Goal: Task Accomplishment & Management: Manage account settings

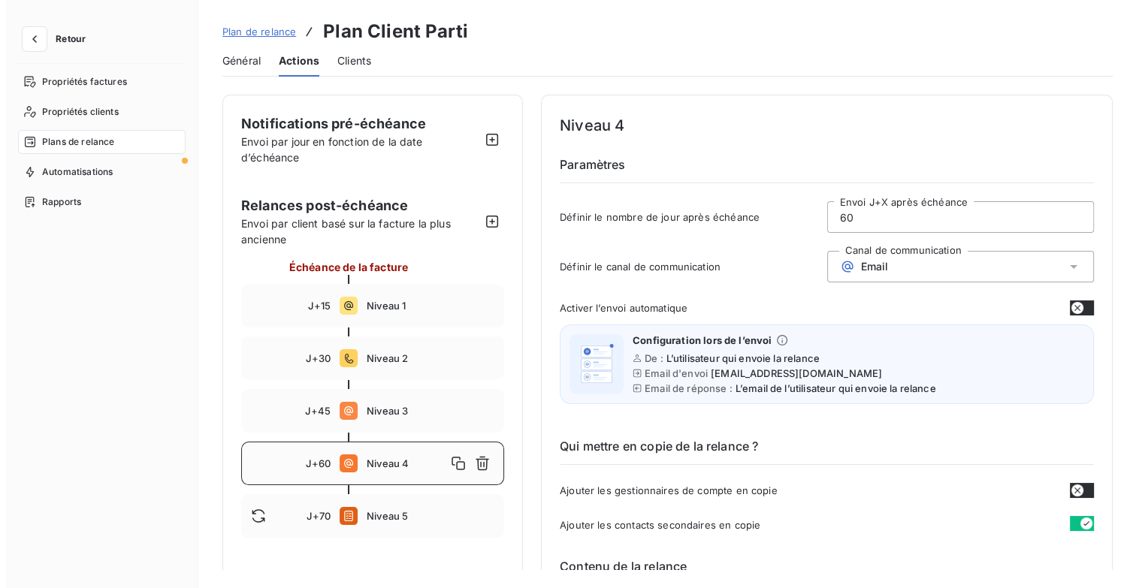
scroll to position [183, 0]
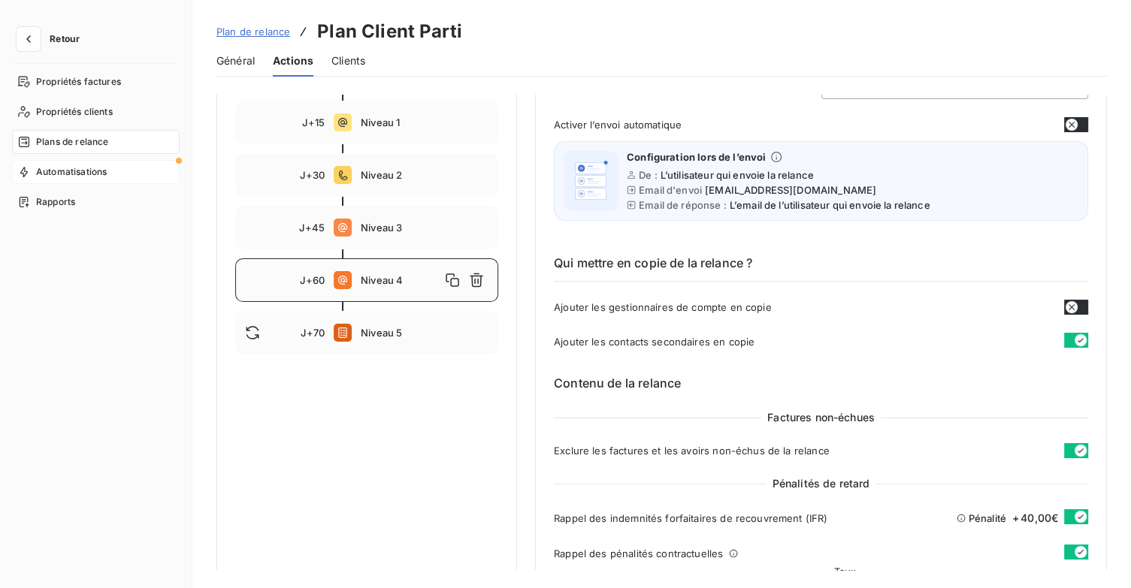
click at [119, 160] on div "Automatisations" at bounding box center [96, 172] width 168 height 24
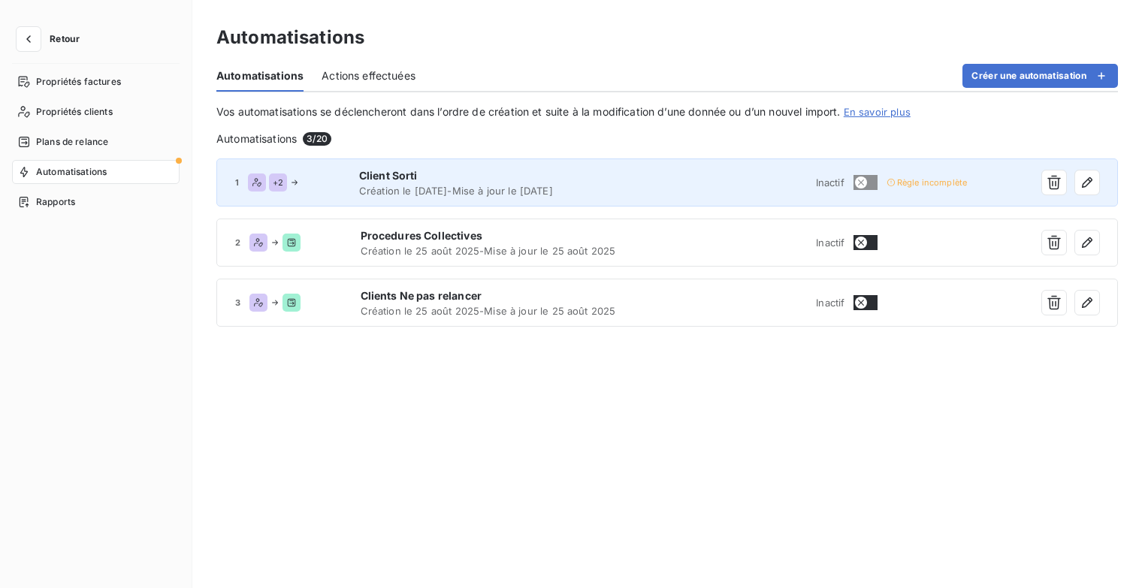
click at [564, 186] on span "Création le [DATE] - Mise à jour le [DATE]" at bounding box center [512, 191] width 306 height 12
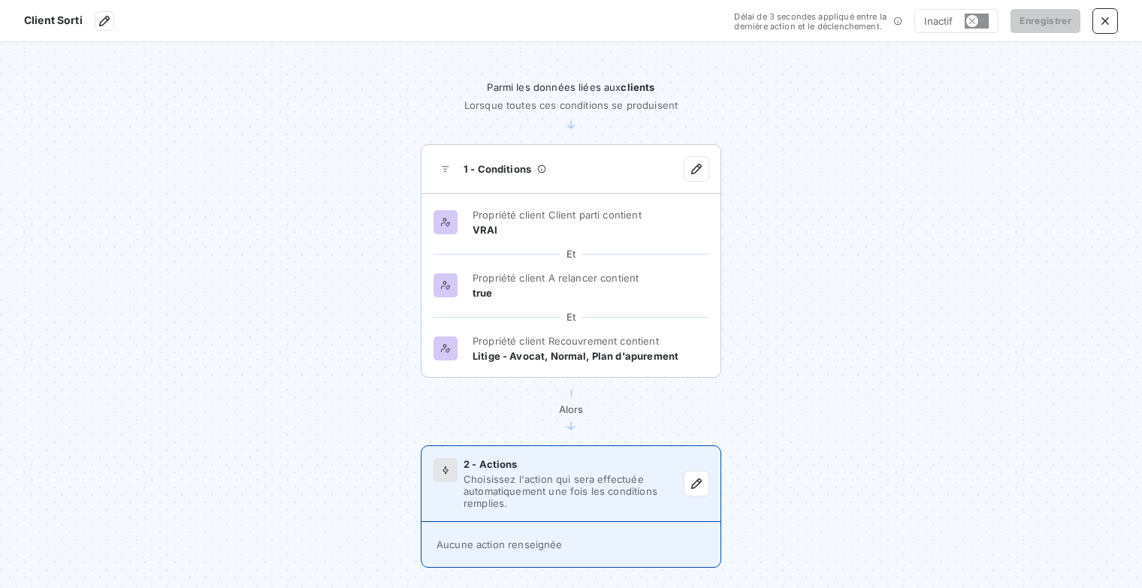
scroll to position [36, 0]
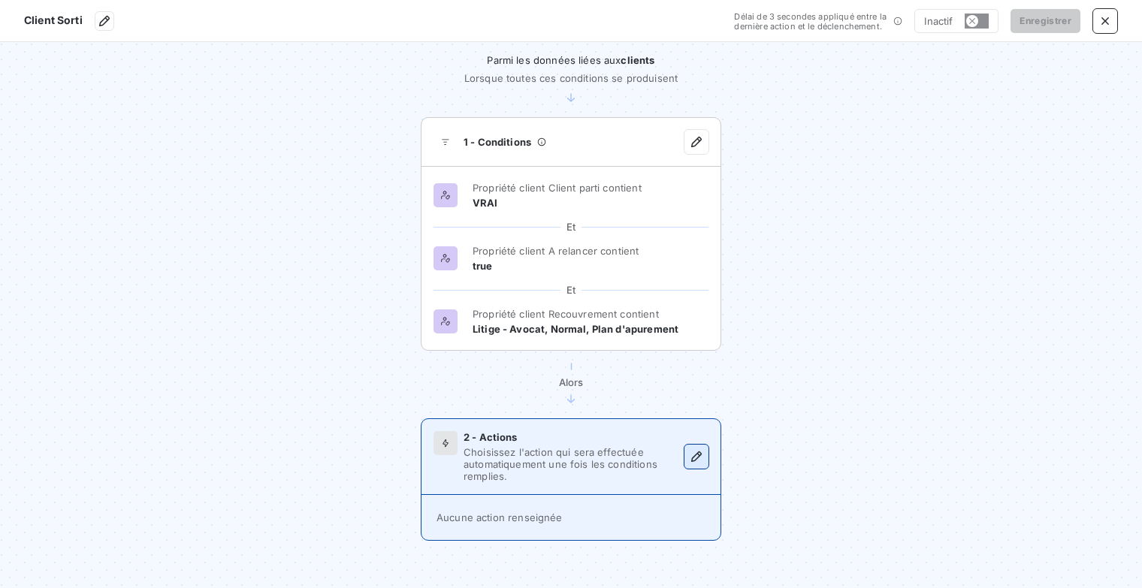
click at [688, 464] on button "button" at bounding box center [697, 457] width 24 height 24
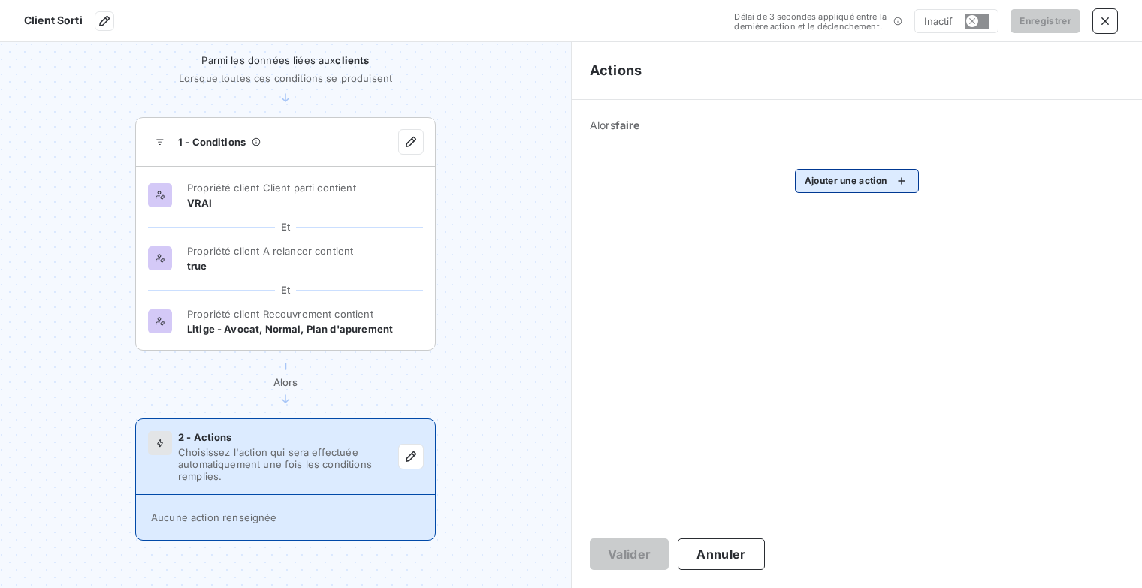
click at [911, 188] on html "Client Sorti Délai de 3 secondes appliqué entre la dernière action et le déclen…" at bounding box center [571, 294] width 1142 height 588
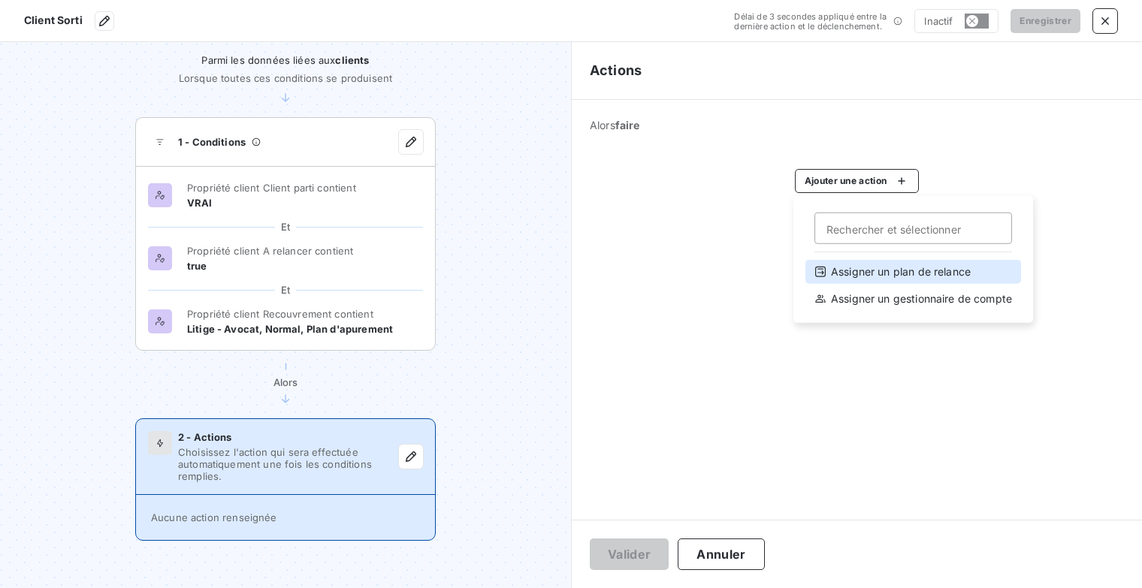
click at [948, 271] on div "Assigner un plan de relance" at bounding box center [914, 272] width 216 height 24
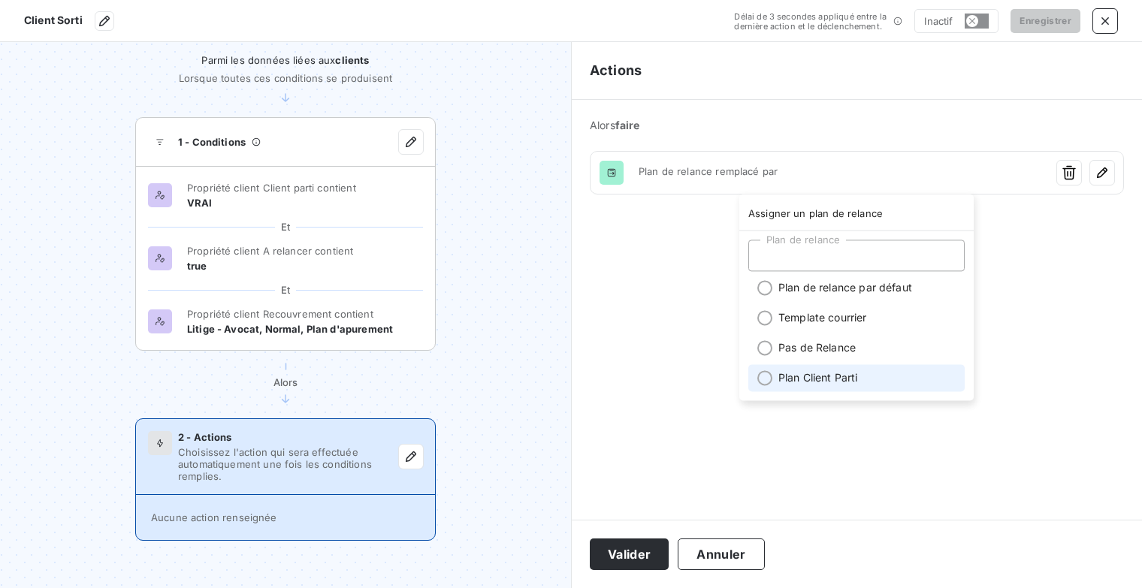
click at [832, 375] on li "Plan Client Parti" at bounding box center [856, 377] width 216 height 27
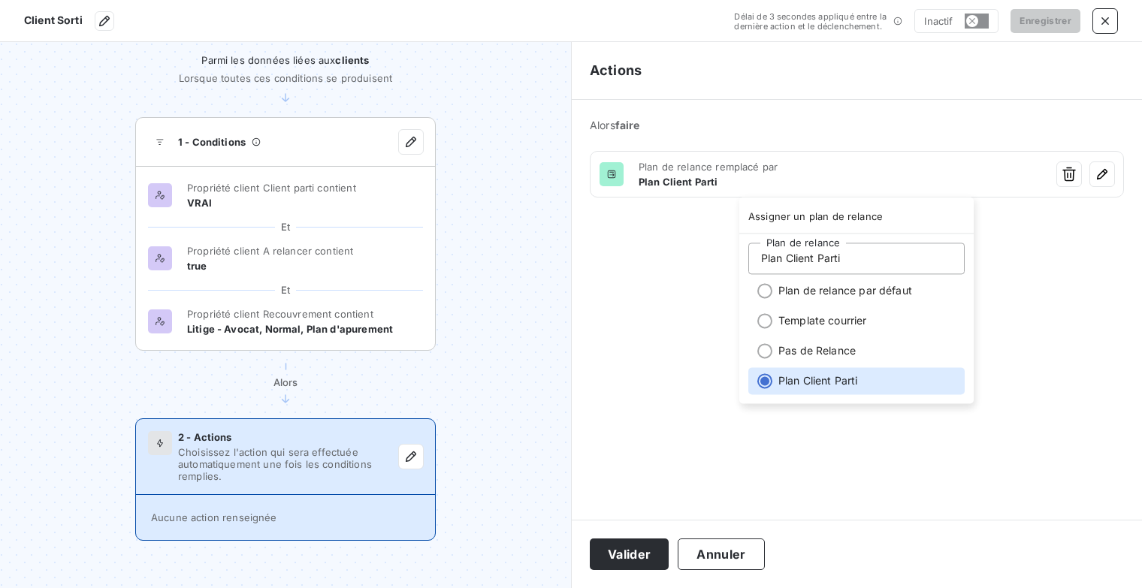
click at [711, 421] on html "Client Sorti Délai de 3 secondes appliqué entre la dernière action et le déclen…" at bounding box center [571, 294] width 1142 height 588
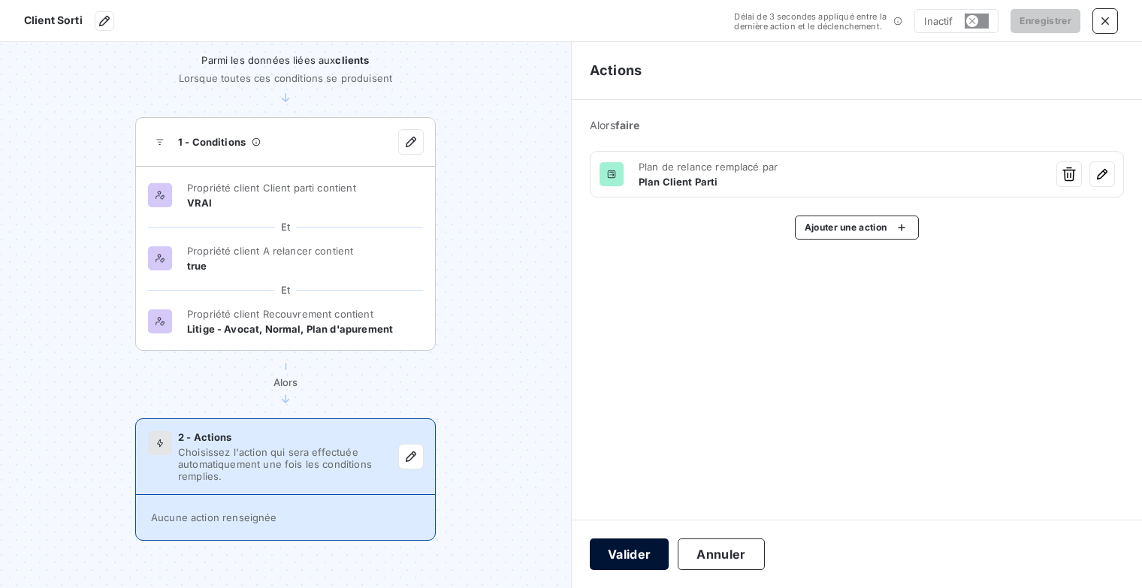
click at [624, 552] on button "Valider" at bounding box center [629, 555] width 79 height 32
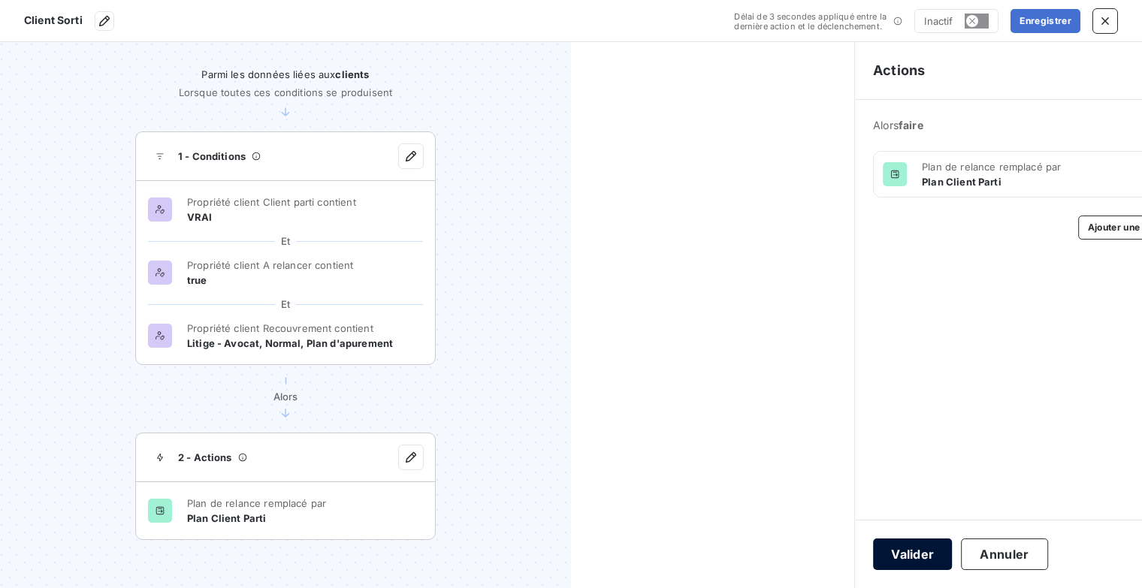
scroll to position [21, 0]
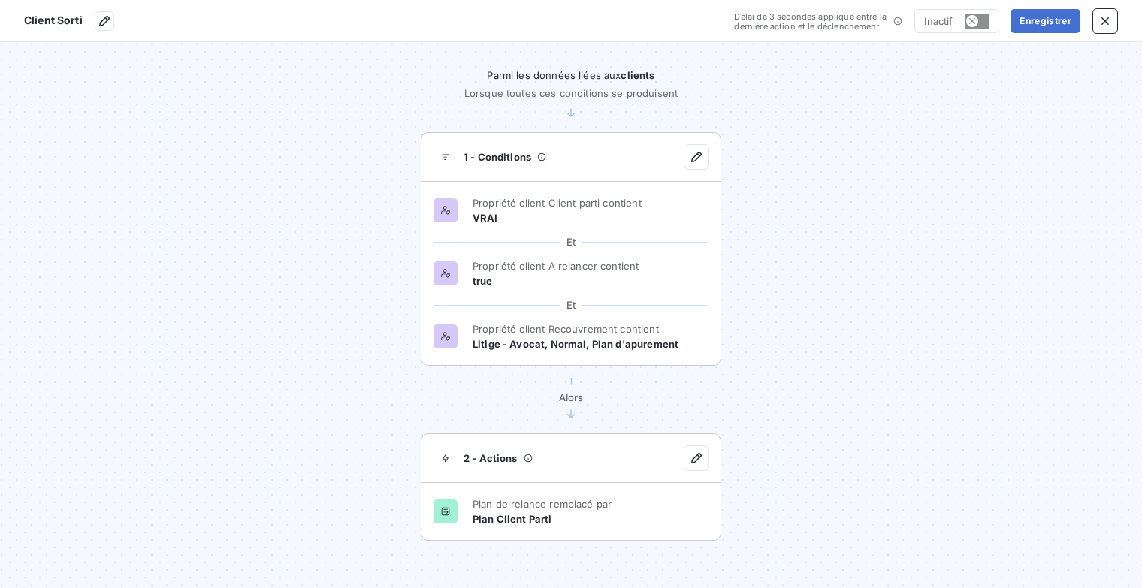
click at [1043, 35] on section "Client Sorti Délai de 3 secondes appliqué entre la dernière action et le déclen…" at bounding box center [571, 21] width 1142 height 42
click at [1047, 17] on button "Enregistrer" at bounding box center [1046, 21] width 70 height 24
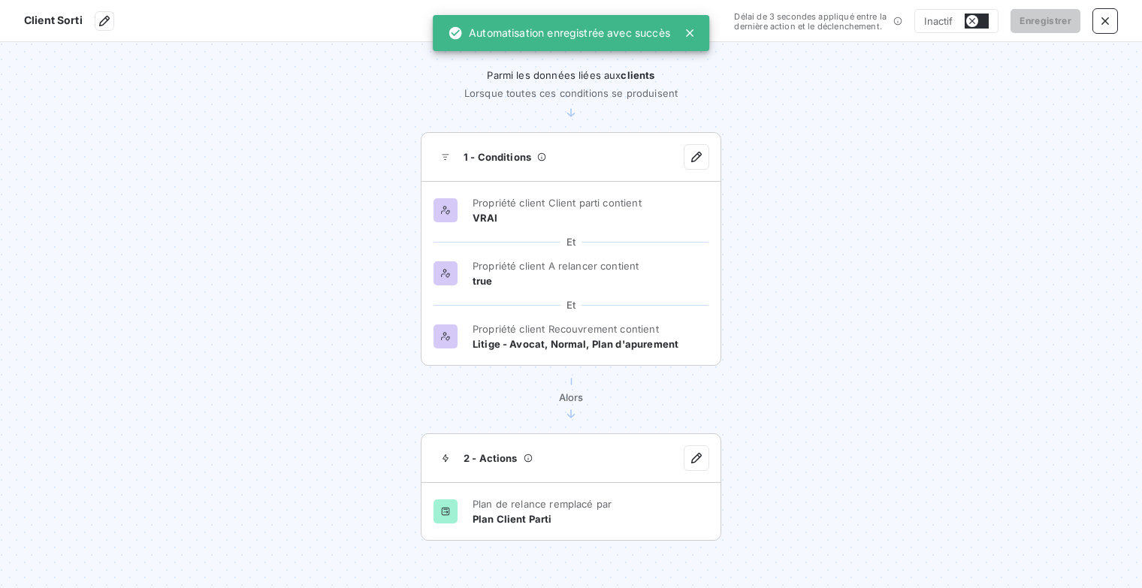
click at [983, 23] on button "button" at bounding box center [977, 21] width 24 height 15
click at [1111, 24] on icon "button" at bounding box center [1105, 21] width 15 height 15
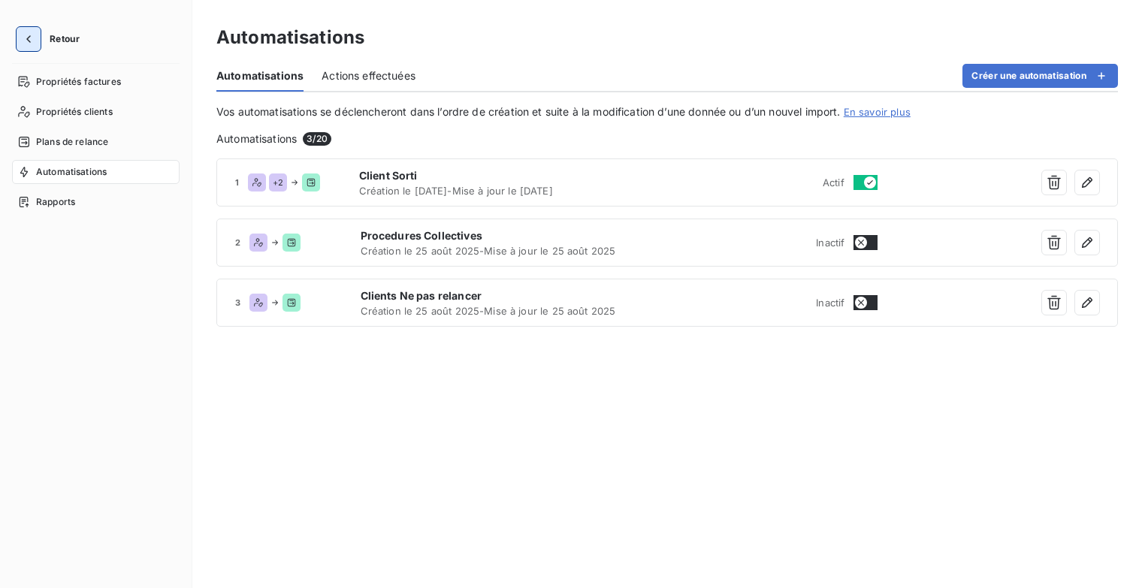
click at [30, 35] on icon "button" at bounding box center [28, 39] width 5 height 8
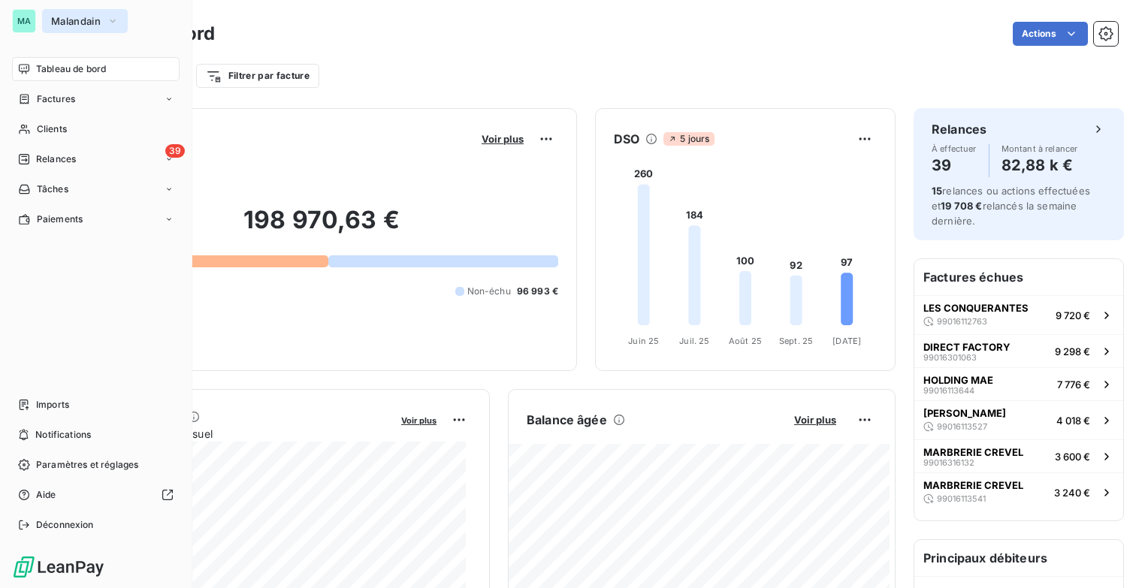
click at [114, 20] on icon "button" at bounding box center [113, 21] width 12 height 15
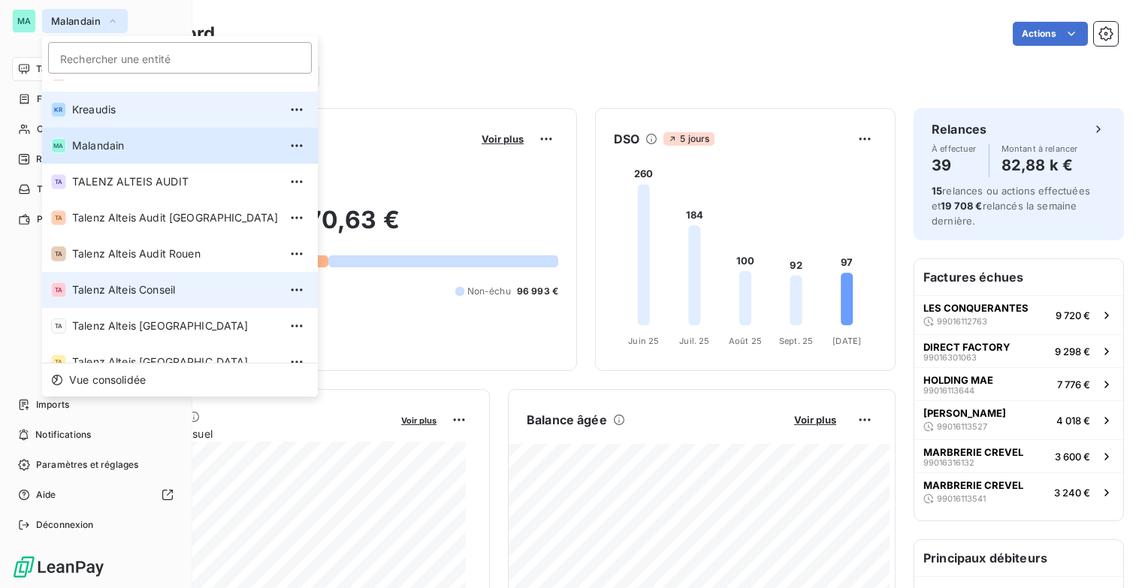
scroll to position [113, 0]
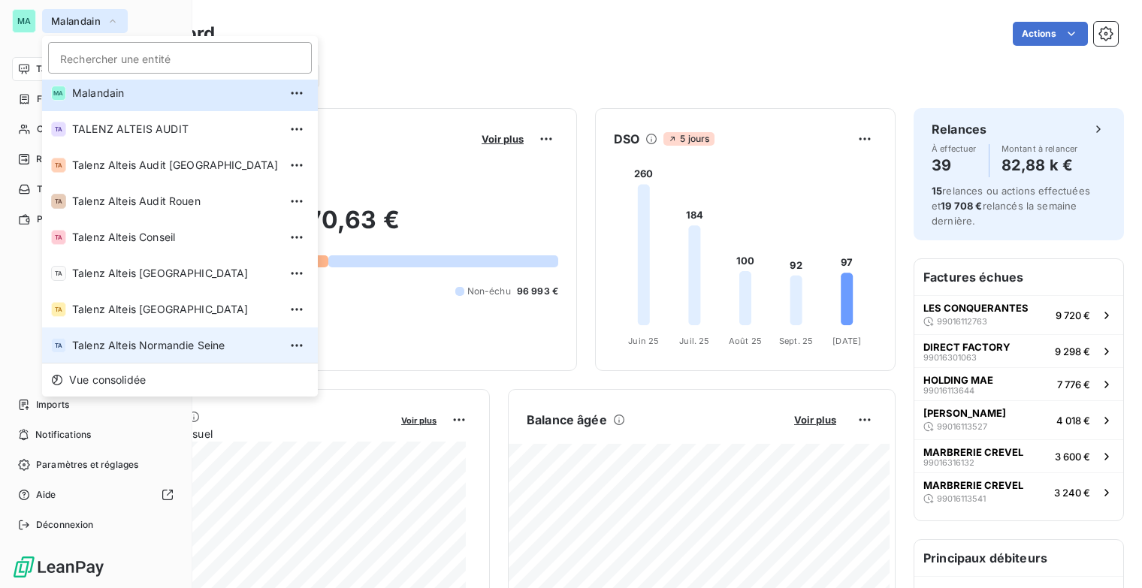
click at [166, 350] on span "Talenz Alteis Normandie Seine" at bounding box center [175, 345] width 207 height 15
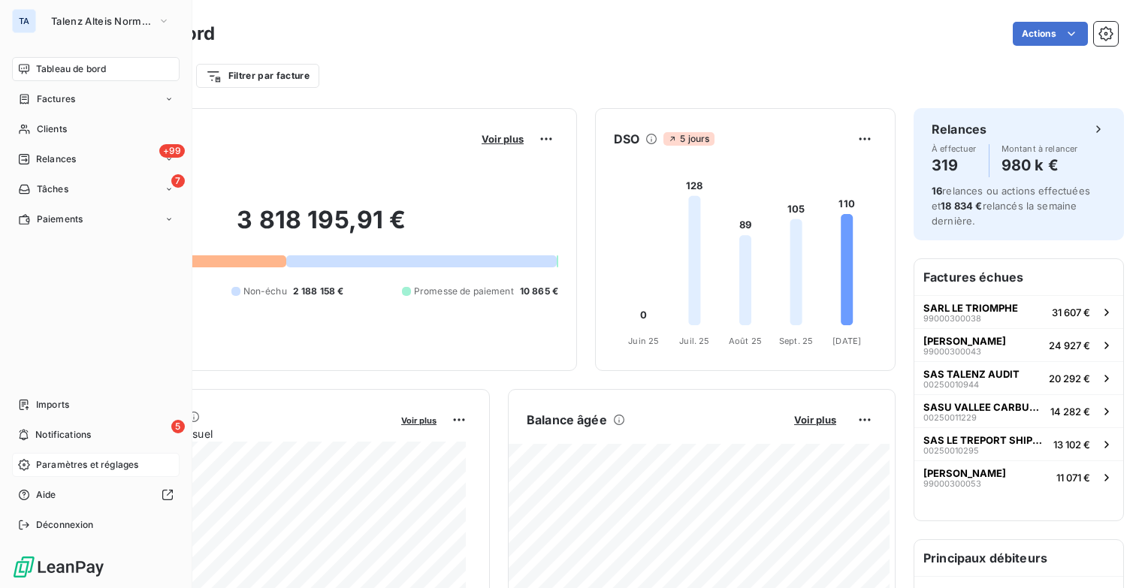
click at [122, 467] on span "Paramètres et réglages" at bounding box center [87, 465] width 102 height 14
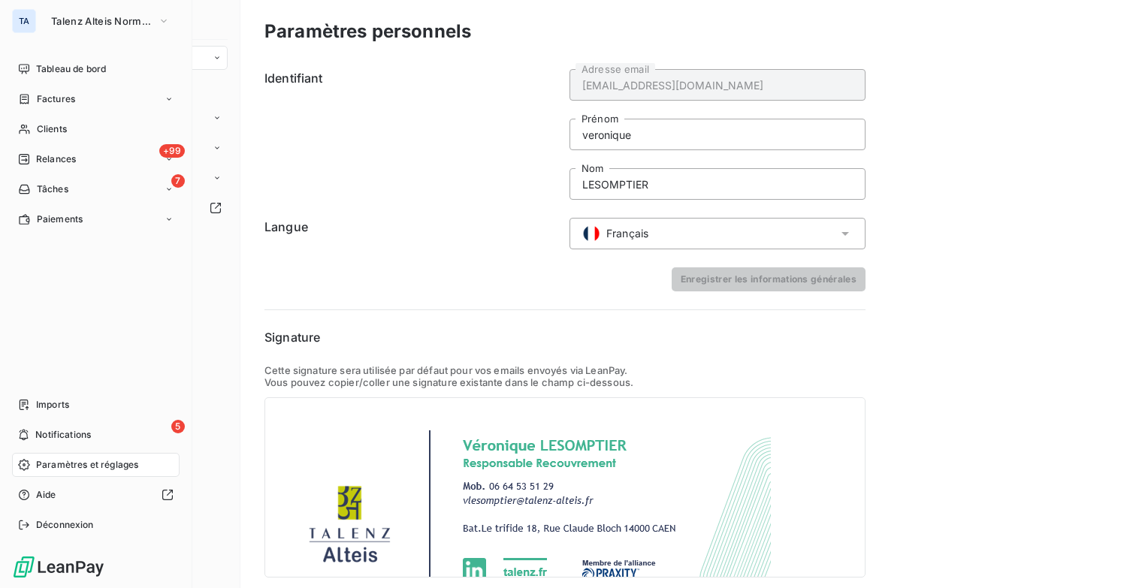
click at [108, 465] on span "Paramètres et réglages" at bounding box center [87, 465] width 102 height 14
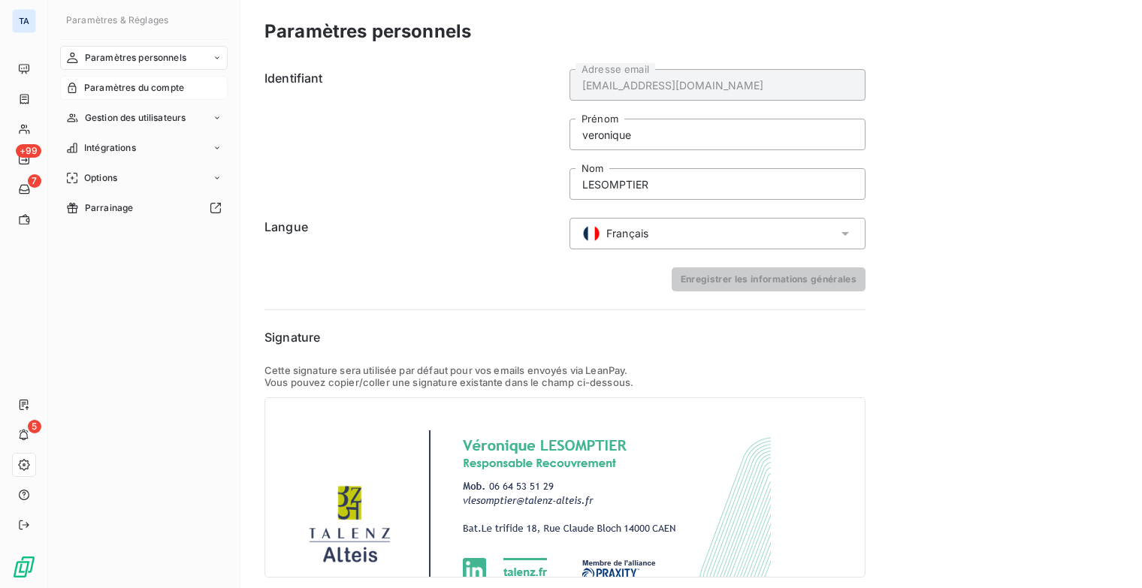
click at [175, 87] on span "Paramètres du compte" at bounding box center [134, 88] width 100 height 14
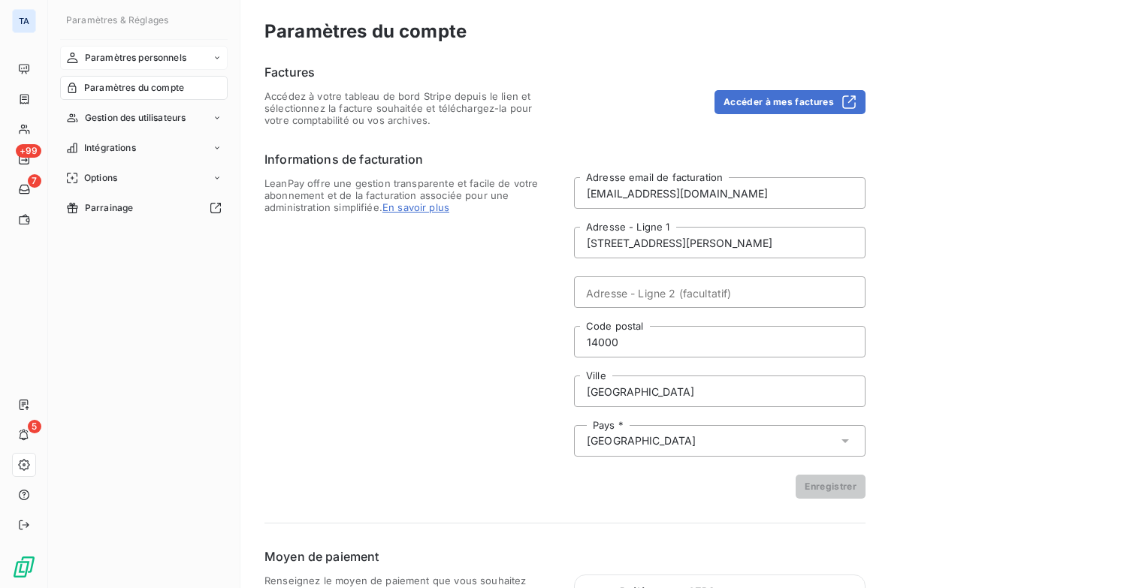
click at [166, 56] on span "Paramètres personnels" at bounding box center [135, 58] width 101 height 14
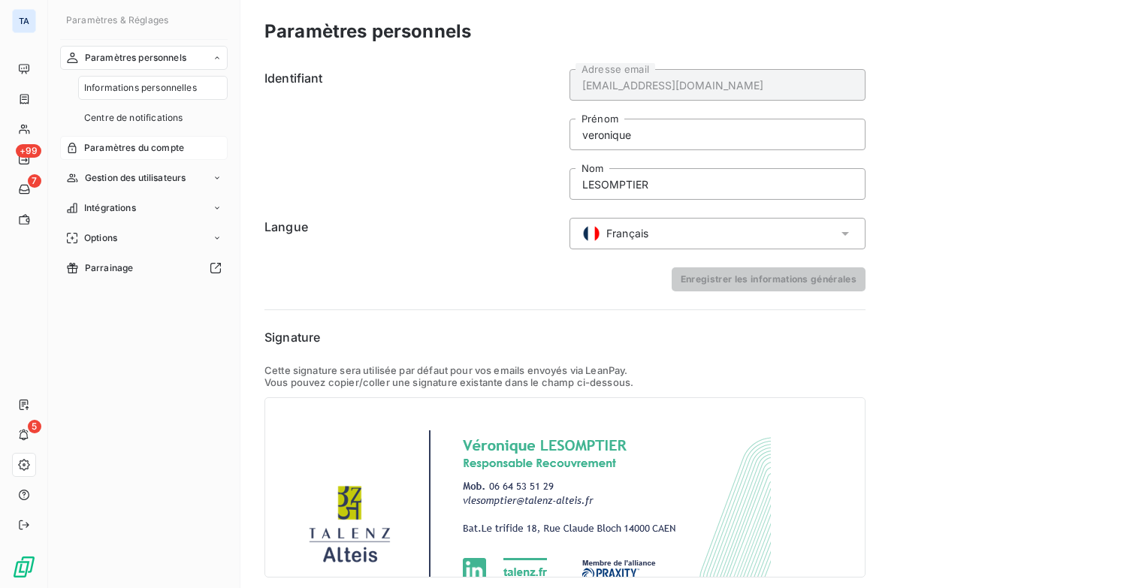
click at [153, 147] on span "Paramètres du compte" at bounding box center [134, 148] width 100 height 14
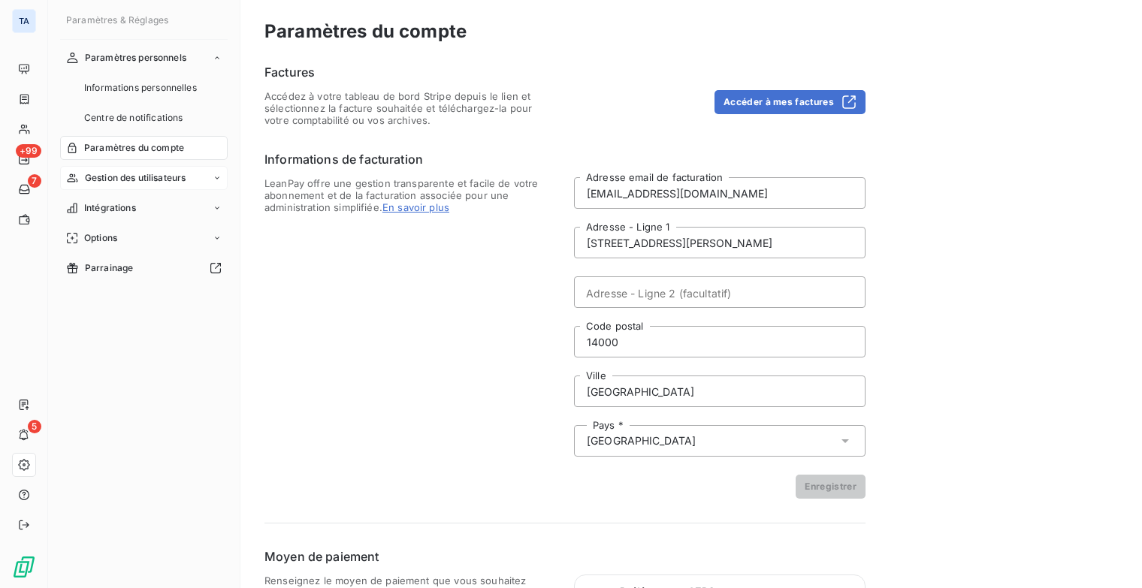
click at [216, 174] on icon at bounding box center [217, 178] width 9 height 9
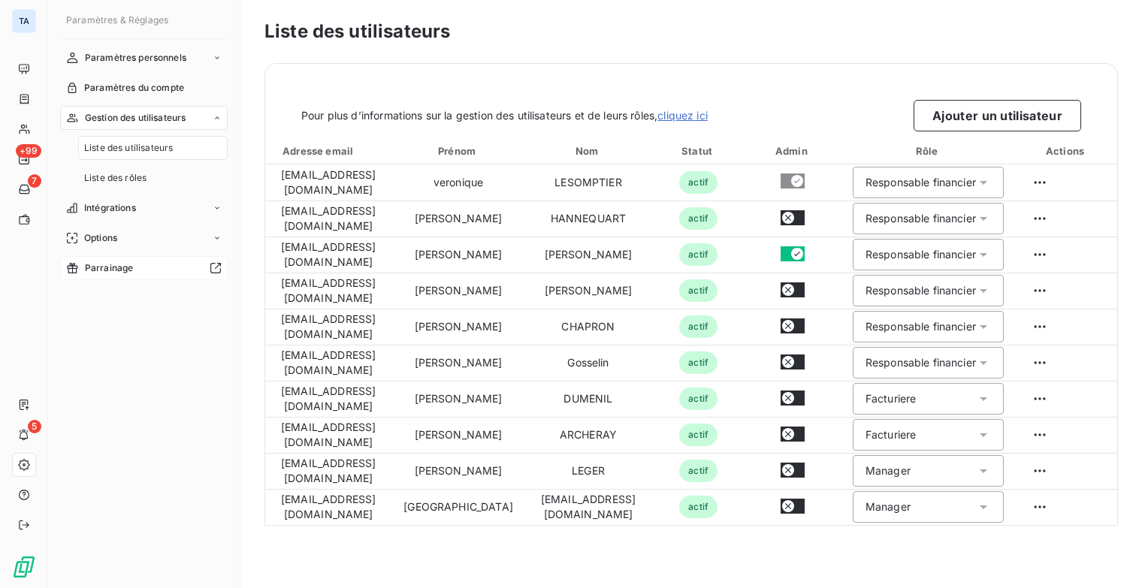
click at [210, 207] on div "Intégrations" at bounding box center [144, 208] width 168 height 24
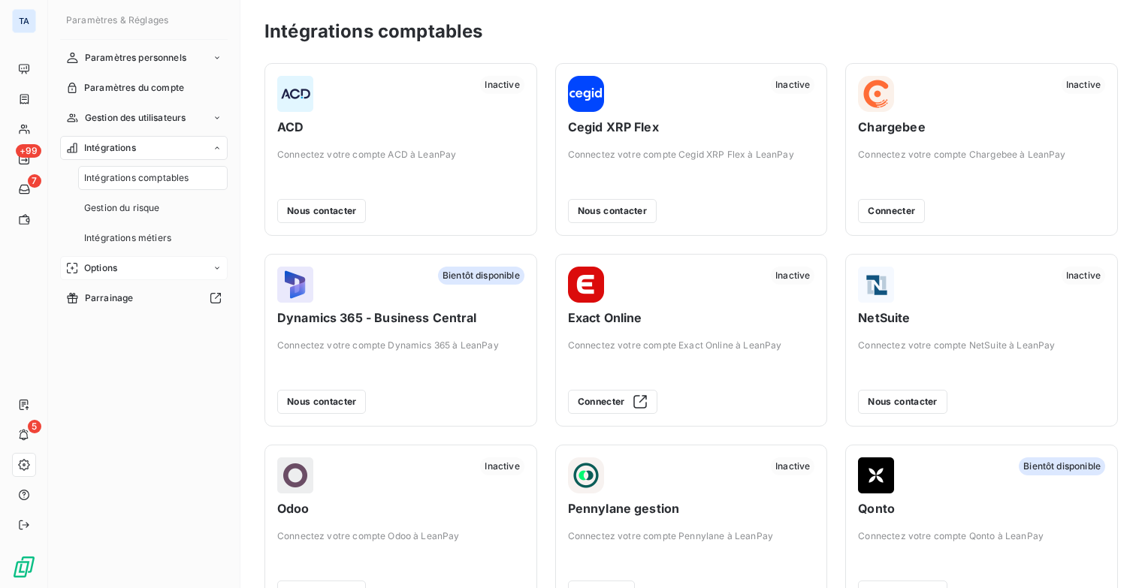
click at [216, 265] on icon at bounding box center [217, 268] width 9 height 9
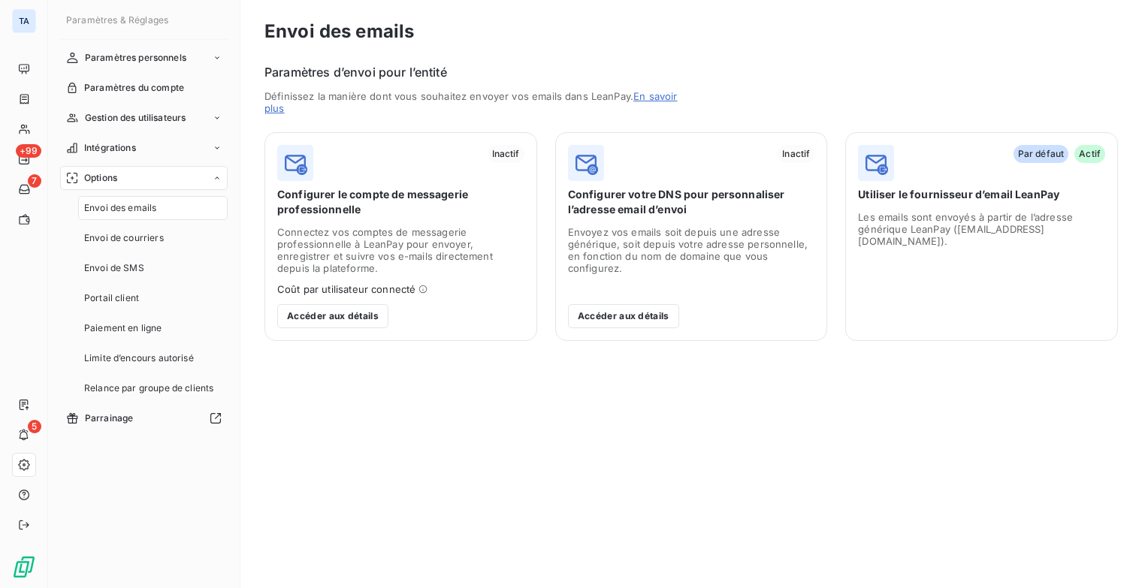
click at [222, 180] on div at bounding box center [217, 178] width 9 height 9
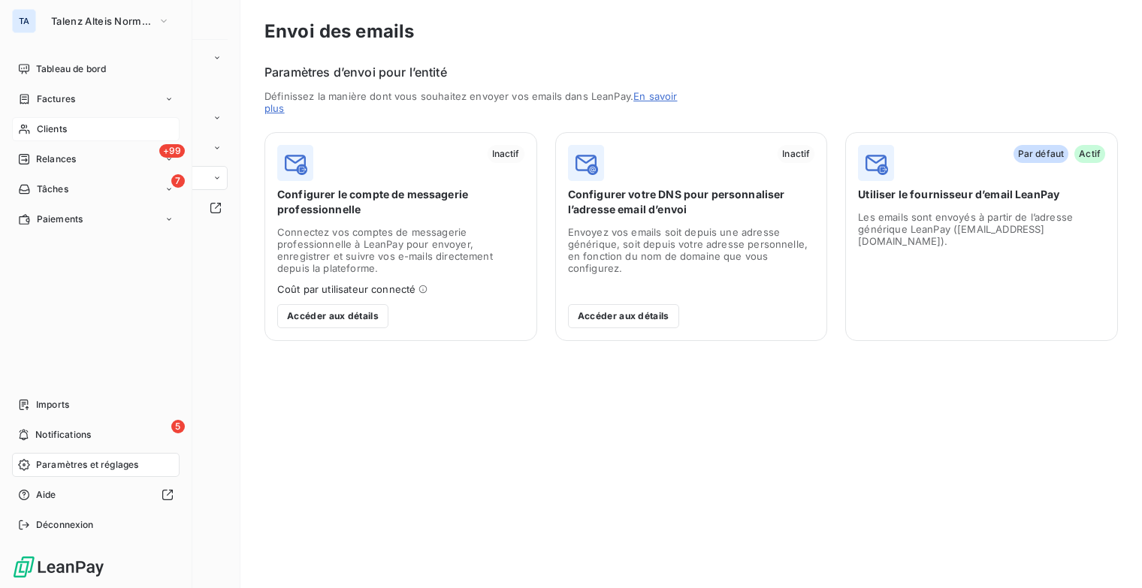
click at [87, 126] on div "Clients" at bounding box center [96, 129] width 168 height 24
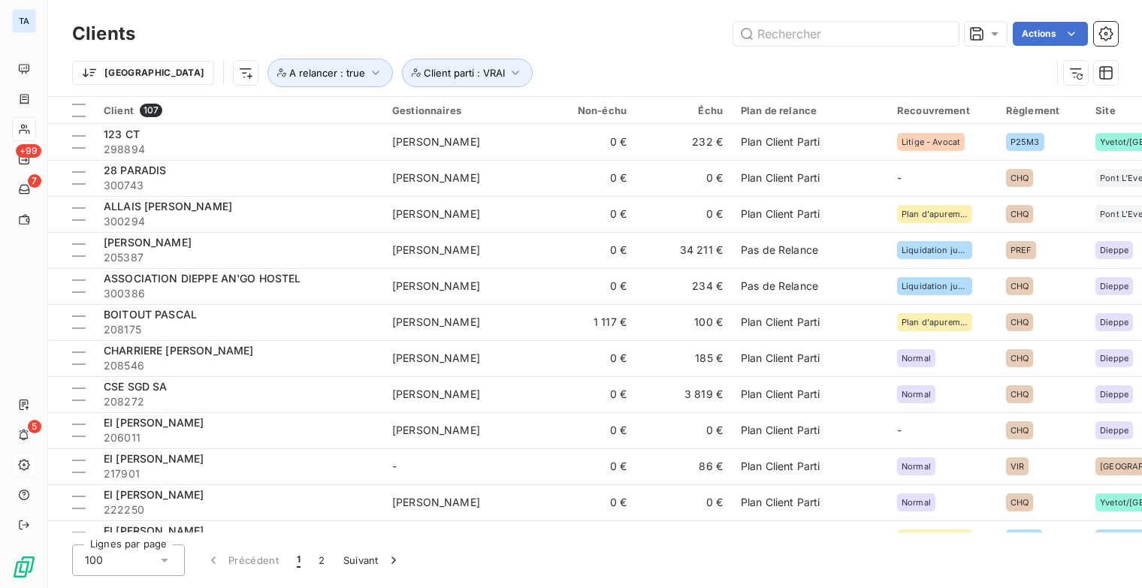
drag, startPoint x: 353, startPoint y: 537, endPoint x: 321, endPoint y: 534, distance: 32.4
click at [321, 534] on div "Clients Actions Trier A relancer : true Client parti : VRAI Client 107 Gestionn…" at bounding box center [595, 294] width 1094 height 588
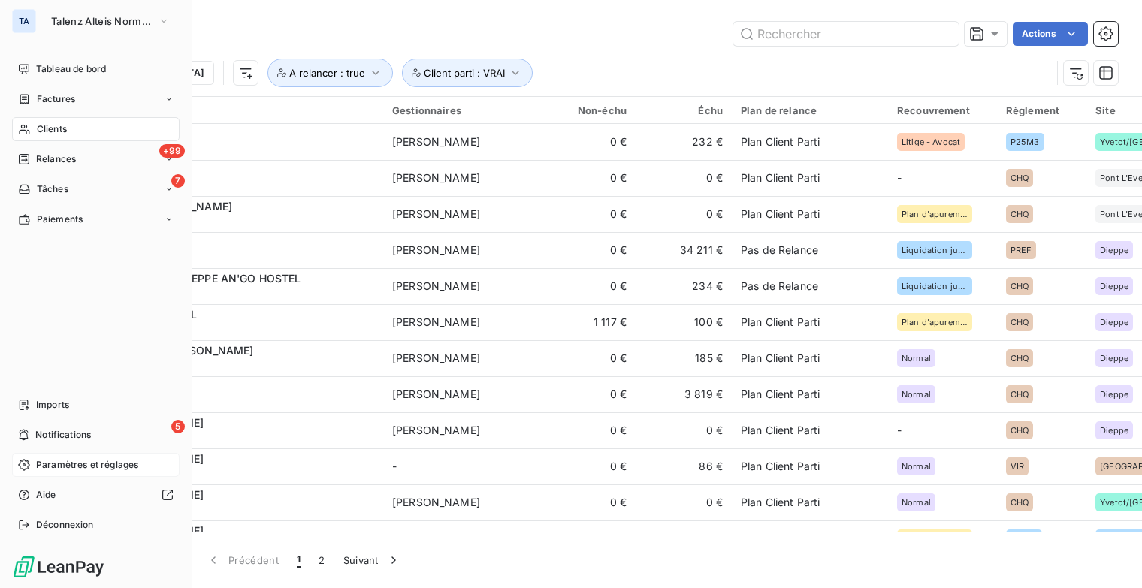
click at [63, 131] on span "Clients" at bounding box center [52, 129] width 30 height 14
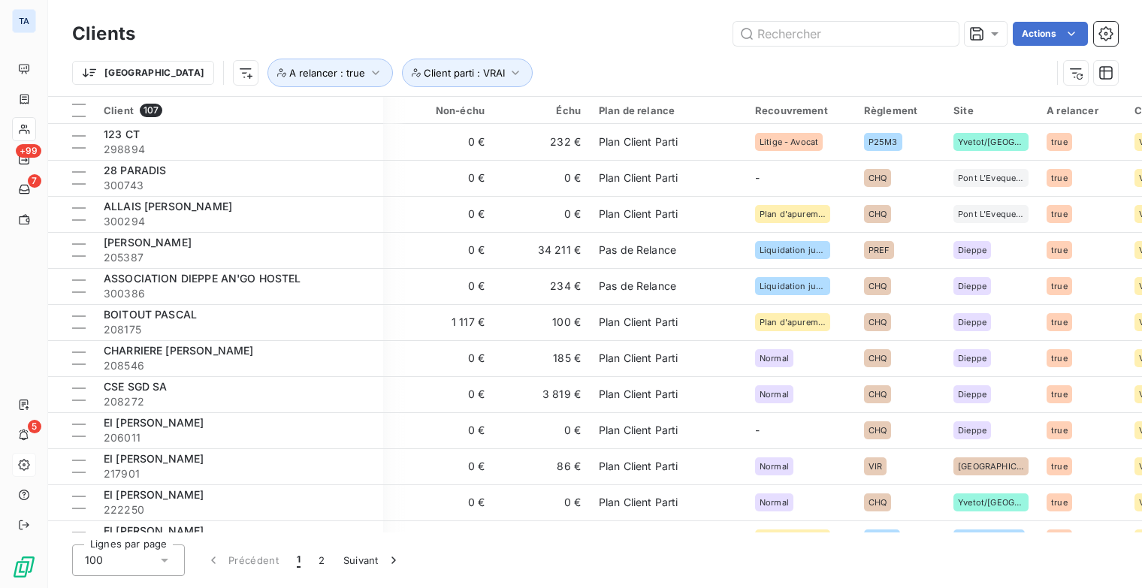
scroll to position [0, 168]
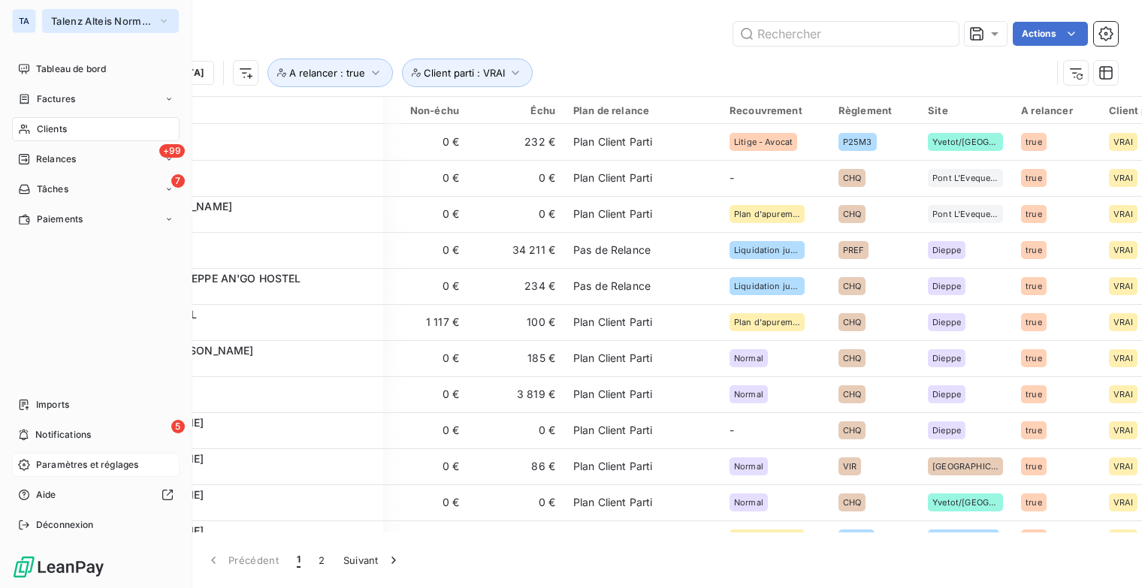
click at [162, 19] on icon "button" at bounding box center [164, 21] width 12 height 15
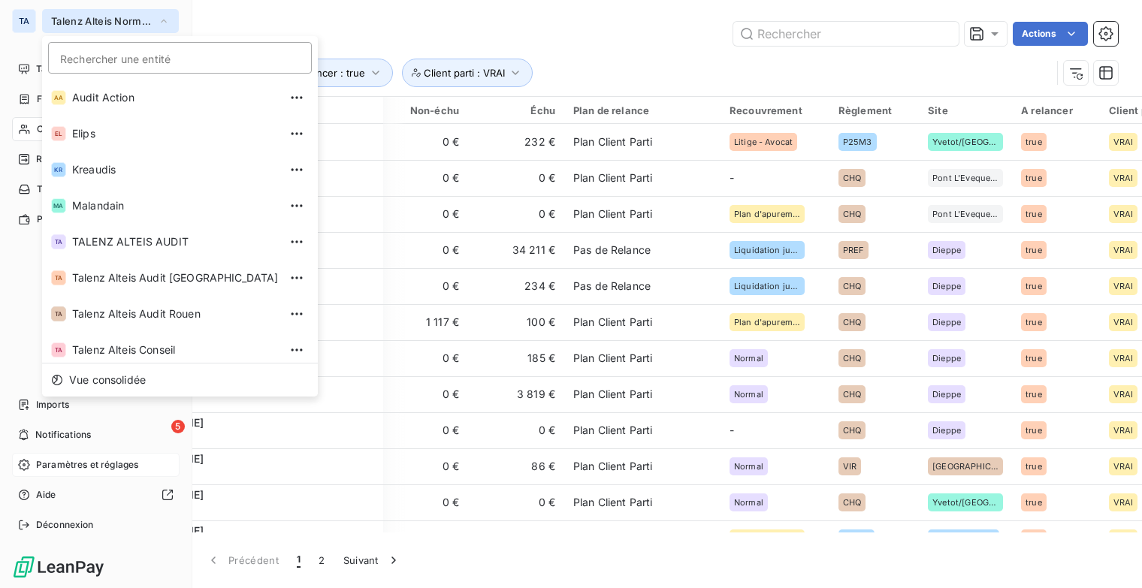
scroll to position [113, 0]
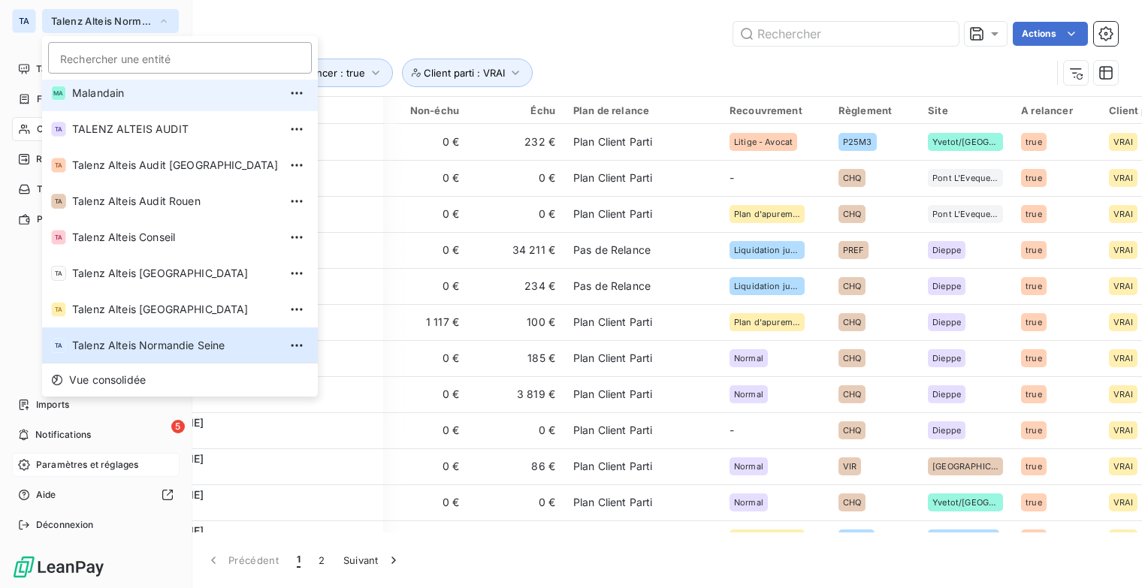
click at [132, 88] on li "MA Malandain" at bounding box center [180, 93] width 276 height 36
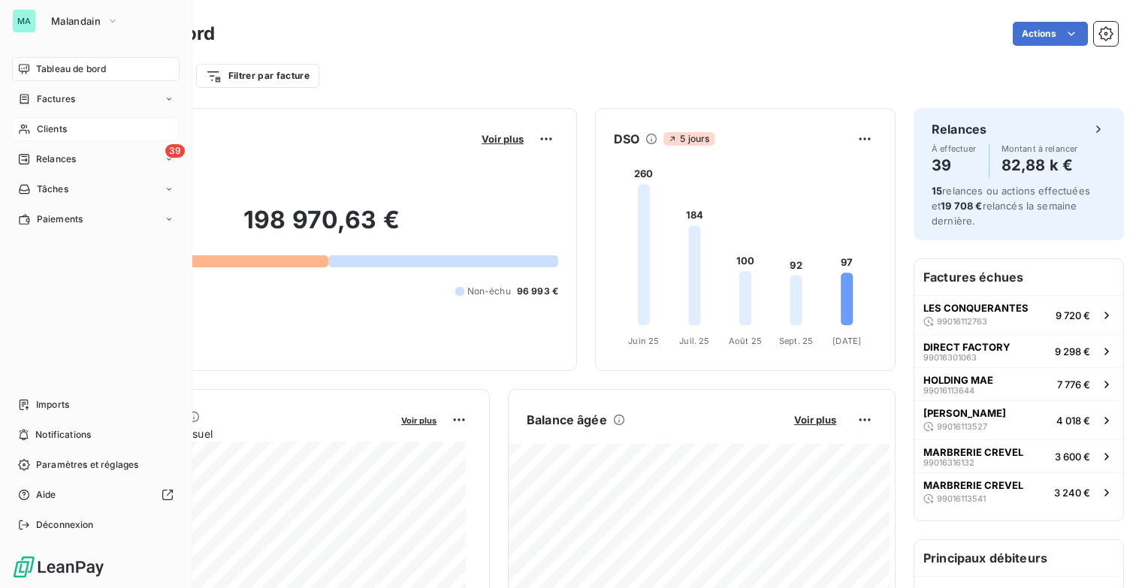
click at [51, 128] on span "Clients" at bounding box center [52, 129] width 30 height 14
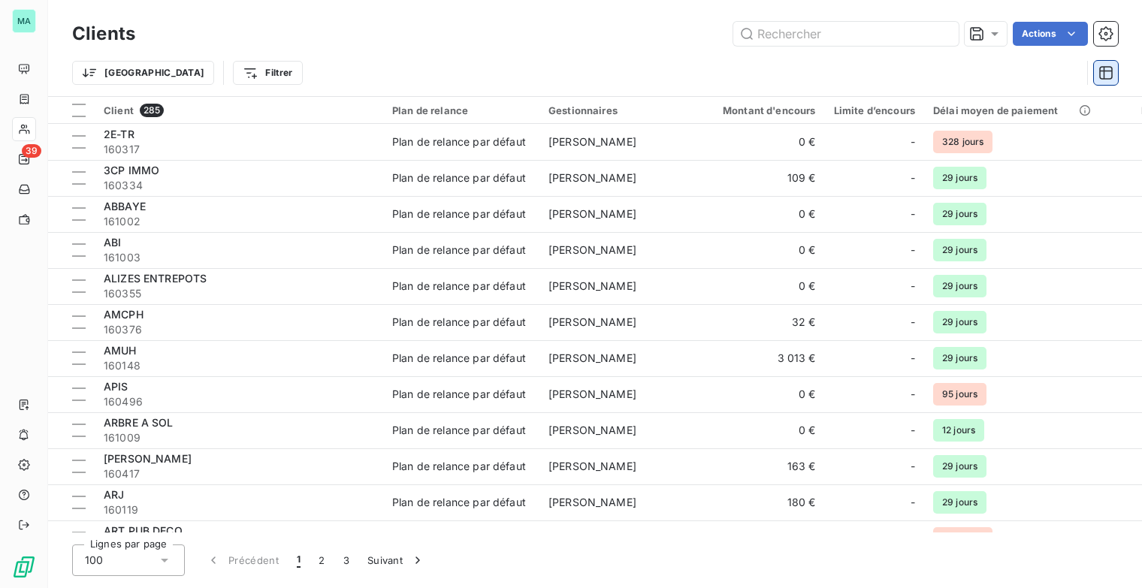
click at [1109, 67] on icon "button" at bounding box center [1106, 73] width 14 height 14
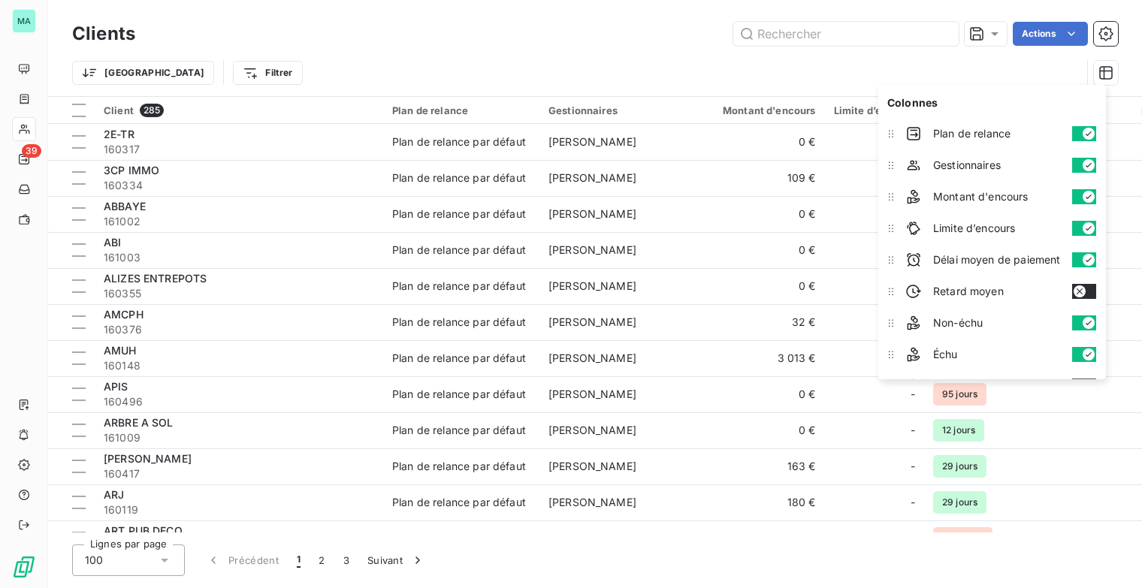
drag, startPoint x: 1077, startPoint y: 161, endPoint x: 1077, endPoint y: 186, distance: 25.5
click at [1077, 165] on button "button" at bounding box center [1084, 165] width 24 height 15
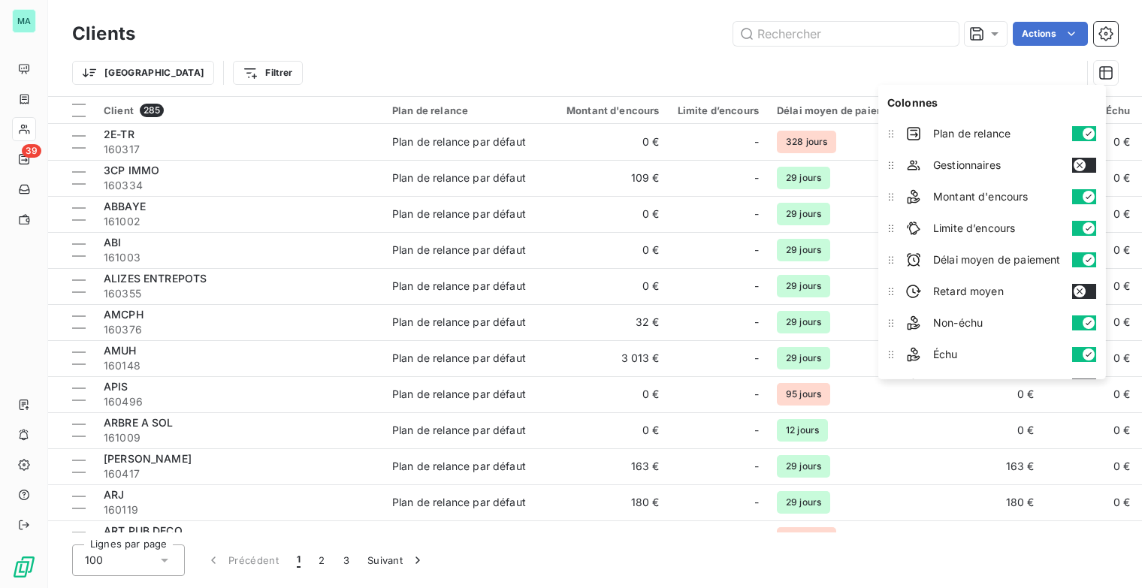
click at [1079, 192] on button "button" at bounding box center [1084, 196] width 24 height 15
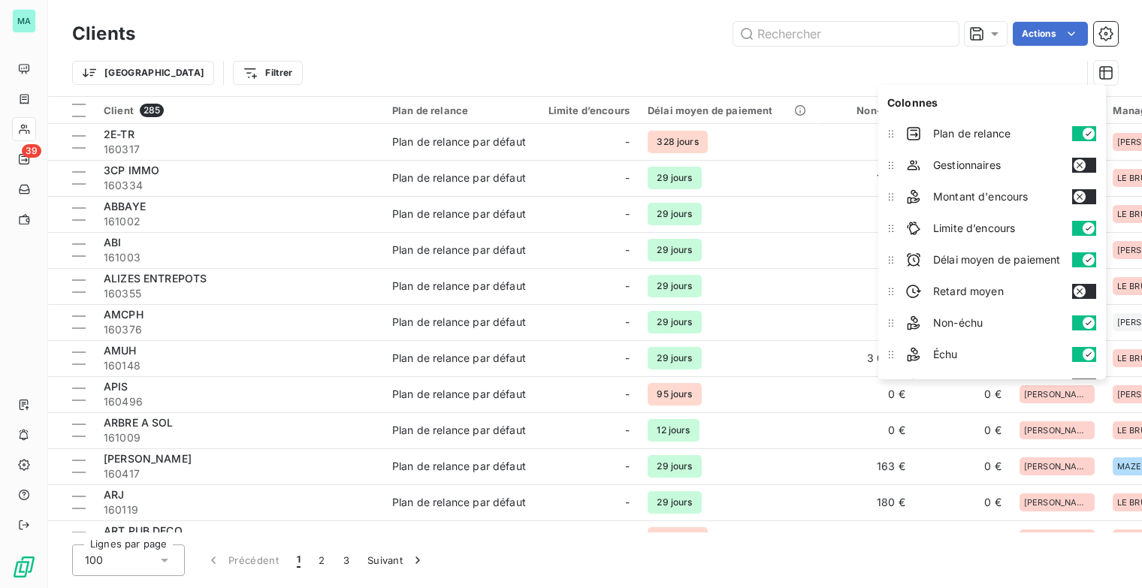
click at [1080, 221] on button "button" at bounding box center [1084, 228] width 24 height 15
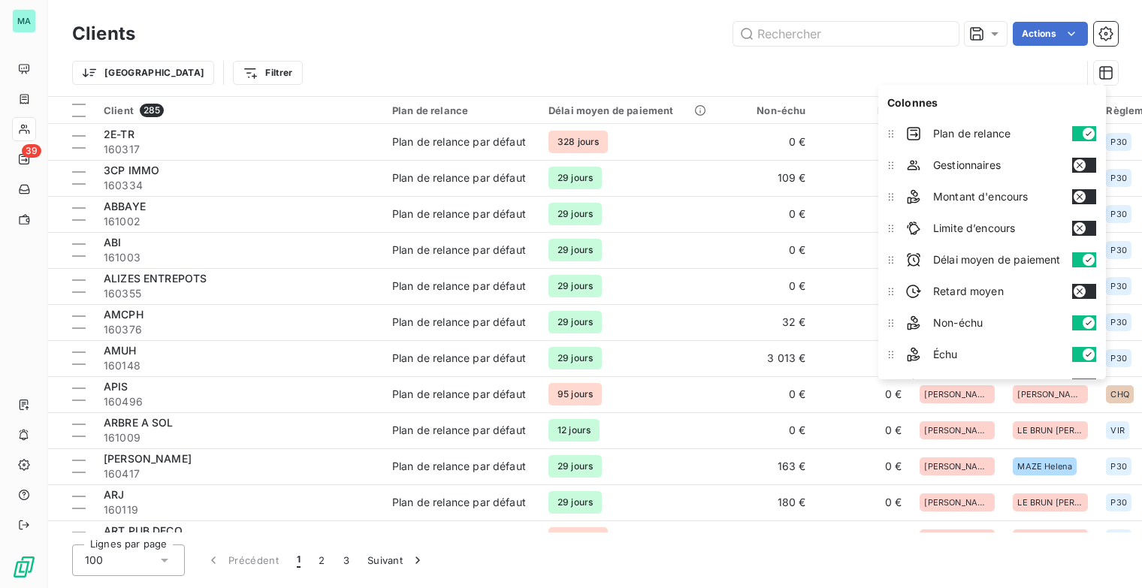
click at [1076, 252] on button "button" at bounding box center [1084, 259] width 24 height 15
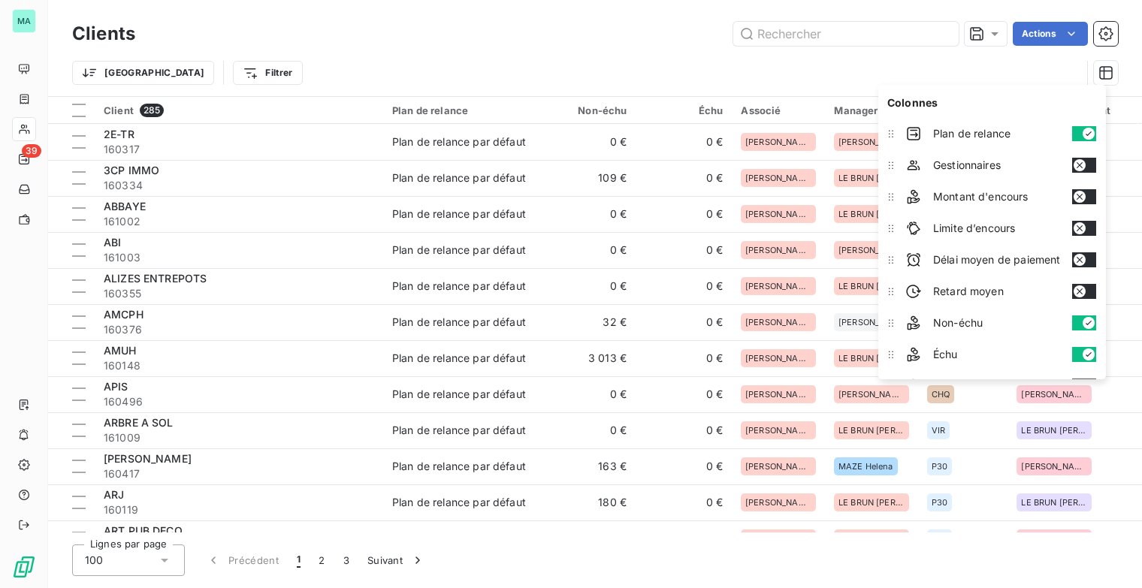
scroll to position [75, 0]
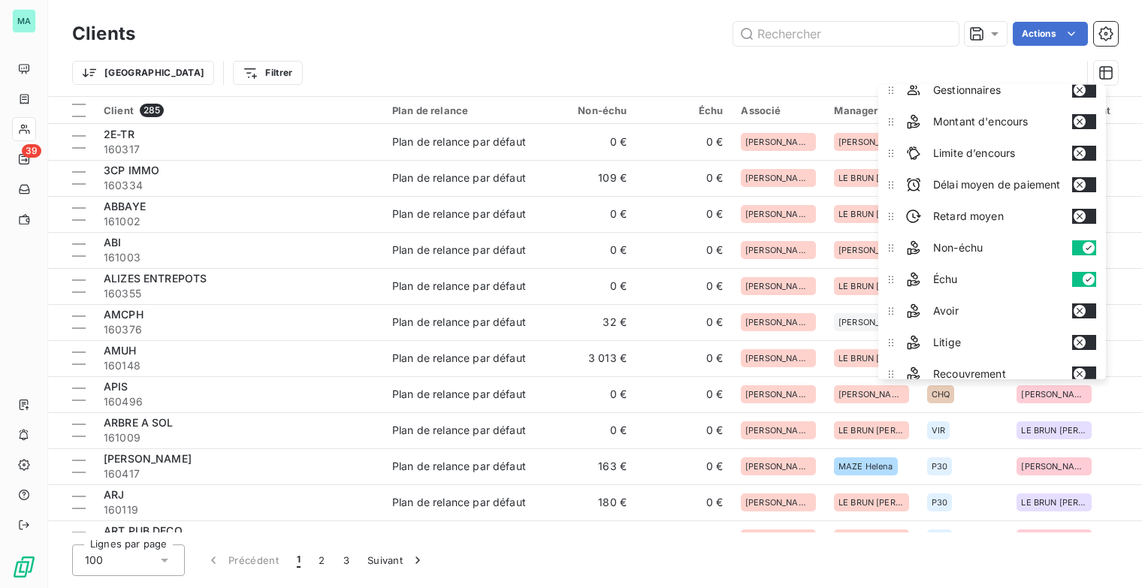
click at [1080, 237] on div "Non-échu" at bounding box center [1001, 248] width 202 height 30
click at [1079, 275] on button "button" at bounding box center [1084, 279] width 24 height 15
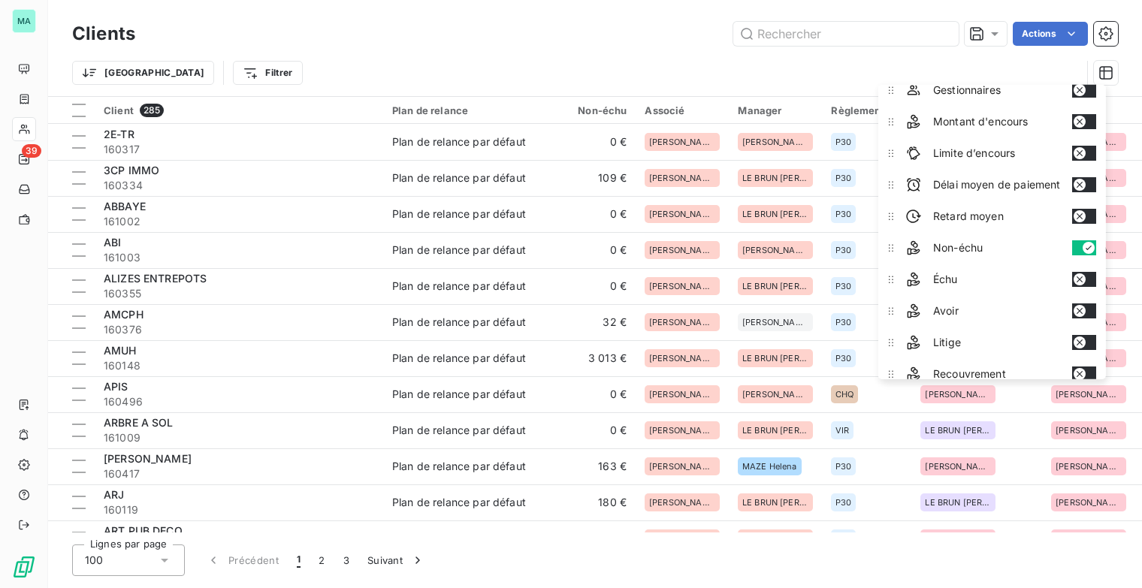
click at [1084, 243] on icon "button" at bounding box center [1089, 248] width 12 height 12
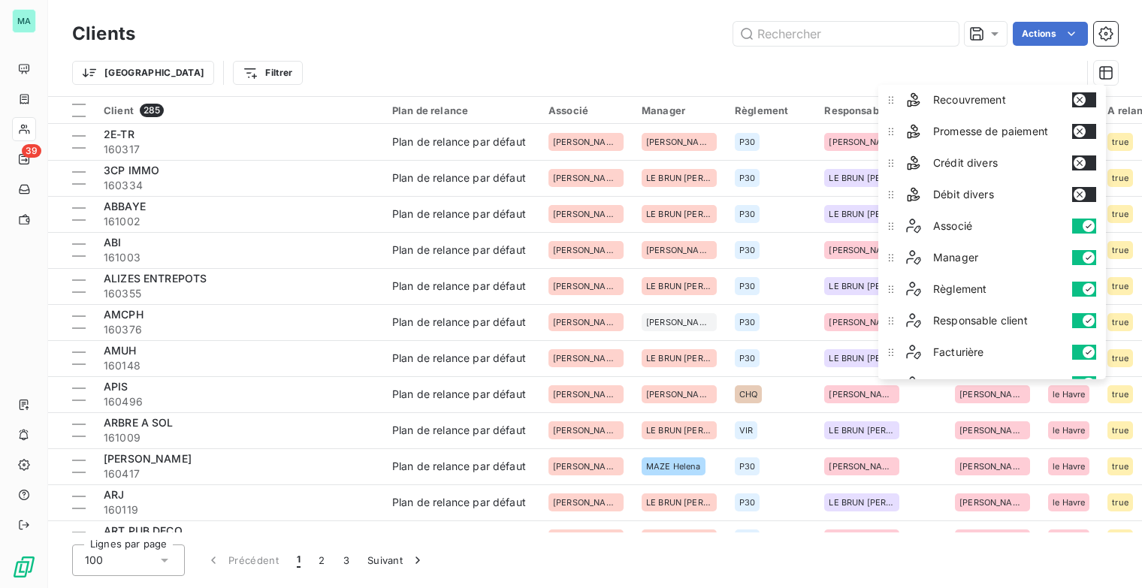
scroll to position [376, 0]
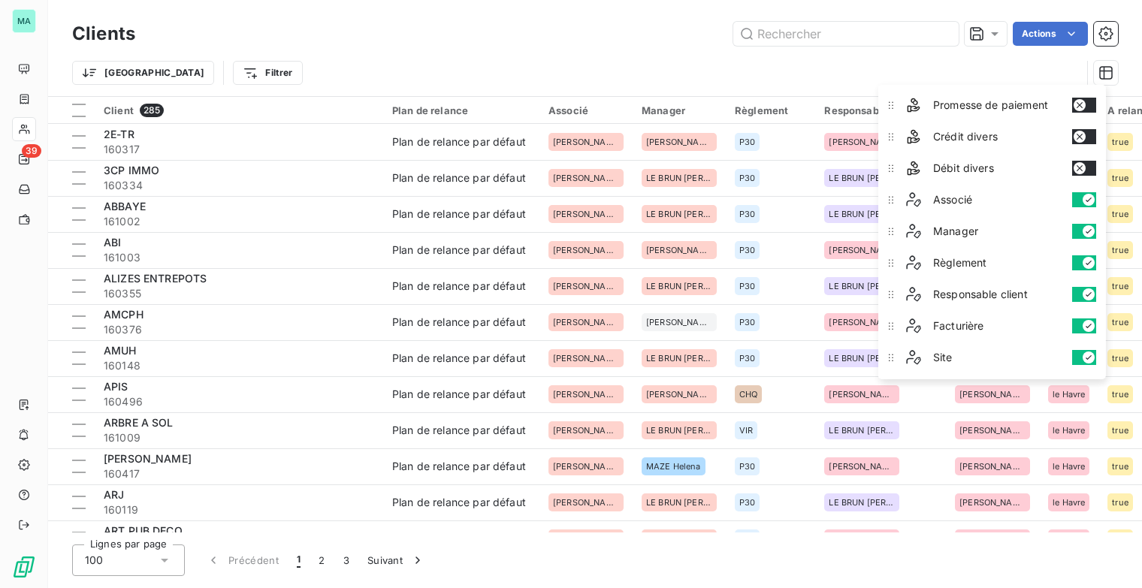
drag, startPoint x: 1079, startPoint y: 196, endPoint x: 1078, endPoint y: 222, distance: 26.3
click at [1080, 198] on button "button" at bounding box center [1084, 199] width 24 height 15
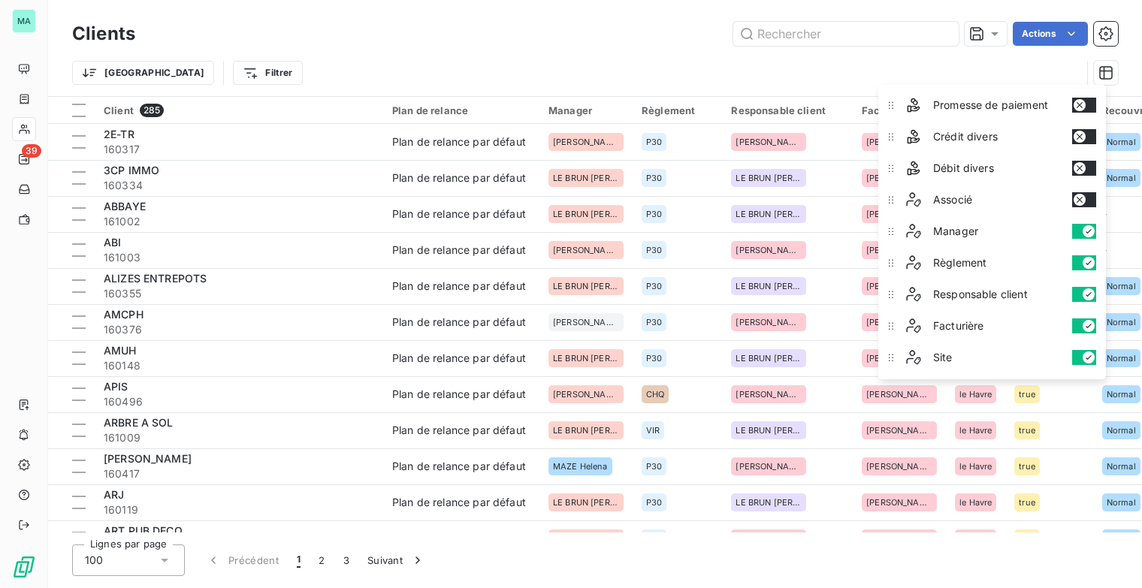
drag, startPoint x: 1077, startPoint y: 229, endPoint x: 1078, endPoint y: 247, distance: 18.0
click at [1077, 230] on button "button" at bounding box center [1084, 231] width 24 height 15
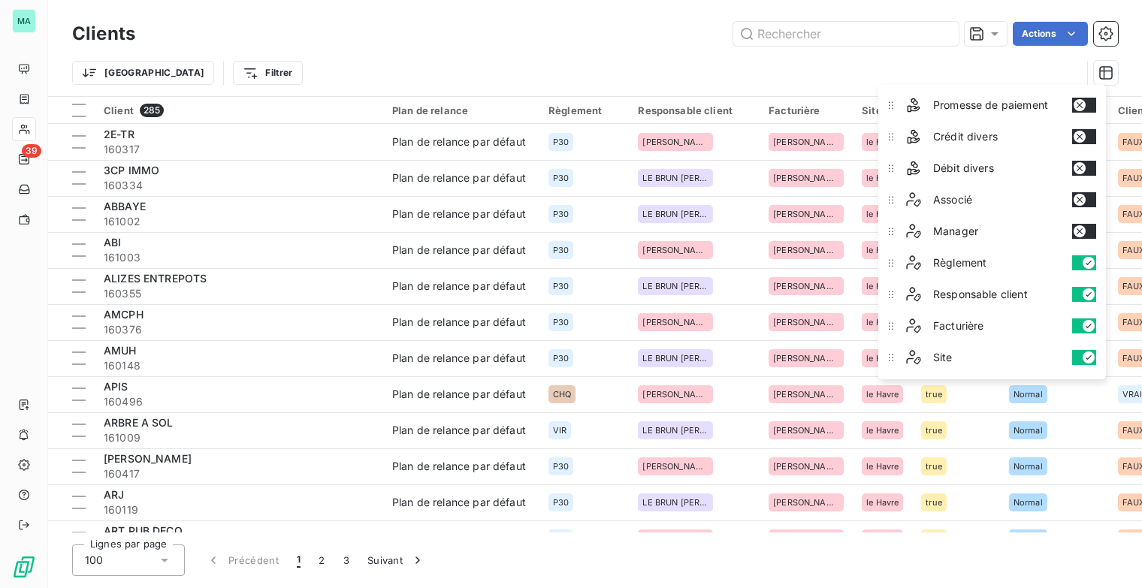
click at [1078, 255] on button "button" at bounding box center [1084, 262] width 24 height 15
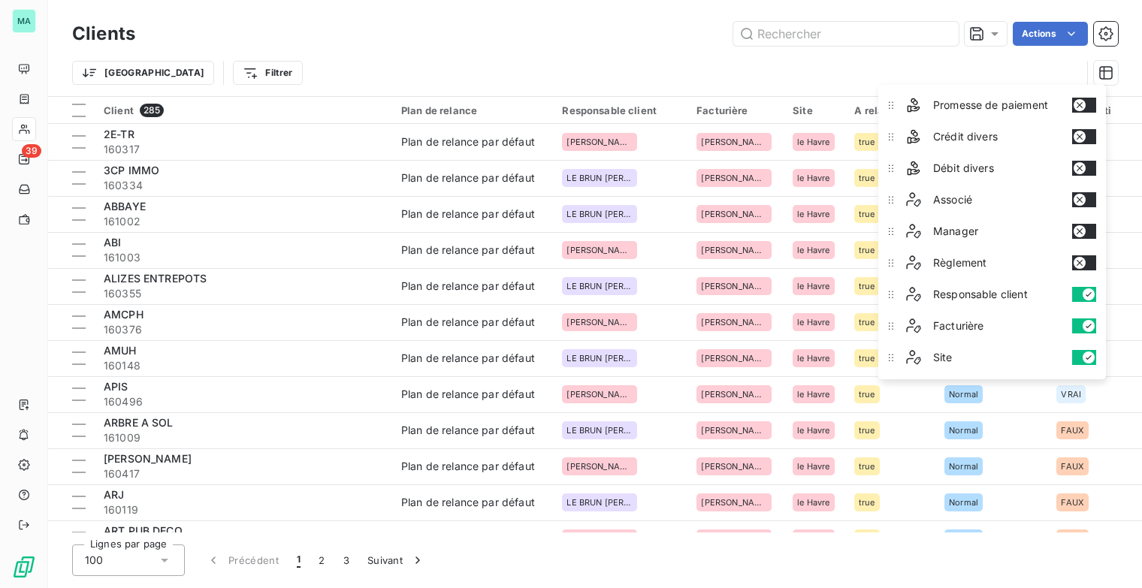
drag, startPoint x: 1079, startPoint y: 286, endPoint x: 1079, endPoint y: 305, distance: 19.5
click at [1079, 287] on button "button" at bounding box center [1084, 294] width 24 height 15
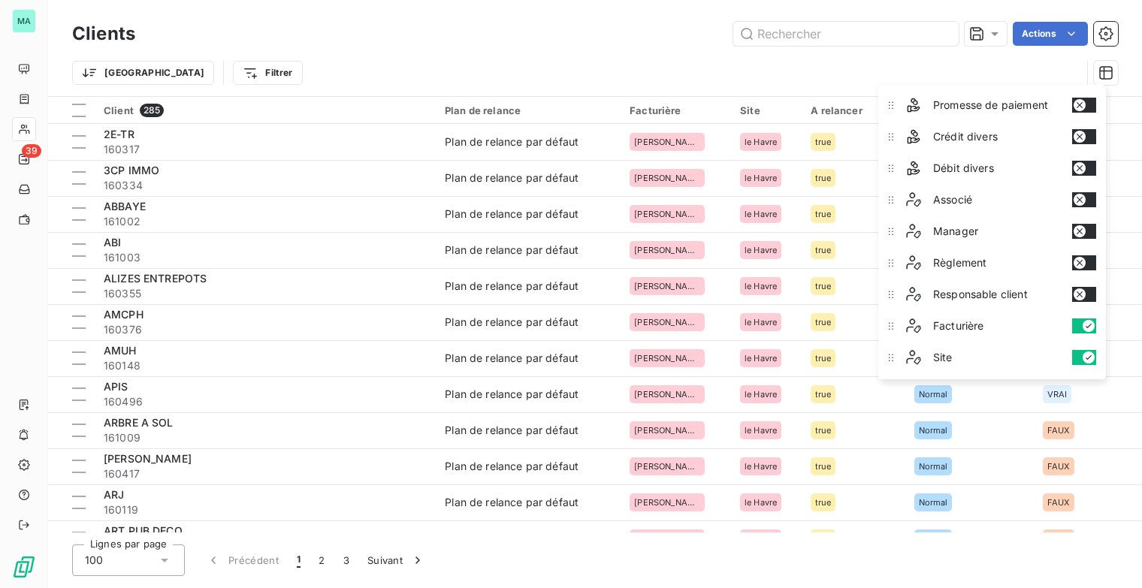
drag, startPoint x: 1079, startPoint y: 317, endPoint x: 1079, endPoint y: 342, distance: 24.8
click at [1079, 319] on button "button" at bounding box center [1084, 326] width 24 height 15
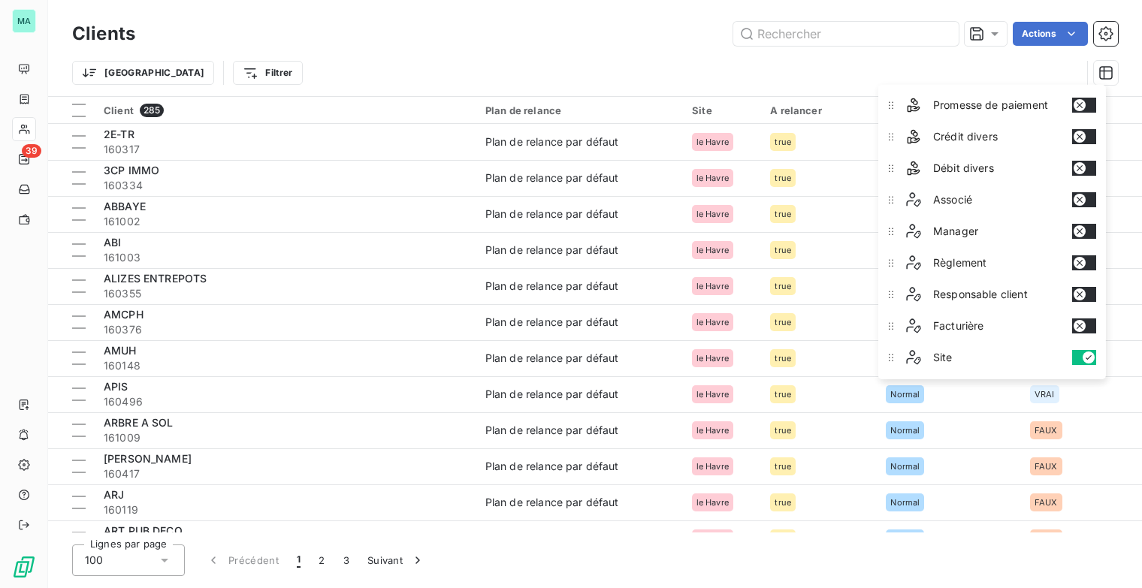
click at [1079, 350] on button "button" at bounding box center [1084, 357] width 24 height 15
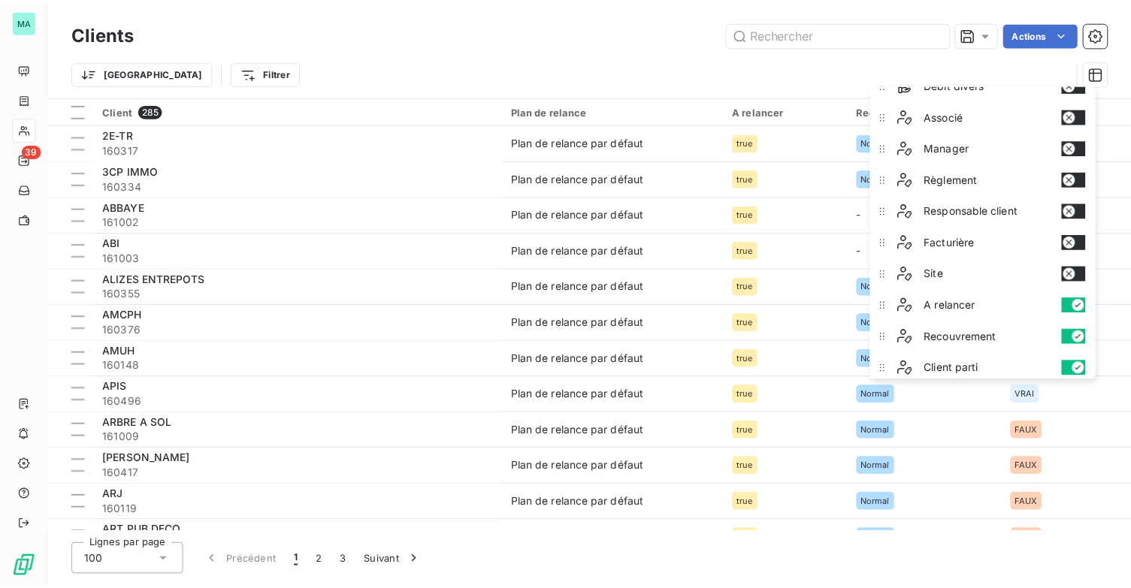
scroll to position [460, 0]
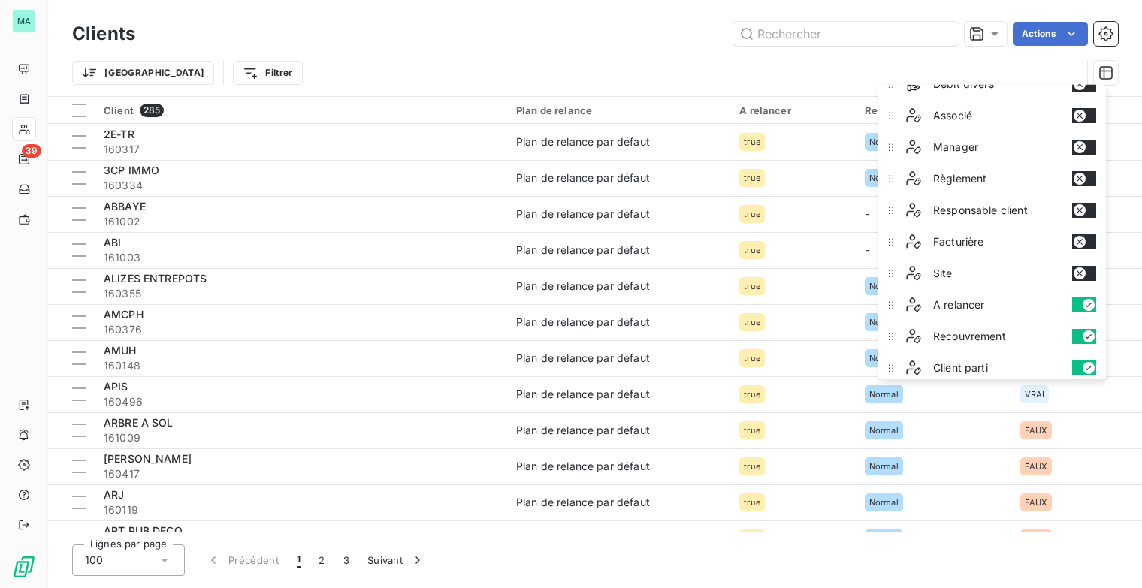
click at [1005, 557] on div "Lignes par page 100 Précédent 1 2 3 Suivant" at bounding box center [595, 561] width 1046 height 32
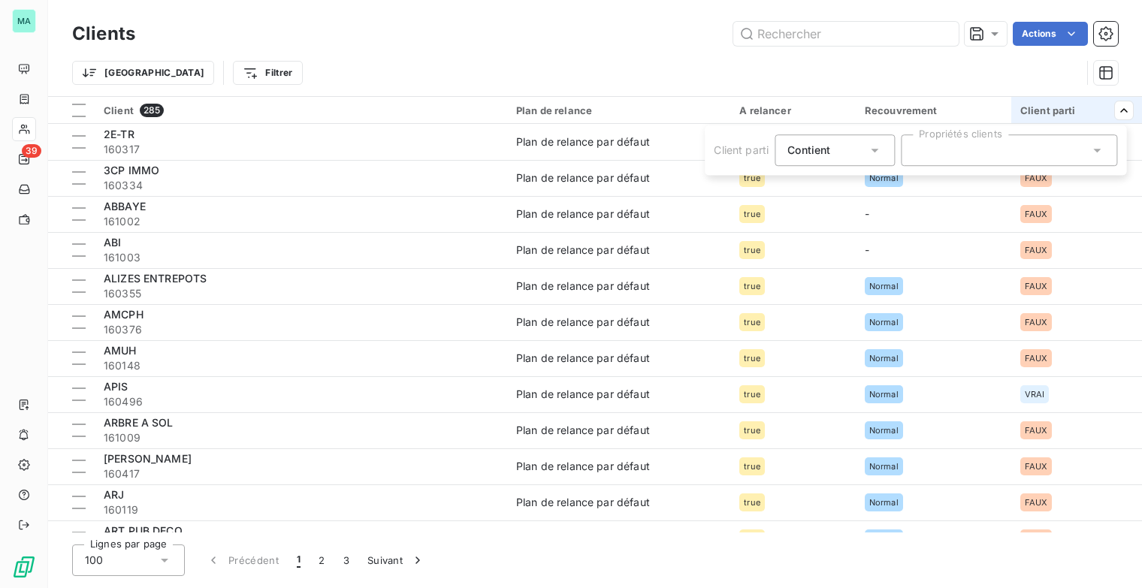
click at [1001, 153] on div at bounding box center [1009, 151] width 216 height 32
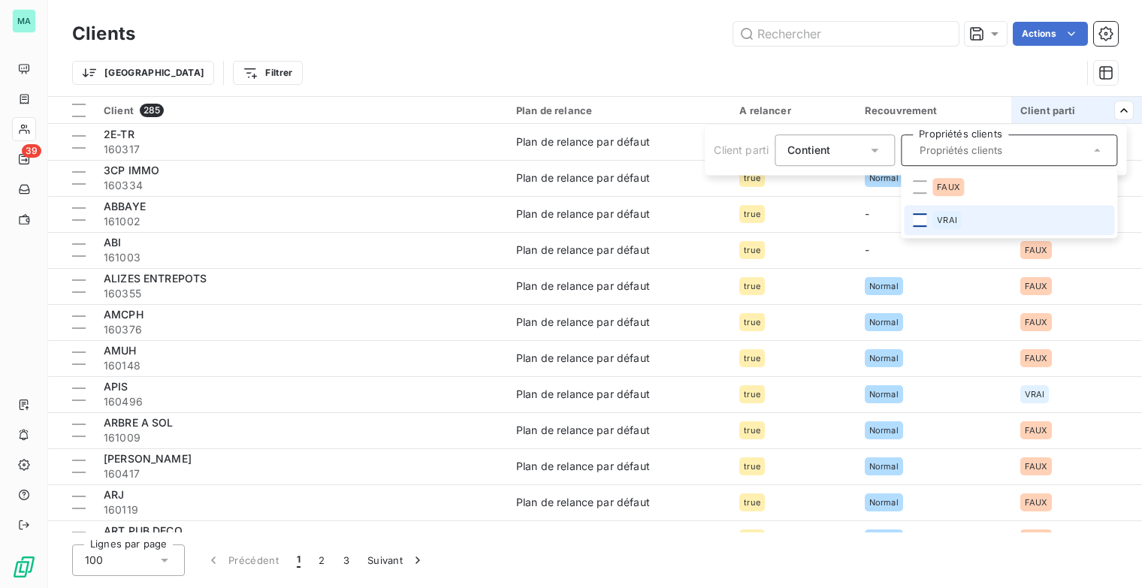
click at [924, 222] on div at bounding box center [920, 220] width 14 height 14
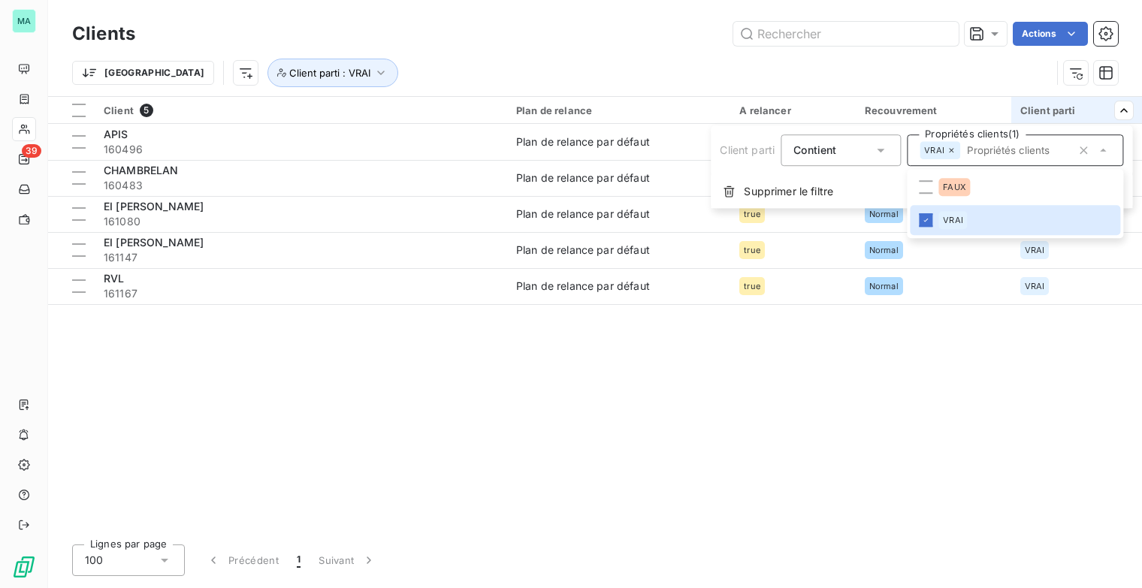
click at [927, 109] on html "MA 39 Clients Actions Trier Client parti : VRAI Client 5 Plan de relance A rela…" at bounding box center [571, 294] width 1142 height 588
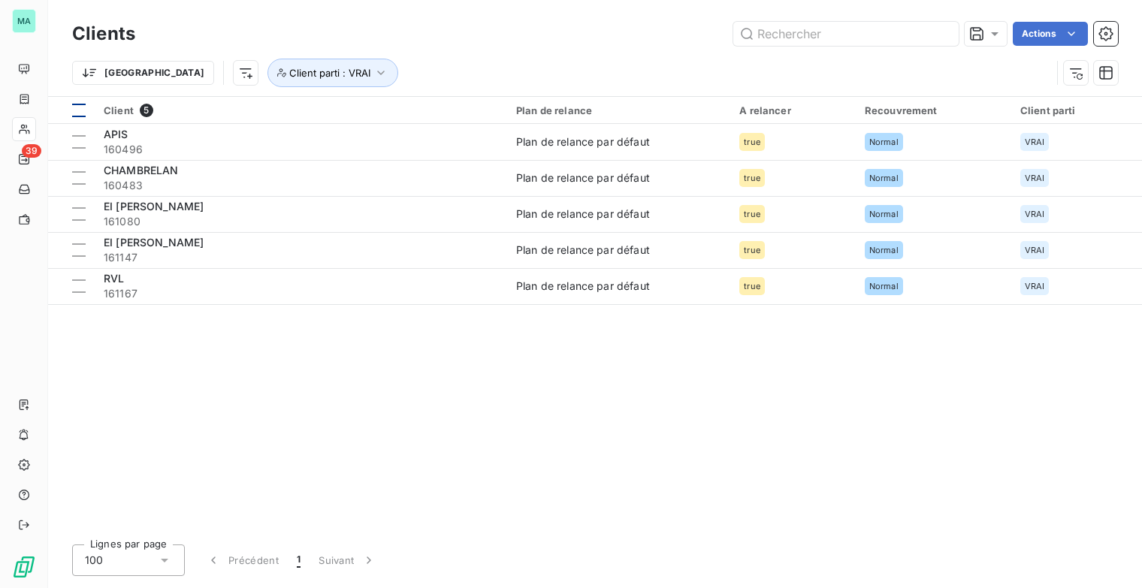
click at [83, 109] on div at bounding box center [79, 111] width 14 height 14
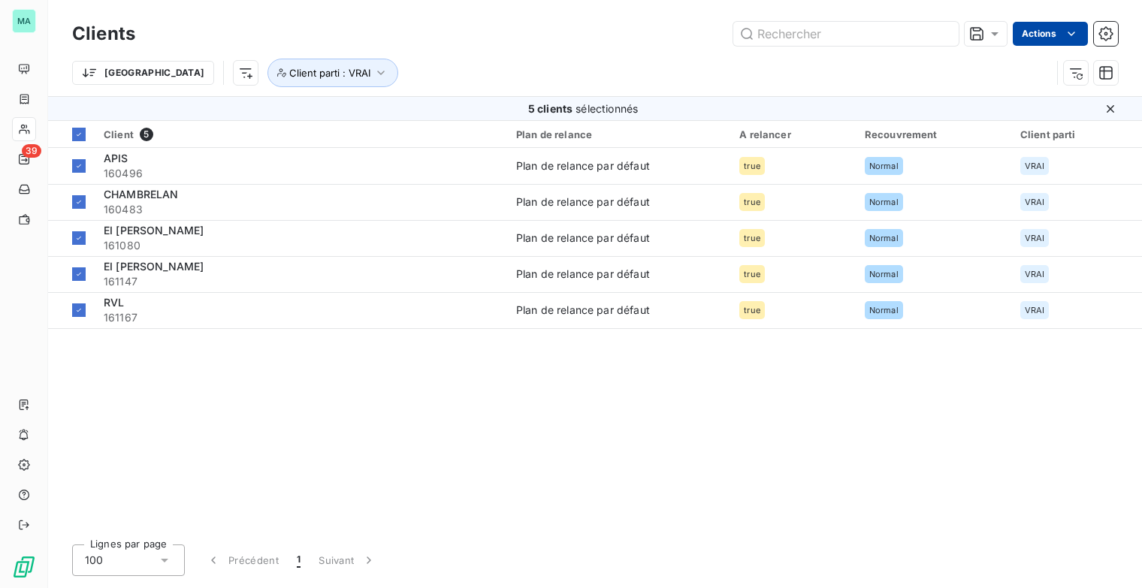
click at [1063, 38] on html "MA 39 Clients Actions Trier Client parti : VRAI 5 clients sélectionnés Client 5…" at bounding box center [571, 294] width 1142 height 588
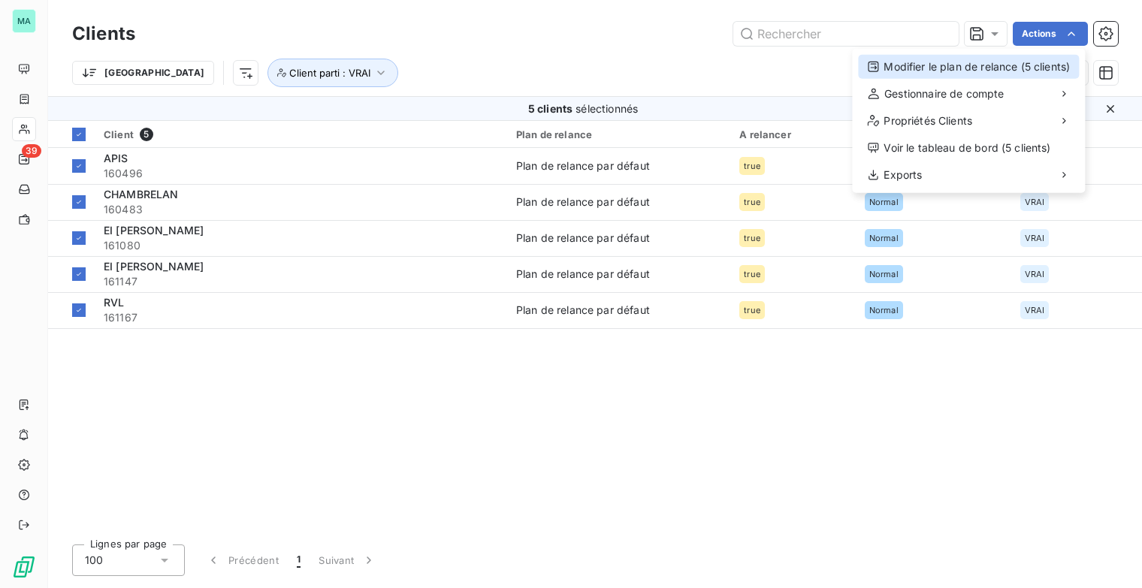
click at [1015, 62] on div "Modifier le plan de relance (5 clients)" at bounding box center [968, 67] width 221 height 24
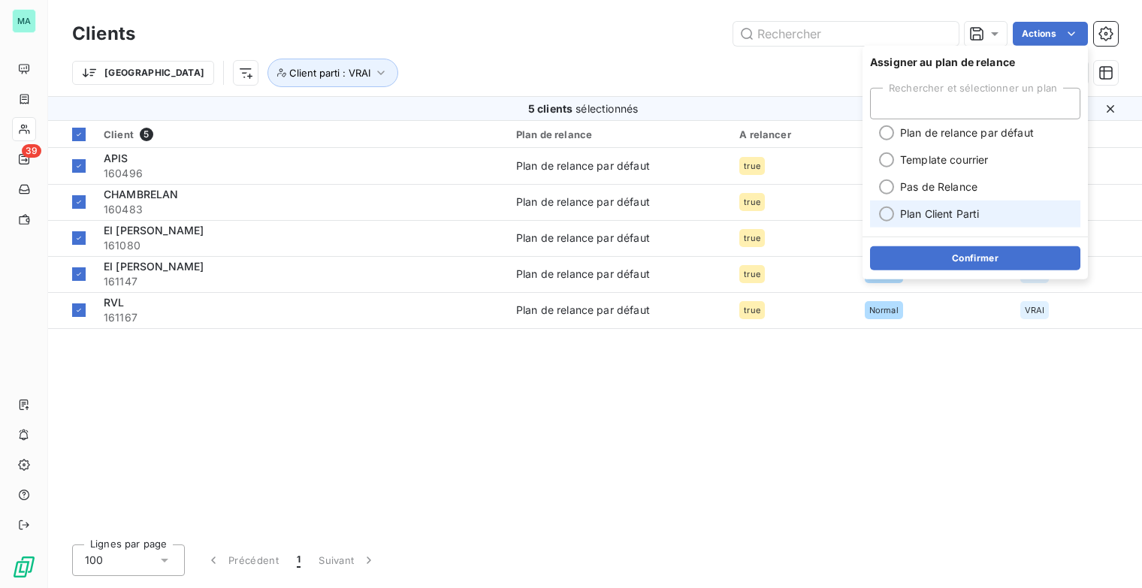
drag, startPoint x: 890, startPoint y: 214, endPoint x: 924, endPoint y: 239, distance: 41.3
click at [891, 214] on div at bounding box center [886, 214] width 15 height 15
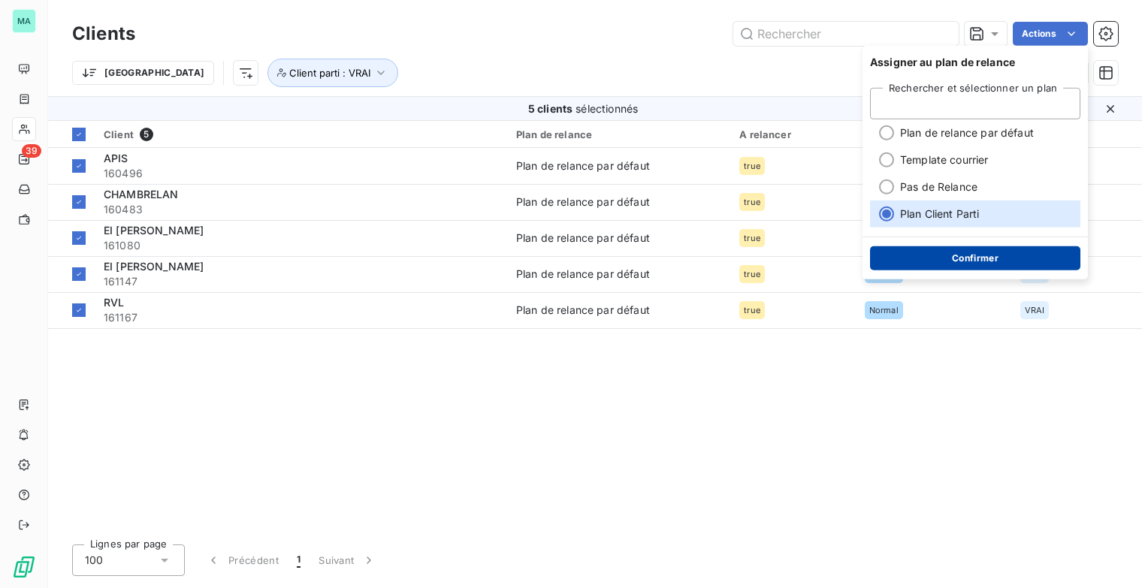
click at [978, 260] on button "Confirmer" at bounding box center [975, 258] width 210 height 24
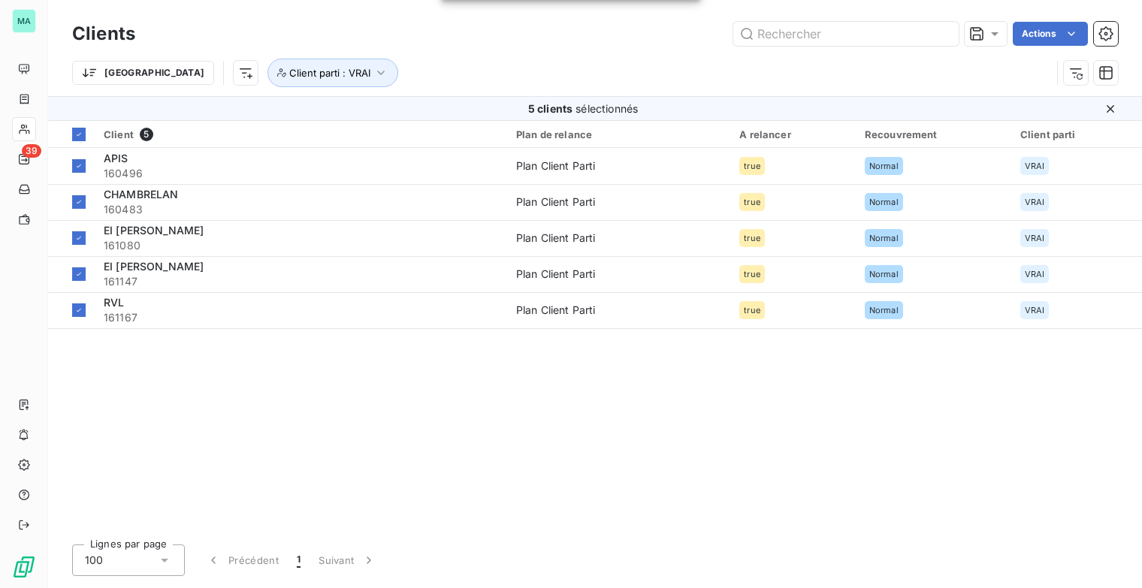
click at [1113, 112] on icon at bounding box center [1110, 108] width 15 height 15
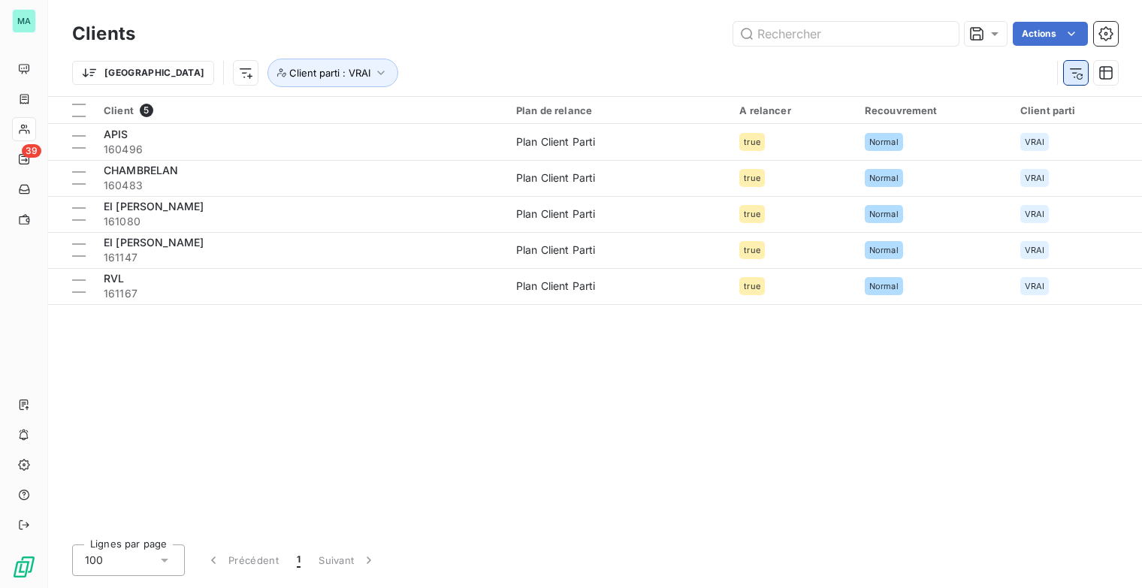
click at [1079, 76] on icon "button" at bounding box center [1076, 72] width 15 height 15
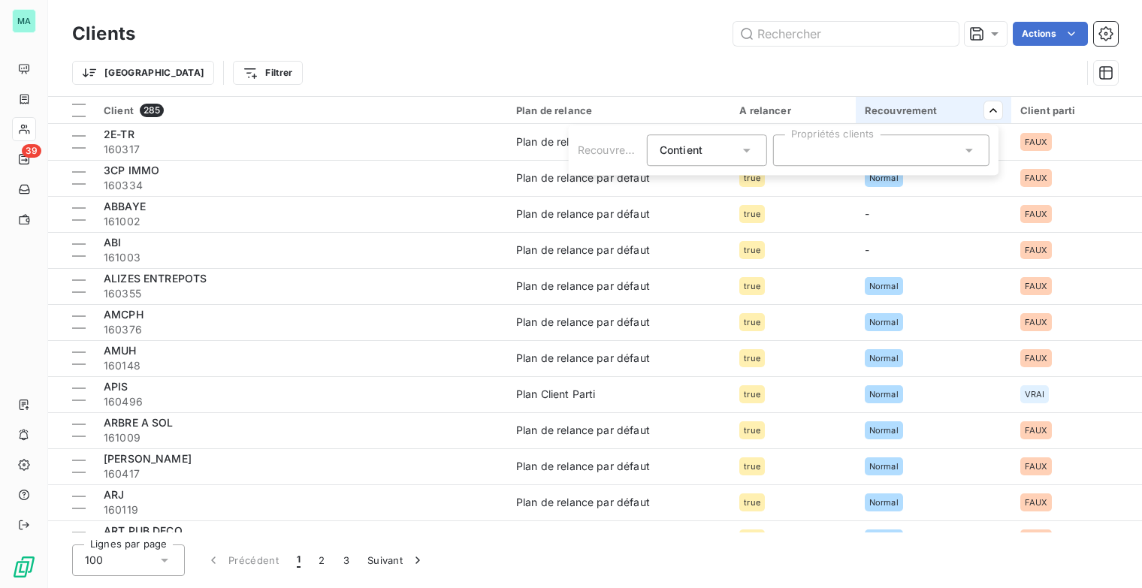
click at [969, 147] on icon at bounding box center [969, 150] width 15 height 15
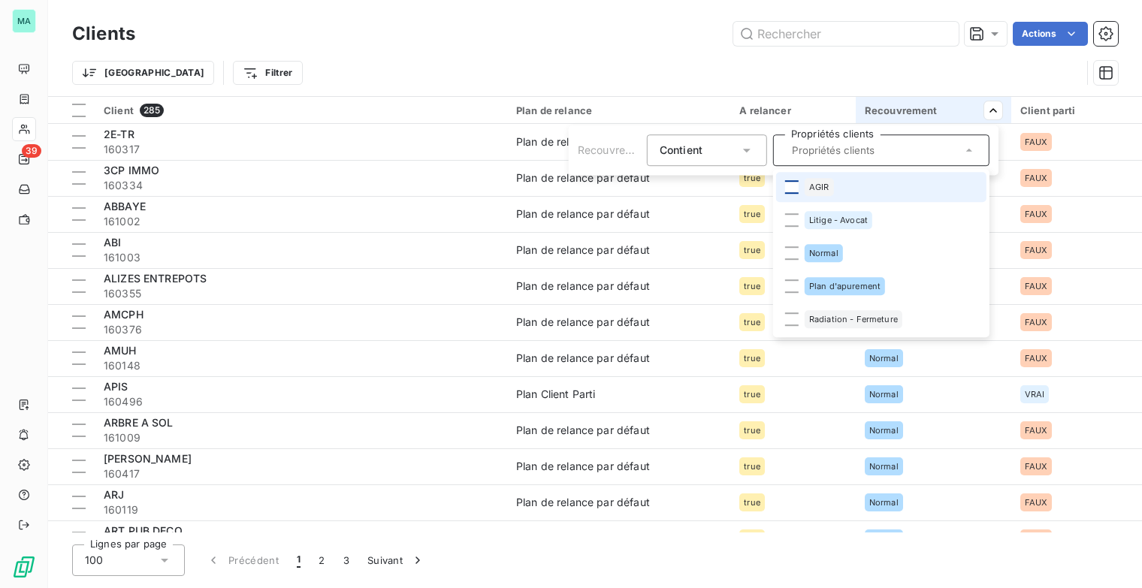
click at [788, 188] on div at bounding box center [792, 187] width 14 height 14
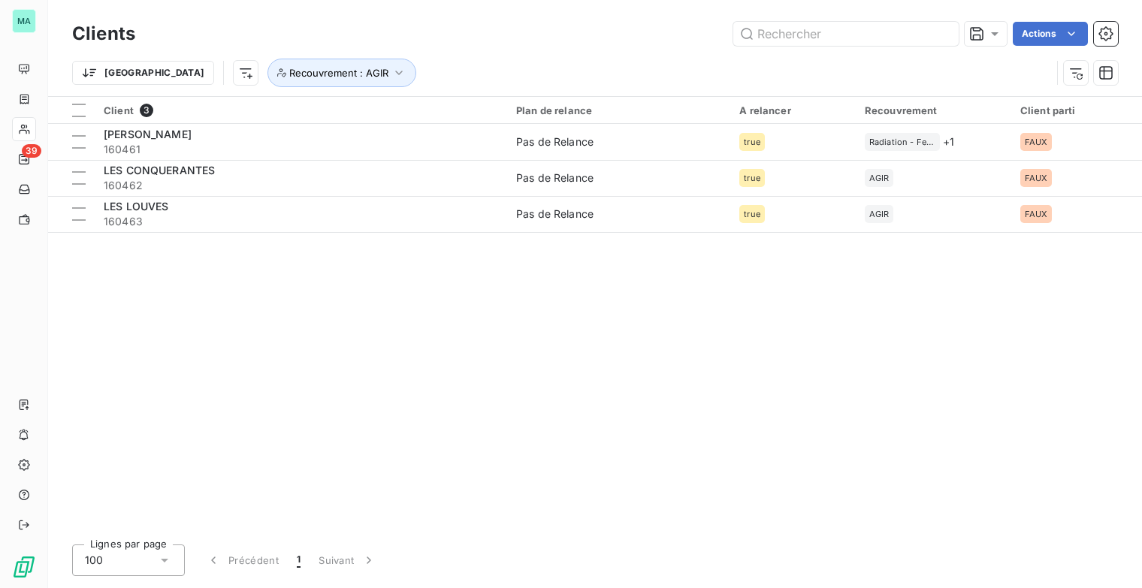
click at [878, 373] on html "MA 39 Clients Actions Trier Recouvrement : AGIR Client 3 Plan de relance A rela…" at bounding box center [571, 294] width 1142 height 588
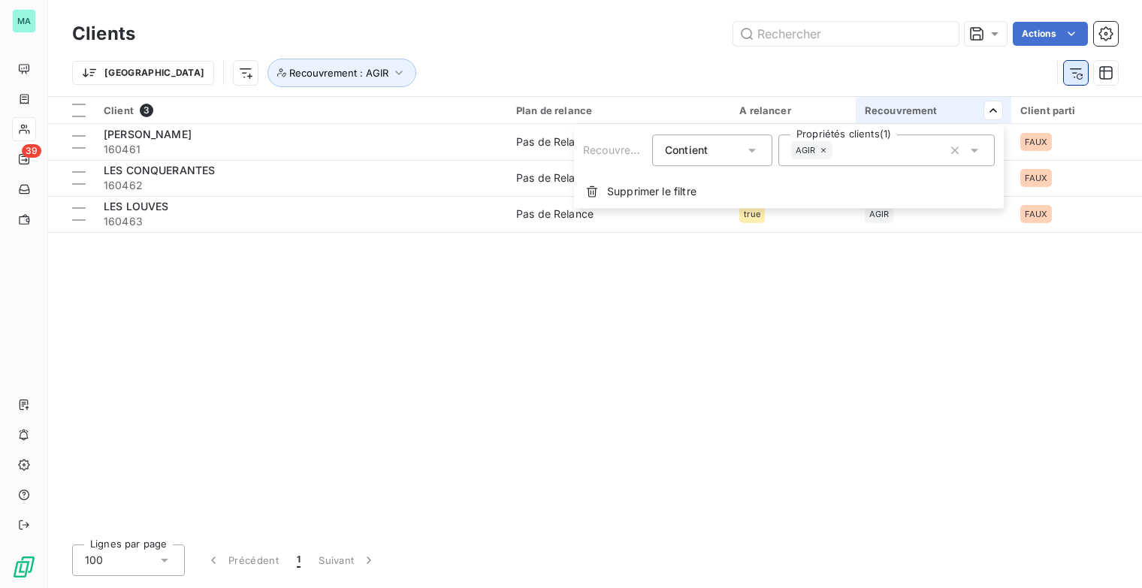
click at [1084, 74] on html "MA 39 Clients Actions Trier Recouvrement : AGIR Client 3 Plan de relance A rela…" at bounding box center [571, 294] width 1142 height 588
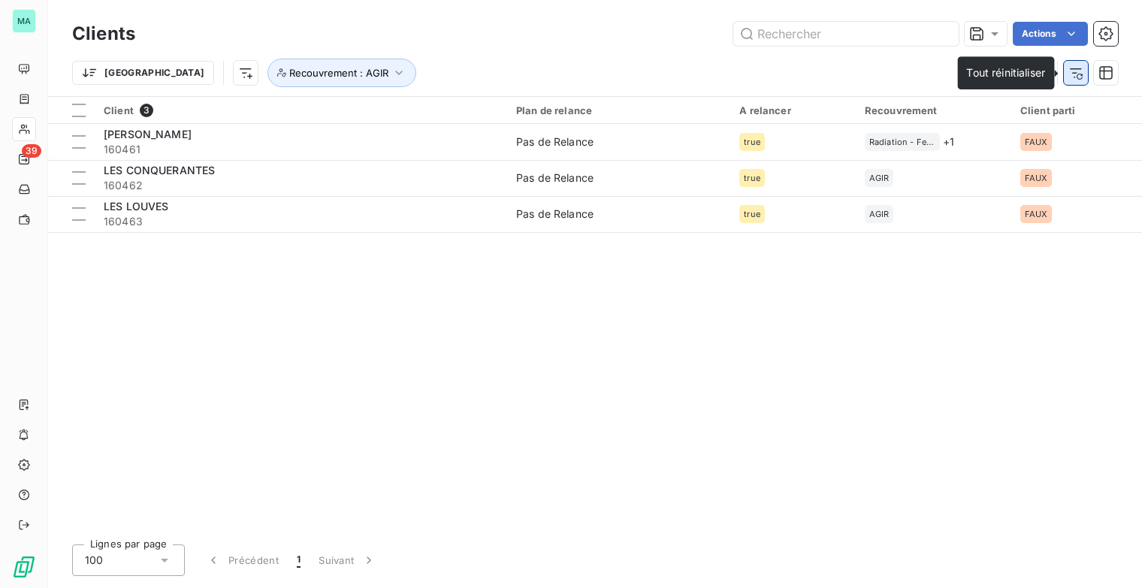
click at [1082, 73] on icon "button" at bounding box center [1076, 72] width 15 height 15
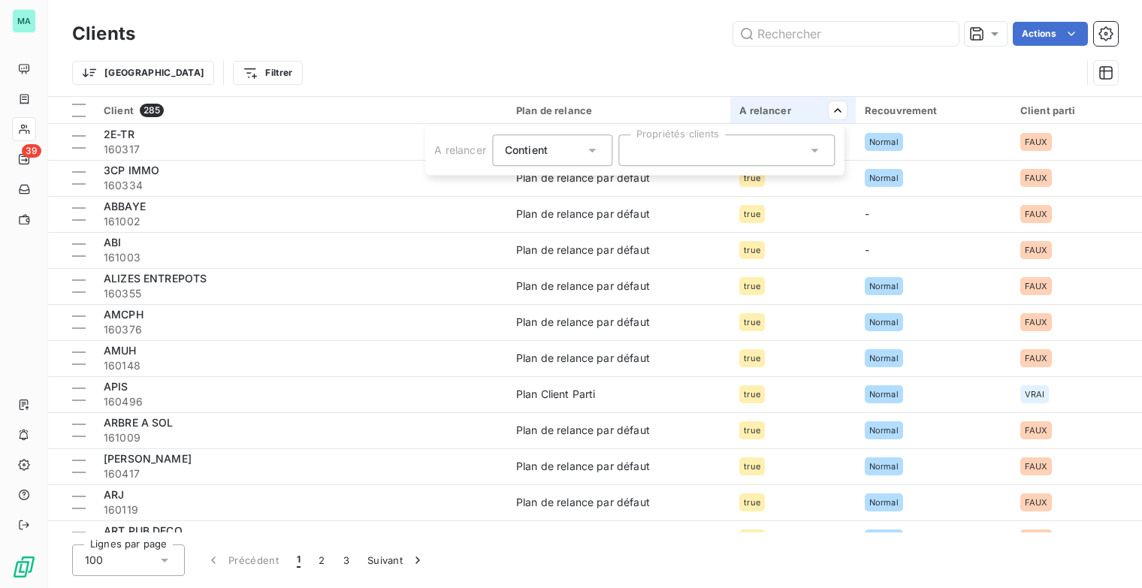
click at [803, 144] on div at bounding box center [726, 151] width 216 height 32
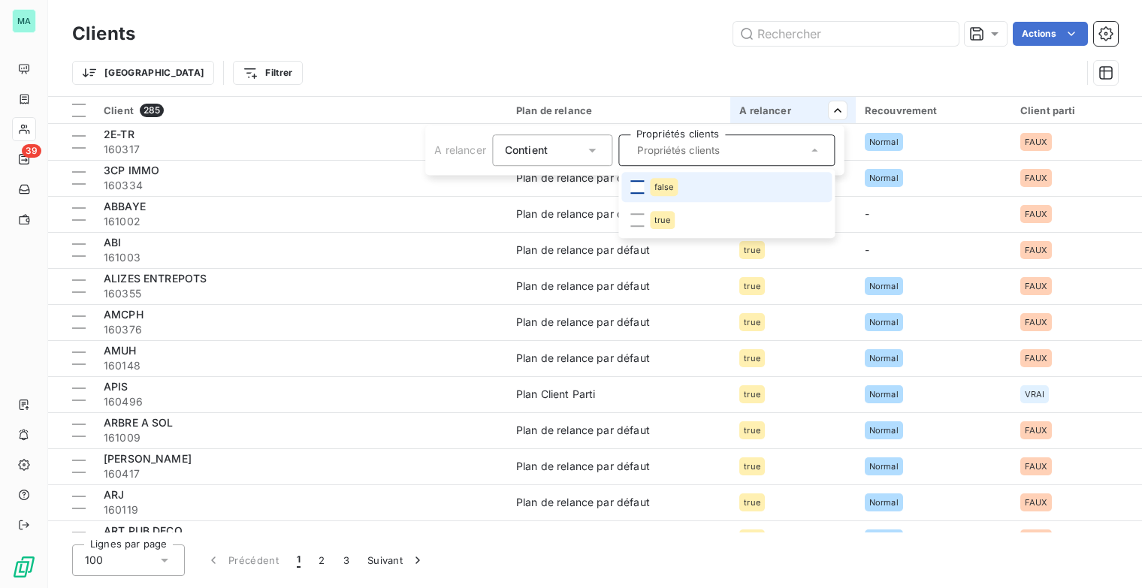
click at [641, 186] on div at bounding box center [637, 187] width 14 height 14
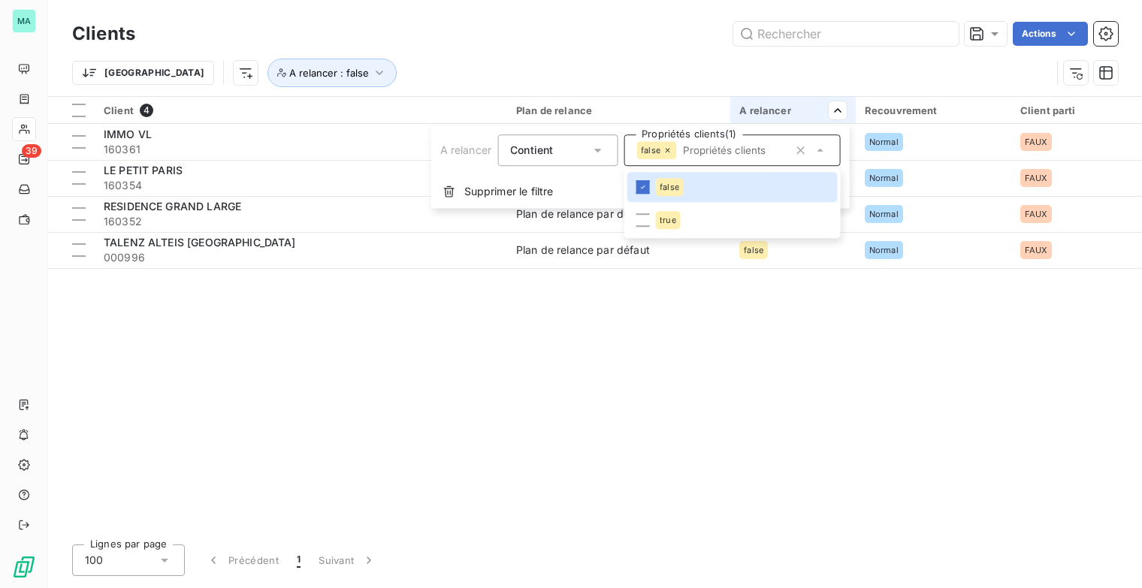
click at [664, 60] on html "MA 39 Clients Actions Trier A relancer : false Client 4 Plan de relance A relan…" at bounding box center [571, 294] width 1142 height 588
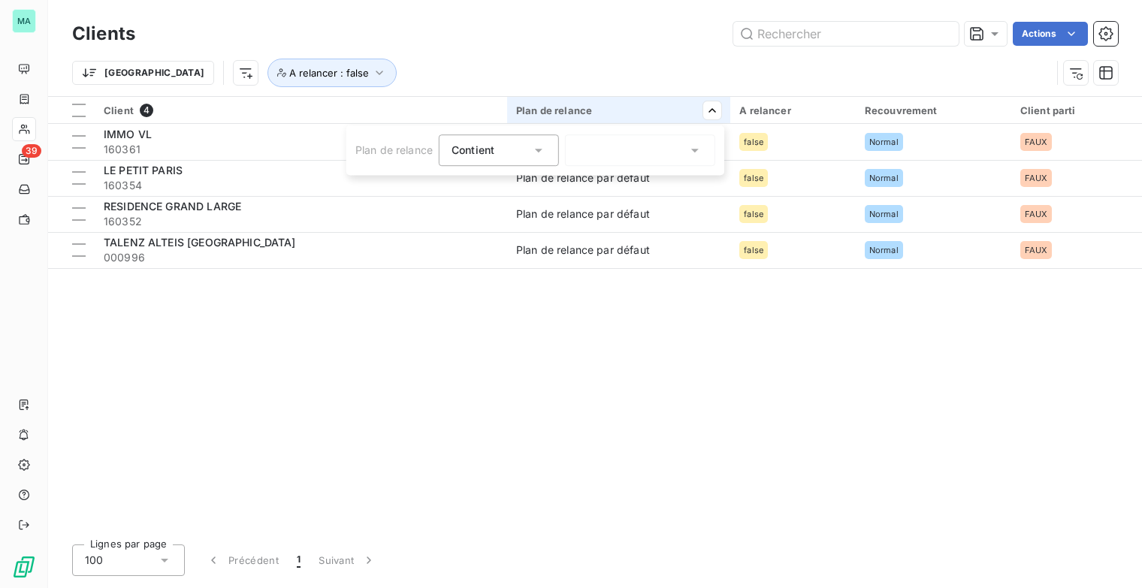
click at [658, 149] on div at bounding box center [640, 151] width 150 height 32
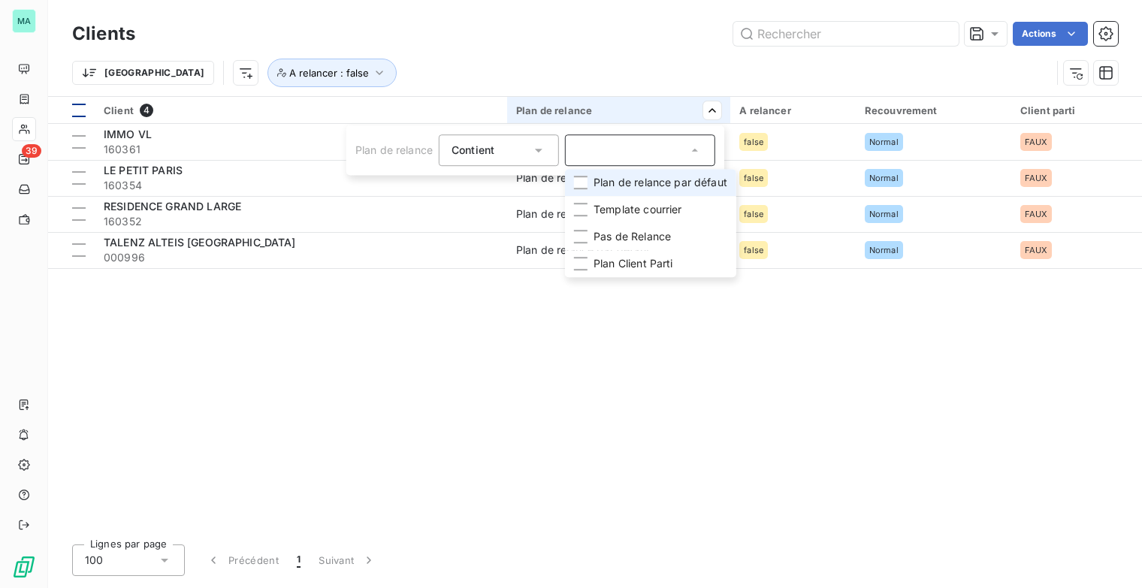
click at [79, 108] on html "MA 39 Clients Actions Trier A relancer : false Client 4 Plan de relance A relan…" at bounding box center [571, 294] width 1142 height 588
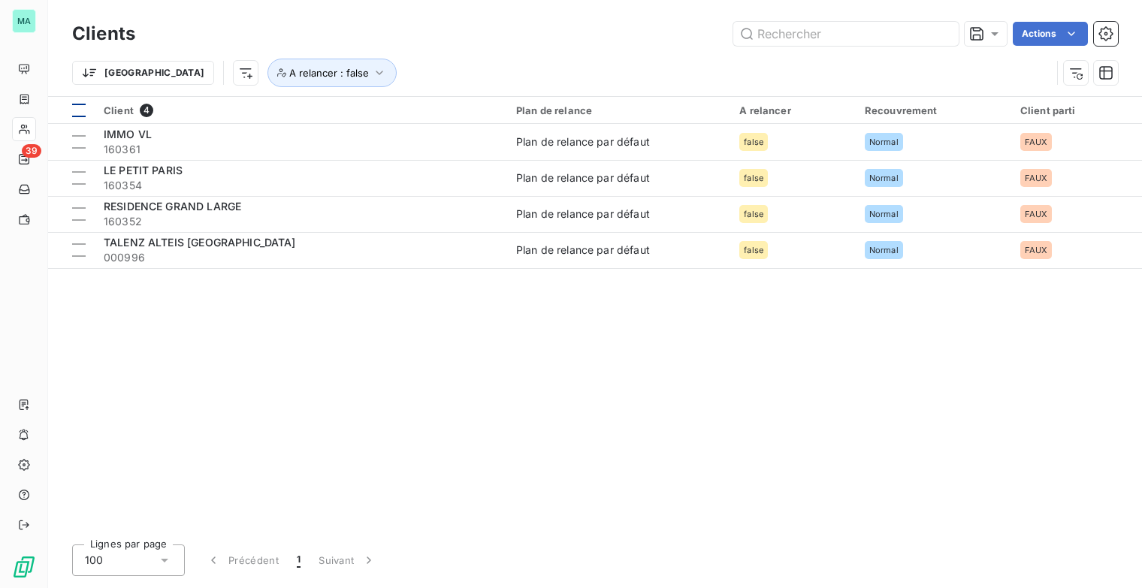
click at [78, 110] on div at bounding box center [79, 111] width 14 height 14
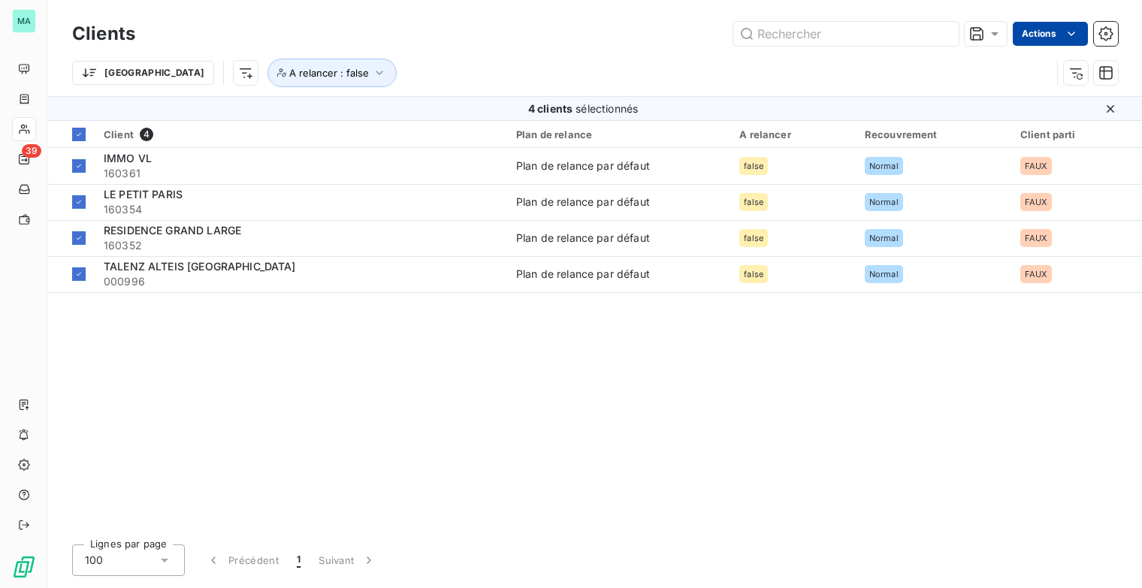
click at [1059, 32] on html "MA 39 Clients Actions Trier A relancer : false 4 clients sélectionnés Client 4 …" at bounding box center [571, 294] width 1142 height 588
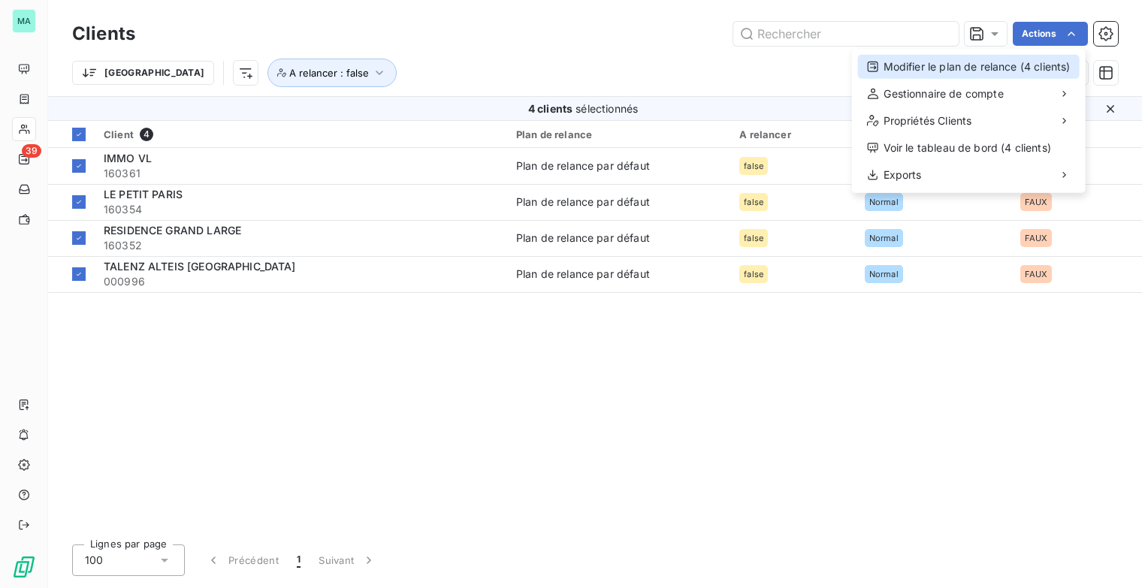
click at [992, 65] on div "Modifier le plan de relance (4 clients)" at bounding box center [969, 67] width 222 height 24
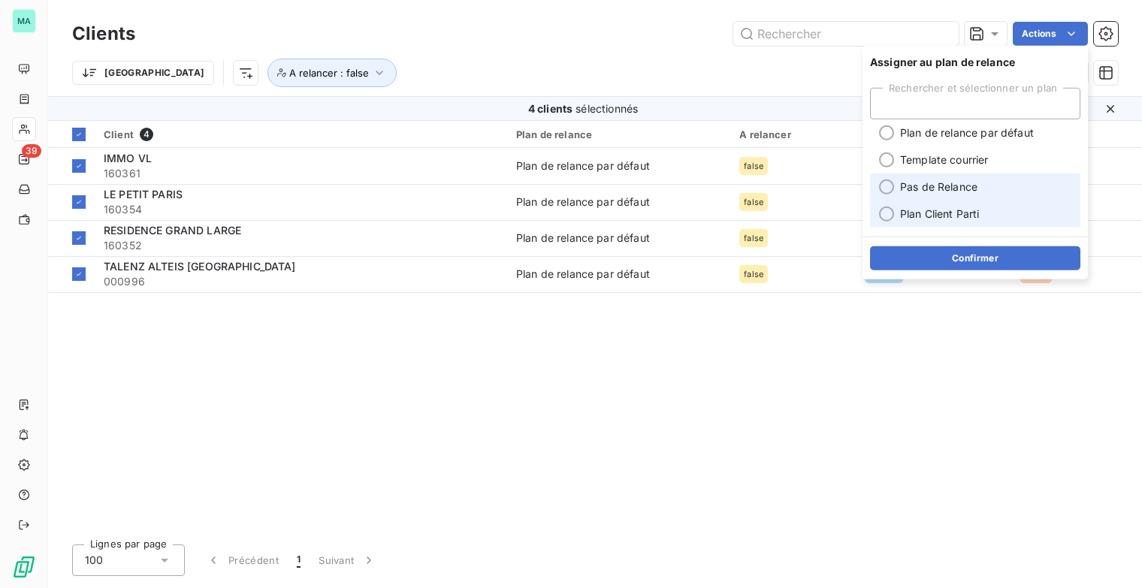
click at [944, 194] on span "Pas de Relance" at bounding box center [938, 187] width 77 height 15
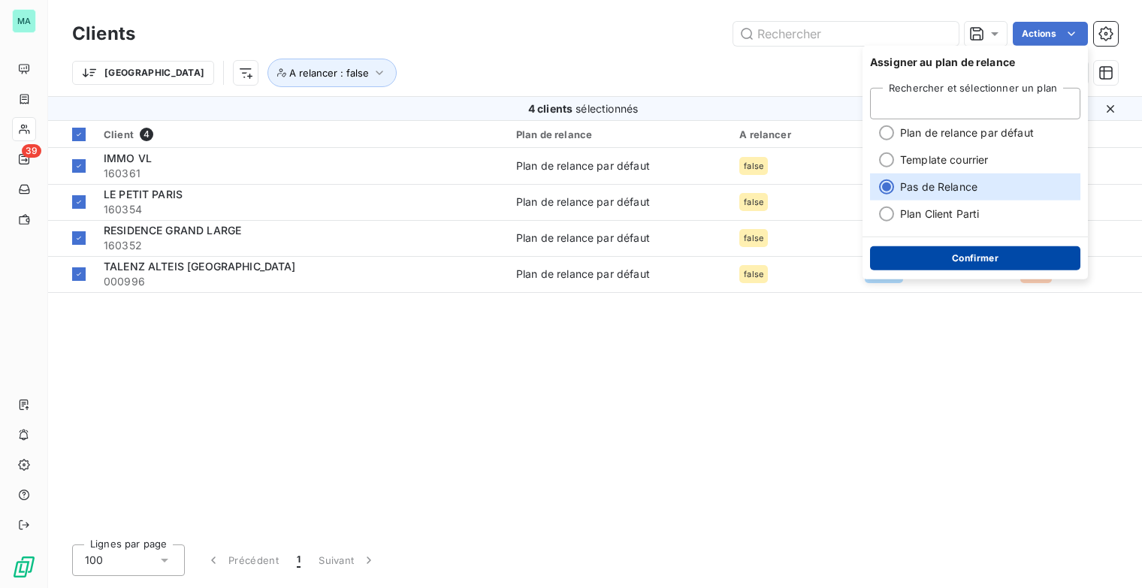
click at [982, 257] on button "Confirmer" at bounding box center [975, 258] width 210 height 24
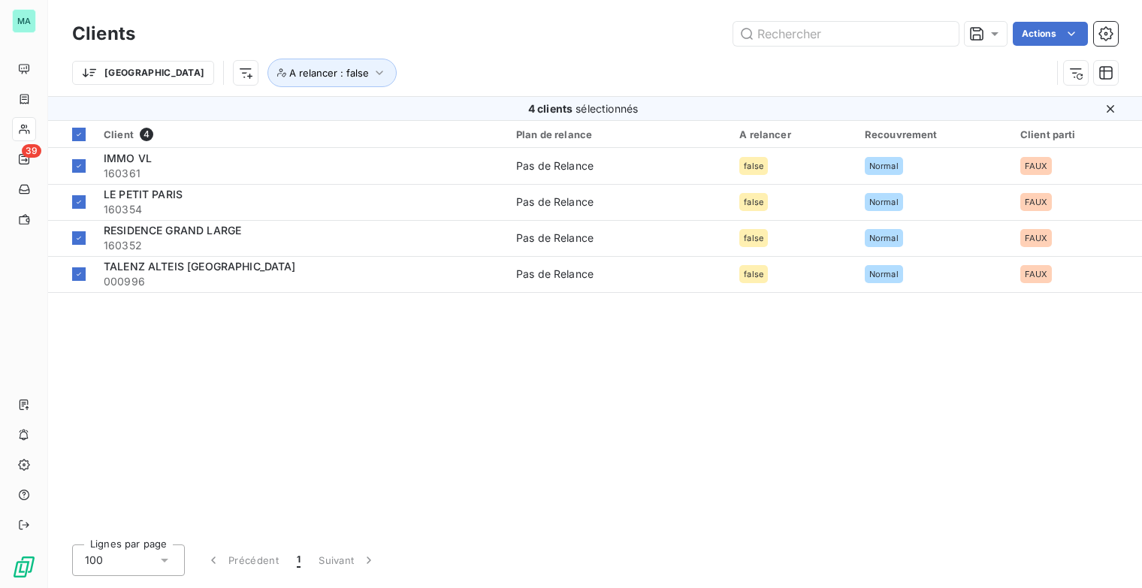
click at [1115, 107] on icon at bounding box center [1110, 108] width 15 height 15
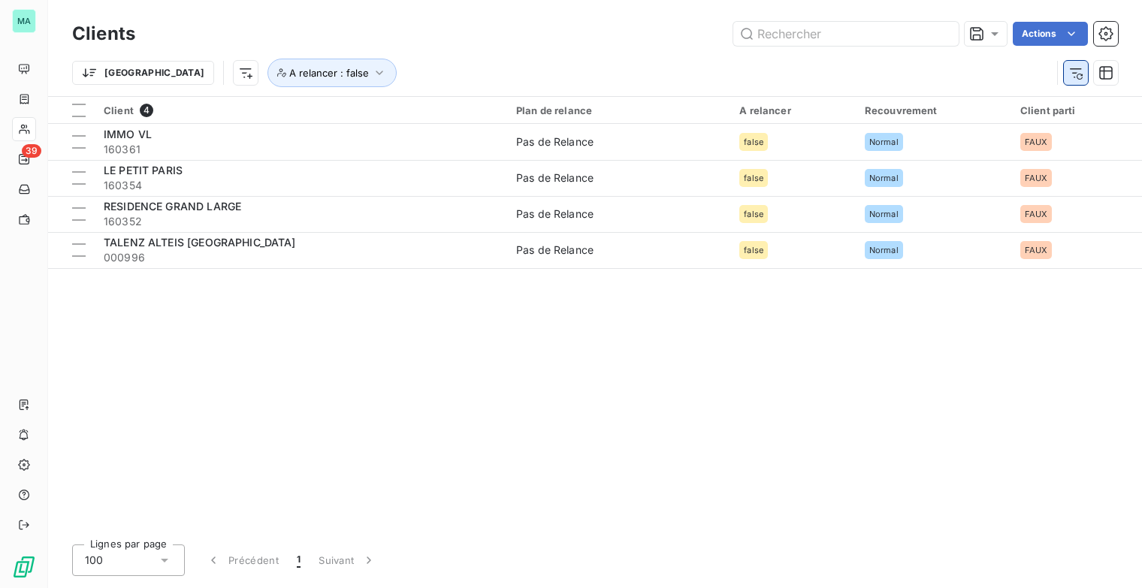
click at [1078, 77] on icon "button" at bounding box center [1076, 72] width 15 height 15
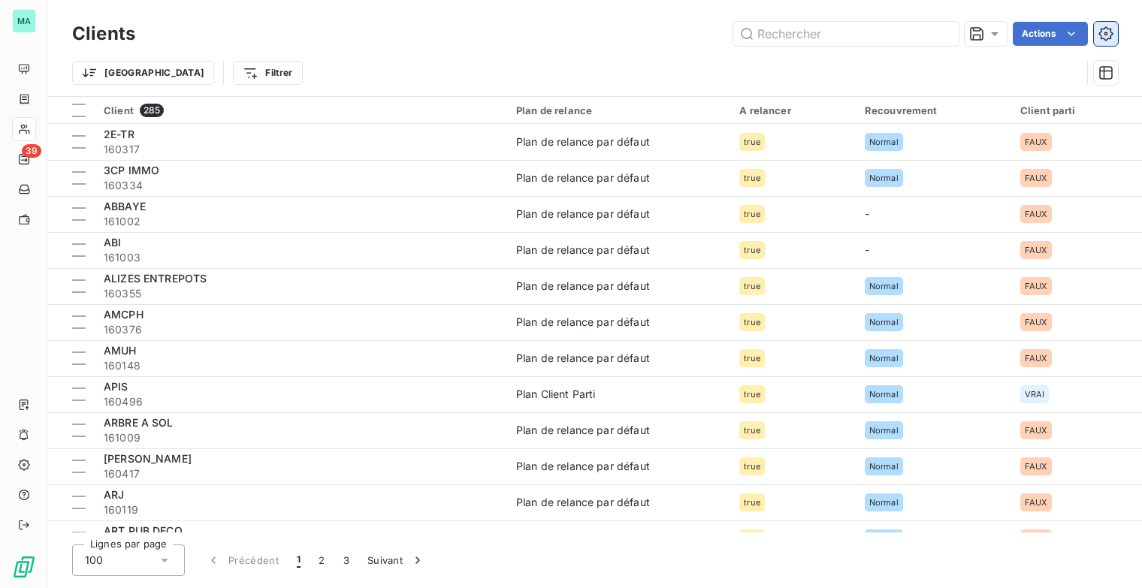
drag, startPoint x: 1106, startPoint y: 36, endPoint x: 1096, endPoint y: 36, distance: 10.5
click at [1102, 36] on icon "button" at bounding box center [1106, 33] width 15 height 15
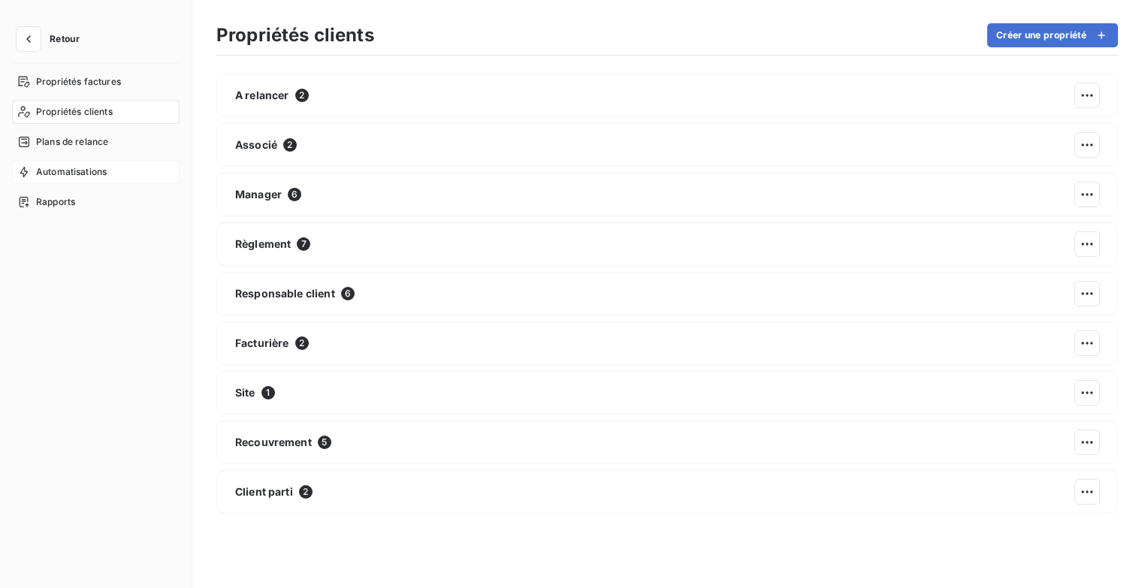
click at [110, 178] on div "Automatisations" at bounding box center [96, 172] width 168 height 24
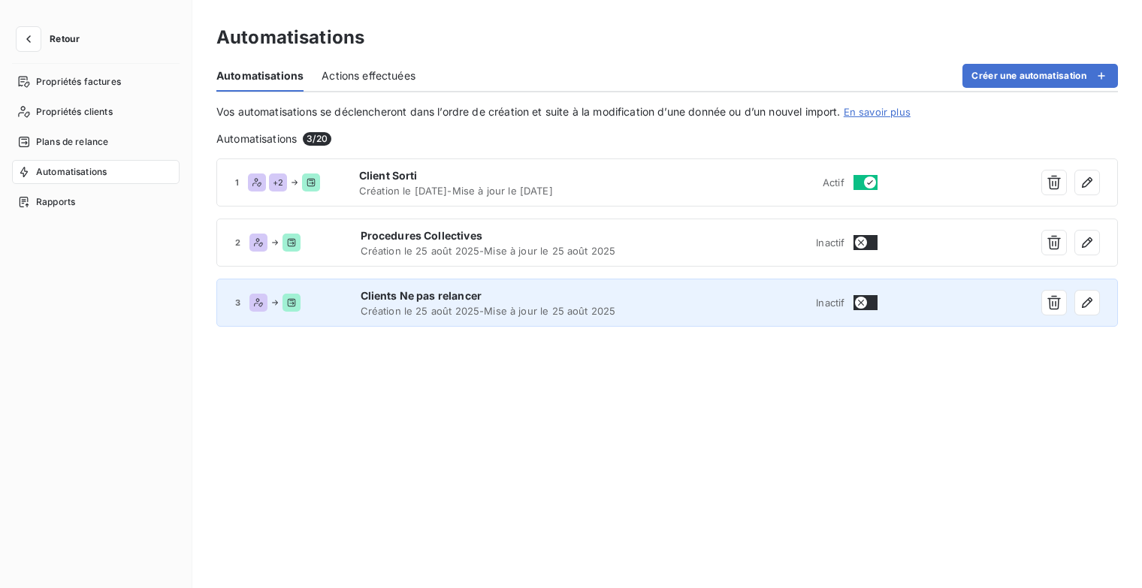
click at [511, 297] on span "Clients Ne pas relancer" at bounding box center [513, 296] width 305 height 15
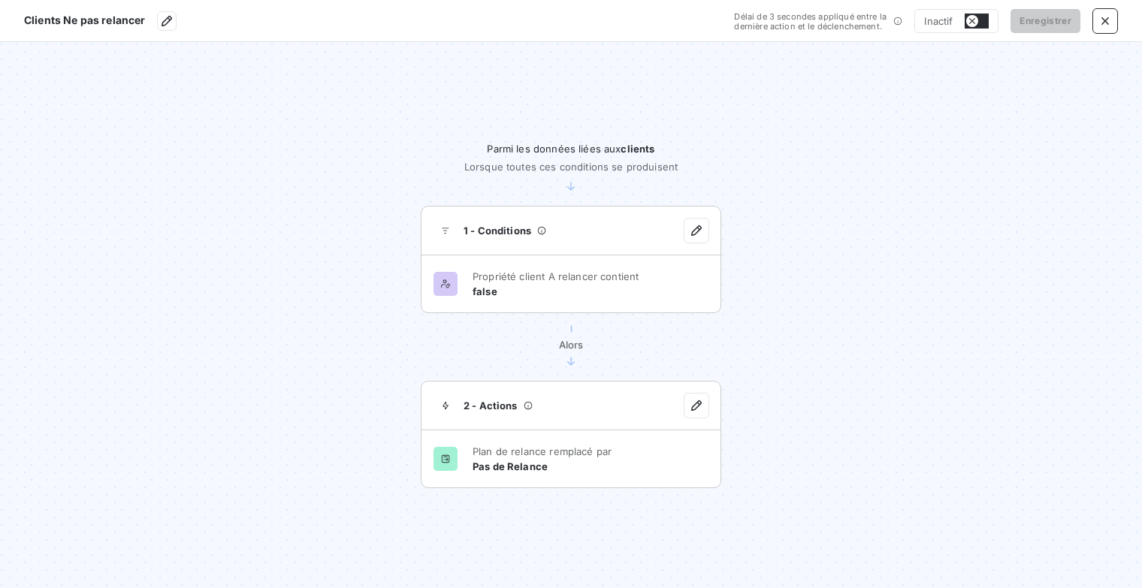
click at [984, 20] on button "button" at bounding box center [977, 21] width 24 height 15
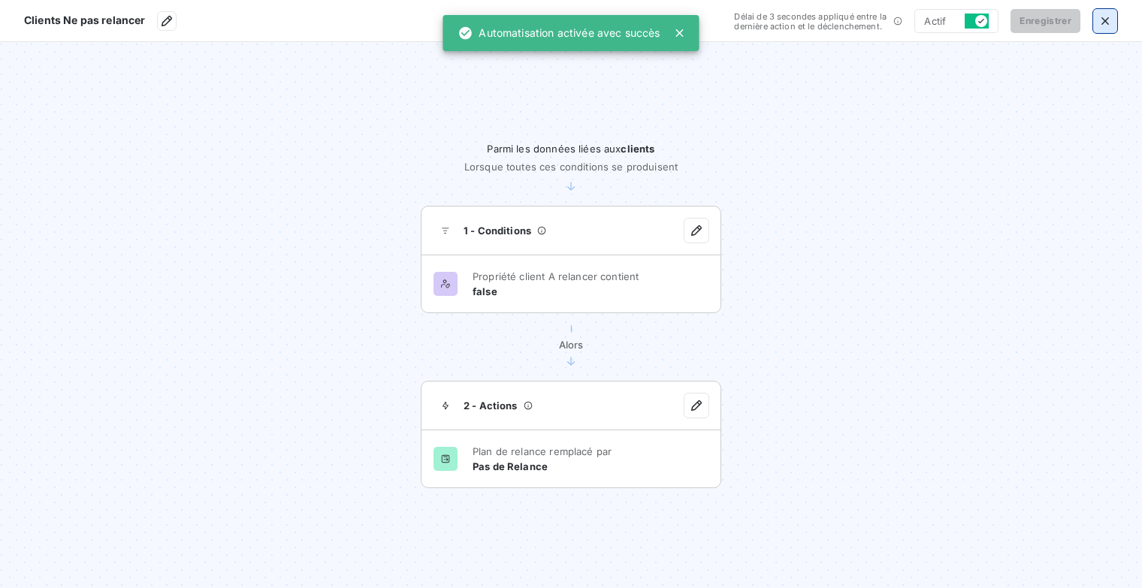
click at [1096, 26] on button "button" at bounding box center [1105, 21] width 24 height 24
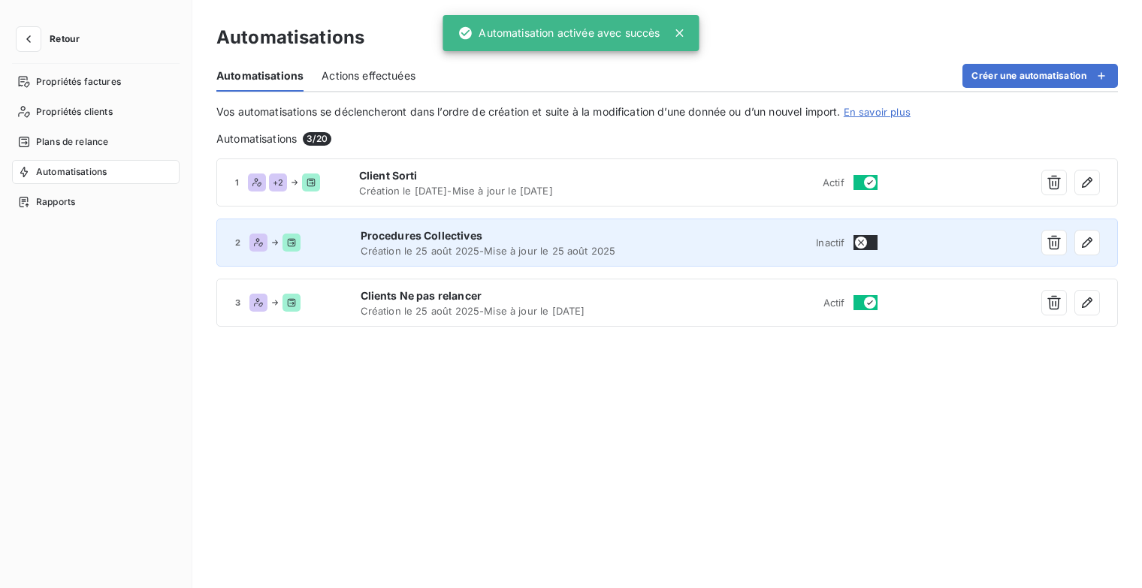
click at [872, 246] on button "button" at bounding box center [866, 242] width 24 height 15
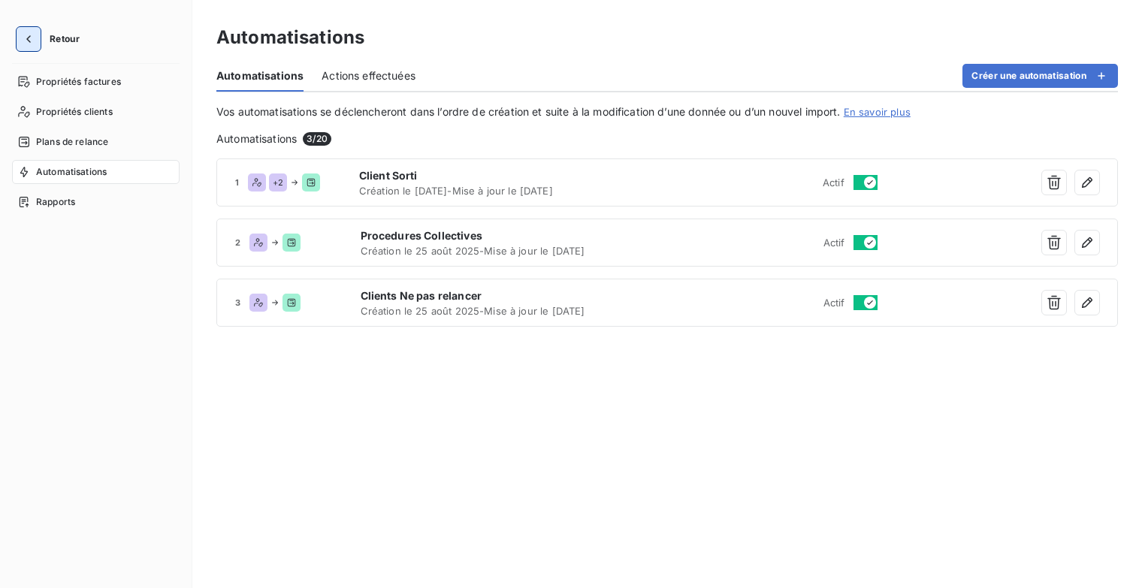
click at [31, 39] on icon "button" at bounding box center [28, 39] width 15 height 15
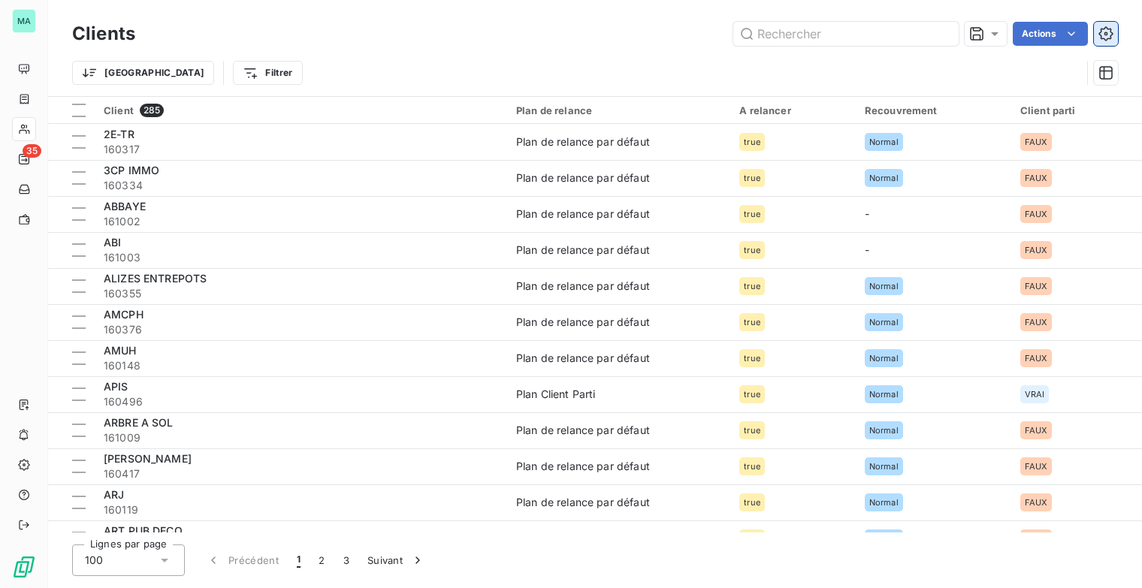
click at [1113, 31] on icon "button" at bounding box center [1106, 33] width 15 height 15
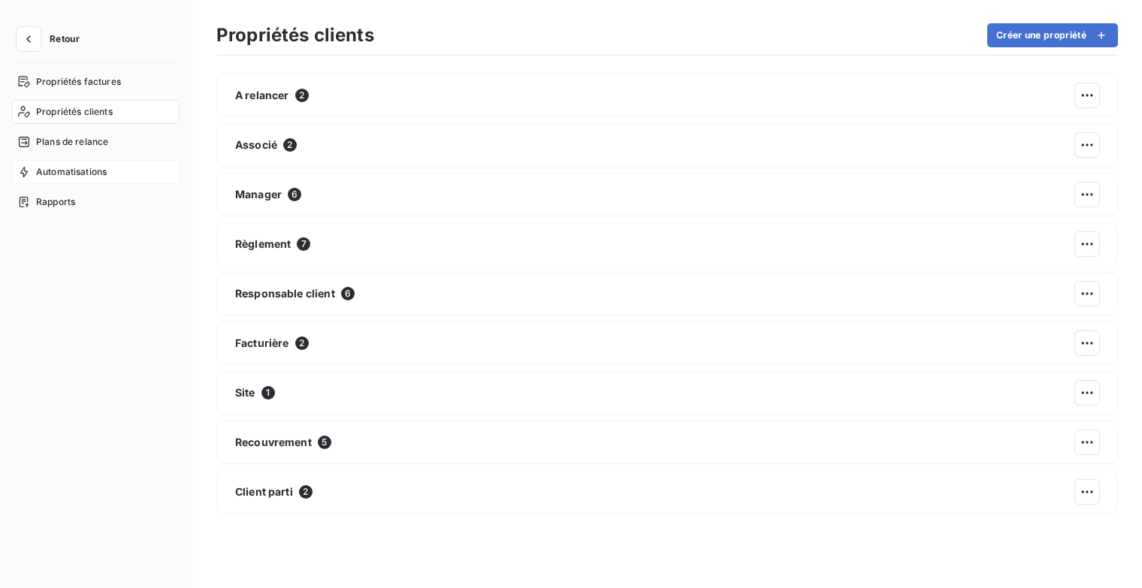
click at [86, 165] on div "Automatisations" at bounding box center [96, 172] width 168 height 24
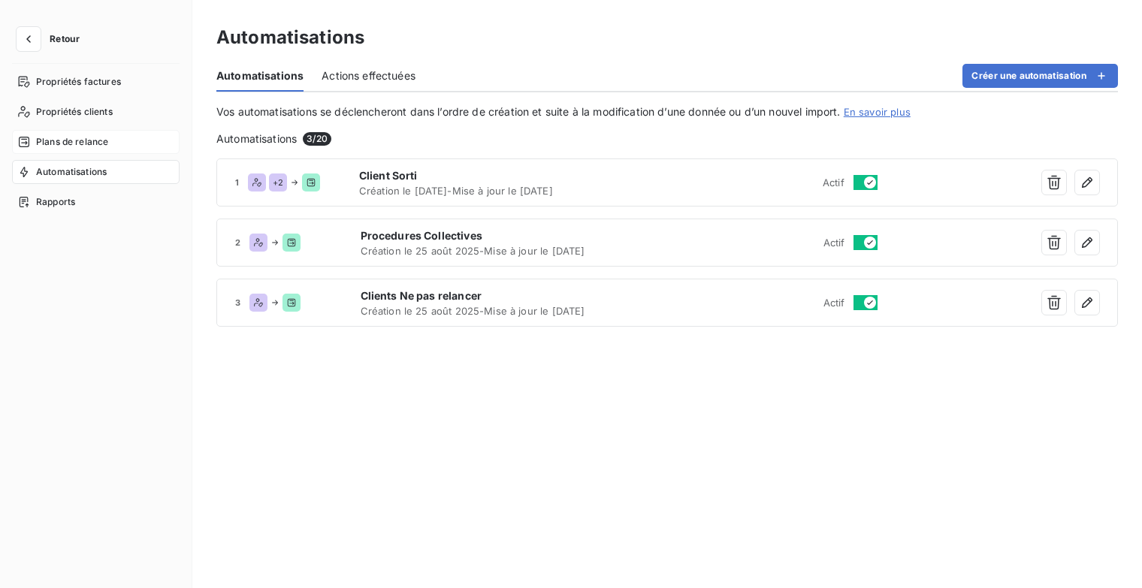
click at [84, 141] on span "Plans de relance" at bounding box center [72, 142] width 72 height 14
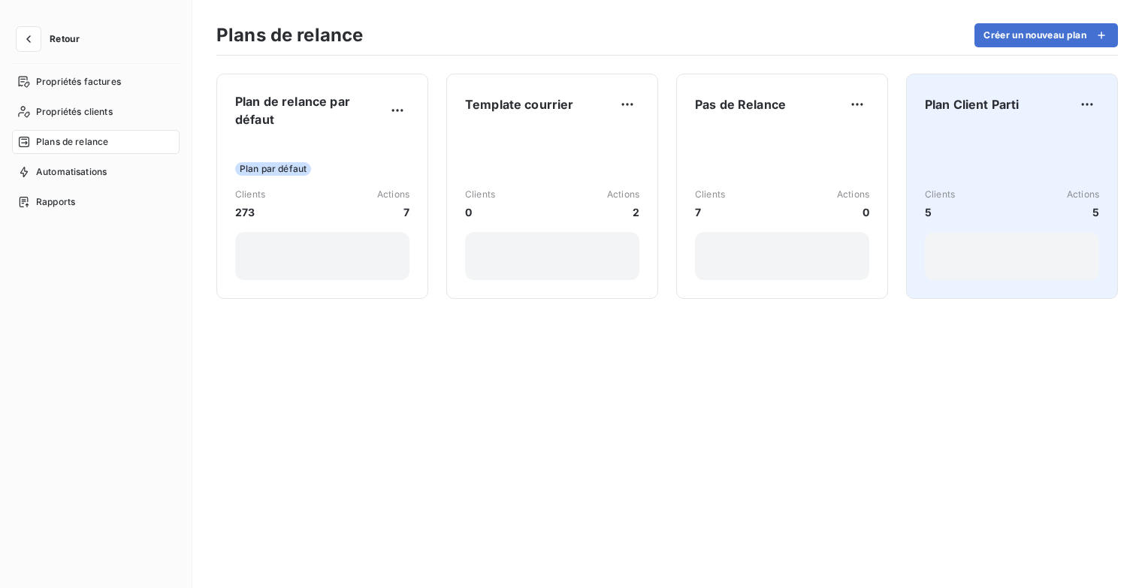
click at [976, 119] on div "Plan Client Parti Clients 5 Actions 5" at bounding box center [1012, 186] width 174 height 188
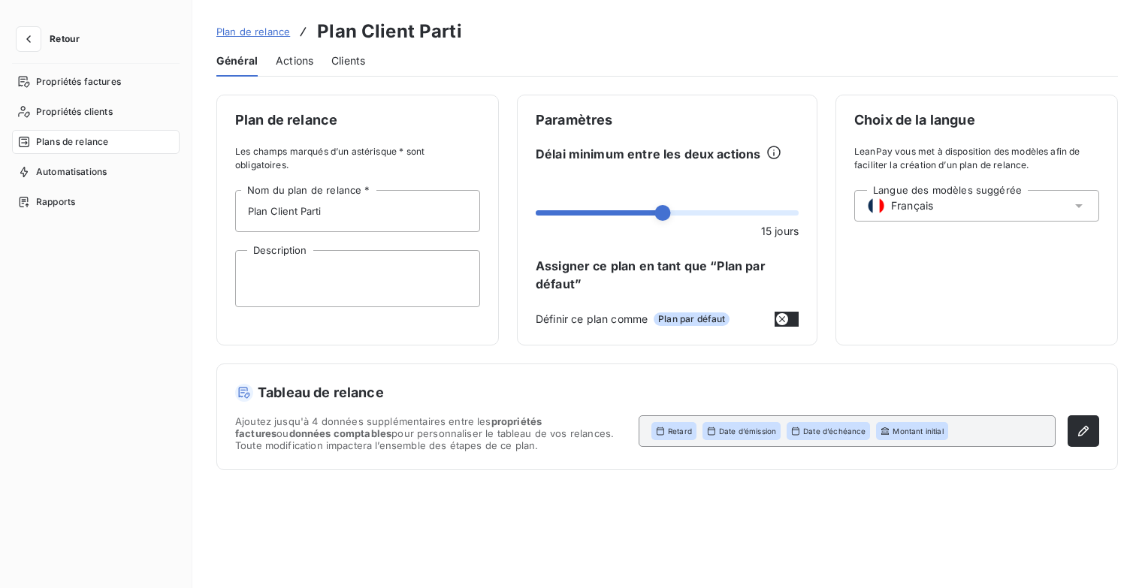
click at [316, 63] on div "Général Actions Clients" at bounding box center [667, 61] width 902 height 32
click at [309, 63] on span "Actions" at bounding box center [295, 60] width 38 height 15
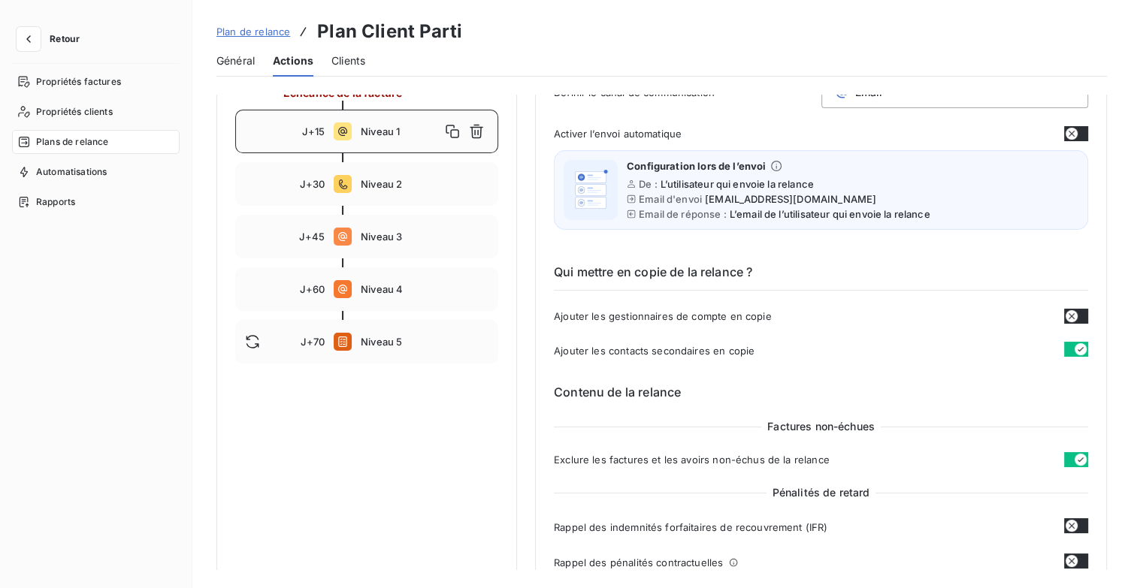
scroll to position [150, 0]
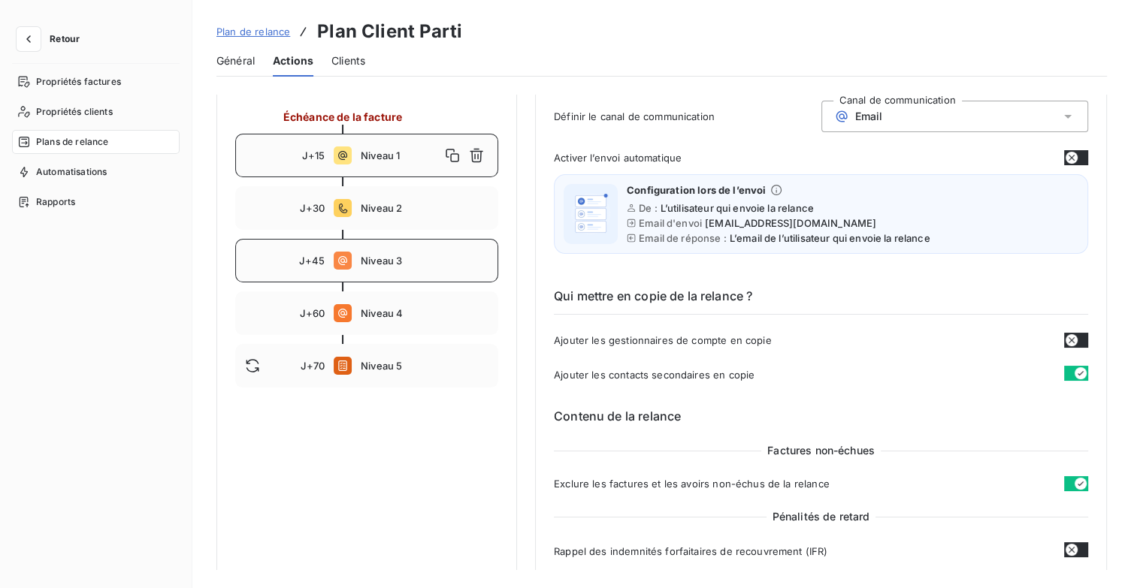
click at [434, 264] on span "Niveau 3" at bounding box center [425, 261] width 128 height 12
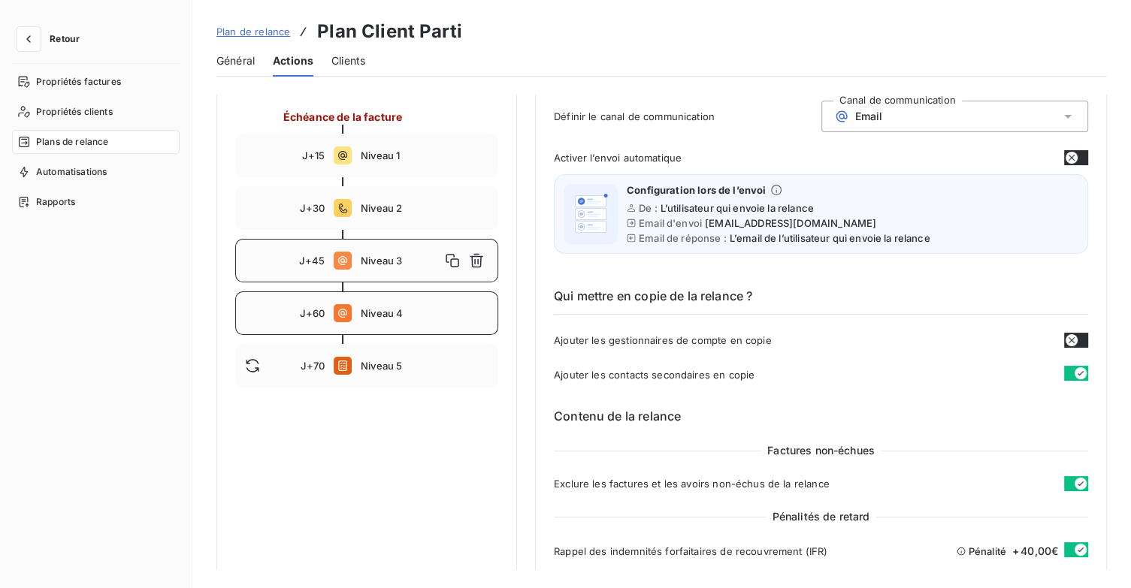
click at [417, 302] on div "J+60 Niveau 4" at bounding box center [366, 314] width 263 height 44
type input "60"
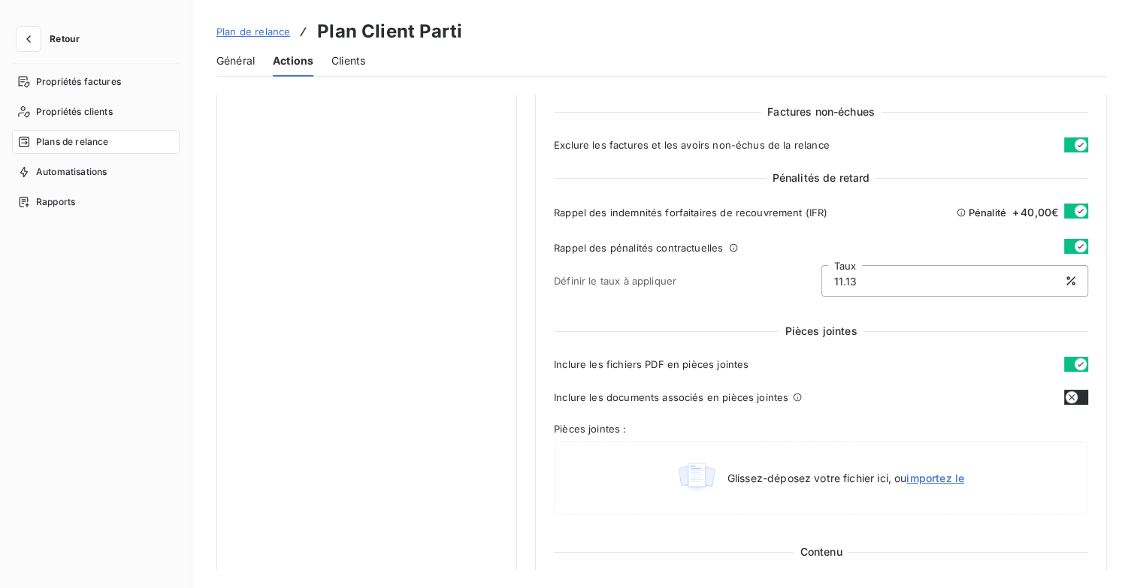
scroll to position [376, 0]
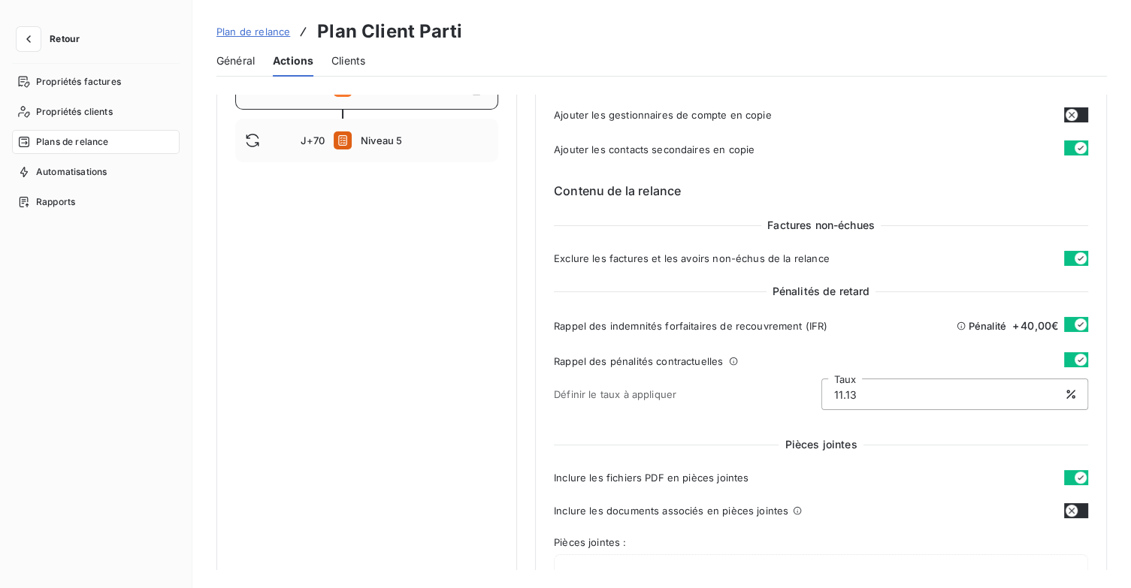
click at [94, 138] on span "Plans de relance" at bounding box center [72, 142] width 72 height 14
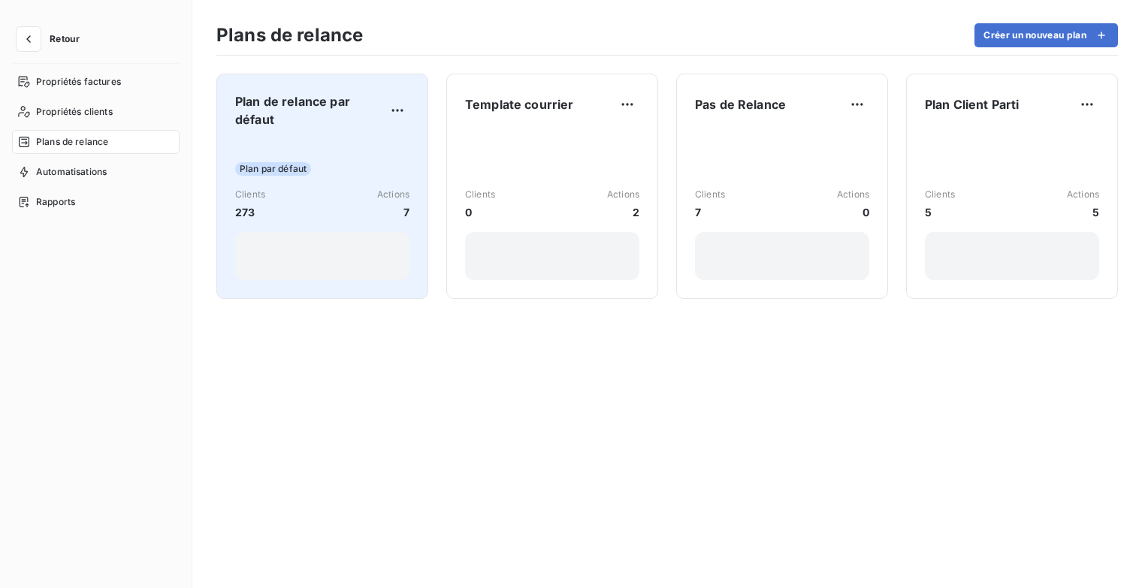
click at [293, 129] on div "Plan de relance par défaut Plan par défaut Clients 273 Actions 7" at bounding box center [322, 186] width 174 height 188
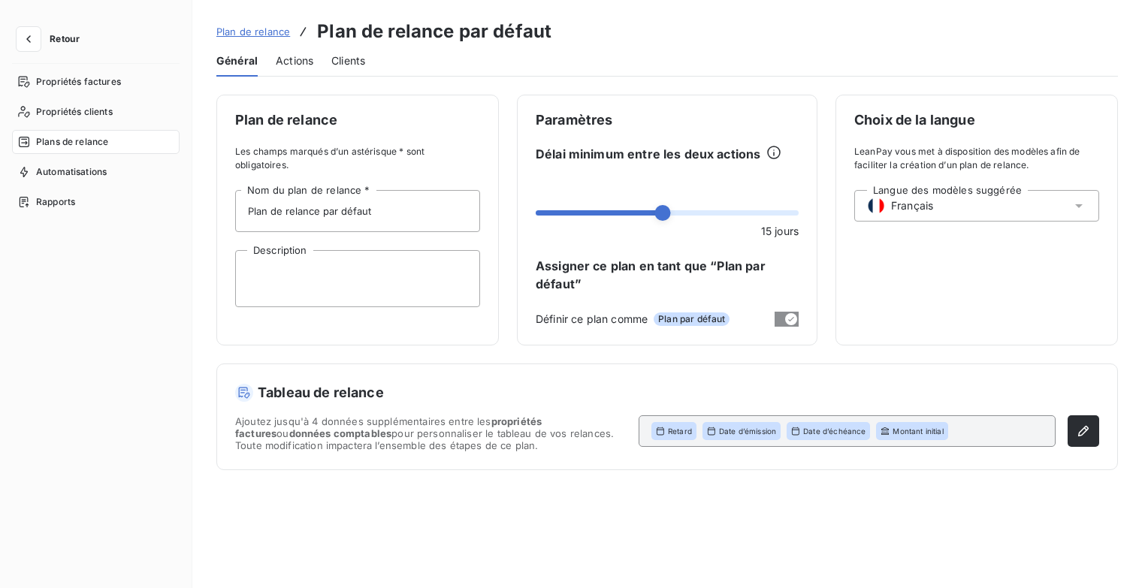
click at [295, 63] on span "Actions" at bounding box center [295, 60] width 38 height 15
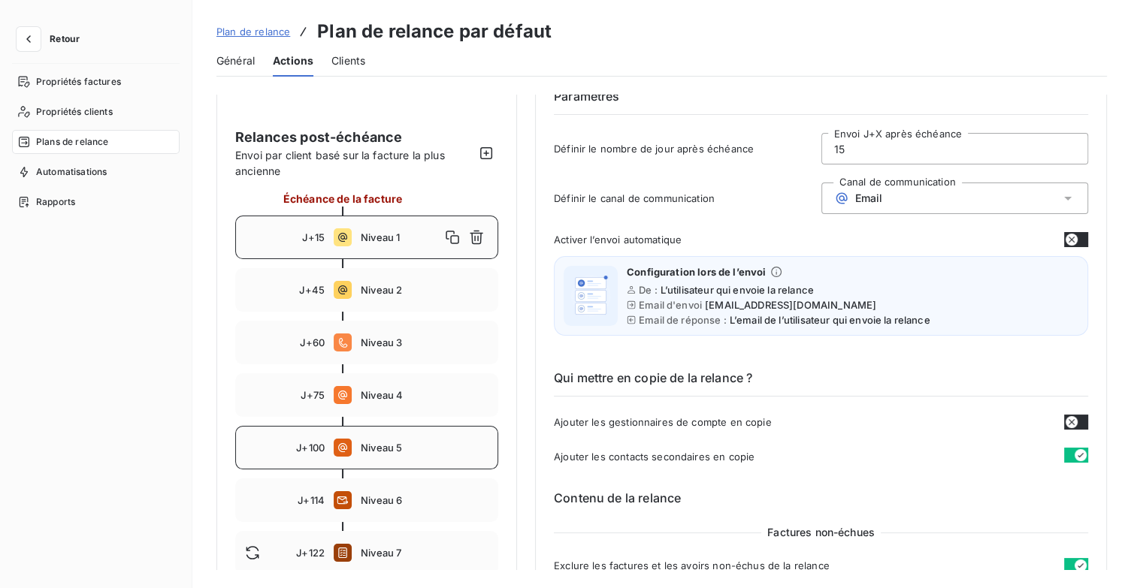
scroll to position [144, 0]
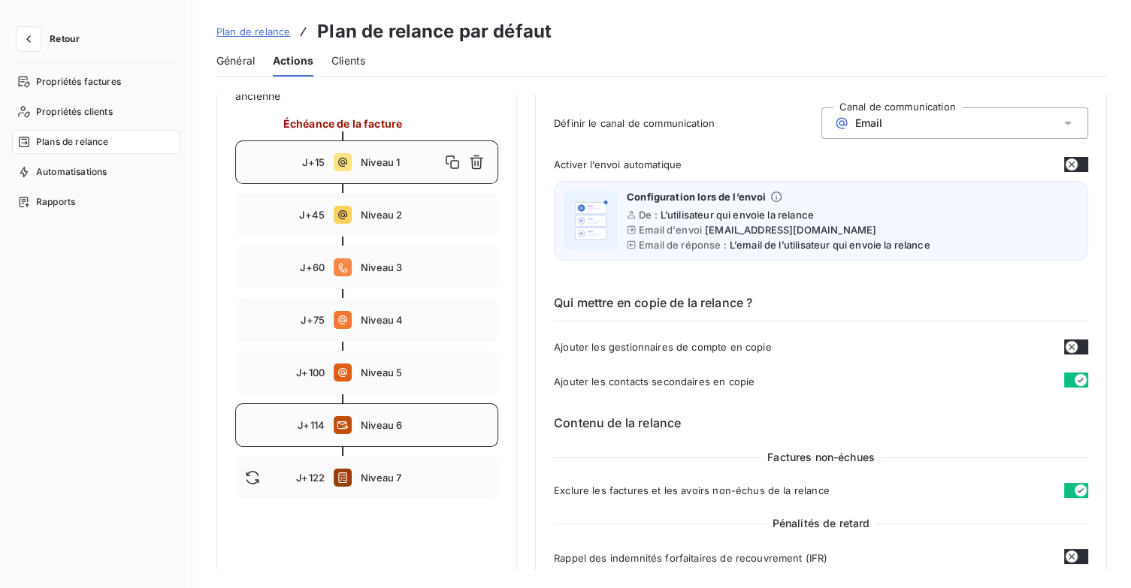
click at [391, 426] on span "Niveau 6" at bounding box center [425, 425] width 128 height 12
type input "114"
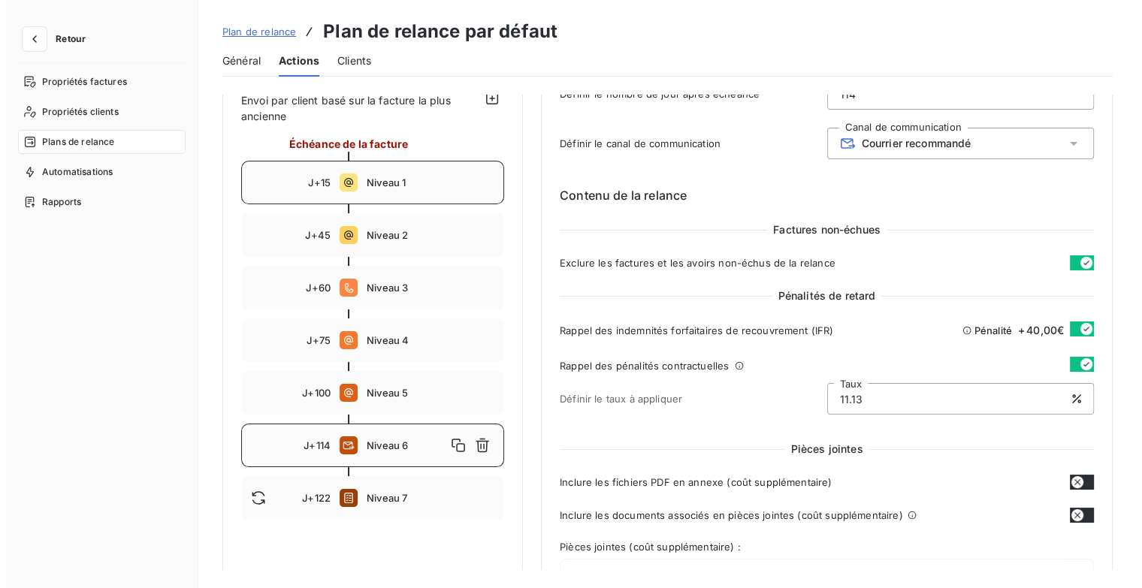
scroll to position [0, 0]
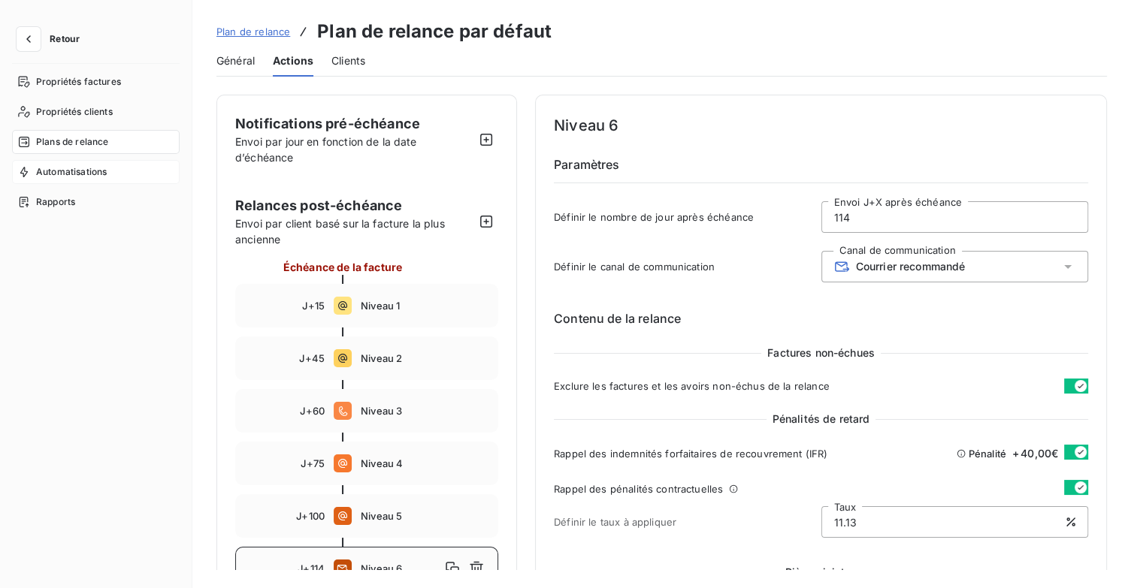
click at [107, 180] on div "Automatisations" at bounding box center [96, 172] width 168 height 24
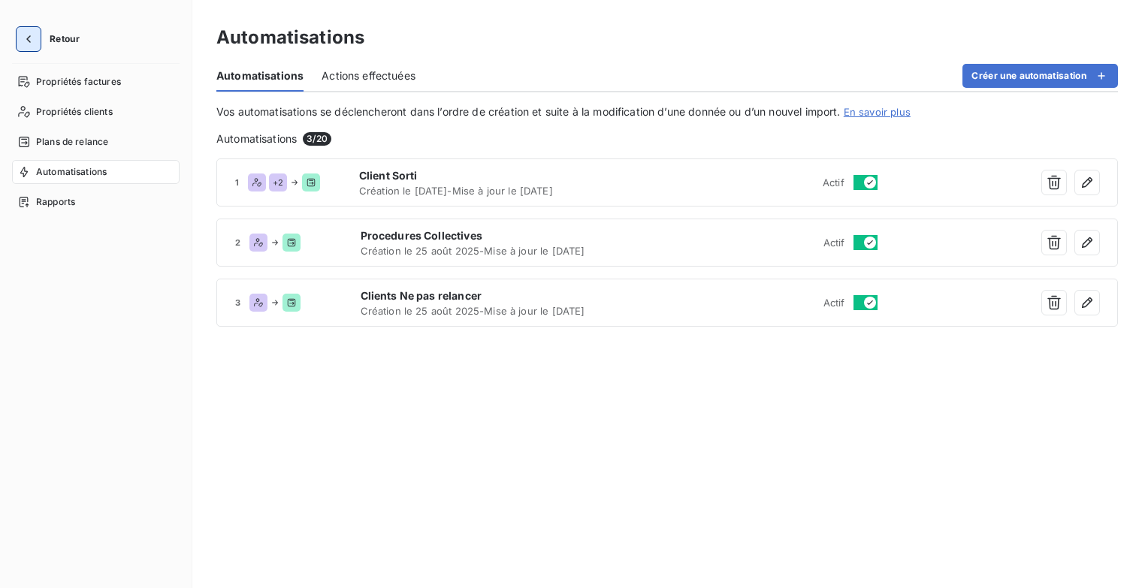
click at [30, 34] on icon "button" at bounding box center [28, 39] width 15 height 15
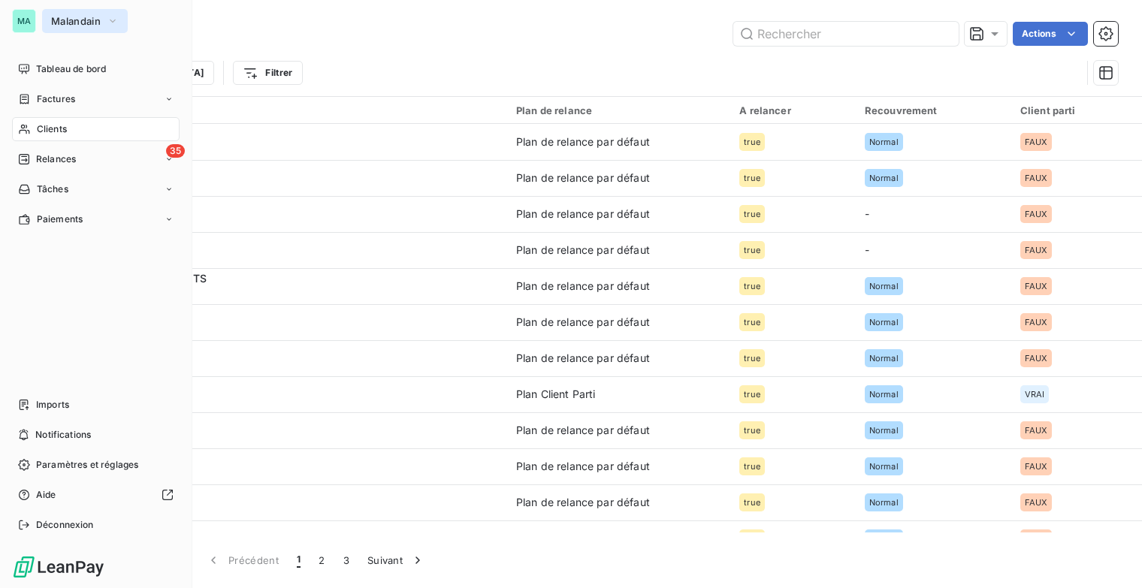
click at [110, 23] on icon "button" at bounding box center [113, 21] width 12 height 15
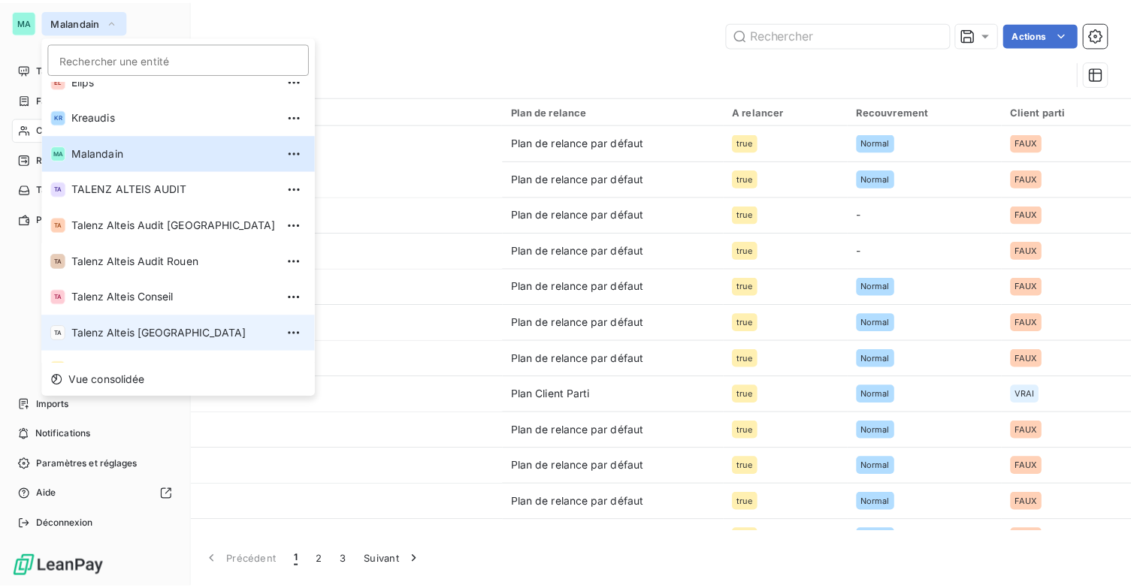
scroll to position [113, 0]
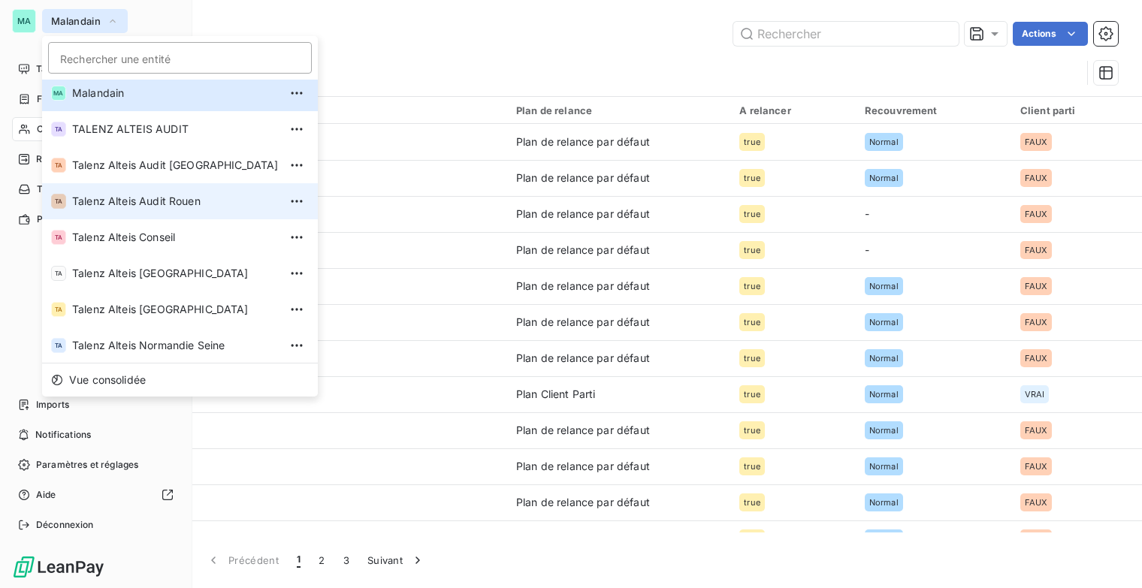
click at [186, 195] on span "Talenz Alteis Audit Rouen" at bounding box center [175, 201] width 207 height 15
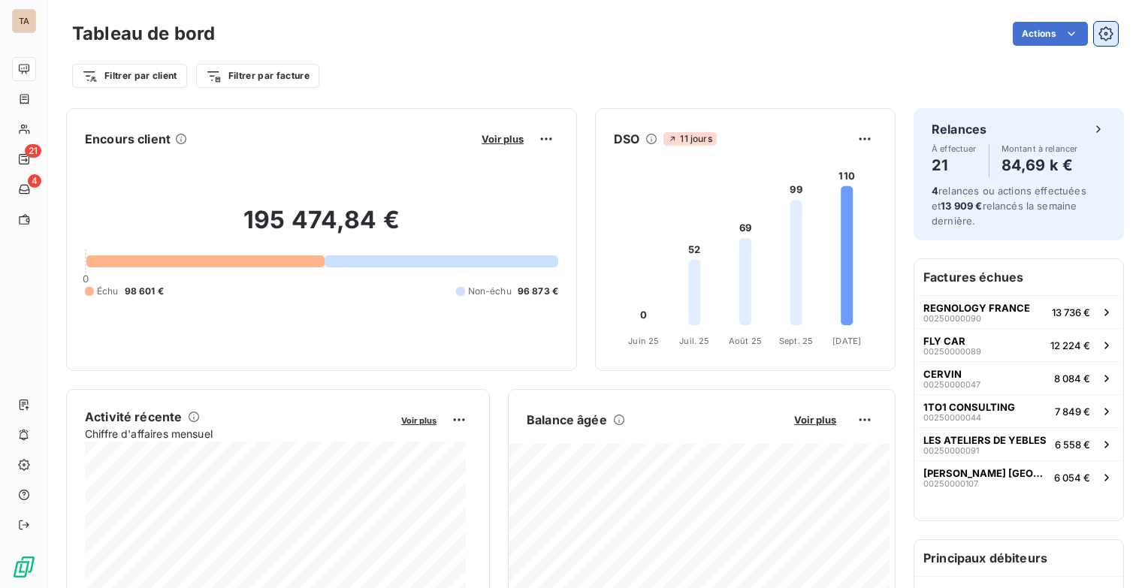
click at [1099, 30] on icon "button" at bounding box center [1106, 33] width 14 height 14
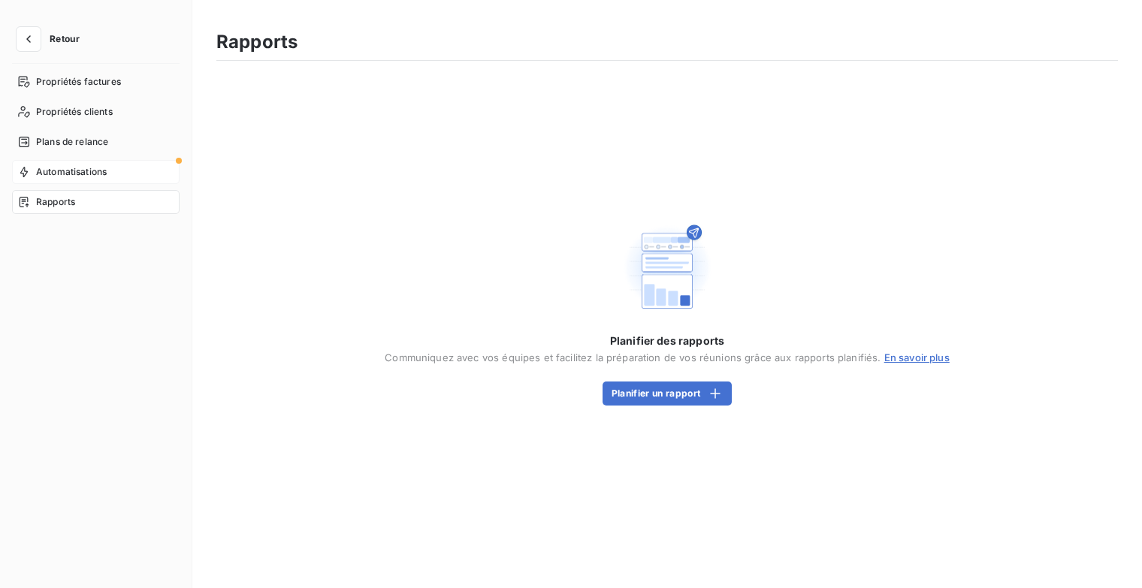
click at [76, 168] on span "Automatisations" at bounding box center [71, 172] width 71 height 14
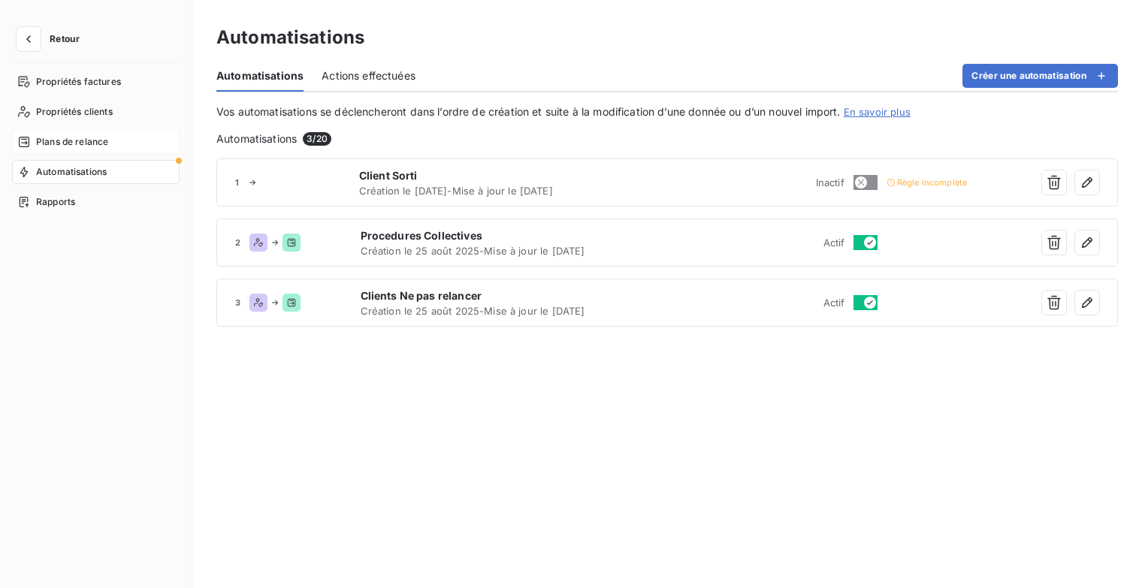
click at [108, 153] on div "Plans de relance" at bounding box center [96, 142] width 168 height 24
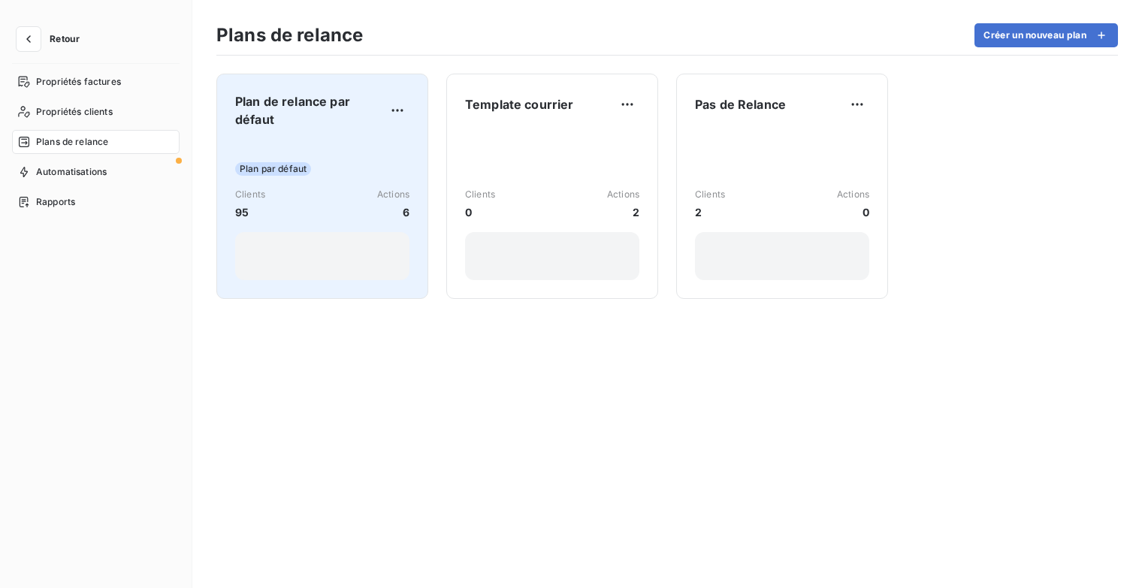
click at [364, 130] on div "Plan de relance par défaut Plan par défaut Clients 95 Actions 6" at bounding box center [322, 186] width 174 height 188
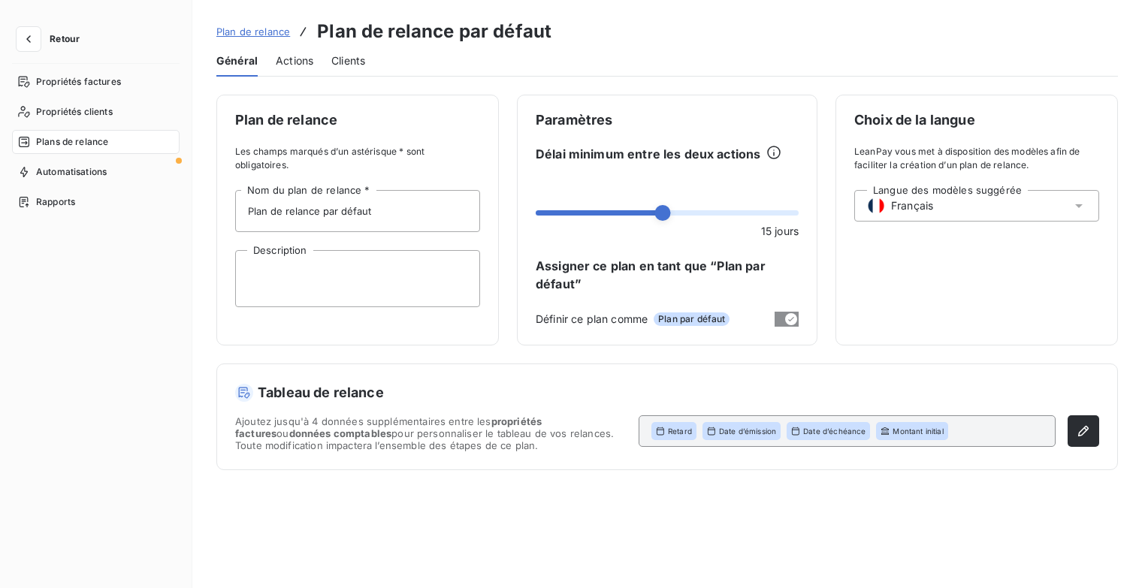
click at [310, 65] on span "Actions" at bounding box center [295, 60] width 38 height 15
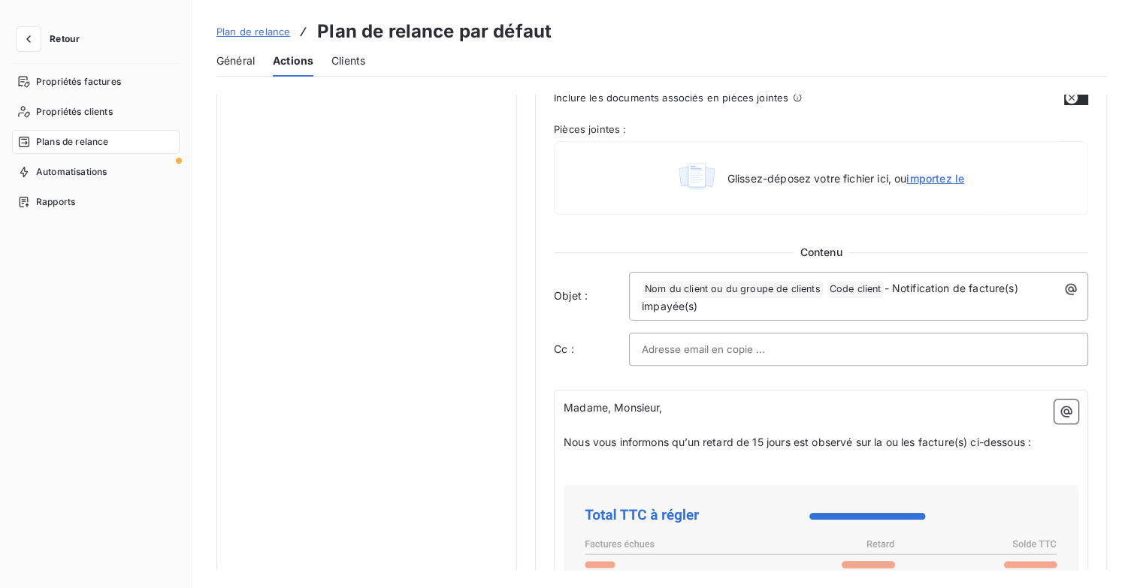
scroll to position [751, 0]
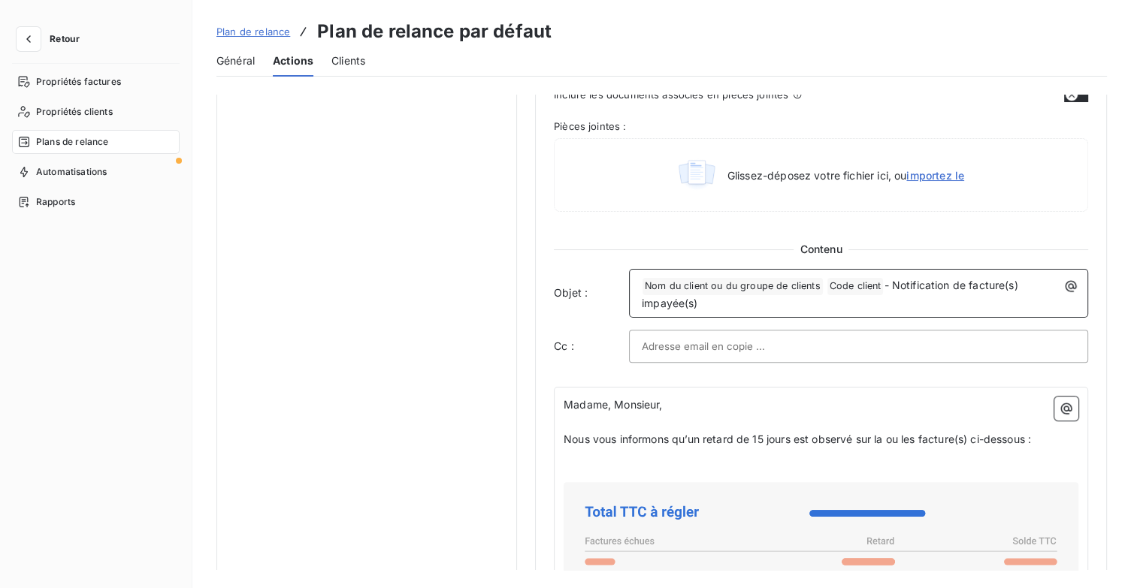
click at [640, 283] on div "﻿ Nom du client ou du groupe de clients ﻿ Code client ﻿ - Notification de factu…" at bounding box center [858, 293] width 449 height 38
click at [1072, 285] on icon "button" at bounding box center [1070, 286] width 15 height 15
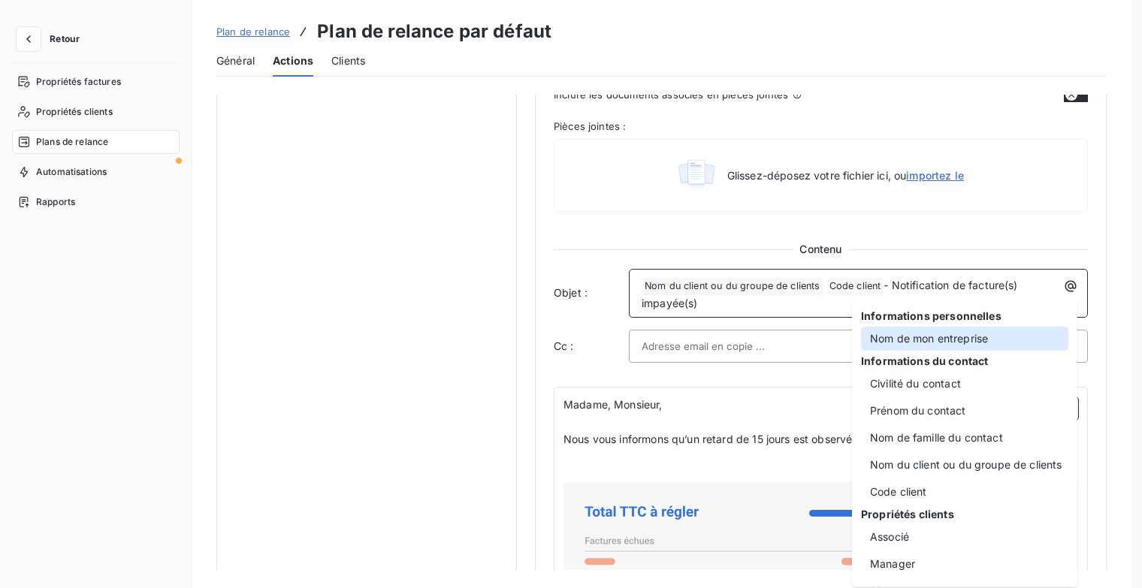
click at [932, 338] on div "Nom de mon entreprise" at bounding box center [964, 339] width 207 height 24
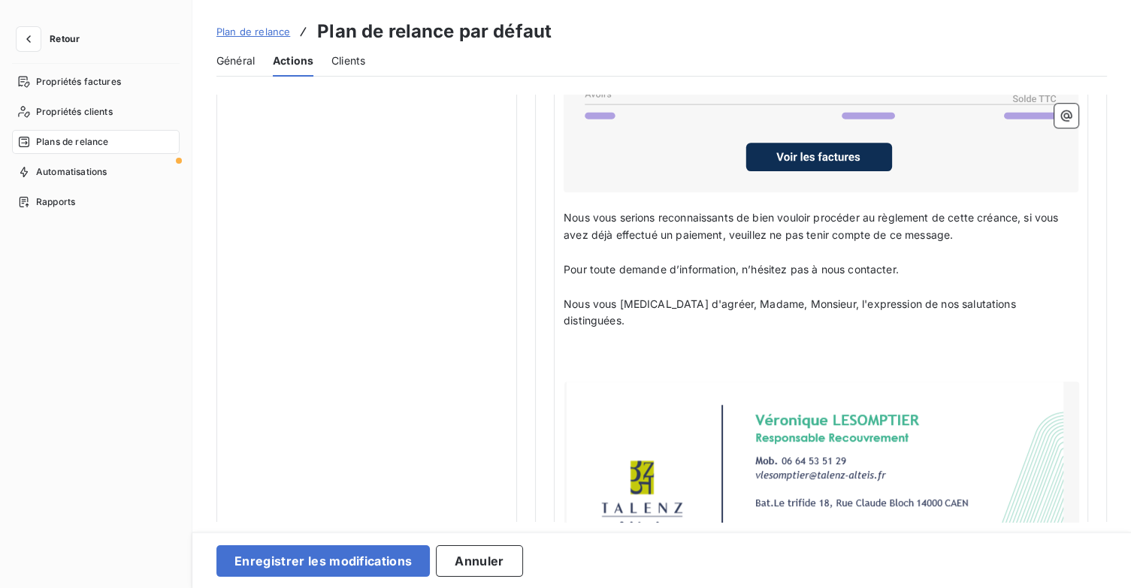
scroll to position [1410, 0]
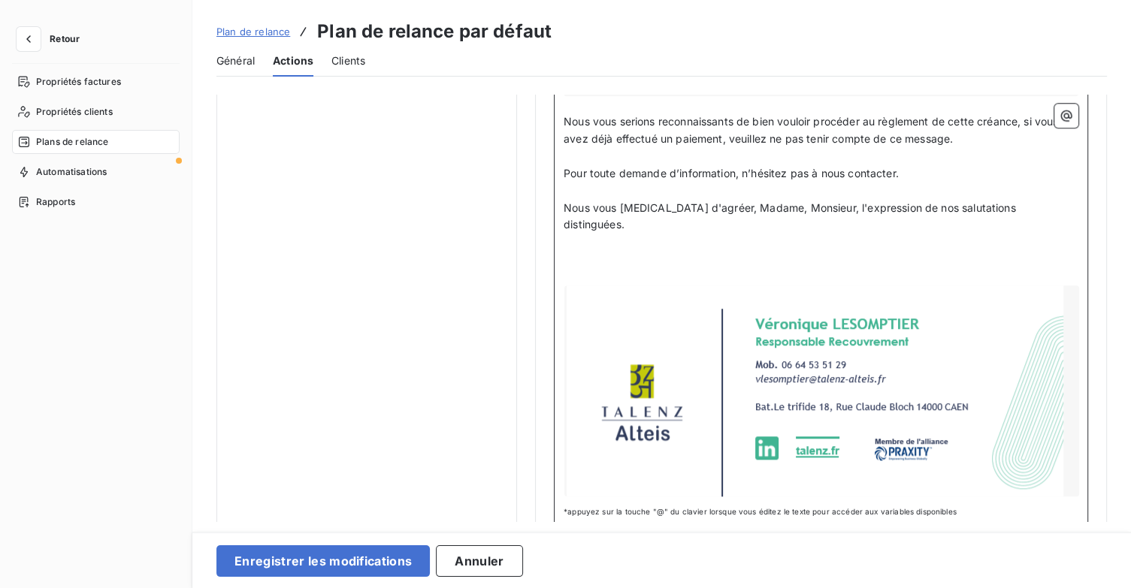
click at [582, 251] on p "﻿" at bounding box center [821, 259] width 515 height 17
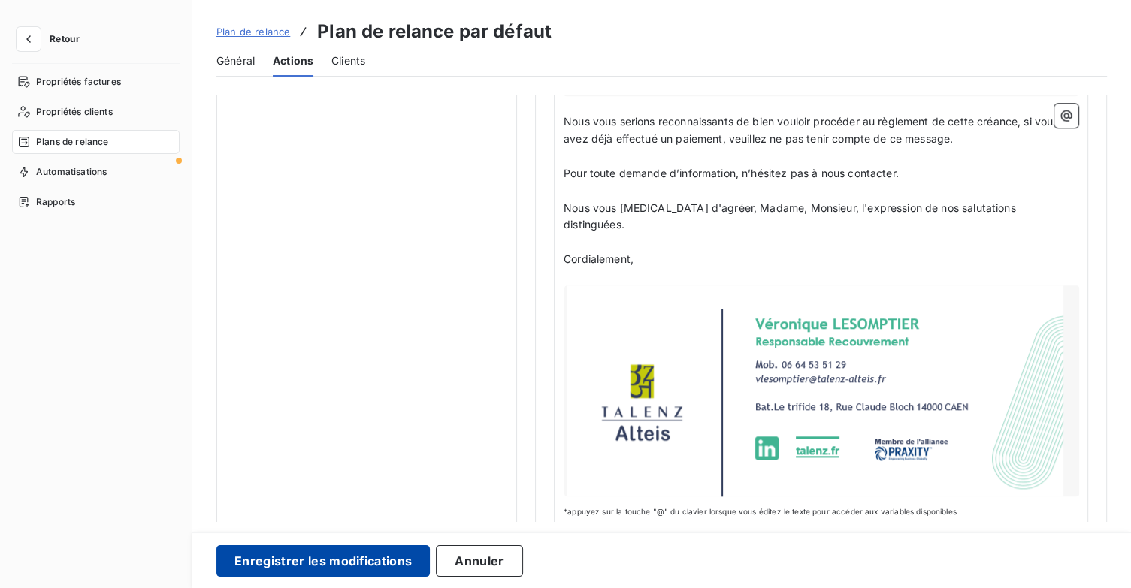
click at [382, 556] on button "Enregistrer les modifications" at bounding box center [322, 562] width 213 height 32
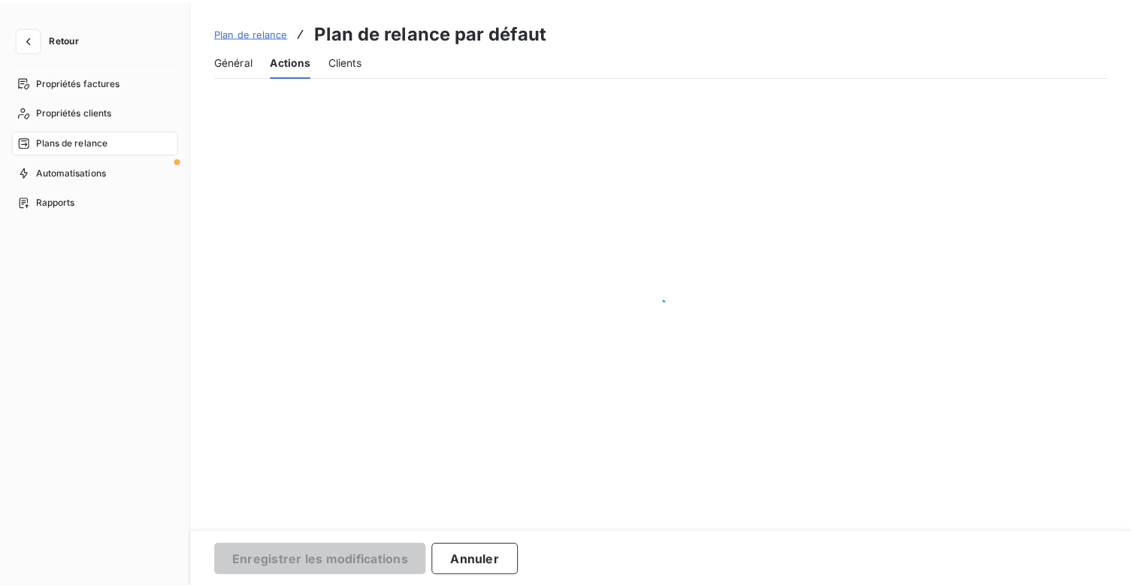
scroll to position [86, 0]
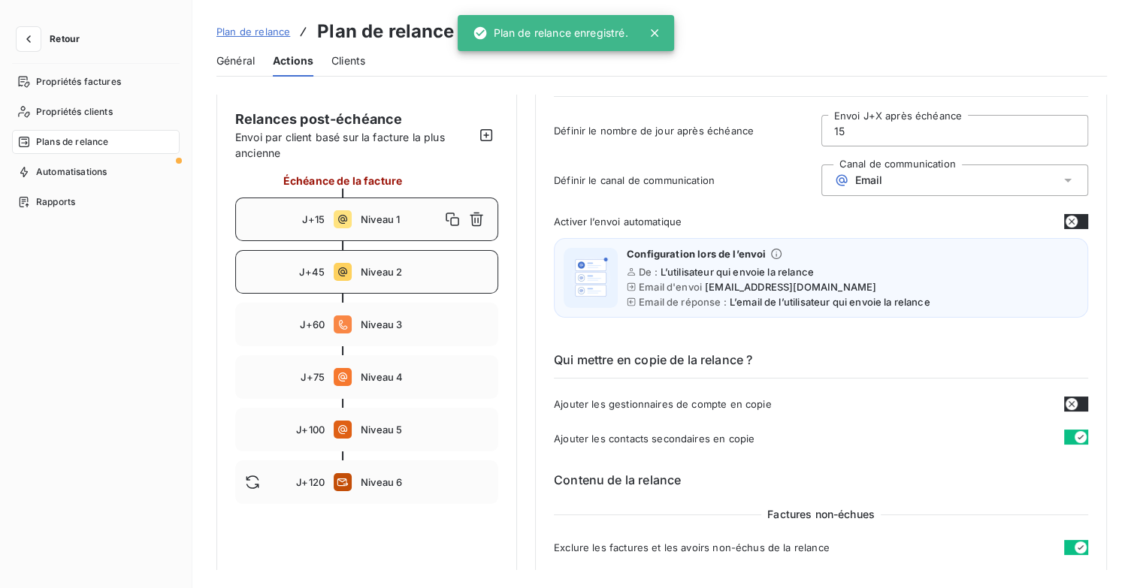
click at [413, 271] on span "Niveau 2" at bounding box center [425, 272] width 128 height 12
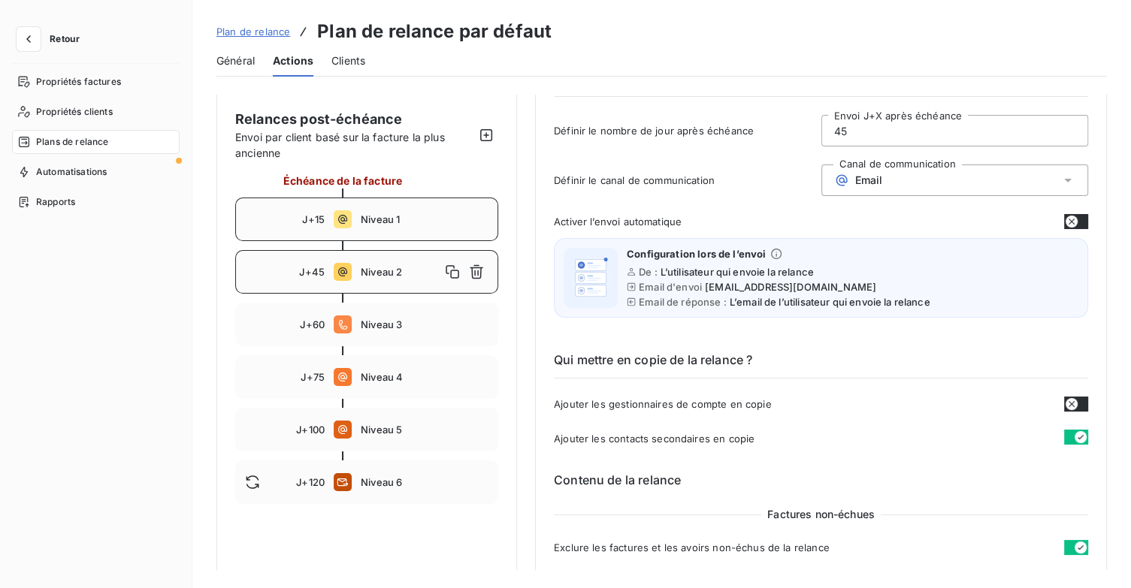
click at [394, 225] on span "Niveau 1" at bounding box center [425, 219] width 128 height 12
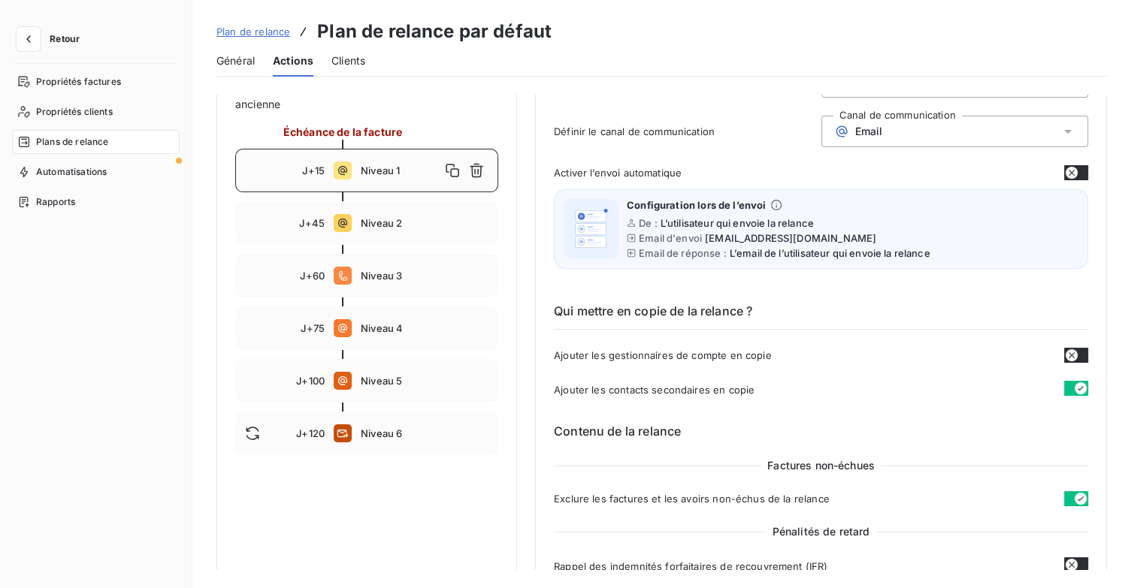
scroll to position [312, 0]
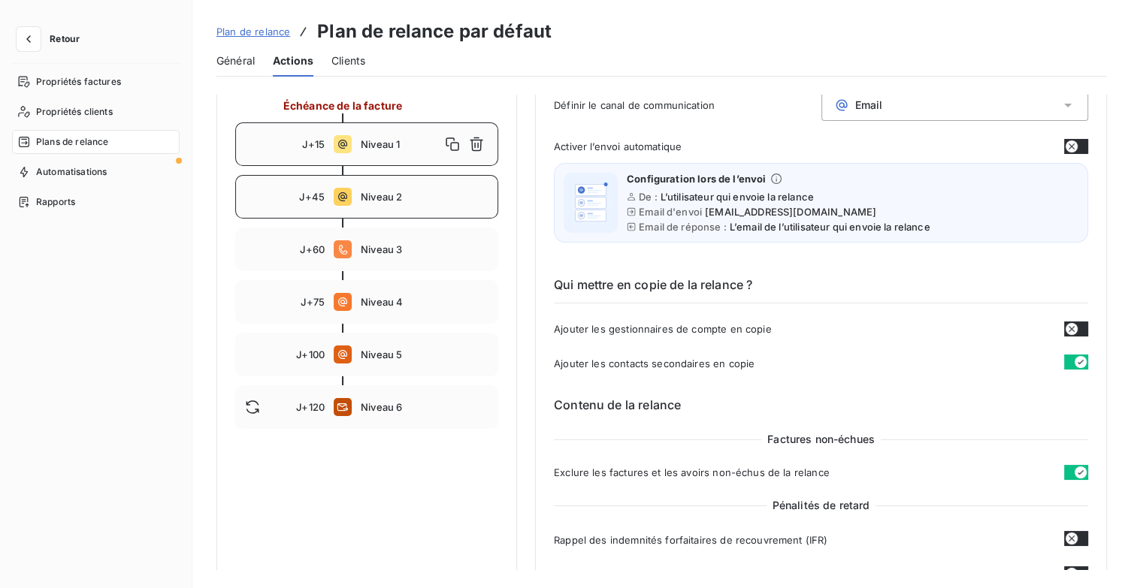
click at [367, 193] on span "Niveau 2" at bounding box center [425, 197] width 128 height 12
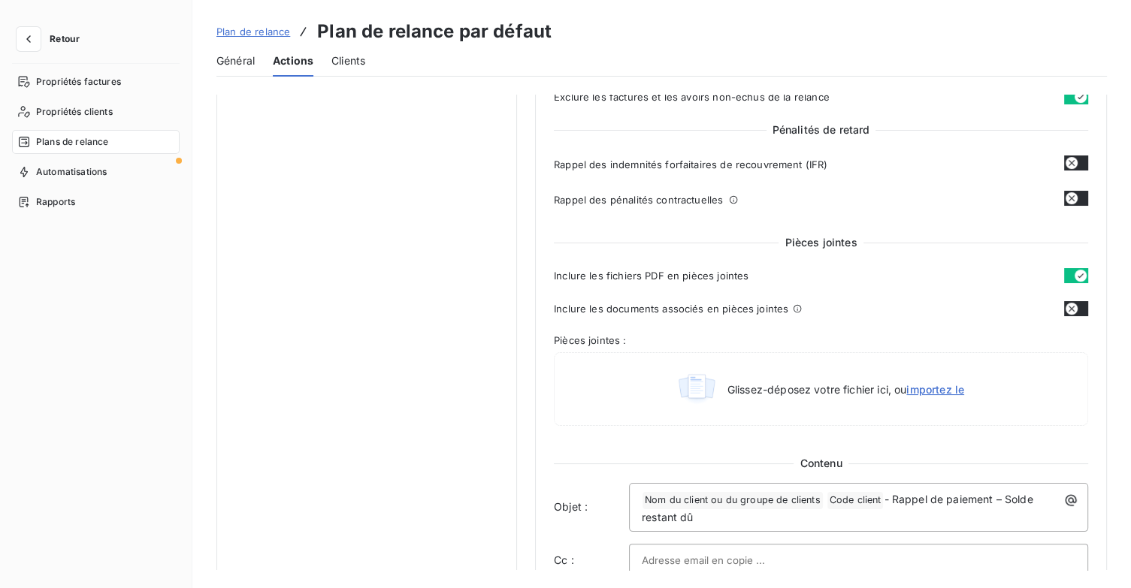
scroll to position [838, 0]
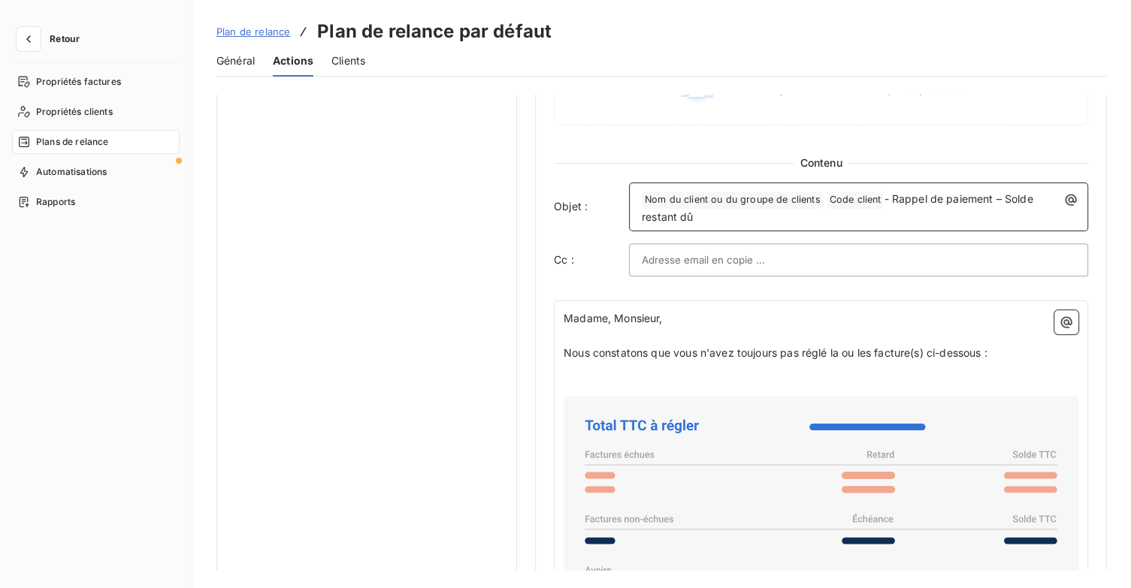
click at [634, 204] on div "﻿ Nom du client ou du groupe de clients ﻿ Code client ﻿ - Rappel de paiement – …" at bounding box center [858, 207] width 449 height 38
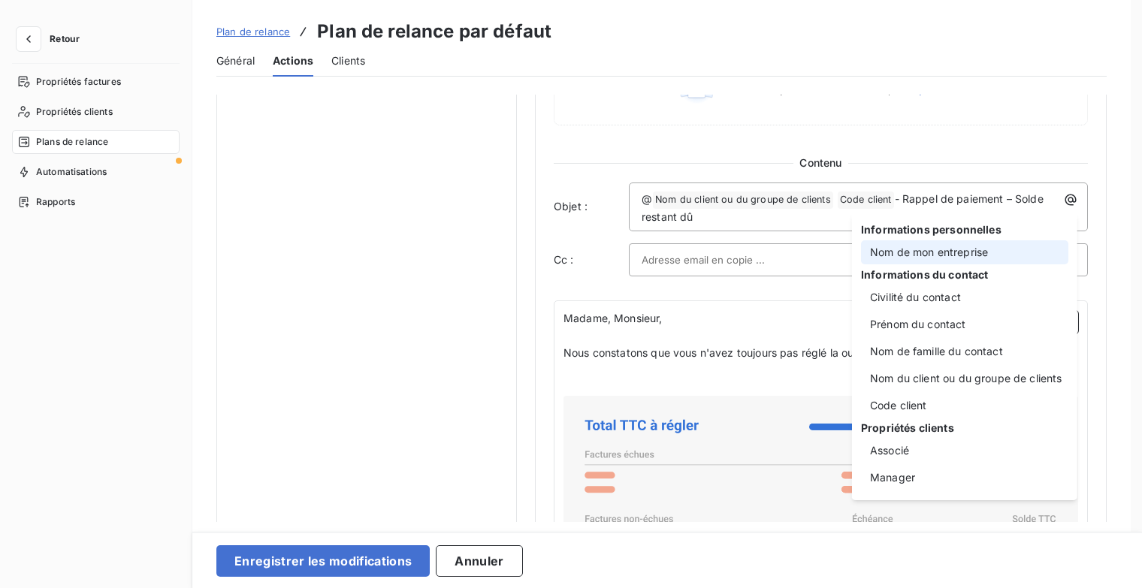
click at [989, 249] on div "Nom de mon entreprise" at bounding box center [964, 252] width 207 height 24
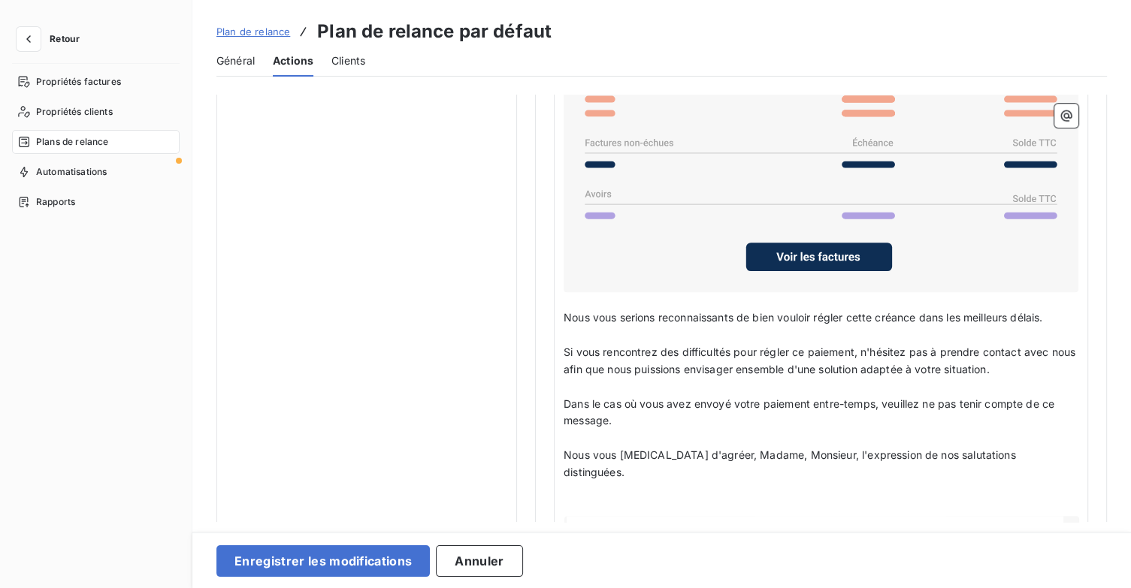
scroll to position [1289, 0]
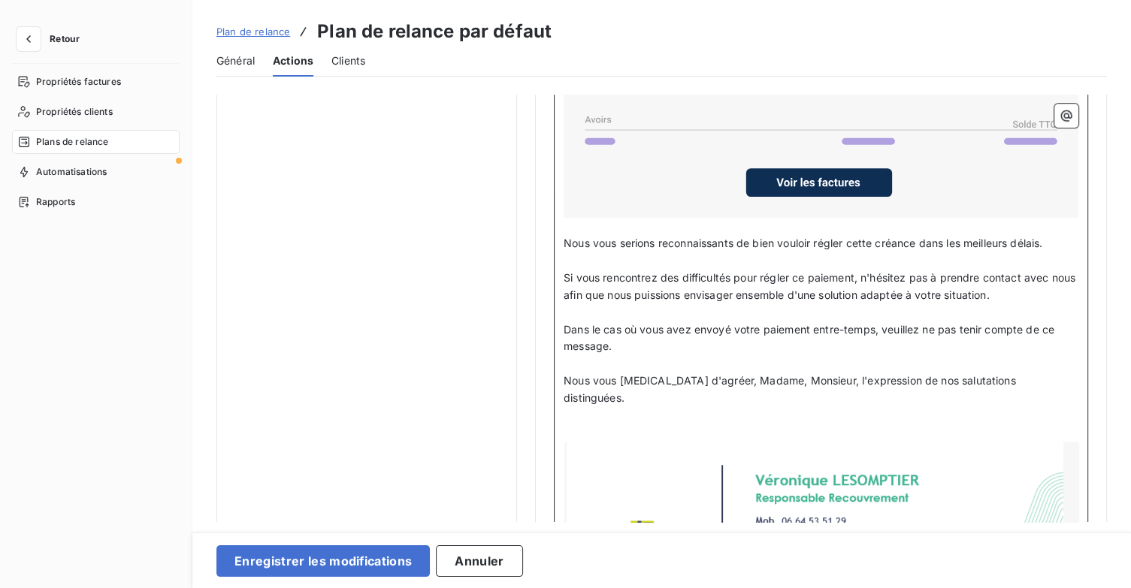
click at [702, 425] on p "﻿" at bounding box center [821, 433] width 515 height 17
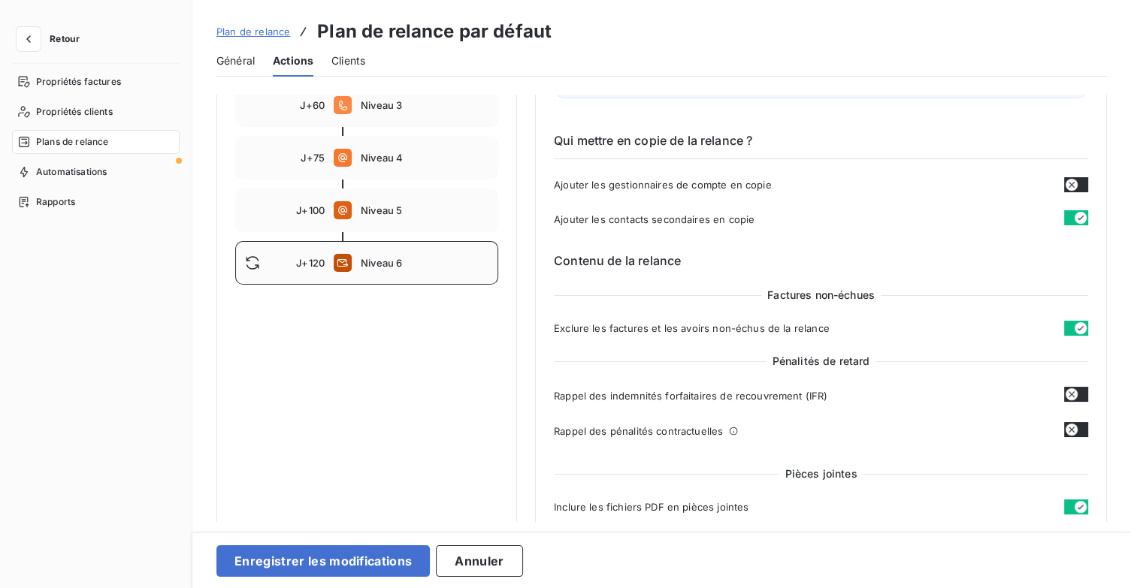
scroll to position [237, 0]
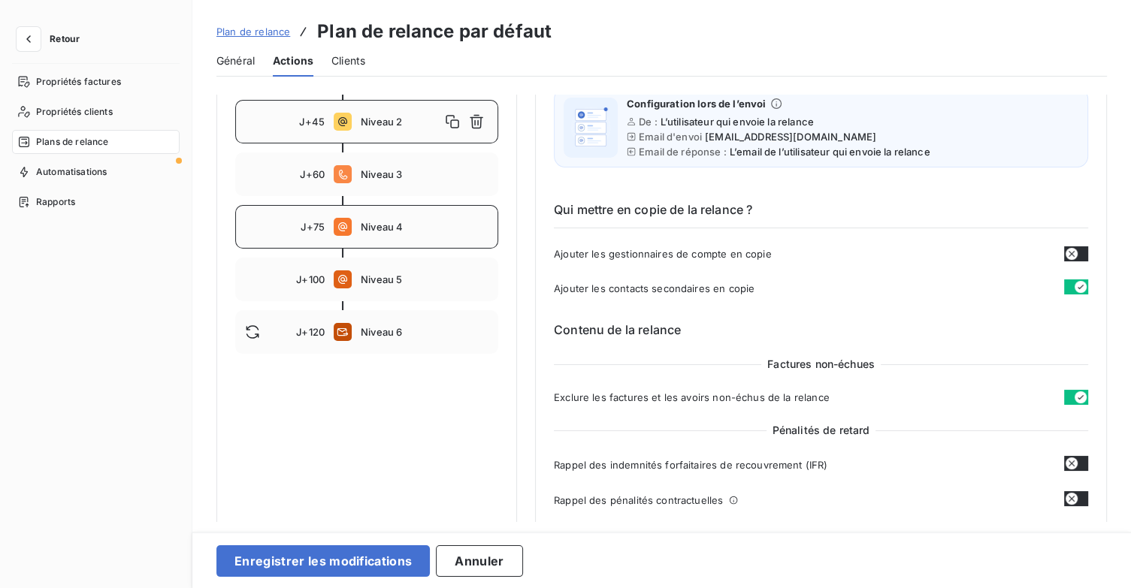
click at [425, 234] on div "J+75 Niveau 4" at bounding box center [366, 227] width 263 height 44
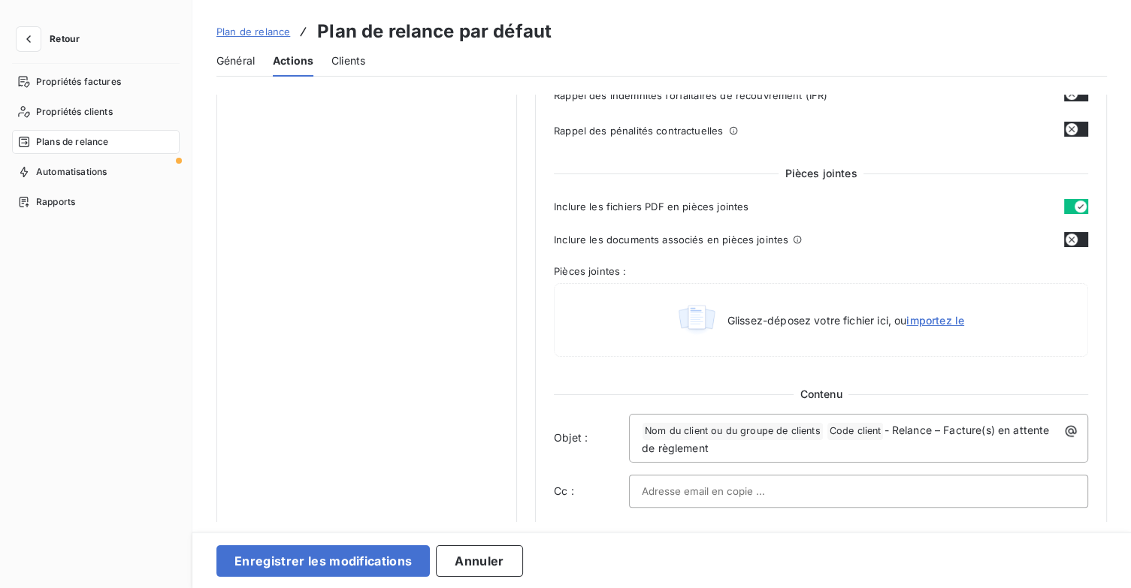
scroll to position [612, 0]
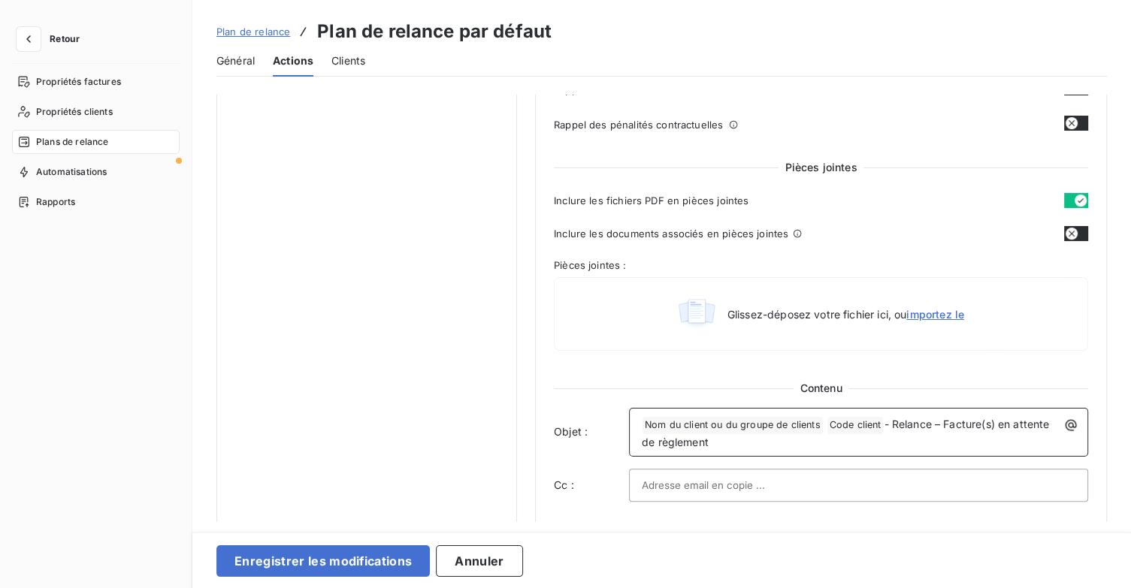
click at [640, 420] on div "﻿ Nom du client ou du groupe de clients ﻿ Code client ﻿ - Relance – Facture(s) …" at bounding box center [858, 432] width 449 height 38
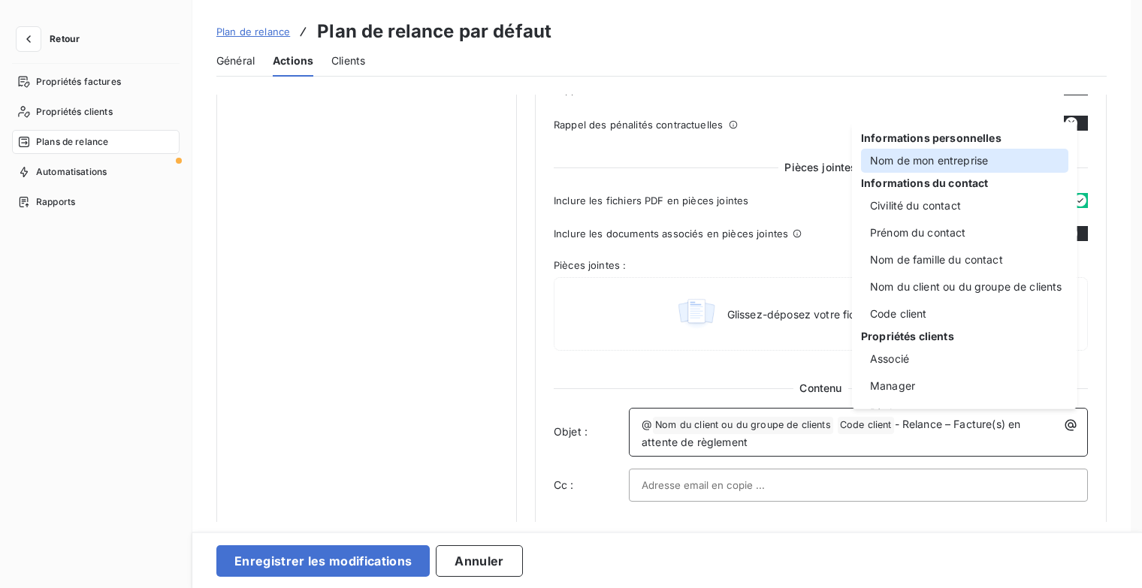
click at [905, 168] on div "Nom de mon entreprise" at bounding box center [964, 161] width 207 height 24
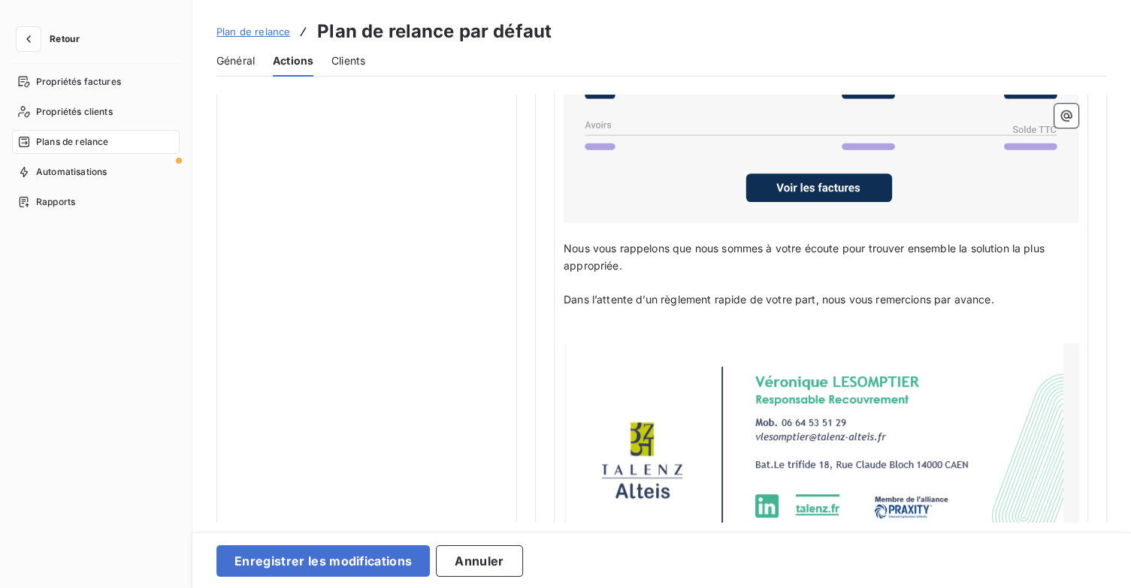
scroll to position [1364, 0]
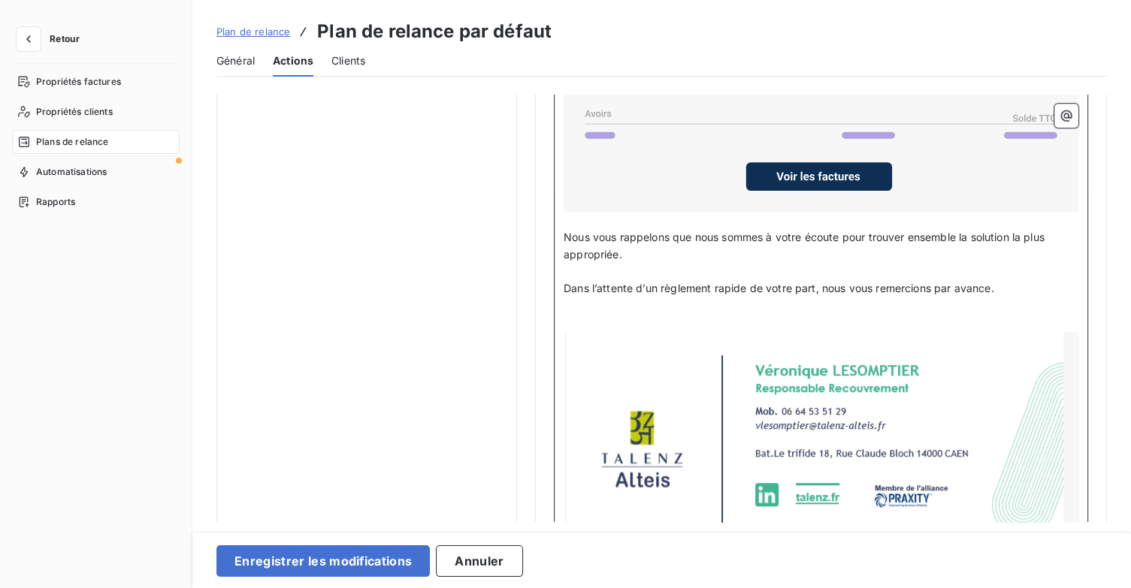
click at [583, 315] on p "﻿" at bounding box center [821, 323] width 515 height 17
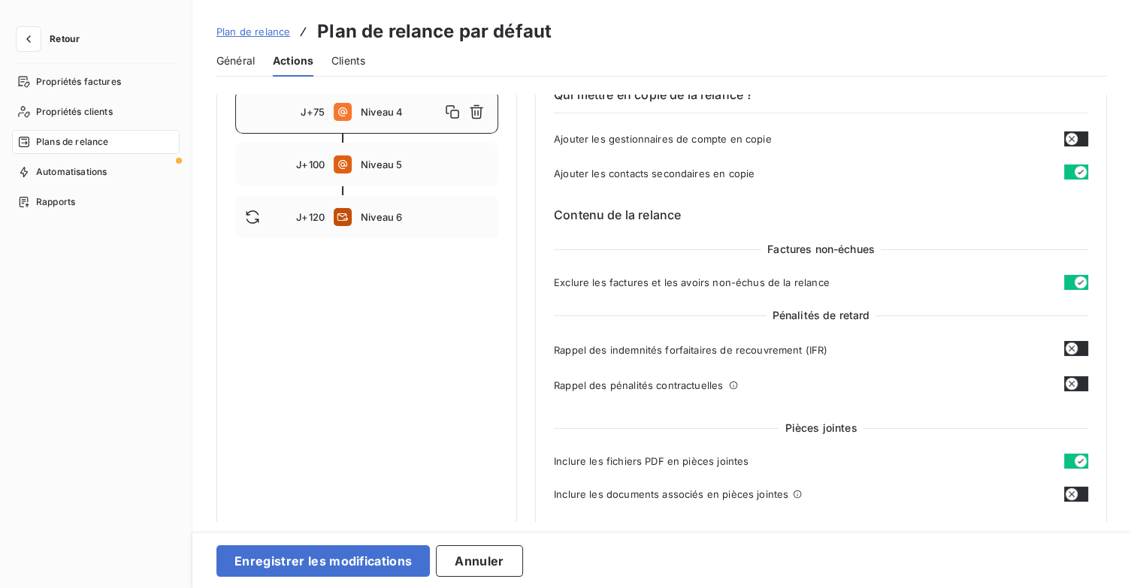
scroll to position [237, 0]
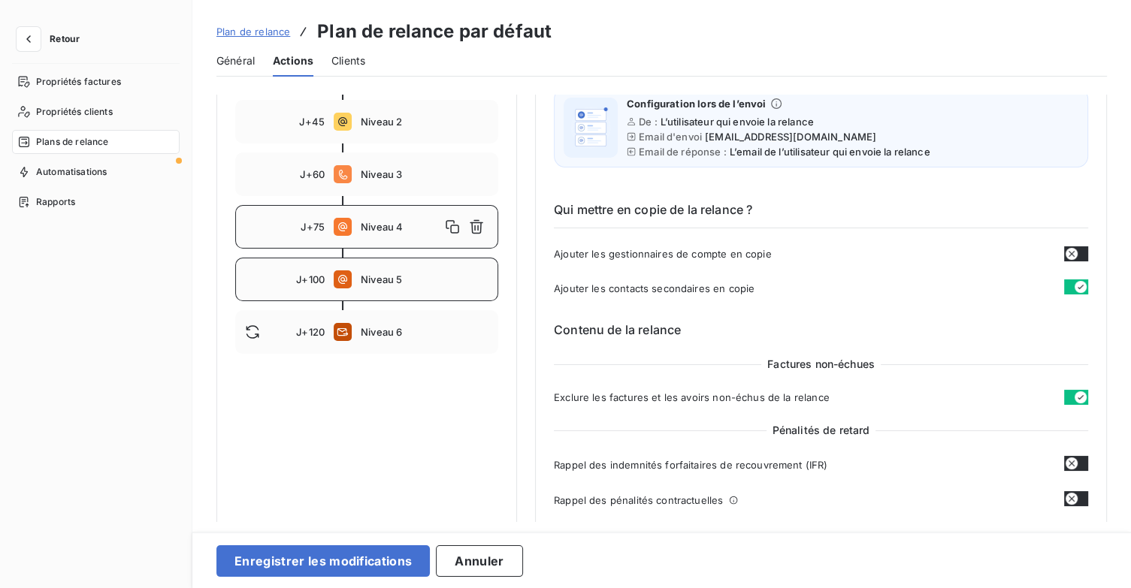
click at [431, 283] on span "Niveau 5" at bounding box center [425, 280] width 128 height 12
type input "100"
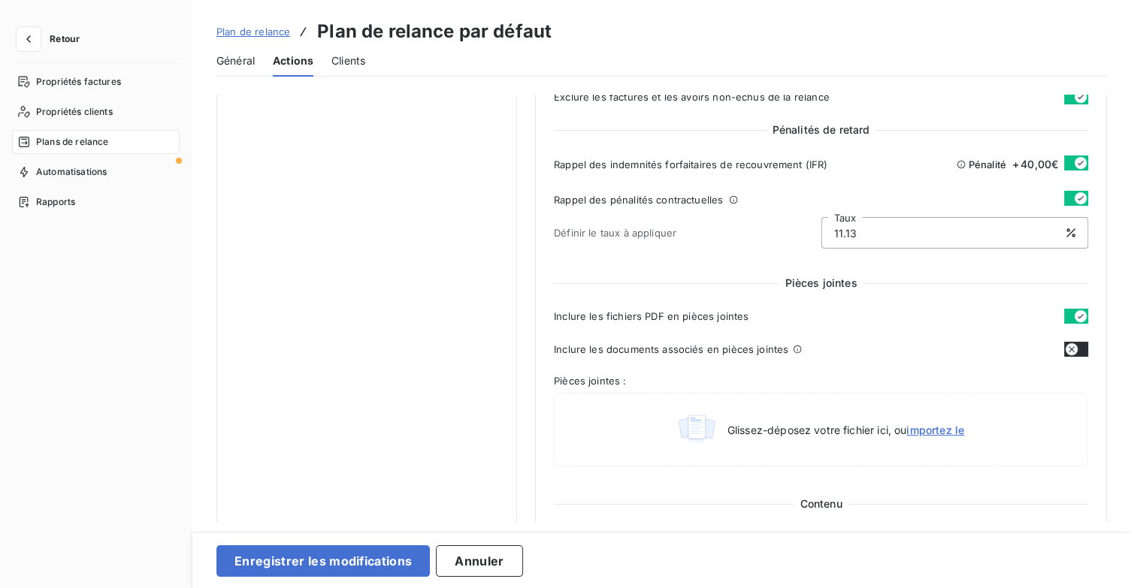
scroll to position [763, 0]
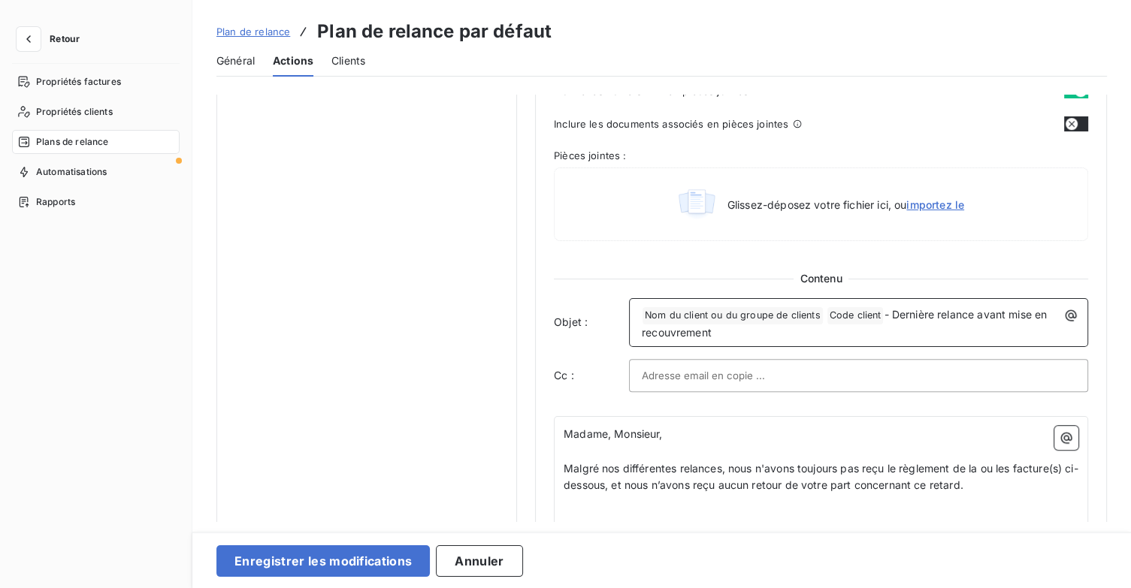
click at [638, 315] on div "﻿ Nom du client ou du groupe de clients ﻿ Code client ﻿ - Dernière relance avan…" at bounding box center [858, 323] width 449 height 38
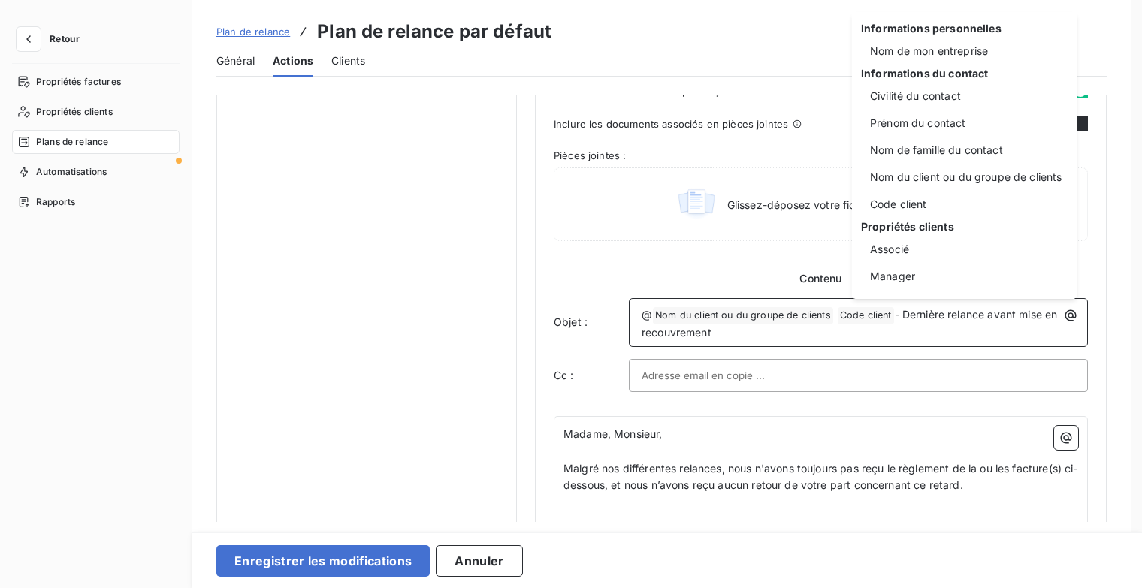
click at [945, 65] on div "Informations personnelles Nom de mon entreprise Informations du contact Civilit…" at bounding box center [964, 155] width 225 height 287
click at [950, 52] on div "Nom de mon entreprise" at bounding box center [964, 51] width 207 height 24
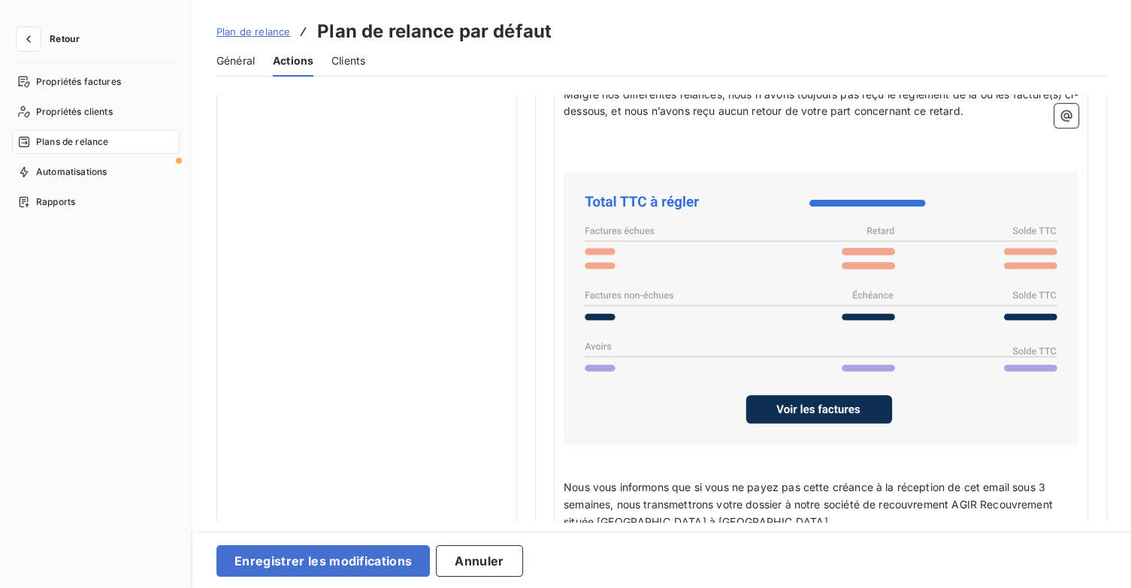
scroll to position [1288, 0]
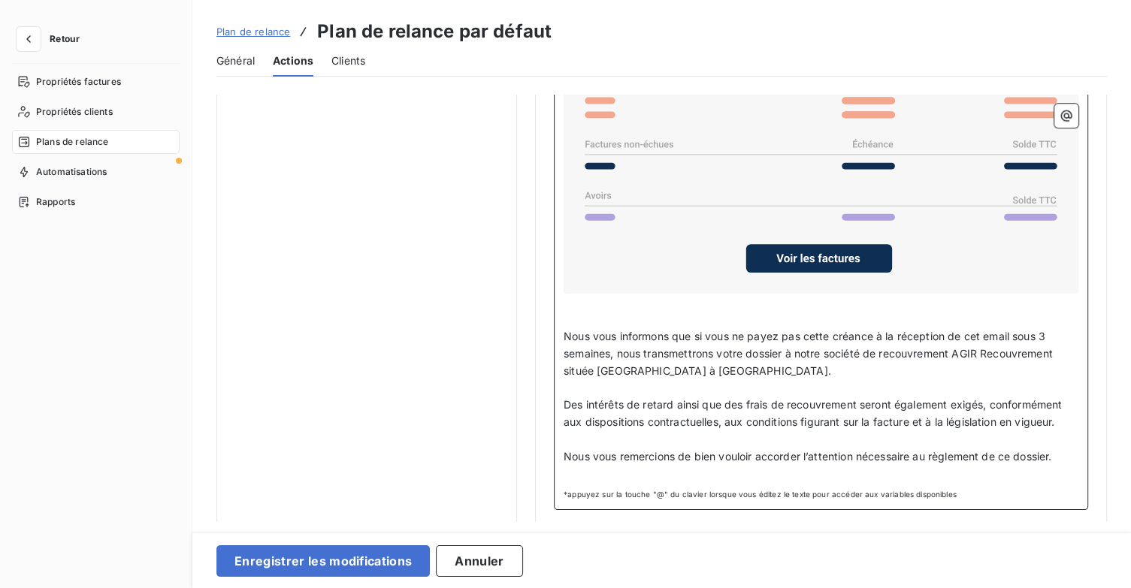
click at [1049, 330] on span "Nous vous informons que si vous ne payez pas cette créance à la réception de ce…" at bounding box center [810, 353] width 492 height 47
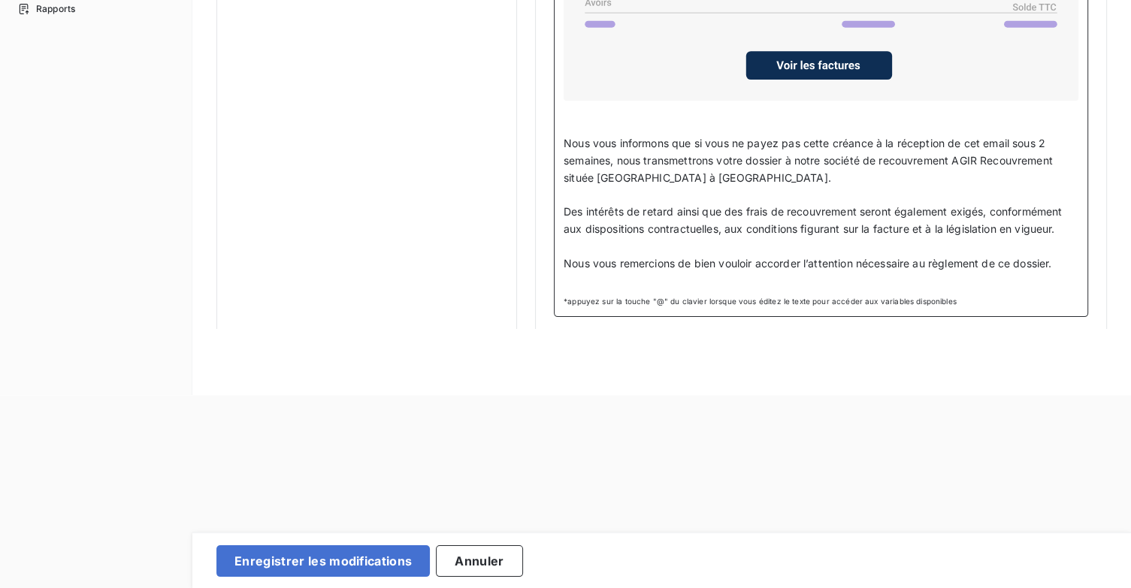
scroll to position [191, 0]
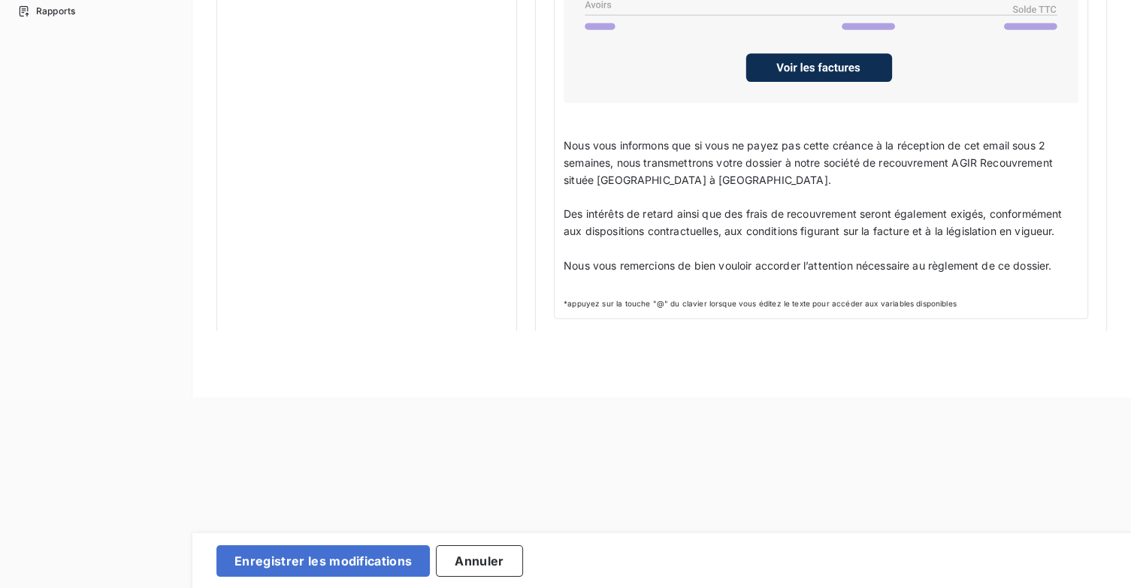
click at [1073, 255] on div "Madame, Monsieur, ﻿ Malgré nos différentes relances, nous n'avons toujours pas …" at bounding box center [821, 9] width 534 height 619
click at [1070, 260] on p "Nous vous remercions de bien vouloir accorder l’attention nécessaire au règleme…" at bounding box center [821, 266] width 515 height 17
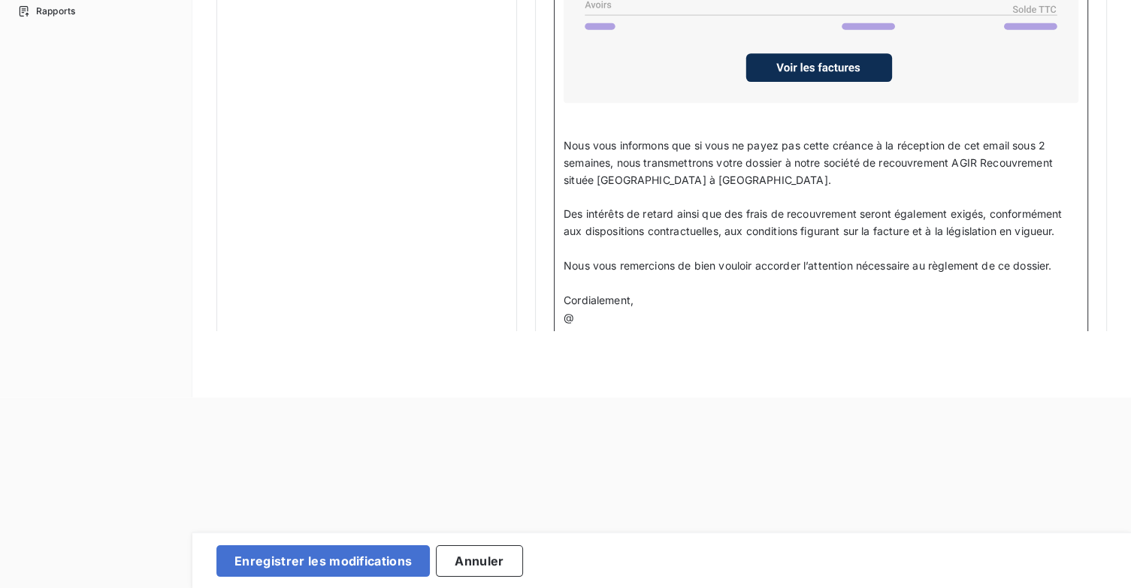
click at [633, 307] on html "Retour Propriétés factures Propriétés clients Plans de relance Automatisations …" at bounding box center [565, 103] width 1131 height 588
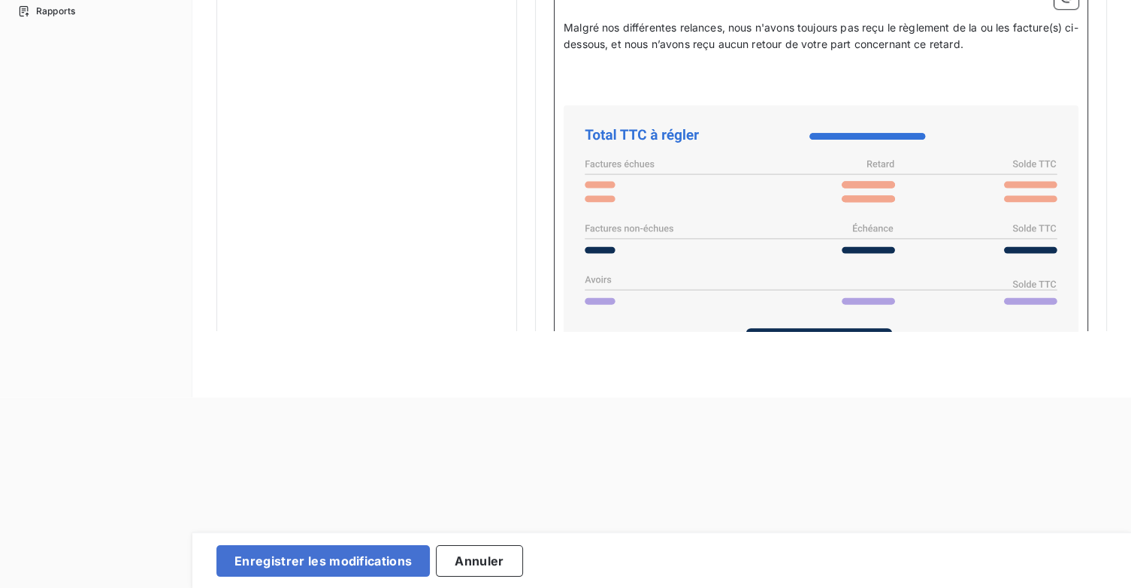
scroll to position [815, 0]
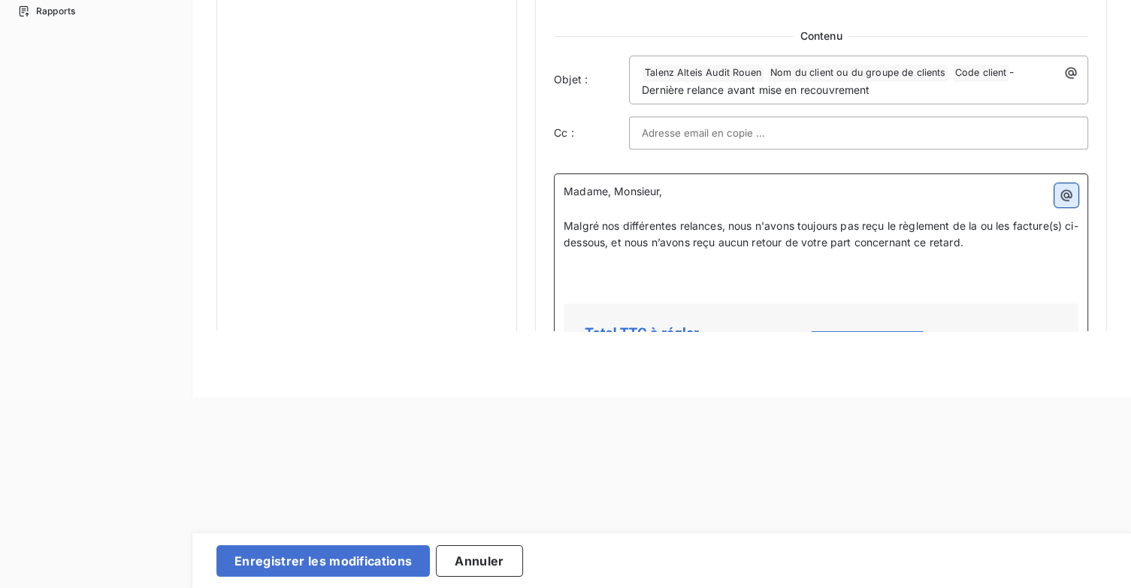
click at [1064, 194] on icon "button" at bounding box center [1066, 194] width 11 height 11
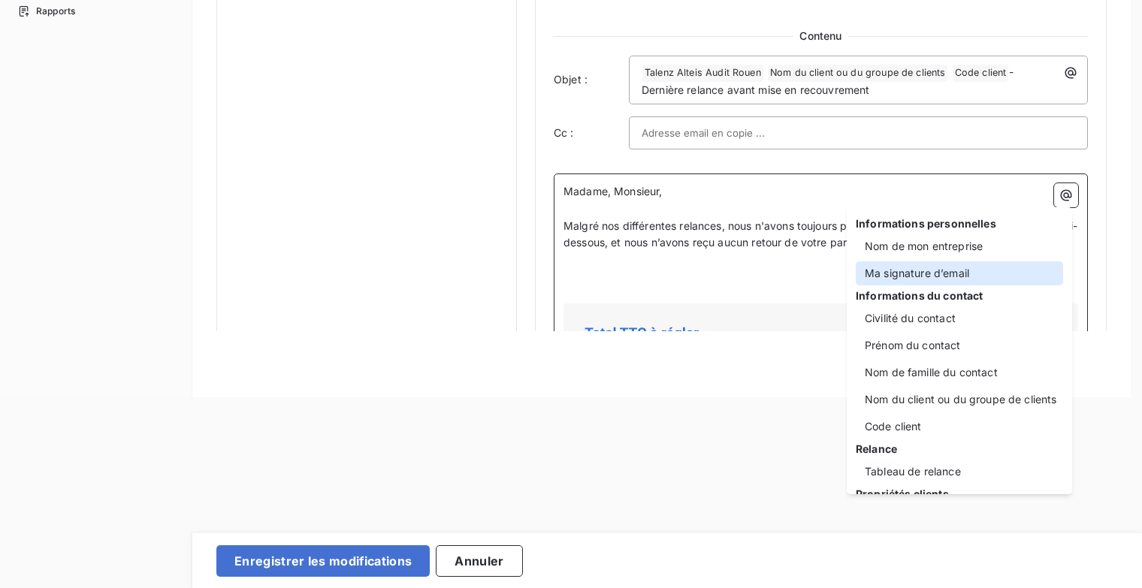
click at [987, 271] on div "Ma signature d’email" at bounding box center [959, 273] width 207 height 24
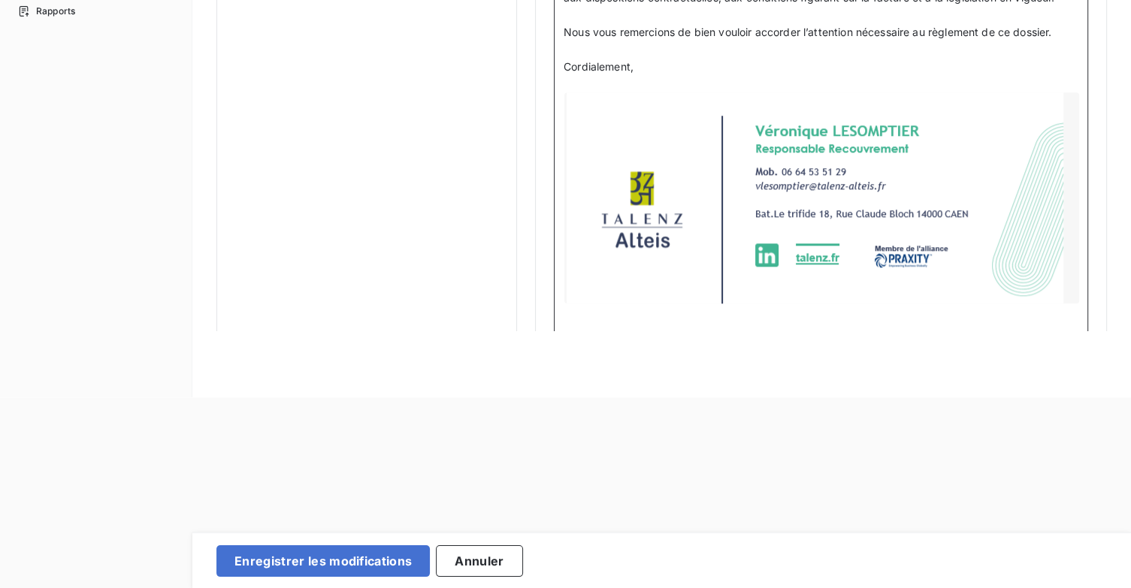
scroll to position [1422, 0]
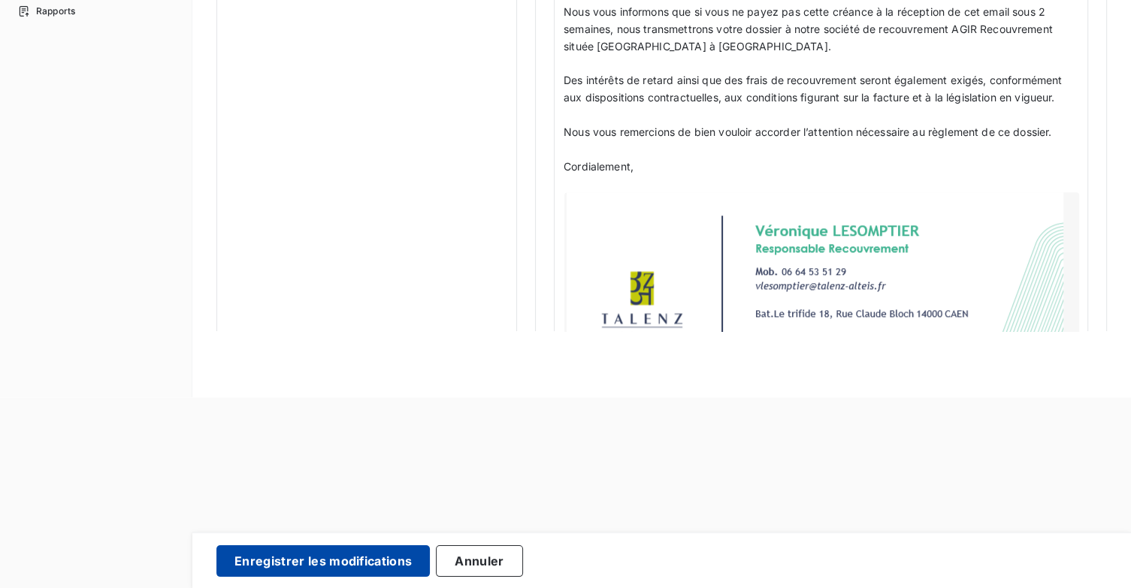
click at [325, 558] on button "Enregistrer les modifications" at bounding box center [322, 562] width 213 height 32
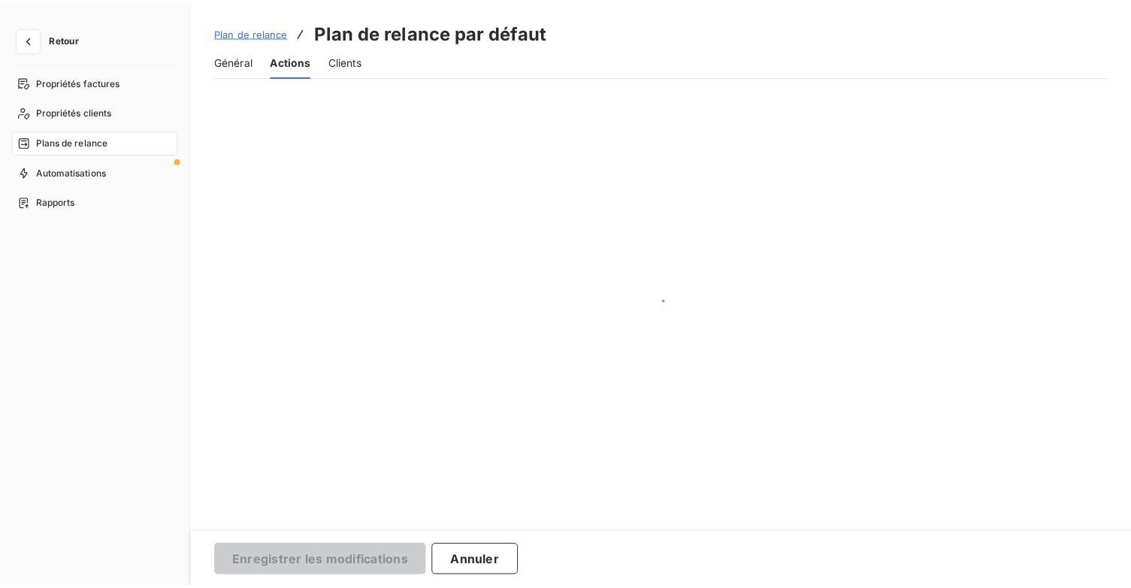
scroll to position [86, 0]
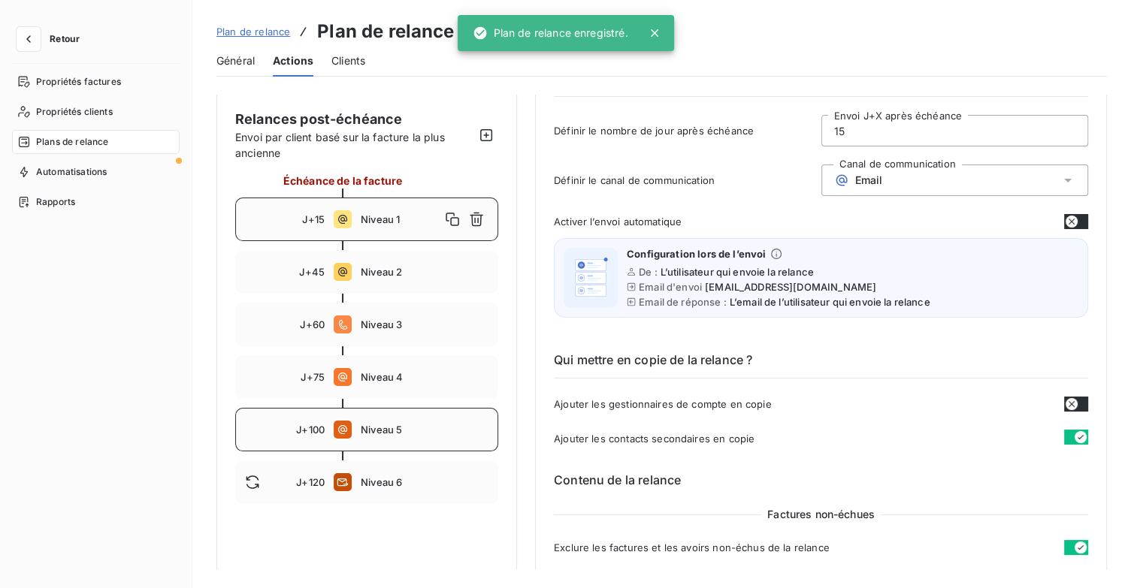
click at [402, 433] on span "Niveau 5" at bounding box center [425, 430] width 128 height 12
type input "100"
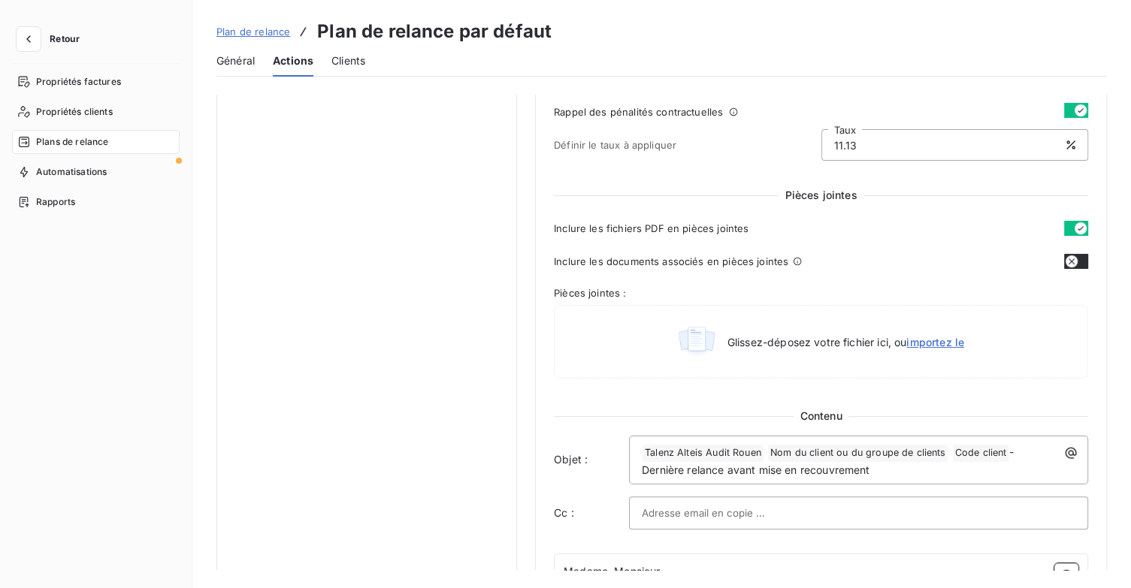
scroll to position [612, 0]
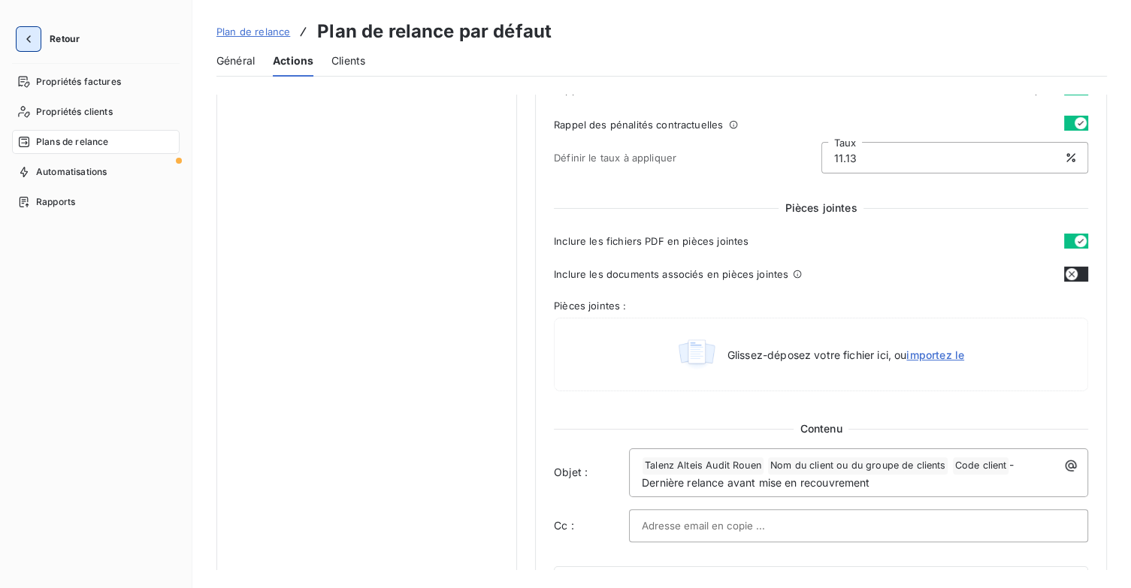
click at [27, 39] on icon "button" at bounding box center [28, 39] width 5 height 8
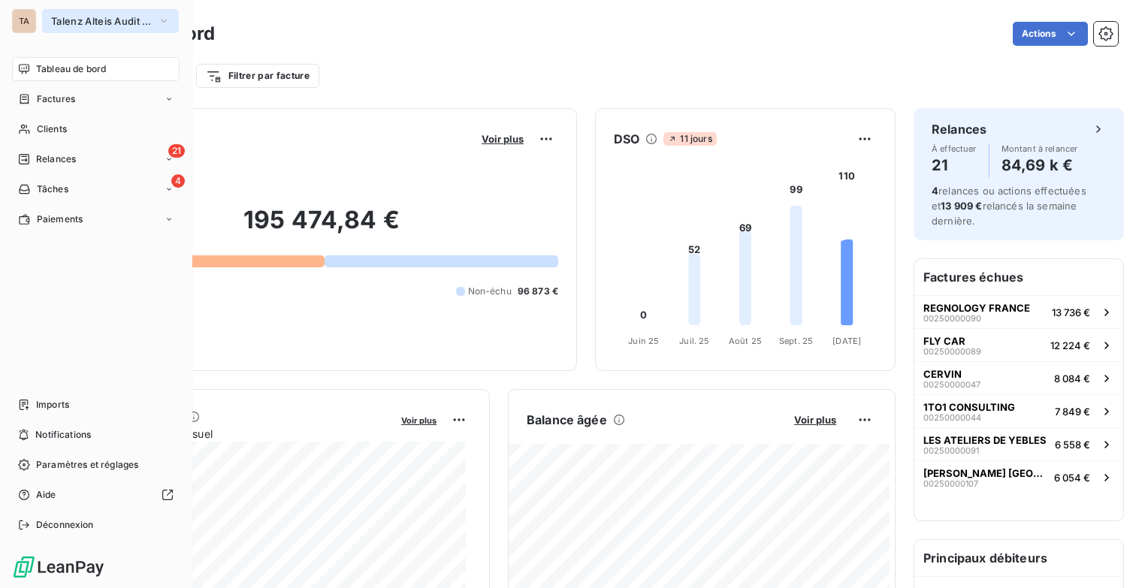
click at [169, 25] on button "Talenz Alteis Audit Rouen" at bounding box center [110, 21] width 137 height 24
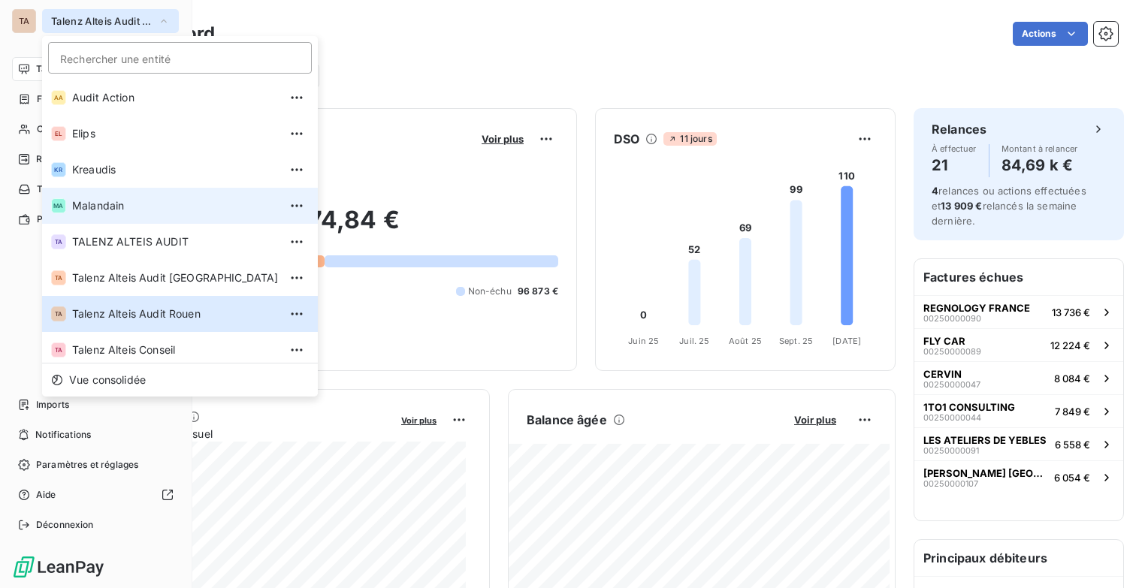
click at [123, 202] on span "Malandain" at bounding box center [175, 205] width 207 height 15
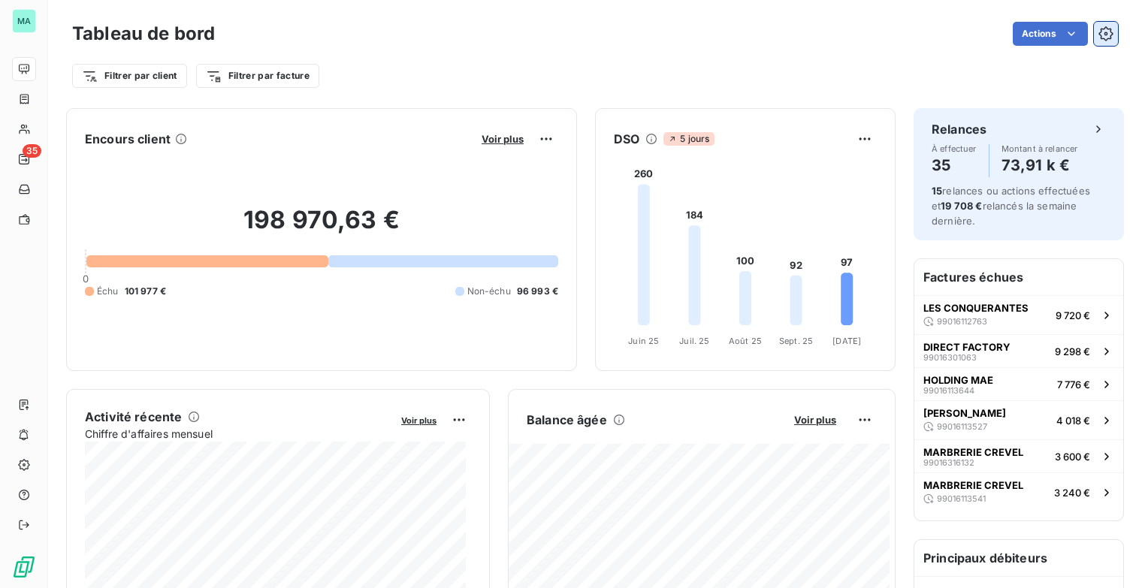
click at [1099, 32] on icon "button" at bounding box center [1106, 33] width 14 height 14
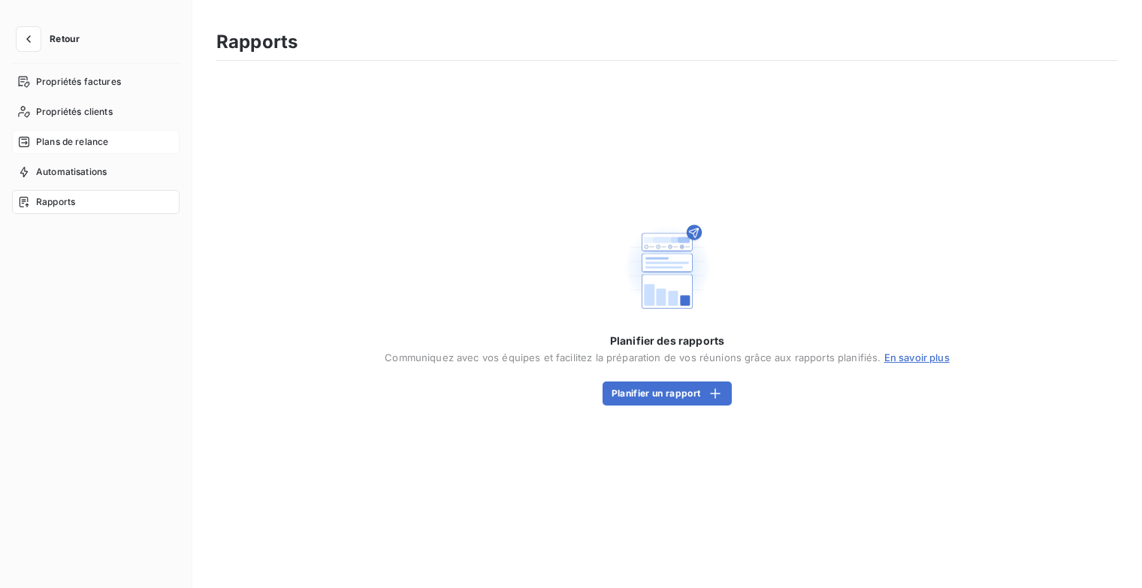
click at [118, 138] on div "Plans de relance" at bounding box center [96, 142] width 168 height 24
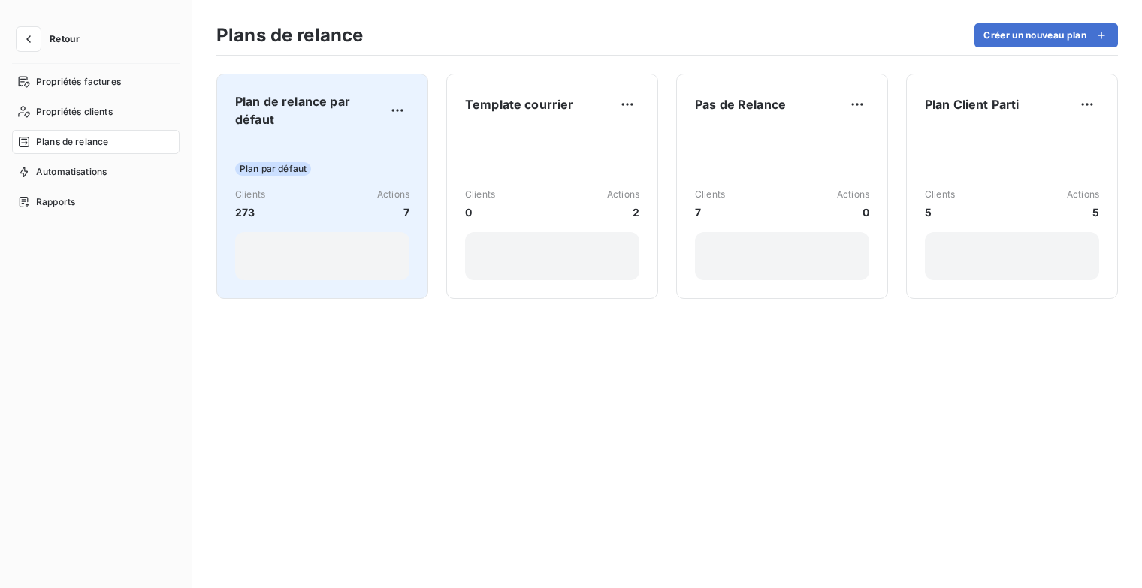
click at [351, 119] on span "Plan de relance par défaut" at bounding box center [310, 110] width 150 height 36
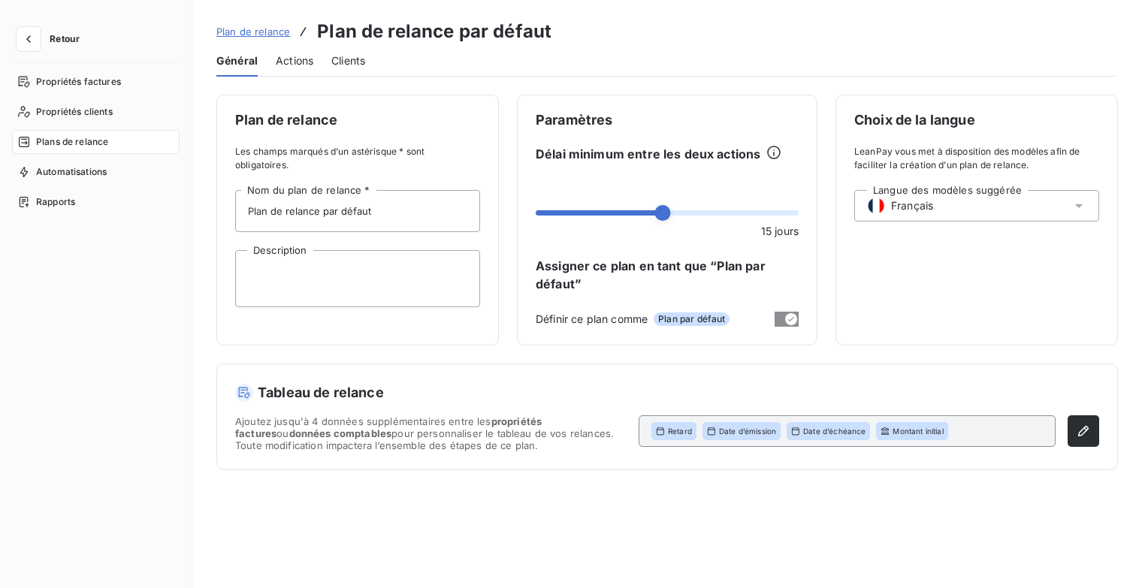
click at [287, 52] on div "Actions" at bounding box center [295, 61] width 38 height 32
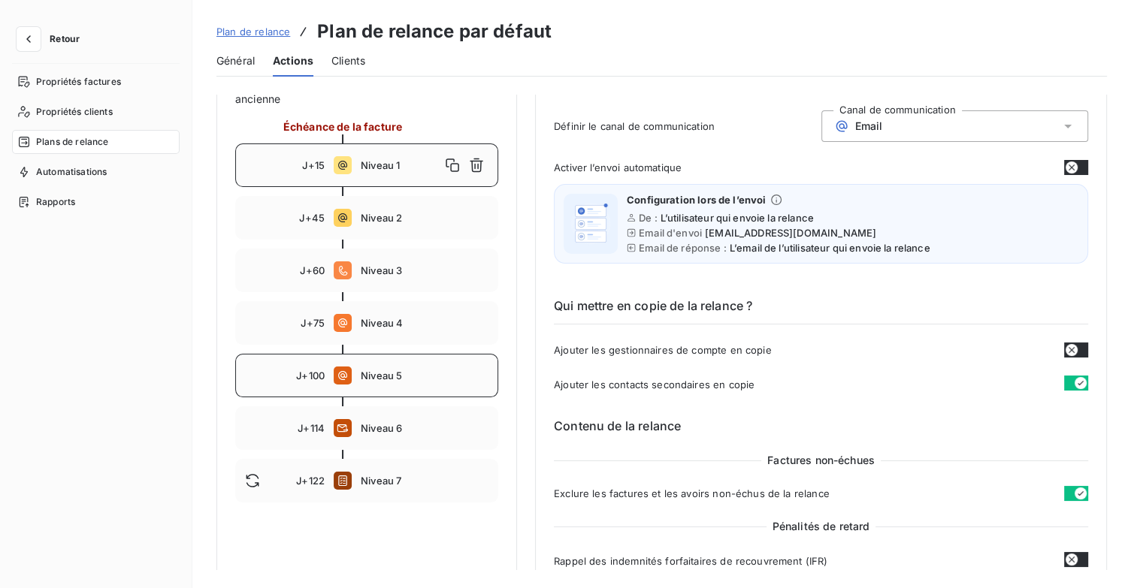
scroll to position [150, 0]
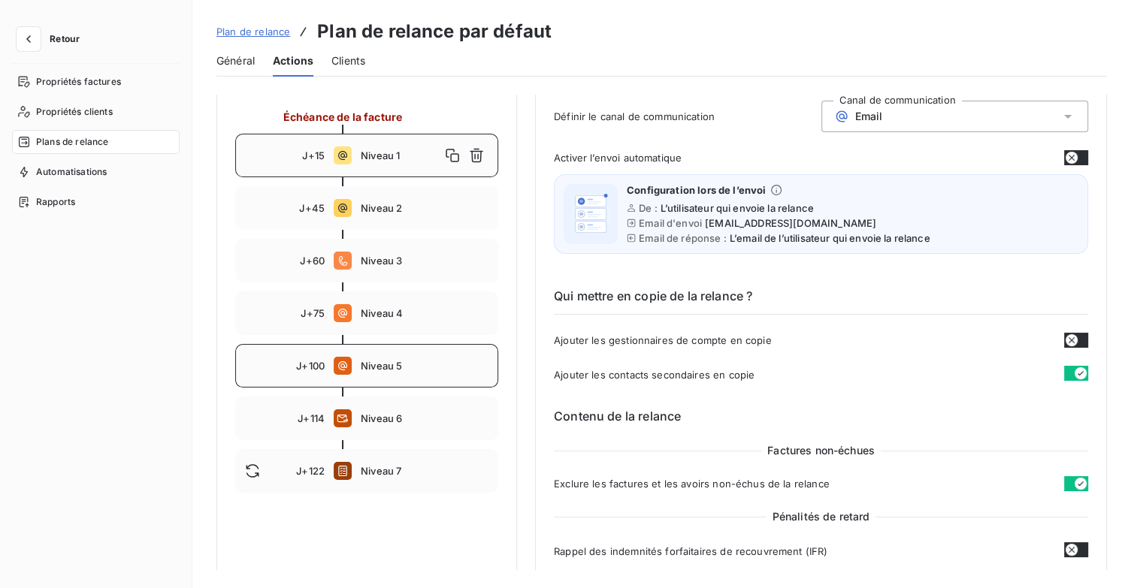
click at [400, 373] on div "J+100 Niveau 5" at bounding box center [366, 366] width 263 height 44
type input "100"
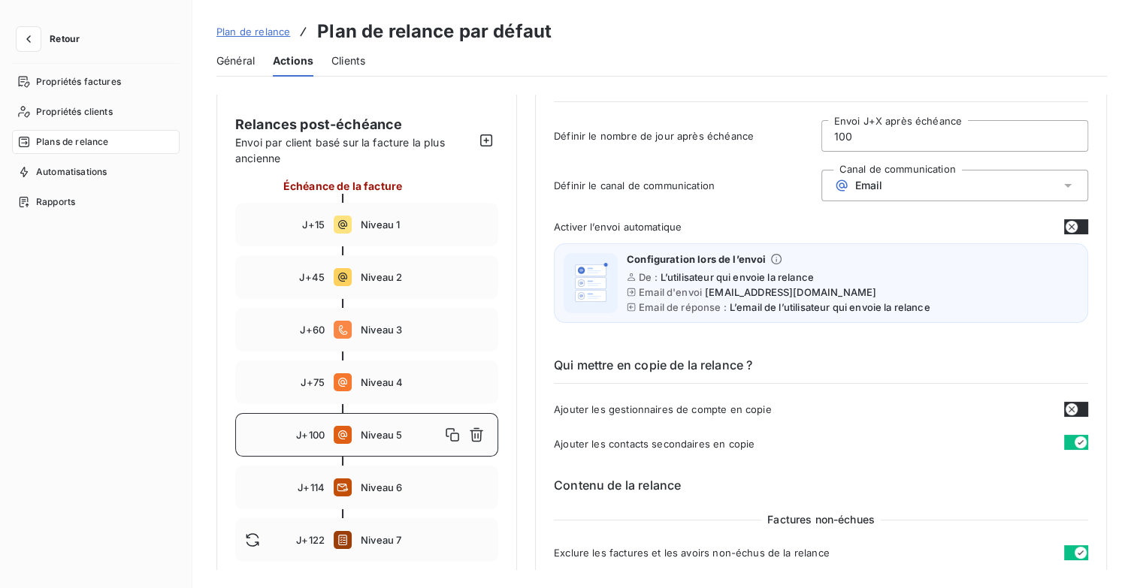
scroll to position [0, 0]
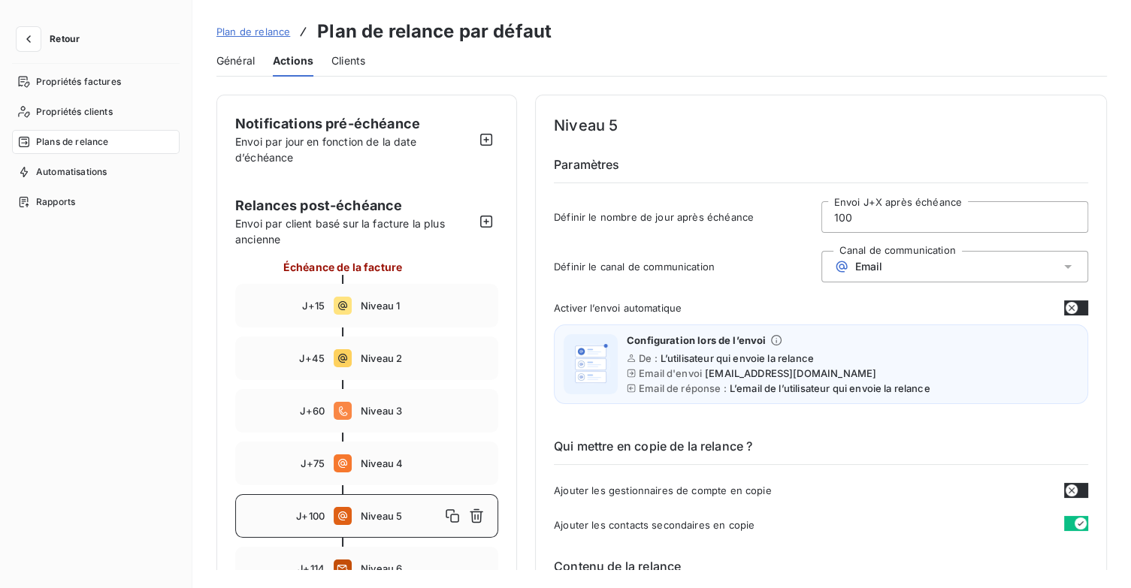
click at [261, 32] on span "Plan de relance" at bounding box center [253, 32] width 74 height 12
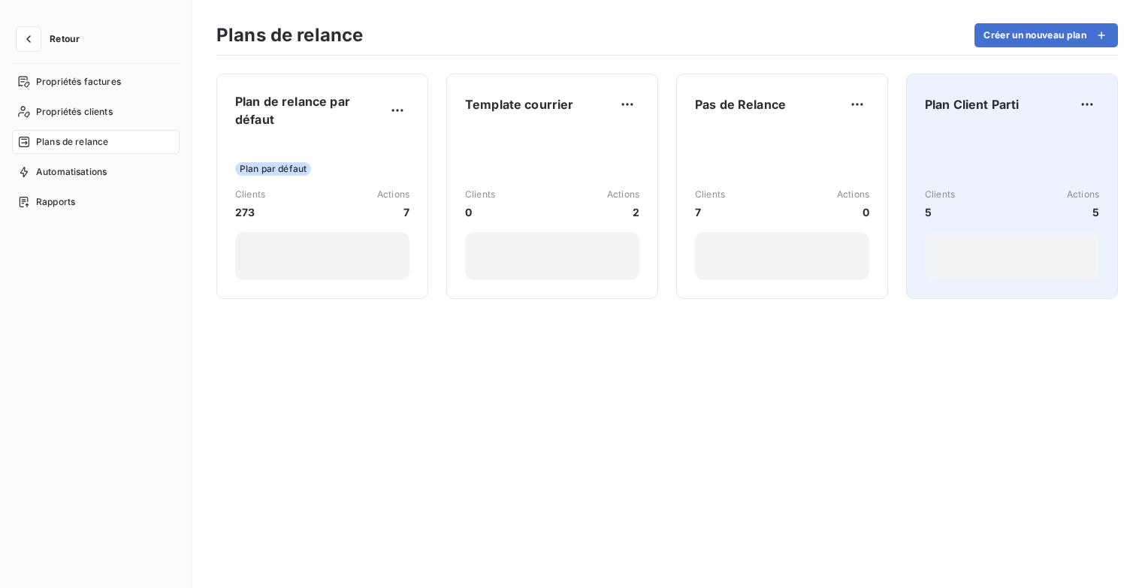
click at [970, 98] on span "Plan Client Parti" at bounding box center [972, 104] width 95 height 18
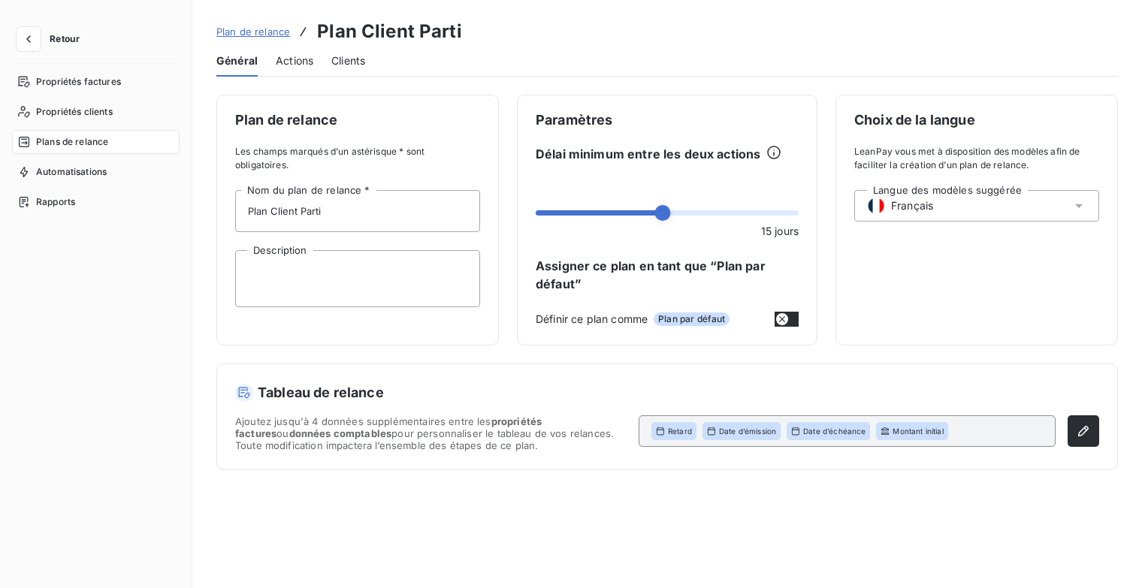
click at [300, 58] on span "Actions" at bounding box center [295, 60] width 38 height 15
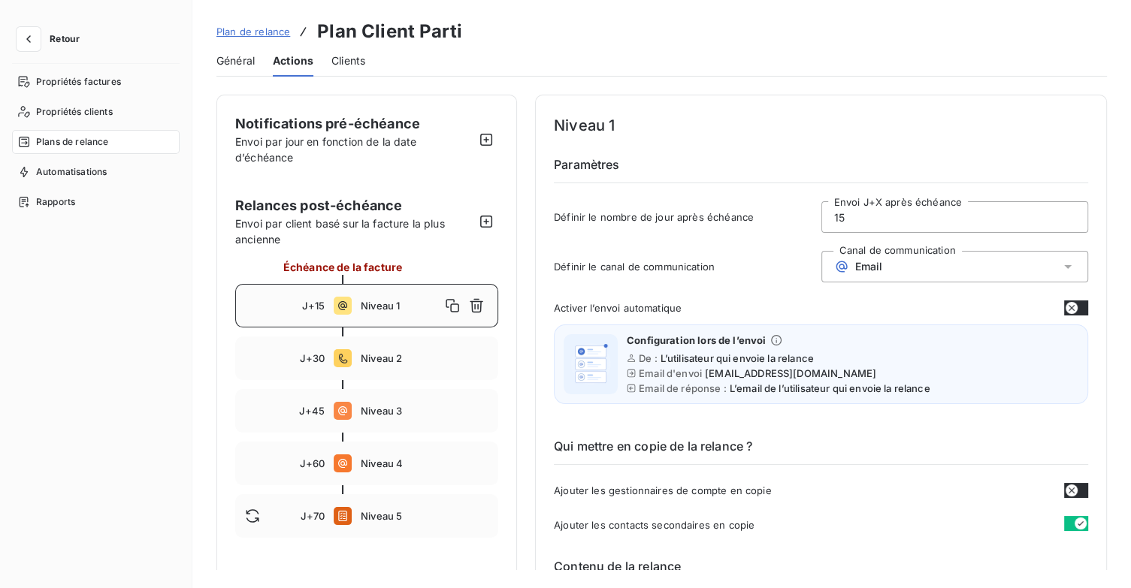
click at [400, 453] on div "J+60 Niveau 4" at bounding box center [366, 464] width 263 height 44
type input "60"
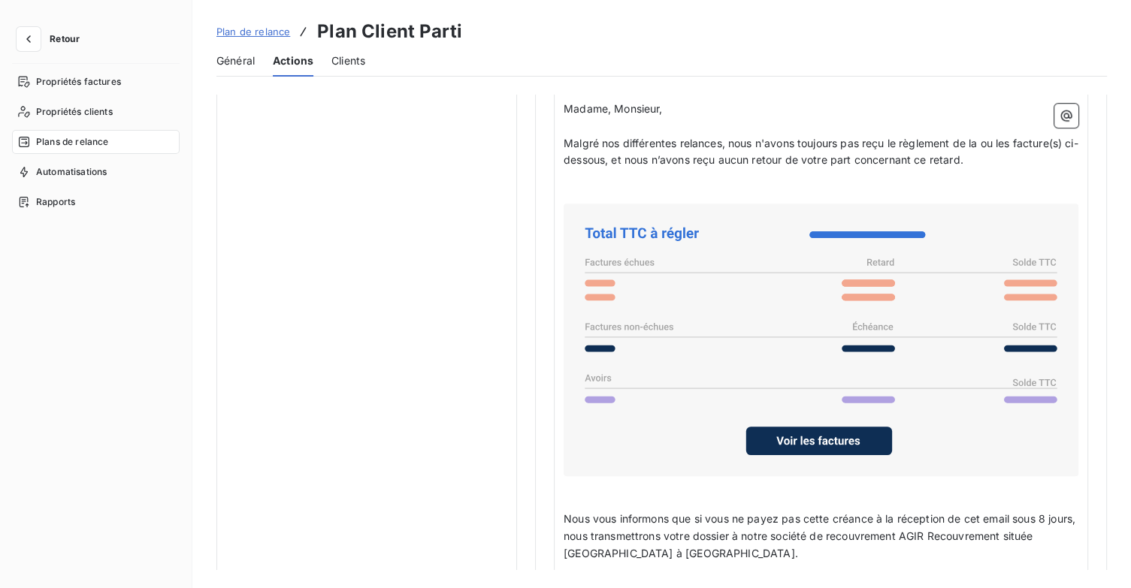
scroll to position [1202, 0]
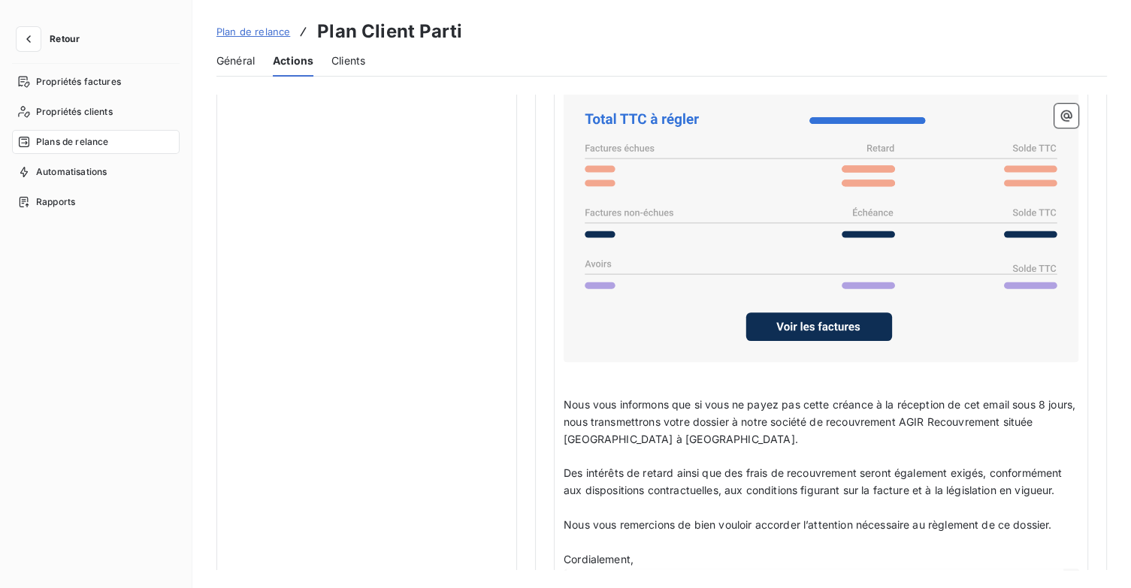
click at [261, 38] on link "Plan de relance" at bounding box center [253, 31] width 74 height 15
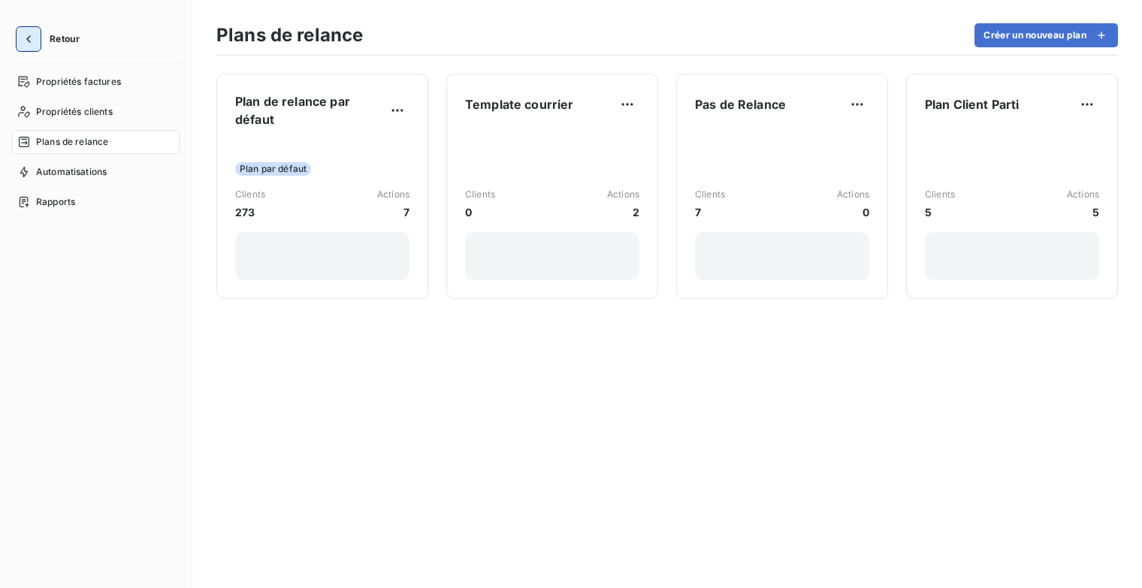
click at [17, 39] on button "button" at bounding box center [29, 39] width 24 height 24
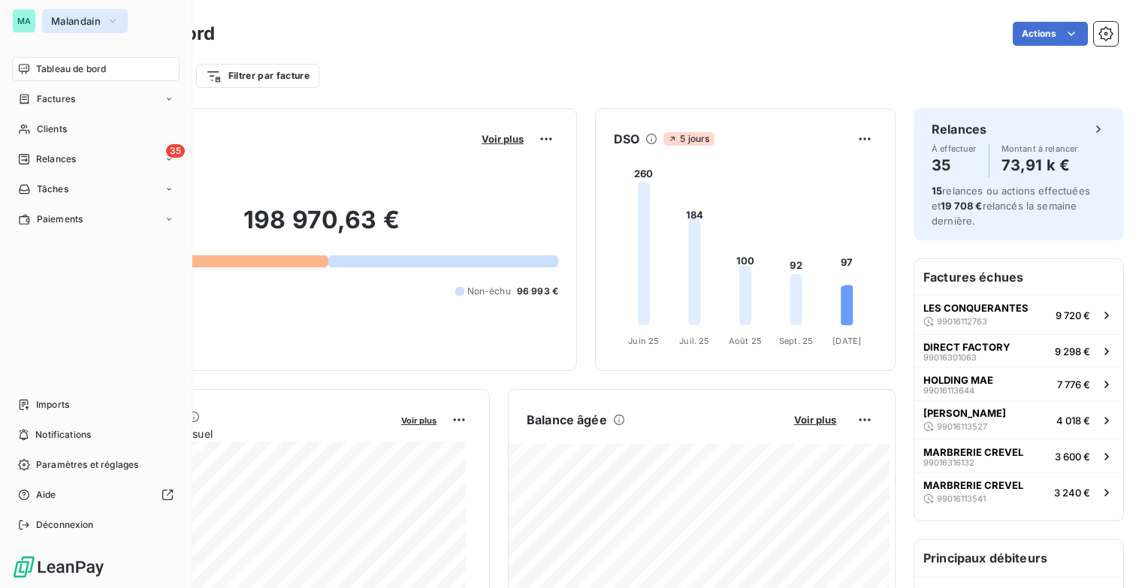
click at [109, 19] on icon "button" at bounding box center [113, 21] width 12 height 15
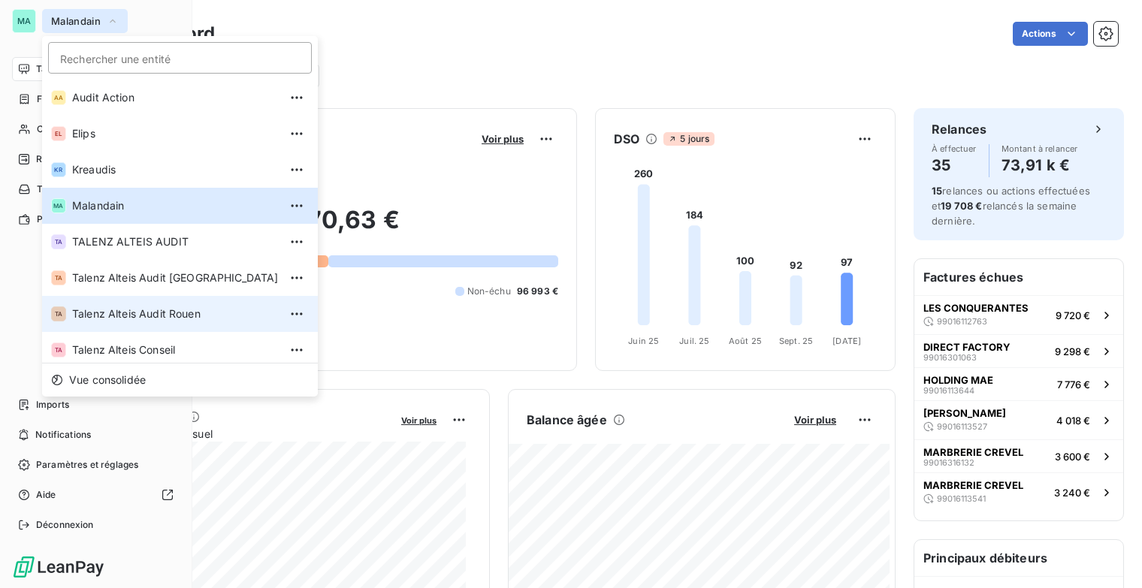
click at [177, 321] on span "Talenz Alteis Audit Rouen" at bounding box center [175, 314] width 207 height 15
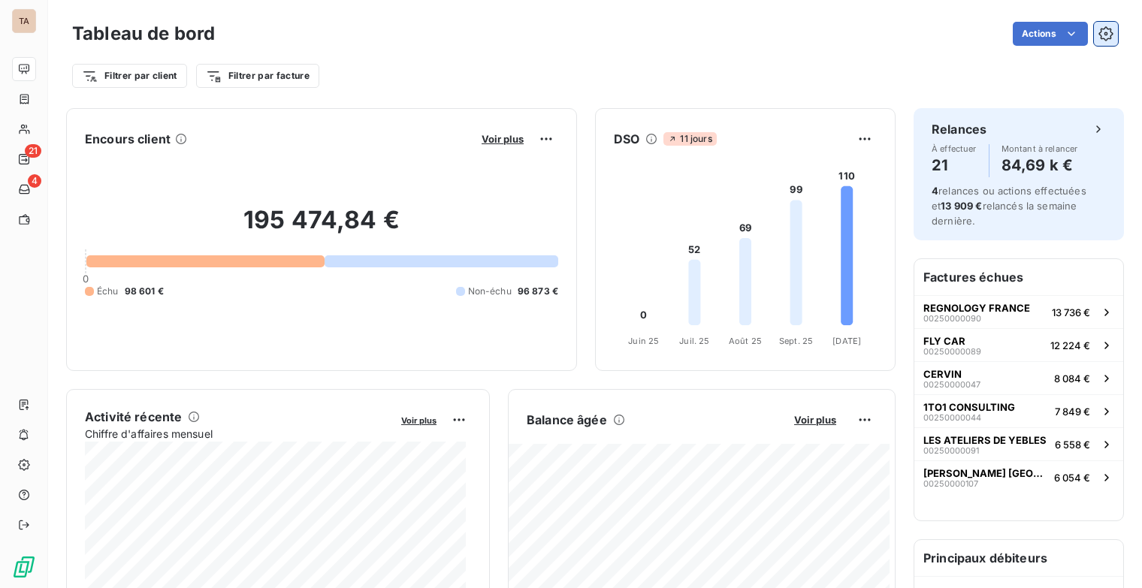
click at [1105, 31] on button "button" at bounding box center [1106, 34] width 24 height 24
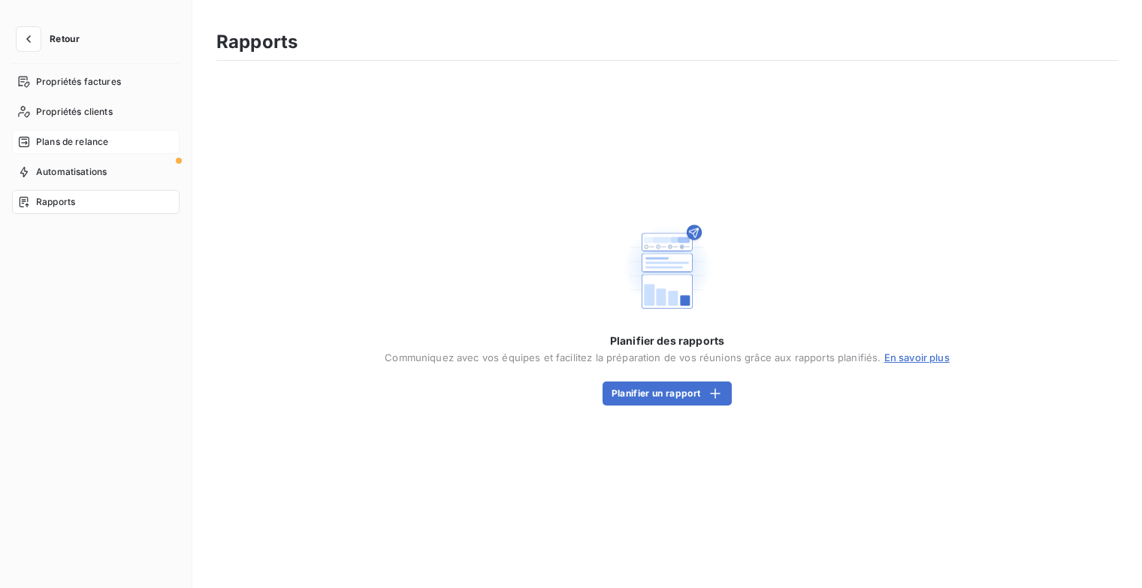
click at [119, 146] on div "Plans de relance" at bounding box center [96, 142] width 168 height 24
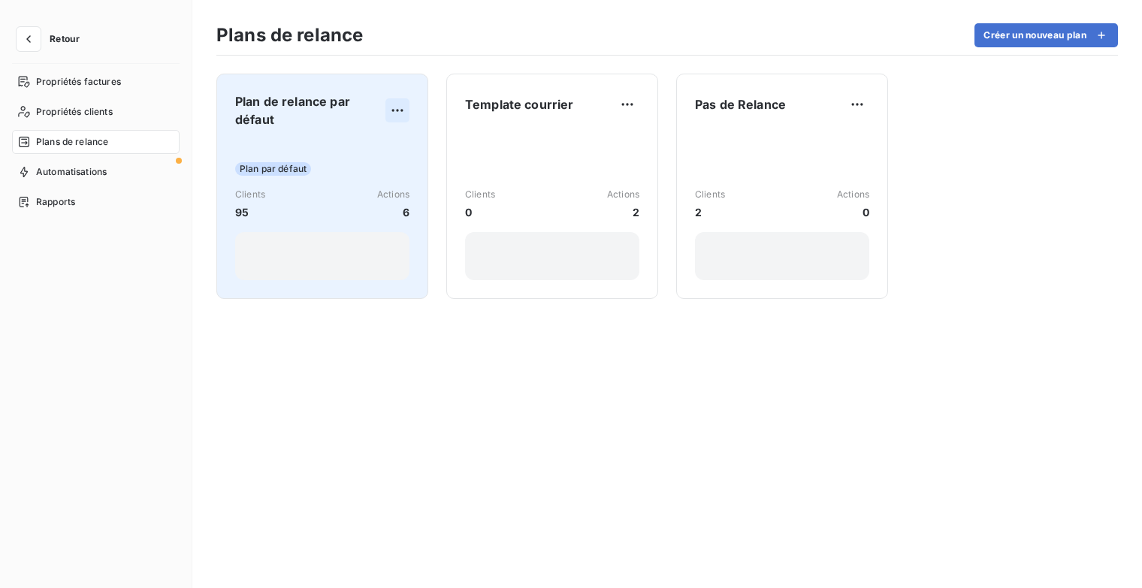
click at [400, 109] on html "Retour Propriétés factures Propriétés clients Plans de relance Automatisations …" at bounding box center [571, 294] width 1142 height 588
click at [382, 138] on div "Dupliquer" at bounding box center [359, 143] width 86 height 24
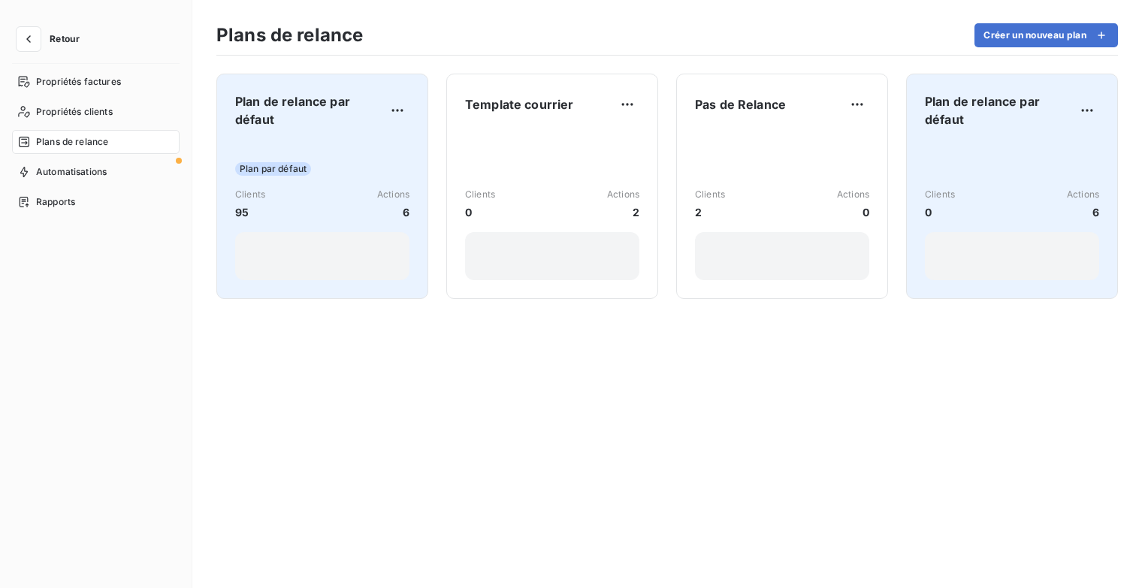
click at [1012, 106] on span "Plan de relance par défaut" at bounding box center [1000, 110] width 150 height 36
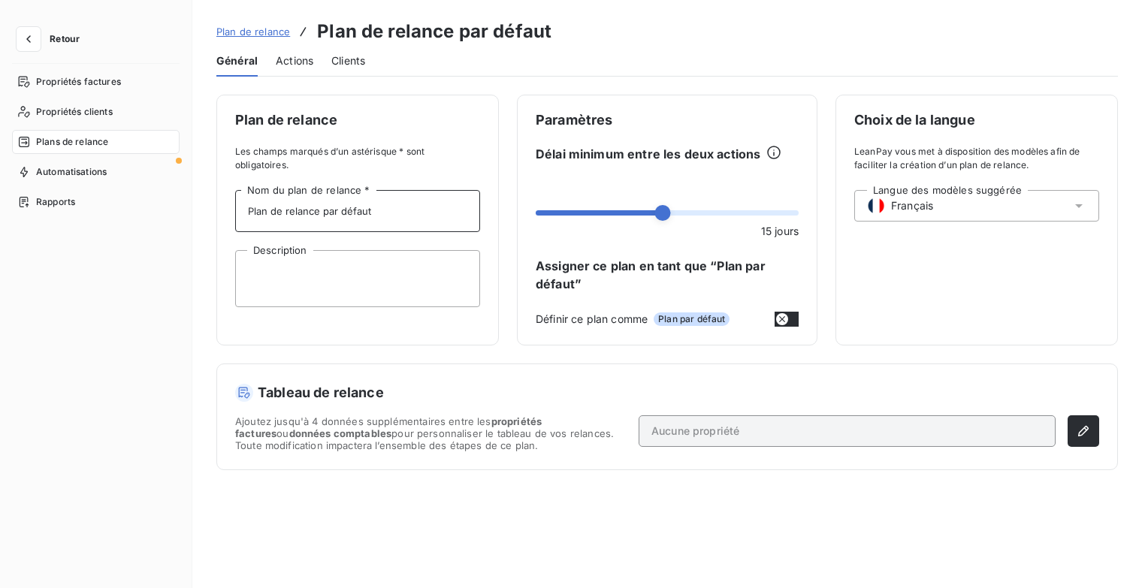
drag, startPoint x: 379, startPoint y: 217, endPoint x: 210, endPoint y: 225, distance: 168.5
click at [210, 225] on div "Plan de relance Les champs marqués d’un astérisque * sont obligatoires. Plan de…" at bounding box center [667, 333] width 950 height 476
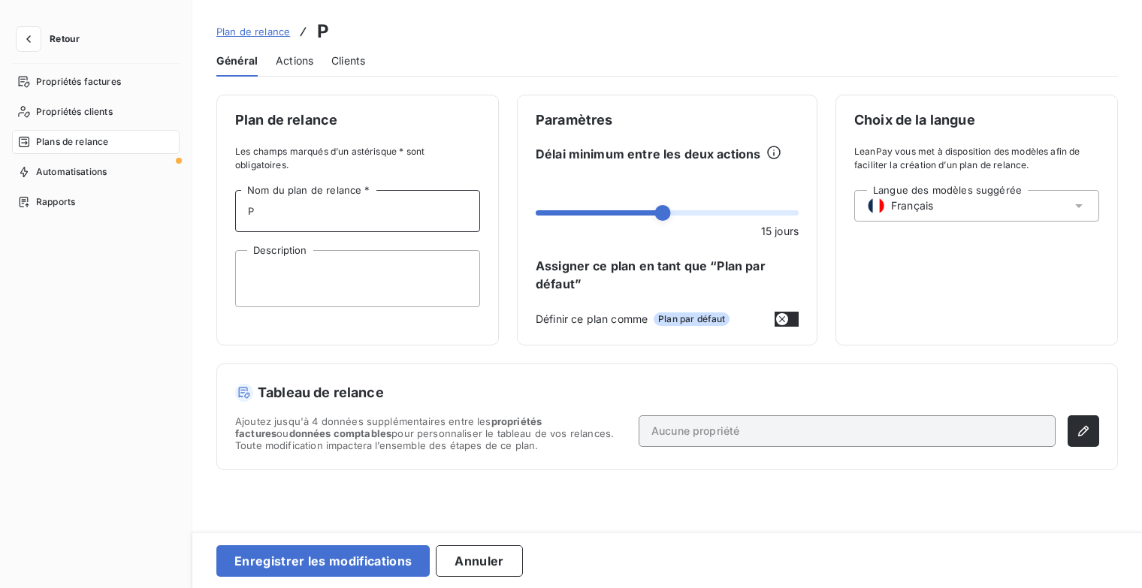
type input "Plan Client Parti"
click at [1091, 435] on button "button" at bounding box center [1084, 432] width 32 height 32
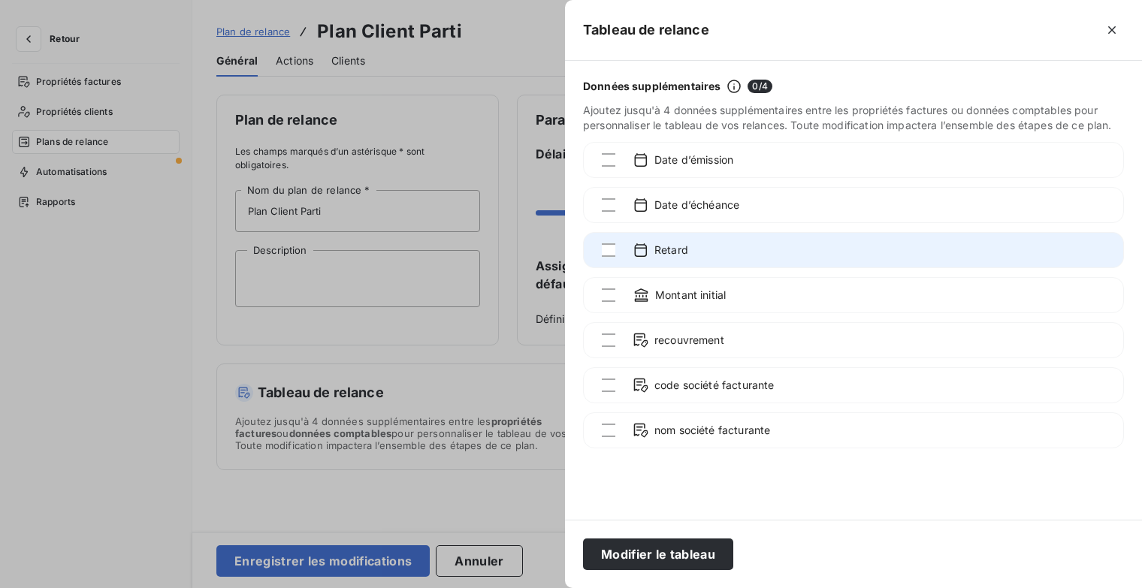
click at [653, 257] on div "Retard" at bounding box center [660, 250] width 55 height 17
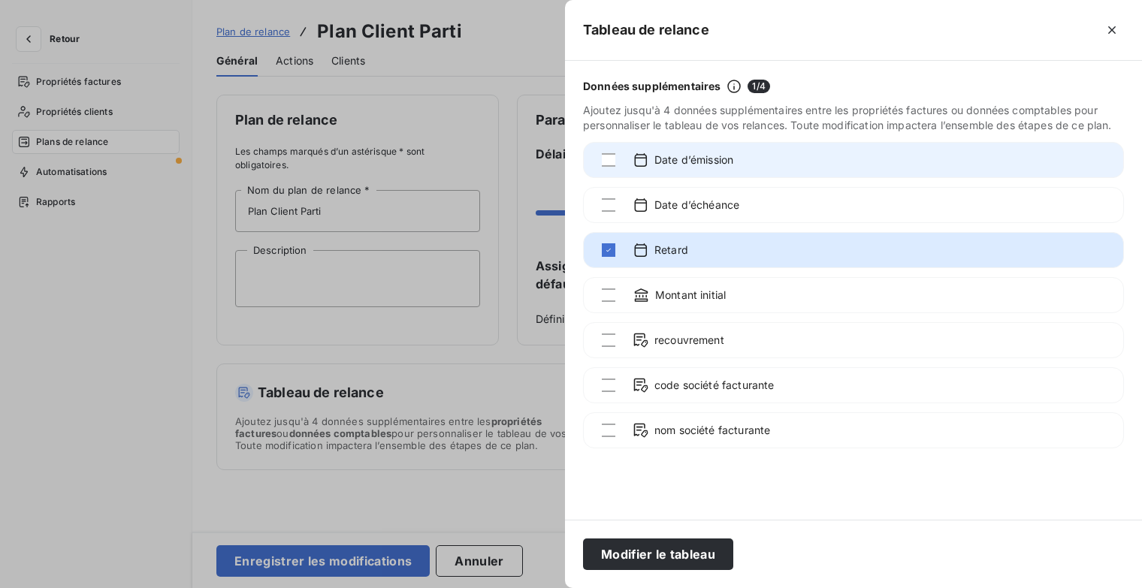
click at [673, 161] on span "Date d’émission" at bounding box center [693, 160] width 79 height 15
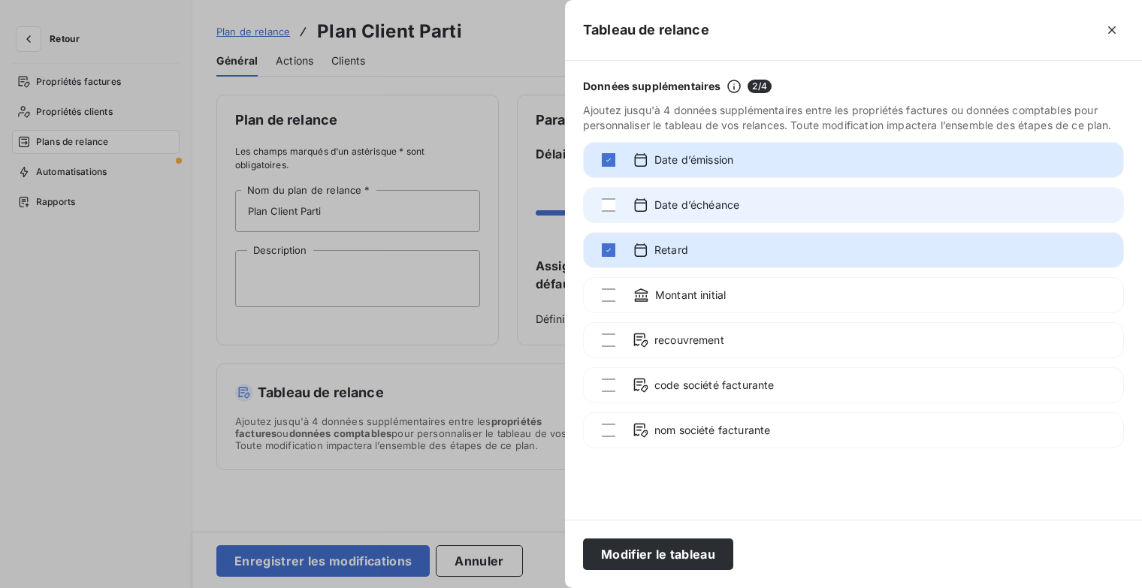
click at [675, 203] on span "Date d’échéance" at bounding box center [696, 205] width 85 height 15
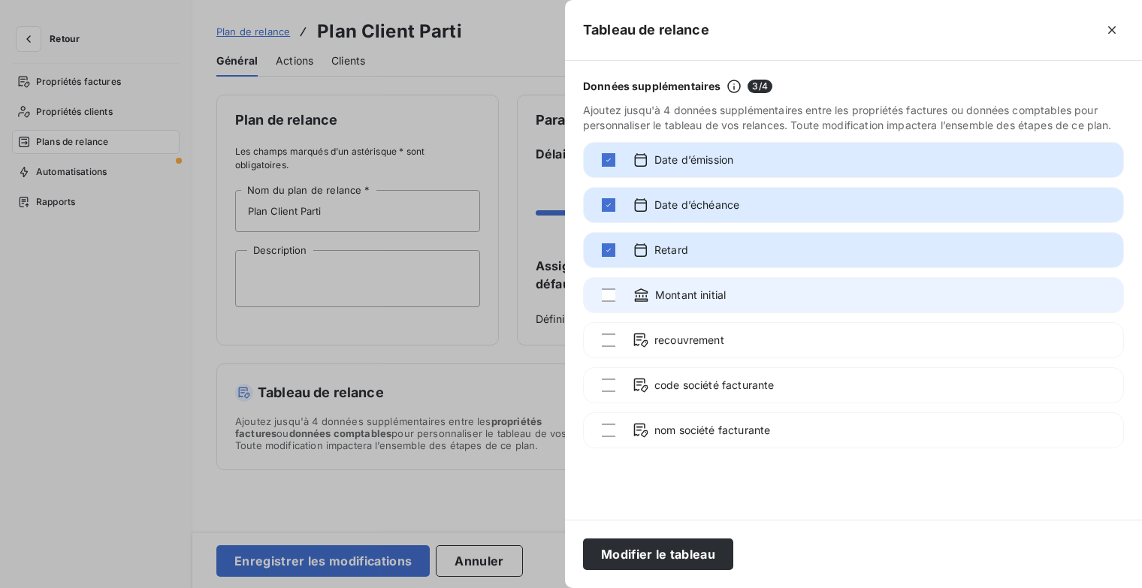
click at [676, 299] on span "Montant initial" at bounding box center [690, 295] width 71 height 15
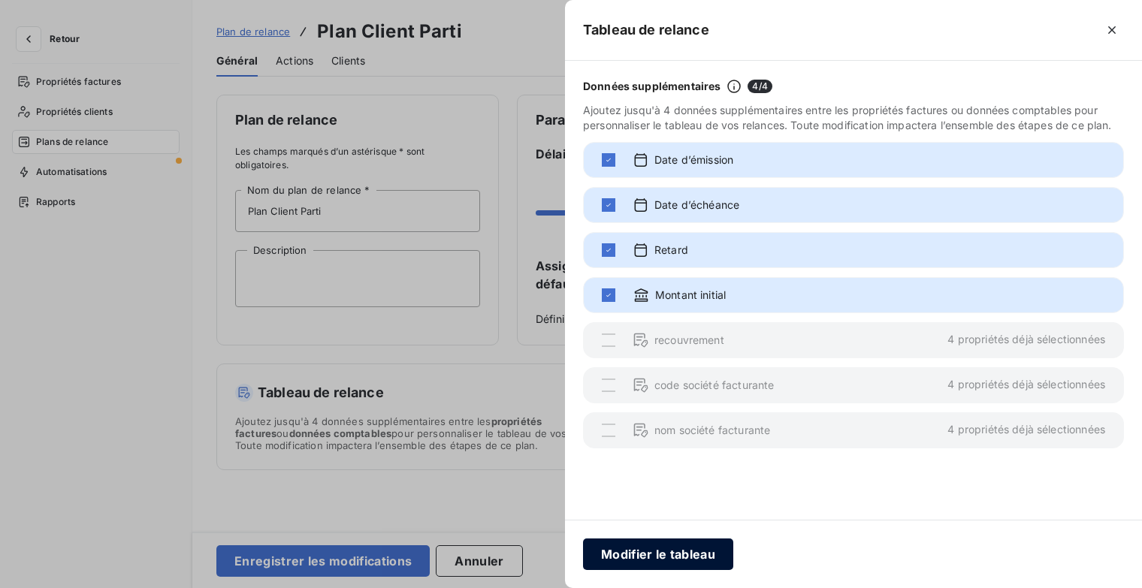
click at [670, 557] on button "Modifier le tableau" at bounding box center [658, 555] width 150 height 32
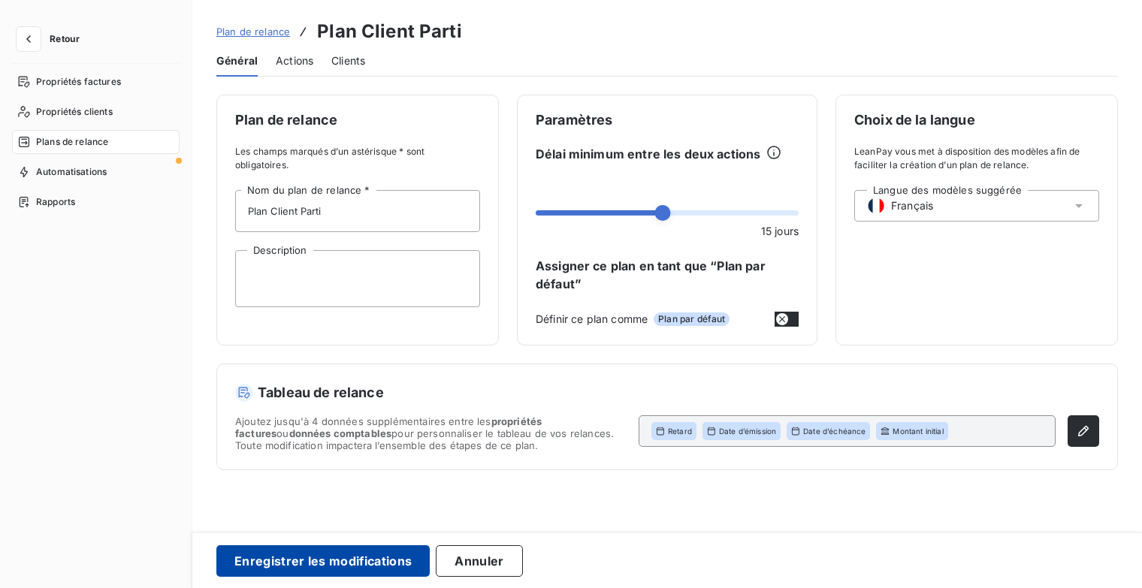
click at [394, 564] on button "Enregistrer les modifications" at bounding box center [322, 562] width 213 height 32
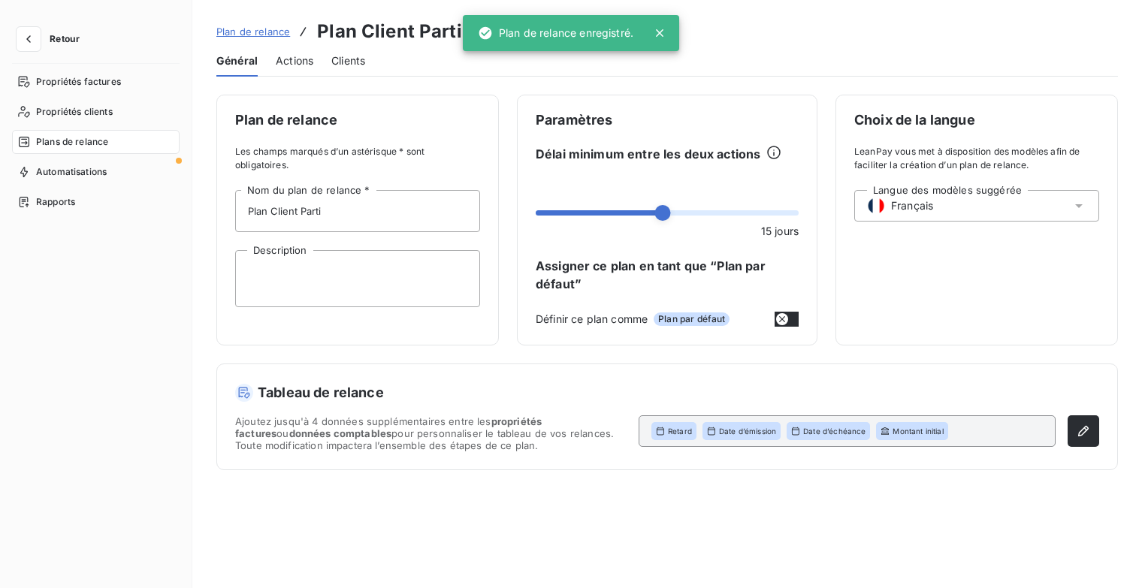
drag, startPoint x: 288, startPoint y: 63, endPoint x: 322, endPoint y: 92, distance: 44.8
click at [288, 63] on span "Actions" at bounding box center [295, 60] width 38 height 15
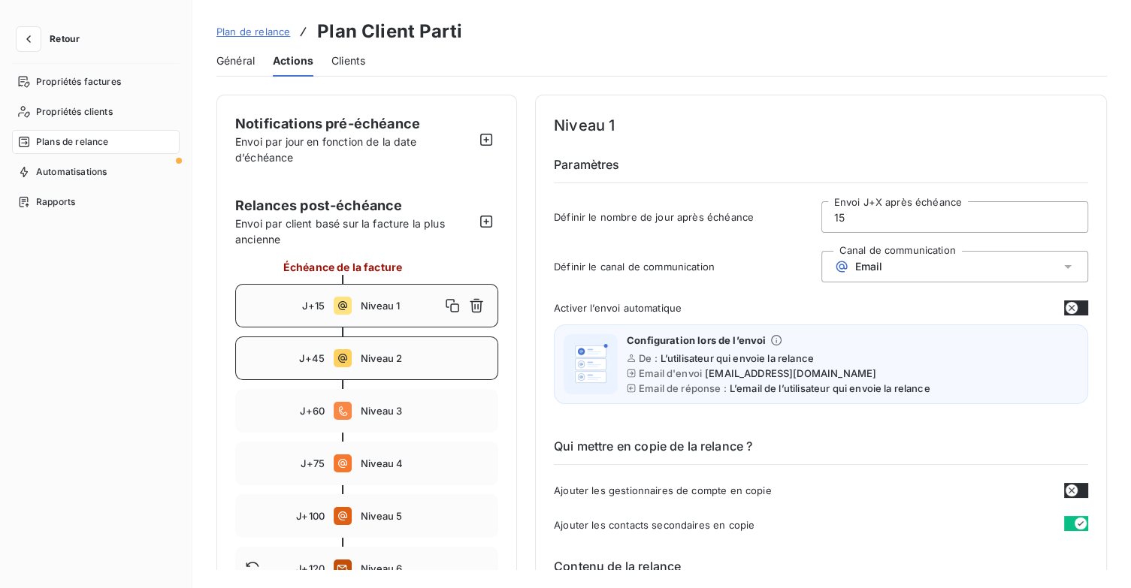
click at [400, 356] on span "Niveau 2" at bounding box center [425, 358] width 128 height 12
type input "45"
click at [476, 360] on icon "button" at bounding box center [476, 358] width 15 height 15
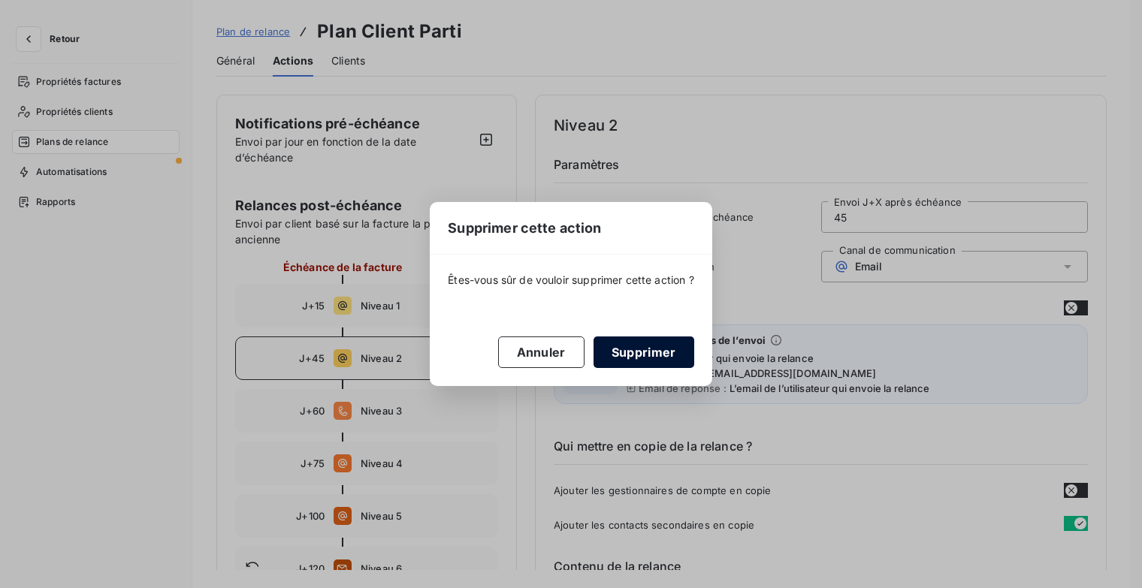
click at [652, 355] on button "Supprimer" at bounding box center [644, 353] width 101 height 32
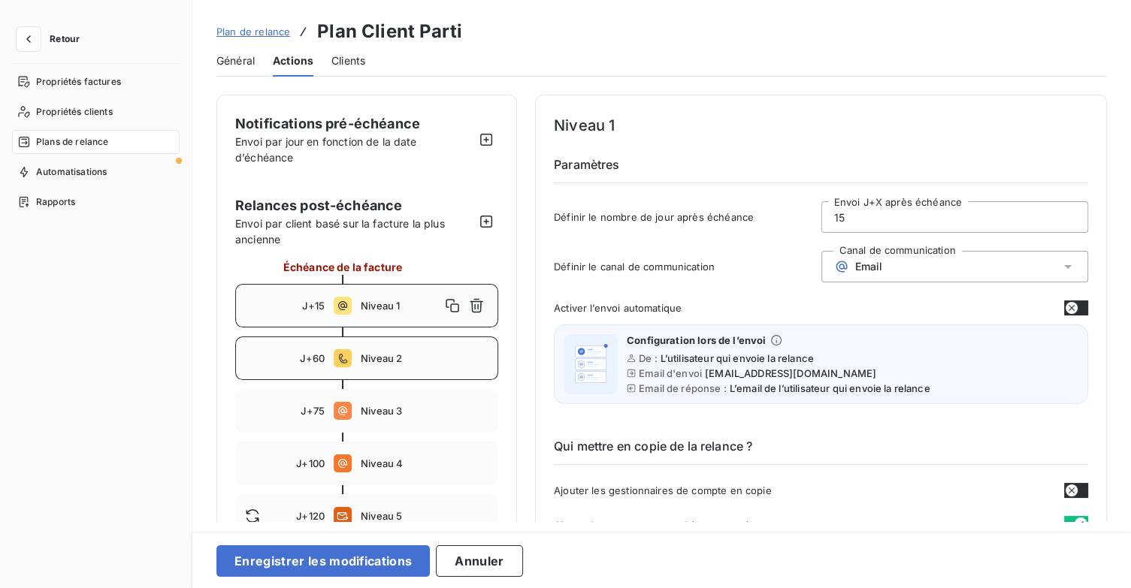
click at [454, 361] on span "Niveau 2" at bounding box center [425, 358] width 128 height 12
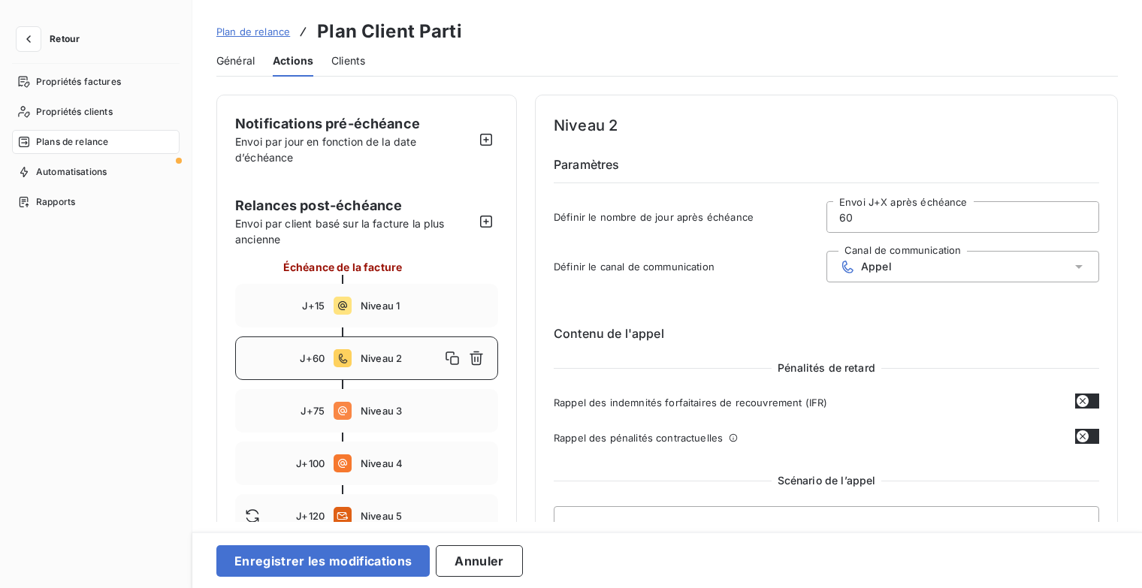
drag, startPoint x: 862, startPoint y: 218, endPoint x: 753, endPoint y: 228, distance: 109.4
click at [753, 228] on div "Définir le nombre de jour après échéance 60 Envoi J+X après échéance" at bounding box center [827, 221] width 546 height 41
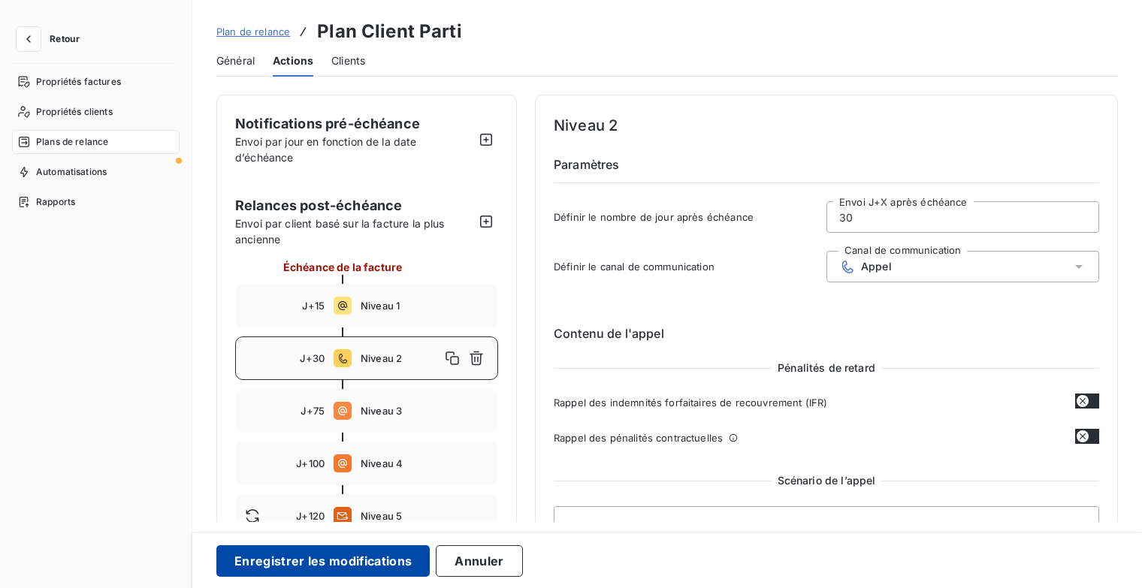
type input "30"
click at [381, 567] on button "Enregistrer les modifications" at bounding box center [322, 562] width 213 height 32
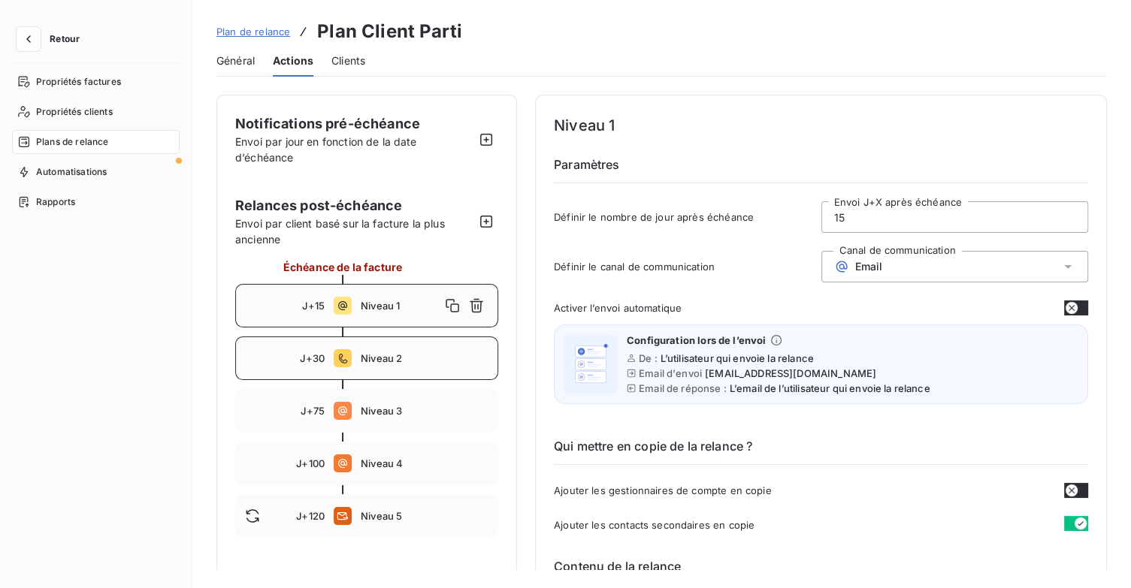
click at [391, 364] on div "J+30 Niveau 2" at bounding box center [366, 359] width 263 height 44
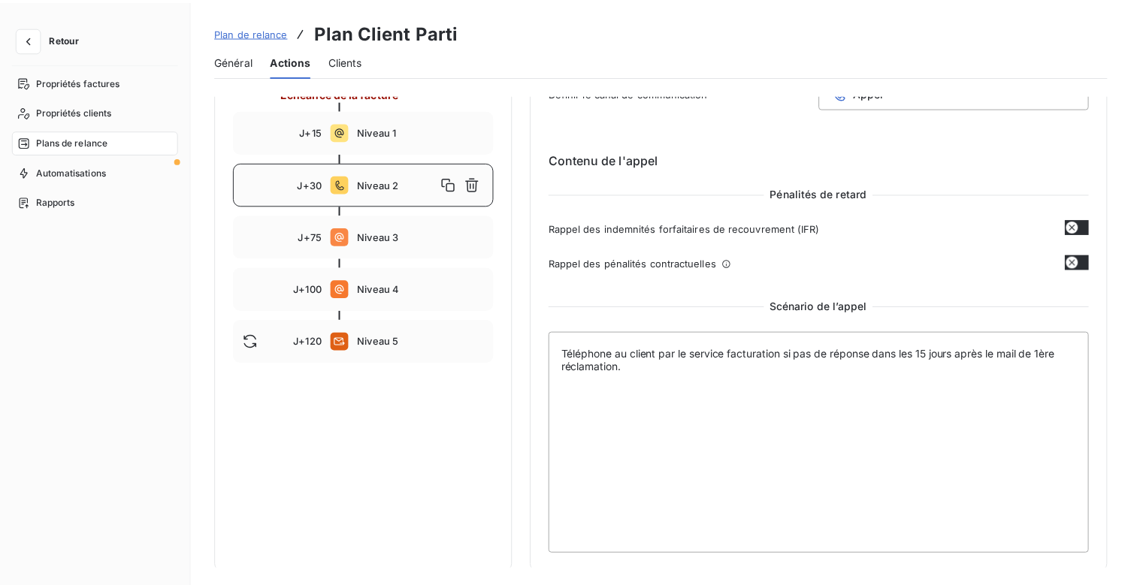
scroll to position [99, 0]
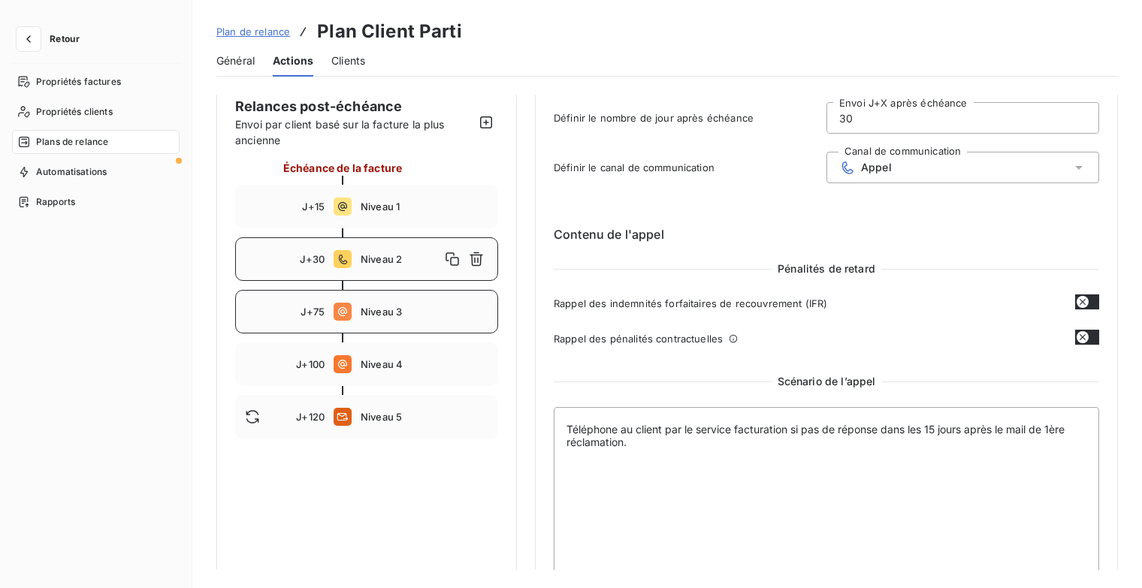
click at [405, 312] on span "Niveau 3" at bounding box center [425, 312] width 128 height 12
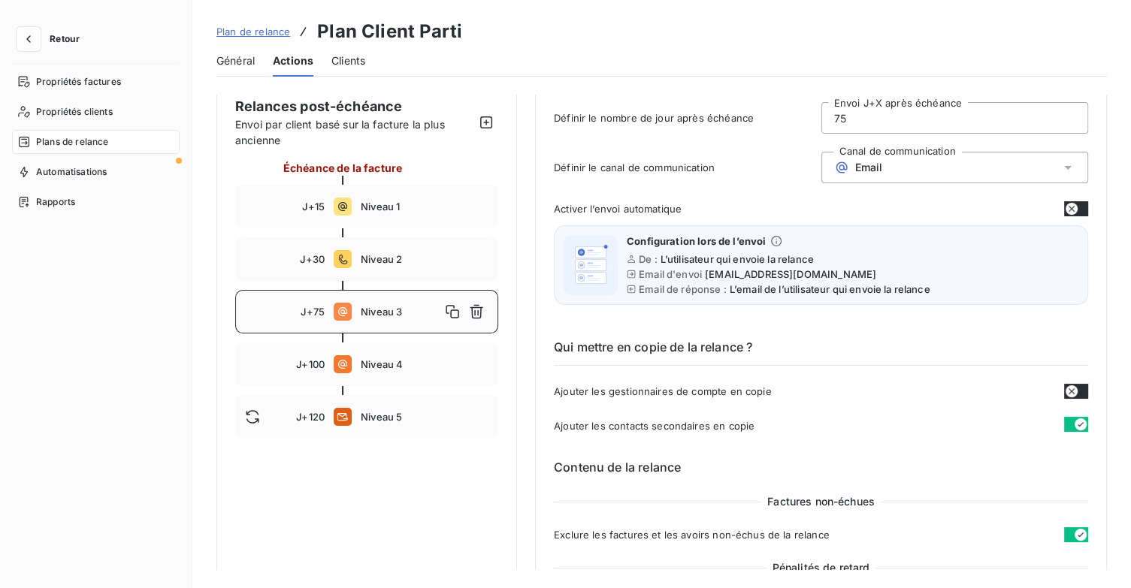
drag, startPoint x: 811, startPoint y: 120, endPoint x: 785, endPoint y: 125, distance: 25.9
click at [784, 123] on div "Définir le nombre de jour après échéance 75 Envoi J+X après échéance" at bounding box center [821, 122] width 534 height 41
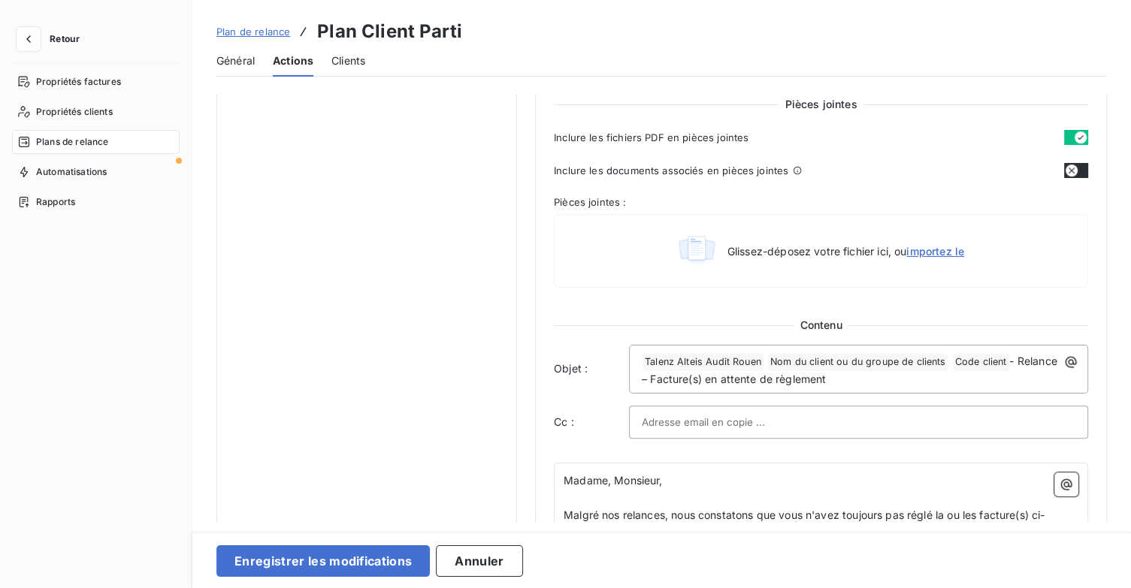
scroll to position [775, 0]
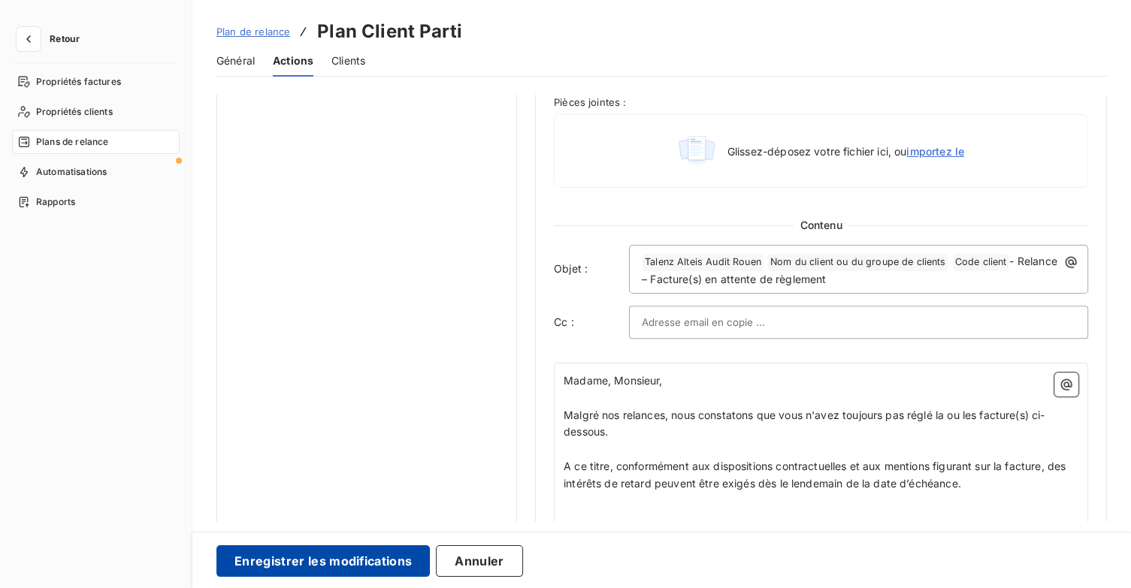
type input "45"
click at [403, 550] on button "Enregistrer les modifications" at bounding box center [322, 562] width 213 height 32
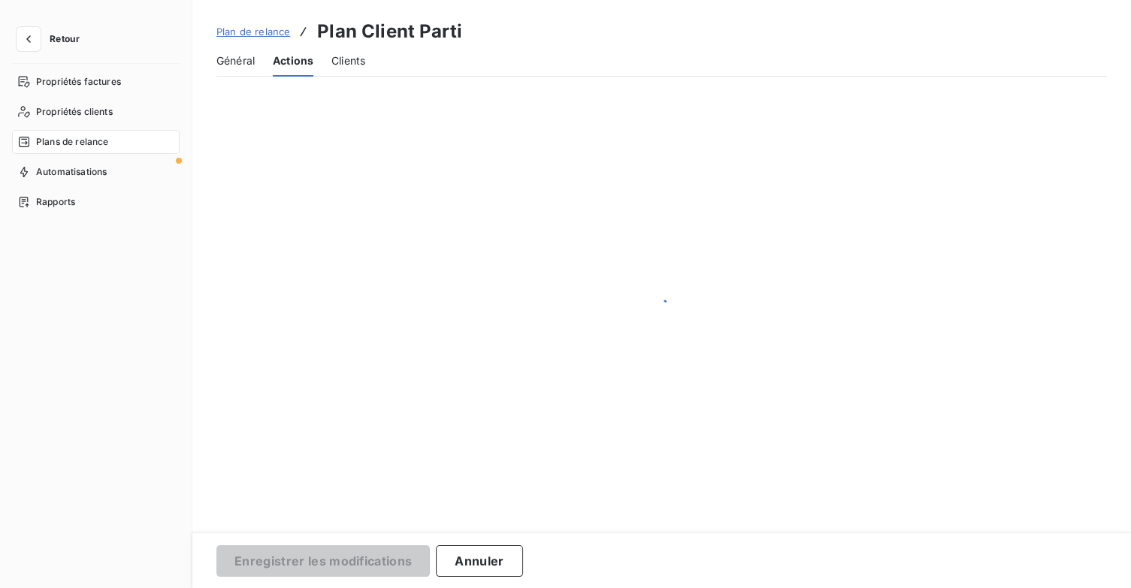
scroll to position [33, 0]
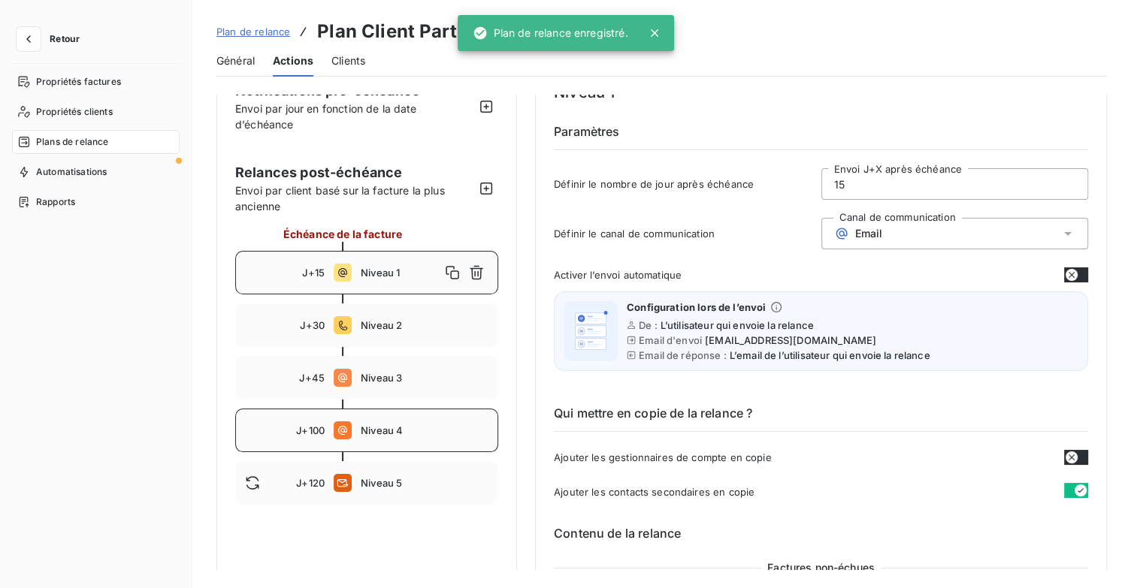
click at [415, 431] on span "Niveau 4" at bounding box center [425, 431] width 128 height 12
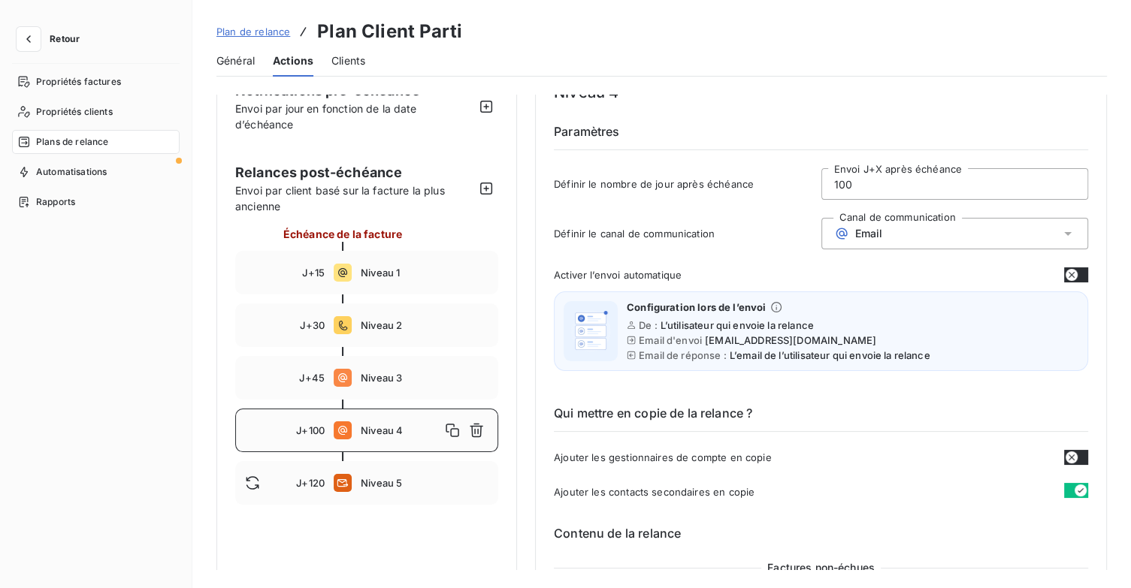
drag, startPoint x: 876, startPoint y: 183, endPoint x: 773, endPoint y: 175, distance: 103.2
click at [773, 175] on div "Définir le nombre de jour après échéance 100 Envoi J+X après échéance" at bounding box center [821, 188] width 534 height 41
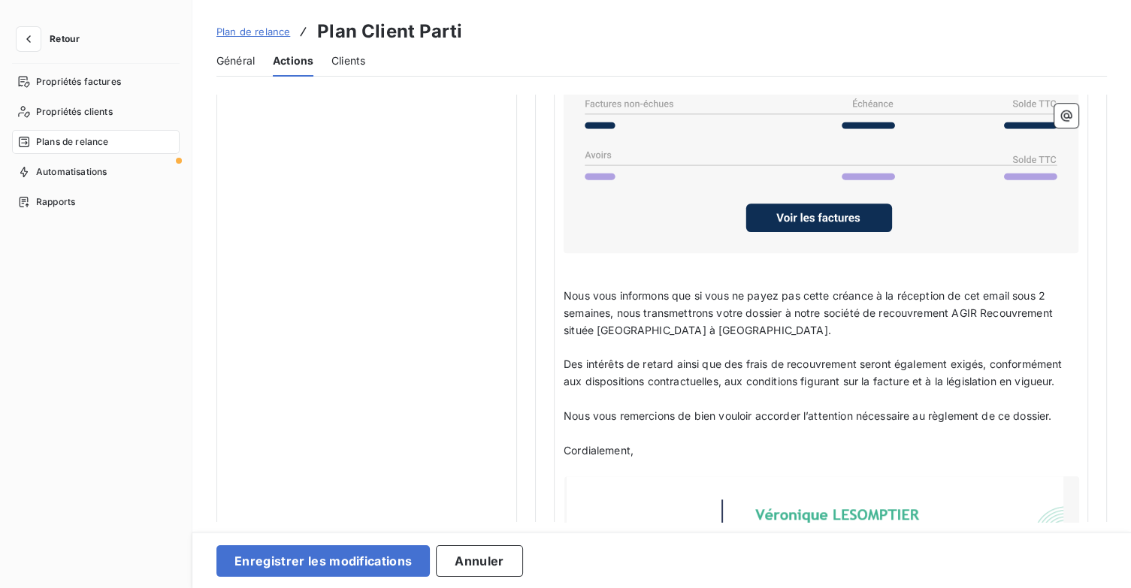
scroll to position [1461, 0]
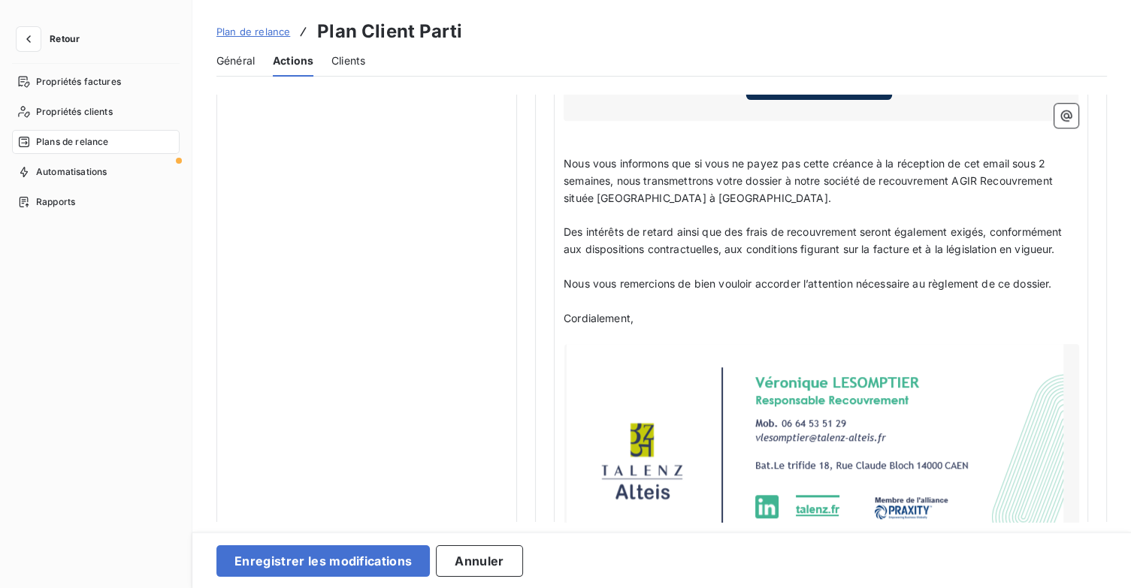
type input "60"
click at [1048, 157] on span "Nous vous informons que si vous ne payez pas cette créance à la réception de ce…" at bounding box center [810, 180] width 492 height 47
drag, startPoint x: 609, startPoint y: 177, endPoint x: 566, endPoint y: 177, distance: 42.8
click at [566, 177] on span "Nous vous informons que si vous ne payez pas cette créance à la réception de ce…" at bounding box center [810, 180] width 492 height 47
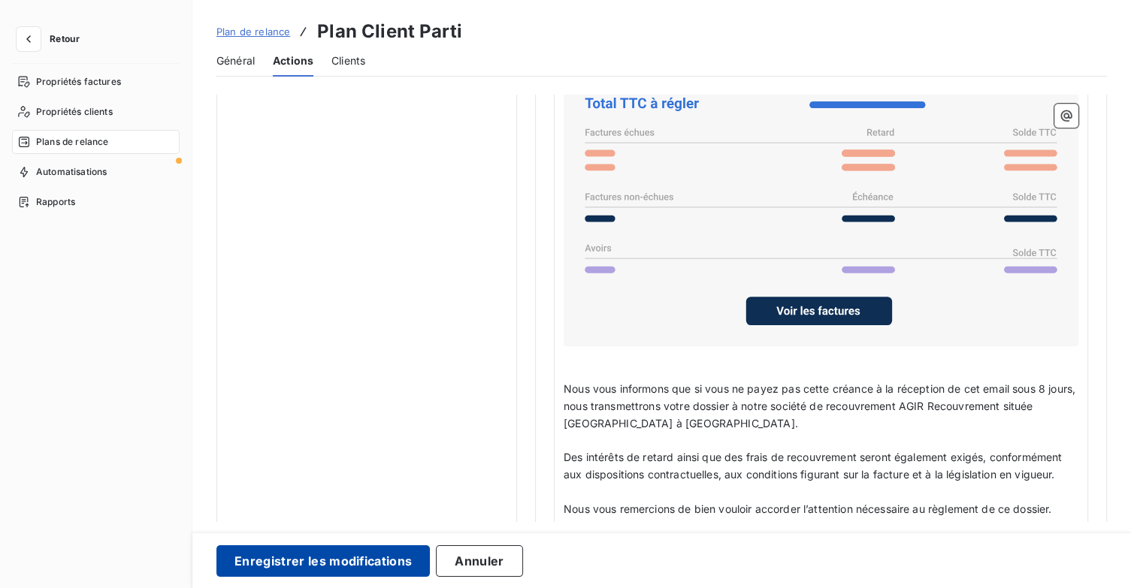
click at [411, 565] on button "Enregistrer les modifications" at bounding box center [322, 562] width 213 height 32
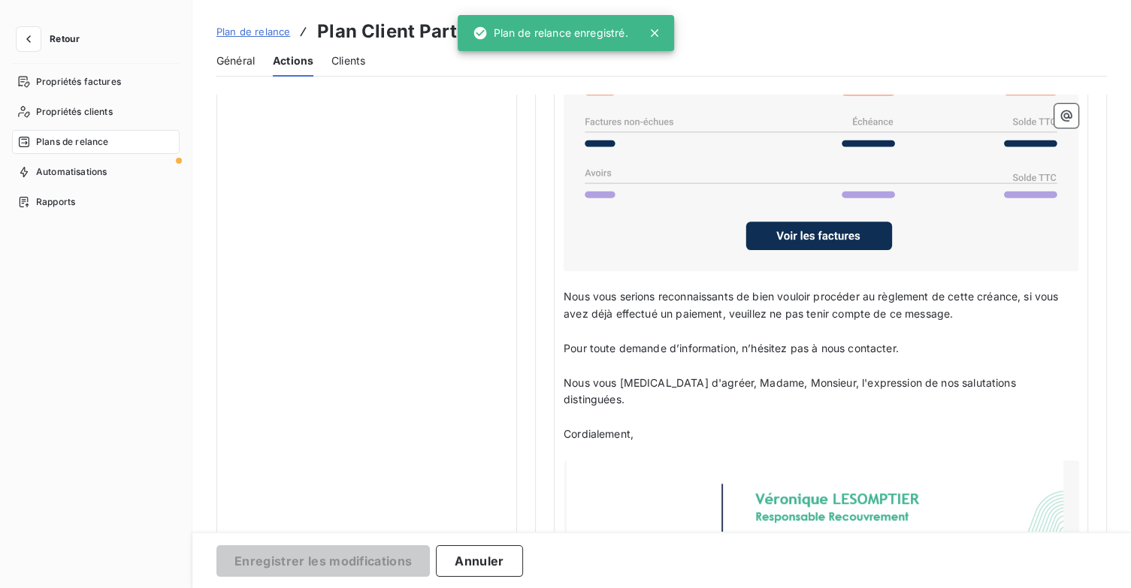
scroll to position [33, 0]
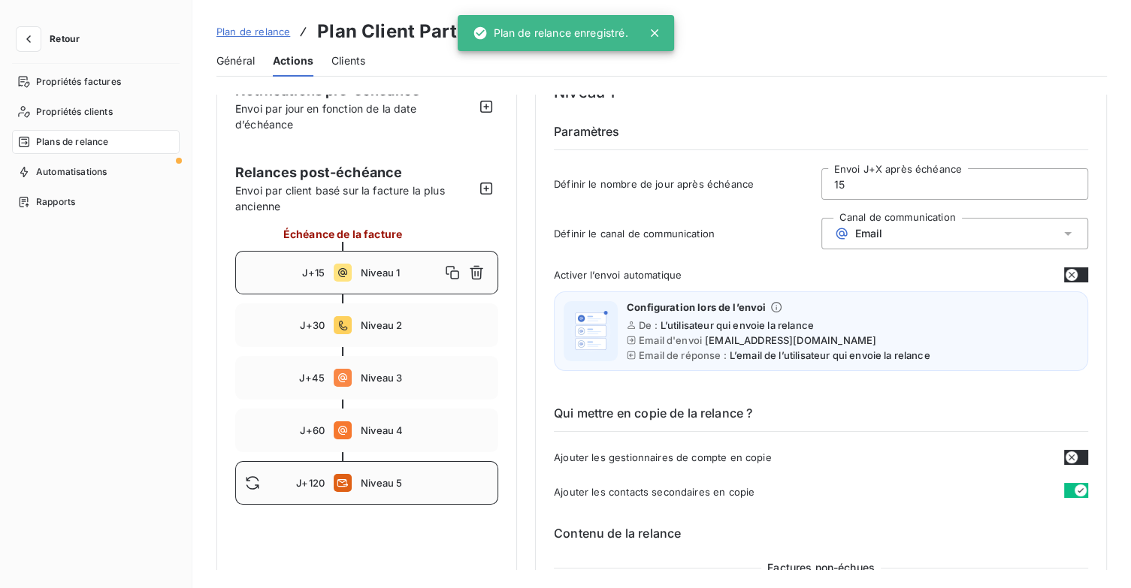
click at [427, 486] on span "Niveau 5" at bounding box center [425, 483] width 128 height 12
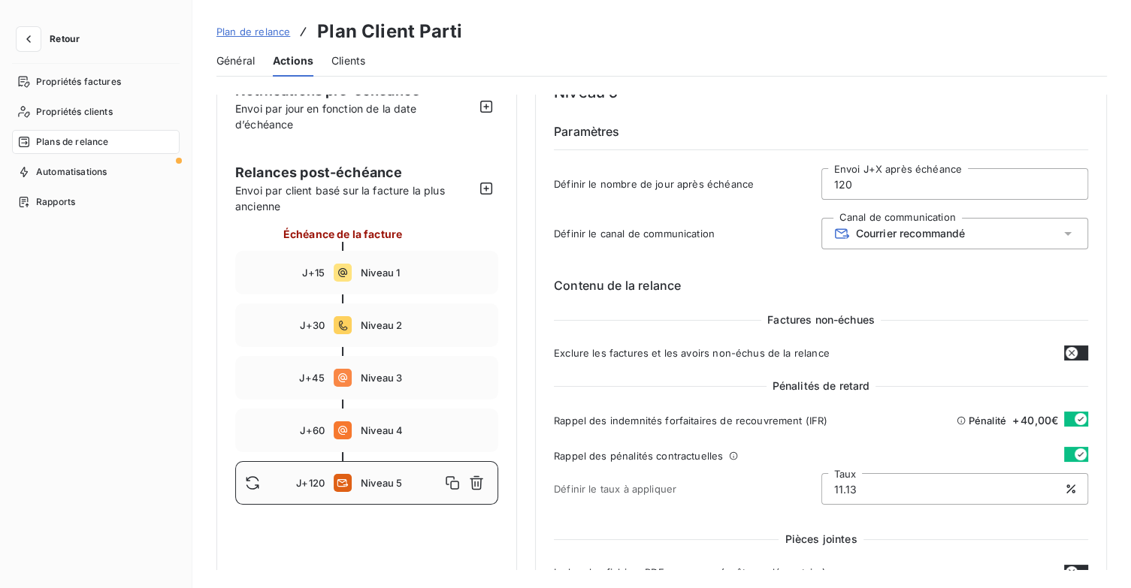
drag, startPoint x: 875, startPoint y: 184, endPoint x: 745, endPoint y: 189, distance: 130.8
click at [745, 189] on div "Définir le nombre de jour après échéance 120 Envoi J+X après échéance" at bounding box center [821, 188] width 534 height 41
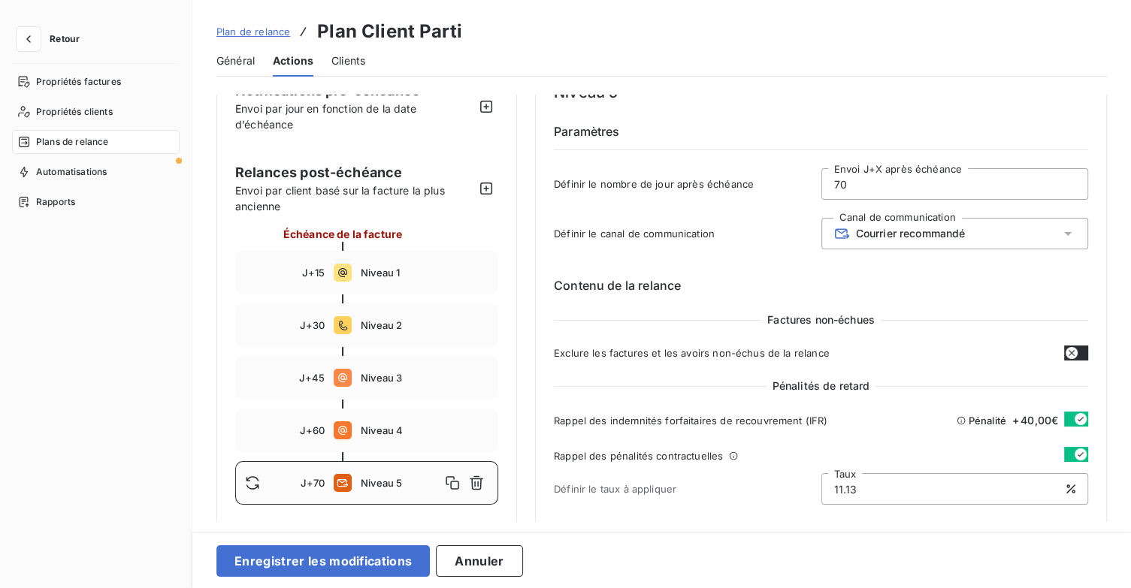
type input "70"
click at [872, 228] on span "Courrier recommandé" at bounding box center [911, 234] width 110 height 12
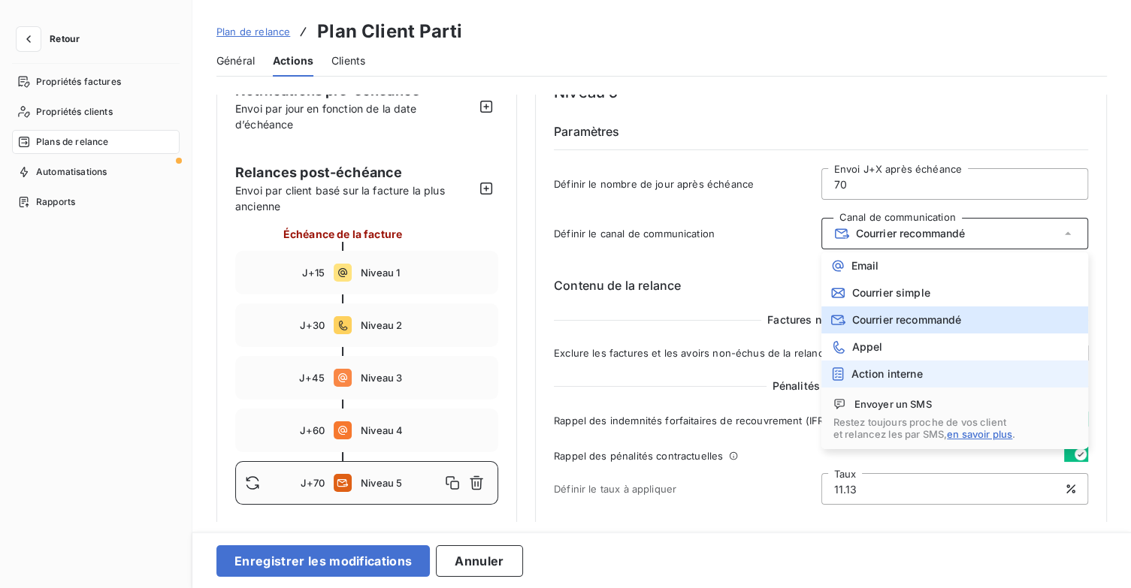
click at [903, 381] on li "Action interne" at bounding box center [955, 374] width 268 height 27
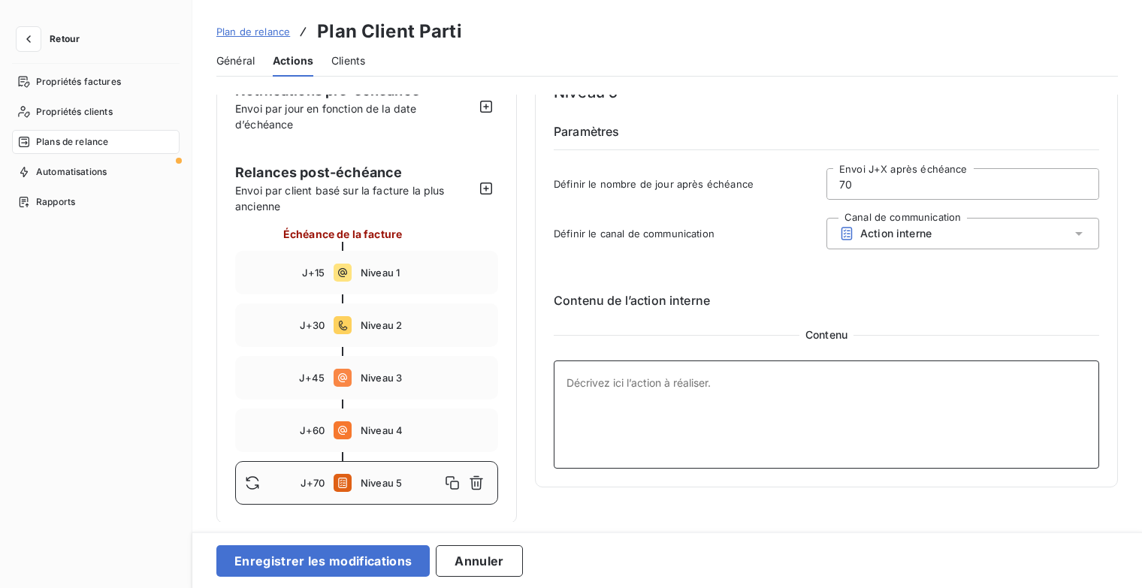
click at [665, 390] on textarea at bounding box center [827, 415] width 546 height 108
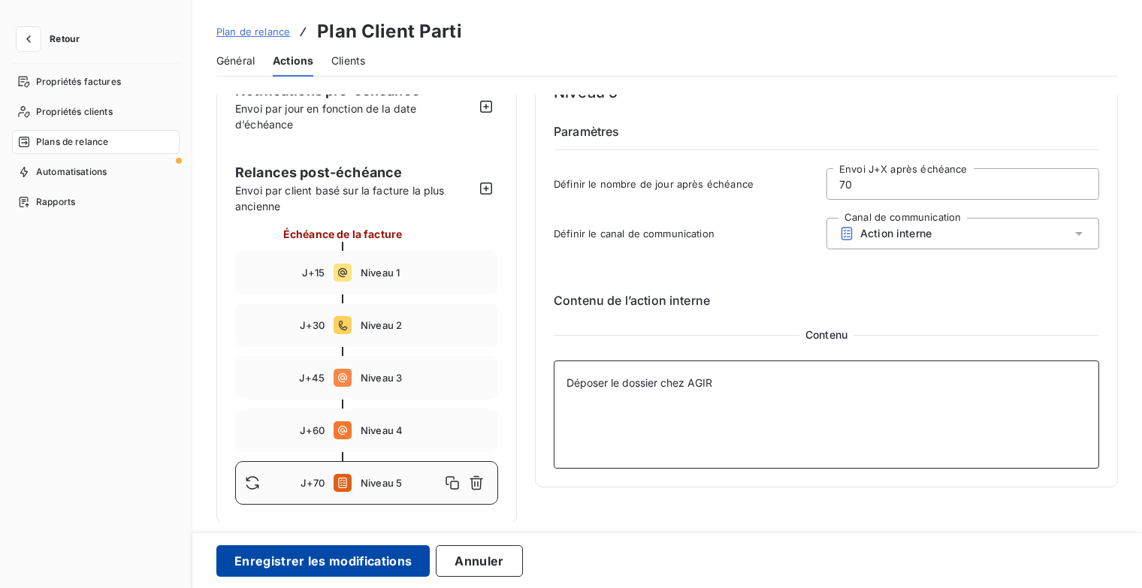
type textarea "Déposer le dossier chez AGIR"
click at [396, 558] on button "Enregistrer les modifications" at bounding box center [322, 562] width 213 height 32
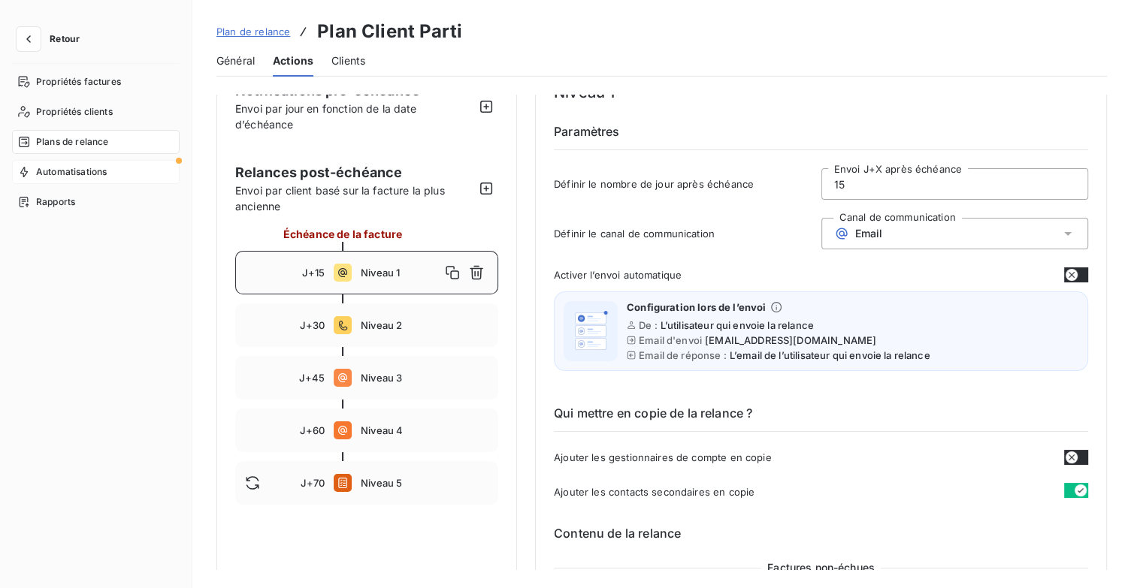
click at [90, 177] on span "Automatisations" at bounding box center [71, 172] width 71 height 14
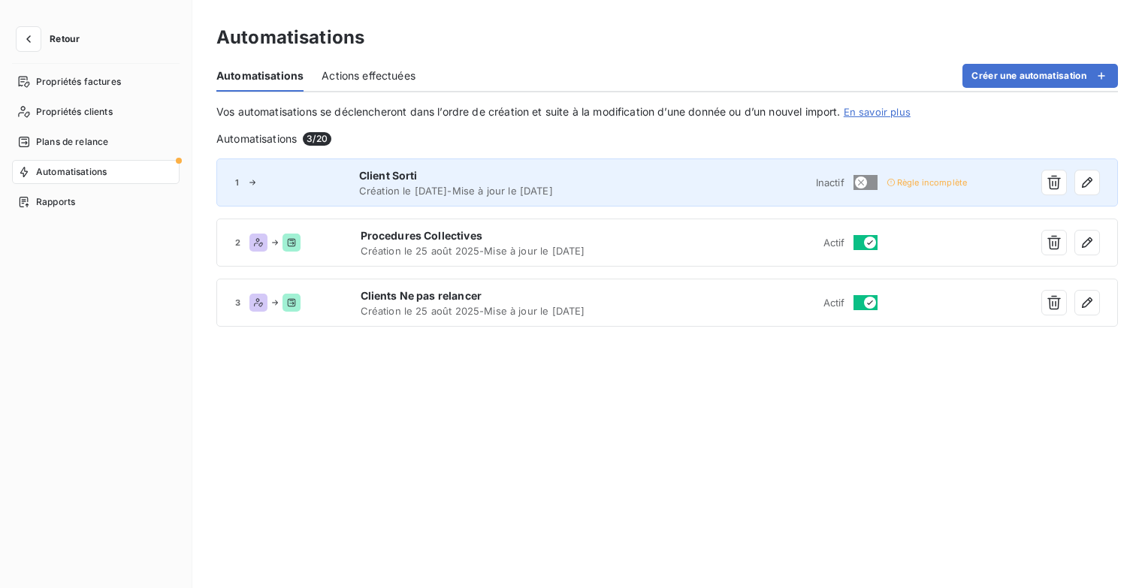
click at [640, 177] on span "Client Sorti" at bounding box center [512, 175] width 306 height 15
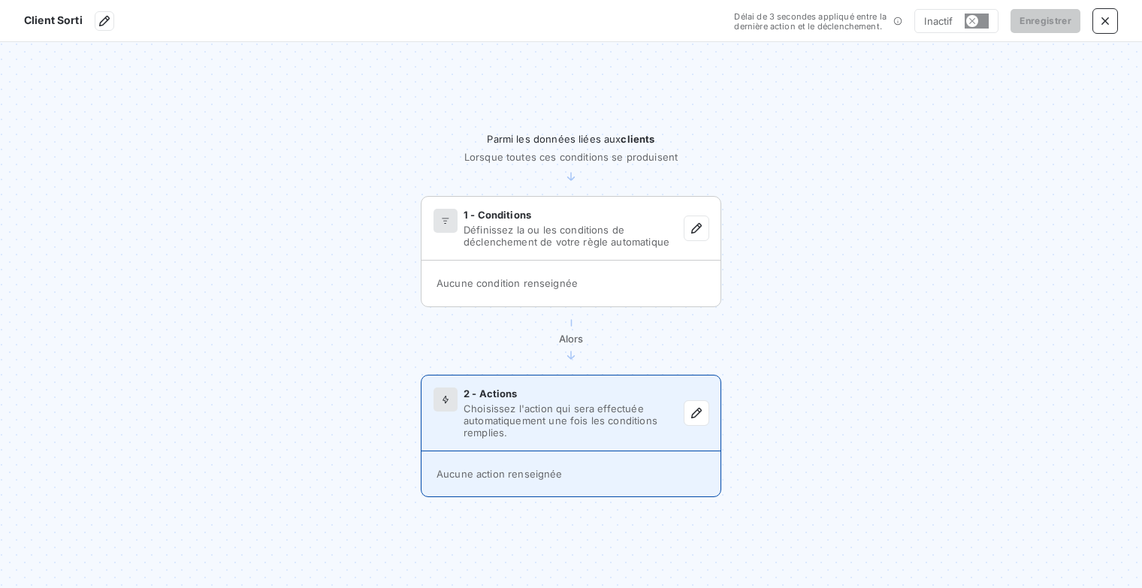
click at [655, 419] on span "Choisissez l'action qui sera effectuée automatiquement une fois les conditions …" at bounding box center [574, 421] width 221 height 36
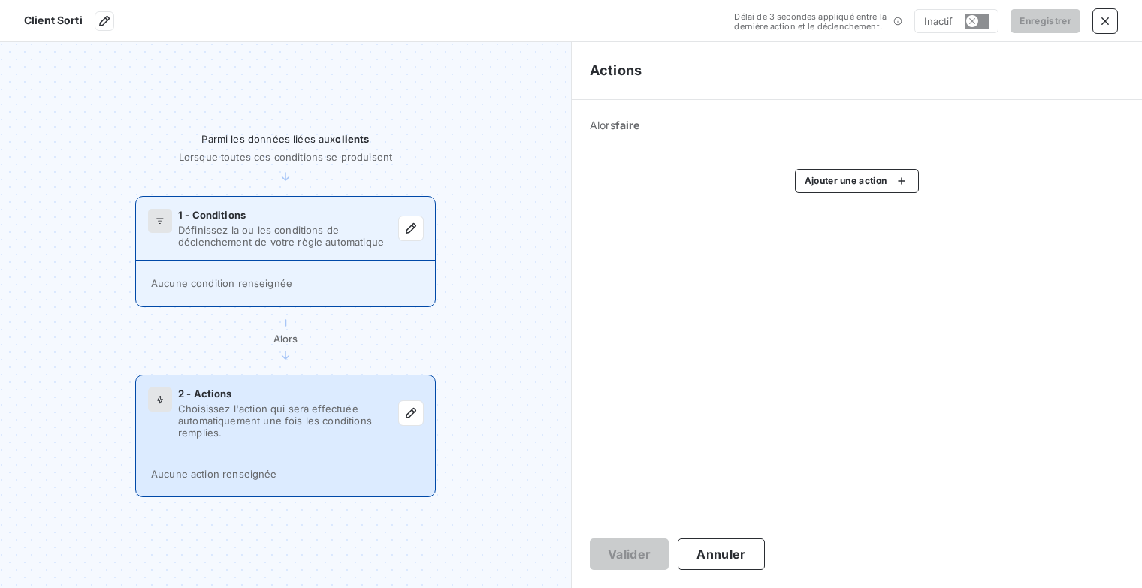
click at [334, 238] on span "Définissez la ou les conditions de déclenchement de votre règle automatique" at bounding box center [288, 236] width 221 height 24
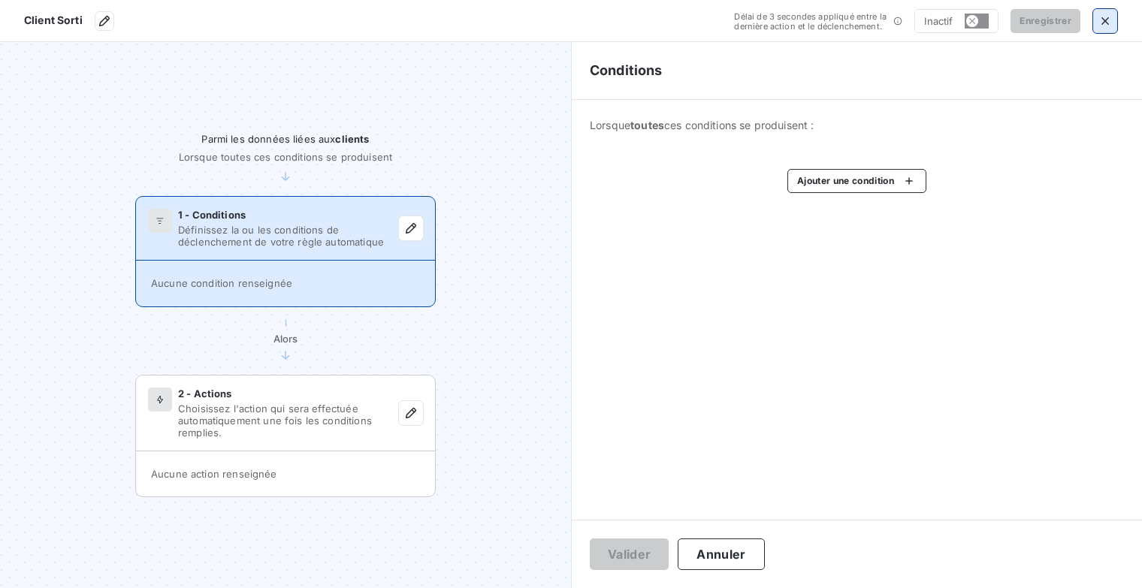
click at [1110, 16] on icon "button" at bounding box center [1105, 21] width 15 height 15
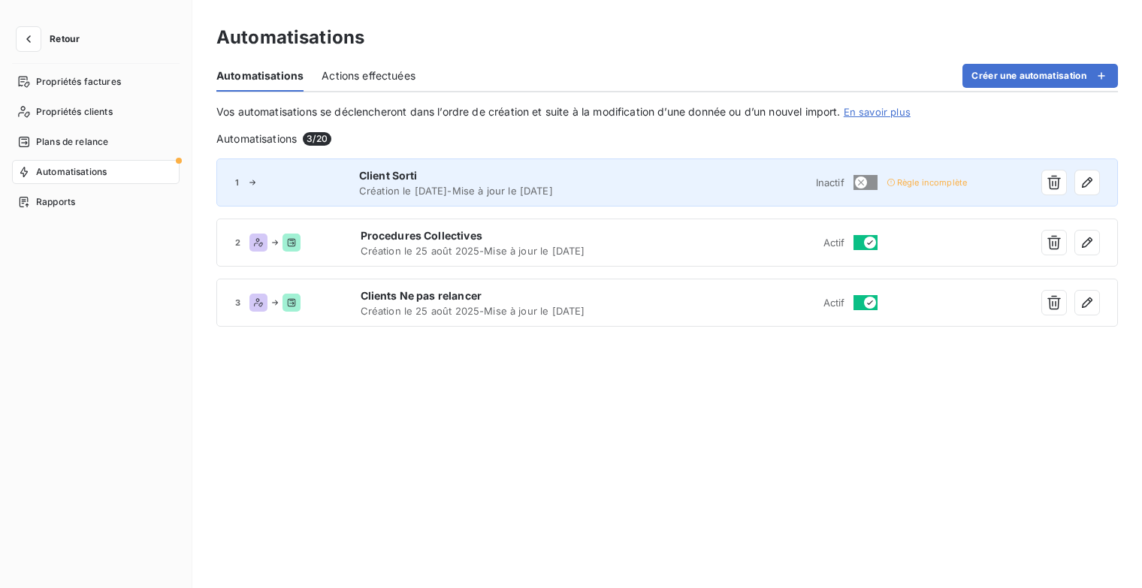
click at [664, 198] on div "1 Client Sorti Création le [DATE] - Mise à jour le [DATE] Inactif Règle incompl…" at bounding box center [667, 183] width 902 height 48
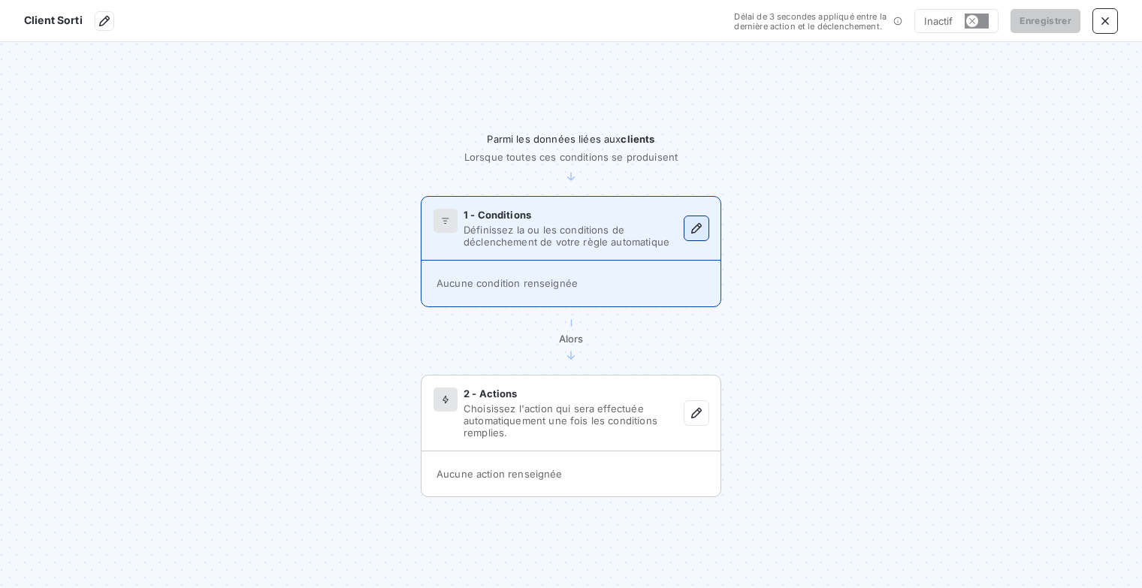
click at [699, 231] on icon "button" at bounding box center [696, 228] width 15 height 15
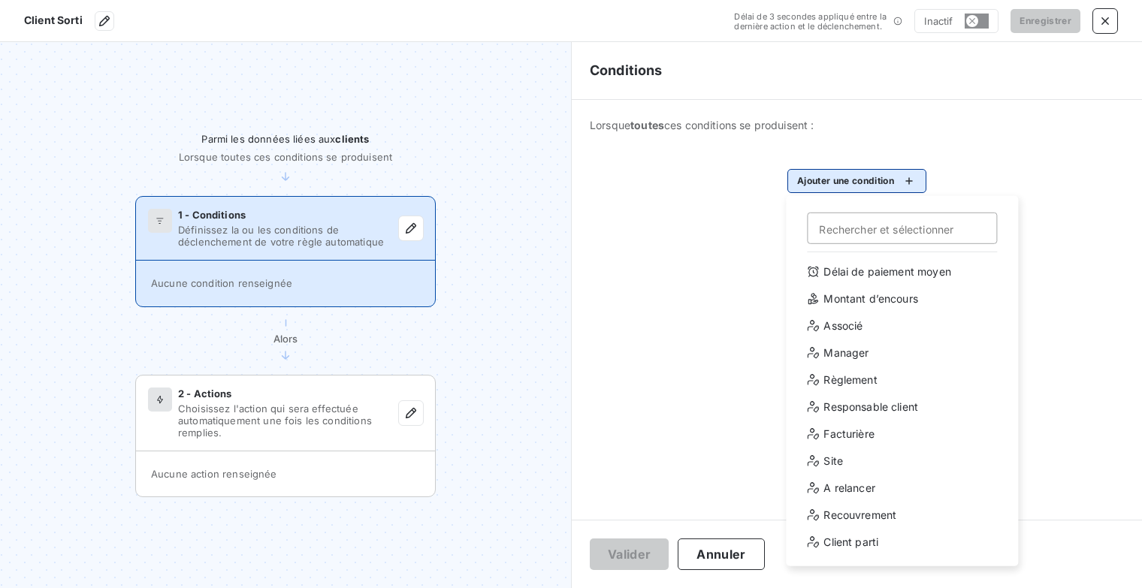
click at [896, 184] on html "Client Sorti Délai de 3 secondes appliqué entre la dernière action et le déclen…" at bounding box center [571, 294] width 1142 height 588
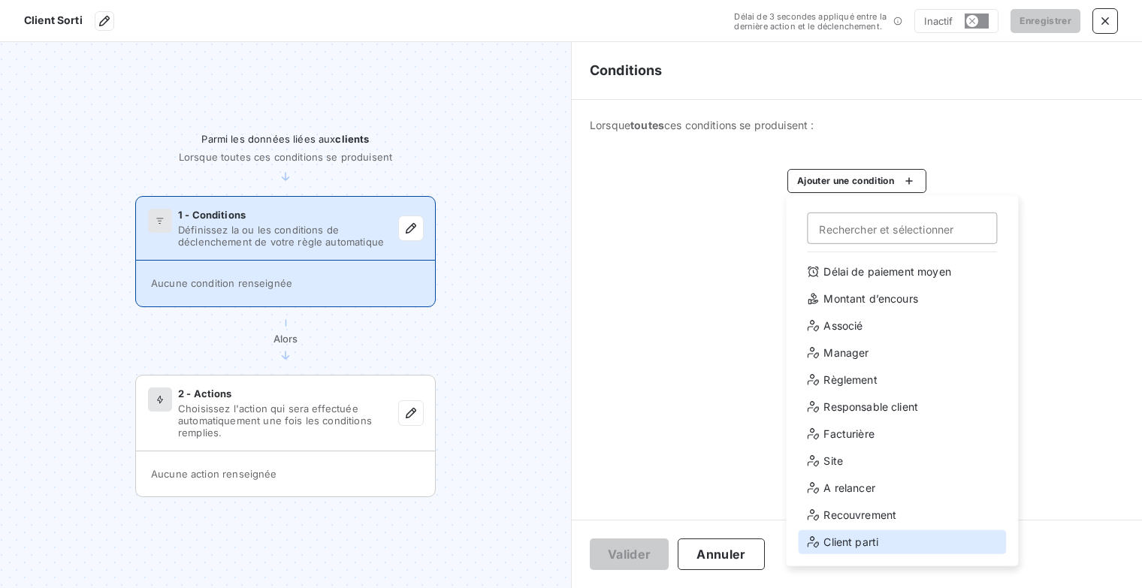
click at [875, 542] on div "Client parti" at bounding box center [902, 543] width 208 height 24
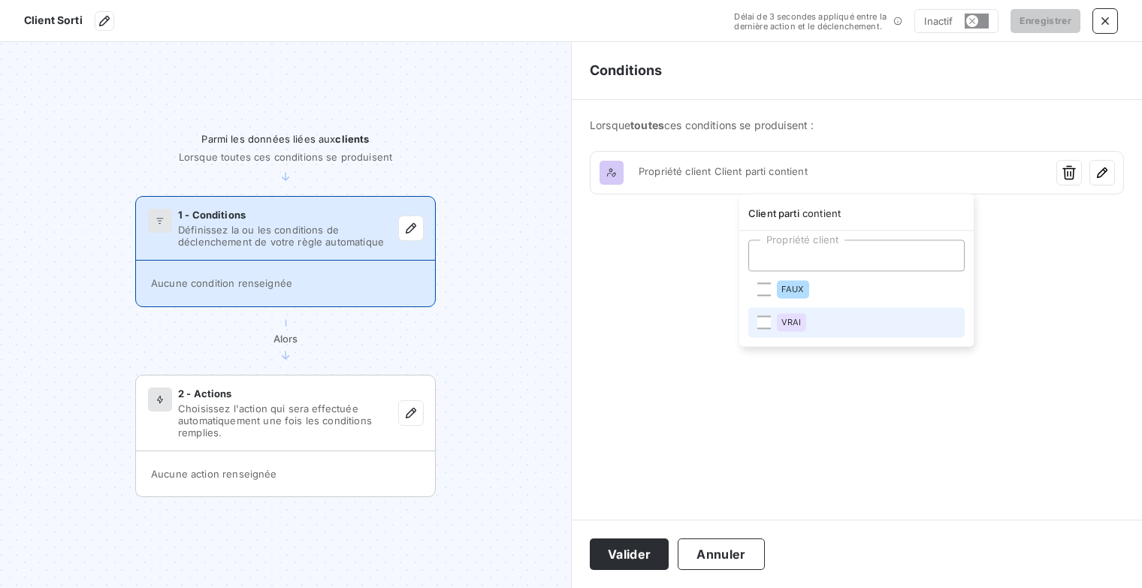
click at [771, 318] on li "VRAI" at bounding box center [856, 322] width 216 height 30
click at [631, 561] on html "Client Sorti Délai de 3 secondes appliqué entre la dernière action et le déclen…" at bounding box center [571, 294] width 1142 height 588
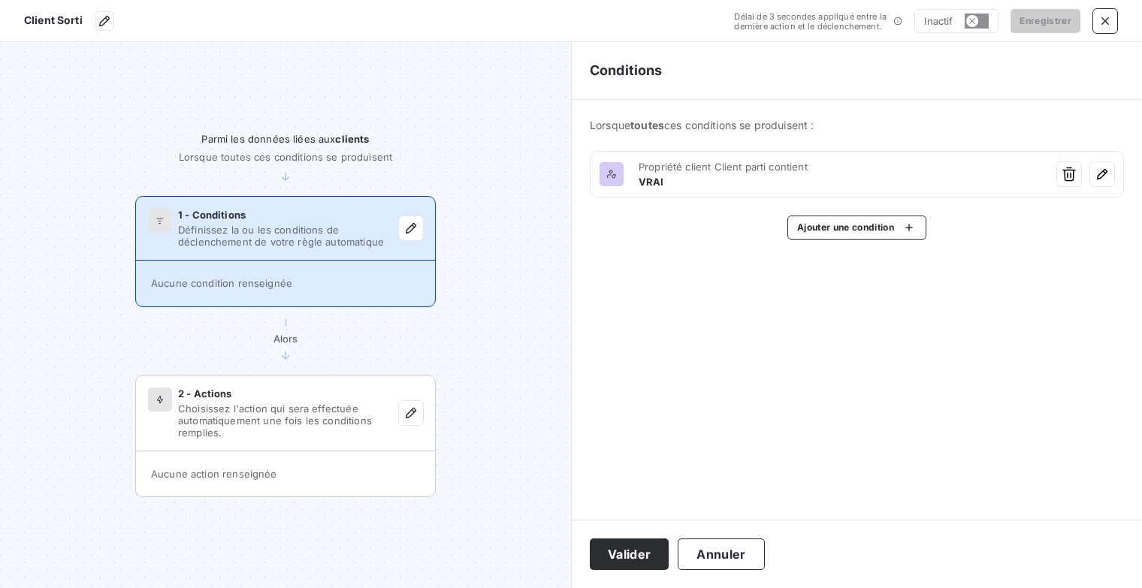
click at [834, 240] on div "Lorsque toutes ces conditions se produisent : Propriété client Client parti con…" at bounding box center [857, 179] width 570 height 158
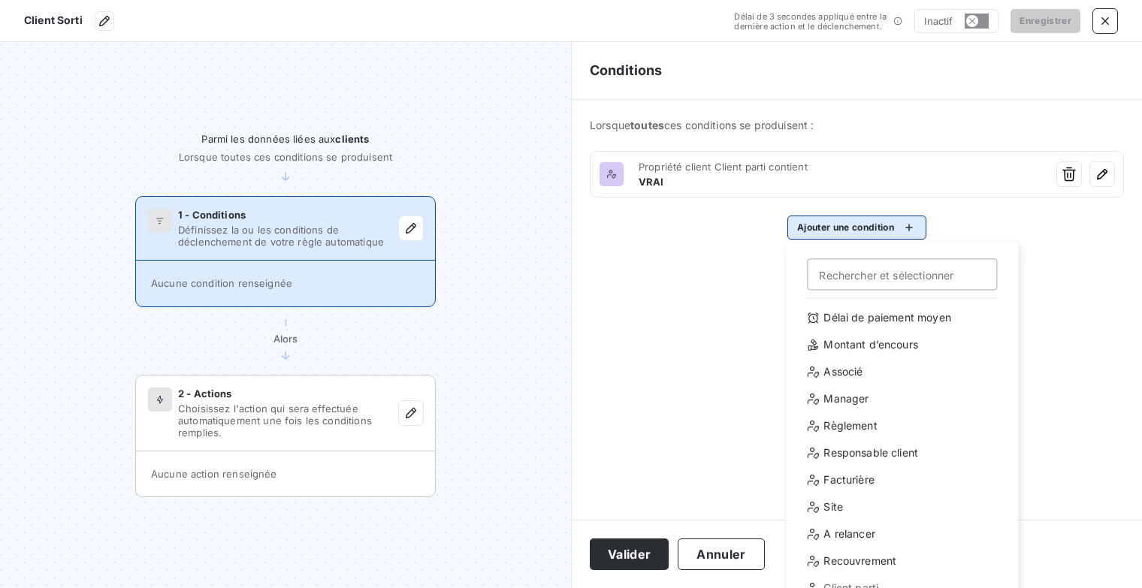
click at [836, 237] on html "Client Sorti Délai de 3 secondes appliqué entre la dernière action et le déclen…" at bounding box center [571, 294] width 1142 height 588
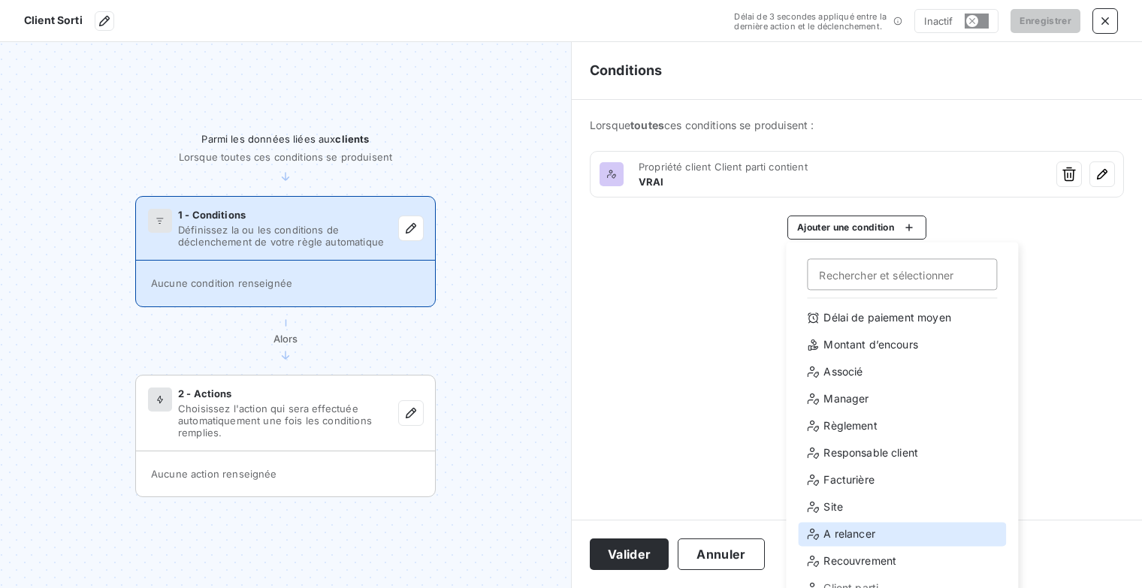
click at [875, 536] on div "A relancer" at bounding box center [902, 534] width 208 height 24
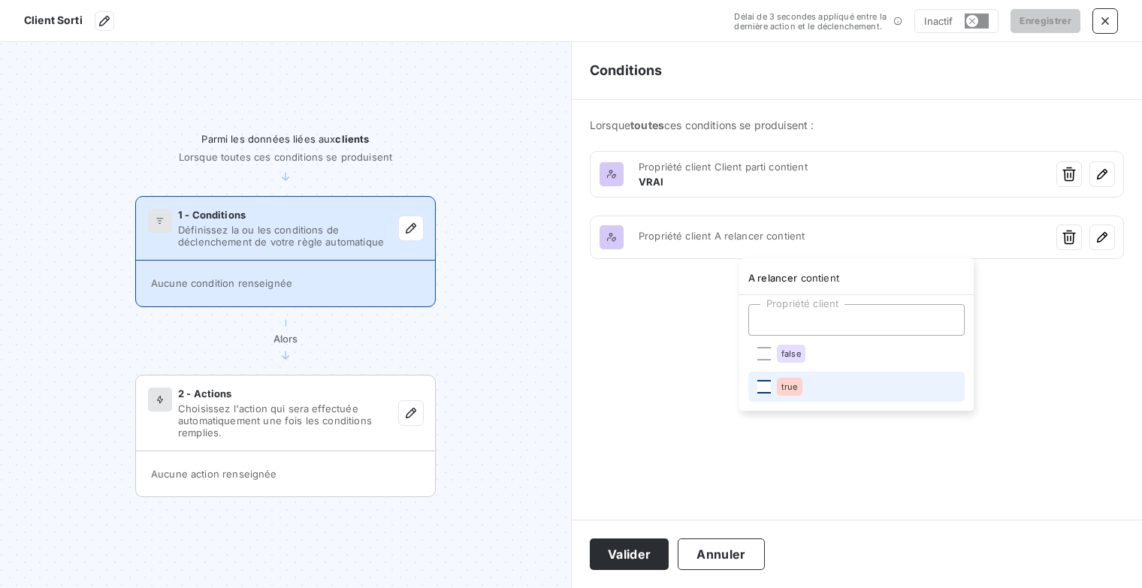
click at [767, 383] on div at bounding box center [764, 387] width 14 height 14
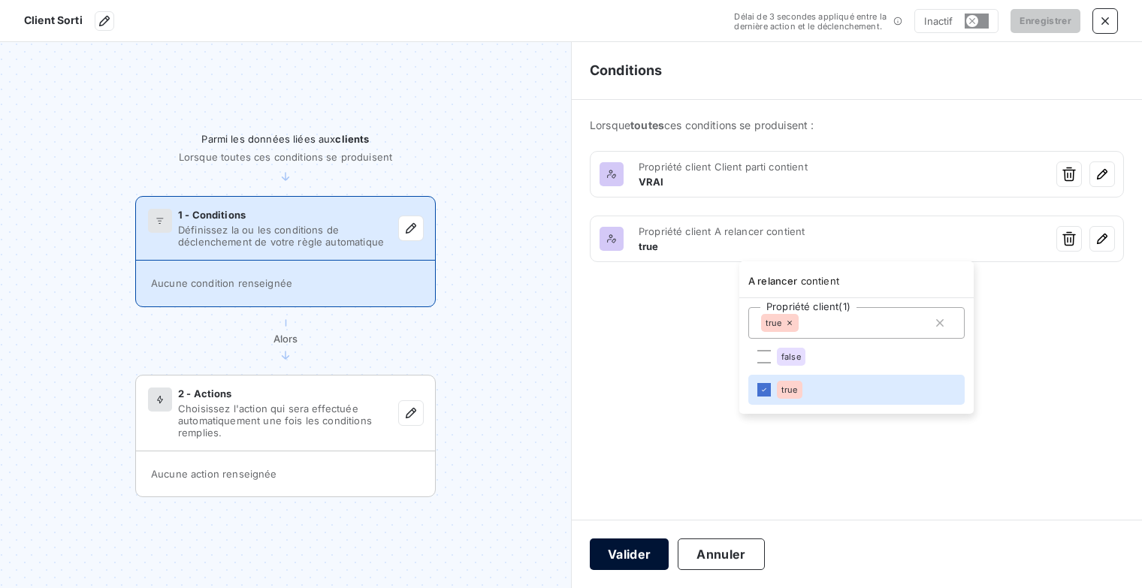
click at [651, 546] on html "Client Sorti Délai de 3 secondes appliqué entre la dernière action et le déclen…" at bounding box center [571, 294] width 1142 height 588
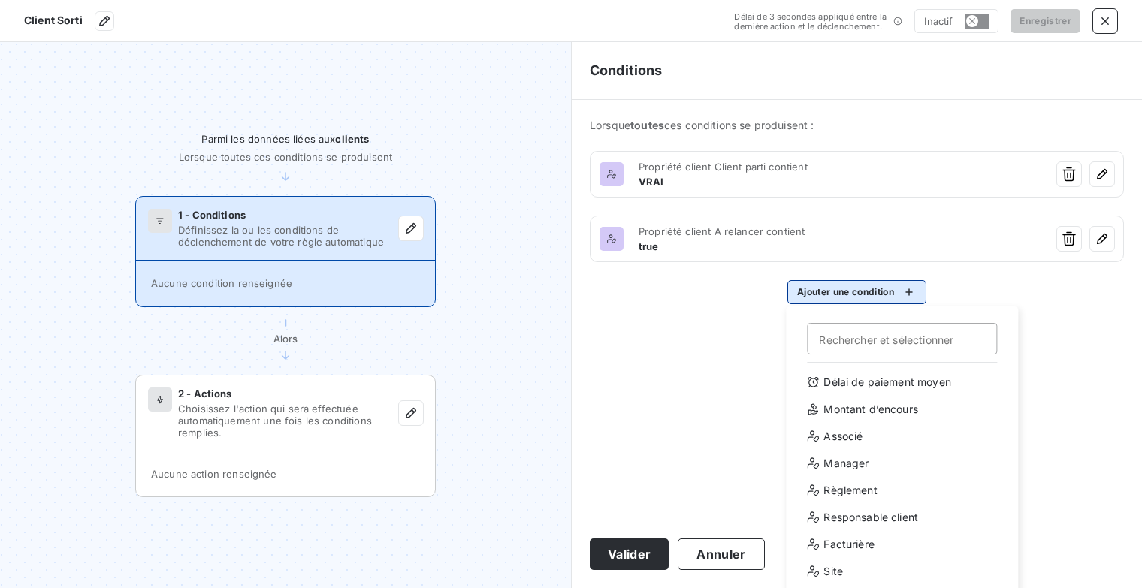
click at [920, 287] on html "Client Sorti Délai de 3 secondes appliqué entre la dernière action et le déclen…" at bounding box center [571, 294] width 1142 height 588
click at [872, 351] on input "Rechercher et sélectionner" at bounding box center [902, 339] width 190 height 32
type input "r"
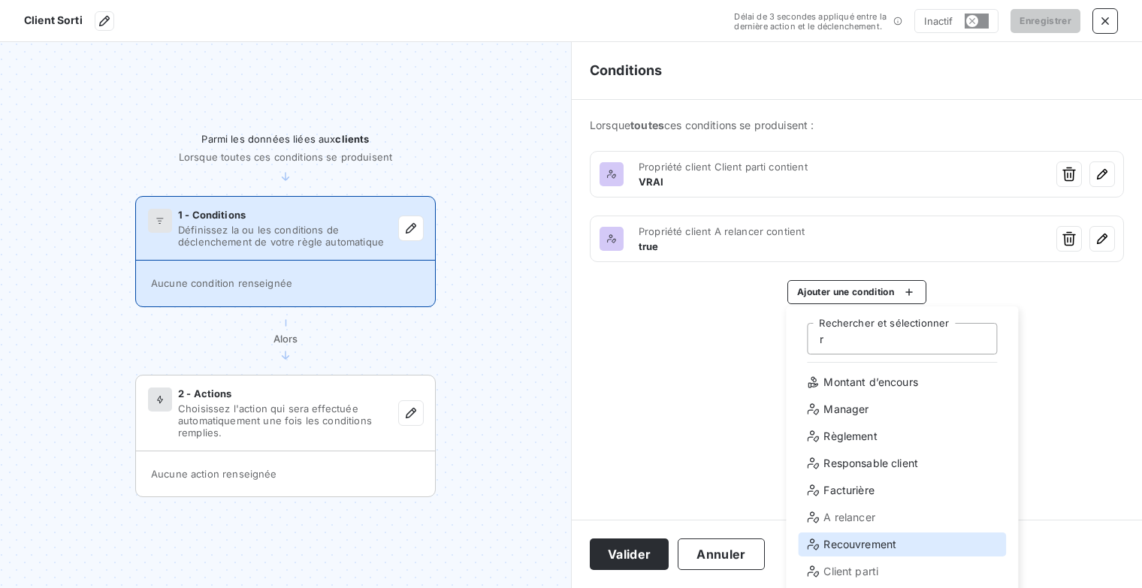
click at [884, 543] on div "Recouvrement" at bounding box center [902, 545] width 208 height 24
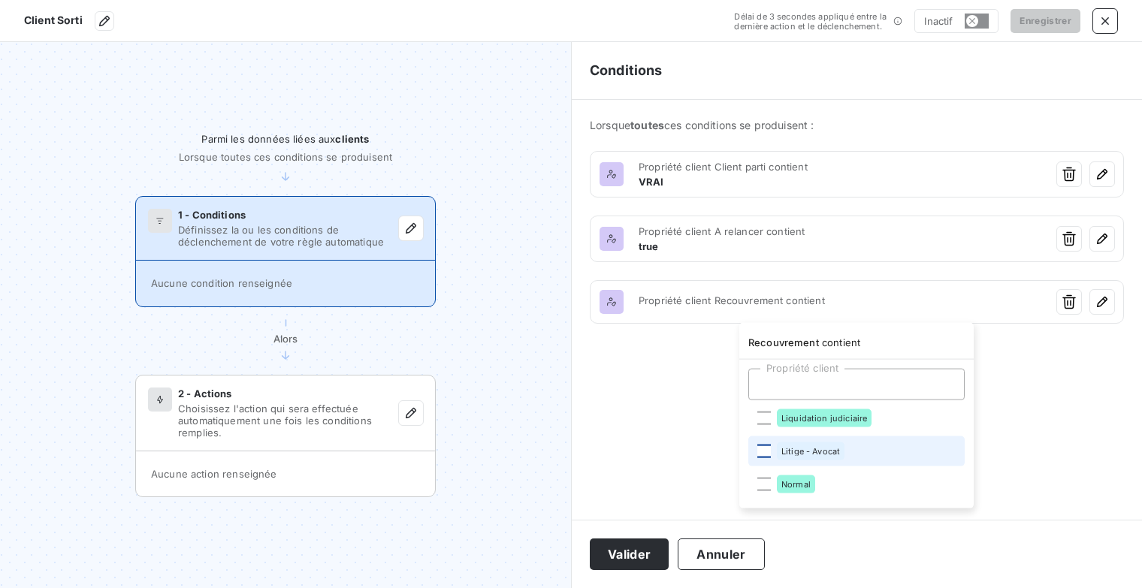
click at [759, 455] on div at bounding box center [764, 452] width 14 height 14
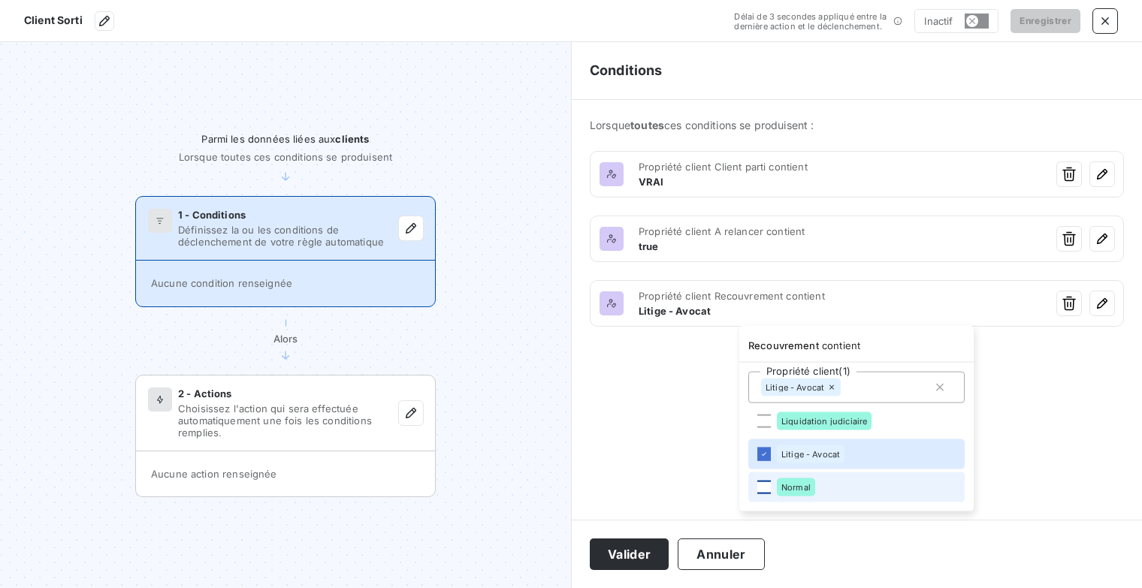
click at [764, 482] on div at bounding box center [764, 488] width 14 height 14
click at [648, 555] on html "Client Sorti Délai de 3 secondes appliqué entre la dernière action et le déclen…" at bounding box center [571, 294] width 1142 height 588
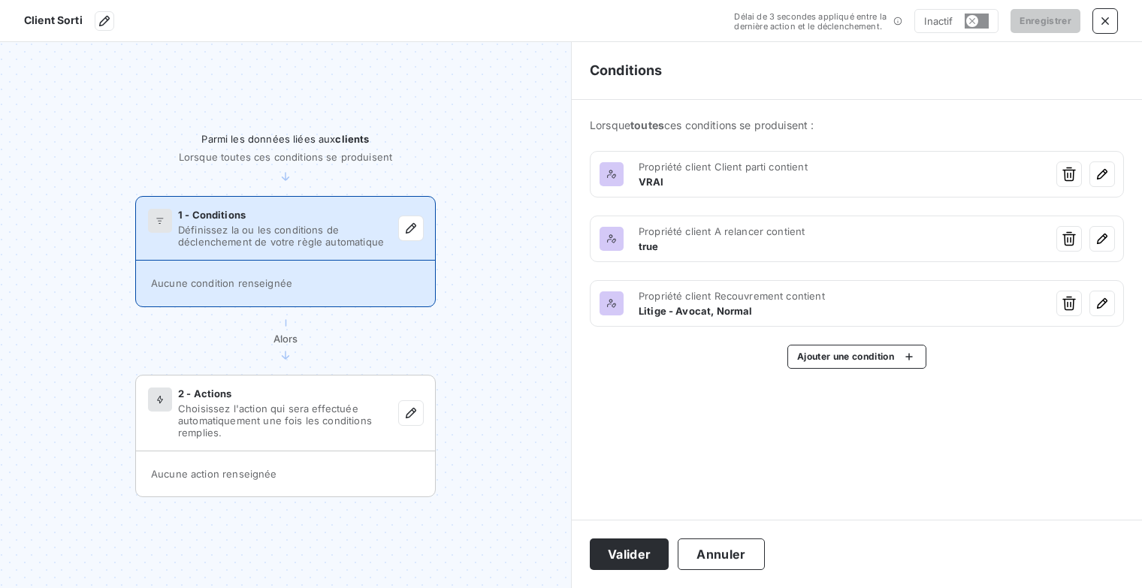
click at [648, 555] on button "Valider" at bounding box center [629, 555] width 79 height 32
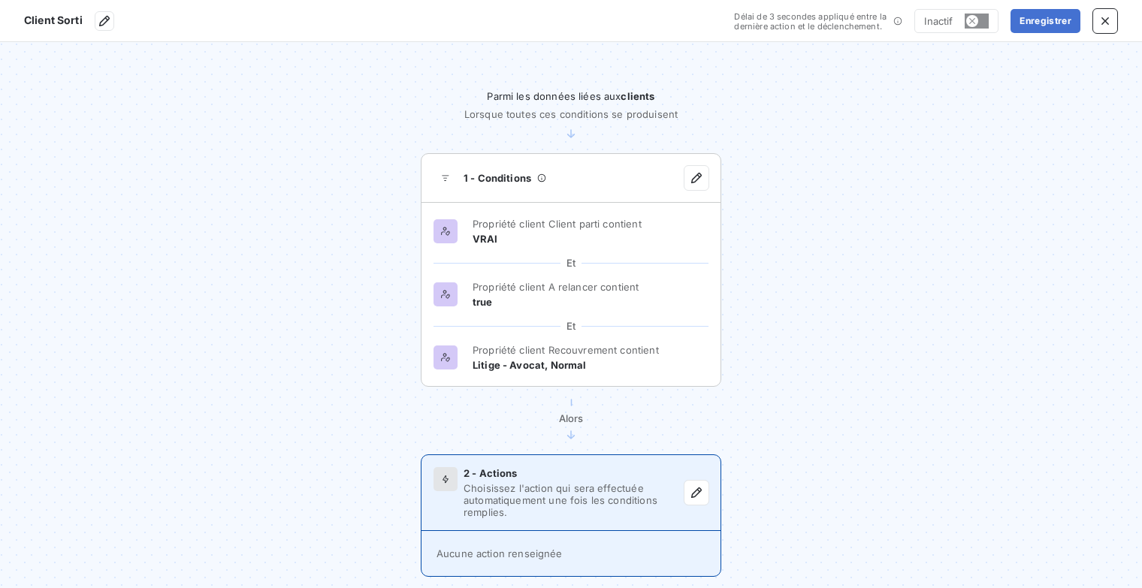
click at [606, 483] on span "Choisissez l'action qui sera effectuée automatiquement une fois les conditions …" at bounding box center [574, 500] width 221 height 36
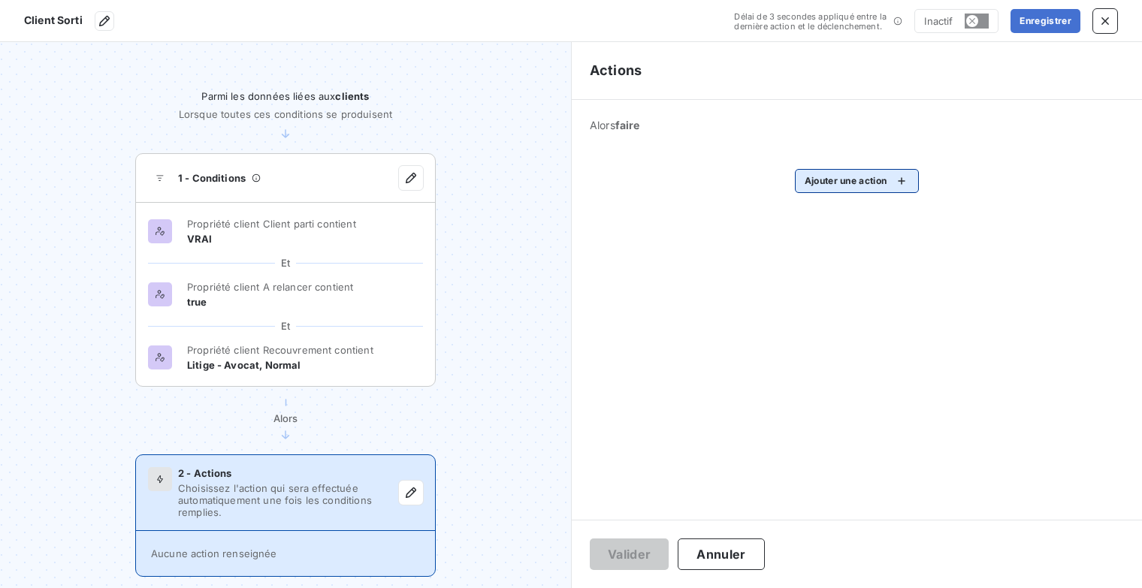
click at [902, 181] on html "Client Sorti Délai de 3 secondes appliqué entre la dernière action et le déclen…" at bounding box center [571, 294] width 1142 height 588
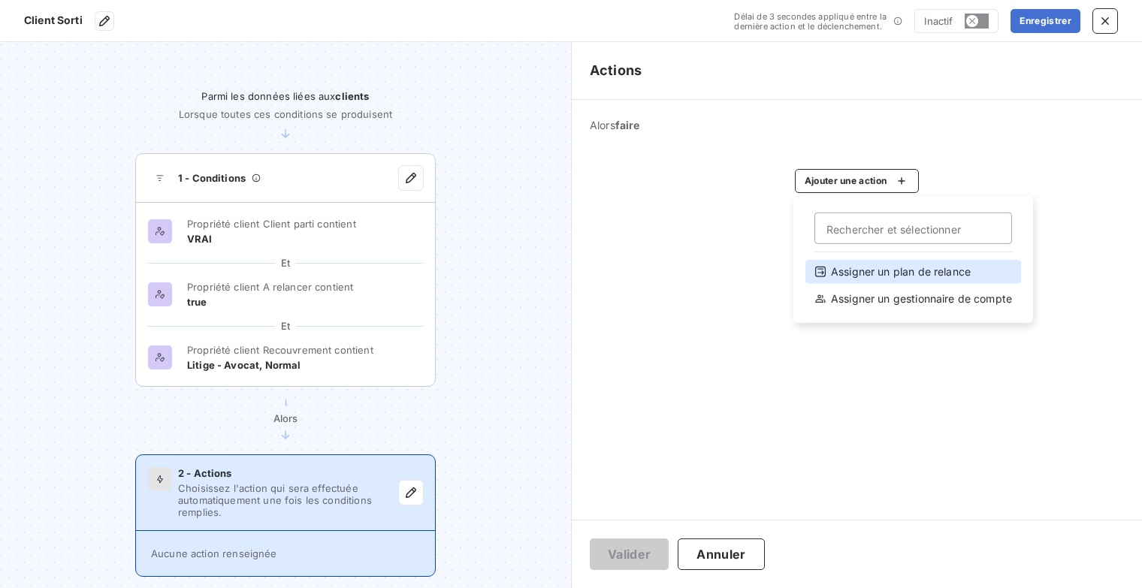
click at [929, 271] on div "Assigner un plan de relance" at bounding box center [914, 272] width 216 height 24
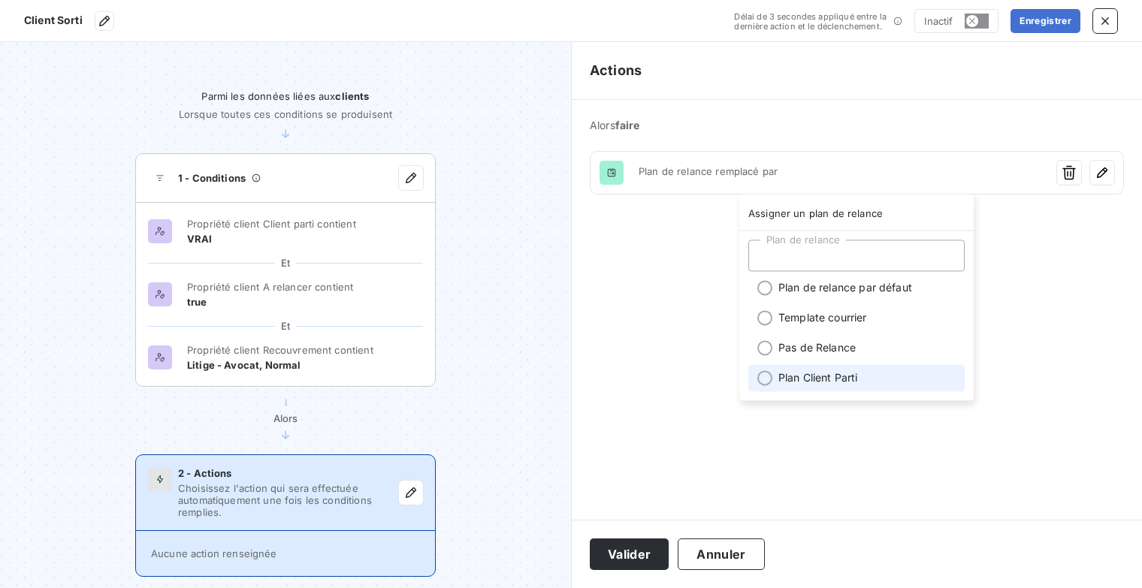
click at [821, 382] on li "Plan Client Parti" at bounding box center [856, 377] width 216 height 27
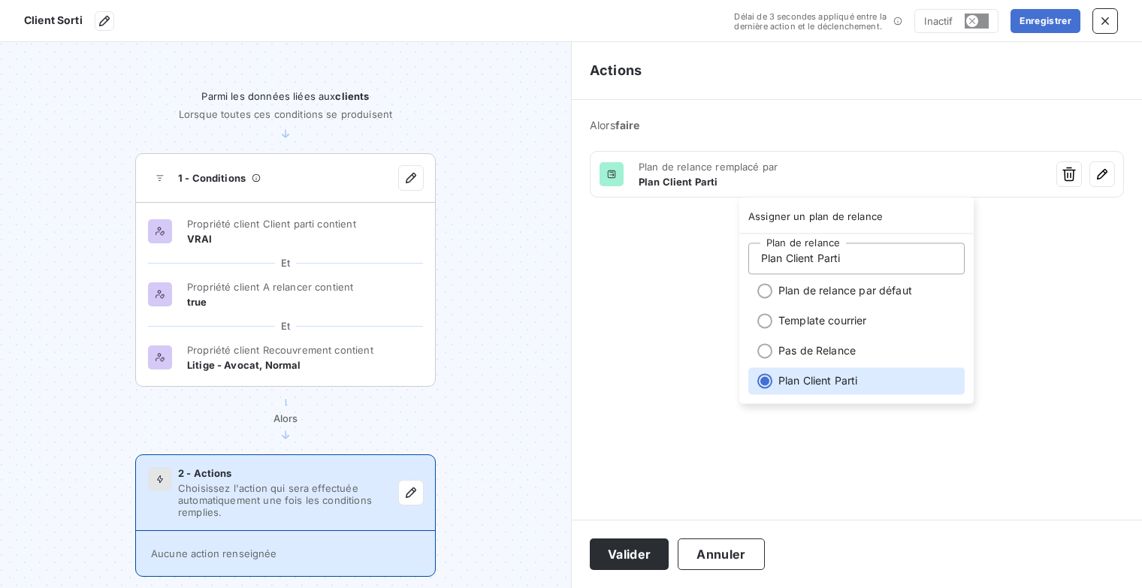
click at [633, 564] on html "Client Sorti Délai de 3 secondes appliqué entre la dernière action et le déclen…" at bounding box center [571, 294] width 1142 height 588
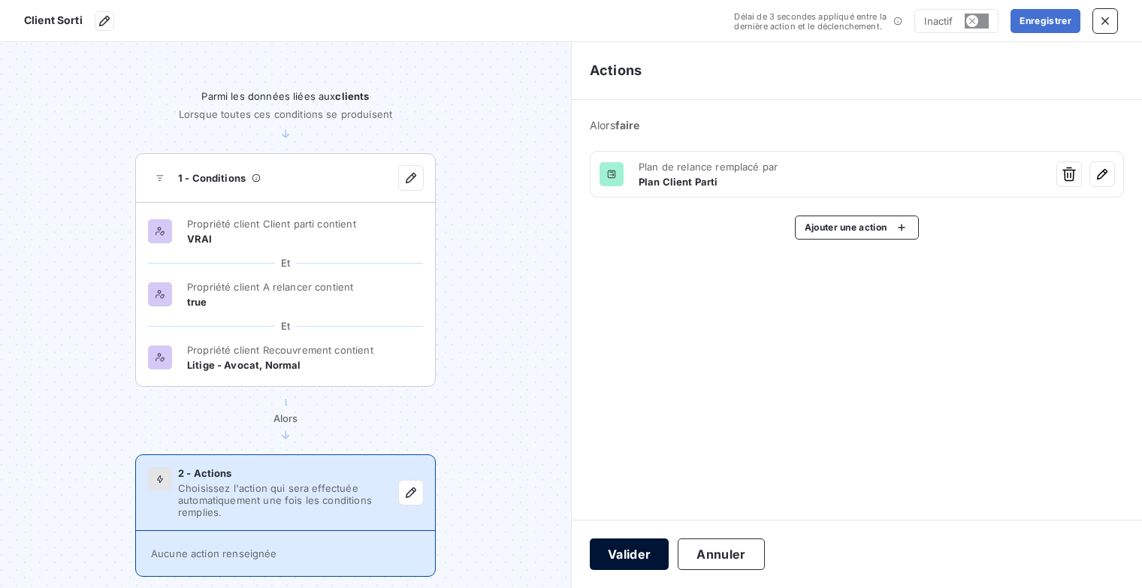
click at [633, 563] on button "Valider" at bounding box center [629, 555] width 79 height 32
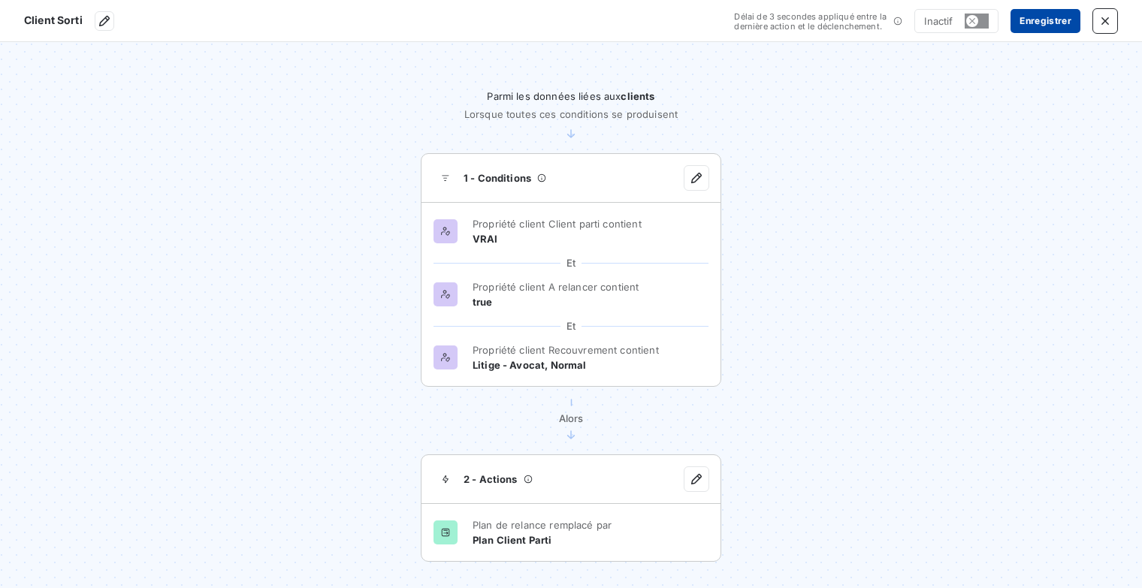
click at [1029, 23] on button "Enregistrer" at bounding box center [1046, 21] width 70 height 24
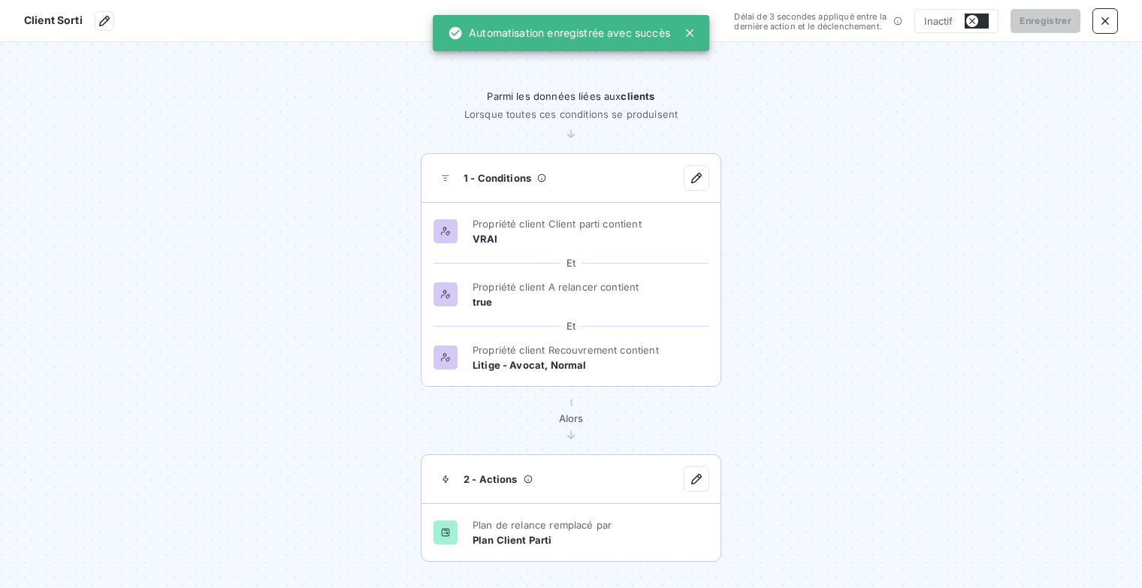
click at [982, 20] on button "button" at bounding box center [977, 21] width 24 height 15
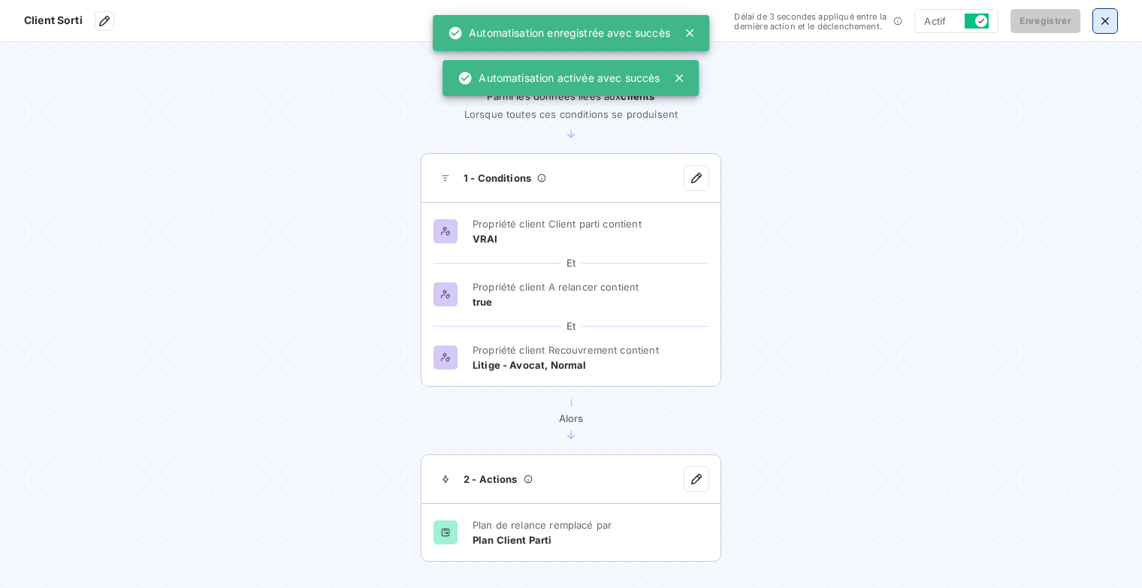
click at [1106, 17] on icon "button" at bounding box center [1105, 21] width 15 height 15
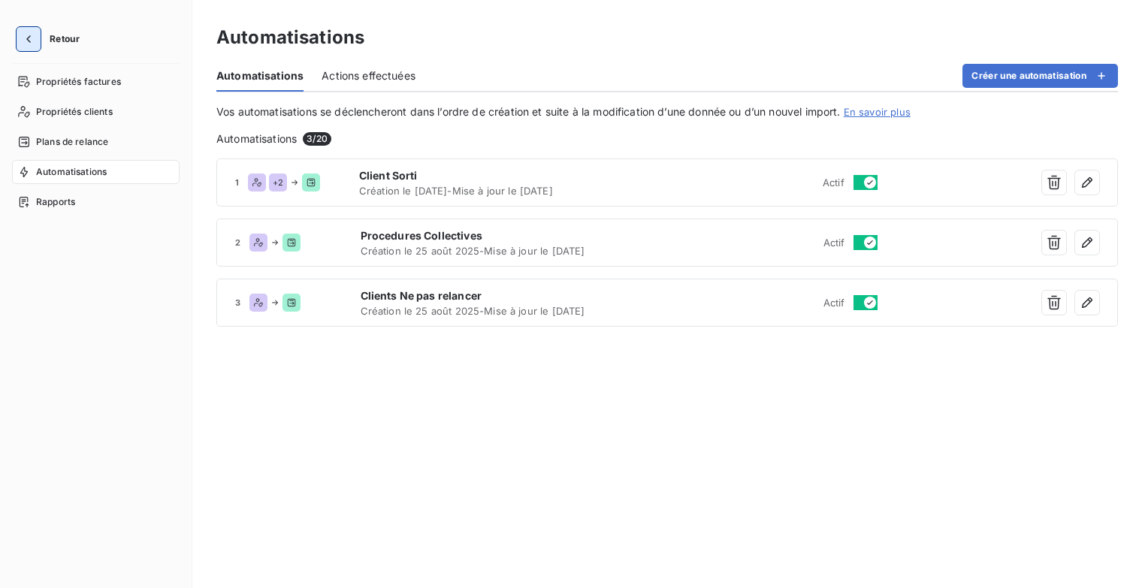
click at [32, 41] on icon "button" at bounding box center [28, 39] width 15 height 15
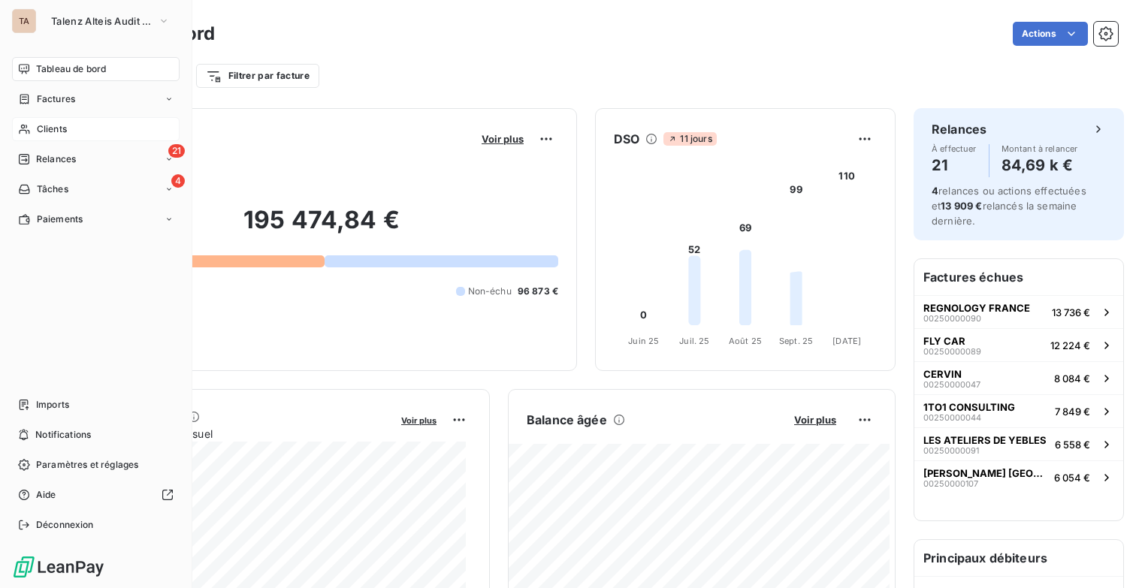
click at [46, 124] on span "Clients" at bounding box center [52, 129] width 30 height 14
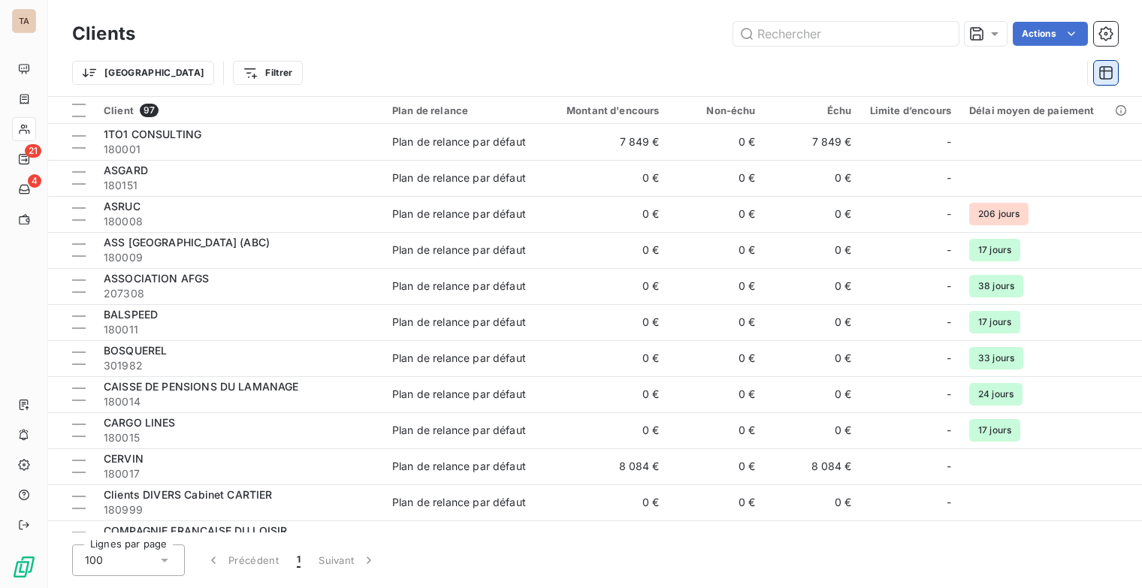
click at [1109, 71] on icon "button" at bounding box center [1106, 72] width 15 height 15
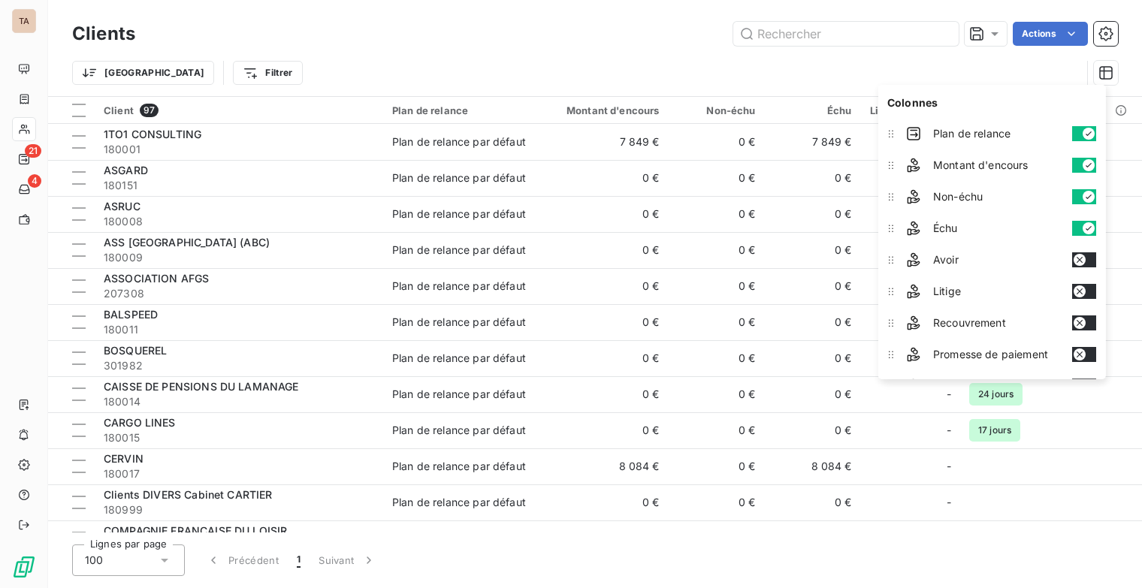
click at [1082, 164] on button "button" at bounding box center [1084, 165] width 24 height 15
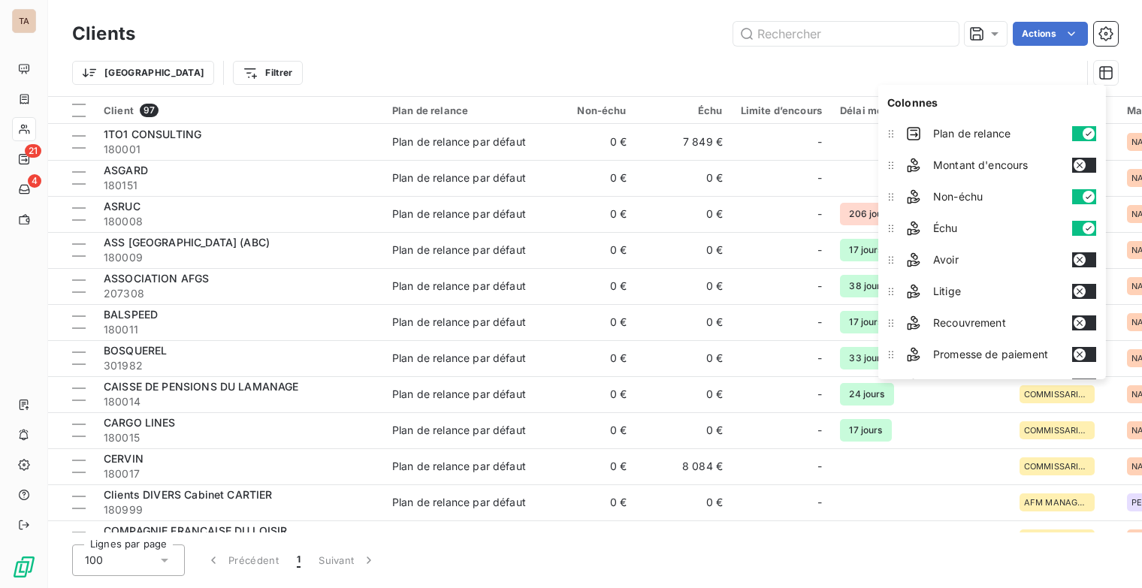
drag, startPoint x: 1081, startPoint y: 198, endPoint x: 1081, endPoint y: 226, distance: 27.8
click at [1081, 201] on button "button" at bounding box center [1084, 196] width 24 height 15
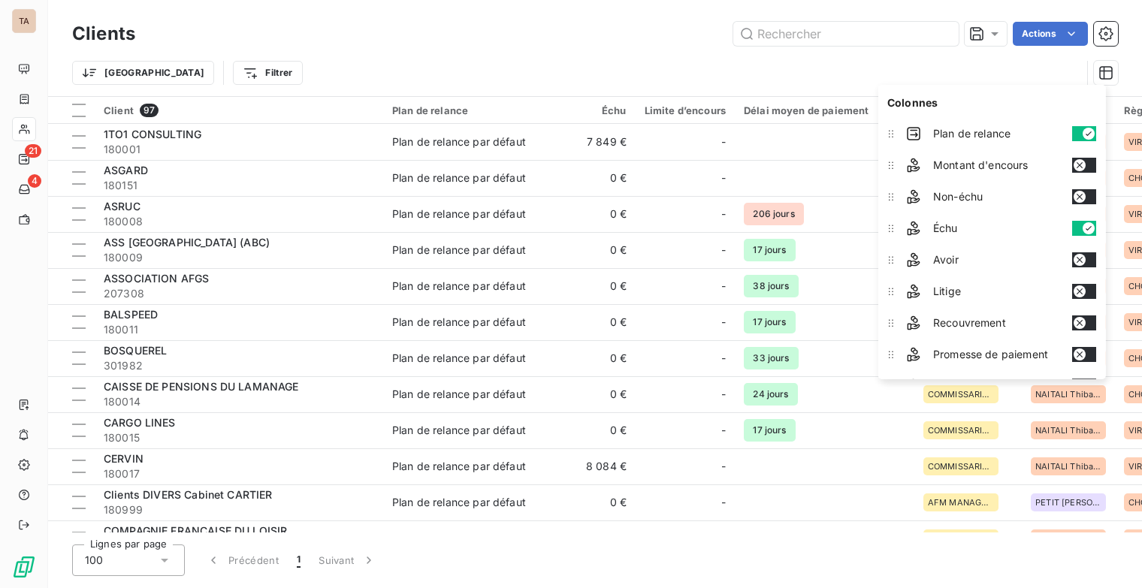
click at [1082, 229] on button "button" at bounding box center [1084, 228] width 24 height 15
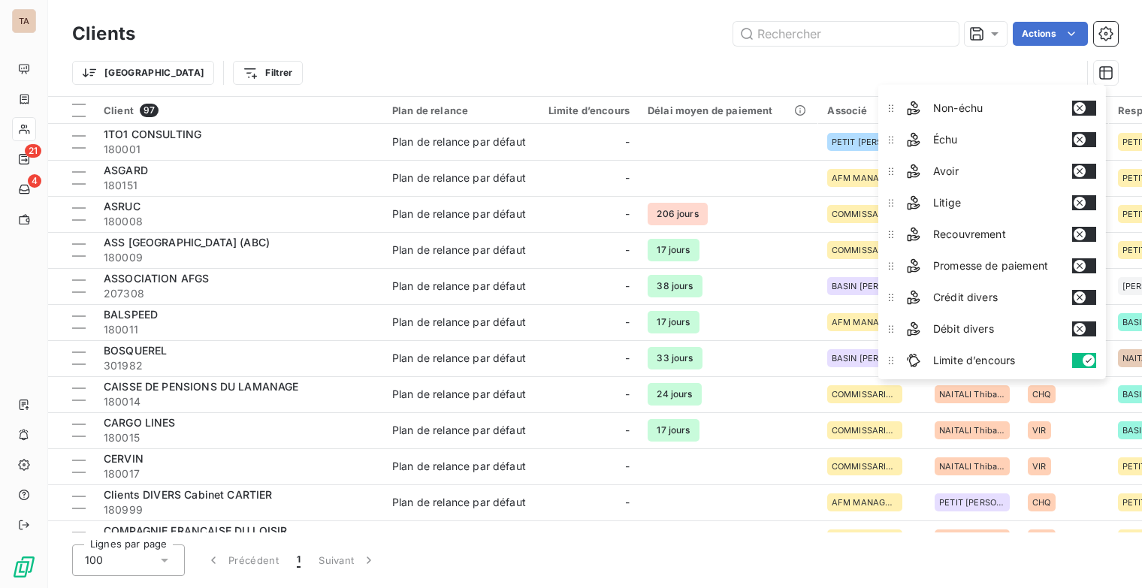
scroll to position [225, 0]
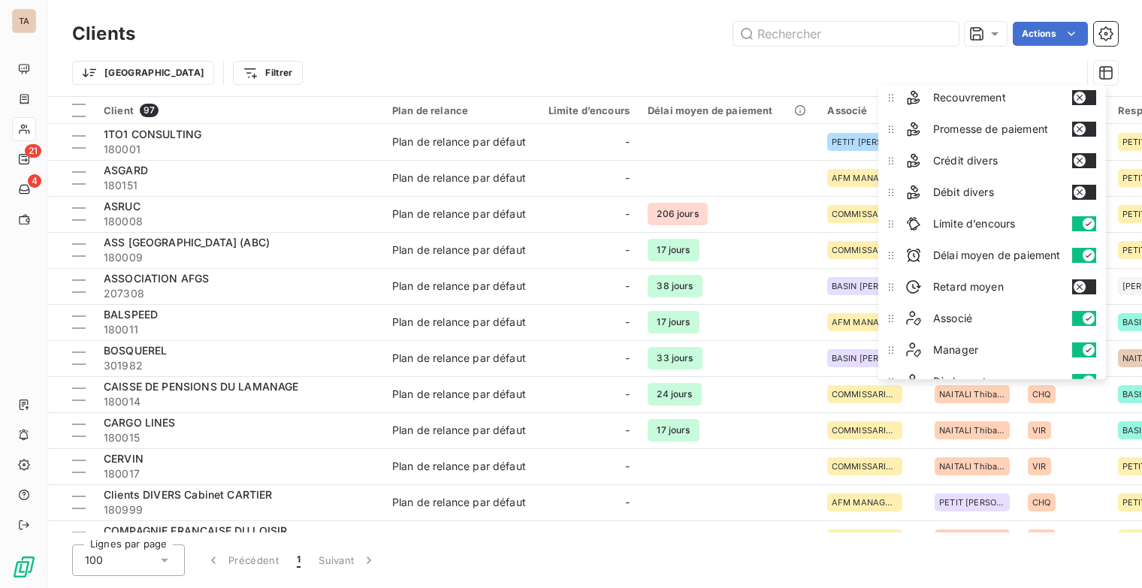
drag, startPoint x: 1081, startPoint y: 218, endPoint x: 1081, endPoint y: 249, distance: 30.8
click at [1081, 218] on button "button" at bounding box center [1084, 223] width 24 height 15
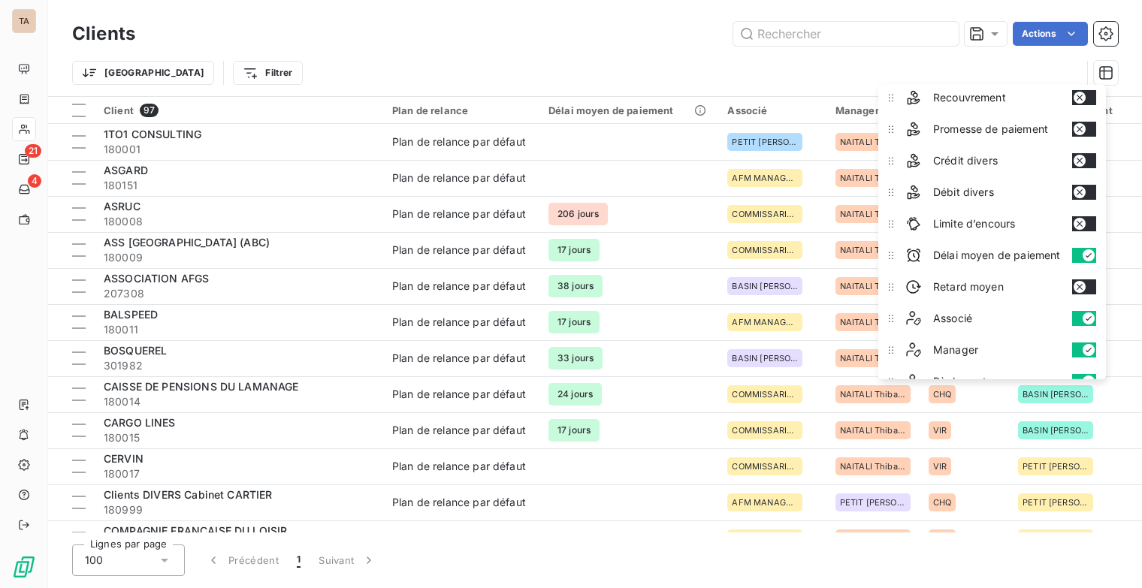
click at [1081, 251] on button "button" at bounding box center [1084, 255] width 24 height 15
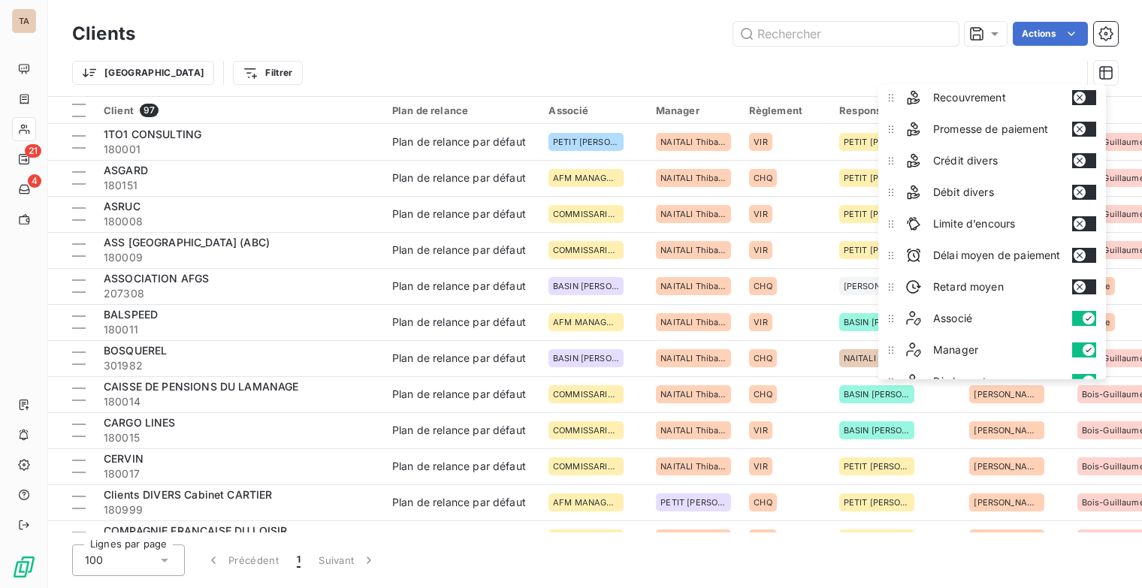
drag, startPoint x: 1076, startPoint y: 316, endPoint x: 1075, endPoint y: 345, distance: 28.6
click at [1076, 319] on button "button" at bounding box center [1084, 318] width 24 height 15
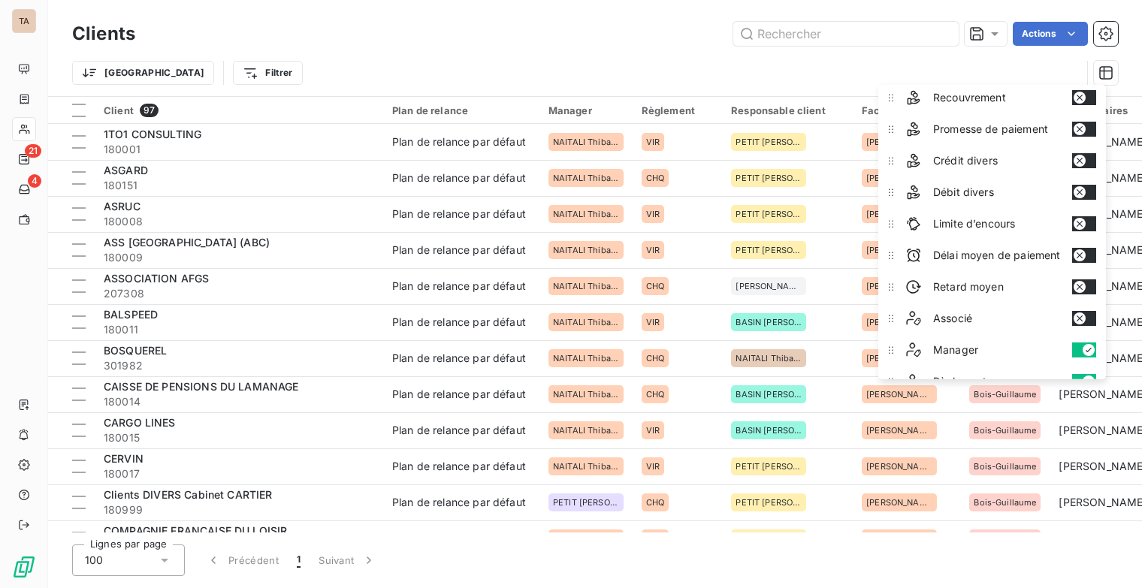
click at [1079, 345] on button "button" at bounding box center [1084, 350] width 24 height 15
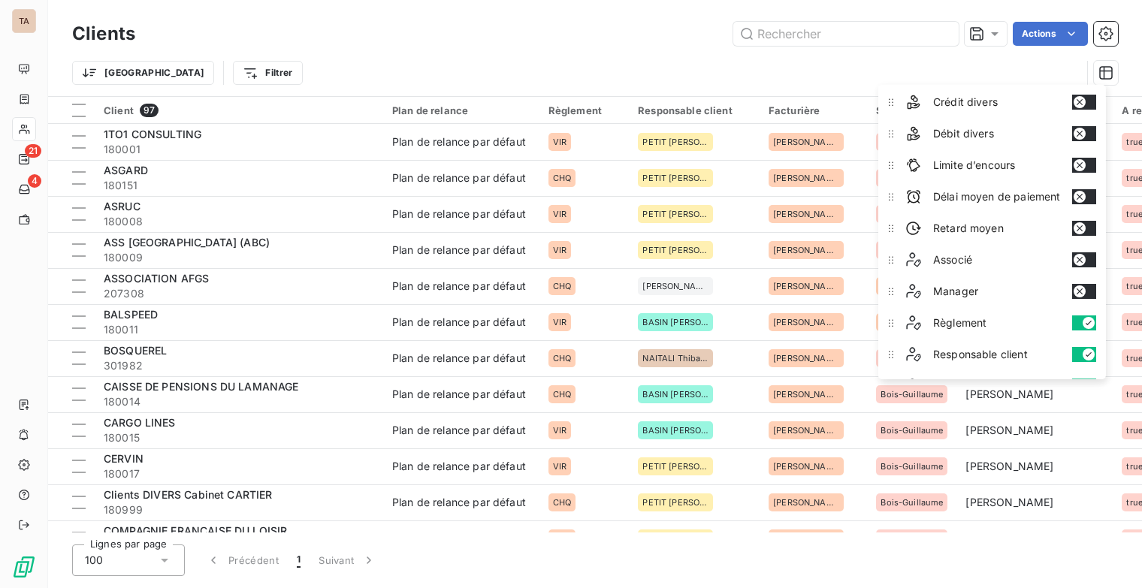
scroll to position [376, 0]
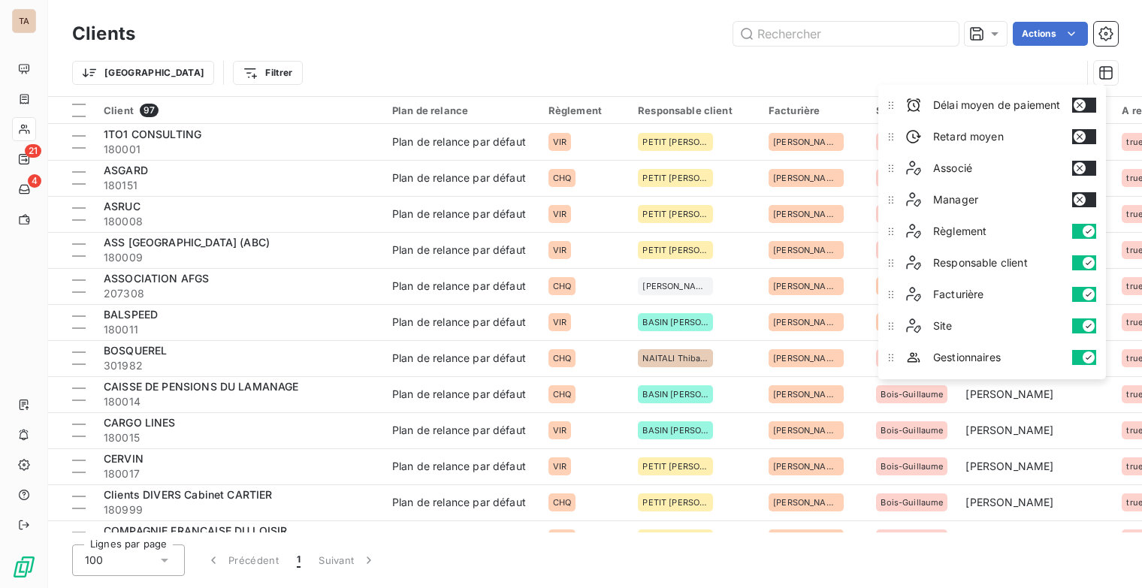
click at [1082, 228] on button "button" at bounding box center [1084, 231] width 24 height 15
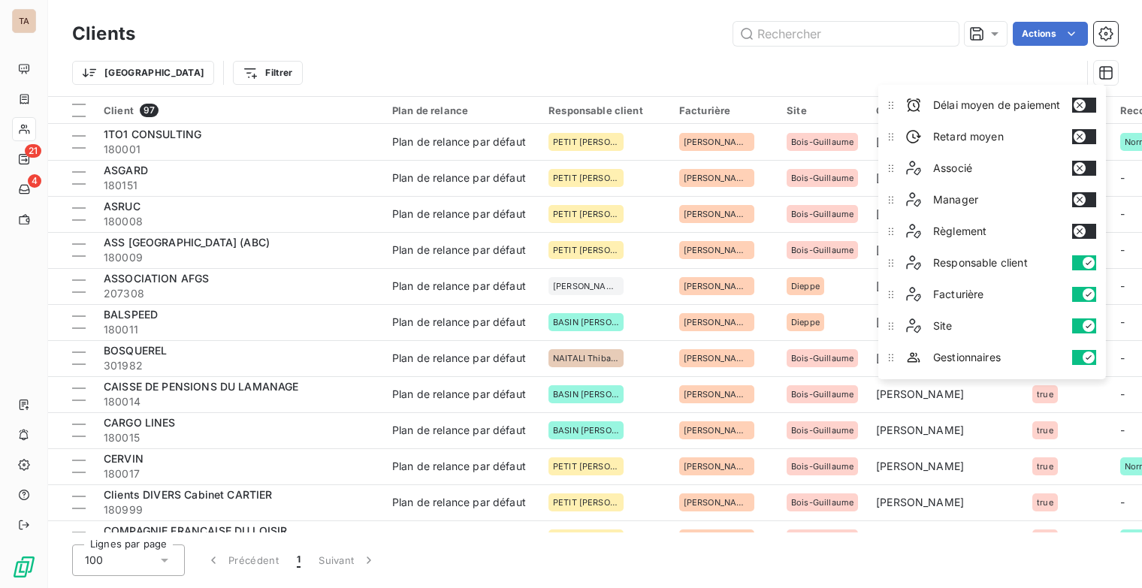
drag, startPoint x: 1080, startPoint y: 258, endPoint x: 1080, endPoint y: 276, distance: 17.3
click at [1080, 259] on button "button" at bounding box center [1084, 262] width 24 height 15
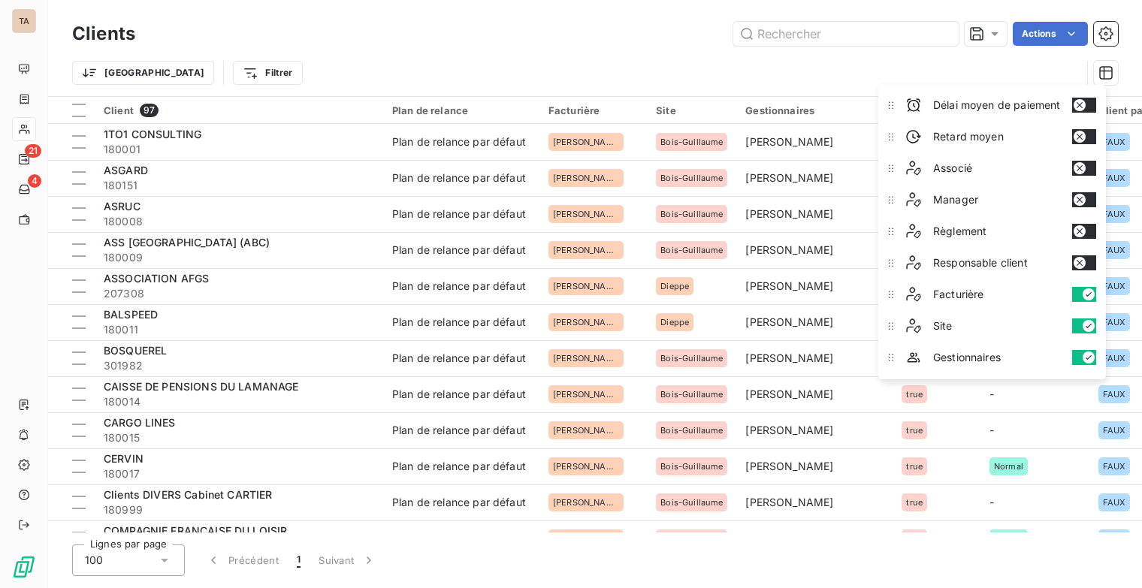
drag, startPoint x: 1082, startPoint y: 291, endPoint x: 1076, endPoint y: 331, distance: 40.3
click at [1082, 292] on button "button" at bounding box center [1084, 294] width 24 height 15
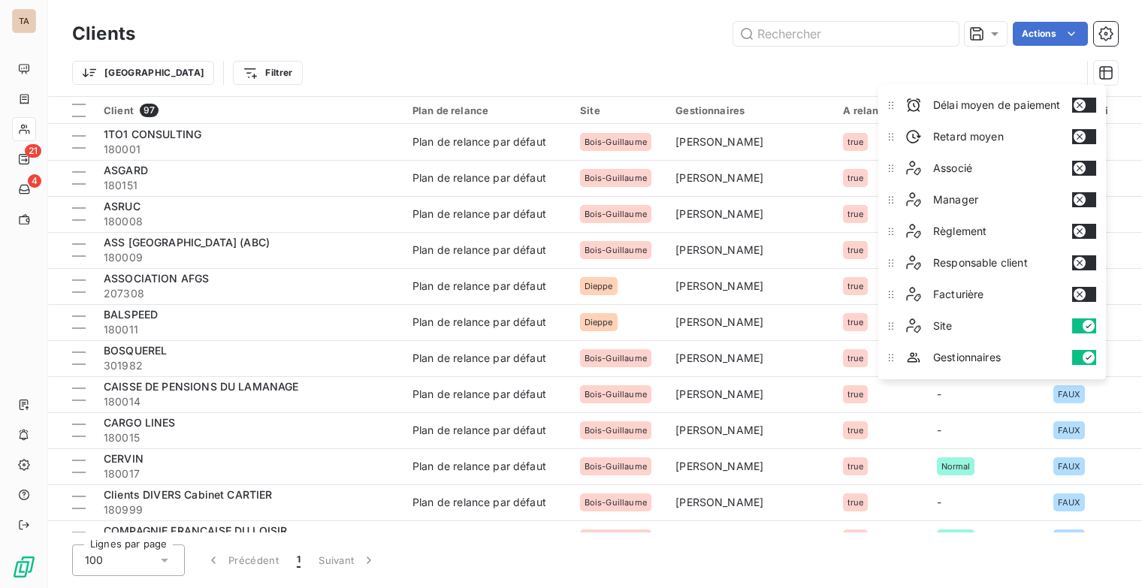
click at [1076, 329] on div "Site" at bounding box center [1001, 326] width 202 height 30
drag, startPoint x: 1076, startPoint y: 322, endPoint x: 1076, endPoint y: 340, distance: 17.3
click at [1076, 323] on button "button" at bounding box center [1084, 326] width 24 height 15
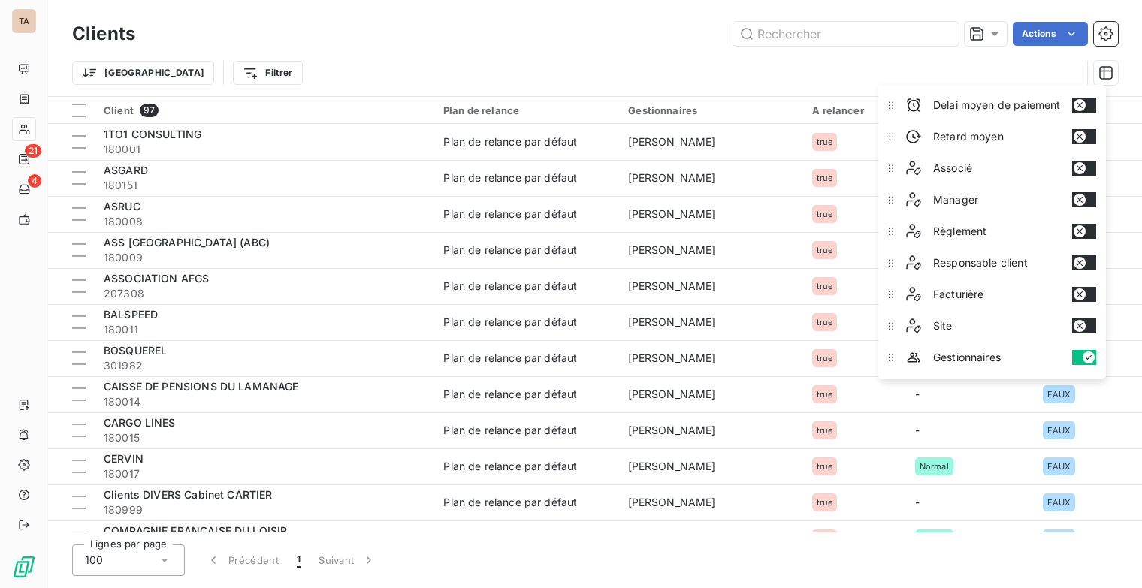
click at [1079, 351] on button "button" at bounding box center [1084, 357] width 24 height 15
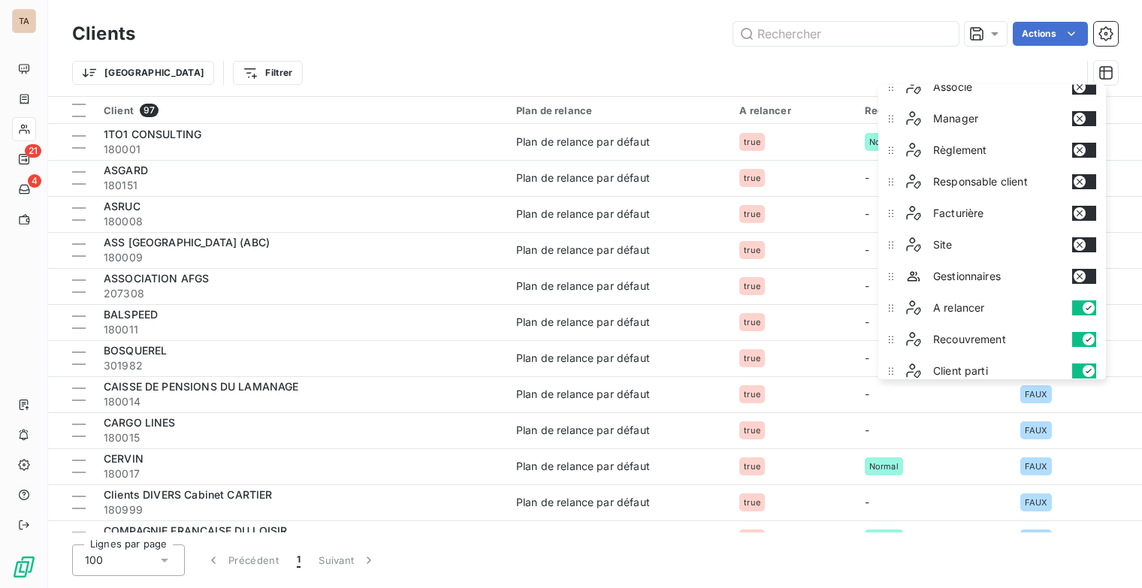
scroll to position [460, 0]
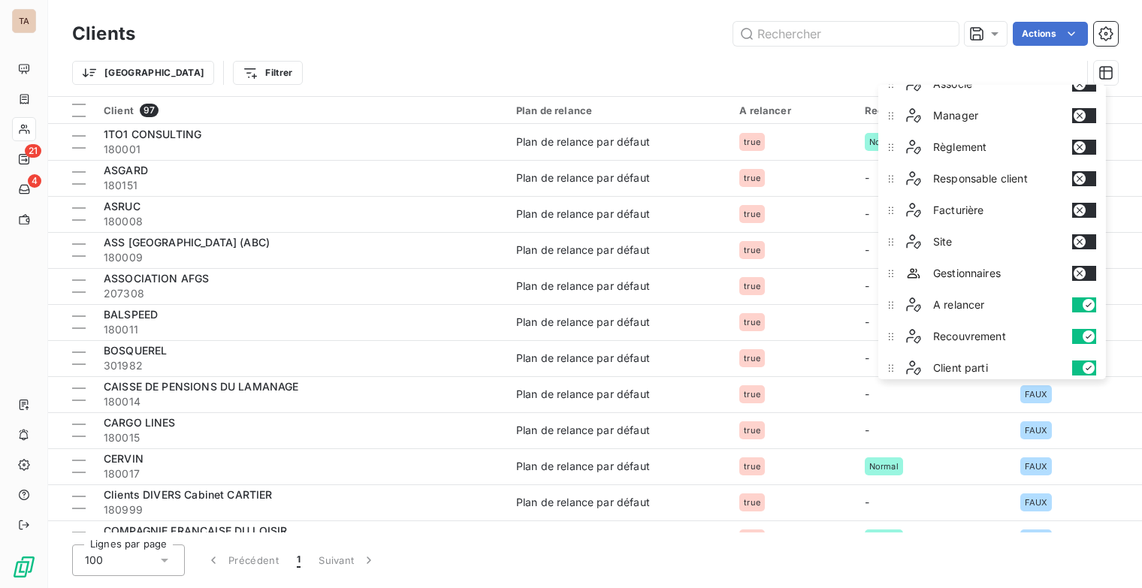
click at [798, 71] on div "Trier Filtrer" at bounding box center [576, 73] width 1009 height 29
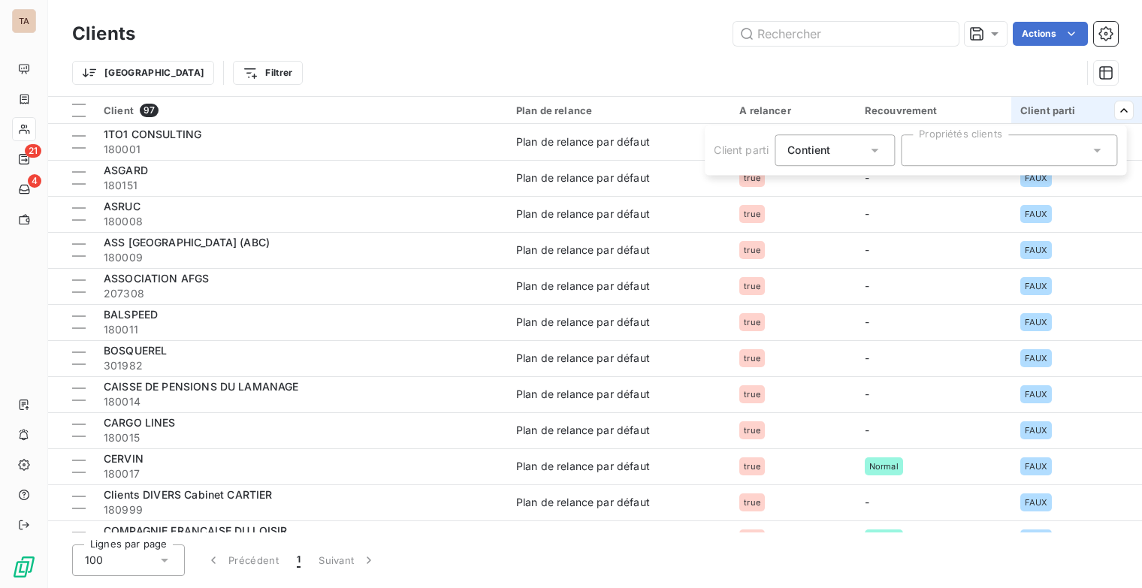
click at [1011, 145] on div at bounding box center [1009, 151] width 216 height 32
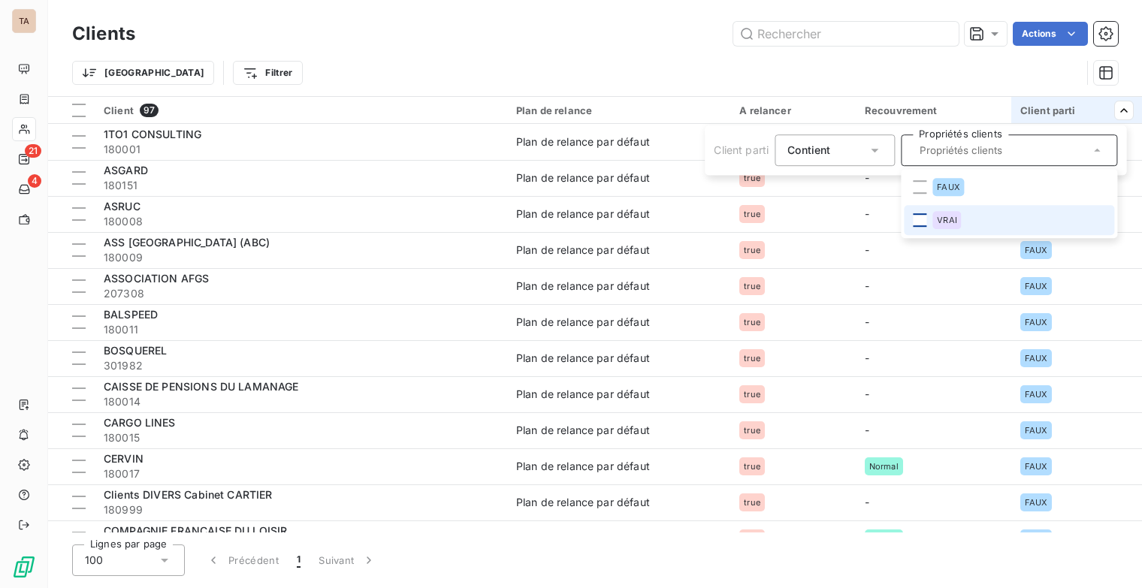
click at [921, 224] on div at bounding box center [920, 220] width 14 height 14
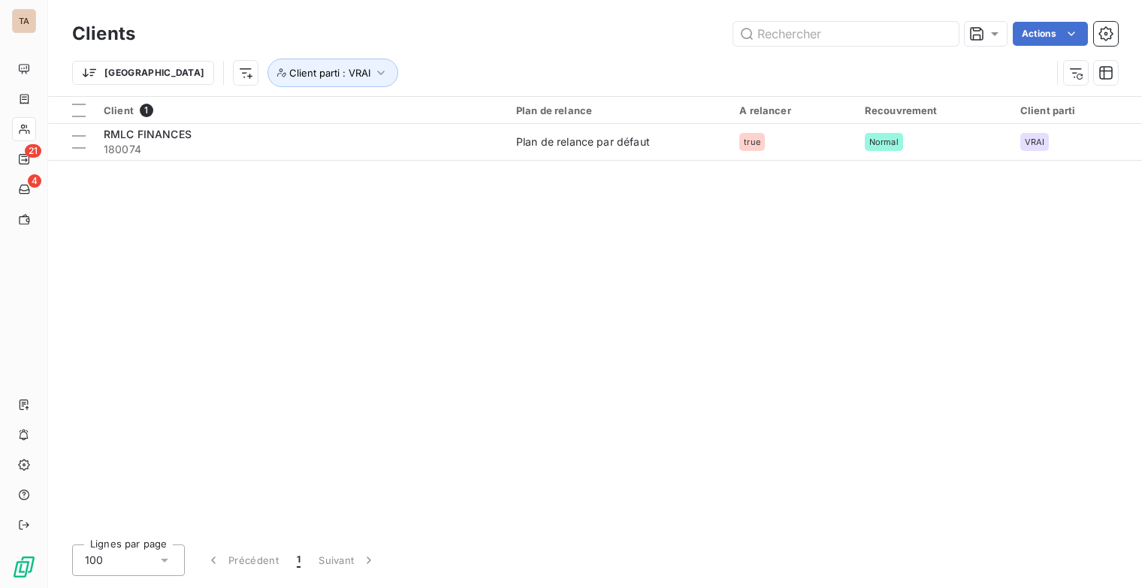
click at [875, 65] on html "TA 21 4 Clients Actions Trier Client parti : VRAI Client 1 Plan de relance A re…" at bounding box center [571, 294] width 1142 height 588
click at [81, 110] on div at bounding box center [79, 111] width 14 height 14
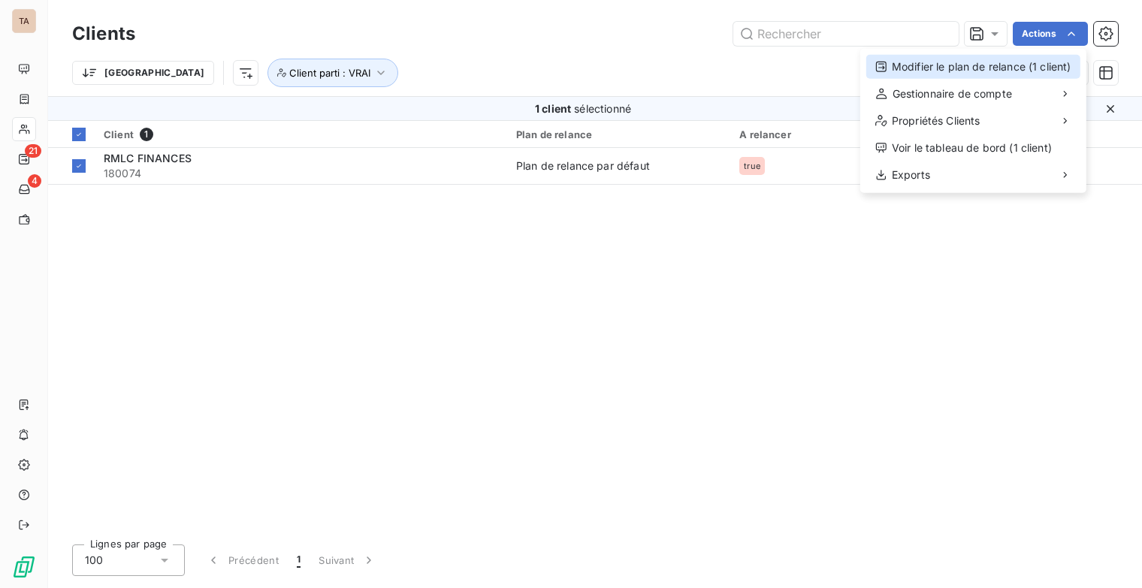
click at [1030, 74] on div "Modifier le plan de relance (1 client)" at bounding box center [973, 67] width 214 height 24
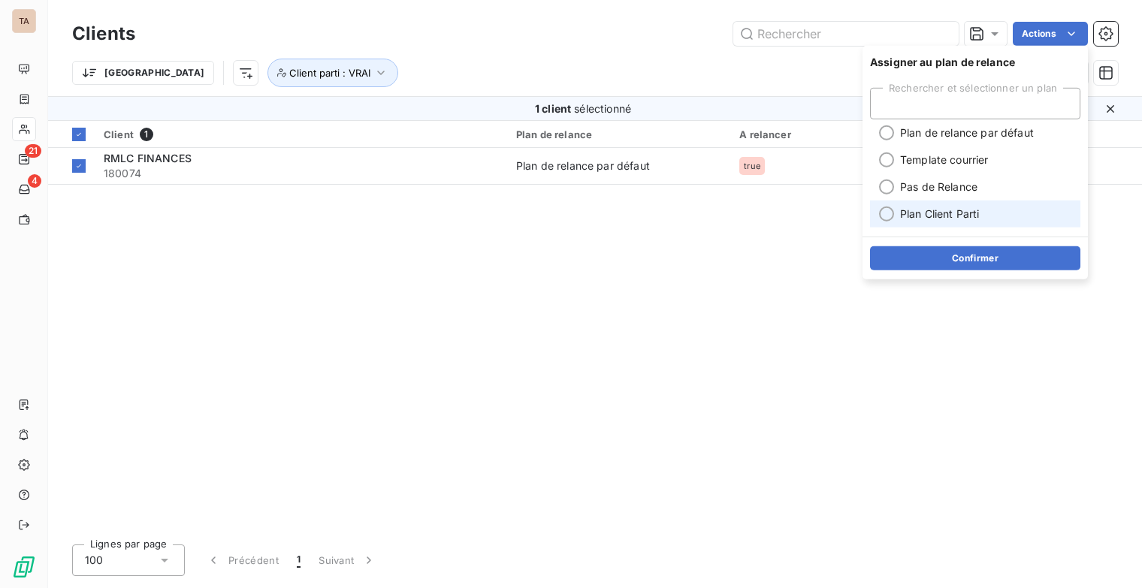
click at [962, 219] on span "Plan Client Parti" at bounding box center [940, 214] width 80 height 15
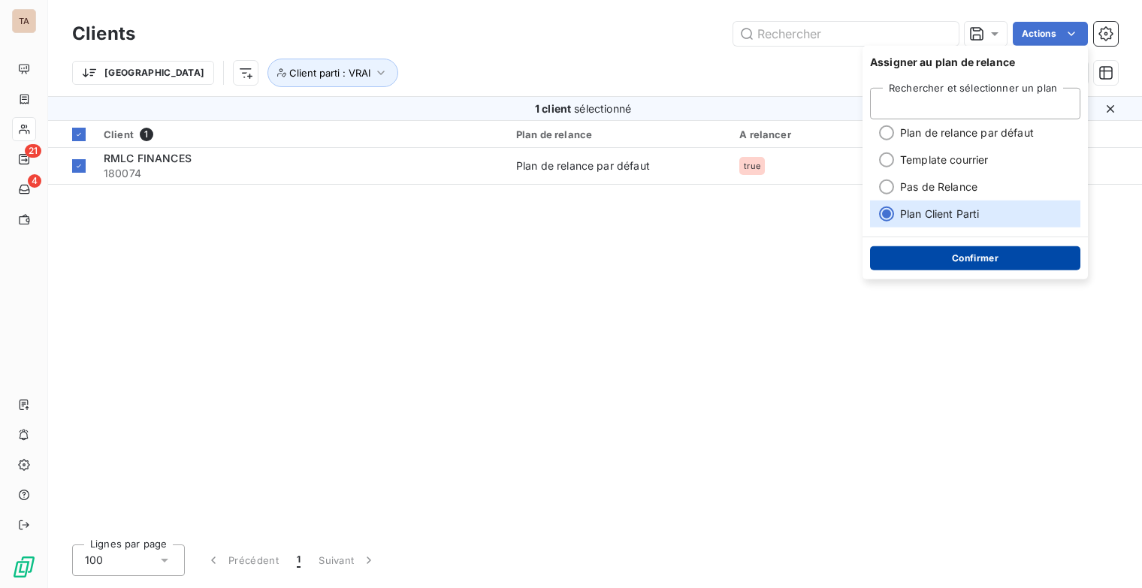
click at [987, 256] on button "Confirmer" at bounding box center [975, 258] width 210 height 24
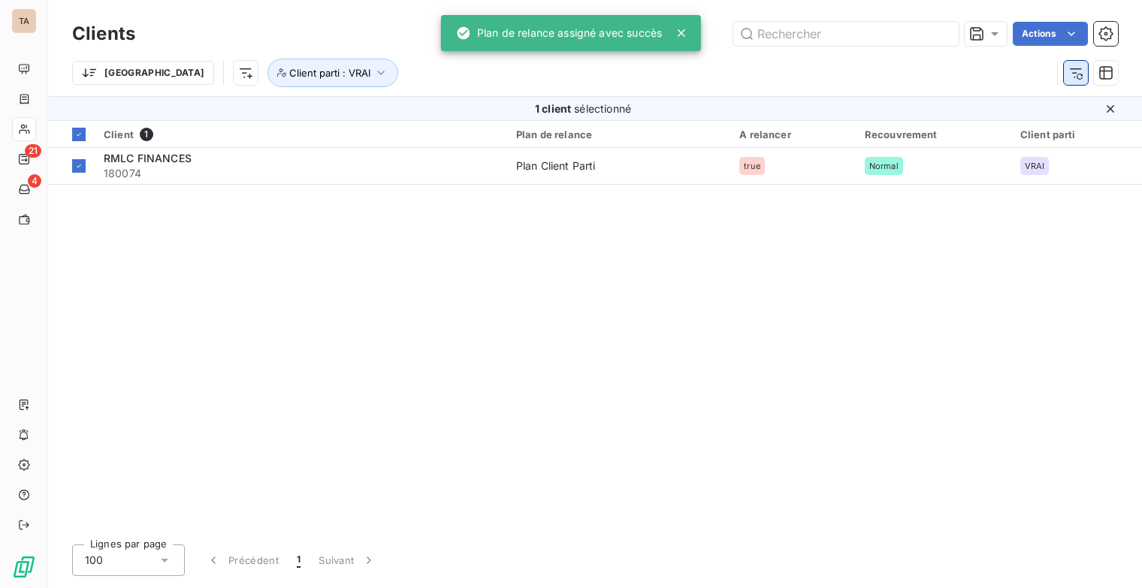
click at [1078, 70] on icon "button" at bounding box center [1076, 72] width 15 height 15
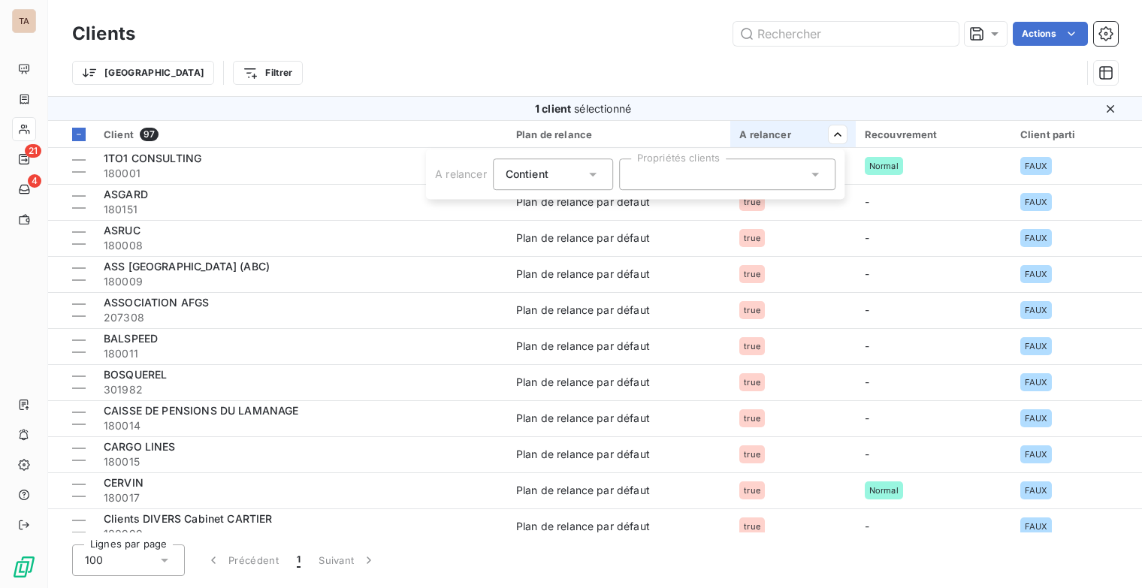
click at [754, 180] on div at bounding box center [727, 175] width 216 height 32
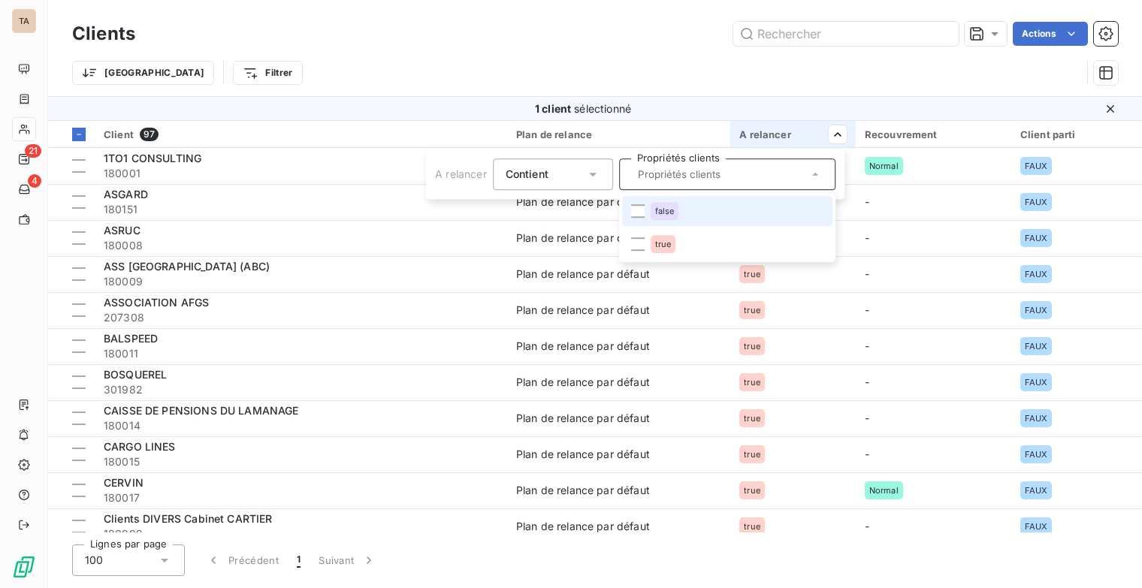
click at [636, 213] on div at bounding box center [638, 211] width 14 height 14
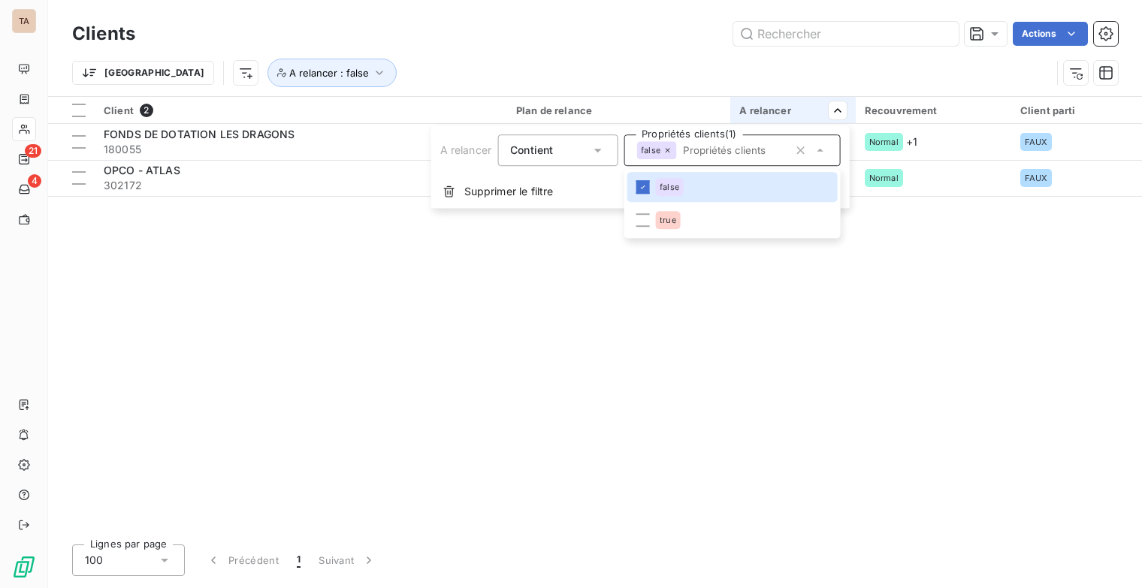
click at [681, 283] on html "TA 21 4 Clients Actions Trier A relancer : false Client 2 Plan de relance A rel…" at bounding box center [571, 294] width 1142 height 588
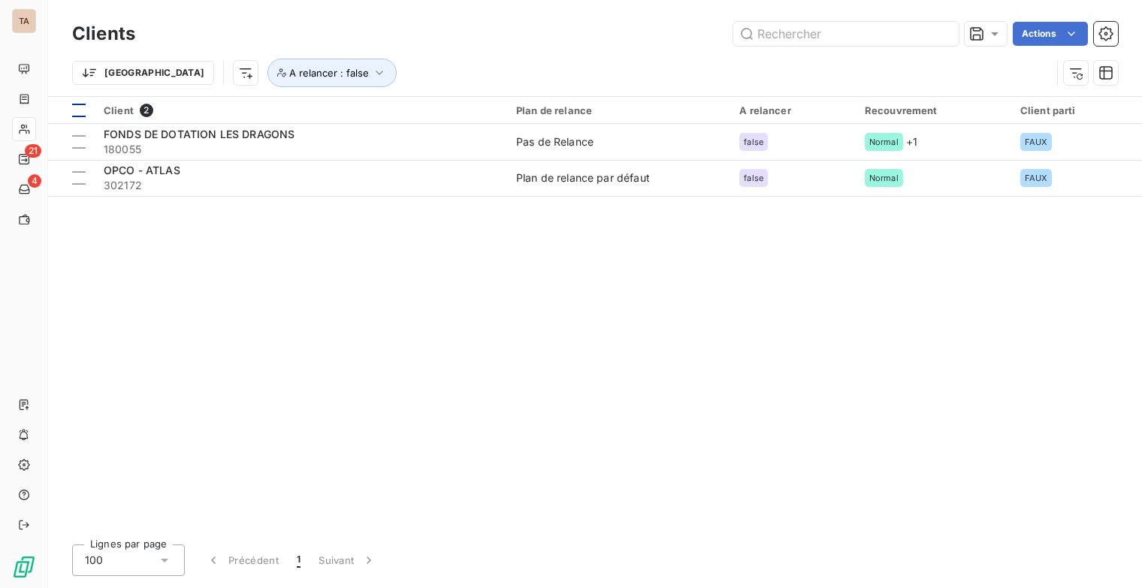
click at [78, 110] on div at bounding box center [79, 111] width 14 height 14
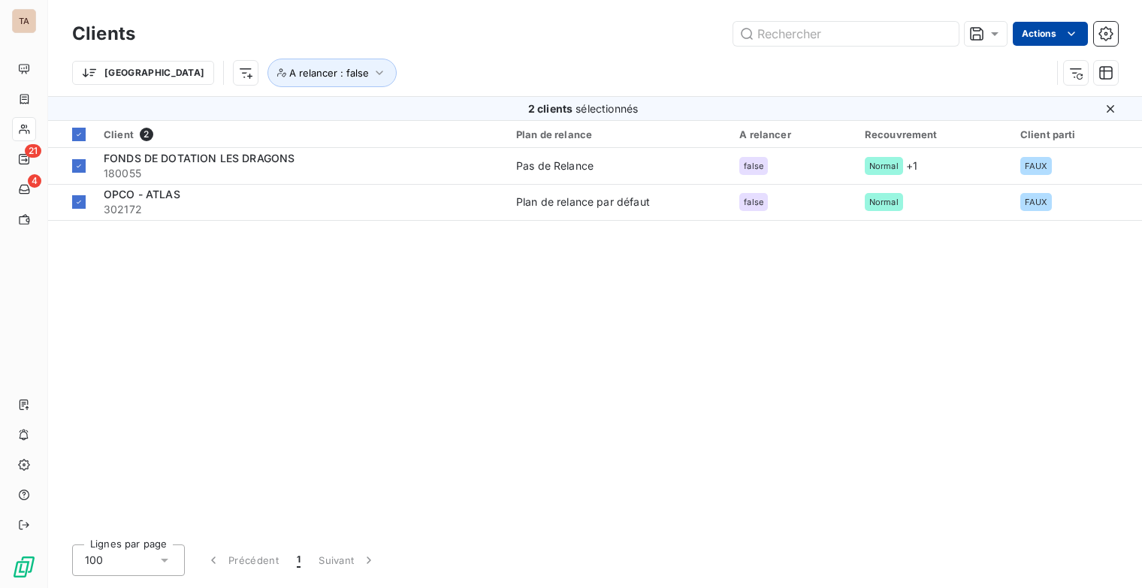
click at [1053, 29] on html "TA 21 4 Clients Actions Trier A relancer : false 2 clients sélectionnés Client …" at bounding box center [571, 294] width 1142 height 588
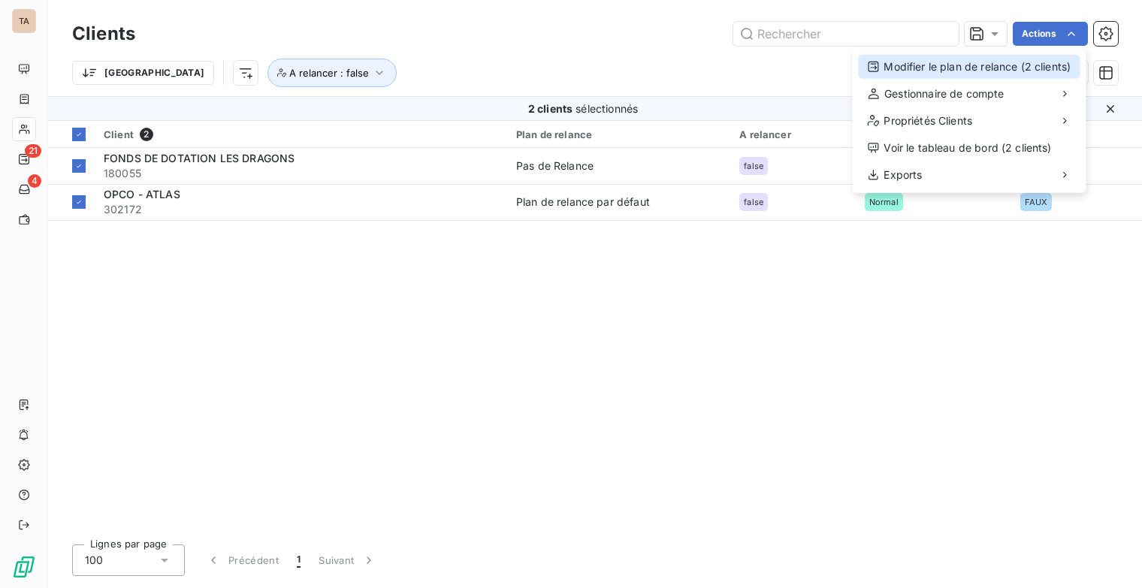
click at [1004, 65] on div "Modifier le plan de relance (2 clients)" at bounding box center [969, 67] width 222 height 24
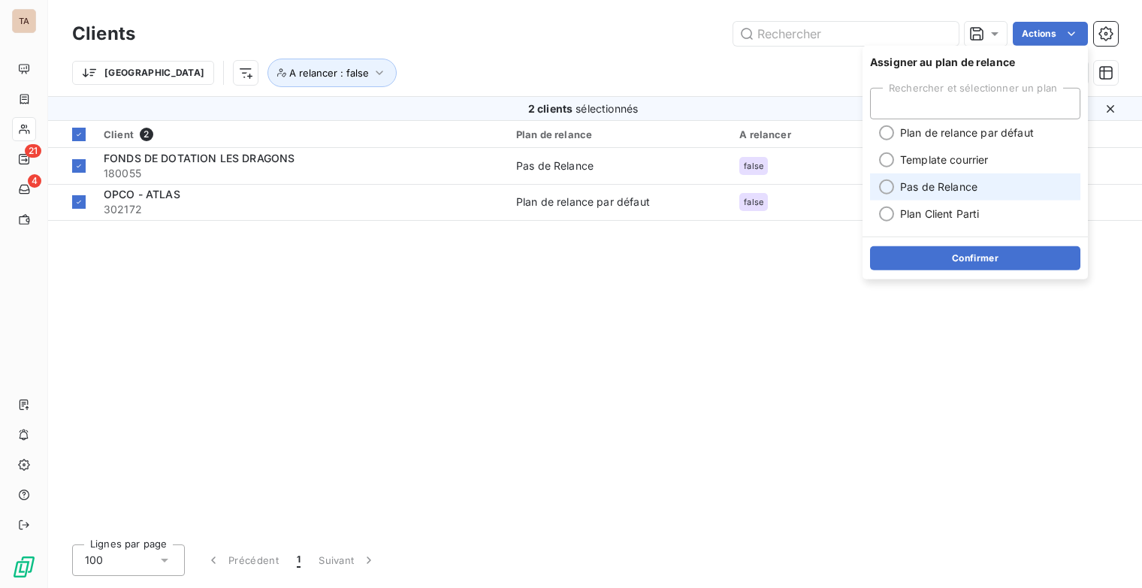
click at [915, 190] on span "Pas de Relance" at bounding box center [938, 187] width 77 height 15
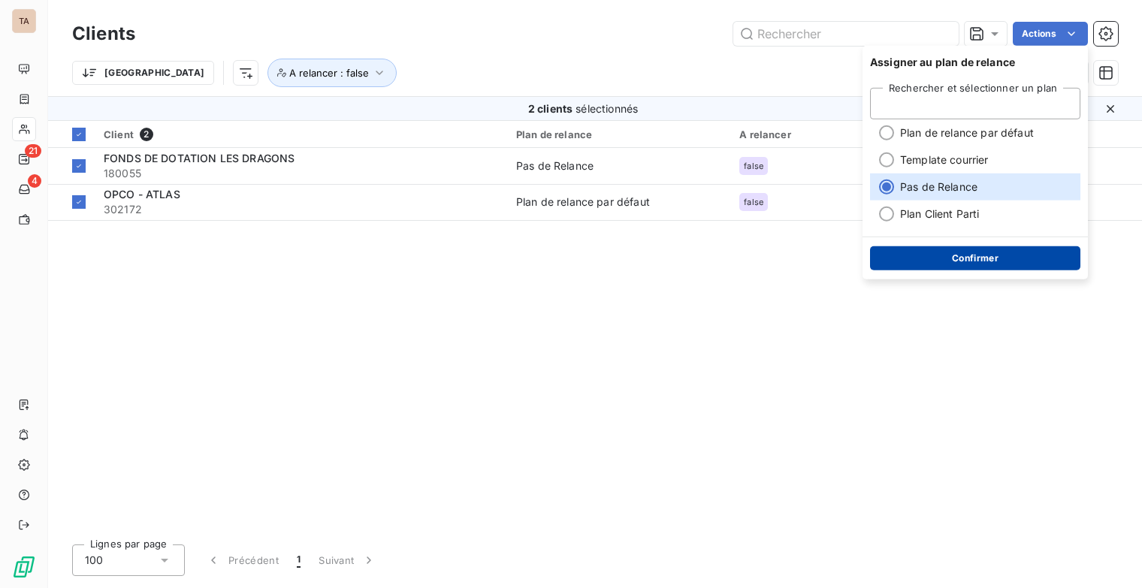
click at [954, 255] on button "Confirmer" at bounding box center [975, 258] width 210 height 24
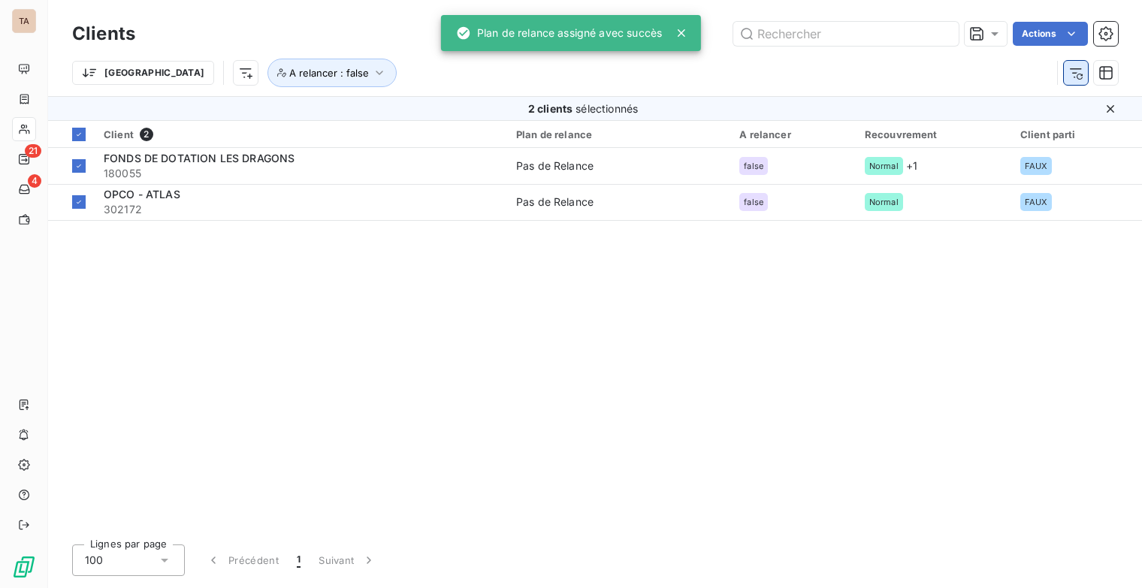
click at [1081, 66] on icon "button" at bounding box center [1076, 72] width 15 height 15
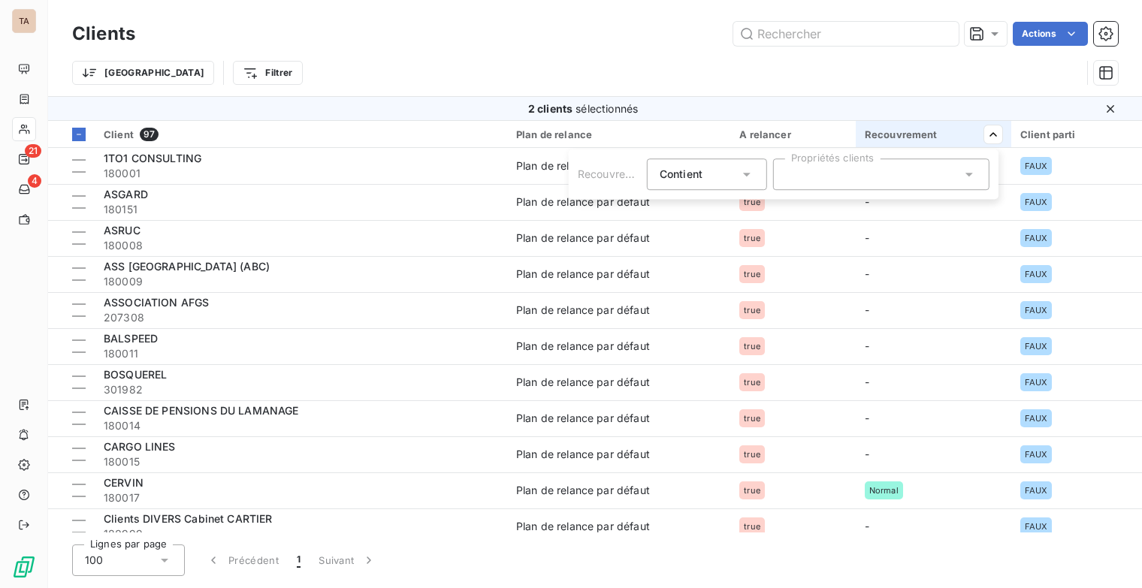
click at [960, 165] on div at bounding box center [881, 175] width 216 height 32
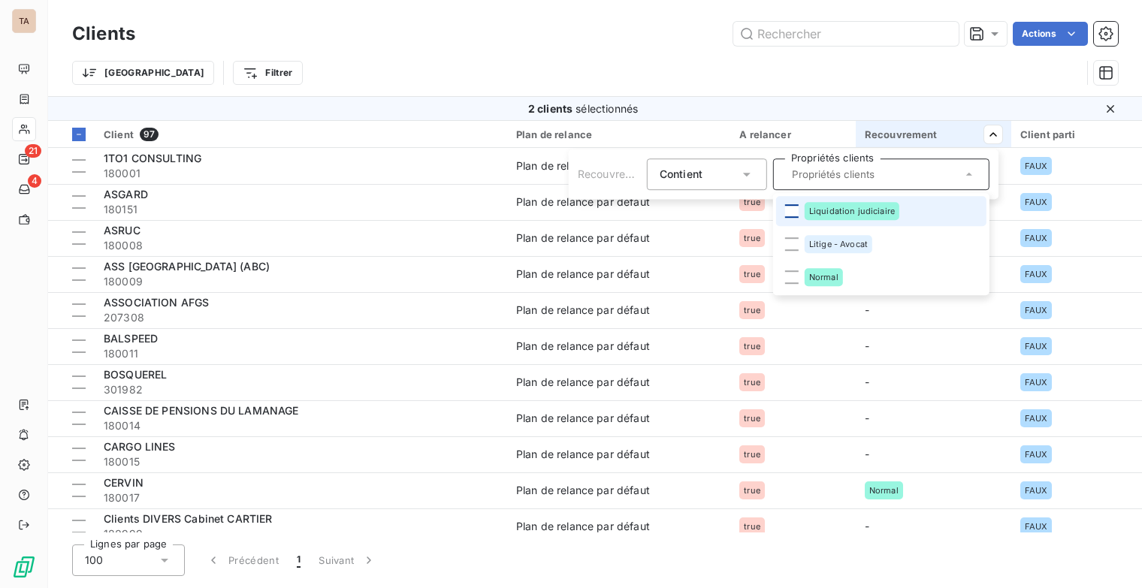
click at [791, 213] on div at bounding box center [792, 211] width 14 height 14
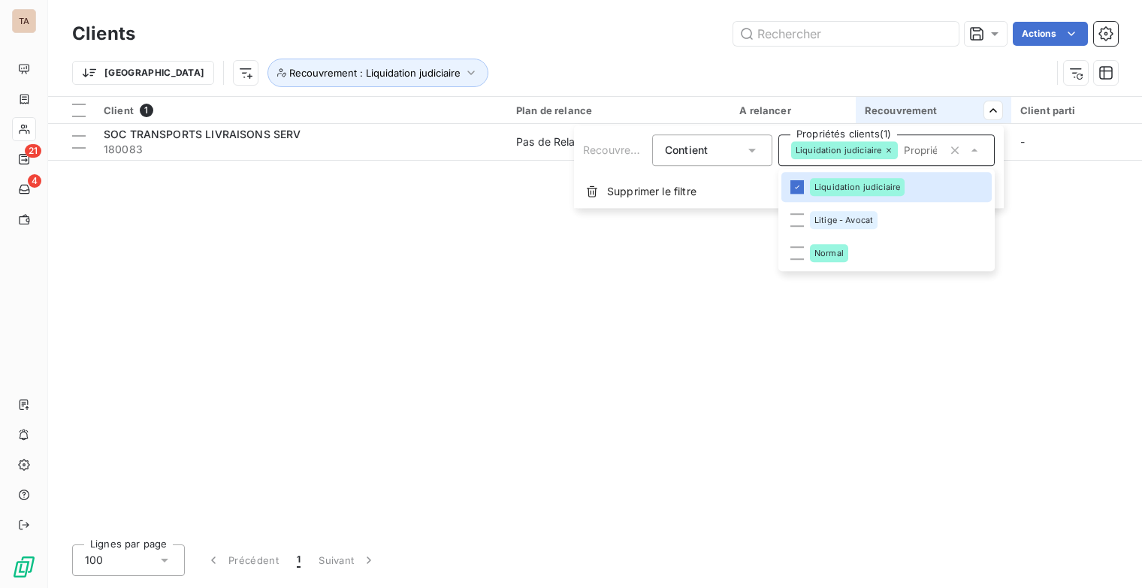
click at [688, 371] on html "TA 21 4 Clients Actions Trier Recouvrement : Liquidation judiciaire Client 1 Pl…" at bounding box center [571, 294] width 1142 height 588
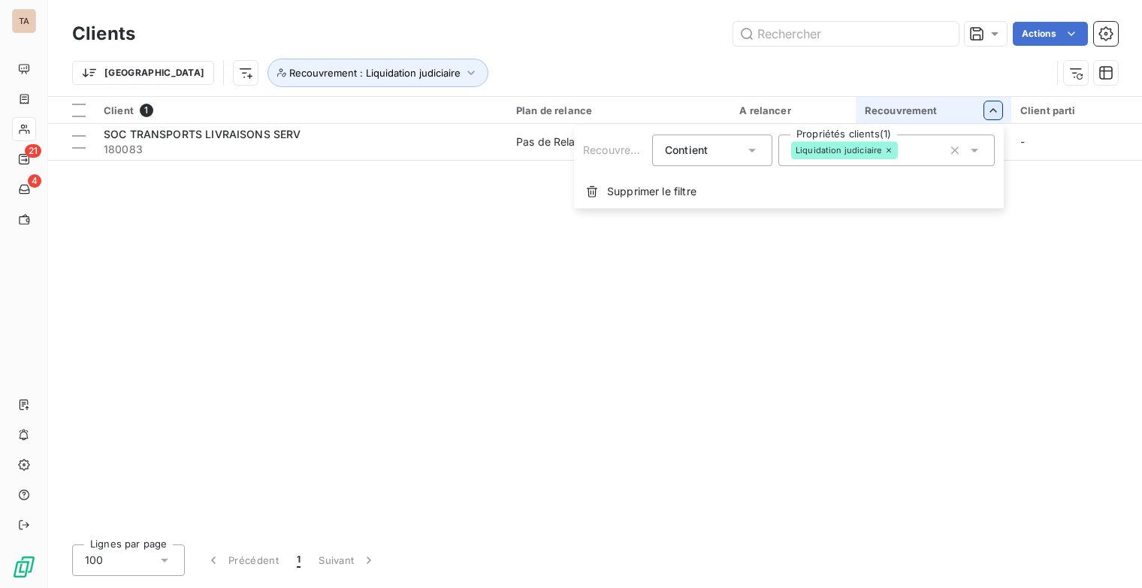
click at [986, 116] on html "TA 21 4 Clients Actions Trier Recouvrement : Liquidation judiciaire Client 1 Pl…" at bounding box center [571, 294] width 1142 height 588
drag, startPoint x: 1073, startPoint y: 161, endPoint x: 1054, endPoint y: 168, distance: 20.0
click at [1074, 161] on html "TA 21 4 Clients Actions Trier Recouvrement : Liquidation judiciaire Client 1 Pl…" at bounding box center [571, 294] width 1142 height 588
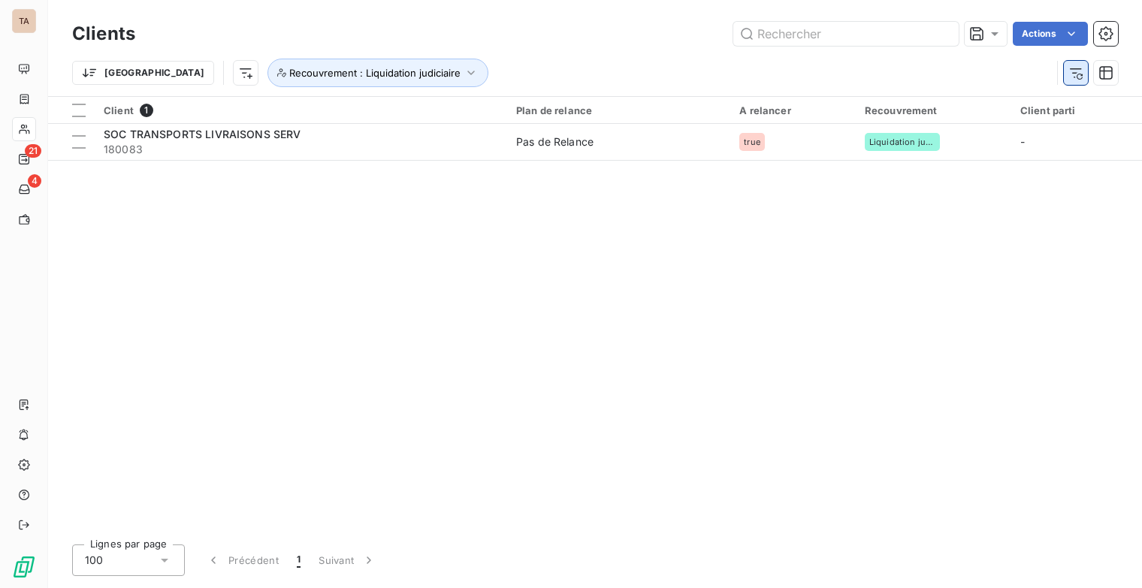
click at [1073, 74] on icon "button" at bounding box center [1076, 72] width 15 height 15
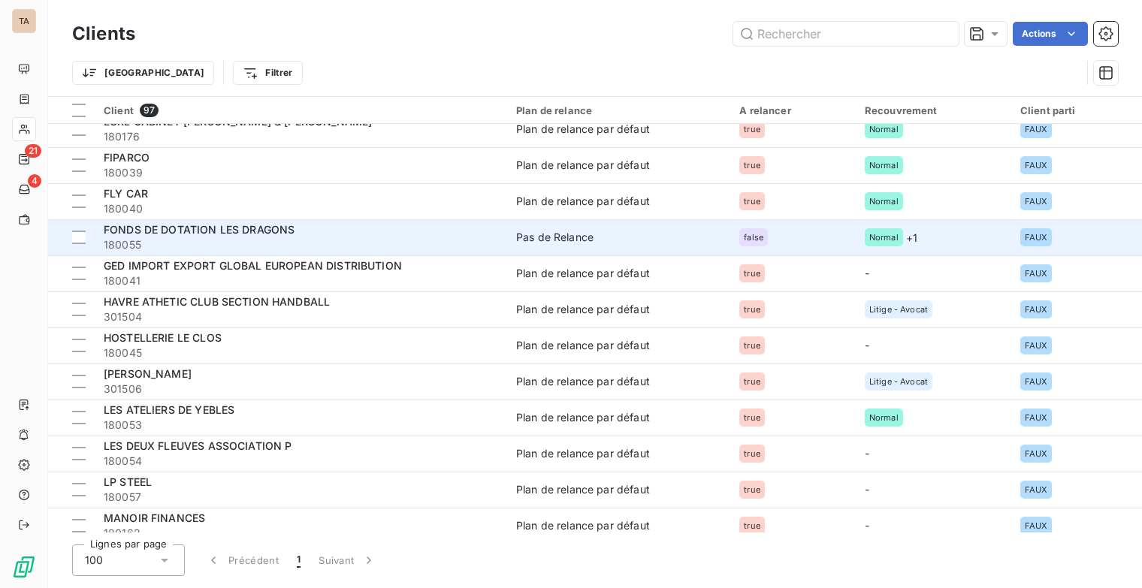
scroll to position [827, 0]
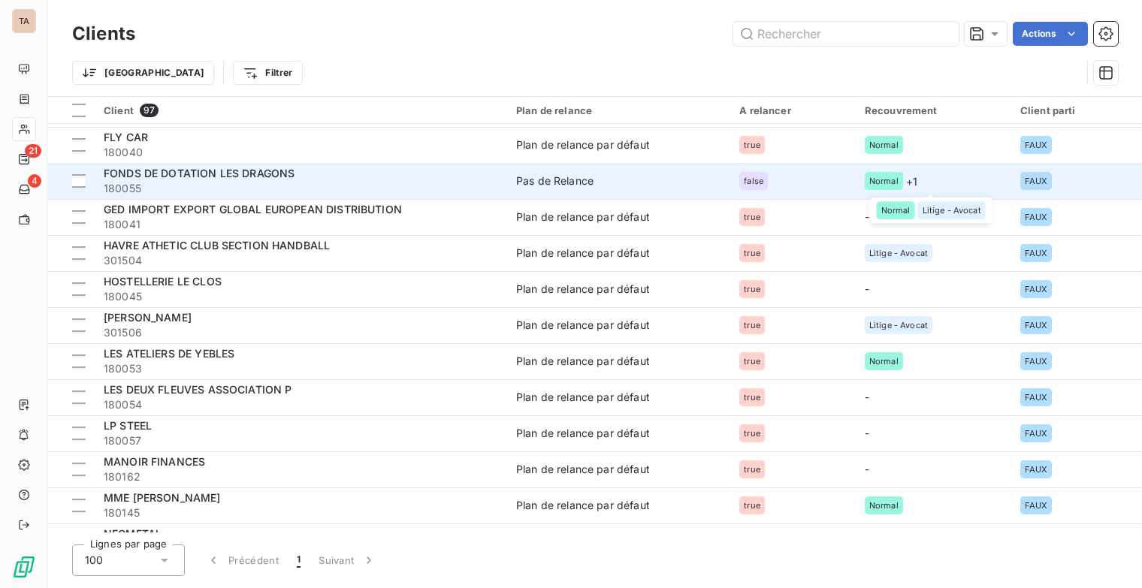
click at [919, 183] on div "Normal + 1" at bounding box center [934, 181] width 138 height 18
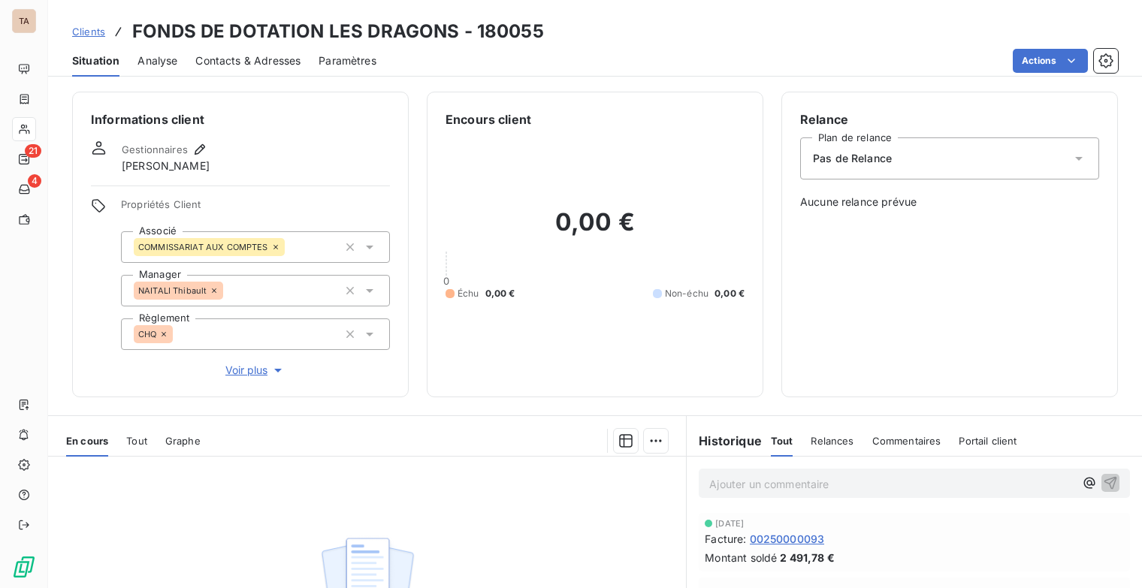
click at [260, 371] on span "Voir plus" at bounding box center [255, 370] width 60 height 15
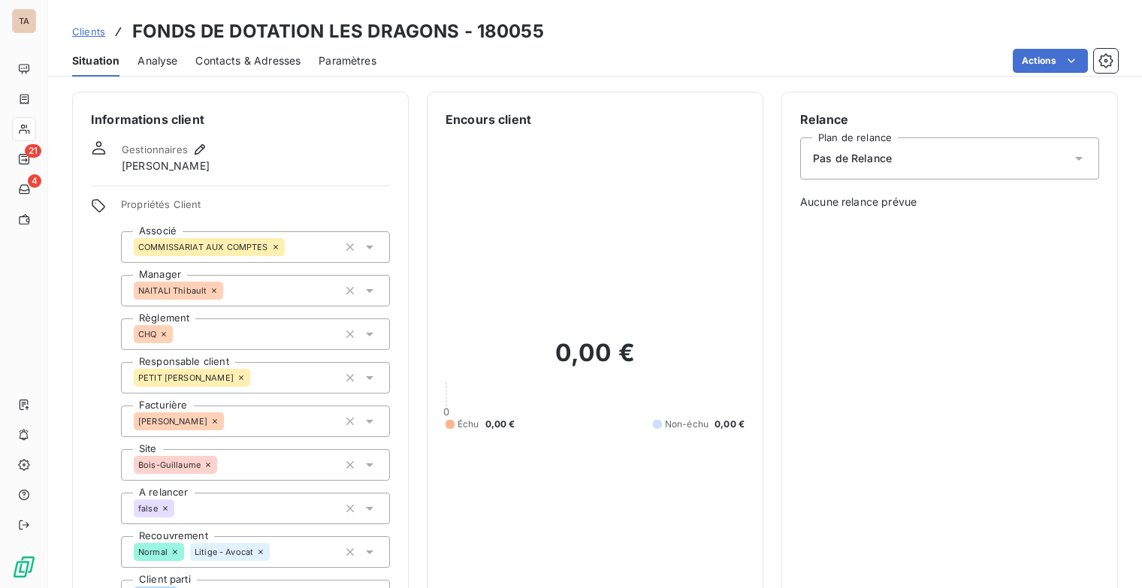
click at [99, 24] on link "Clients" at bounding box center [88, 31] width 33 height 15
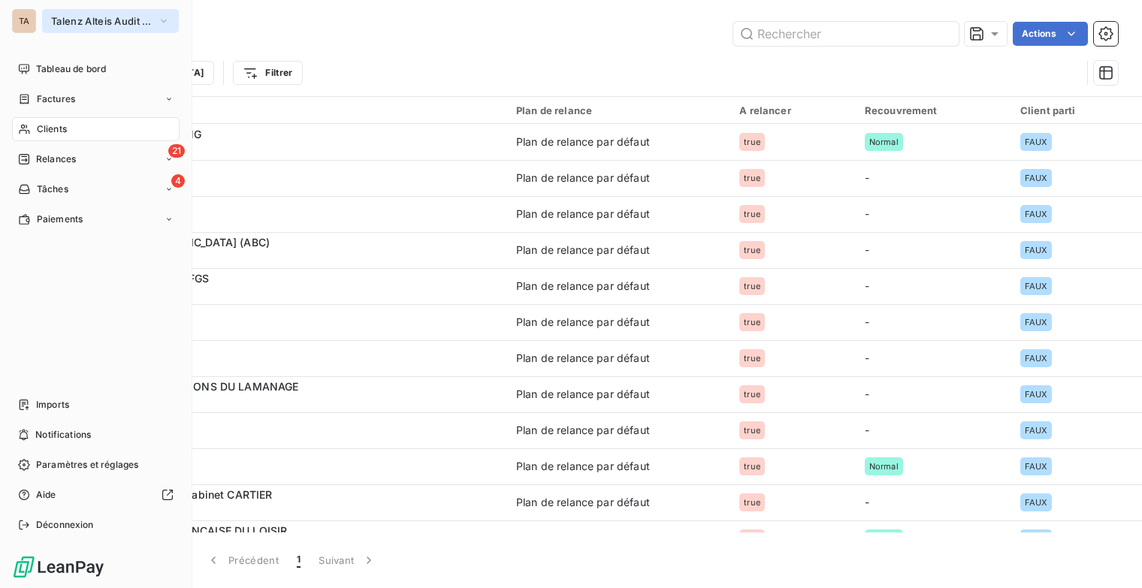
click at [162, 24] on icon "button" at bounding box center [164, 21] width 12 height 15
click at [156, 20] on button "Talenz Alteis Audit Rouen" at bounding box center [110, 21] width 137 height 24
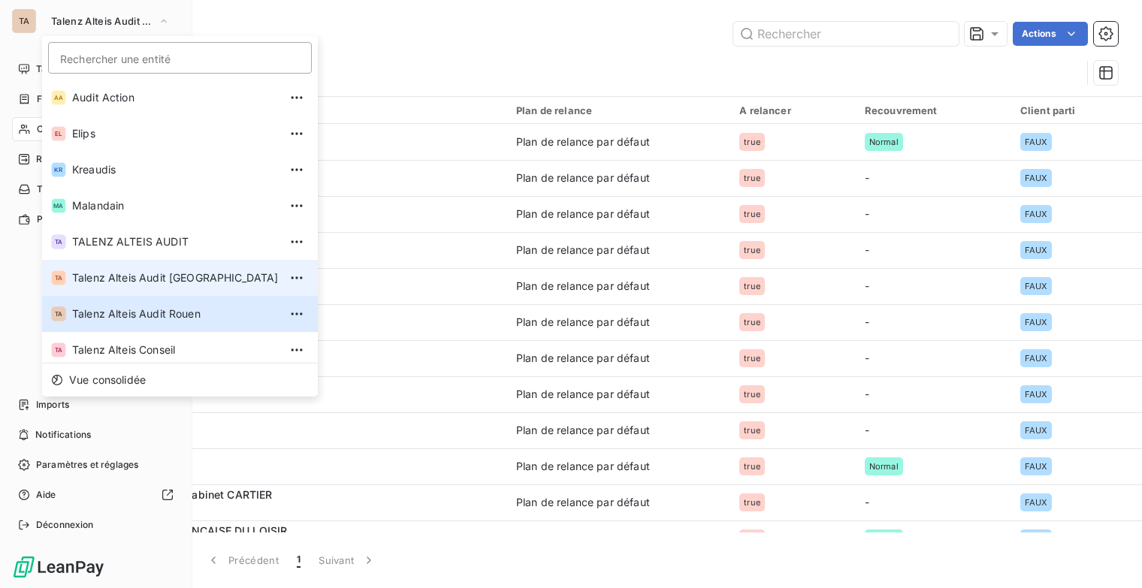
click at [174, 277] on span "Talenz Alteis Audit [GEOGRAPHIC_DATA]" at bounding box center [175, 278] width 207 height 15
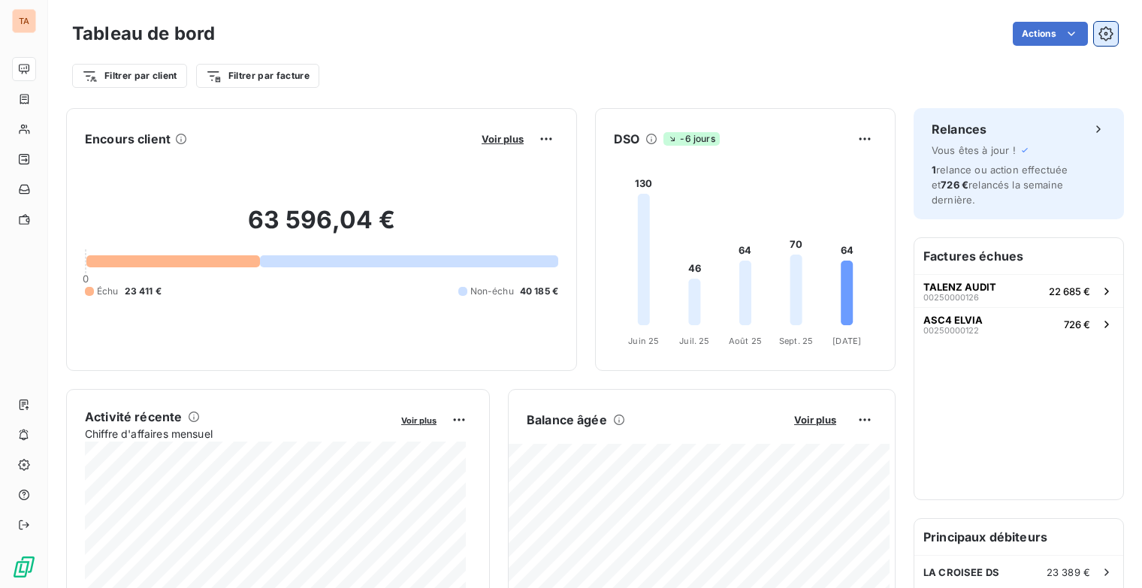
click at [1100, 32] on icon "button" at bounding box center [1106, 33] width 15 height 15
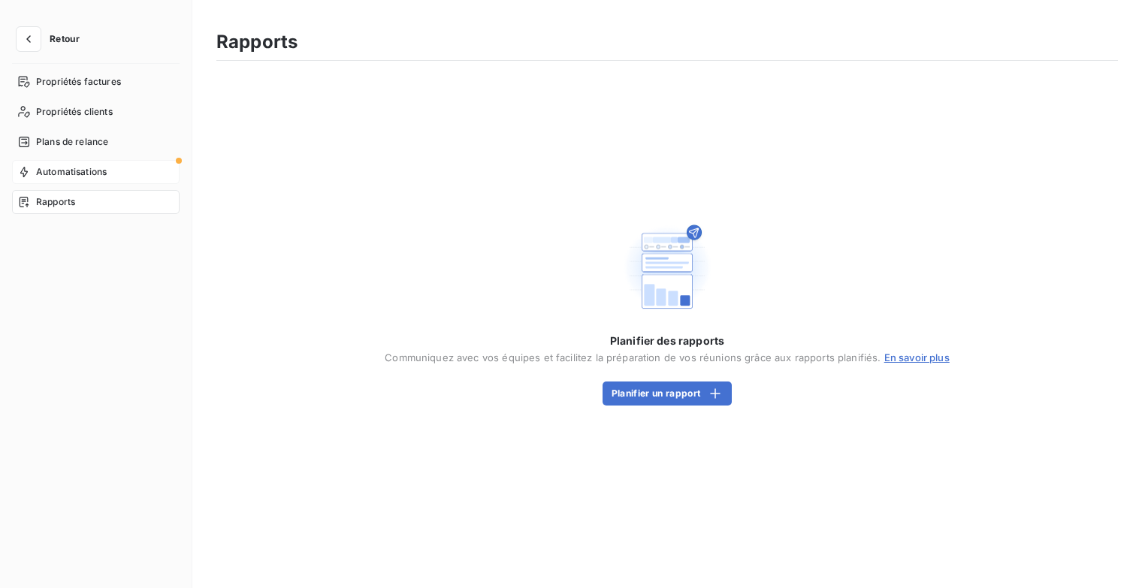
click at [102, 167] on span "Automatisations" at bounding box center [71, 172] width 71 height 14
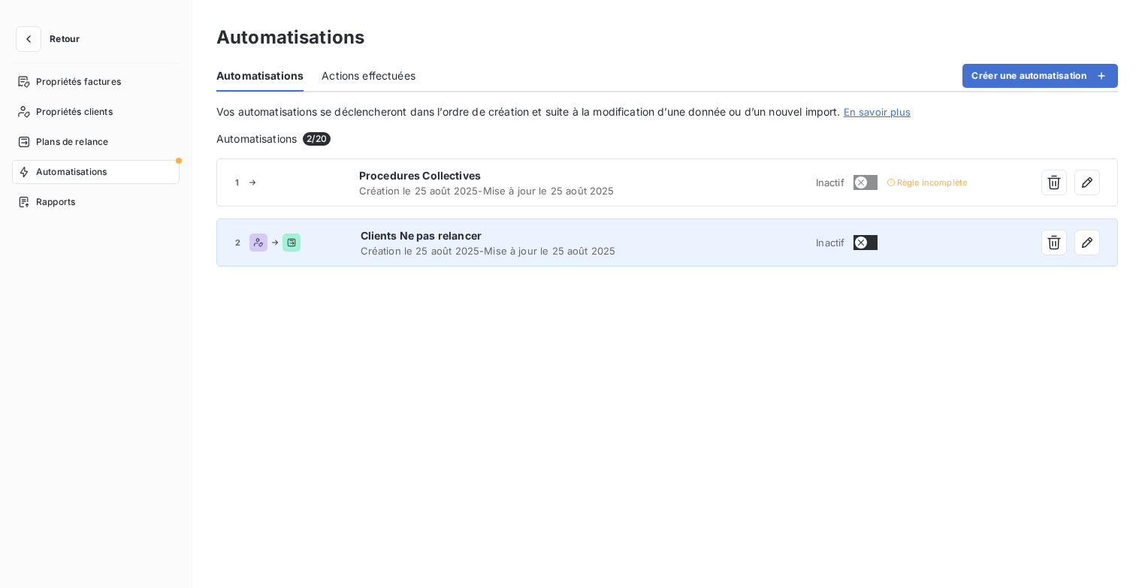
click at [770, 249] on div "2 Clients Ne pas relancer Création le [DATE] - Mise à jour le [DATE] Inactif" at bounding box center [667, 243] width 902 height 48
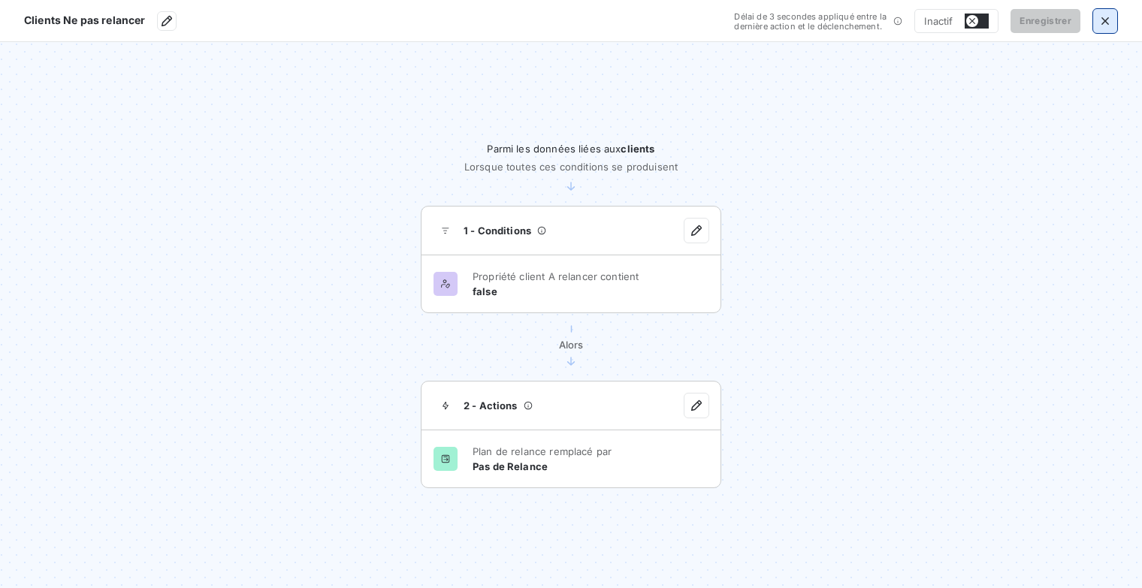
click at [1101, 21] on icon "button" at bounding box center [1105, 21] width 15 height 15
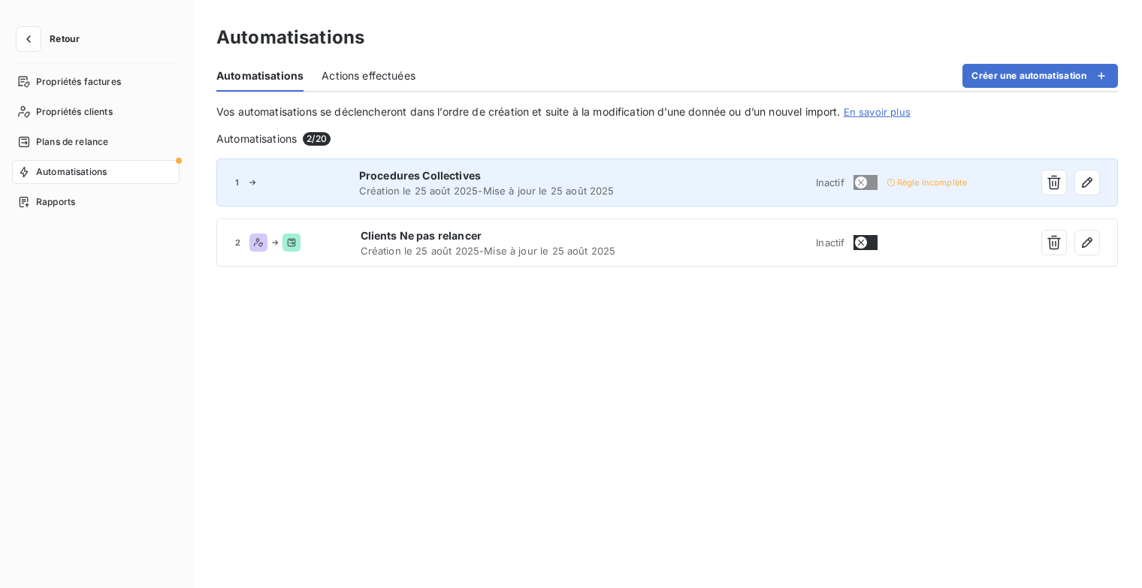
click at [487, 189] on span "Création le [DATE] - Mise à jour le [DATE]" at bounding box center [512, 191] width 306 height 12
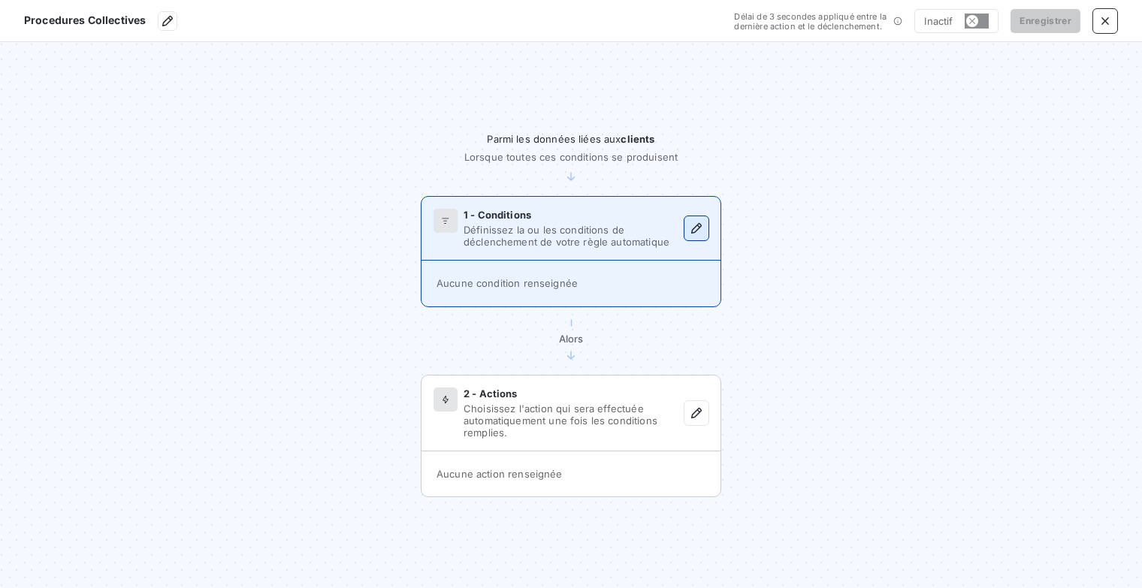
click at [685, 234] on button "button" at bounding box center [697, 228] width 24 height 24
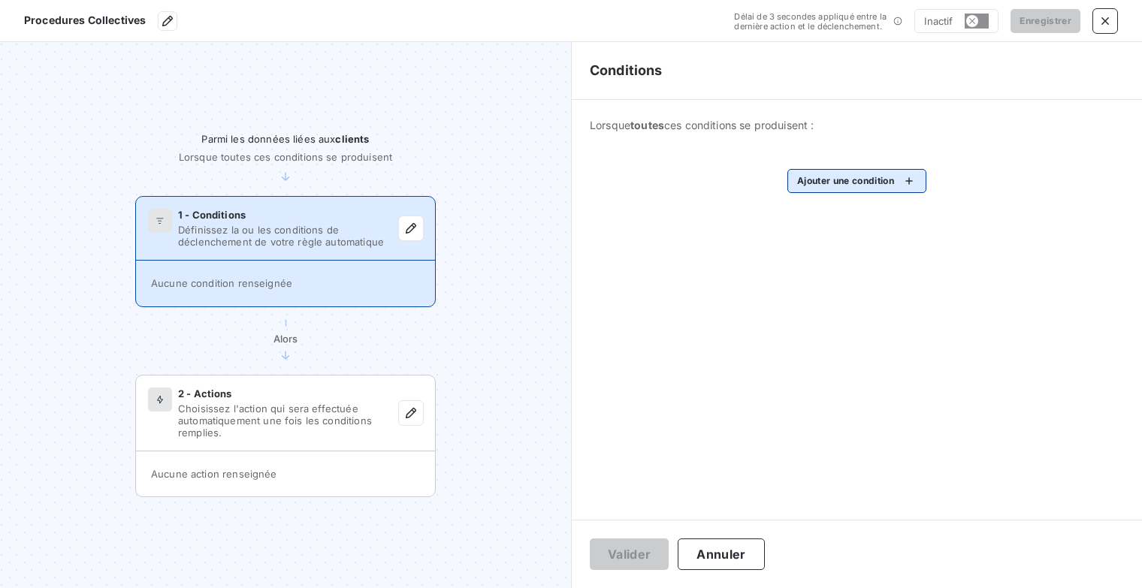
click at [905, 178] on html "Procedures Collectives Délai de 3 secondes appliqué entre la dernière action et…" at bounding box center [571, 294] width 1142 height 588
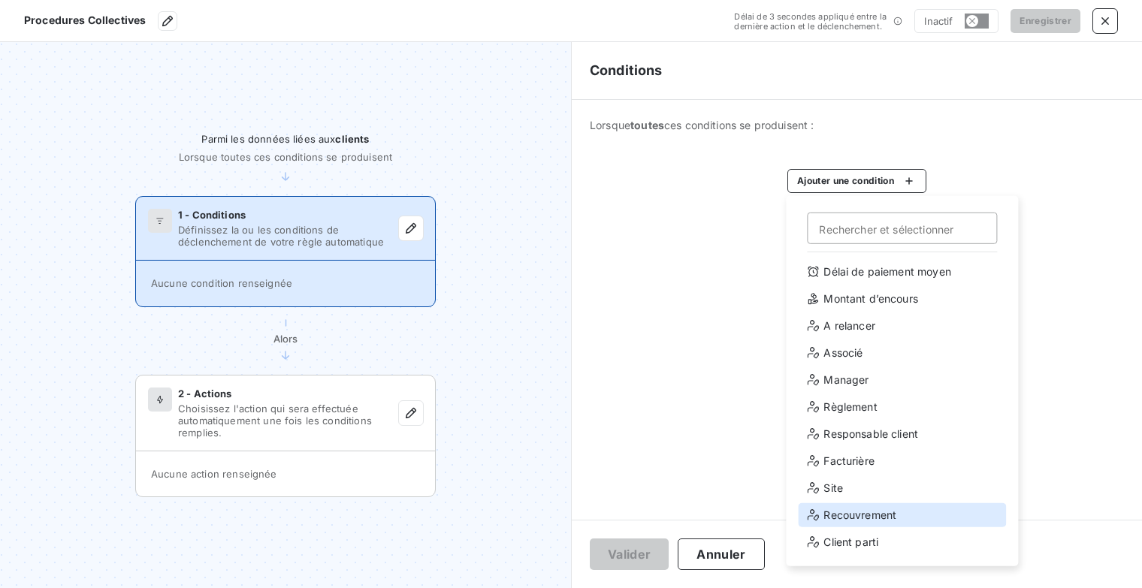
click at [902, 524] on div "Recouvrement" at bounding box center [902, 515] width 208 height 24
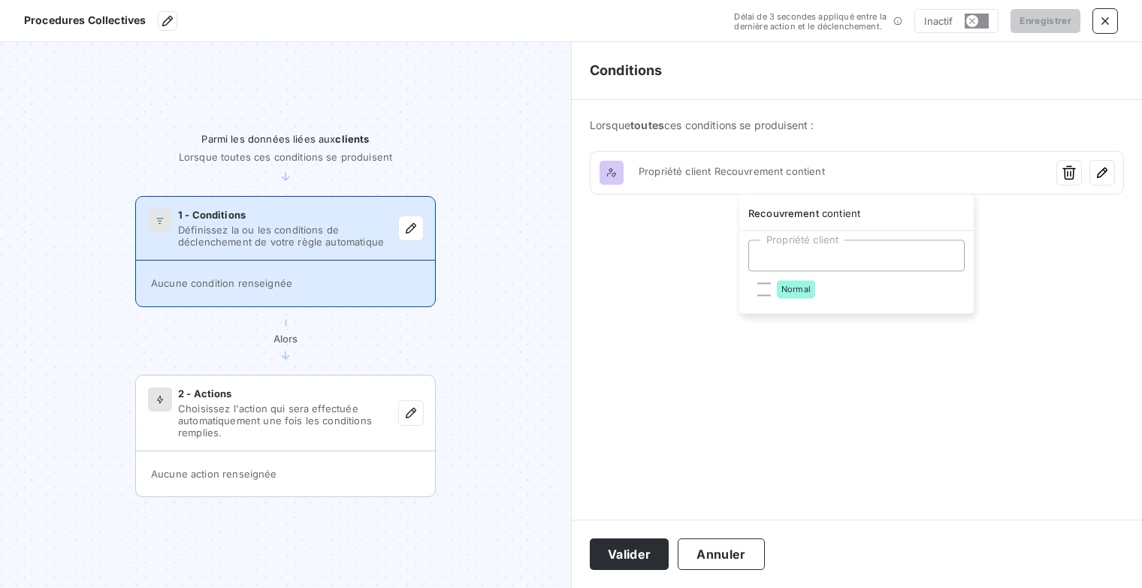
click at [869, 242] on div at bounding box center [856, 256] width 216 height 32
click at [1115, 23] on html "Procedures Collectives Délai de 3 secondes appliqué entre la dernière action et…" at bounding box center [571, 294] width 1142 height 588
click at [1115, 23] on button "button" at bounding box center [1105, 21] width 24 height 24
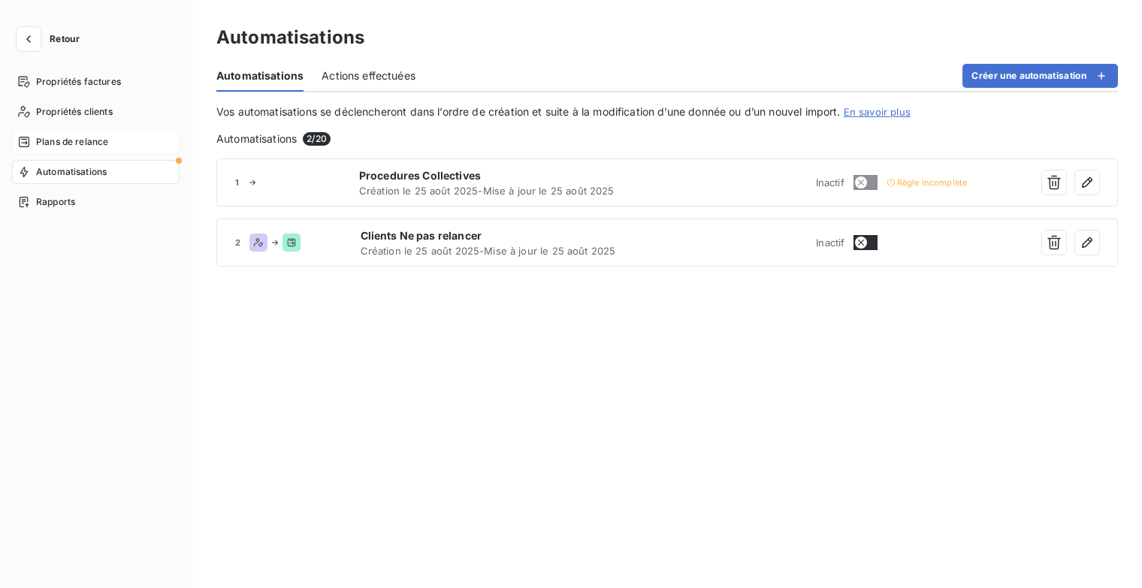
click at [111, 139] on div "Plans de relance" at bounding box center [96, 142] width 168 height 24
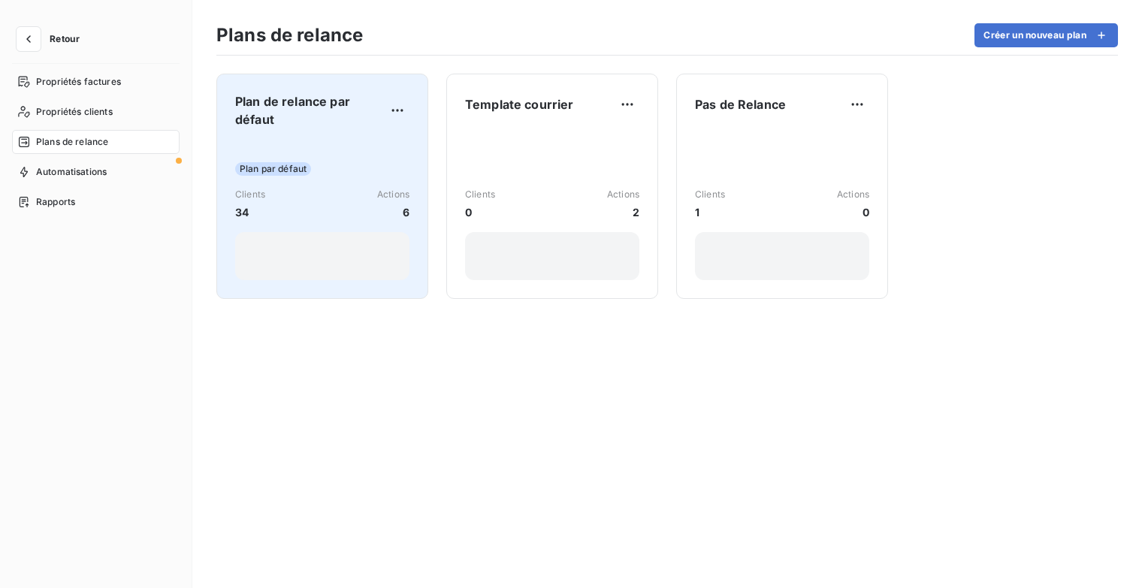
click at [312, 130] on div "Plan de relance par défaut Plan par défaut Clients 34 Actions 6" at bounding box center [322, 186] width 174 height 188
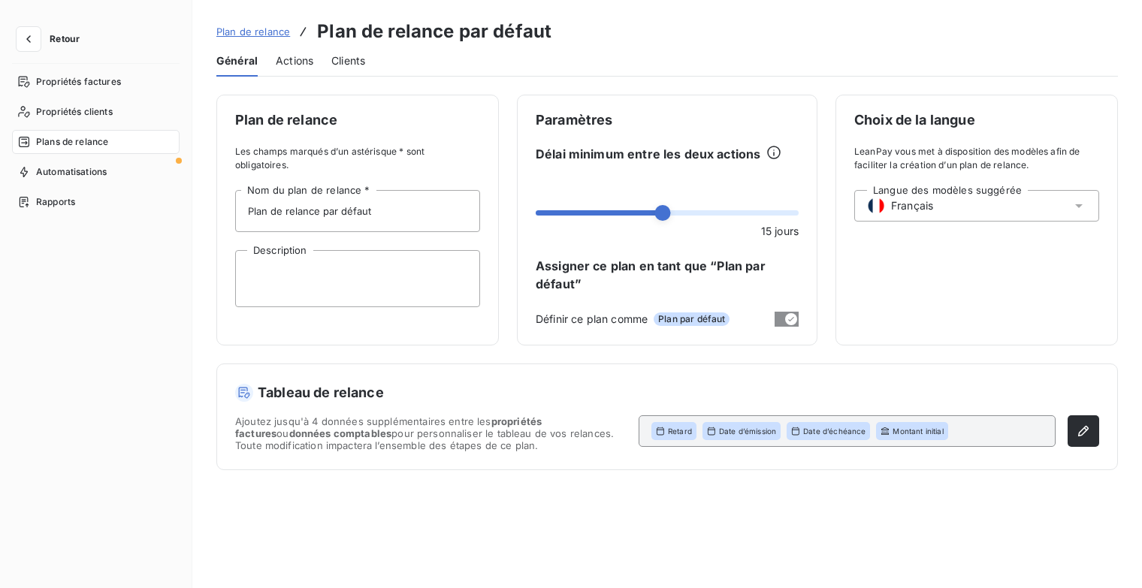
click at [295, 60] on span "Actions" at bounding box center [295, 60] width 38 height 15
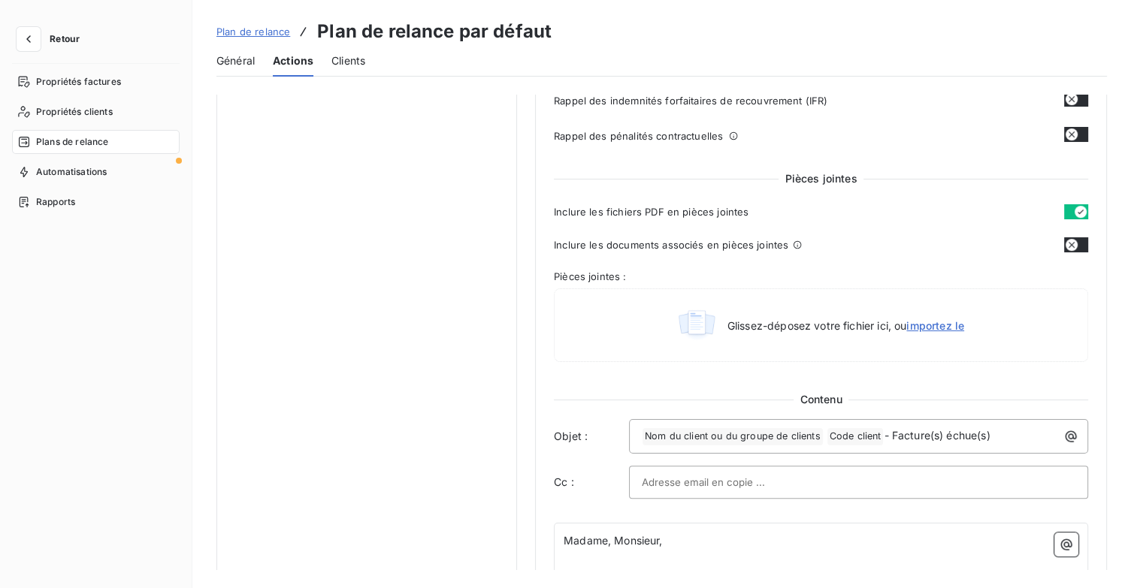
scroll to position [676, 0]
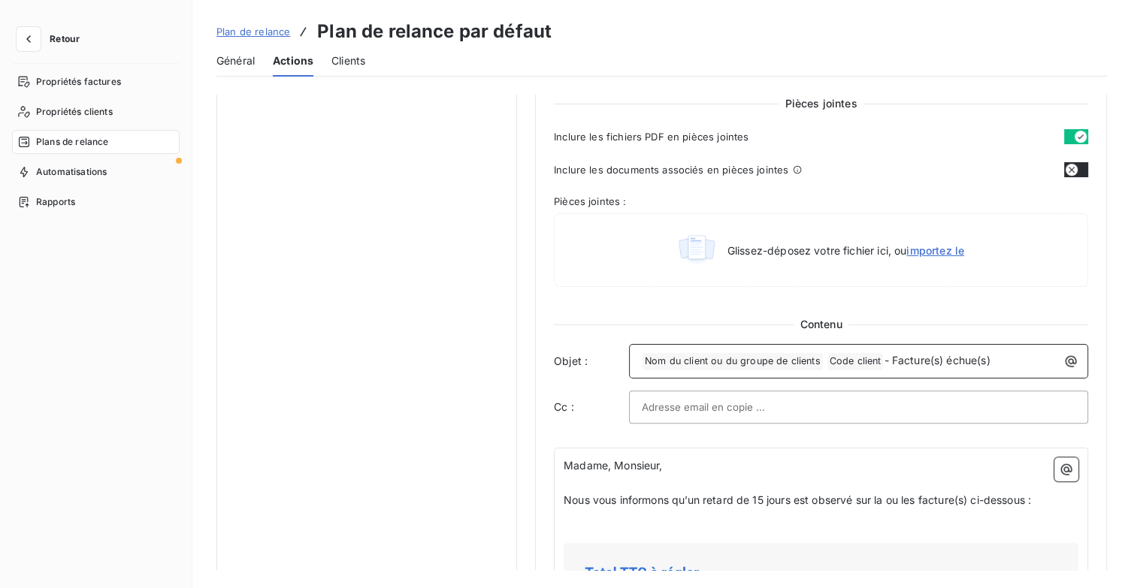
click at [639, 361] on div "﻿ Nom du client ou du groupe de clients ﻿ Code client ﻿ - Facture(s) échue(s)" at bounding box center [858, 359] width 449 height 21
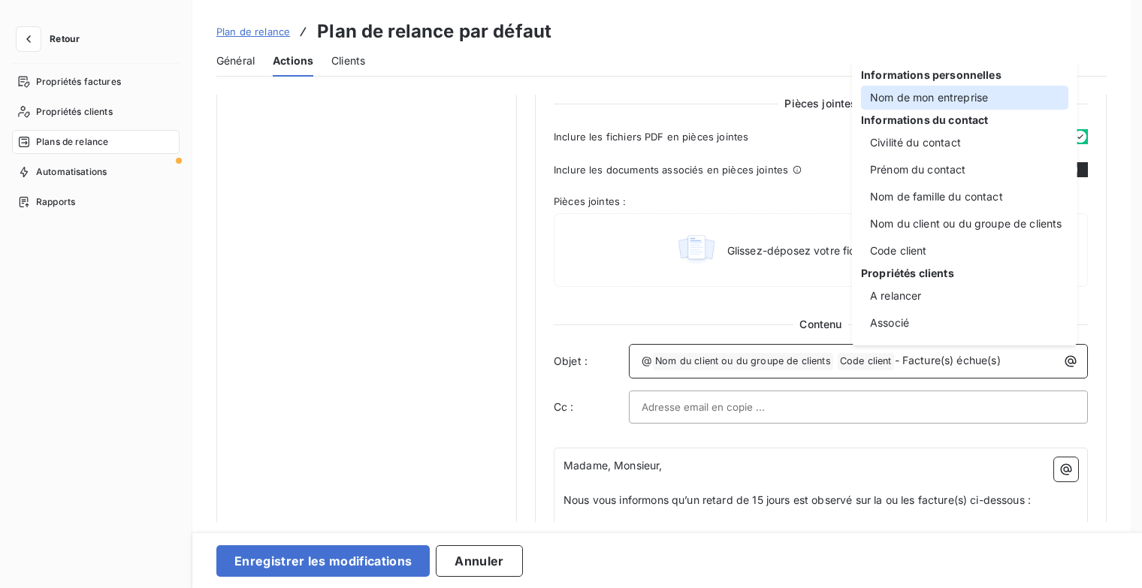
click at [920, 107] on div "Nom de mon entreprise" at bounding box center [964, 98] width 207 height 24
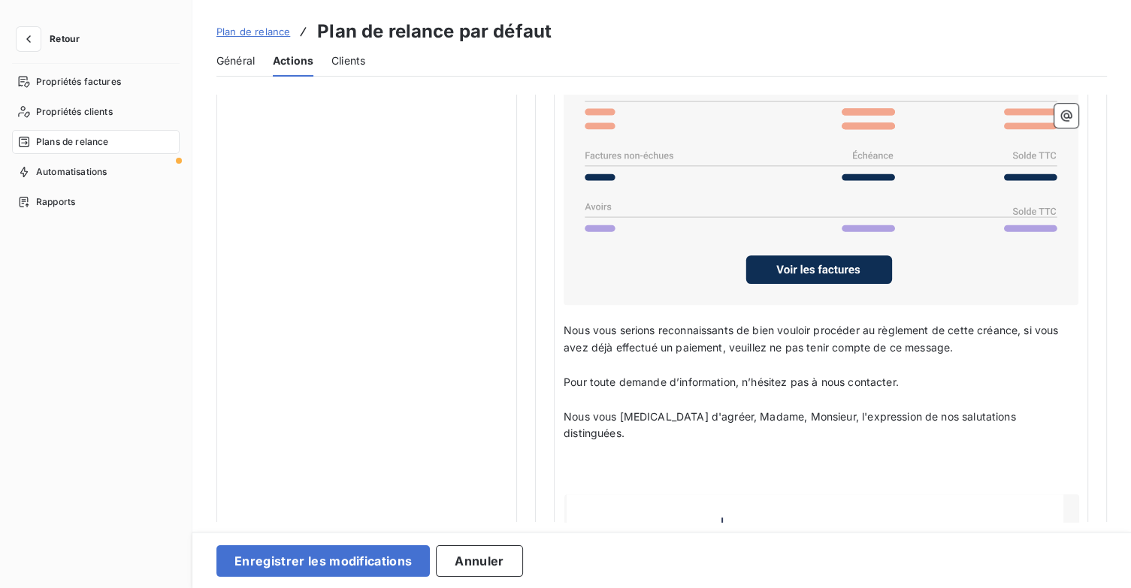
scroll to position [1353, 0]
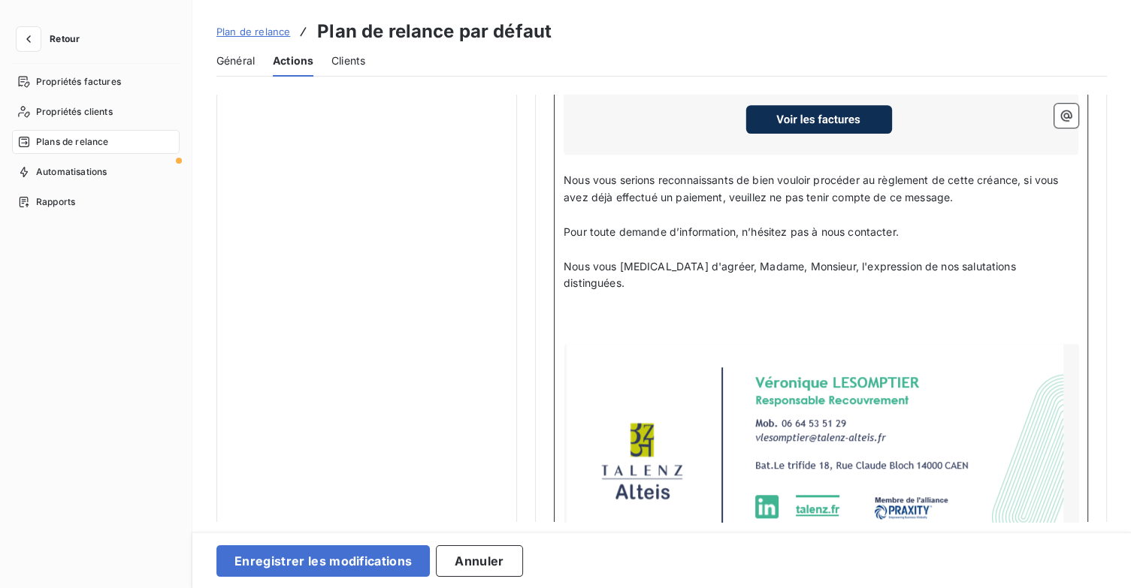
click at [633, 327] on p "﻿" at bounding box center [821, 335] width 515 height 17
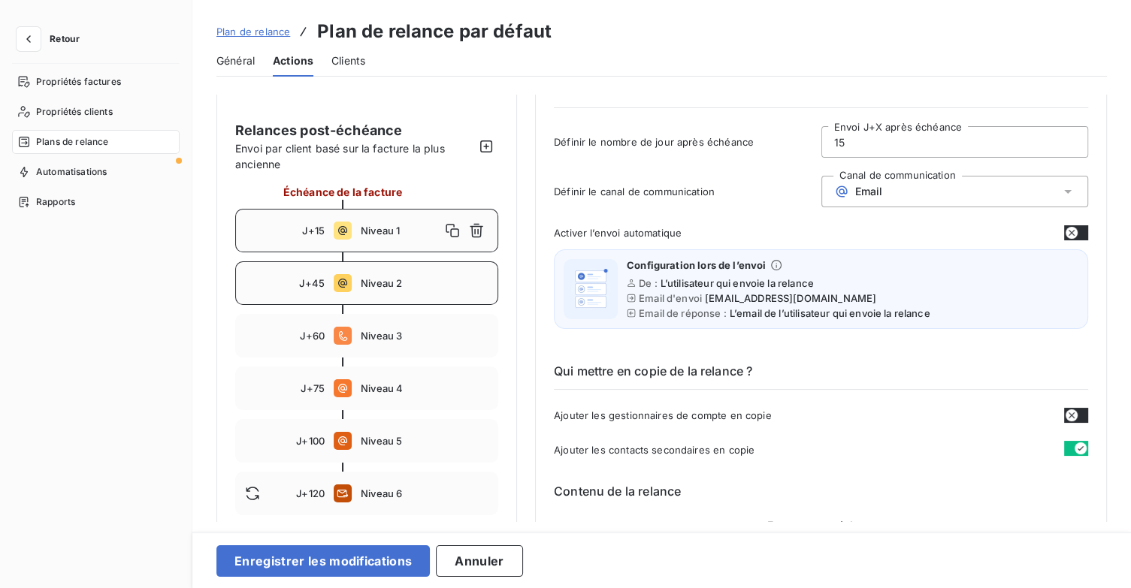
click at [400, 283] on span "Niveau 2" at bounding box center [425, 283] width 128 height 12
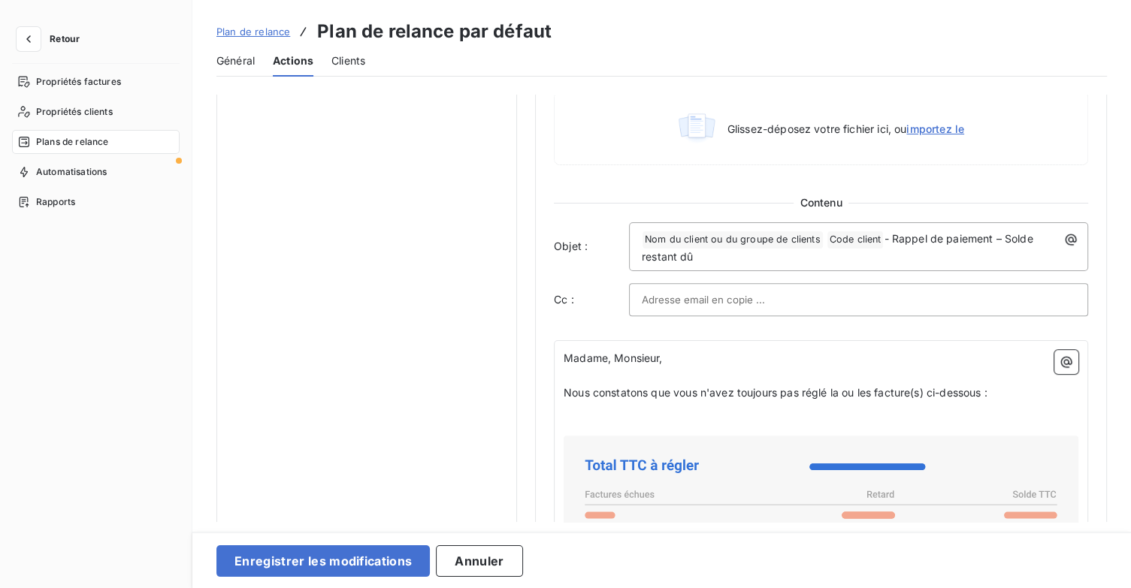
scroll to position [827, 0]
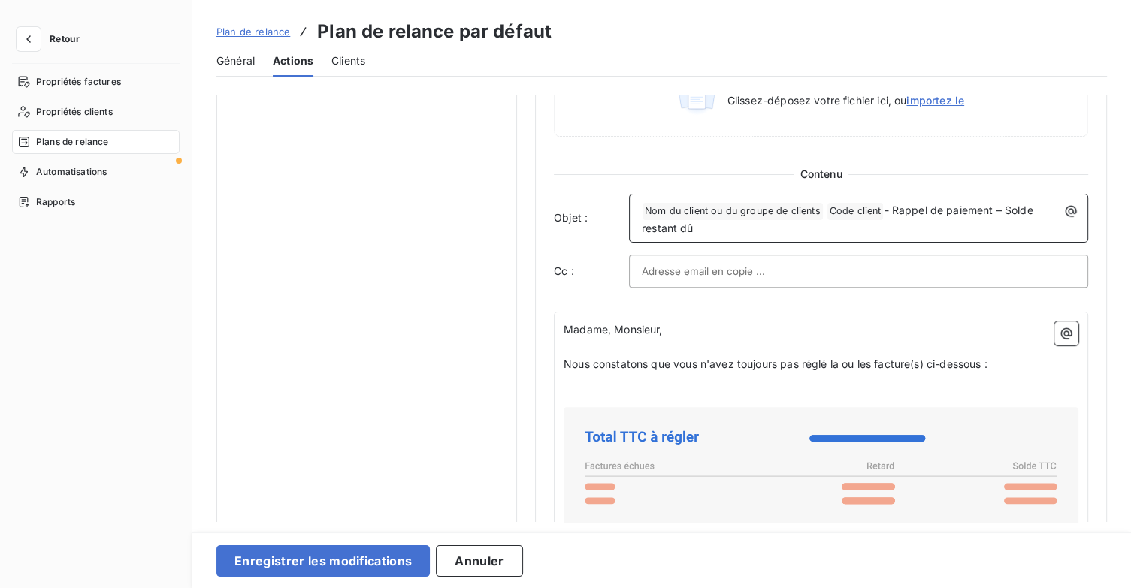
click at [638, 213] on div "﻿ Nom du client ou du groupe de clients ﻿ Code client ﻿ - Rappel de paiement – …" at bounding box center [858, 218] width 449 height 38
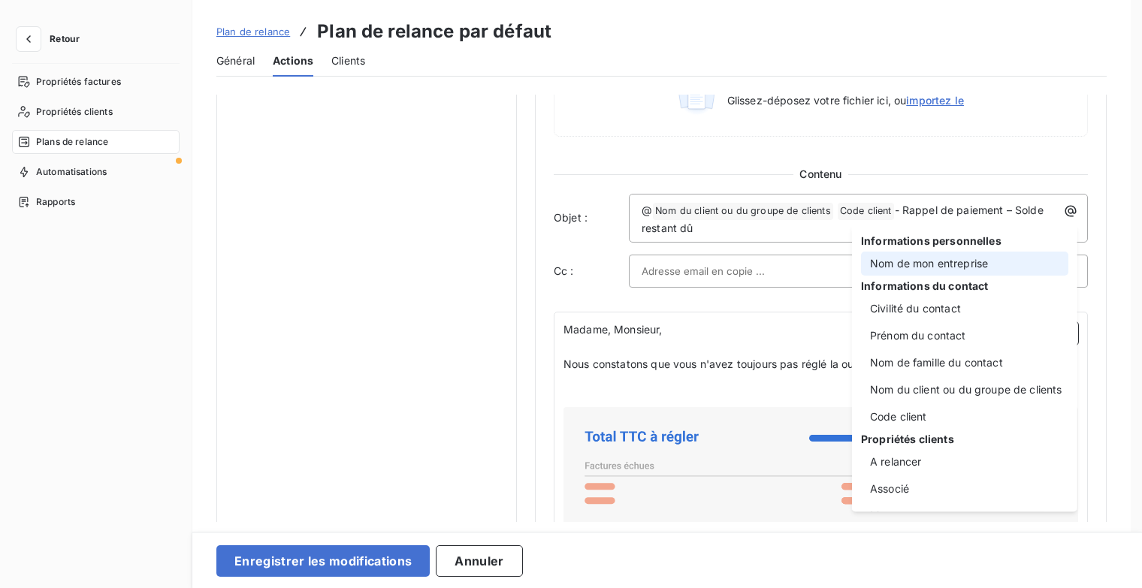
click at [981, 260] on div "Nom de mon entreprise" at bounding box center [964, 264] width 207 height 24
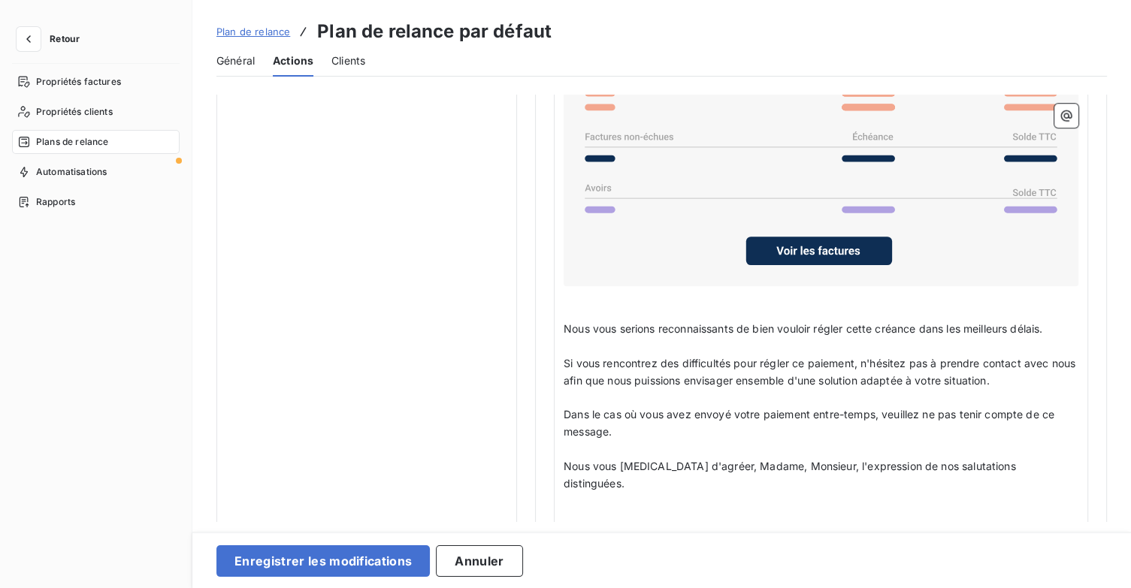
scroll to position [1353, 0]
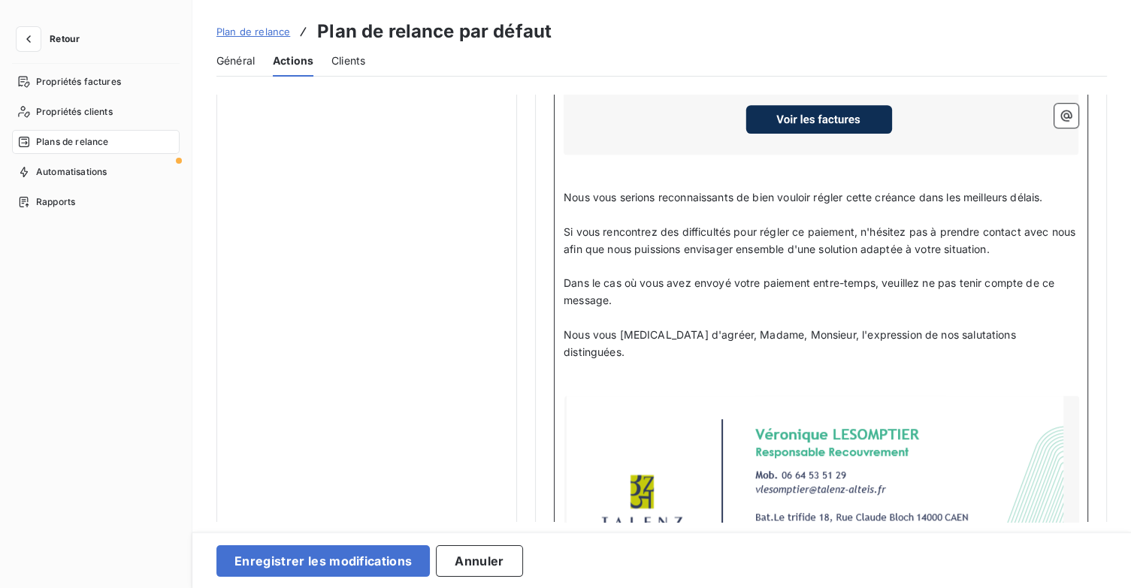
click at [609, 379] on p "﻿" at bounding box center [821, 387] width 515 height 17
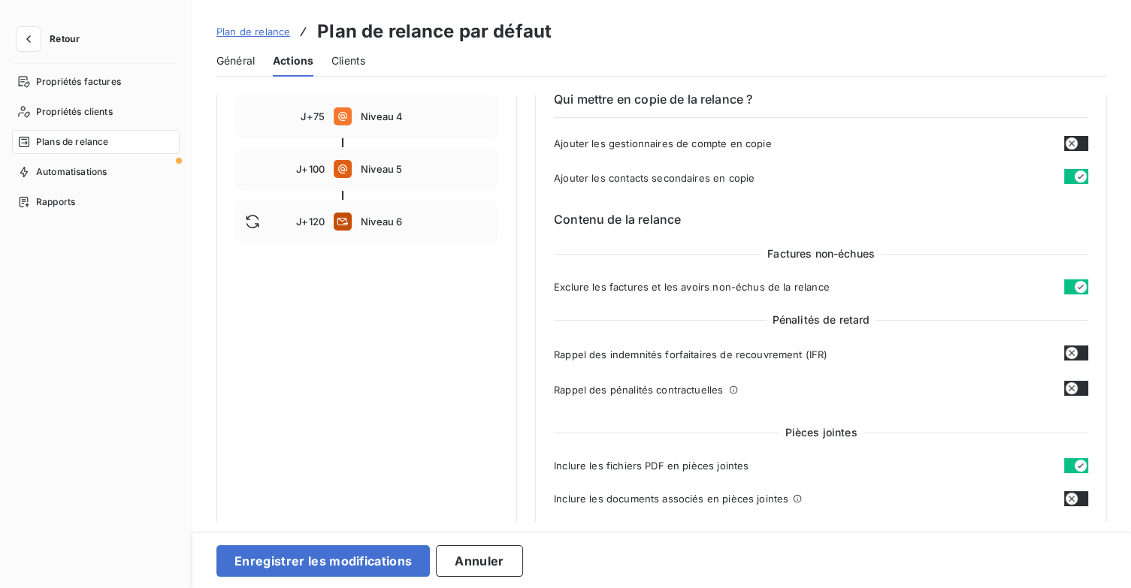
scroll to position [225, 0]
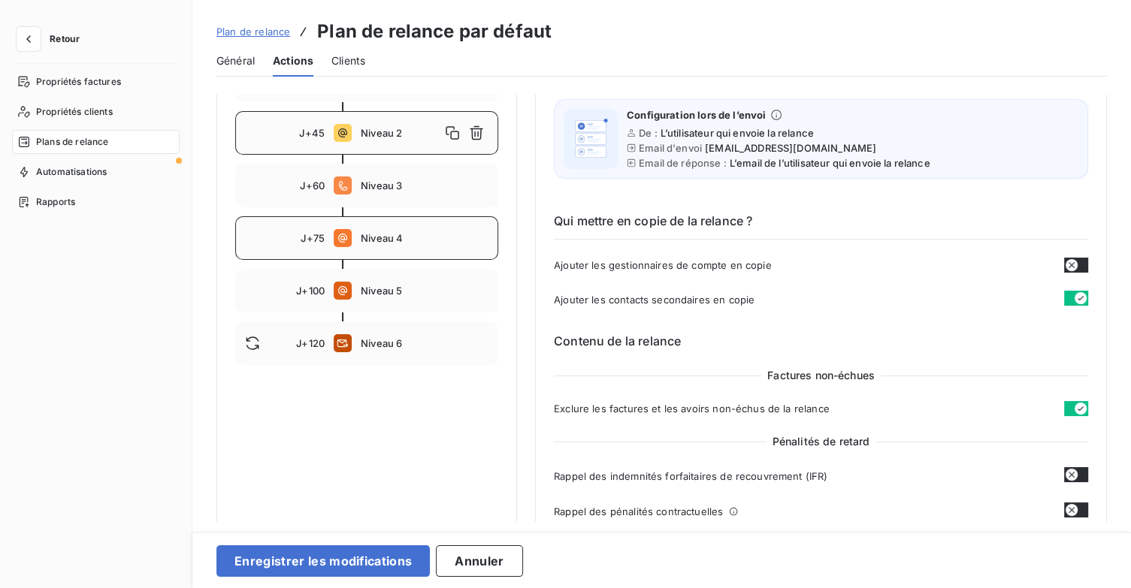
click at [428, 249] on div "J+75 Niveau 4" at bounding box center [366, 238] width 263 height 44
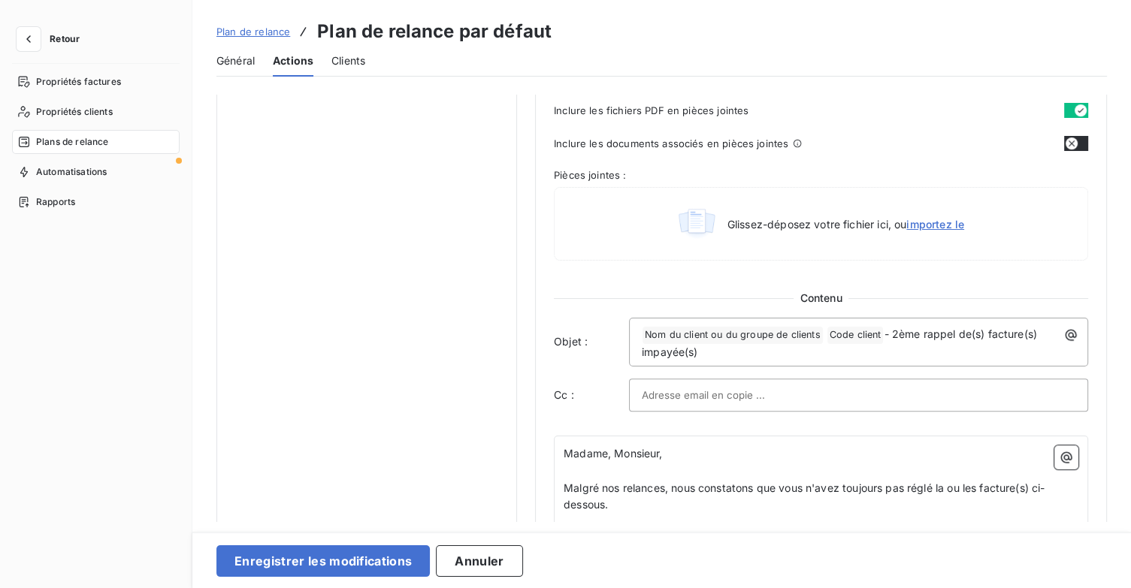
scroll to position [827, 0]
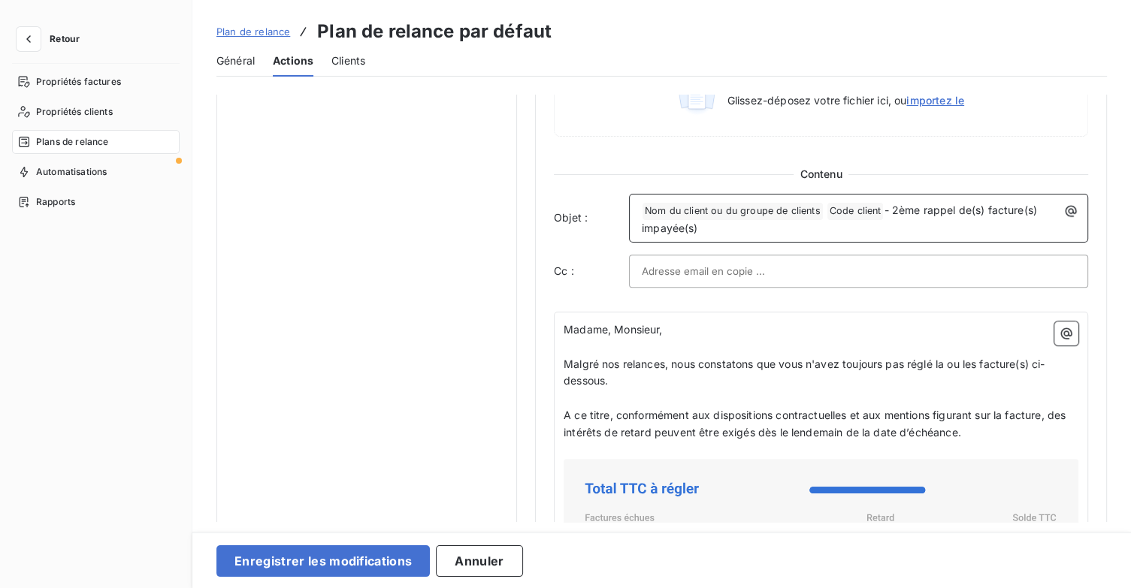
click at [643, 213] on span "Nom du client ou du groupe de clients ﻿" at bounding box center [732, 211] width 180 height 17
click at [638, 207] on div "﻿ Nom du client ou du groupe de clients ﻿ Code client ﻿ - 2ème rappel de(s) fac…" at bounding box center [858, 218] width 449 height 38
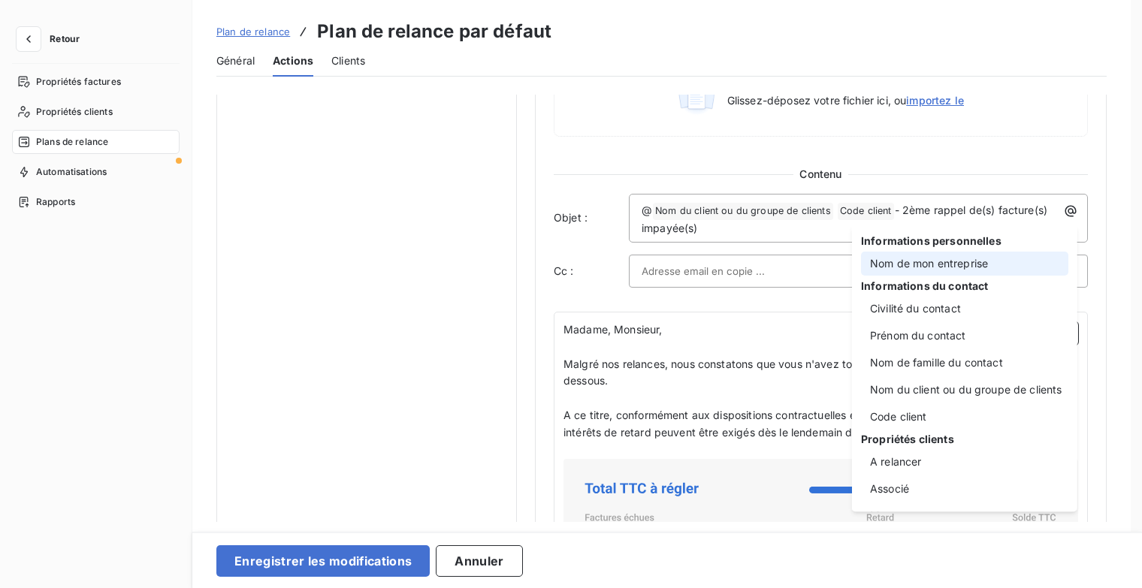
click at [962, 268] on div "Nom de mon entreprise" at bounding box center [964, 264] width 207 height 24
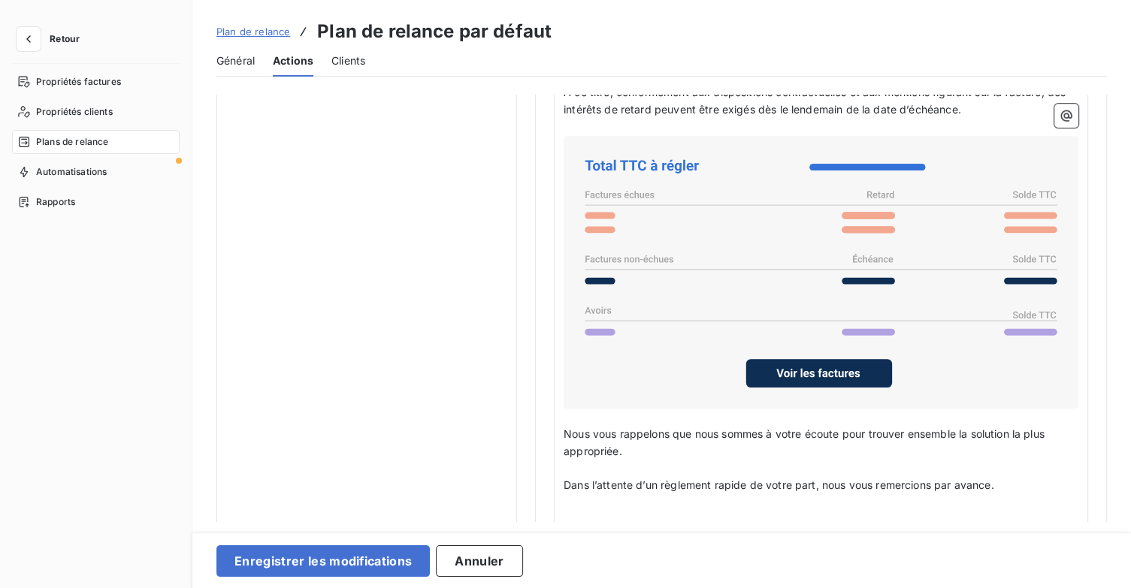
scroll to position [1277, 0]
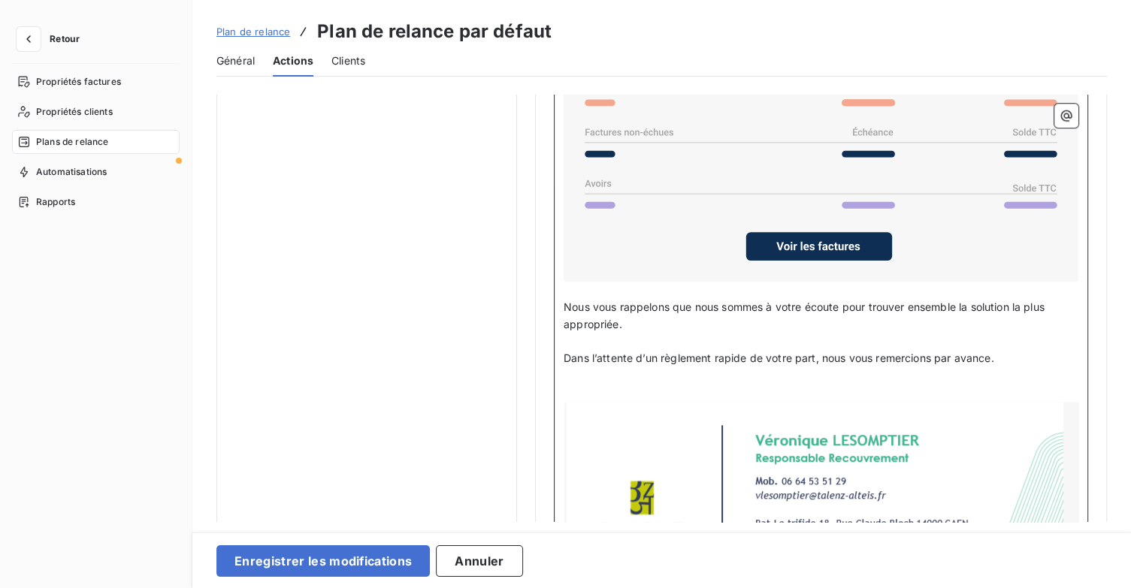
click at [594, 385] on p "﻿" at bounding box center [821, 393] width 515 height 17
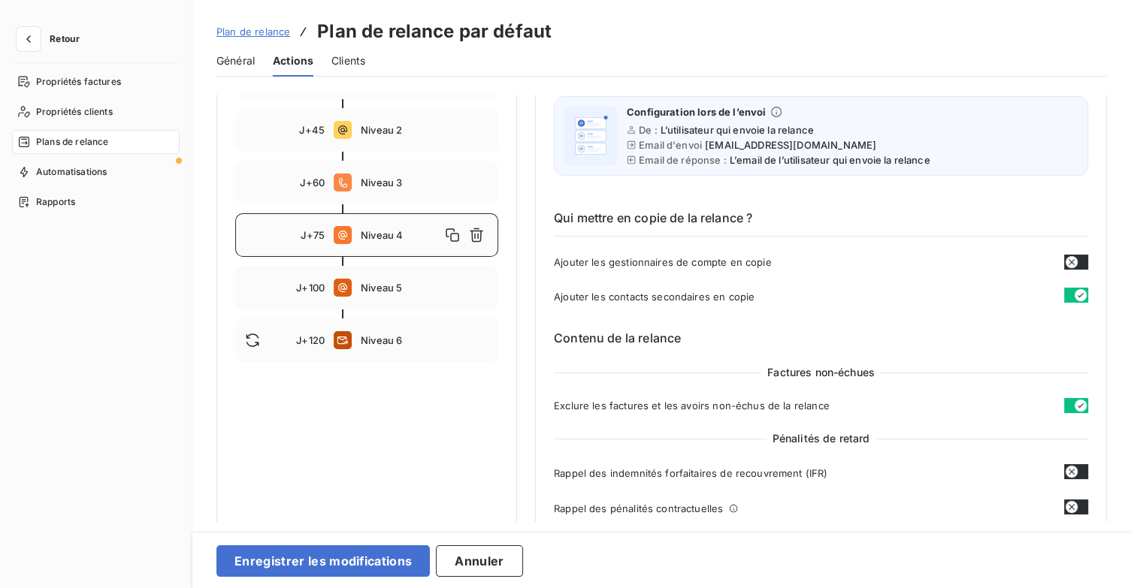
scroll to position [225, 0]
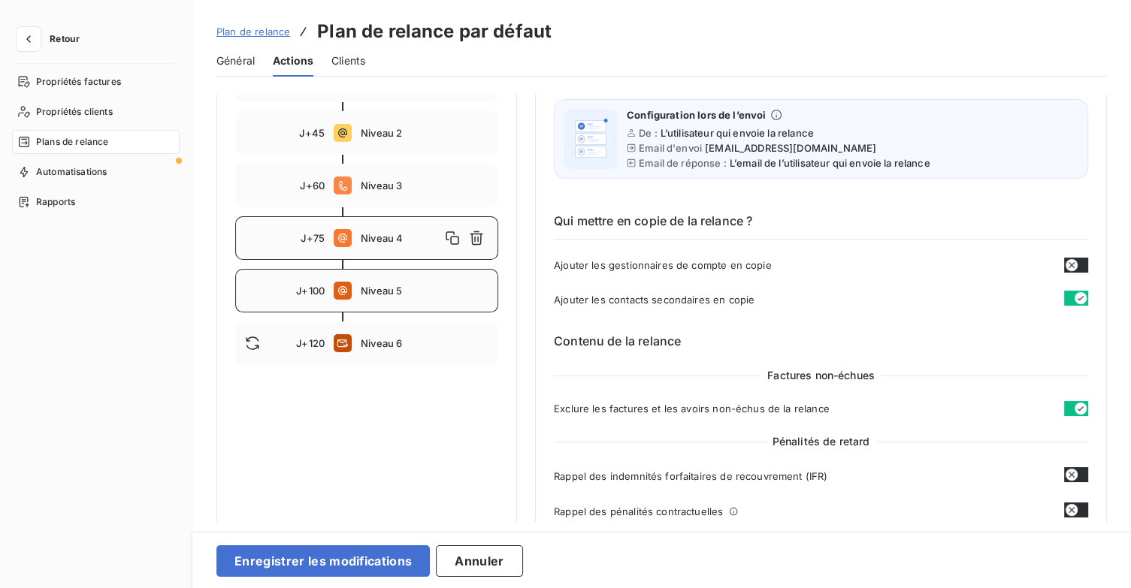
click at [406, 287] on span "Niveau 5" at bounding box center [425, 291] width 128 height 12
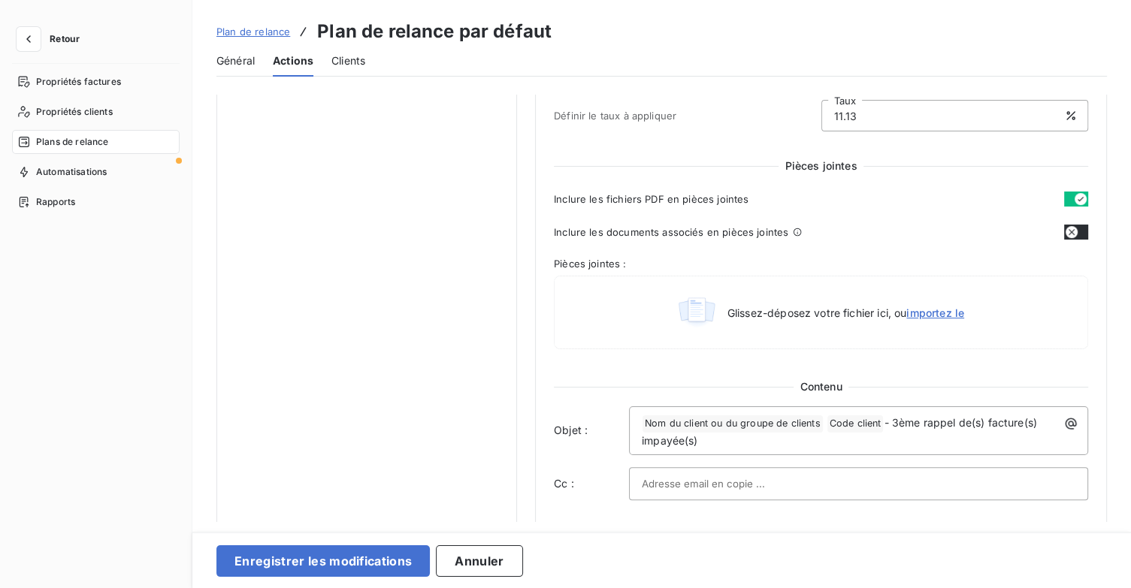
scroll to position [751, 0]
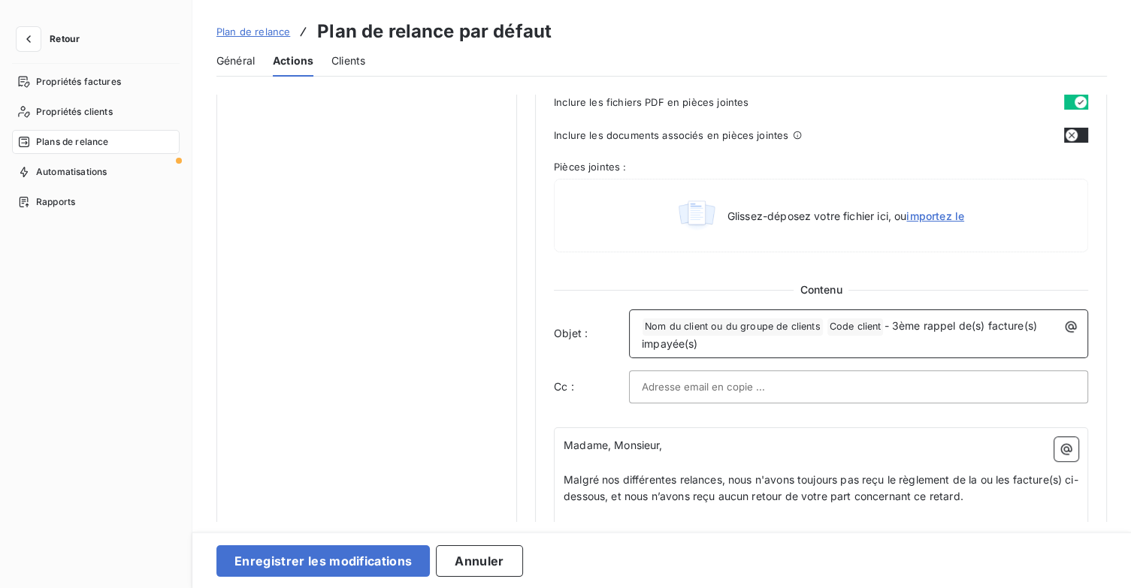
click at [638, 330] on div "﻿ Nom du client ou du groupe de clients ﻿ Code client ﻿ - 3ème rappel de(s) fac…" at bounding box center [858, 334] width 449 height 38
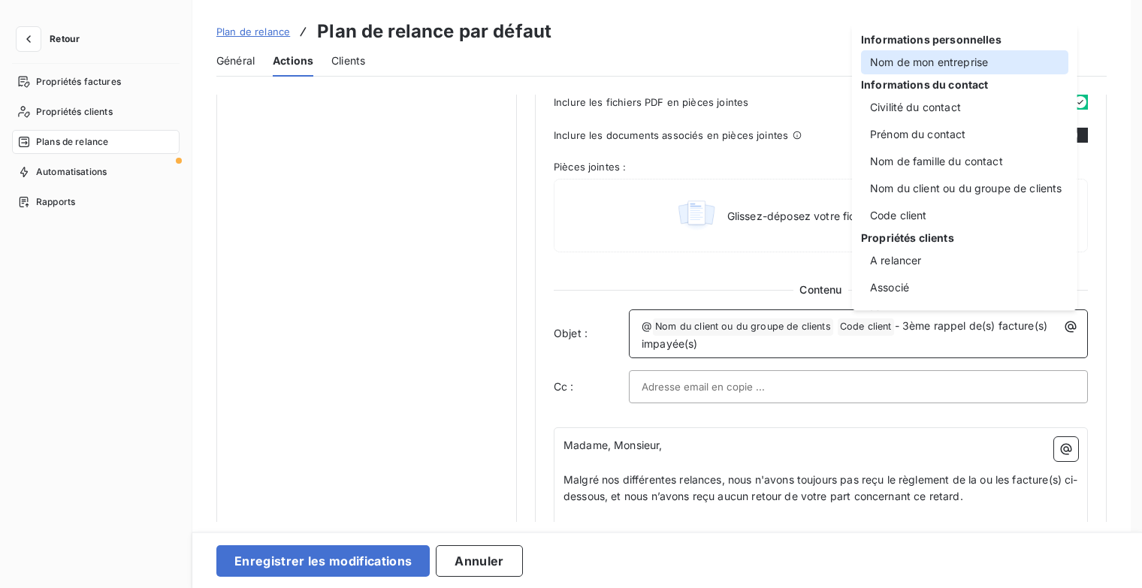
click at [920, 65] on div "Nom de mon entreprise" at bounding box center [964, 62] width 207 height 24
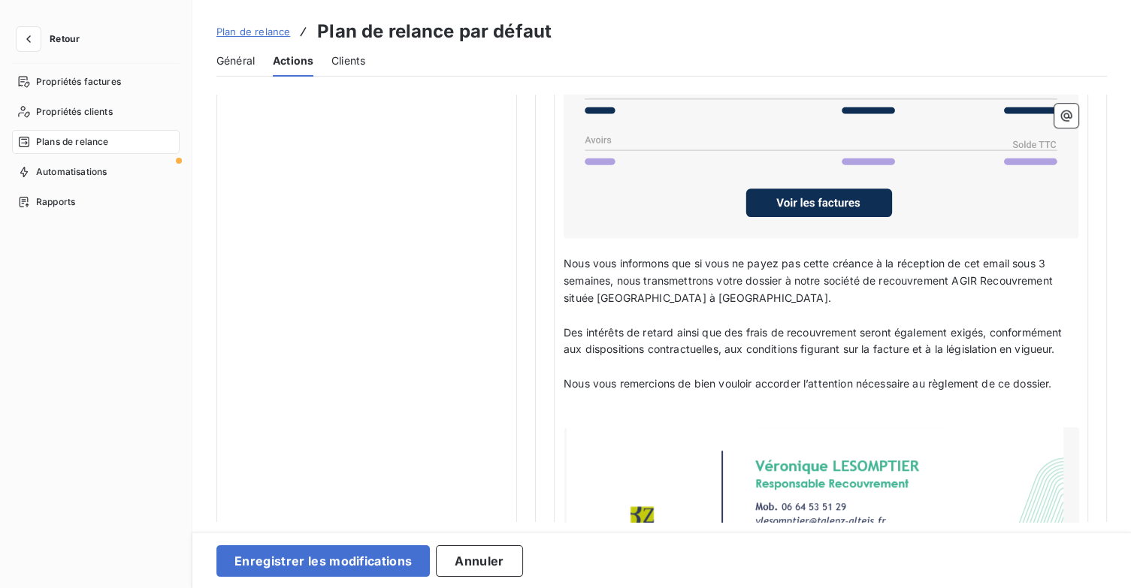
scroll to position [1353, 0]
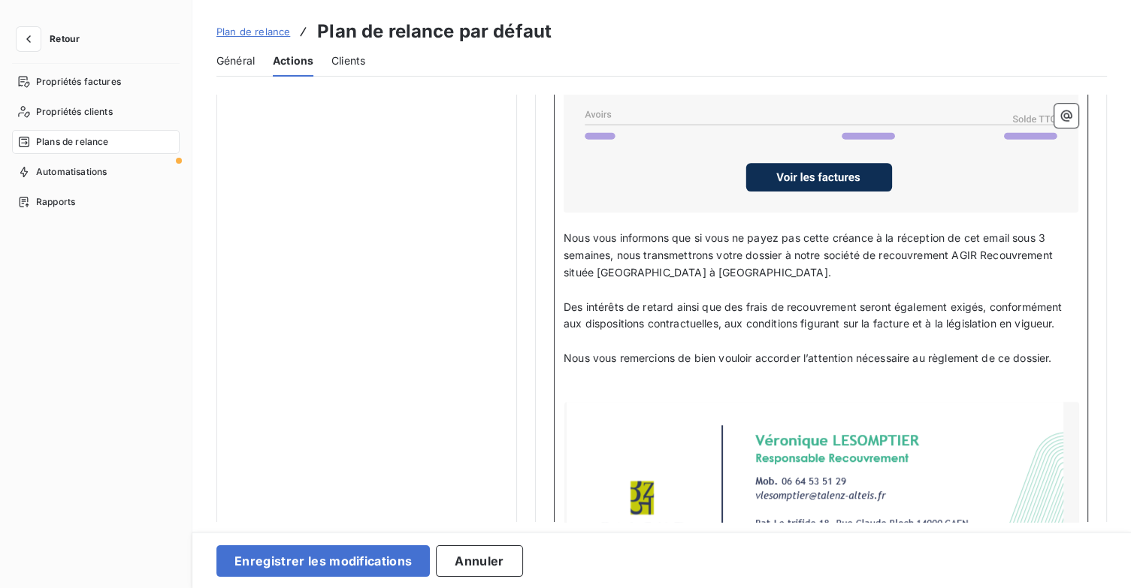
click at [609, 385] on p "﻿" at bounding box center [821, 393] width 515 height 17
click at [1047, 231] on span "Nous vous informons que si vous ne payez pas cette créance à la réception de ce…" at bounding box center [810, 254] width 492 height 47
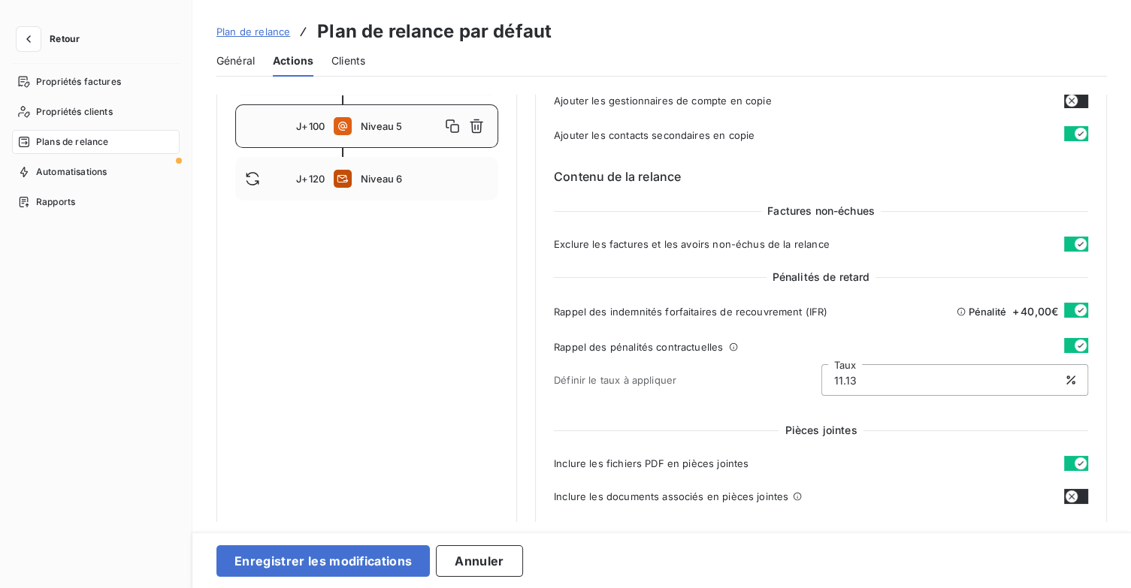
scroll to position [150, 0]
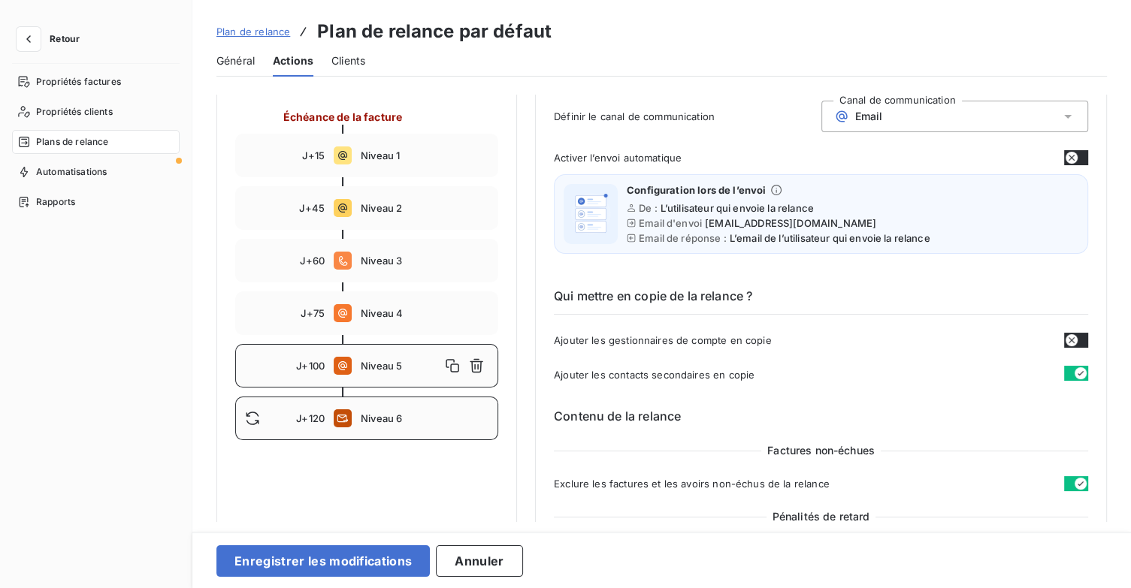
click at [398, 414] on span "Niveau 6" at bounding box center [425, 419] width 128 height 12
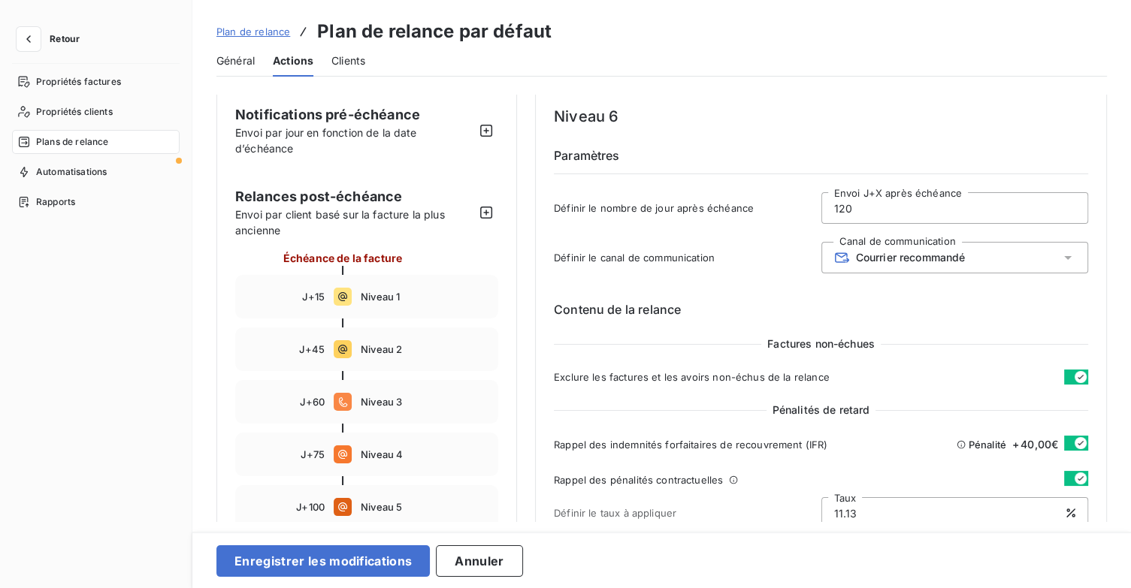
scroll to position [0, 0]
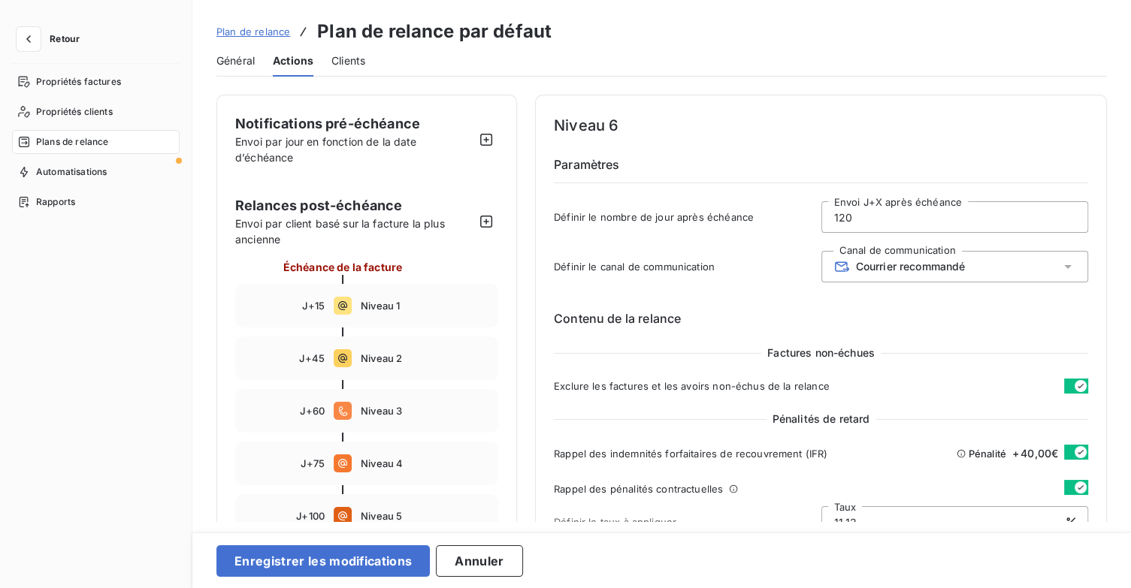
click at [787, 213] on div "Définir le nombre de jour après échéance 120 Envoi J+X après échéance" at bounding box center [821, 221] width 534 height 41
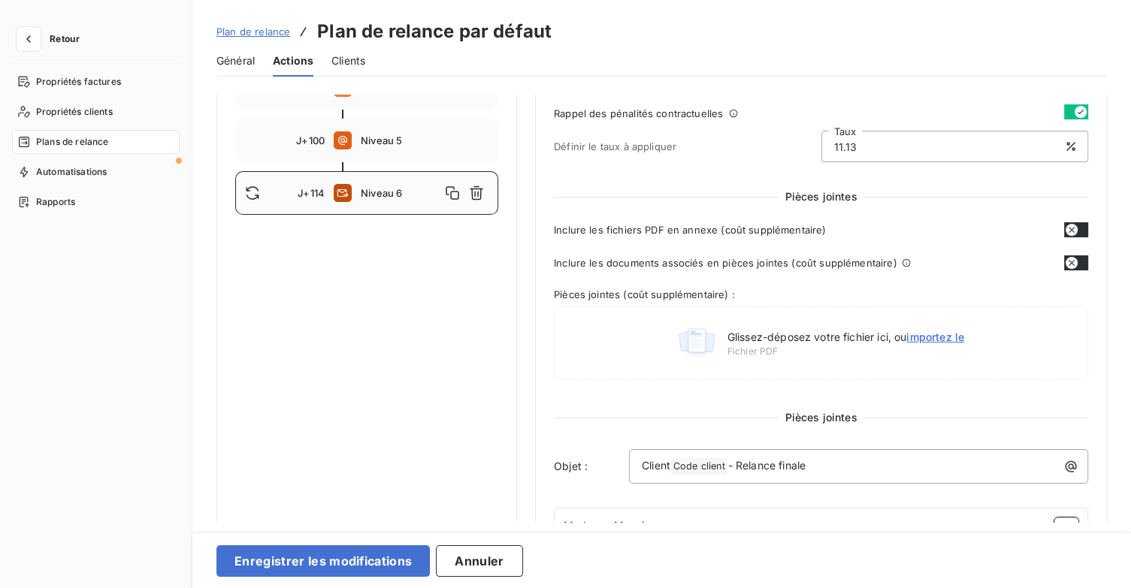
scroll to position [676, 0]
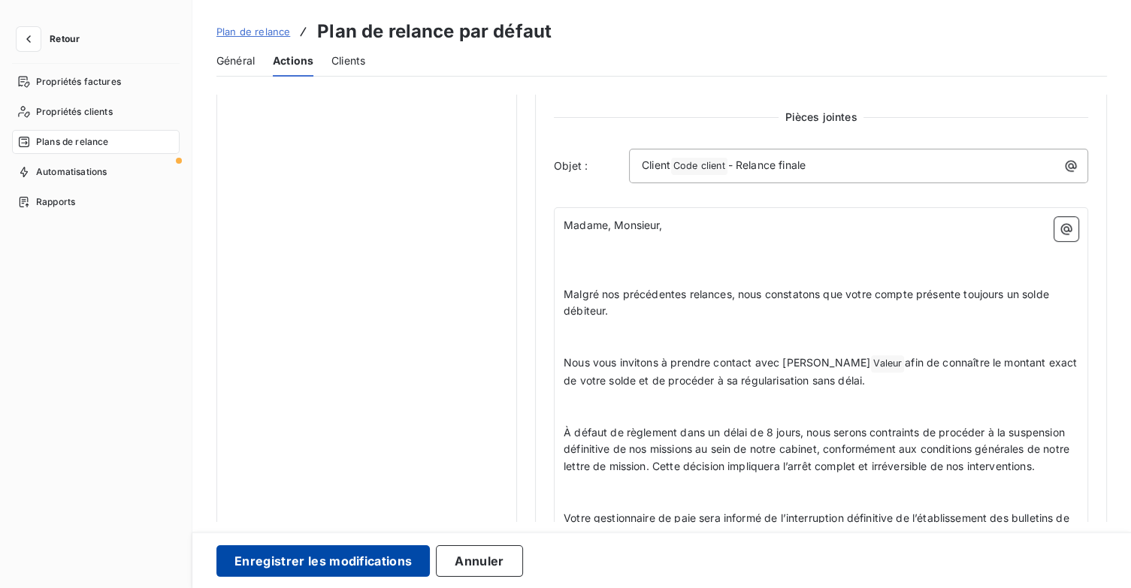
type input "114"
click at [346, 555] on button "Enregistrer les modifications" at bounding box center [322, 562] width 213 height 32
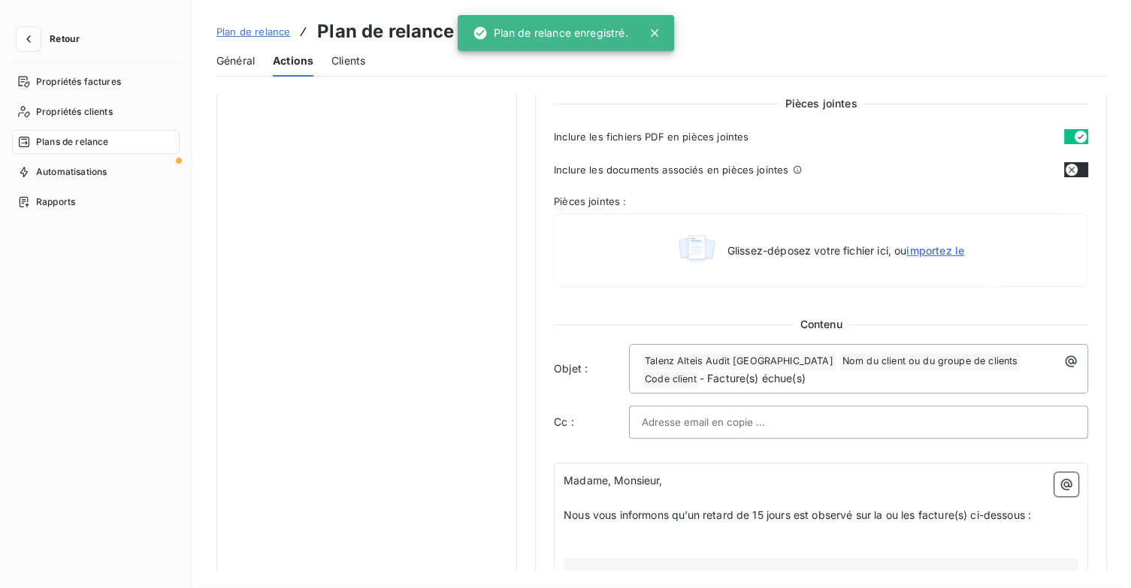
scroll to position [86, 0]
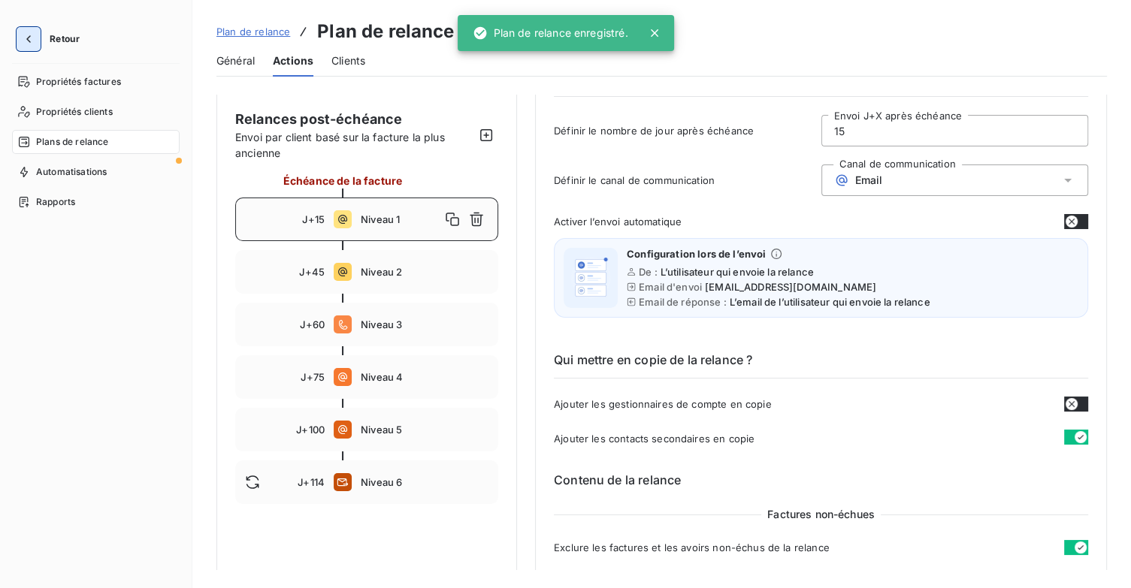
click at [31, 41] on icon "button" at bounding box center [28, 39] width 15 height 15
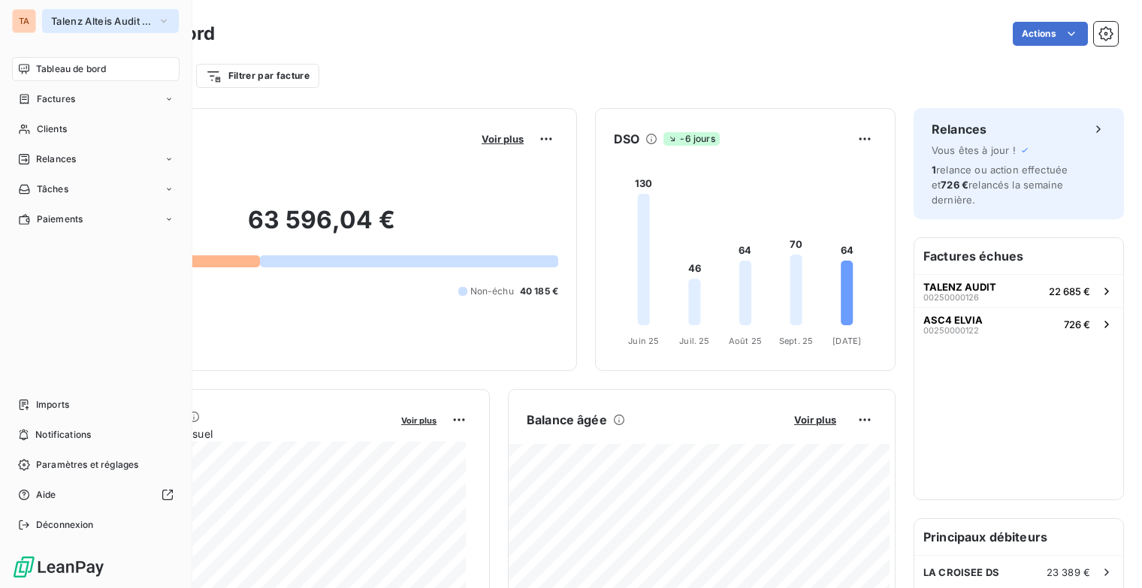
click at [158, 20] on icon "button" at bounding box center [164, 21] width 12 height 15
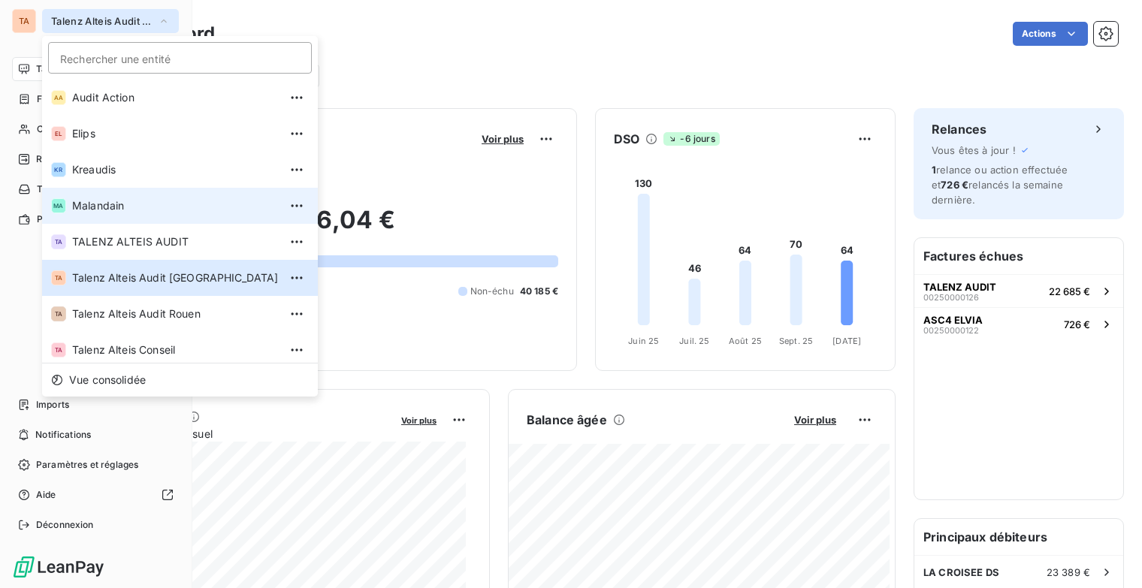
click at [107, 198] on li "MA Malandain" at bounding box center [180, 206] width 276 height 36
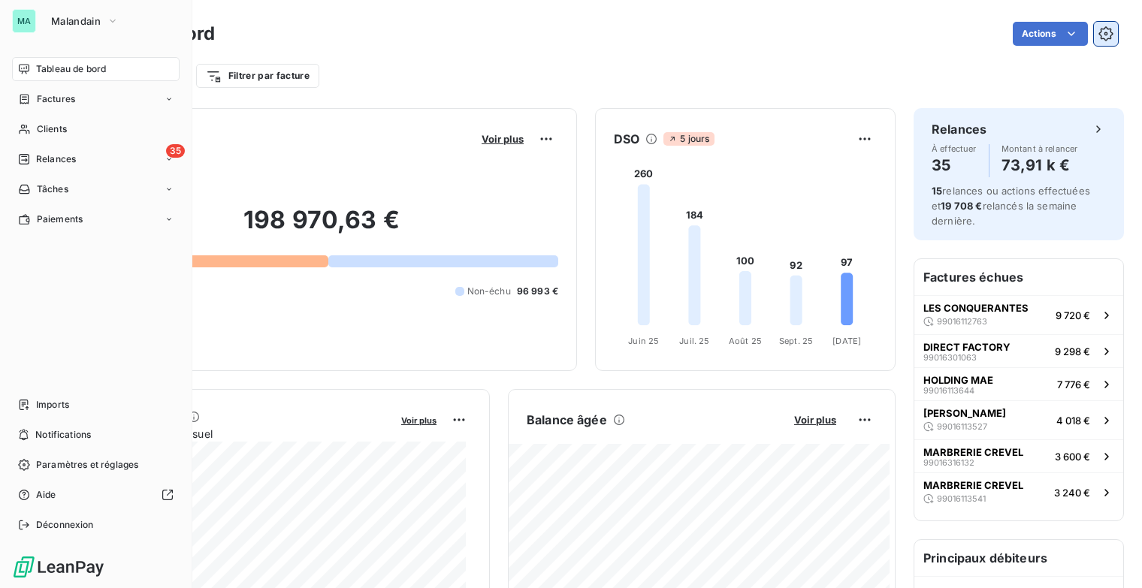
click at [1094, 29] on button "button" at bounding box center [1106, 34] width 24 height 24
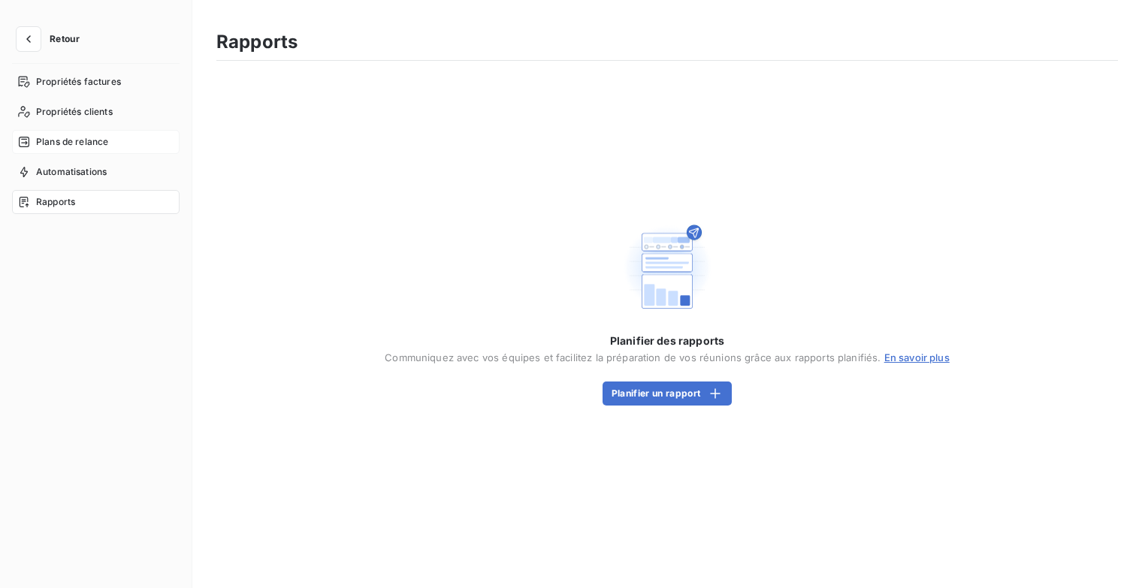
click at [73, 141] on span "Plans de relance" at bounding box center [72, 142] width 72 height 14
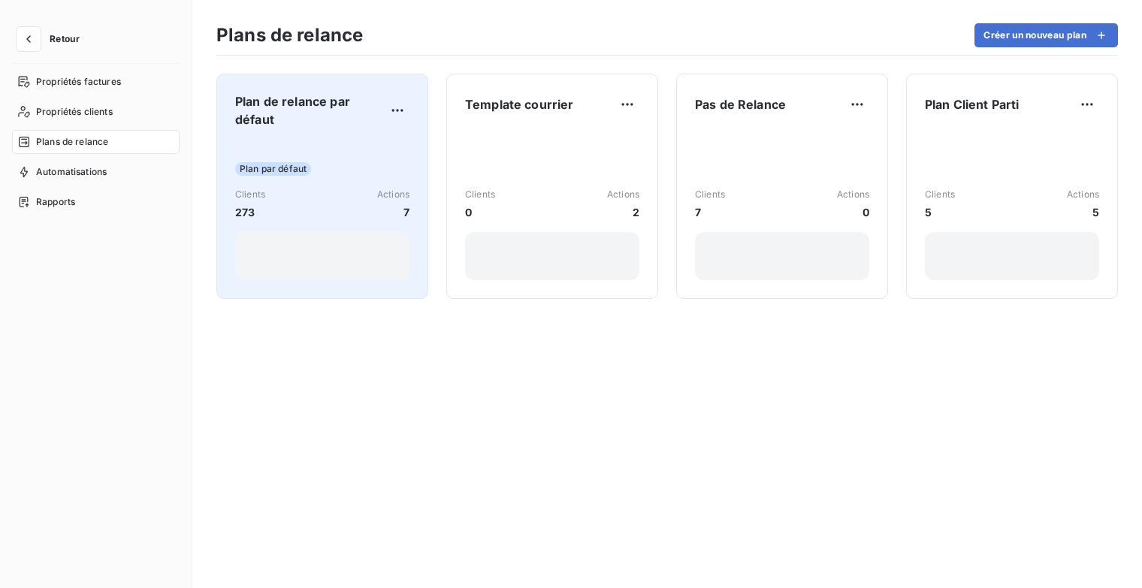
click at [316, 122] on span "Plan de relance par défaut" at bounding box center [310, 110] width 150 height 36
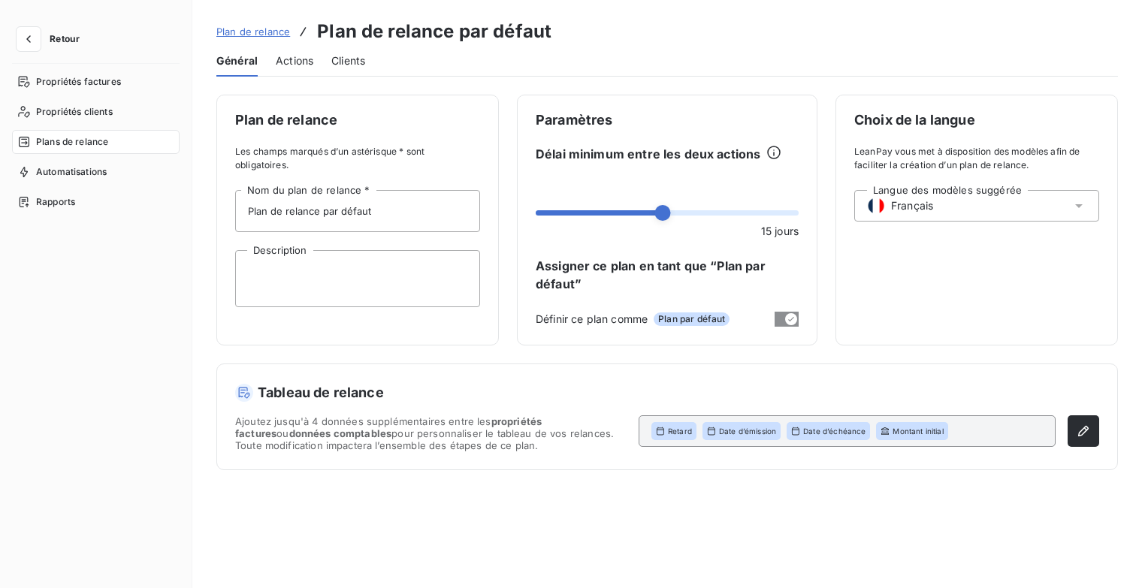
click at [306, 56] on span "Actions" at bounding box center [295, 60] width 38 height 15
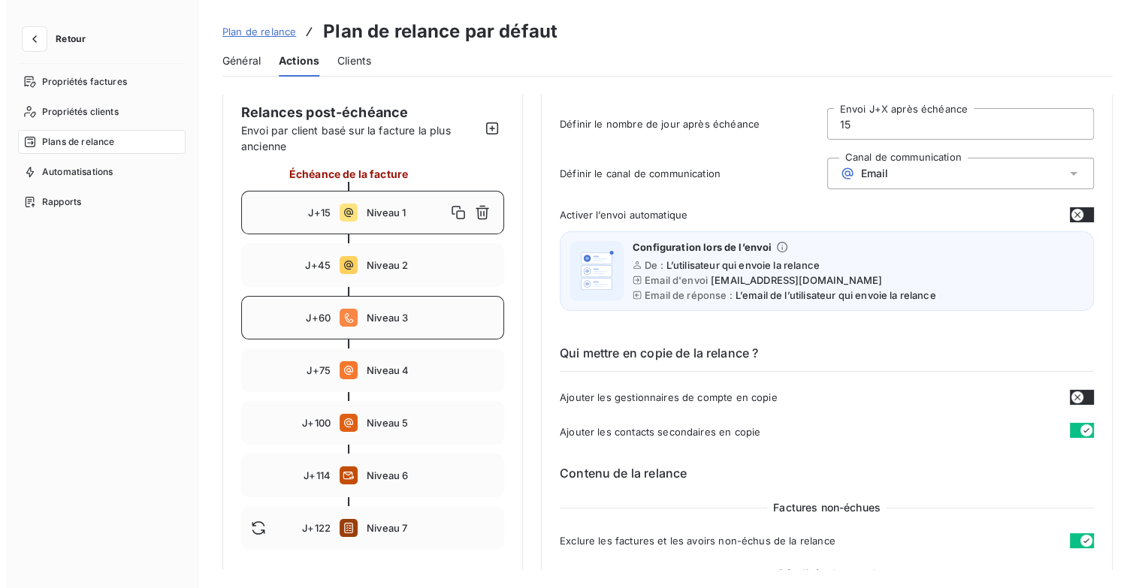
scroll to position [225, 0]
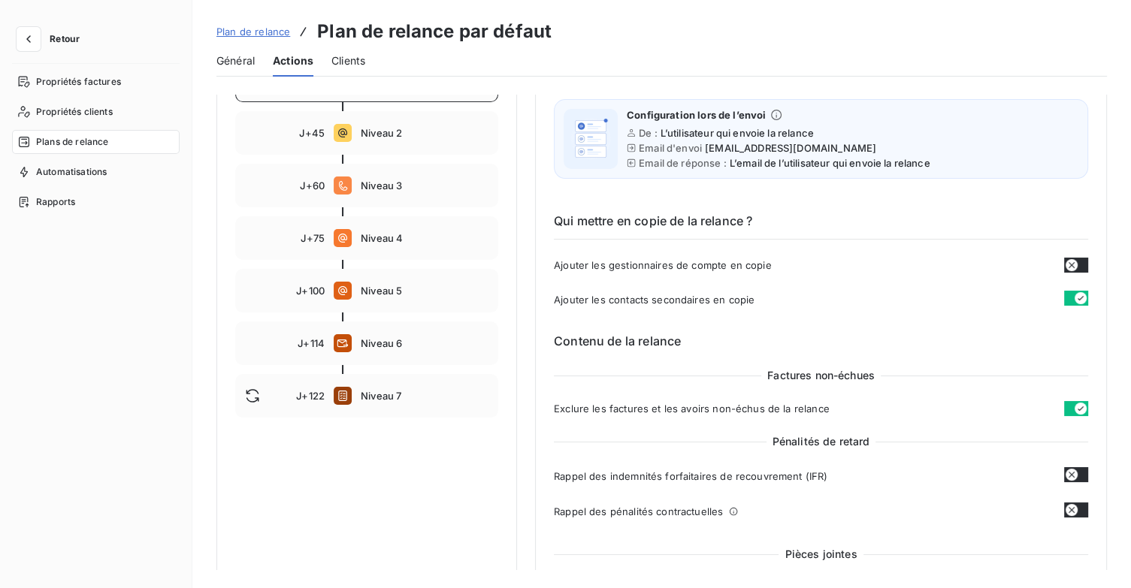
click at [68, 43] on span "Retour" at bounding box center [65, 39] width 30 height 9
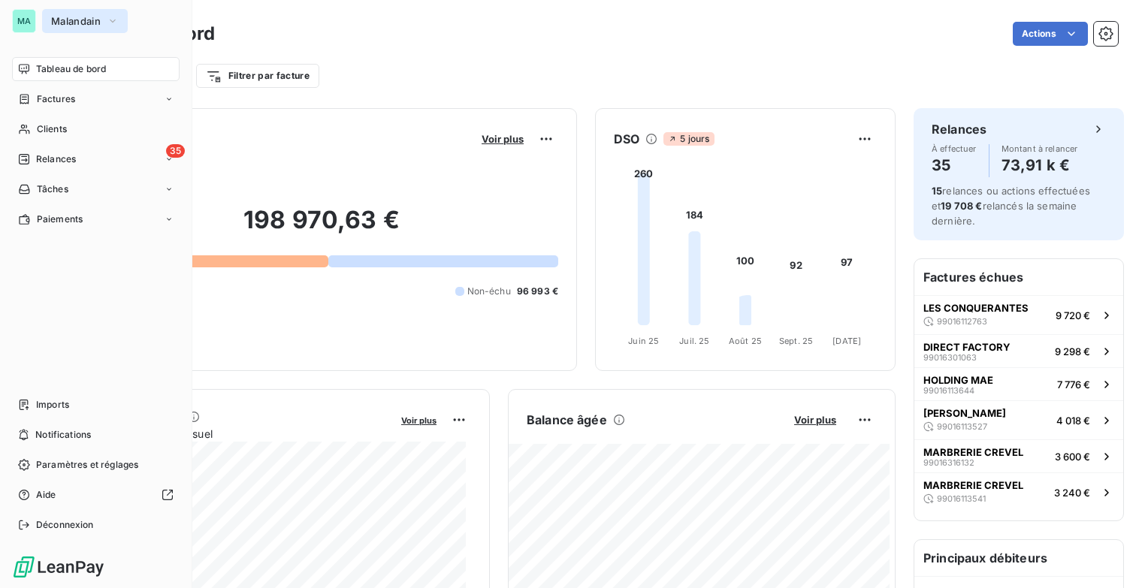
click at [119, 18] on button "Malandain" at bounding box center [85, 21] width 86 height 24
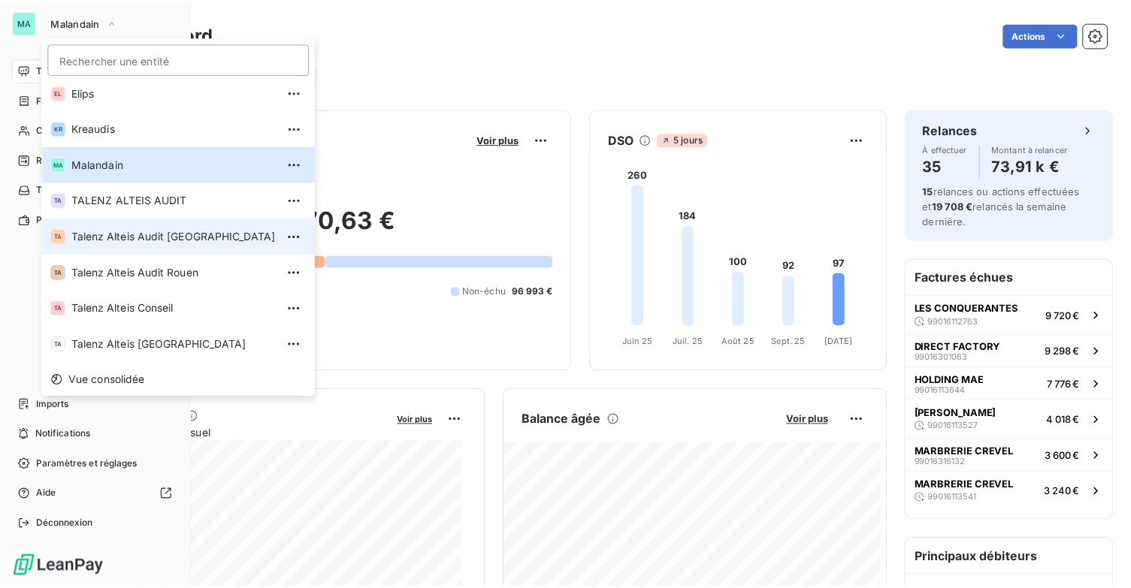
scroll to position [113, 0]
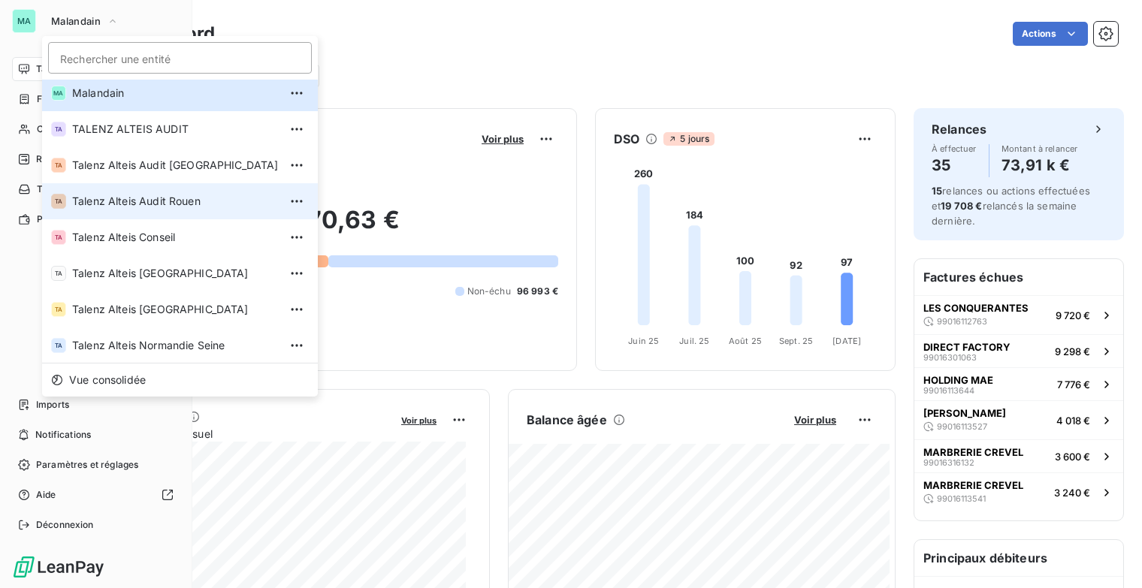
click at [171, 208] on span "Talenz Alteis Audit Rouen" at bounding box center [175, 201] width 207 height 15
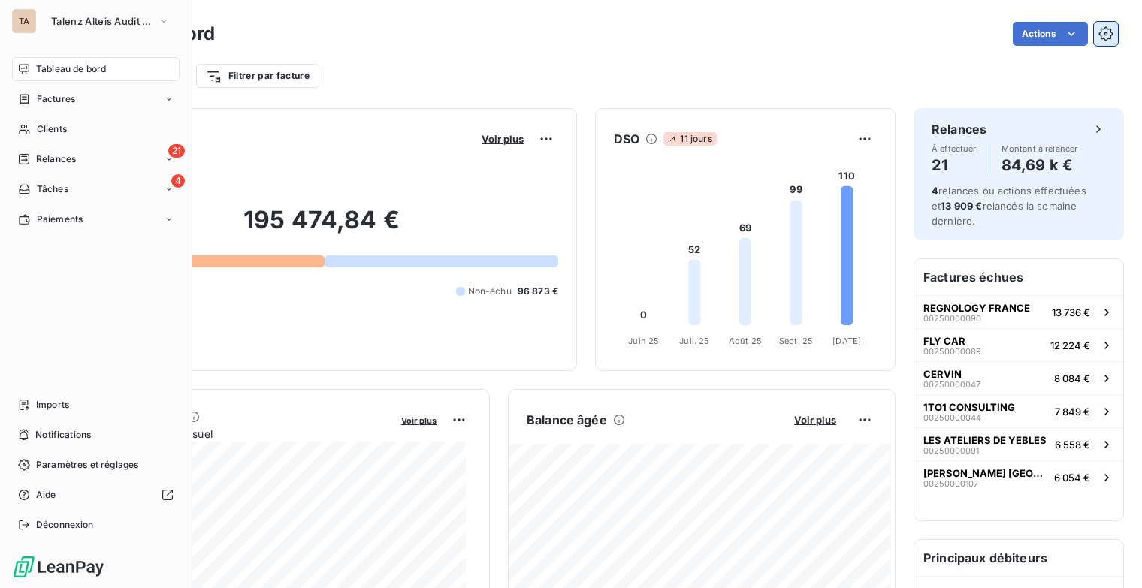
click at [1099, 32] on icon "button" at bounding box center [1106, 33] width 15 height 15
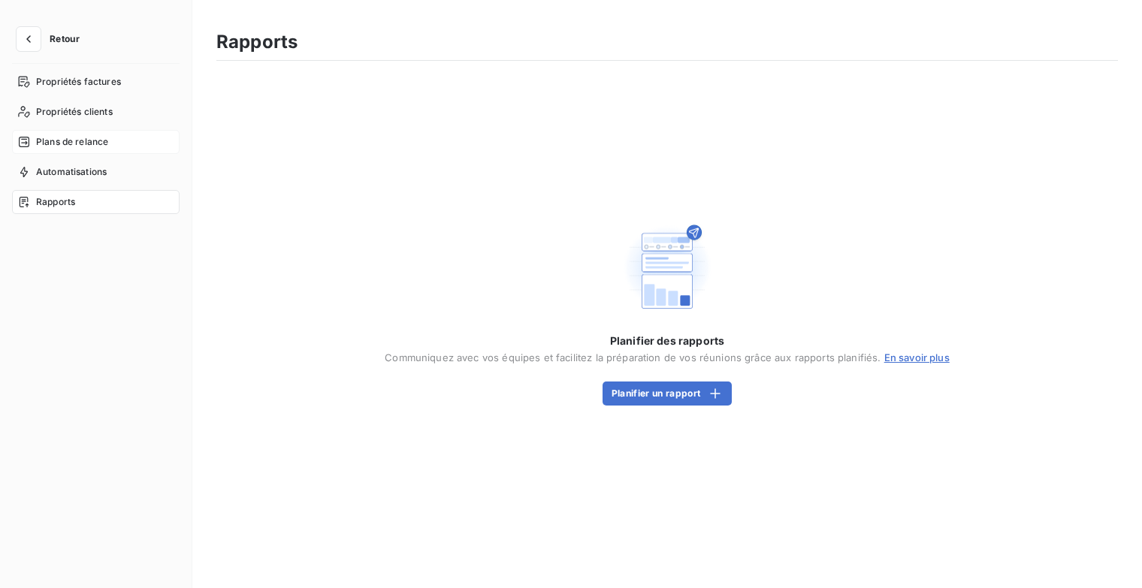
drag, startPoint x: 44, startPoint y: 147, endPoint x: 96, endPoint y: 145, distance: 51.9
click at [45, 147] on span "Plans de relance" at bounding box center [72, 142] width 72 height 14
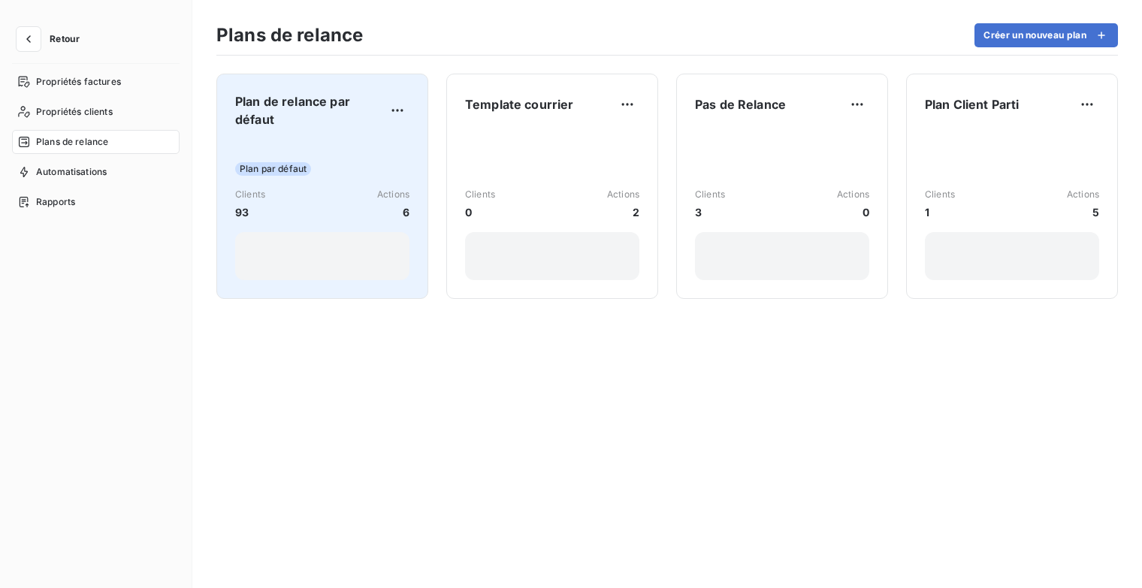
click at [289, 107] on span "Plan de relance par défaut" at bounding box center [310, 110] width 150 height 36
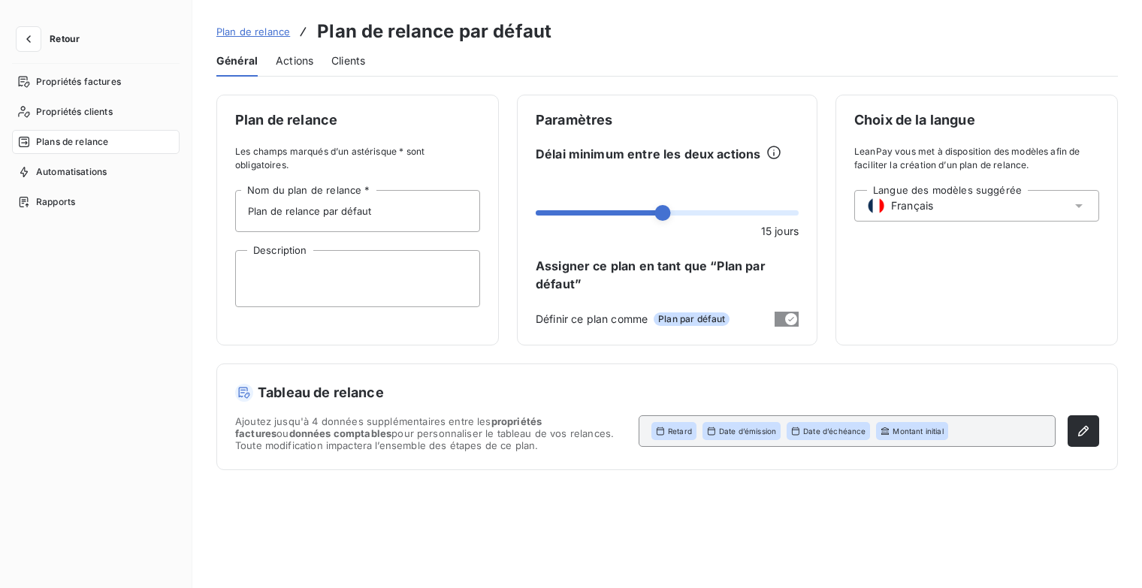
click at [292, 61] on span "Actions" at bounding box center [295, 60] width 38 height 15
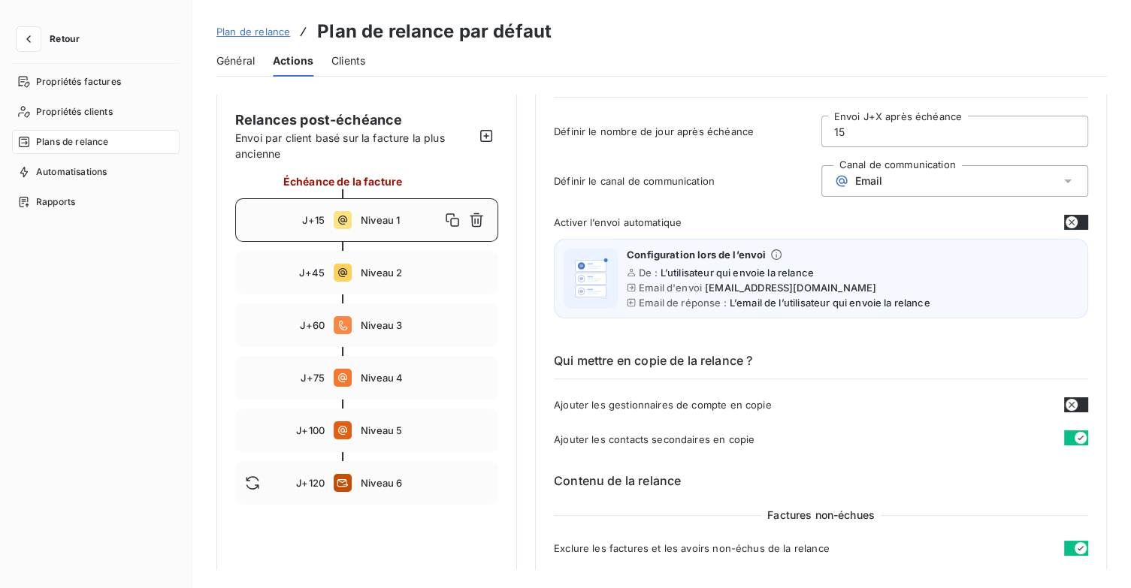
scroll to position [150, 0]
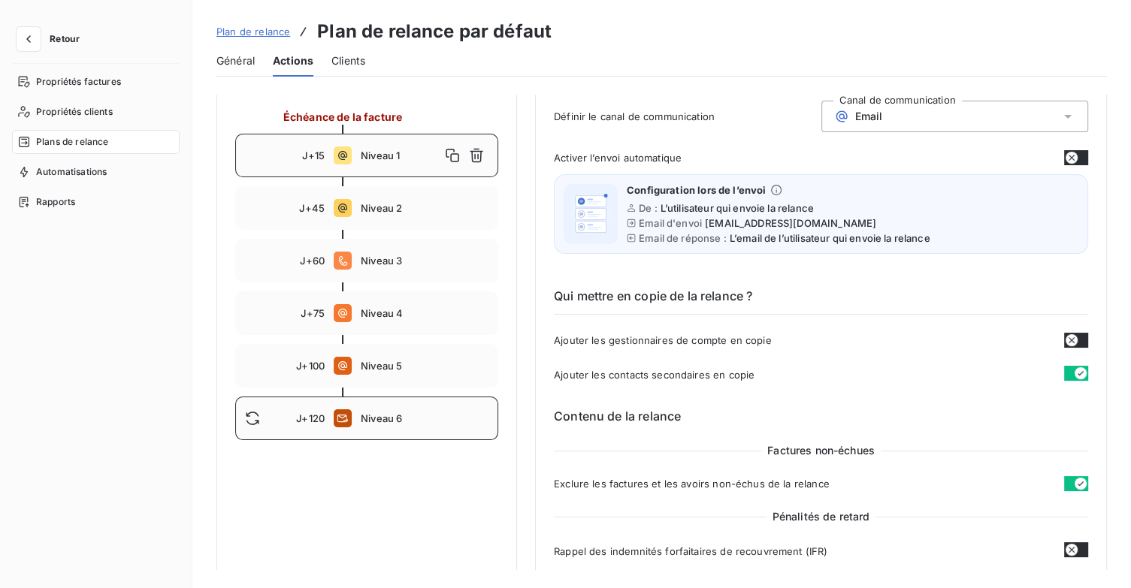
click at [419, 418] on span "Niveau 6" at bounding box center [425, 419] width 128 height 12
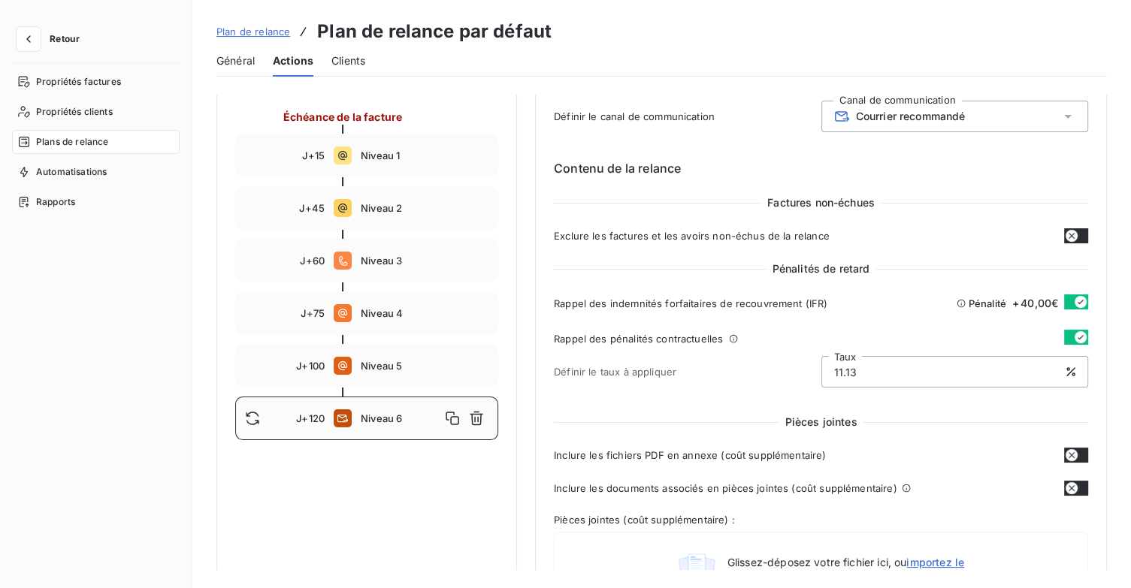
scroll to position [0, 0]
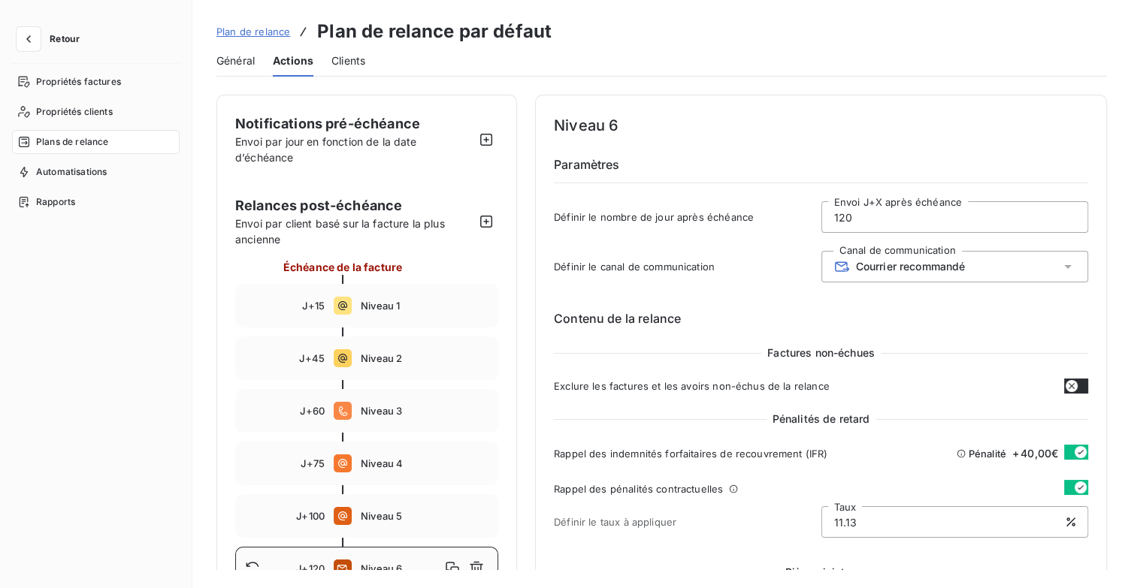
drag, startPoint x: 855, startPoint y: 208, endPoint x: 761, endPoint y: 221, distance: 94.8
click at [763, 221] on div "Définir le nombre de jour après échéance 120 Envoi J+X après échéance" at bounding box center [821, 221] width 534 height 41
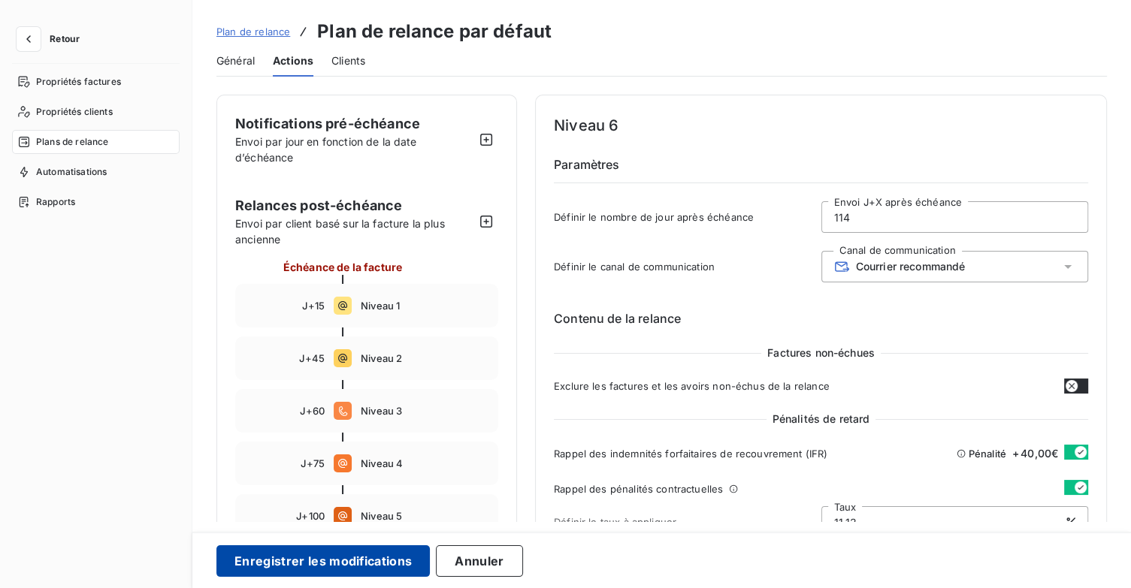
type input "114"
click at [377, 559] on button "Enregistrer les modifications" at bounding box center [322, 562] width 213 height 32
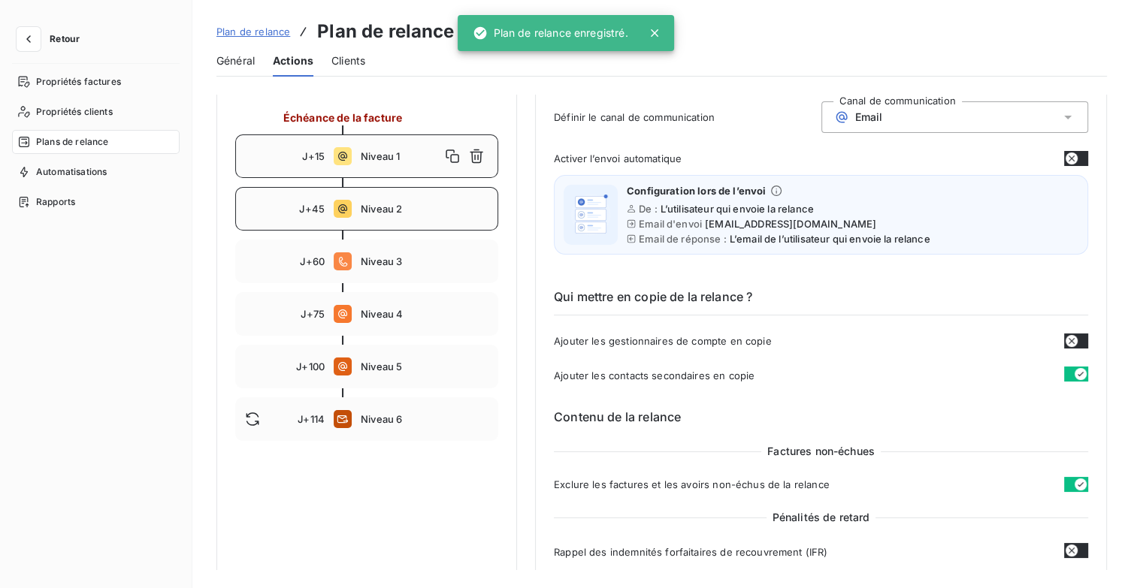
scroll to position [150, 0]
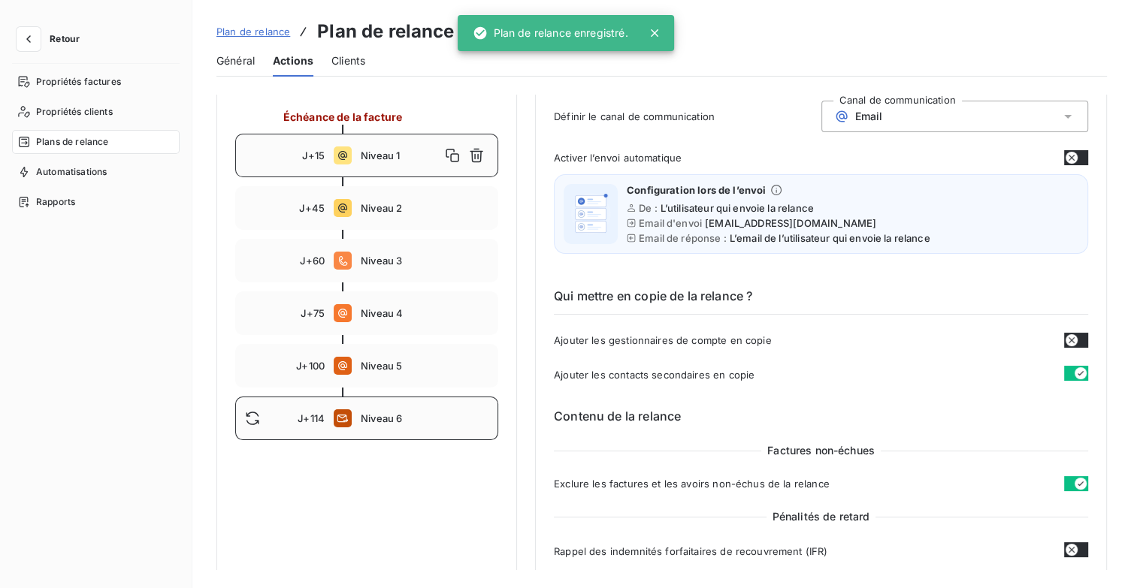
click at [442, 411] on div "J+114 Niveau 6" at bounding box center [366, 419] width 263 height 44
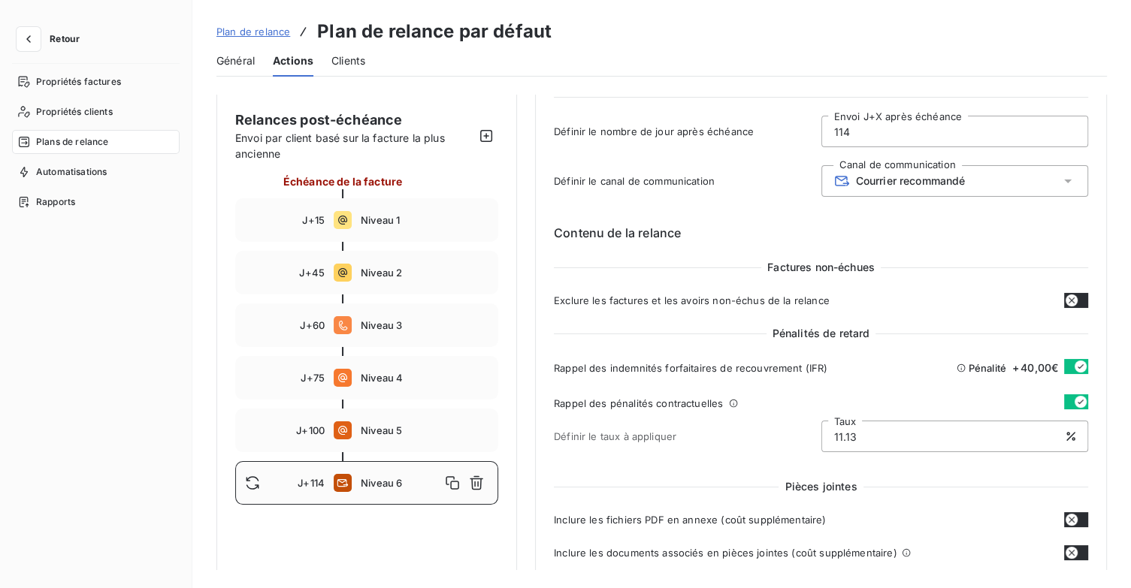
scroll to position [0, 0]
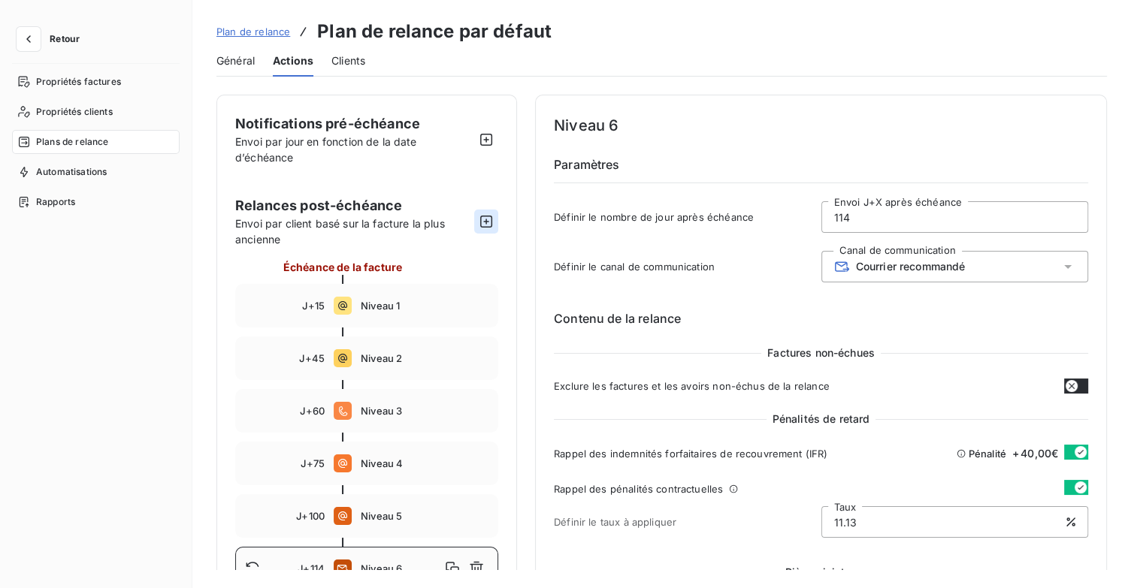
click at [483, 230] on button "button" at bounding box center [486, 222] width 24 height 24
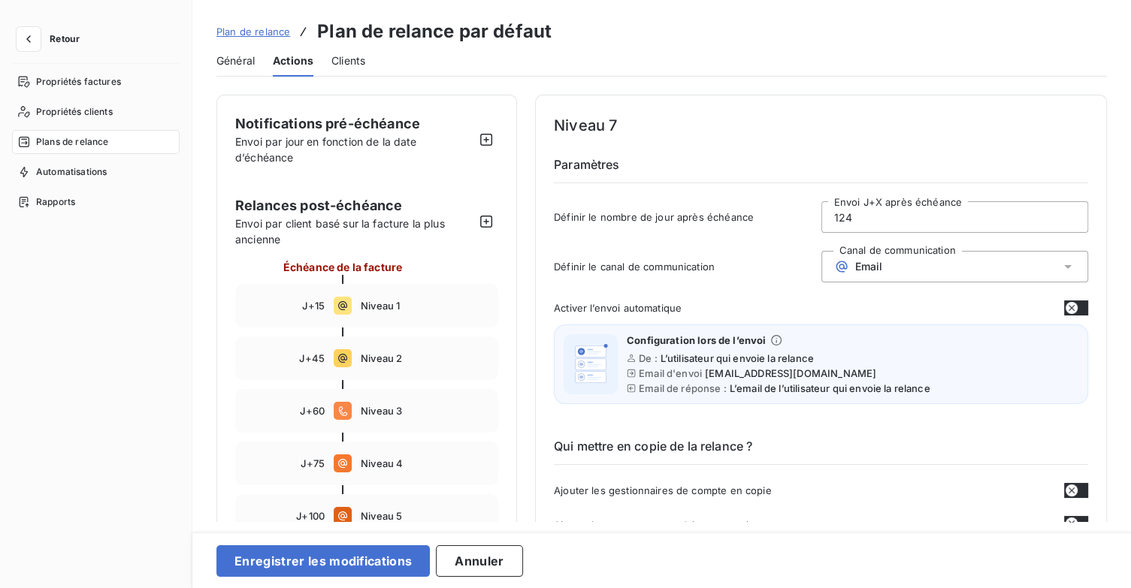
type input "122"
click at [959, 256] on div "Email" at bounding box center [955, 267] width 268 height 32
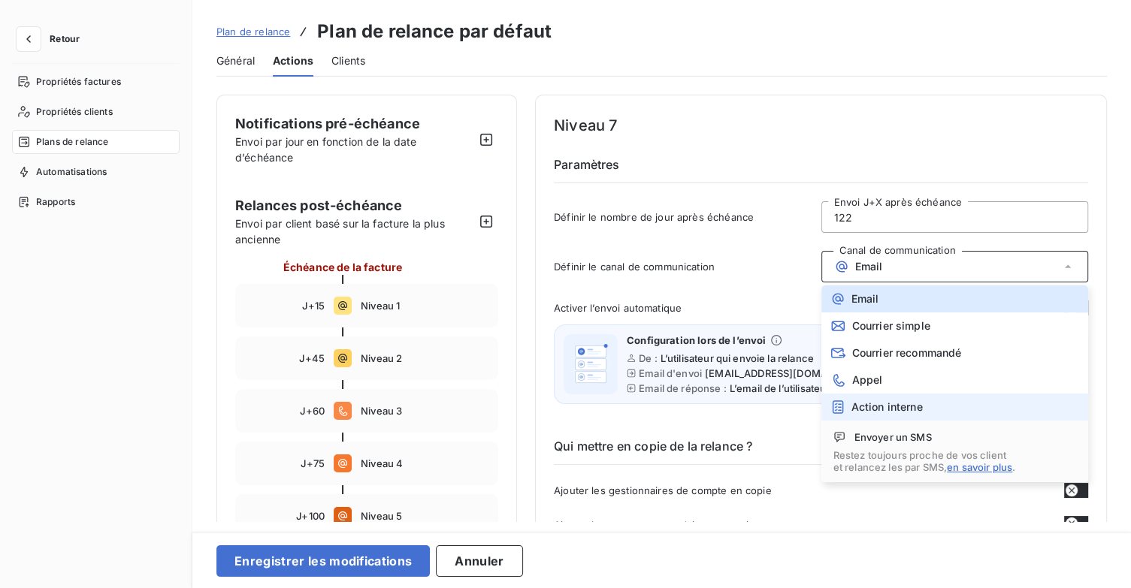
click at [954, 405] on li "Action interne" at bounding box center [955, 407] width 268 height 27
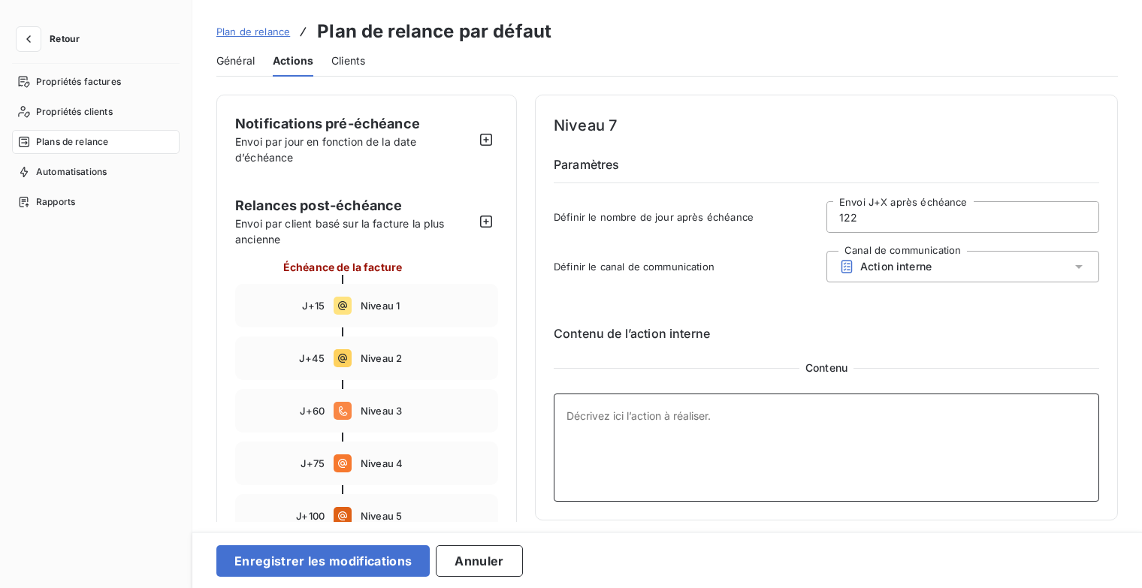
click at [574, 415] on textarea at bounding box center [827, 448] width 546 height 108
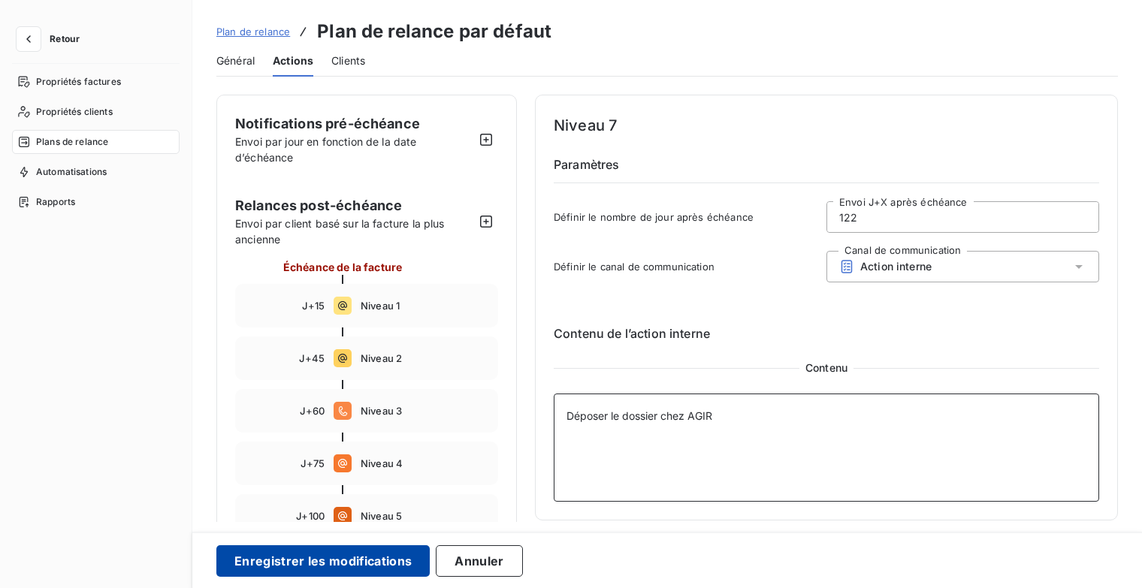
type textarea "Déposer le dossier chez AGIR"
click at [388, 566] on button "Enregistrer les modifications" at bounding box center [322, 562] width 213 height 32
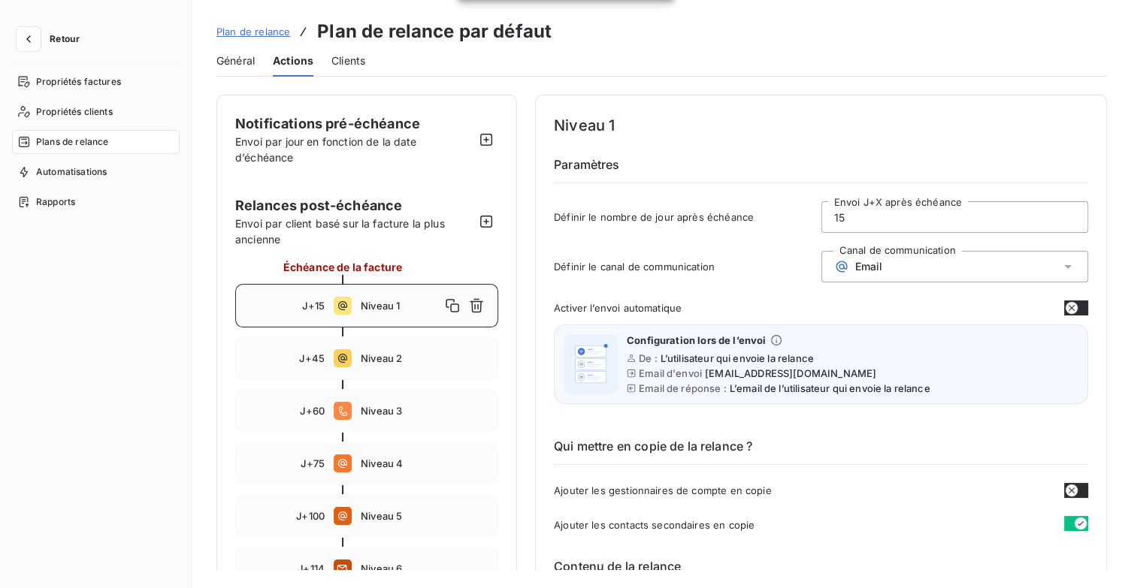
click at [48, 37] on button "Retour" at bounding box center [52, 39] width 80 height 24
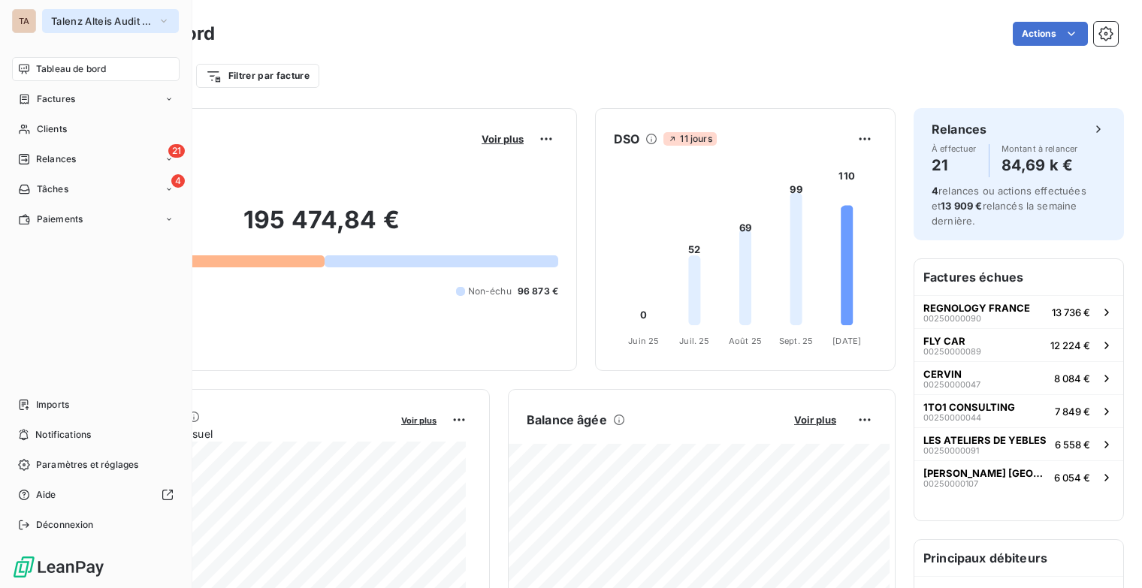
click at [153, 22] on button "Talenz Alteis Audit Rouen" at bounding box center [110, 21] width 137 height 24
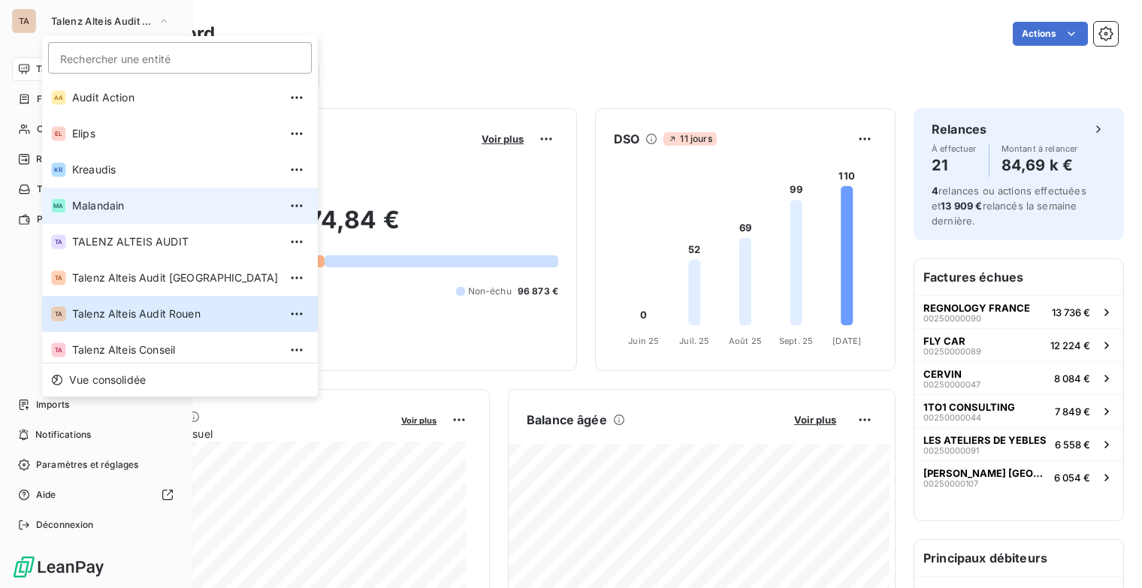
click at [102, 208] on span "Malandain" at bounding box center [175, 205] width 207 height 15
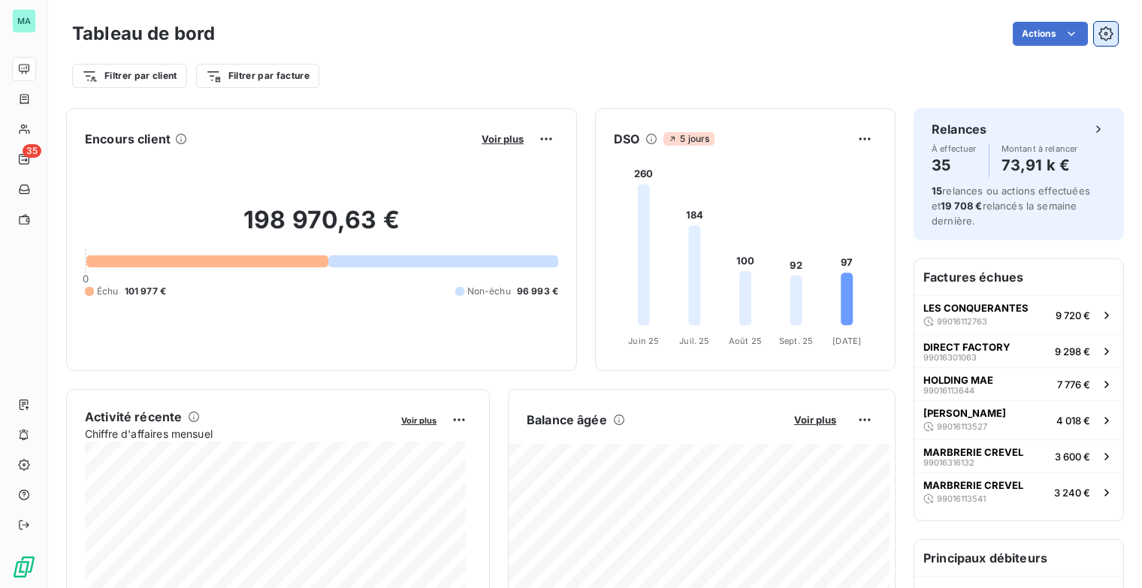
click at [1094, 41] on button "button" at bounding box center [1106, 34] width 24 height 24
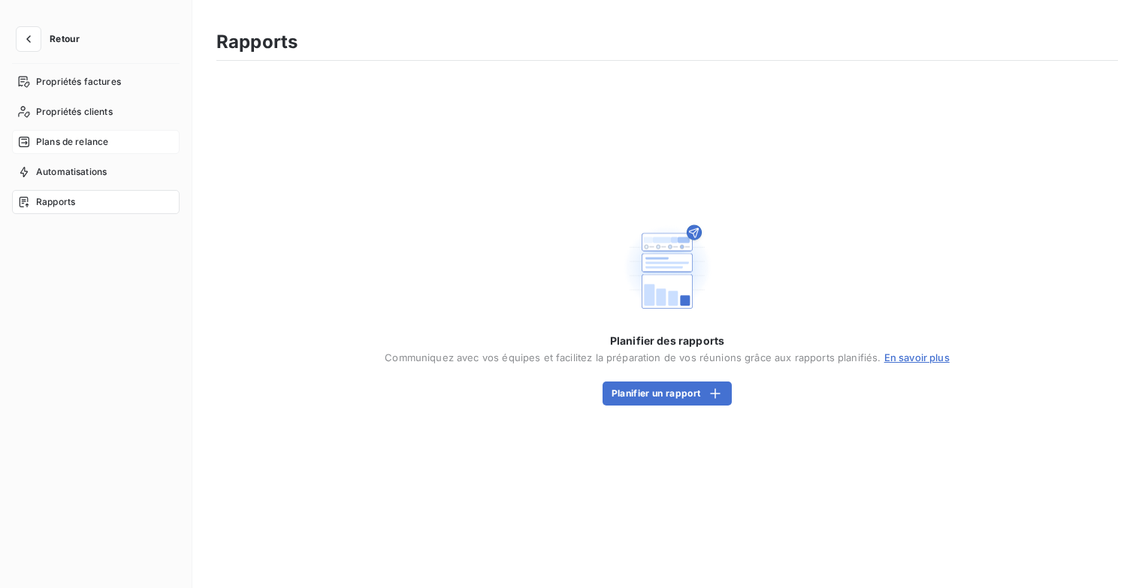
click at [86, 134] on div "Plans de relance" at bounding box center [96, 142] width 168 height 24
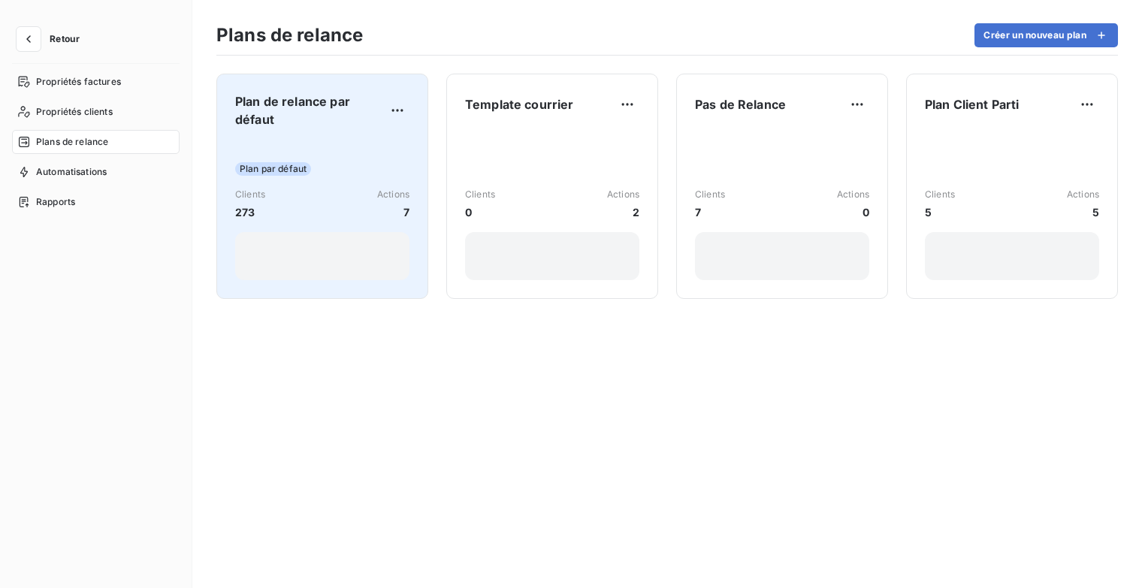
click at [343, 122] on span "Plan de relance par défaut" at bounding box center [310, 110] width 150 height 36
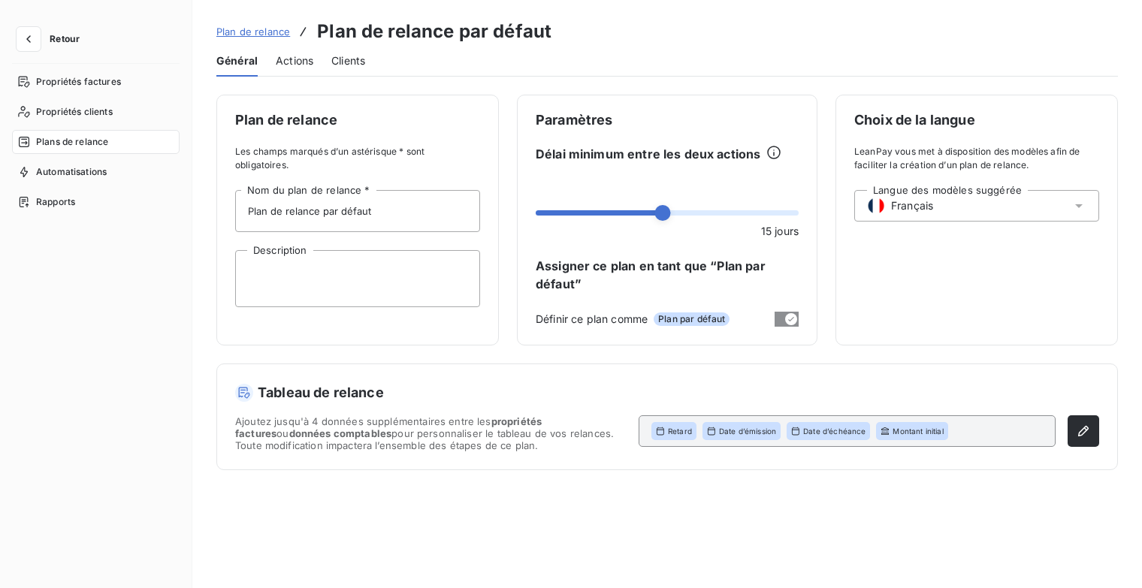
click at [282, 59] on span "Actions" at bounding box center [295, 60] width 38 height 15
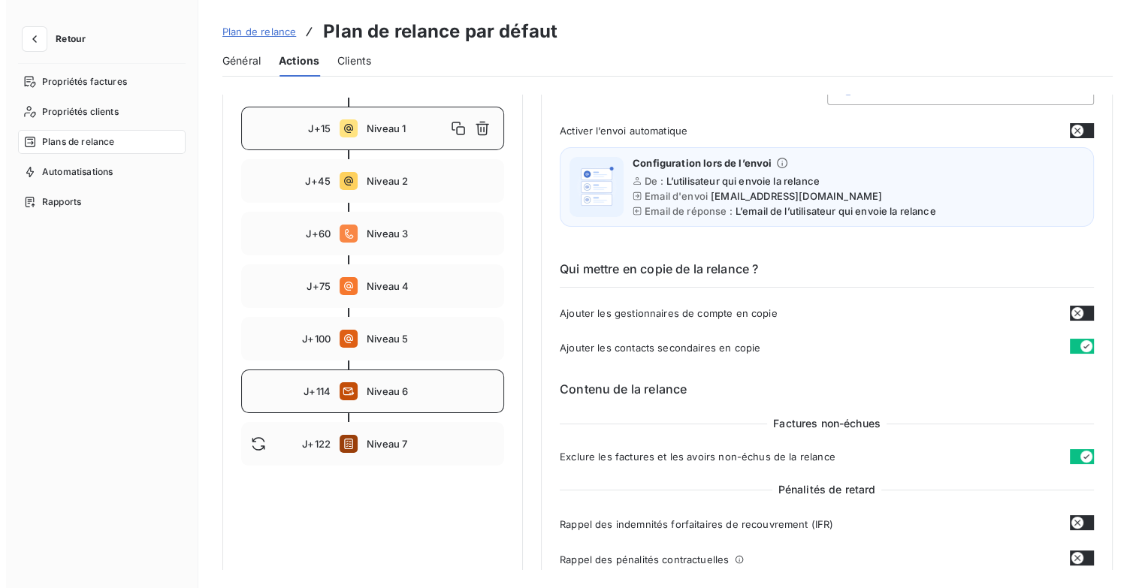
scroll to position [301, 0]
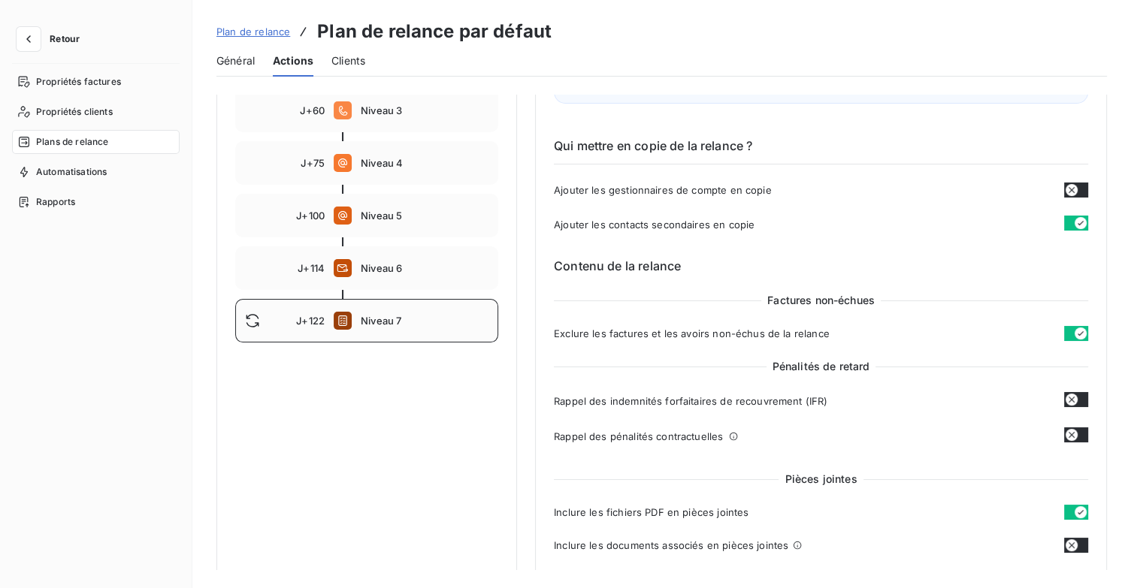
click at [417, 316] on span "Niveau 7" at bounding box center [425, 321] width 128 height 12
type input "122"
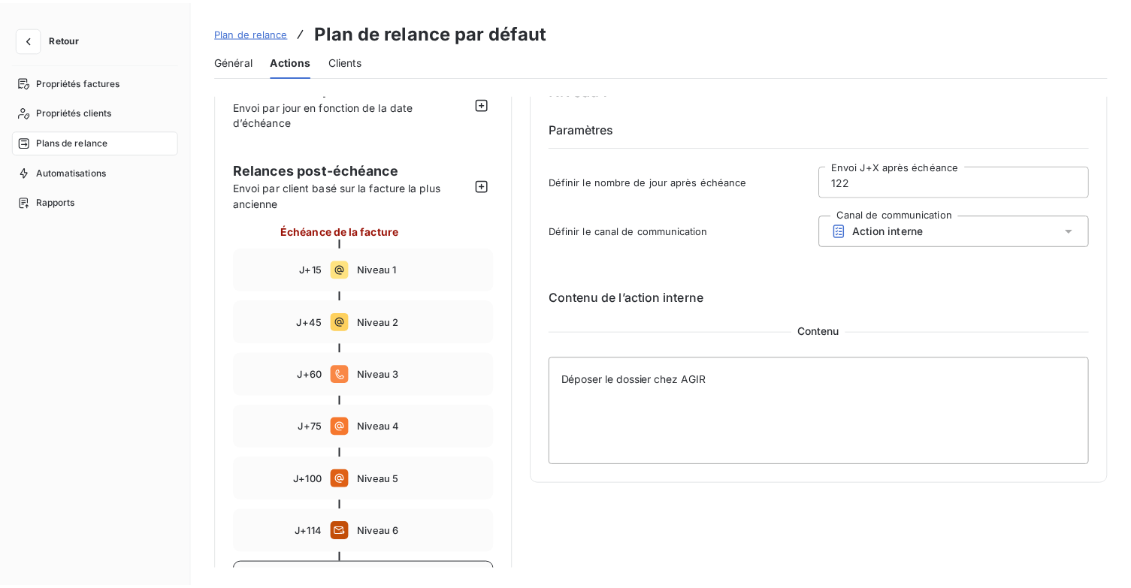
scroll to position [0, 0]
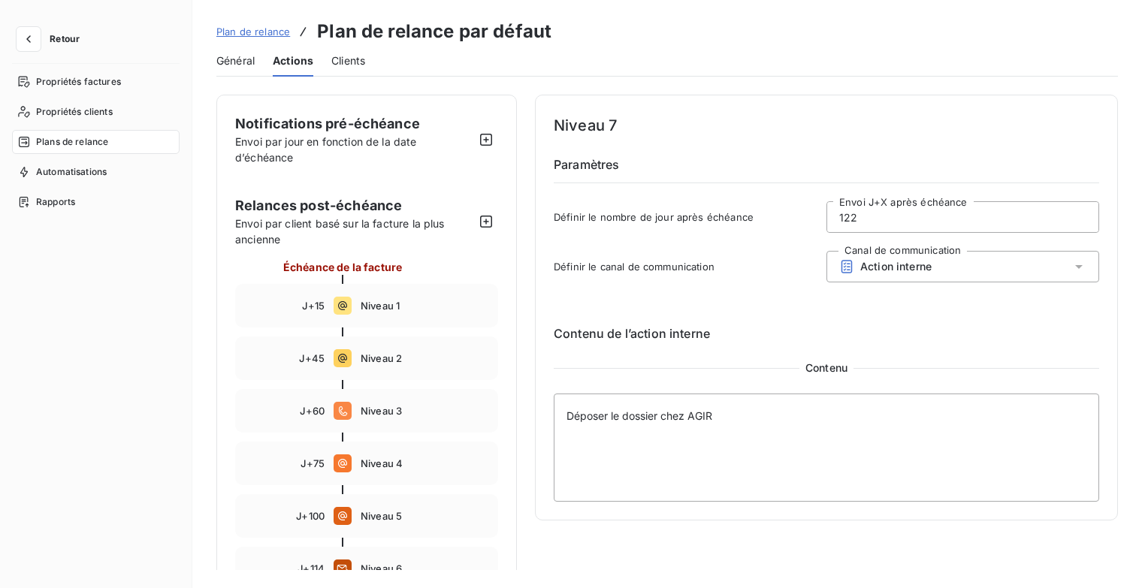
click at [42, 48] on button "Retour" at bounding box center [52, 39] width 80 height 24
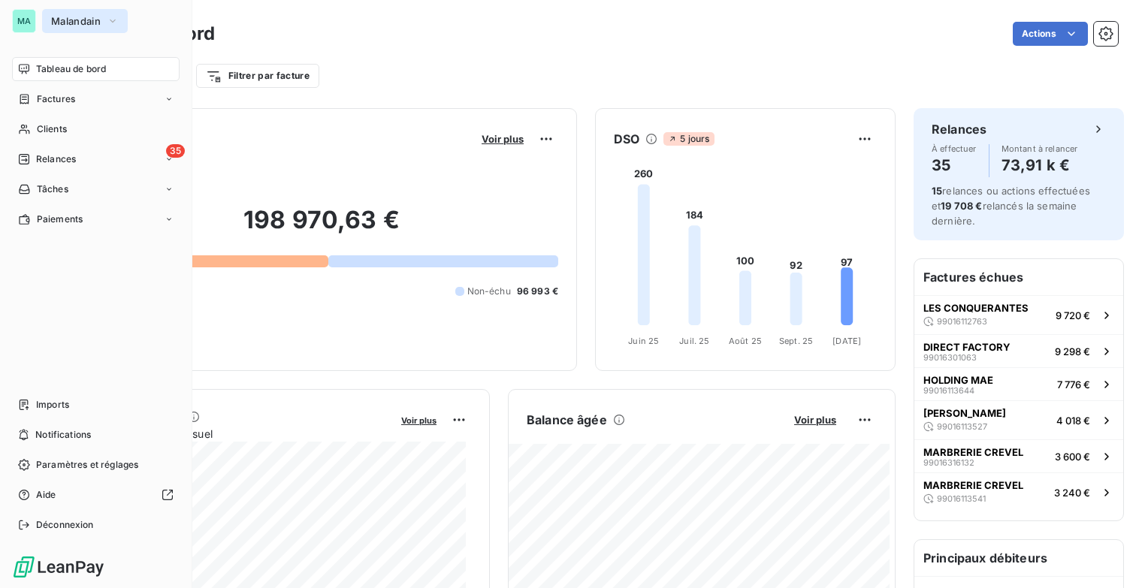
click at [116, 23] on icon "button" at bounding box center [113, 21] width 12 height 15
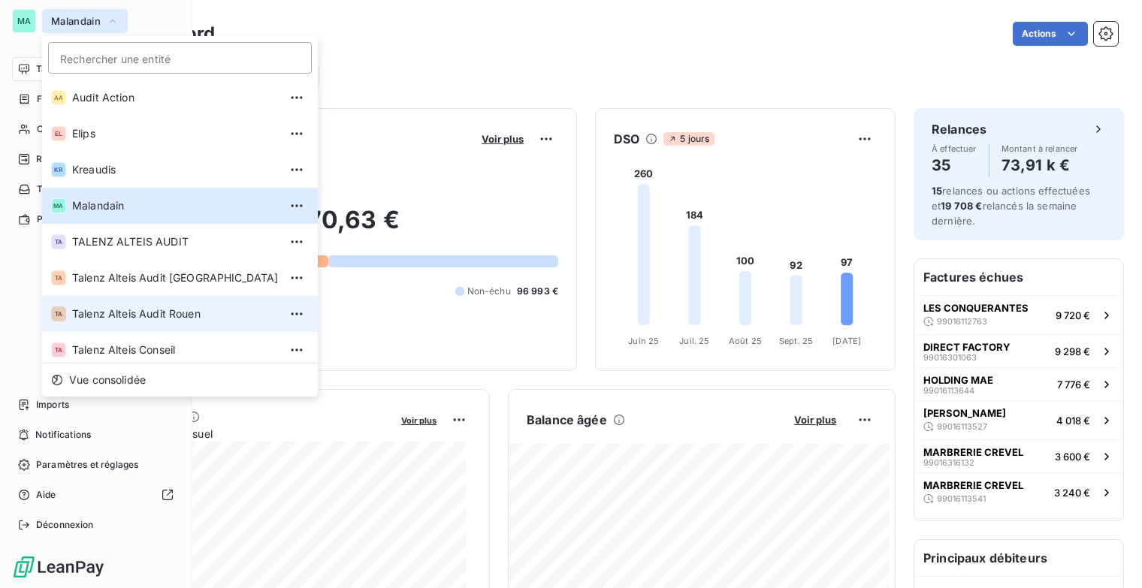
click at [195, 310] on span "Talenz Alteis Audit Rouen" at bounding box center [175, 314] width 207 height 15
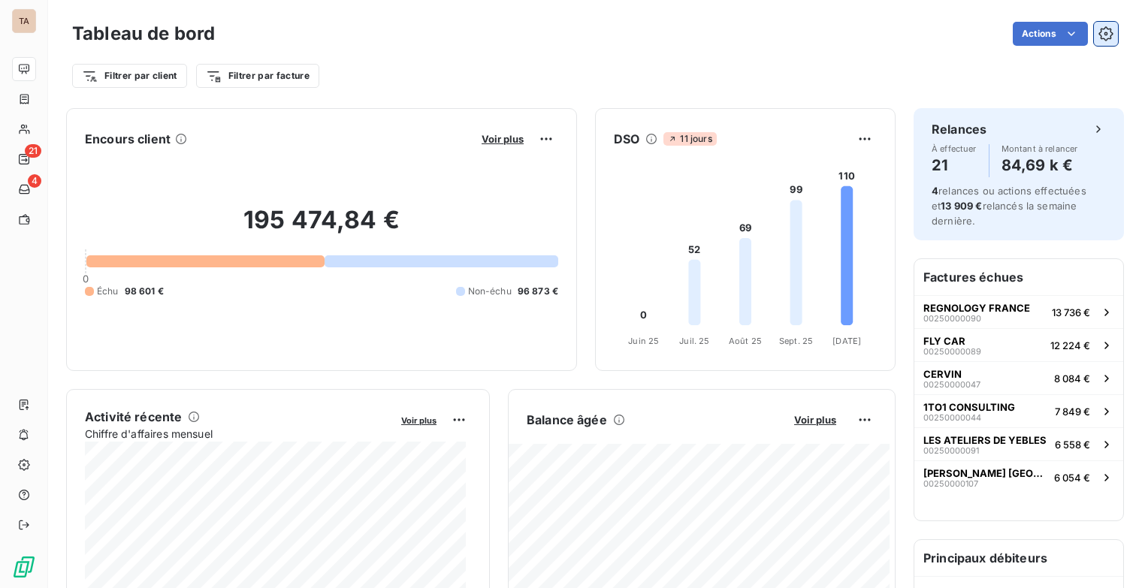
click at [1099, 28] on icon "button" at bounding box center [1106, 33] width 14 height 14
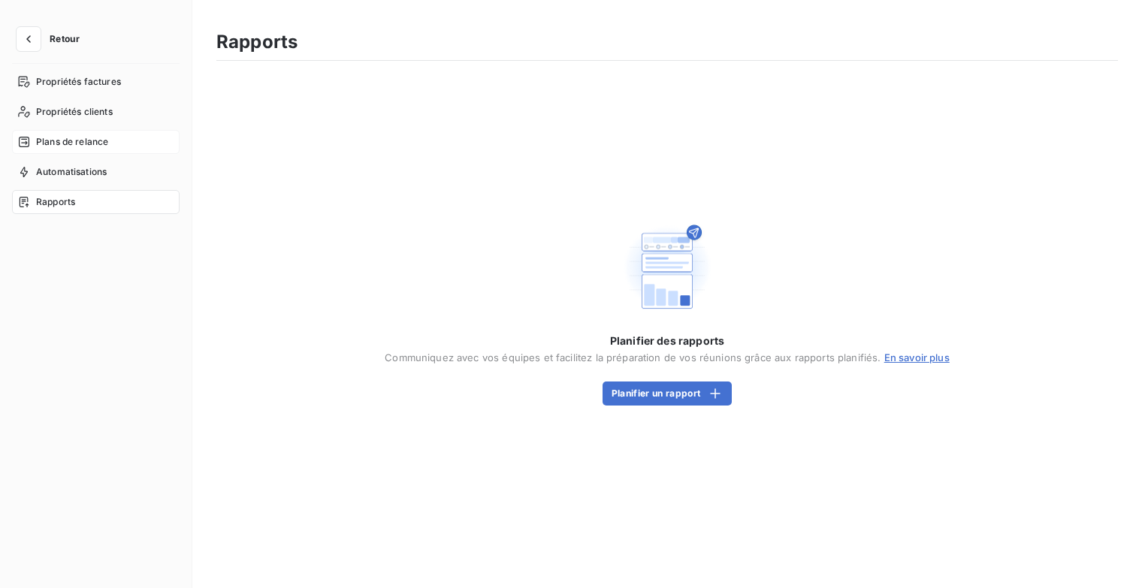
click at [111, 132] on div "Plans de relance" at bounding box center [96, 142] width 168 height 24
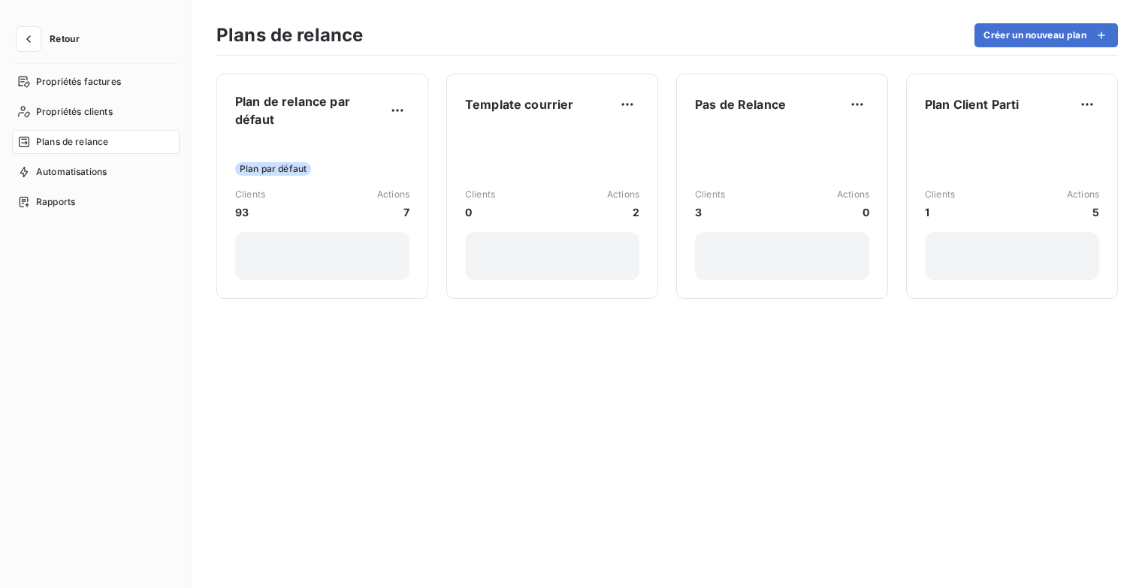
click at [57, 40] on span "Retour" at bounding box center [65, 39] width 30 height 9
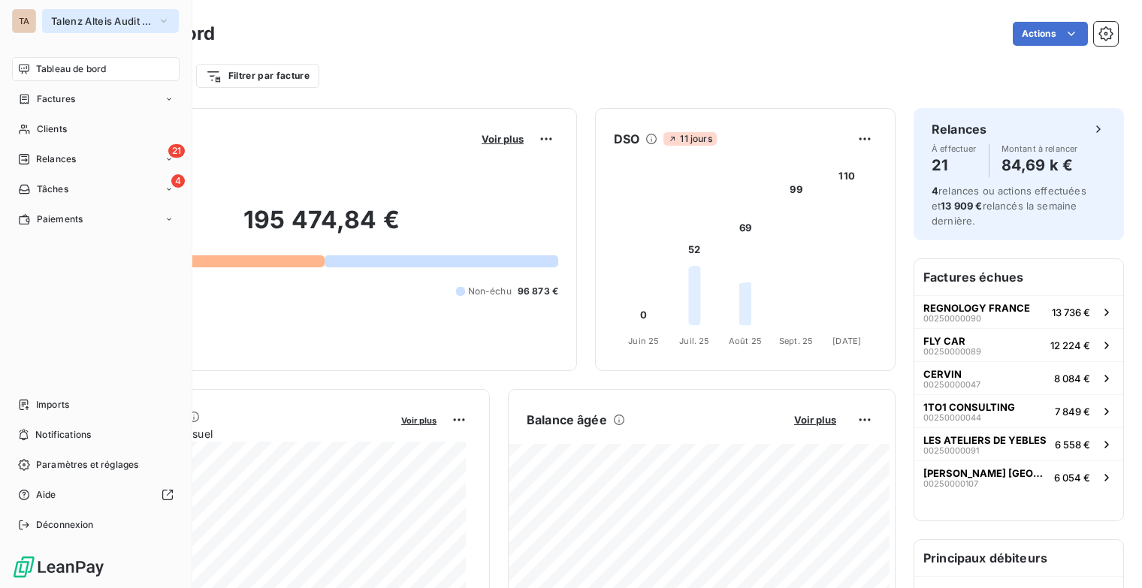
click at [165, 20] on icon "button" at bounding box center [164, 21] width 12 height 15
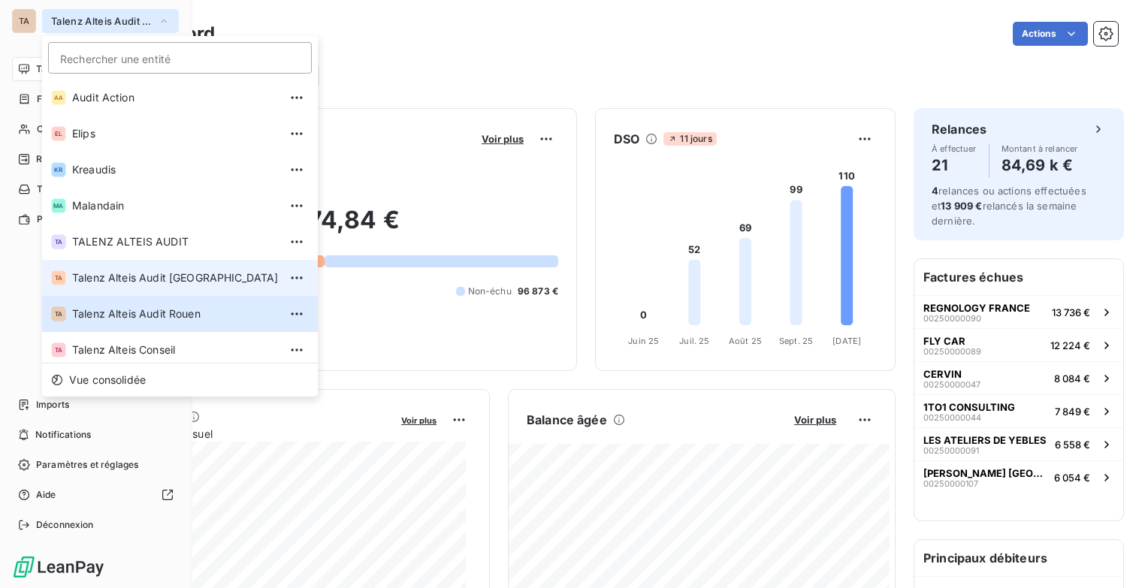
click at [210, 271] on span "Talenz Alteis Audit [GEOGRAPHIC_DATA]" at bounding box center [175, 278] width 207 height 15
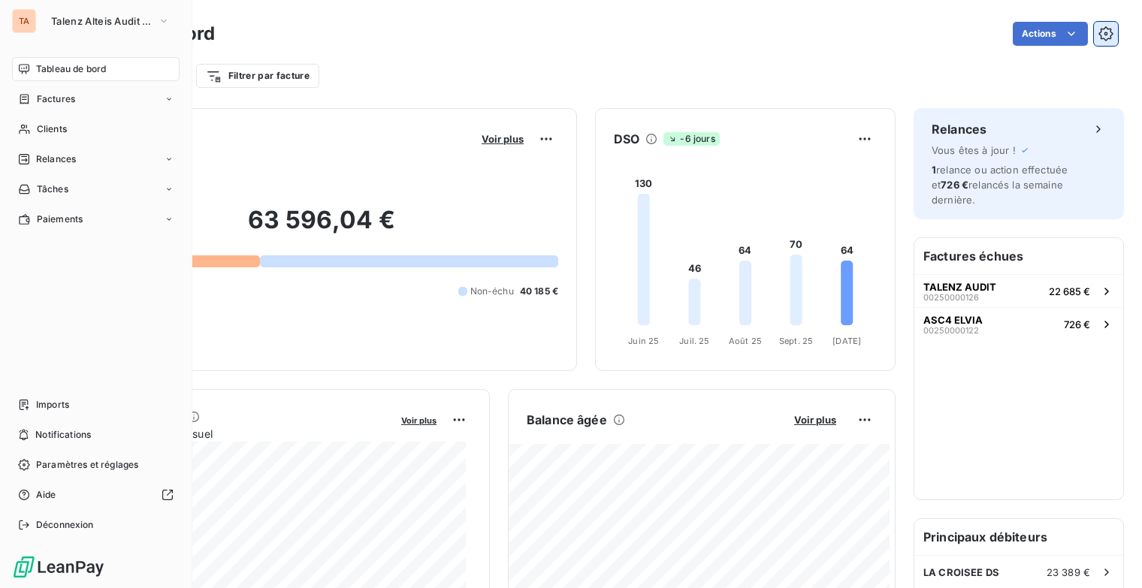
click at [1104, 34] on button "button" at bounding box center [1106, 34] width 24 height 24
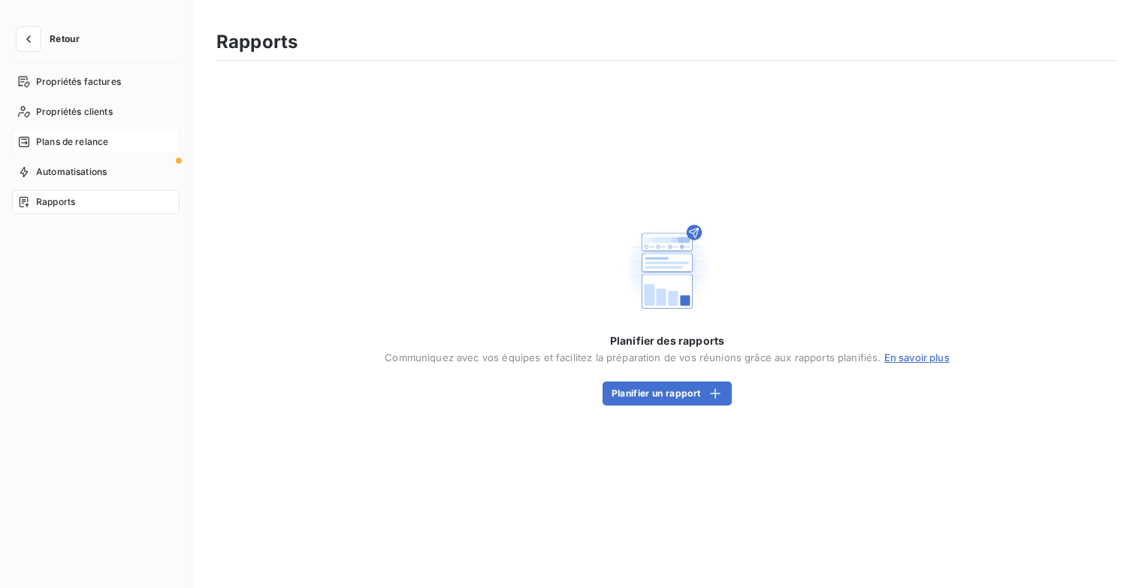
click at [99, 143] on span "Plans de relance" at bounding box center [72, 142] width 72 height 14
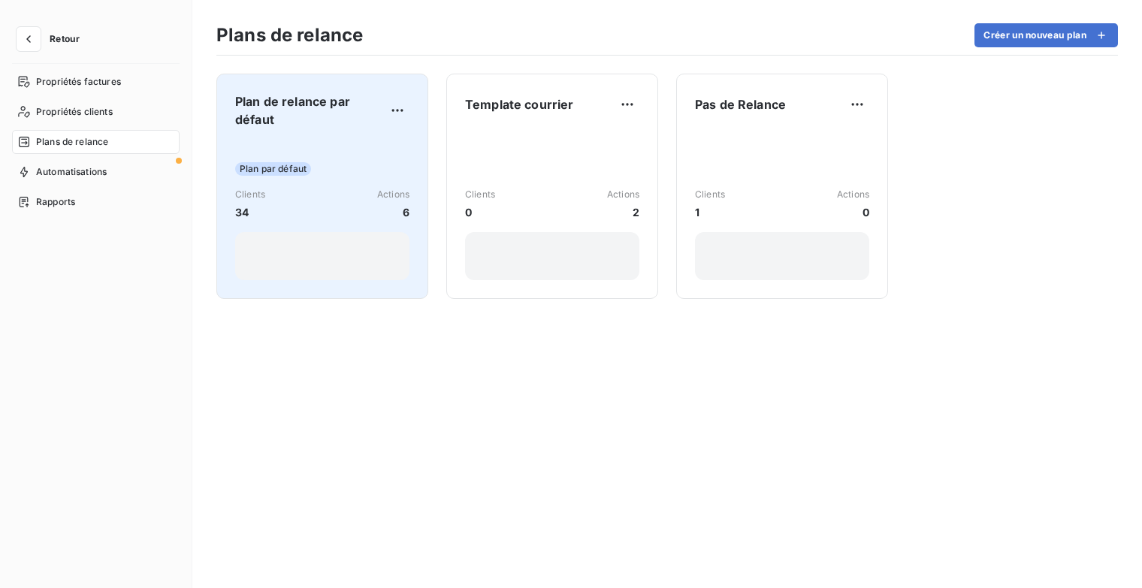
click at [312, 116] on span "Plan de relance par défaut" at bounding box center [310, 110] width 150 height 36
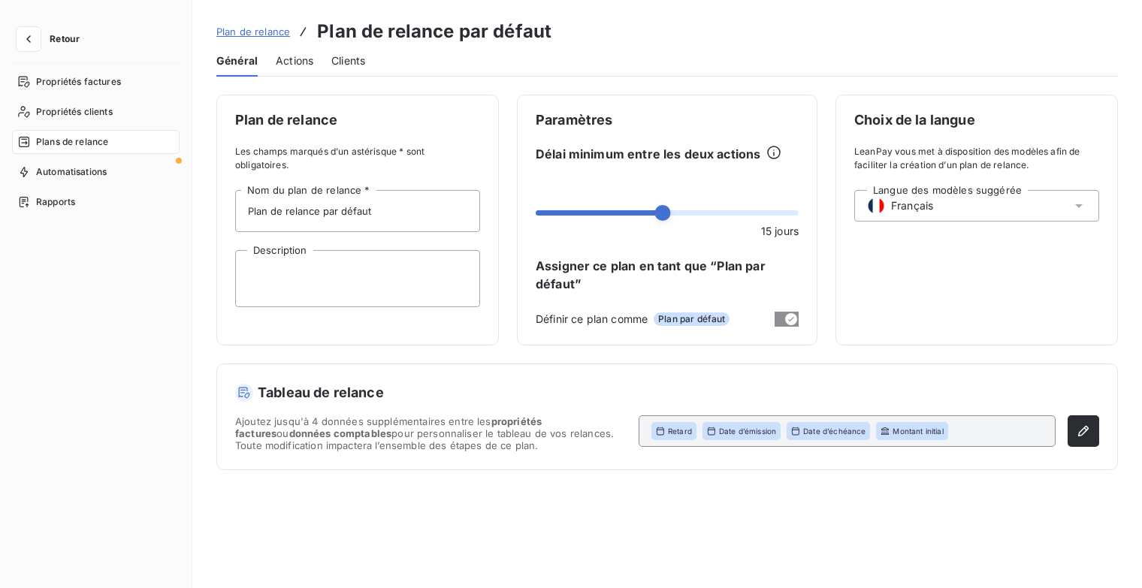
drag, startPoint x: 288, startPoint y: 68, endPoint x: 301, endPoint y: 74, distance: 14.5
click at [289, 67] on span "Actions" at bounding box center [295, 60] width 38 height 15
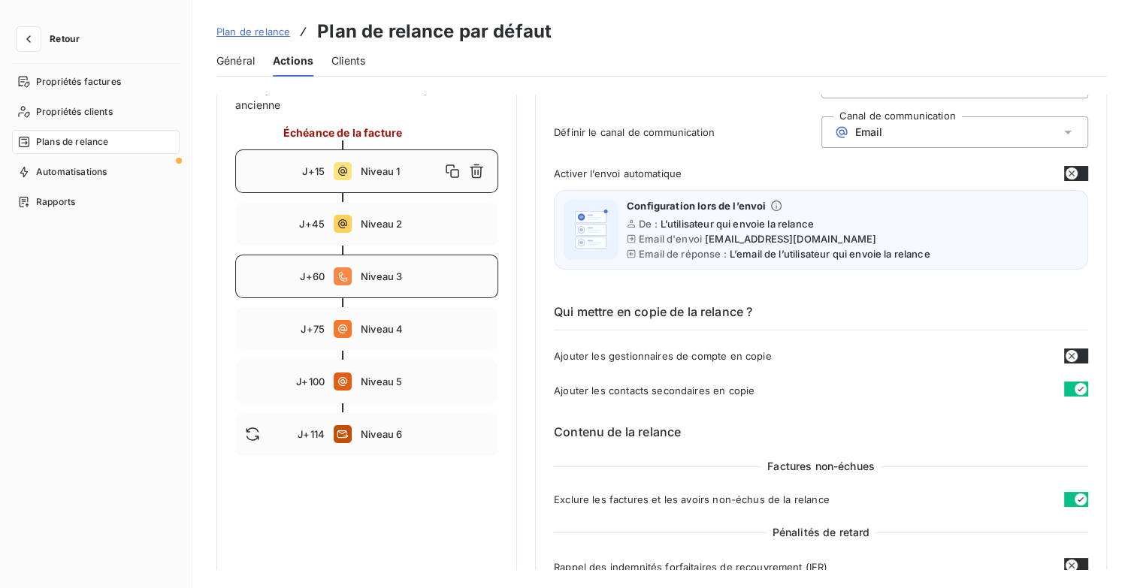
scroll to position [225, 0]
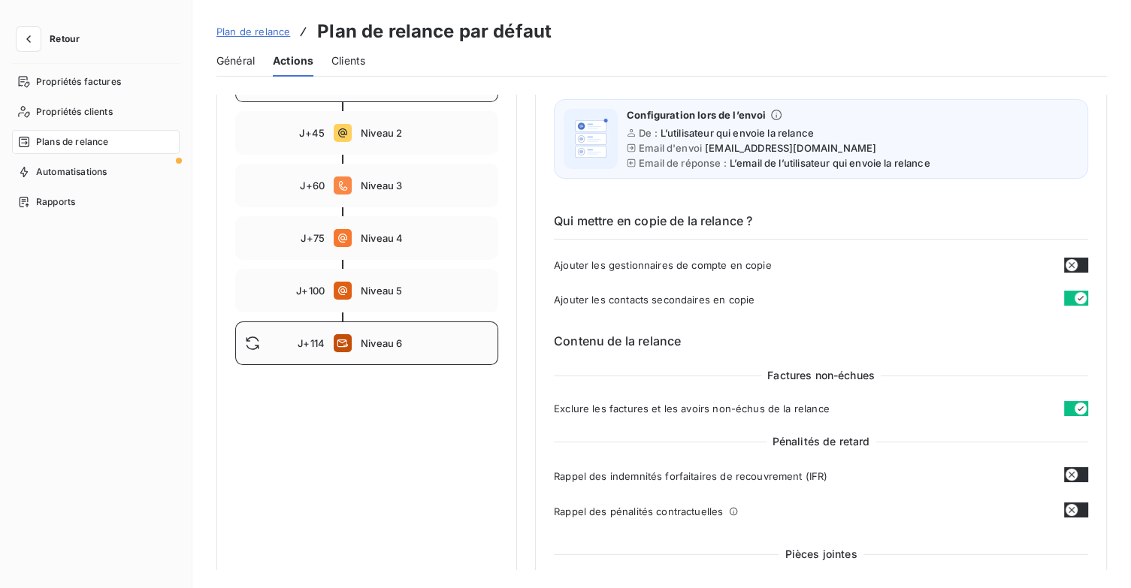
click at [447, 355] on div "J+114 Niveau 6" at bounding box center [366, 344] width 263 height 44
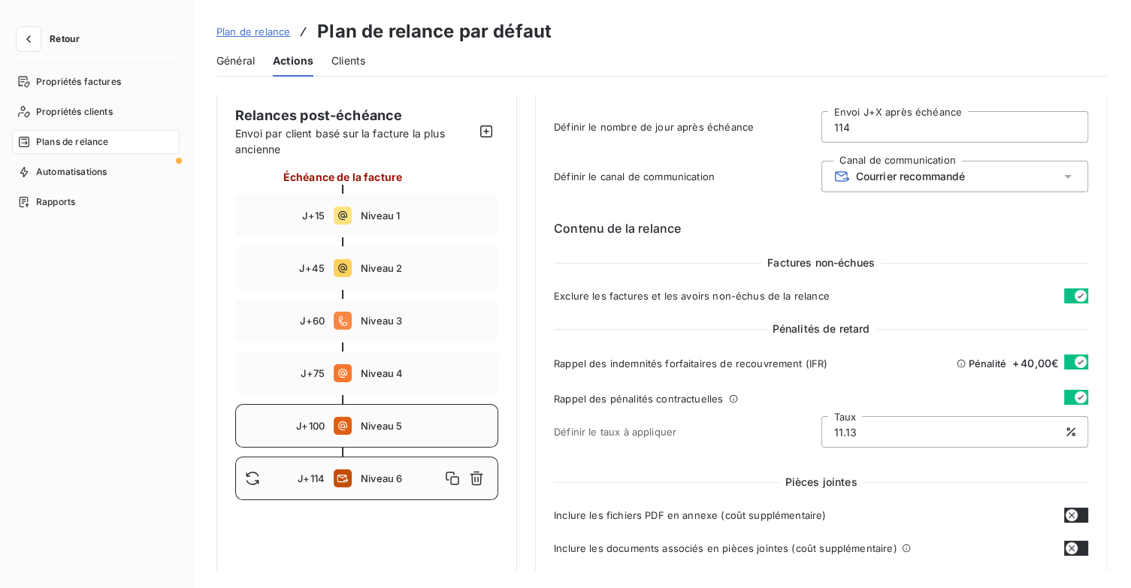
scroll to position [75, 0]
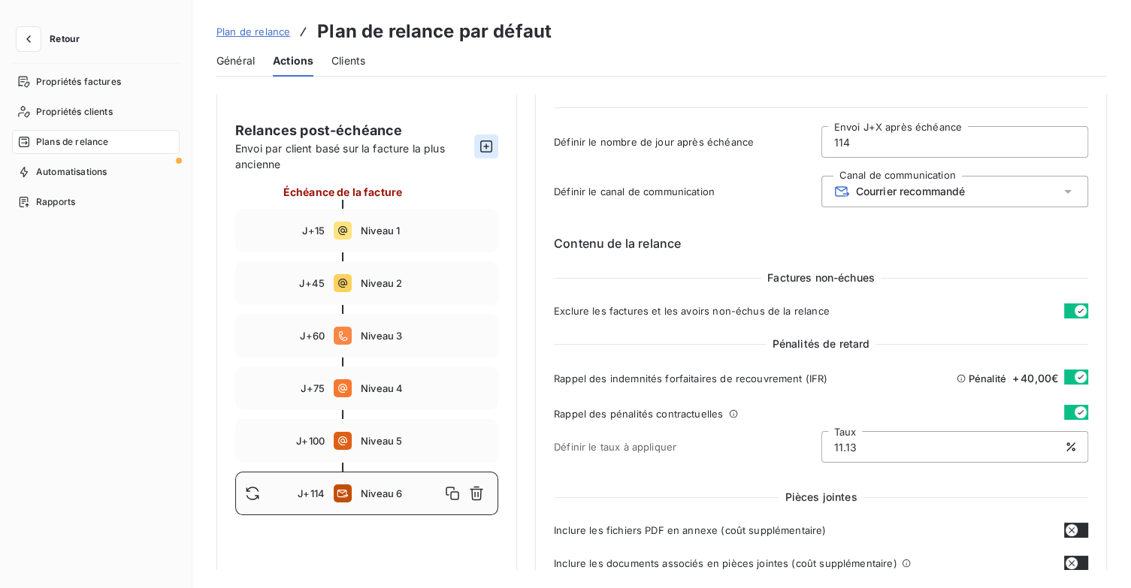
click at [484, 145] on icon "button" at bounding box center [486, 146] width 15 height 15
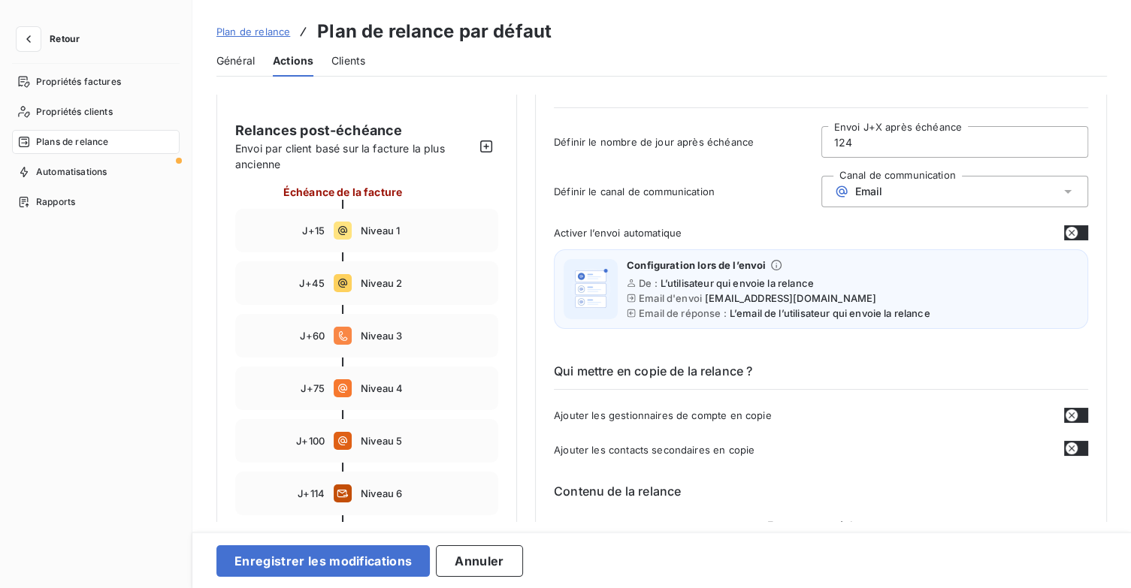
drag, startPoint x: 878, startPoint y: 146, endPoint x: 737, endPoint y: 165, distance: 141.8
click at [737, 165] on div "Définir le nombre de jour après échéance 124 Envoi J+X après échéance" at bounding box center [821, 146] width 534 height 41
type input "122"
click at [894, 193] on div "Email" at bounding box center [955, 192] width 268 height 32
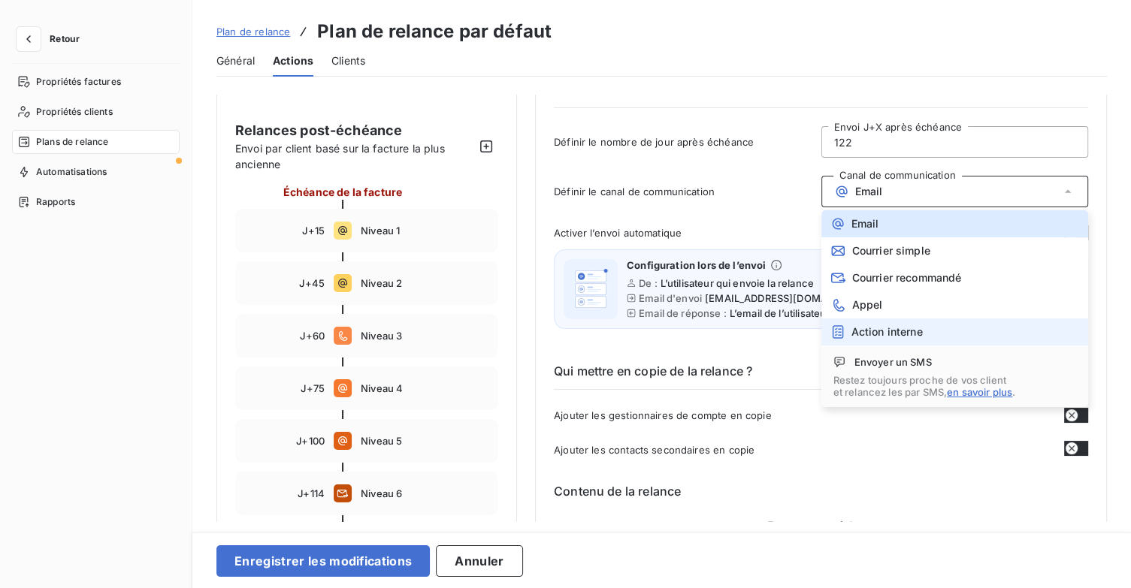
click at [911, 334] on span "Action interne" at bounding box center [886, 332] width 71 height 12
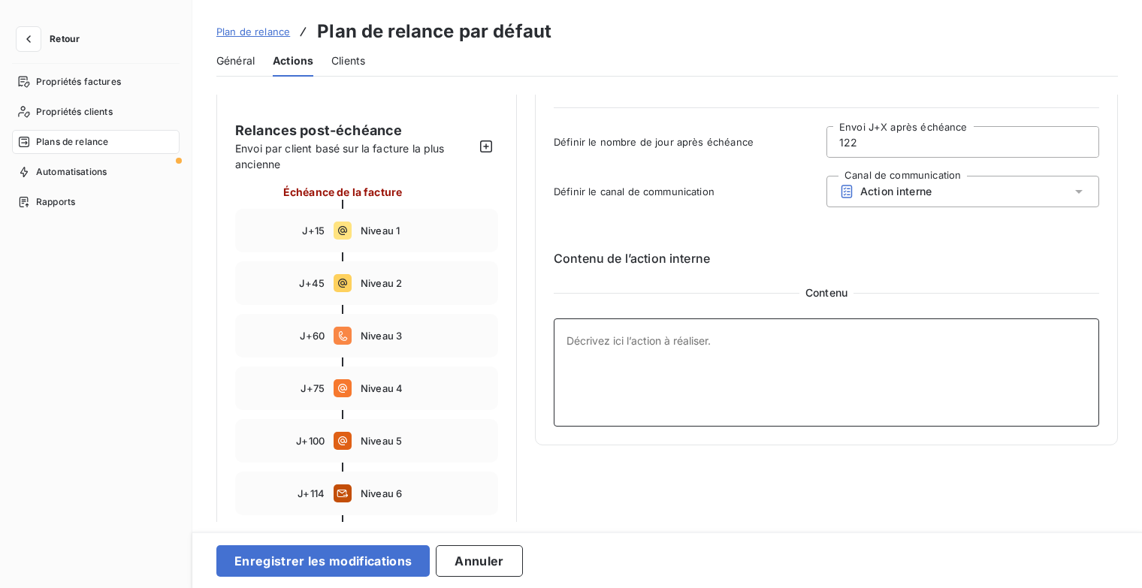
click at [699, 358] on textarea at bounding box center [827, 373] width 546 height 108
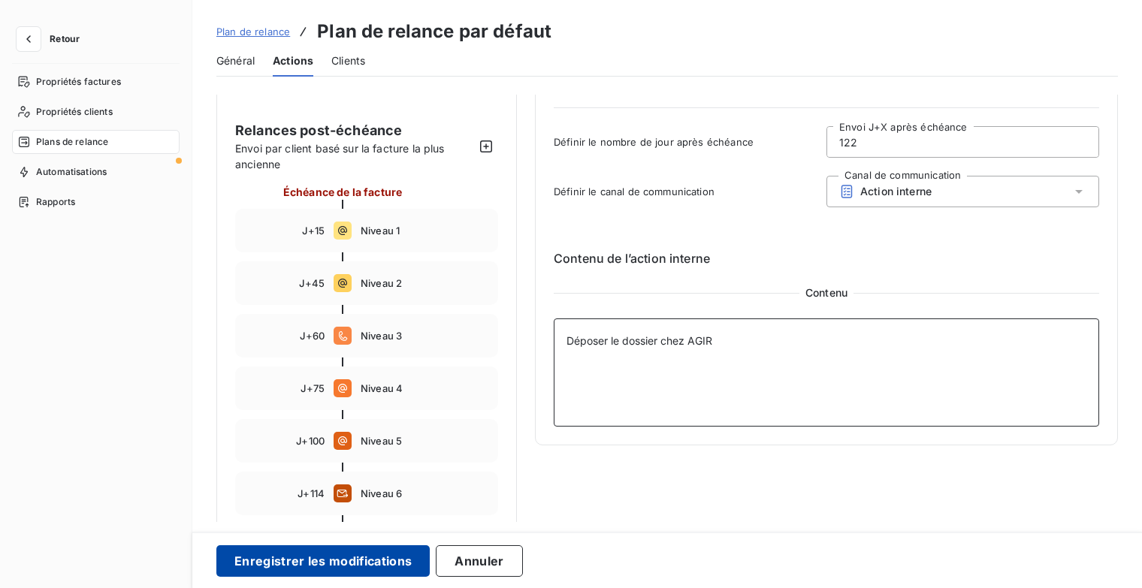
type textarea "Déposer le dossier chez AGIR"
click at [361, 562] on button "Enregistrer les modifications" at bounding box center [322, 562] width 213 height 32
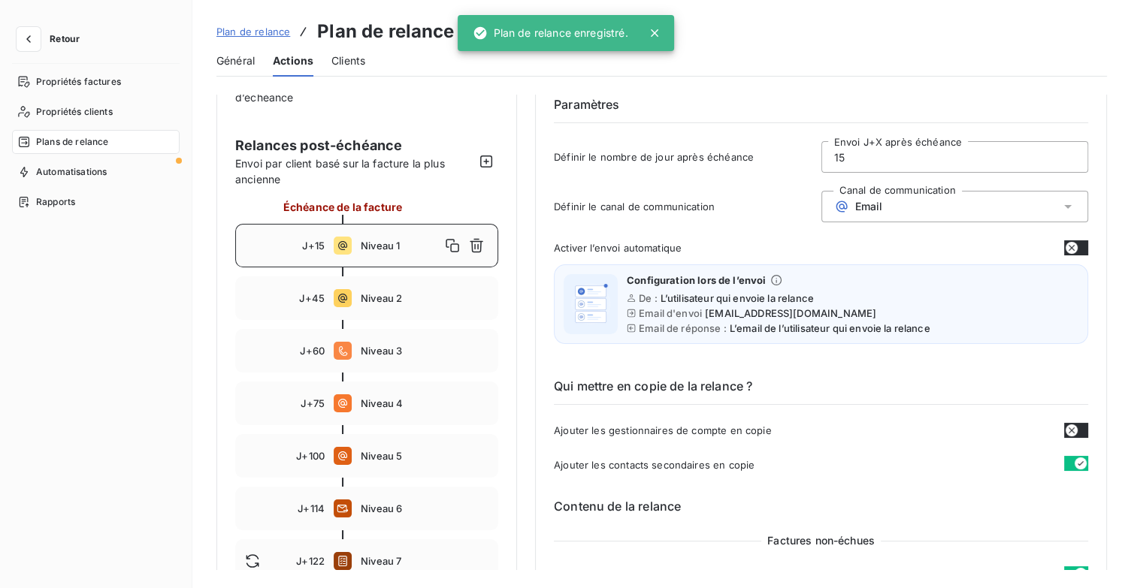
scroll to position [0, 0]
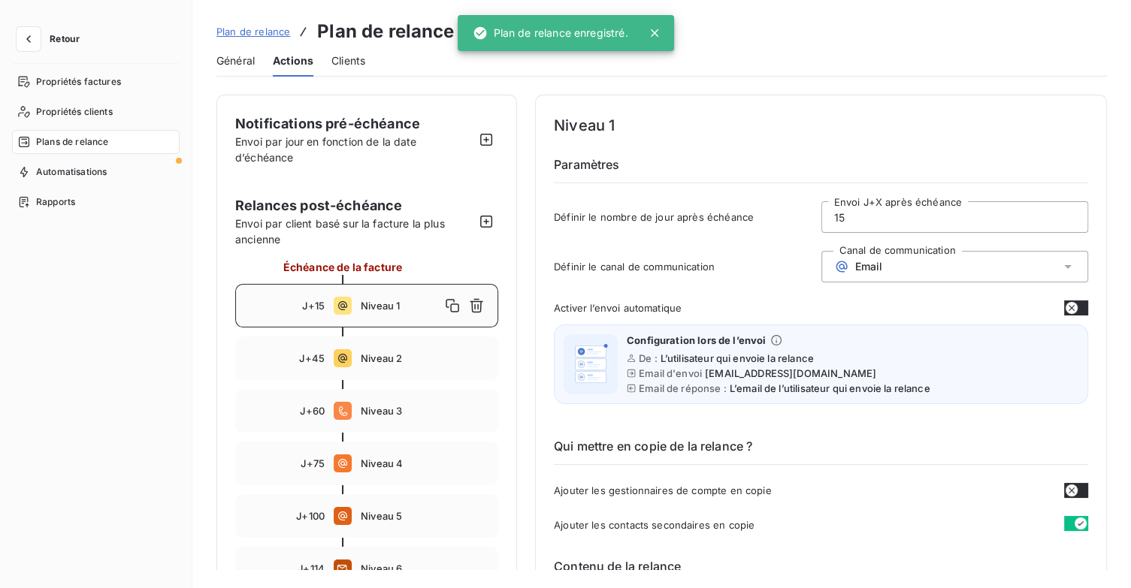
click at [255, 23] on div "Plan de relance Plan de relance par défaut" at bounding box center [383, 31] width 335 height 27
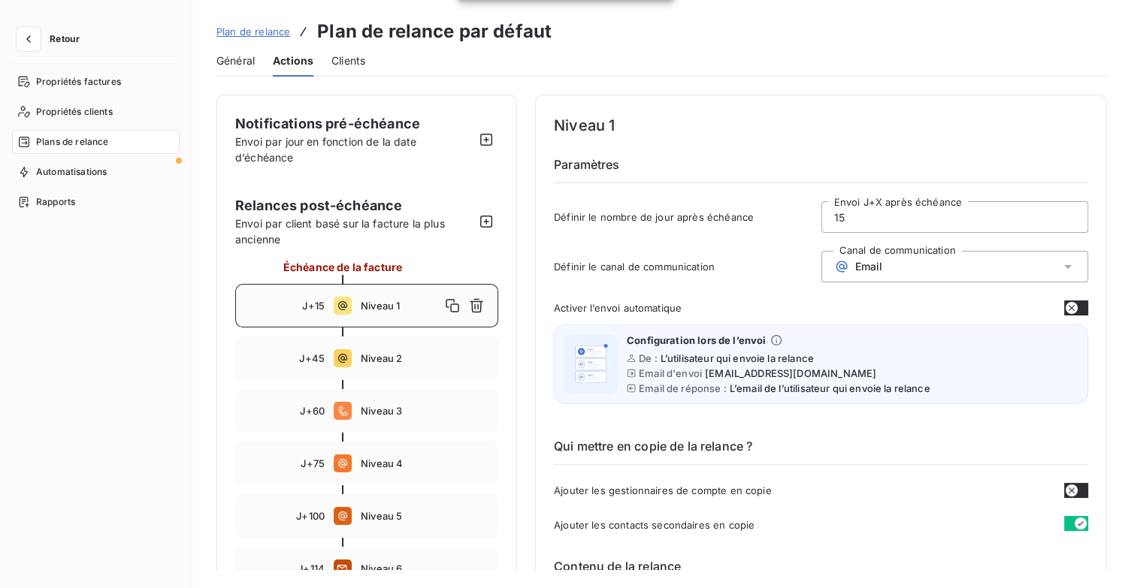
click at [270, 29] on span "Plan de relance" at bounding box center [253, 32] width 74 height 12
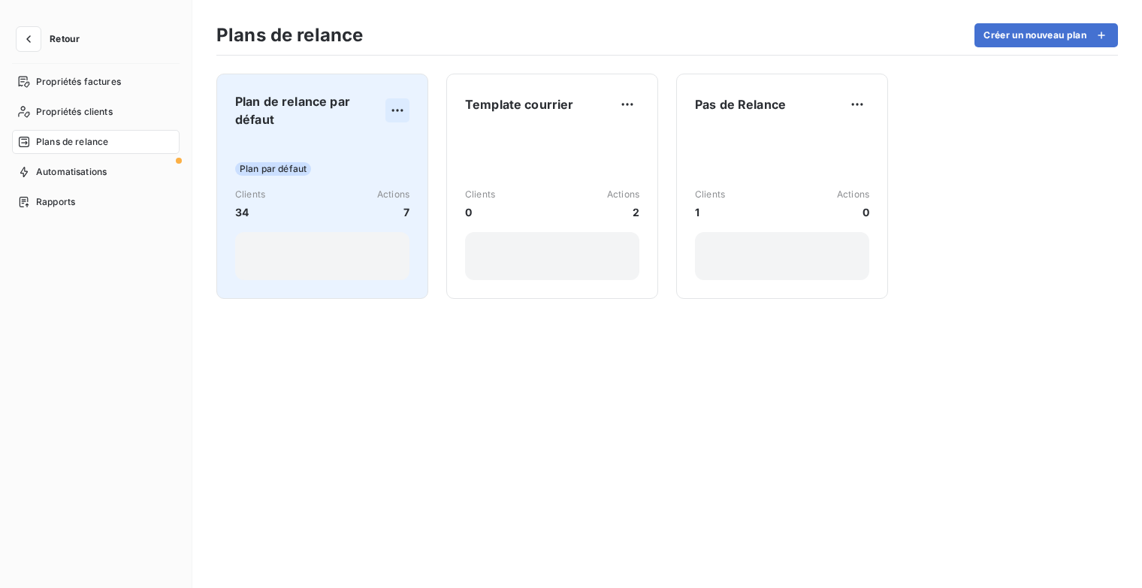
click at [397, 110] on html "Retour Propriétés factures Propriétés clients Plans de relance Automatisations …" at bounding box center [571, 294] width 1142 height 588
click at [383, 144] on div "Dupliquer" at bounding box center [359, 143] width 86 height 24
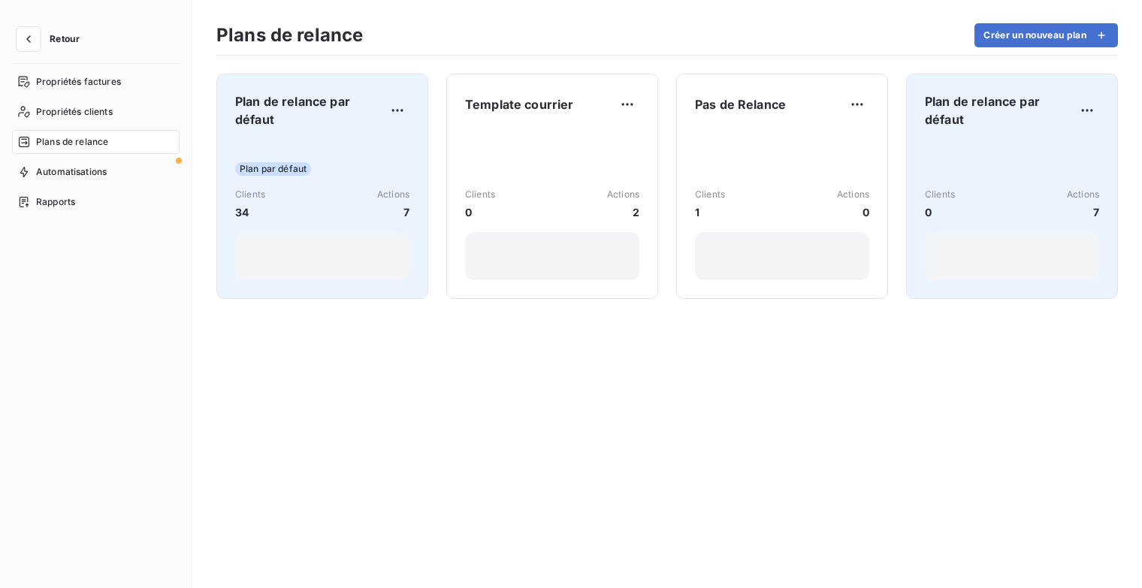
click at [984, 141] on div "Clients 0 Actions 7" at bounding box center [1012, 211] width 174 height 140
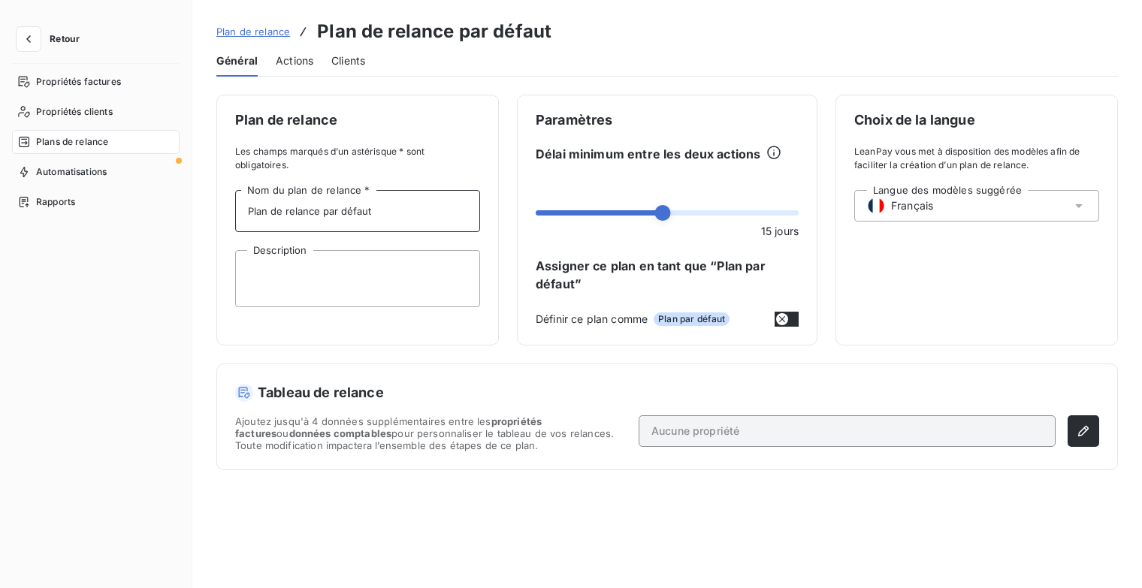
drag, startPoint x: 403, startPoint y: 207, endPoint x: 220, endPoint y: 206, distance: 182.6
click at [220, 206] on div "Plan de relance Les champs marqués d’un astérisque * sont obligatoires. Plan de…" at bounding box center [357, 220] width 283 height 251
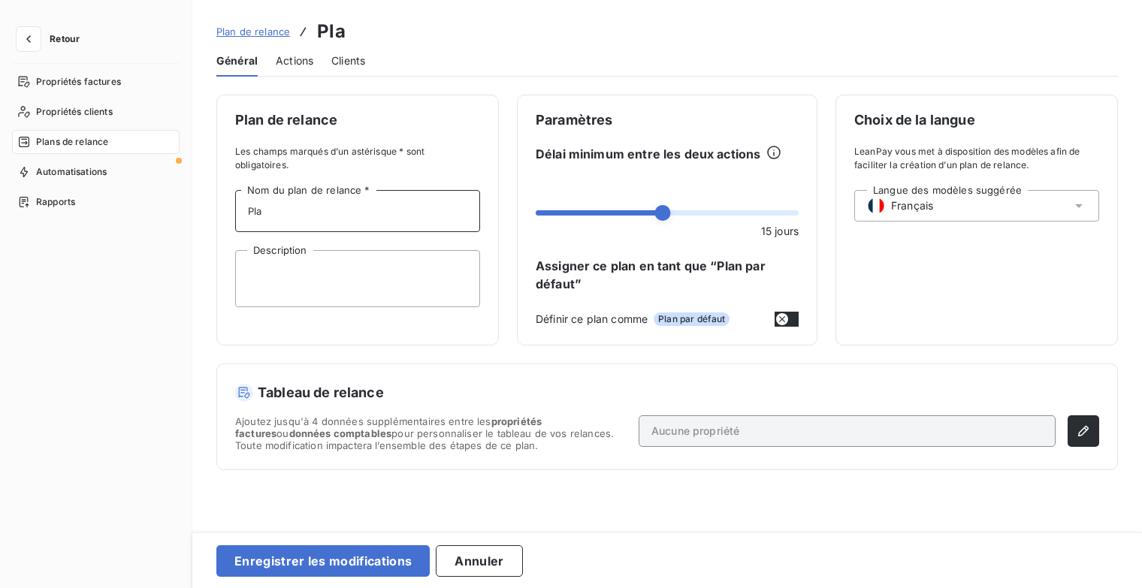
type input "Plan Client Parti"
click at [1099, 429] on div "Tableau de relance Ajoutez jusqu'à 4 données supplémentaires entre les propriét…" at bounding box center [667, 416] width 900 height 105
click at [1080, 432] on icon "button" at bounding box center [1083, 431] width 11 height 11
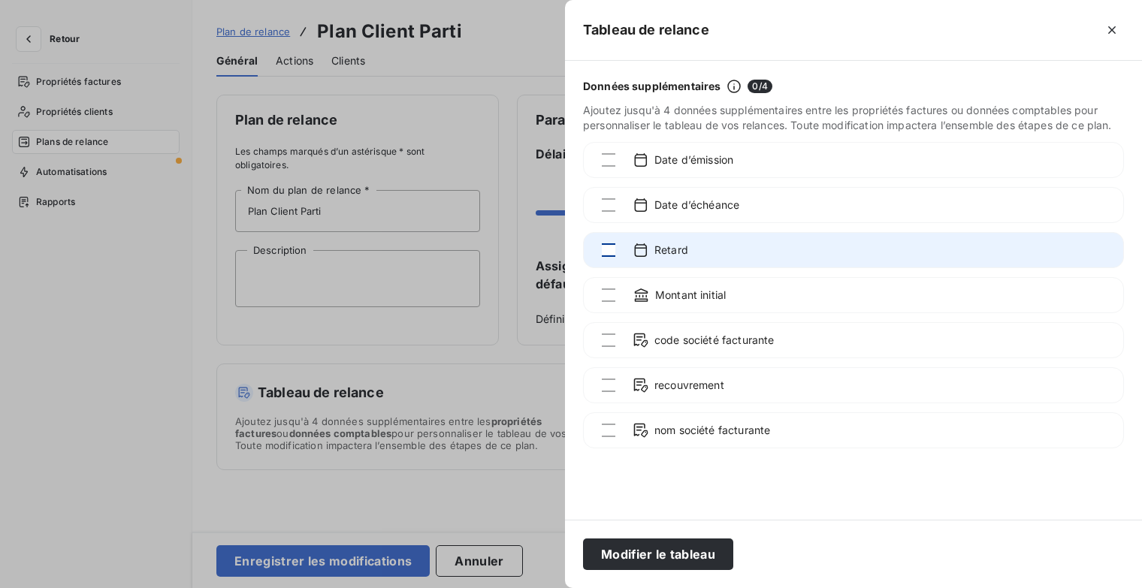
click at [618, 246] on div "Retard" at bounding box center [853, 250] width 541 height 36
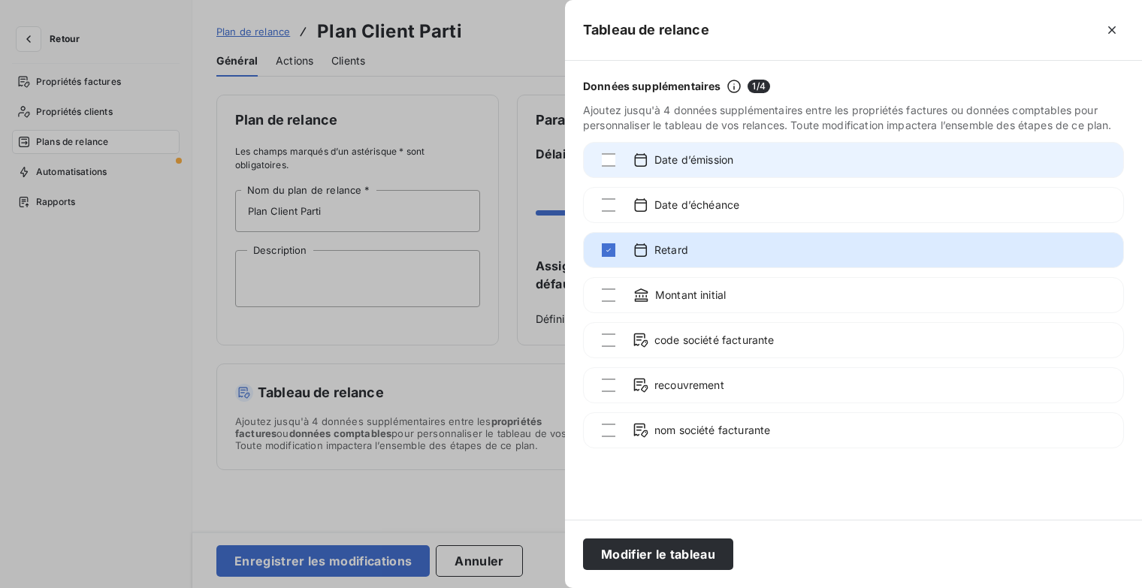
click at [606, 168] on div "Date d’émission" at bounding box center [853, 160] width 541 height 36
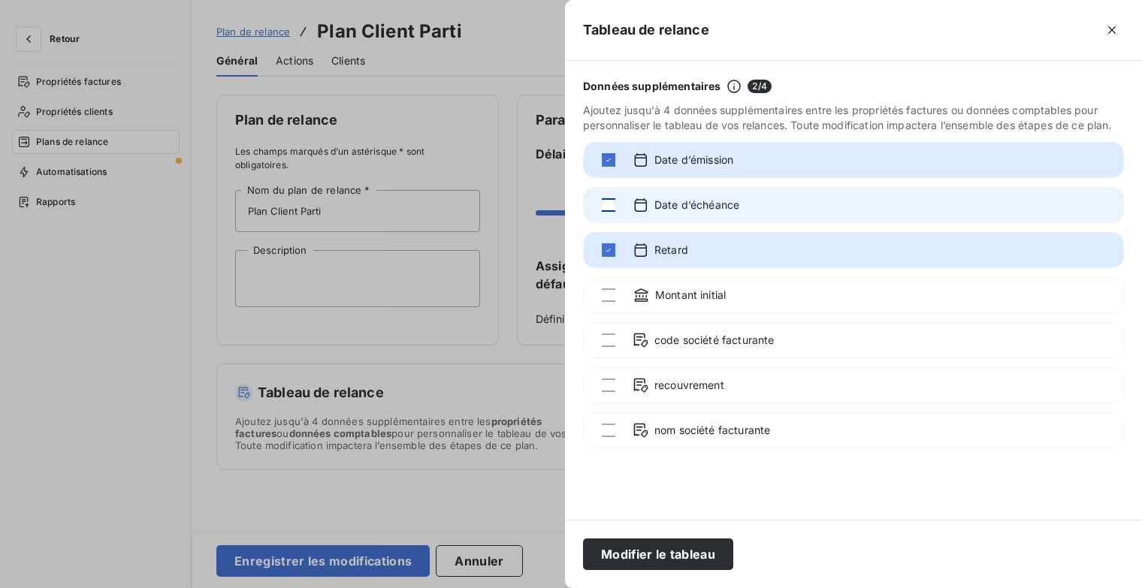
click at [606, 201] on div at bounding box center [609, 205] width 14 height 14
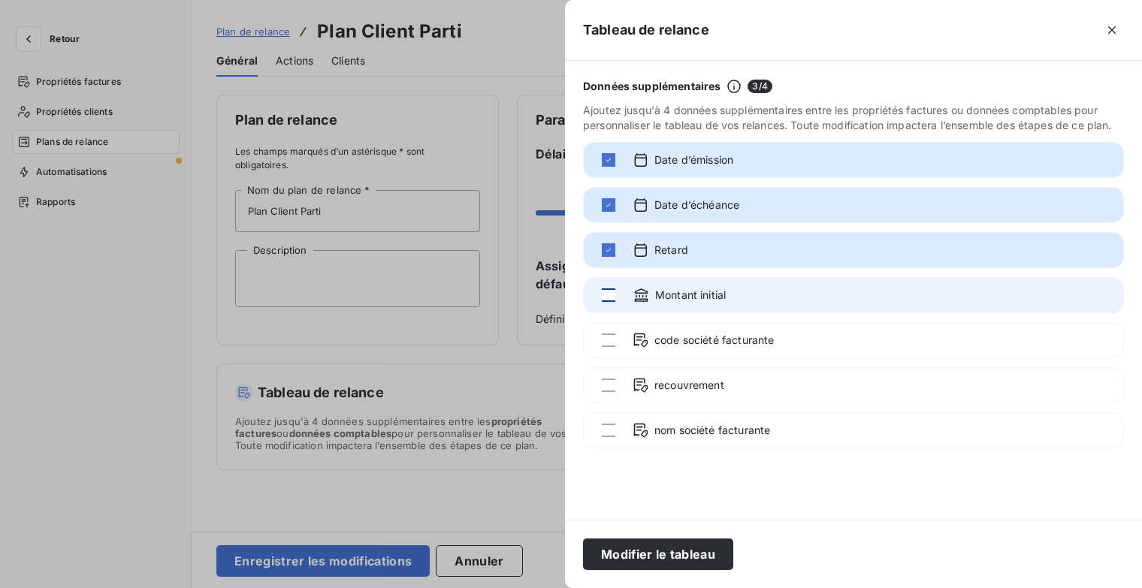
click at [613, 295] on div at bounding box center [609, 296] width 14 height 14
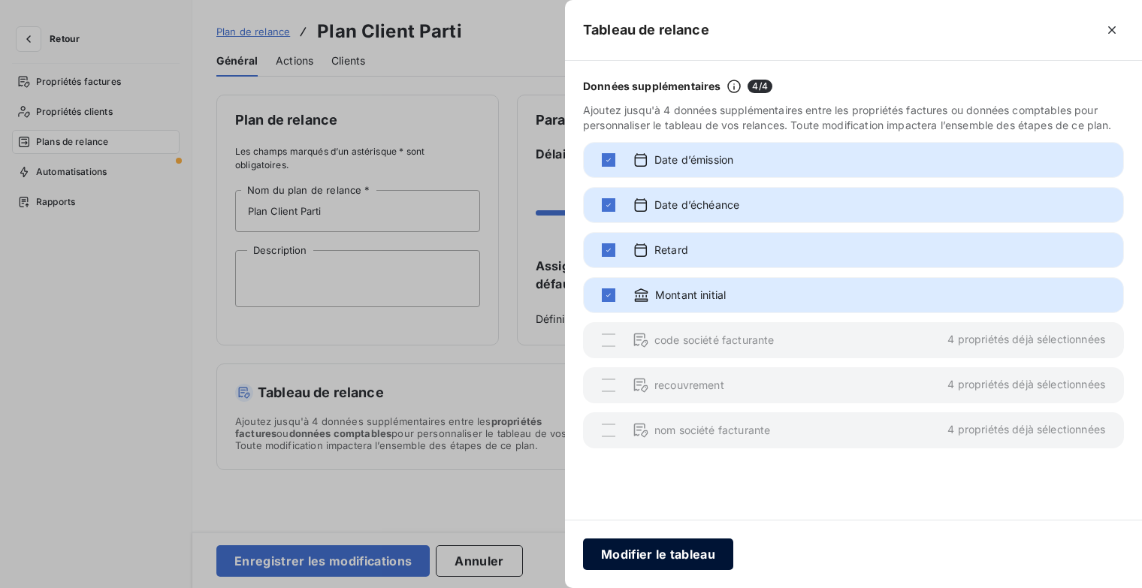
click at [708, 544] on button "Modifier le tableau" at bounding box center [658, 555] width 150 height 32
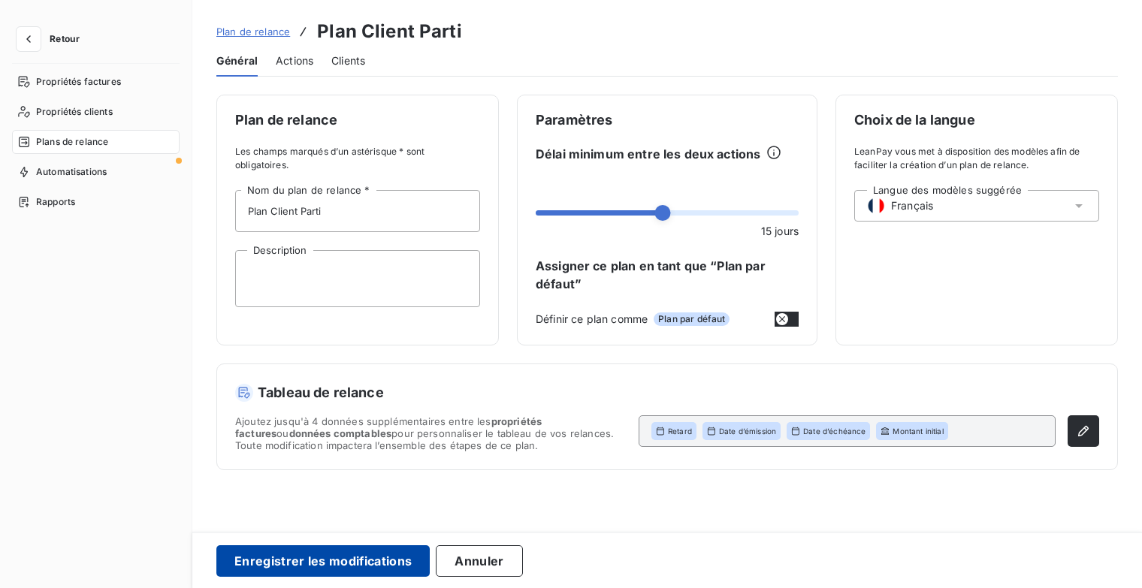
click at [337, 561] on button "Enregistrer les modifications" at bounding box center [322, 562] width 213 height 32
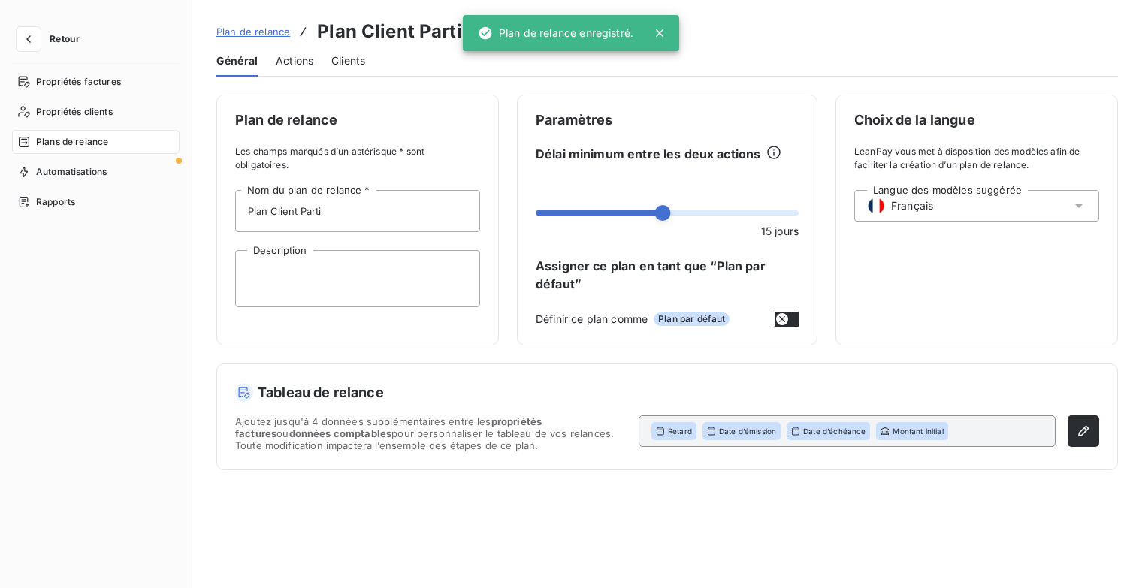
click at [300, 62] on span "Actions" at bounding box center [295, 60] width 38 height 15
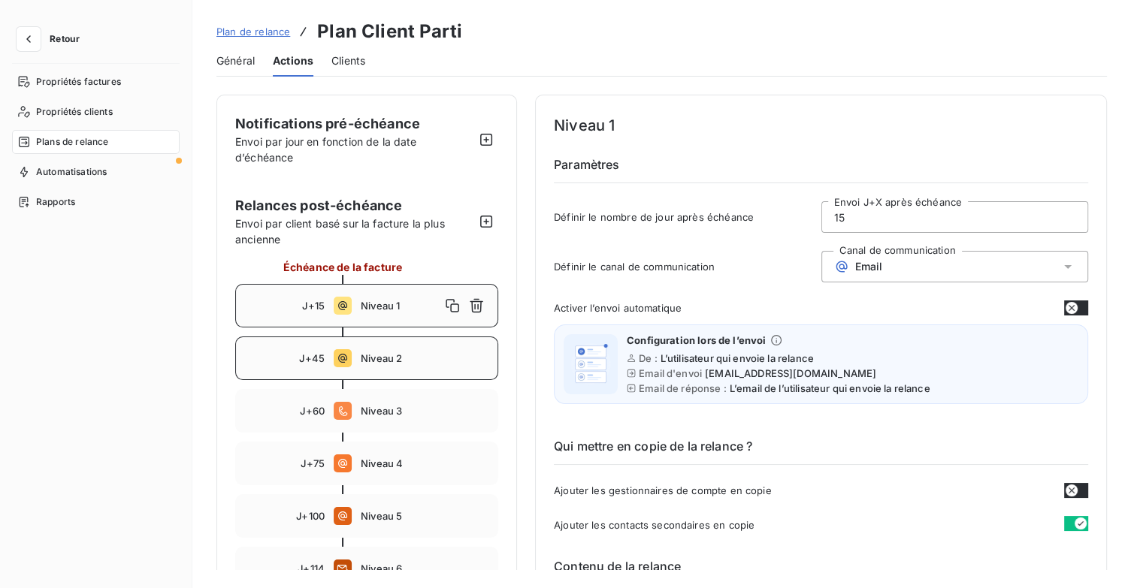
click at [400, 361] on span "Niveau 2" at bounding box center [425, 358] width 128 height 12
type input "45"
click at [476, 360] on icon "button" at bounding box center [476, 358] width 15 height 15
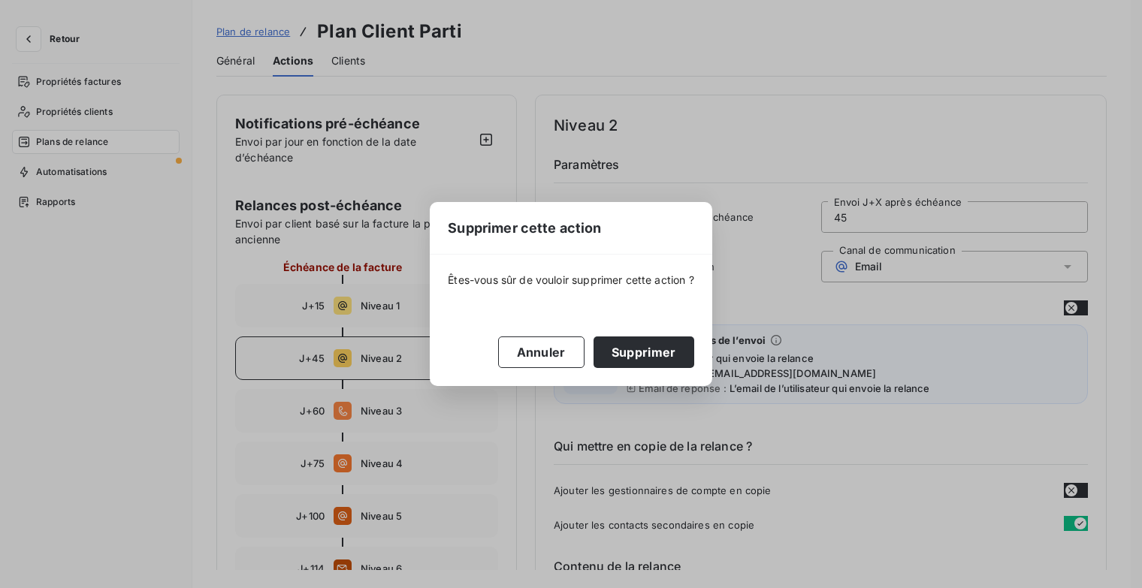
click at [637, 350] on button "Supprimer" at bounding box center [644, 353] width 101 height 32
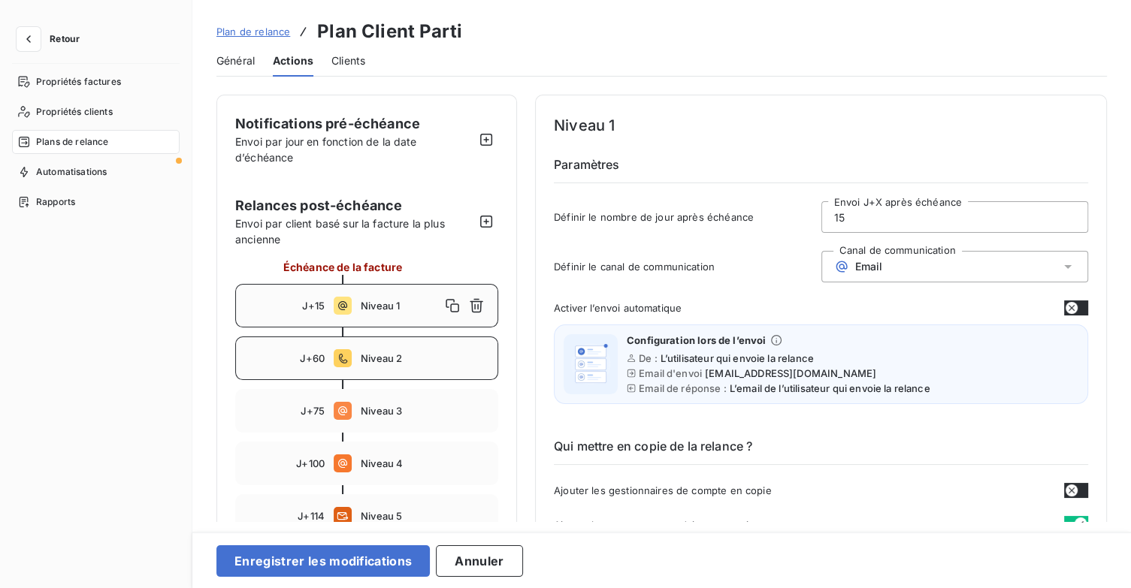
click at [425, 359] on span "Niveau 2" at bounding box center [425, 358] width 128 height 12
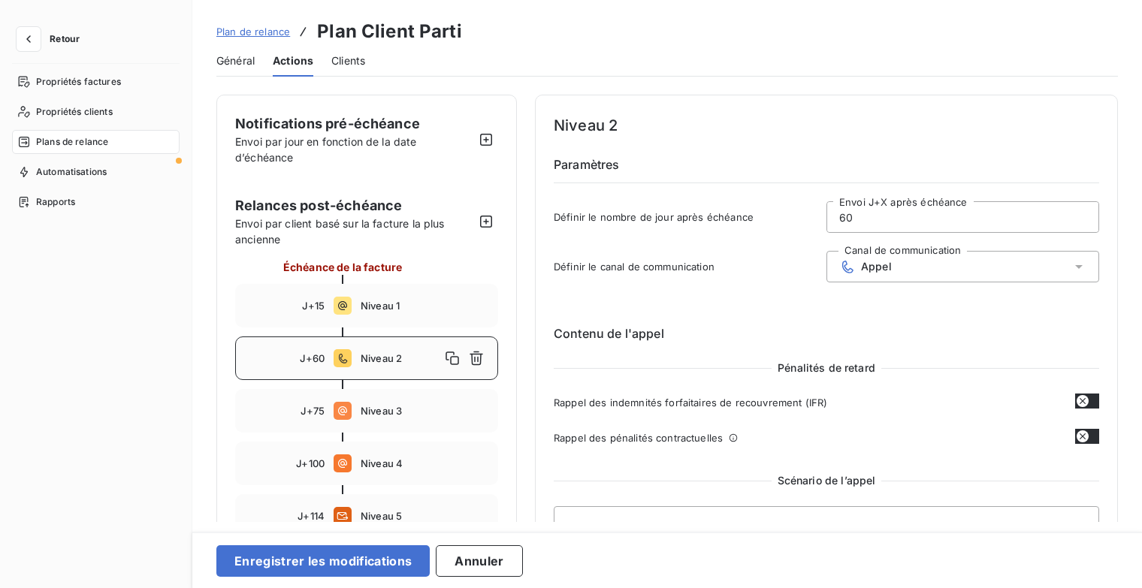
drag, startPoint x: 872, startPoint y: 216, endPoint x: 792, endPoint y: 215, distance: 79.7
click at [792, 215] on div "Définir le nombre de jour après échéance 60 Envoi J+X après échéance" at bounding box center [827, 221] width 546 height 41
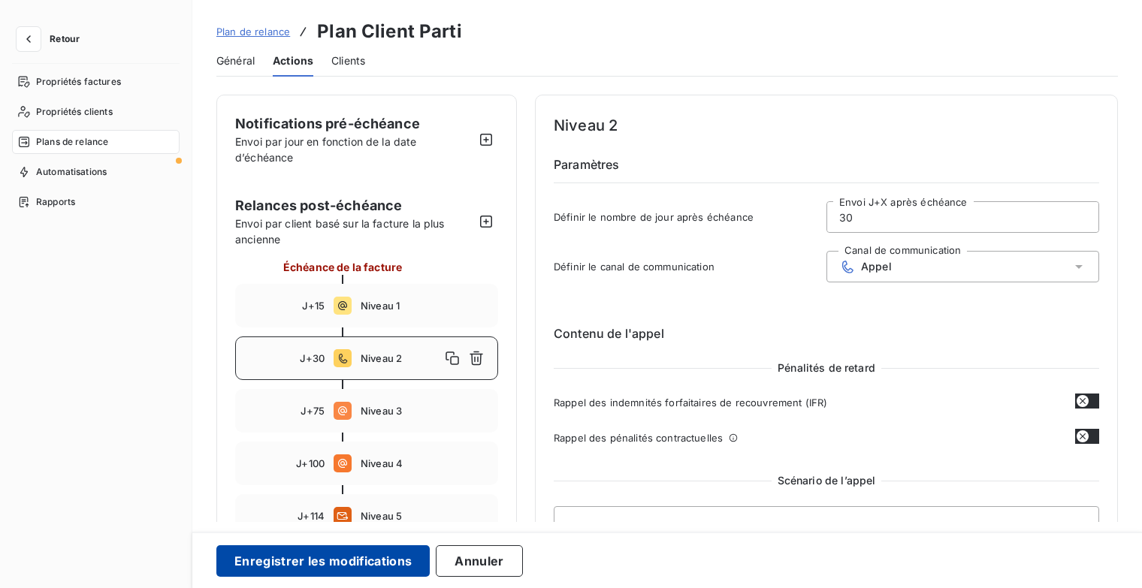
type input "30"
click at [376, 561] on button "Enregistrer les modifications" at bounding box center [322, 562] width 213 height 32
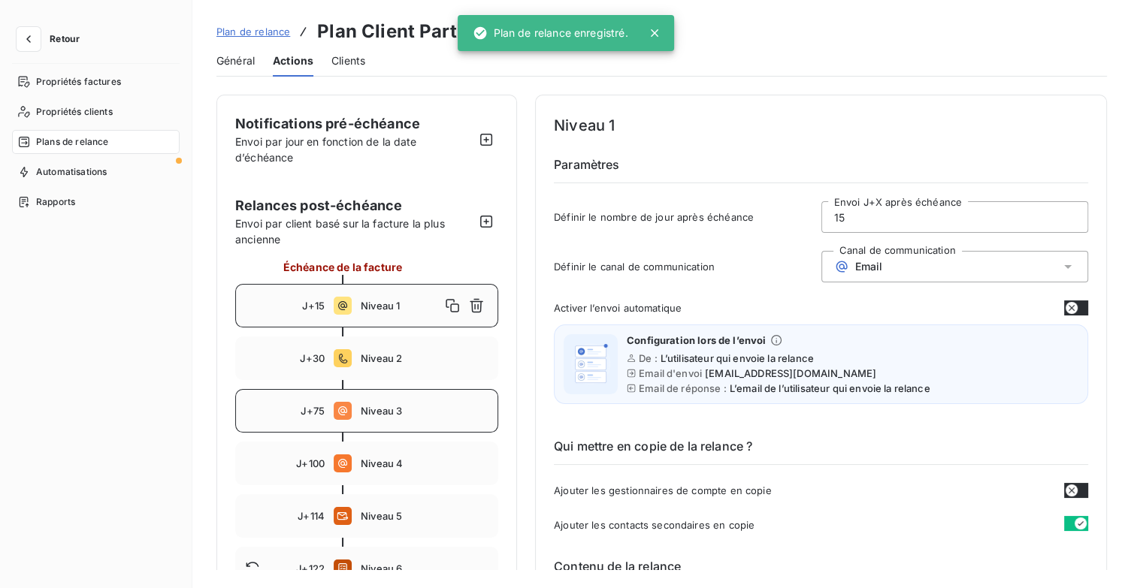
click at [426, 413] on span "Niveau 3" at bounding box center [425, 411] width 128 height 12
drag, startPoint x: 869, startPoint y: 214, endPoint x: 736, endPoint y: 222, distance: 132.5
click at [736, 222] on div "Définir le nombre de jour après échéance 75 Envoi J+X après échéance" at bounding box center [821, 221] width 534 height 41
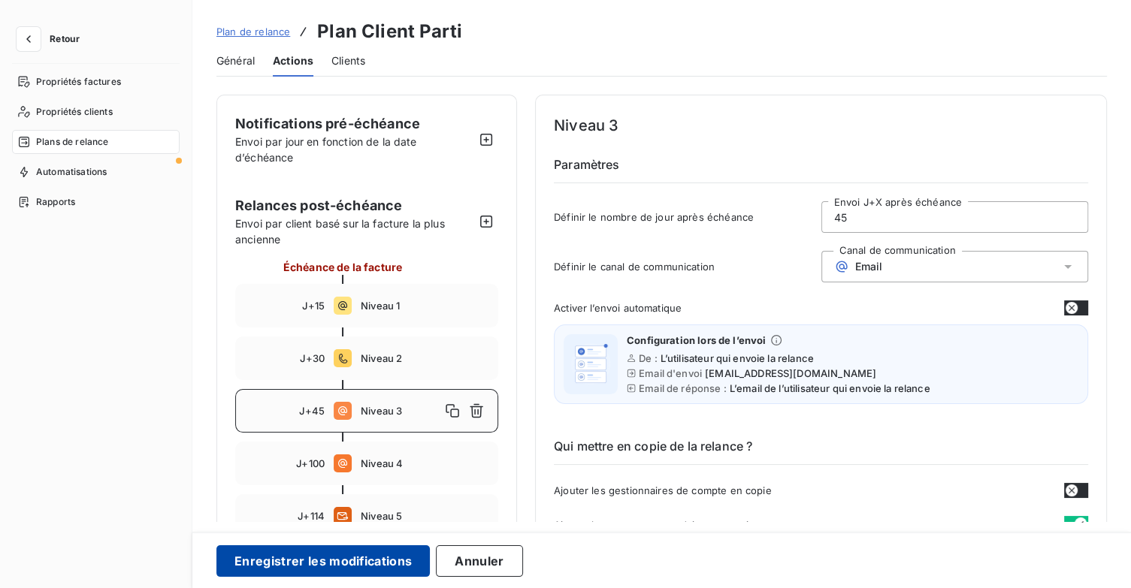
type input "45"
click at [385, 564] on button "Enregistrer les modifications" at bounding box center [322, 562] width 213 height 32
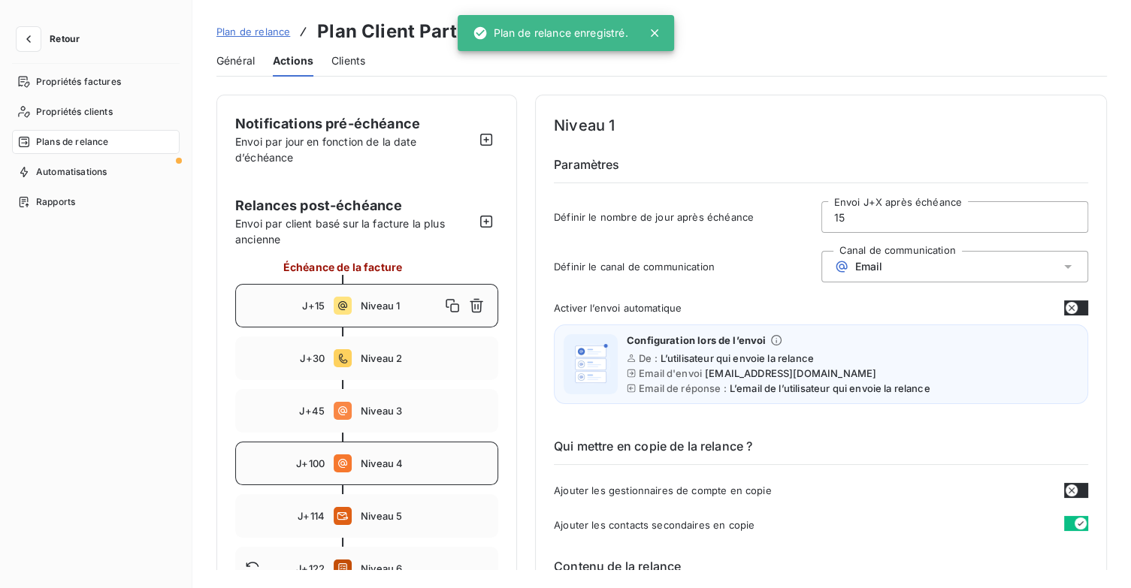
click at [422, 467] on span "Niveau 4" at bounding box center [425, 464] width 128 height 12
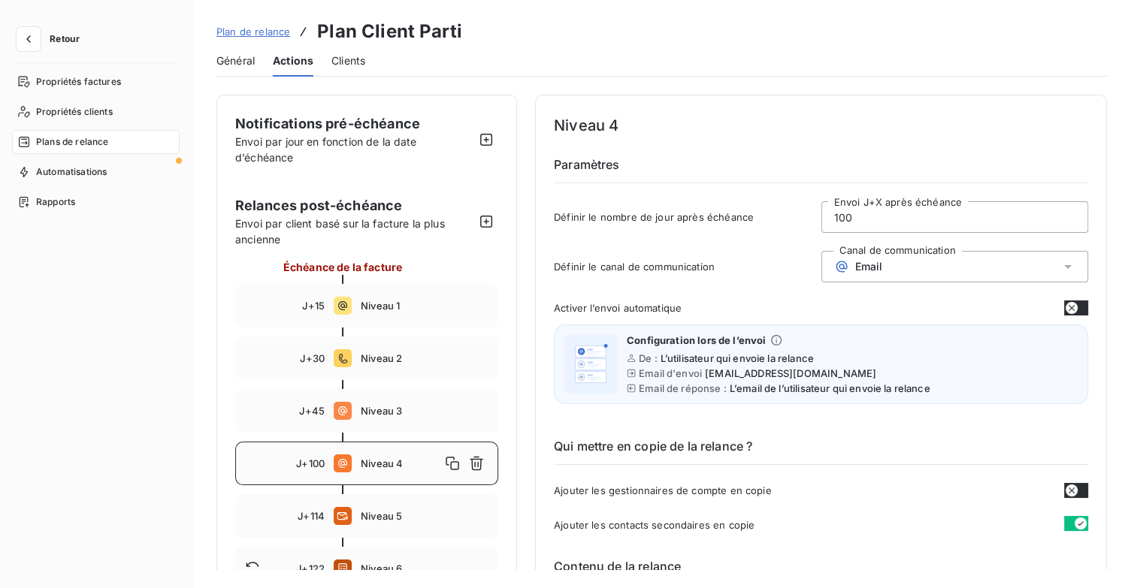
drag, startPoint x: 785, startPoint y: 229, endPoint x: 742, endPoint y: 234, distance: 43.1
click at [742, 231] on div "Définir le nombre de jour après échéance 100 Envoi J+X après échéance" at bounding box center [821, 221] width 534 height 41
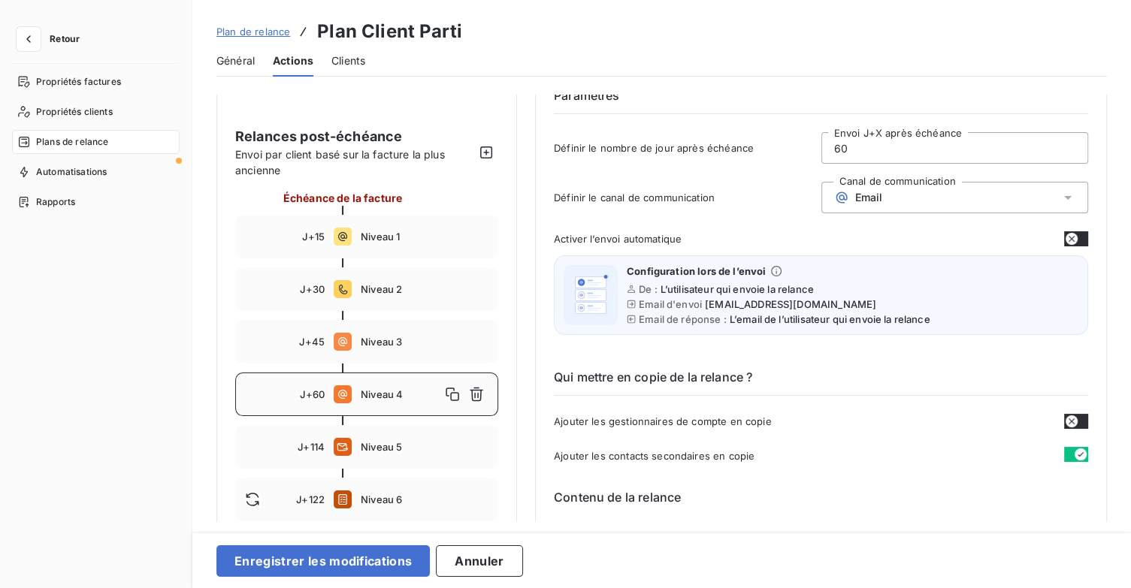
scroll to position [150, 0]
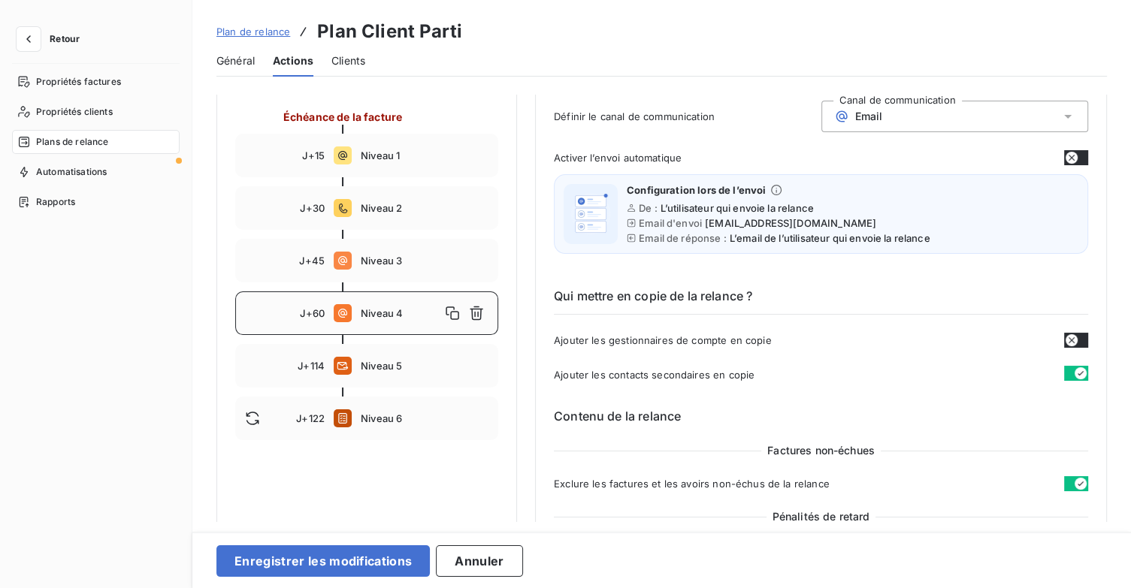
click at [407, 318] on span "Niveau 4" at bounding box center [401, 313] width 80 height 12
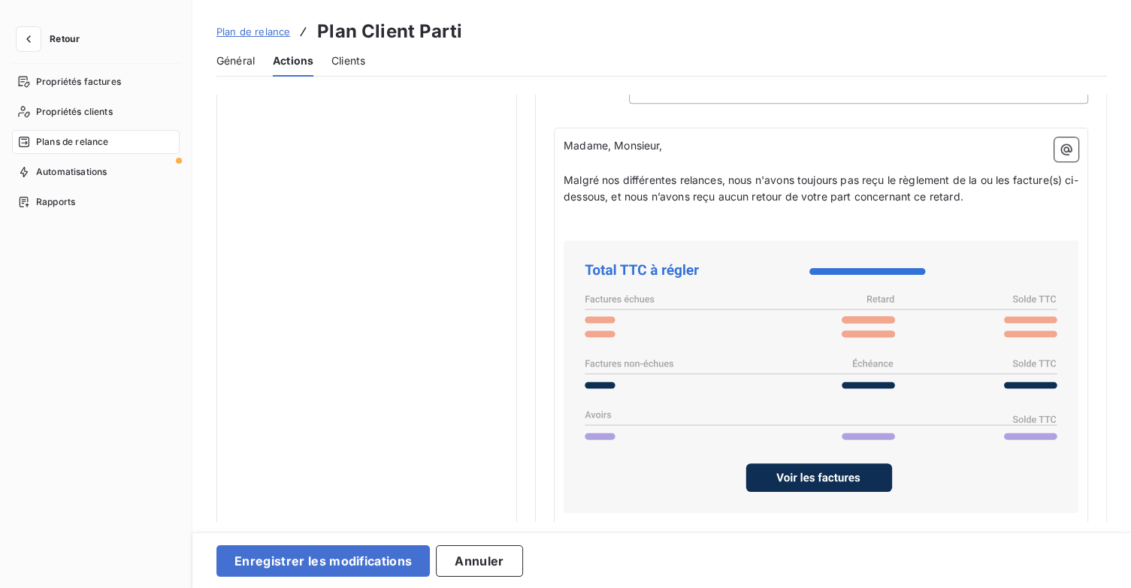
scroll to position [1202, 0]
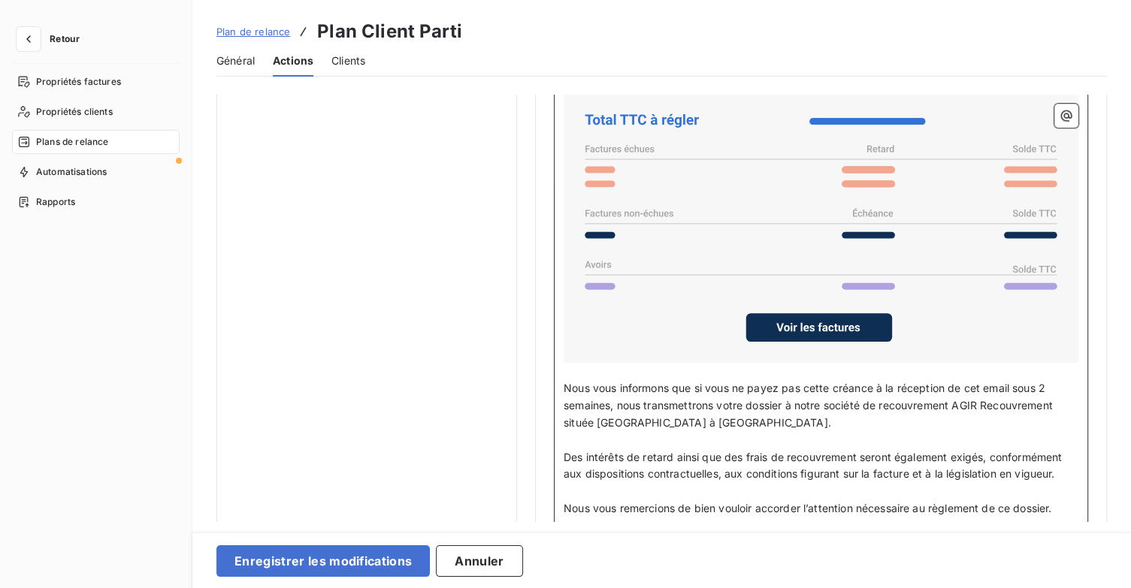
click at [1046, 382] on span "Nous vous informons que si vous ne payez pas cette créance à la réception de ce…" at bounding box center [810, 405] width 492 height 47
drag, startPoint x: 609, startPoint y: 398, endPoint x: 520, endPoint y: 402, distance: 88.7
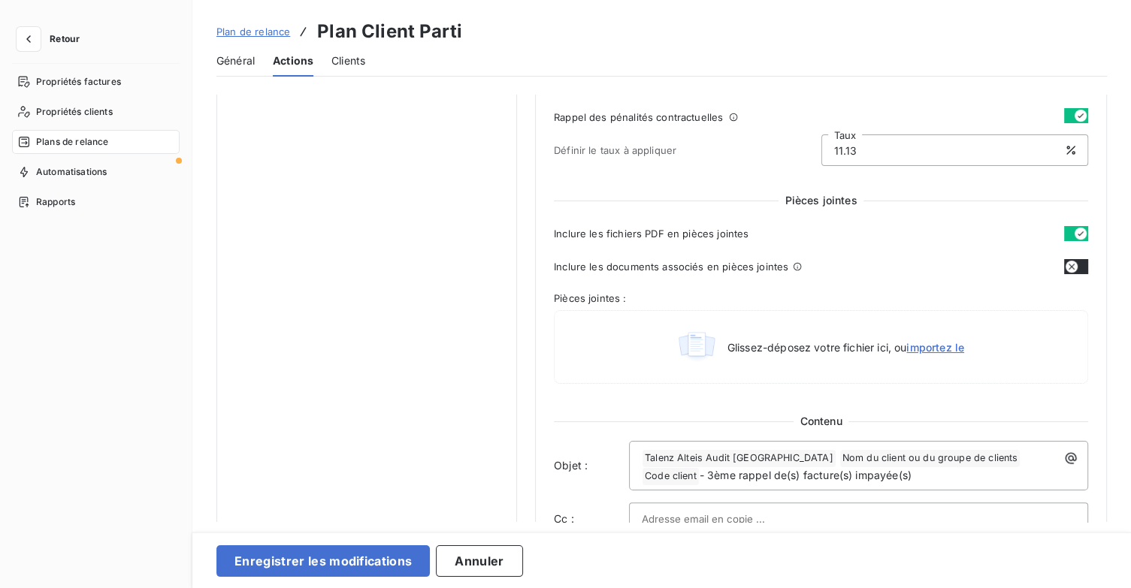
scroll to position [751, 0]
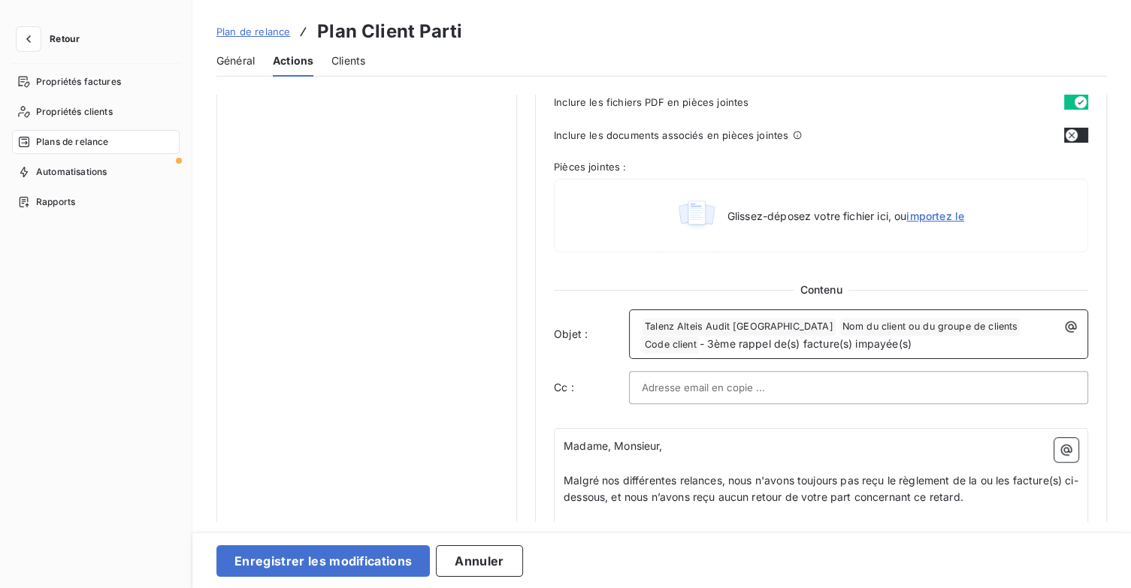
drag, startPoint x: 848, startPoint y: 341, endPoint x: 627, endPoint y: 348, distance: 221.0
click at [627, 348] on div "Objet : ﻿ Talenz Alteis Audit Ile de france ﻿ Nom du client ou du groupe de cli…" at bounding box center [821, 335] width 534 height 50
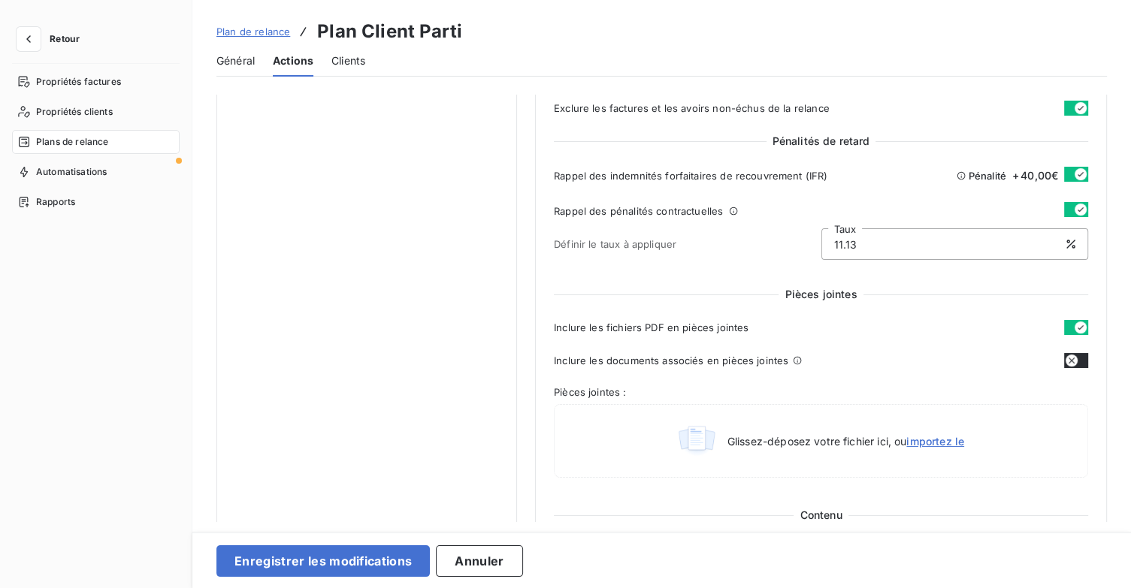
scroll to position [301, 0]
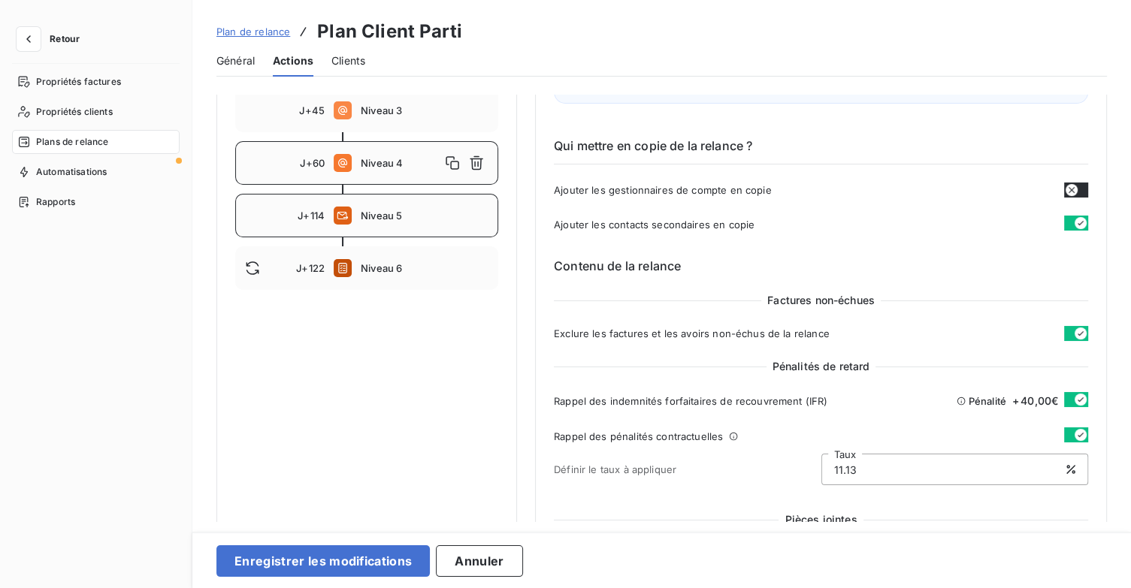
click at [411, 222] on div "J+114 Niveau 5" at bounding box center [366, 216] width 263 height 44
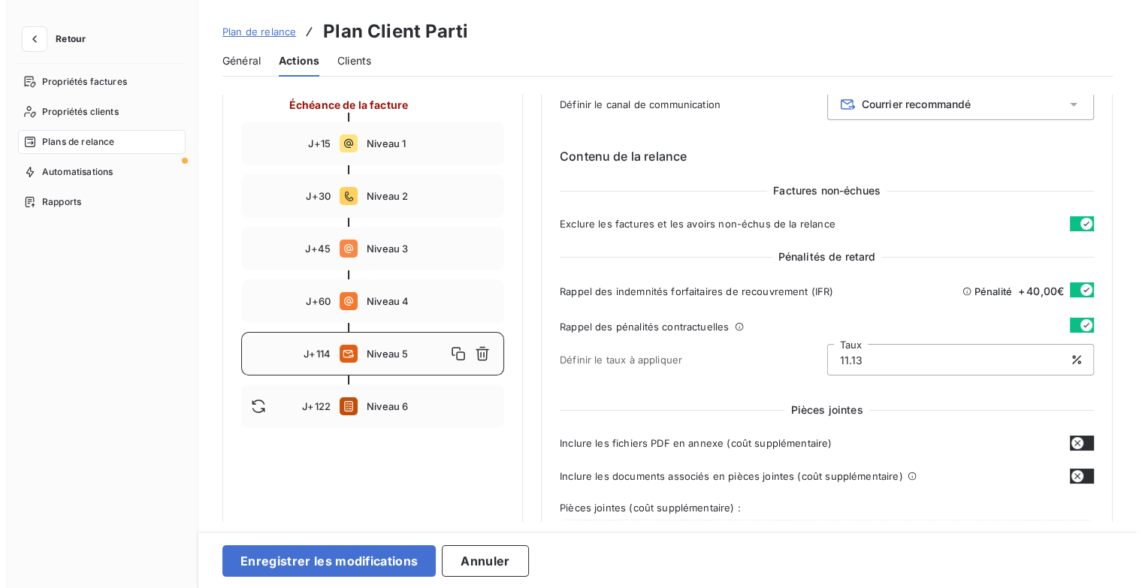
scroll to position [0, 0]
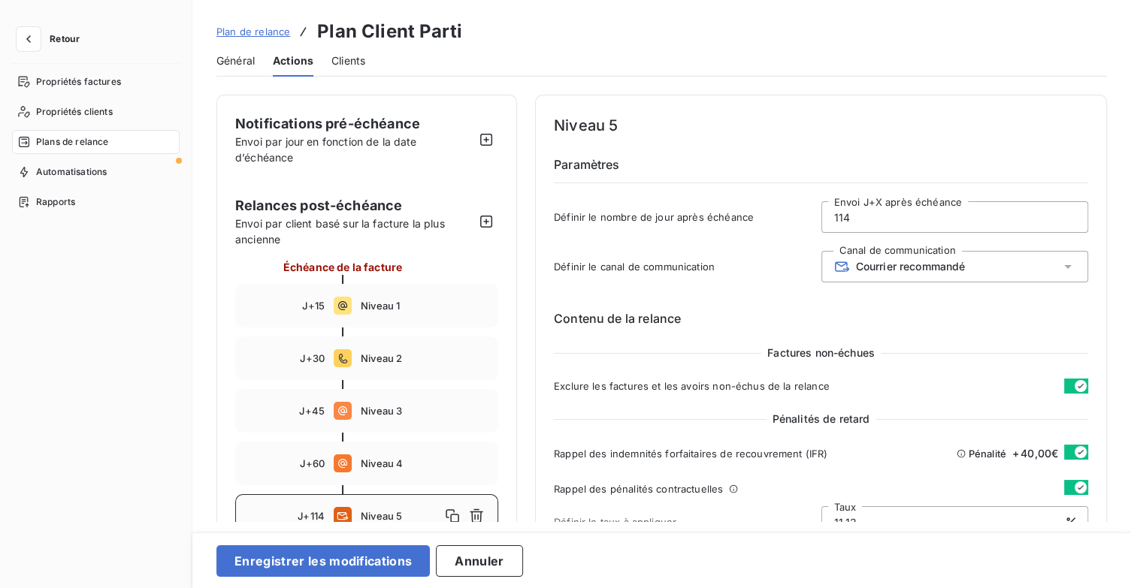
drag, startPoint x: 857, startPoint y: 211, endPoint x: 759, endPoint y: 210, distance: 98.4
click at [759, 210] on div "Définir le nombre de jour après échéance 114 Envoi J+X après échéance" at bounding box center [821, 221] width 534 height 41
type input "70"
click at [1001, 270] on div "Courrier recommandé" at bounding box center [955, 267] width 268 height 32
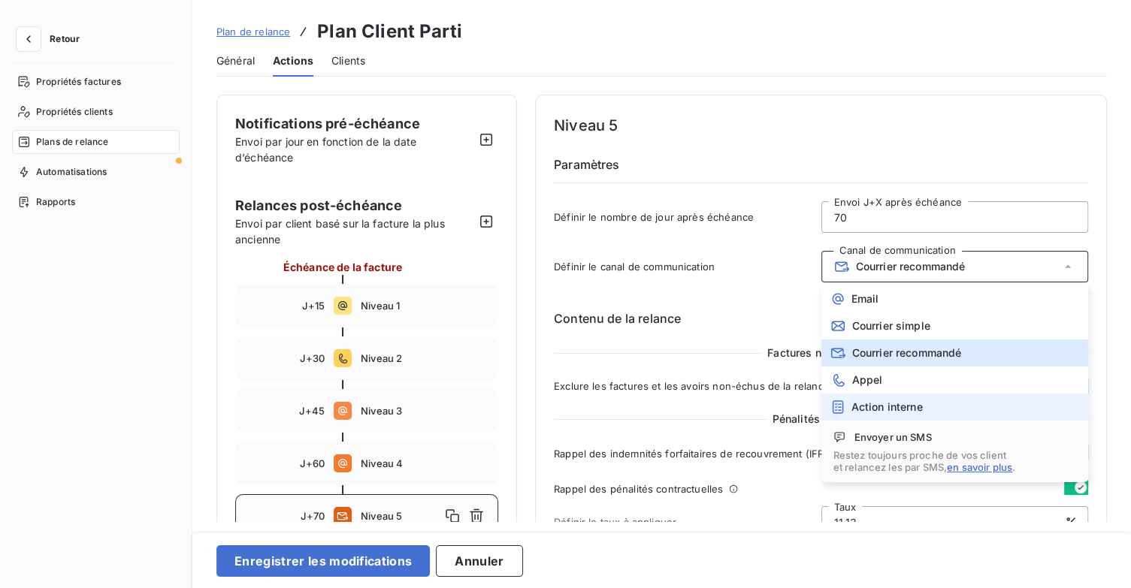
click at [938, 404] on li "Action interne" at bounding box center [955, 407] width 268 height 27
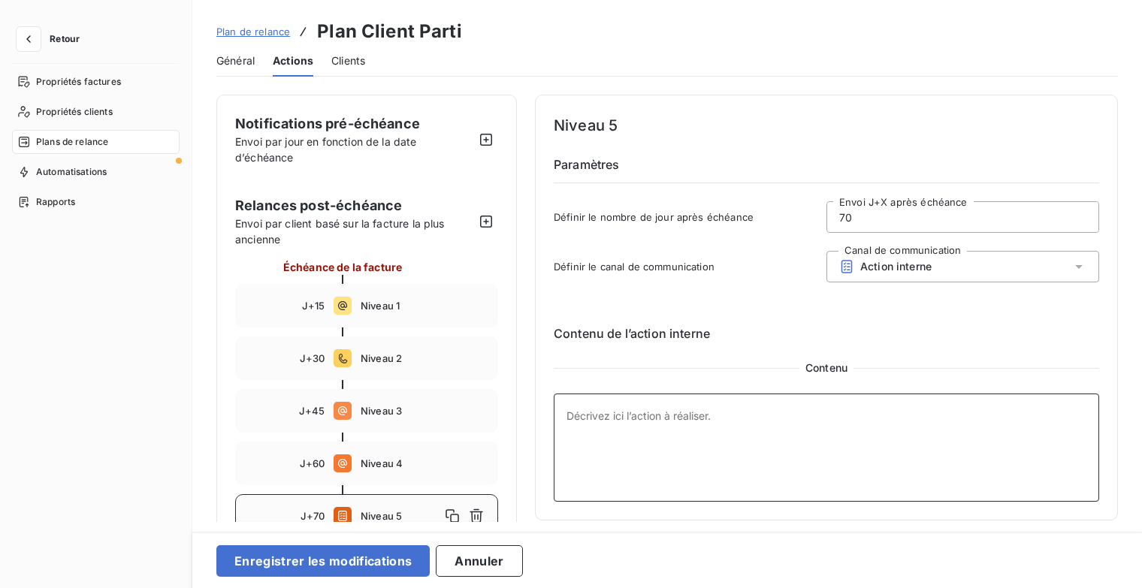
click at [721, 423] on textarea at bounding box center [827, 448] width 546 height 108
type textarea "A"
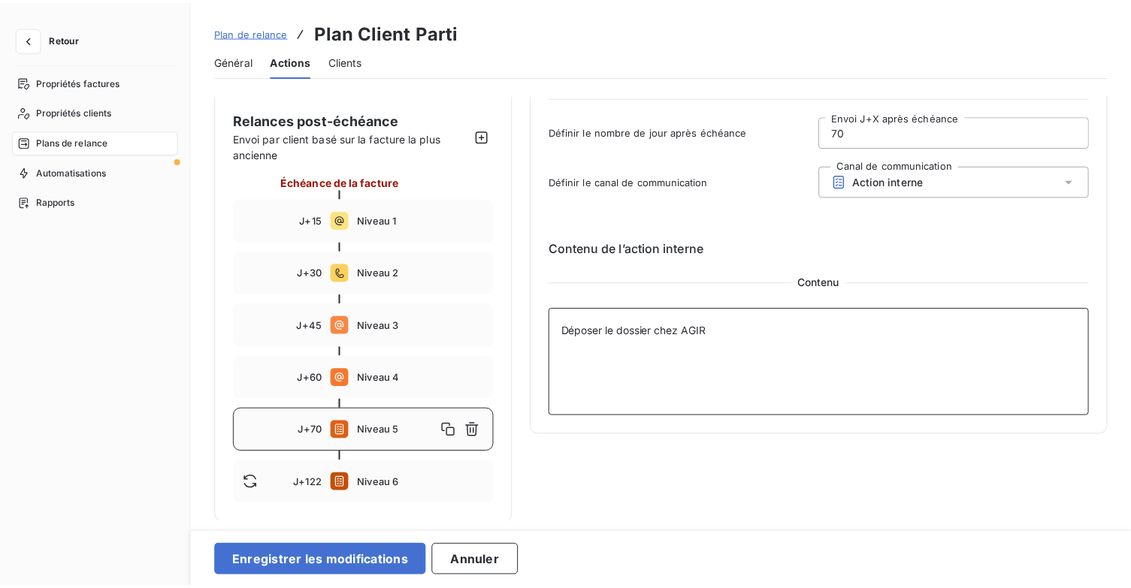
scroll to position [86, 0]
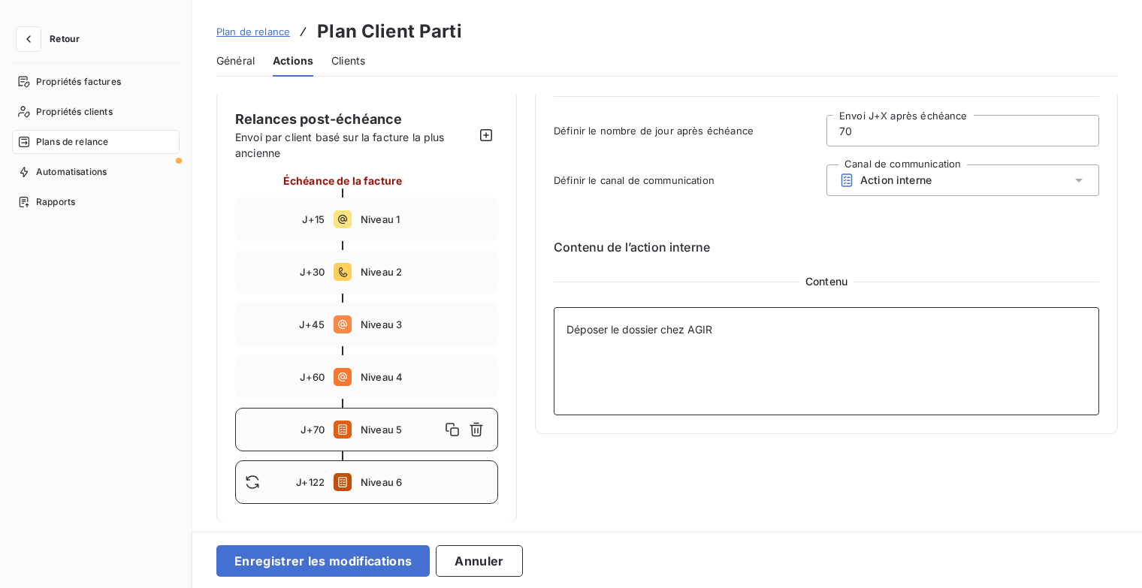
type textarea "Déposer le dossier chez AGIR"
click at [432, 486] on span "Niveau 6" at bounding box center [425, 482] width 128 height 12
type input "122"
click at [481, 482] on icon "button" at bounding box center [477, 483] width 14 height 14
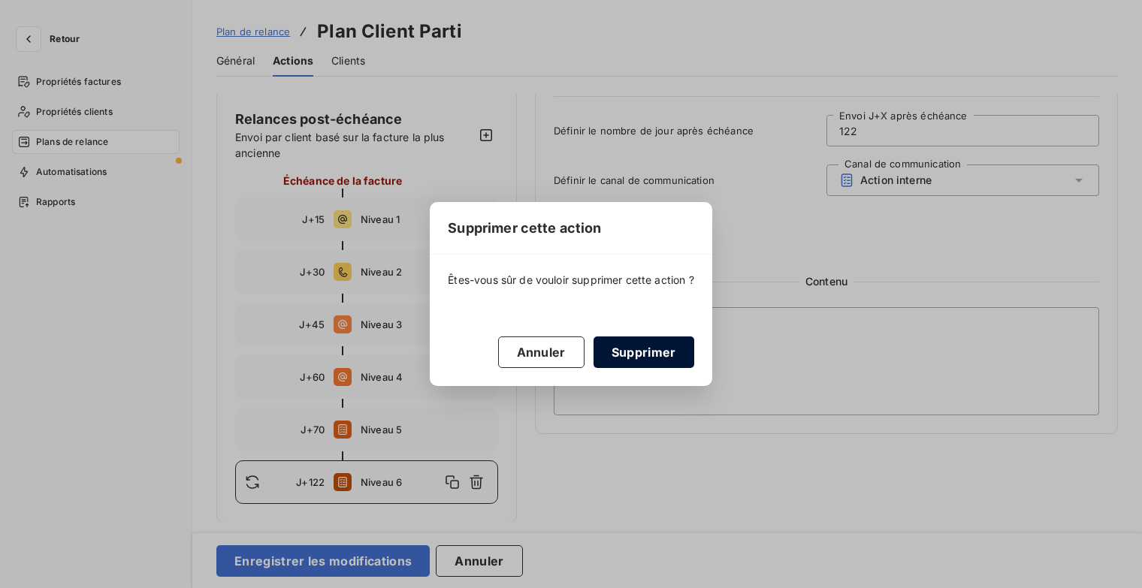
click at [669, 354] on button "Supprimer" at bounding box center [644, 353] width 101 height 32
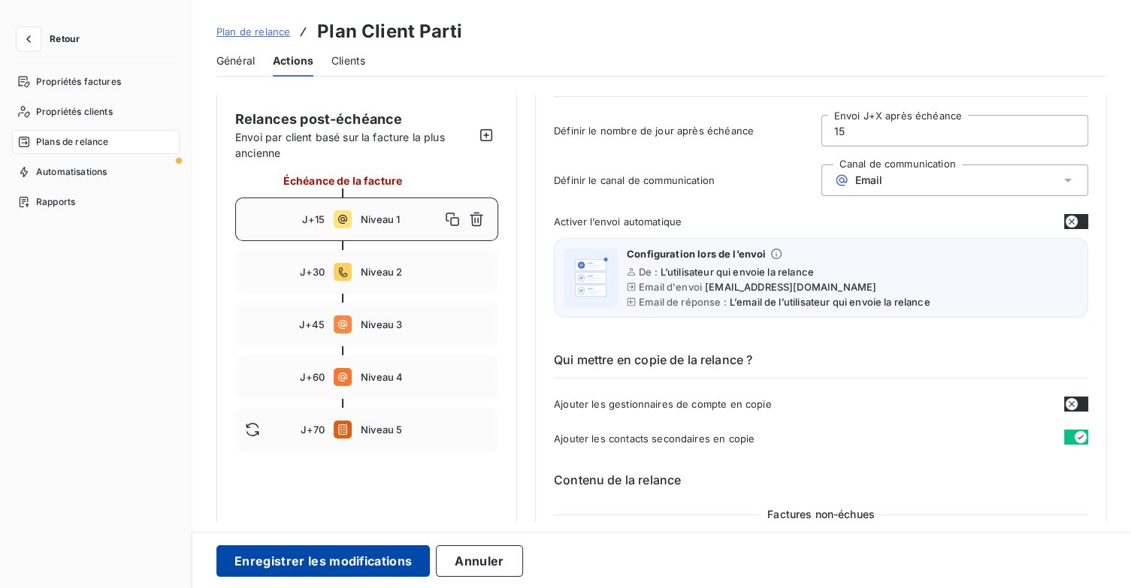
click at [359, 561] on button "Enregistrer les modifications" at bounding box center [322, 562] width 213 height 32
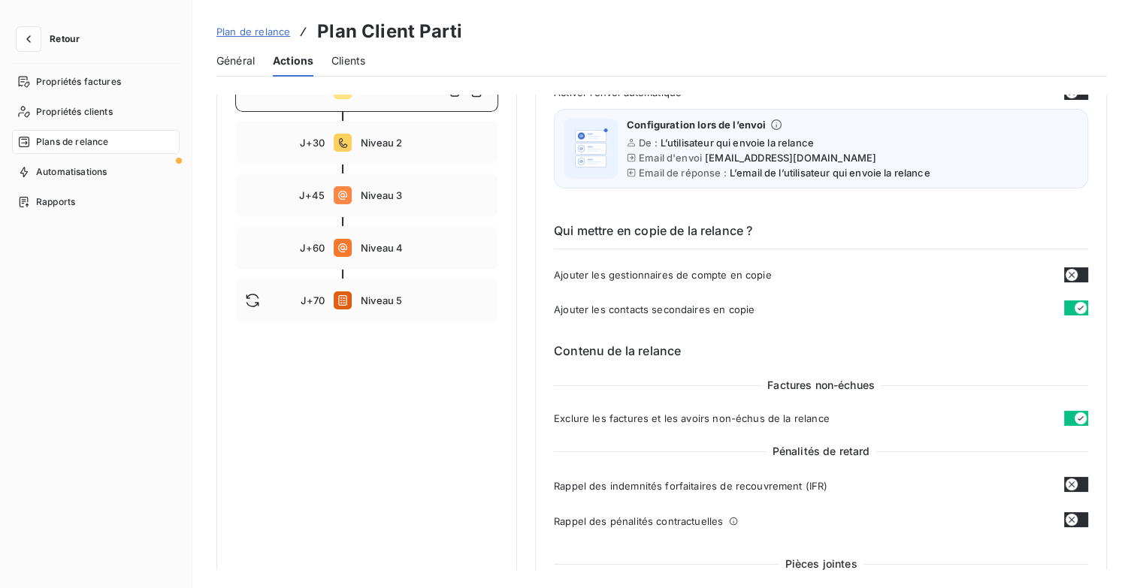
scroll to position [33, 0]
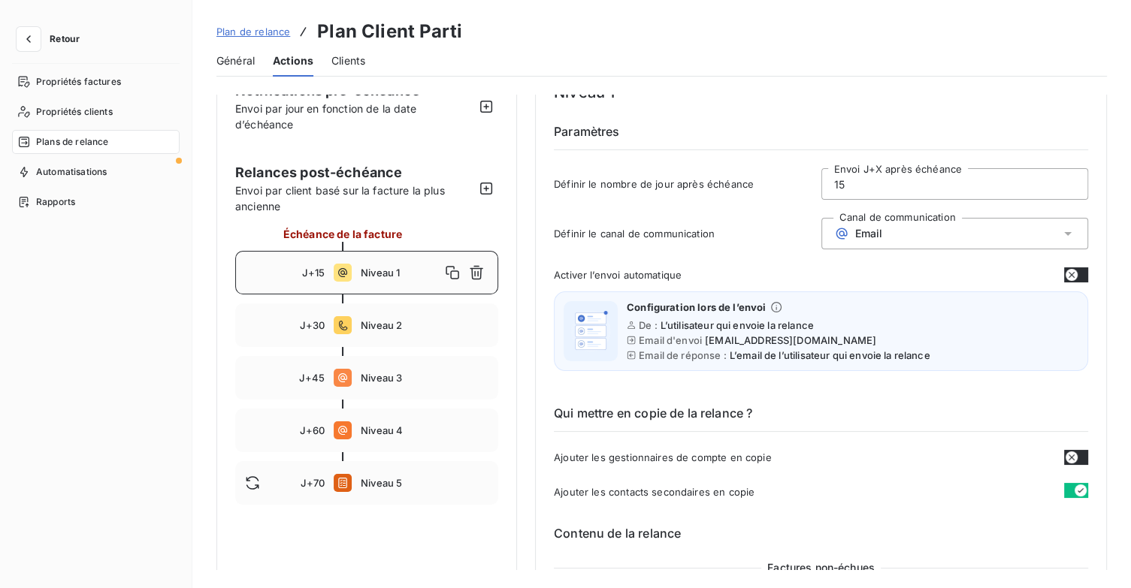
click at [260, 29] on span "Plan de relance" at bounding box center [253, 32] width 74 height 12
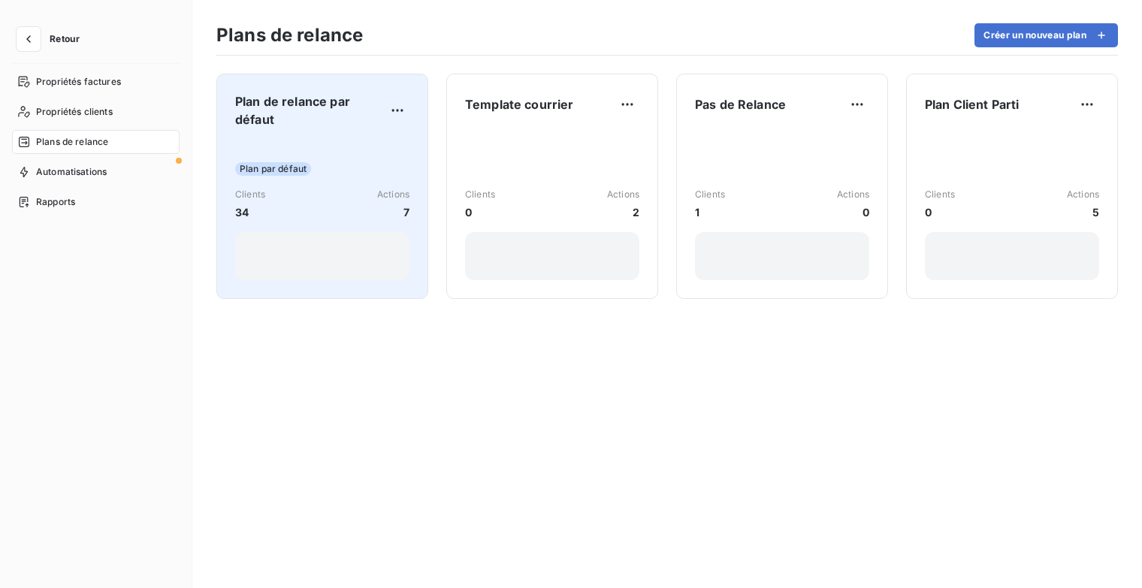
click at [317, 113] on span "Plan de relance par défaut" at bounding box center [310, 110] width 150 height 36
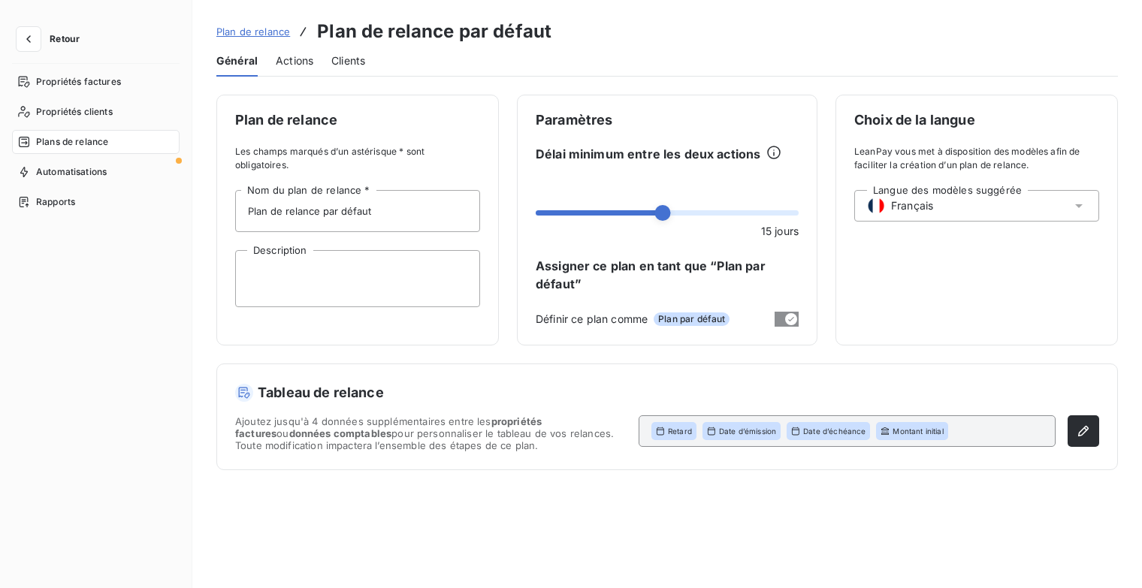
click at [292, 59] on span "Actions" at bounding box center [295, 60] width 38 height 15
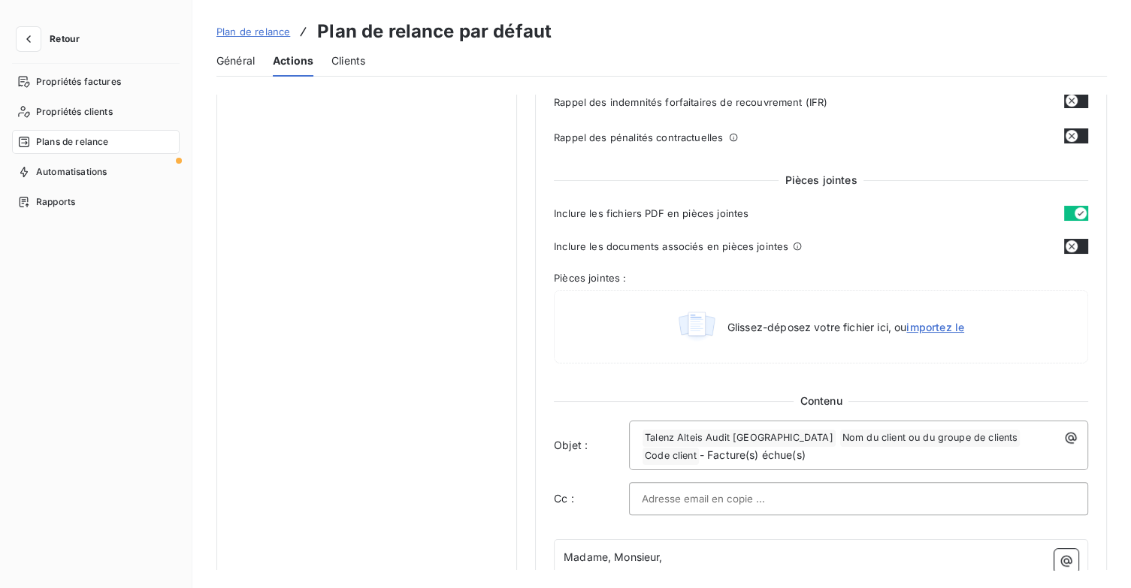
scroll to position [601, 0]
drag, startPoint x: 750, startPoint y: 452, endPoint x: 638, endPoint y: 449, distance: 112.0
click at [638, 449] on div "﻿ Talenz Alteis Audit Ile de france ﻿ Nom du client ou du groupe de clients ﻿ C…" at bounding box center [858, 444] width 449 height 39
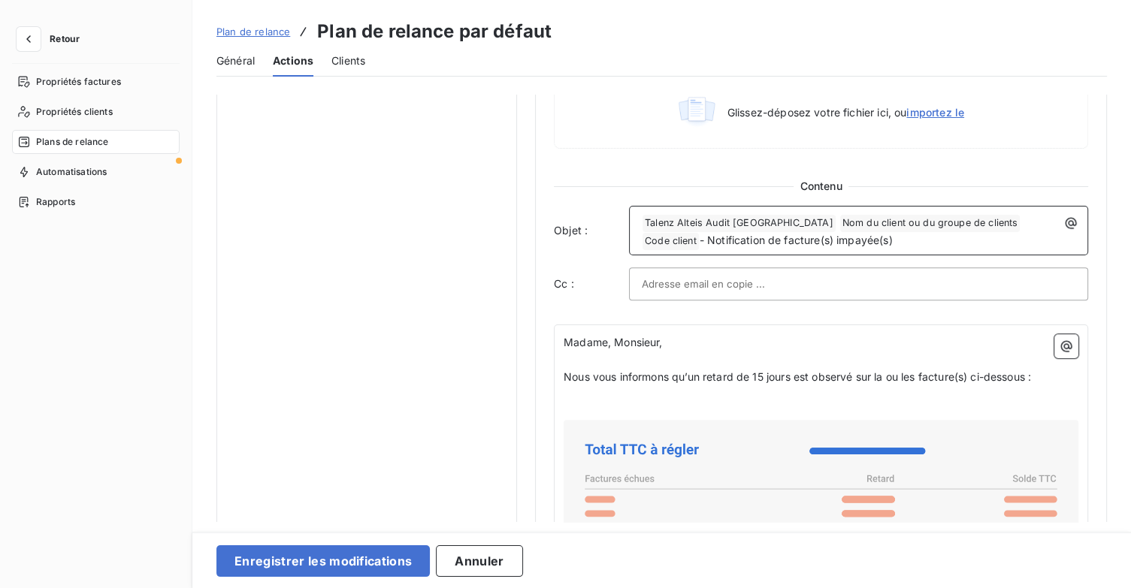
scroll to position [827, 0]
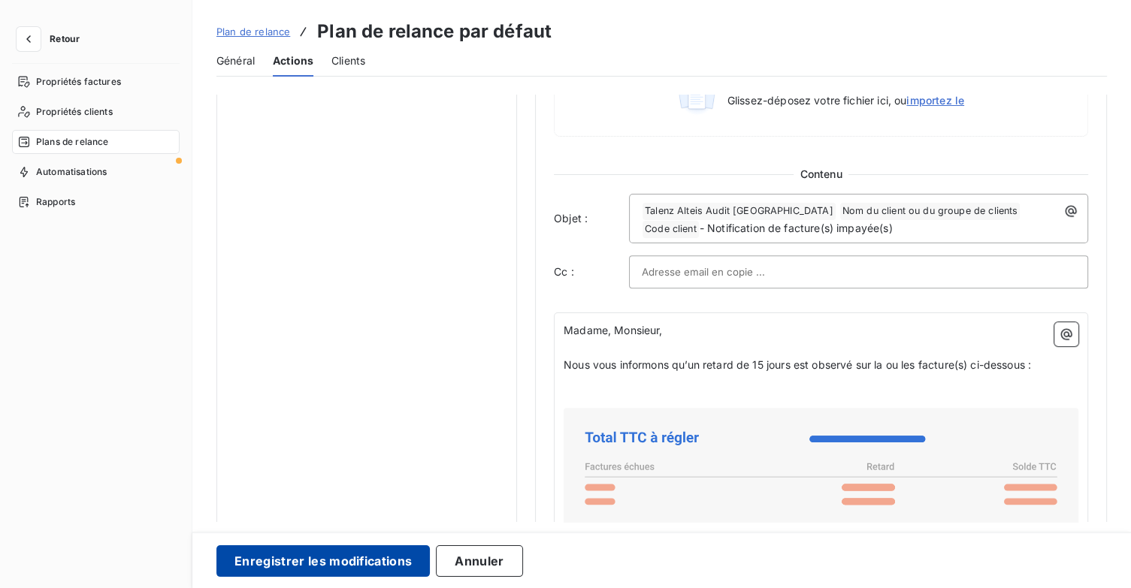
click at [384, 561] on button "Enregistrer les modifications" at bounding box center [322, 562] width 213 height 32
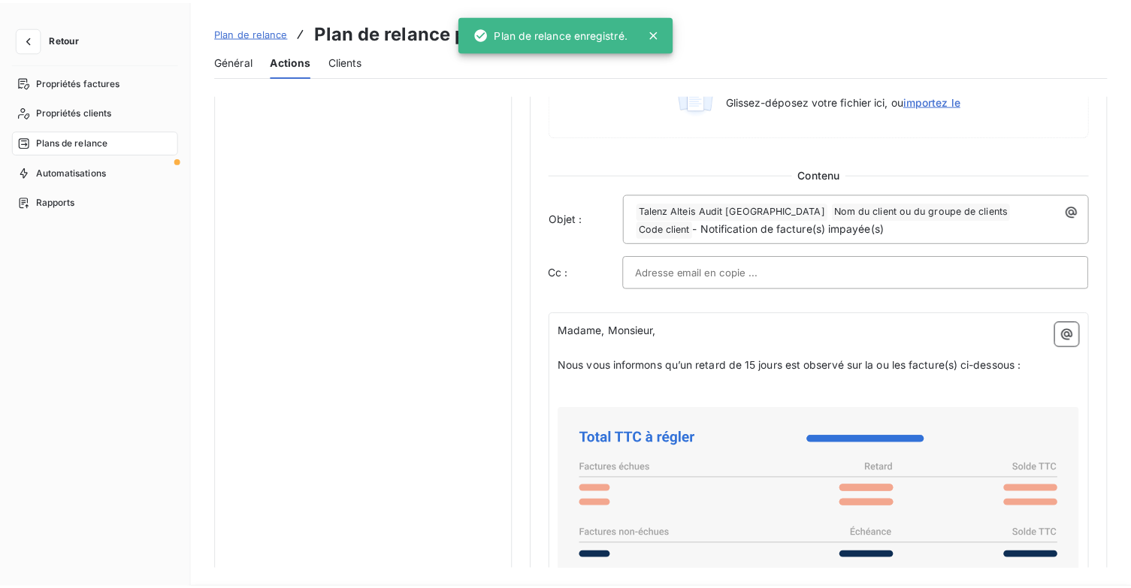
scroll to position [138, 0]
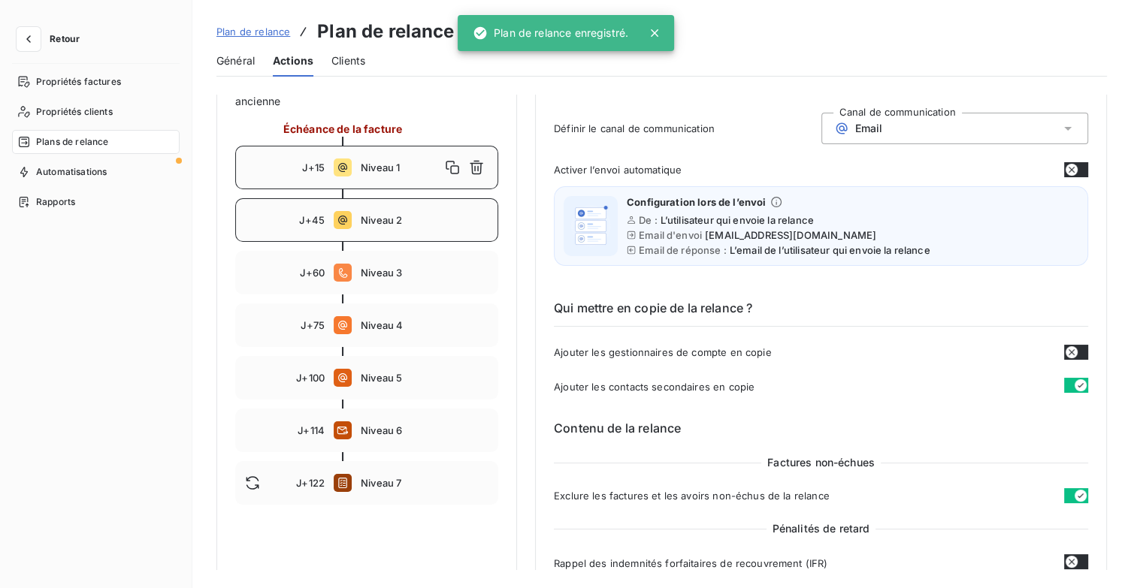
click at [410, 234] on div "J+45 Niveau 2" at bounding box center [366, 220] width 263 height 44
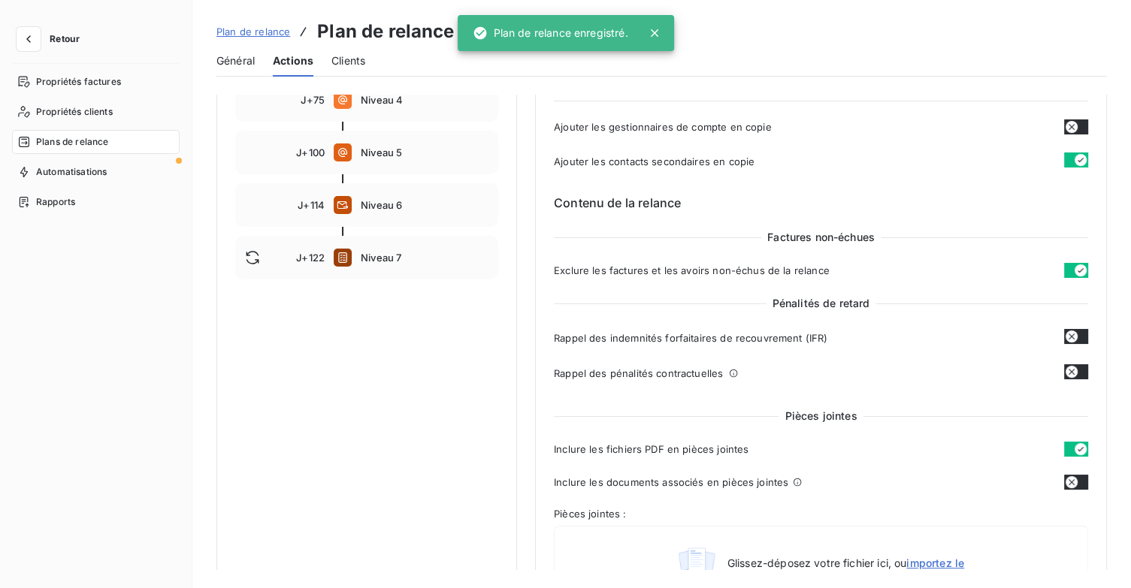
scroll to position [589, 0]
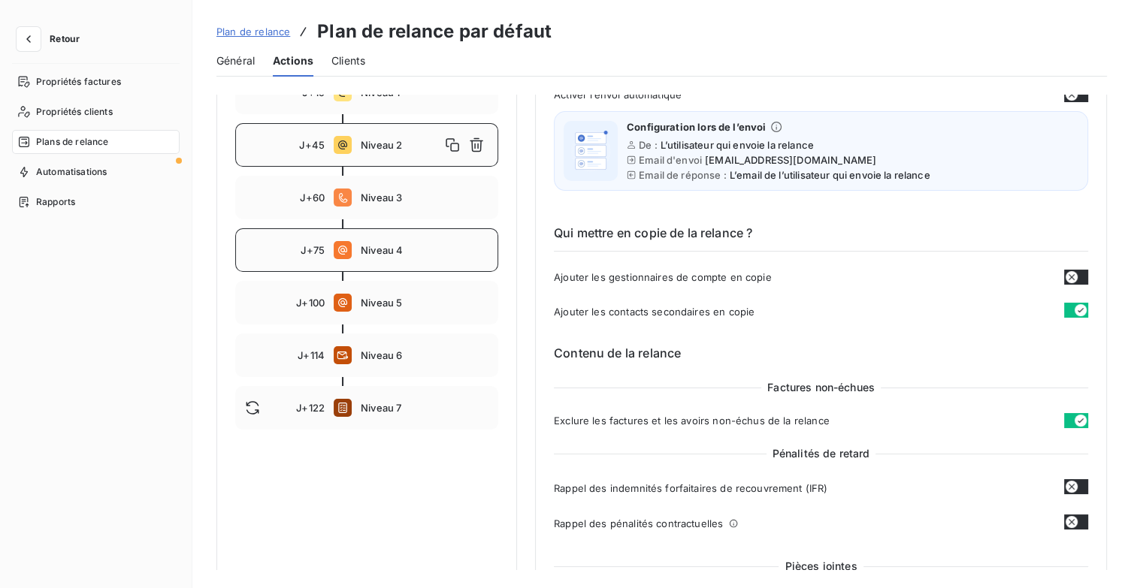
click at [391, 252] on span "Niveau 4" at bounding box center [425, 250] width 128 height 12
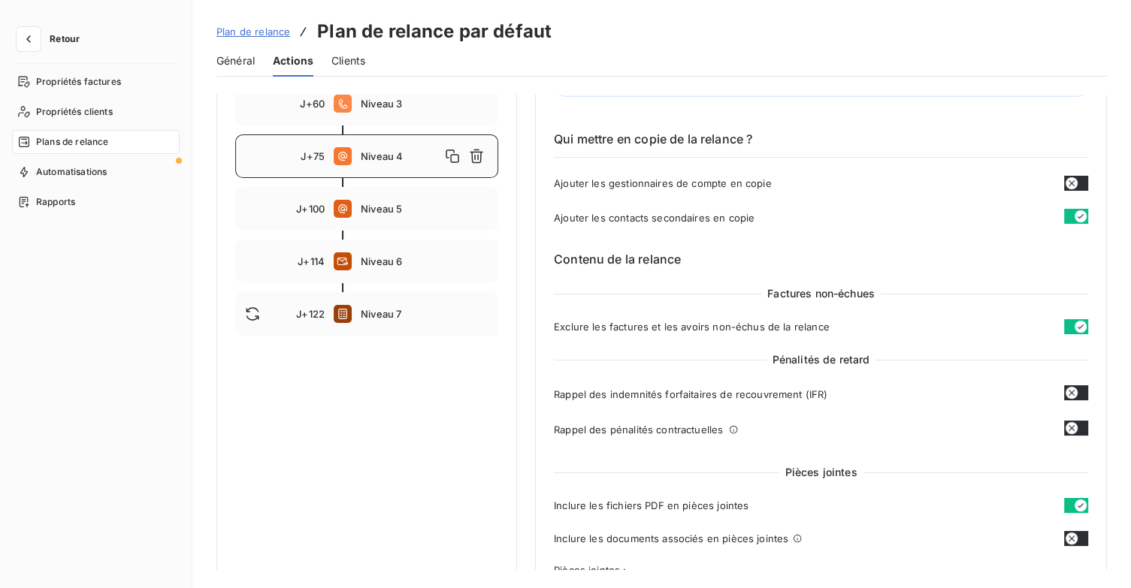
scroll to position [213, 0]
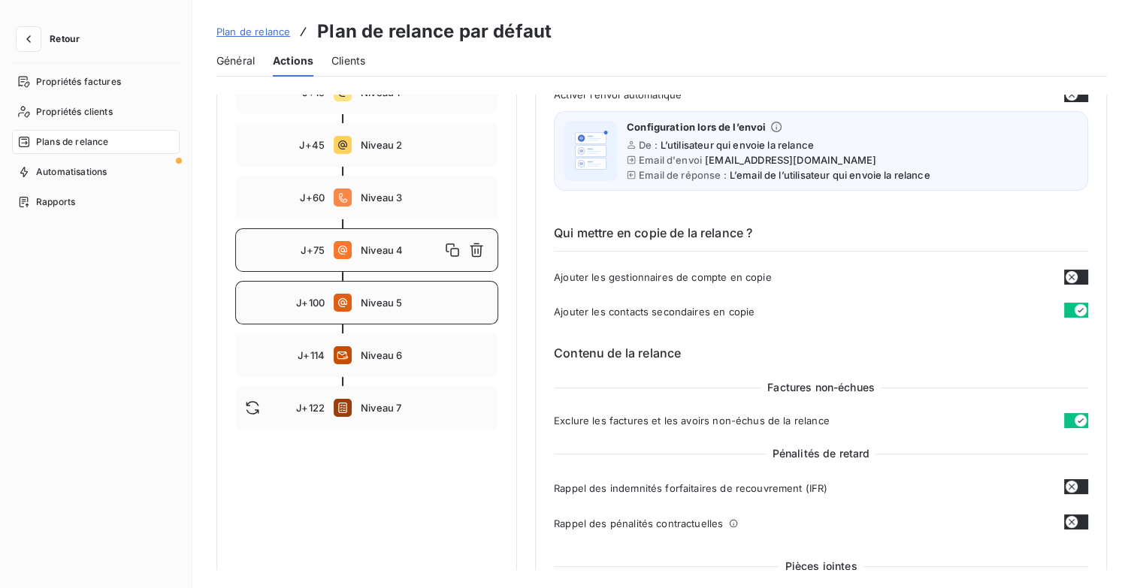
click at [379, 309] on div "J+100 Niveau 5" at bounding box center [366, 303] width 263 height 44
type input "100"
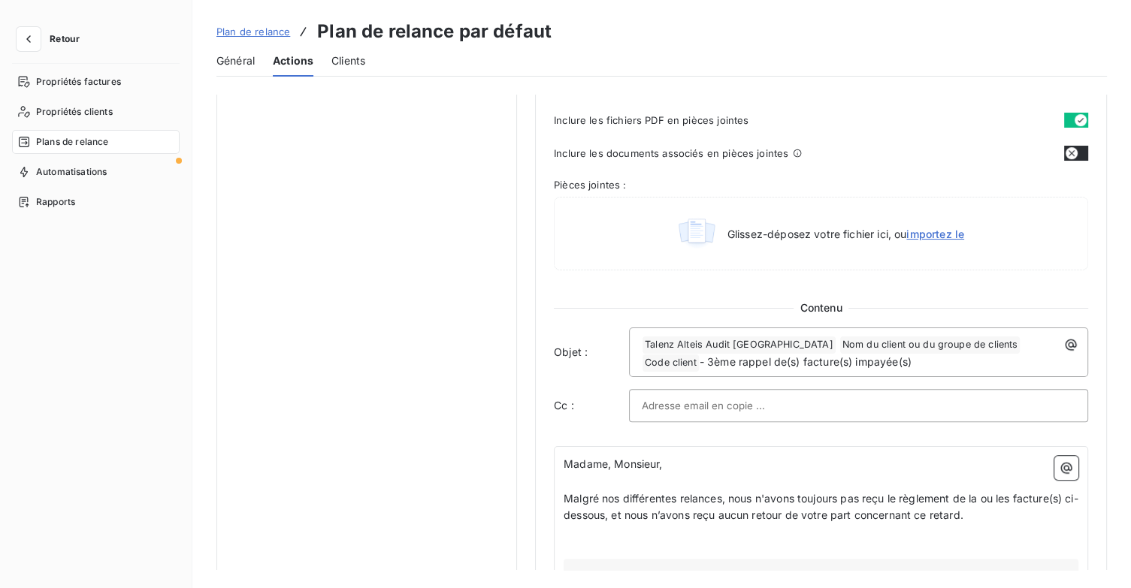
scroll to position [739, 0]
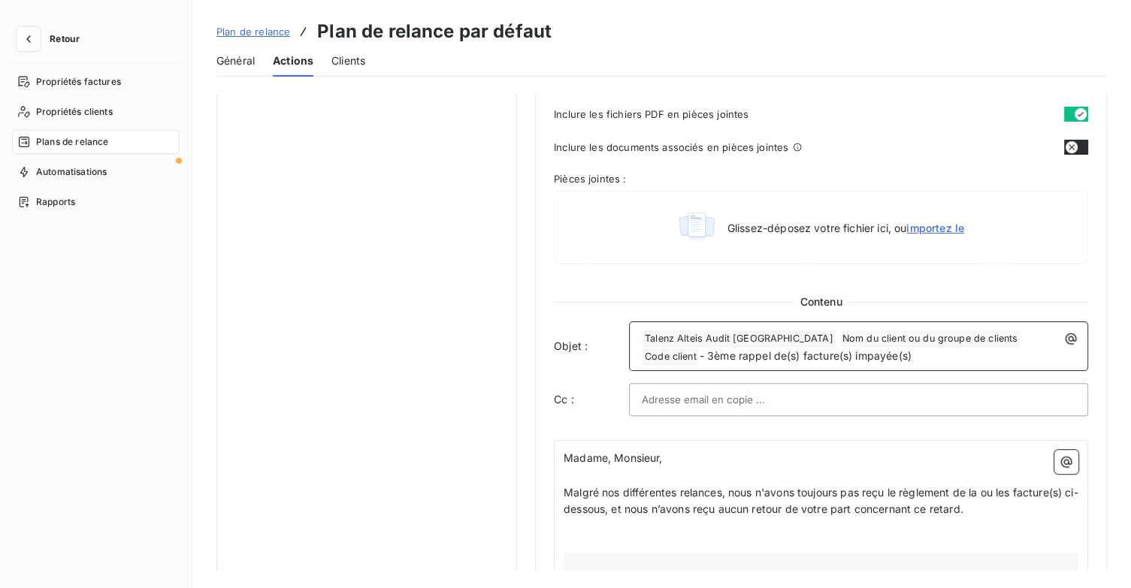
drag, startPoint x: 815, startPoint y: 352, endPoint x: 618, endPoint y: 351, distance: 196.9
click at [618, 351] on div "Objet : ﻿ Talenz Alteis Audit Ile de france ﻿ Nom du client ou du groupe de cli…" at bounding box center [821, 347] width 534 height 50
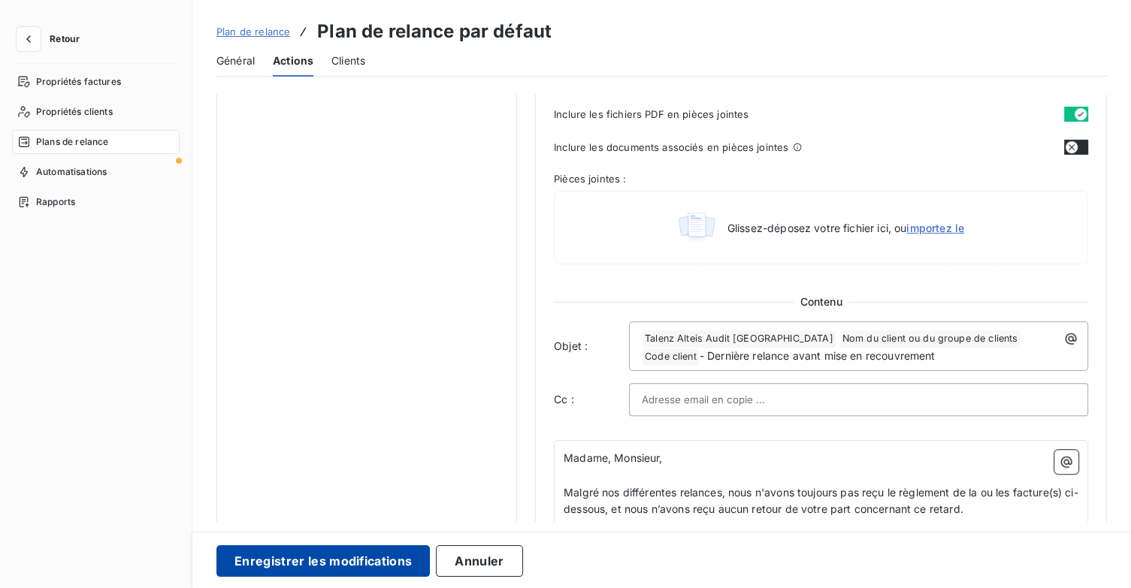
click at [366, 573] on button "Enregistrer les modifications" at bounding box center [322, 562] width 213 height 32
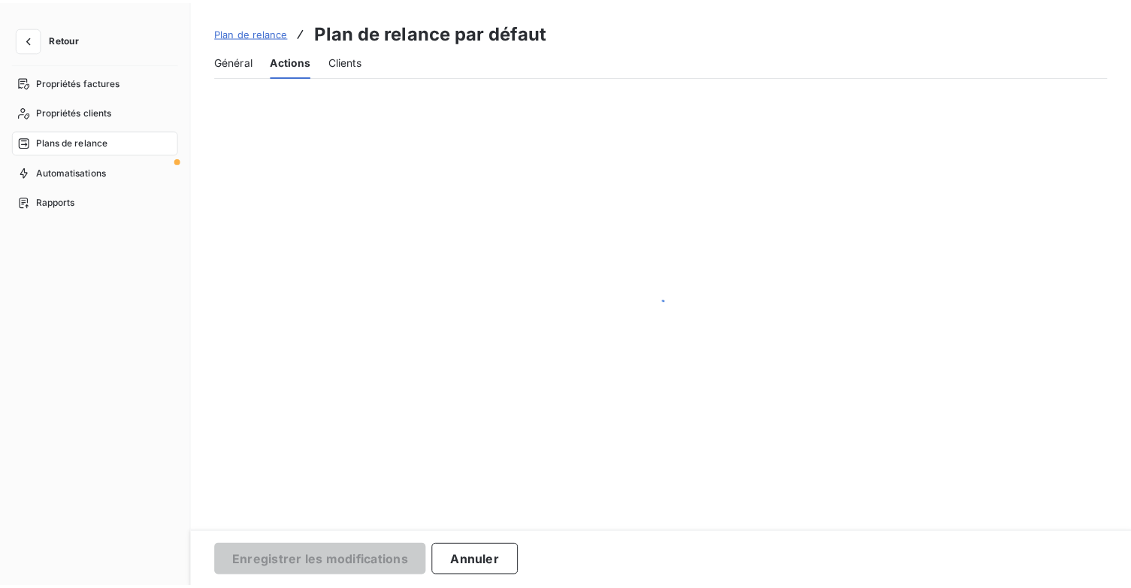
scroll to position [138, 0]
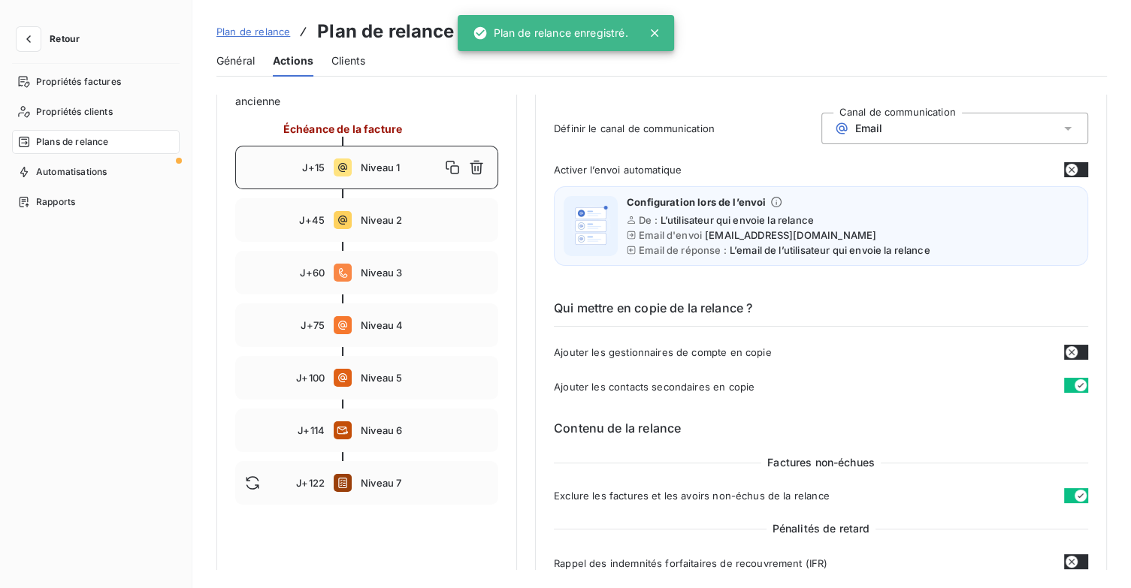
click at [274, 32] on span "Plan de relance" at bounding box center [253, 32] width 74 height 12
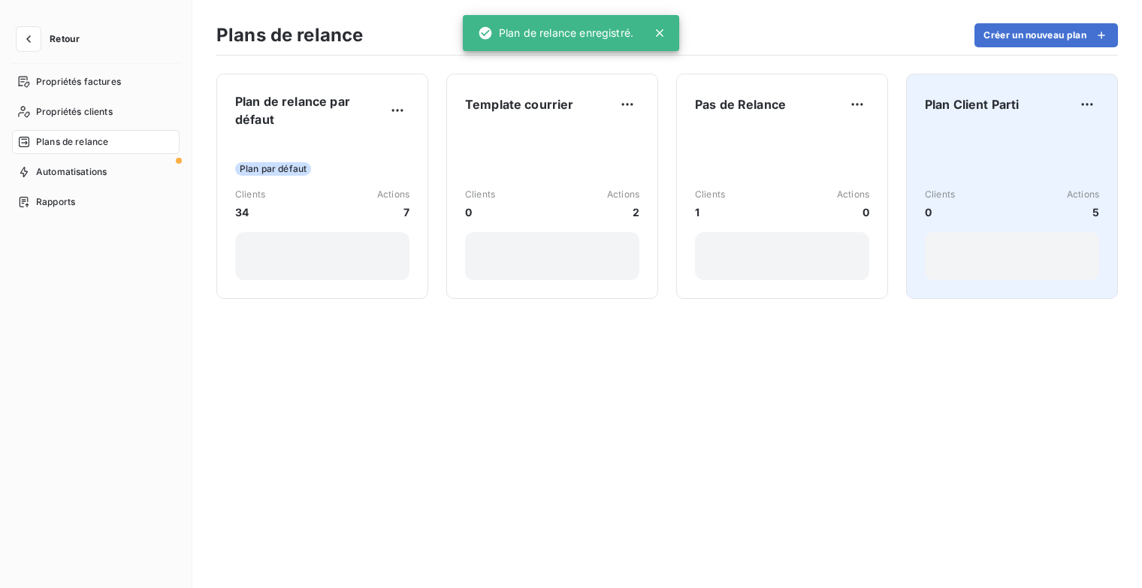
click at [970, 112] on span "Plan Client Parti" at bounding box center [972, 104] width 95 height 18
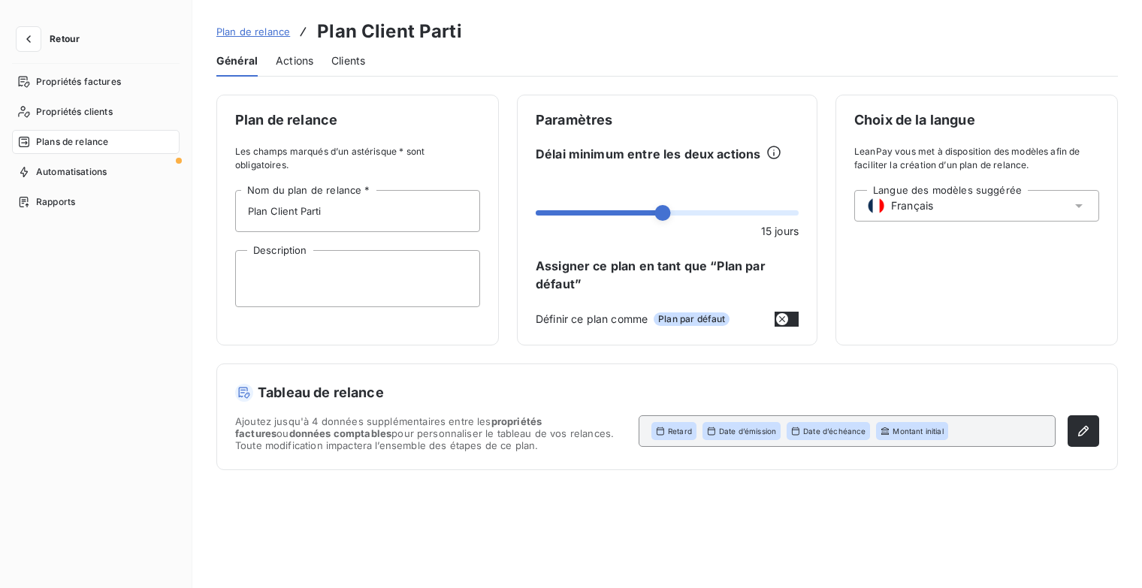
click at [297, 63] on span "Actions" at bounding box center [295, 60] width 38 height 15
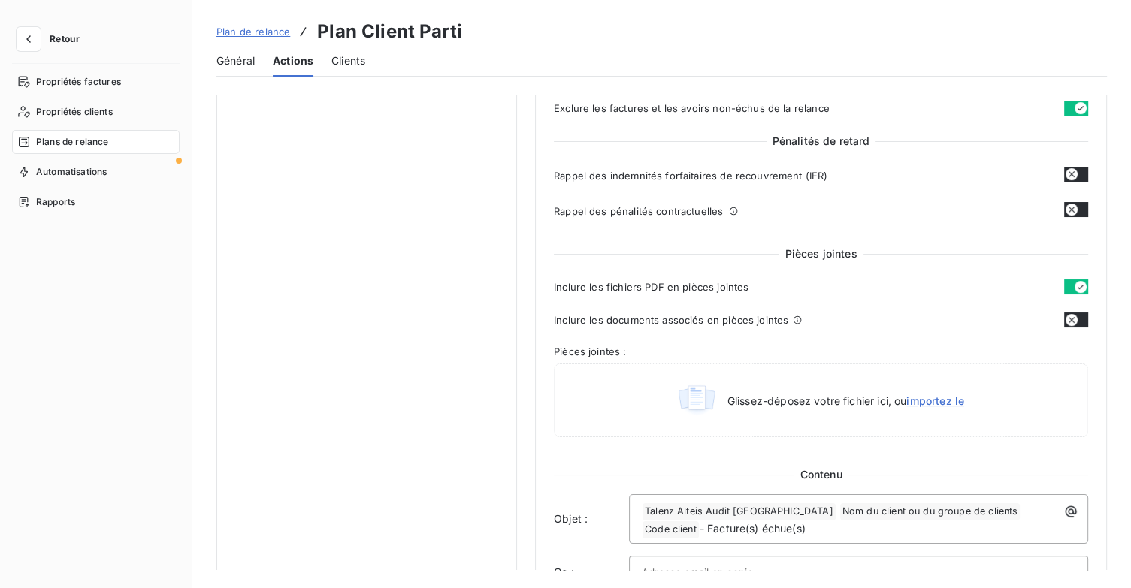
scroll to position [601, 0]
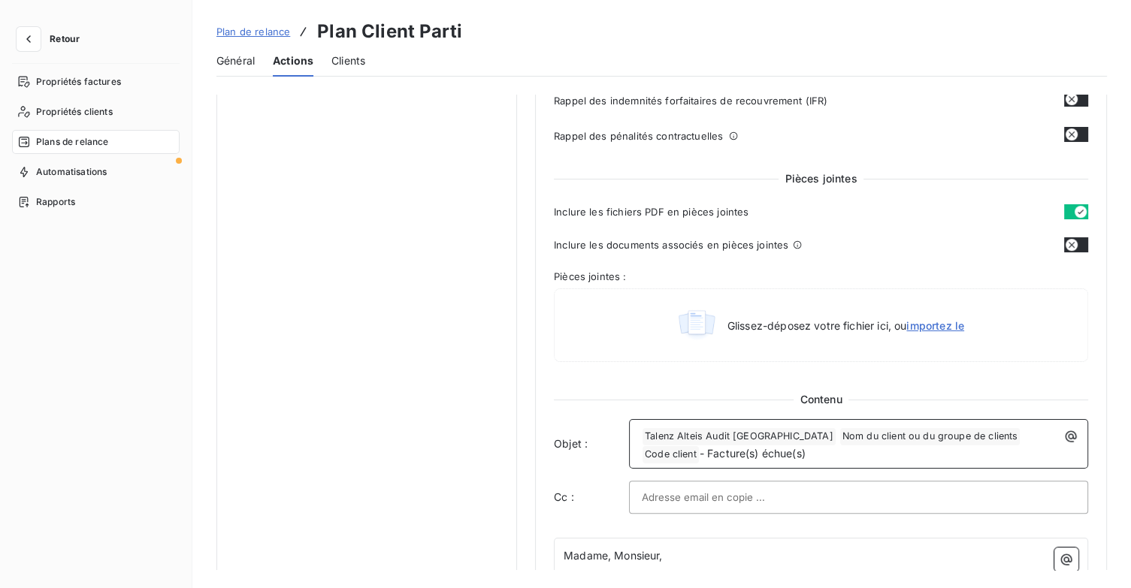
drag, startPoint x: 739, startPoint y: 446, endPoint x: 616, endPoint y: 445, distance: 122.5
click at [616, 445] on div "Objet : ﻿ Talenz Alteis Audit Ile de france ﻿ Nom du client ou du groupe de cli…" at bounding box center [821, 444] width 534 height 50
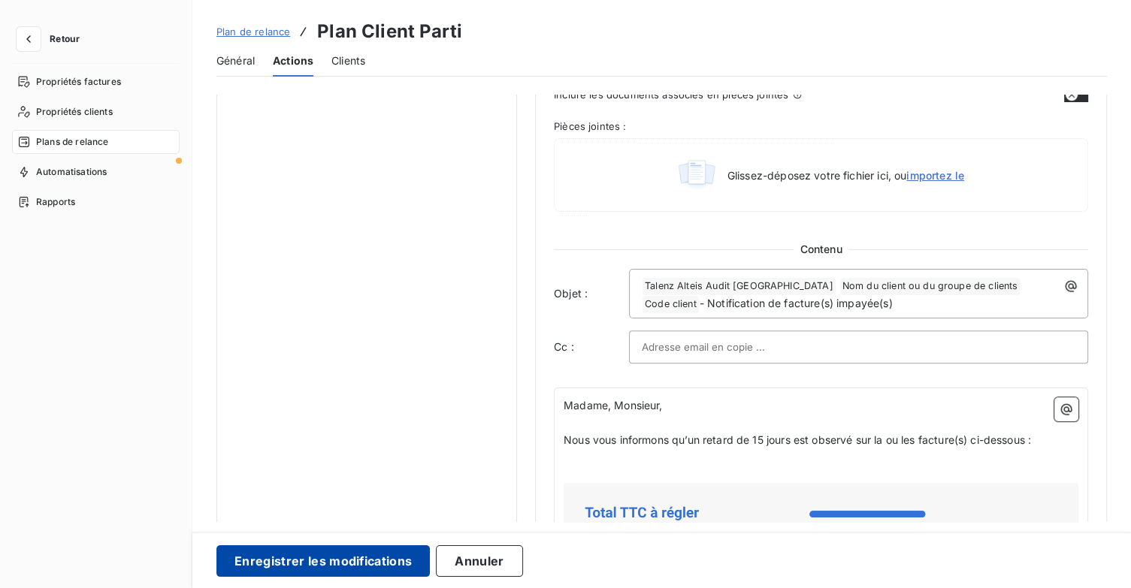
click at [361, 555] on button "Enregistrer les modifications" at bounding box center [322, 562] width 213 height 32
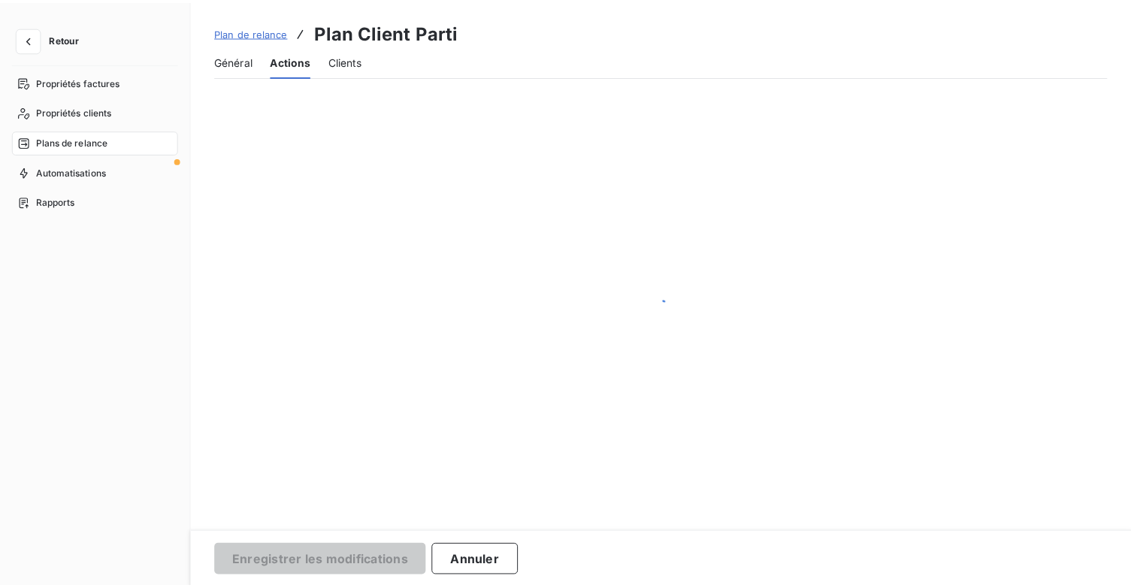
scroll to position [33, 0]
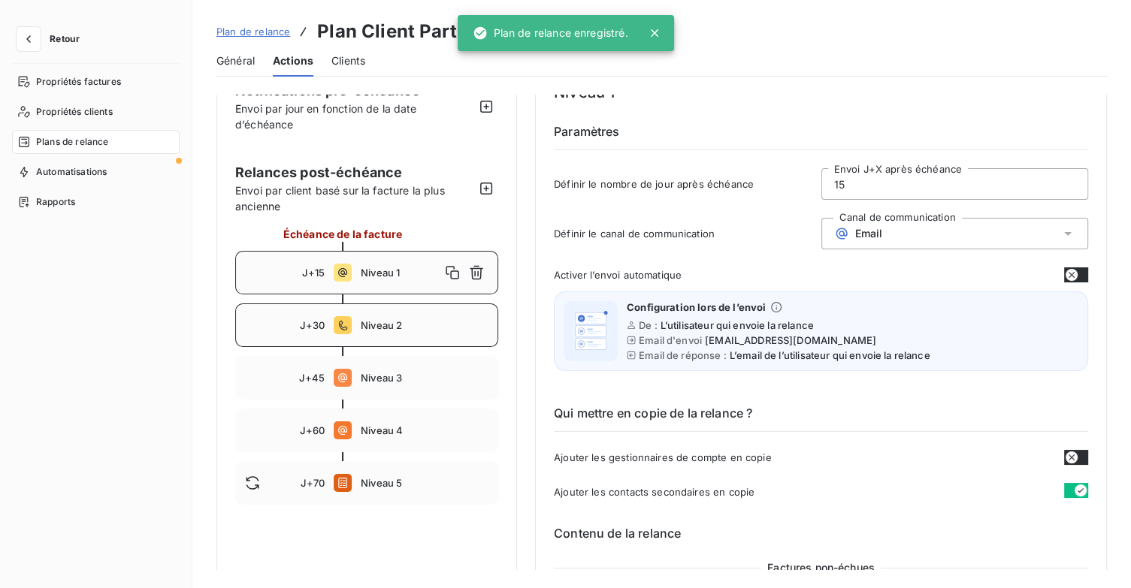
click at [397, 339] on div "J+30 Niveau 2" at bounding box center [366, 326] width 263 height 44
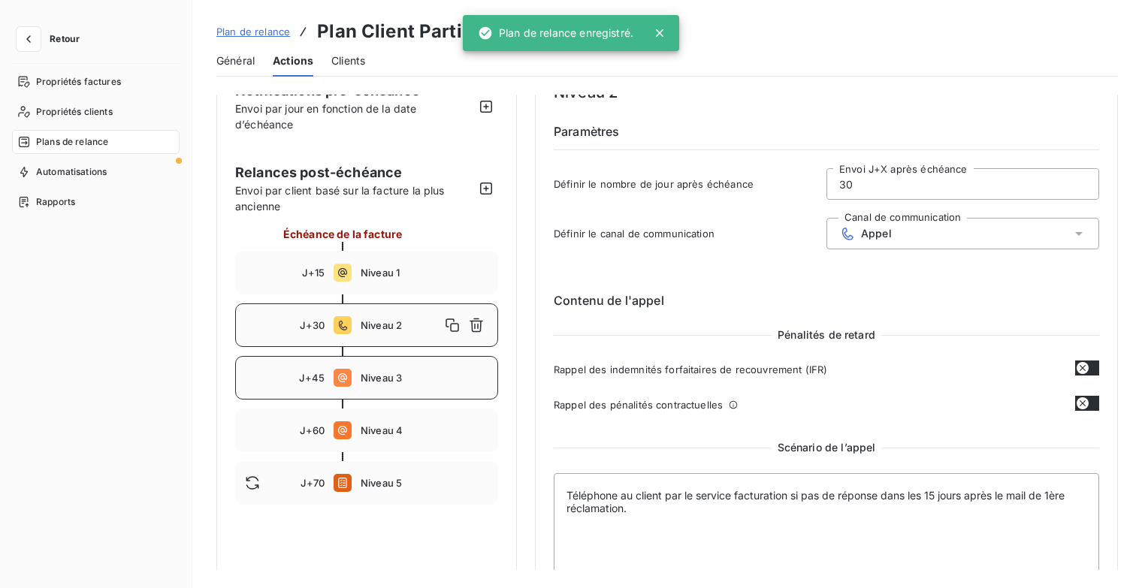
click at [397, 382] on span "Niveau 3" at bounding box center [425, 378] width 128 height 12
type input "45"
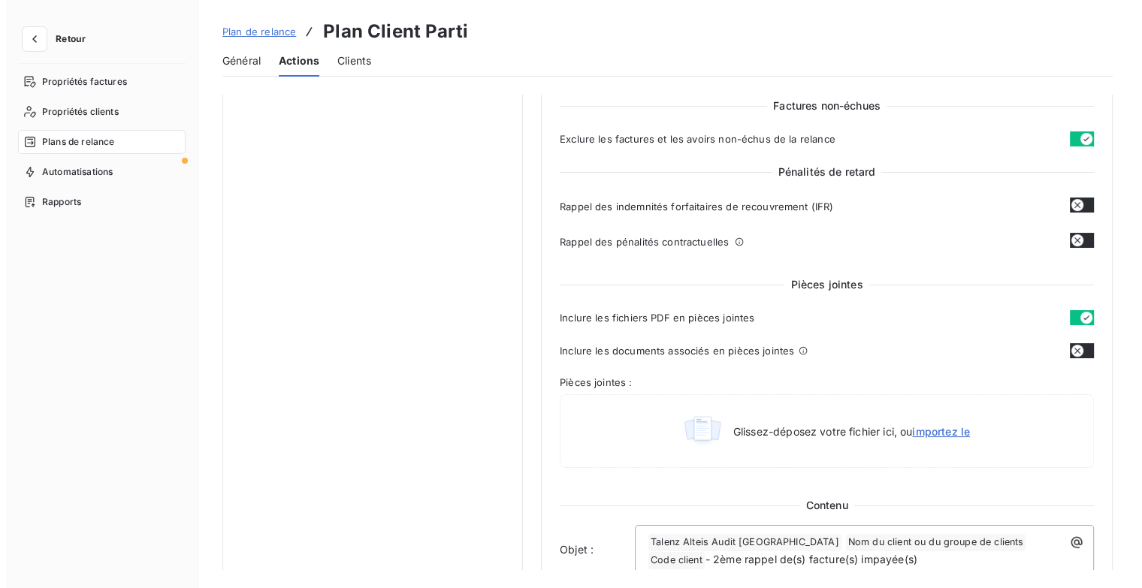
scroll to position [409, 0]
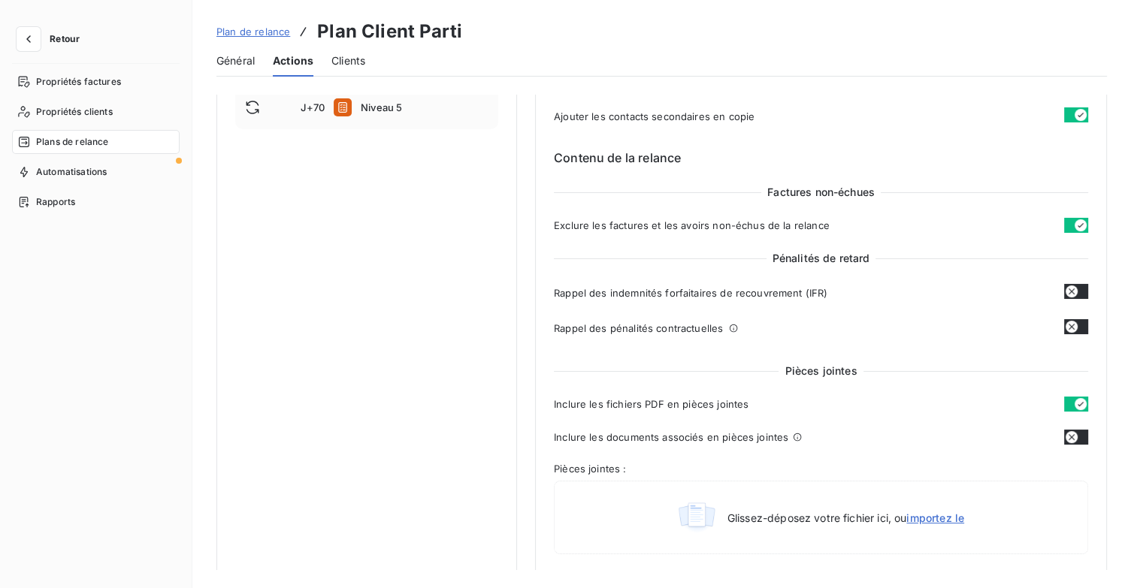
click at [84, 36] on button "Retour" at bounding box center [52, 39] width 80 height 24
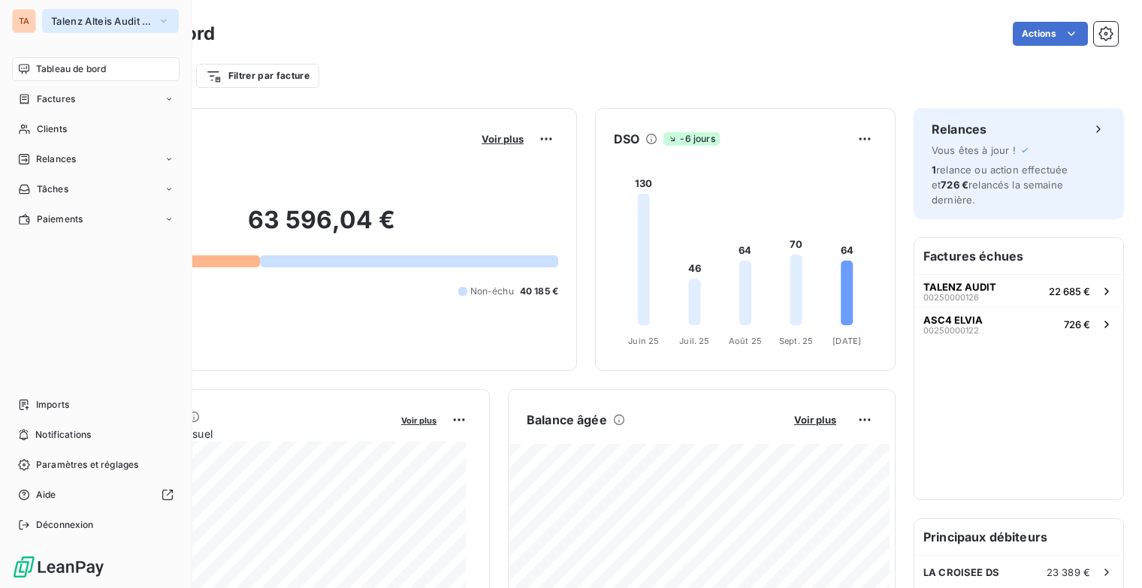
click at [150, 17] on span "Talenz Alteis Audit [GEOGRAPHIC_DATA]" at bounding box center [101, 21] width 101 height 12
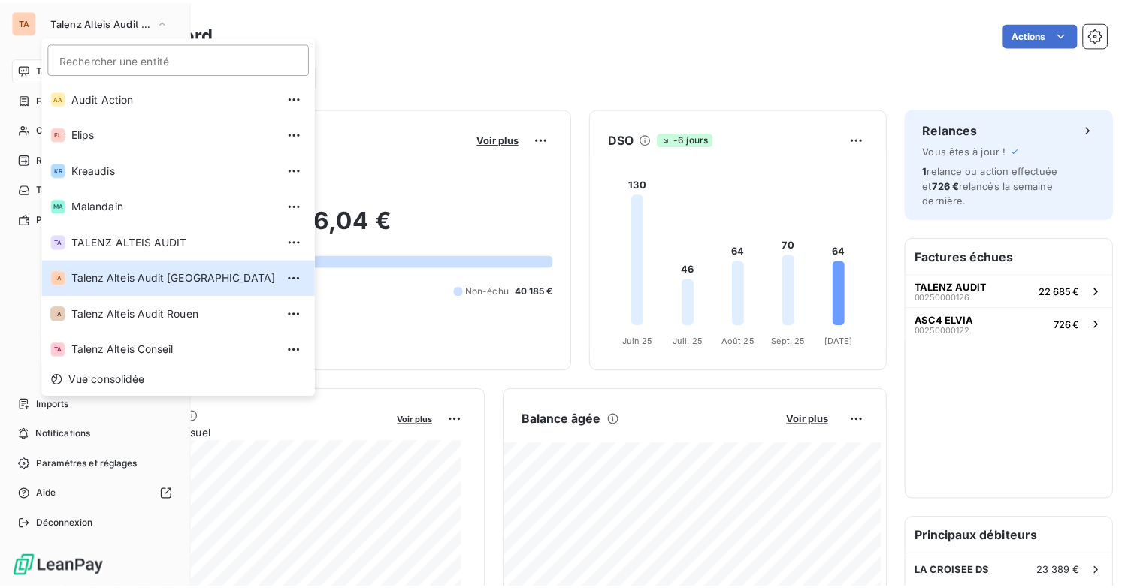
scroll to position [113, 0]
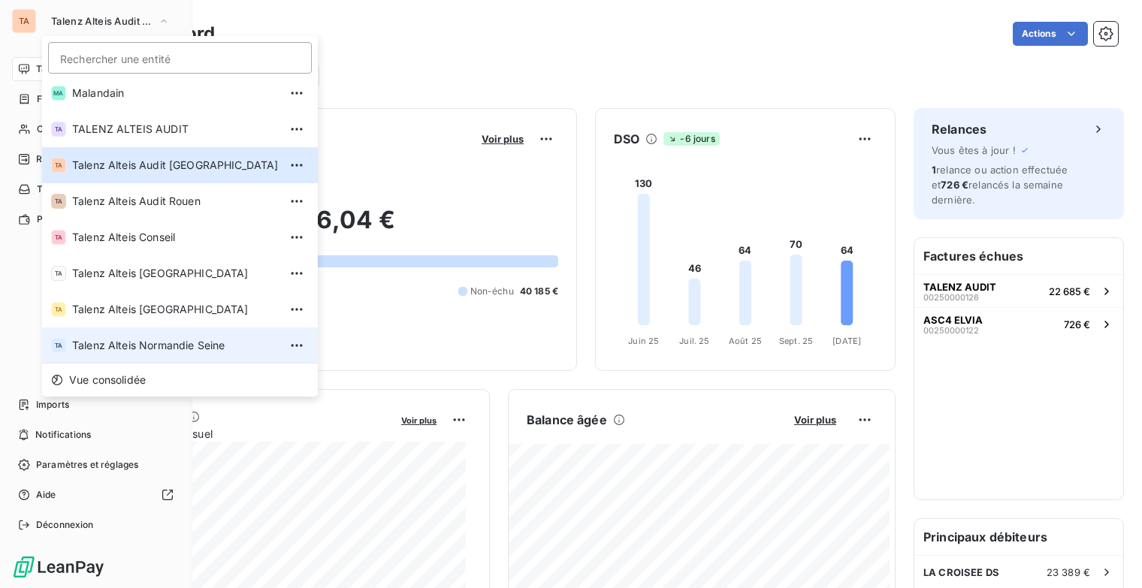
click at [154, 346] on span "Talenz Alteis Normandie Seine" at bounding box center [175, 345] width 207 height 15
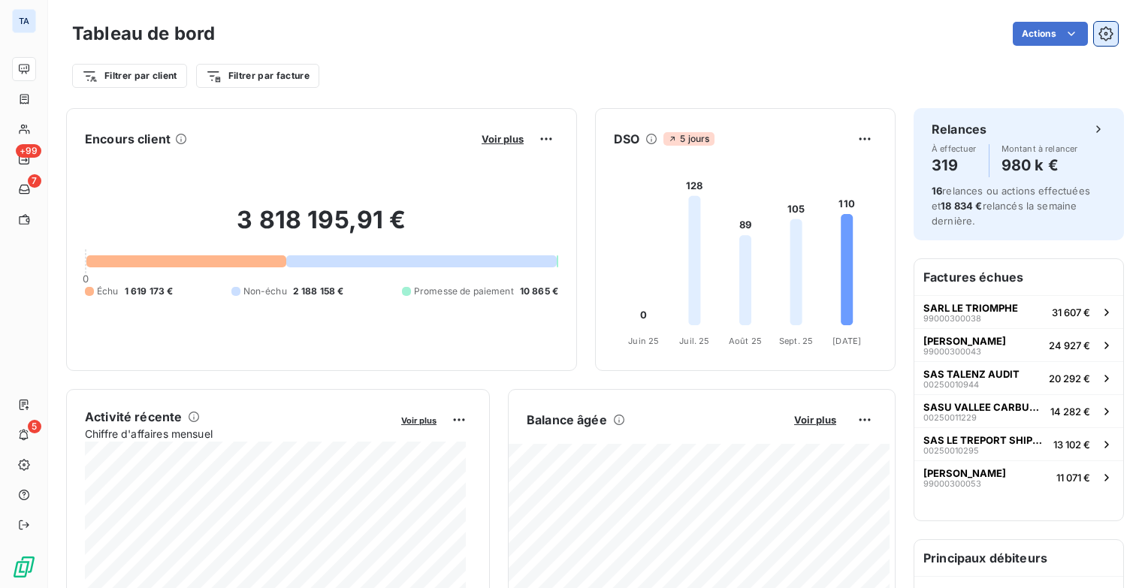
click at [1098, 26] on button "button" at bounding box center [1106, 34] width 24 height 24
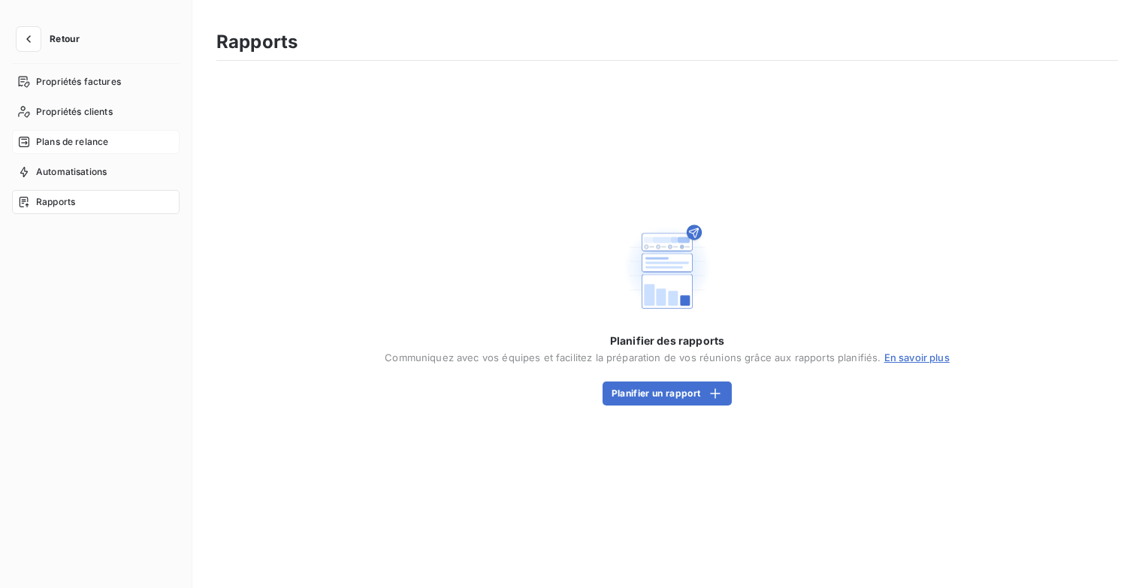
click at [75, 153] on div "Plans de relance" at bounding box center [96, 142] width 168 height 24
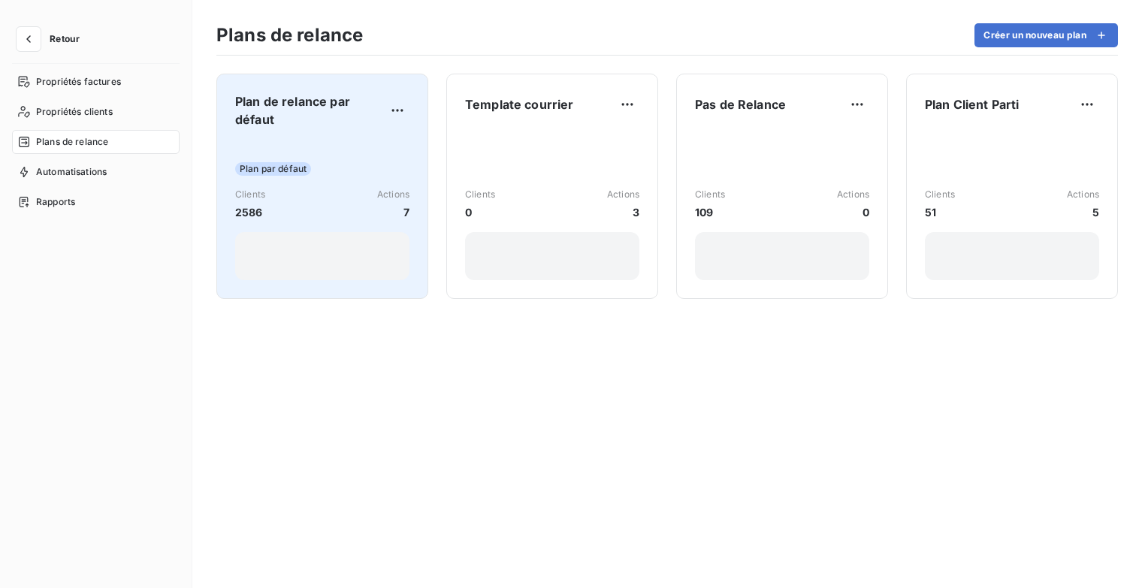
click at [382, 108] on span "Plan de relance par défaut" at bounding box center [310, 110] width 150 height 36
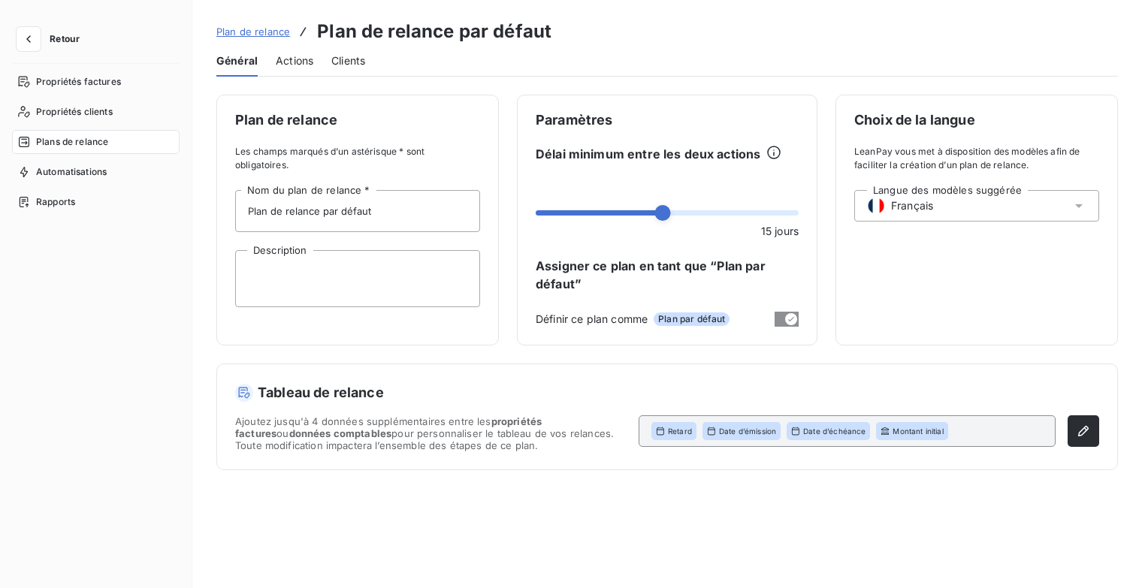
click at [298, 65] on span "Actions" at bounding box center [295, 60] width 38 height 15
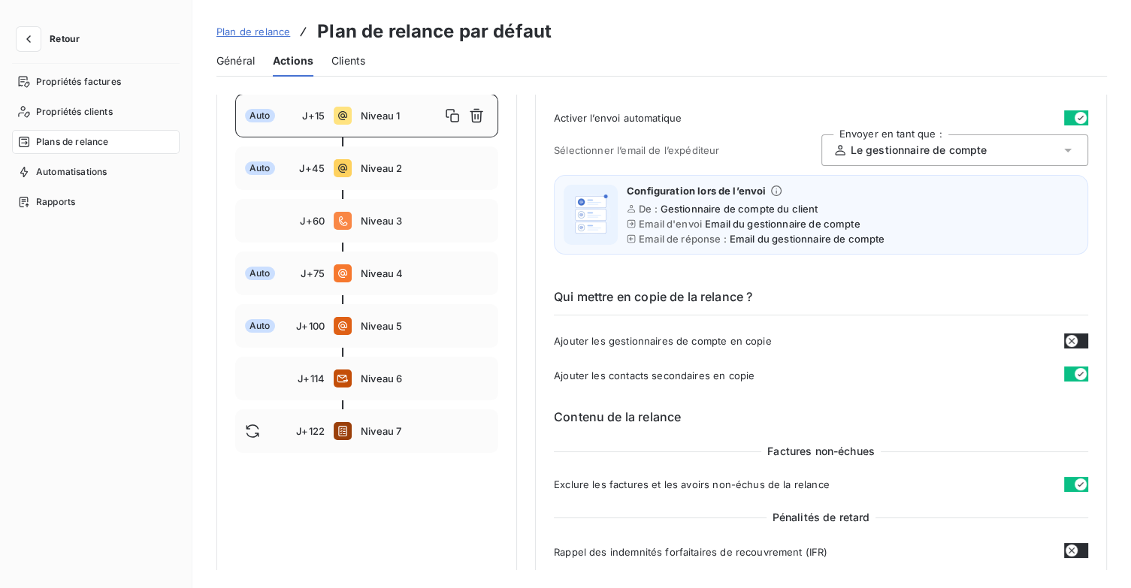
scroll to position [75, 0]
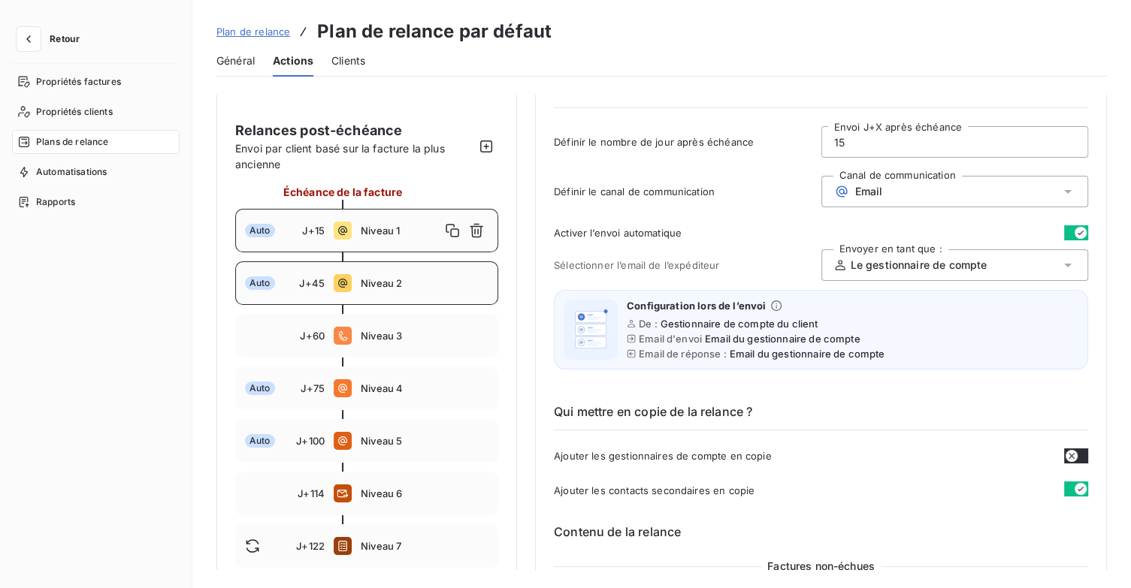
click at [385, 276] on div "Auto J+45 Niveau 2" at bounding box center [366, 283] width 263 height 44
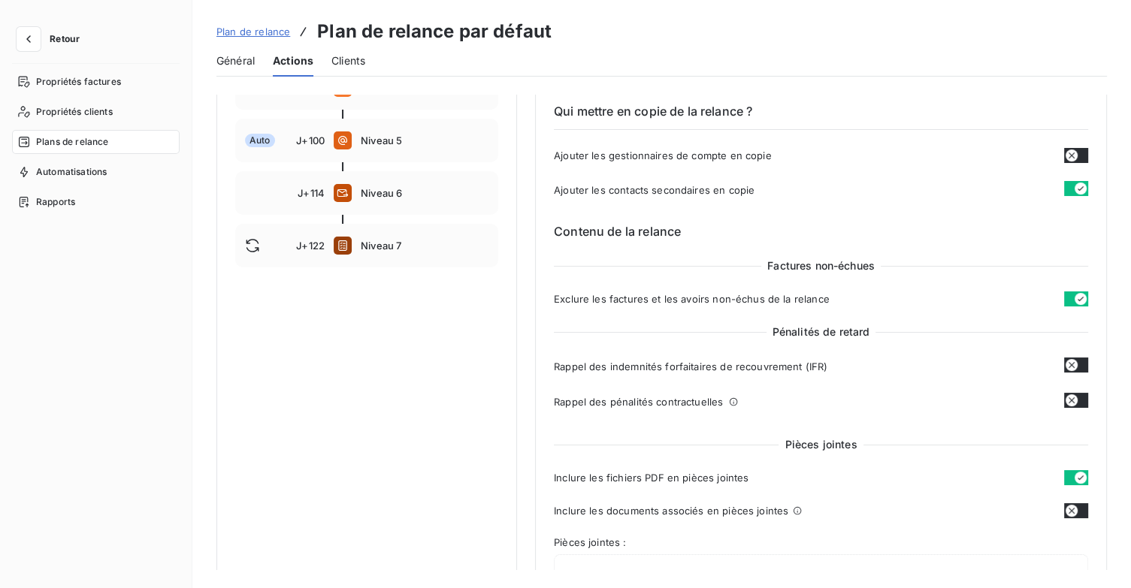
scroll to position [676, 0]
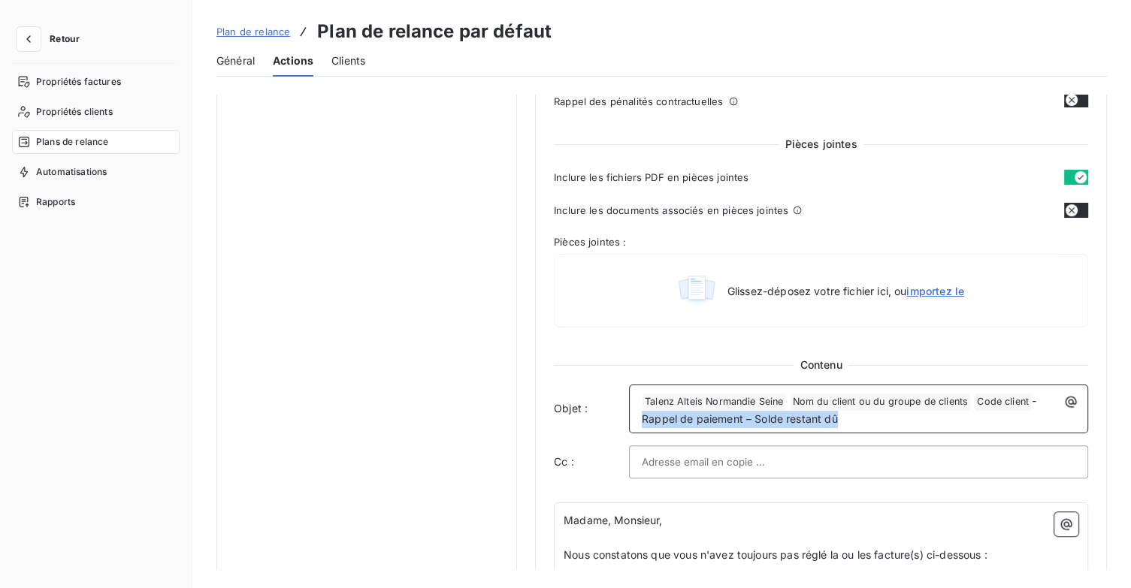
drag, startPoint x: 839, startPoint y: 420, endPoint x: 645, endPoint y: 421, distance: 193.9
click at [643, 420] on p "﻿ Talenz Alteis Normandie Seine ﻿ Nom du client ou du groupe de clients ﻿ Code …" at bounding box center [862, 410] width 441 height 35
copy span "Rappel de paiement – Solde restant dû"
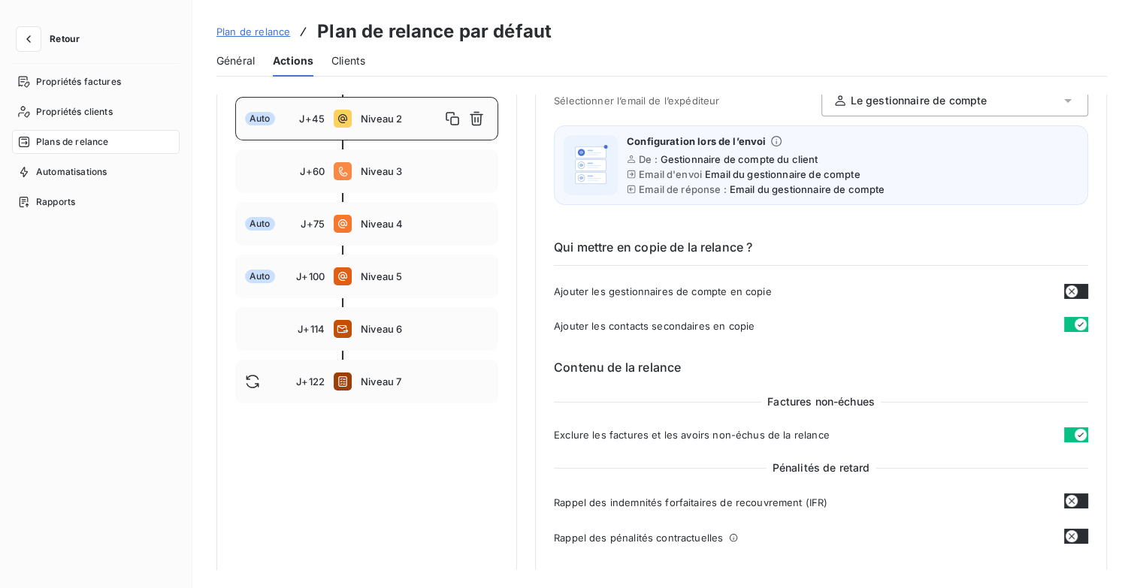
scroll to position [75, 0]
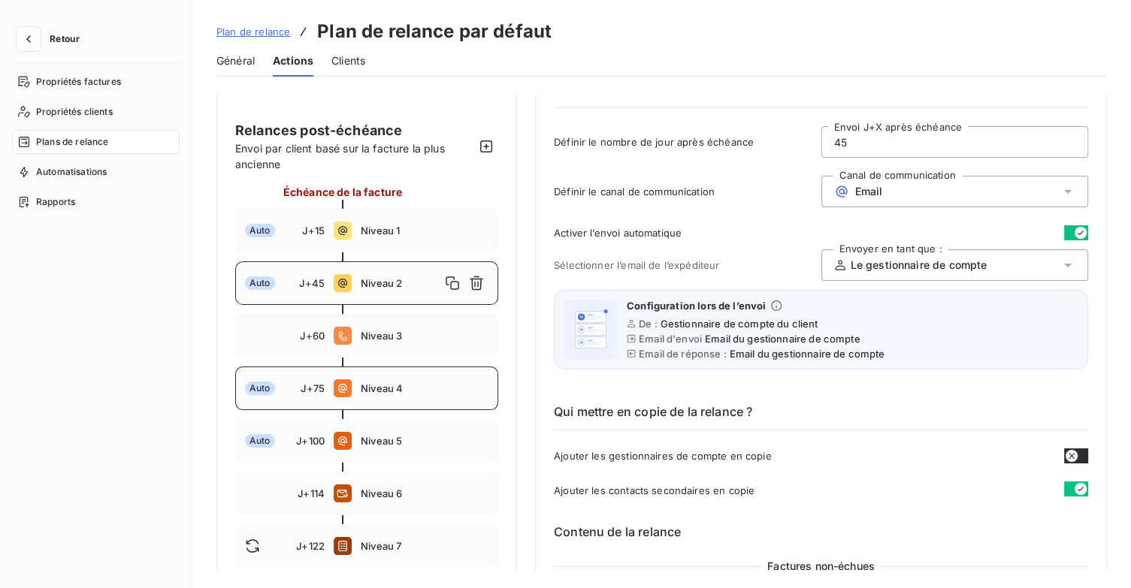
click at [378, 394] on span "Niveau 4" at bounding box center [425, 388] width 128 height 12
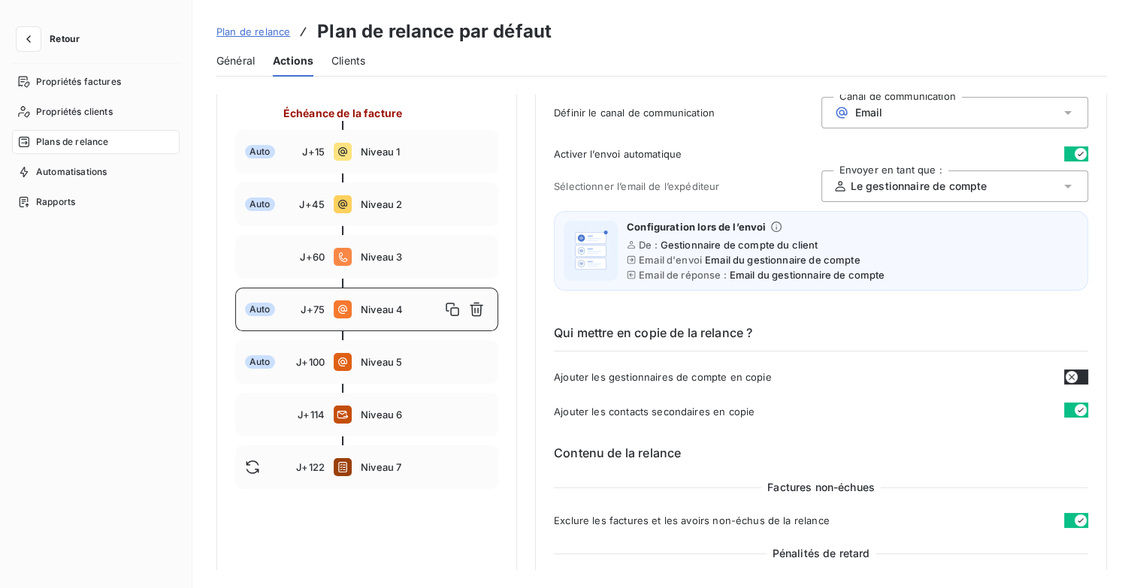
scroll to position [150, 0]
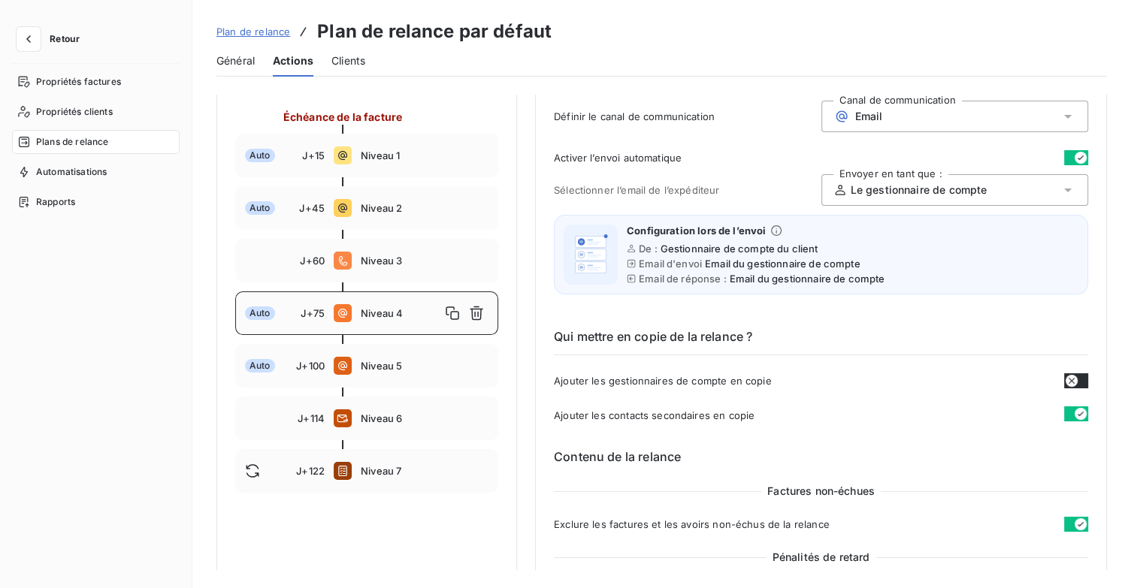
click at [404, 316] on span "Niveau 4" at bounding box center [401, 313] width 80 height 12
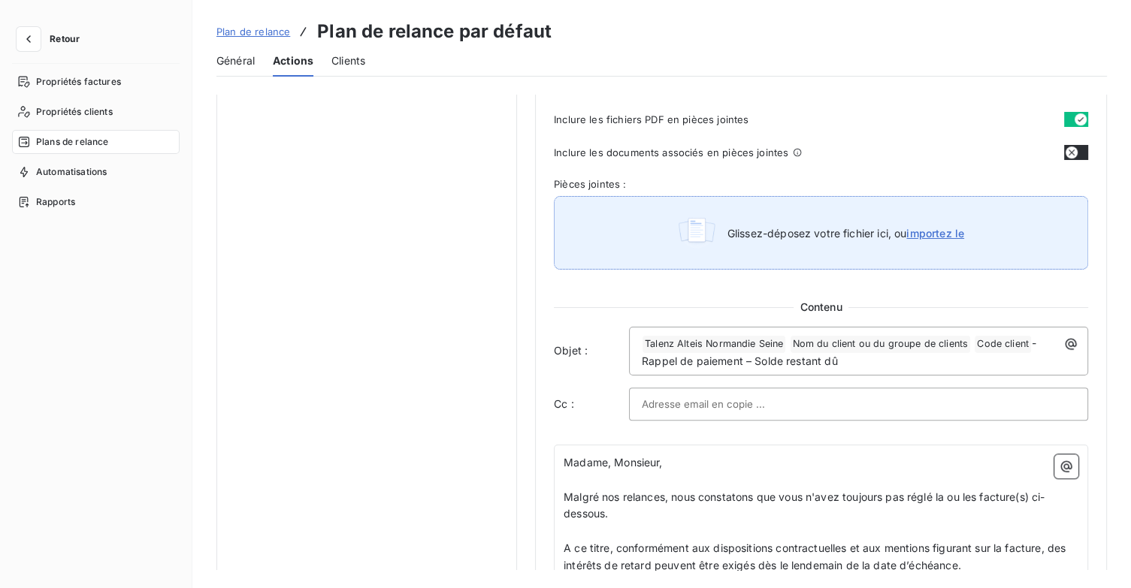
scroll to position [902, 0]
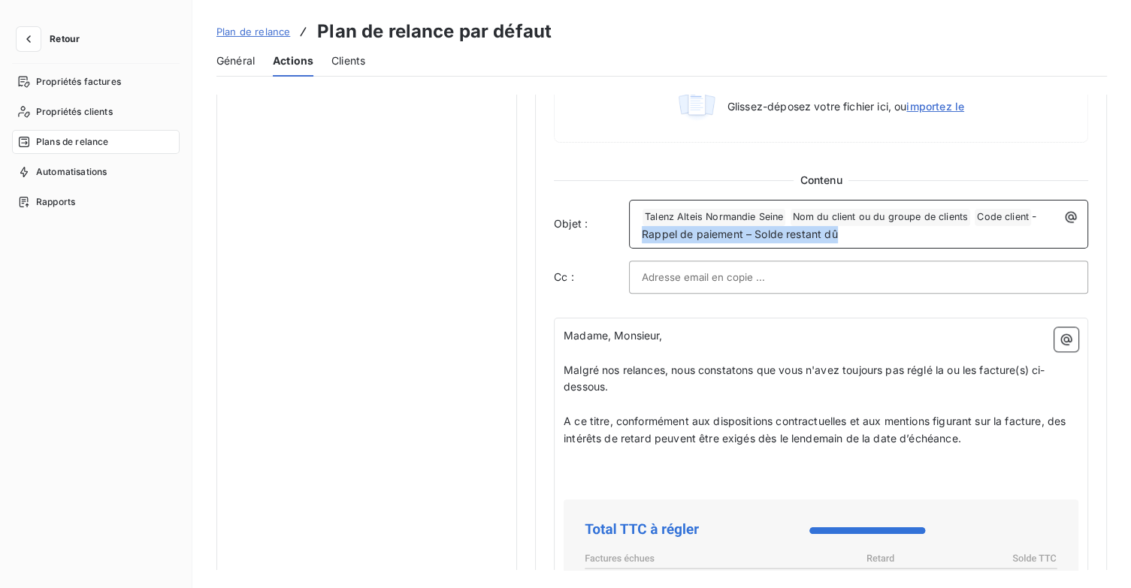
drag, startPoint x: 863, startPoint y: 232, endPoint x: 579, endPoint y: 249, distance: 285.3
click at [579, 249] on div "Contenu Objet : ﻿ Talenz Alteis Normandie Seine ﻿ Nom du client ou du groupe de…" at bounding box center [821, 233] width 534 height 121
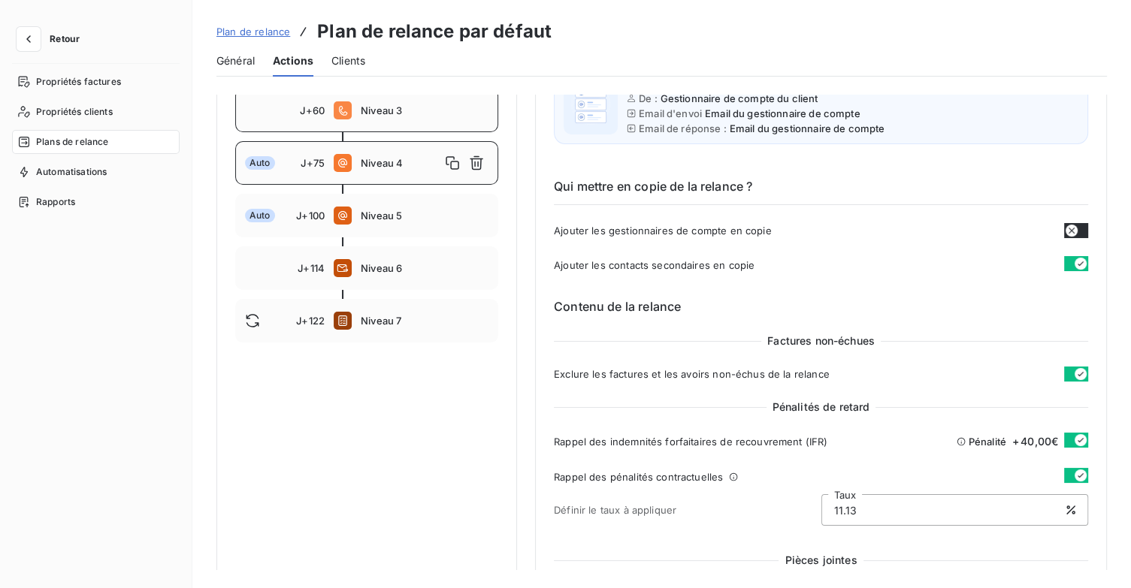
scroll to position [150, 0]
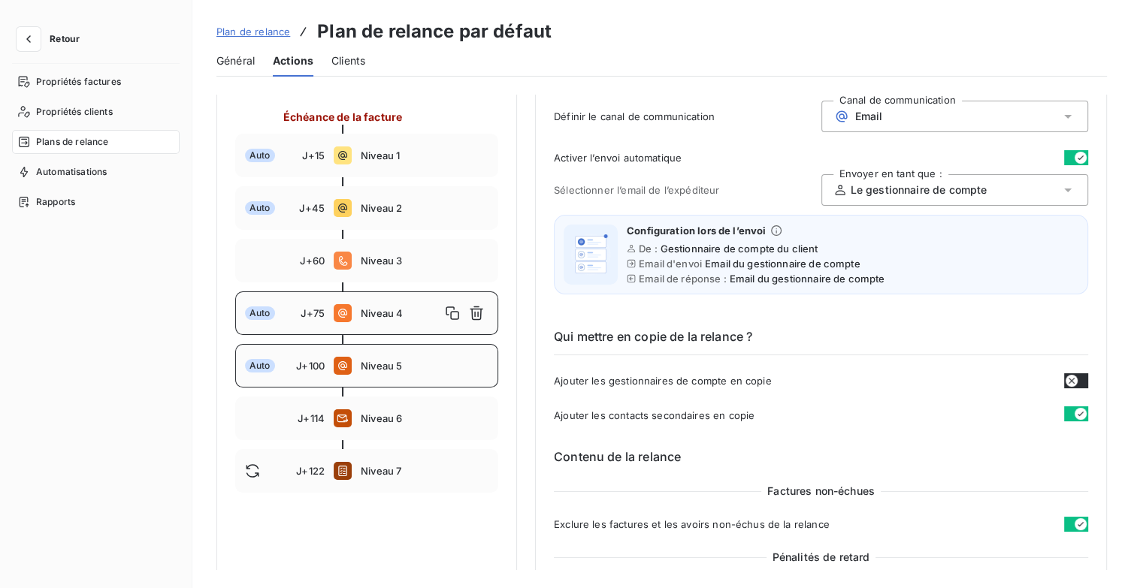
click at [382, 369] on span "Niveau 5" at bounding box center [425, 366] width 128 height 12
type input "100"
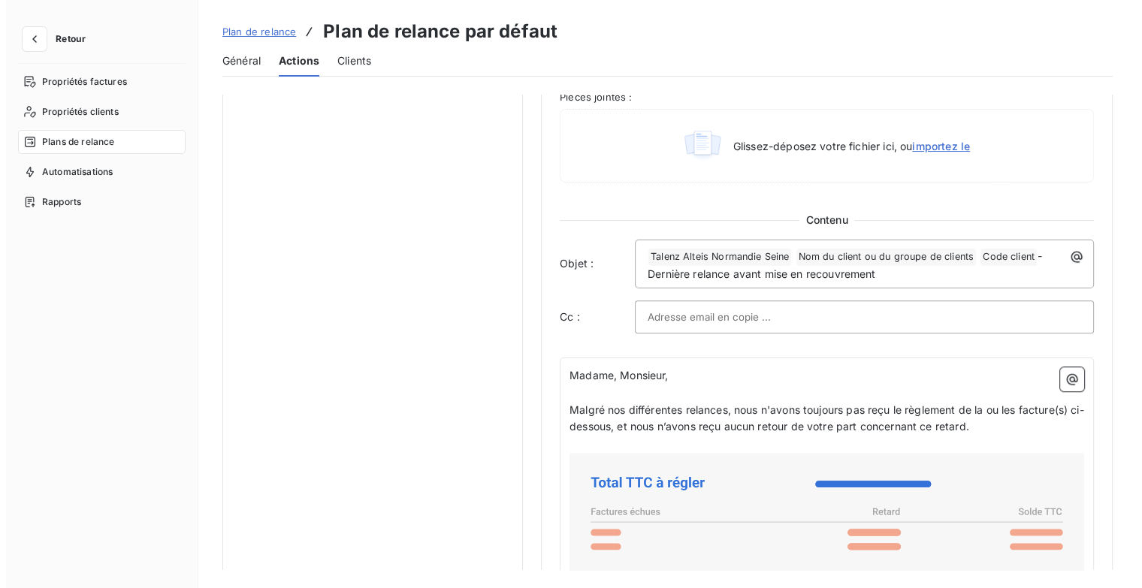
scroll to position [902, 0]
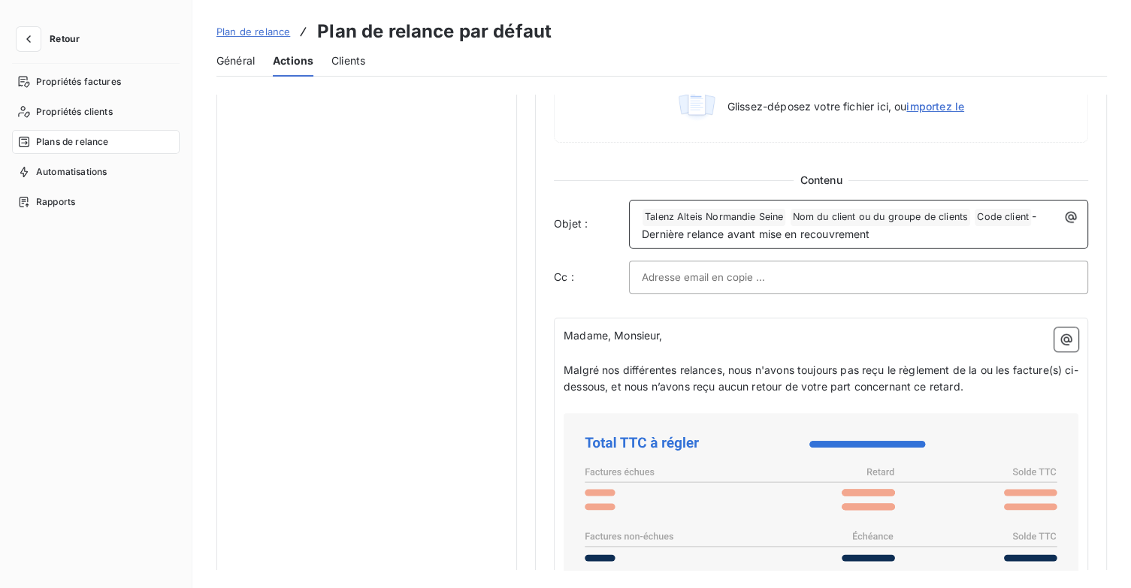
drag, startPoint x: 881, startPoint y: 234, endPoint x: 605, endPoint y: 252, distance: 276.3
click at [605, 252] on div "Contenu Objet : ﻿ Talenz Alteis Normandie Seine ﻿ Nom du client ou du groupe de…" at bounding box center [821, 233] width 534 height 121
copy span "Dernière relance avant mise en recouvrement"
drag, startPoint x: 50, startPoint y: 37, endPoint x: 83, endPoint y: 38, distance: 32.3
click at [51, 37] on span "Retour" at bounding box center [65, 39] width 30 height 9
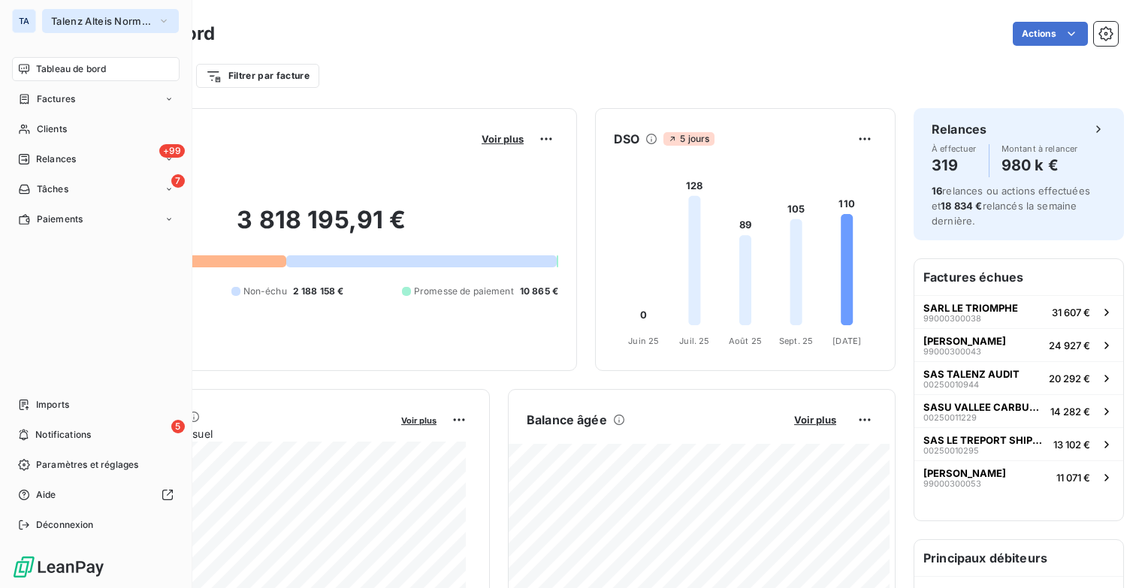
click at [169, 21] on icon "button" at bounding box center [164, 21] width 12 height 15
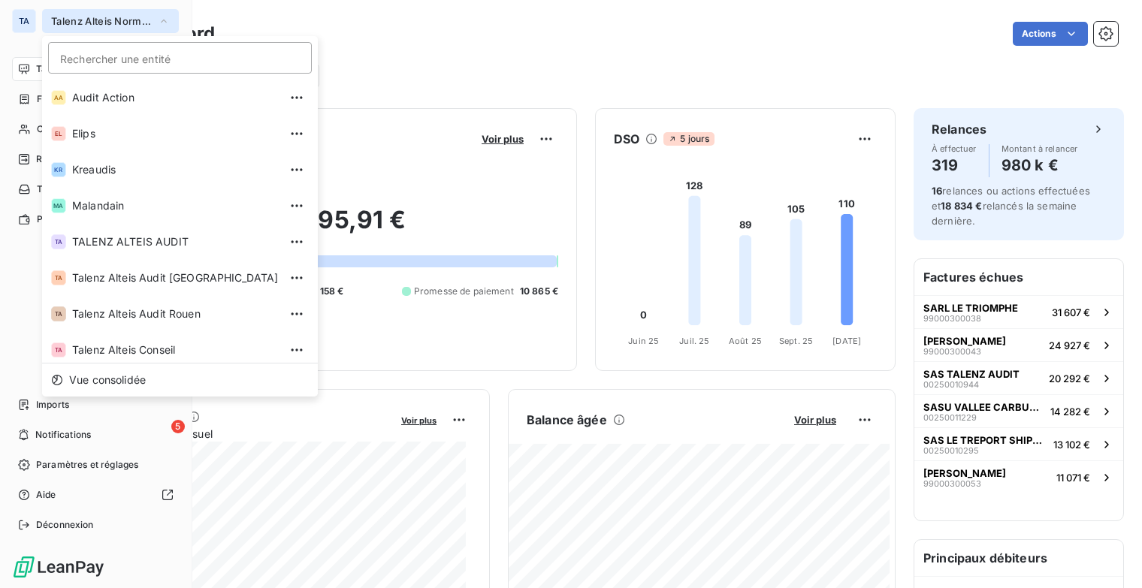
scroll to position [113, 0]
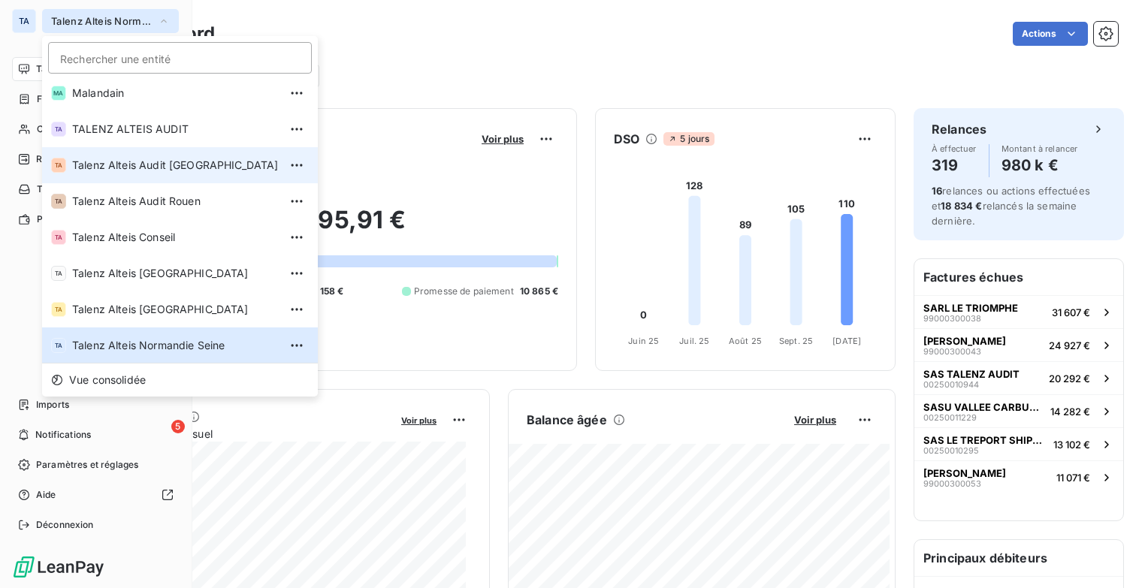
click at [195, 162] on span "Talenz Alteis Audit [GEOGRAPHIC_DATA]" at bounding box center [175, 165] width 207 height 15
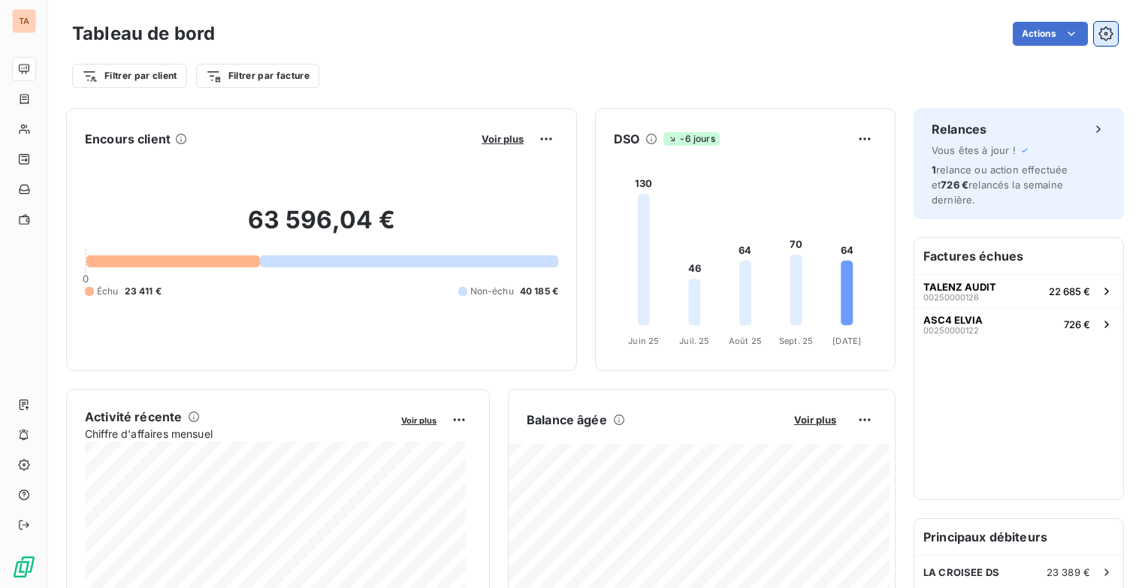
click at [1099, 29] on icon "button" at bounding box center [1106, 33] width 15 height 15
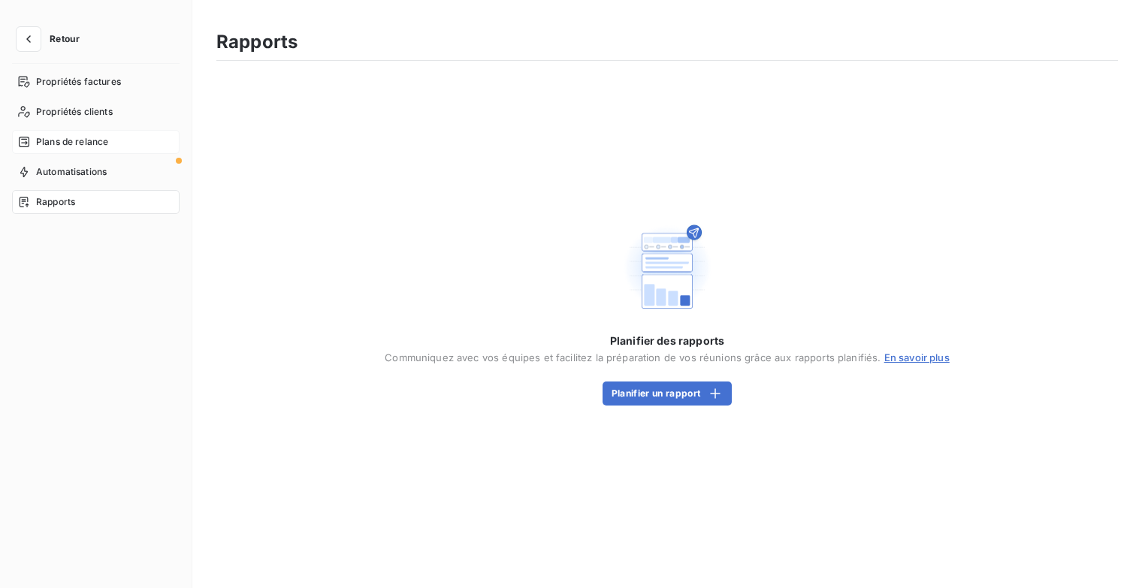
drag, startPoint x: 84, startPoint y: 138, endPoint x: 94, endPoint y: 139, distance: 9.8
click at [84, 138] on span "Plans de relance" at bounding box center [72, 142] width 72 height 14
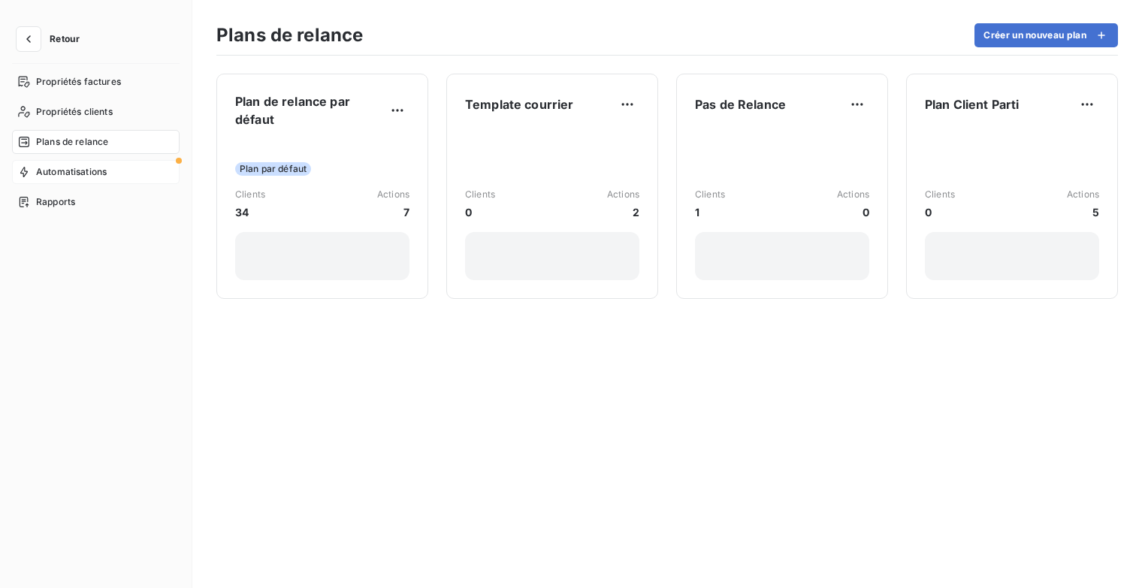
click at [120, 171] on div "Automatisations" at bounding box center [96, 172] width 168 height 24
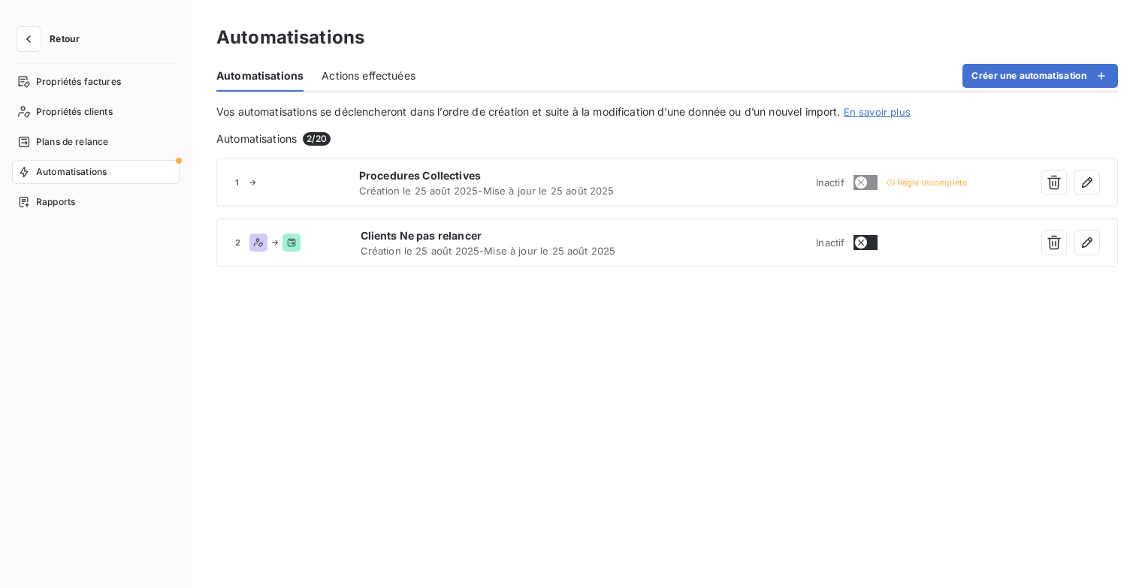
click at [56, 31] on button "Retour" at bounding box center [52, 39] width 80 height 24
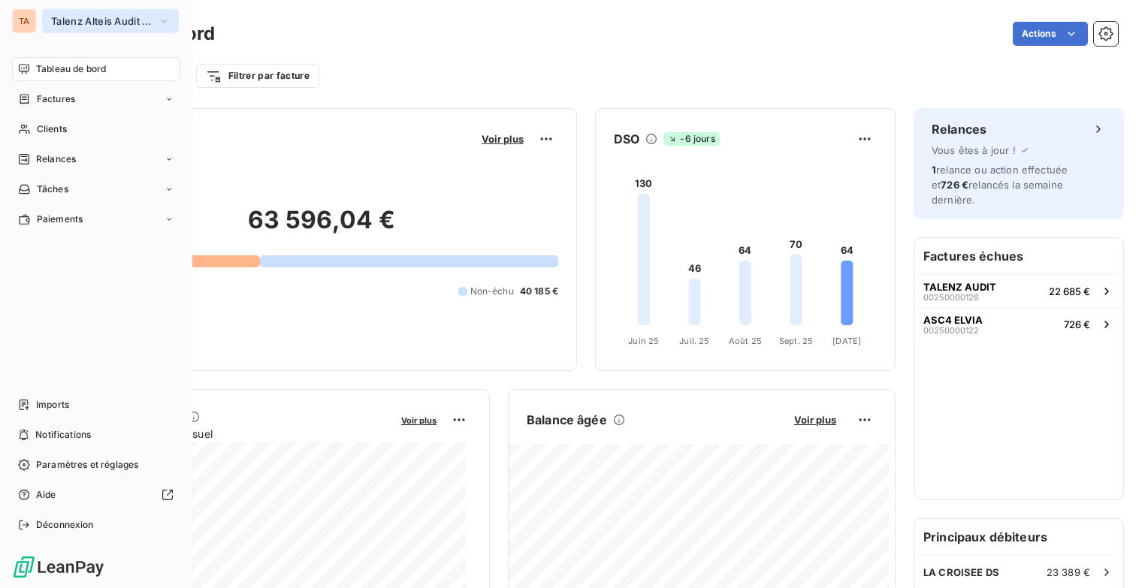
click at [153, 23] on button "Talenz Alteis Audit [GEOGRAPHIC_DATA]" at bounding box center [110, 21] width 137 height 24
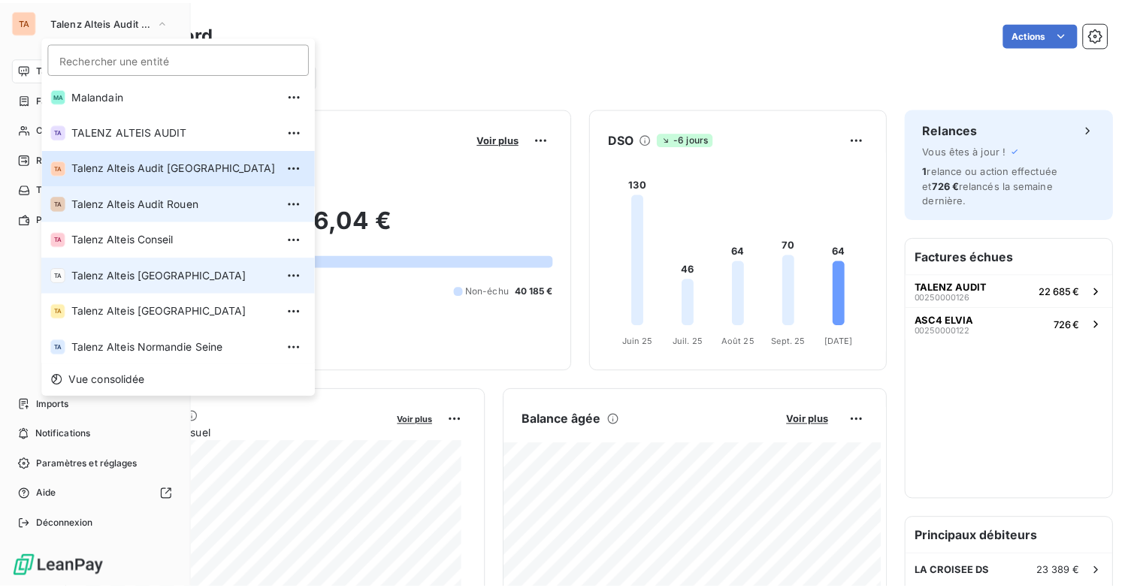
scroll to position [113, 0]
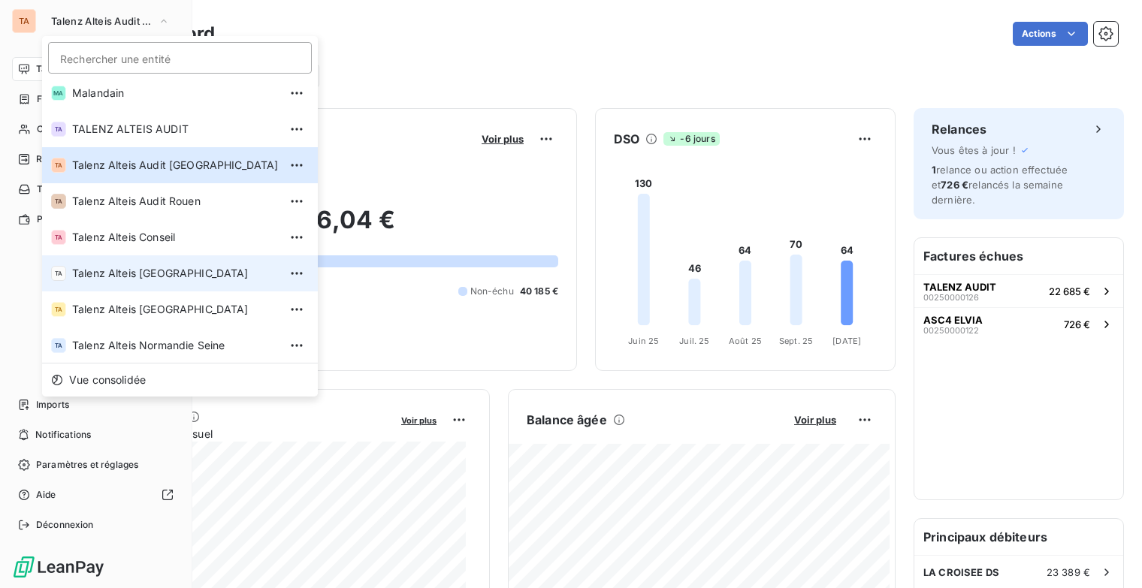
click at [178, 274] on span "Talenz Alteis [GEOGRAPHIC_DATA]" at bounding box center [175, 273] width 207 height 15
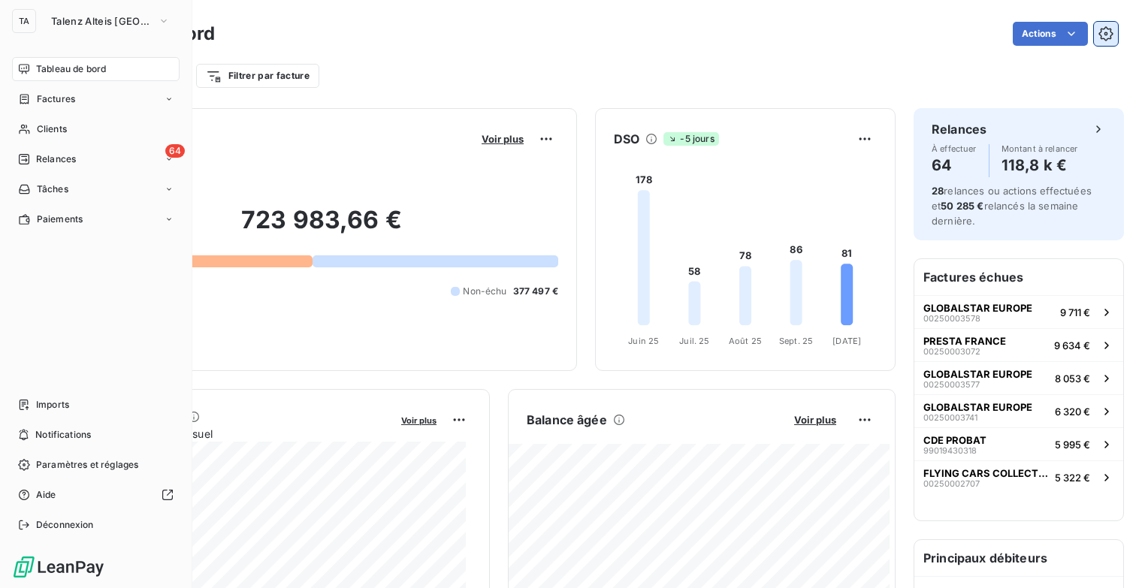
click at [1100, 29] on icon "button" at bounding box center [1106, 33] width 14 height 14
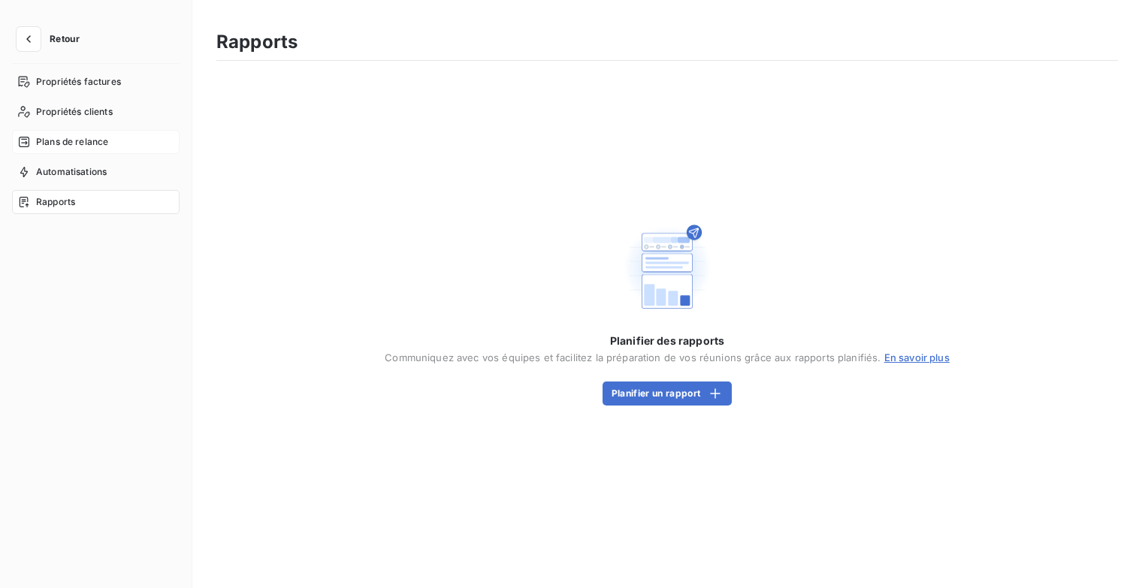
click at [59, 138] on span "Plans de relance" at bounding box center [72, 142] width 72 height 14
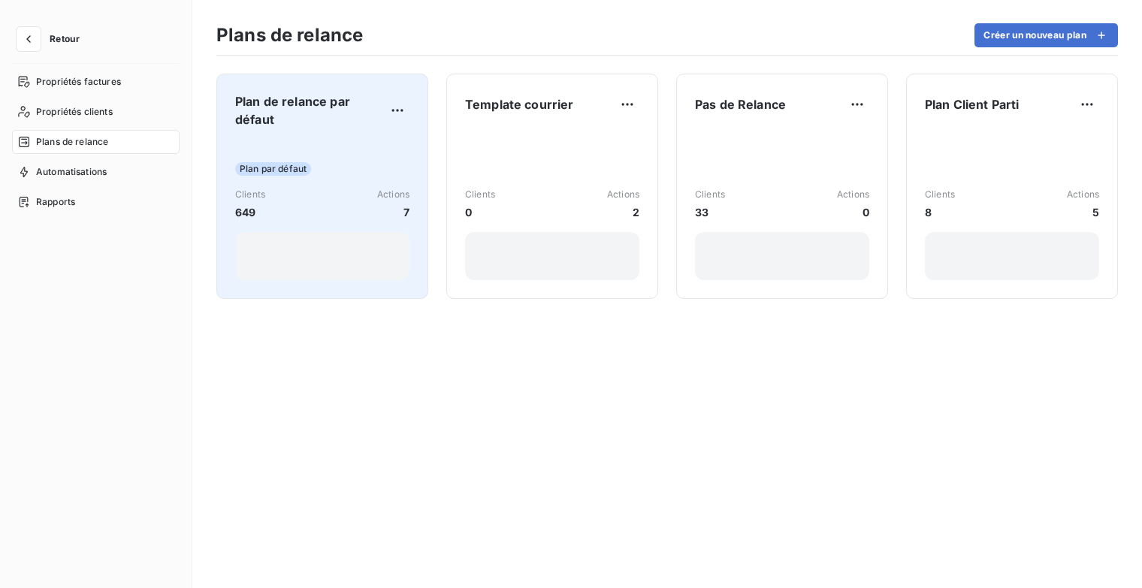
click at [311, 128] on span "Plan de relance par défaut" at bounding box center [310, 110] width 150 height 36
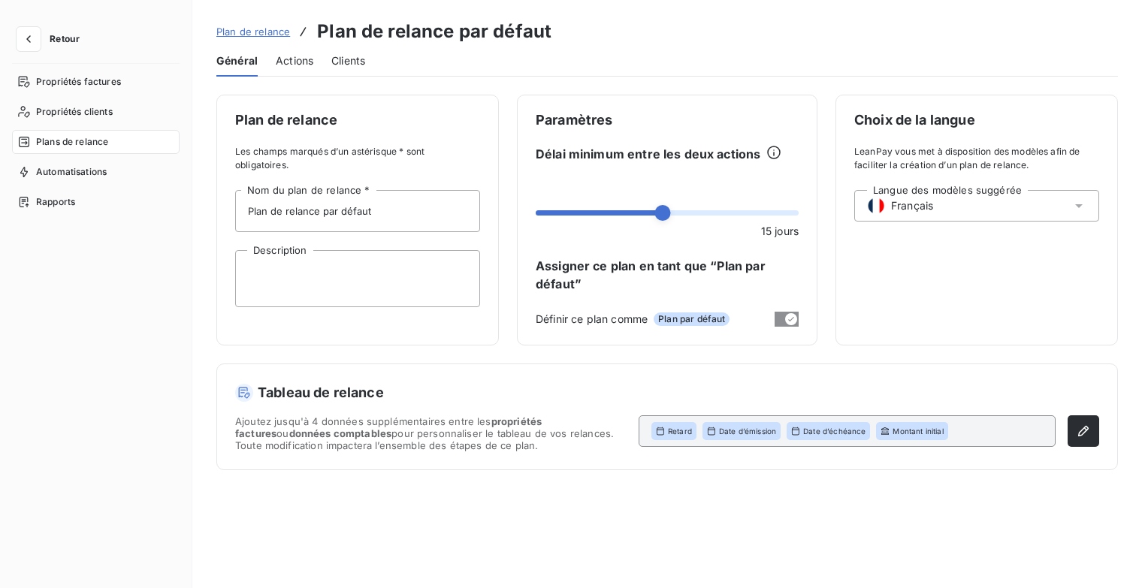
click at [283, 54] on span "Actions" at bounding box center [295, 60] width 38 height 15
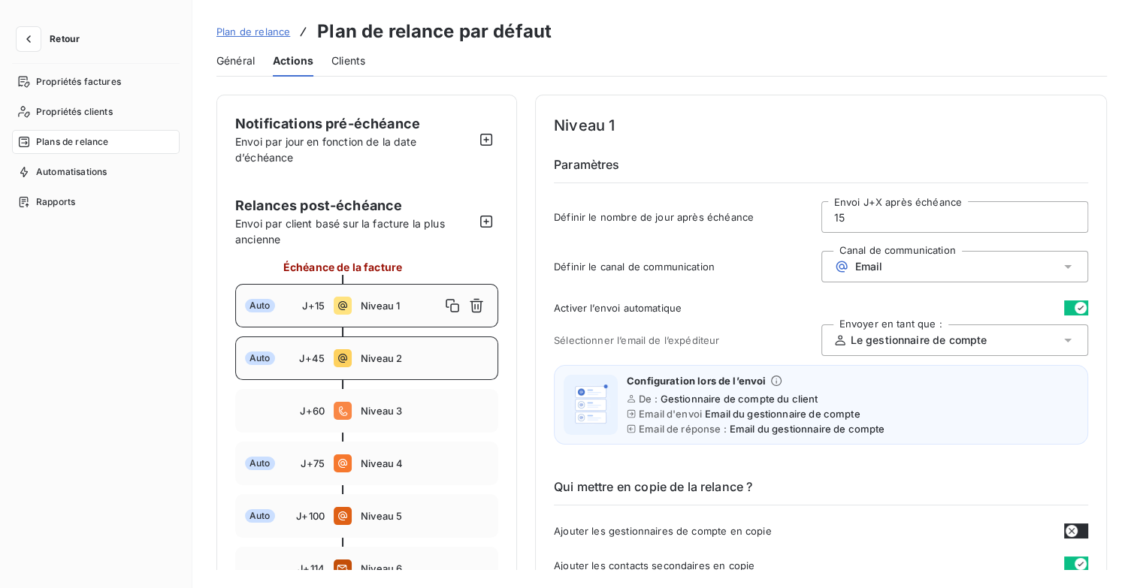
click at [368, 356] on span "Niveau 2" at bounding box center [425, 358] width 128 height 12
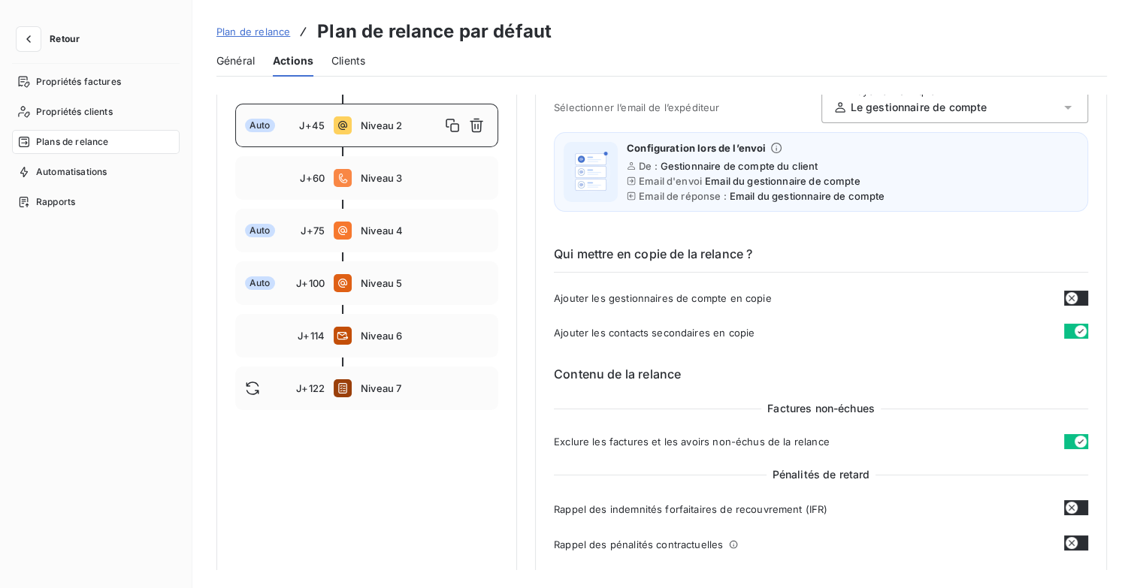
scroll to position [225, 0]
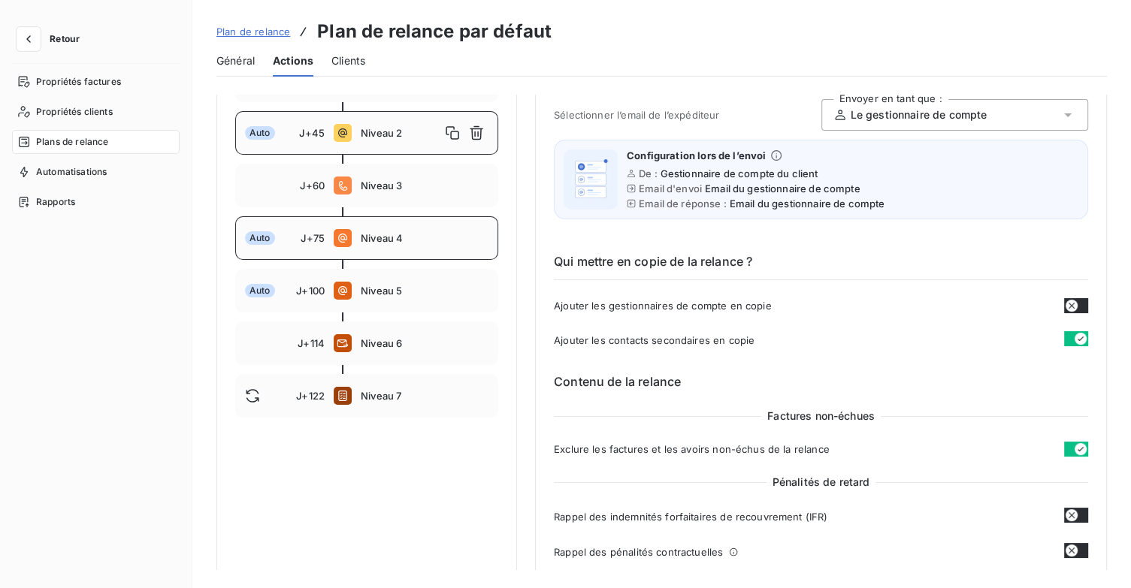
click at [397, 254] on div "Auto J+75 Niveau 4" at bounding box center [366, 238] width 263 height 44
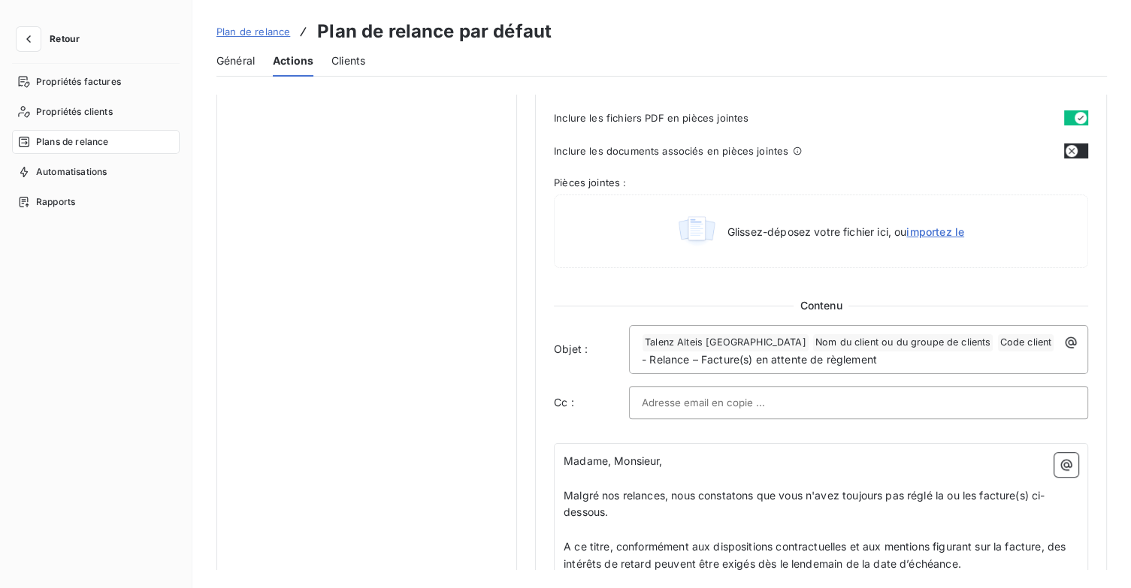
scroll to position [902, 0]
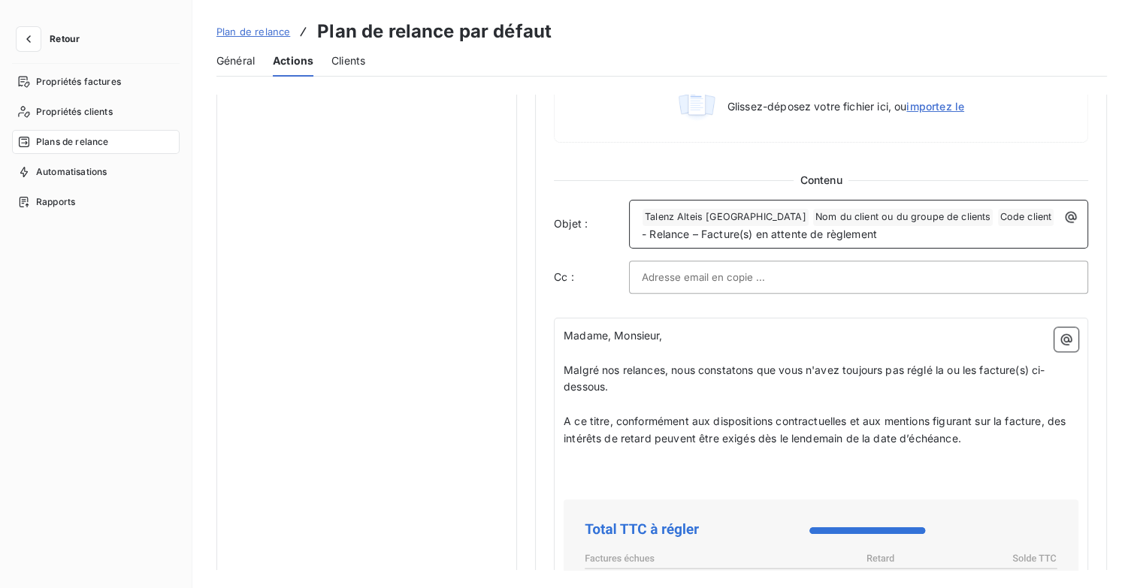
drag, startPoint x: 818, startPoint y: 231, endPoint x: 597, endPoint y: 232, distance: 220.9
click at [597, 232] on div "Objet : ﻿ Talenz Alteis Ile de france ﻿ Nom du client ou du groupe de clients ﻿…" at bounding box center [821, 224] width 534 height 49
copy span "Relance – Facture(s) en attente de règlement"
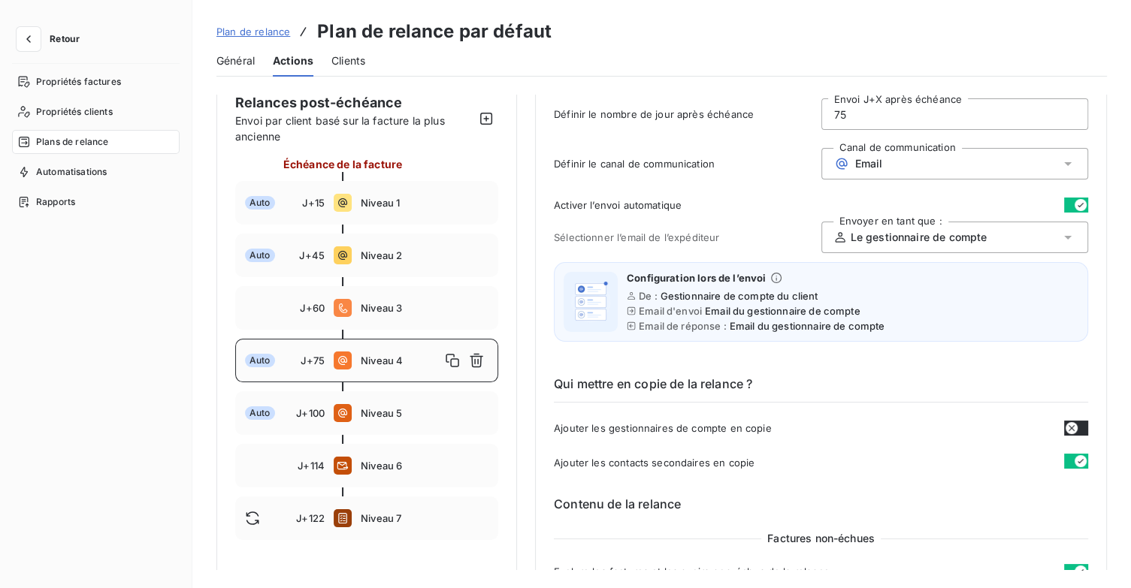
scroll to position [0, 0]
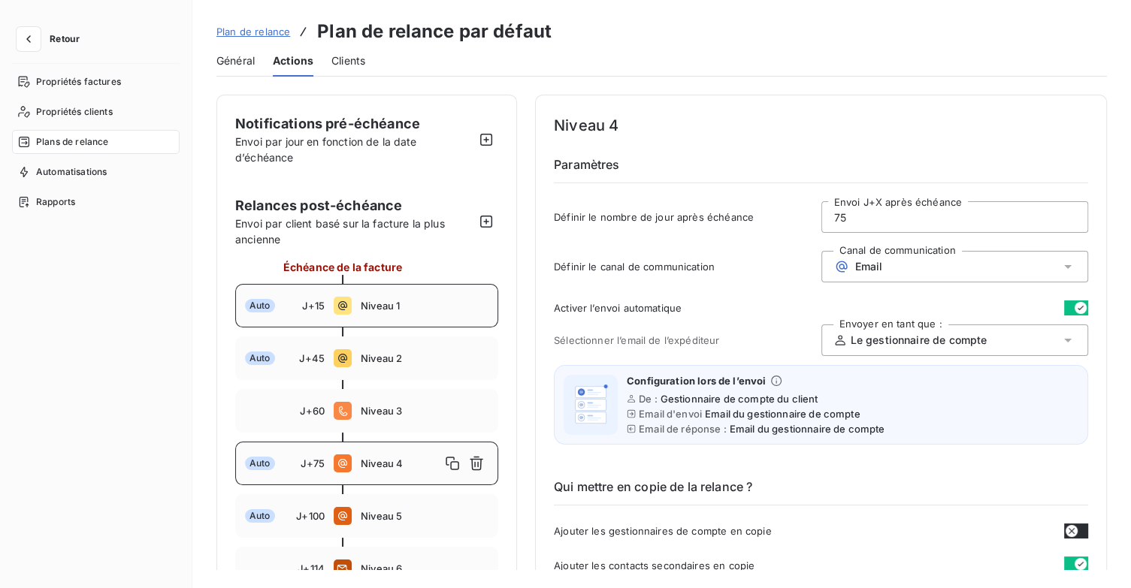
drag, startPoint x: 382, startPoint y: 299, endPoint x: 410, endPoint y: 297, distance: 28.6
click at [382, 300] on span "Niveau 1" at bounding box center [425, 306] width 128 height 12
type input "15"
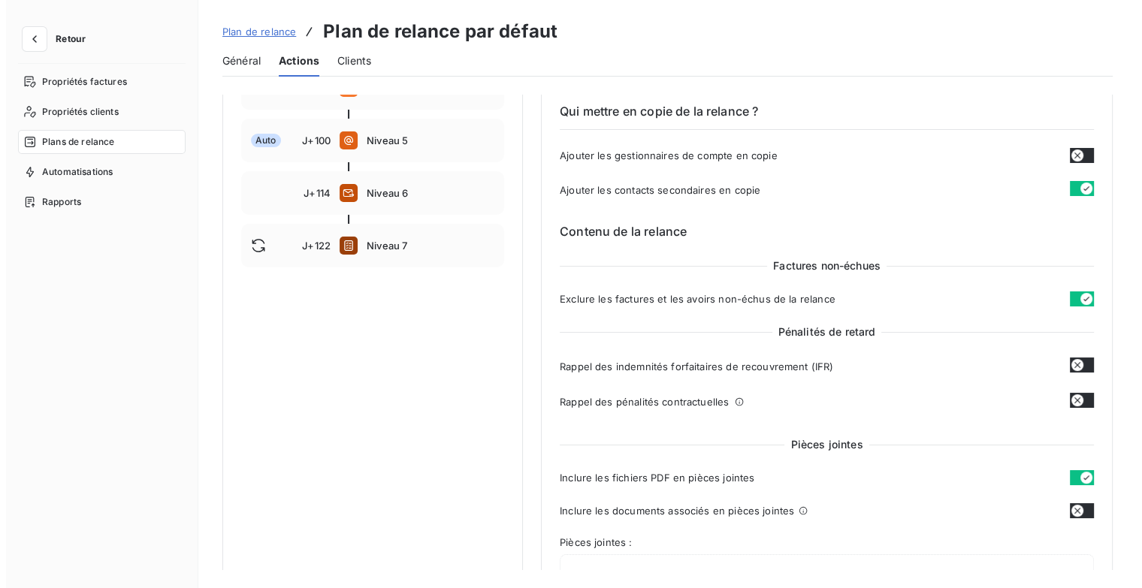
scroll to position [676, 0]
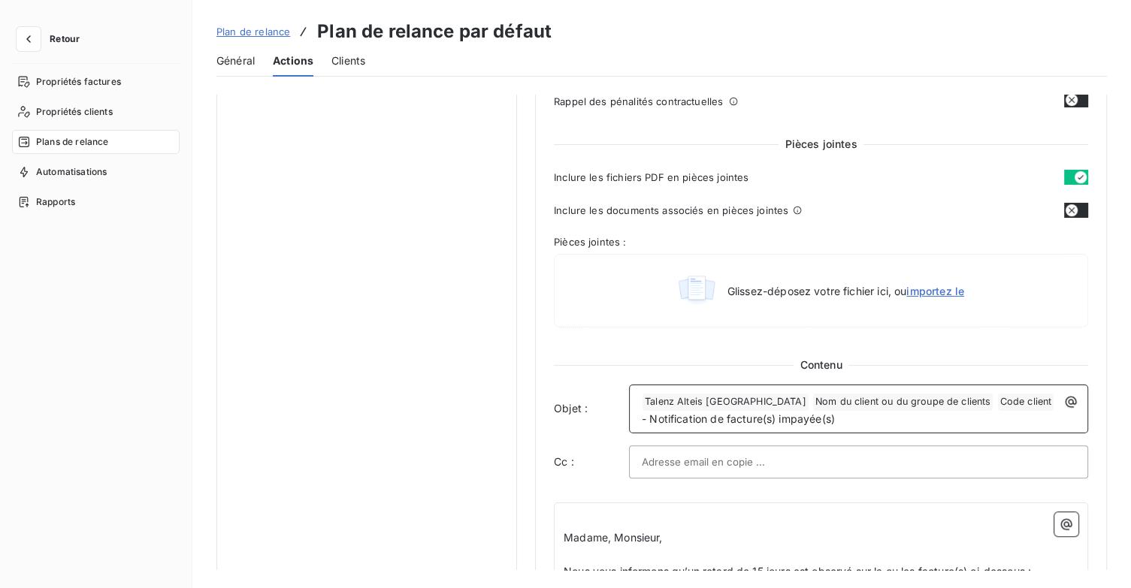
drag, startPoint x: 836, startPoint y: 414, endPoint x: 622, endPoint y: 413, distance: 214.2
click at [622, 413] on div "Objet : ﻿ Talenz Alteis Ile de france ﻿ Nom du client ou du groupe de clients ﻿…" at bounding box center [821, 409] width 534 height 49
copy span "Notification de facture(s) impayée(s)"
click at [55, 28] on button "Retour" at bounding box center [52, 39] width 80 height 24
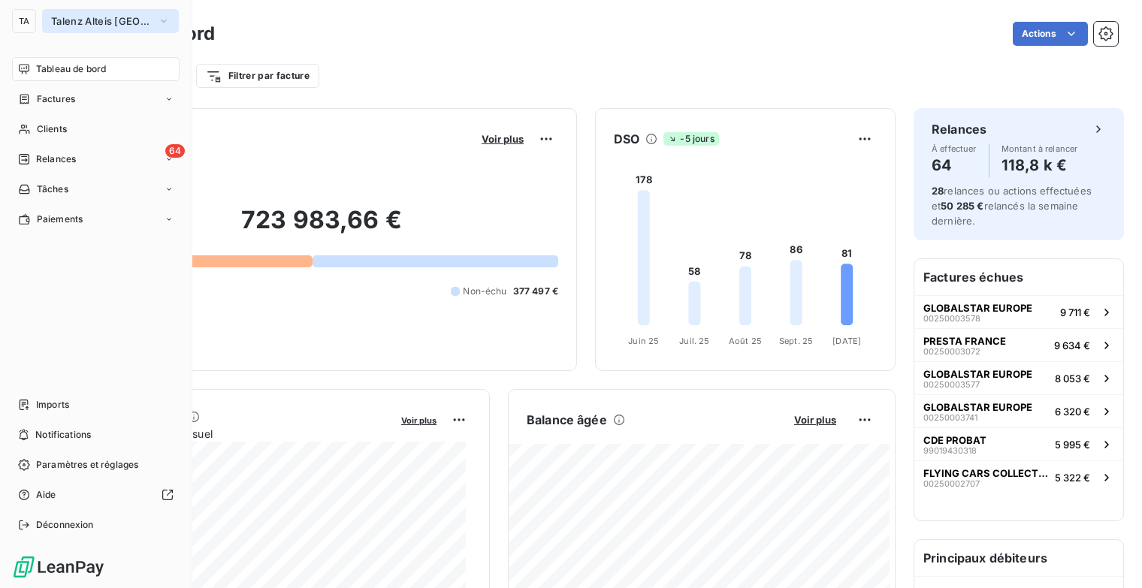
click at [162, 20] on icon "button" at bounding box center [164, 21] width 6 height 3
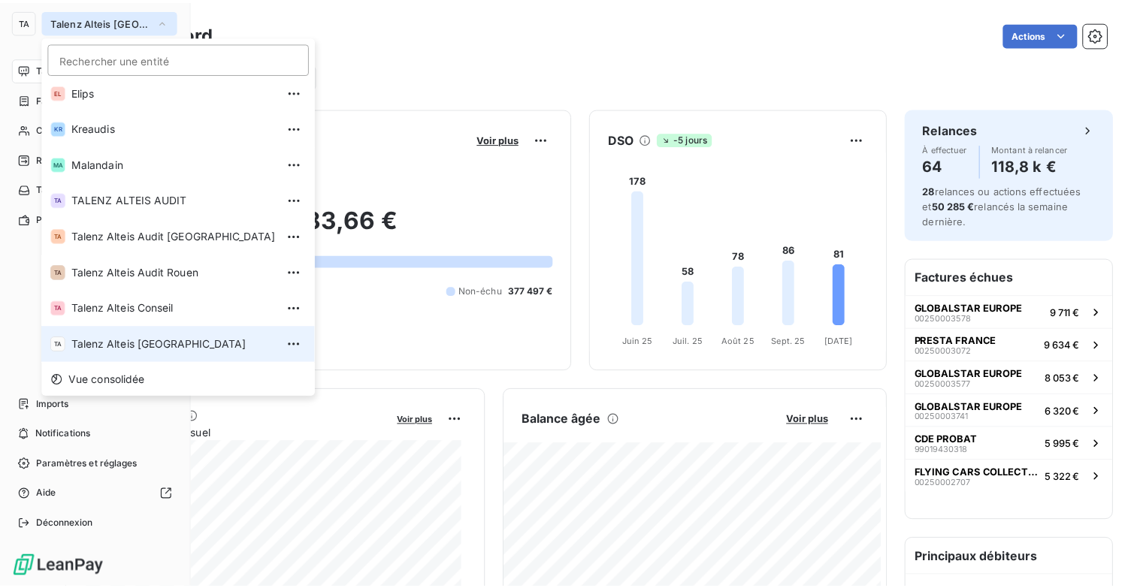
scroll to position [113, 0]
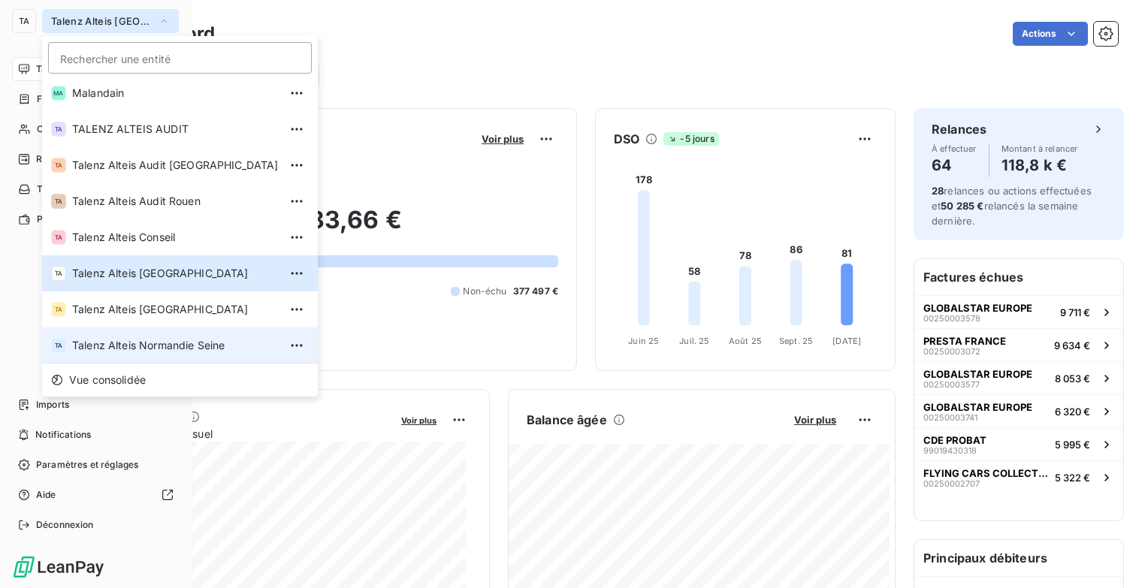
click at [183, 338] on span "Talenz Alteis Normandie Seine" at bounding box center [175, 345] width 207 height 15
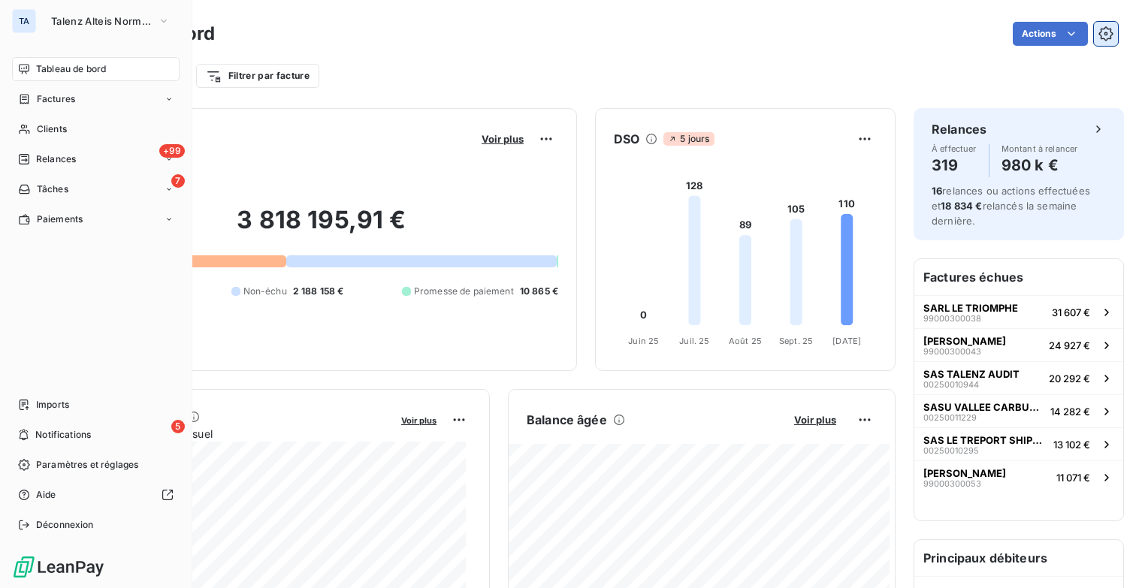
click at [1099, 38] on icon "button" at bounding box center [1106, 33] width 15 height 15
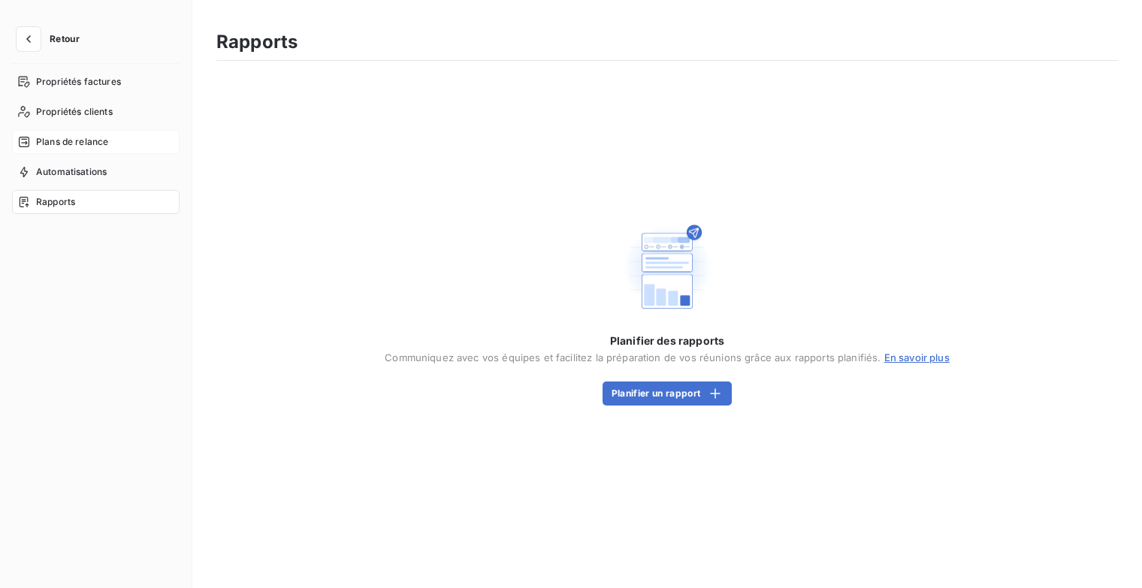
click at [93, 140] on span "Plans de relance" at bounding box center [72, 142] width 72 height 14
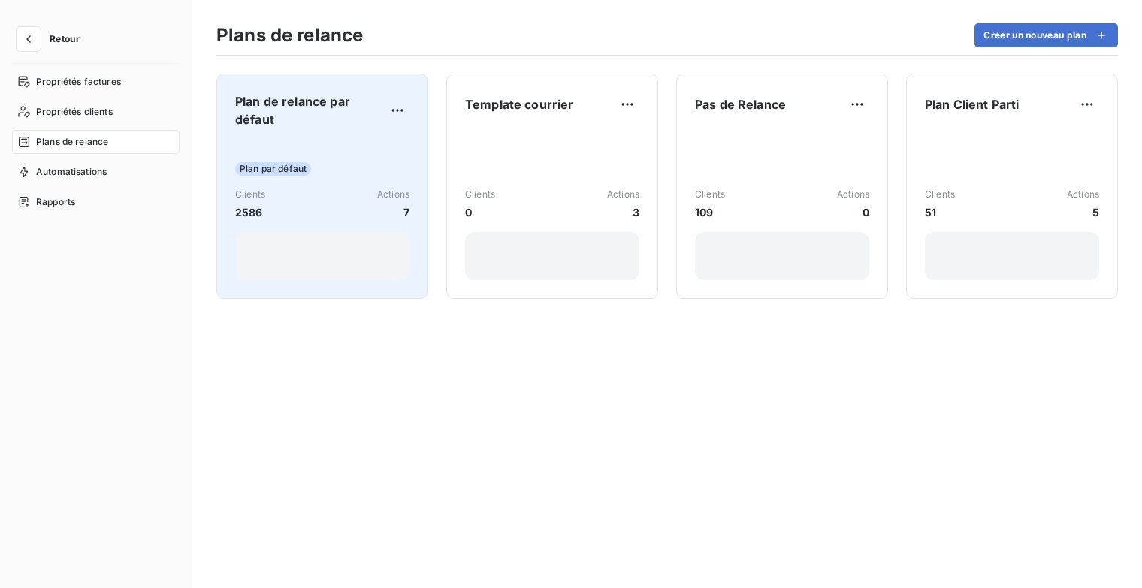
click at [289, 128] on div "Plan de relance par défaut Plan par défaut Clients 2586 Actions 7" at bounding box center [322, 186] width 174 height 188
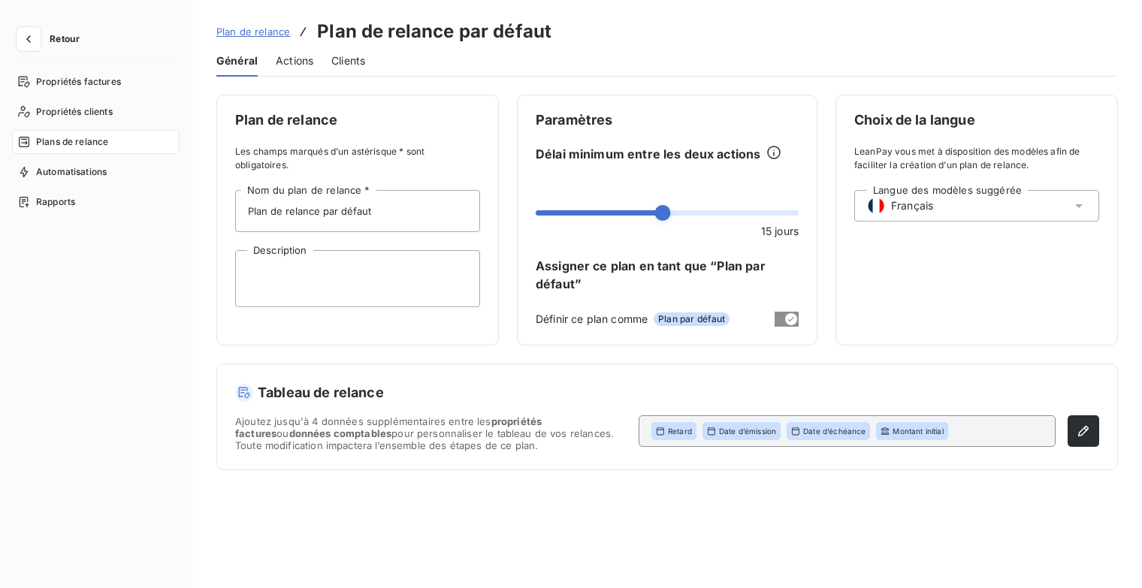
click at [289, 62] on span "Actions" at bounding box center [295, 60] width 38 height 15
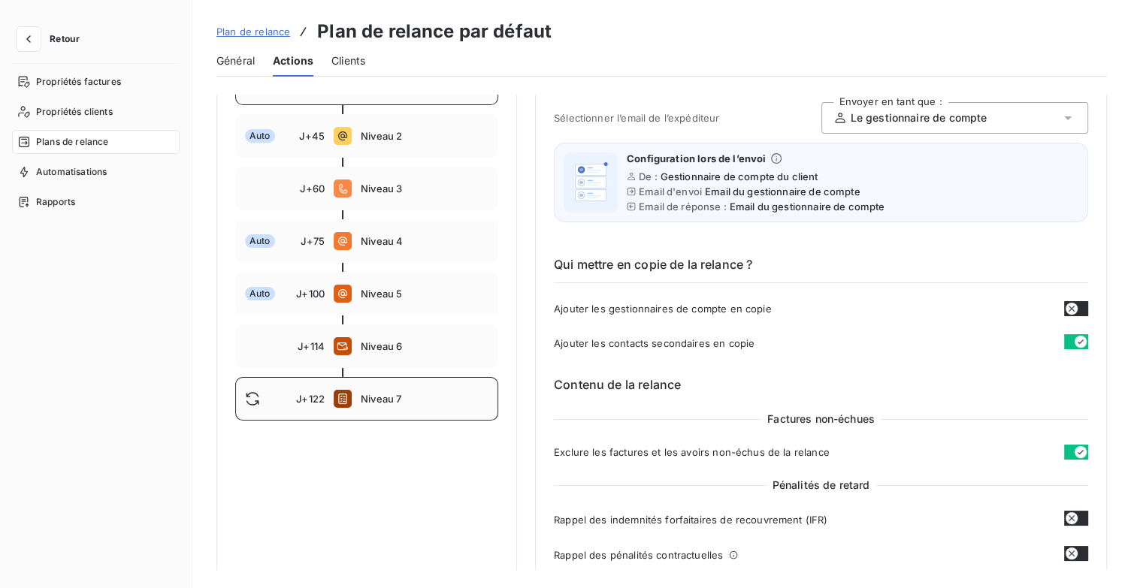
scroll to position [75, 0]
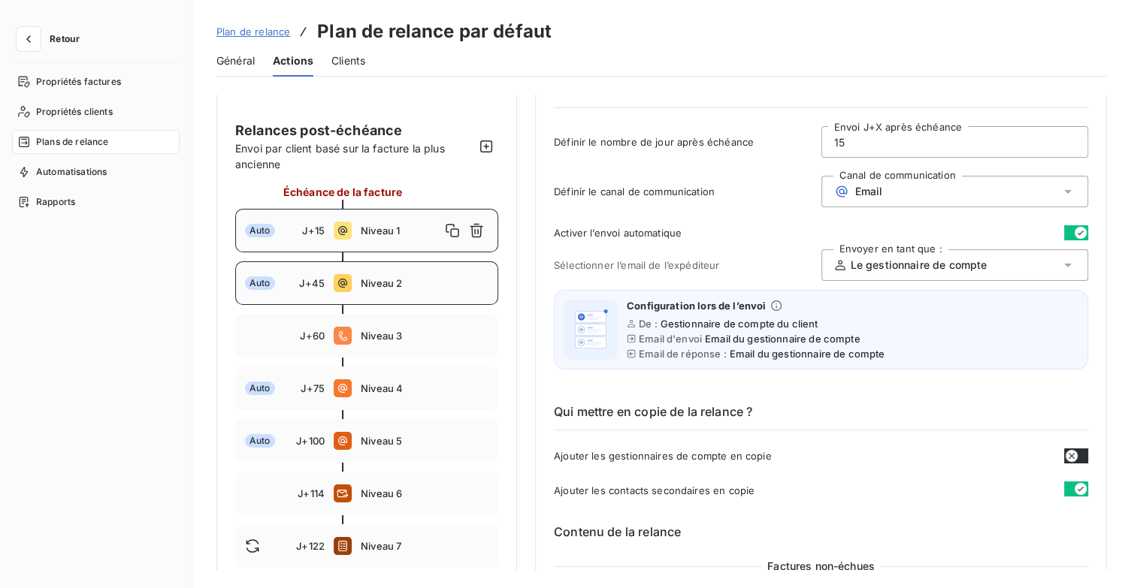
click at [391, 290] on div "Auto J+45 Niveau 2" at bounding box center [366, 283] width 263 height 44
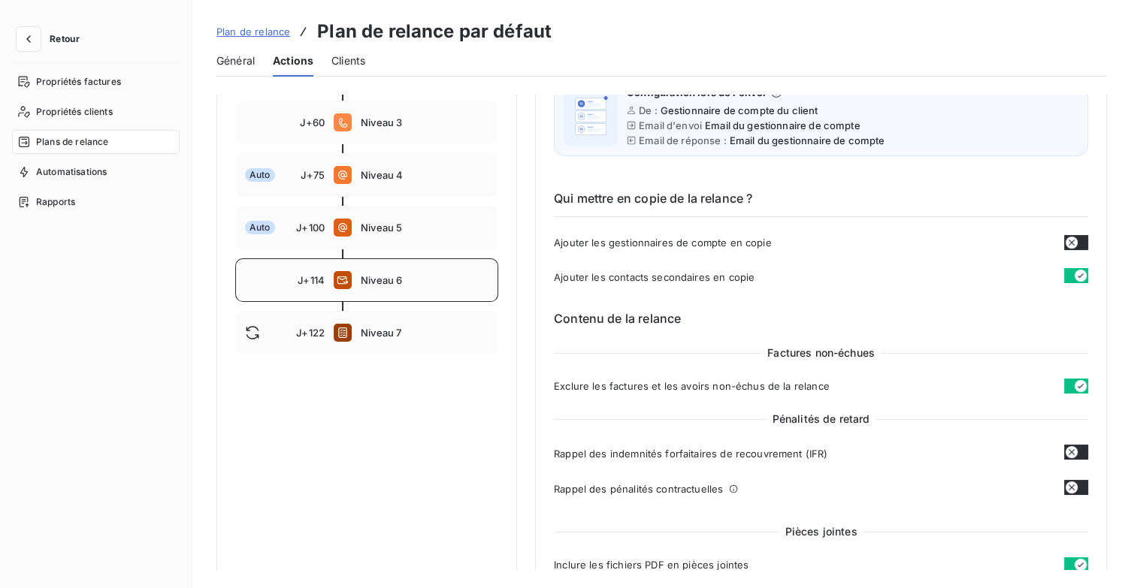
scroll to position [225, 0]
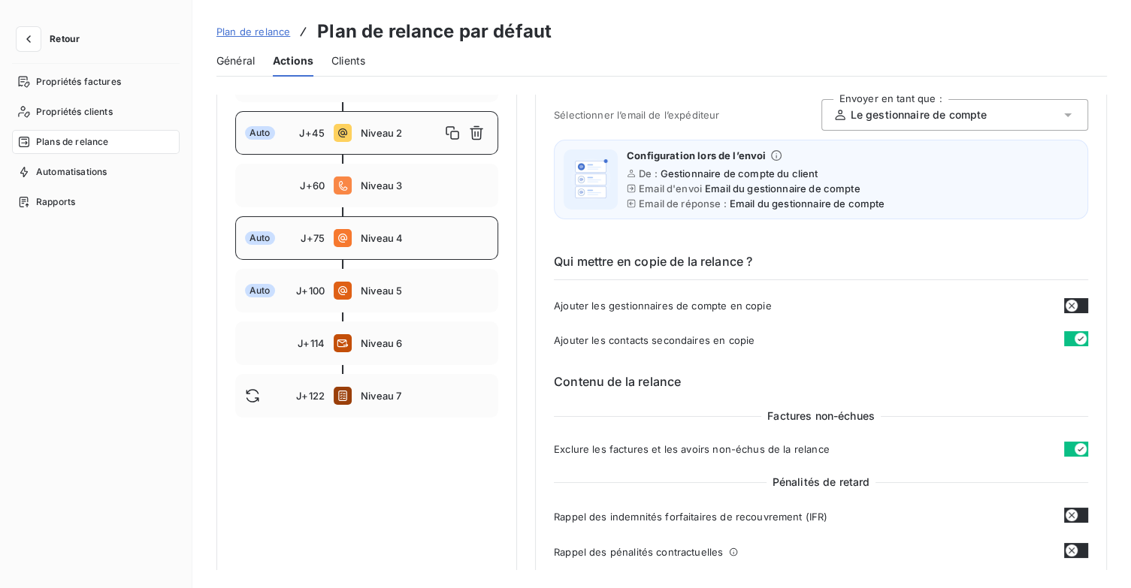
click at [406, 249] on div "Auto J+75 Niveau 4" at bounding box center [366, 238] width 263 height 44
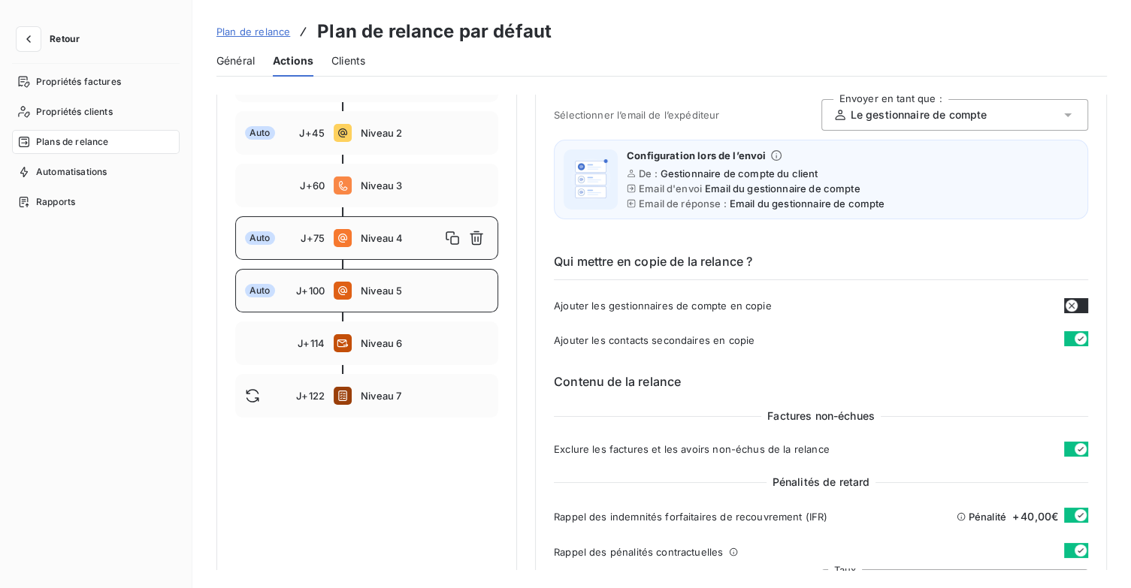
click at [428, 295] on span "Niveau 5" at bounding box center [425, 291] width 128 height 12
type input "100"
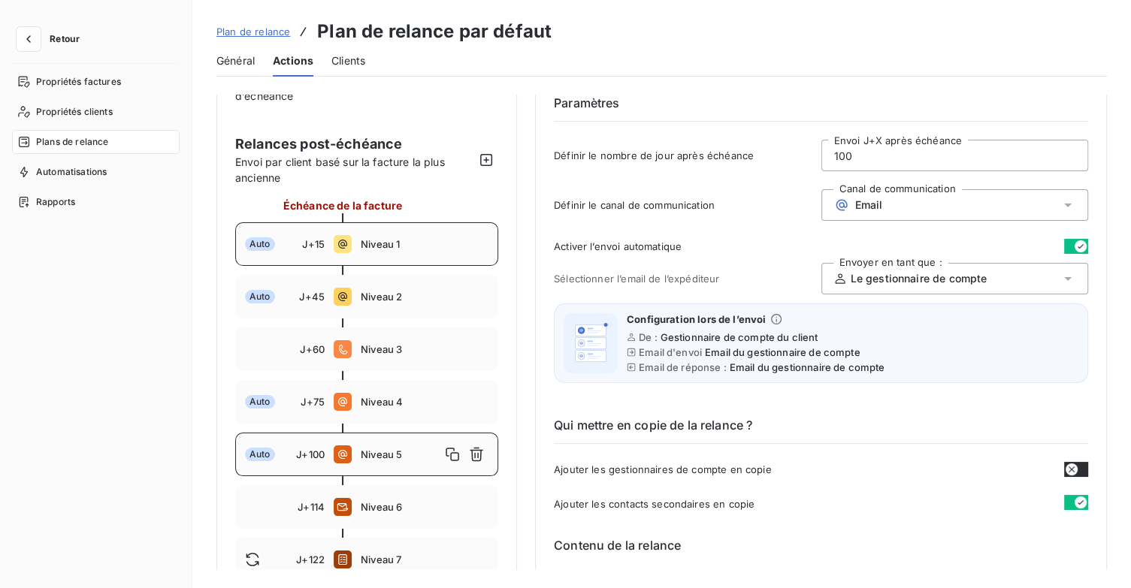
scroll to position [0, 0]
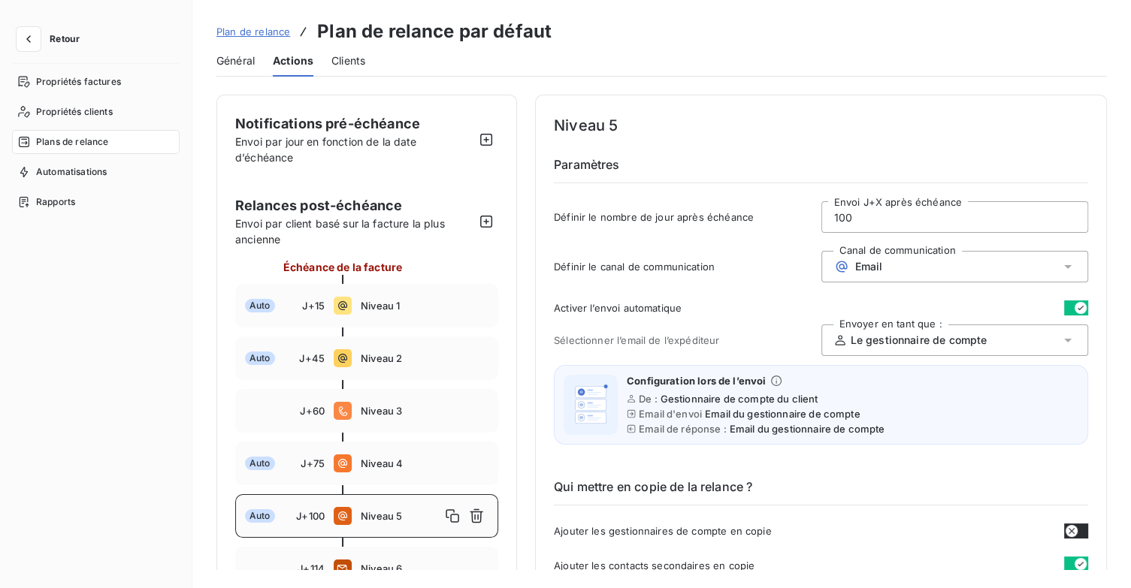
click at [59, 36] on span "Retour" at bounding box center [65, 39] width 30 height 9
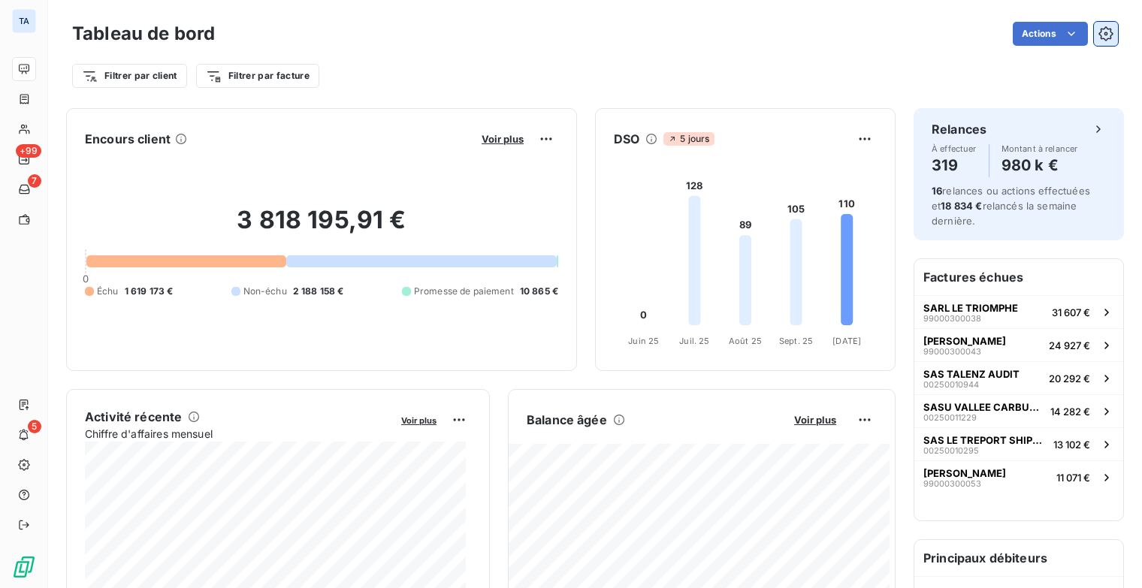
click at [1102, 30] on button "button" at bounding box center [1106, 34] width 24 height 24
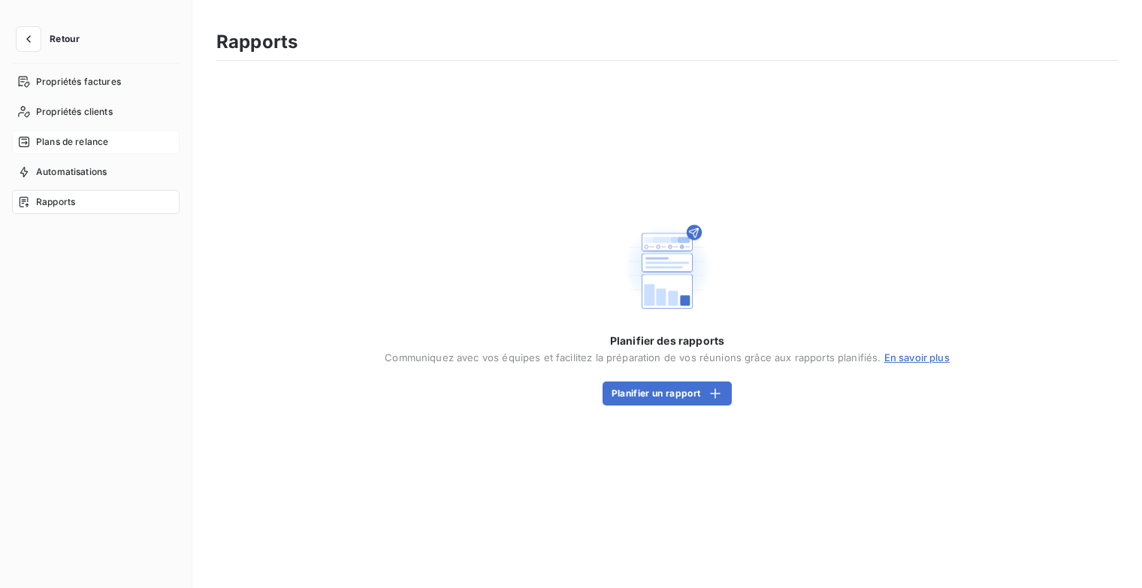
click at [73, 138] on span "Plans de relance" at bounding box center [72, 142] width 72 height 14
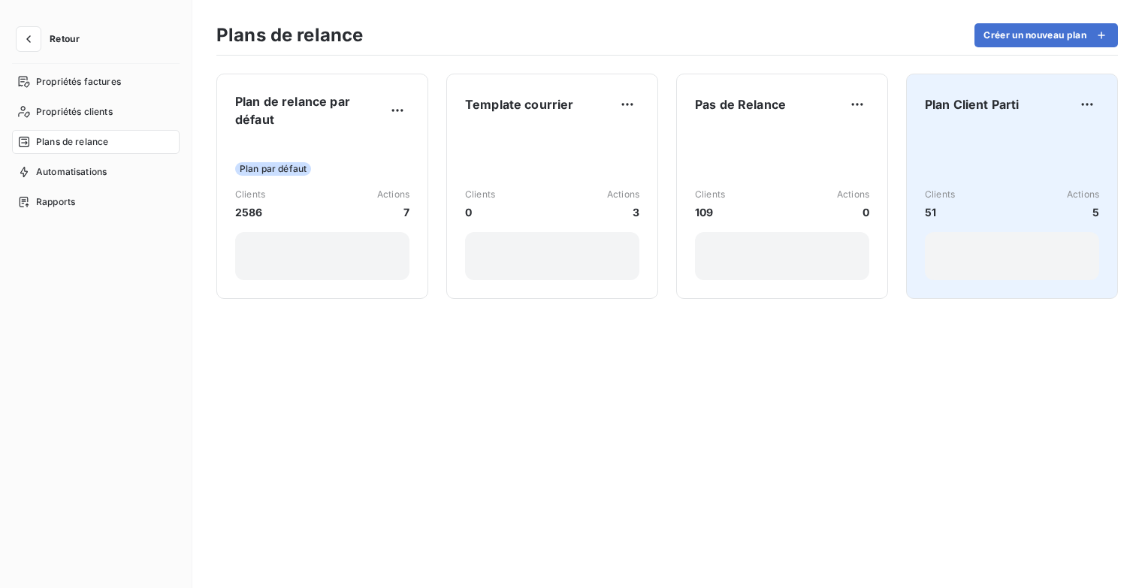
click at [944, 125] on div "Plan Client Parti Clients 51 Actions 5" at bounding box center [1012, 186] width 174 height 188
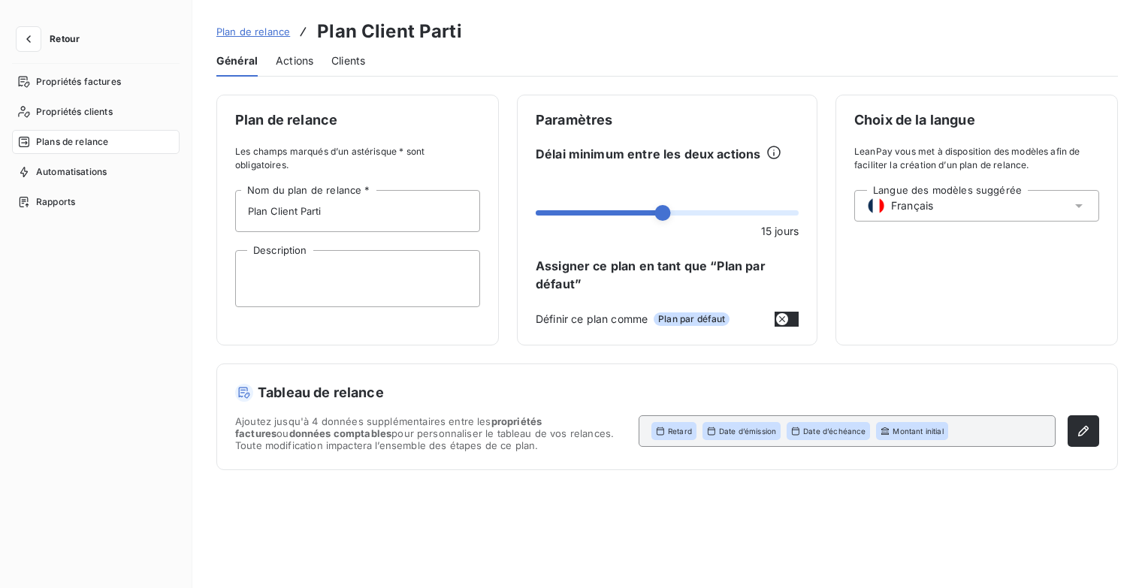
drag, startPoint x: 287, startPoint y: 52, endPoint x: 298, endPoint y: 56, distance: 11.4
click at [288, 52] on div "Actions" at bounding box center [295, 61] width 38 height 32
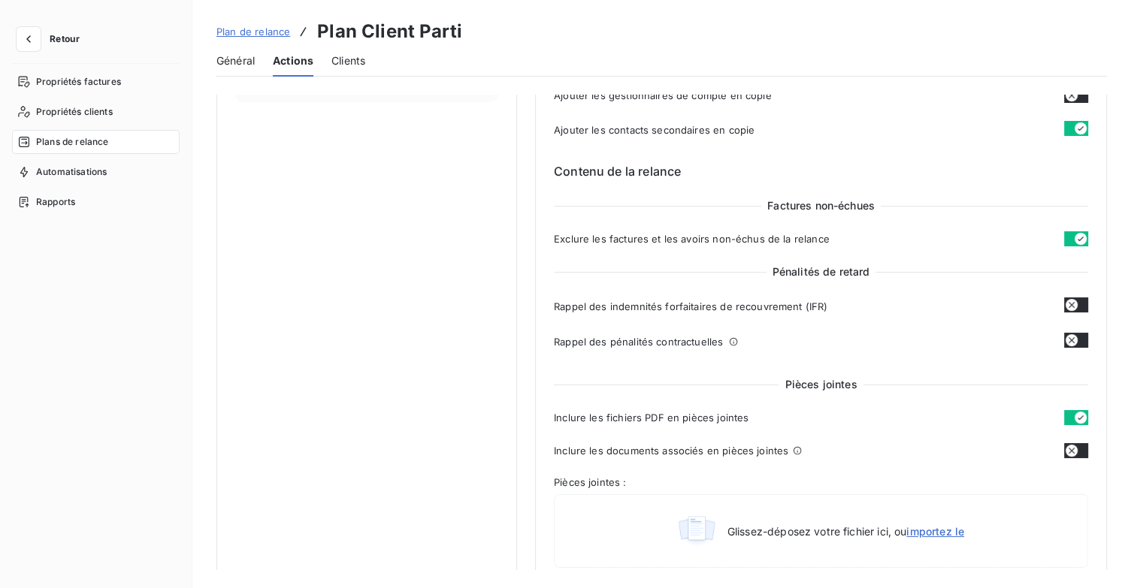
scroll to position [225, 0]
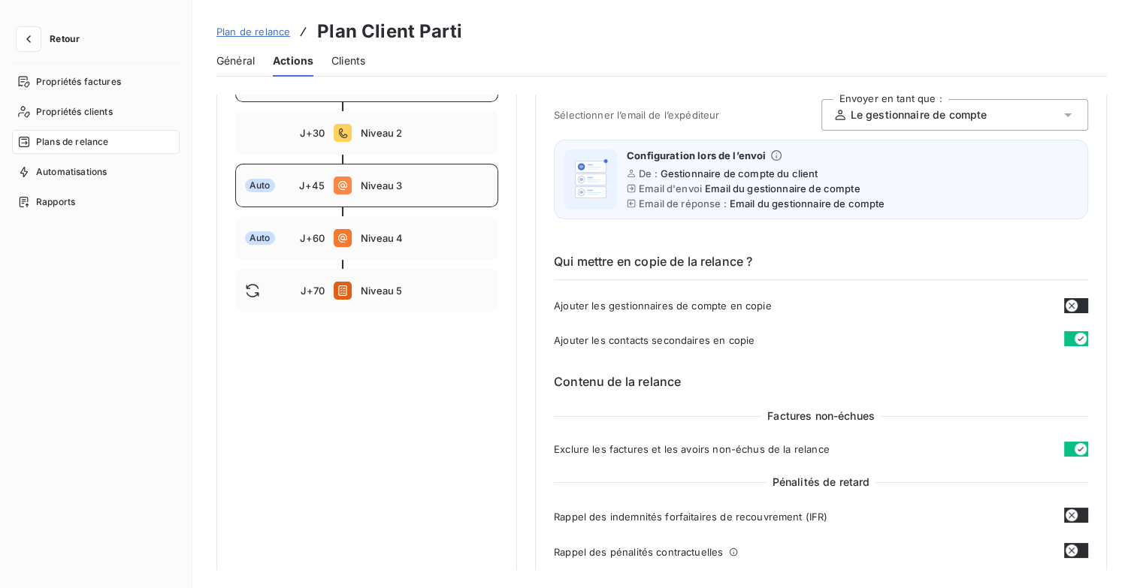
click at [391, 193] on div "Auto J+45 Niveau 3" at bounding box center [366, 186] width 263 height 44
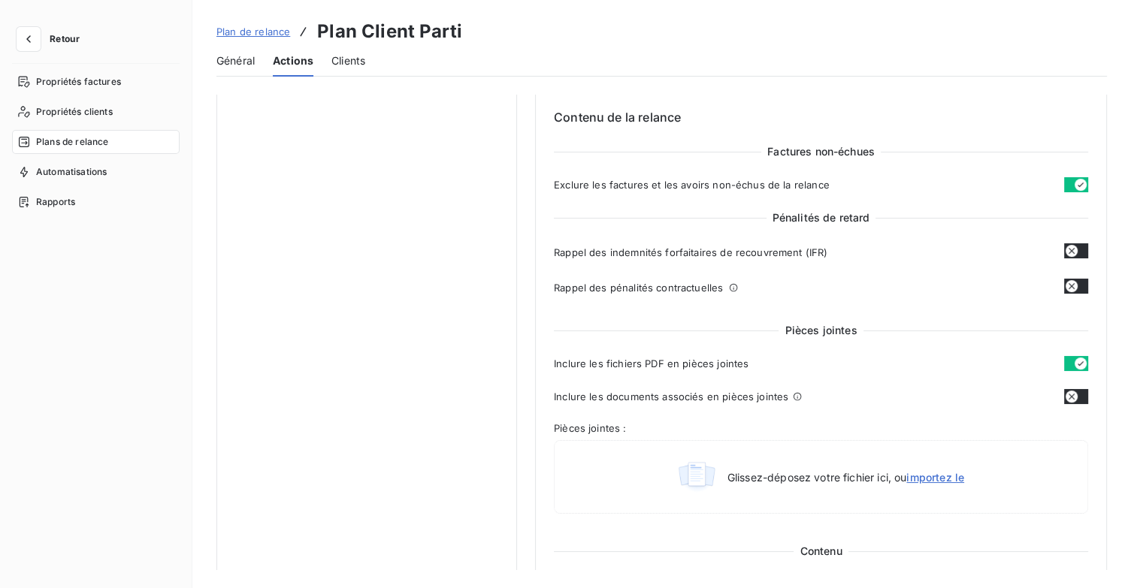
scroll to position [301, 0]
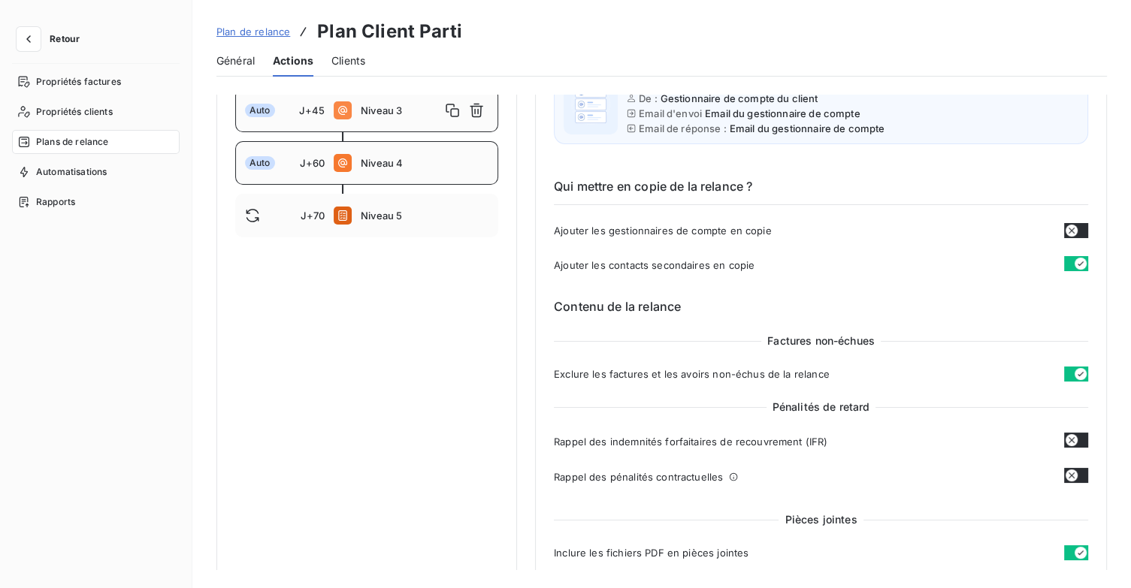
click at [387, 174] on div "Auto J+60 Niveau 4" at bounding box center [366, 163] width 263 height 44
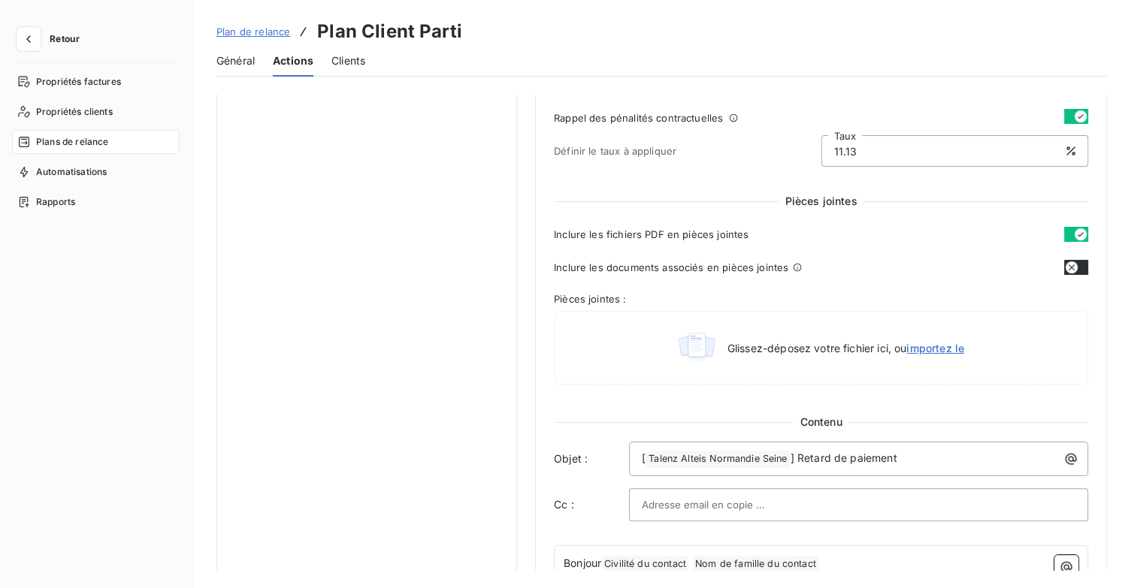
scroll to position [676, 0]
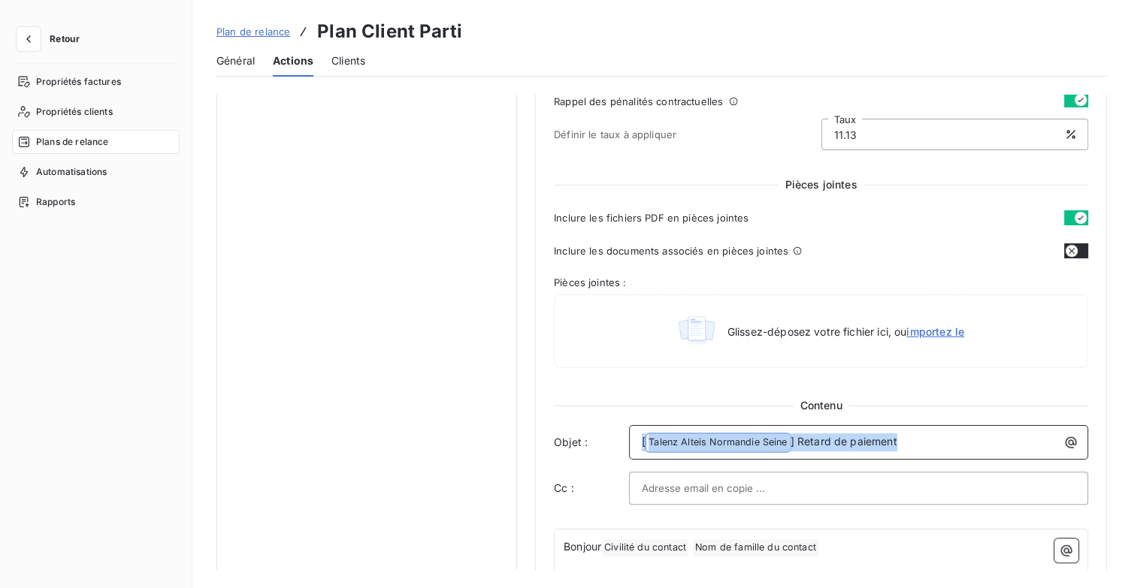
drag, startPoint x: 924, startPoint y: 439, endPoint x: 606, endPoint y: 440, distance: 317.9
click at [606, 440] on div "Objet : [ Talenz Alteis Normandie Seine ﻿ ] Retard de paiement" at bounding box center [821, 442] width 534 height 35
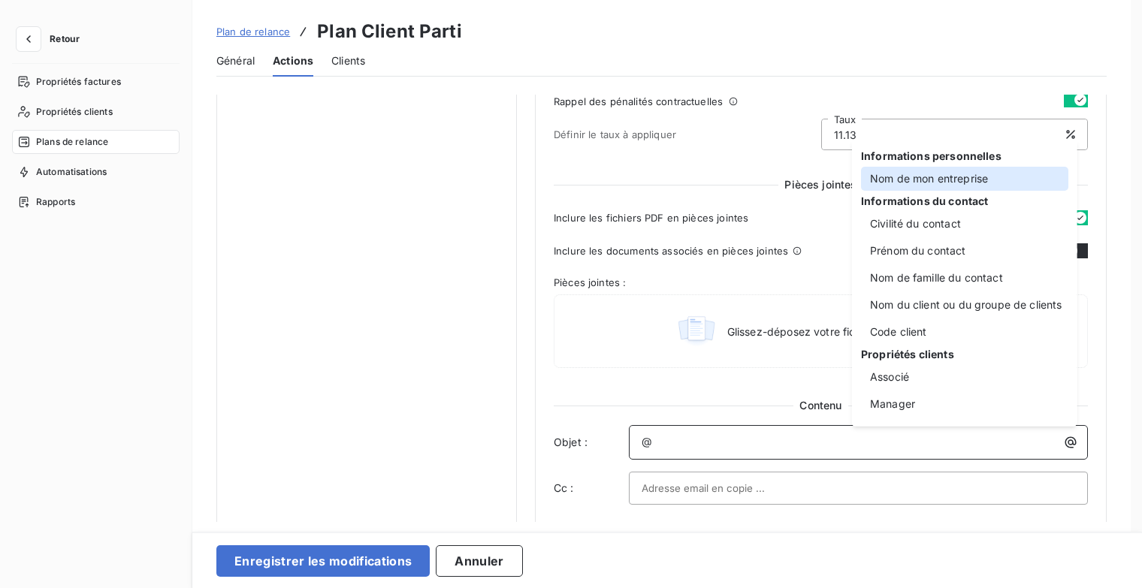
click at [959, 174] on div "Nom de mon entreprise" at bounding box center [964, 179] width 207 height 24
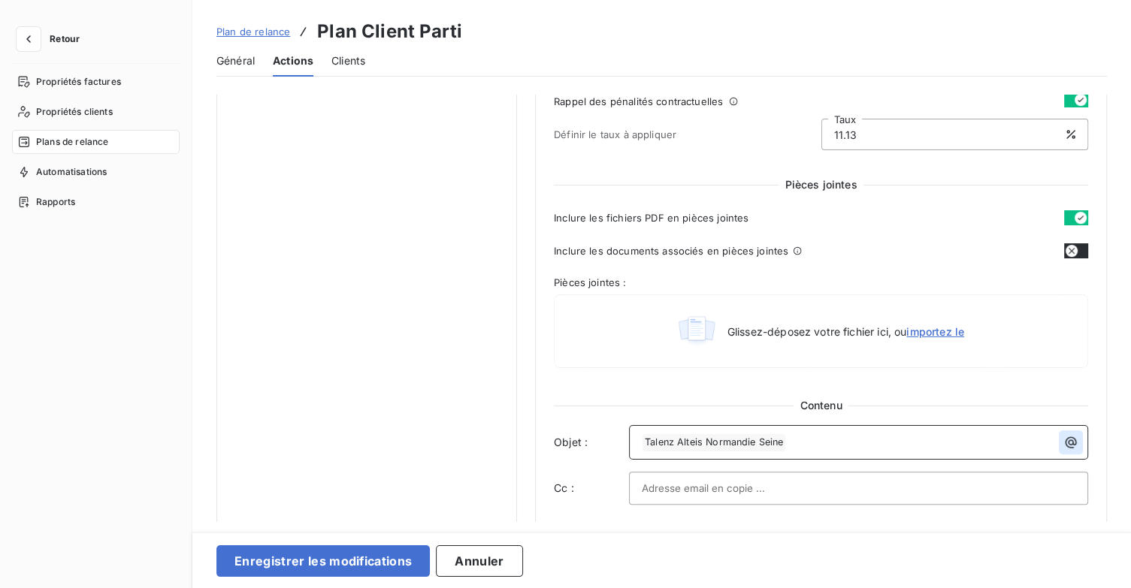
click at [1063, 444] on icon "button" at bounding box center [1070, 442] width 15 height 15
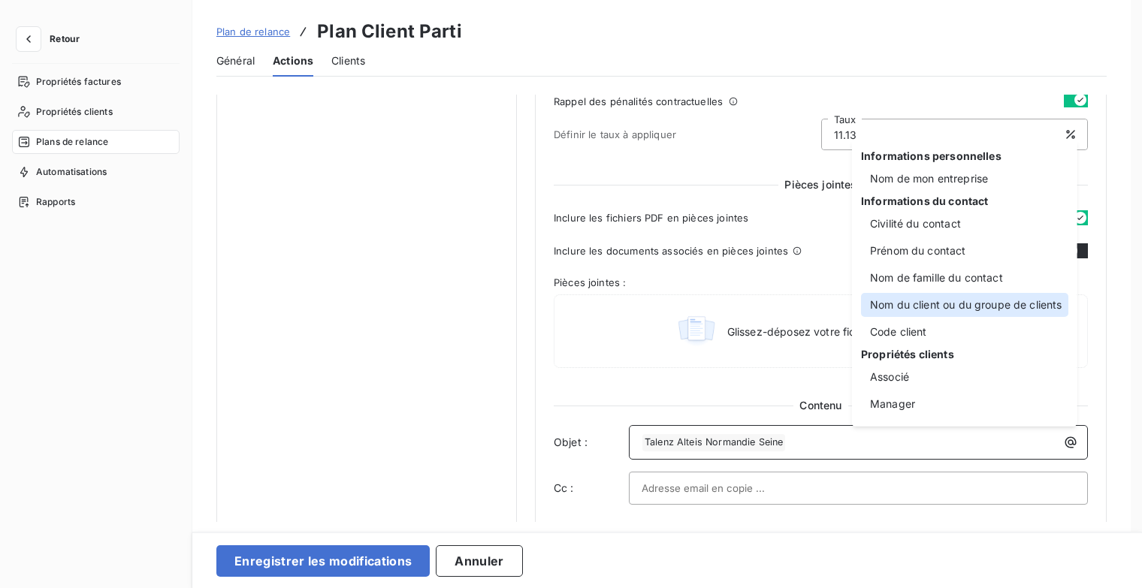
click at [987, 309] on div "Nom du client ou du groupe de clients" at bounding box center [964, 305] width 207 height 24
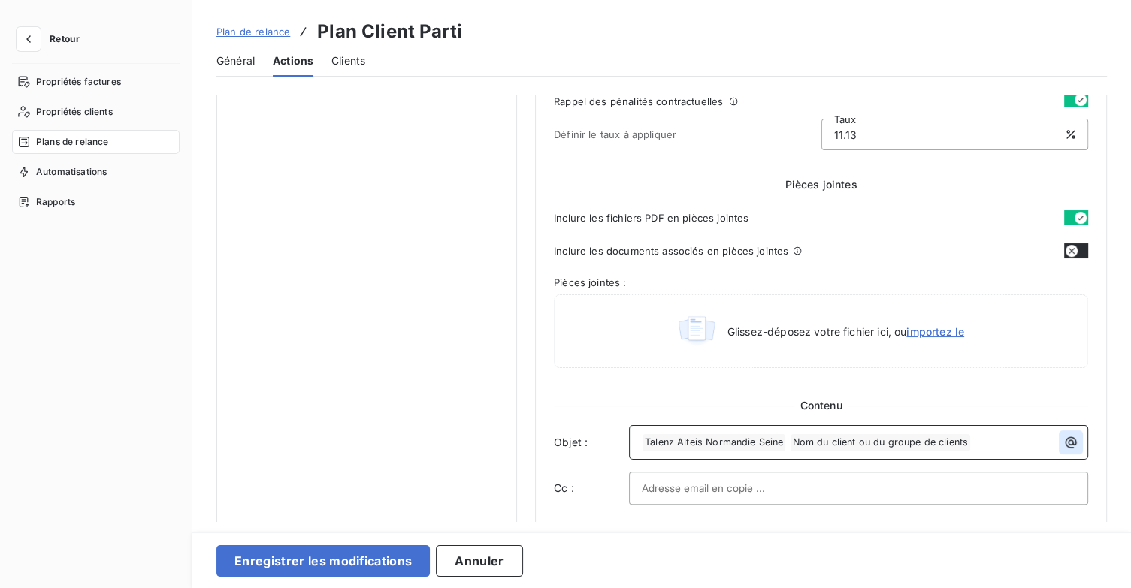
click at [1064, 441] on icon "button" at bounding box center [1070, 442] width 15 height 15
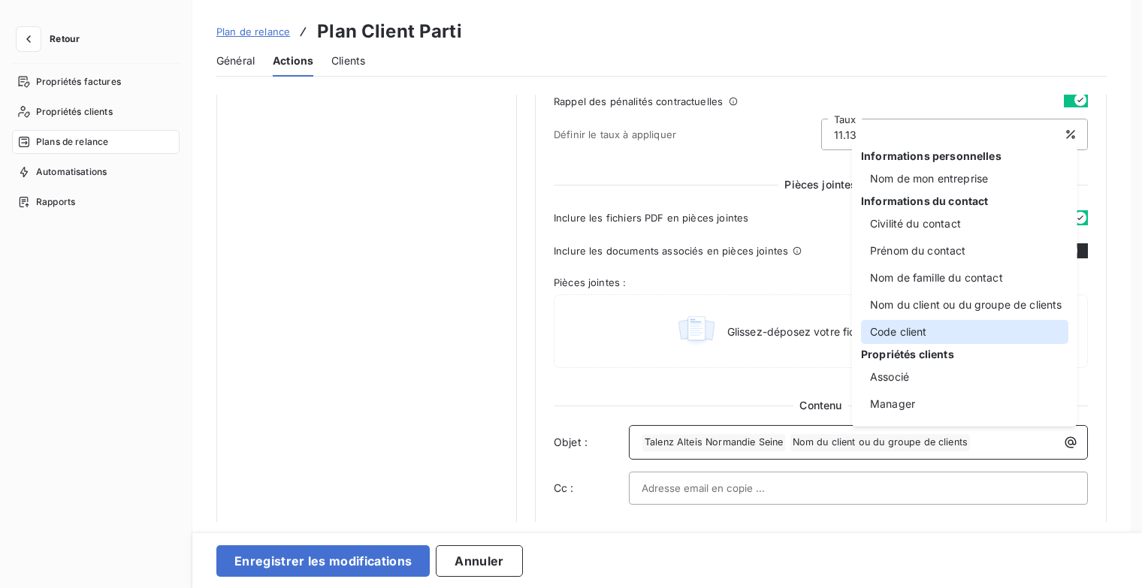
click at [950, 336] on div "Code client" at bounding box center [964, 332] width 207 height 24
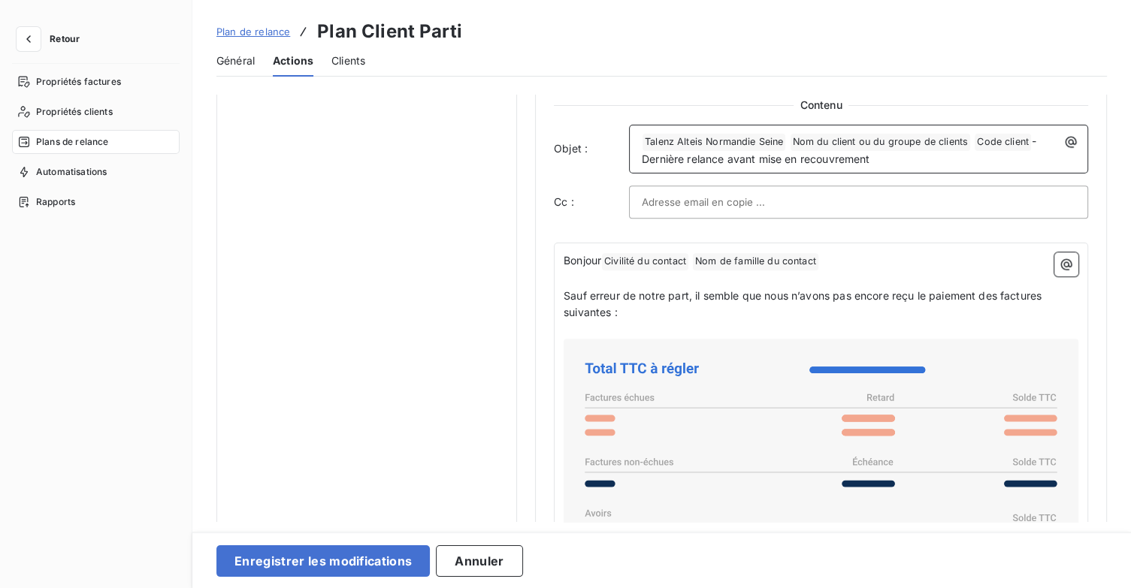
scroll to position [1052, 0]
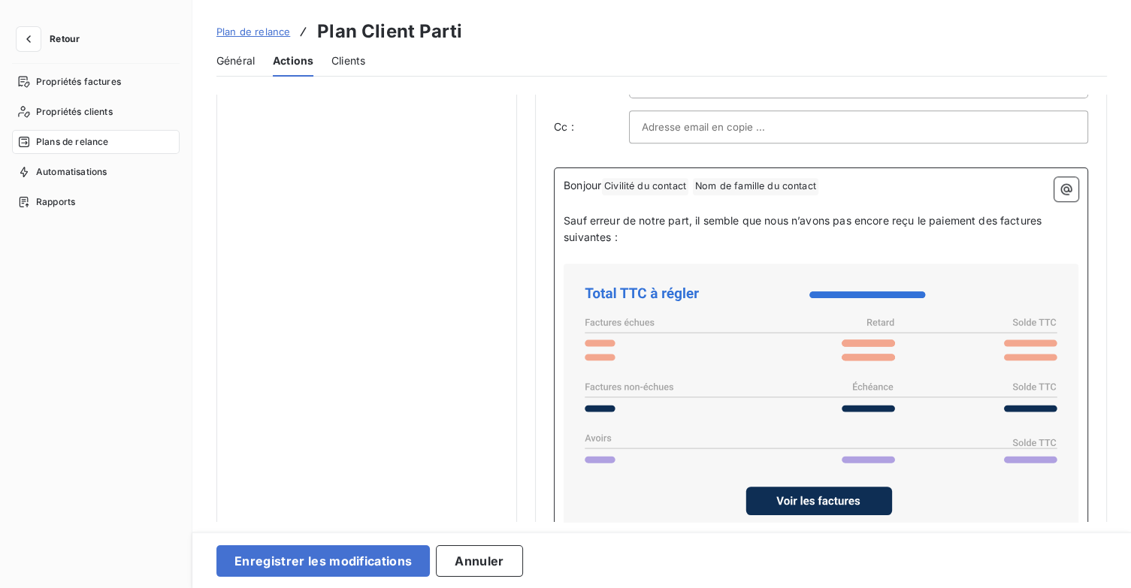
click at [872, 191] on p "Bonjour Civilité du contact ﻿ Nom de famille du contact ﻿ ﻿" at bounding box center [821, 186] width 515 height 18
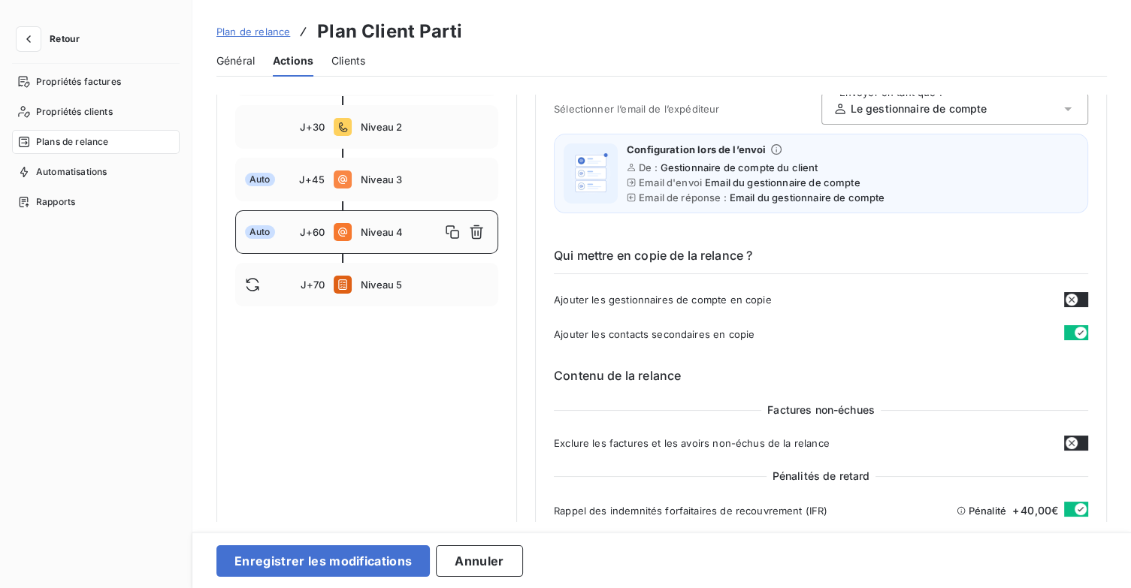
scroll to position [150, 0]
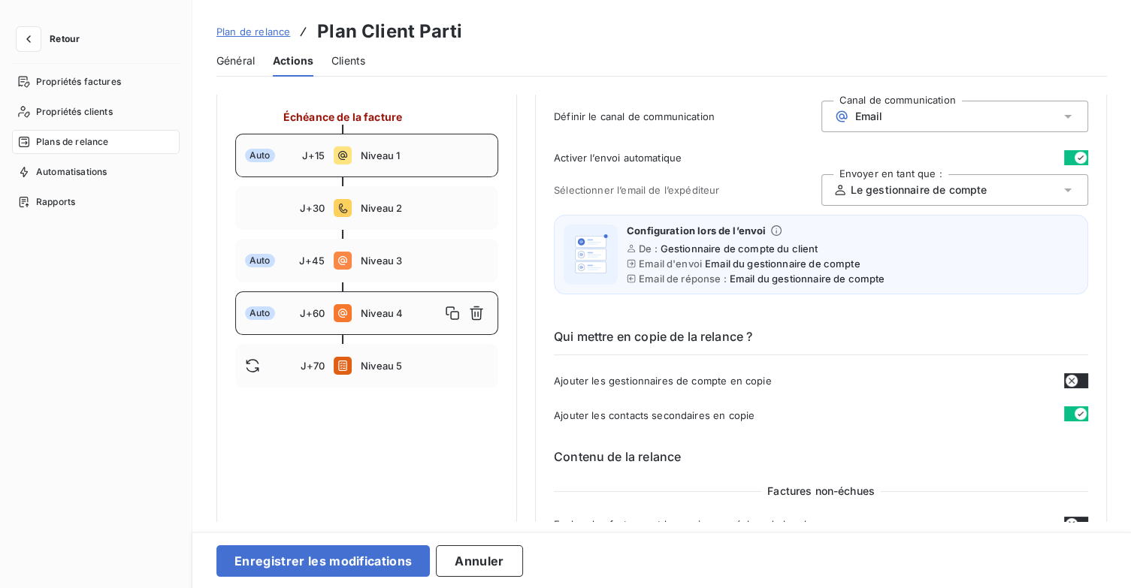
click at [420, 162] on div "Auto J+15 Niveau 1" at bounding box center [366, 156] width 263 height 44
click at [401, 315] on span "Niveau 4" at bounding box center [425, 313] width 128 height 12
type input "60"
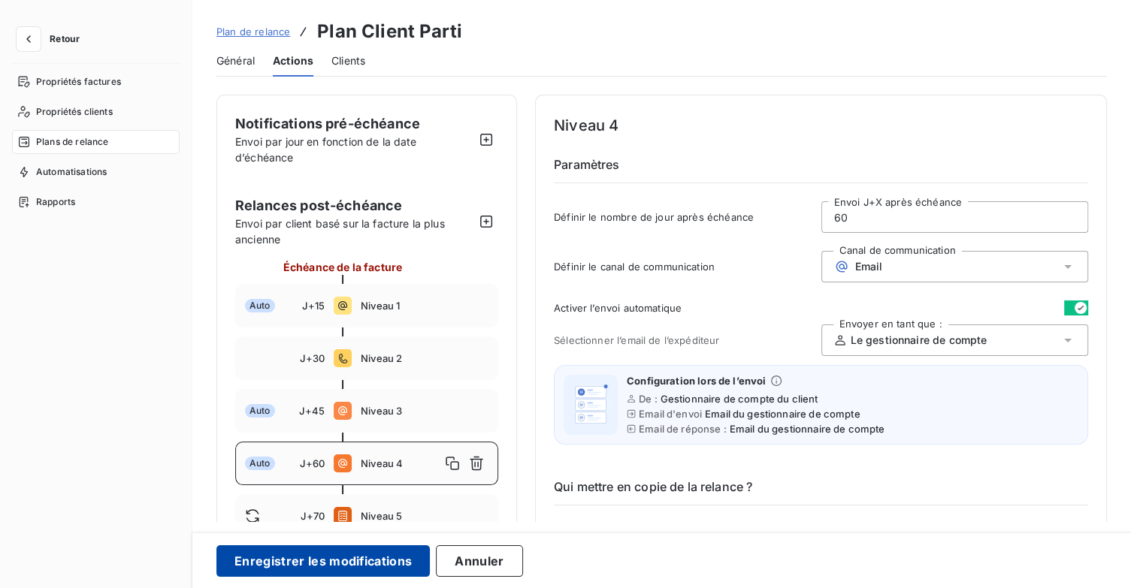
click at [410, 558] on button "Enregistrer les modifications" at bounding box center [322, 562] width 213 height 32
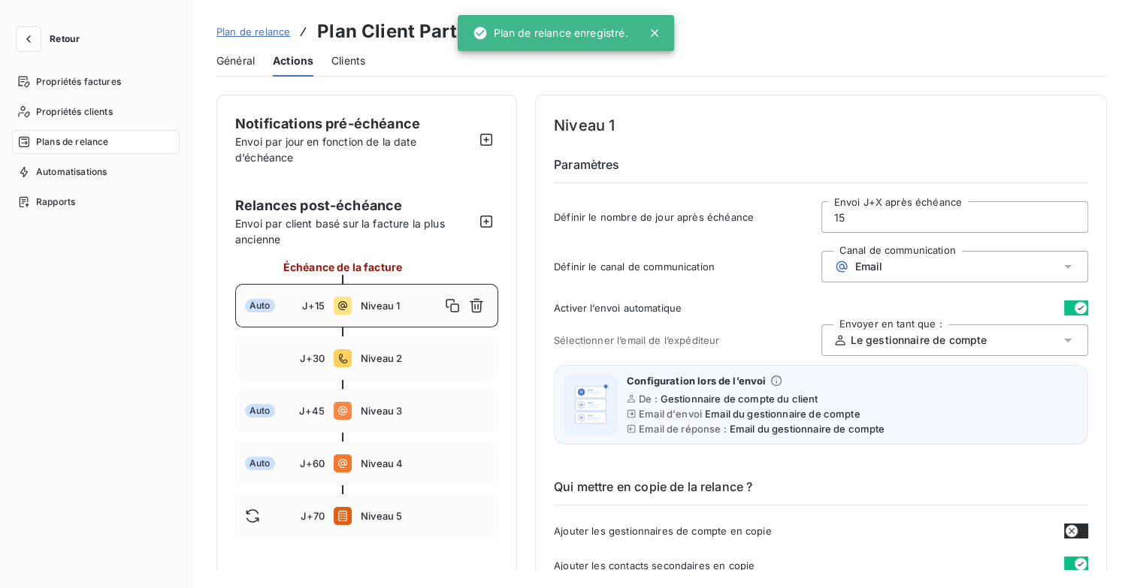
click at [280, 35] on span "Plan de relance" at bounding box center [253, 32] width 74 height 12
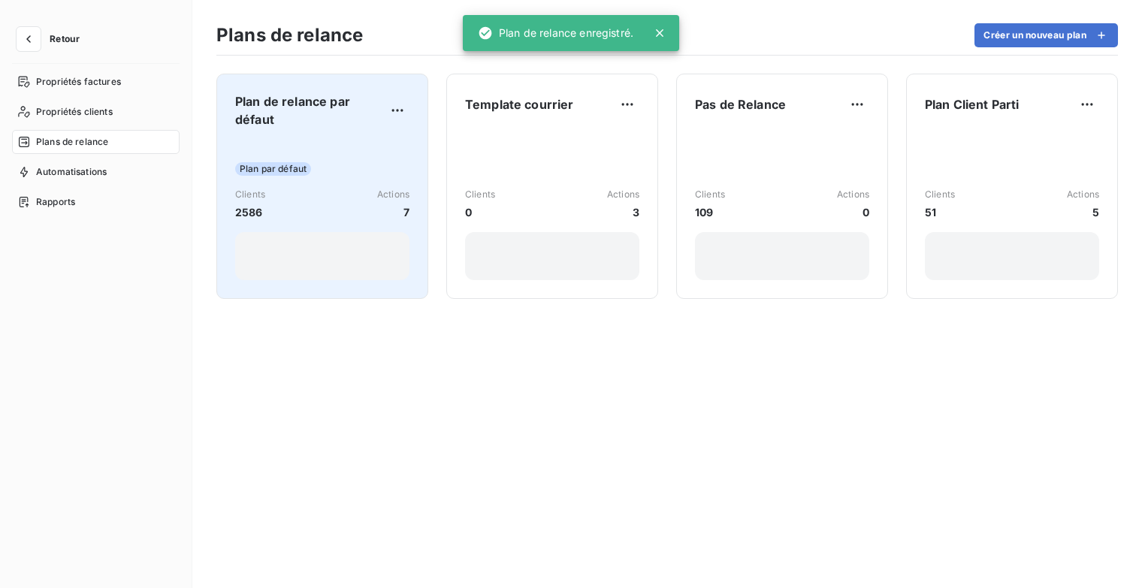
click at [295, 165] on span "Plan par défaut" at bounding box center [273, 169] width 76 height 14
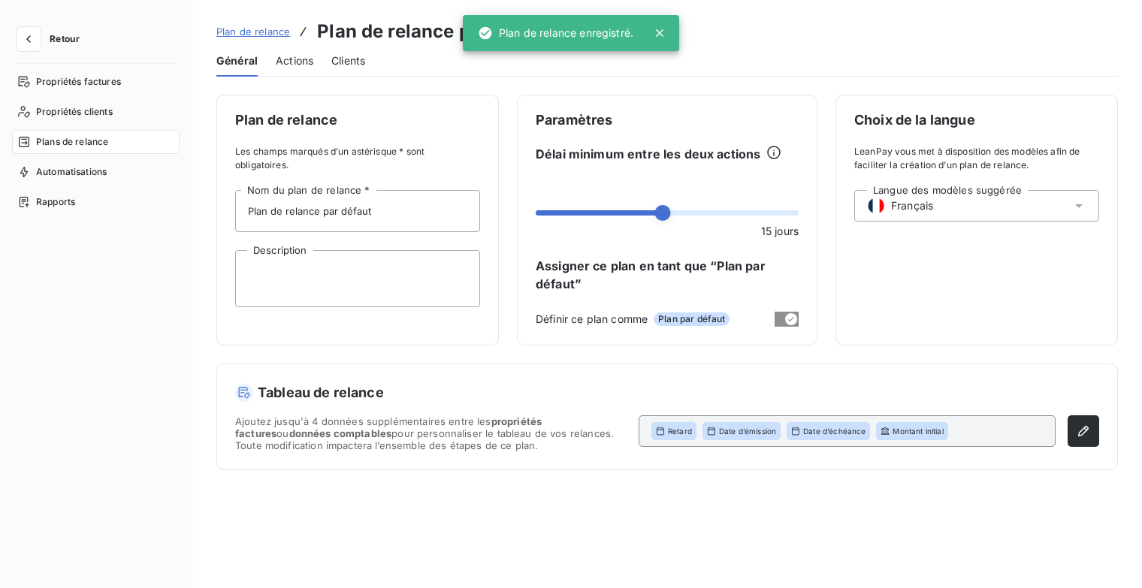
click at [295, 53] on span "Actions" at bounding box center [295, 60] width 38 height 15
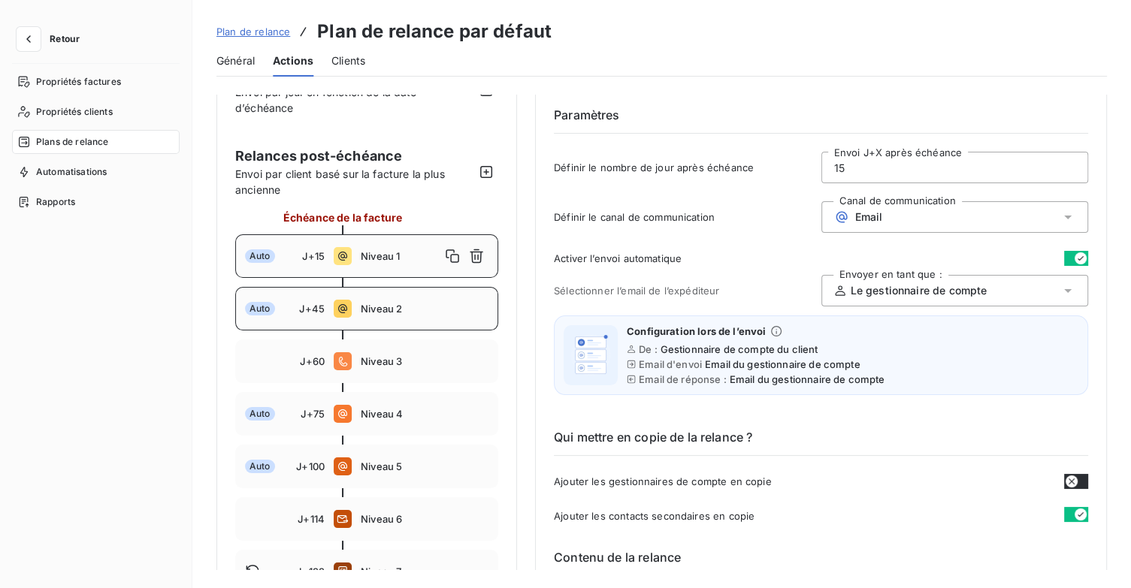
scroll to position [225, 0]
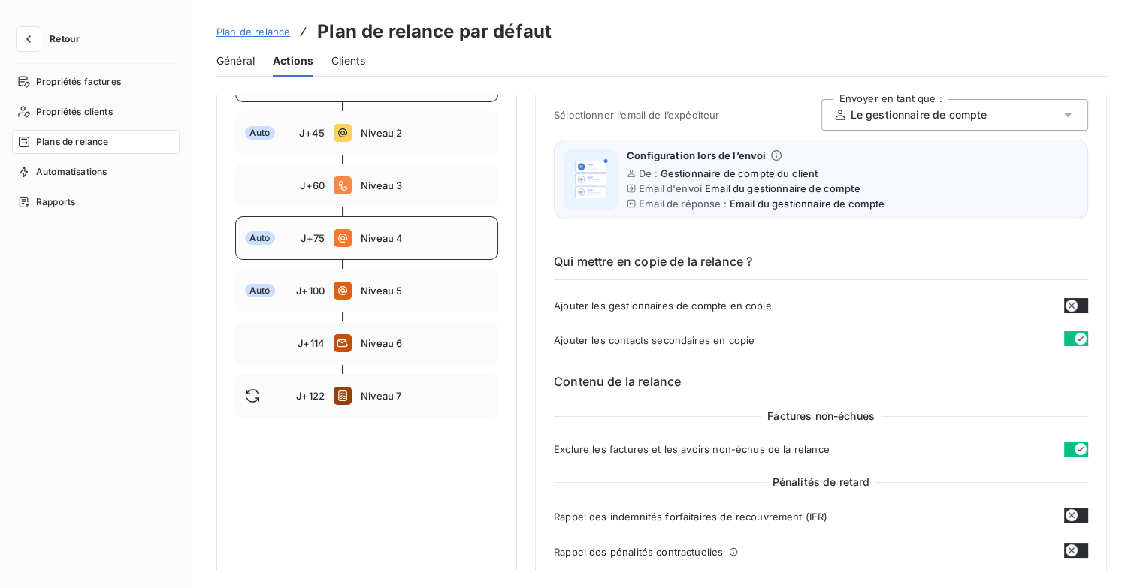
click at [388, 246] on div "Auto J+75 Niveau 4" at bounding box center [366, 238] width 263 height 44
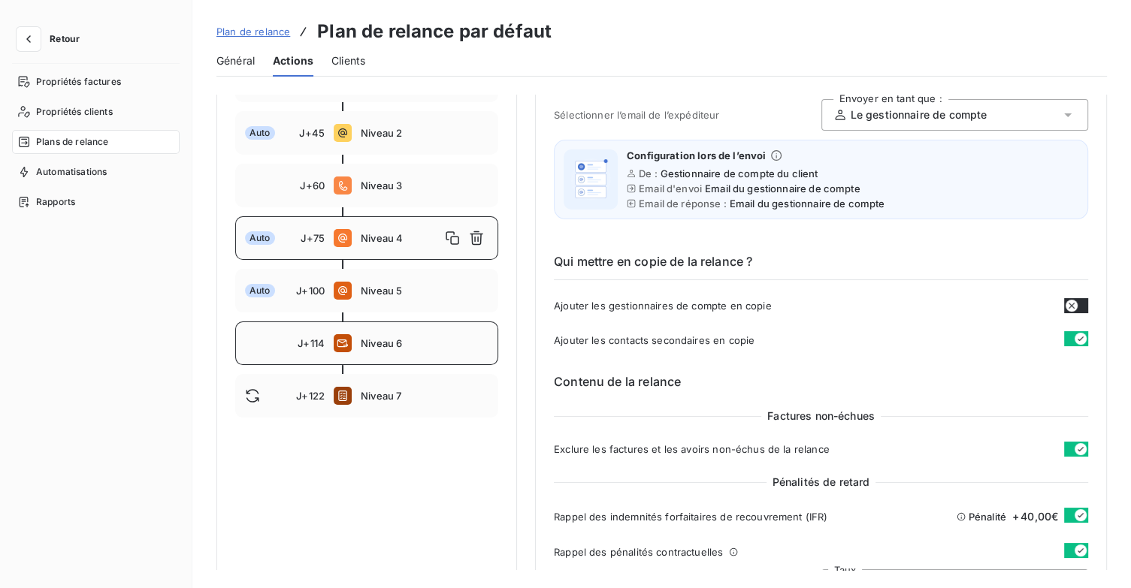
click at [398, 339] on span "Niveau 6" at bounding box center [425, 343] width 128 height 12
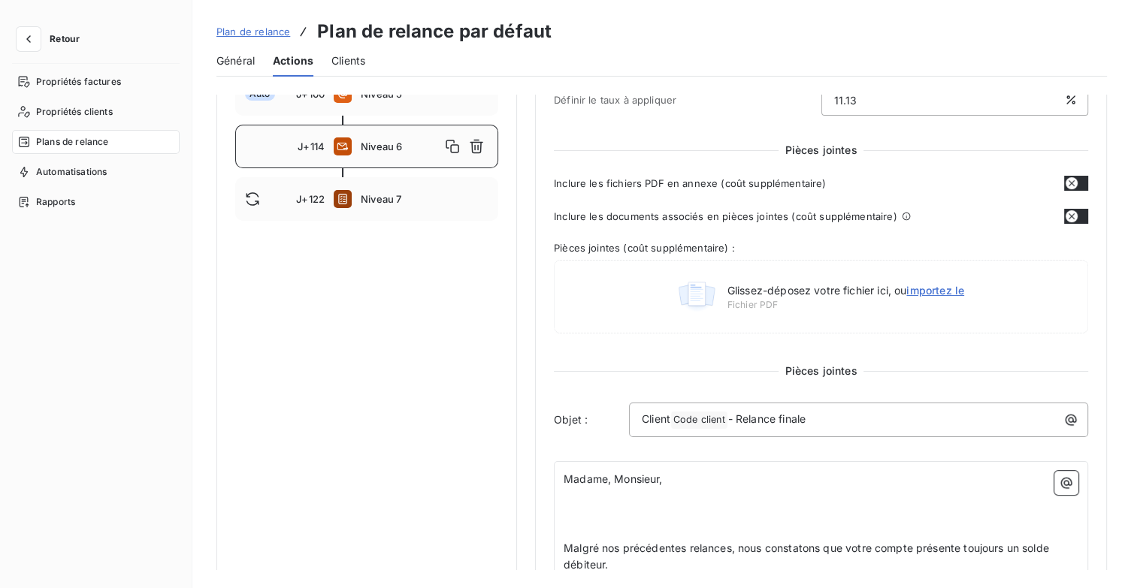
scroll to position [301, 0]
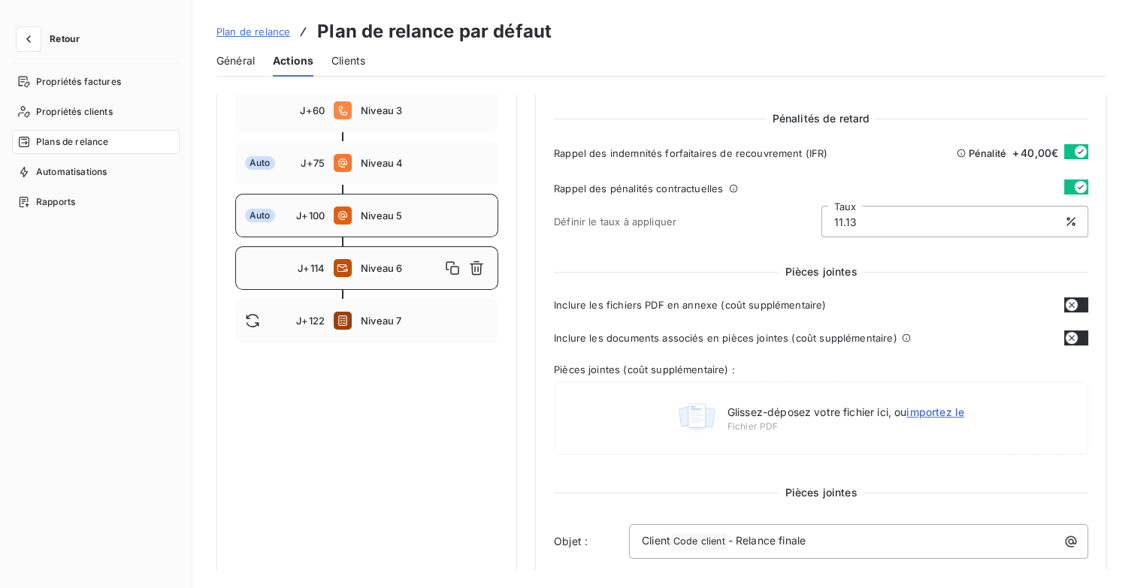
click at [395, 223] on div "Auto J+100 Niveau 5" at bounding box center [366, 216] width 263 height 44
type input "100"
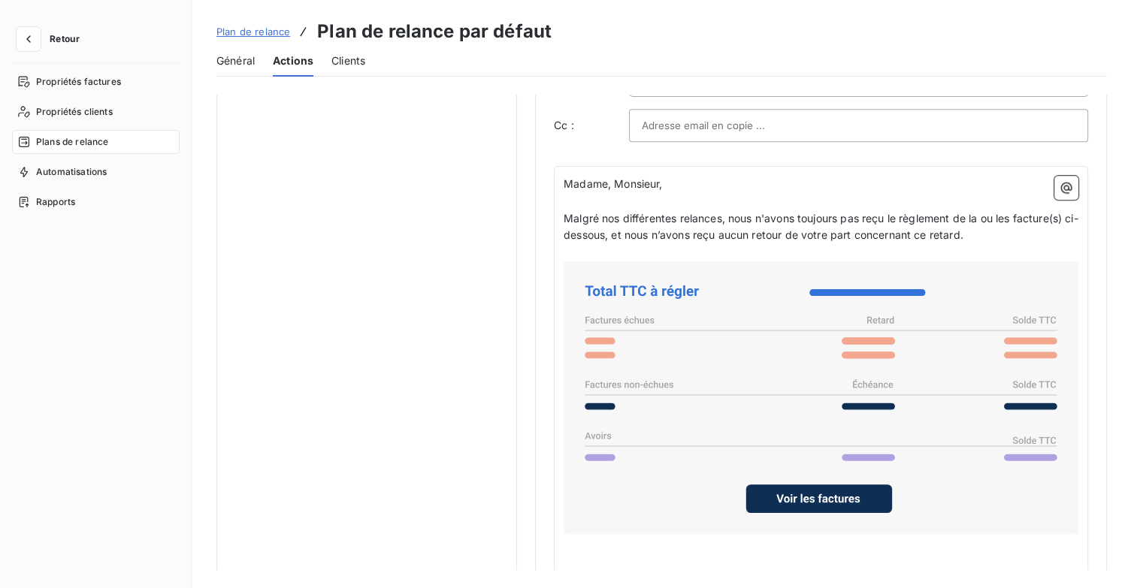
scroll to position [1028, 0]
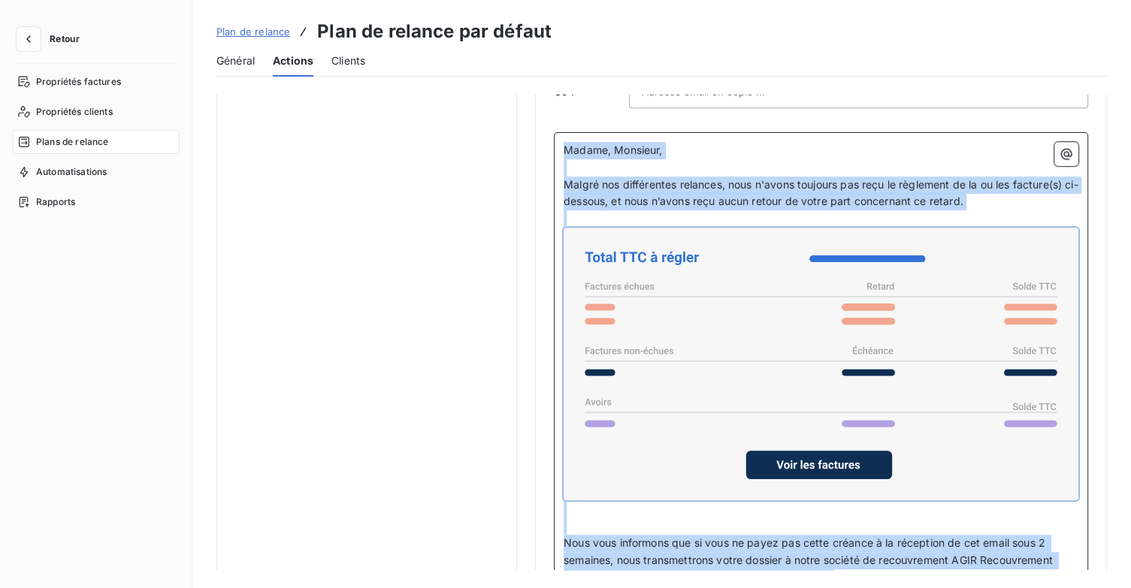
scroll to position [1273, 0]
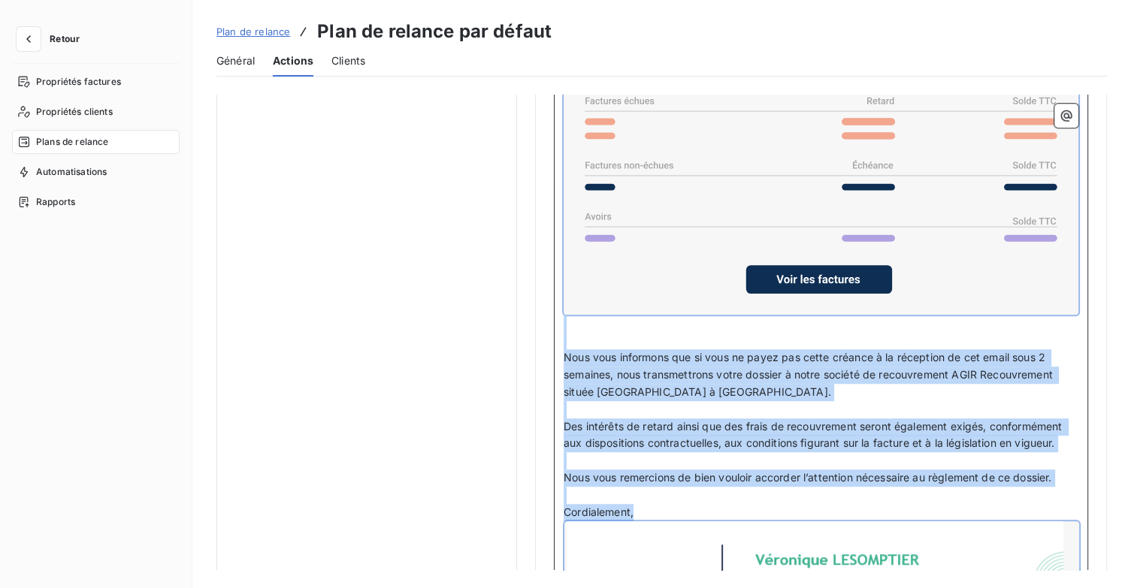
drag, startPoint x: 564, startPoint y: 208, endPoint x: 931, endPoint y: 554, distance: 503.9
click at [931, 554] on div "Madame, Monsieur, ﻿ Malgré nos différentes relances, nous n'avons toujours pas …" at bounding box center [821, 346] width 515 height 780
copy div "Madame, Monsieur, ﻿ Malgré nos différentes relances, nous n'avons toujours pas …"
click at [243, 32] on span "Plan de relance" at bounding box center [253, 32] width 74 height 12
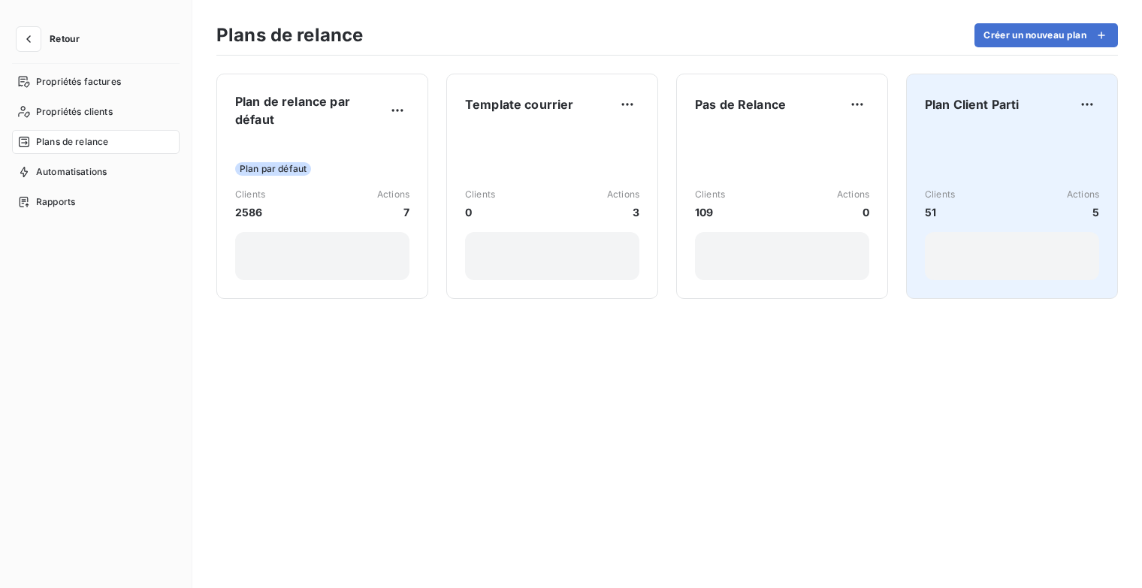
click at [950, 124] on div "Plan Client Parti Clients 51 Actions 5" at bounding box center [1012, 186] width 174 height 188
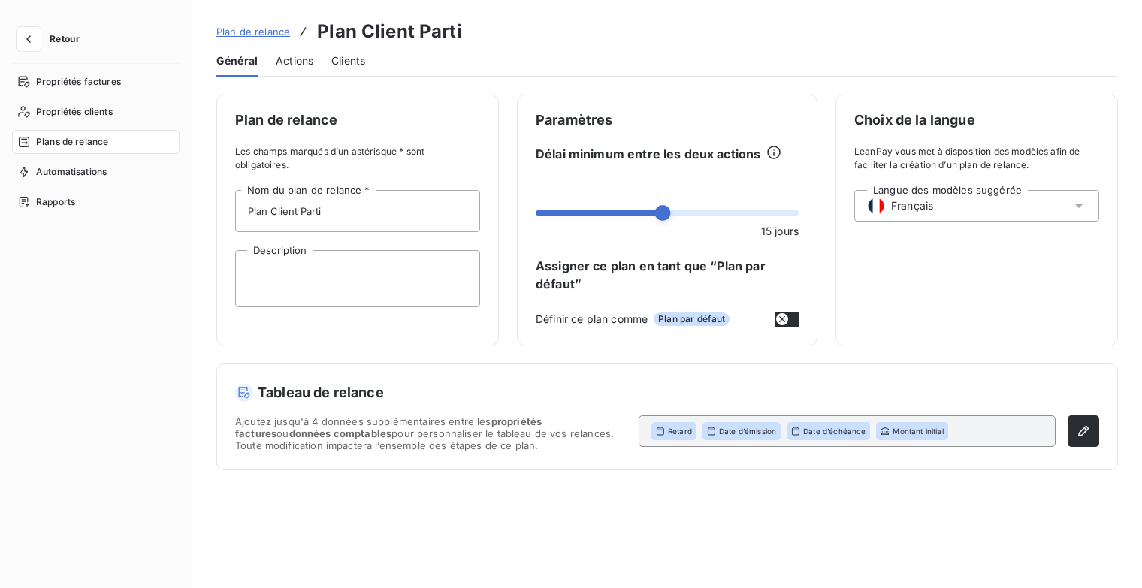
click at [286, 63] on span "Actions" at bounding box center [295, 60] width 38 height 15
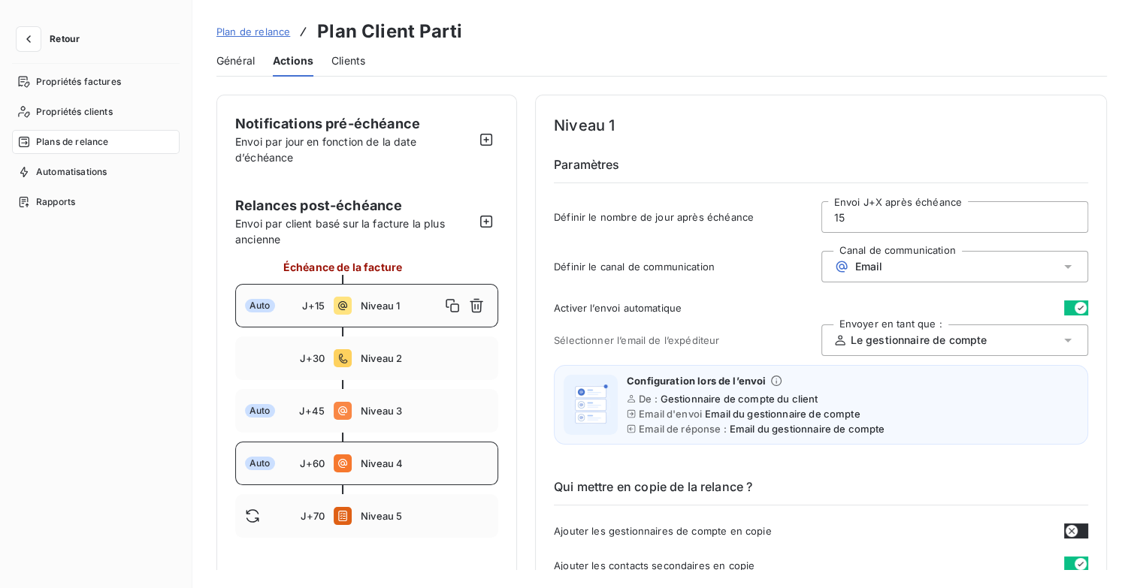
click at [411, 459] on span "Niveau 4" at bounding box center [425, 464] width 128 height 12
type input "60"
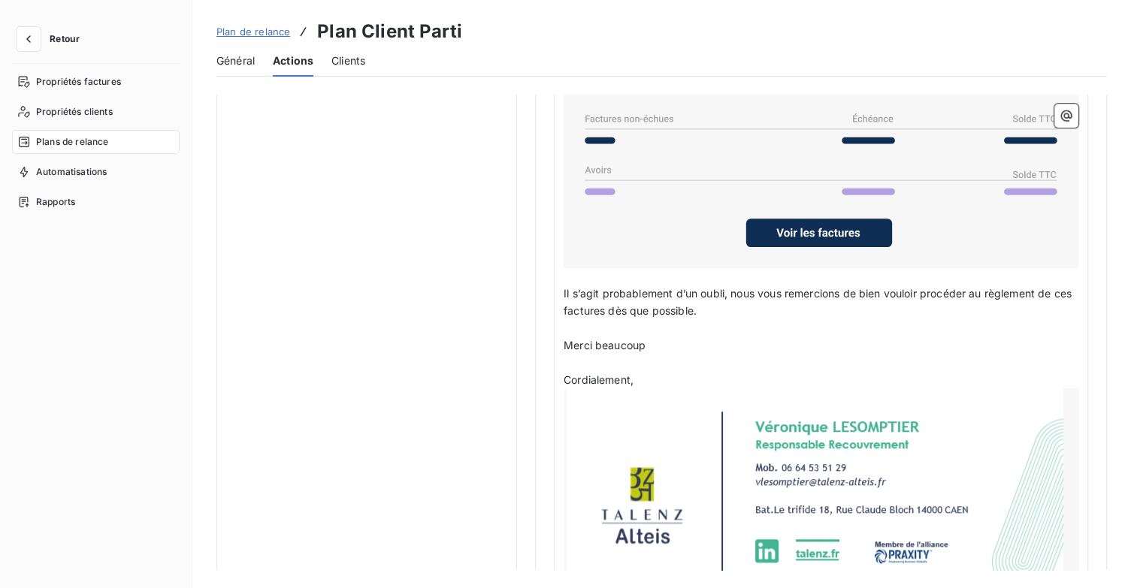
scroll to position [1392, 0]
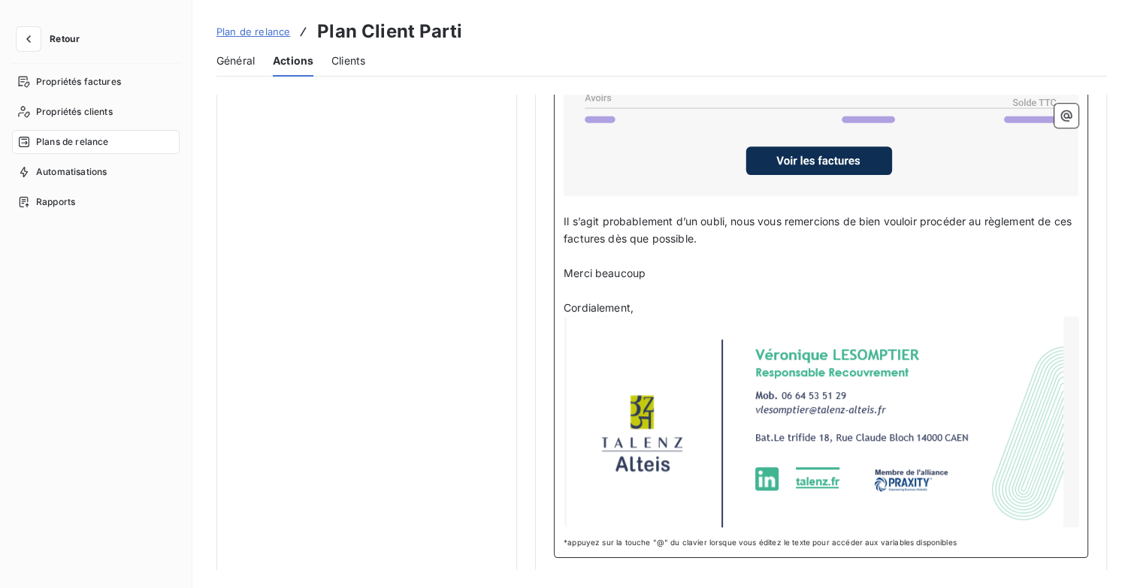
click at [697, 398] on div at bounding box center [821, 421] width 515 height 211
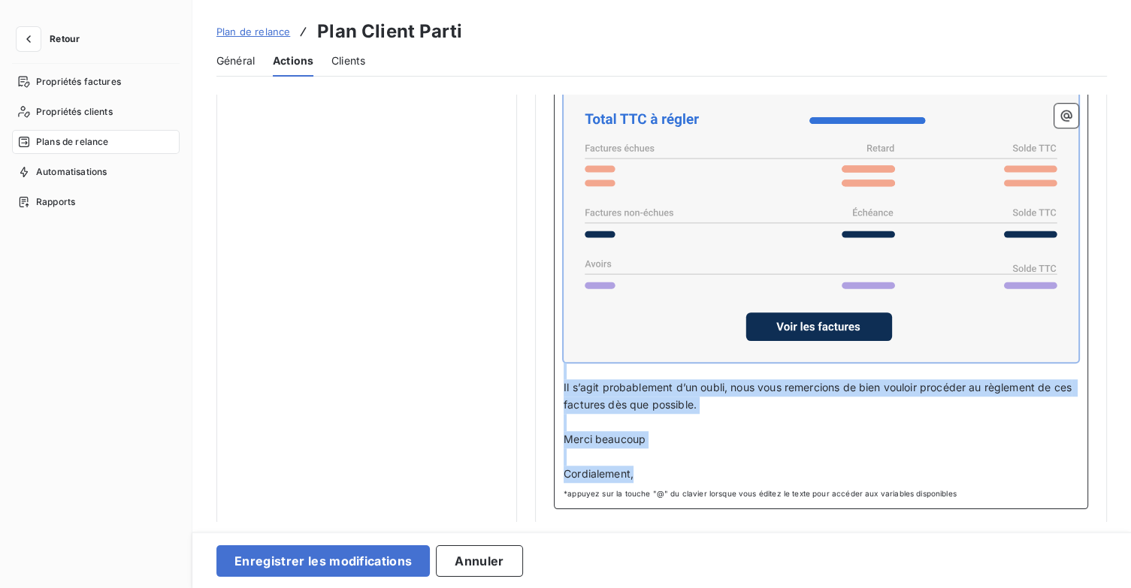
drag, startPoint x: 636, startPoint y: 465, endPoint x: 557, endPoint y: 264, distance: 216.6
click at [557, 264] on div "Bonjour ﻿ Sauf erreur de notre part, il semble que nous n’avons pas [MEDICAL_DA…" at bounding box center [821, 252] width 534 height 516
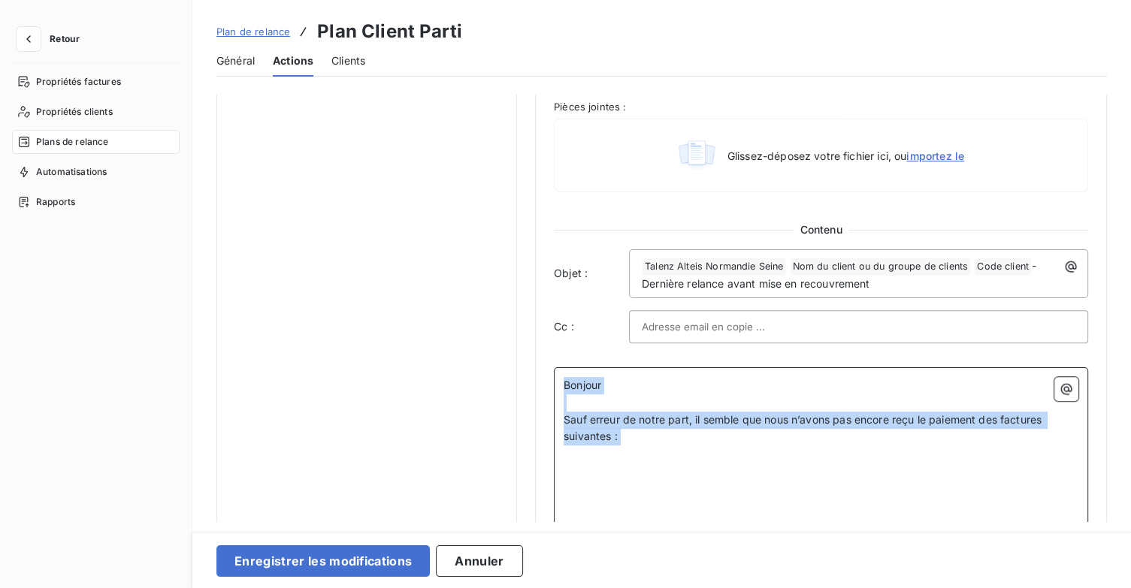
drag, startPoint x: 579, startPoint y: 454, endPoint x: 547, endPoint y: 375, distance: 85.3
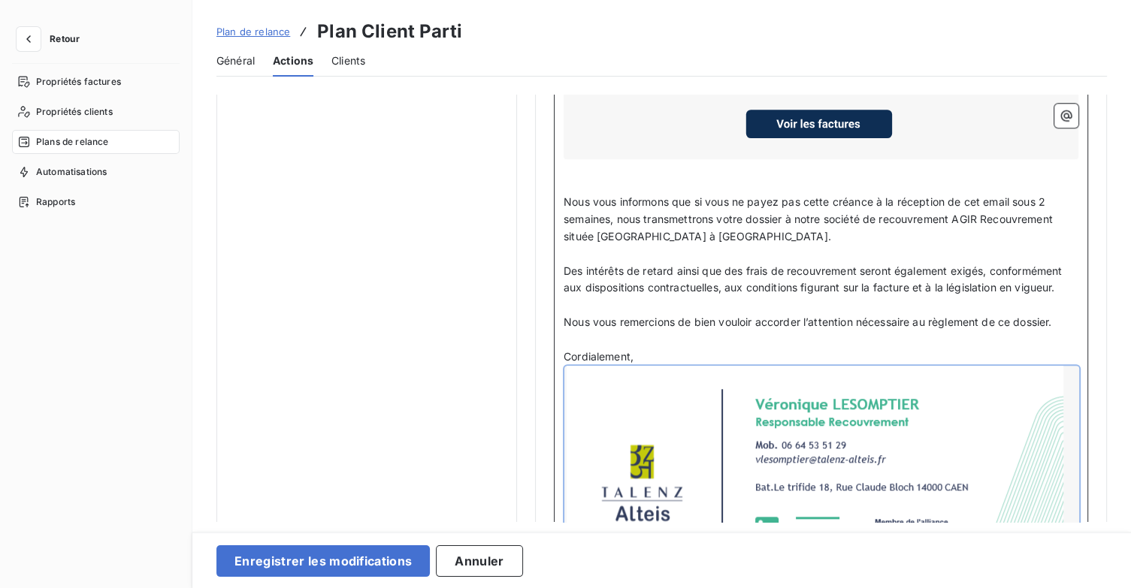
scroll to position [1410, 0]
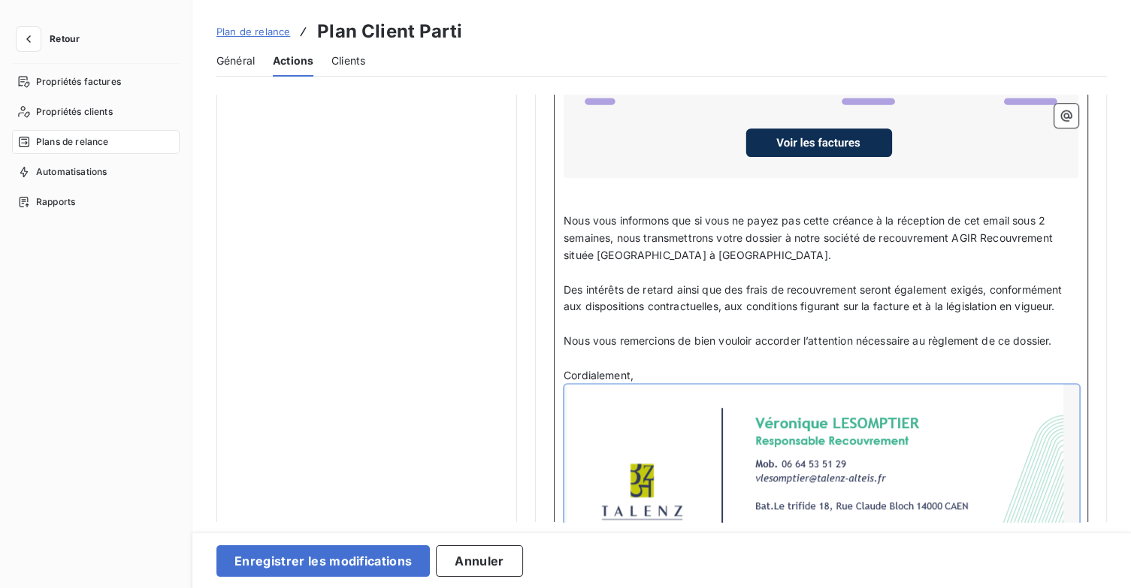
click at [1047, 214] on span "Nous vous informons que si vous ne payez pas cette créance à la réception de ce…" at bounding box center [810, 237] width 492 height 47
drag, startPoint x: 609, startPoint y: 231, endPoint x: 569, endPoint y: 234, distance: 40.7
click at [569, 234] on span "Nous vous informons que si vous ne payez pas cette créance à la réception de ce…" at bounding box center [810, 237] width 492 height 47
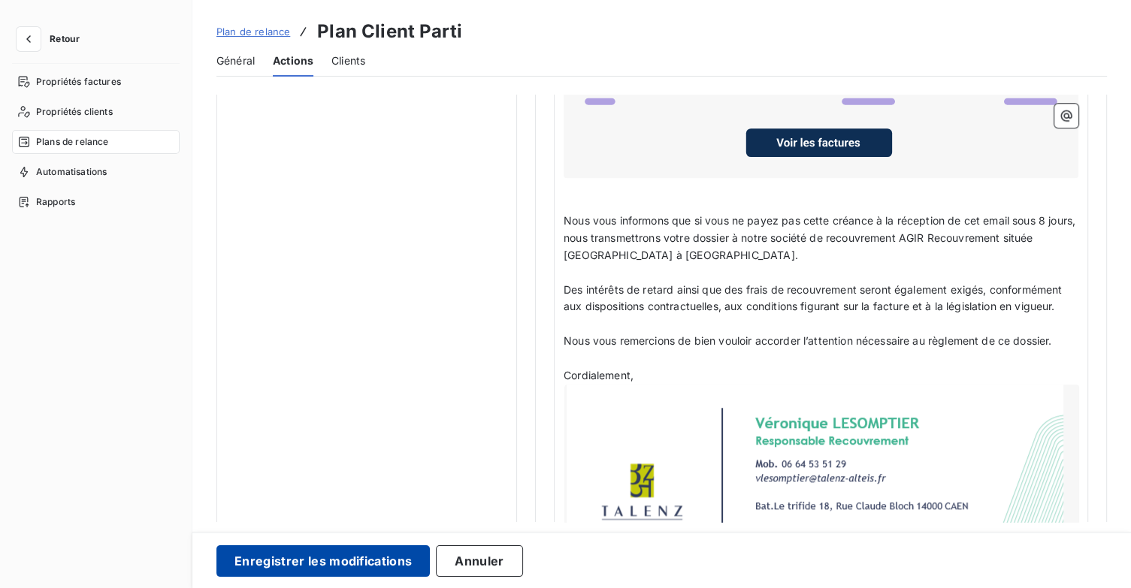
click at [404, 569] on button "Enregistrer les modifications" at bounding box center [322, 562] width 213 height 32
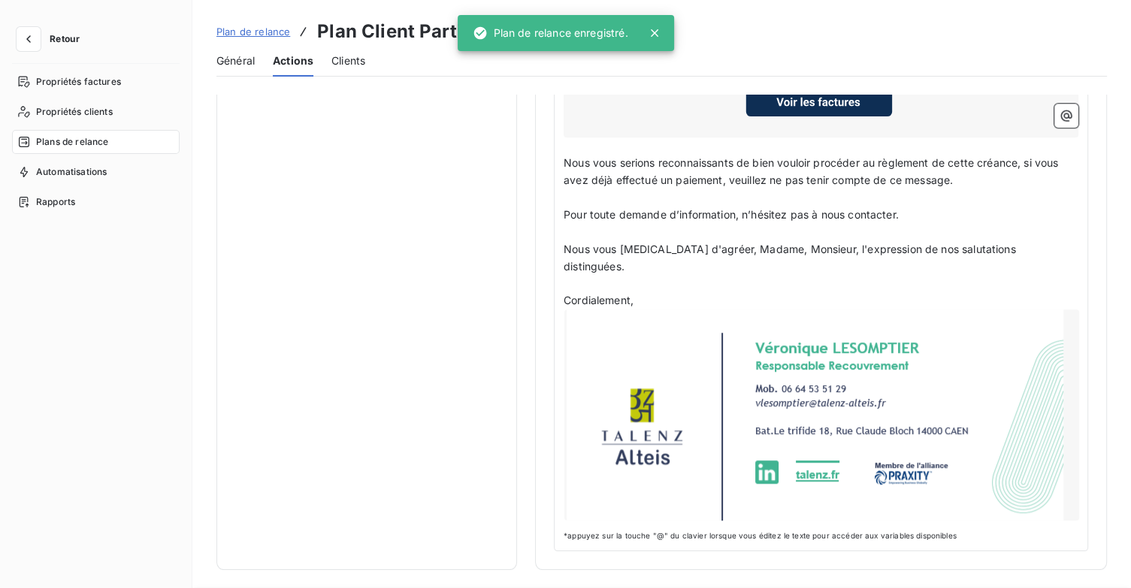
scroll to position [33, 0]
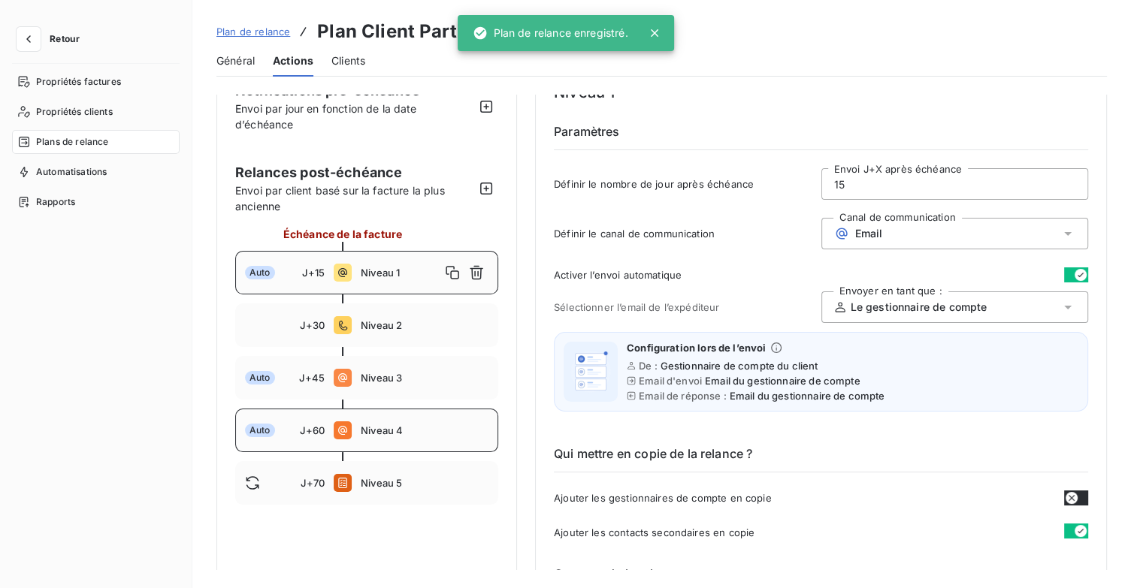
click at [365, 420] on div "Auto J+60 Niveau 4" at bounding box center [366, 431] width 263 height 44
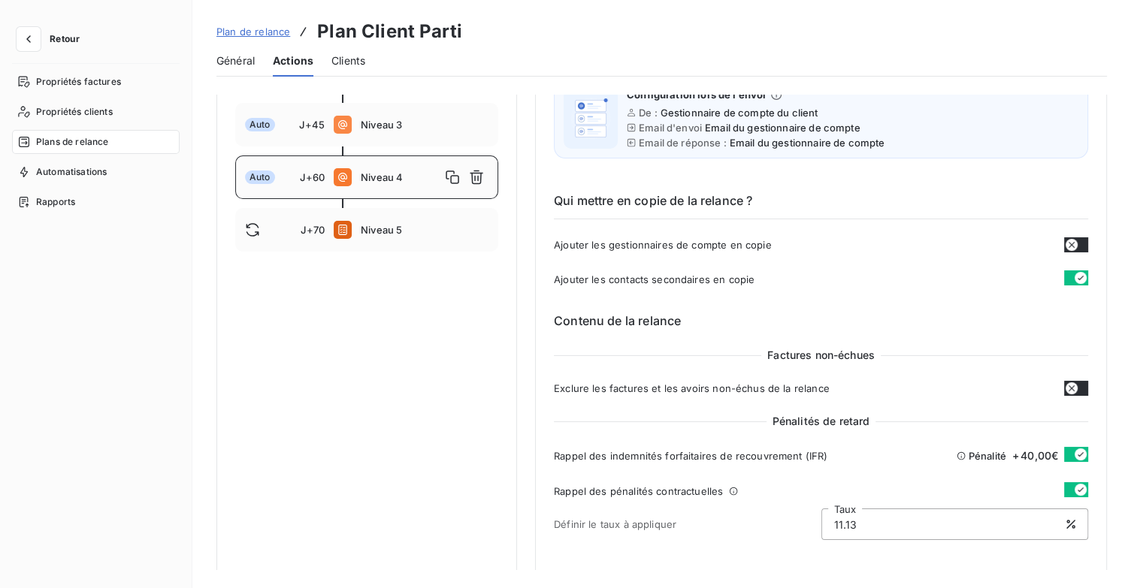
scroll to position [258, 0]
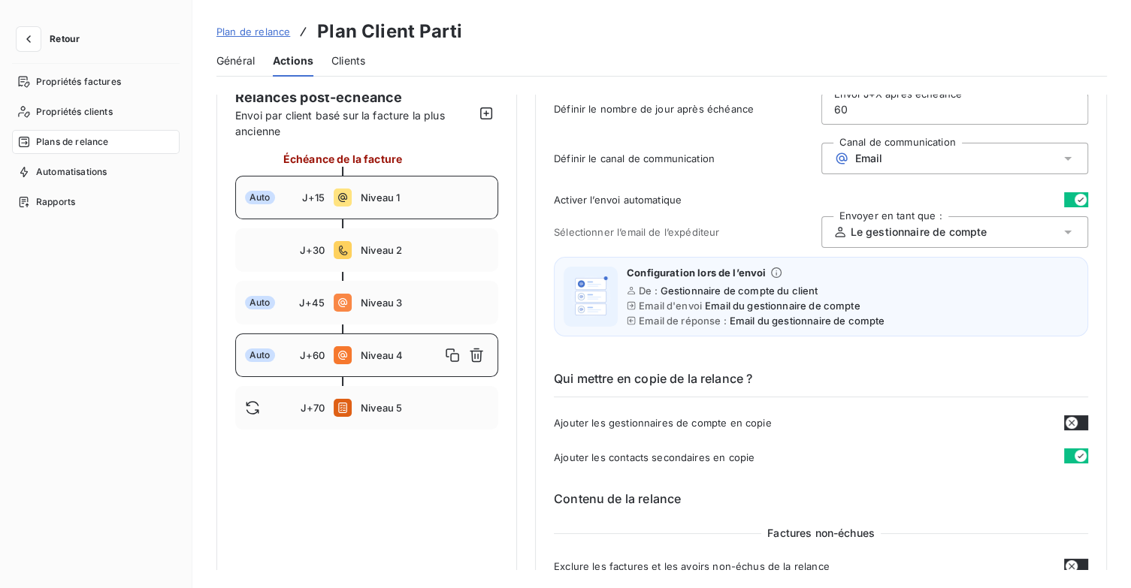
click at [376, 192] on span "Niveau 1" at bounding box center [425, 198] width 128 height 12
type input "15"
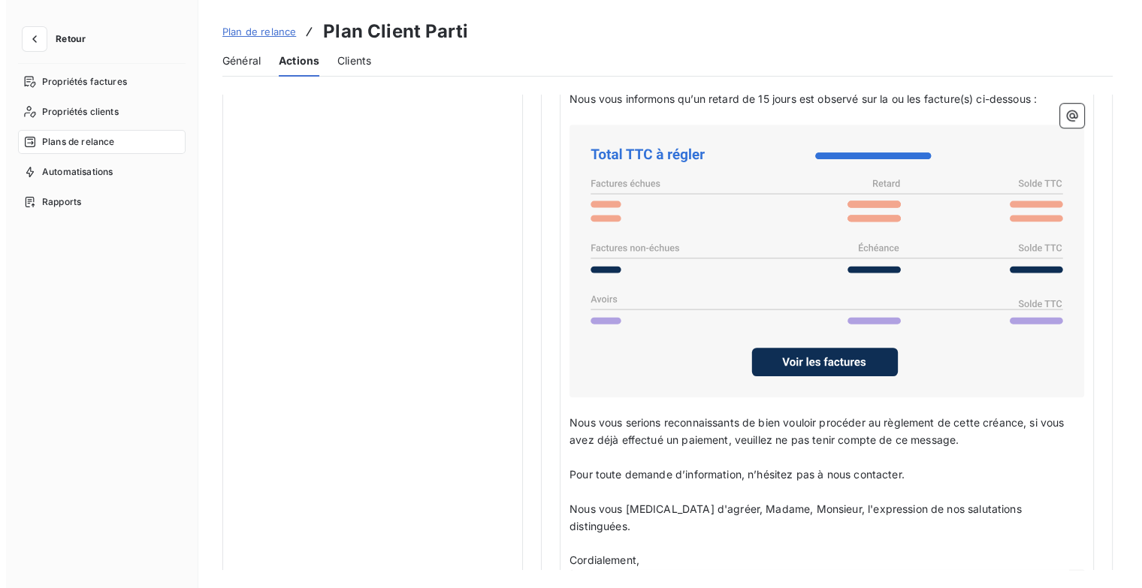
scroll to position [1010, 0]
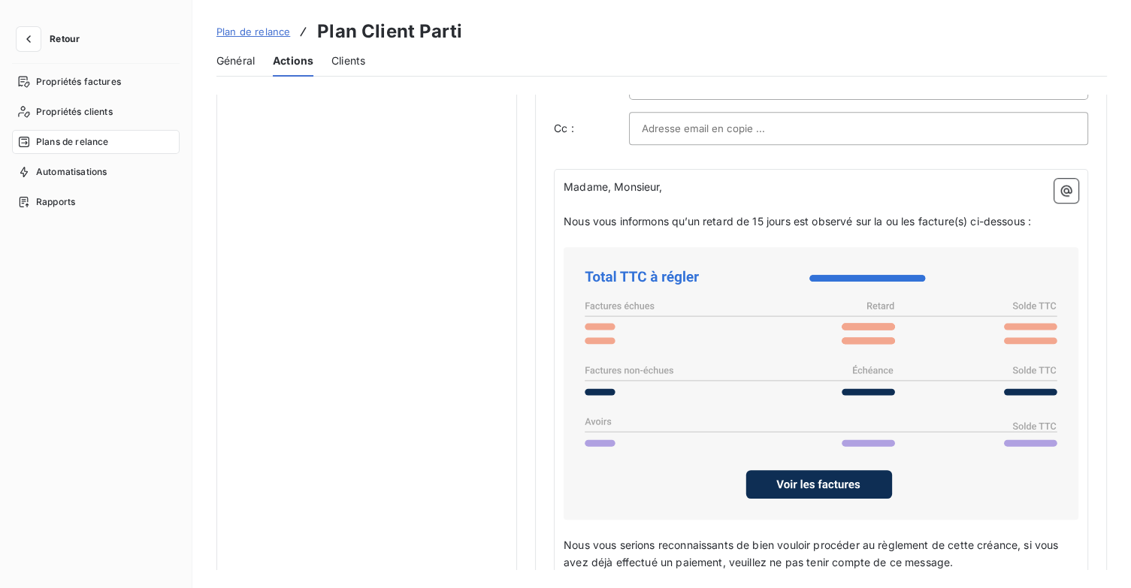
click at [75, 37] on span "Retour" at bounding box center [65, 39] width 30 height 9
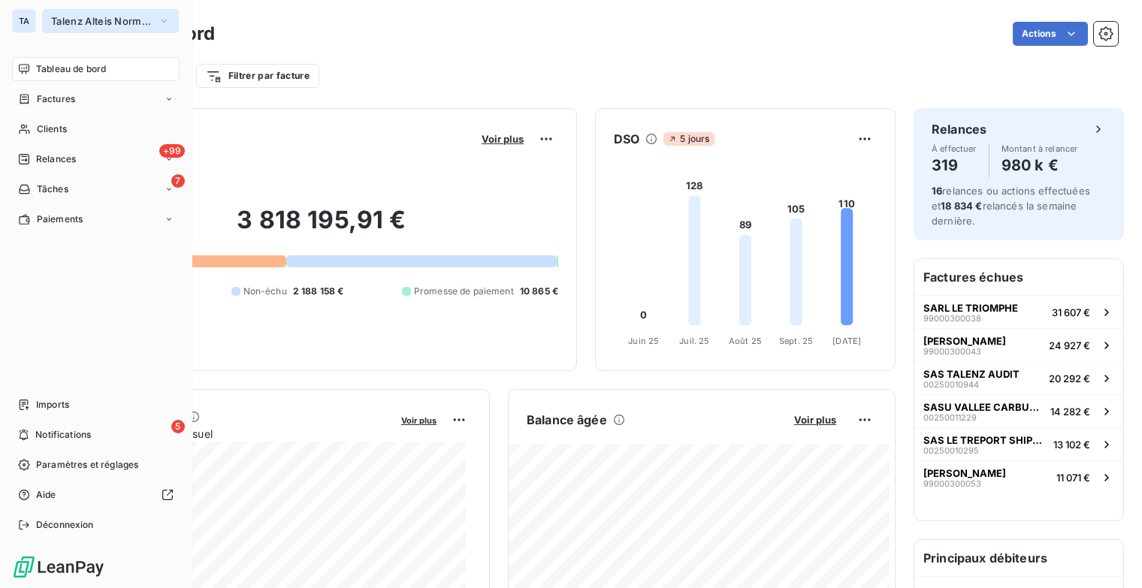
drag, startPoint x: 154, startPoint y: 20, endPoint x: 156, endPoint y: 35, distance: 15.9
click at [155, 20] on button "Talenz Alteis Normandie Seine" at bounding box center [110, 21] width 137 height 24
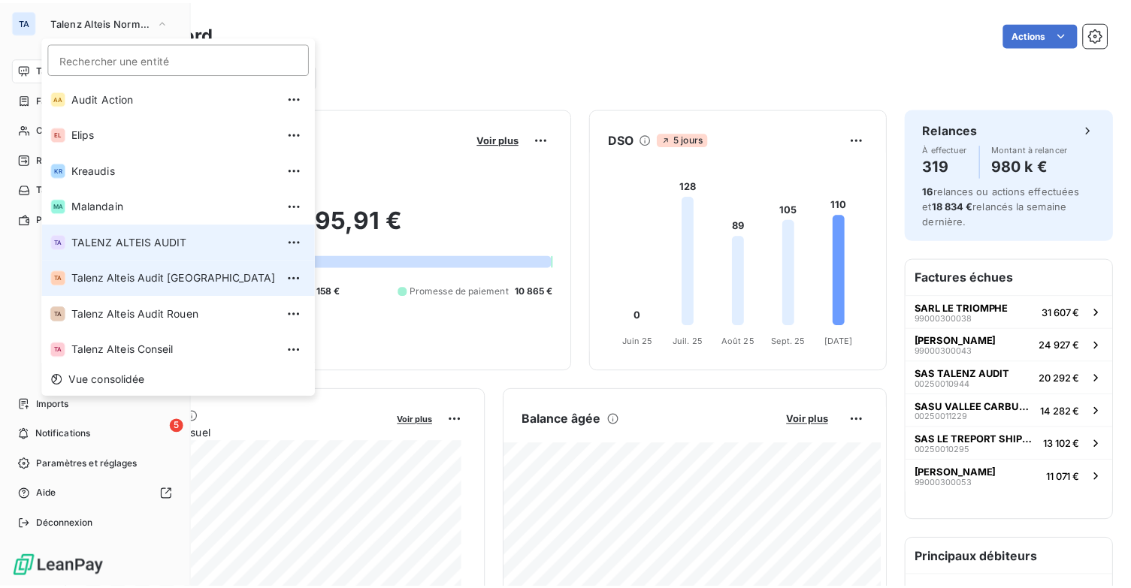
scroll to position [113, 0]
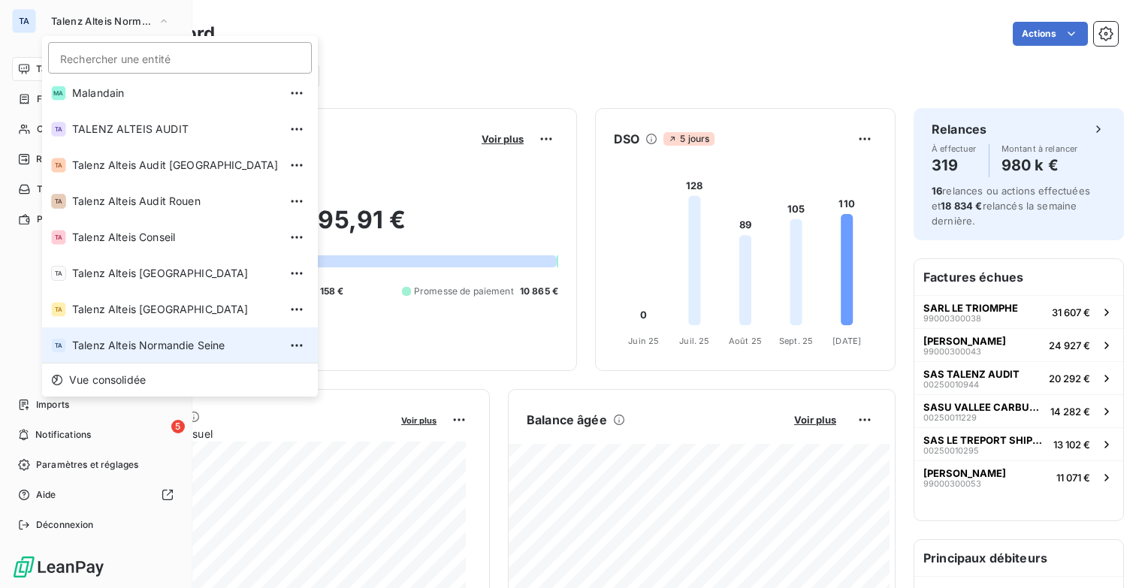
click at [168, 346] on span "Talenz Alteis Normandie Seine" at bounding box center [175, 345] width 207 height 15
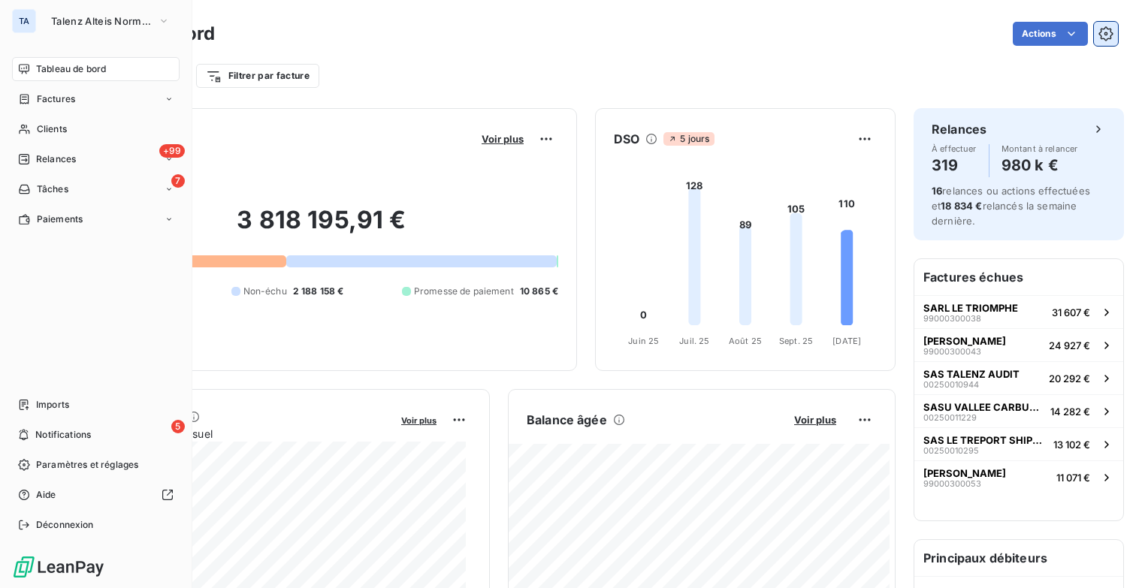
click at [1099, 26] on icon "button" at bounding box center [1106, 33] width 15 height 15
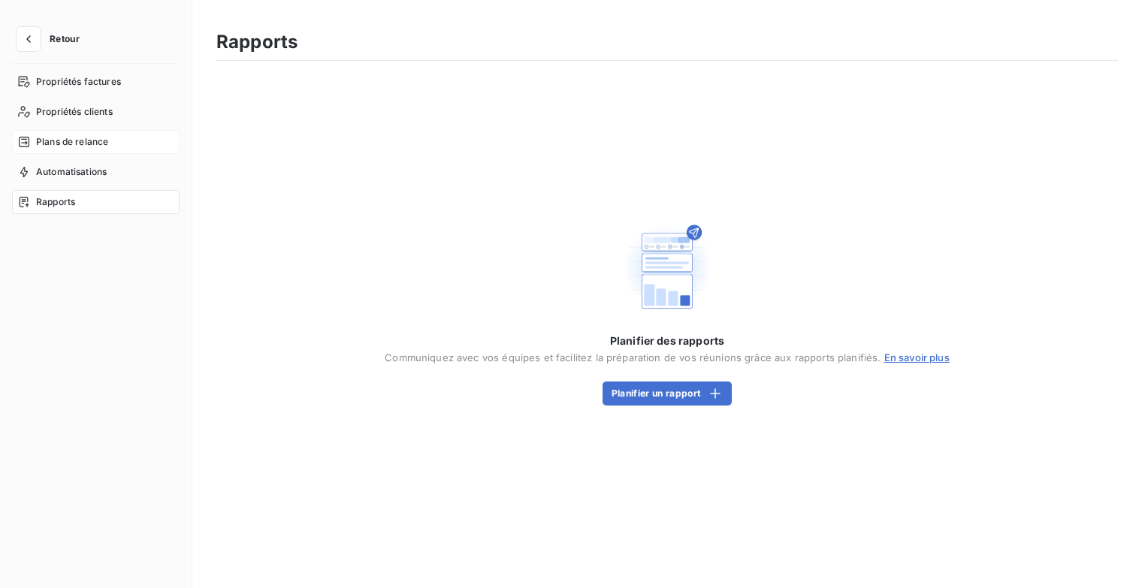
click at [93, 145] on span "Plans de relance" at bounding box center [72, 142] width 72 height 14
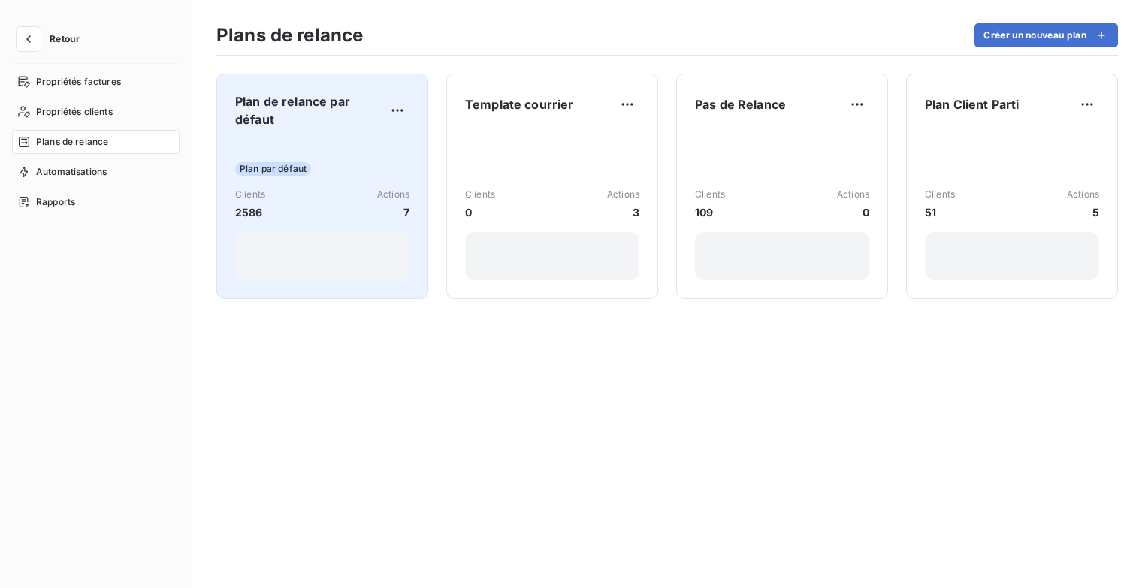
click at [321, 104] on span "Plan de relance par défaut" at bounding box center [310, 110] width 150 height 36
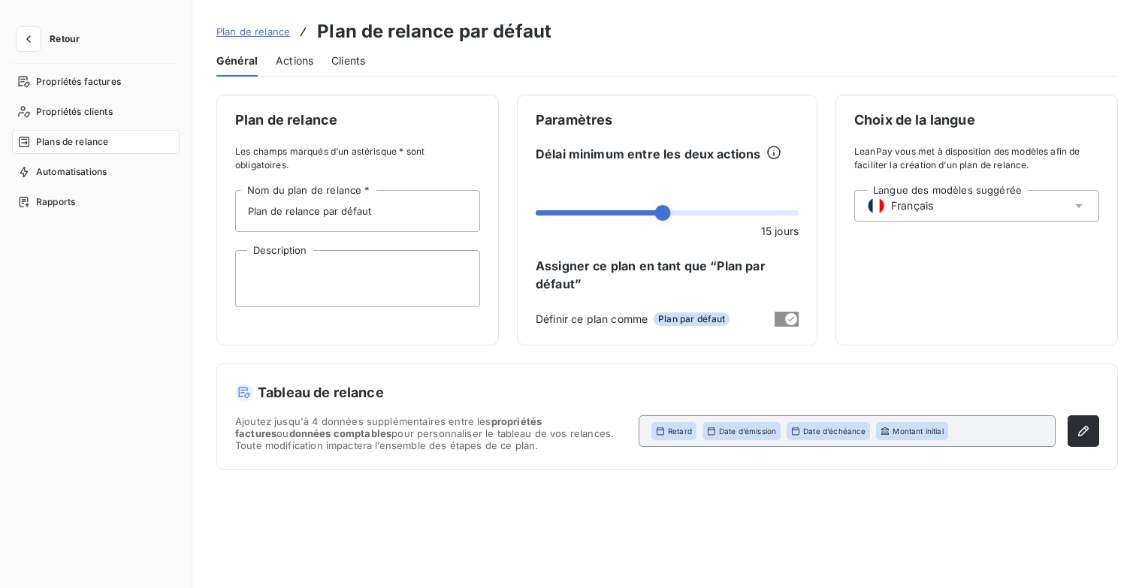
click at [291, 65] on span "Actions" at bounding box center [295, 60] width 38 height 15
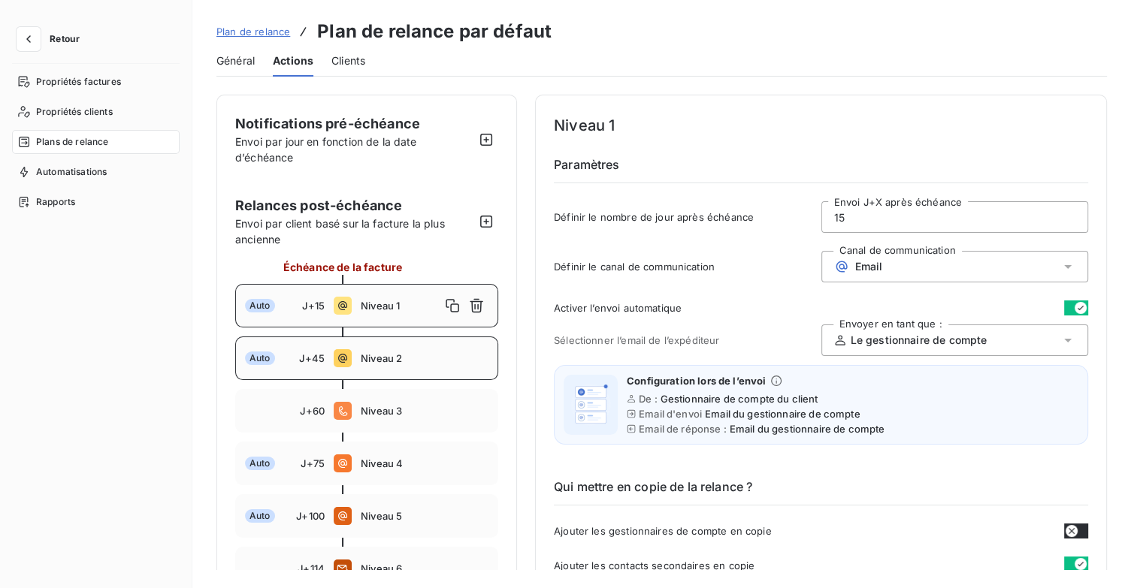
click at [366, 355] on span "Niveau 2" at bounding box center [425, 358] width 128 height 12
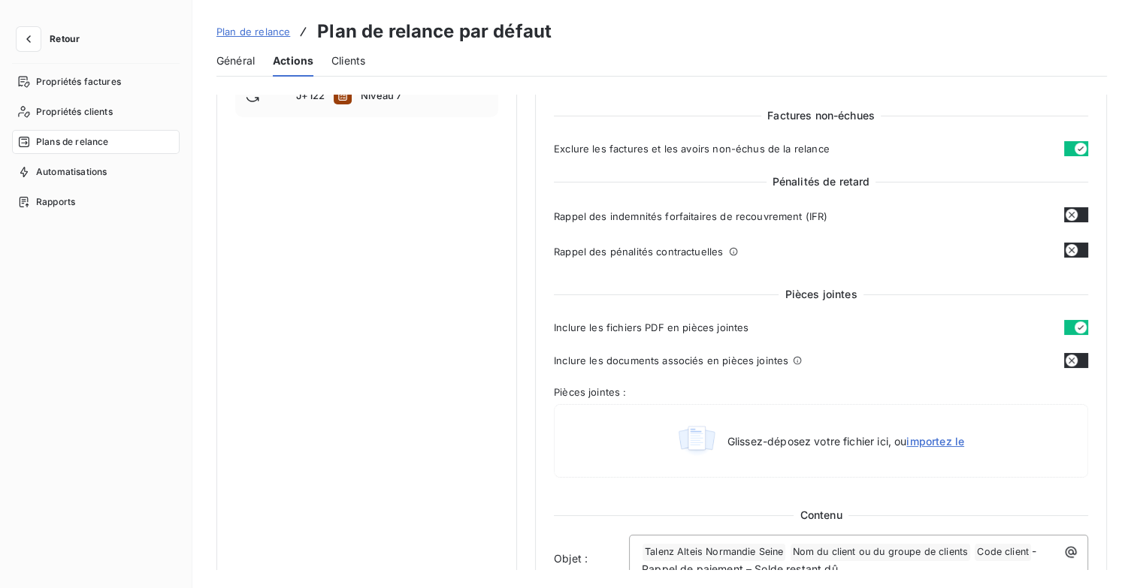
scroll to position [225, 0]
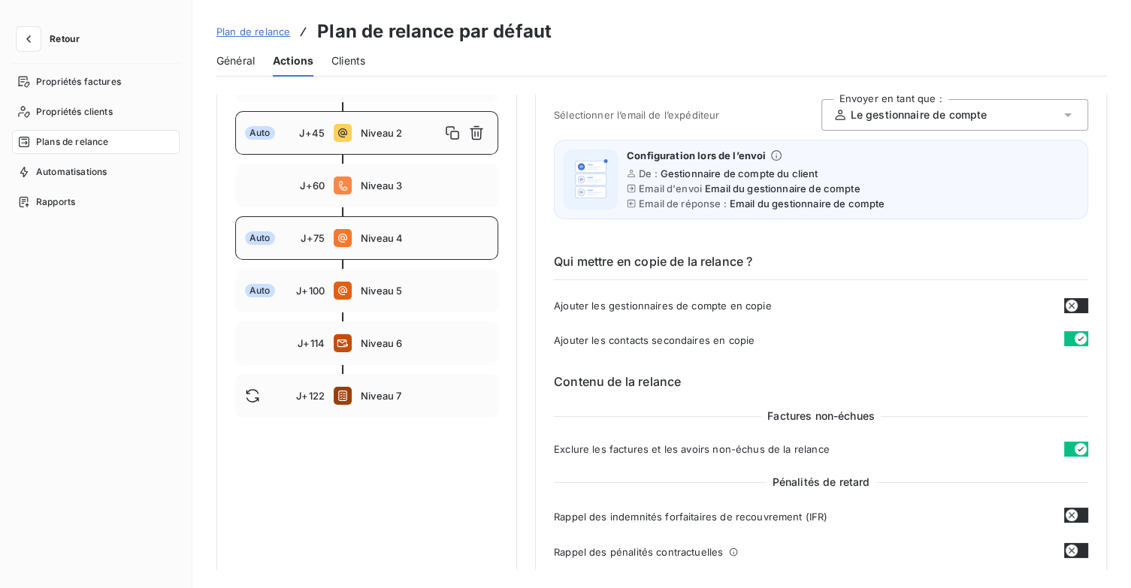
click at [385, 243] on span "Niveau 4" at bounding box center [425, 238] width 128 height 12
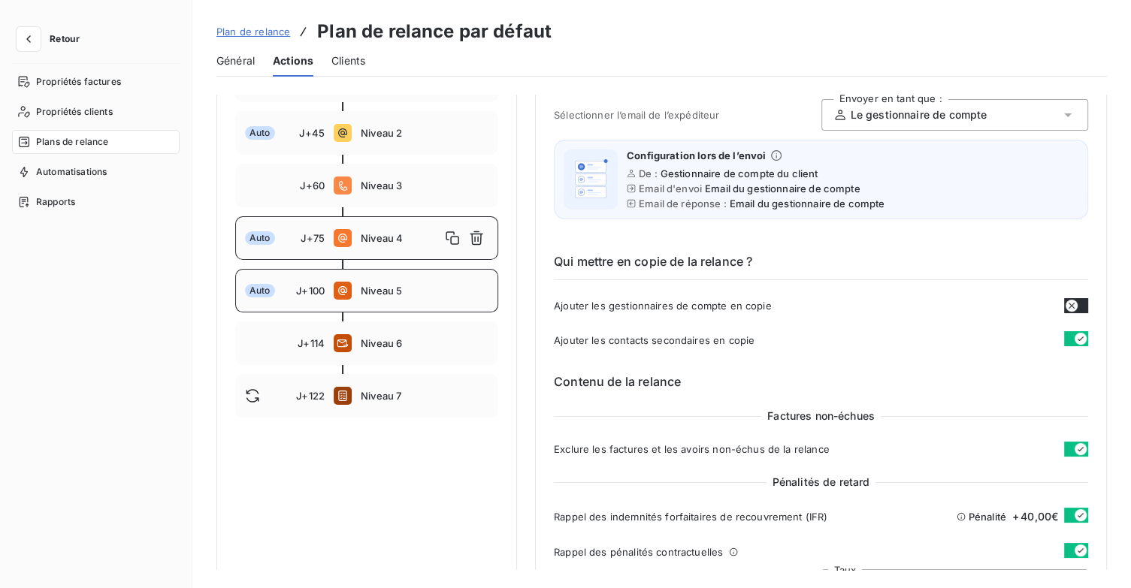
click at [388, 285] on span "Niveau 5" at bounding box center [425, 291] width 128 height 12
type input "100"
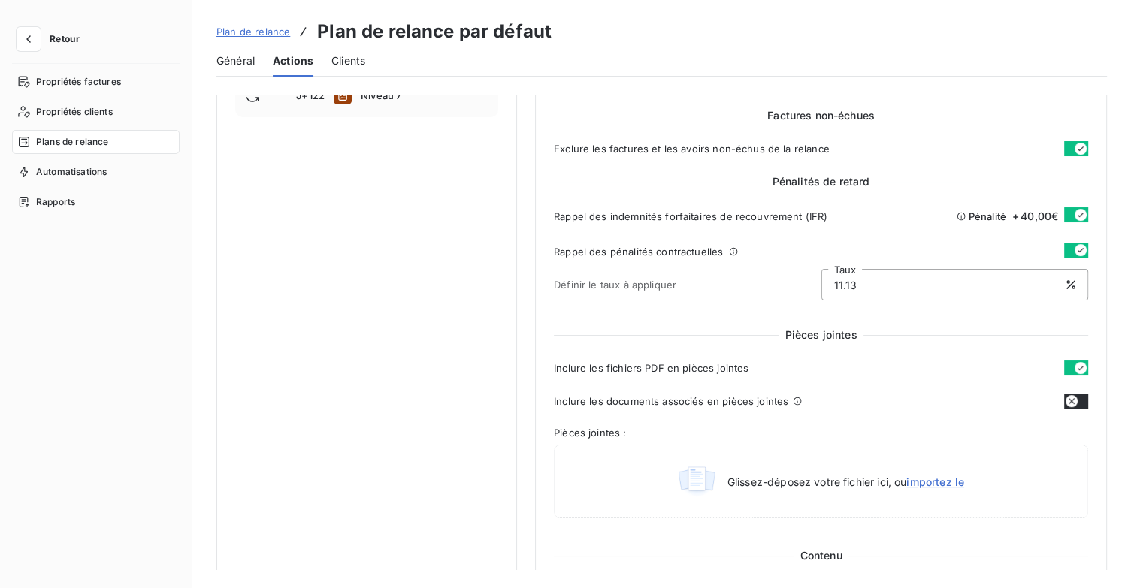
scroll to position [526, 0]
click at [258, 30] on span "Plan de relance" at bounding box center [253, 32] width 74 height 12
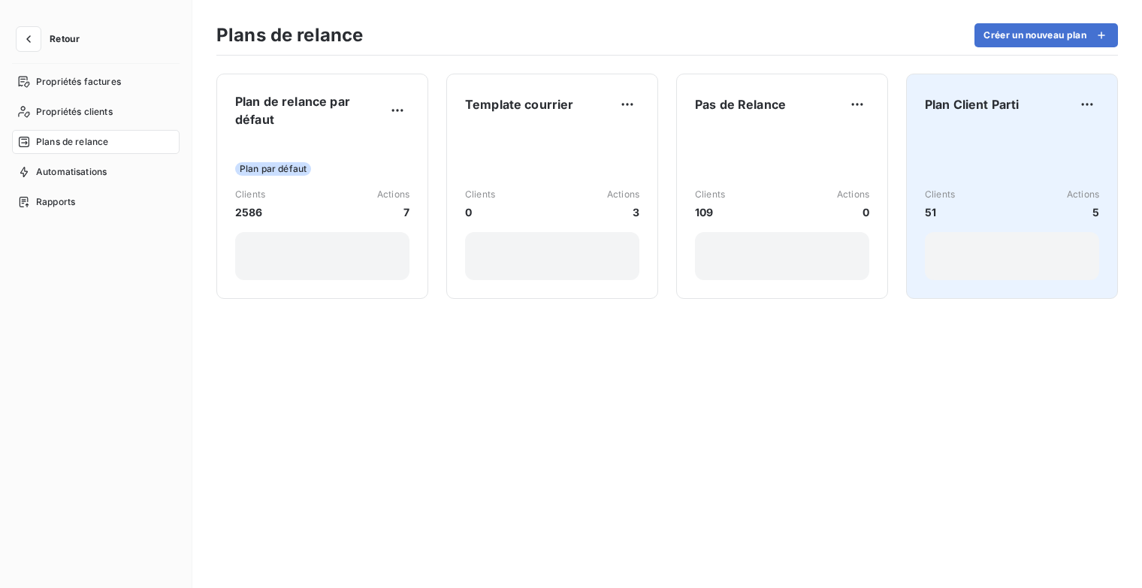
click at [975, 92] on div "Plan Client Parti" at bounding box center [1012, 104] width 174 height 24
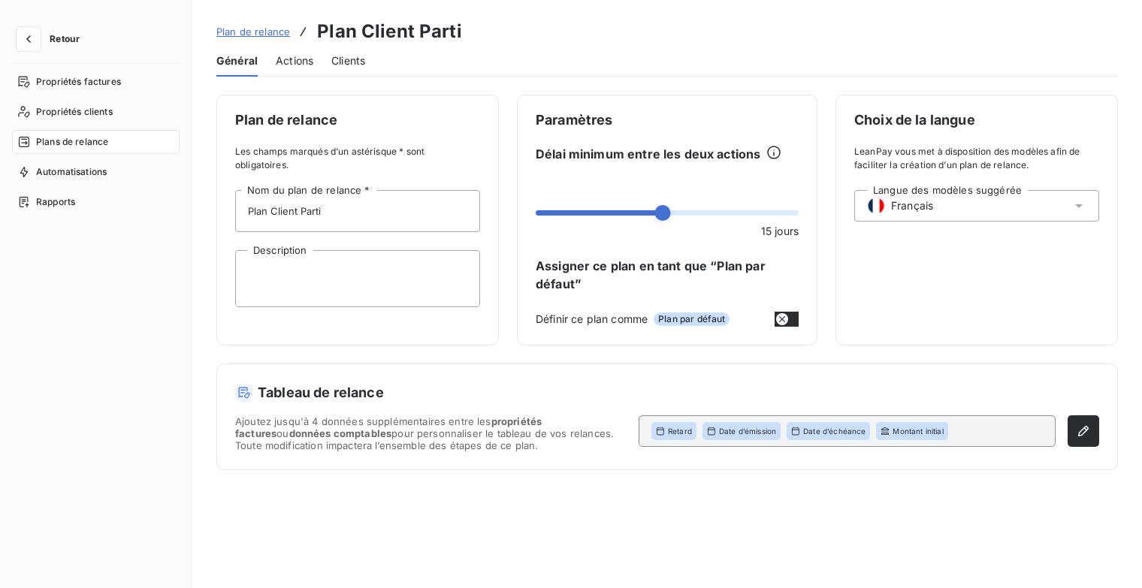
click at [283, 65] on span "Actions" at bounding box center [295, 60] width 38 height 15
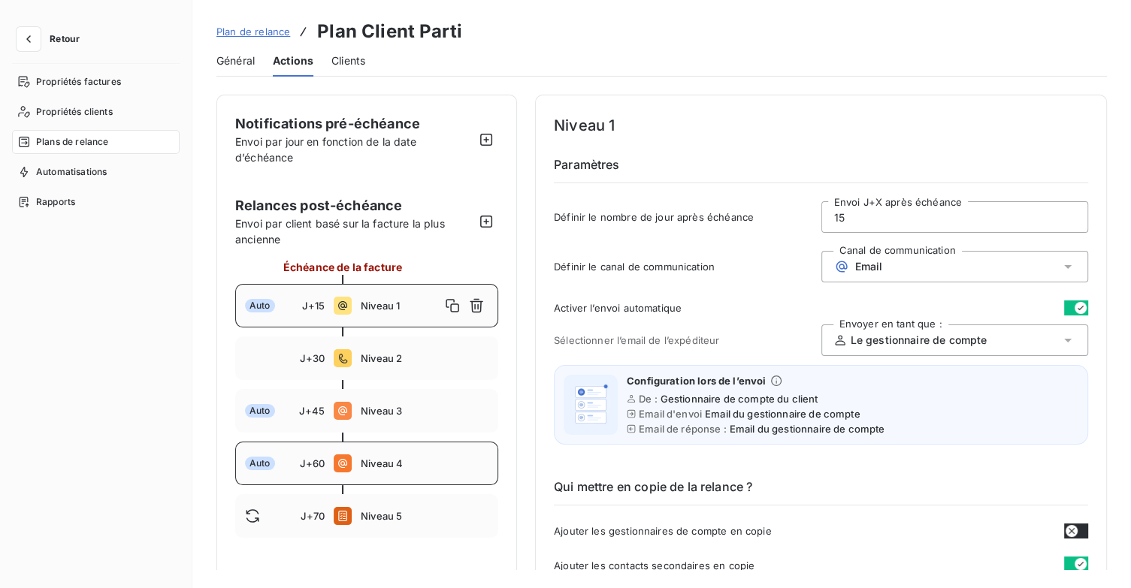
click at [386, 470] on div "Auto J+60 Niveau 4" at bounding box center [366, 464] width 263 height 44
type input "60"
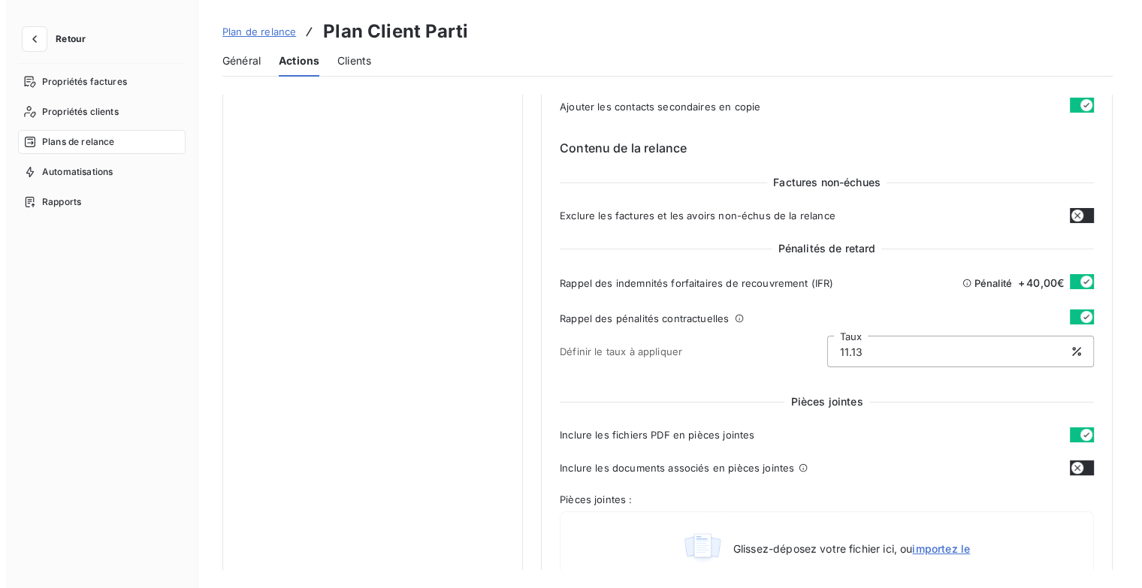
scroll to position [301, 0]
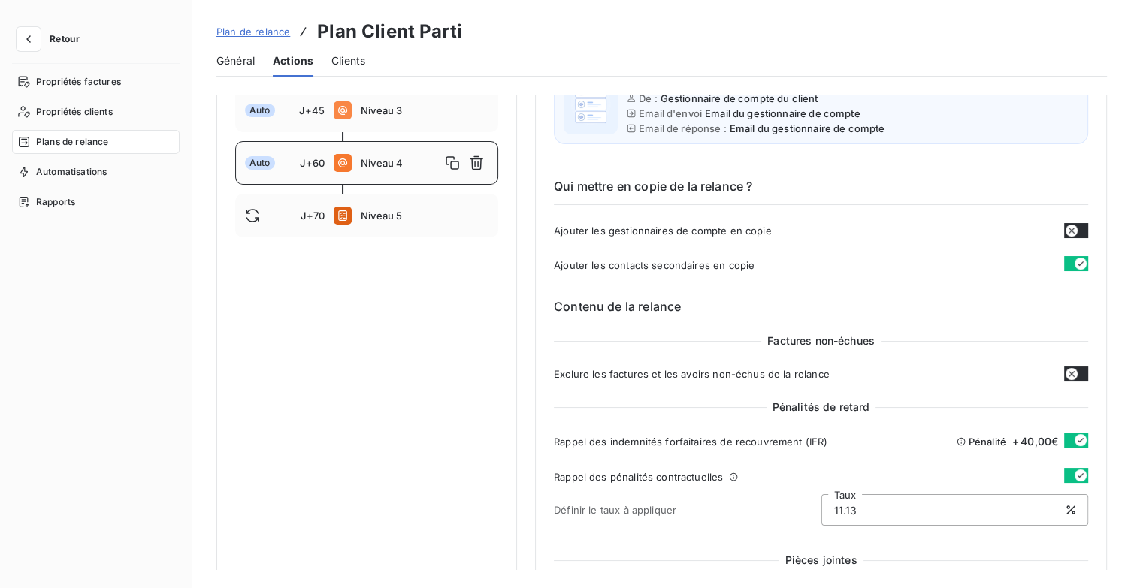
click at [62, 32] on button "Retour" at bounding box center [52, 39] width 80 height 24
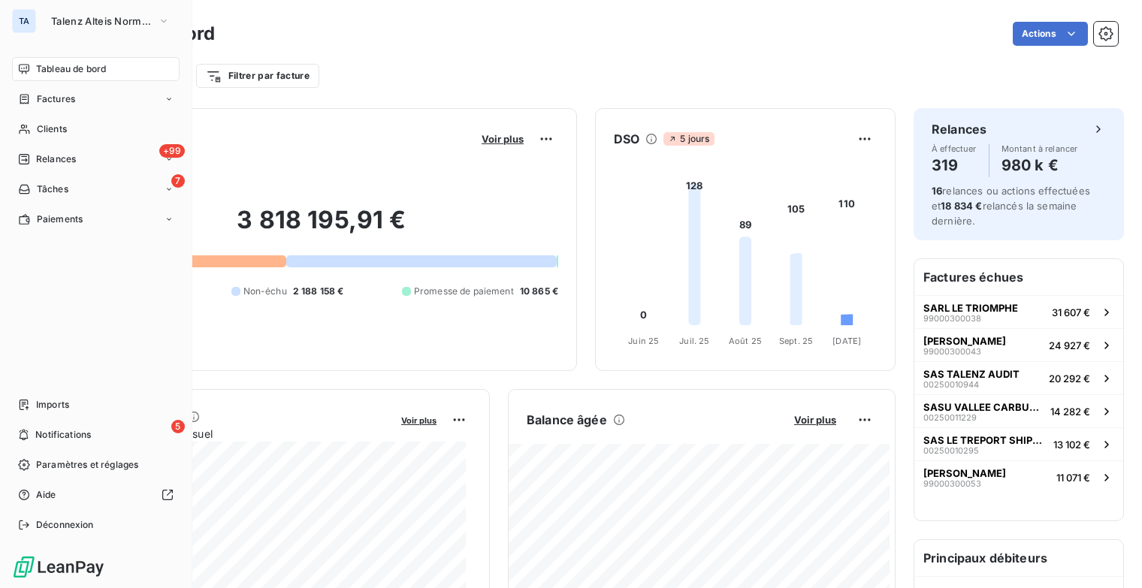
drag, startPoint x: 169, startPoint y: 17, endPoint x: 155, endPoint y: 35, distance: 23.6
click at [168, 17] on icon "button" at bounding box center [164, 21] width 12 height 15
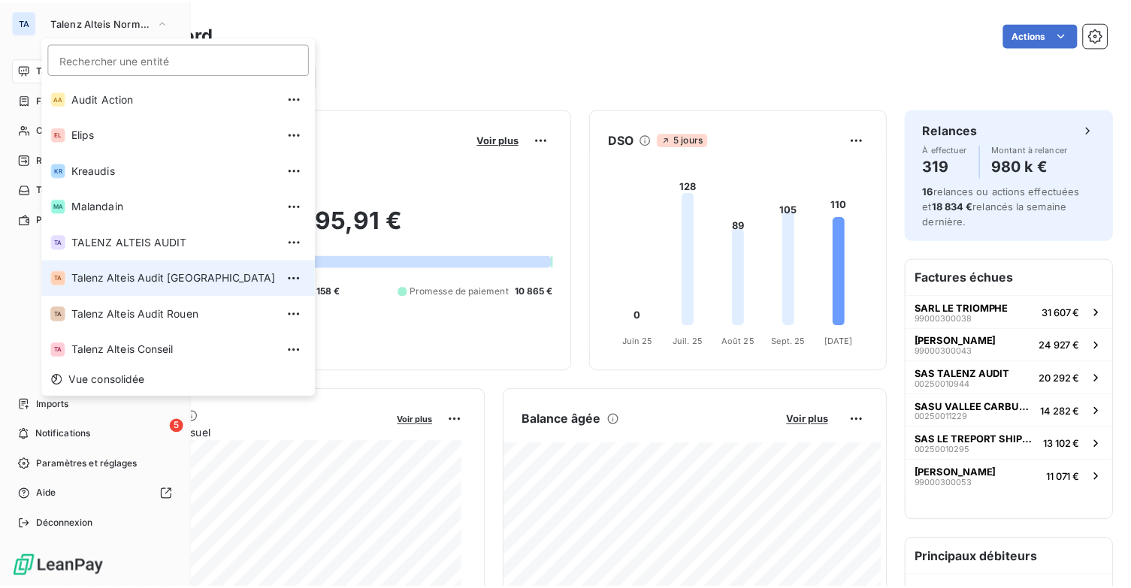
scroll to position [113, 0]
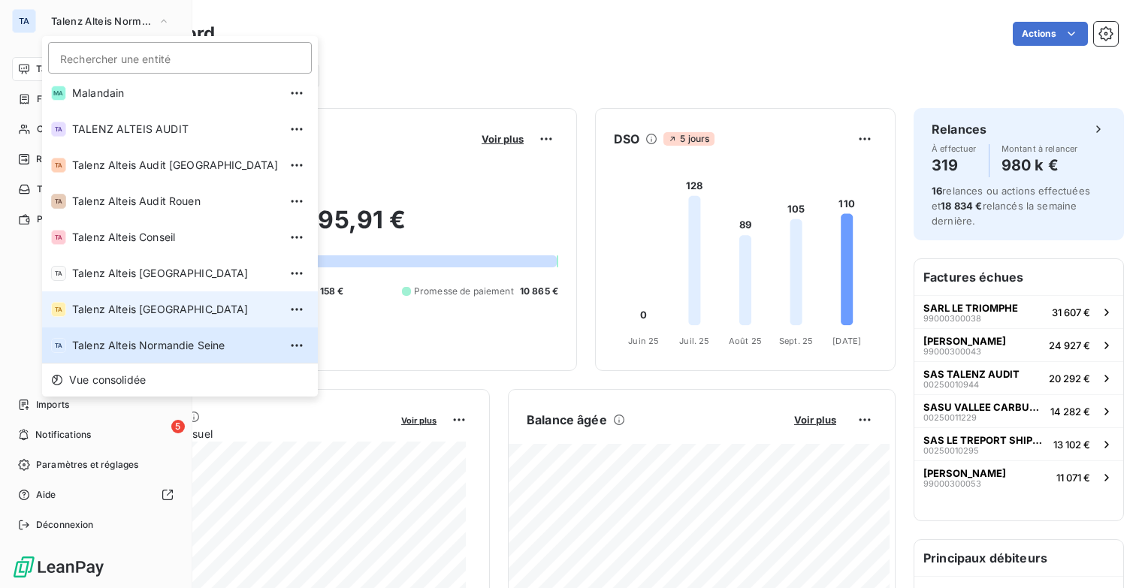
click at [147, 304] on span "Talenz Alteis [GEOGRAPHIC_DATA]" at bounding box center [175, 309] width 207 height 15
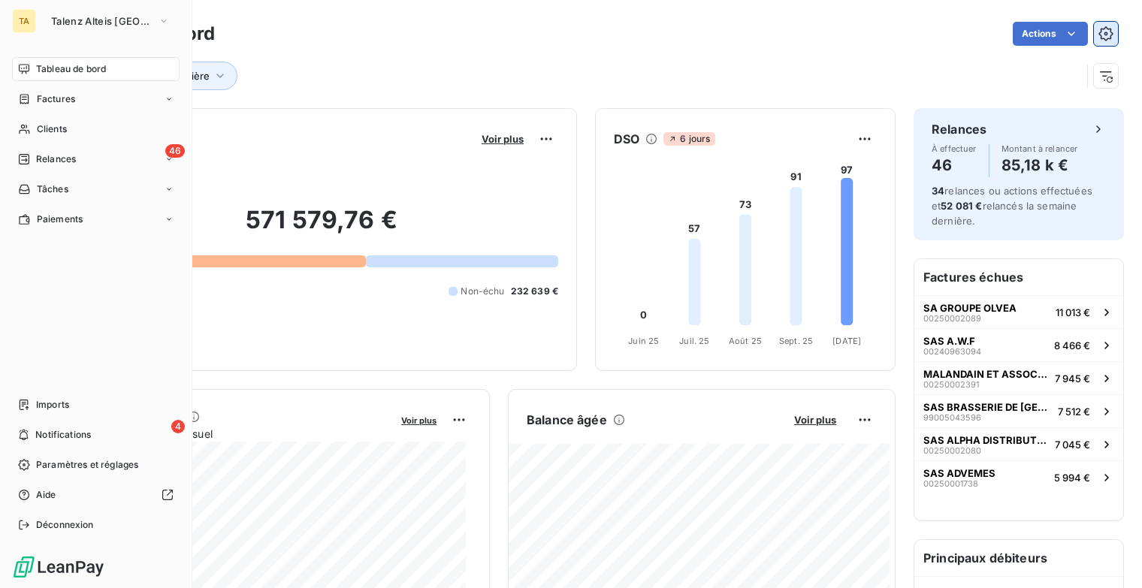
click at [1100, 32] on icon "button" at bounding box center [1106, 33] width 15 height 15
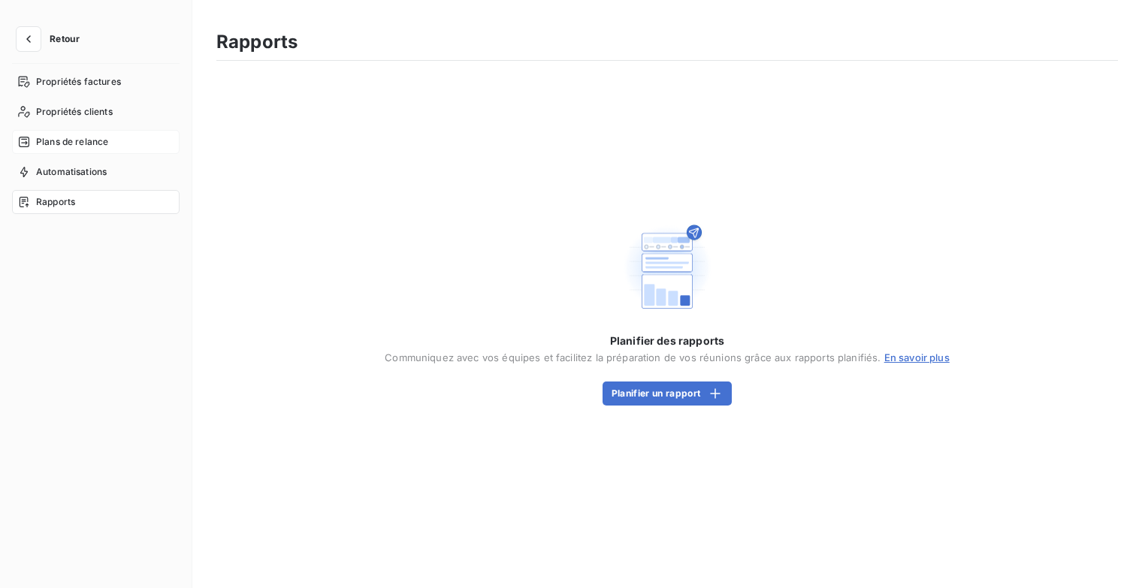
click at [81, 141] on span "Plans de relance" at bounding box center [72, 142] width 72 height 14
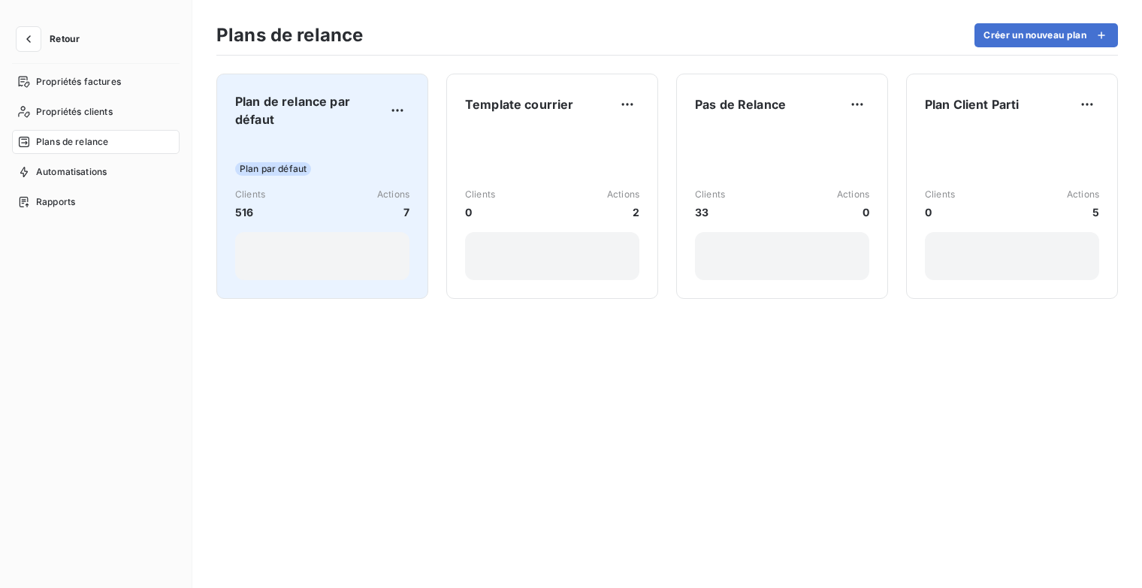
click at [278, 113] on span "Plan de relance par défaut" at bounding box center [310, 110] width 150 height 36
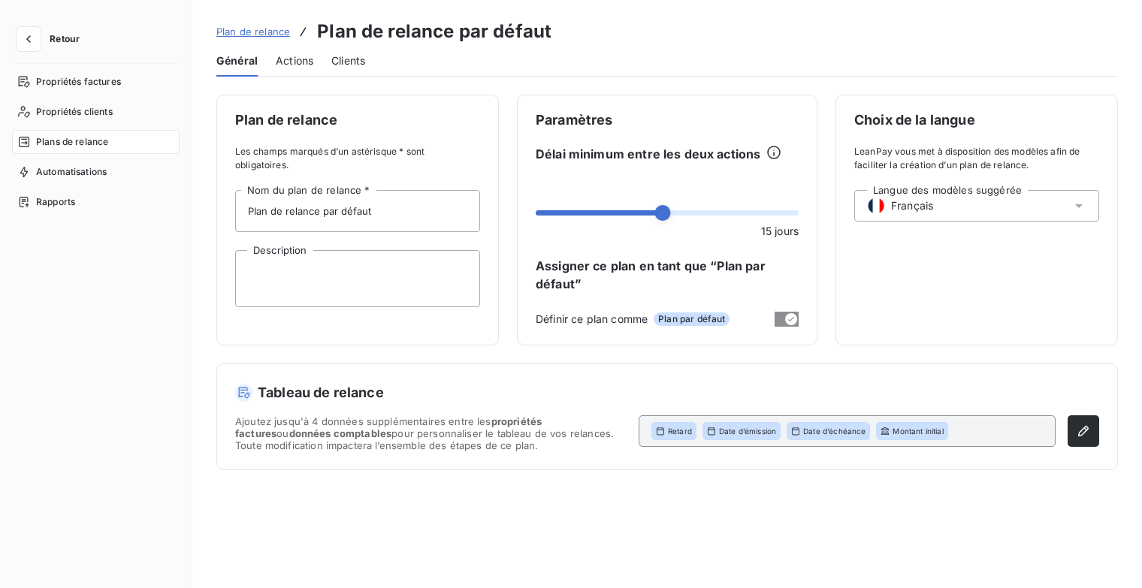
click at [304, 47] on div "Actions" at bounding box center [295, 61] width 38 height 32
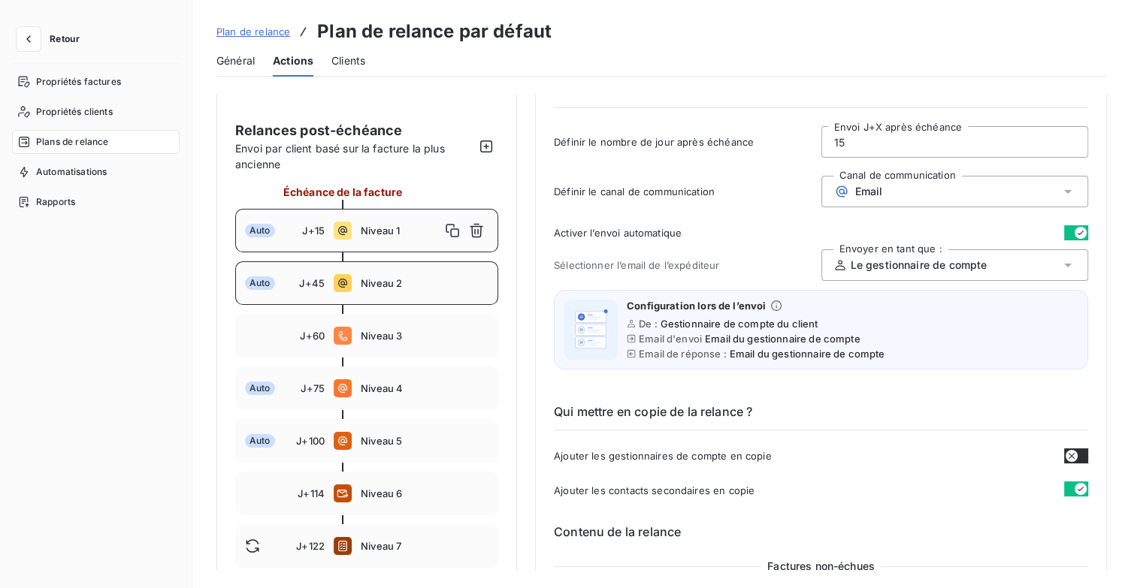
click at [397, 275] on div "Auto J+45 Niveau 2" at bounding box center [366, 283] width 263 height 44
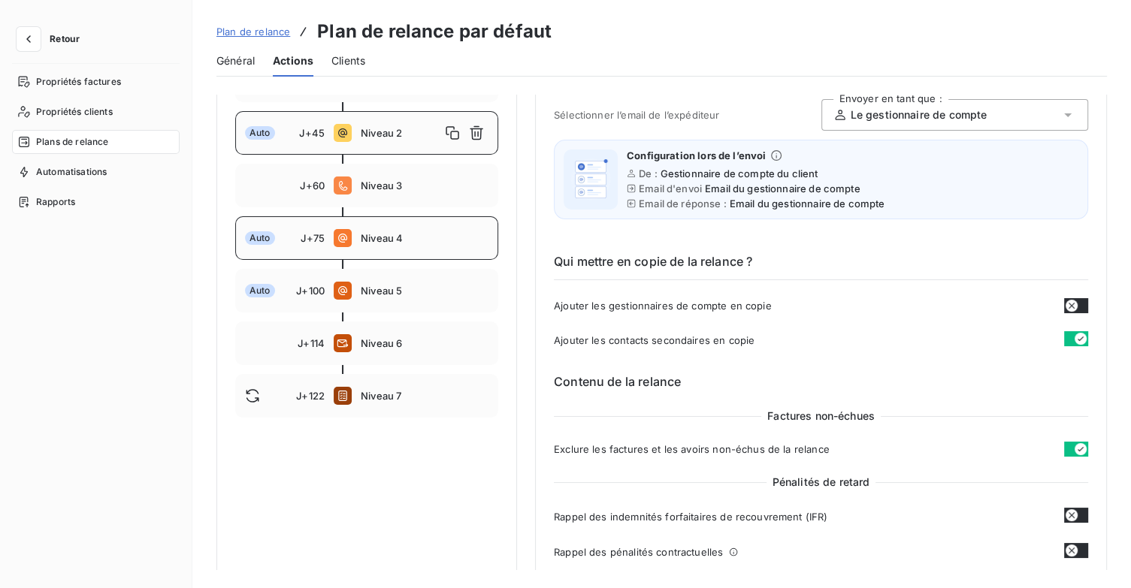
click at [398, 235] on span "Niveau 4" at bounding box center [425, 238] width 128 height 12
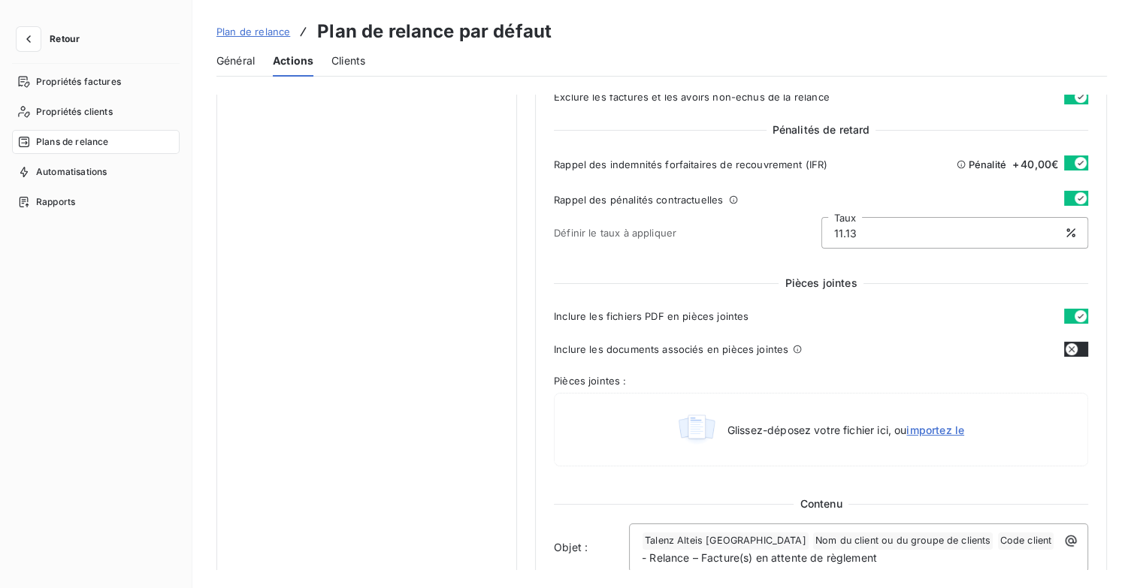
scroll to position [376, 0]
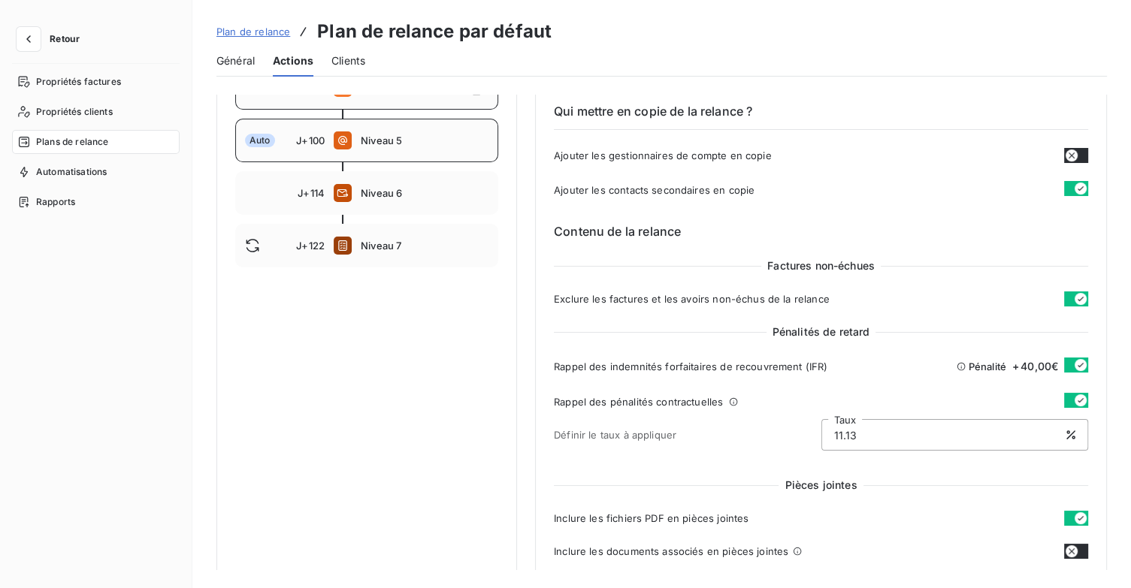
click at [396, 152] on div "Auto J+100 Niveau 5" at bounding box center [366, 141] width 263 height 44
type input "100"
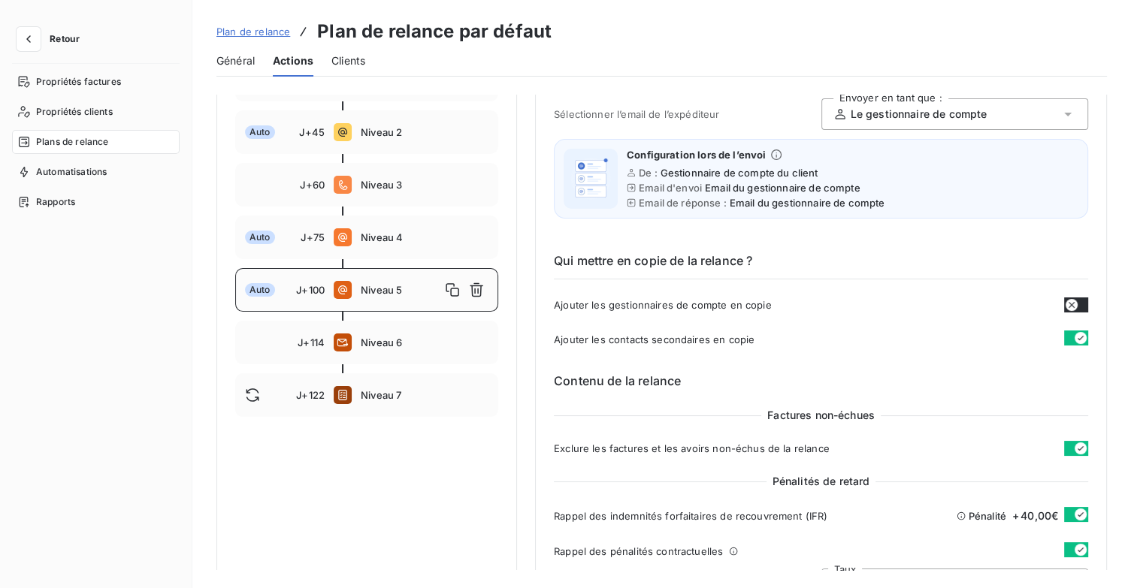
scroll to position [150, 0]
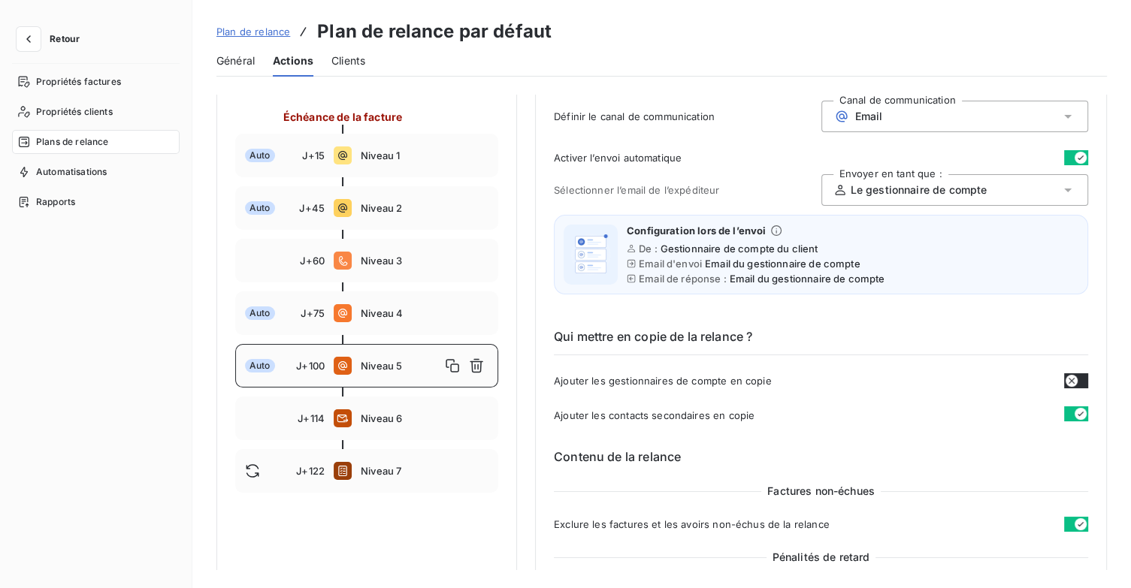
click at [274, 29] on span "Plan de relance" at bounding box center [253, 32] width 74 height 12
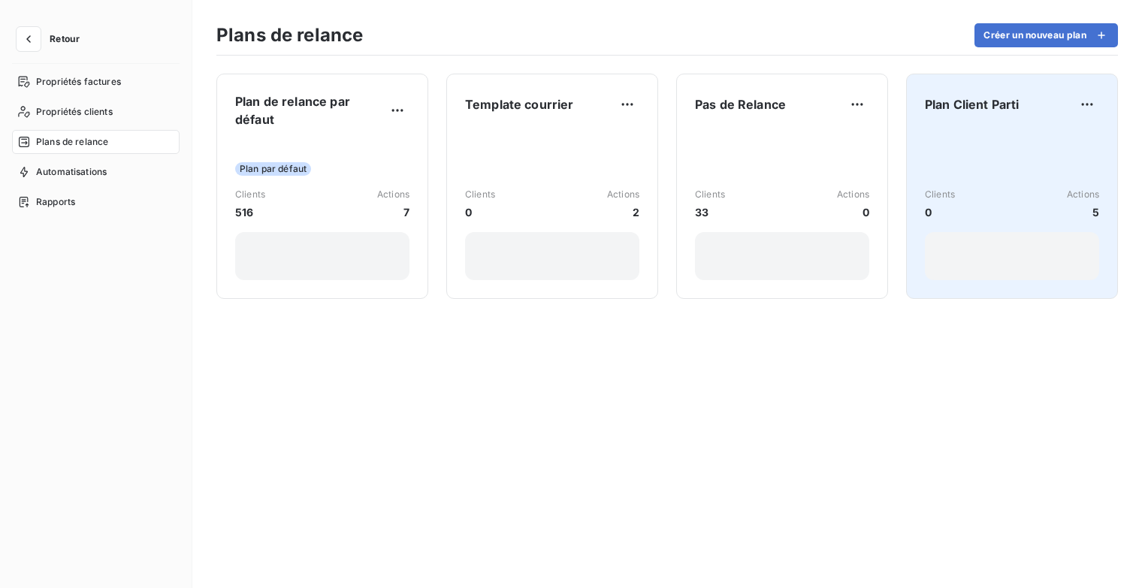
click at [923, 122] on div "Plan Client Parti Clients 0 Actions 5" at bounding box center [1012, 186] width 212 height 225
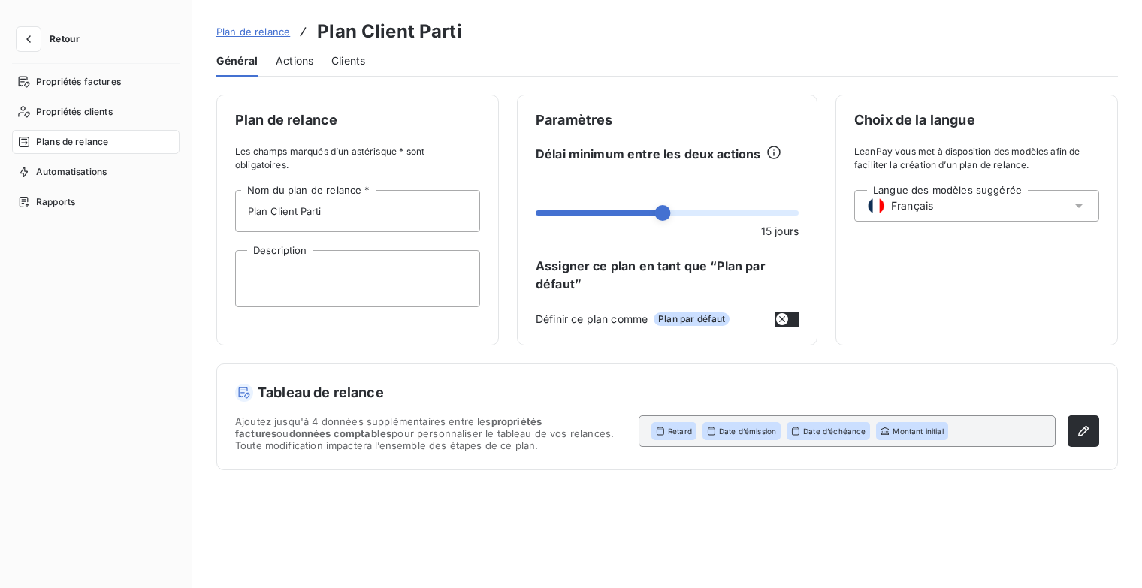
click at [276, 62] on span "Actions" at bounding box center [295, 60] width 38 height 15
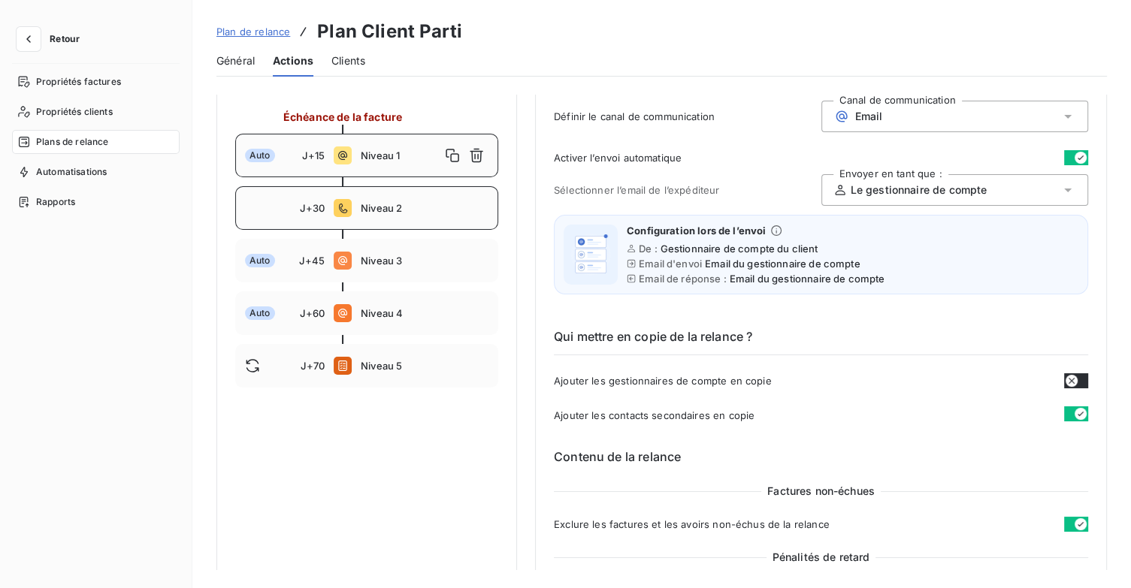
drag, startPoint x: 376, startPoint y: 220, endPoint x: 394, endPoint y: 220, distance: 18.0
click at [376, 220] on div "J+30 Niveau 2" at bounding box center [366, 208] width 263 height 44
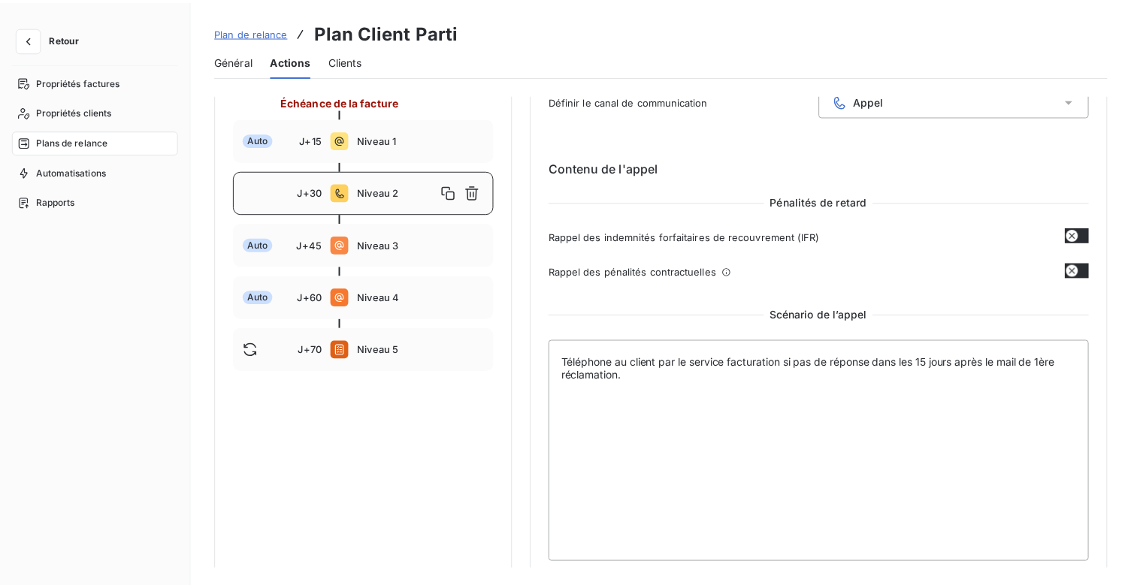
scroll to position [174, 0]
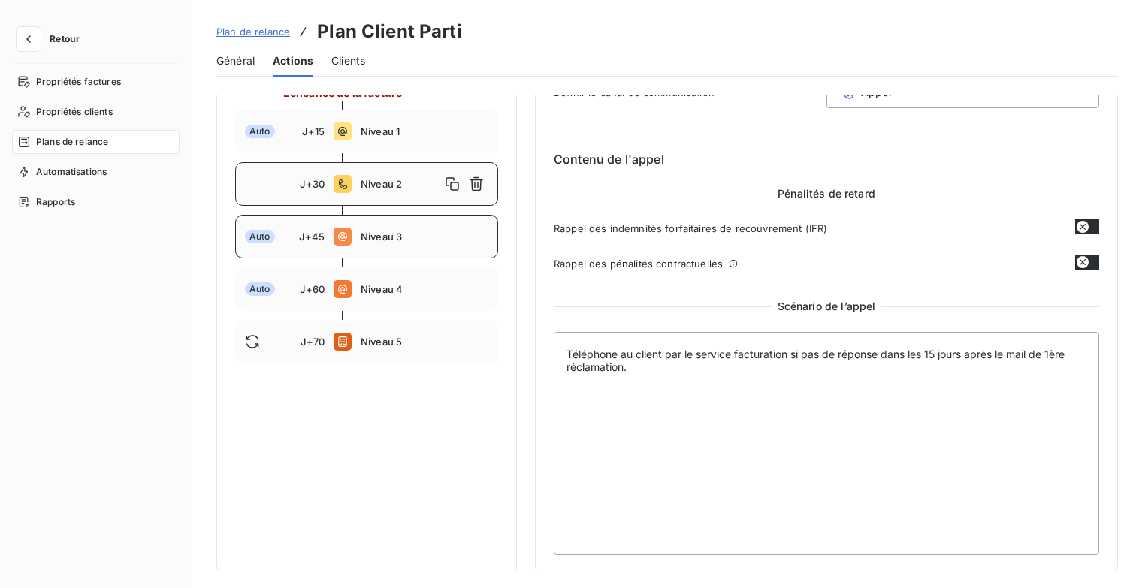
click at [398, 231] on span "Niveau 3" at bounding box center [425, 237] width 128 height 12
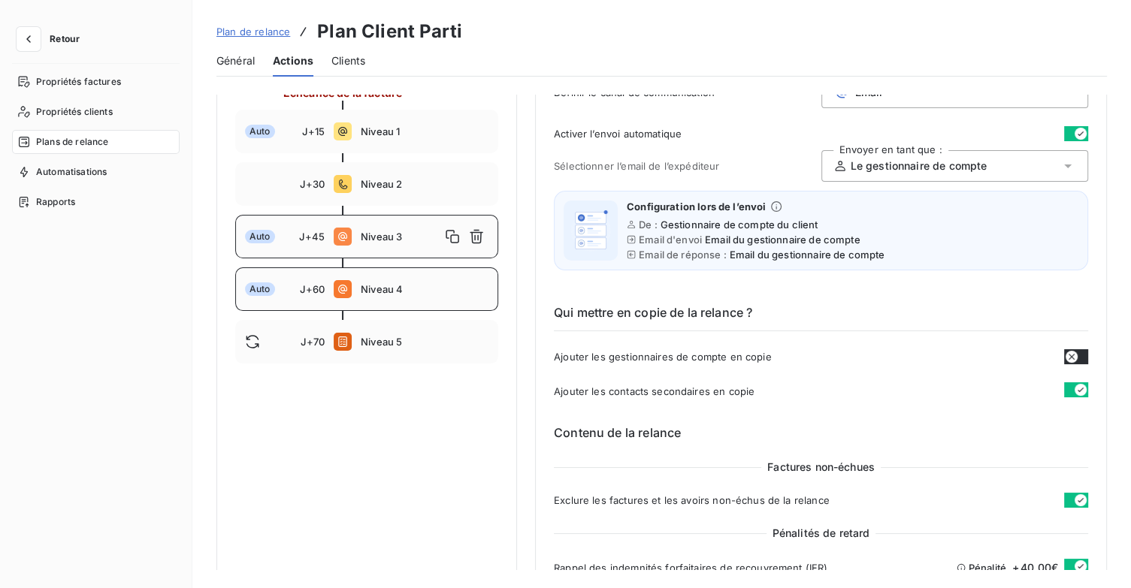
click at [386, 290] on span "Niveau 4" at bounding box center [425, 289] width 128 height 12
type input "60"
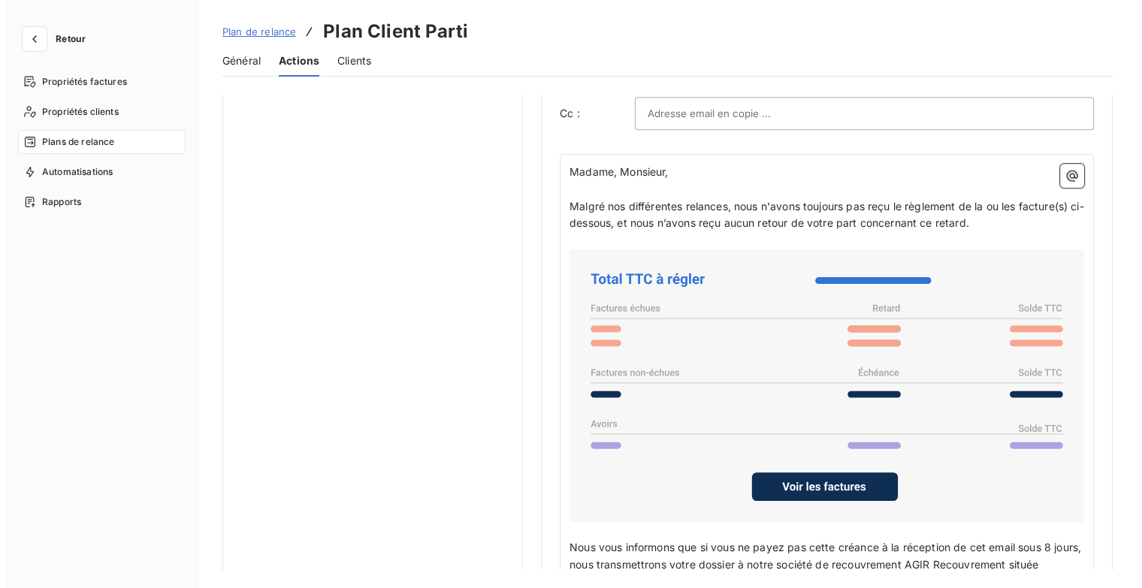
scroll to position [775, 0]
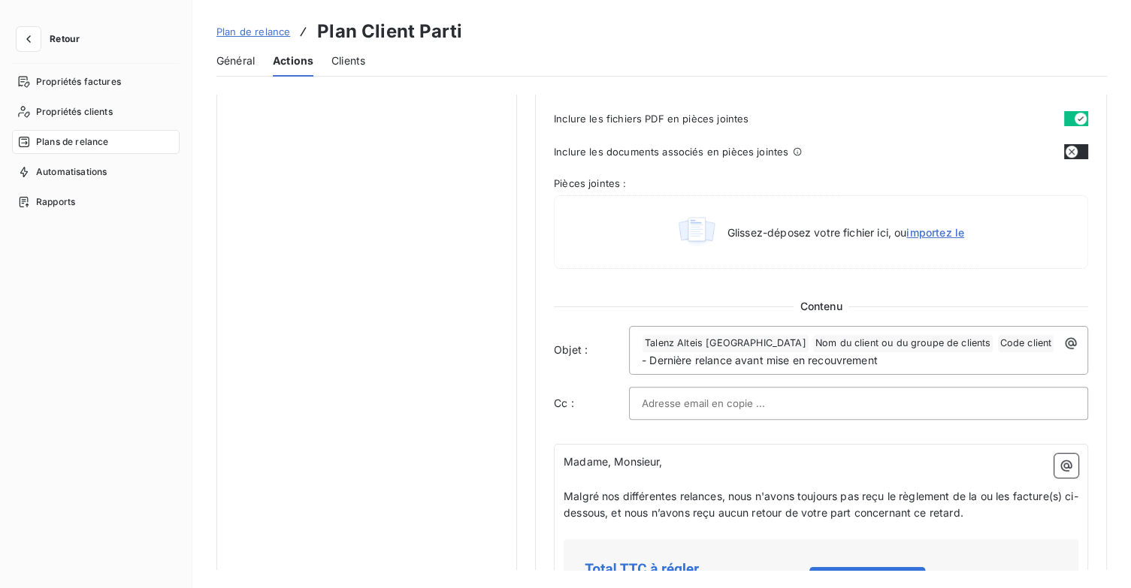
click at [59, 35] on span "Retour" at bounding box center [65, 39] width 30 height 9
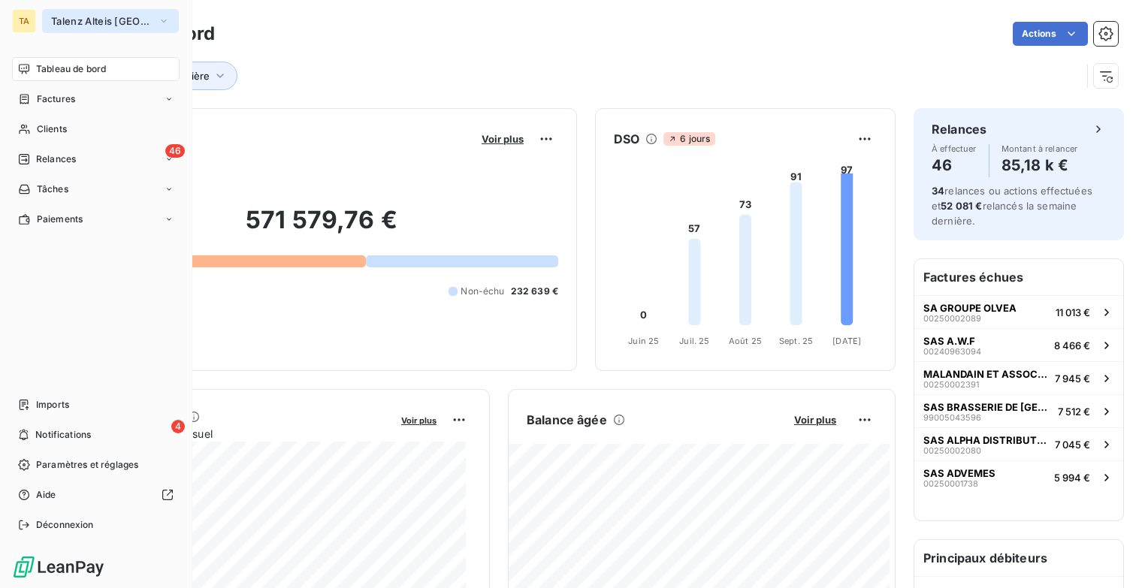
click at [169, 24] on icon "button" at bounding box center [164, 21] width 12 height 15
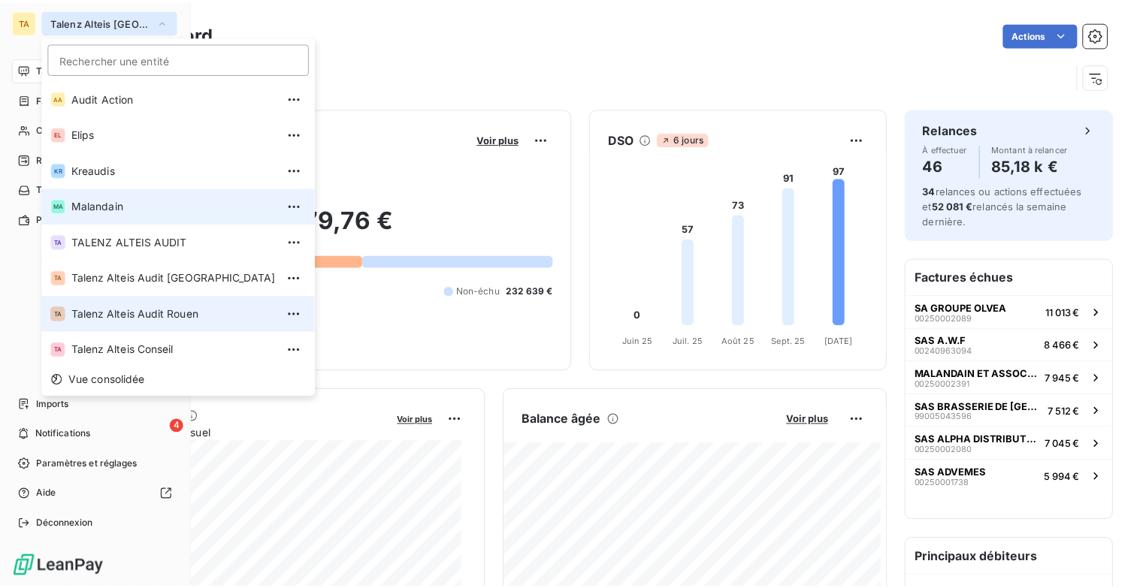
scroll to position [77, 0]
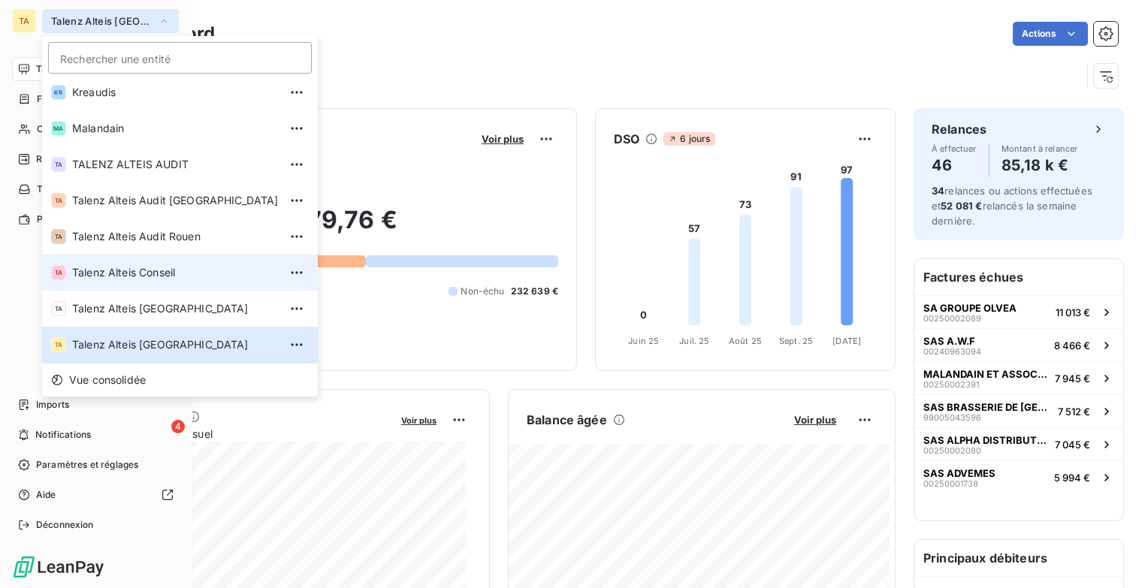
click at [170, 273] on span "Talenz Alteis Conseil" at bounding box center [175, 272] width 207 height 15
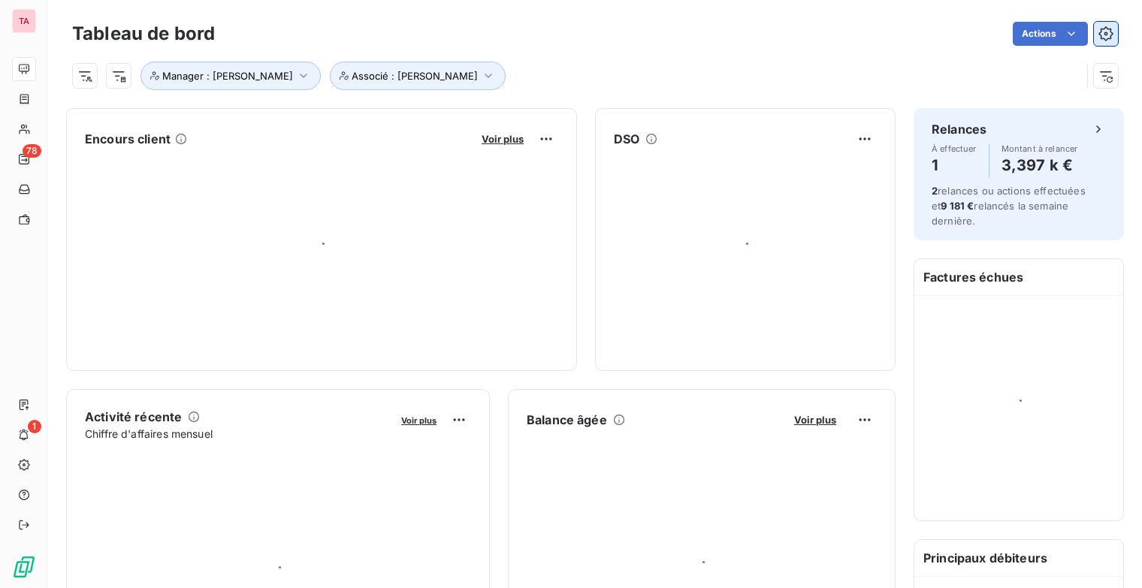
drag, startPoint x: 1114, startPoint y: 30, endPoint x: 1105, endPoint y: 33, distance: 9.5
click at [1113, 30] on div "Tableau de bord Actions Manager : [PERSON_NAME] : [PERSON_NAME]" at bounding box center [595, 49] width 1094 height 99
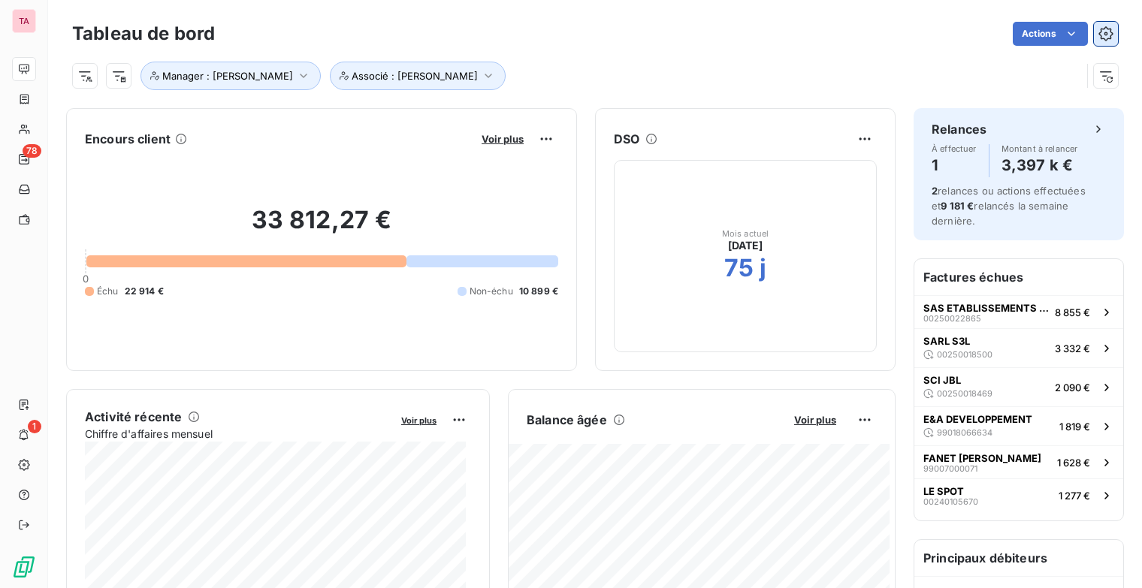
click at [1094, 42] on button "button" at bounding box center [1106, 34] width 24 height 24
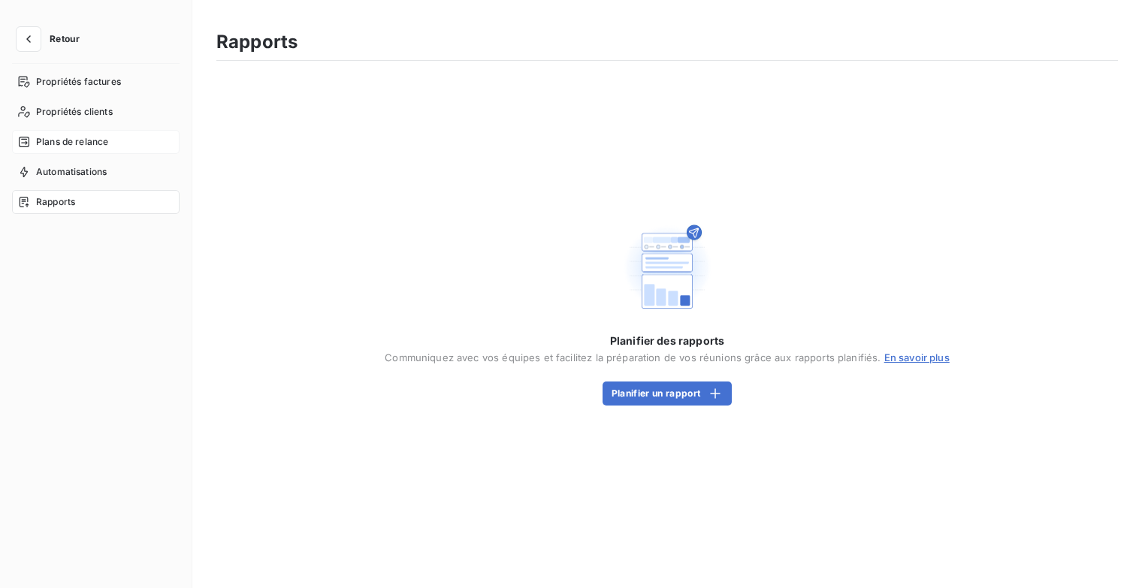
click at [71, 135] on span "Plans de relance" at bounding box center [72, 142] width 72 height 14
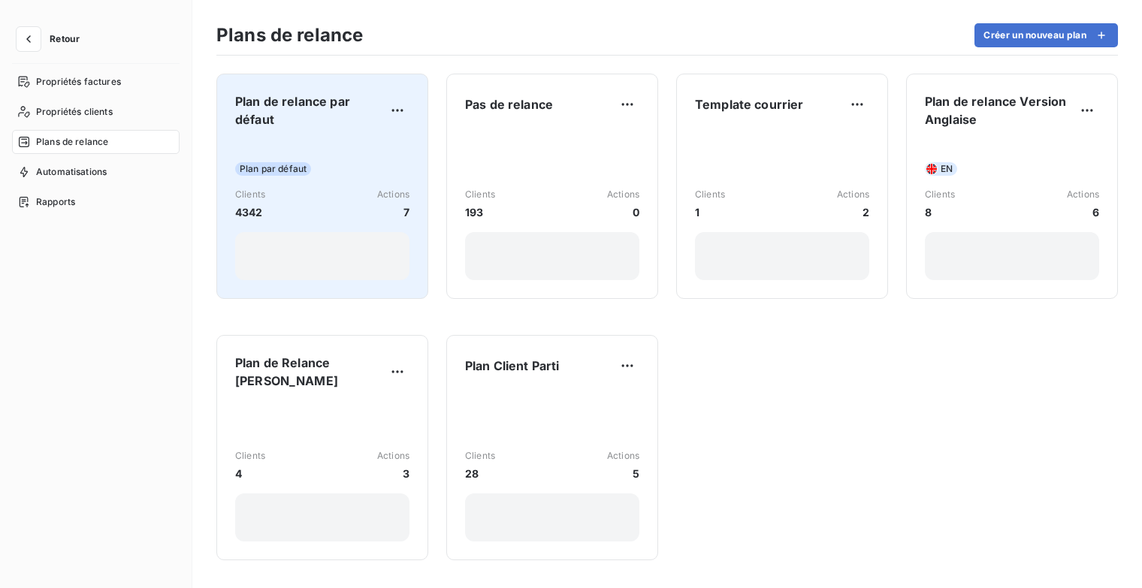
click at [346, 144] on div "Plan par défaut Clients 4342 Actions 7" at bounding box center [322, 211] width 174 height 140
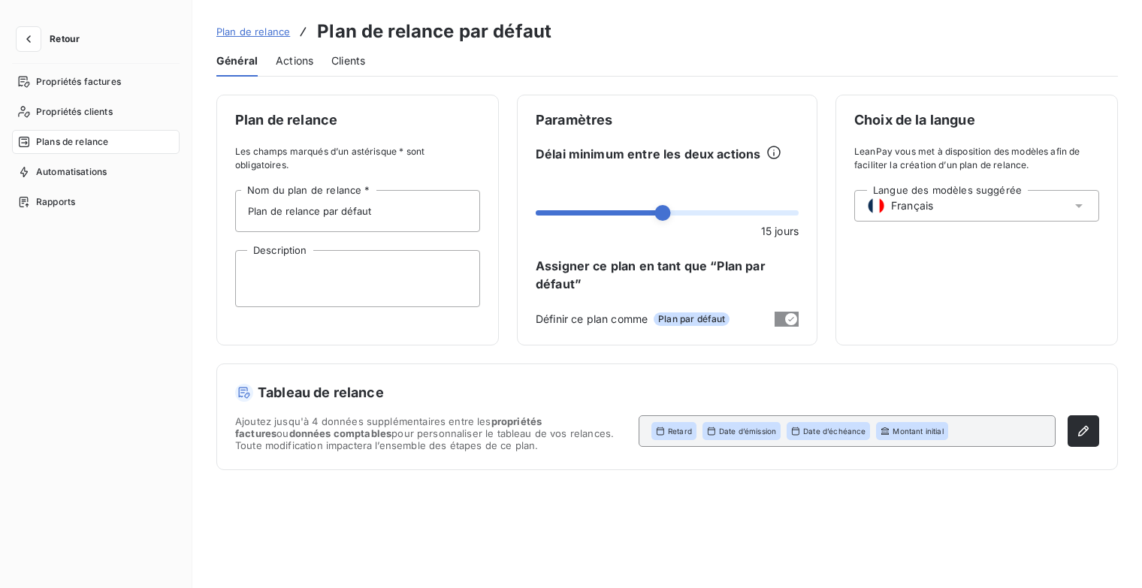
drag, startPoint x: 288, startPoint y: 59, endPoint x: 326, endPoint y: 62, distance: 38.4
click at [289, 59] on span "Actions" at bounding box center [295, 60] width 38 height 15
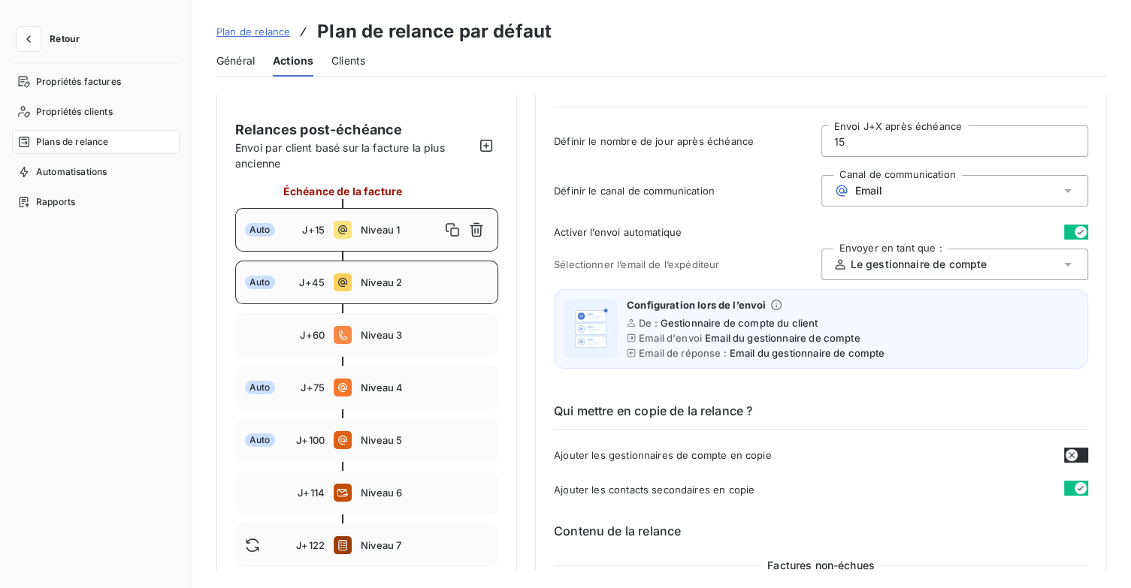
scroll to position [75, 0]
click at [389, 294] on div "Auto J+45 Niveau 2" at bounding box center [366, 283] width 263 height 44
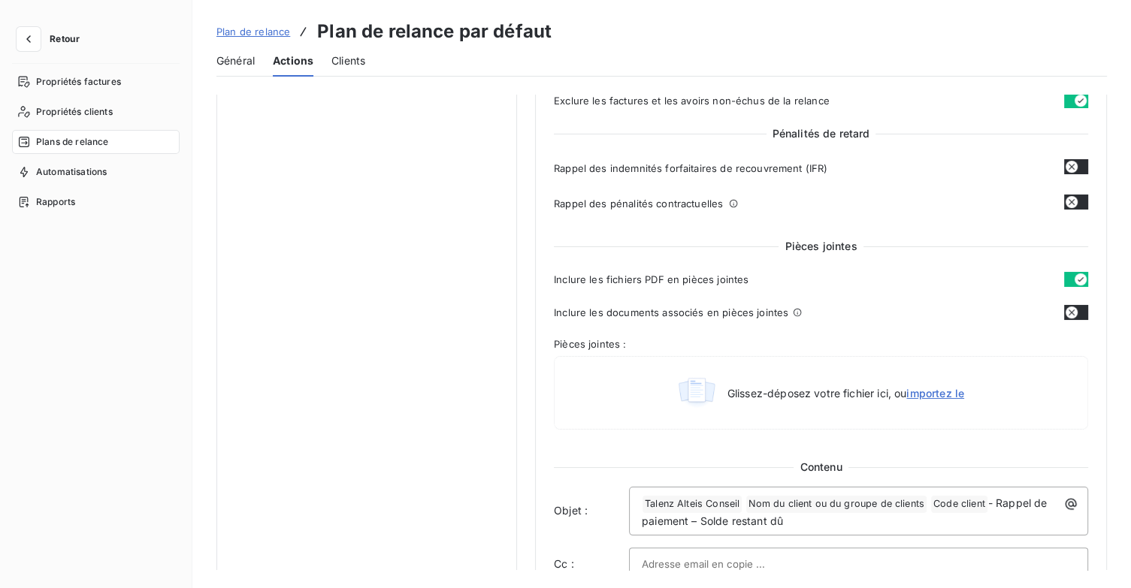
scroll to position [751, 0]
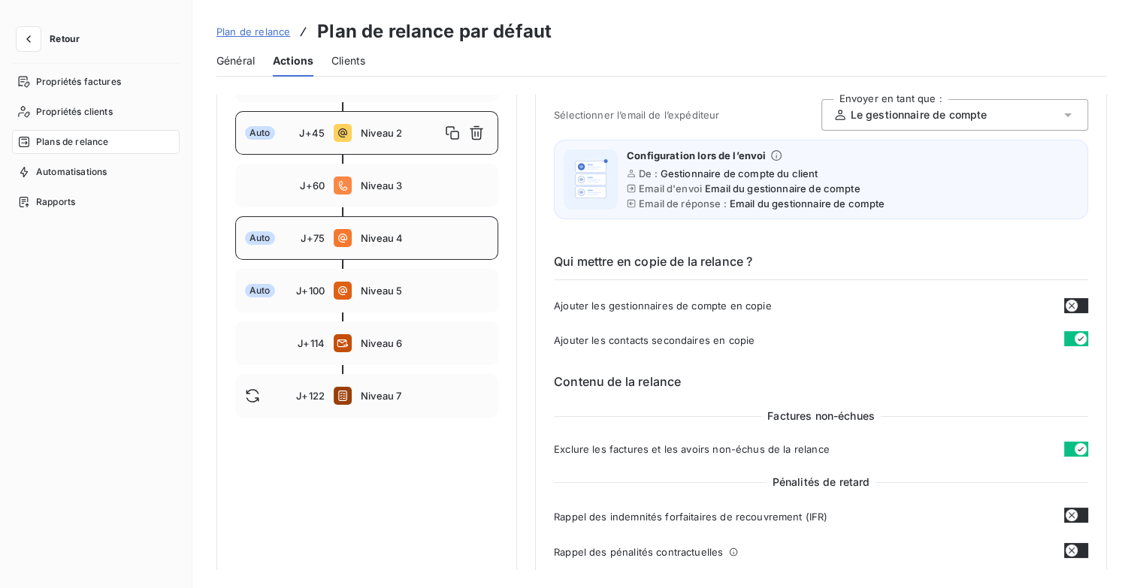
click at [391, 246] on div "Auto J+75 Niveau 4" at bounding box center [366, 238] width 263 height 44
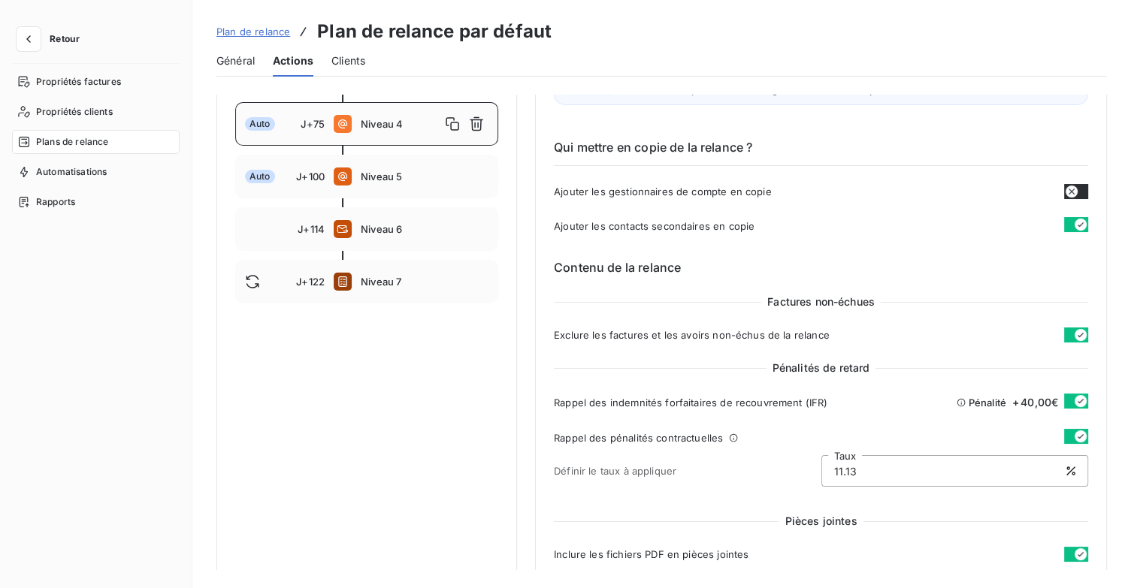
scroll to position [150, 0]
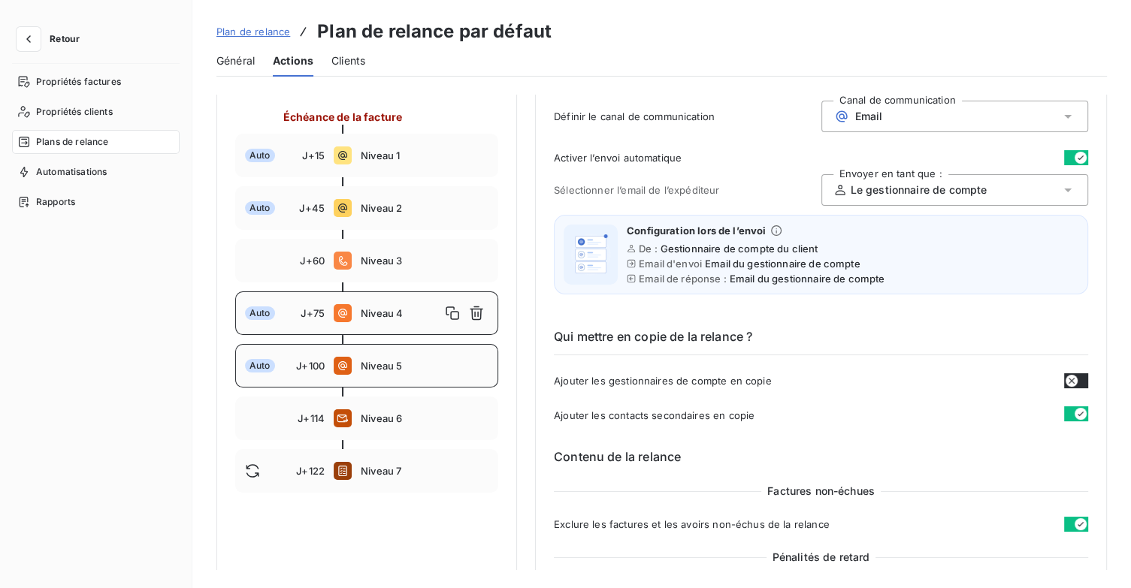
click at [384, 367] on span "Niveau 5" at bounding box center [425, 366] width 128 height 12
type input "100"
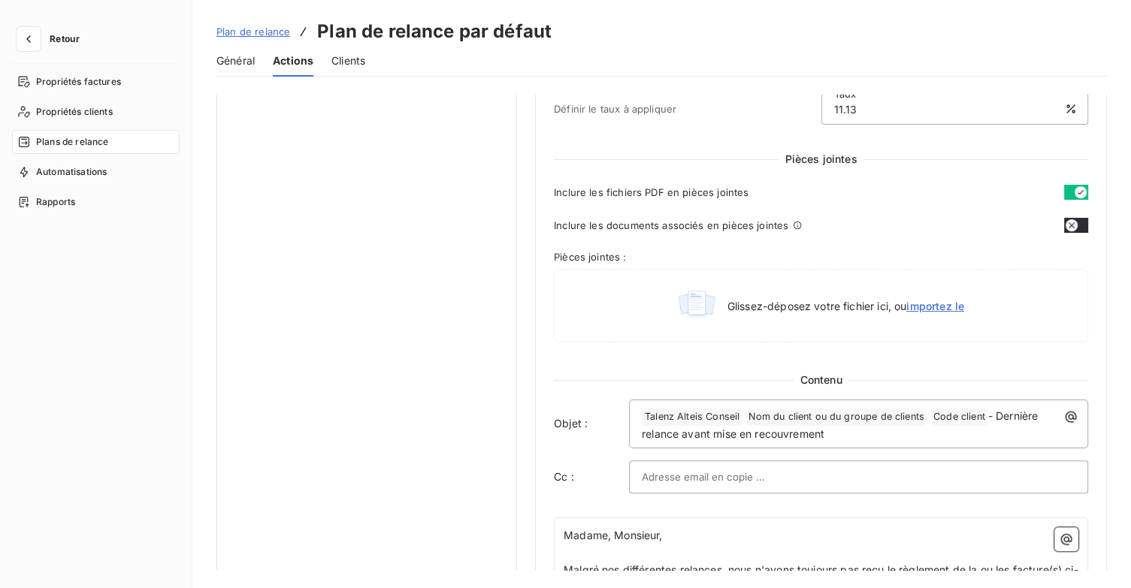
scroll to position [526, 0]
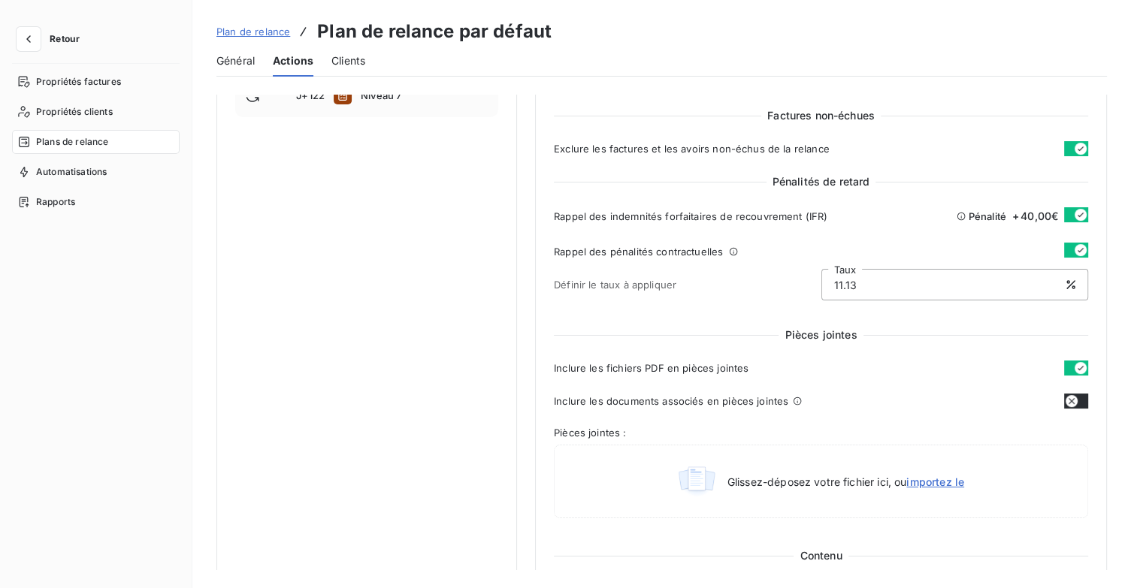
click at [263, 33] on span "Plan de relance" at bounding box center [253, 32] width 74 height 12
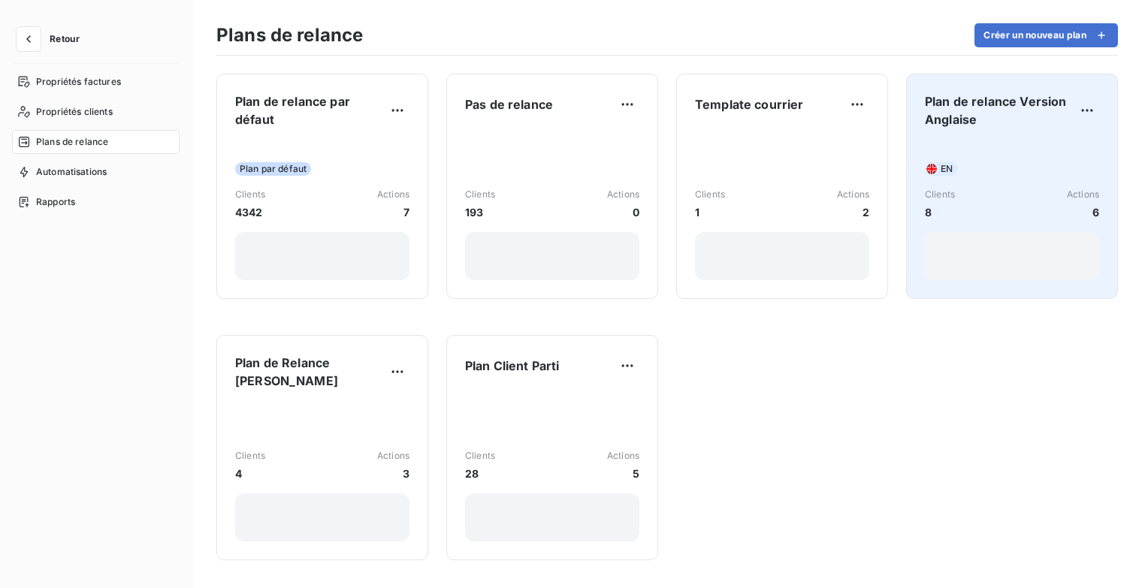
click at [978, 124] on span "Plan de relance Version Anglaise" at bounding box center [1000, 110] width 150 height 36
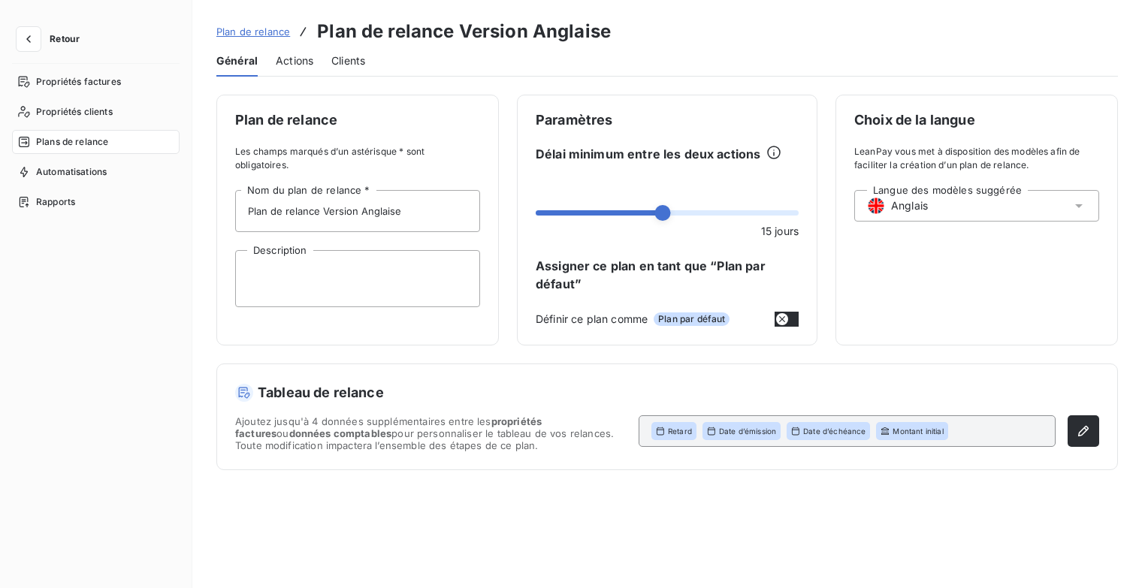
click at [260, 35] on span "Plan de relance" at bounding box center [253, 32] width 74 height 12
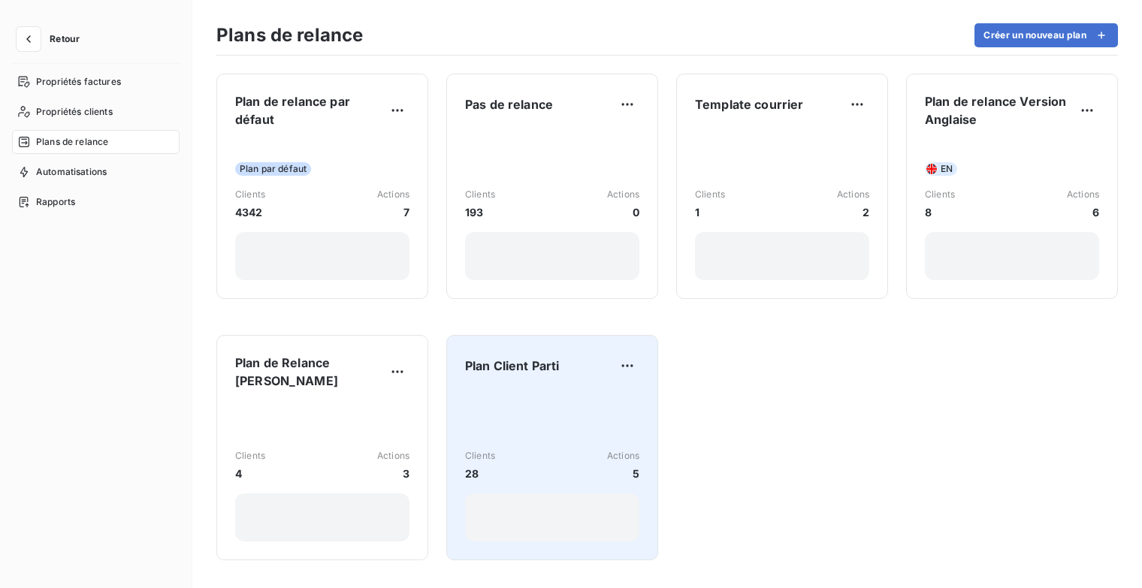
click at [569, 376] on div "Plan Client Parti" at bounding box center [552, 366] width 174 height 24
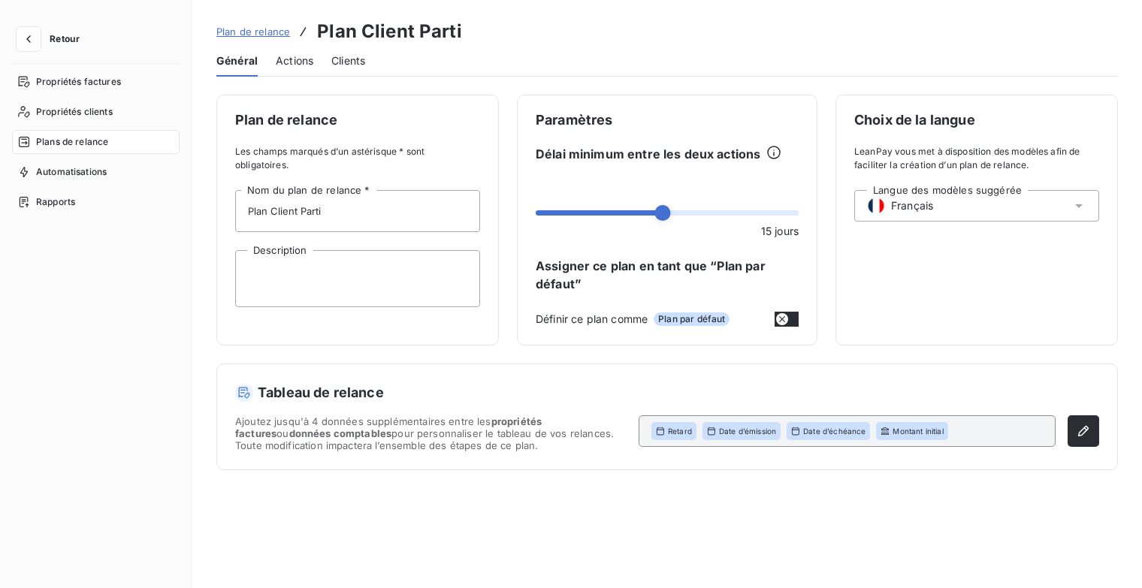
drag, startPoint x: 295, startPoint y: 50, endPoint x: 322, endPoint y: 59, distance: 29.0
click at [293, 50] on div "Actions" at bounding box center [295, 61] width 38 height 32
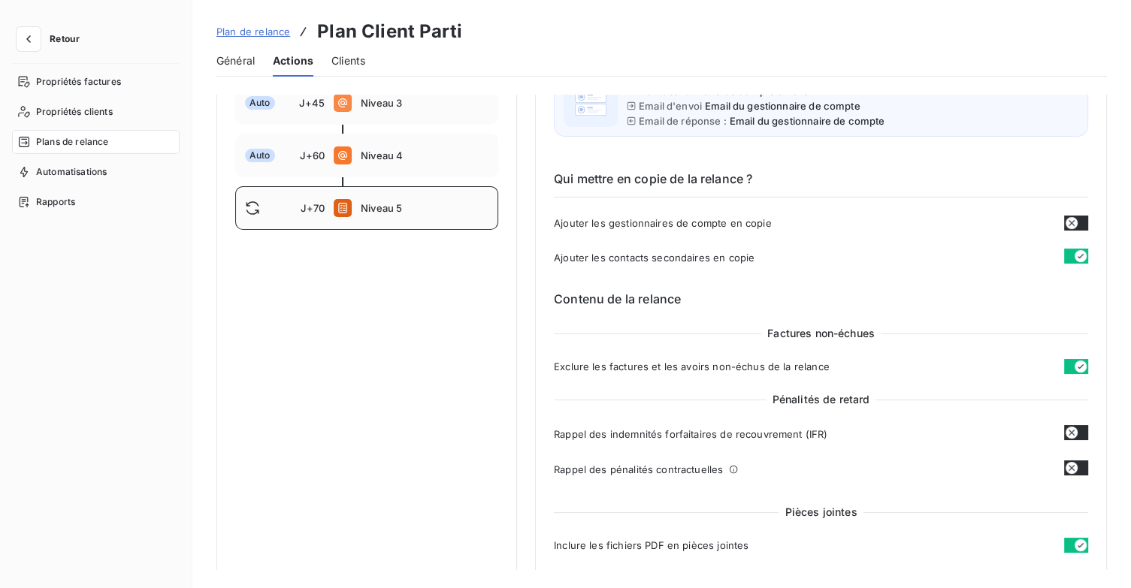
scroll to position [301, 0]
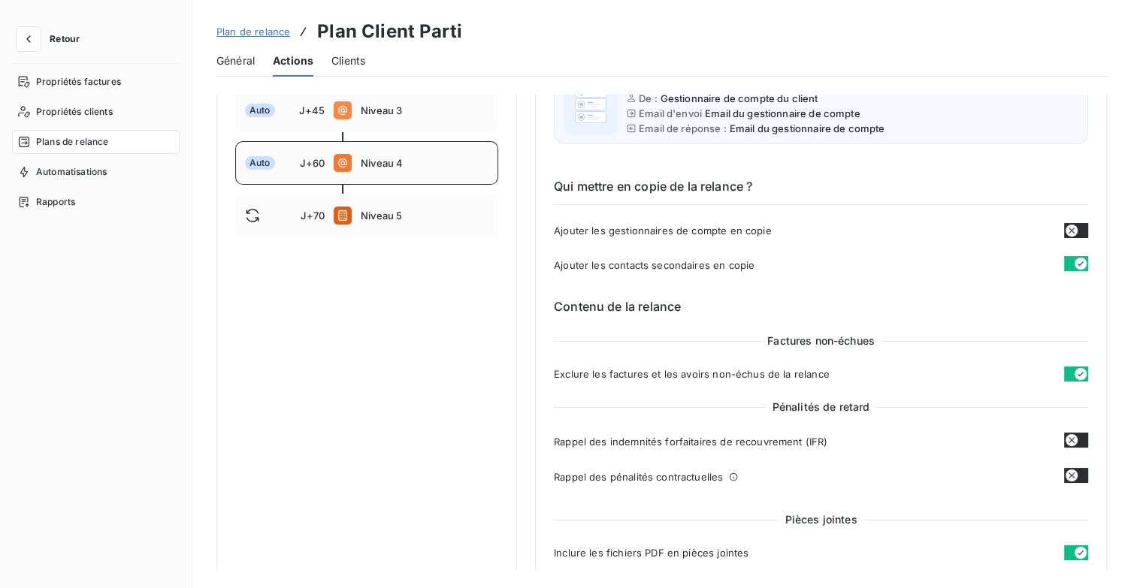
click at [382, 159] on span "Niveau 4" at bounding box center [425, 163] width 128 height 12
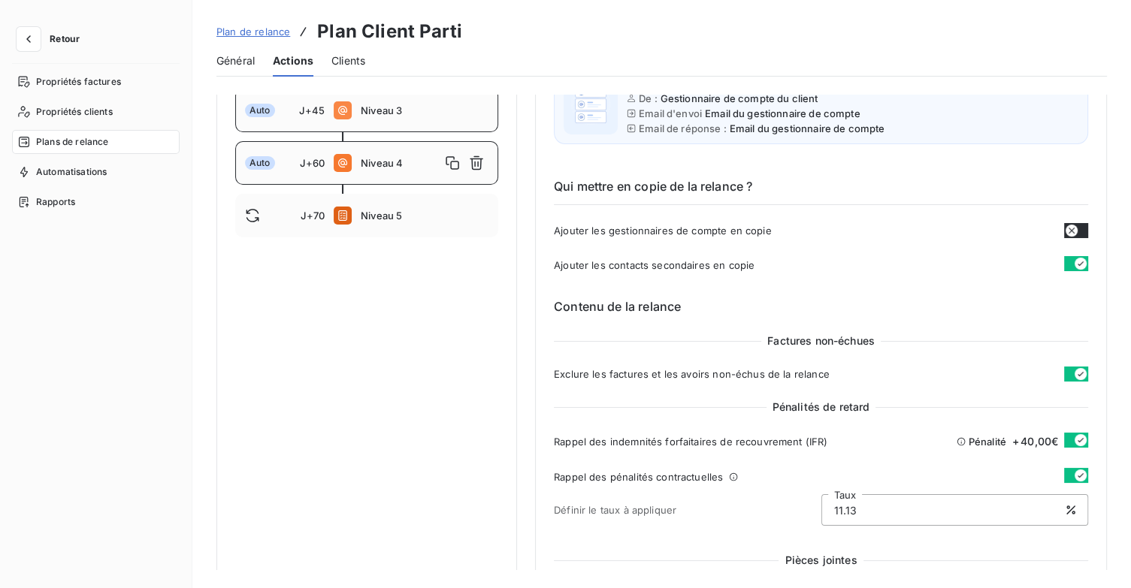
click at [385, 122] on div "Auto J+45 Niveau 3" at bounding box center [366, 111] width 263 height 44
click at [407, 162] on span "Niveau 4" at bounding box center [425, 163] width 128 height 12
type input "60"
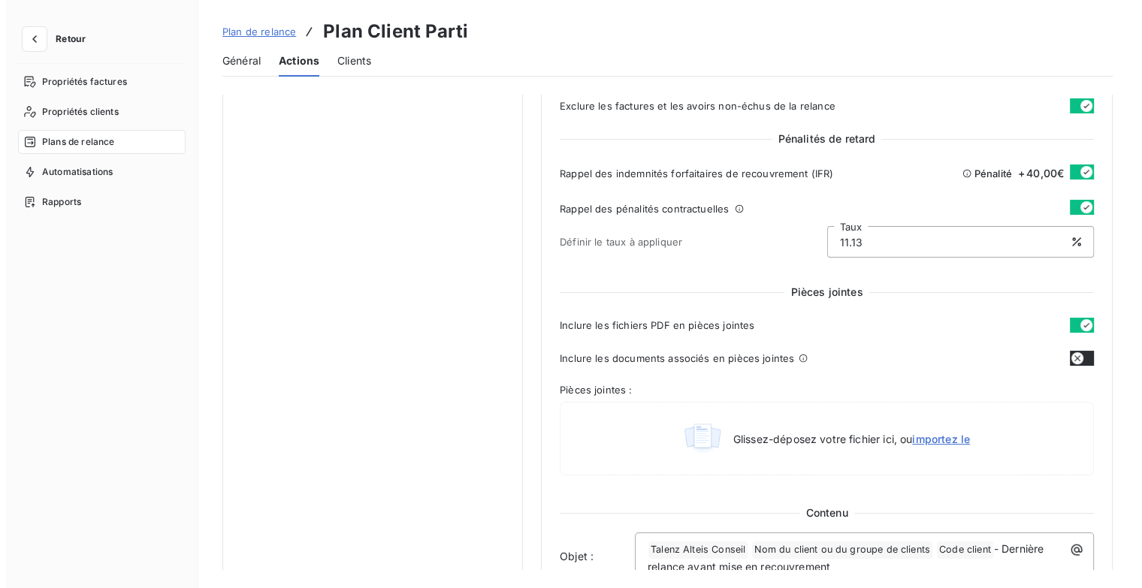
scroll to position [451, 0]
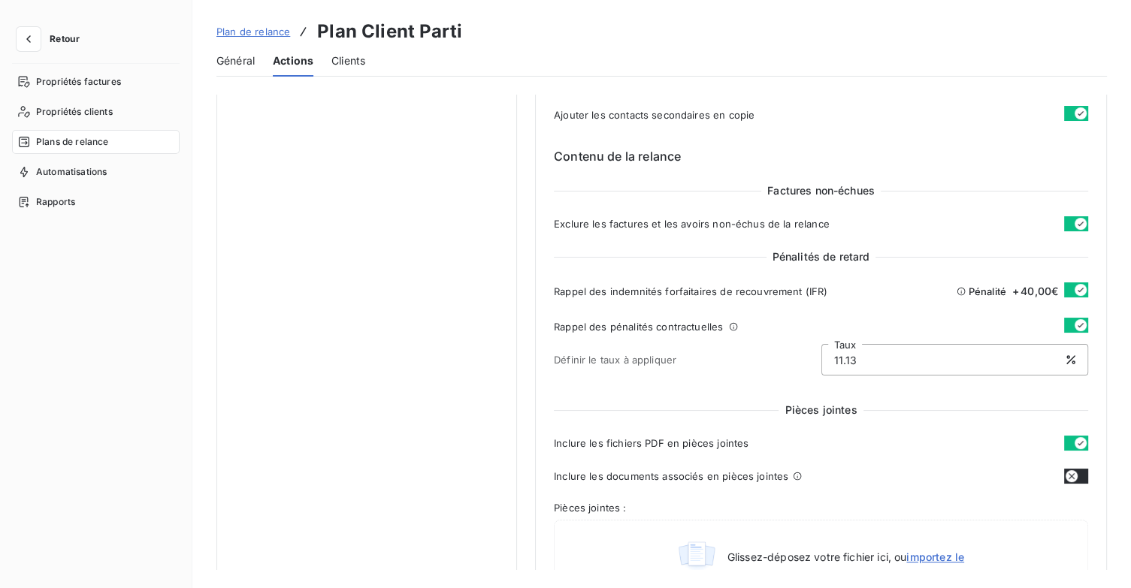
click at [278, 29] on span "Plan de relance" at bounding box center [253, 32] width 74 height 12
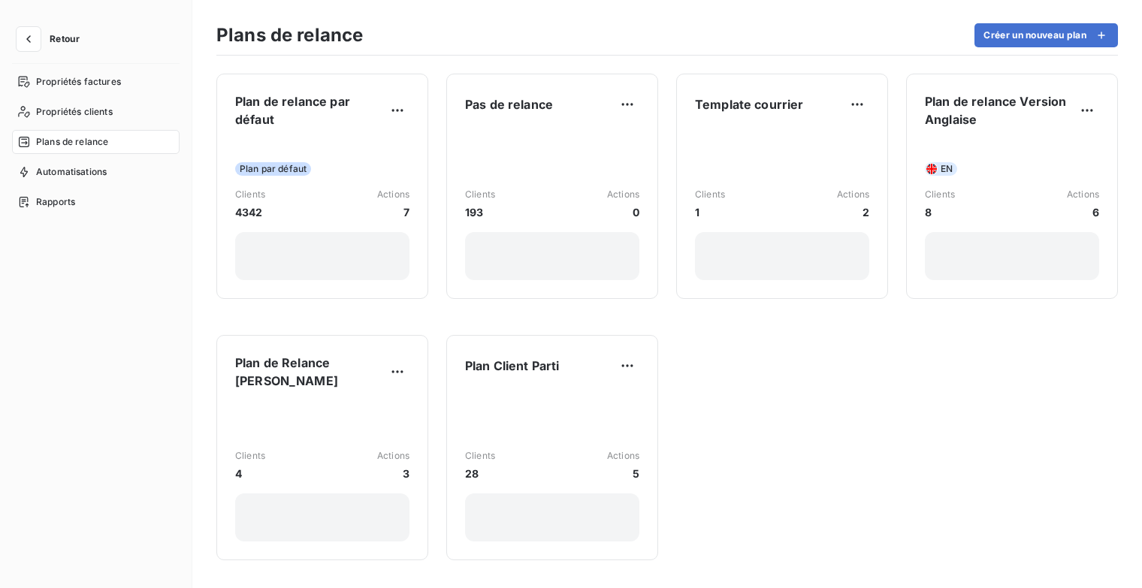
click at [57, 38] on span "Retour" at bounding box center [65, 39] width 30 height 9
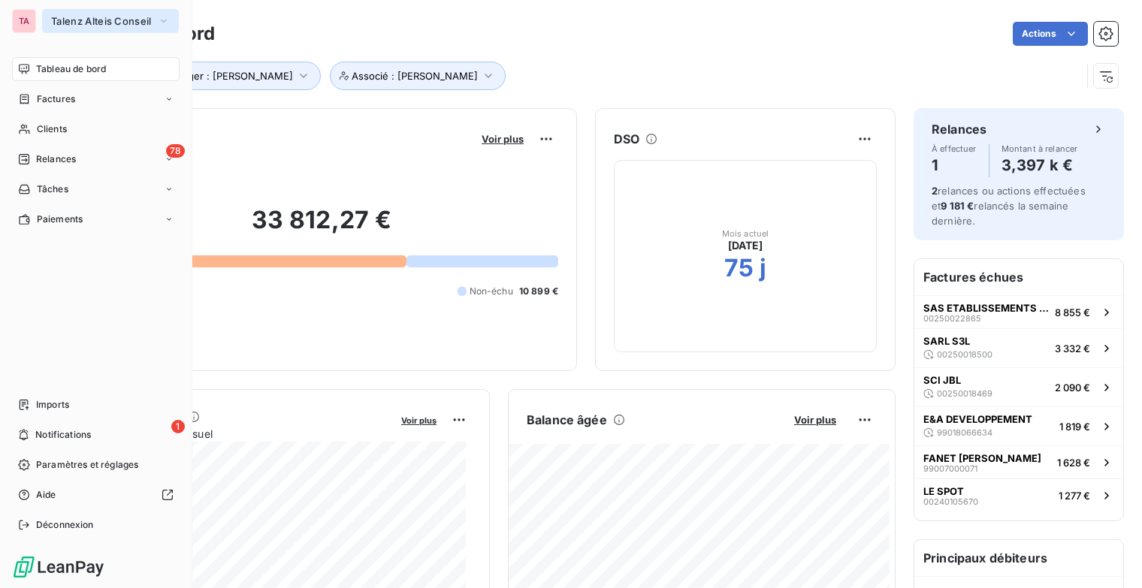
click at [166, 20] on icon "button" at bounding box center [164, 21] width 12 height 15
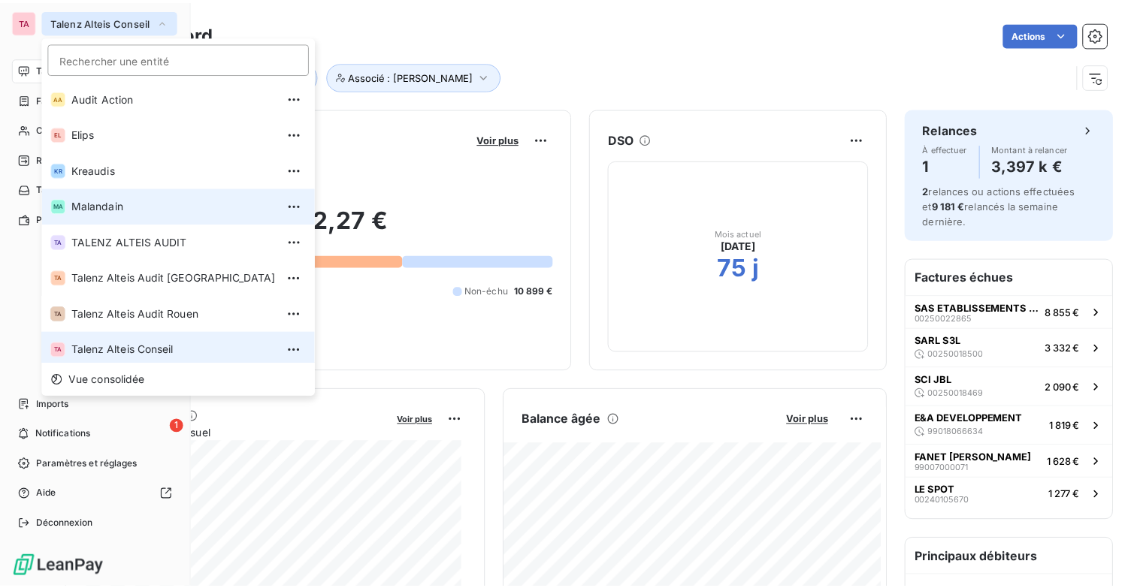
scroll to position [5, 0]
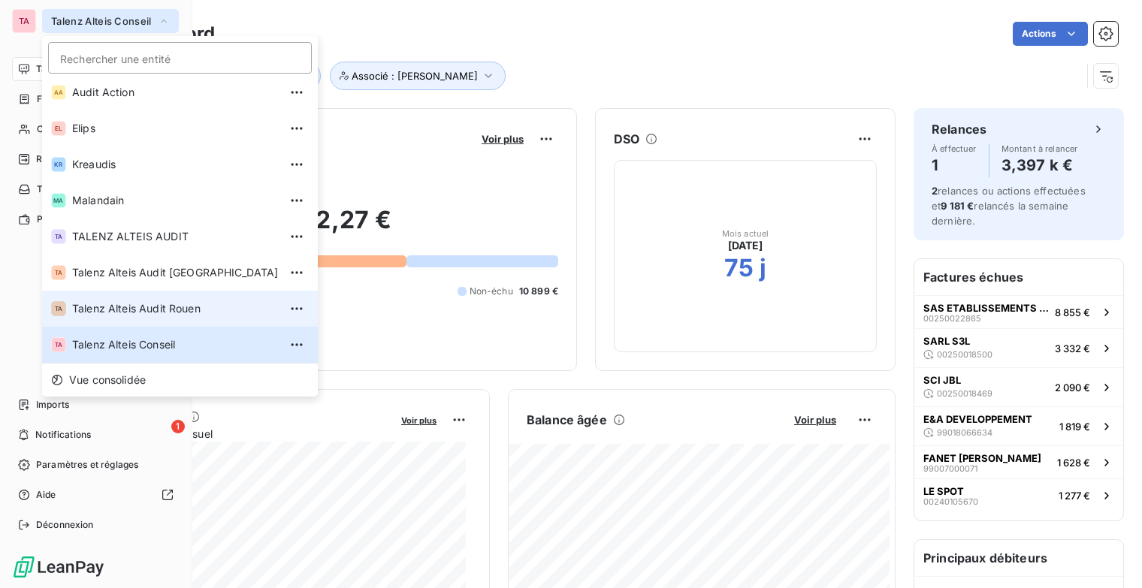
click at [179, 306] on span "Talenz Alteis Audit Rouen" at bounding box center [175, 308] width 207 height 15
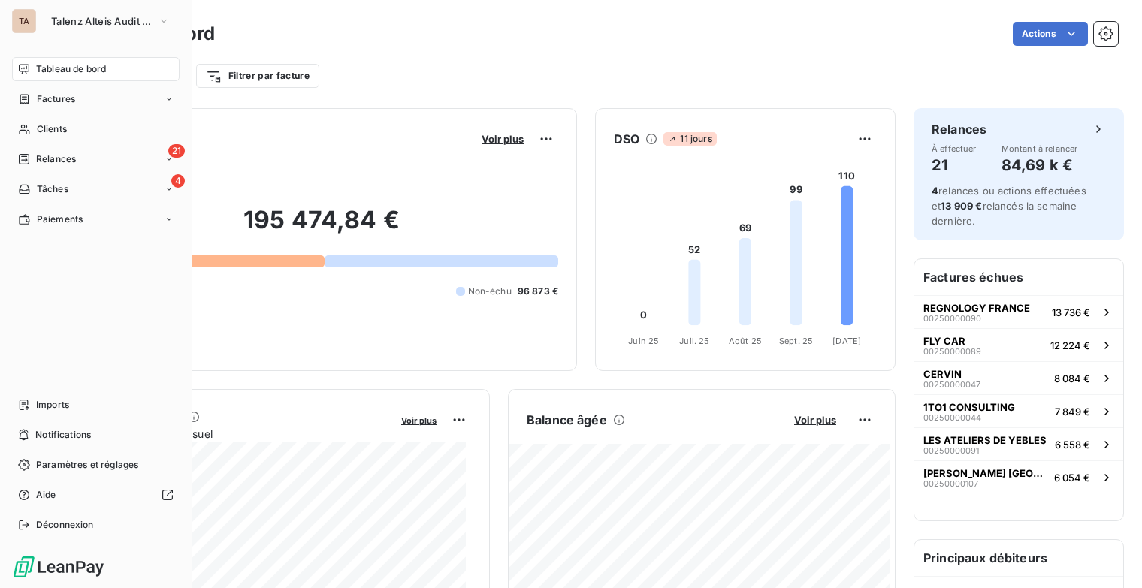
drag, startPoint x: 1092, startPoint y: 29, endPoint x: 1022, endPoint y: 57, distance: 75.5
click at [1099, 30] on icon "button" at bounding box center [1106, 33] width 14 height 14
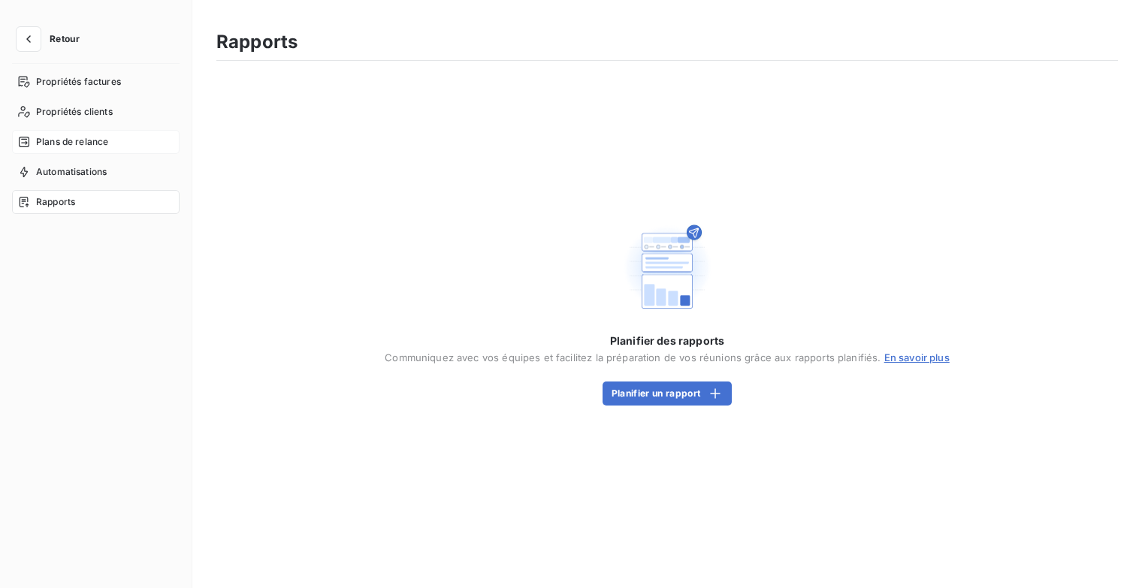
click at [71, 147] on span "Plans de relance" at bounding box center [72, 142] width 72 height 14
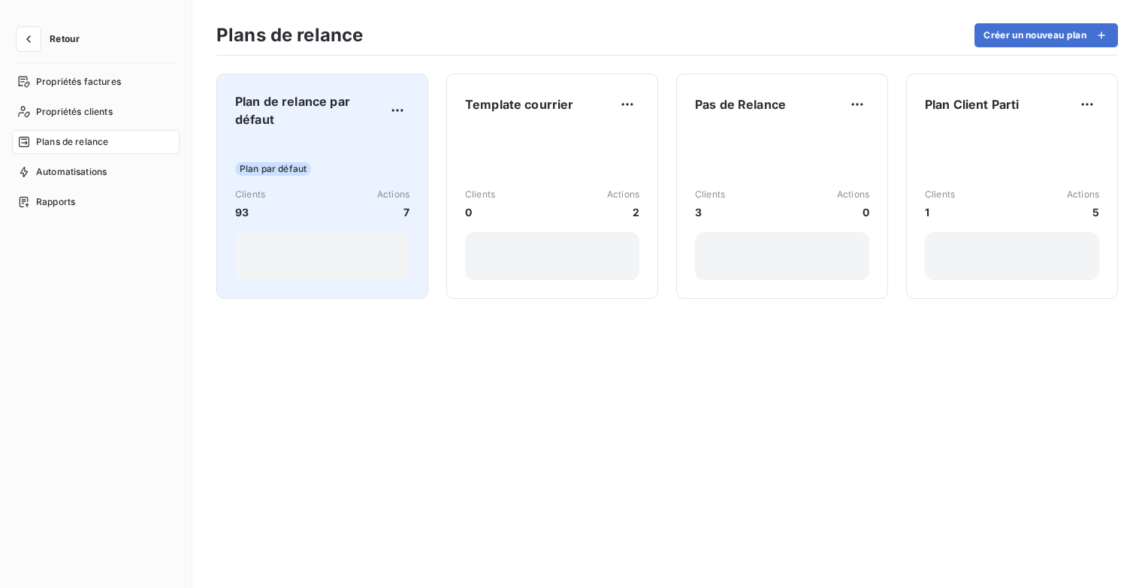
click at [258, 113] on span "Plan de relance par défaut" at bounding box center [310, 110] width 150 height 36
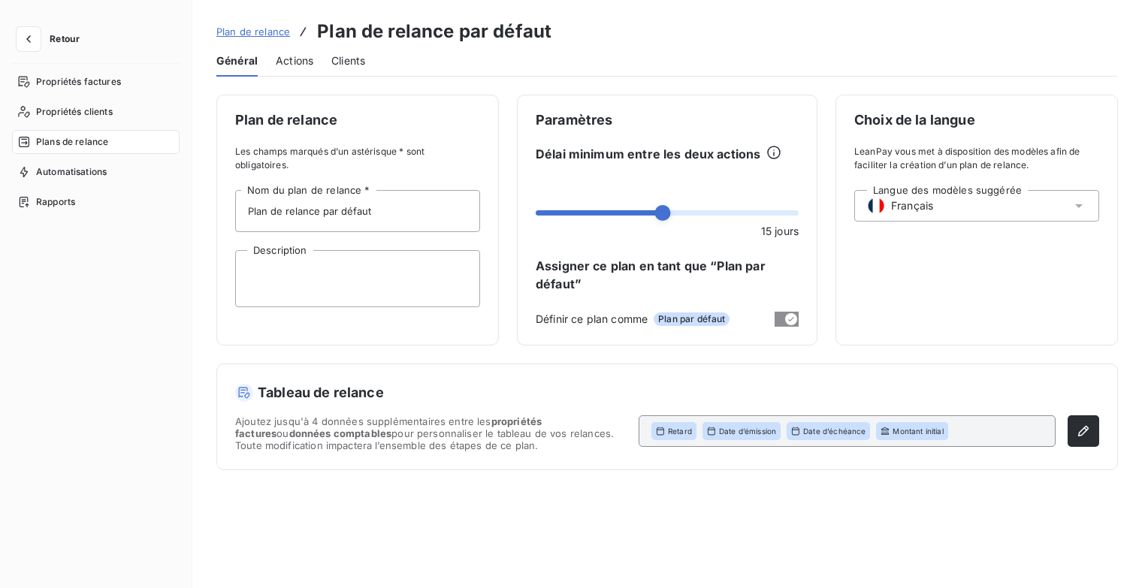
click at [295, 61] on span "Actions" at bounding box center [295, 60] width 38 height 15
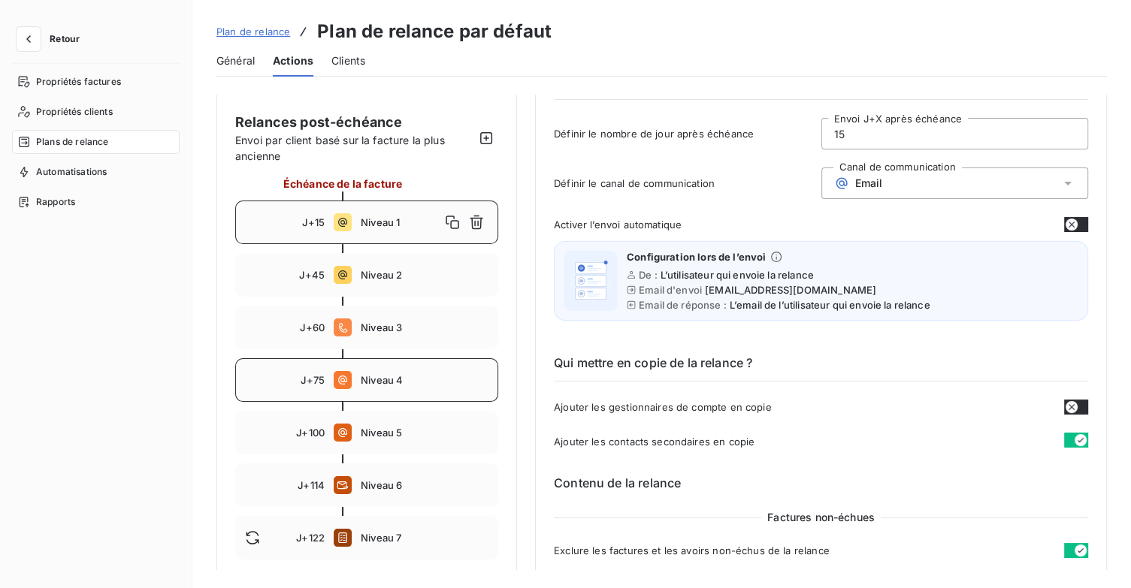
scroll to position [75, 0]
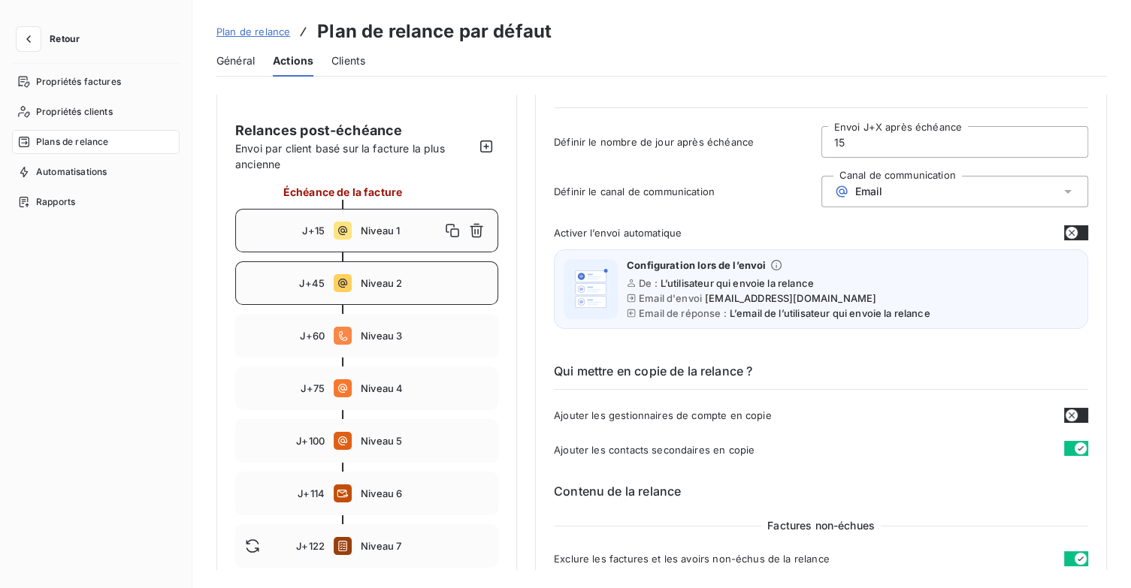
click at [391, 285] on span "Niveau 2" at bounding box center [425, 283] width 128 height 12
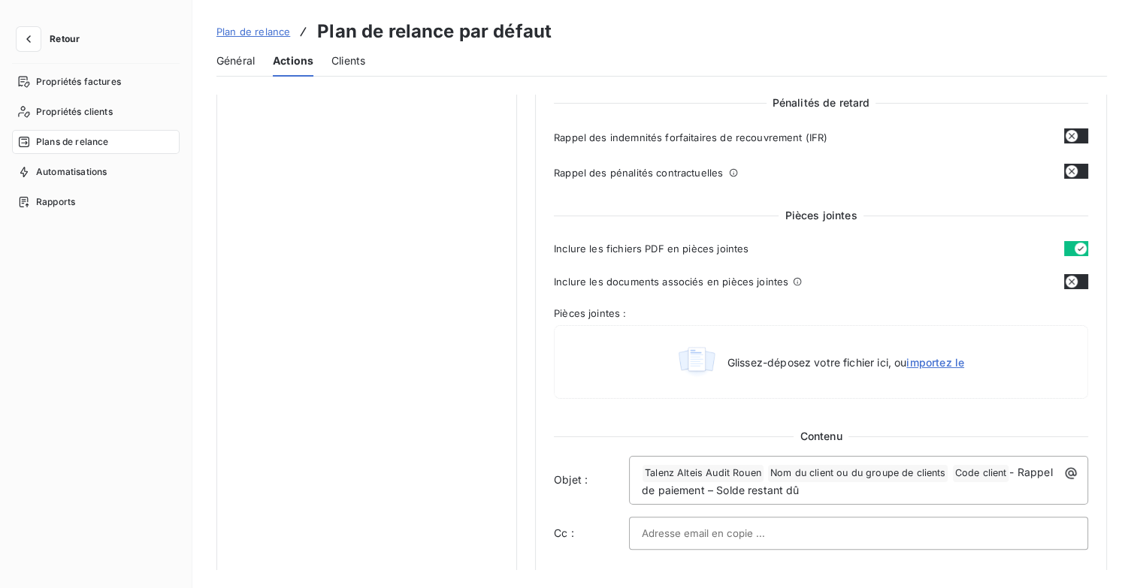
scroll to position [301, 0]
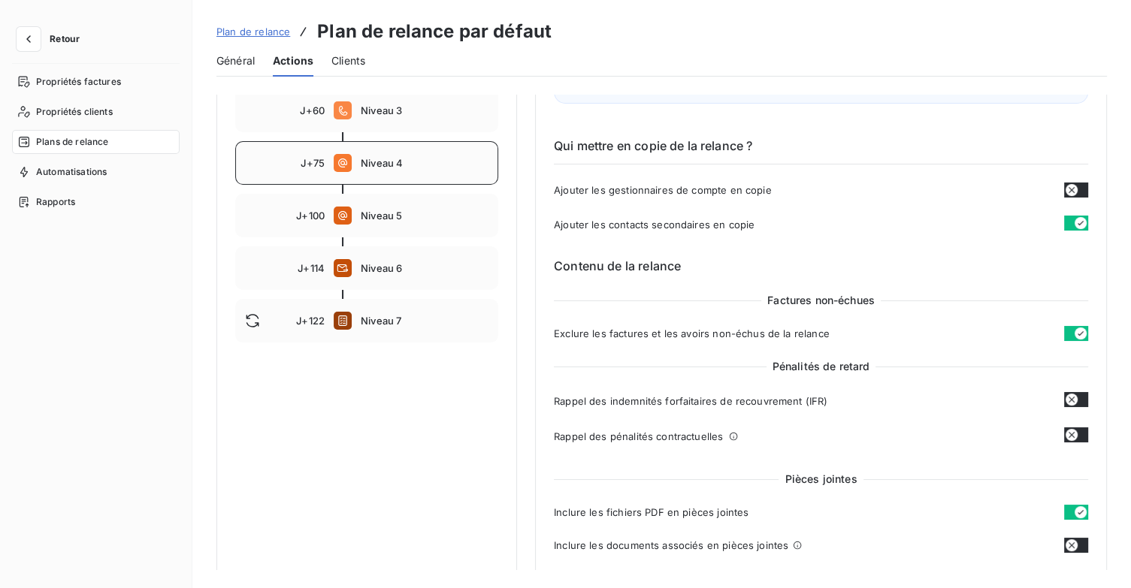
click at [391, 171] on div "J+75 Niveau 4" at bounding box center [366, 163] width 263 height 44
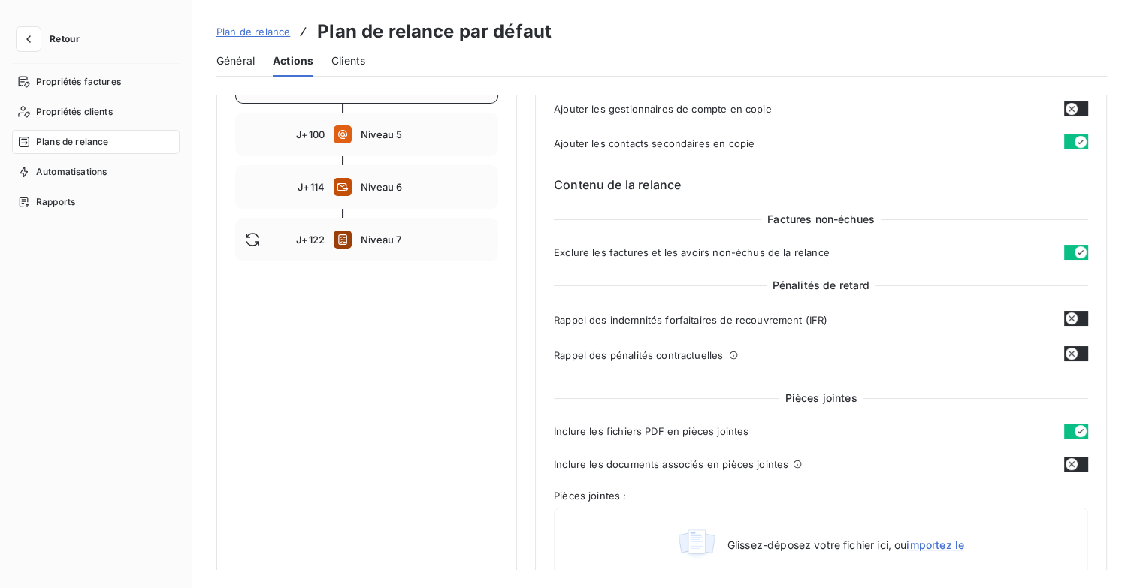
scroll to position [376, 0]
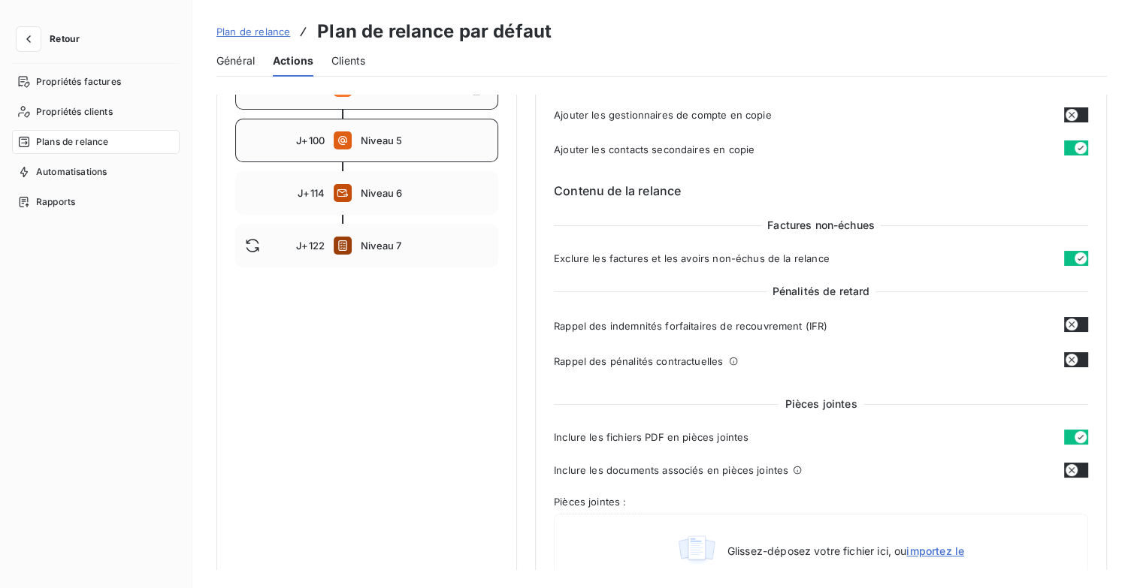
click at [393, 157] on div "J+100 Niveau 5" at bounding box center [366, 141] width 263 height 44
type input "100"
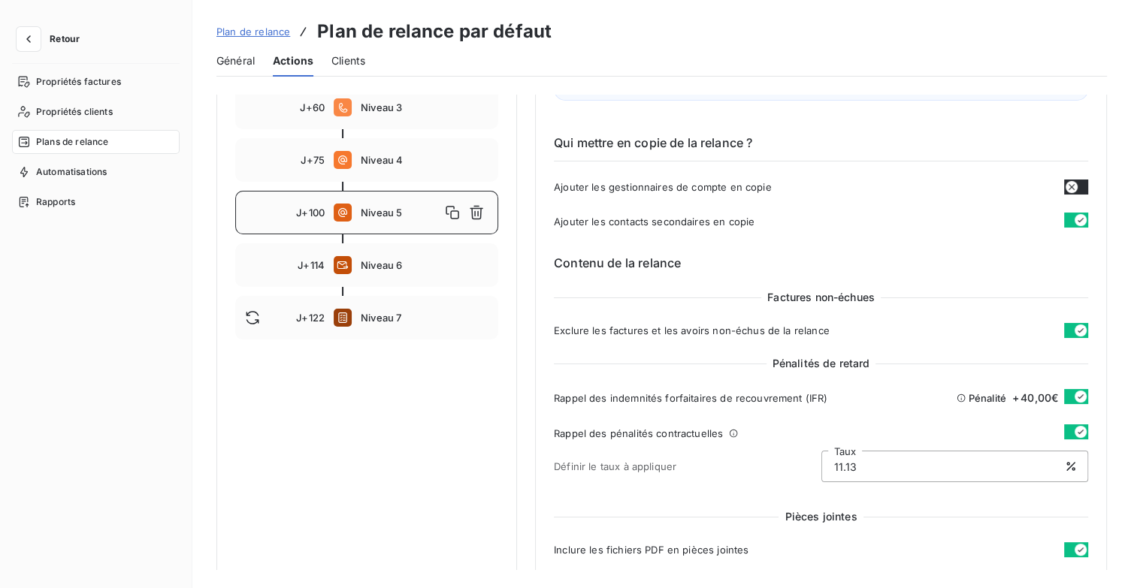
scroll to position [150, 0]
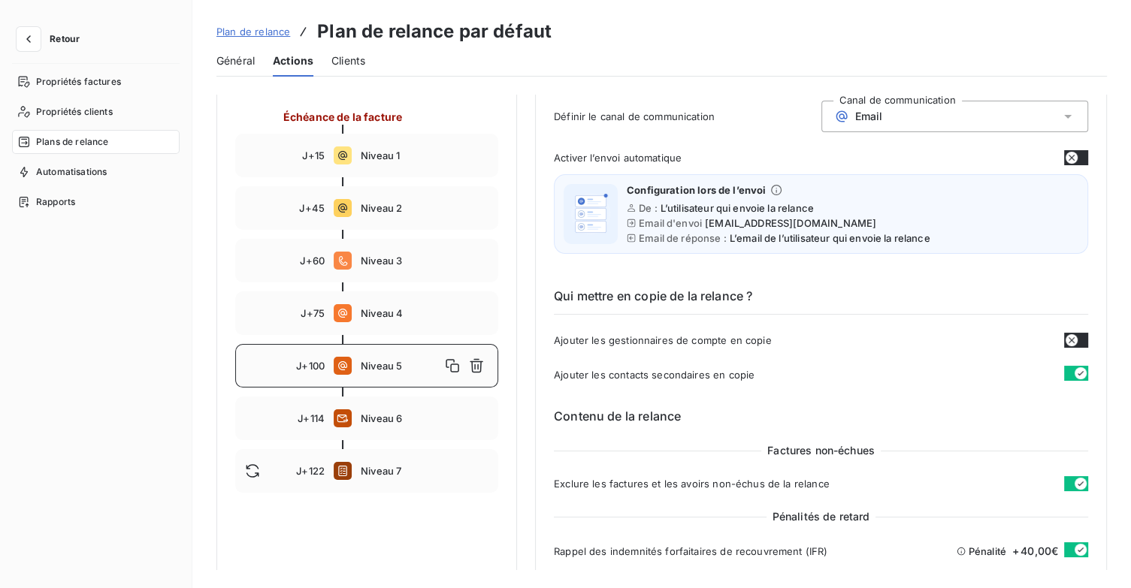
click at [265, 28] on span "Plan de relance" at bounding box center [253, 32] width 74 height 12
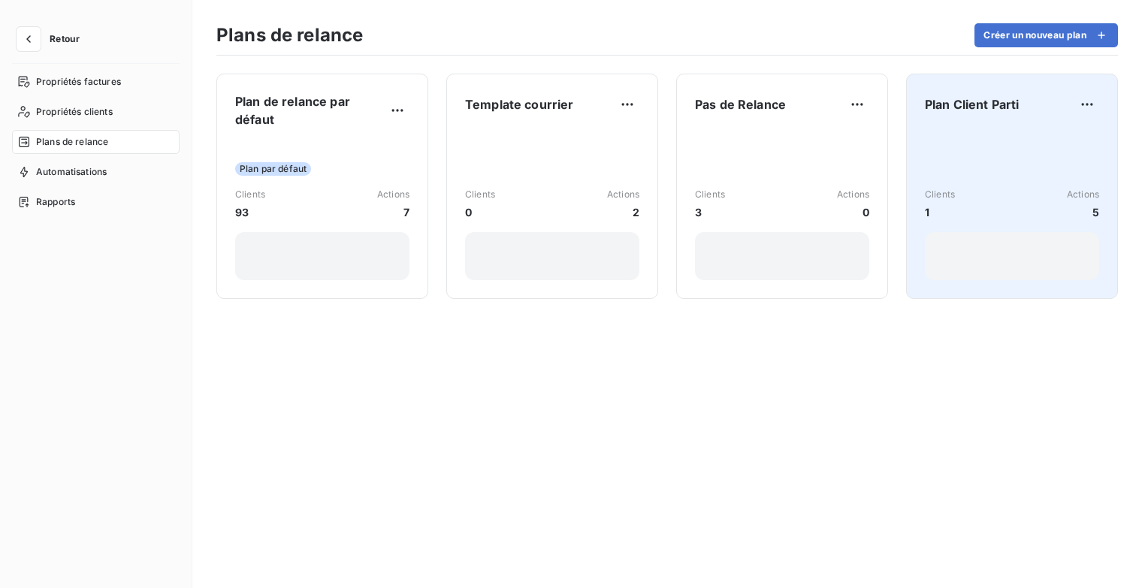
click at [996, 177] on div "Clients 1 Actions 5" at bounding box center [1012, 204] width 174 height 152
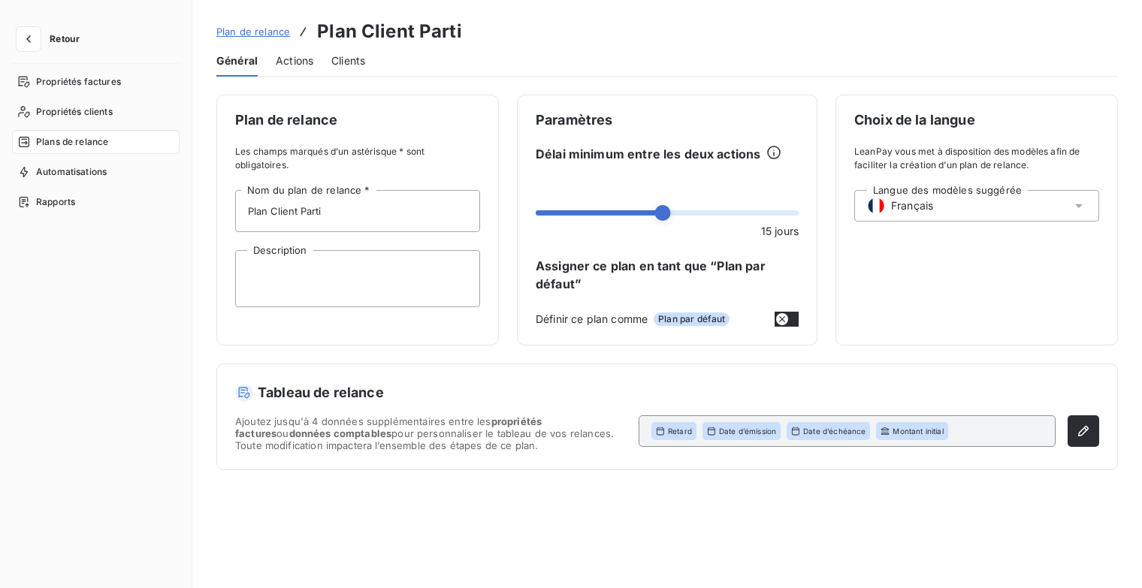
click at [295, 61] on span "Actions" at bounding box center [295, 60] width 38 height 15
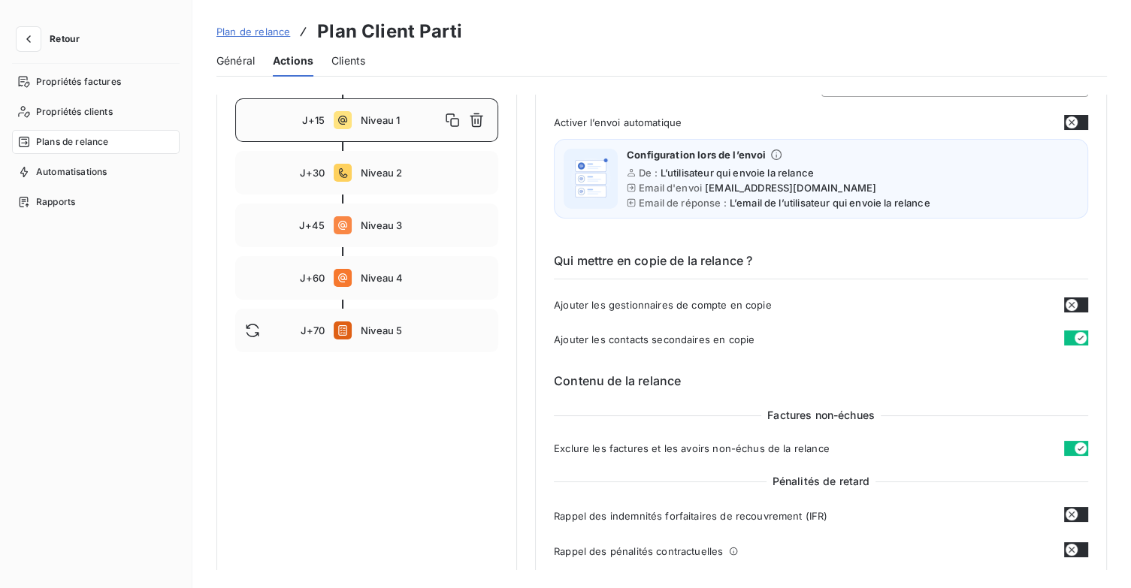
scroll to position [75, 0]
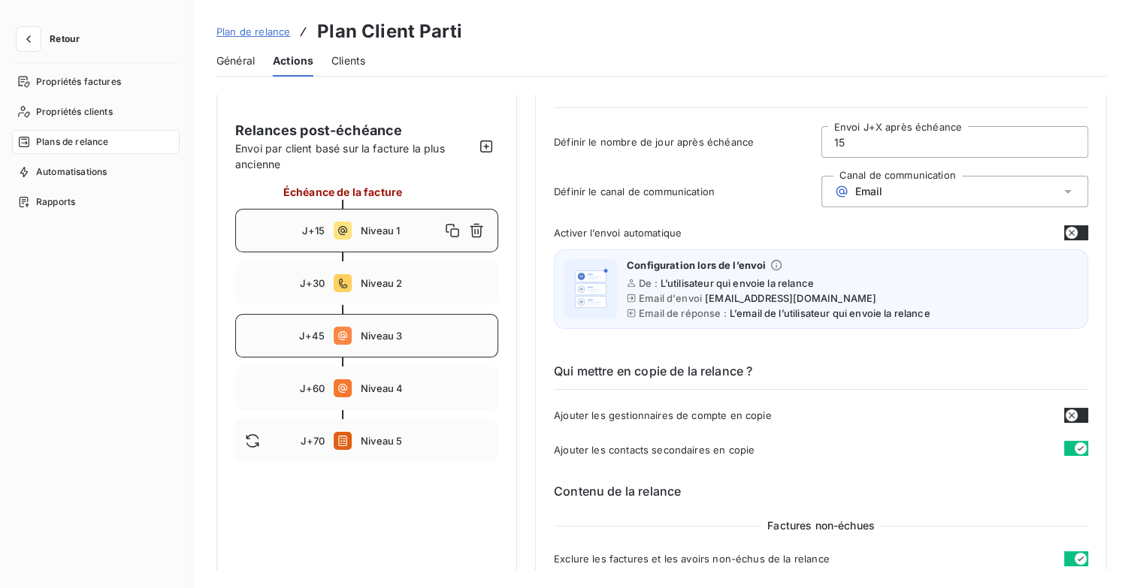
click at [385, 336] on span "Niveau 3" at bounding box center [425, 336] width 128 height 12
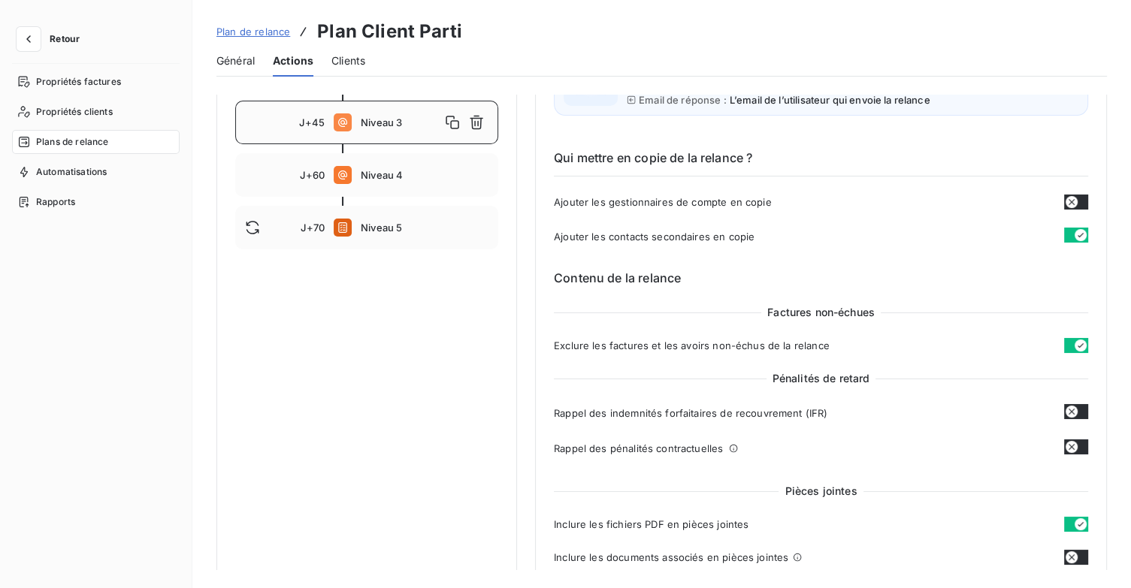
scroll to position [225, 0]
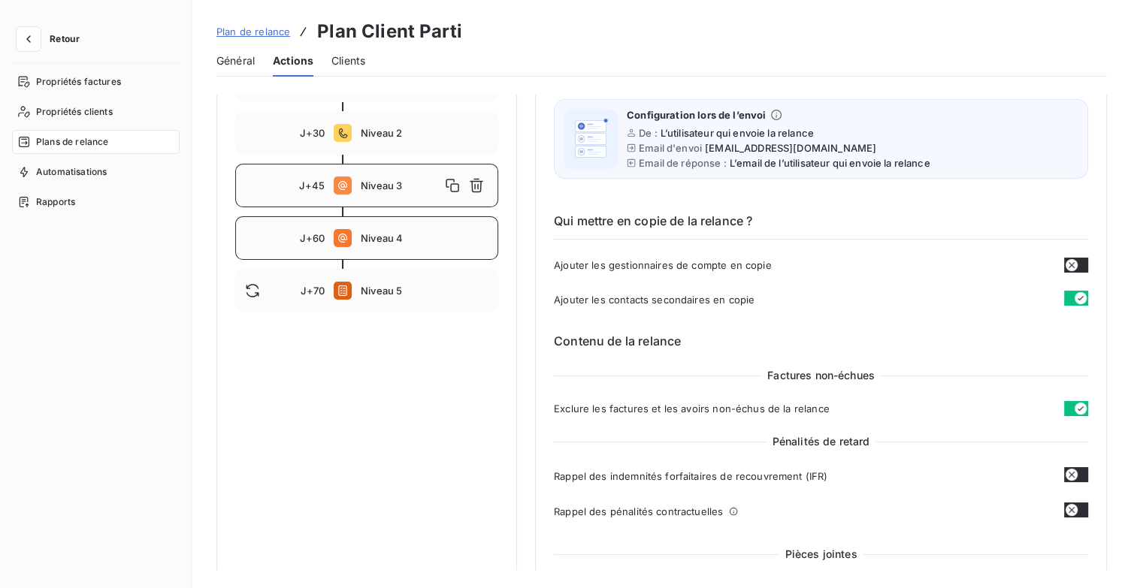
click at [378, 241] on span "Niveau 4" at bounding box center [425, 238] width 128 height 12
type input "60"
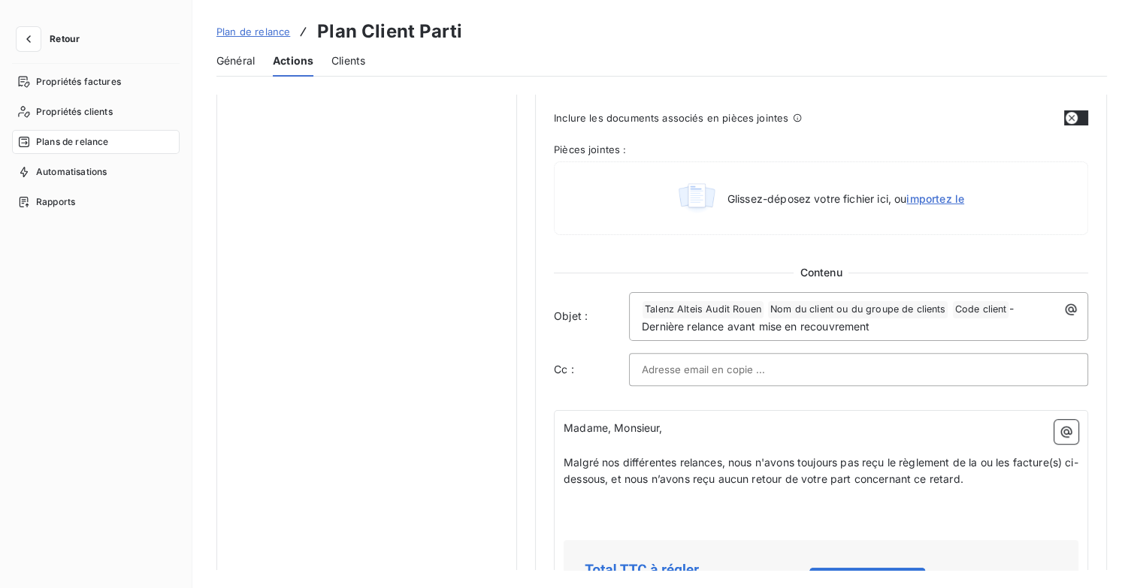
scroll to position [601, 0]
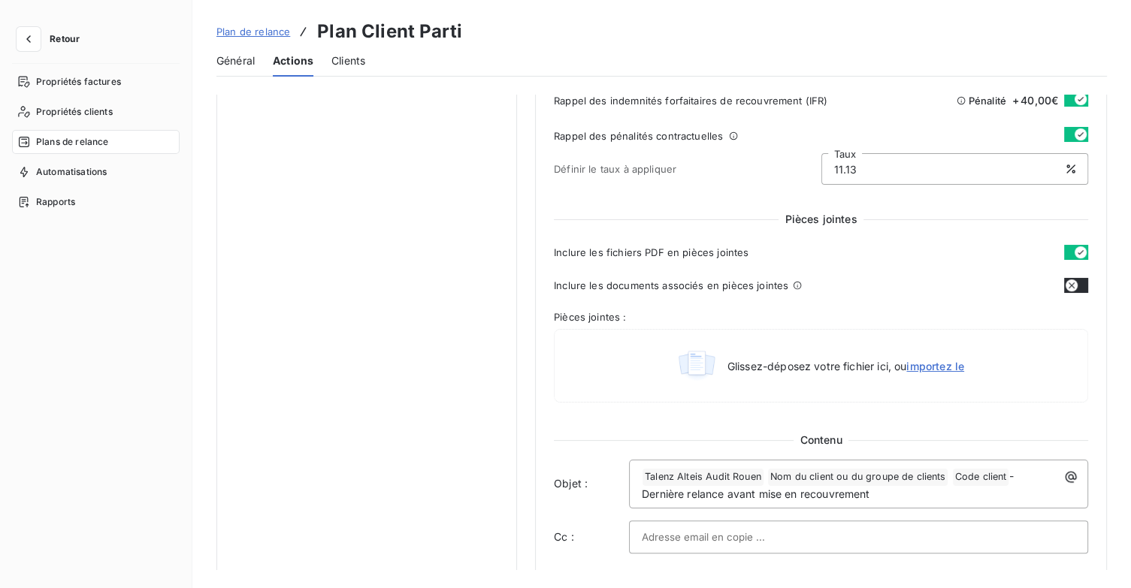
click at [62, 38] on span "Retour" at bounding box center [65, 39] width 30 height 9
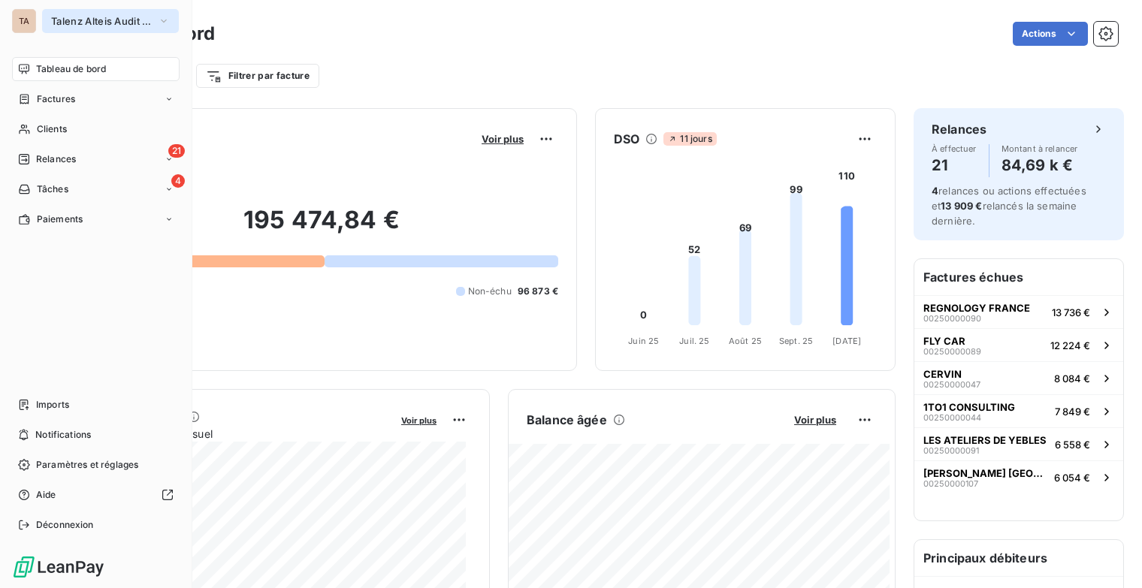
click at [156, 20] on button "Talenz Alteis Audit Rouen" at bounding box center [110, 21] width 137 height 24
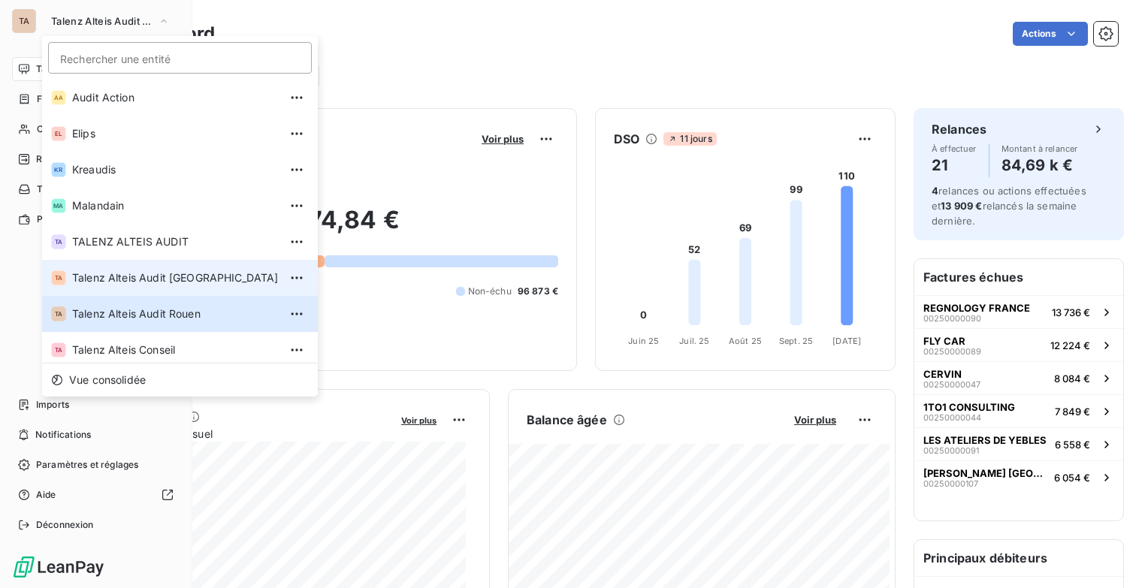
click at [193, 276] on span "Talenz Alteis Audit [GEOGRAPHIC_DATA]" at bounding box center [175, 278] width 207 height 15
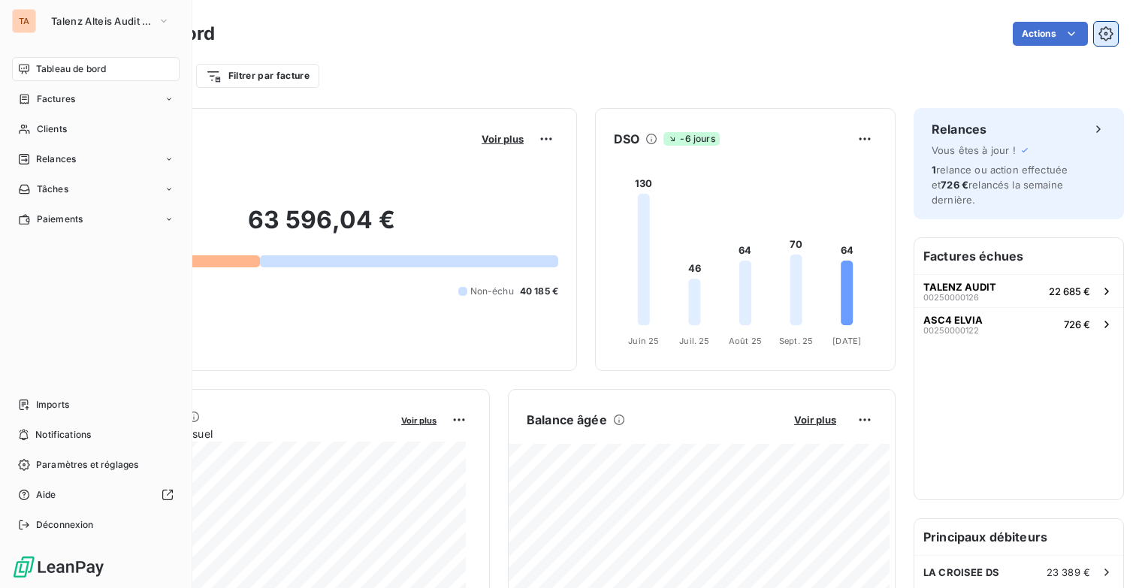
click at [1099, 35] on icon "button" at bounding box center [1106, 33] width 15 height 15
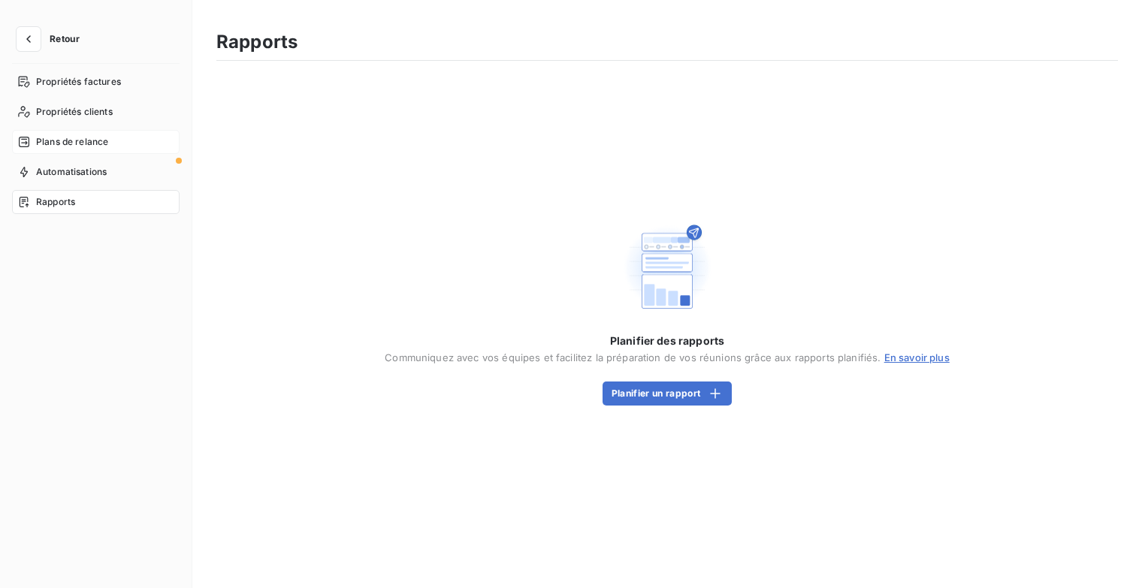
click at [110, 144] on div "Plans de relance" at bounding box center [96, 142] width 168 height 24
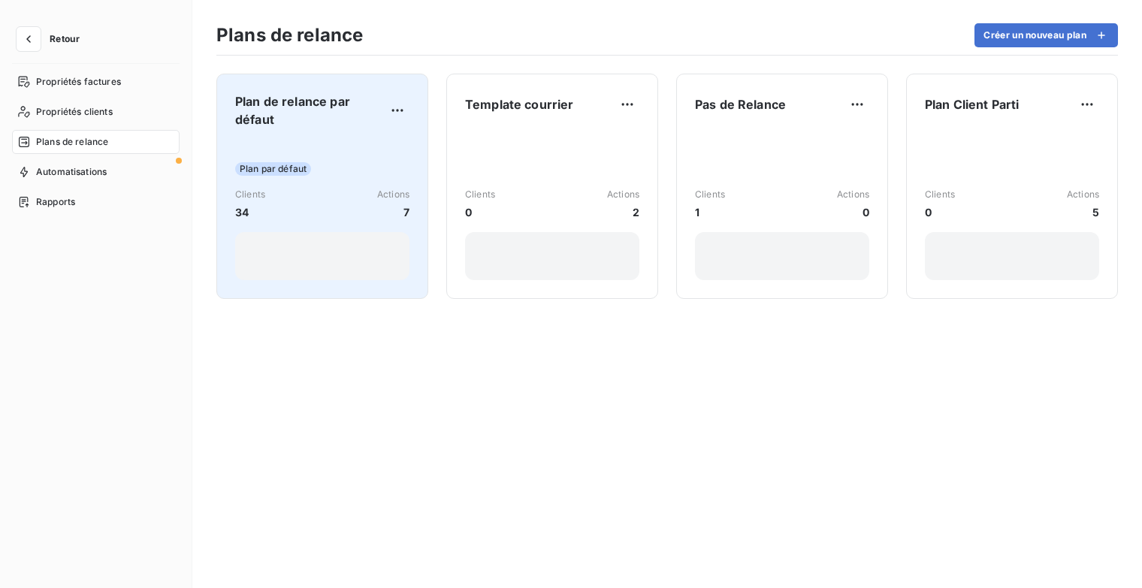
click at [305, 110] on span "Plan de relance par défaut" at bounding box center [310, 110] width 150 height 36
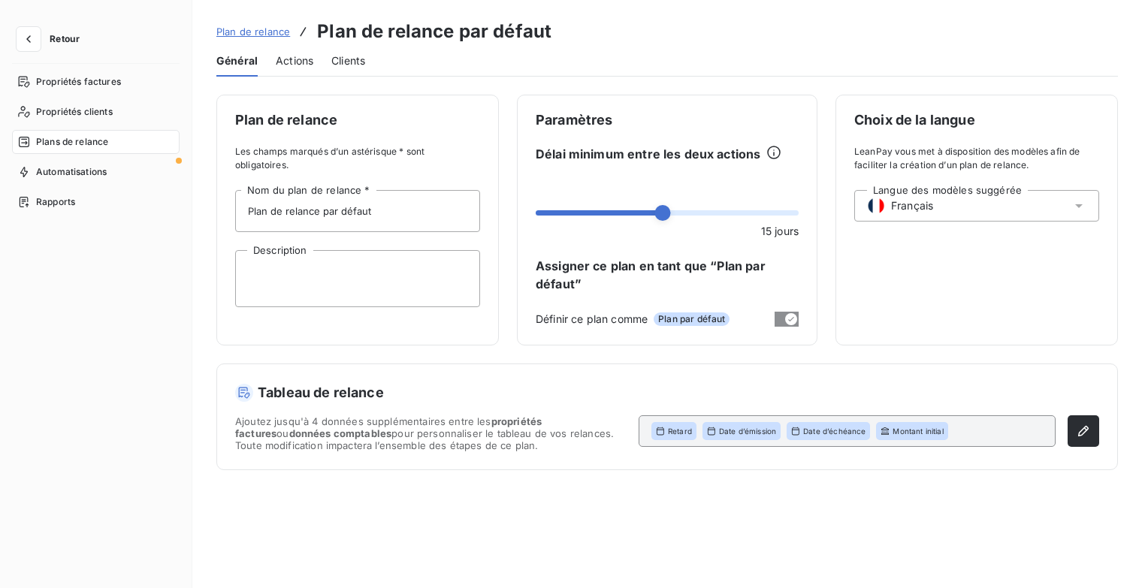
click at [295, 62] on span "Actions" at bounding box center [295, 60] width 38 height 15
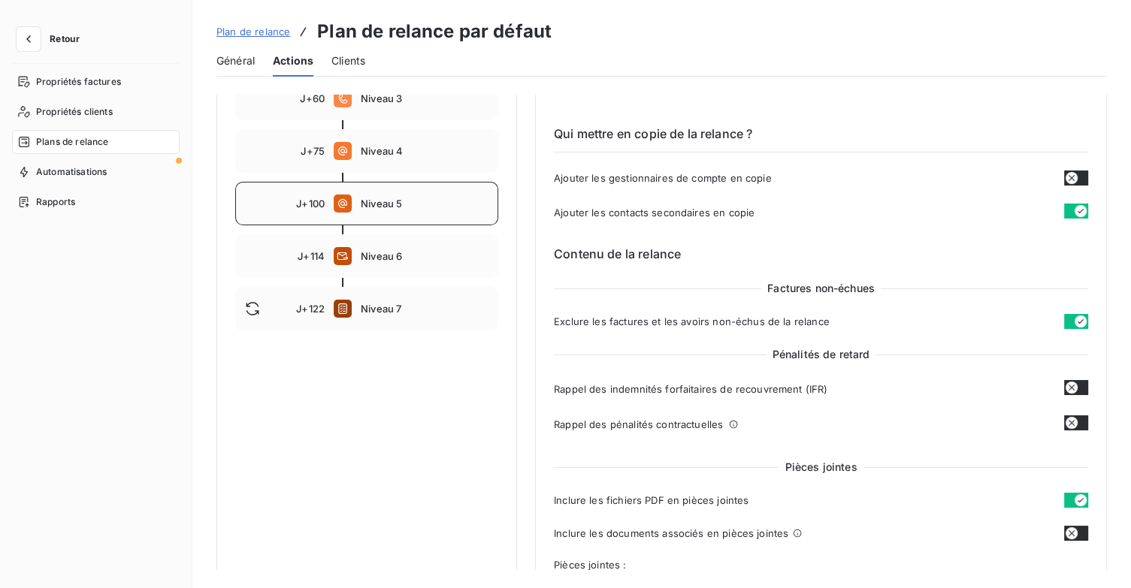
scroll to position [225, 0]
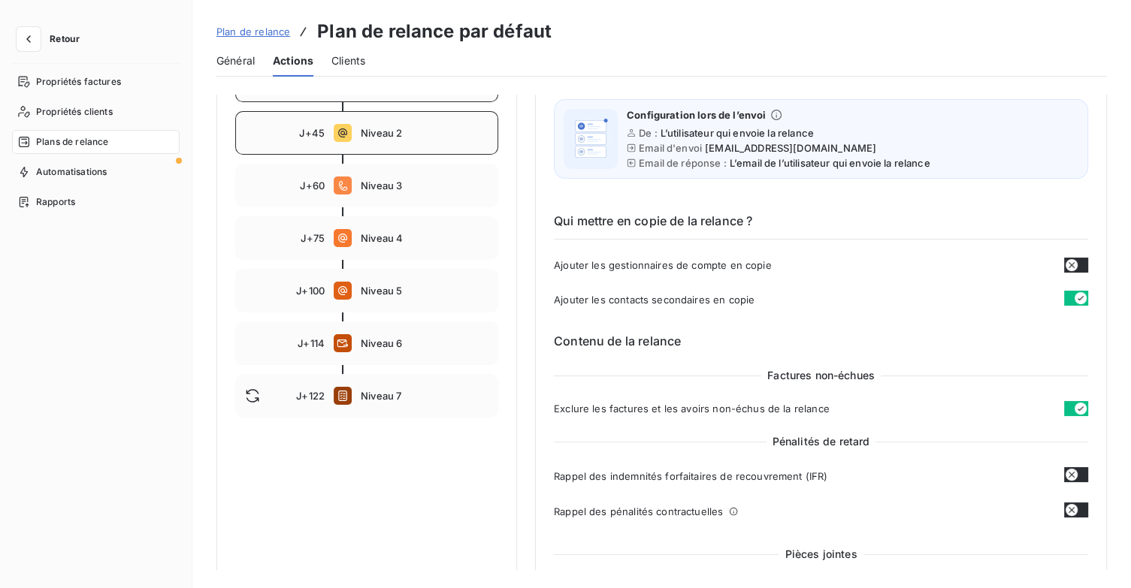
click at [402, 147] on div "J+45 Niveau 2" at bounding box center [366, 133] width 263 height 44
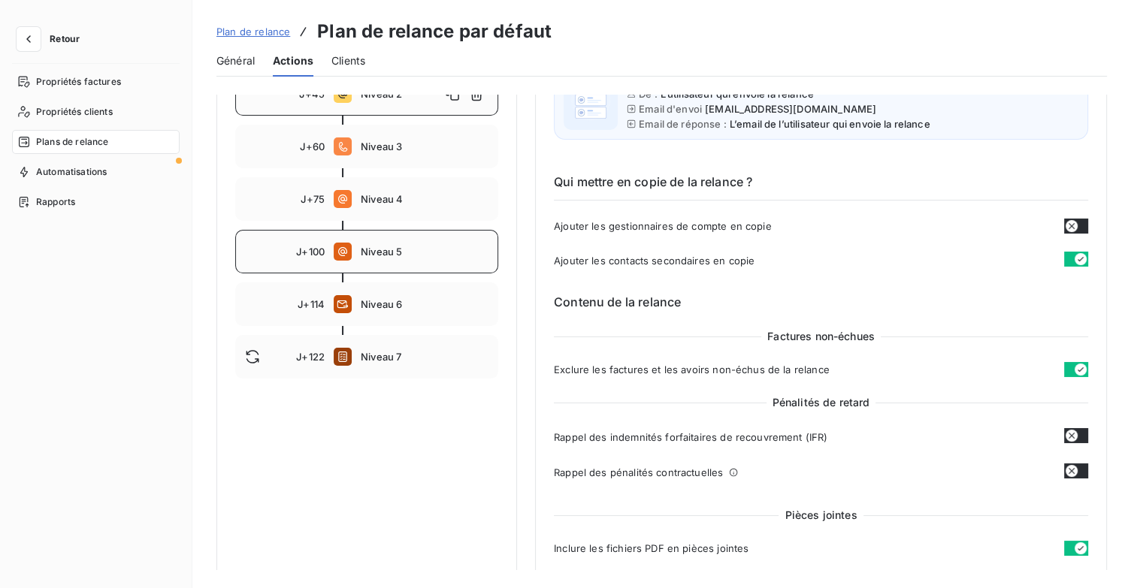
scroll to position [150, 0]
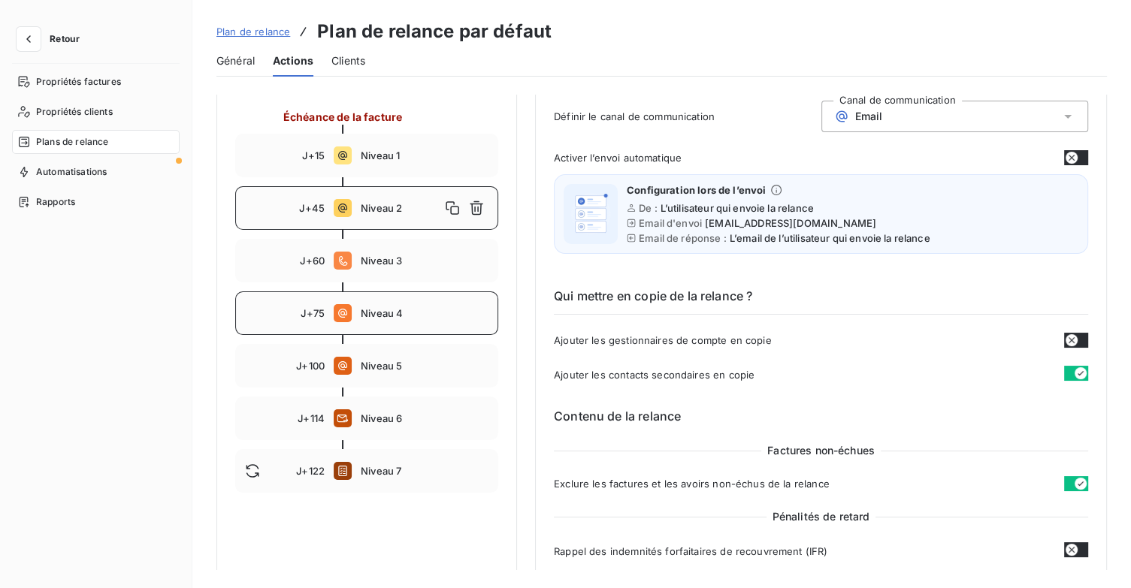
click at [386, 319] on div "J+75 Niveau 4" at bounding box center [366, 314] width 263 height 44
type input "75"
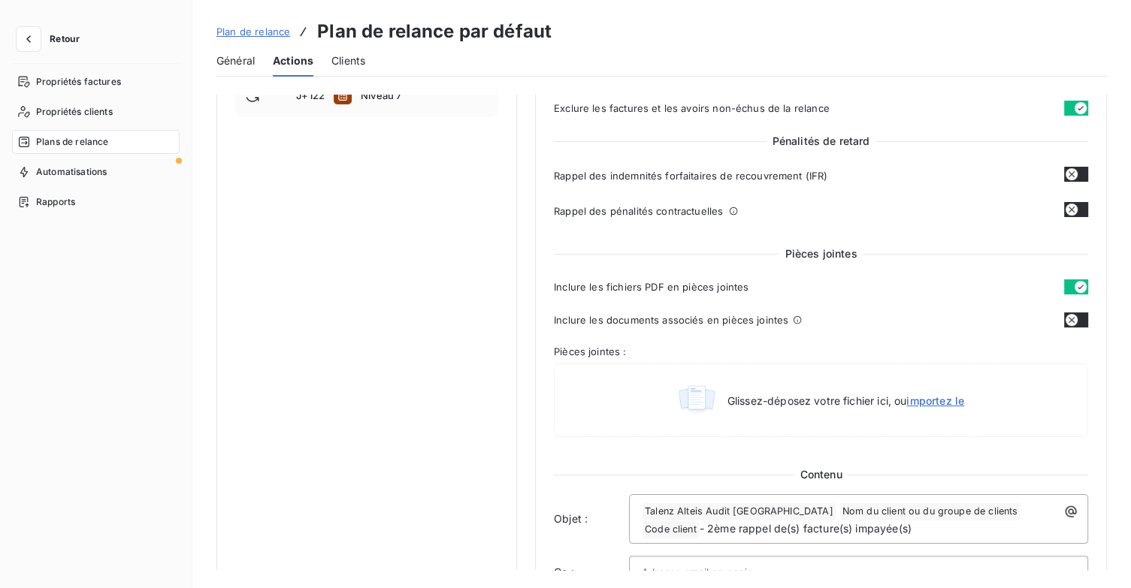
scroll to position [751, 0]
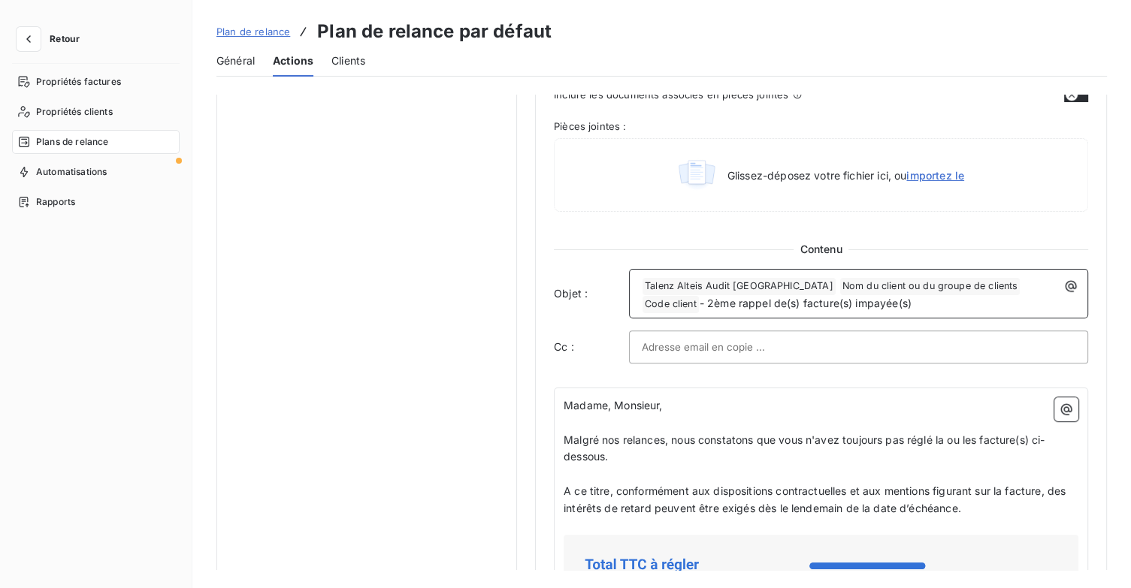
drag, startPoint x: 861, startPoint y: 300, endPoint x: 636, endPoint y: 314, distance: 225.9
click at [636, 314] on div "﻿ Talenz Alteis Audit Ile de france ﻿ Nom du client ou du groupe de clients ﻿ C…" at bounding box center [858, 294] width 459 height 50
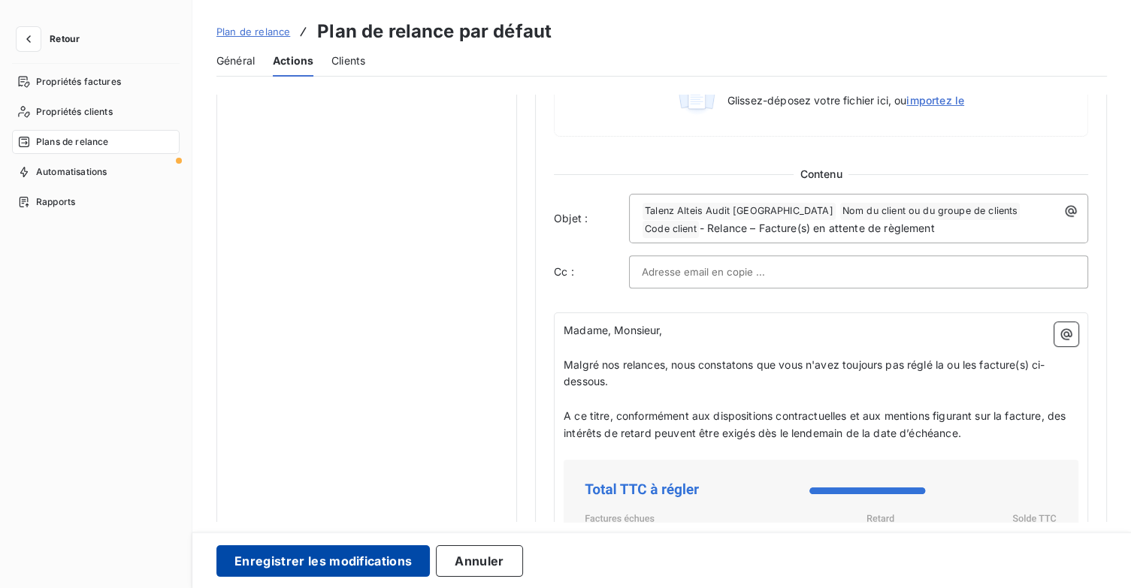
click at [355, 567] on button "Enregistrer les modifications" at bounding box center [322, 562] width 213 height 32
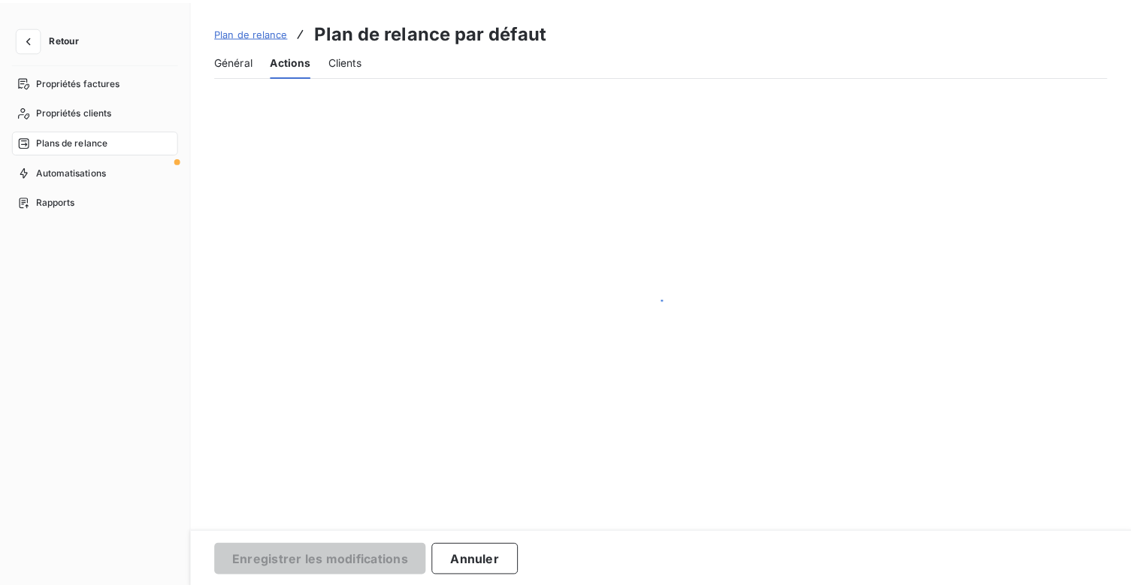
scroll to position [138, 0]
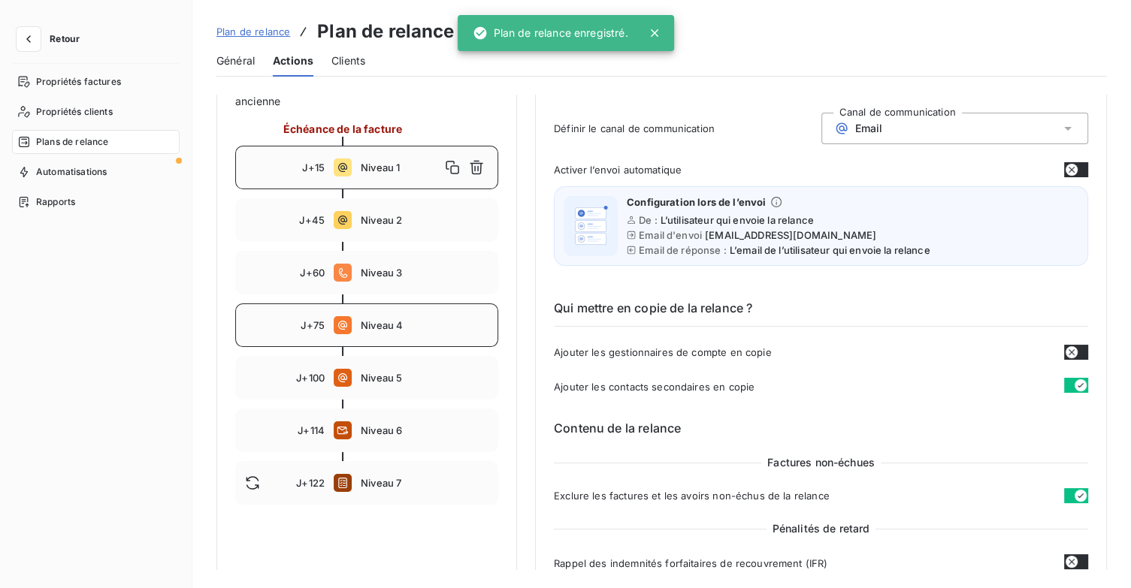
click at [391, 329] on span "Niveau 4" at bounding box center [425, 325] width 128 height 12
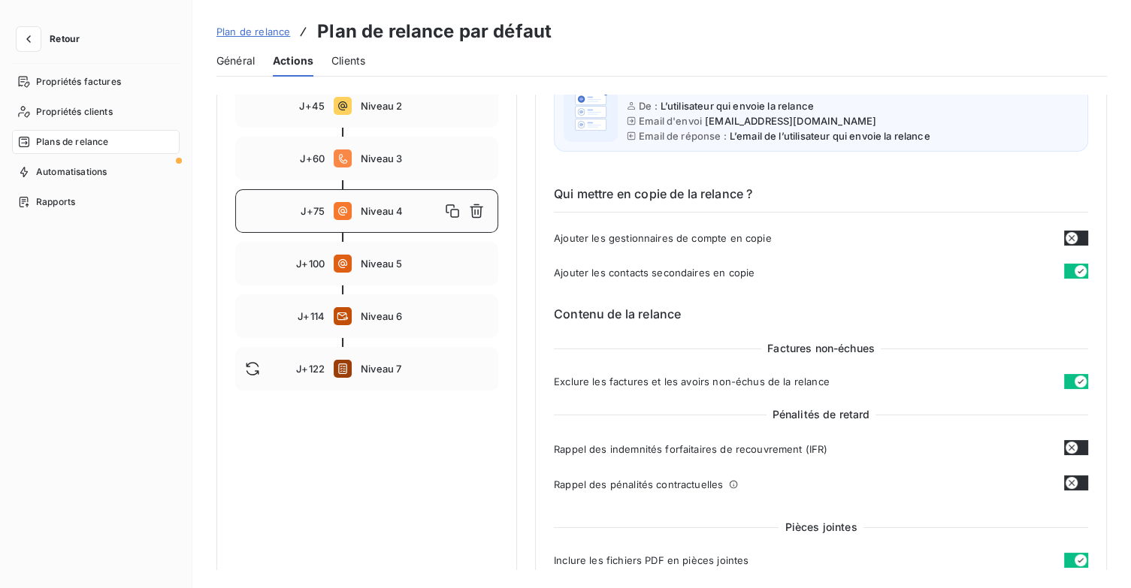
scroll to position [213, 0]
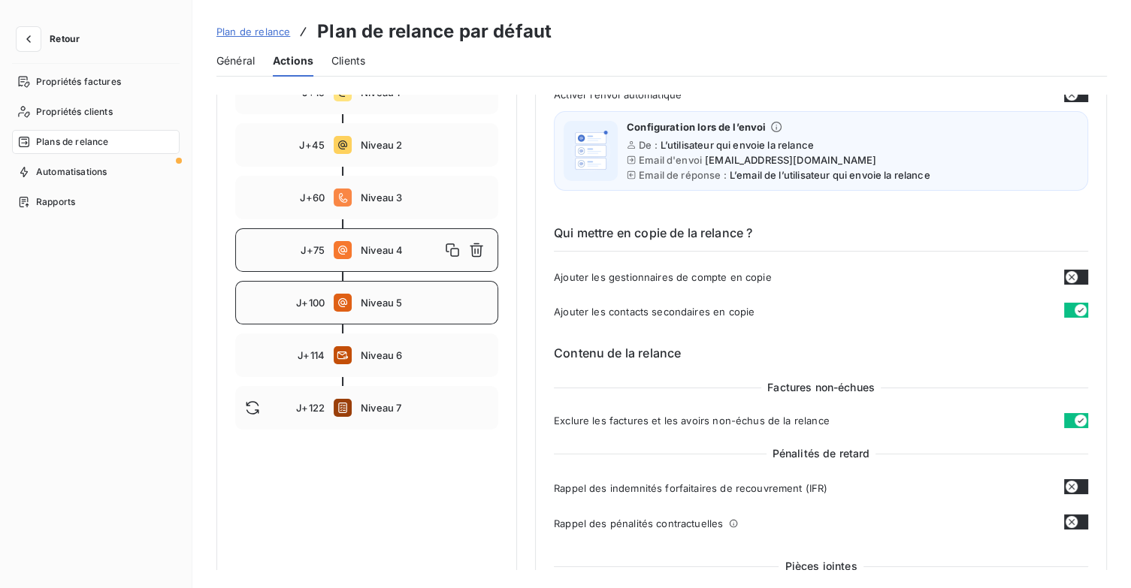
click at [396, 304] on span "Niveau 5" at bounding box center [425, 303] width 128 height 12
type input "100"
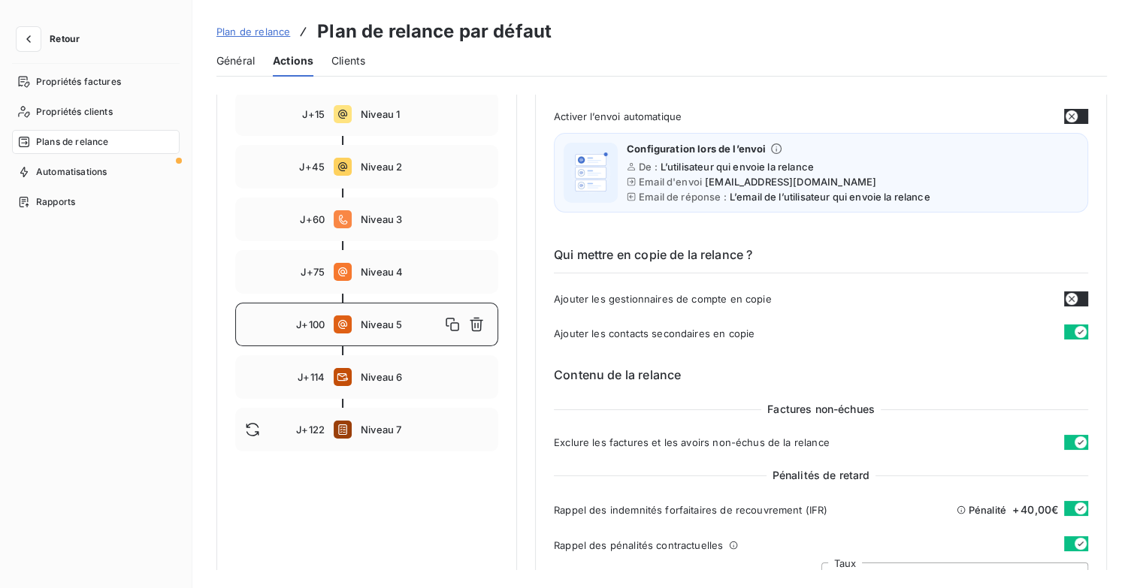
scroll to position [138, 0]
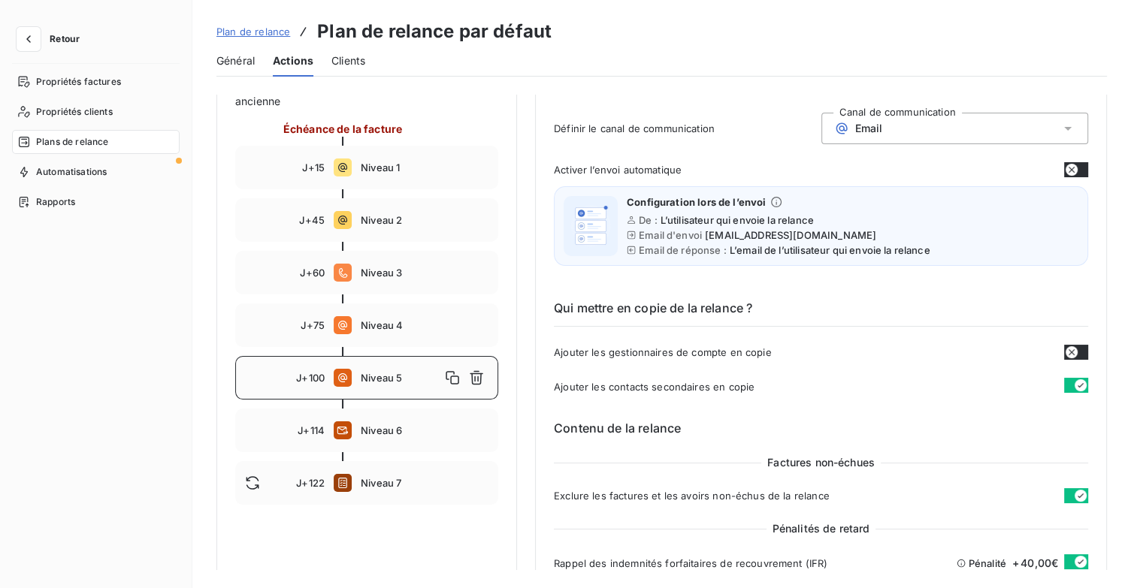
click at [271, 29] on span "Plan de relance" at bounding box center [253, 32] width 74 height 12
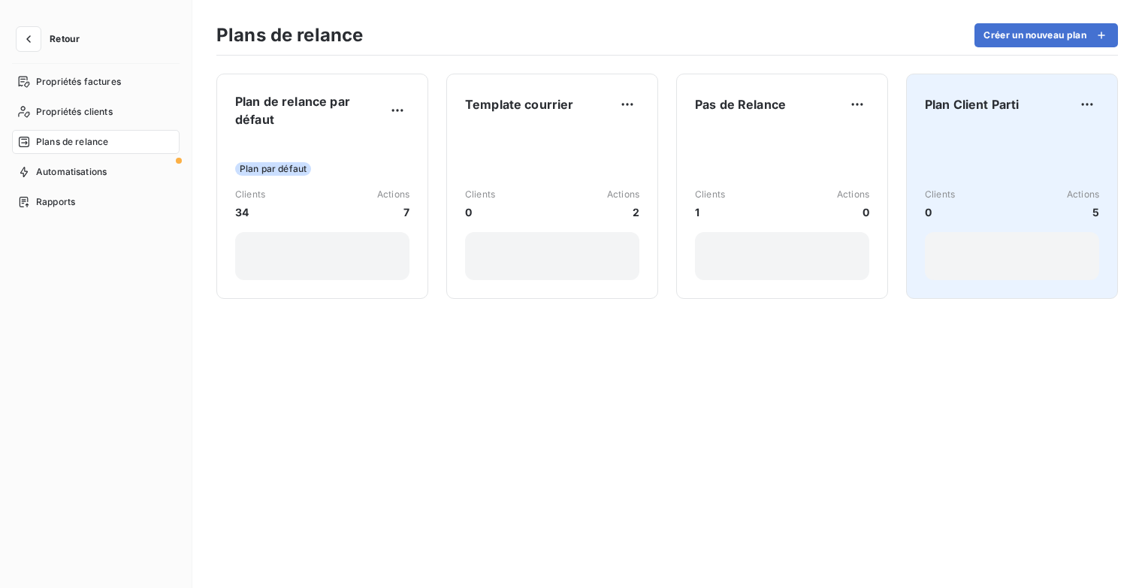
click at [997, 95] on span "Plan Client Parti" at bounding box center [972, 104] width 95 height 18
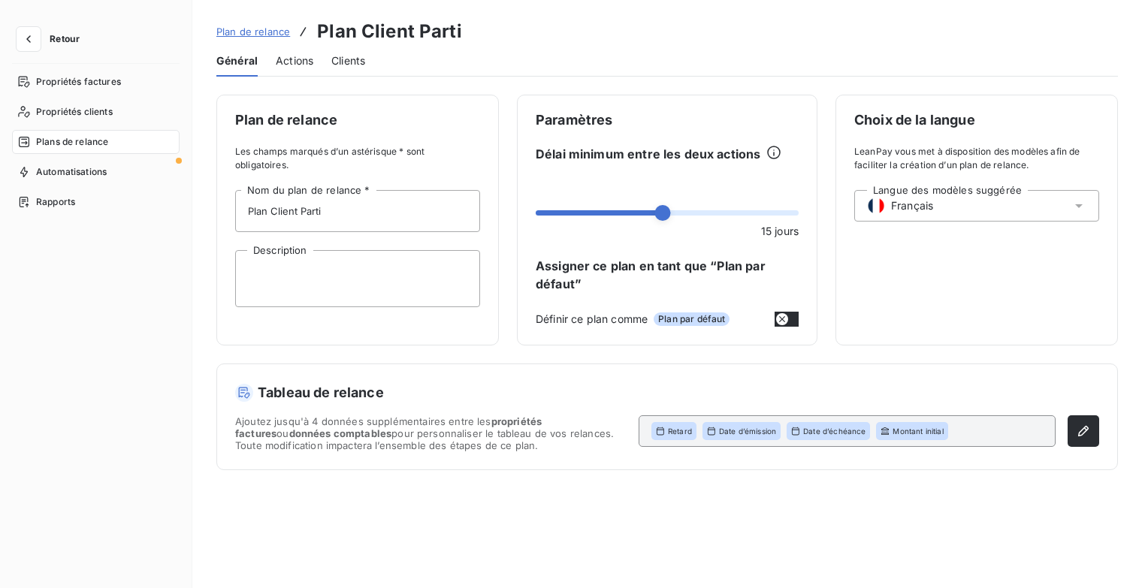
click at [305, 53] on span "Actions" at bounding box center [295, 60] width 38 height 15
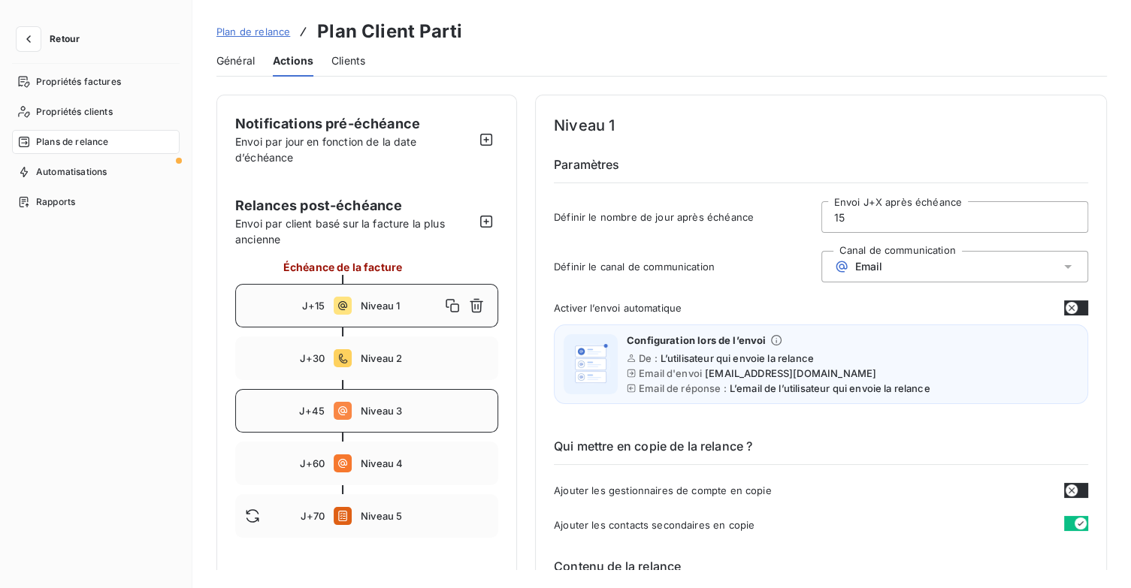
click at [373, 423] on div "J+45 Niveau 3" at bounding box center [366, 411] width 263 height 44
type input "45"
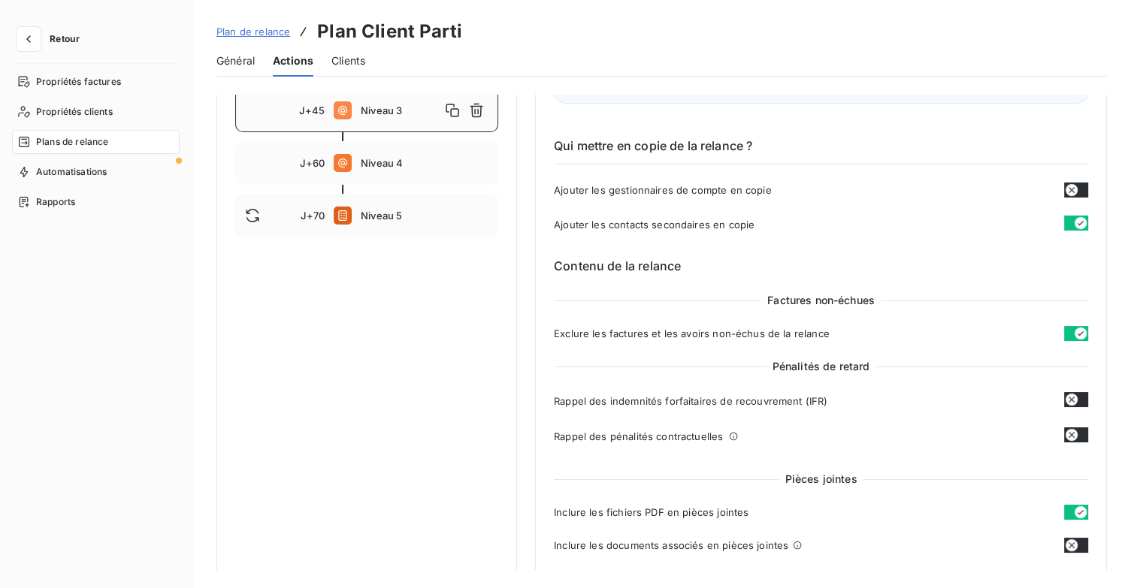
scroll to position [526, 0]
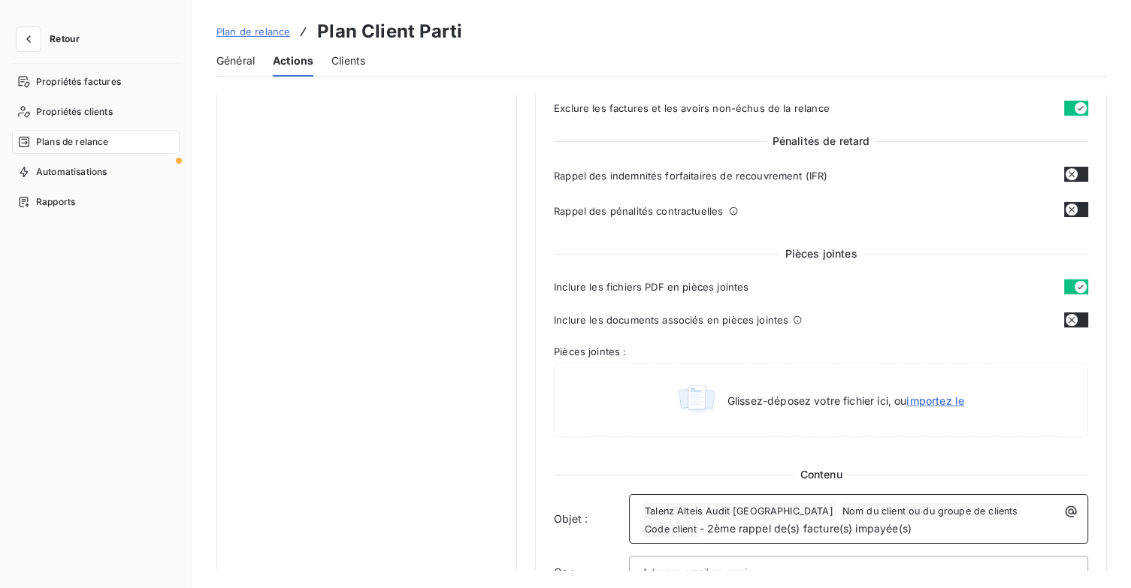
drag, startPoint x: 860, startPoint y: 522, endPoint x: 640, endPoint y: 528, distance: 219.5
click at [640, 528] on div "﻿ Talenz Alteis Audit Ile de france ﻿ Nom du client ou du groupe de clients ﻿ C…" at bounding box center [858, 519] width 449 height 39
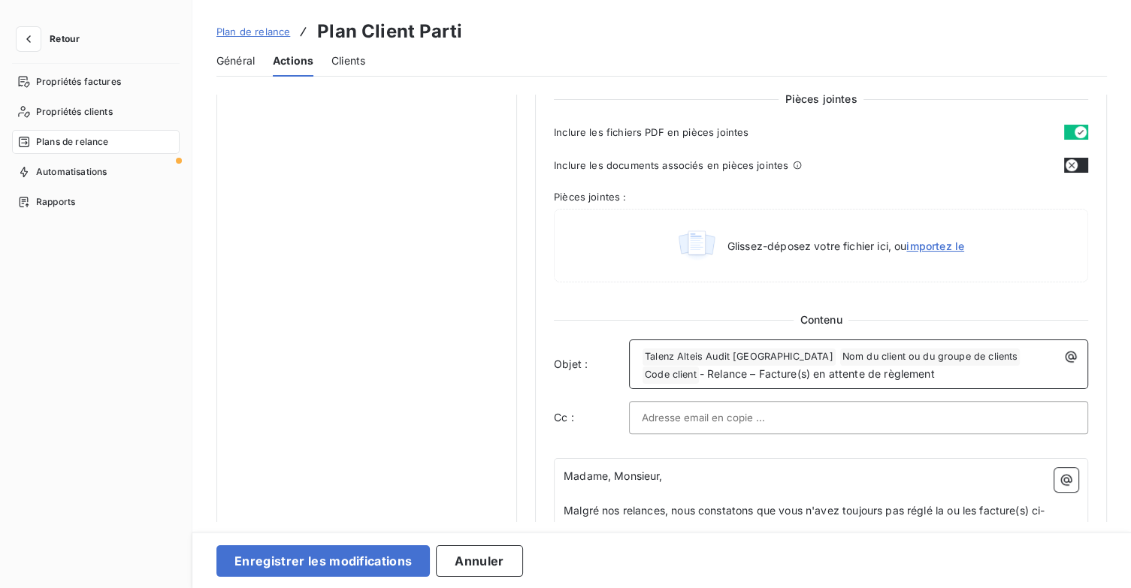
scroll to position [751, 0]
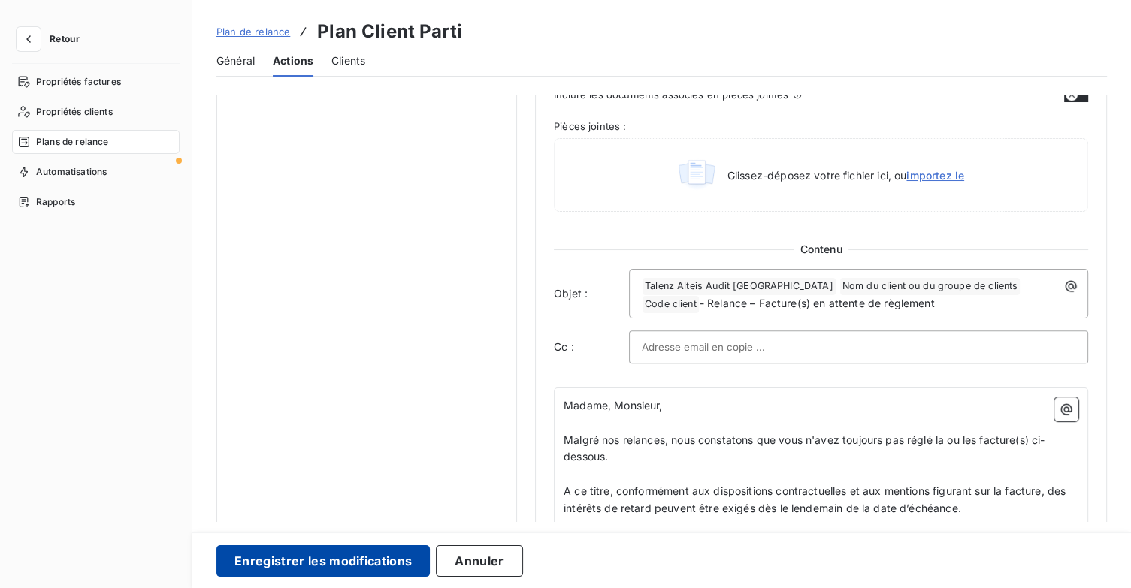
click at [390, 558] on button "Enregistrer les modifications" at bounding box center [322, 562] width 213 height 32
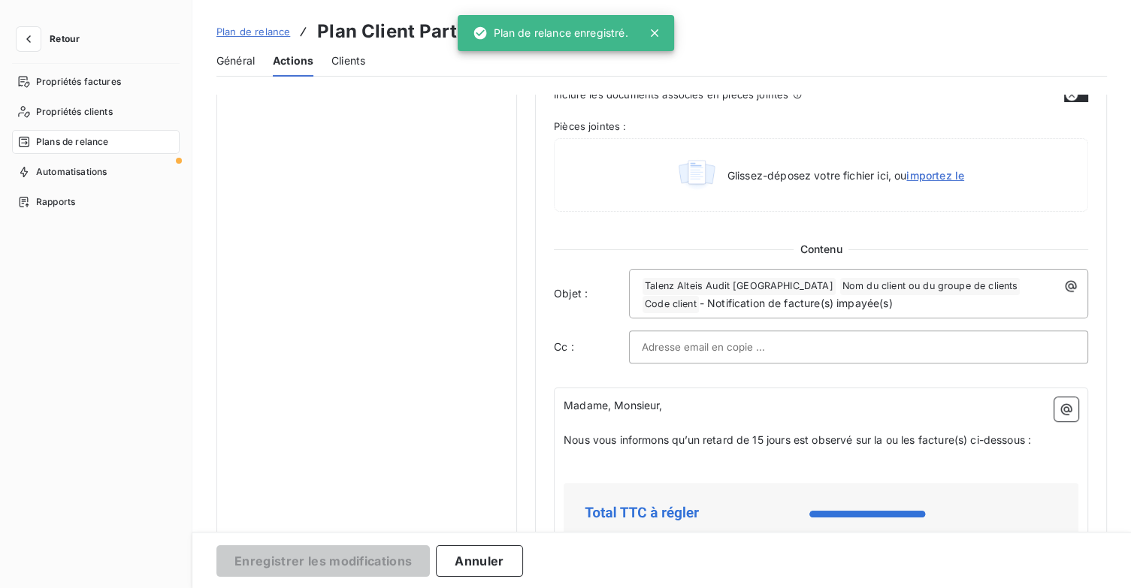
scroll to position [33, 0]
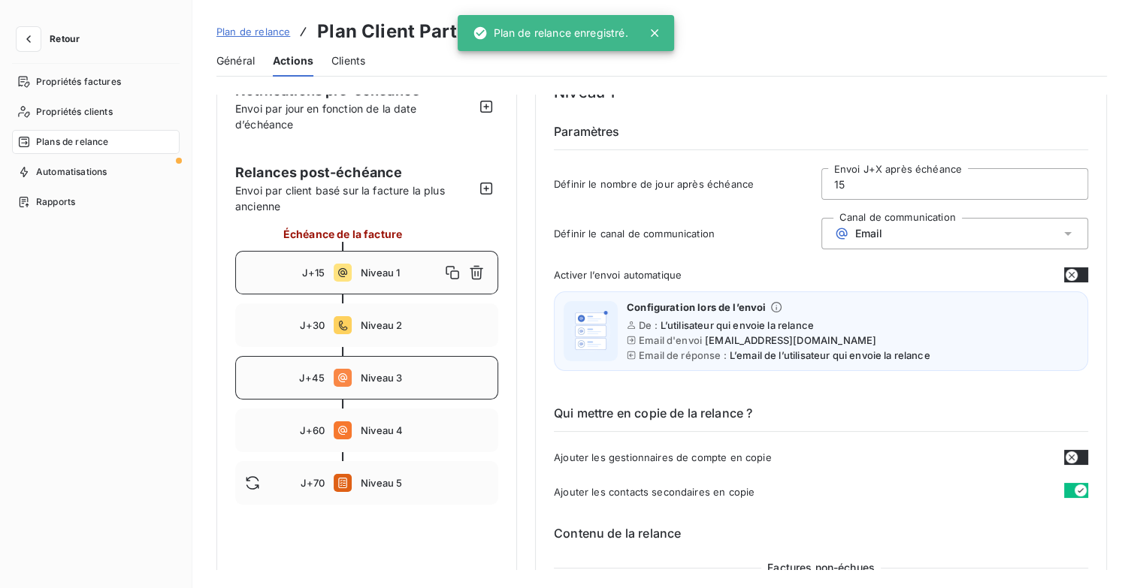
click at [389, 385] on div "J+45 Niveau 3" at bounding box center [366, 378] width 263 height 44
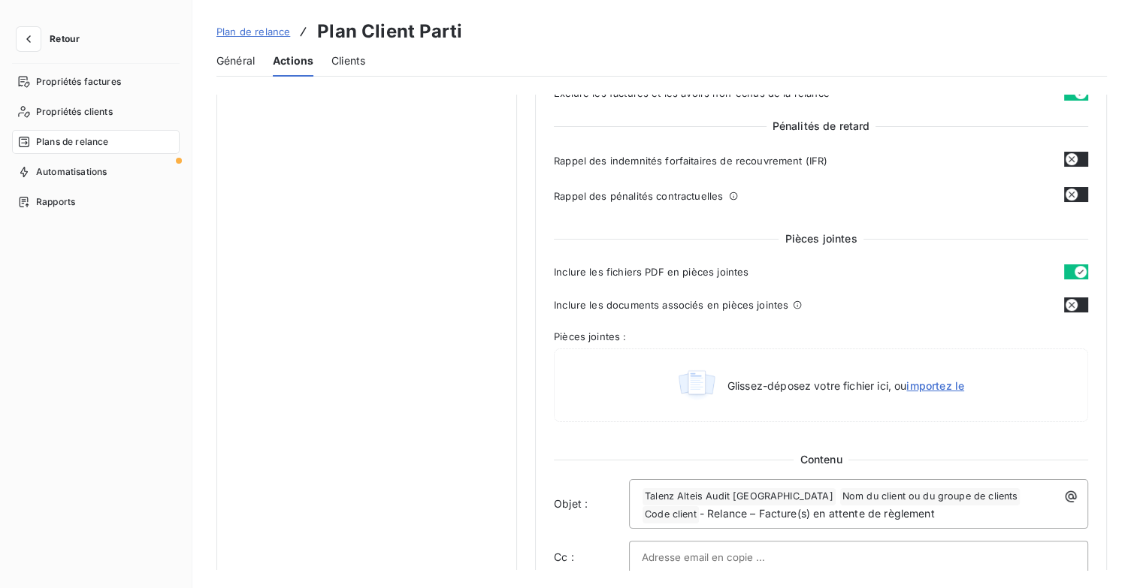
scroll to position [334, 0]
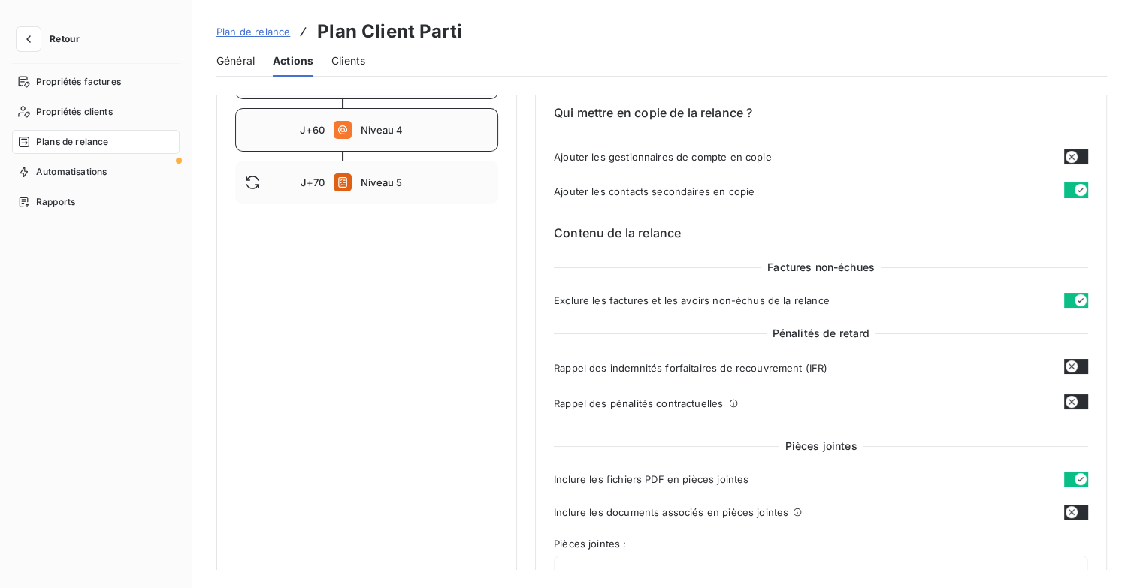
click at [393, 141] on div "J+60 Niveau 4" at bounding box center [366, 130] width 263 height 44
type input "60"
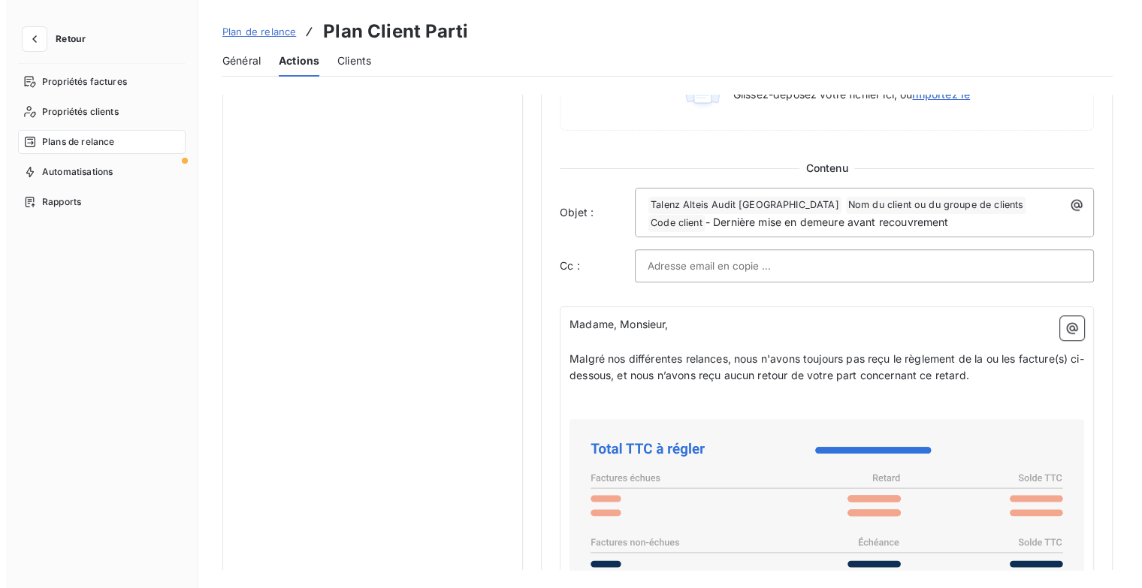
scroll to position [709, 0]
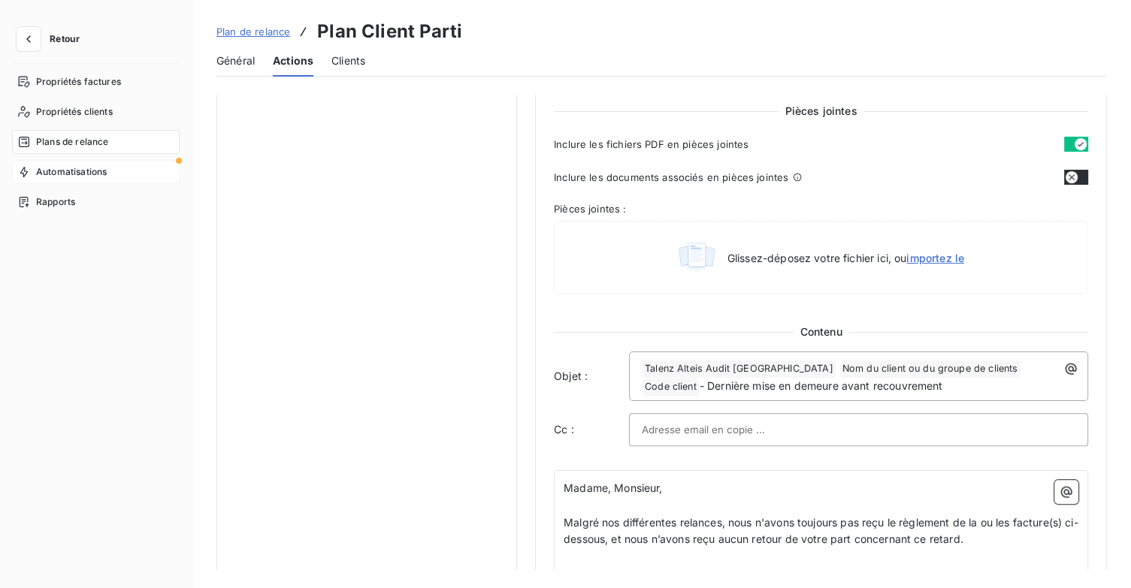
click at [88, 171] on span "Automatisations" at bounding box center [71, 172] width 71 height 14
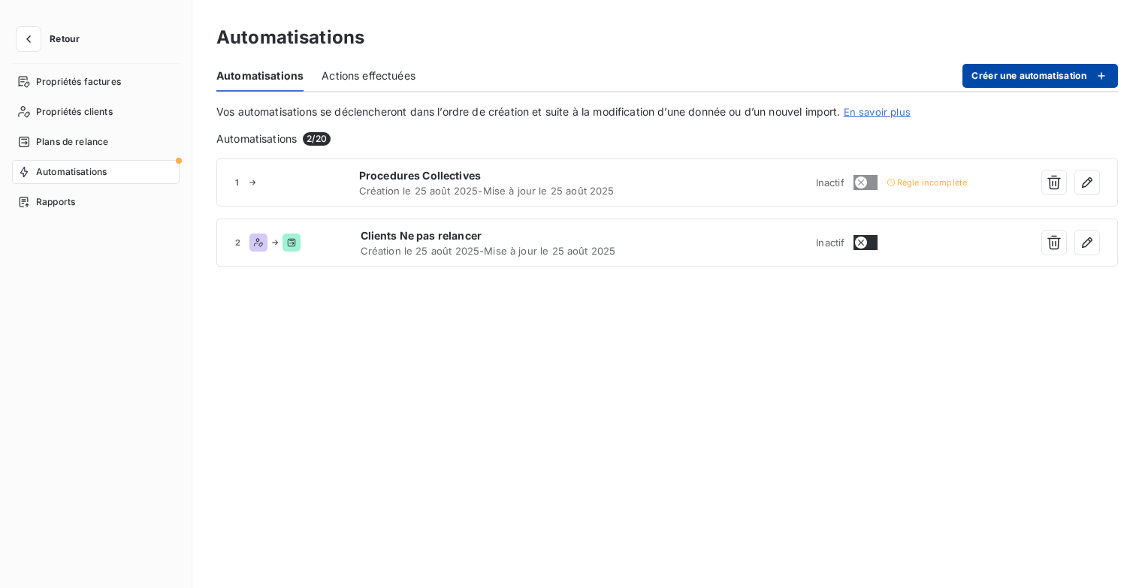
click at [1050, 77] on button "Créer une automatisation" at bounding box center [1041, 76] width 156 height 24
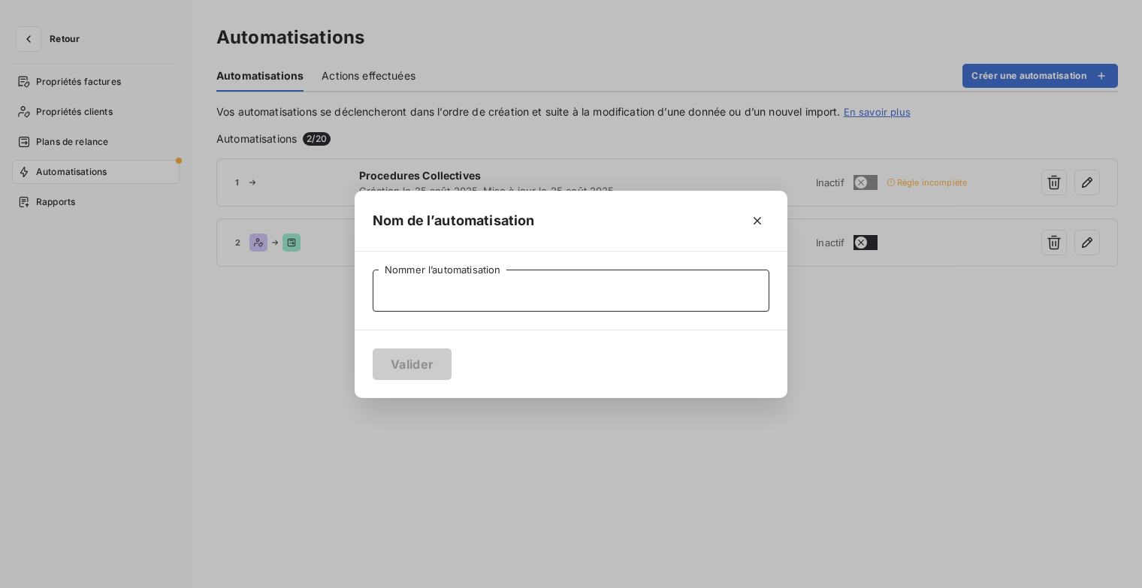
click at [470, 299] on input "Nommer l’automatisation" at bounding box center [571, 291] width 397 height 42
type input "c"
type input "Client Sorti"
click at [437, 363] on button "Valider" at bounding box center [412, 365] width 79 height 32
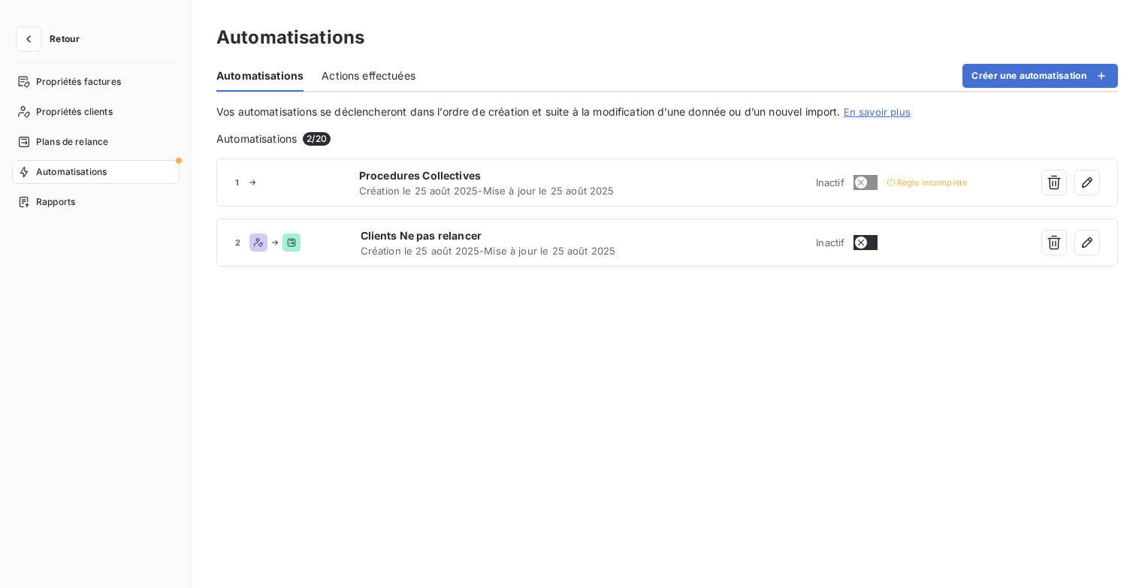
click at [431, 366] on div "1 Procedures Collectives Création le [DATE] - Mise à jour le [DATE] Inactif Règ…" at bounding box center [667, 362] width 902 height 406
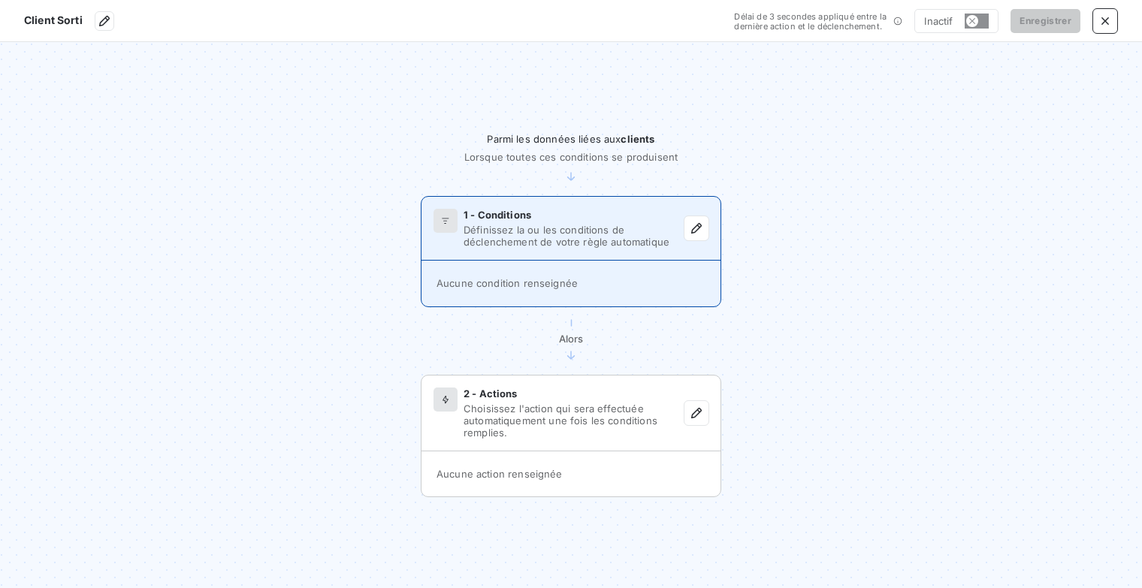
click at [714, 216] on div "1 - Conditions Définissez la ou les conditions de déclenchement de votre règle …" at bounding box center [571, 229] width 299 height 64
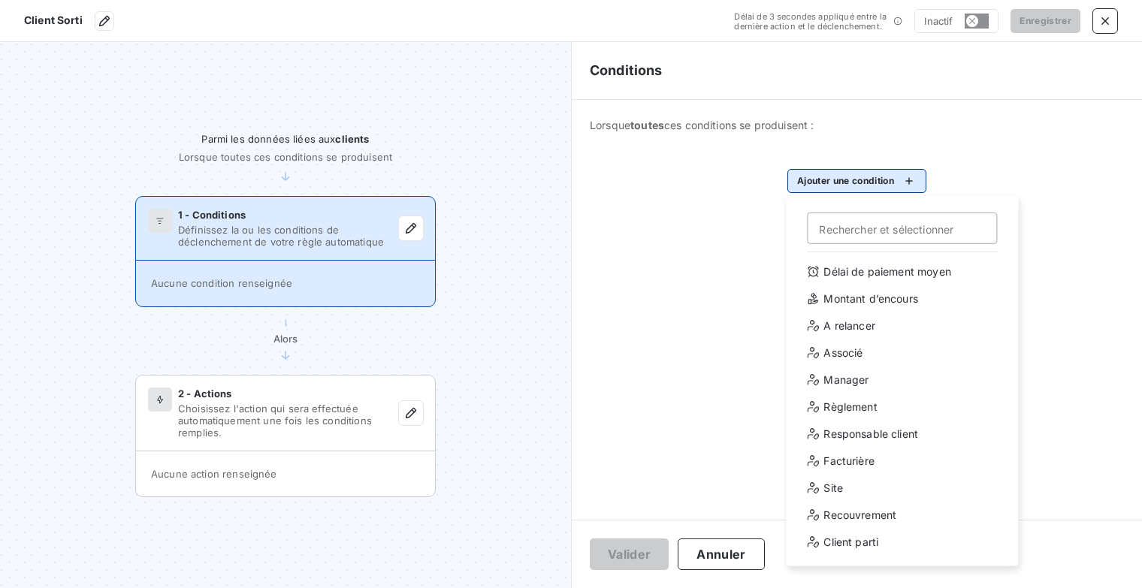
click at [881, 186] on html "Client Sorti Délai de 3 secondes appliqué entre la dernière action et le déclen…" at bounding box center [571, 294] width 1142 height 588
click at [886, 327] on div "A relancer" at bounding box center [902, 326] width 208 height 24
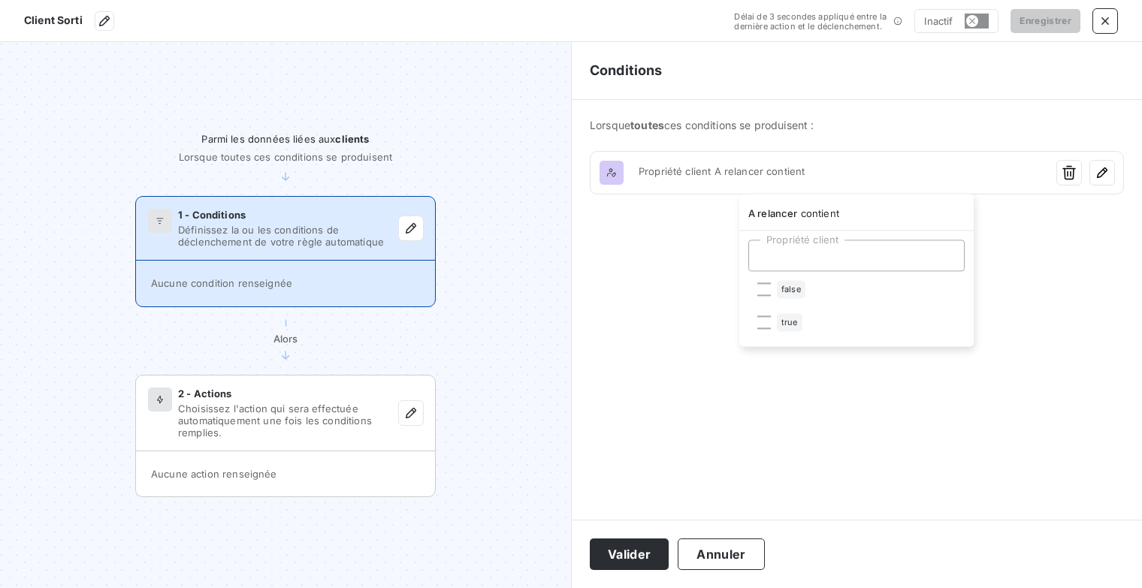
click at [1065, 171] on html "Client Sorti Délai de 3 secondes appliqué entre la dernière action et le déclen…" at bounding box center [571, 294] width 1142 height 588
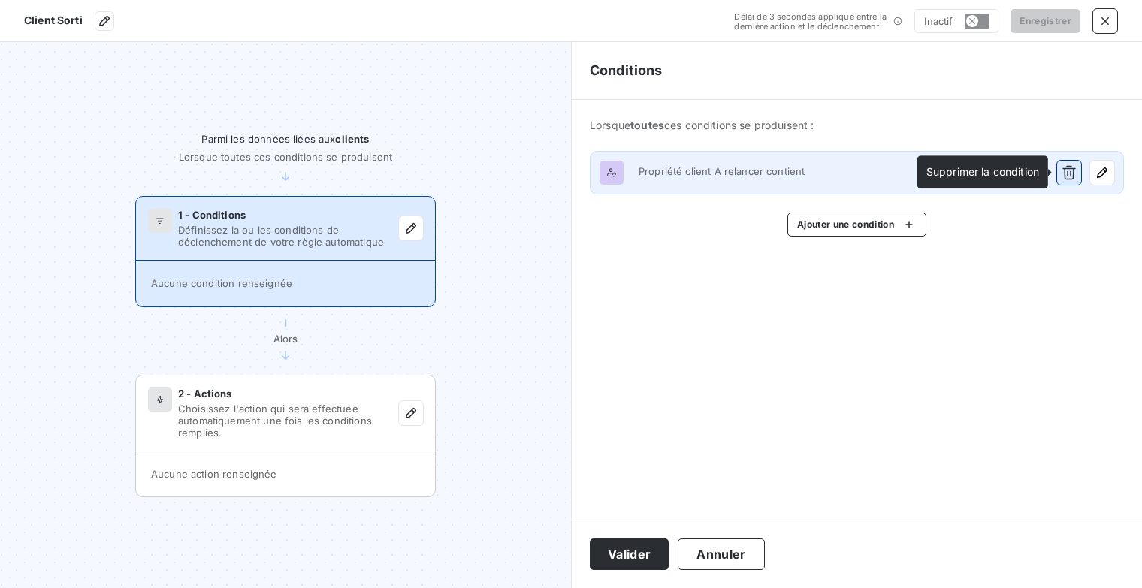
click at [1066, 171] on icon "button" at bounding box center [1069, 172] width 15 height 15
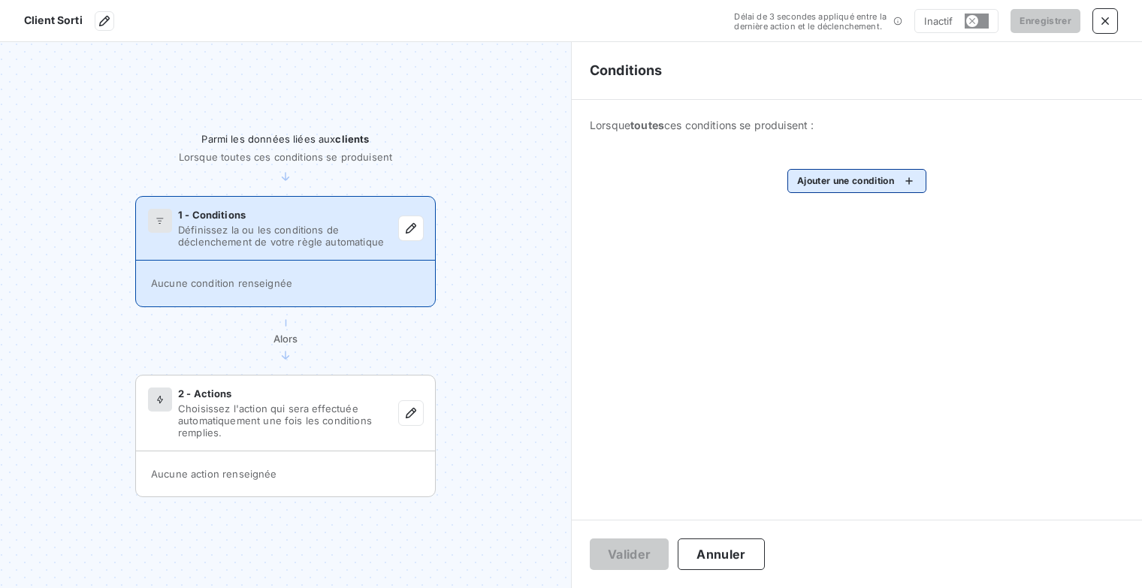
click at [866, 177] on html "Client Sorti Délai de 3 secondes appliqué entre la dernière action et le déclen…" at bounding box center [571, 294] width 1142 height 588
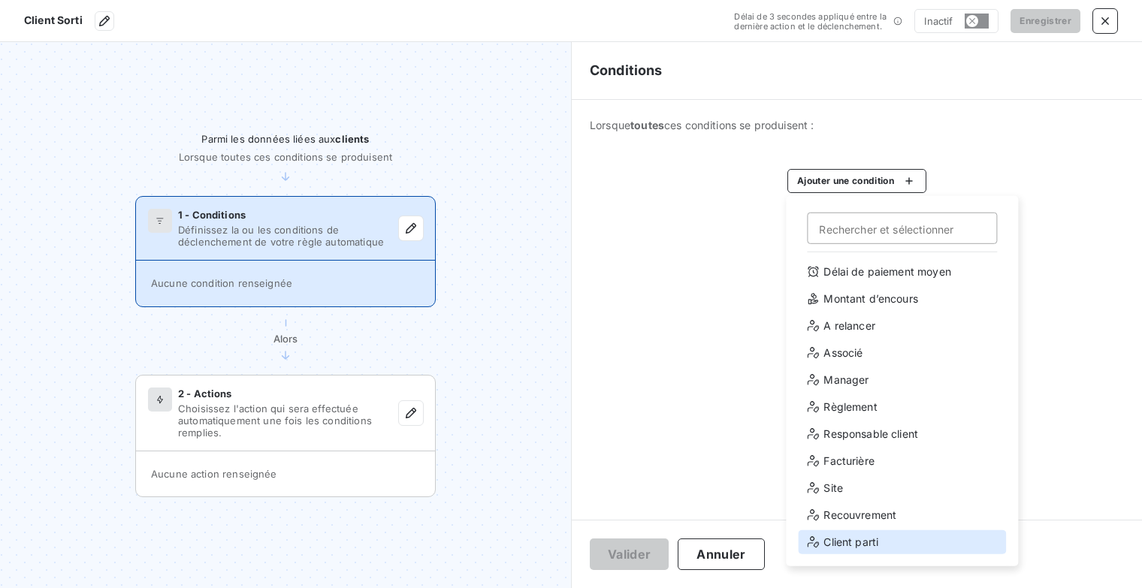
click at [865, 540] on div "Client parti" at bounding box center [902, 543] width 208 height 24
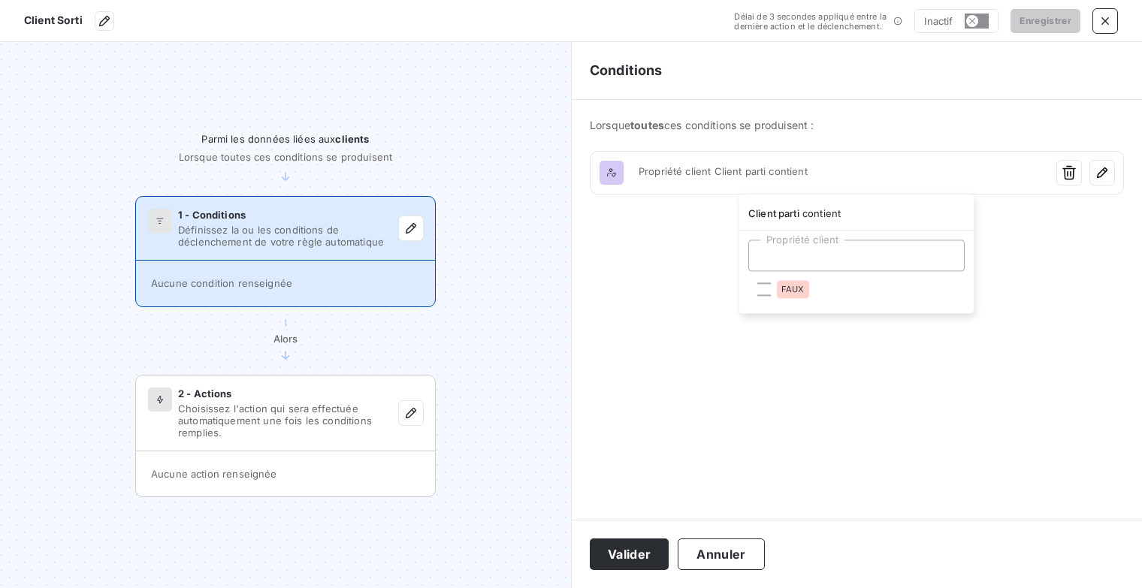
drag, startPoint x: 1040, startPoint y: 250, endPoint x: 1048, endPoint y: 244, distance: 10.2
click at [1045, 246] on html "Client Sorti Délai de 3 secondes appliqué entre la dernière action et le déclen…" at bounding box center [571, 294] width 1142 height 588
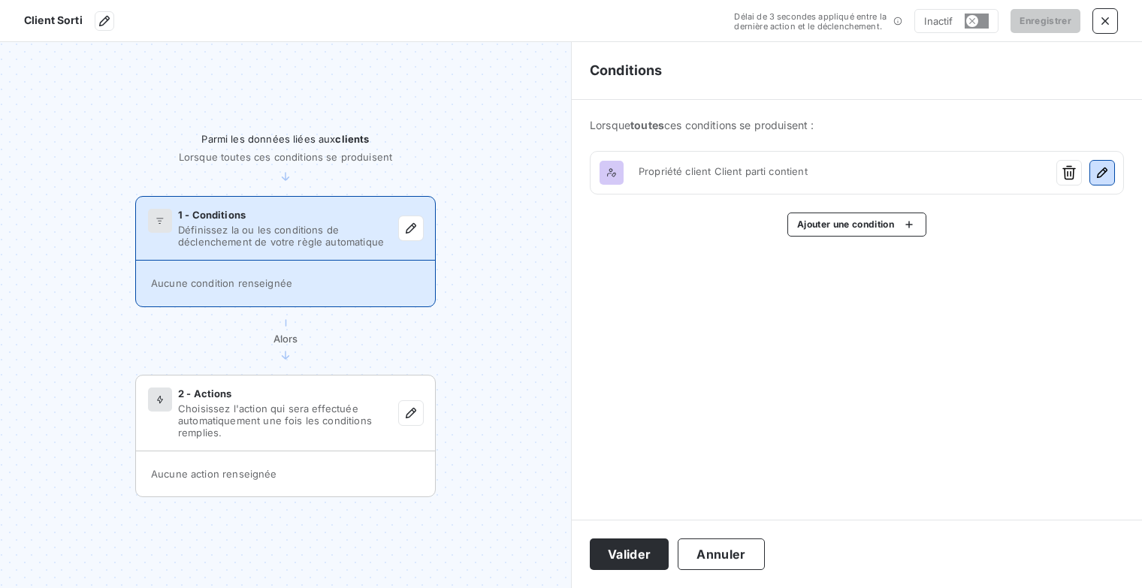
click at [1102, 177] on icon "button" at bounding box center [1102, 172] width 15 height 15
click at [1039, 238] on html "Client Sorti Délai de 3 secondes appliqué entre la dernière action et le déclen…" at bounding box center [571, 294] width 1142 height 588
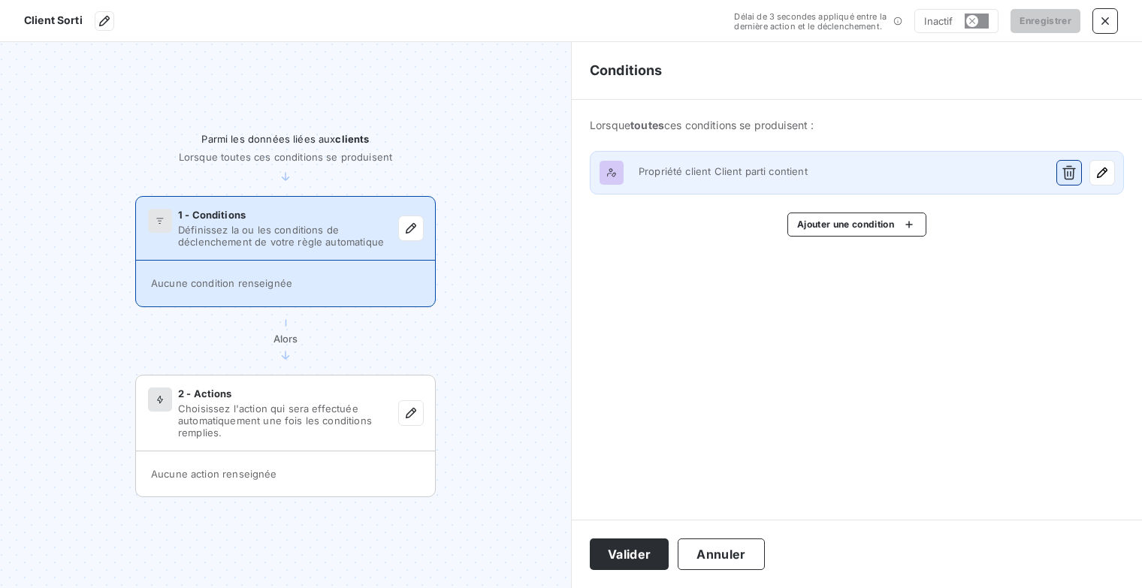
click at [1072, 177] on icon "button" at bounding box center [1069, 172] width 15 height 15
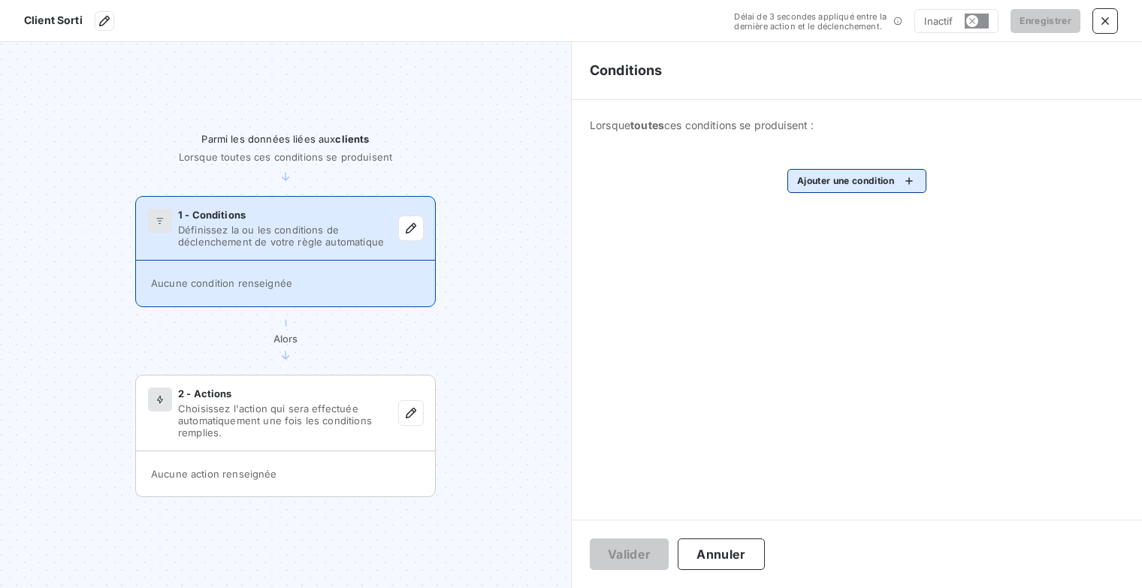
click at [911, 188] on html "Client Sorti Délai de 3 secondes appliqué entre la dernière action et le déclen…" at bounding box center [571, 294] width 1142 height 588
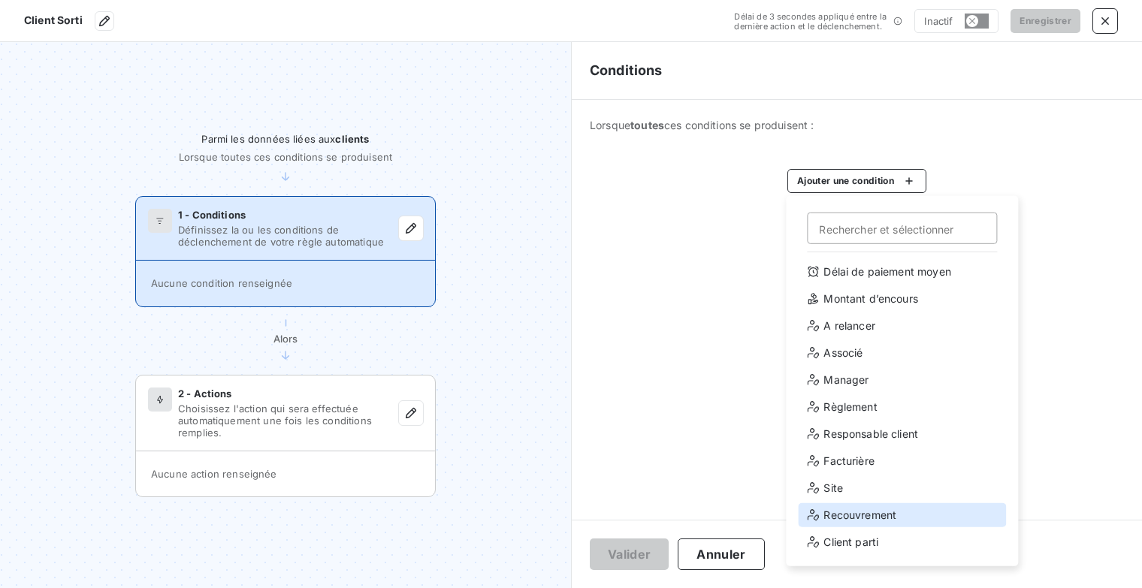
click at [890, 510] on div "Recouvrement" at bounding box center [902, 515] width 208 height 24
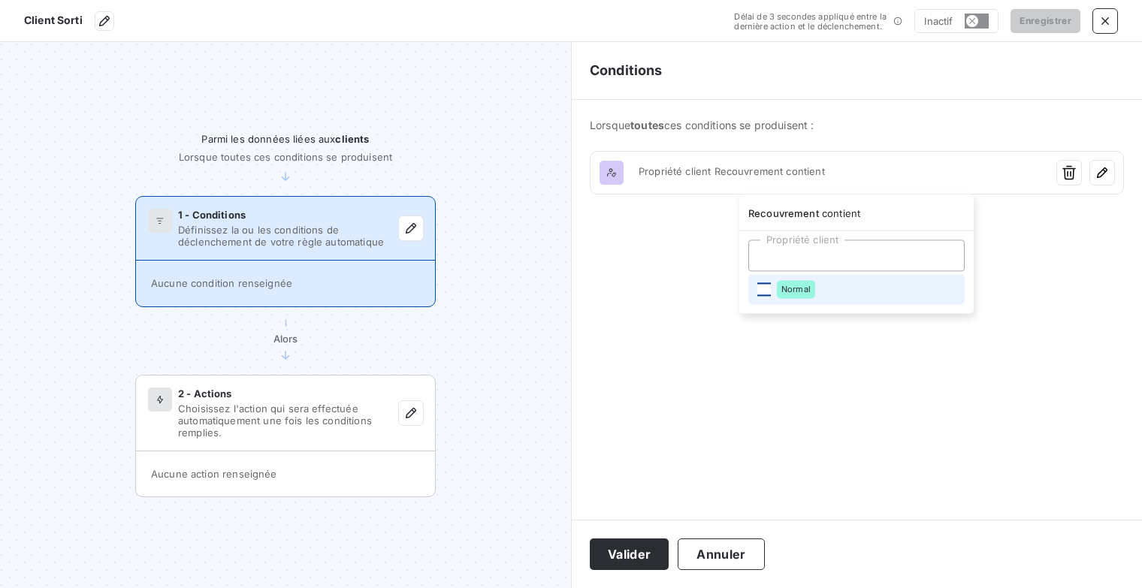
click at [769, 289] on div at bounding box center [764, 290] width 14 height 14
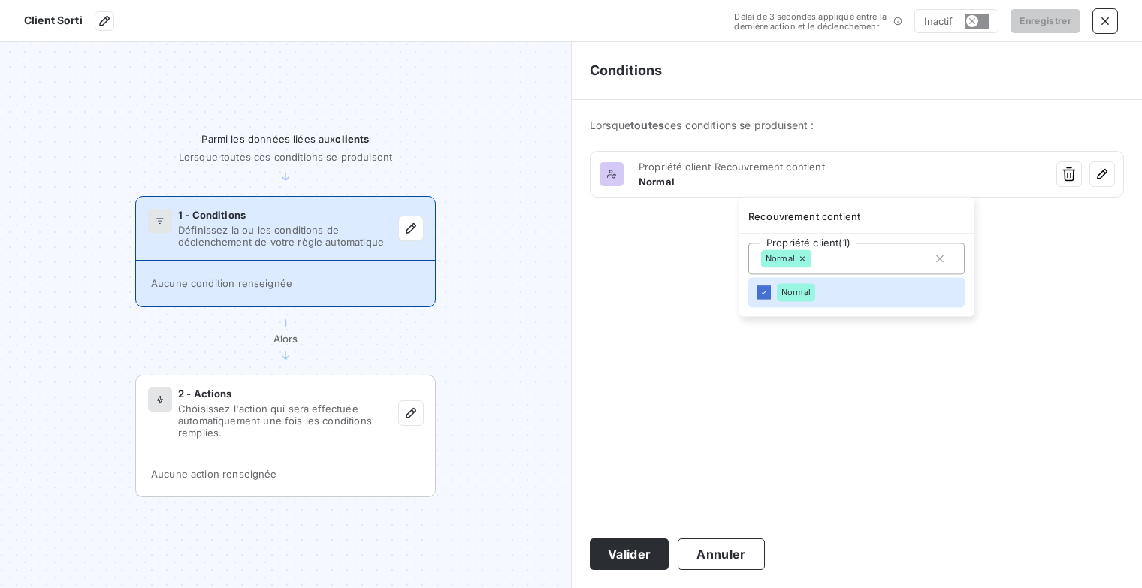
click at [1109, 19] on html "Client Sorti Délai de 3 secondes appliqué entre la dernière action et le déclen…" at bounding box center [571, 294] width 1142 height 588
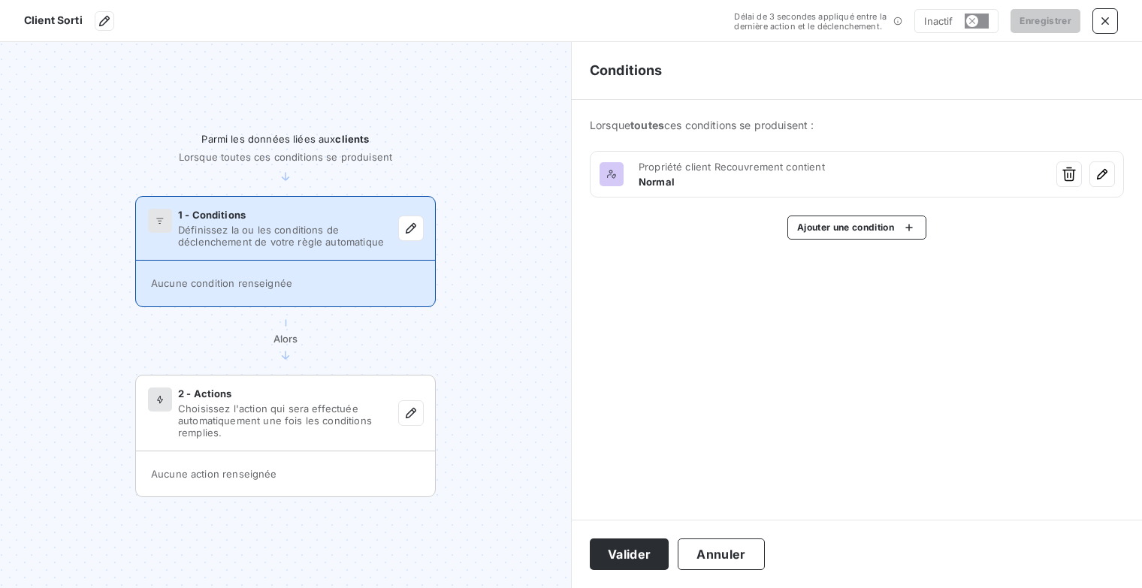
click at [1109, 19] on icon "button" at bounding box center [1105, 21] width 15 height 15
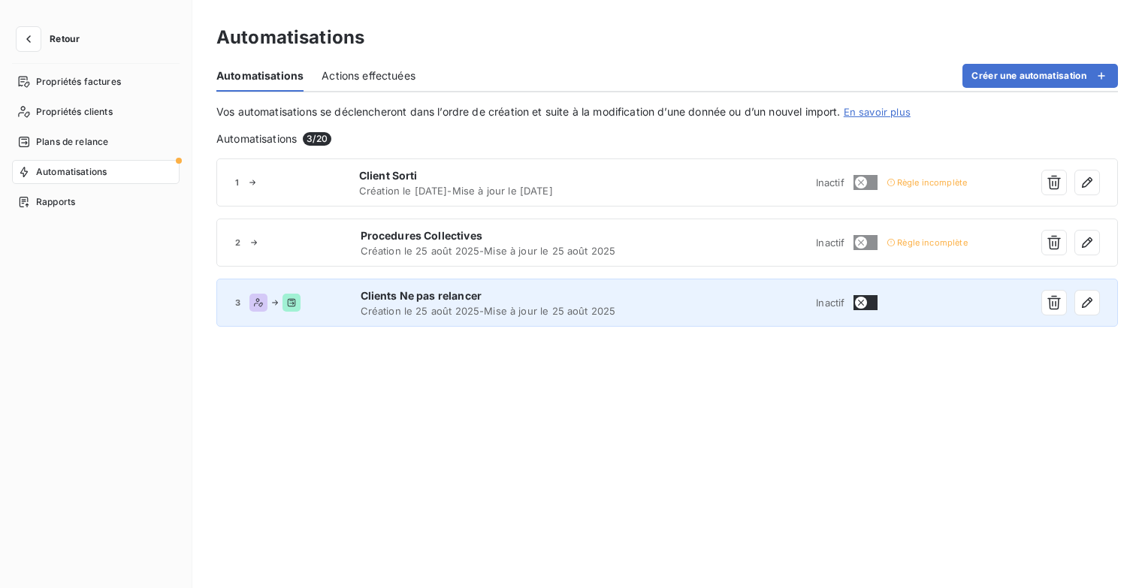
click at [867, 305] on icon "button" at bounding box center [861, 303] width 12 height 12
click at [24, 33] on icon "button" at bounding box center [28, 39] width 15 height 15
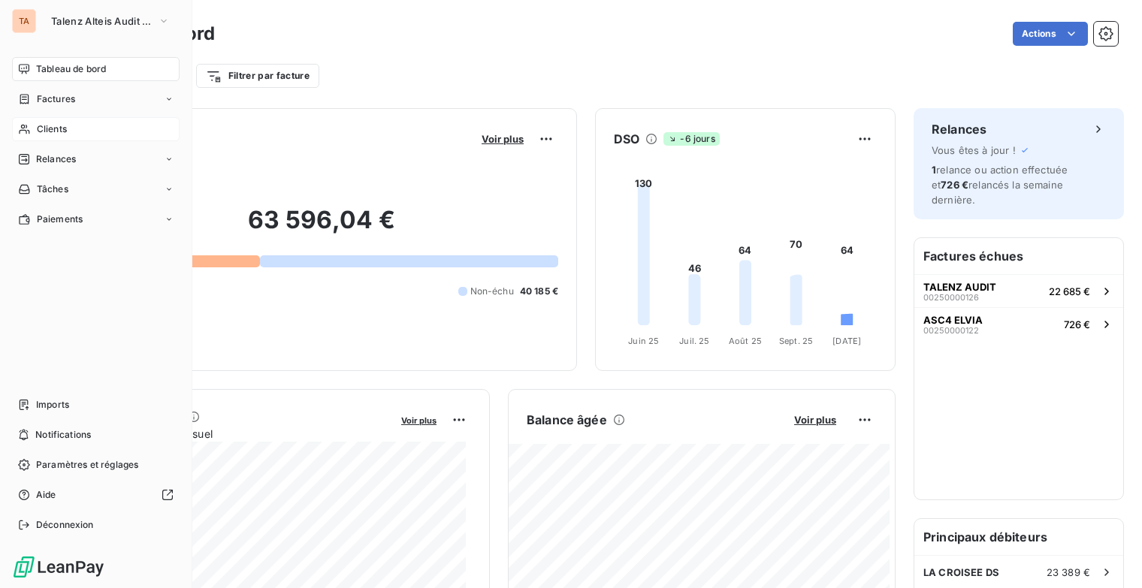
click at [65, 139] on div "Clients" at bounding box center [96, 129] width 168 height 24
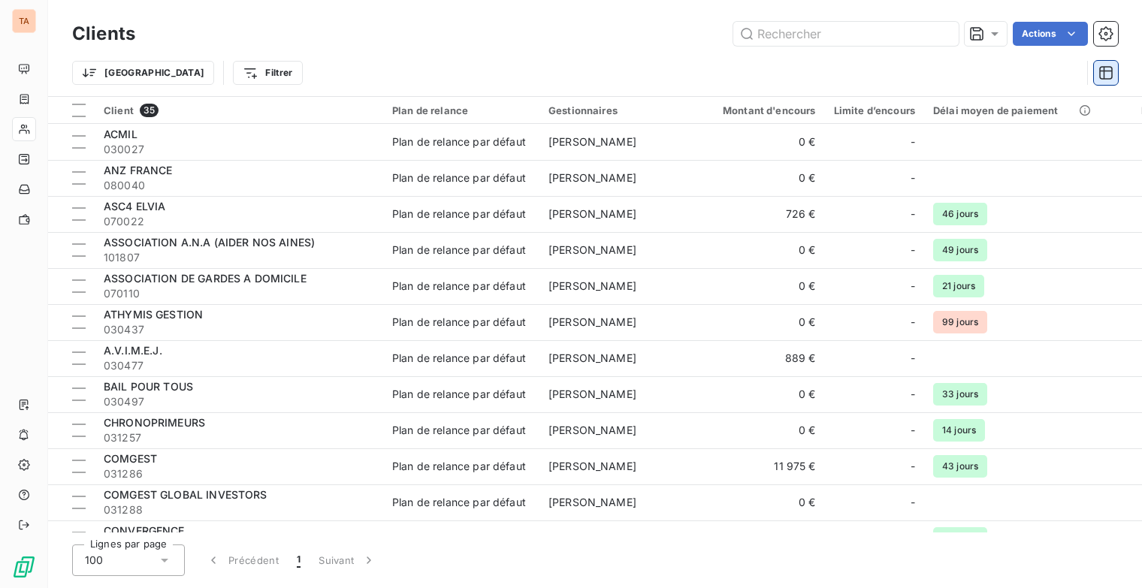
click at [1103, 62] on button "button" at bounding box center [1106, 73] width 24 height 24
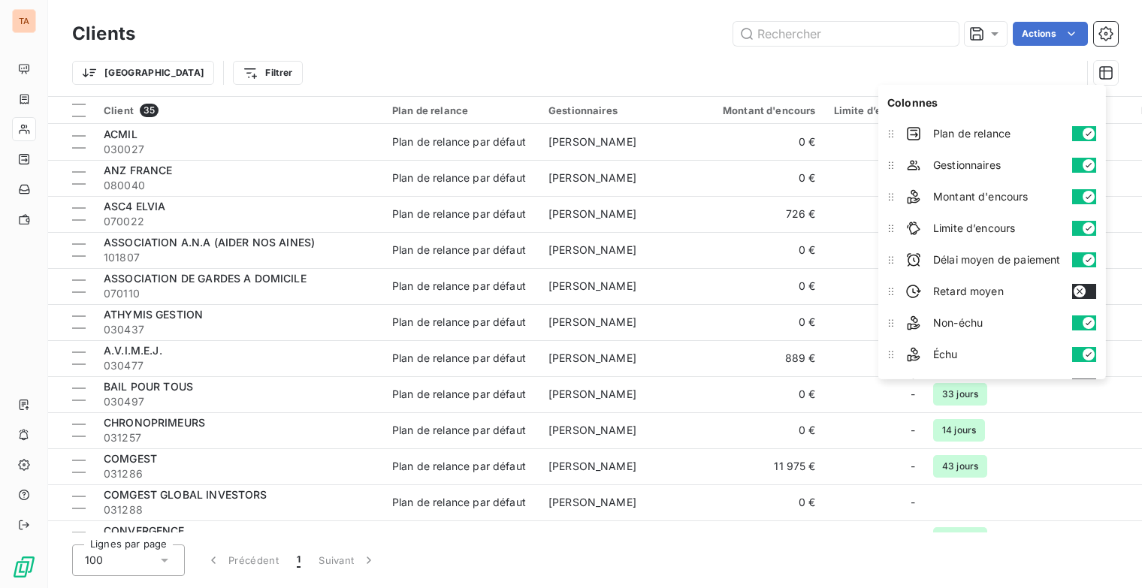
click at [1078, 138] on button "button" at bounding box center [1084, 133] width 24 height 15
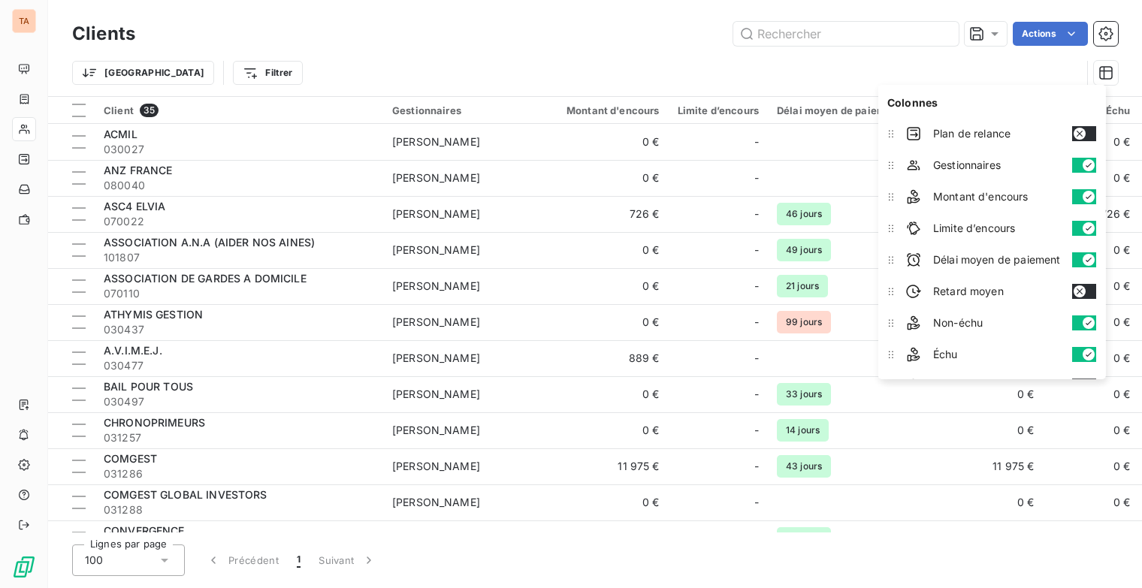
drag, startPoint x: 1086, startPoint y: 134, endPoint x: 1093, endPoint y: 148, distance: 15.8
click at [1087, 134] on button "button" at bounding box center [1084, 133] width 24 height 15
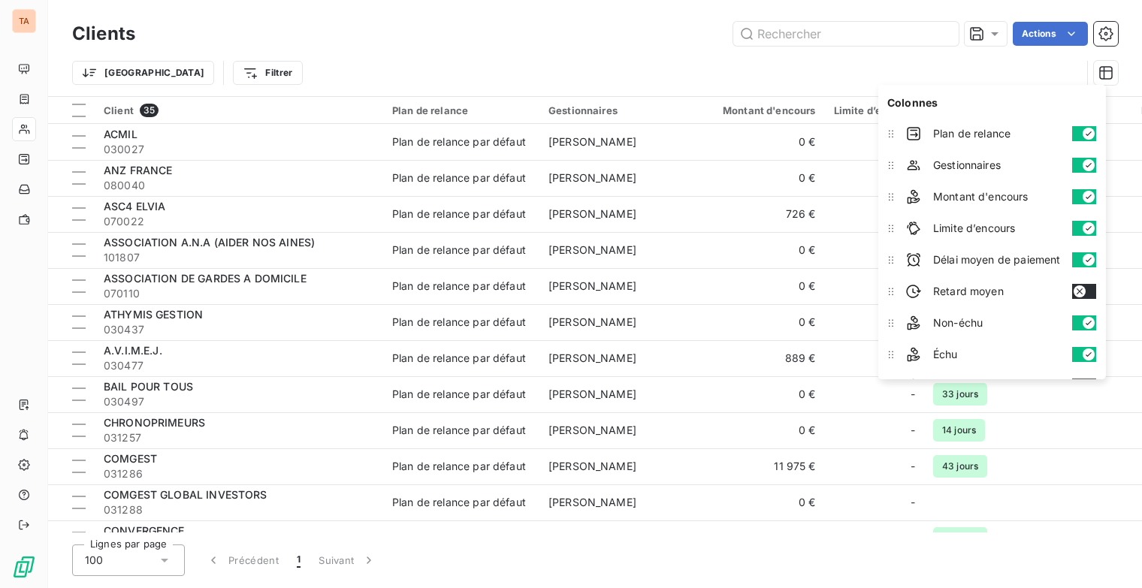
click at [1082, 166] on button "button" at bounding box center [1084, 165] width 24 height 15
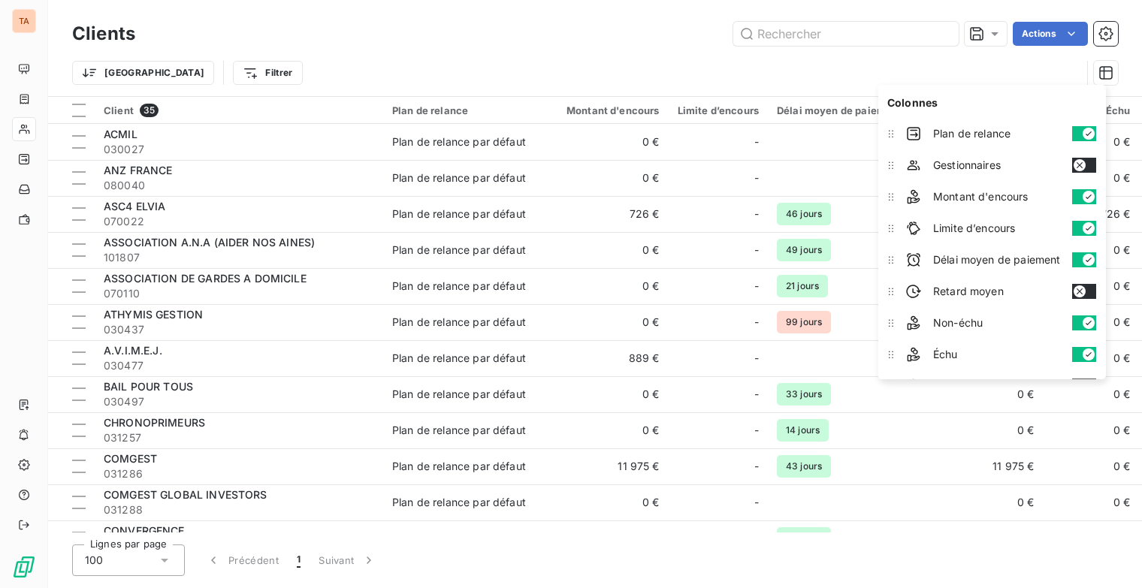
drag, startPoint x: 1077, startPoint y: 199, endPoint x: 1079, endPoint y: 214, distance: 15.2
click at [1077, 201] on button "button" at bounding box center [1084, 196] width 24 height 15
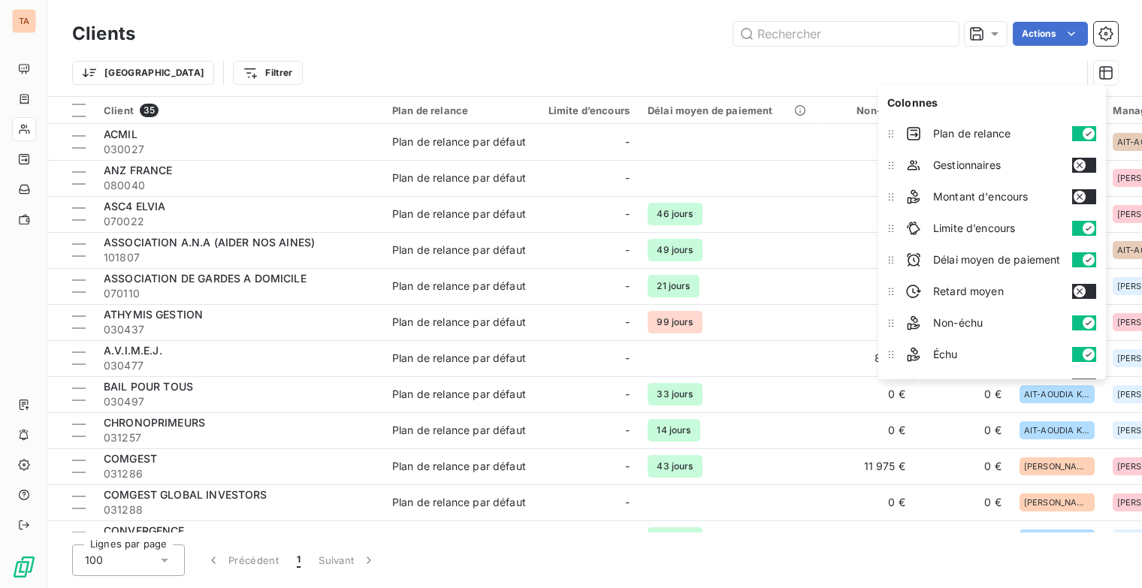
click at [1079, 232] on button "button" at bounding box center [1084, 228] width 24 height 15
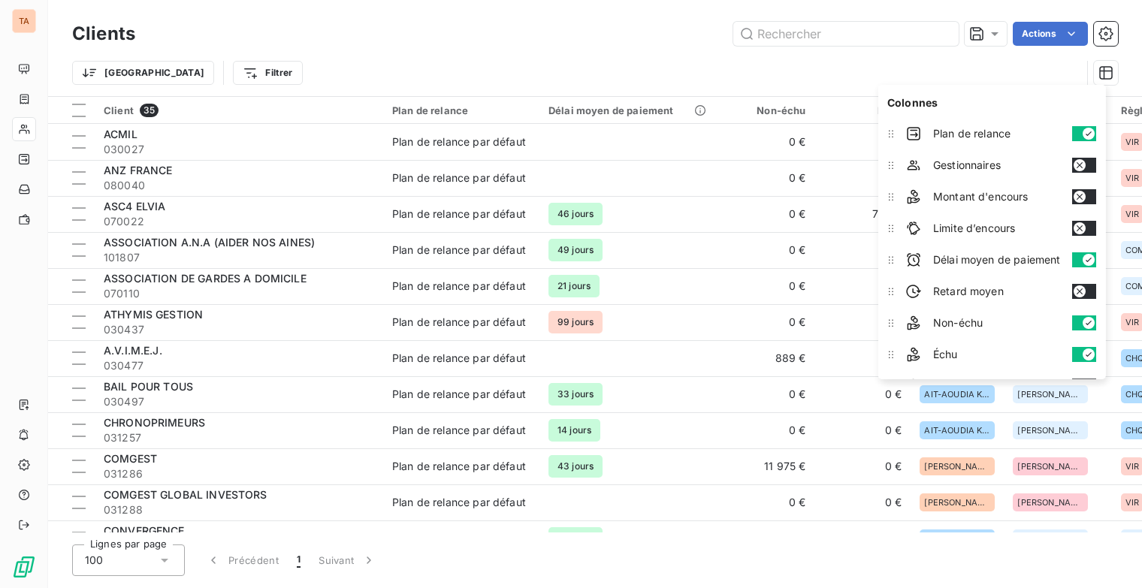
click at [1082, 258] on button "button" at bounding box center [1084, 259] width 24 height 15
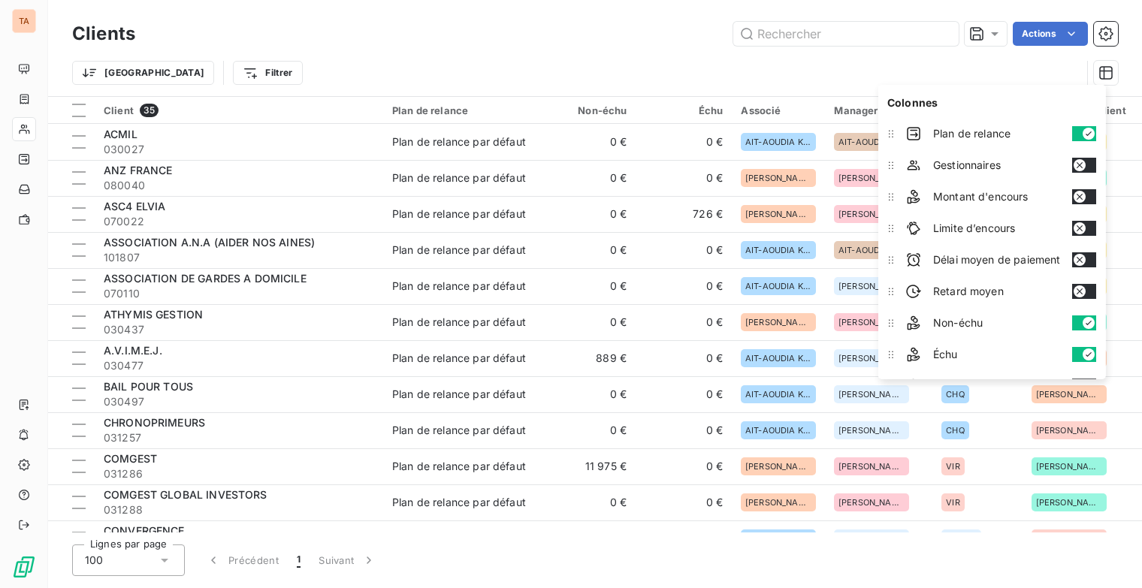
click at [1082, 318] on button "button" at bounding box center [1084, 323] width 24 height 15
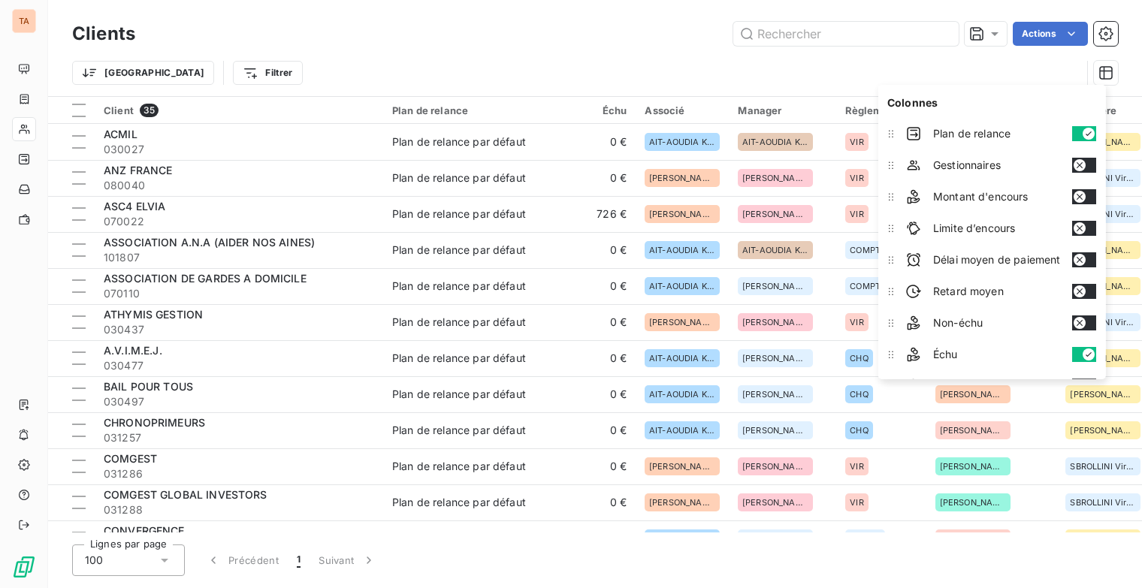
click at [1080, 348] on button "button" at bounding box center [1084, 354] width 24 height 15
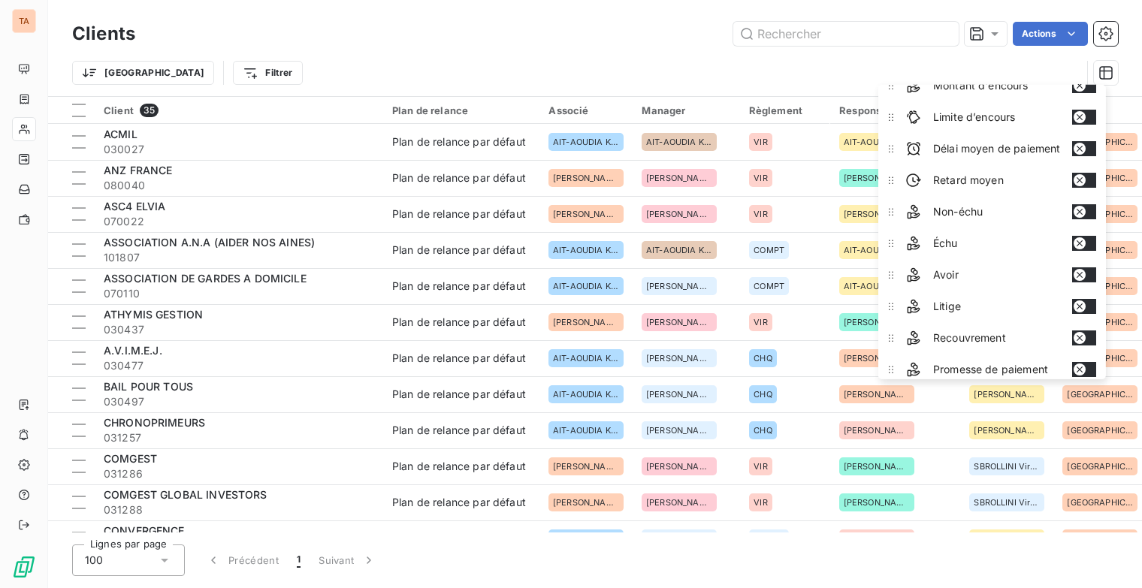
scroll to position [225, 0]
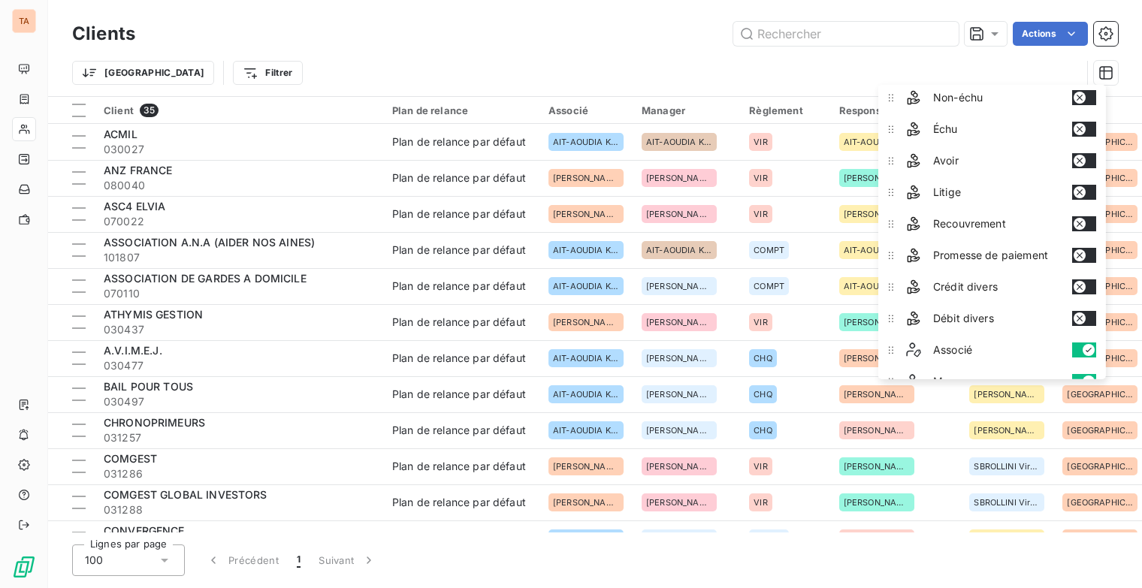
click at [1082, 343] on button "button" at bounding box center [1084, 350] width 24 height 15
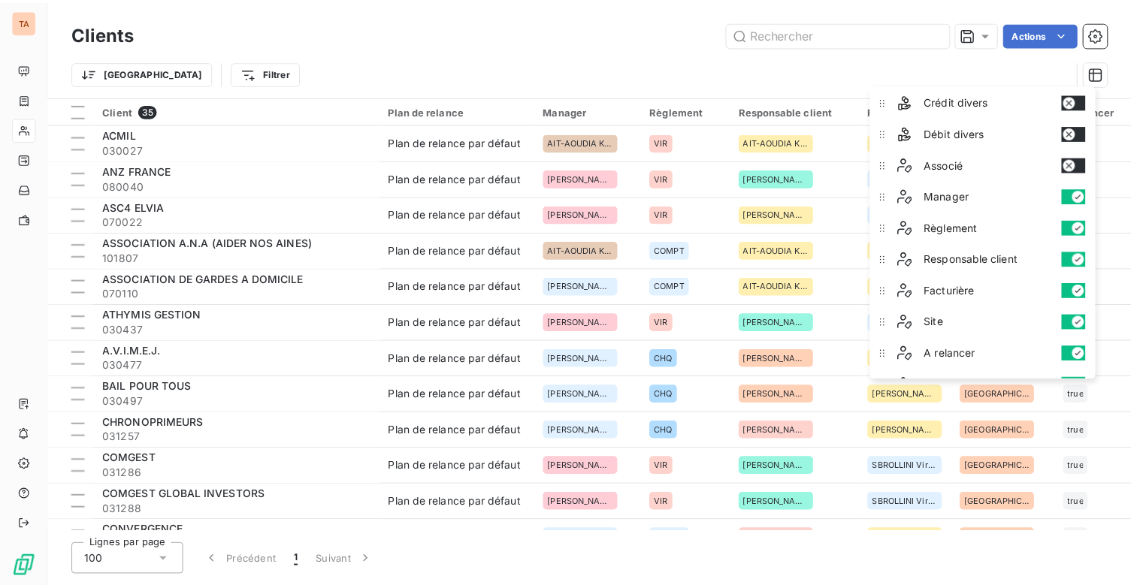
scroll to position [451, 0]
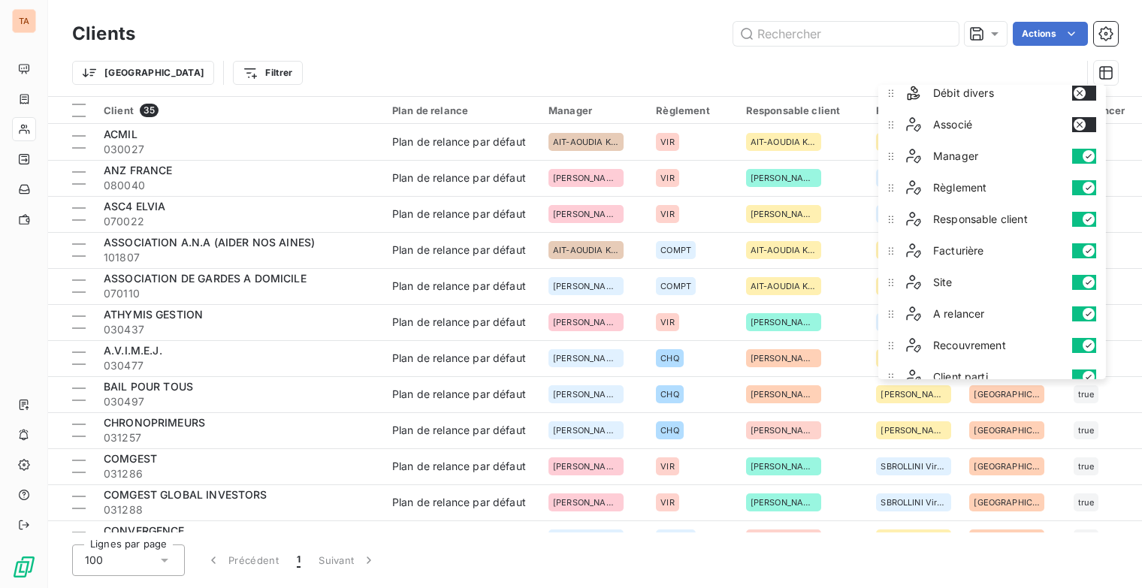
drag, startPoint x: 1082, startPoint y: 149, endPoint x: 1079, endPoint y: 172, distance: 23.5
click at [1082, 150] on button "button" at bounding box center [1084, 156] width 24 height 15
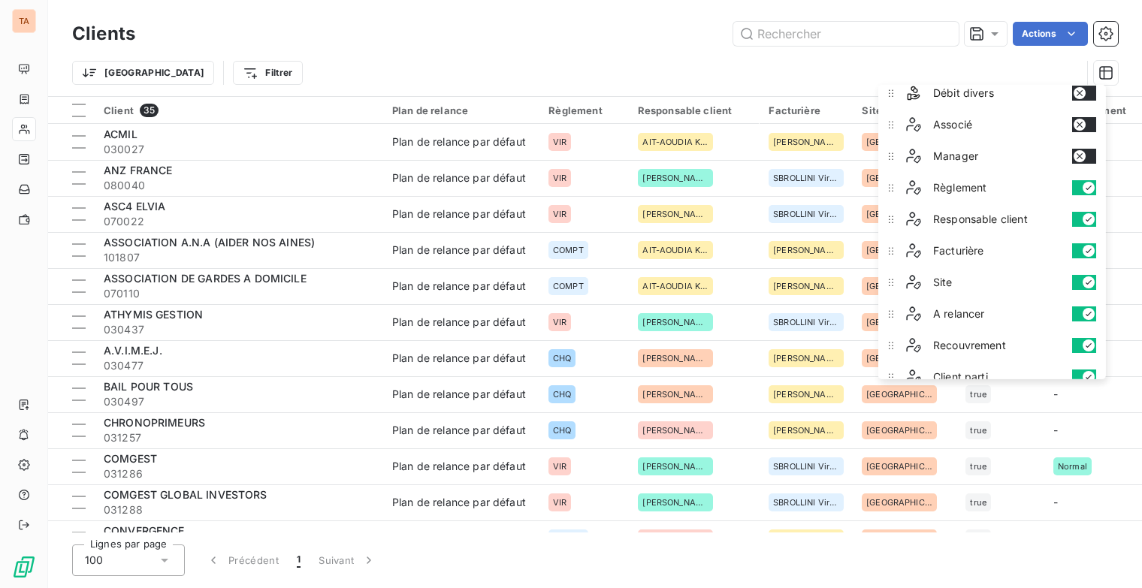
click at [1078, 186] on button "button" at bounding box center [1084, 187] width 24 height 15
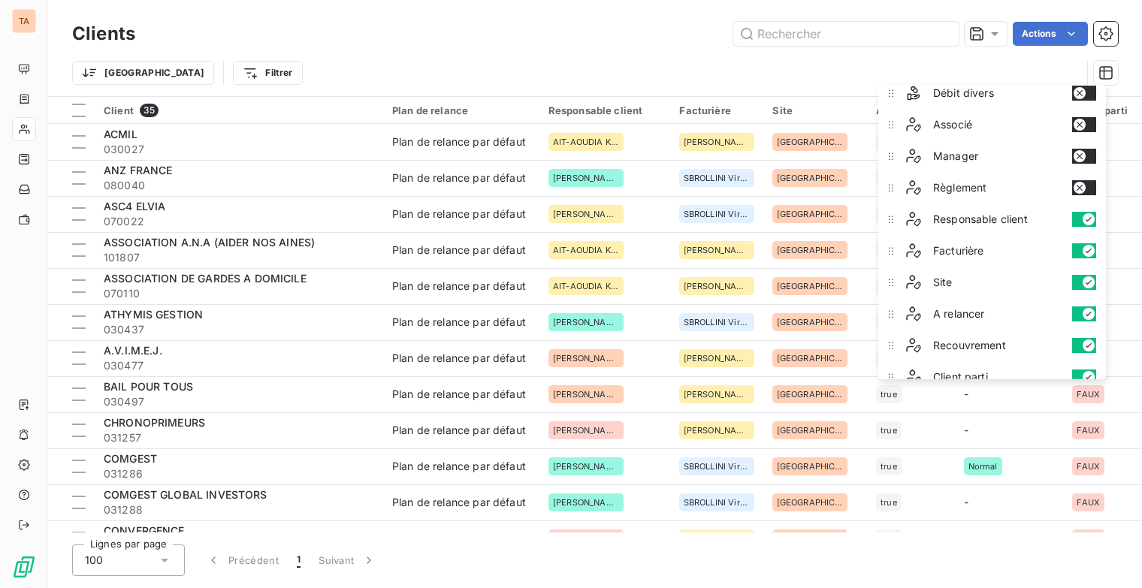
click at [1077, 213] on button "button" at bounding box center [1084, 219] width 24 height 15
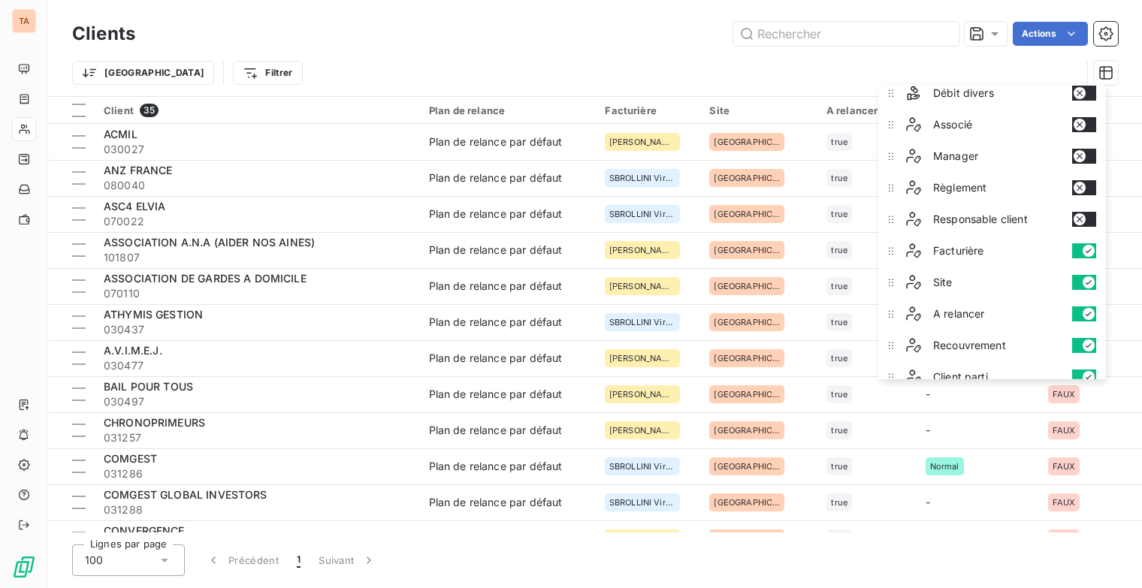
click at [1077, 250] on button "button" at bounding box center [1084, 250] width 24 height 15
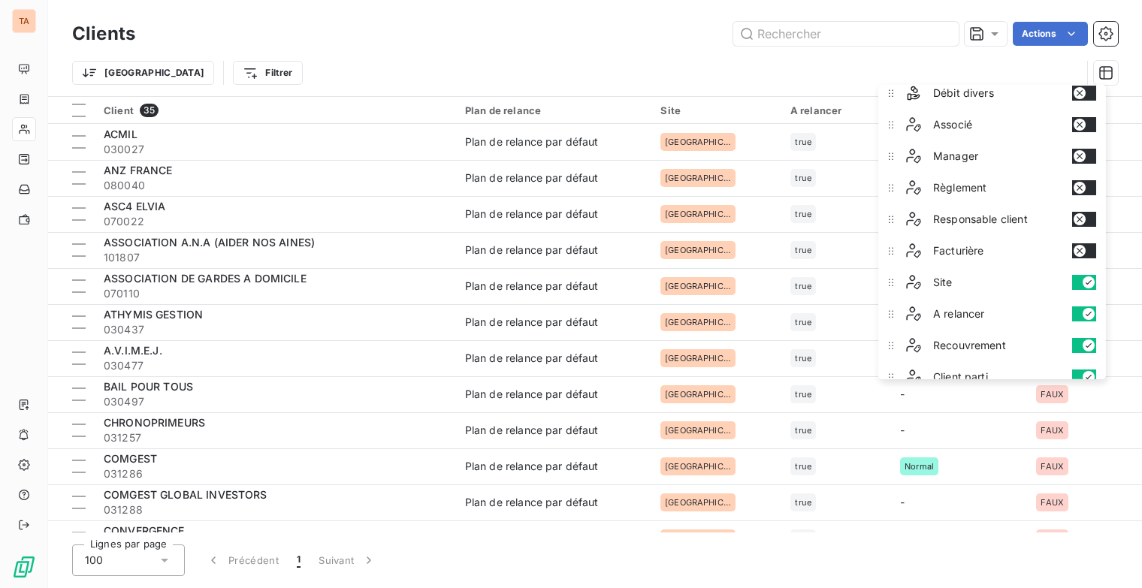
drag, startPoint x: 1081, startPoint y: 276, endPoint x: 1057, endPoint y: 324, distance: 53.8
click at [1081, 276] on button "button" at bounding box center [1084, 282] width 24 height 15
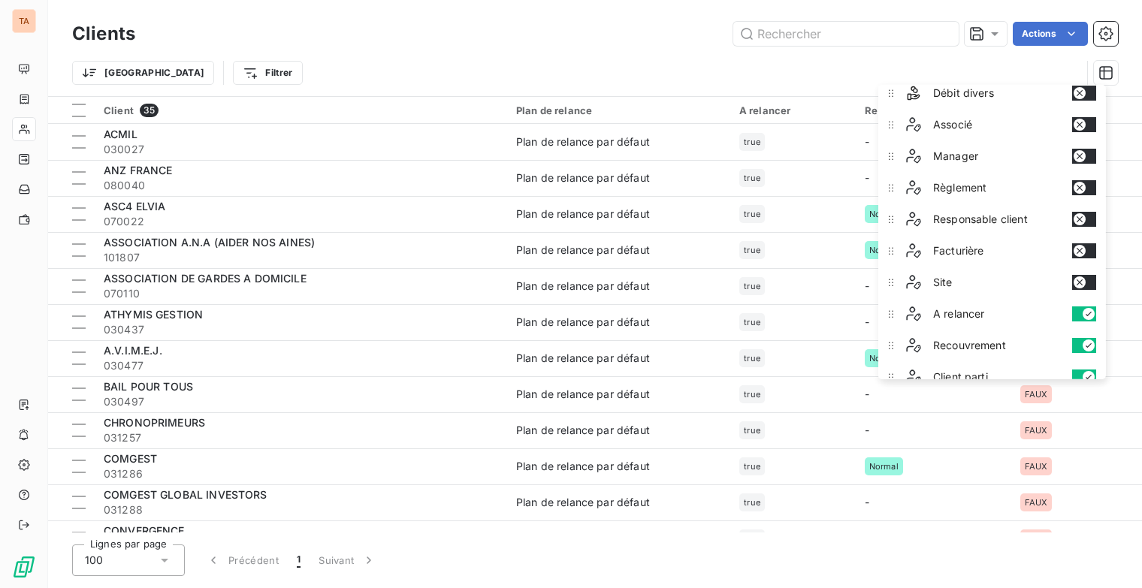
click at [1005, 561] on div "Lignes par page 100 Précédent 1 Suivant" at bounding box center [595, 561] width 1046 height 32
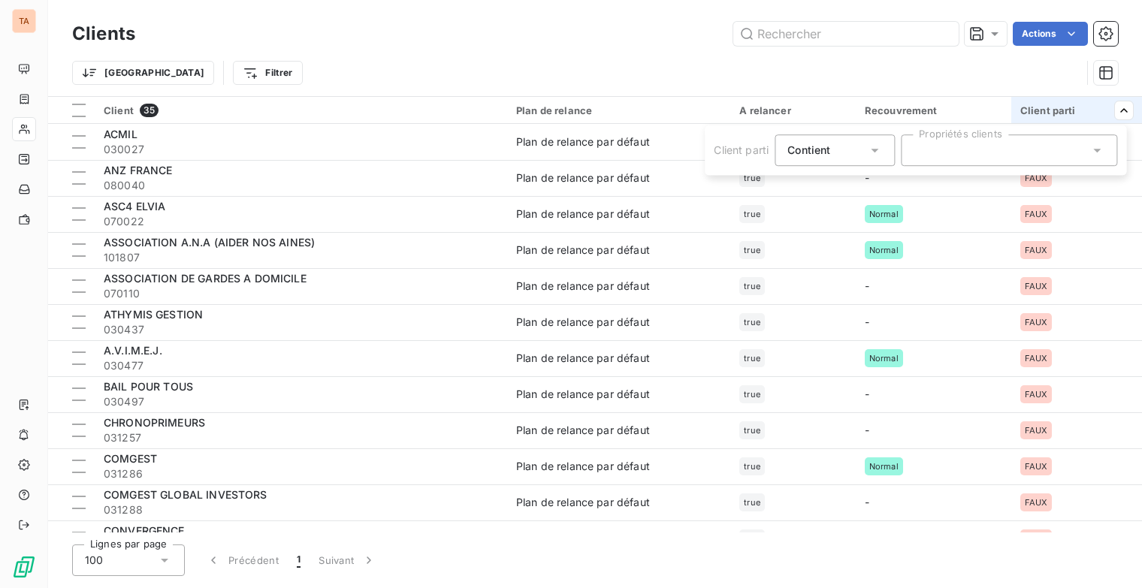
click at [1102, 144] on div at bounding box center [1009, 151] width 216 height 32
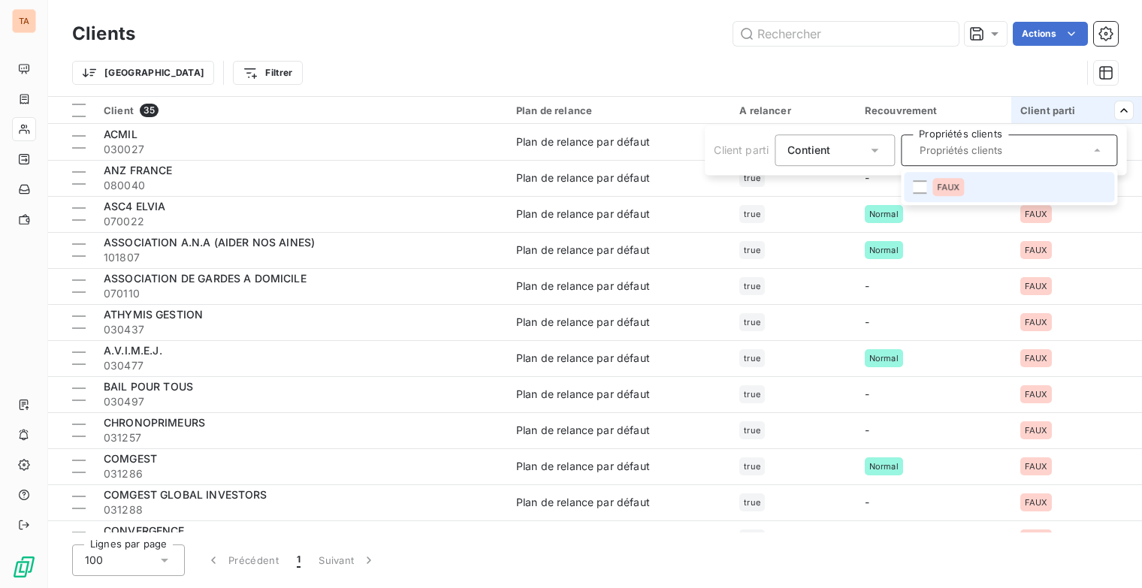
click at [366, 28] on html "TA Clients Actions Trier Filtrer Client 35 Plan de relance A relancer Recouvrem…" at bounding box center [571, 294] width 1142 height 588
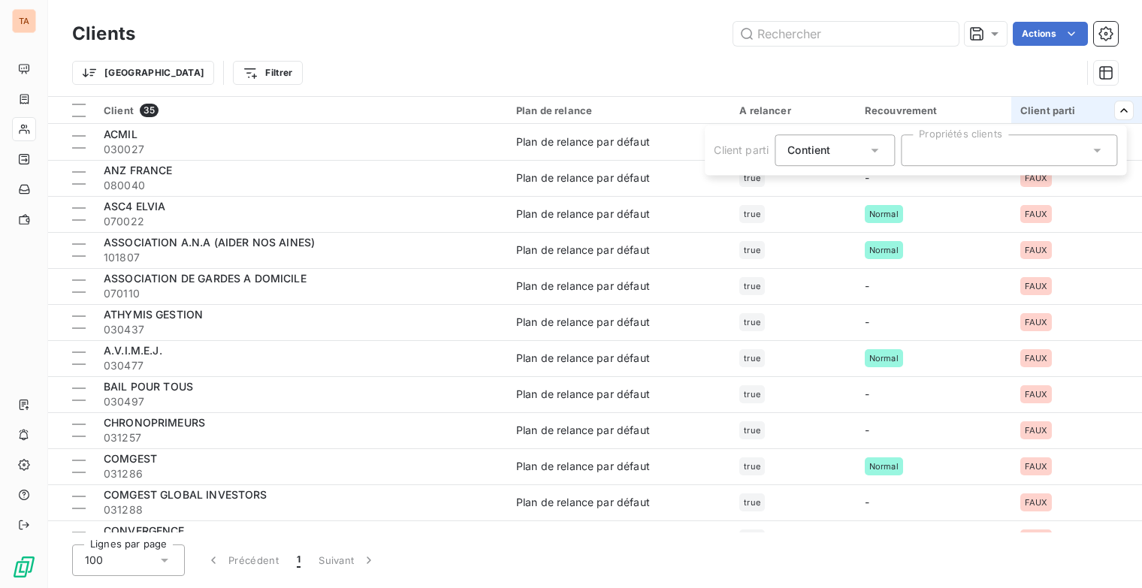
click at [1050, 151] on div at bounding box center [1009, 151] width 216 height 32
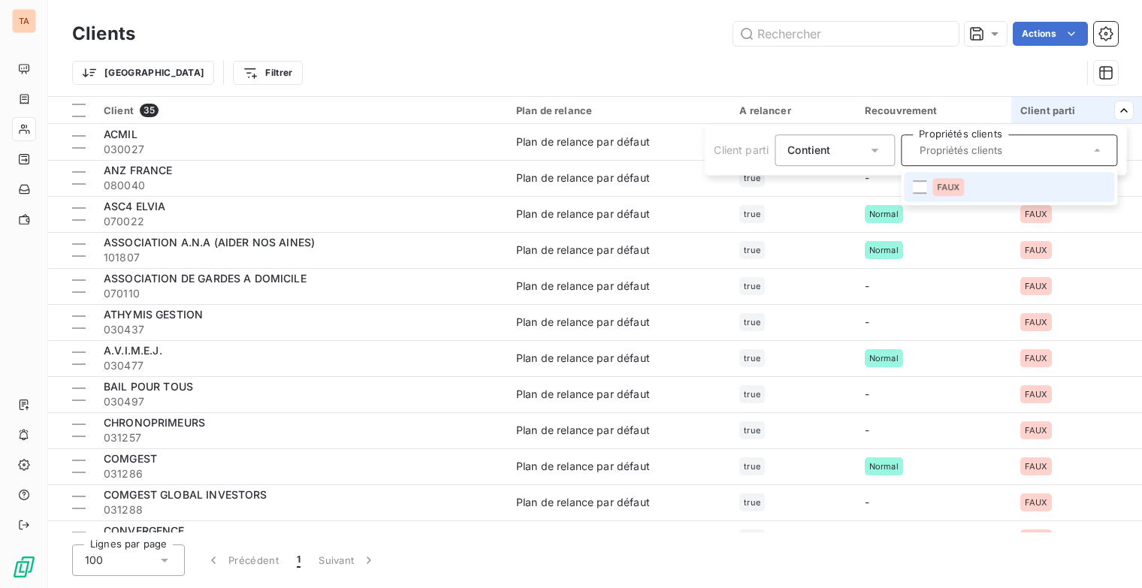
click at [910, 74] on html "TA Clients Actions Trier Filtrer Client 35 Plan de relance A relancer Recouvrem…" at bounding box center [571, 294] width 1142 height 588
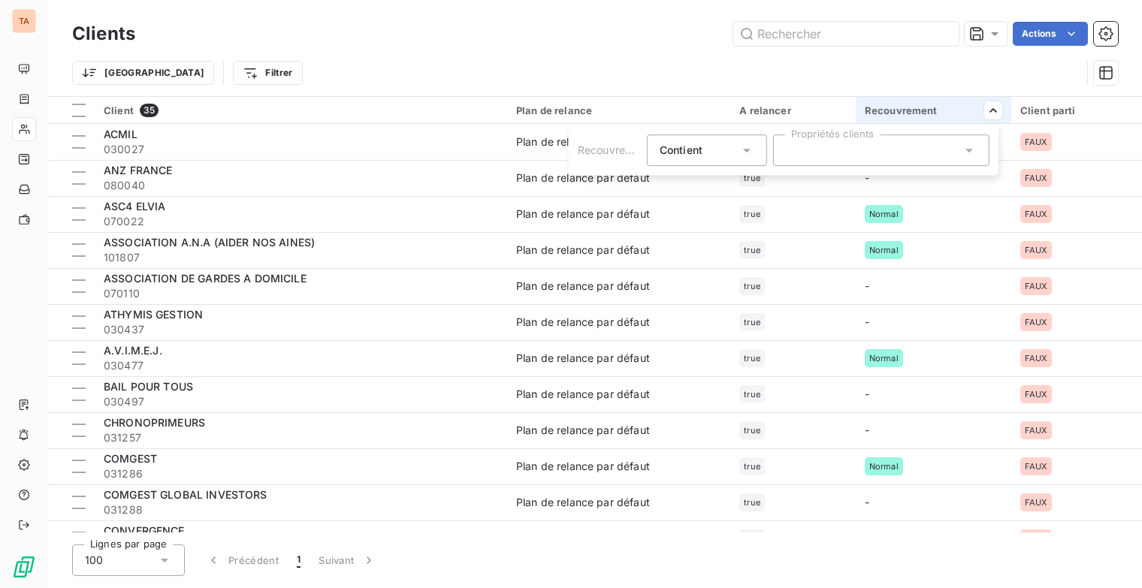
click at [975, 147] on icon at bounding box center [969, 150] width 15 height 15
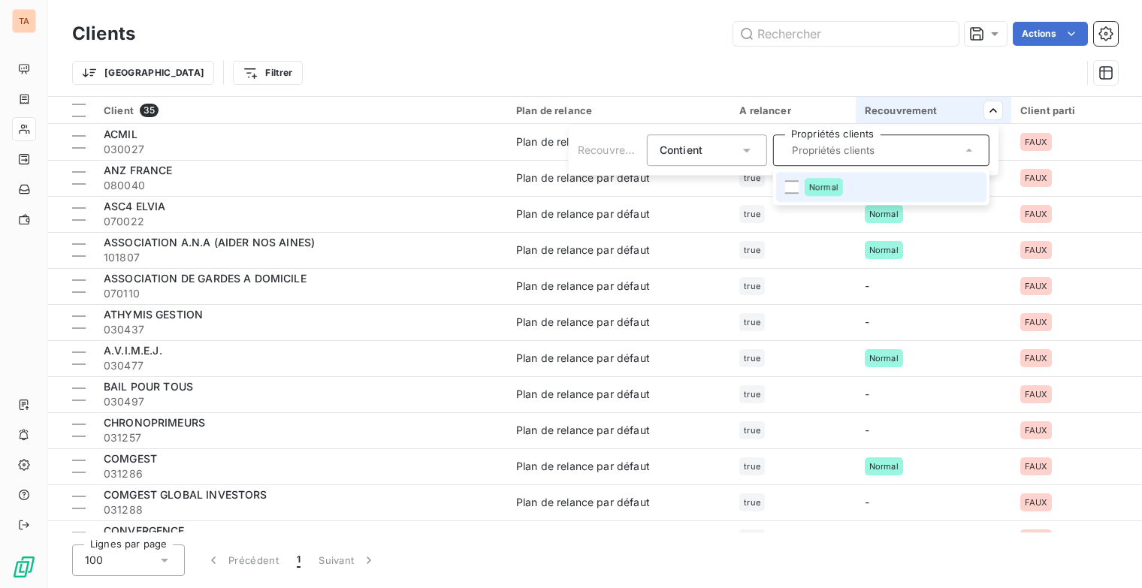
click at [872, 66] on html "TA Clients Actions Trier Filtrer Client 35 Plan de relance A relancer Recouvrem…" at bounding box center [571, 294] width 1142 height 588
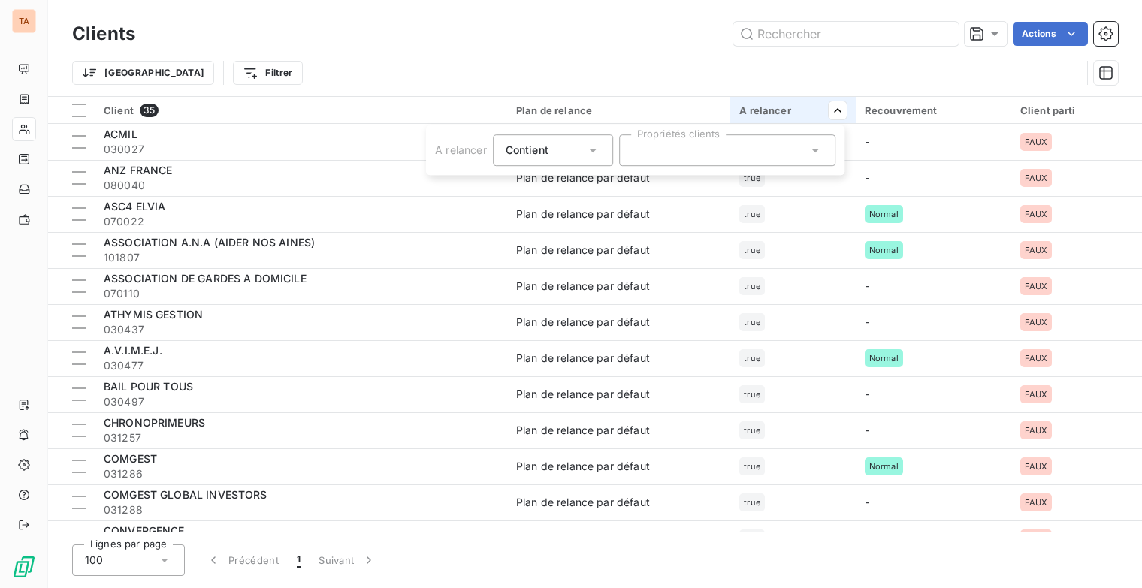
click at [812, 144] on icon at bounding box center [815, 150] width 15 height 15
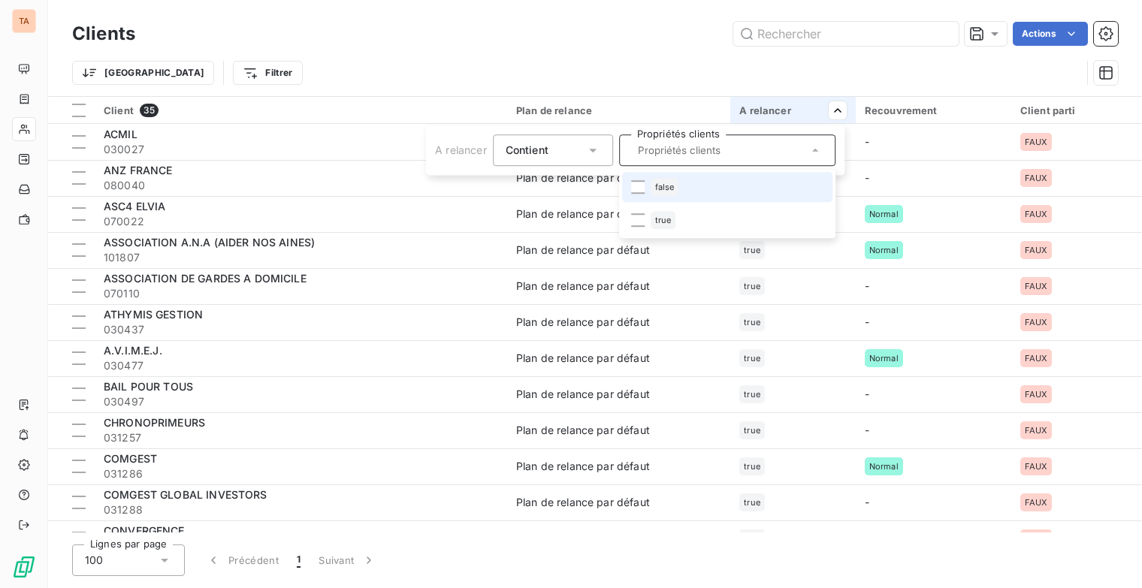
click at [677, 180] on div "false" at bounding box center [665, 187] width 29 height 18
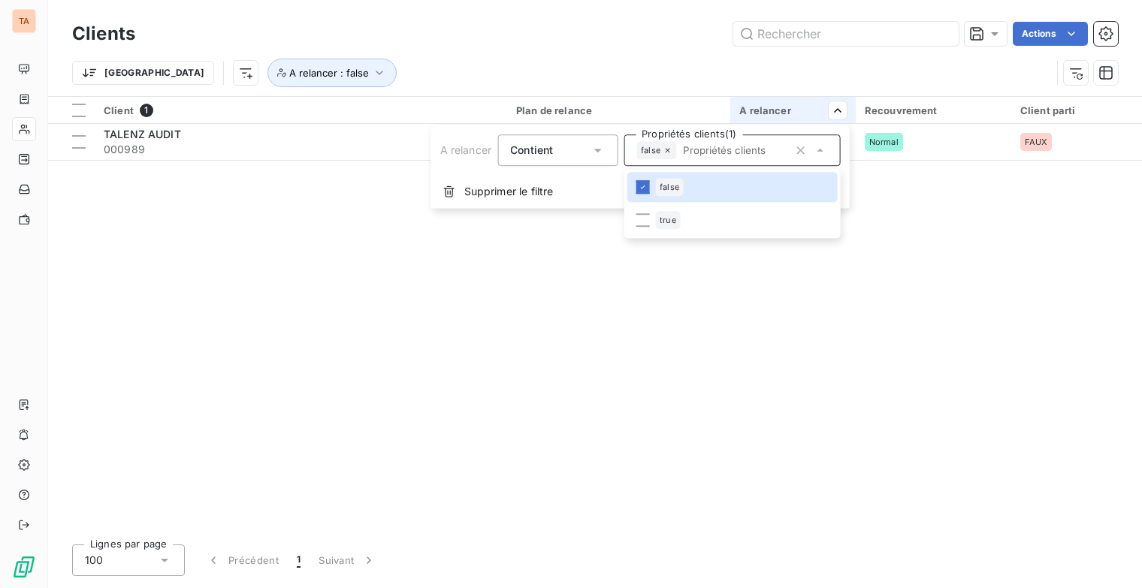
click at [694, 272] on html "TA Clients Actions Trier A relancer : false Client 1 Plan de relance A relancer…" at bounding box center [571, 294] width 1142 height 588
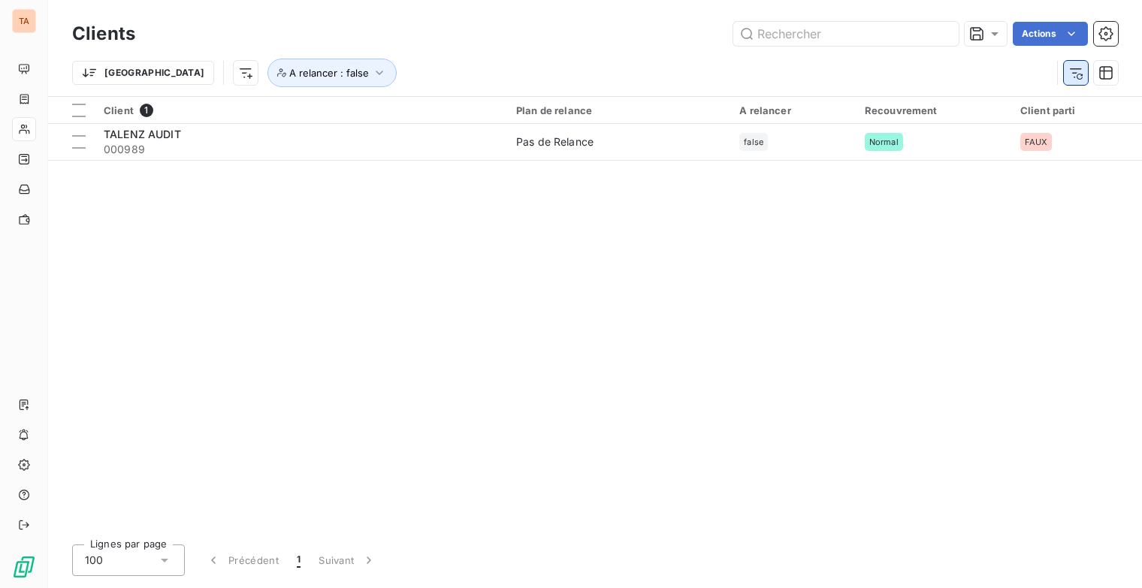
click at [1085, 74] on button "button" at bounding box center [1076, 73] width 24 height 24
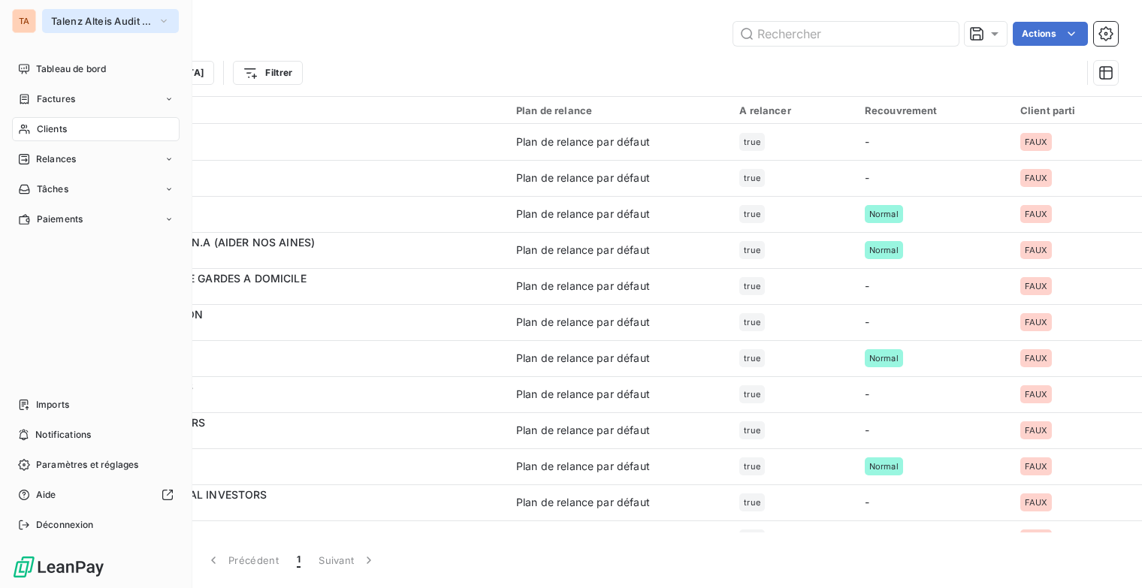
click at [165, 17] on icon "button" at bounding box center [164, 21] width 12 height 15
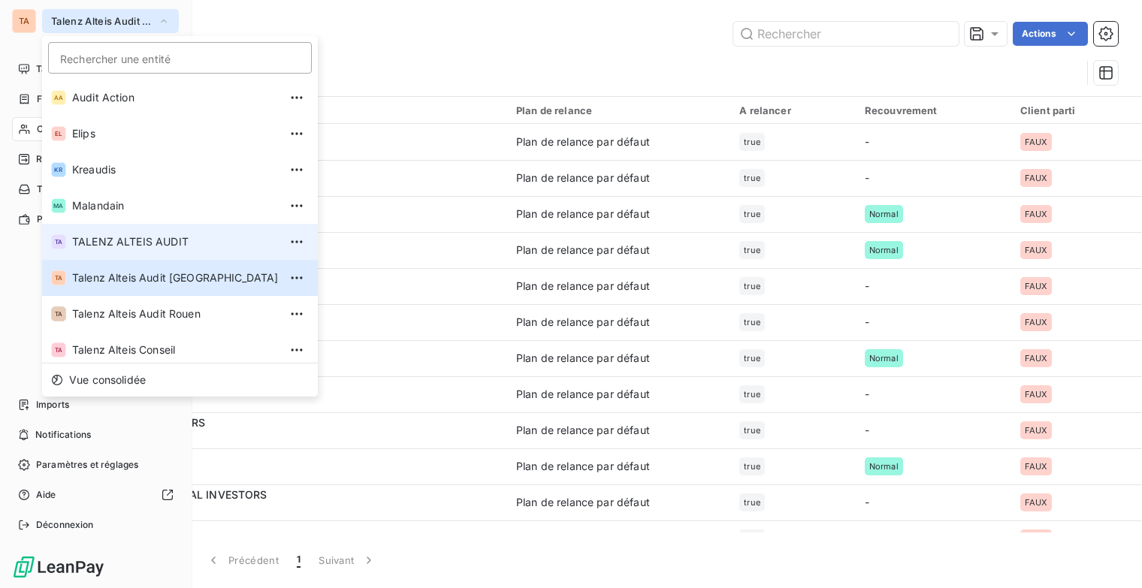
click at [194, 237] on span "TALENZ ALTEIS AUDIT" at bounding box center [175, 241] width 207 height 15
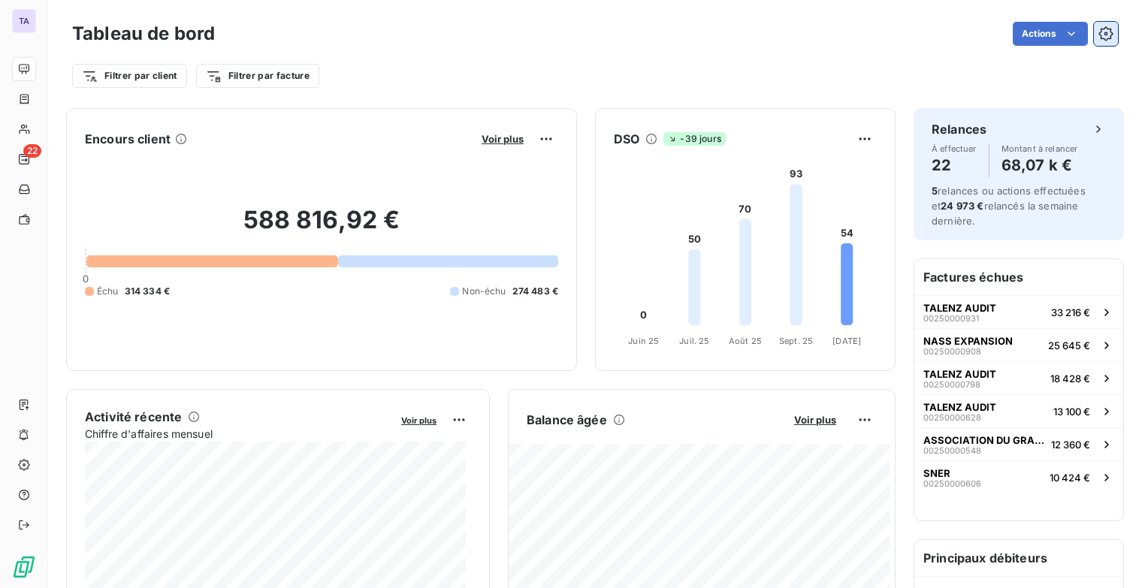
click at [1099, 29] on icon "button" at bounding box center [1106, 33] width 15 height 15
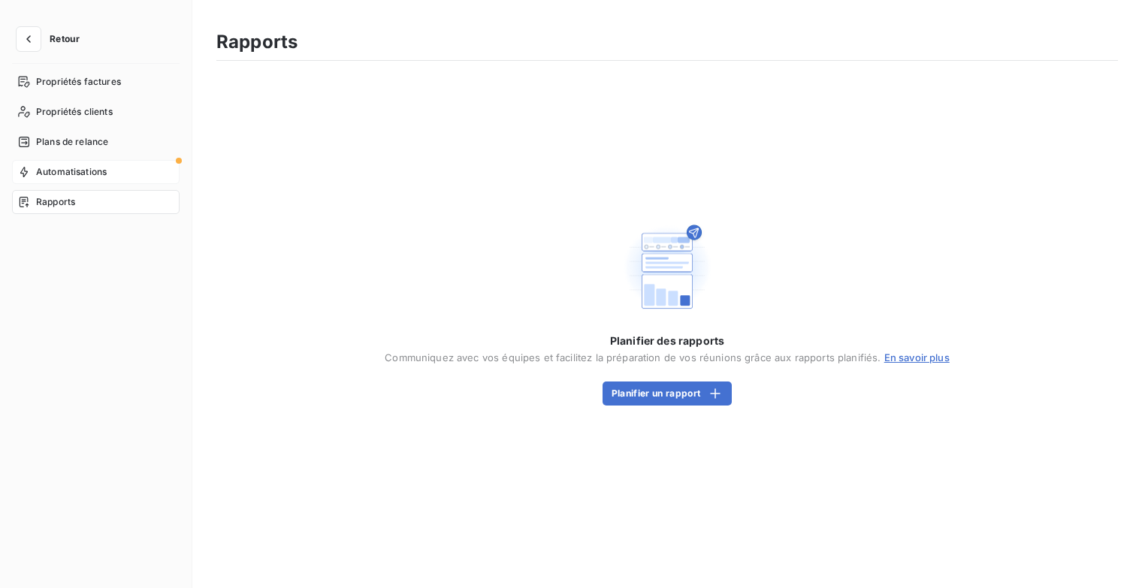
click at [107, 170] on div "Automatisations" at bounding box center [96, 172] width 168 height 24
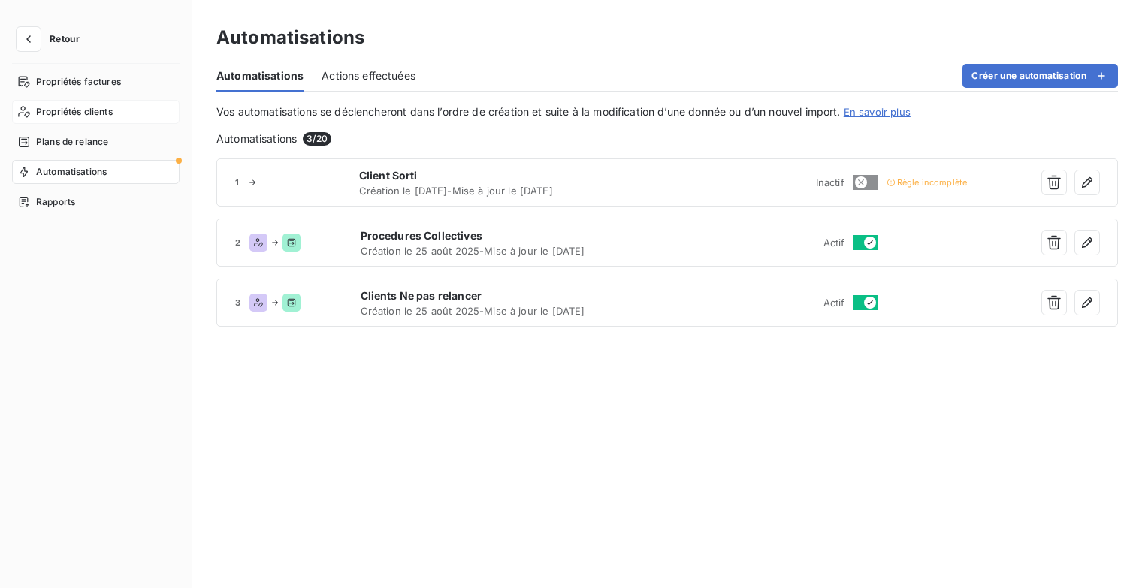
click at [85, 119] on div "Propriétés clients" at bounding box center [96, 112] width 168 height 24
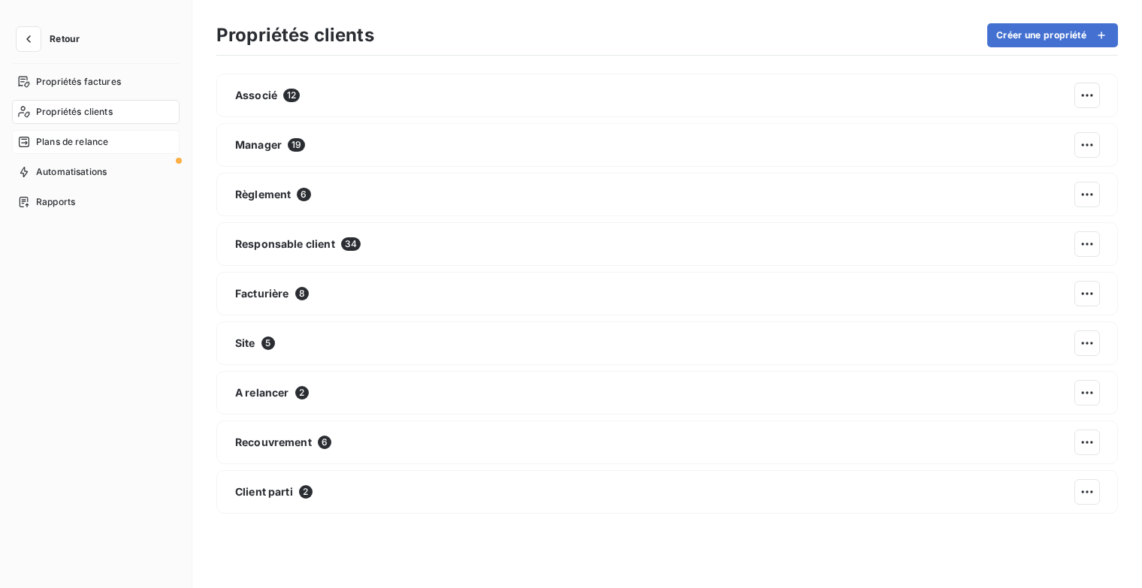
click at [91, 142] on span "Plans de relance" at bounding box center [72, 142] width 72 height 14
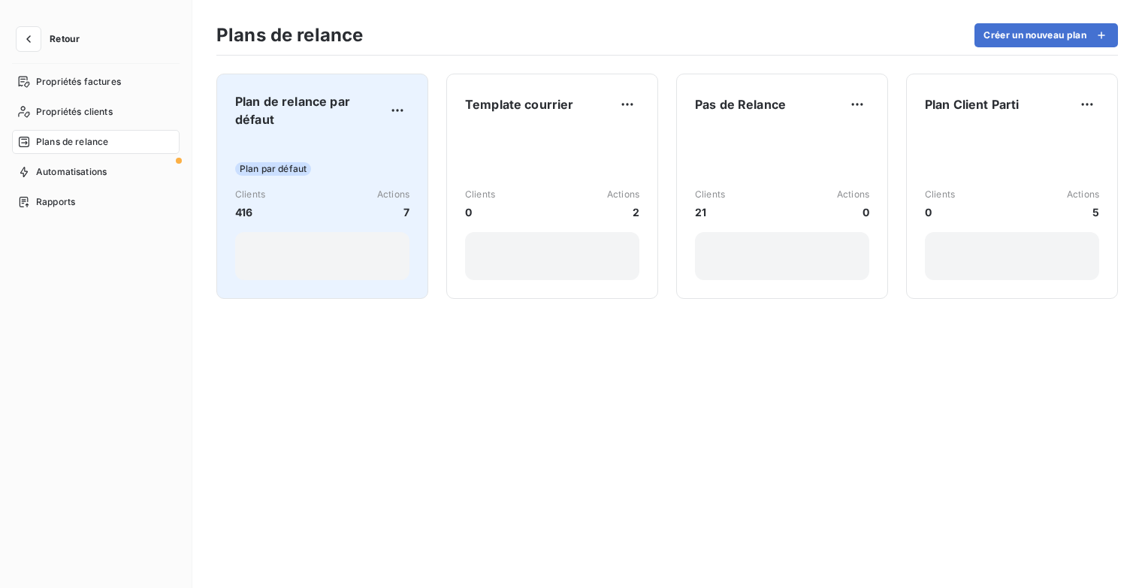
click at [361, 129] on div "Plan de relance par défaut Plan par défaut Clients 416 Actions 7" at bounding box center [322, 186] width 174 height 188
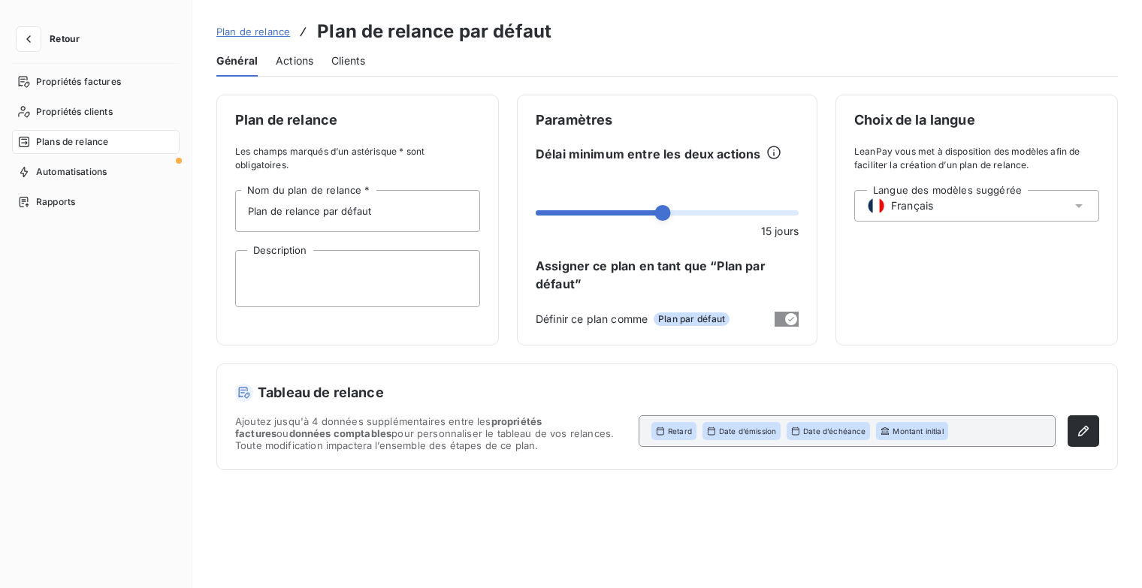
click at [296, 68] on span "Actions" at bounding box center [295, 60] width 38 height 15
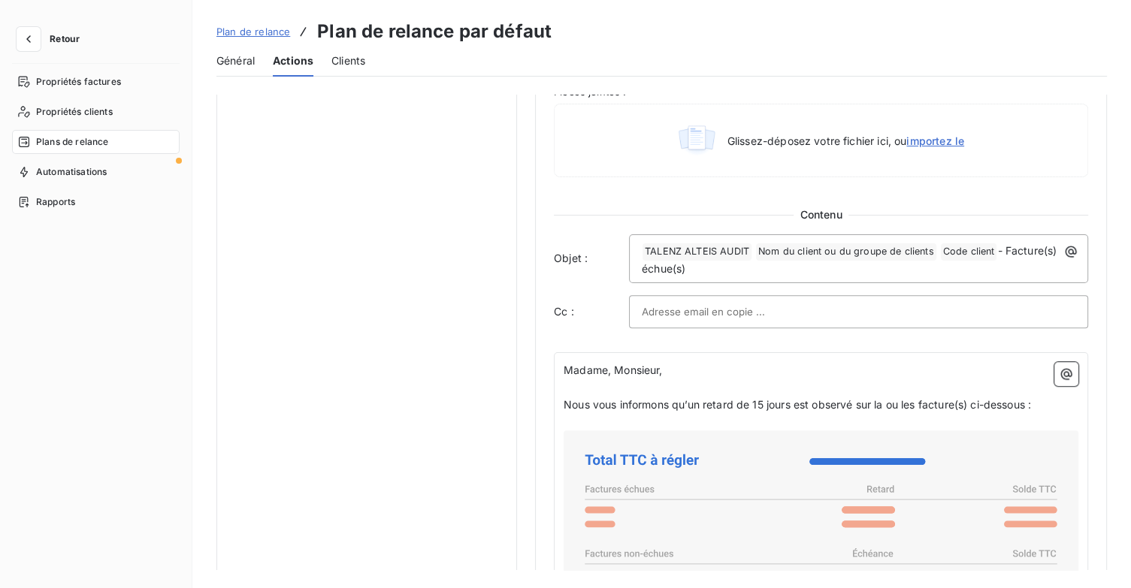
scroll to position [751, 0]
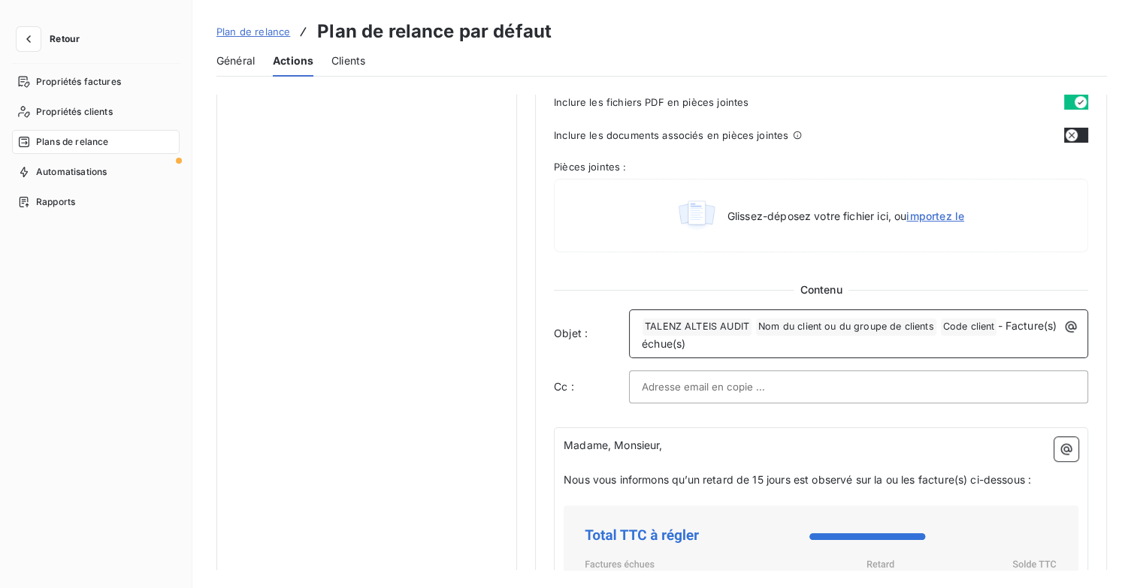
drag, startPoint x: 757, startPoint y: 338, endPoint x: 634, endPoint y: 337, distance: 123.2
click at [634, 337] on div "﻿ TALENZ ALTEIS AUDIT ﻿ Nom du client ou du groupe de clients ﻿ Code client ﻿ -…" at bounding box center [858, 334] width 449 height 38
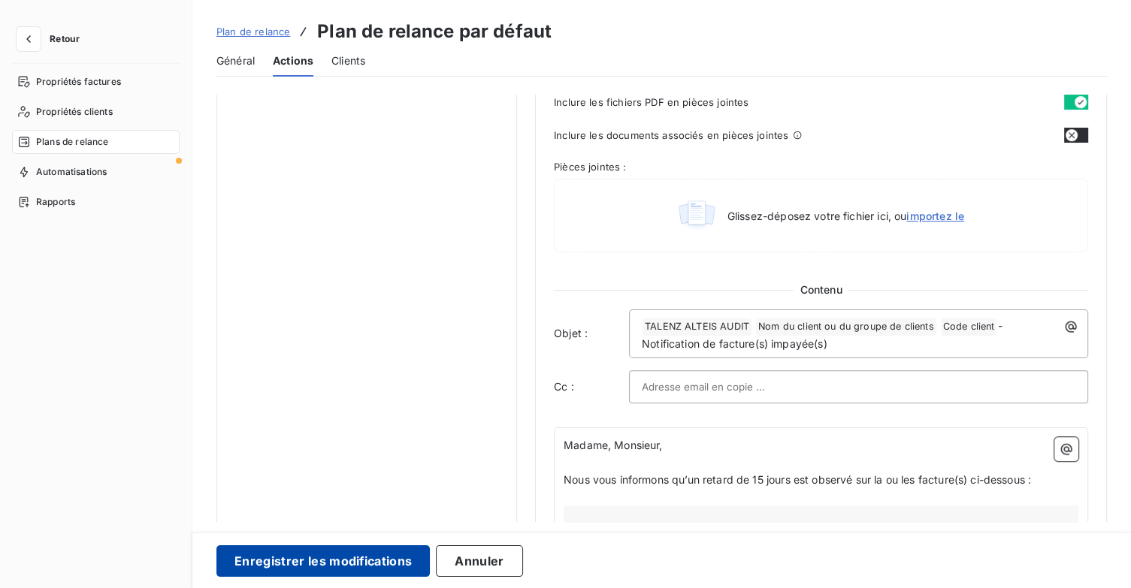
click at [355, 570] on button "Enregistrer les modifications" at bounding box center [322, 562] width 213 height 32
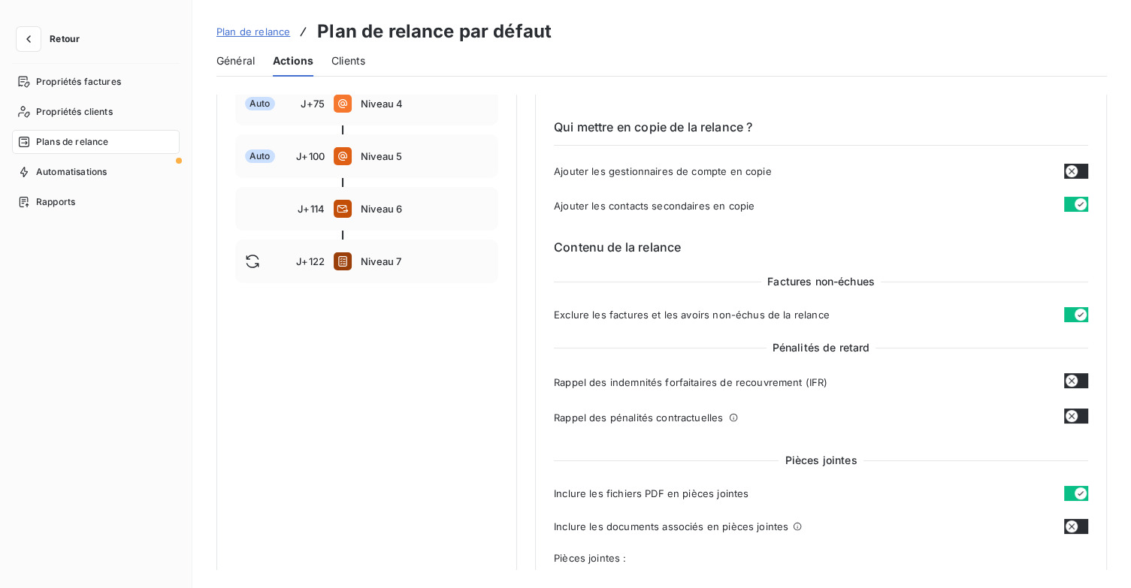
scroll to position [213, 0]
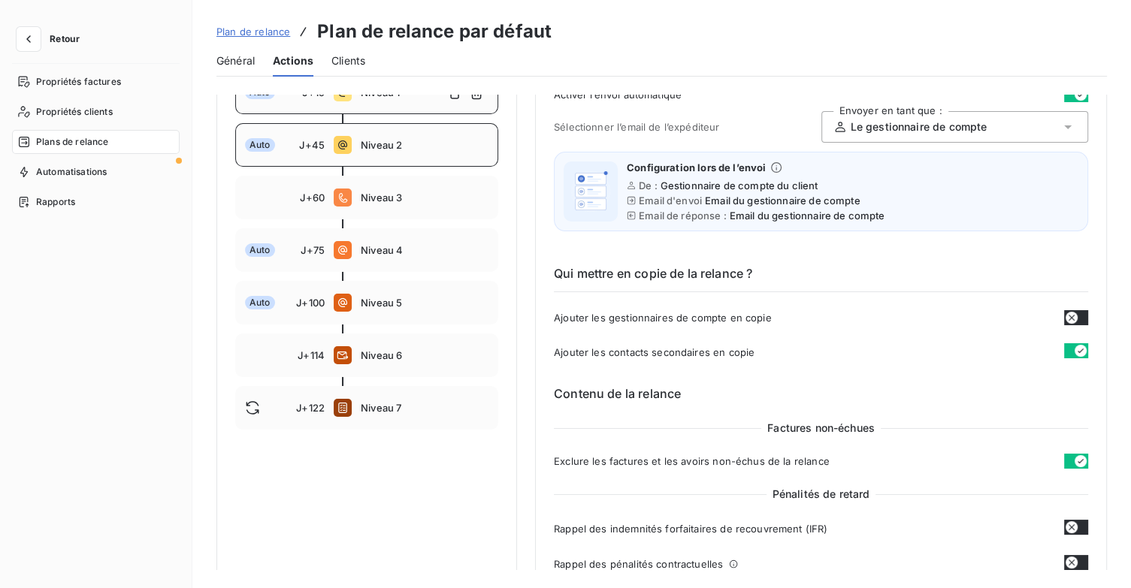
click at [385, 141] on span "Niveau 2" at bounding box center [425, 145] width 128 height 12
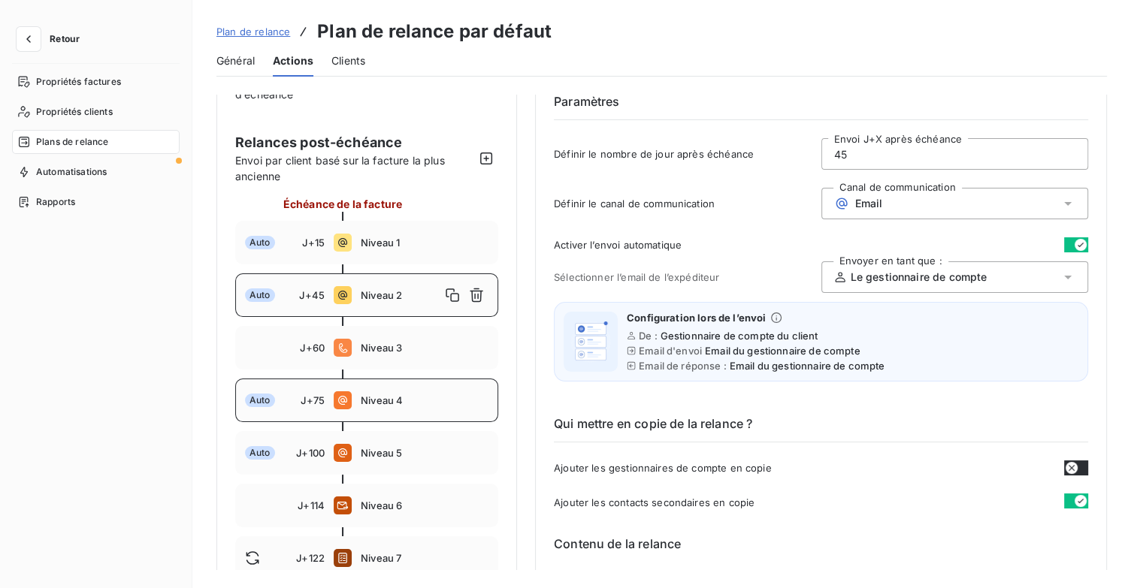
click at [364, 408] on div "Auto J+75 Niveau 4" at bounding box center [366, 401] width 263 height 44
type input "75"
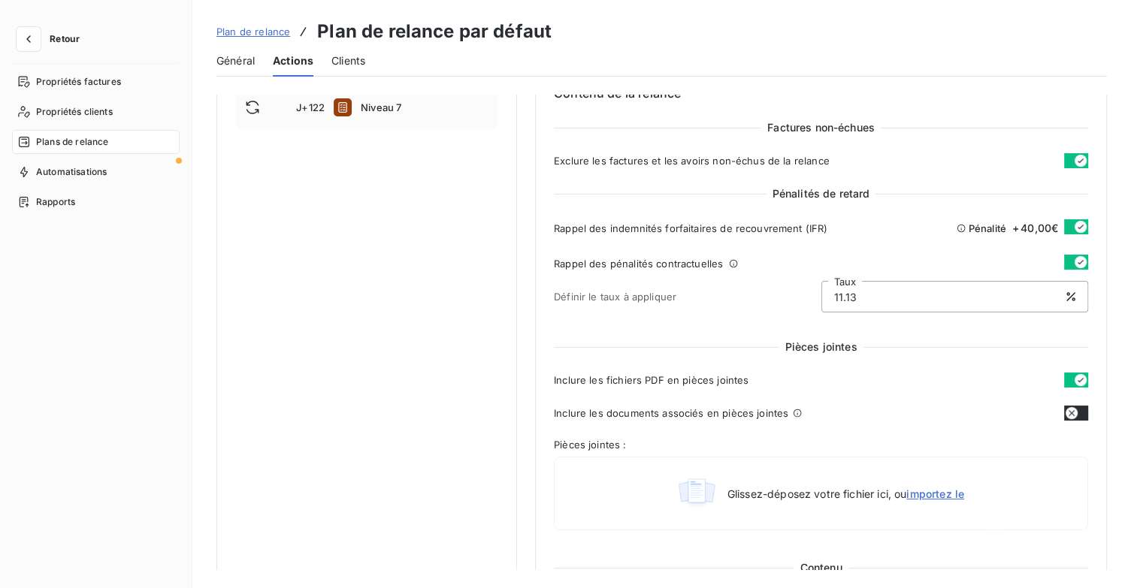
scroll to position [739, 0]
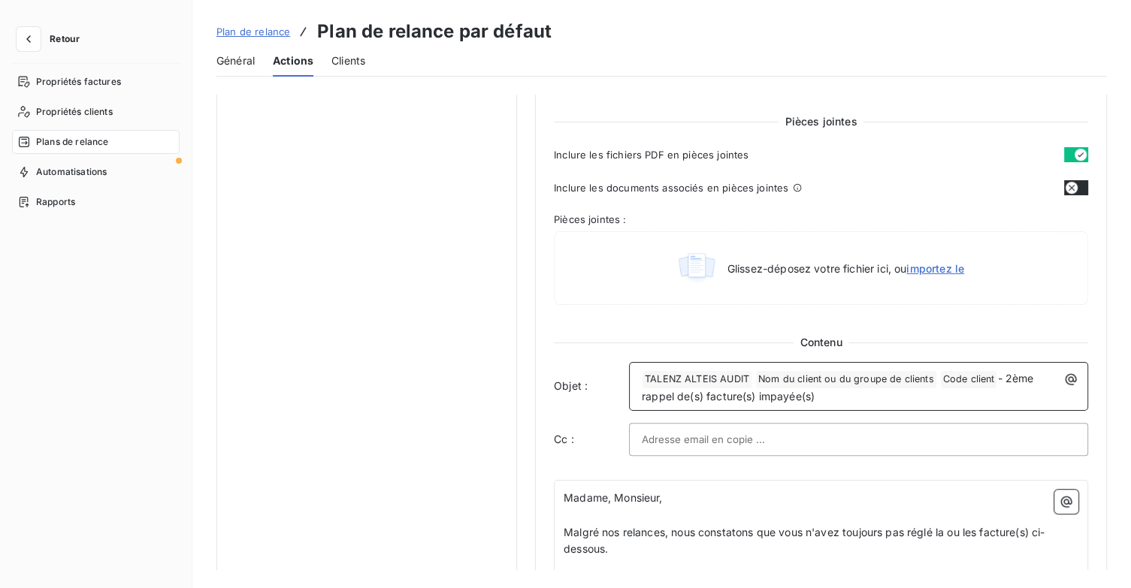
drag, startPoint x: 1005, startPoint y: 376, endPoint x: 1044, endPoint y: 391, distance: 41.9
click at [1044, 391] on p "﻿ TALENZ ALTEIS AUDIT ﻿ Nom du client ou du groupe de clients ﻿ Code client ﻿ -…" at bounding box center [862, 387] width 441 height 35
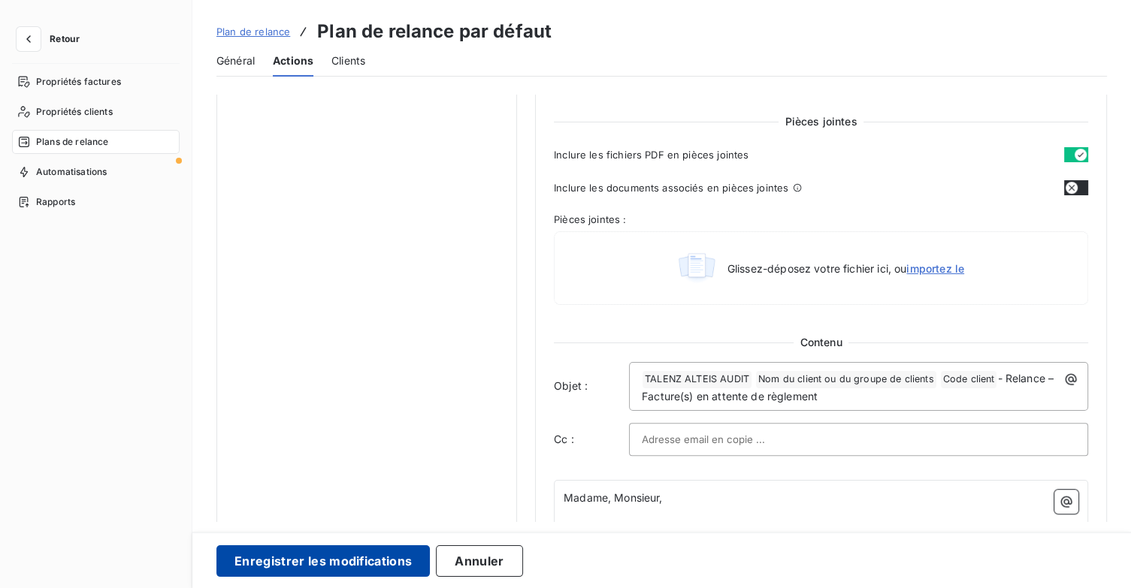
click at [368, 558] on button "Enregistrer les modifications" at bounding box center [322, 562] width 213 height 32
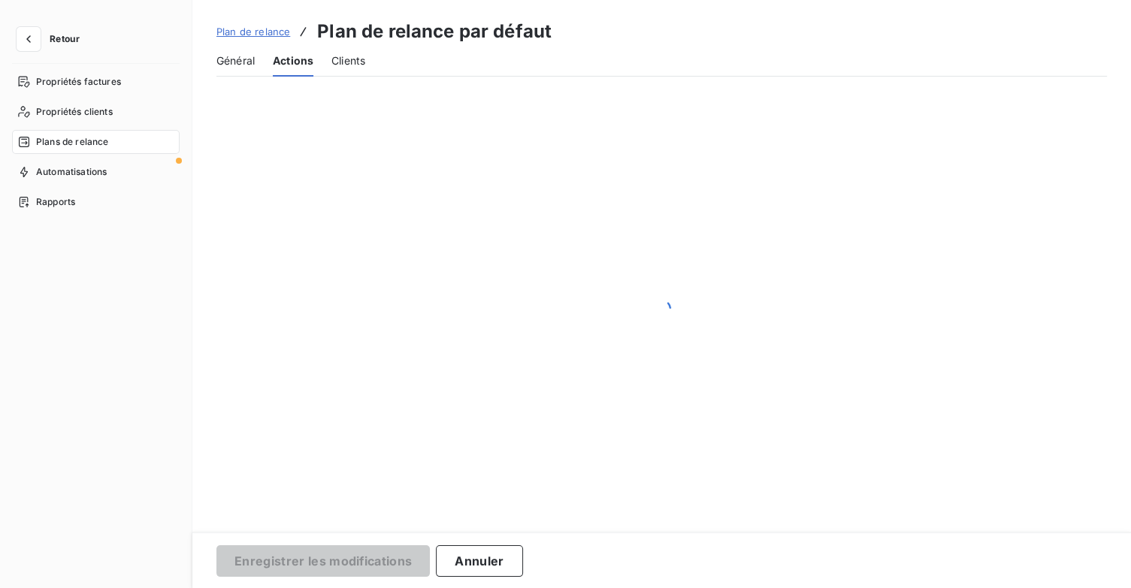
scroll to position [138, 0]
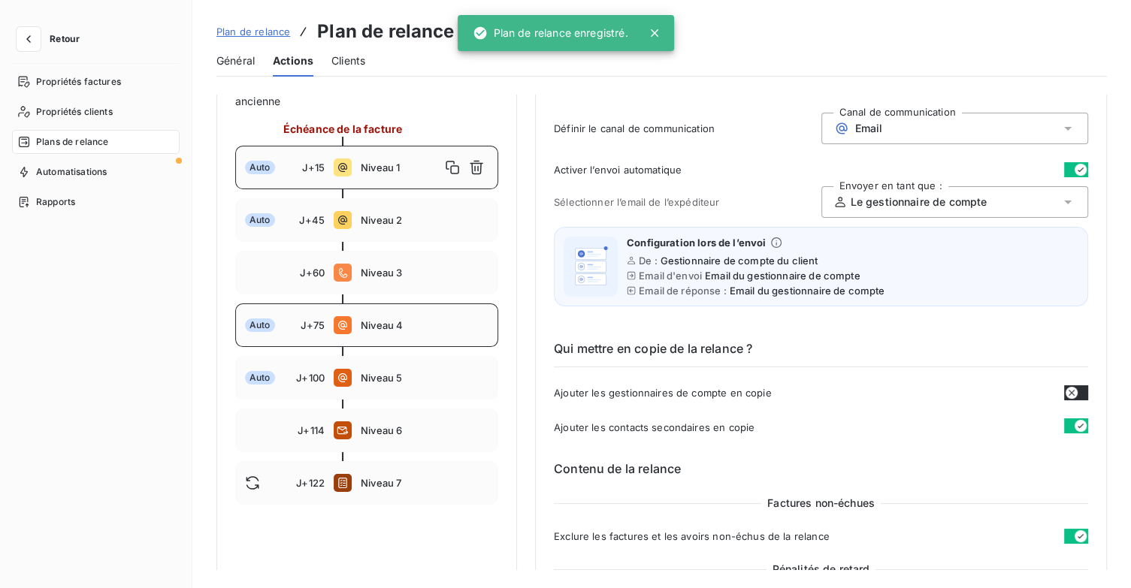
click at [394, 331] on div "Auto J+75 Niveau 4" at bounding box center [366, 326] width 263 height 44
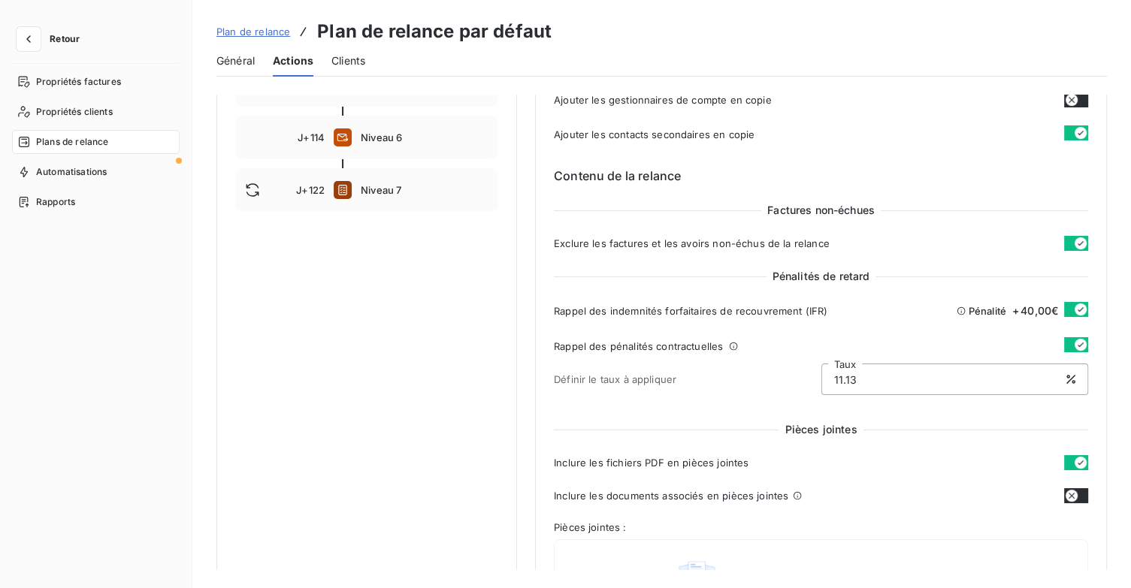
scroll to position [289, 0]
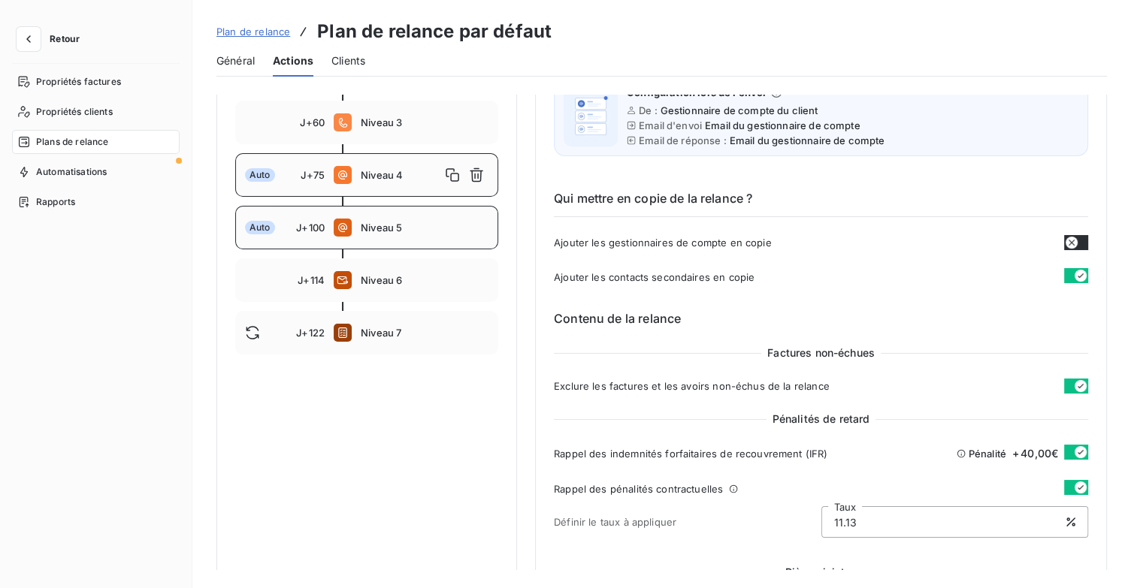
click at [390, 229] on span "Niveau 5" at bounding box center [425, 228] width 128 height 12
type input "100"
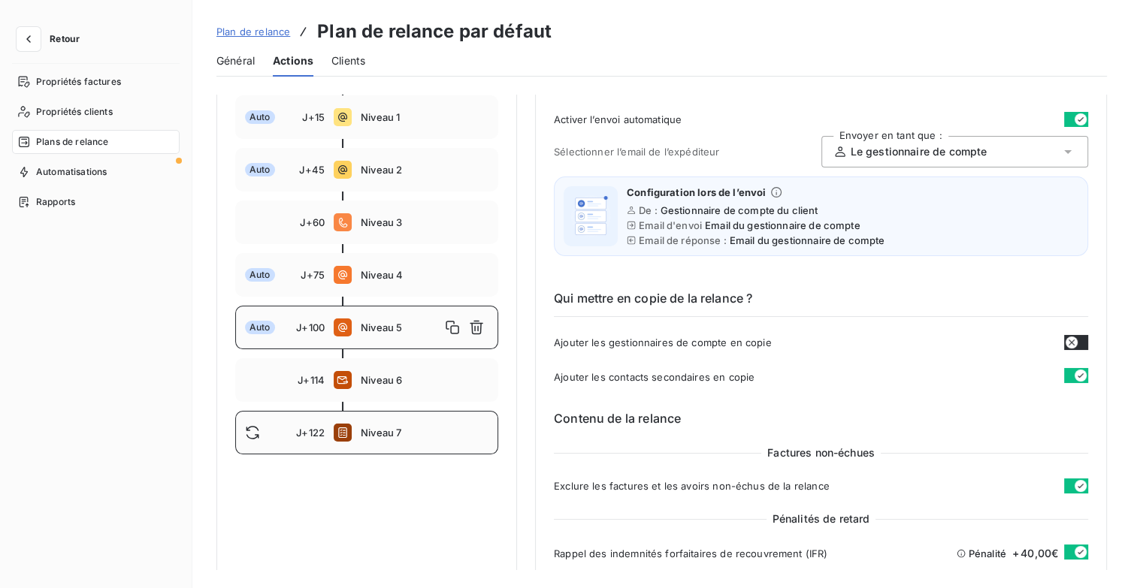
scroll to position [0, 0]
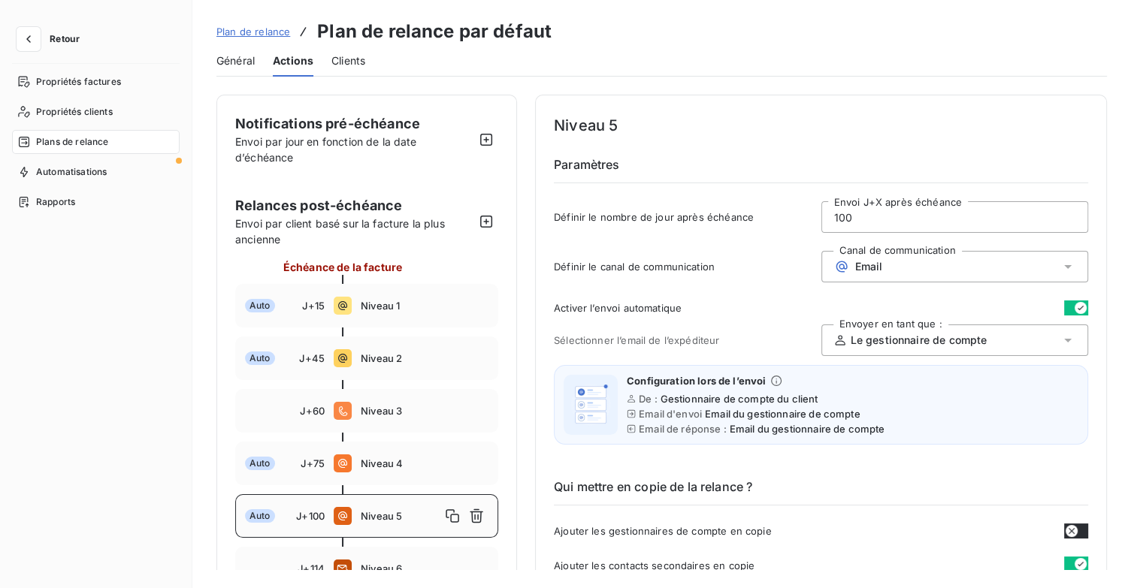
click at [271, 29] on span "Plan de relance" at bounding box center [253, 32] width 74 height 12
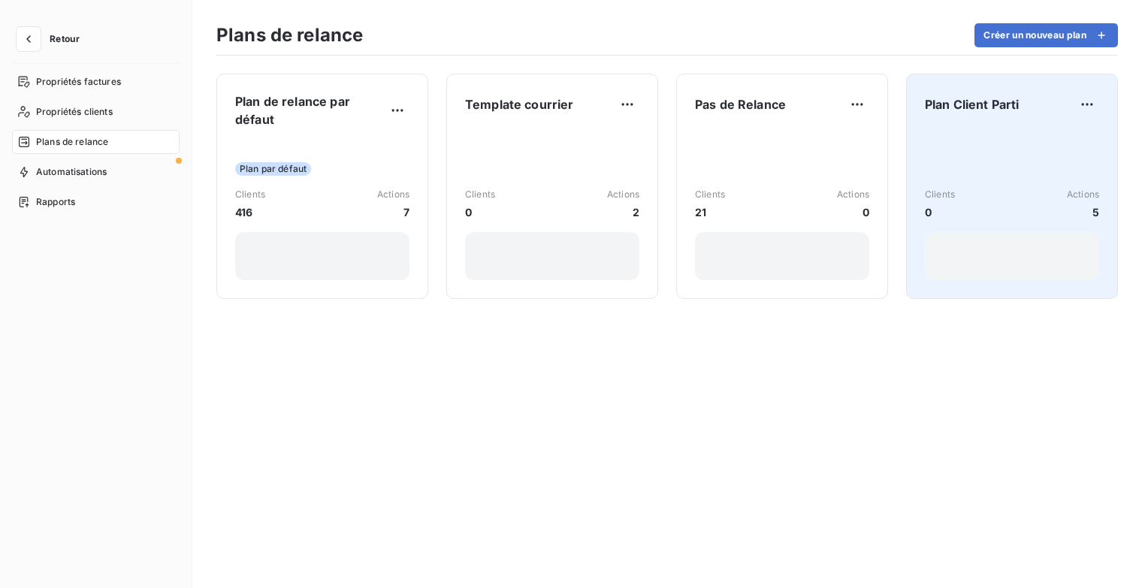
click at [1044, 115] on div "Plan Client Parti" at bounding box center [1012, 104] width 174 height 24
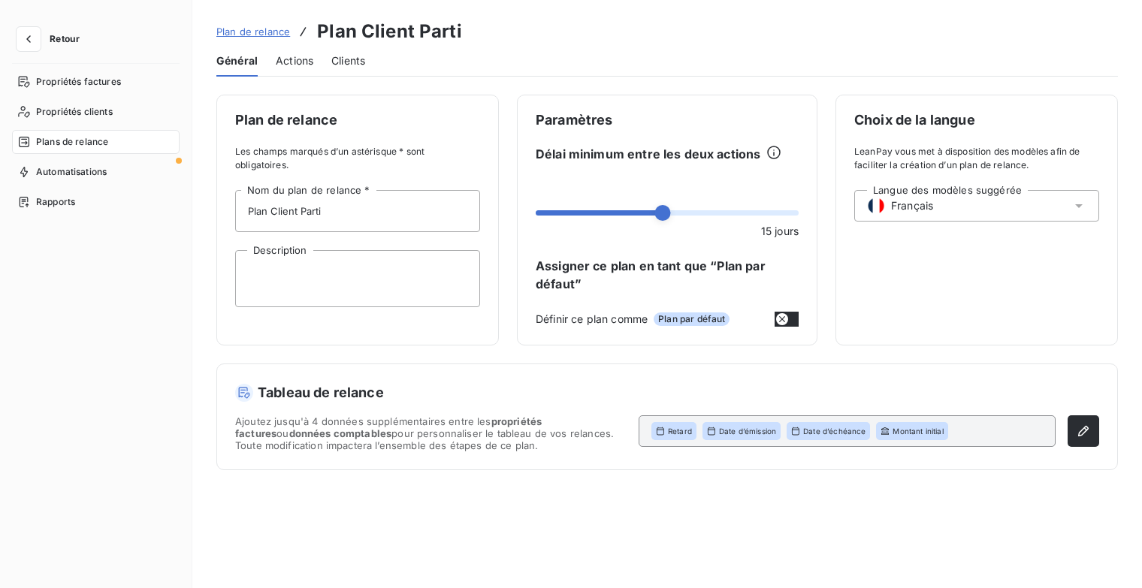
click at [296, 56] on span "Actions" at bounding box center [295, 60] width 38 height 15
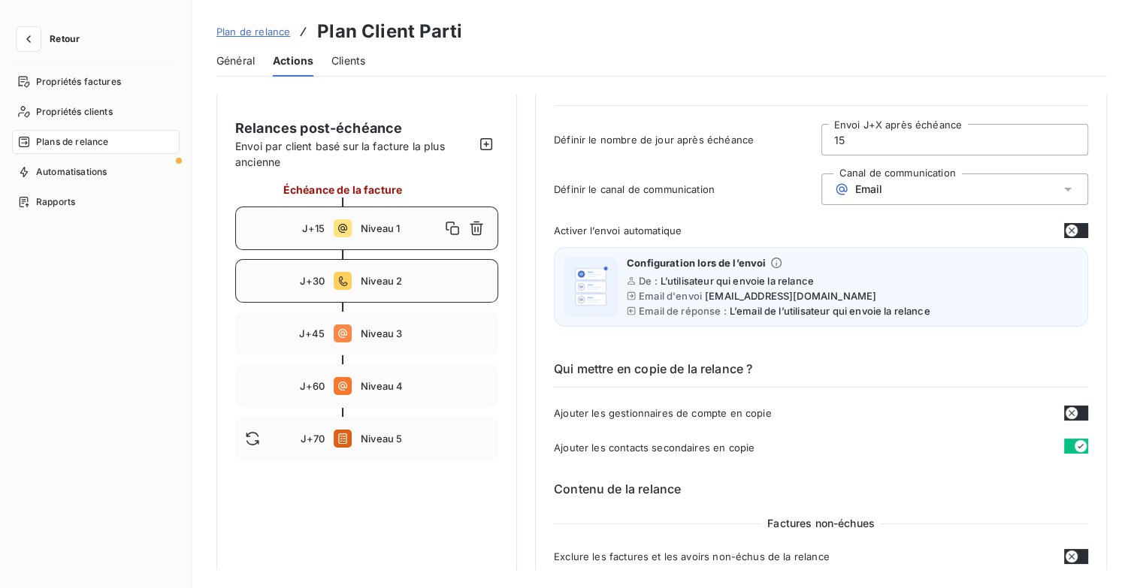
scroll to position [75, 0]
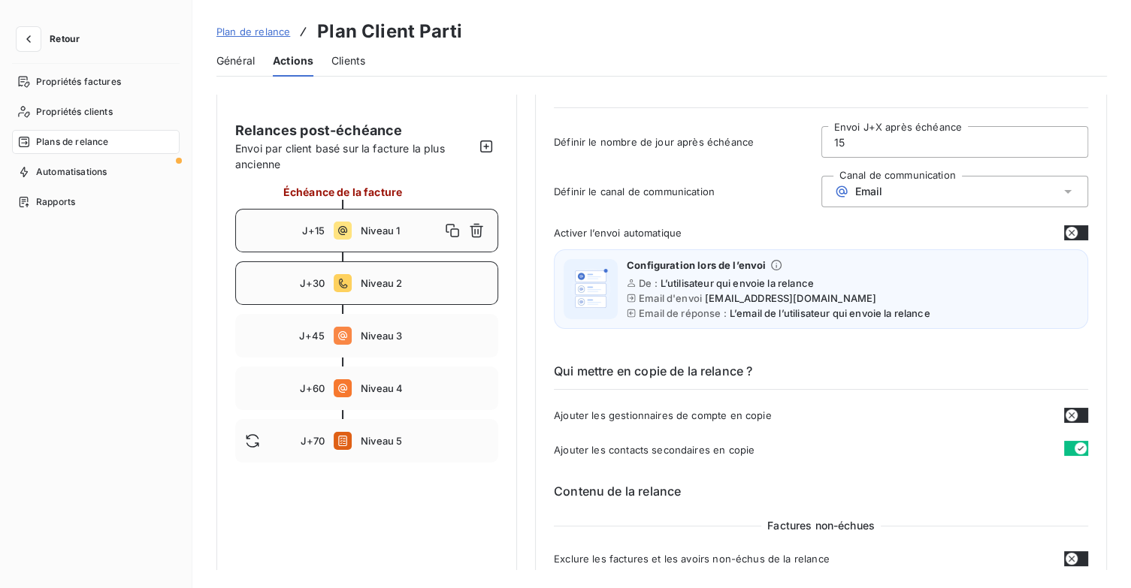
click at [414, 278] on span "Niveau 2" at bounding box center [425, 283] width 128 height 12
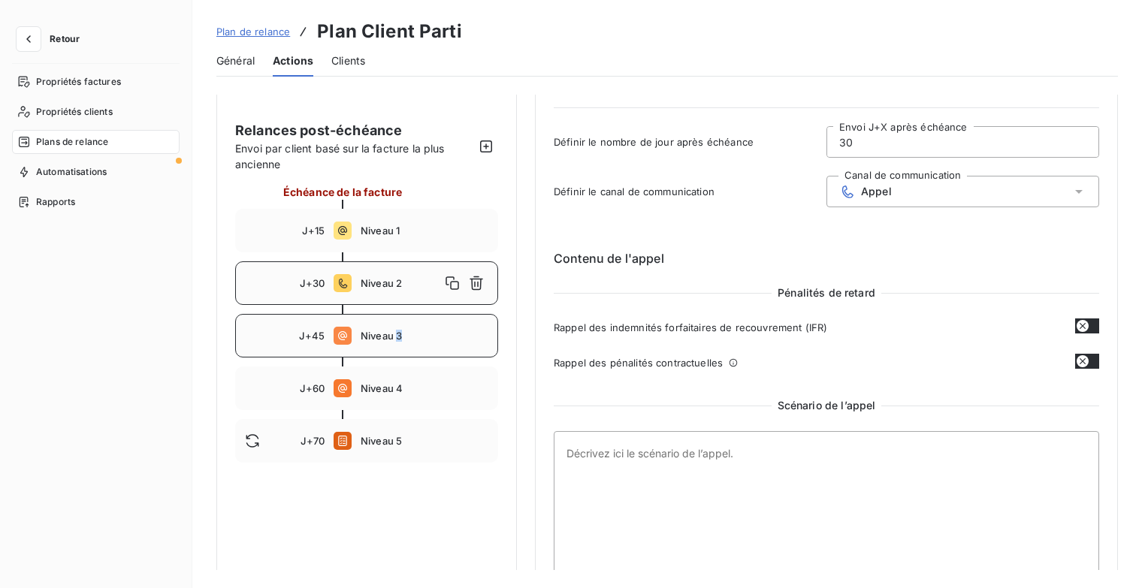
click at [398, 331] on span "Niveau 3" at bounding box center [425, 336] width 128 height 12
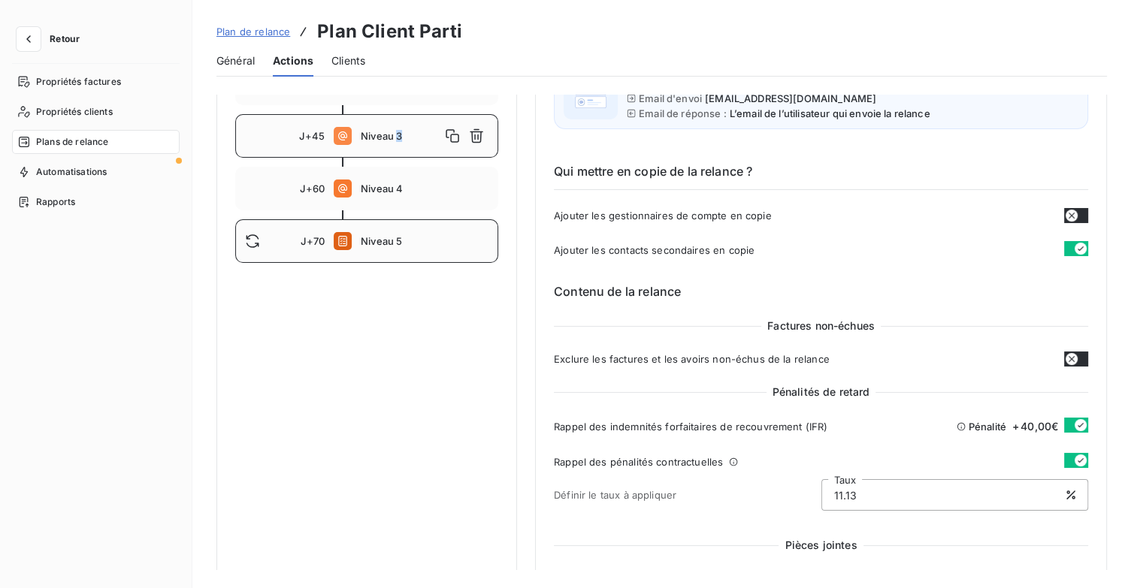
scroll to position [150, 0]
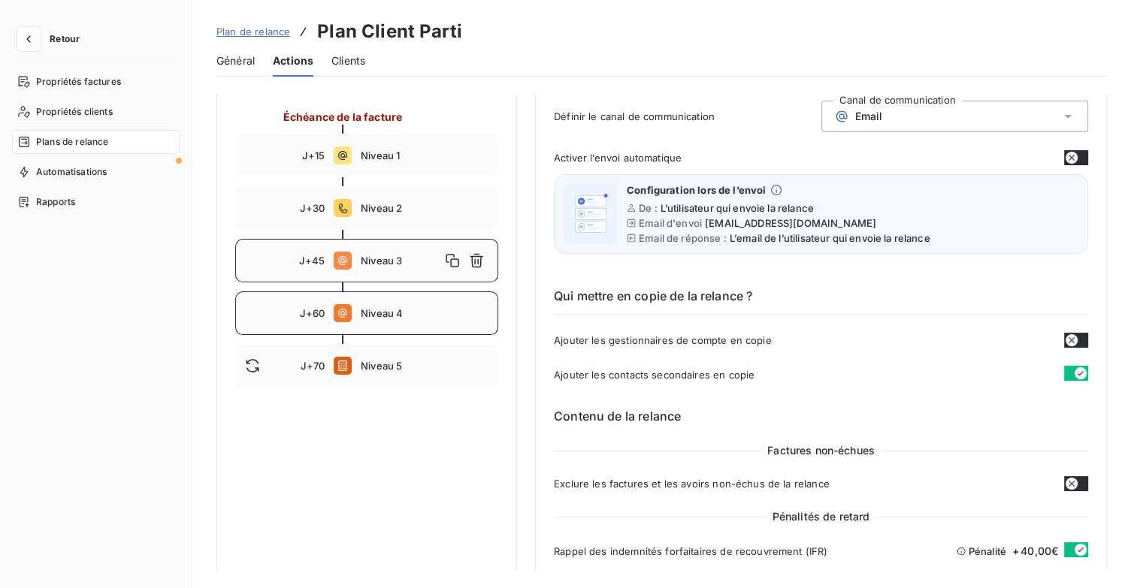
click at [394, 311] on span "Niveau 4" at bounding box center [425, 313] width 128 height 12
type input "60"
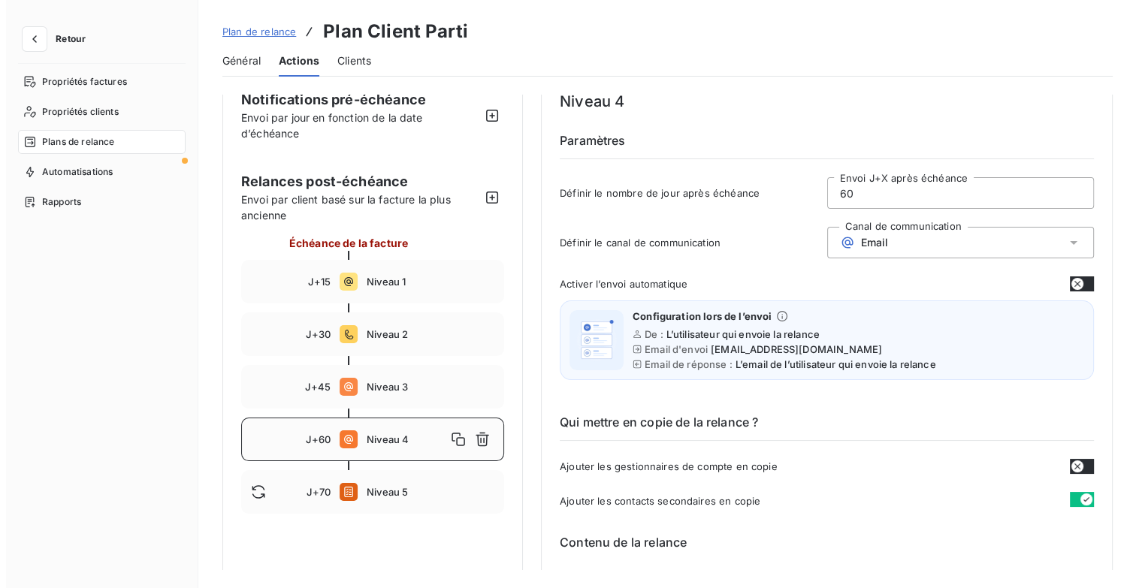
scroll to position [0, 0]
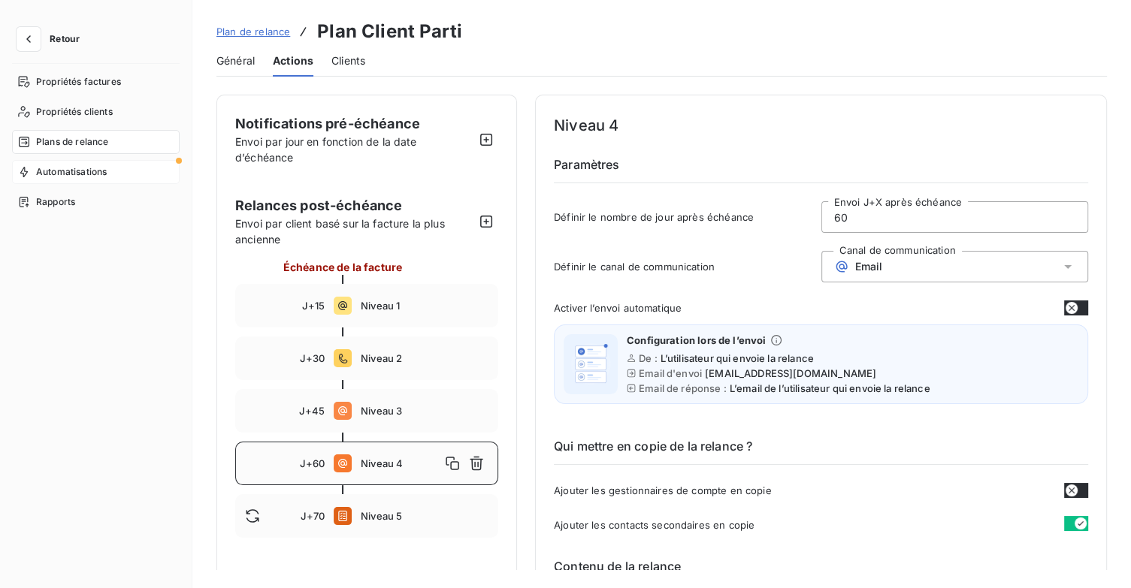
click at [96, 174] on span "Automatisations" at bounding box center [71, 172] width 71 height 14
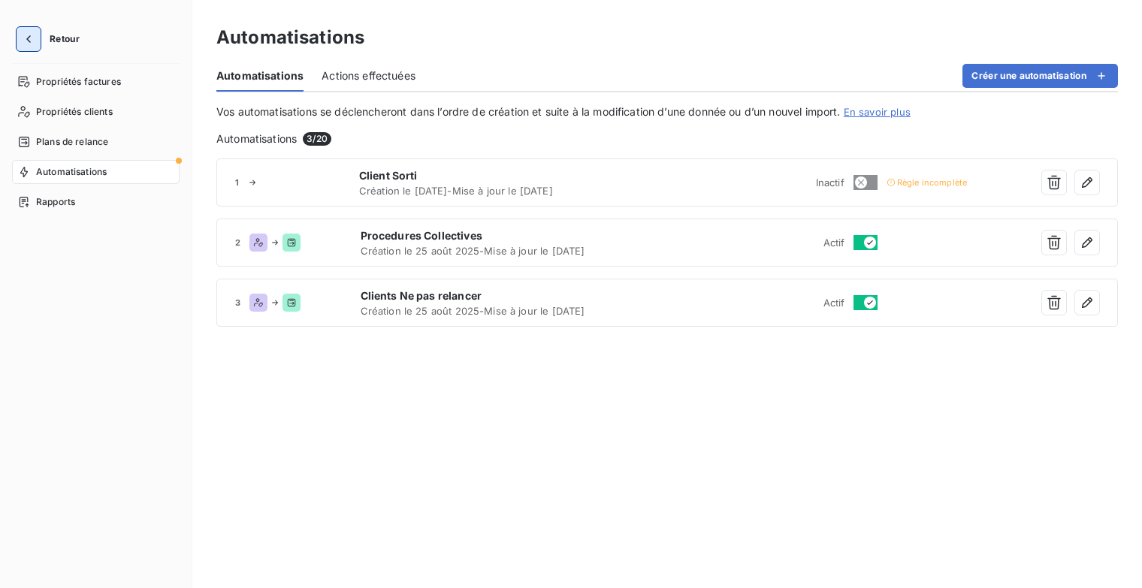
click at [28, 41] on icon "button" at bounding box center [28, 39] width 15 height 15
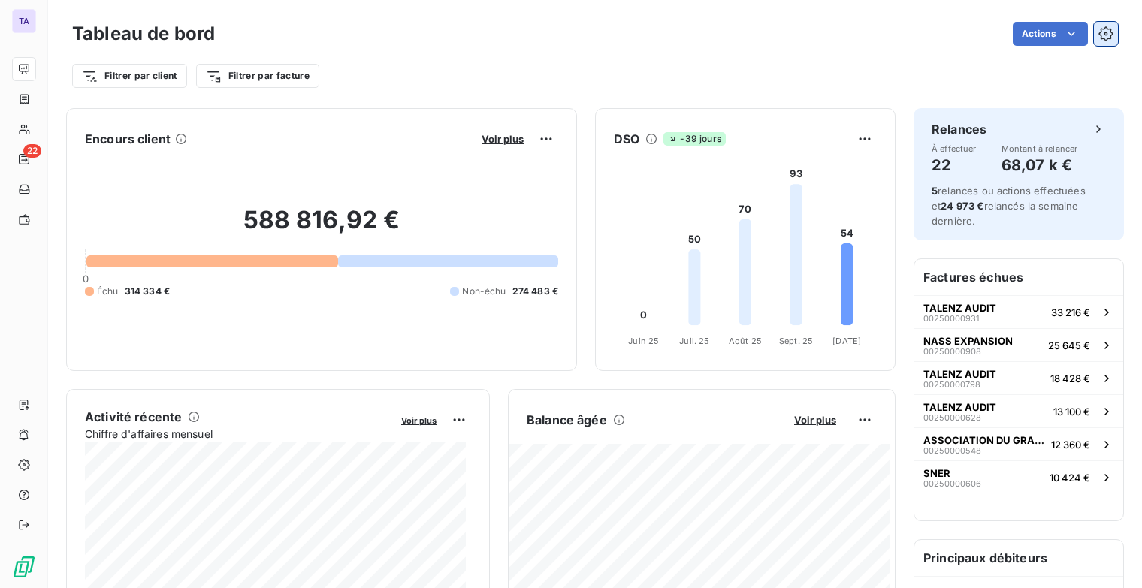
click at [1099, 37] on icon "button" at bounding box center [1106, 33] width 15 height 15
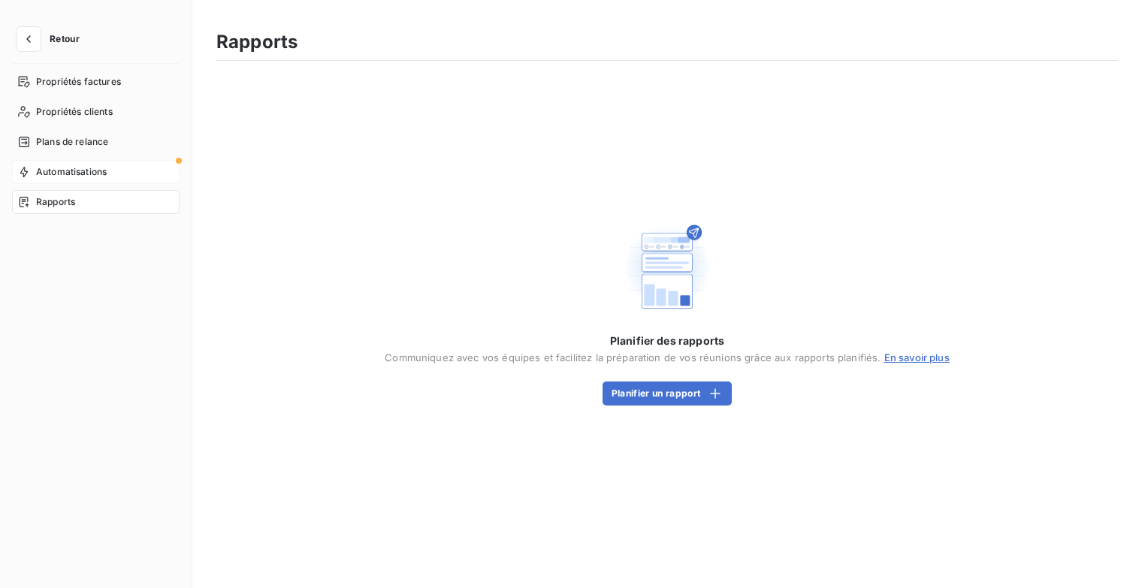
click at [100, 166] on span "Automatisations" at bounding box center [71, 172] width 71 height 14
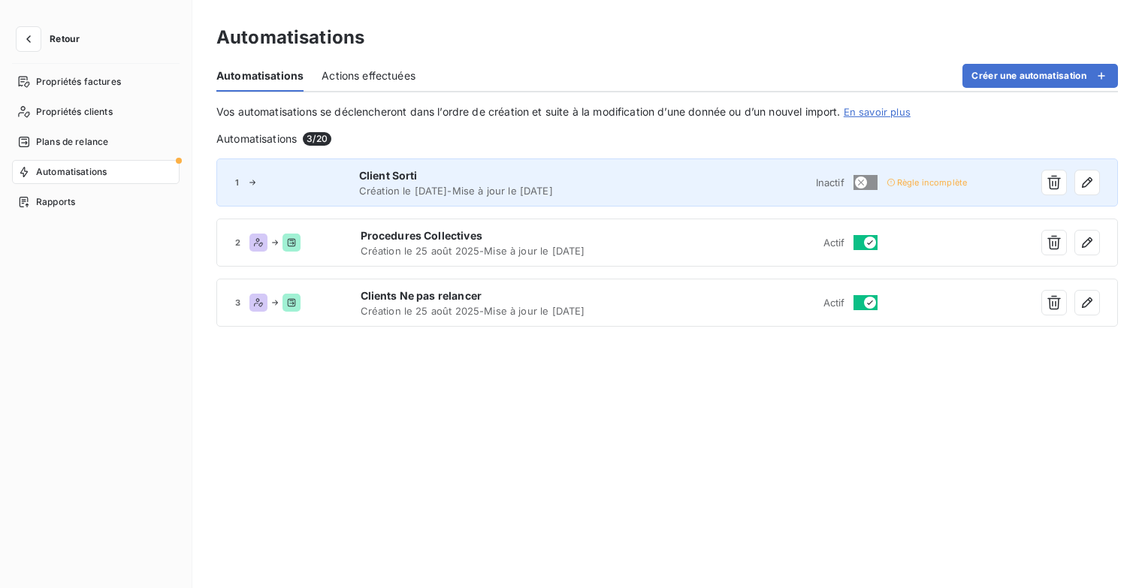
click at [756, 192] on div "1 Client Sorti Création le [DATE] - Mise à jour le [DATE] Inactif Règle incompl…" at bounding box center [667, 183] width 902 height 48
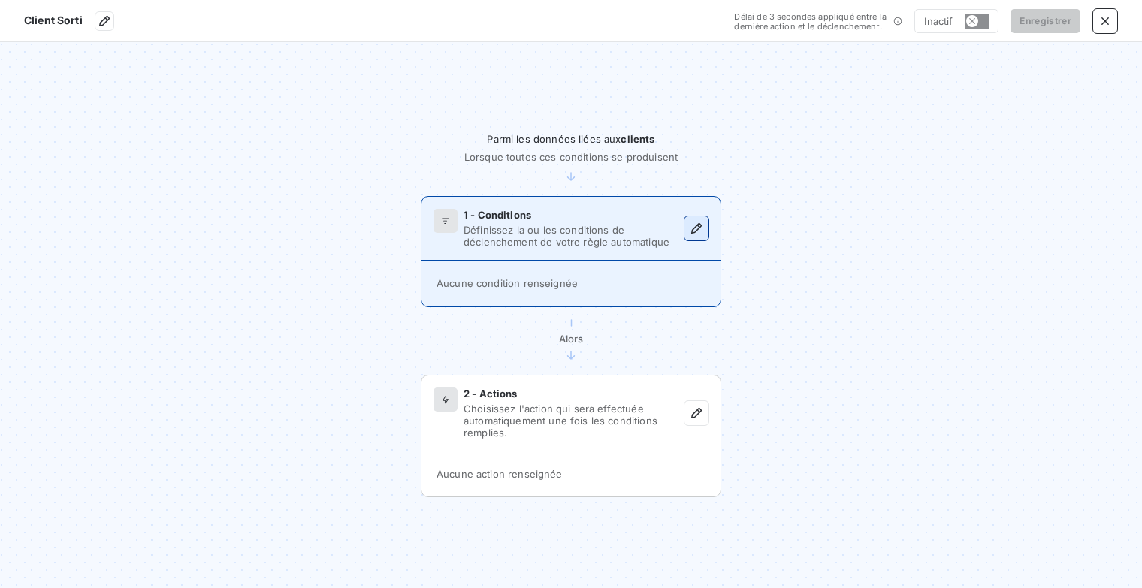
click at [691, 229] on icon "button" at bounding box center [696, 228] width 15 height 15
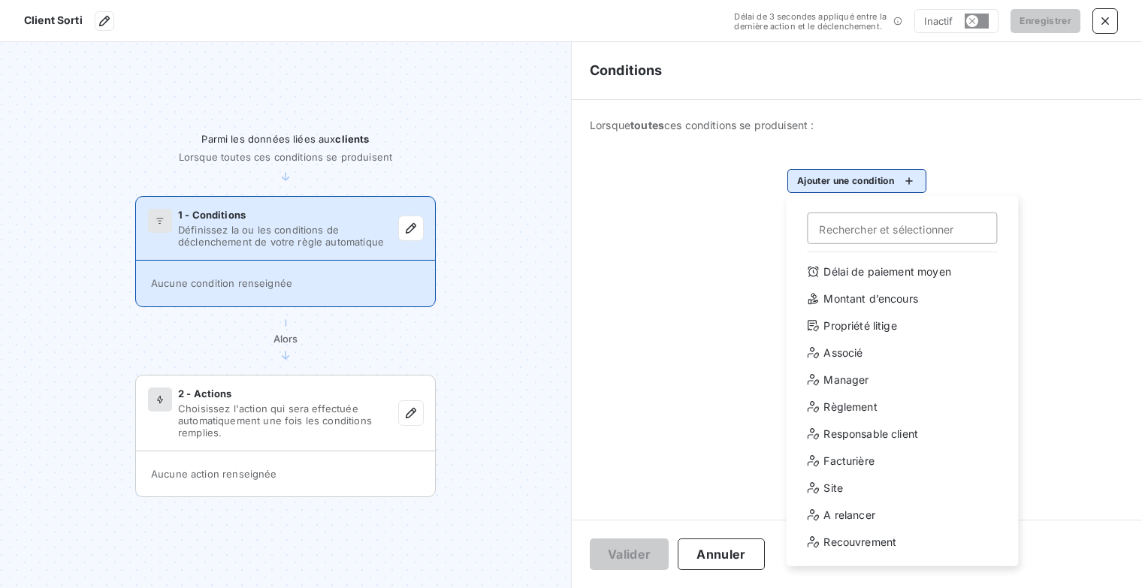
click at [923, 180] on html "Client Sorti Délai de 3 secondes appliqué entre la dernière action et le déclen…" at bounding box center [571, 294] width 1142 height 588
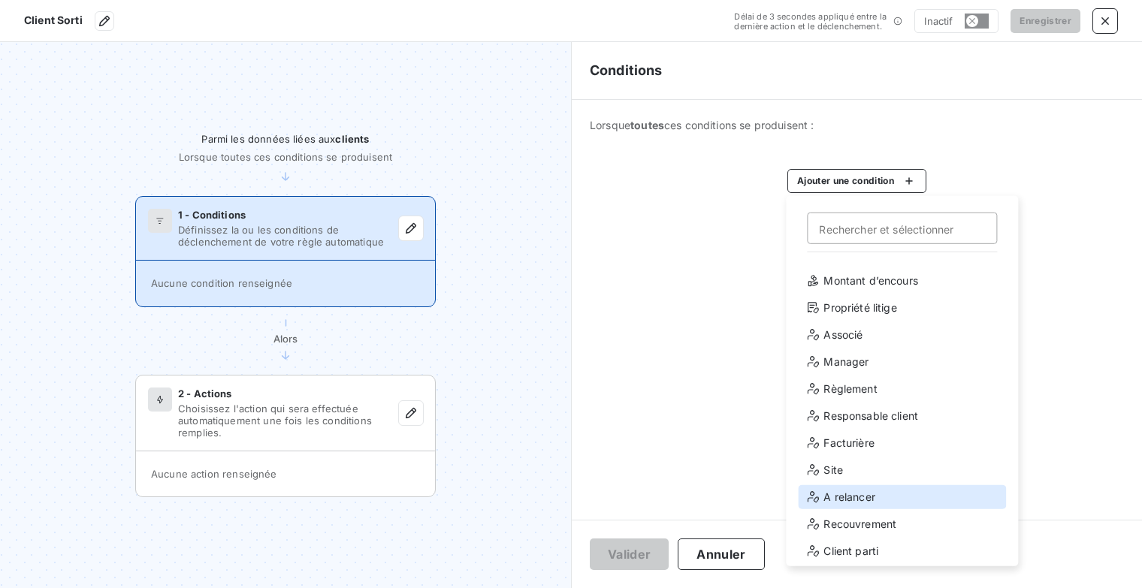
scroll to position [27, 0]
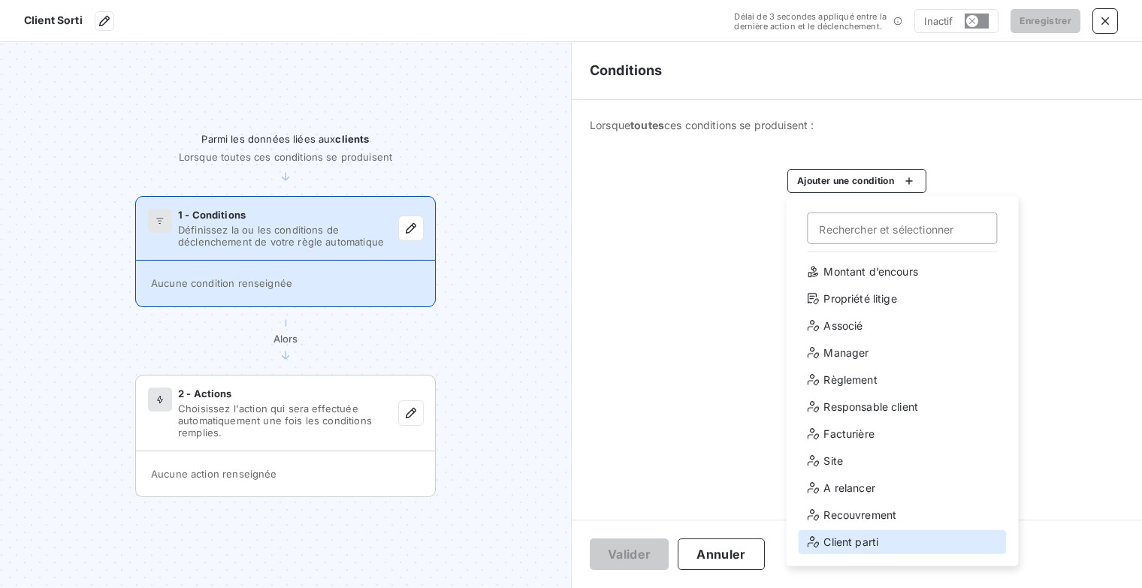
click at [894, 537] on div "Client parti" at bounding box center [902, 543] width 208 height 24
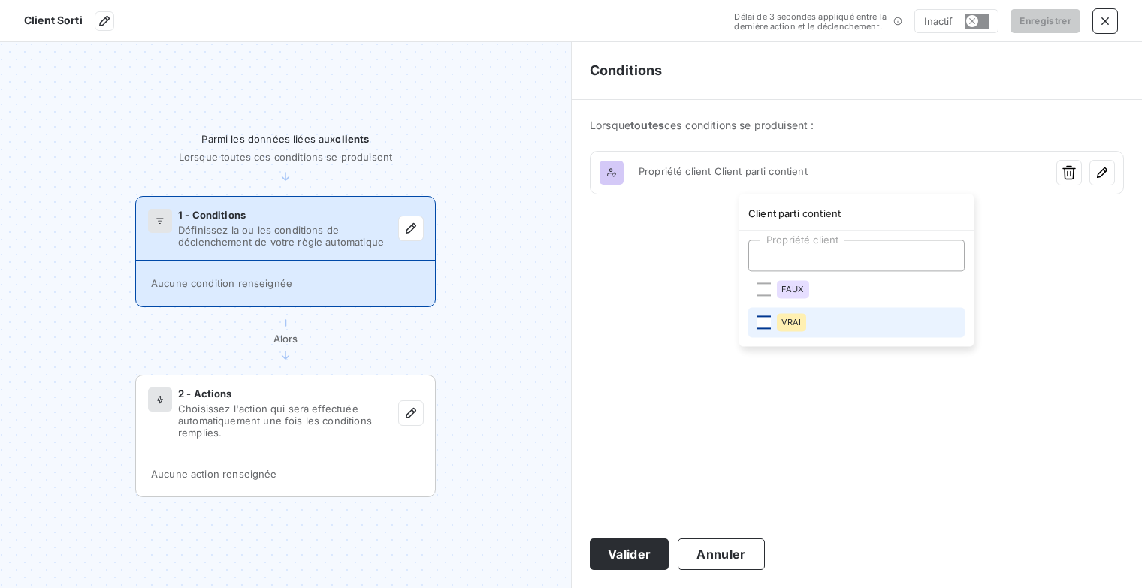
click at [770, 325] on div at bounding box center [764, 323] width 14 height 14
click at [997, 297] on html "Client Sorti Délai de 3 secondes appliqué entre la dernière action et le déclen…" at bounding box center [571, 294] width 1142 height 588
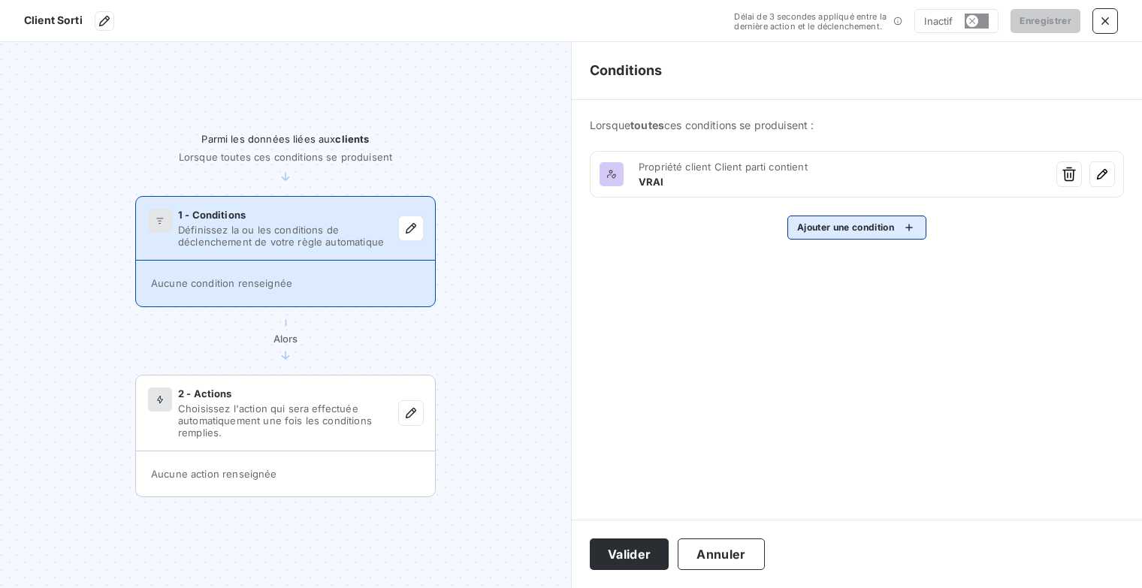
click at [893, 231] on html "Client Sorti Délai de 3 secondes appliqué entre la dernière action et le déclen…" at bounding box center [571, 294] width 1142 height 588
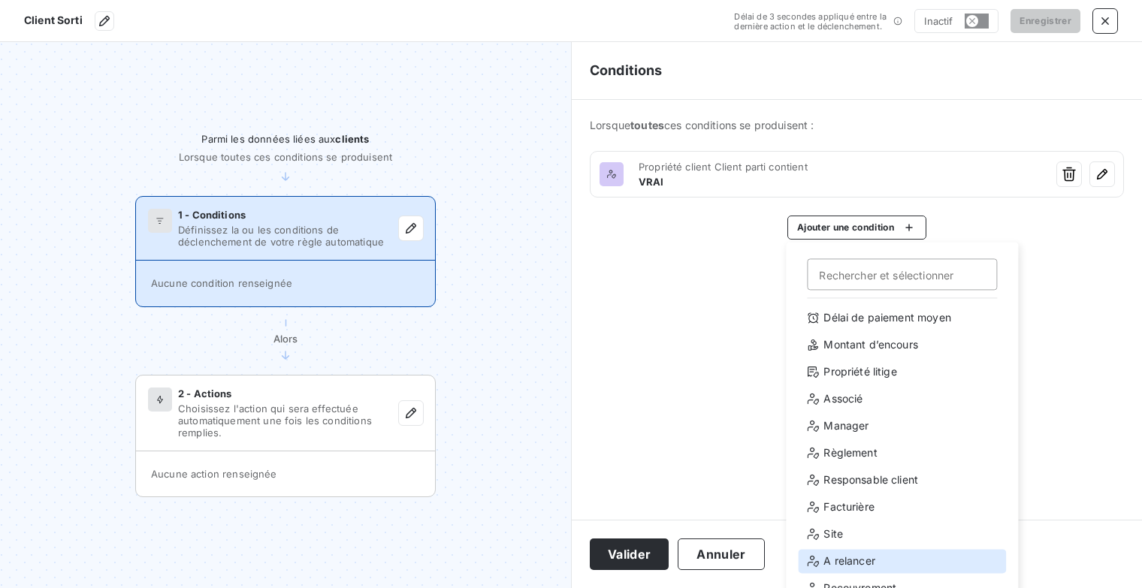
click at [857, 555] on div "A relancer" at bounding box center [902, 561] width 208 height 24
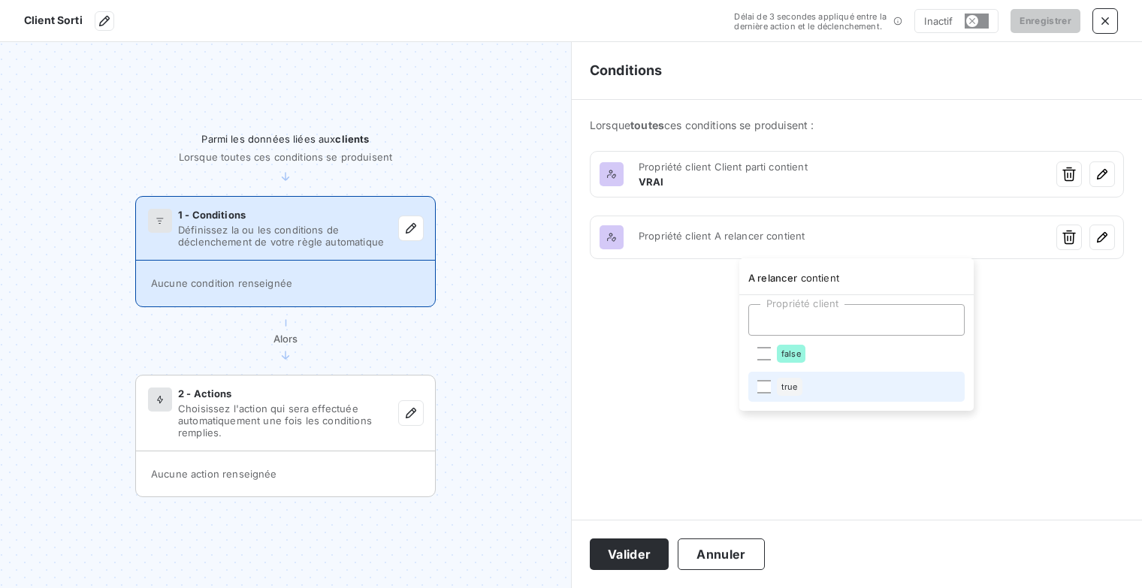
click at [772, 388] on li "true" at bounding box center [856, 387] width 216 height 30
click at [685, 368] on html "Client Sorti Délai de 3 secondes appliqué entre la dernière action et le déclen…" at bounding box center [571, 294] width 1142 height 588
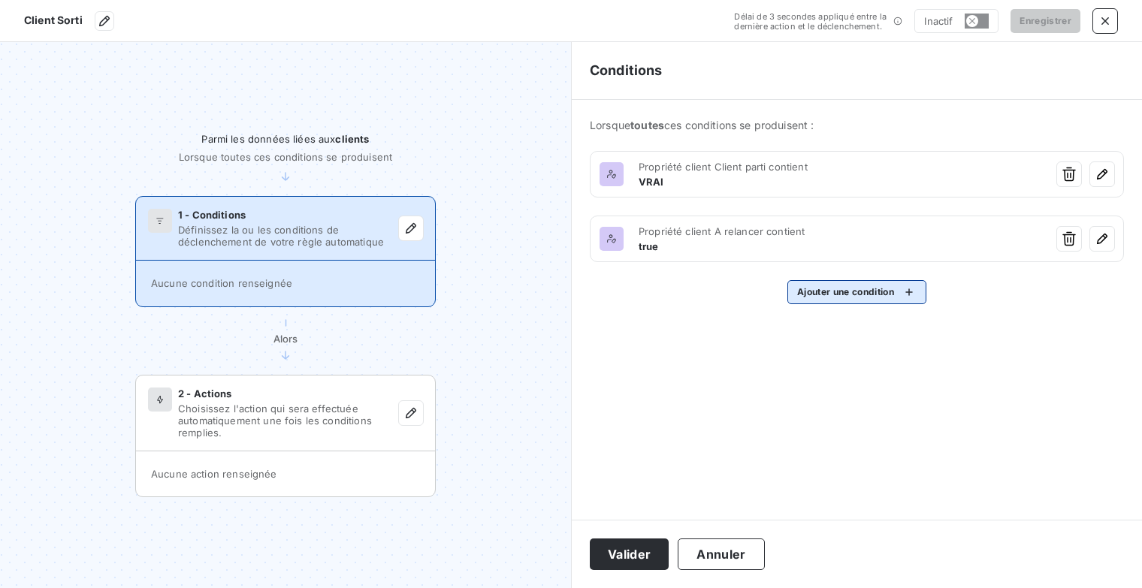
click at [923, 292] on html "Client Sorti Délai de 3 secondes appliqué entre la dernière action et le déclen…" at bounding box center [571, 294] width 1142 height 588
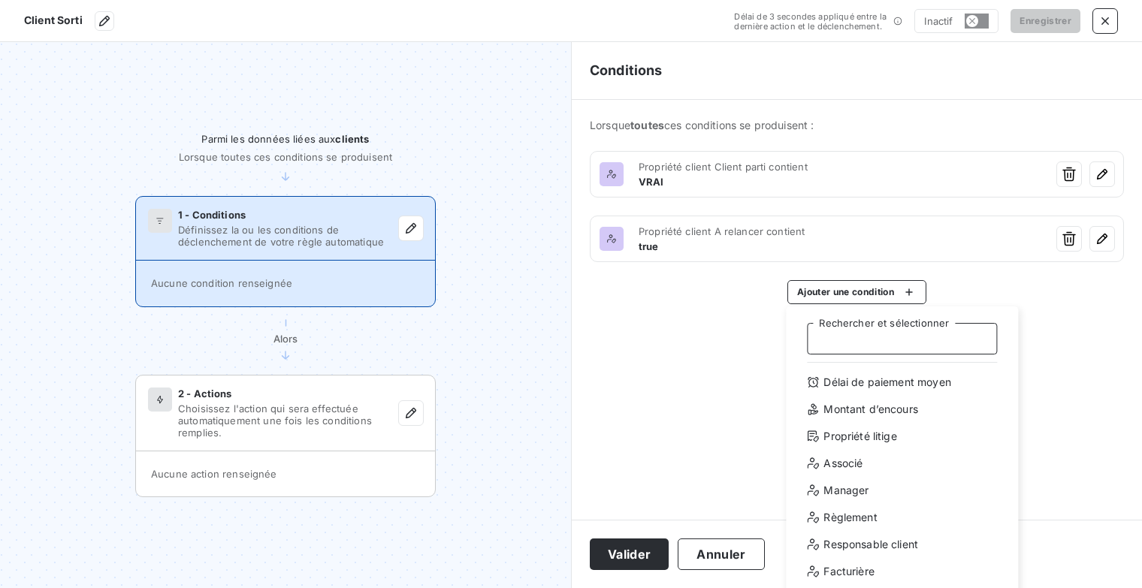
click at [865, 339] on input "Rechercher et sélectionner" at bounding box center [902, 339] width 190 height 32
type input "r"
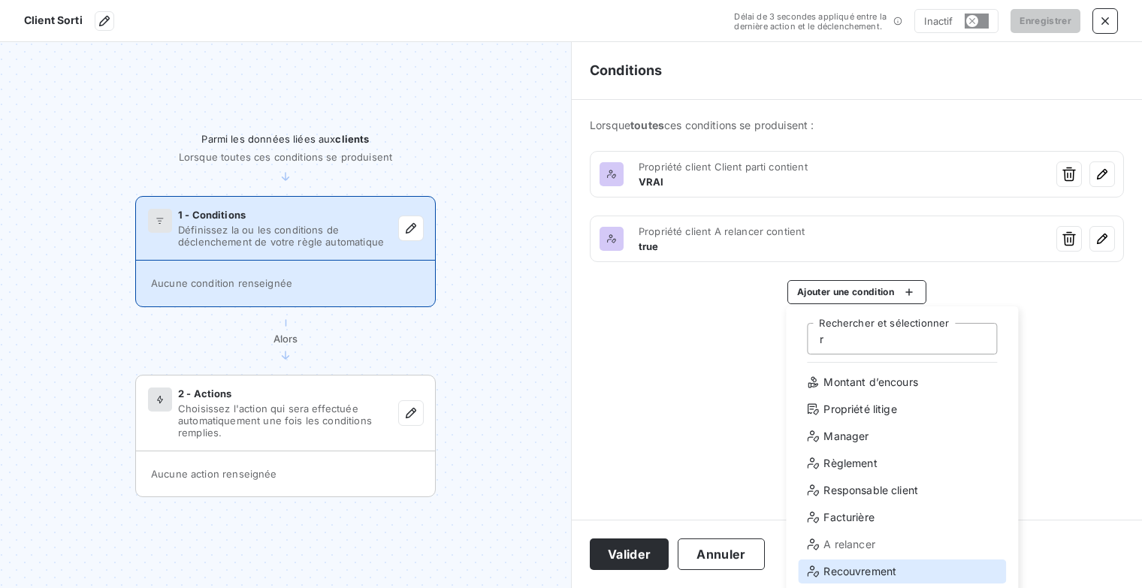
click at [876, 570] on div "Recouvrement" at bounding box center [902, 572] width 208 height 24
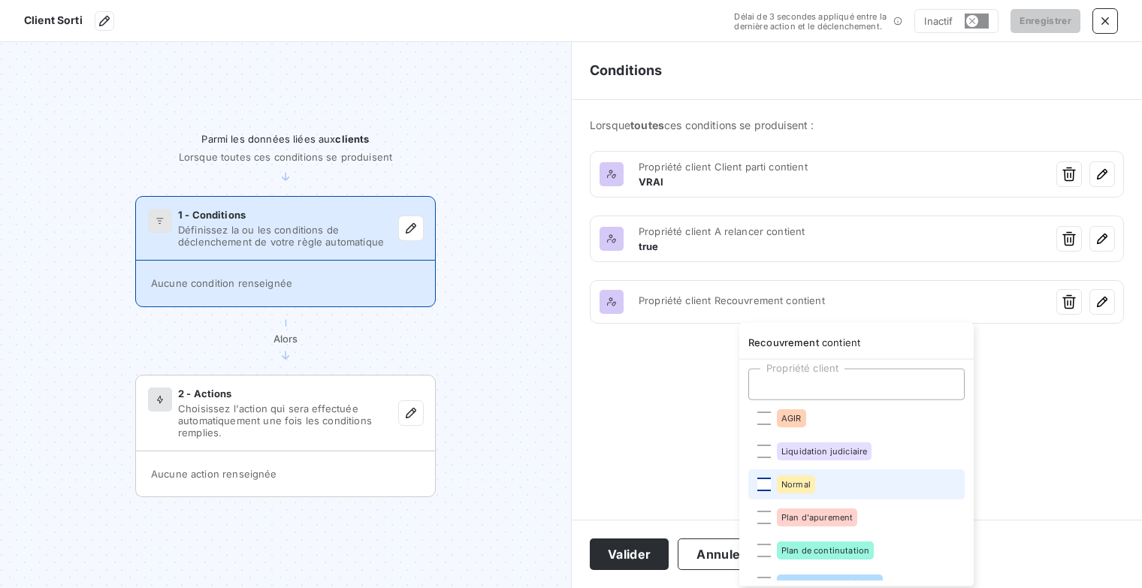
click at [769, 489] on div at bounding box center [764, 485] width 14 height 14
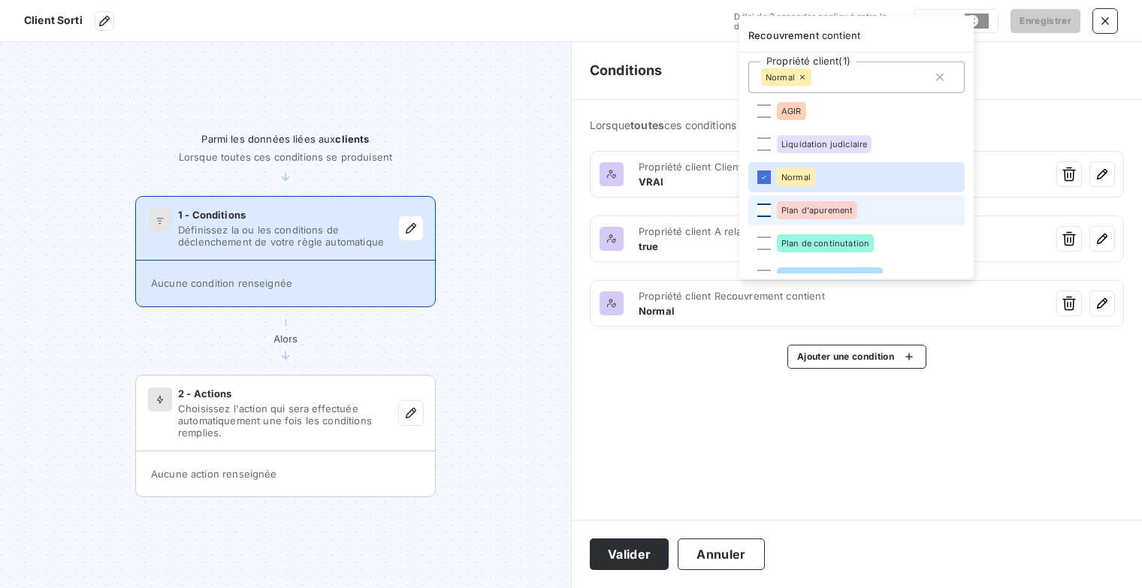
click at [763, 210] on div at bounding box center [764, 211] width 14 height 14
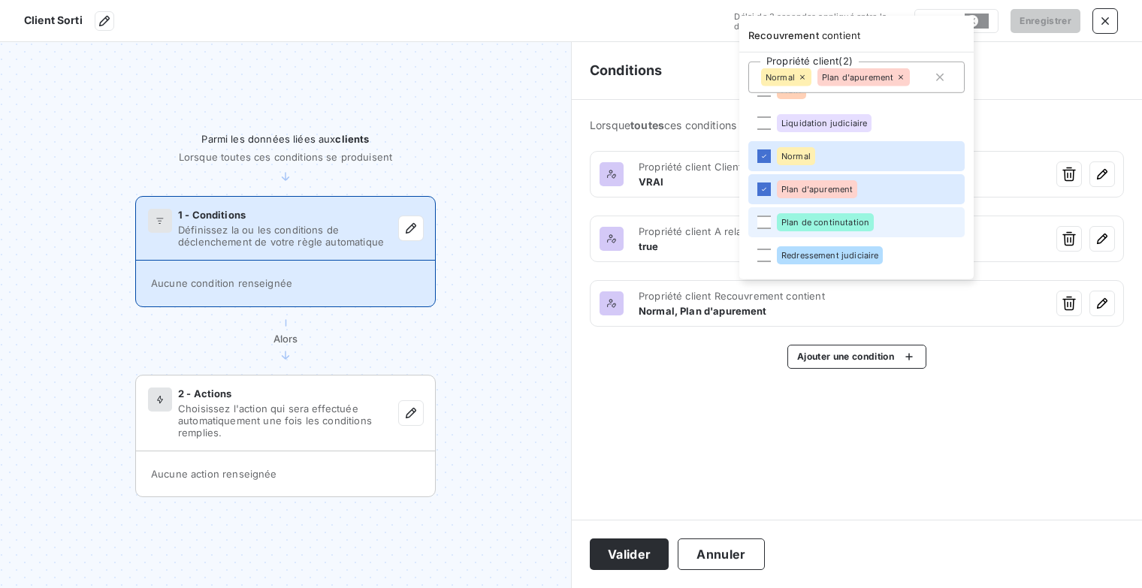
click at [844, 222] on span "Plan de continutation" at bounding box center [825, 222] width 88 height 9
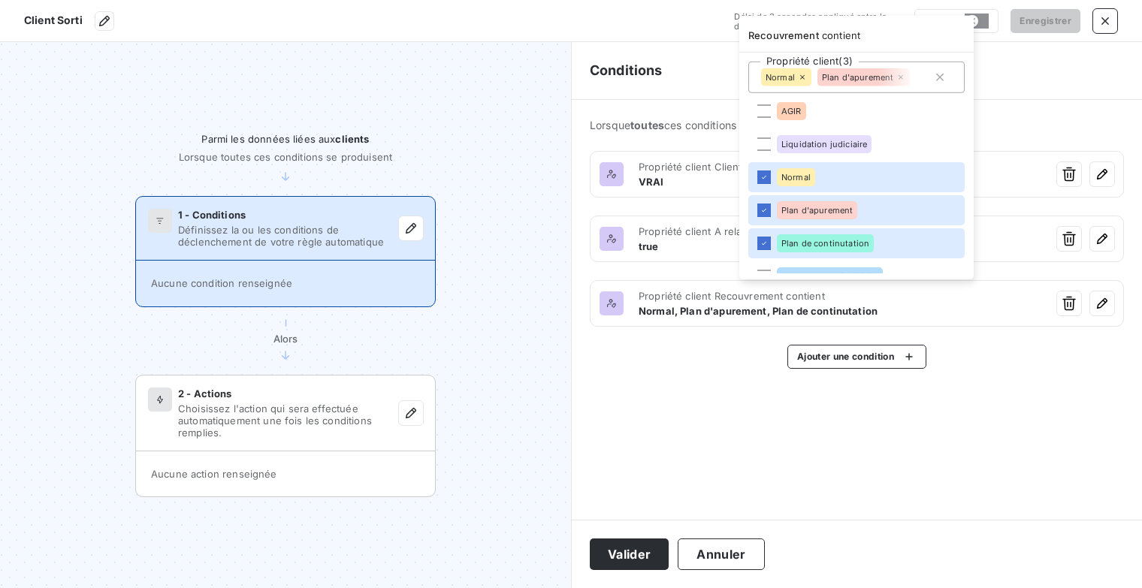
click at [979, 390] on html "Client Sorti Délai de 3 secondes appliqué entre la dernière action et le déclen…" at bounding box center [571, 294] width 1142 height 588
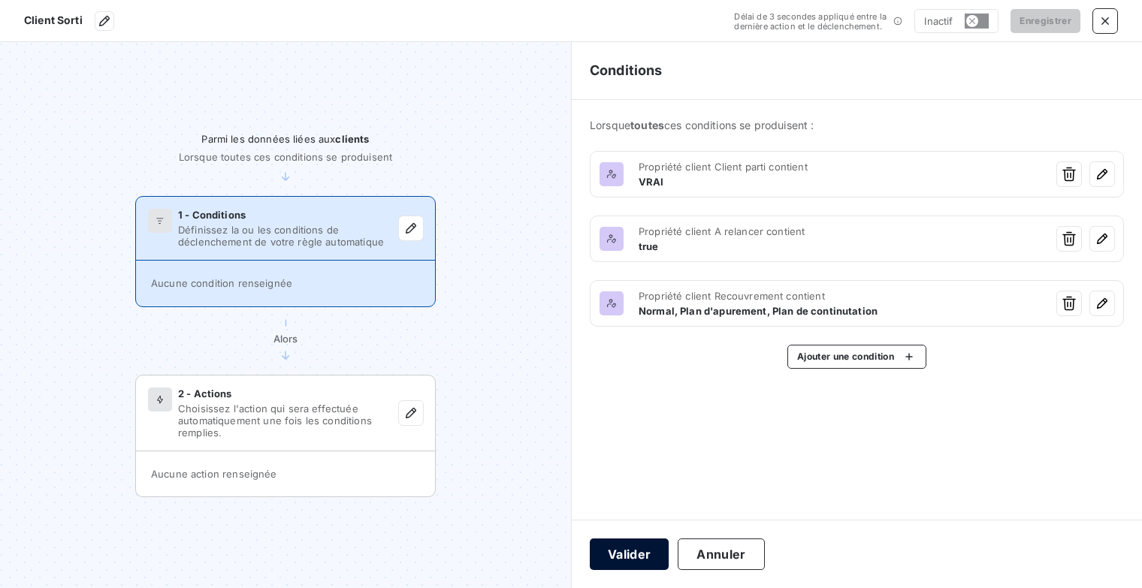
click at [634, 560] on button "Valider" at bounding box center [629, 555] width 79 height 32
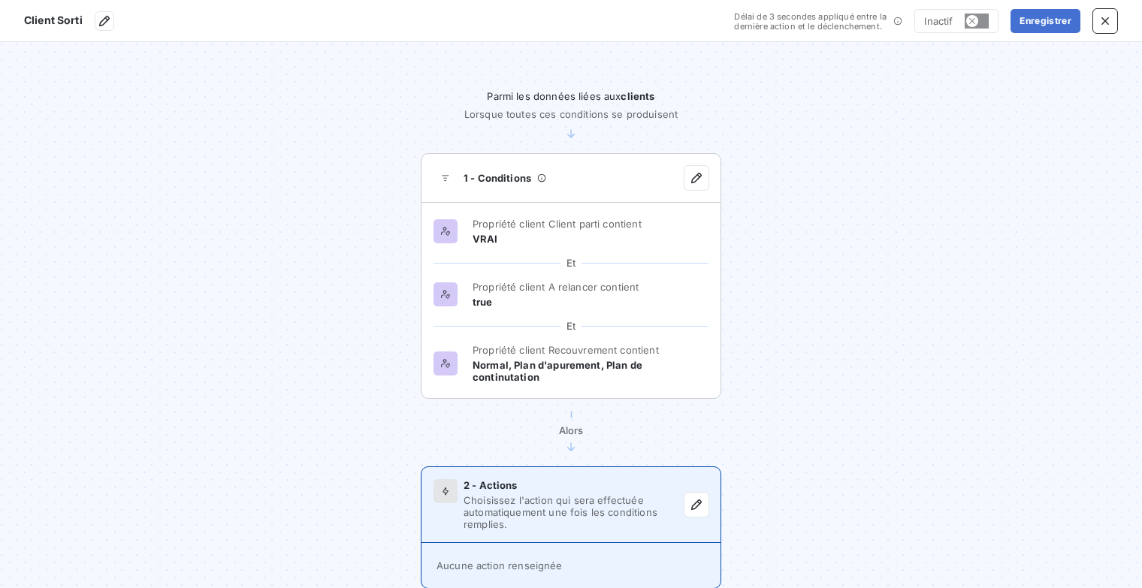
click at [624, 524] on div "2 - Actions Choisissez l'action qui sera effectuée automatiquement une fois les…" at bounding box center [571, 505] width 299 height 76
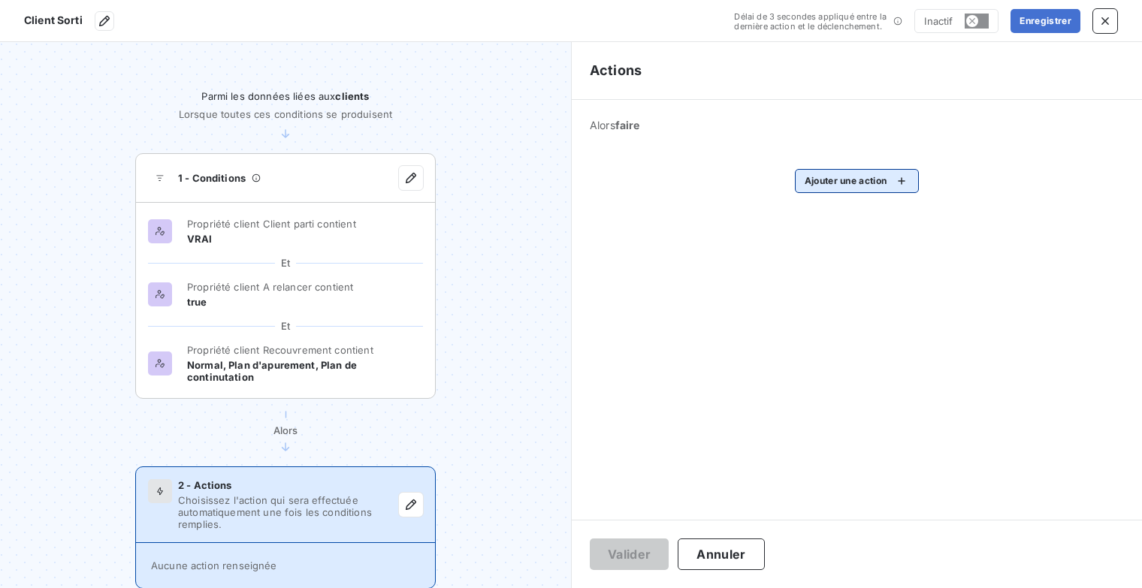
click at [911, 183] on html "Client Sorti Délai de 3 secondes appliqué entre la dernière action et le déclen…" at bounding box center [571, 294] width 1142 height 588
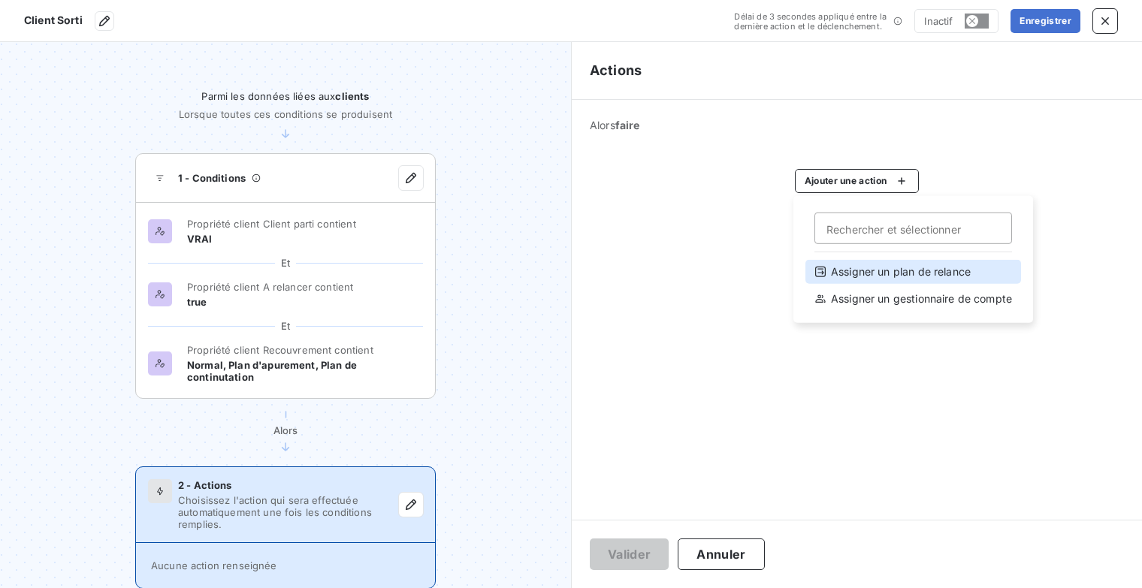
click at [938, 276] on div "Assigner un plan de relance" at bounding box center [914, 272] width 216 height 24
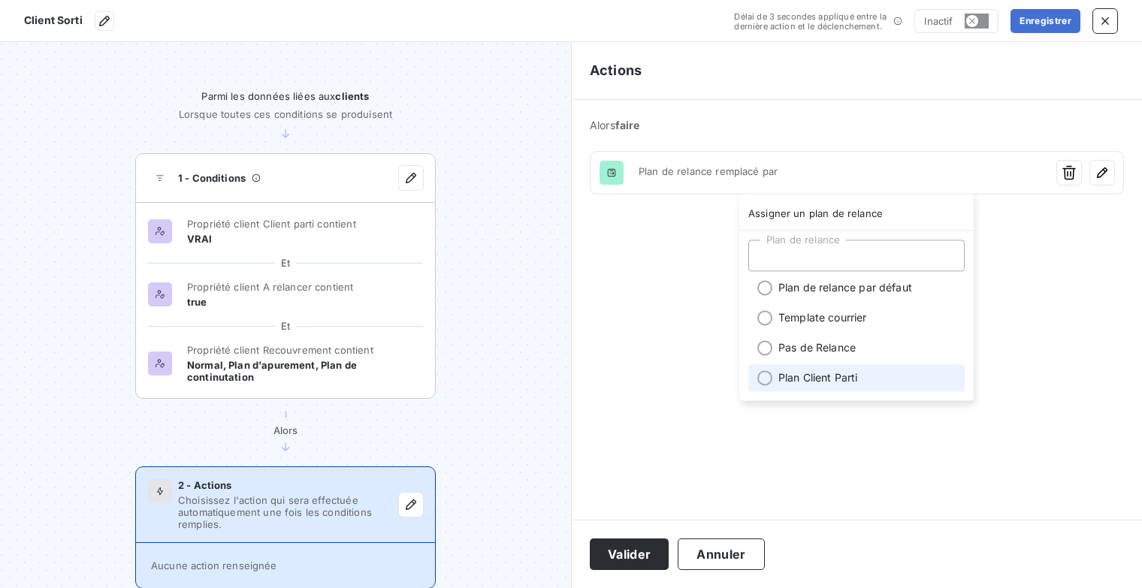
click at [827, 373] on li "Plan Client Parti" at bounding box center [856, 377] width 216 height 27
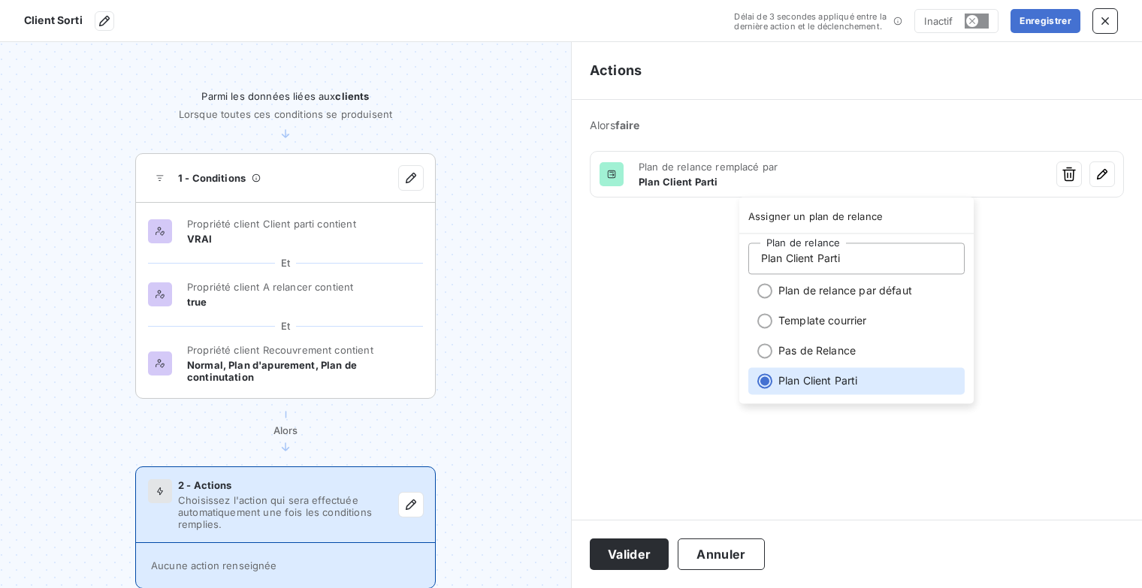
click at [631, 552] on html "Client Sorti Délai de 3 secondes appliqué entre la dernière action et le déclen…" at bounding box center [571, 294] width 1142 height 588
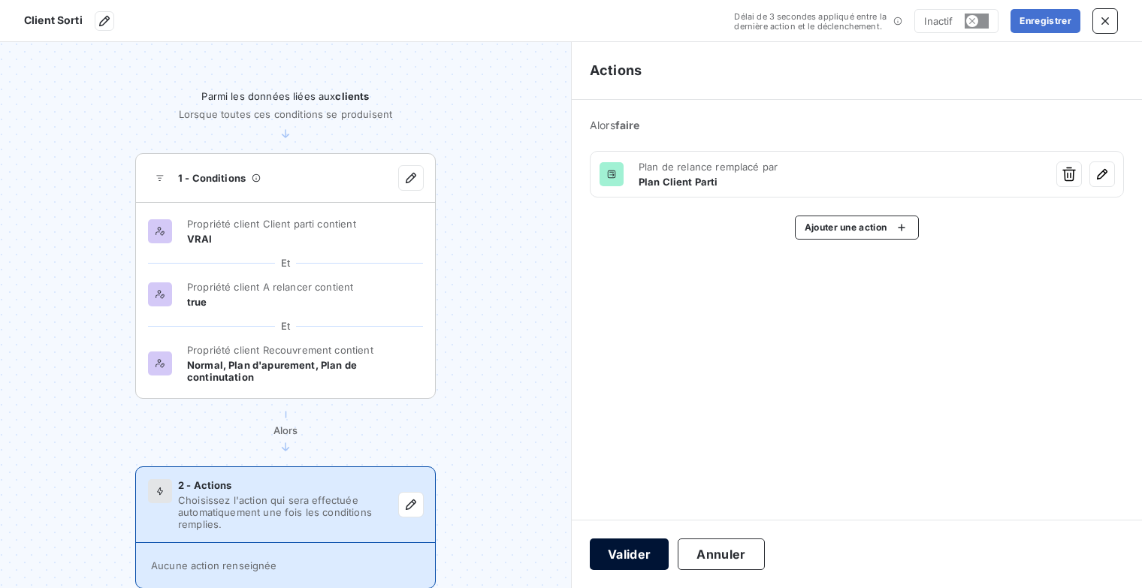
click at [632, 550] on button "Valider" at bounding box center [629, 555] width 79 height 32
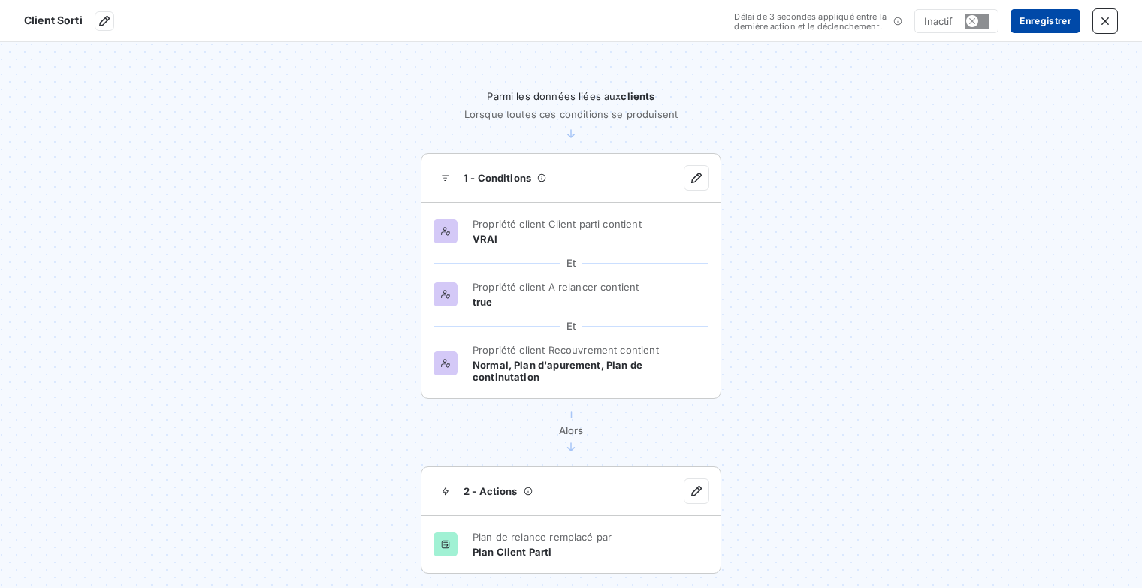
click at [1022, 15] on button "Enregistrer" at bounding box center [1046, 21] width 70 height 24
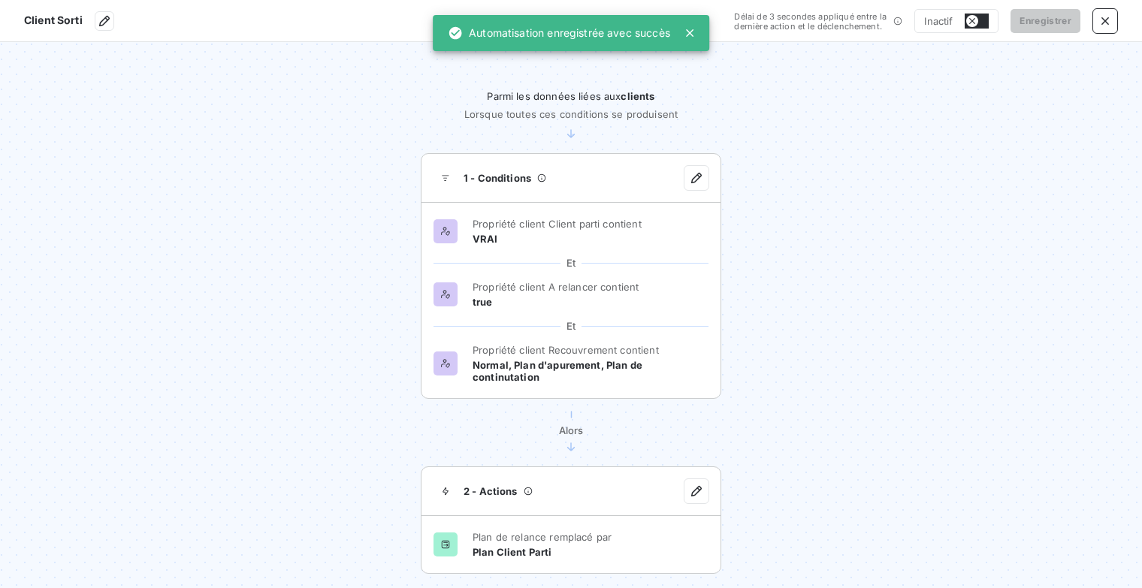
click at [983, 20] on button "button" at bounding box center [977, 21] width 24 height 15
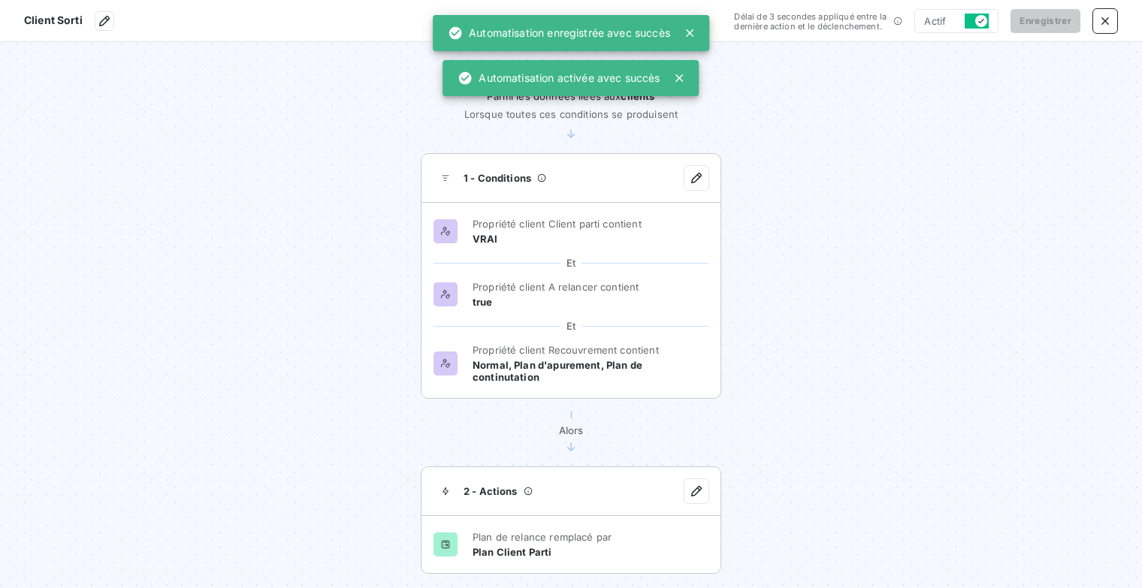
click at [1117, 19] on section "Client Sorti Délai de 3 secondes appliqué entre la dernière action et le déclen…" at bounding box center [571, 21] width 1142 height 42
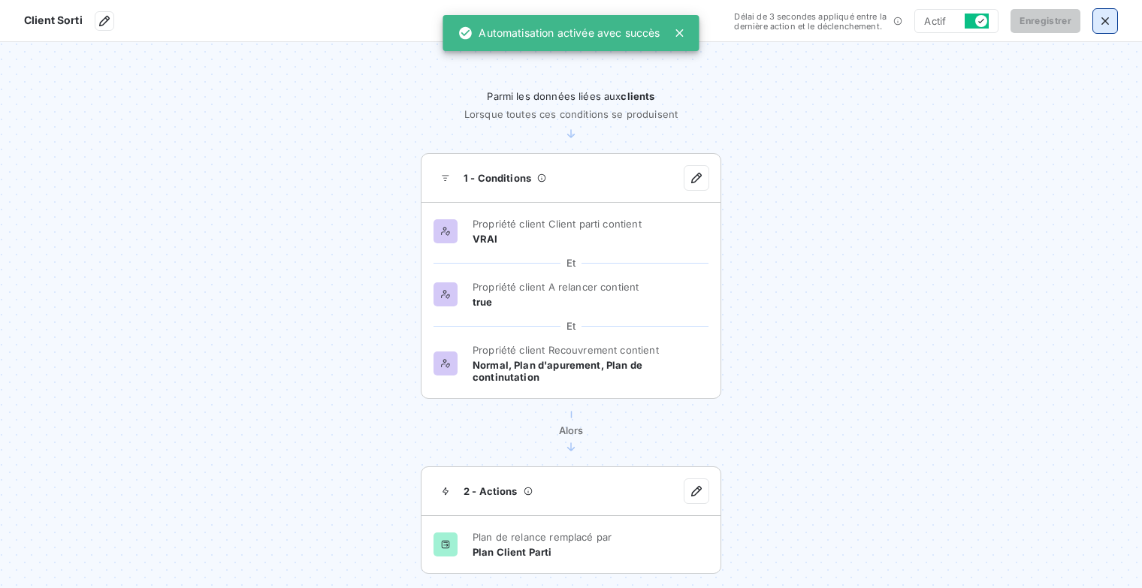
click at [1105, 21] on icon "button" at bounding box center [1106, 21] width 8 height 8
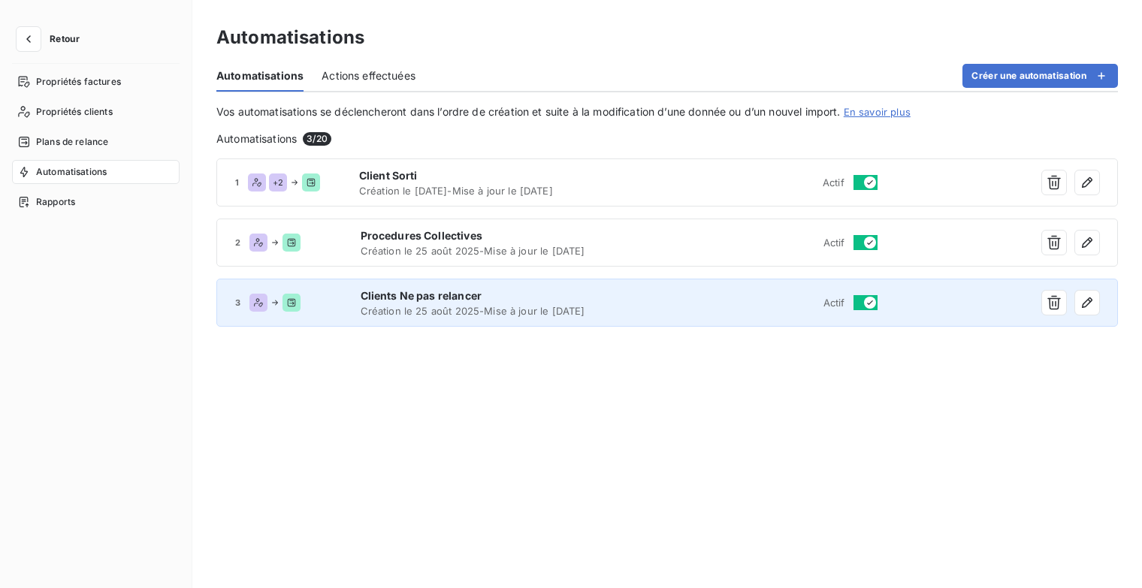
click at [512, 313] on span "Création le 25 août 2025 - Mise à jour le 15 sept. 2025" at bounding box center [513, 311] width 305 height 12
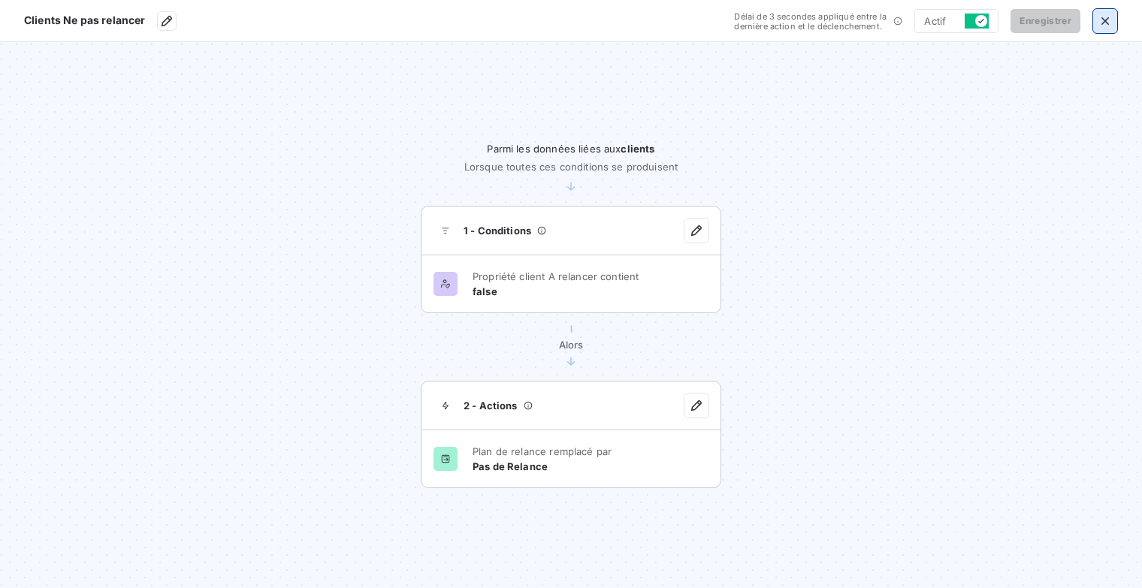
click at [1103, 25] on icon "button" at bounding box center [1105, 21] width 15 height 15
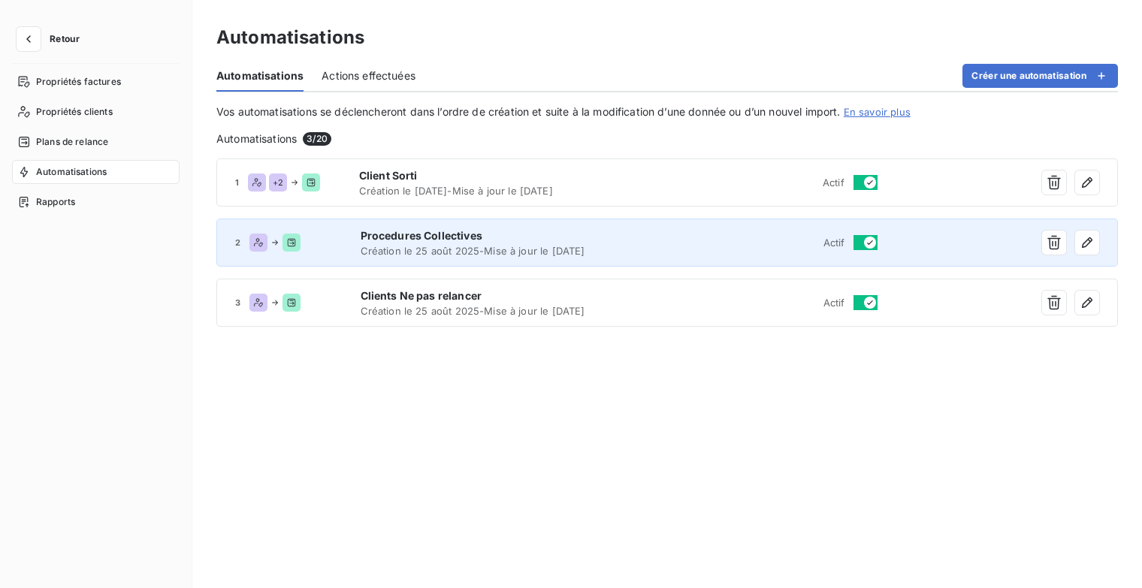
click at [633, 248] on span "Création le 25 août 2025 - Mise à jour le 15 sept. 2025" at bounding box center [513, 251] width 305 height 12
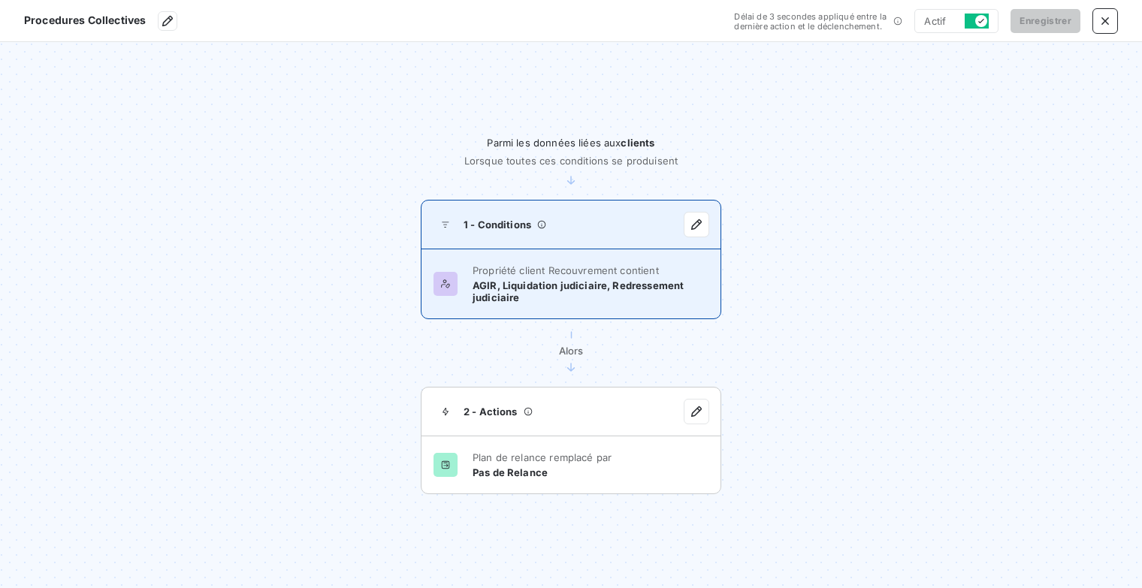
click at [645, 266] on span "Propriété client Recouvrement contient" at bounding box center [591, 271] width 236 height 12
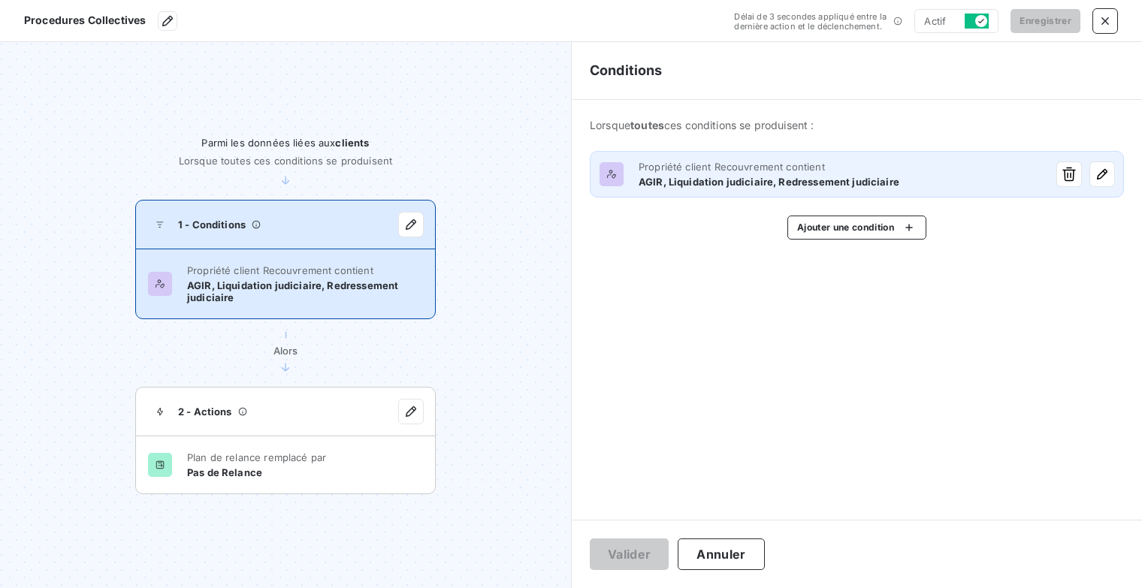
click at [978, 174] on div "Propriété client Recouvrement contient AGIR, Liquidation judiciaire, Redresseme…" at bounding box center [841, 174] width 404 height 27
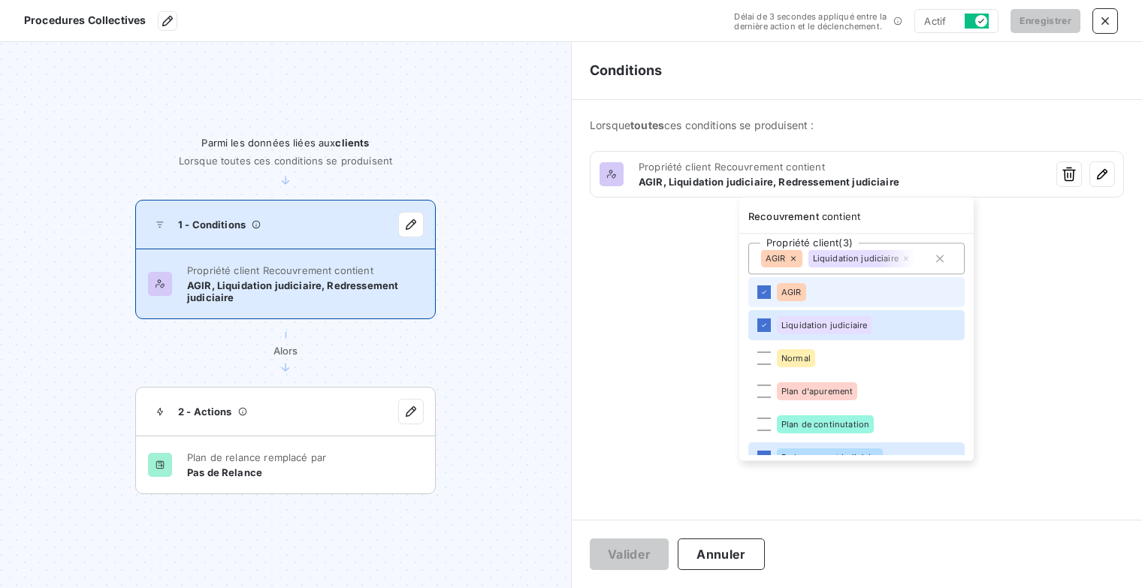
scroll to position [21, 0]
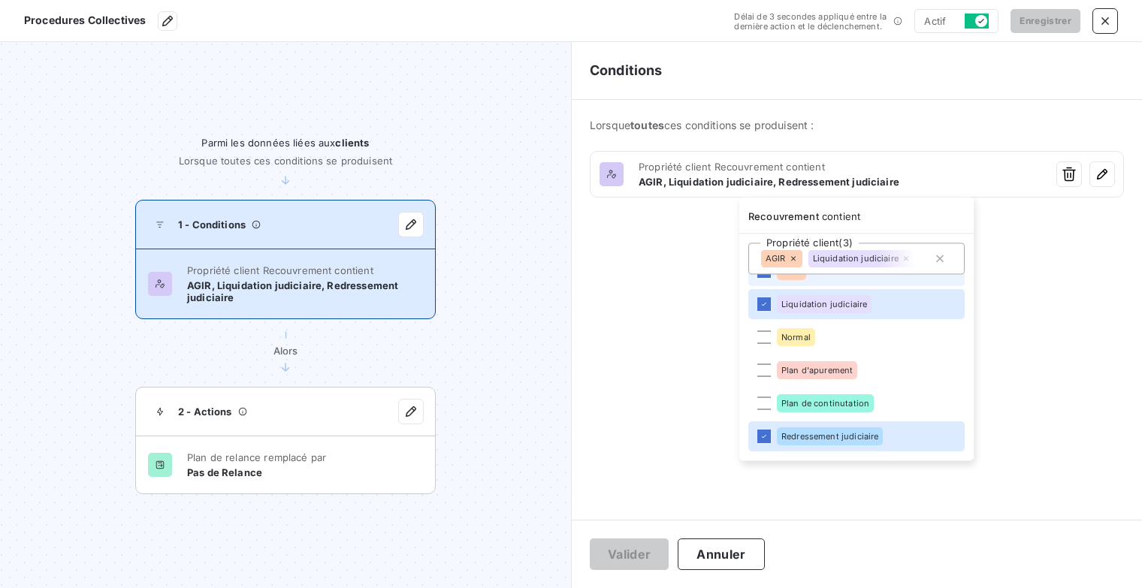
click at [1038, 321] on html "Procedures Collectives Délai de 3 secondes appliqué entre la dernière action et…" at bounding box center [571, 294] width 1142 height 588
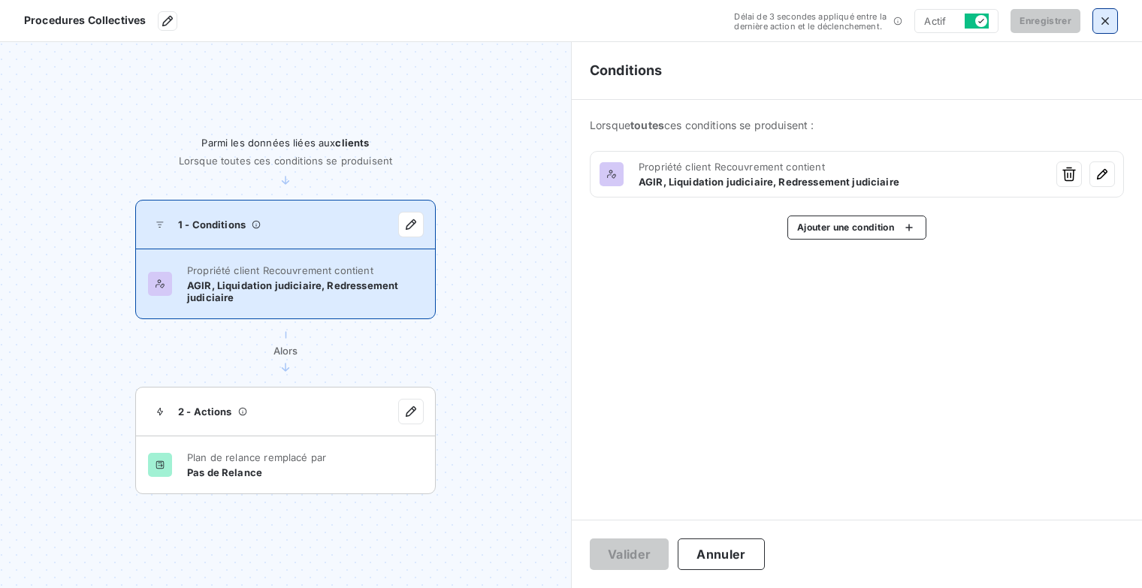
click at [1103, 18] on icon "button" at bounding box center [1106, 21] width 8 height 8
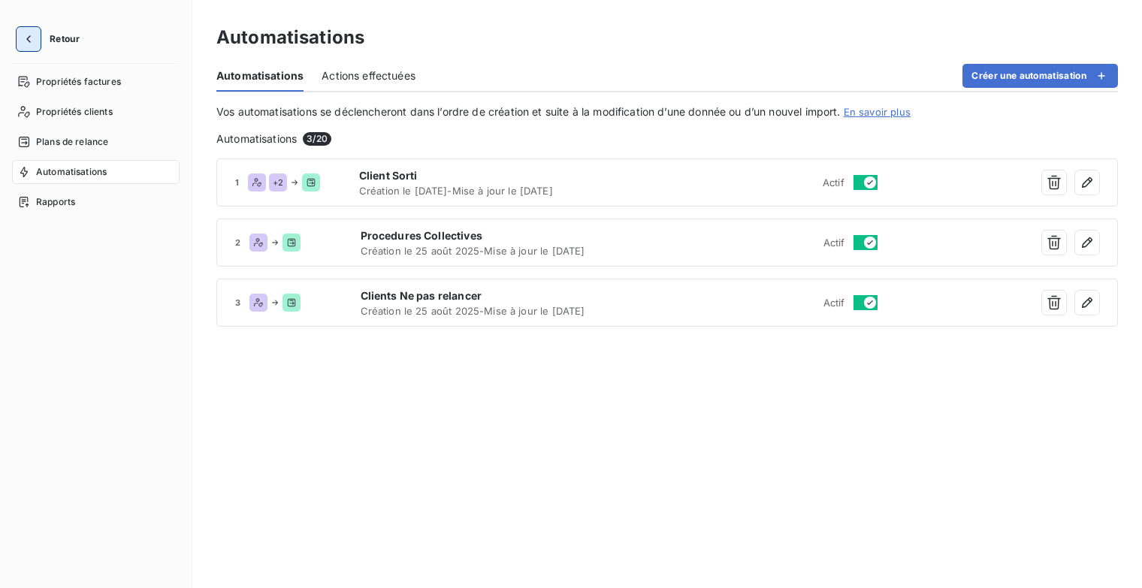
click at [30, 37] on icon "button" at bounding box center [28, 39] width 15 height 15
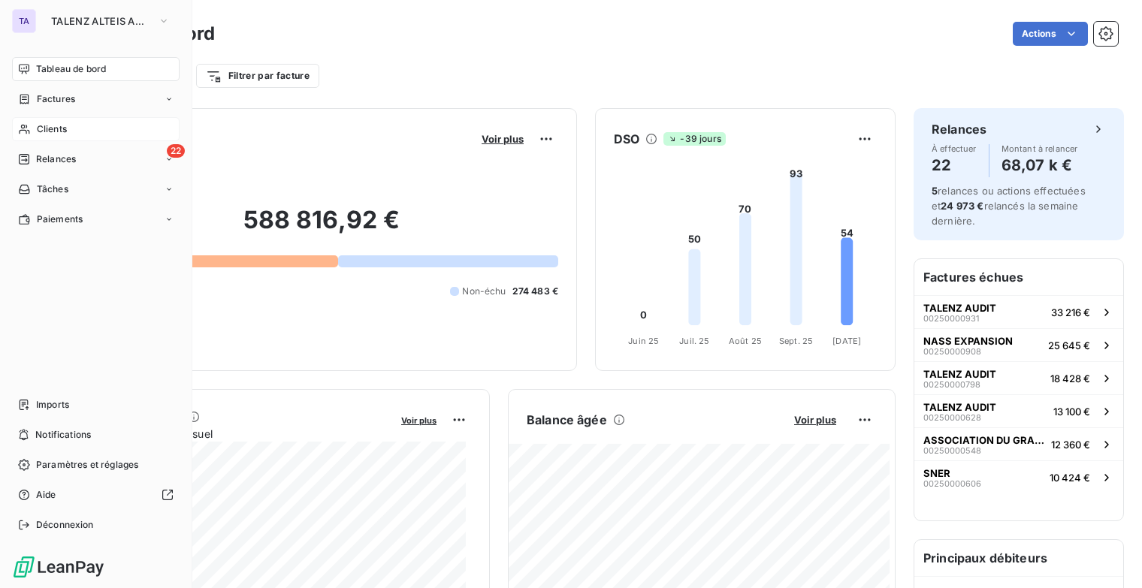
click at [54, 131] on span "Clients" at bounding box center [52, 129] width 30 height 14
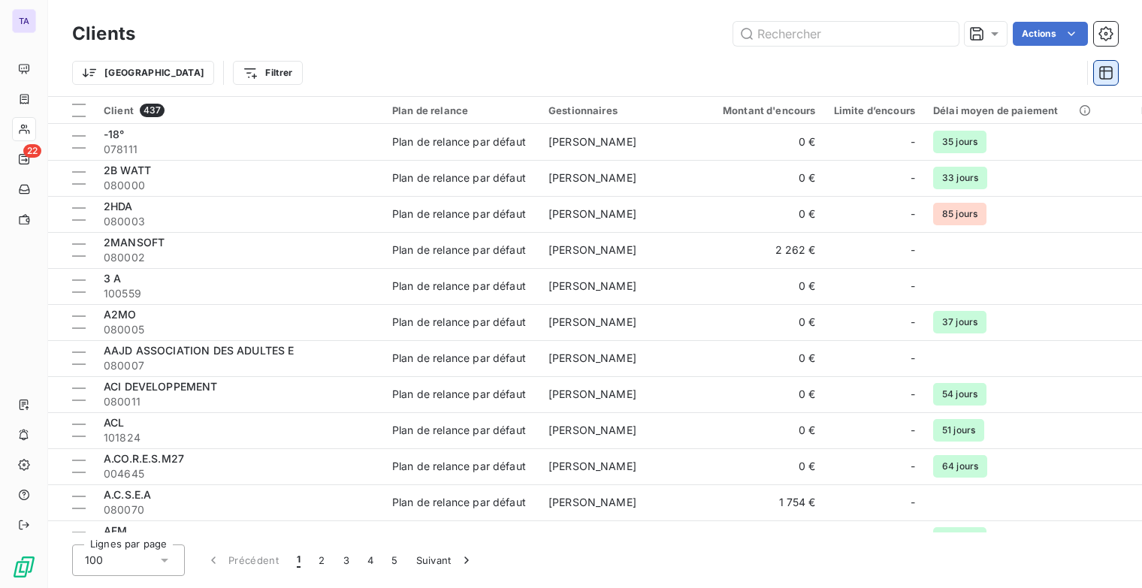
click at [1108, 74] on icon "button" at bounding box center [1106, 72] width 15 height 15
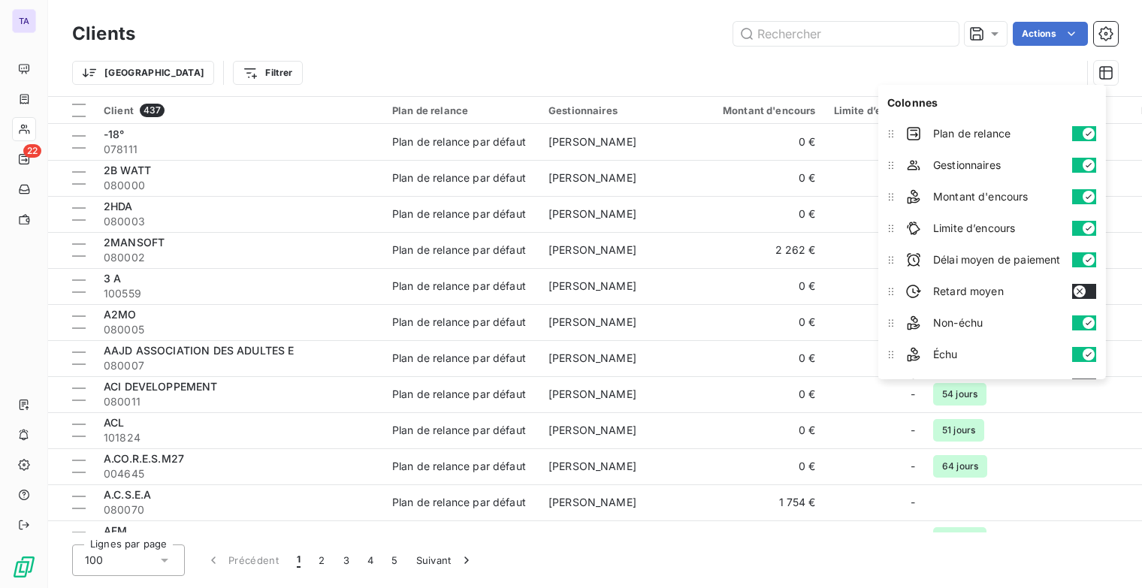
click at [1082, 165] on button "button" at bounding box center [1084, 165] width 24 height 15
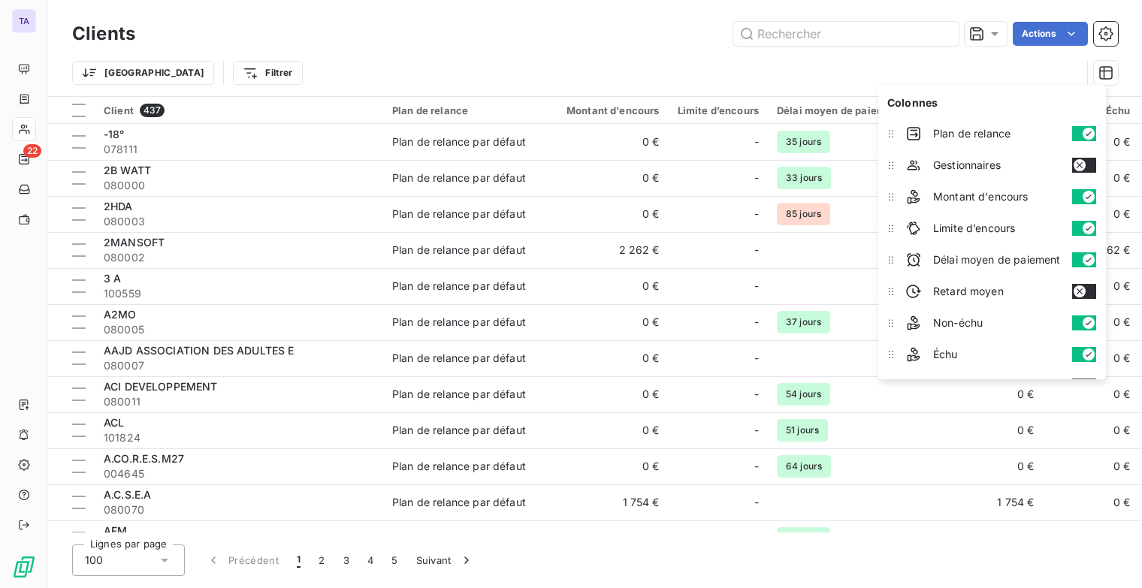
click at [1082, 194] on button "button" at bounding box center [1084, 196] width 24 height 15
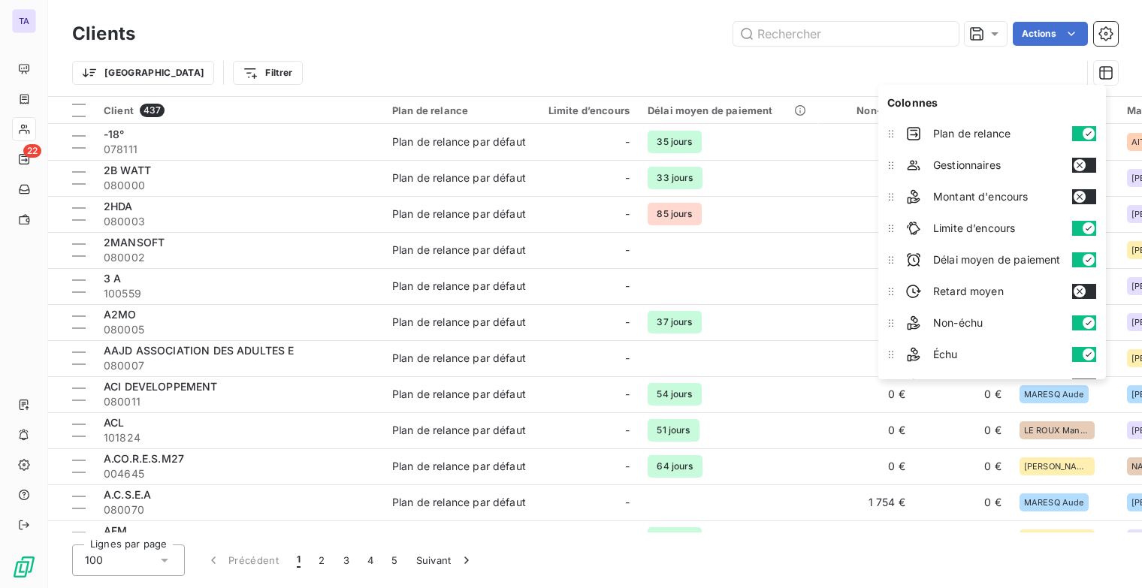
drag, startPoint x: 1079, startPoint y: 223, endPoint x: 1075, endPoint y: 246, distance: 22.9
click at [1079, 224] on button "button" at bounding box center [1084, 228] width 24 height 15
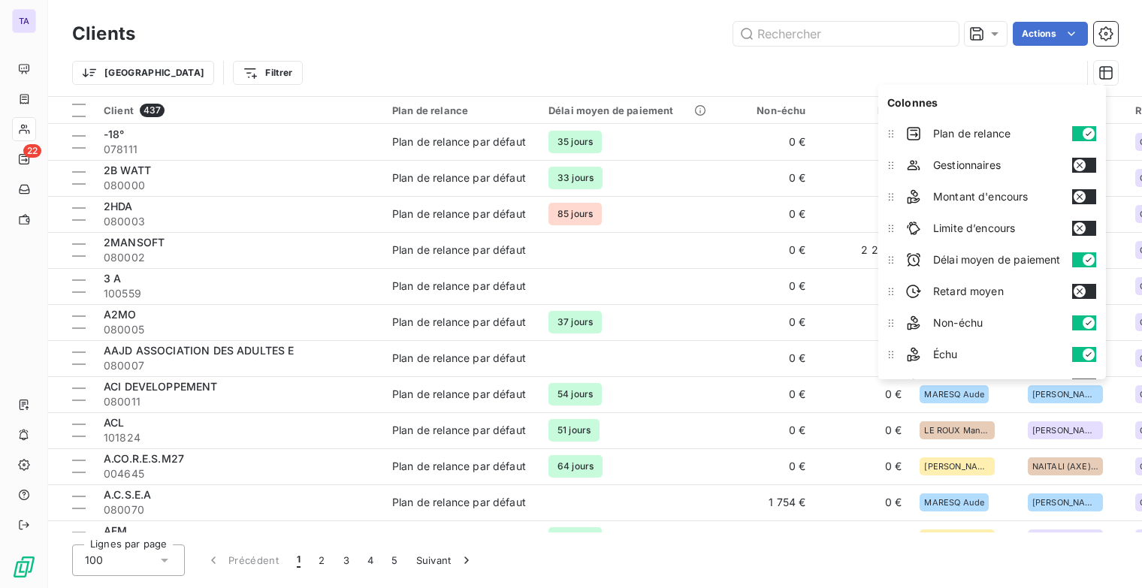
click at [1079, 257] on button "button" at bounding box center [1084, 259] width 24 height 15
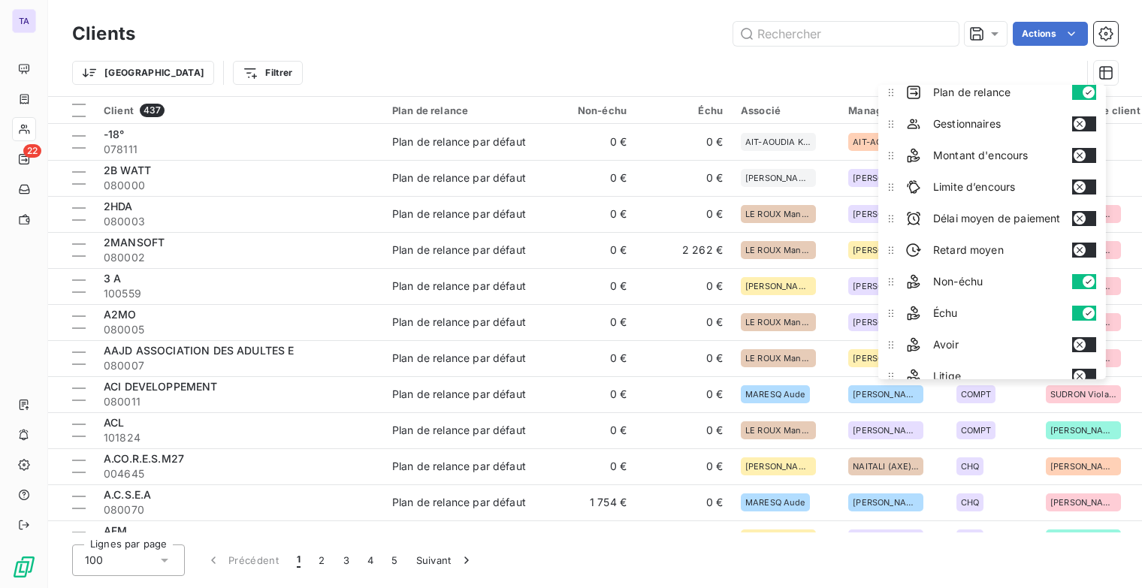
scroll to position [75, 0]
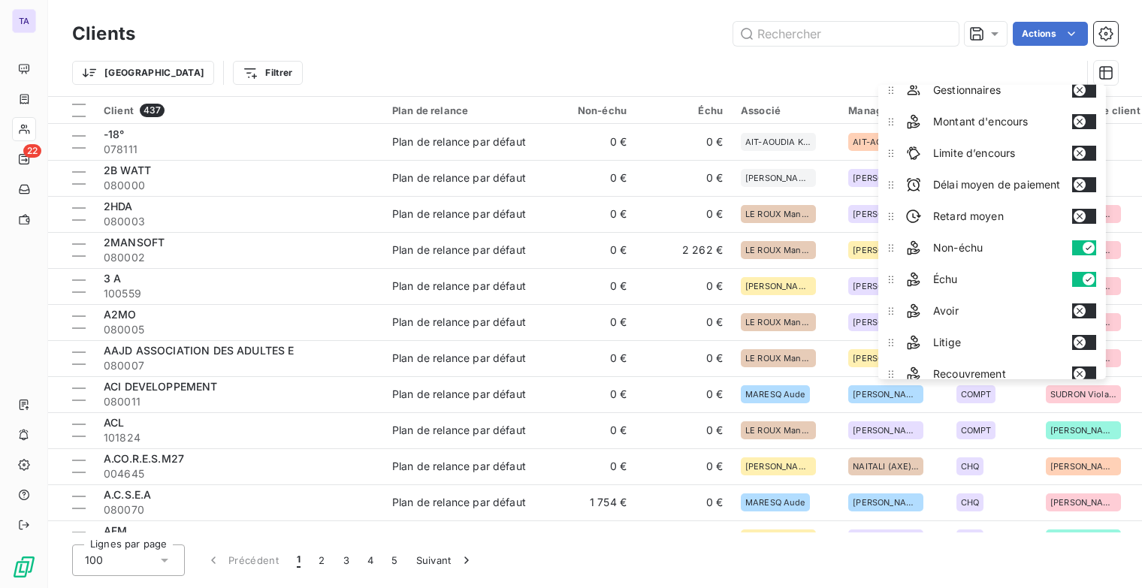
click at [1080, 248] on button "button" at bounding box center [1084, 247] width 24 height 15
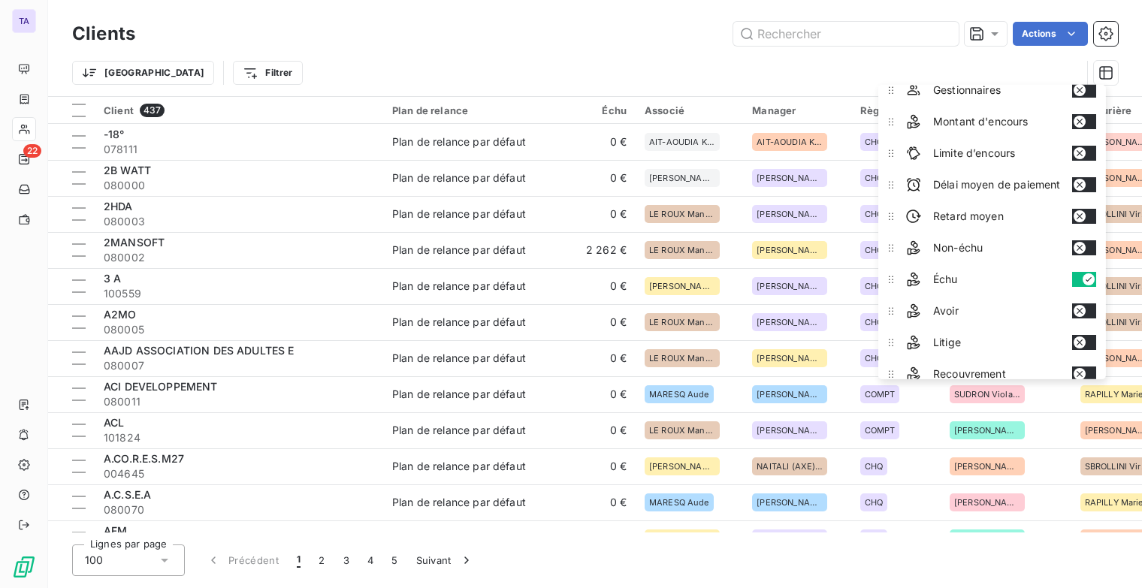
click at [1080, 273] on button "button" at bounding box center [1084, 279] width 24 height 15
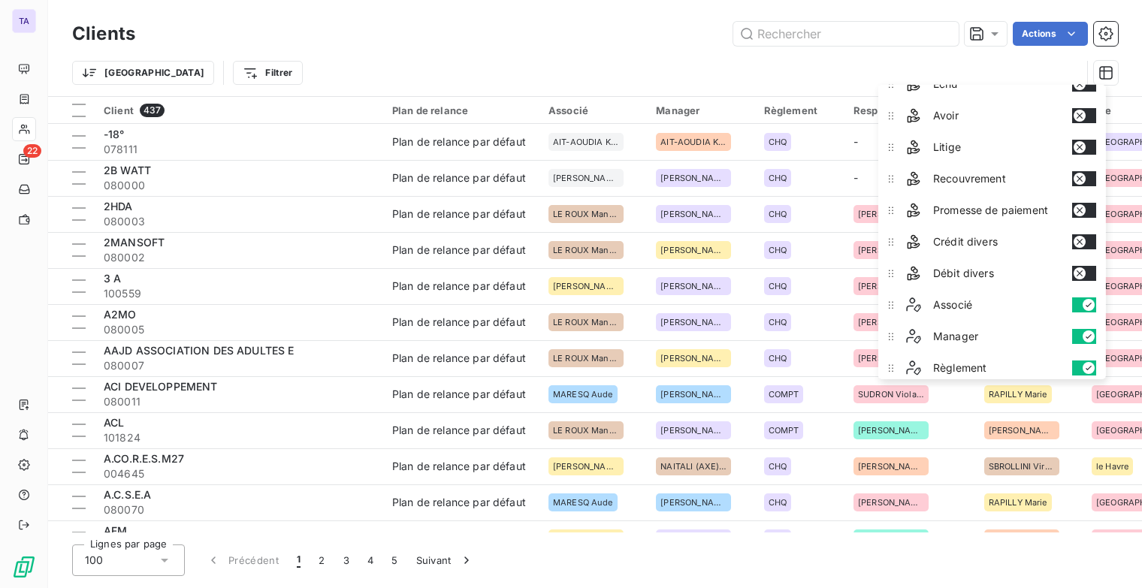
scroll to position [301, 0]
click at [1073, 274] on button "button" at bounding box center [1084, 275] width 24 height 15
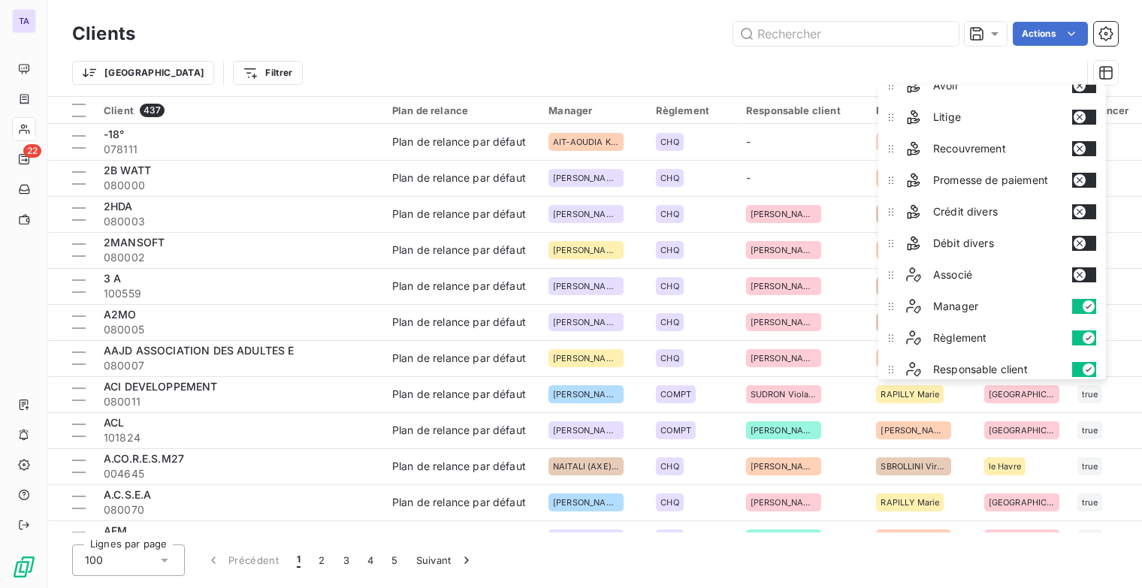
drag, startPoint x: 1079, startPoint y: 296, endPoint x: 1080, endPoint y: 324, distance: 27.8
click at [1079, 299] on button "button" at bounding box center [1084, 306] width 24 height 15
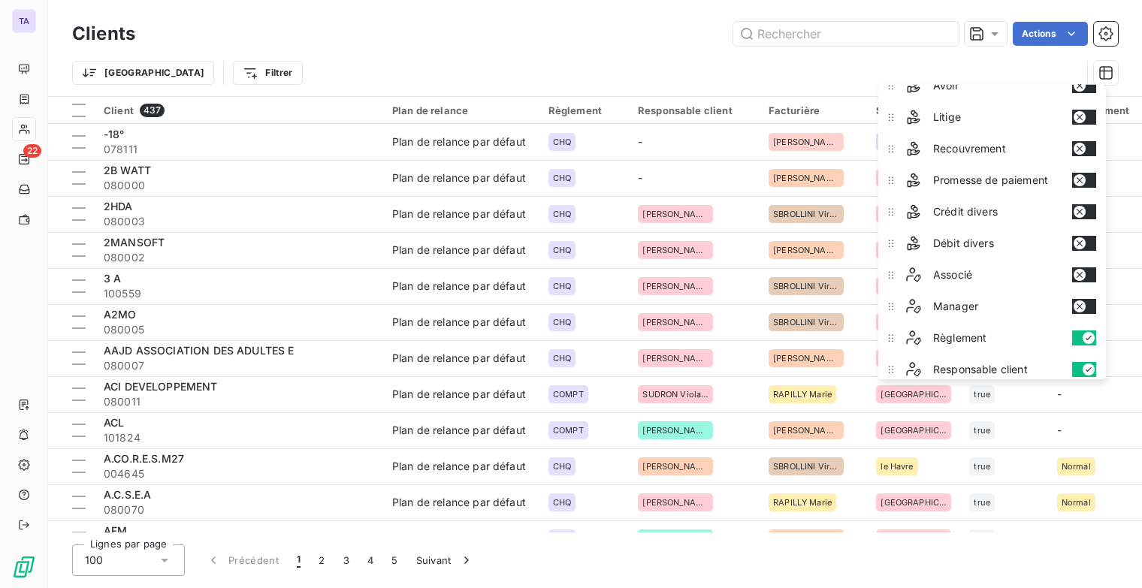
click at [1080, 331] on button "button" at bounding box center [1084, 338] width 24 height 15
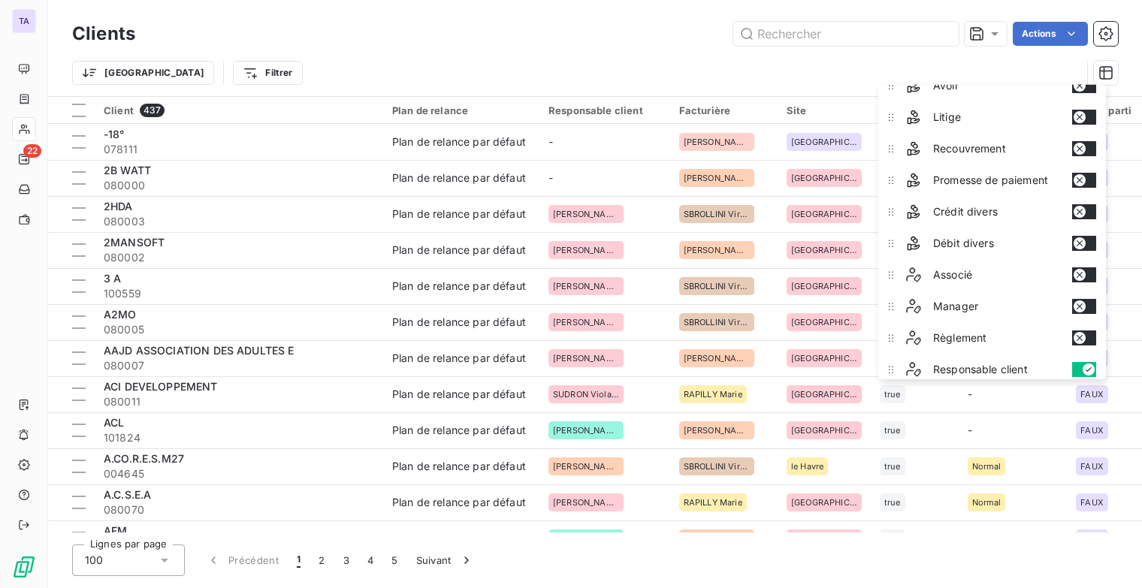
click at [1080, 362] on button "button" at bounding box center [1084, 369] width 24 height 15
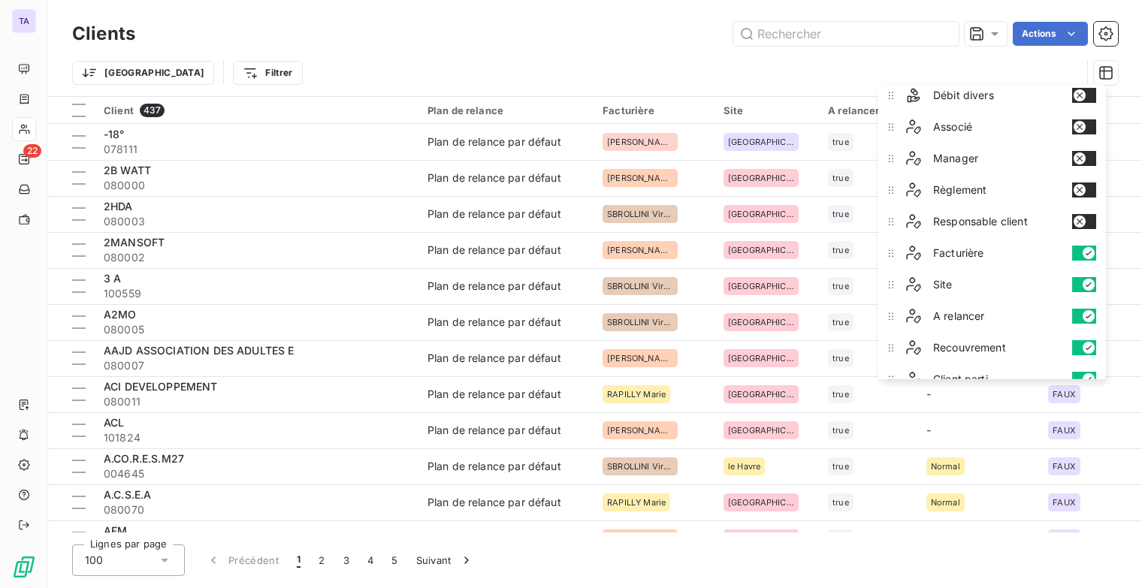
scroll to position [451, 0]
drag, startPoint x: 1076, startPoint y: 244, endPoint x: 1077, endPoint y: 274, distance: 29.3
click at [1076, 246] on button "button" at bounding box center [1084, 250] width 24 height 15
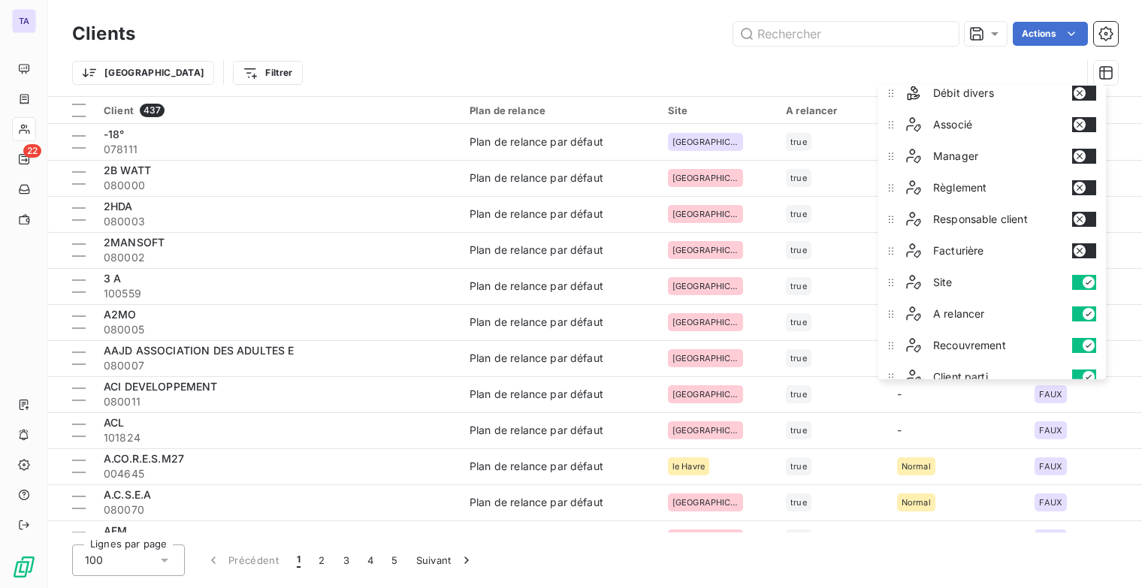
click at [1077, 276] on button "button" at bounding box center [1084, 282] width 24 height 15
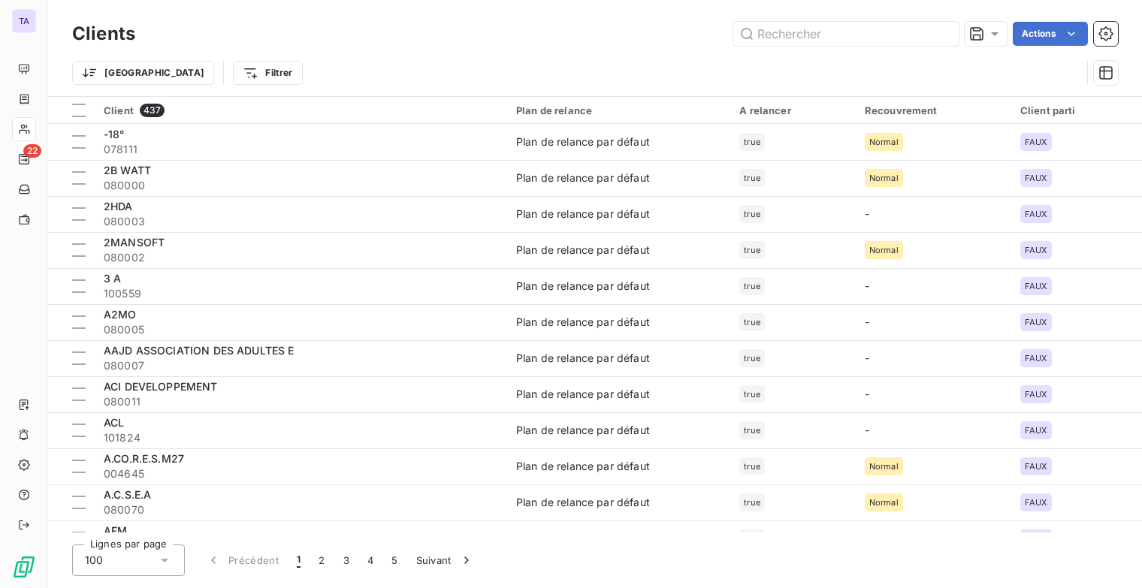
click at [1015, 565] on div "Lignes par page 100 Précédent 1 2 3 4 5 Suivant" at bounding box center [595, 561] width 1046 height 32
click at [1103, 66] on icon "button" at bounding box center [1106, 73] width 14 height 14
click at [1044, 66] on div "Trier Filtrer" at bounding box center [576, 73] width 1009 height 29
click at [1075, 146] on div at bounding box center [1009, 151] width 216 height 32
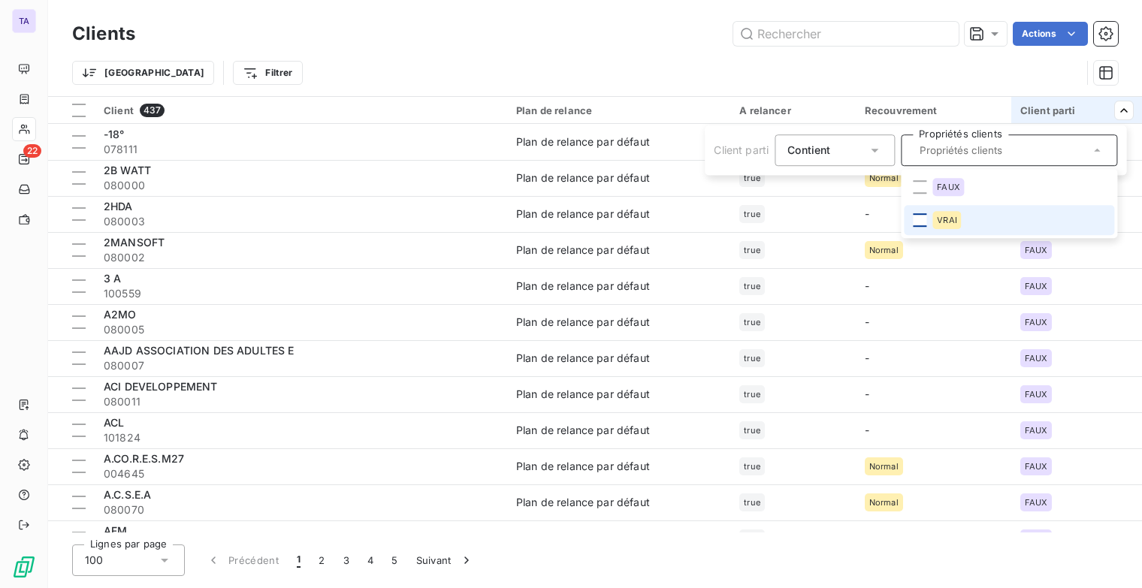
click at [920, 219] on div at bounding box center [920, 220] width 14 height 14
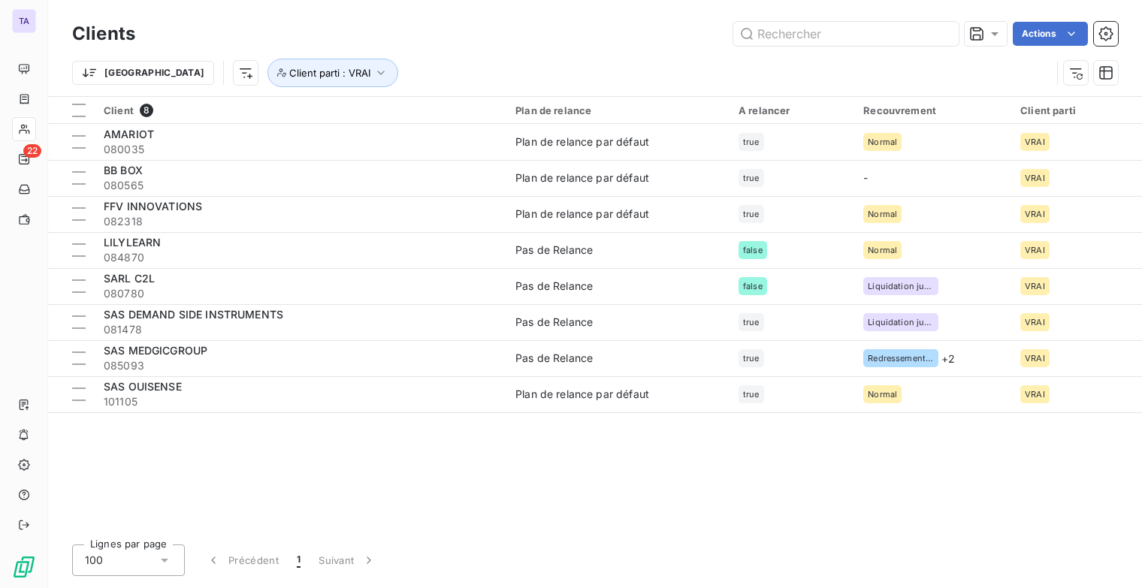
click at [946, 486] on html "TA 22 Clients Actions Trier Client parti : VRAI Client 8 Plan de relance A rela…" at bounding box center [571, 294] width 1142 height 588
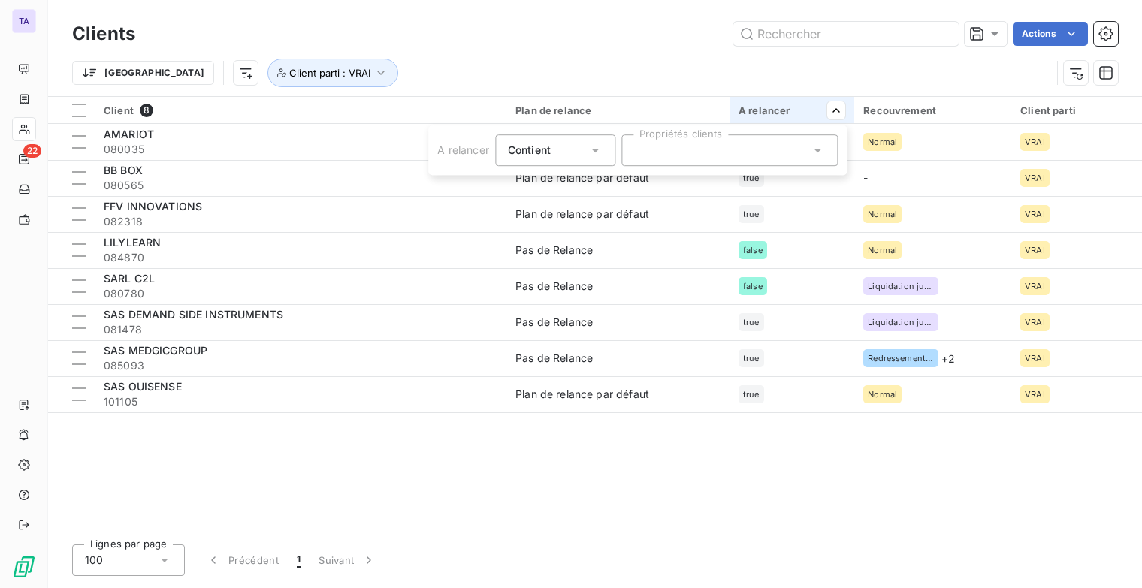
click at [779, 150] on div at bounding box center [729, 151] width 216 height 32
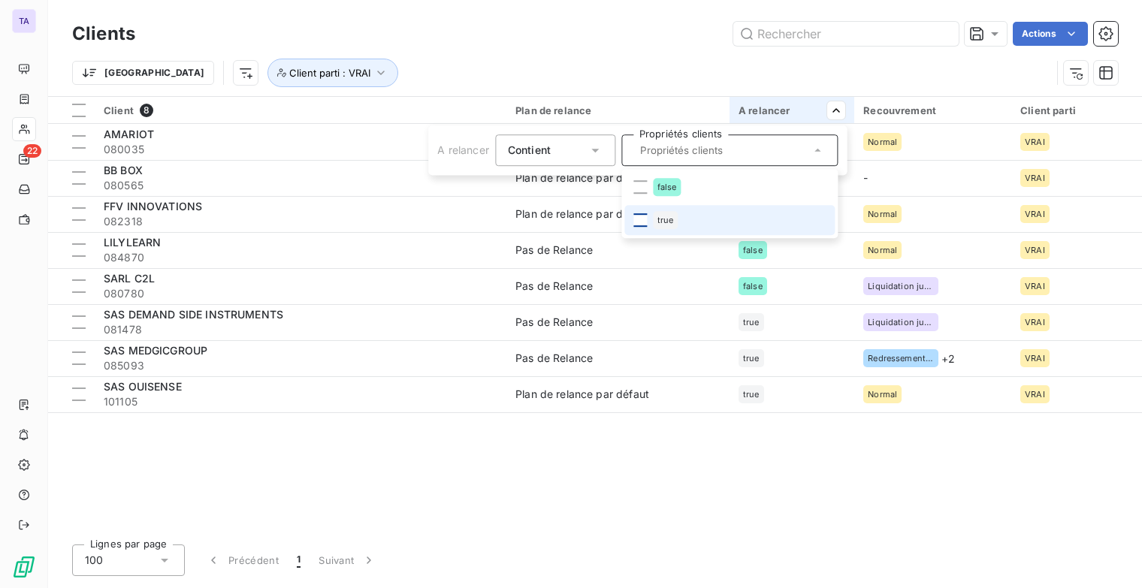
click at [640, 222] on div at bounding box center [640, 220] width 14 height 14
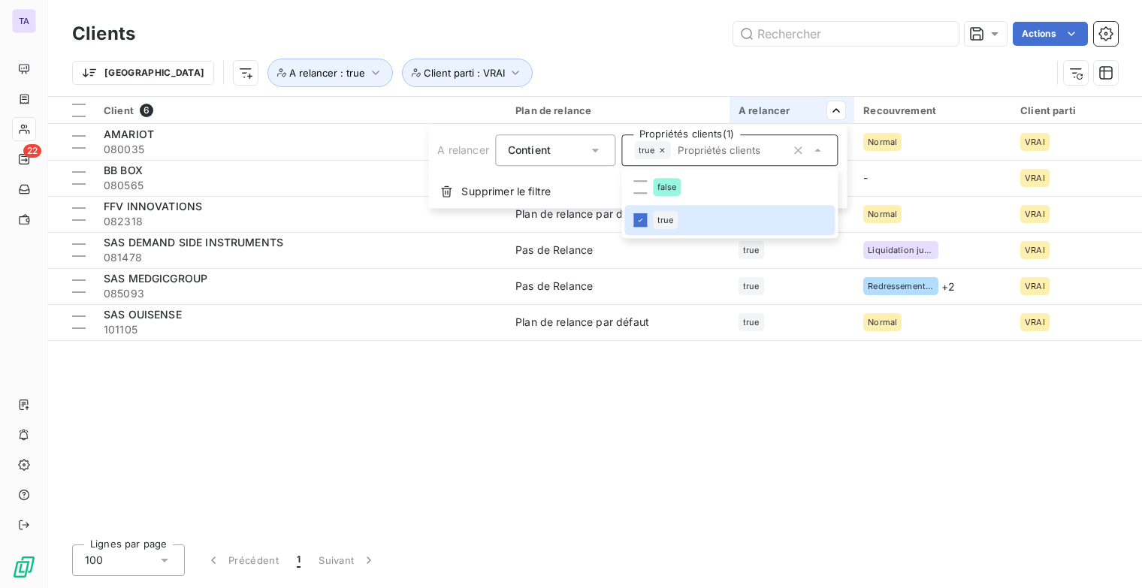
click at [986, 110] on html "TA 22 Clients Actions Trier A relancer : true Client parti : VRAI Client 6 Plan…" at bounding box center [571, 294] width 1142 height 588
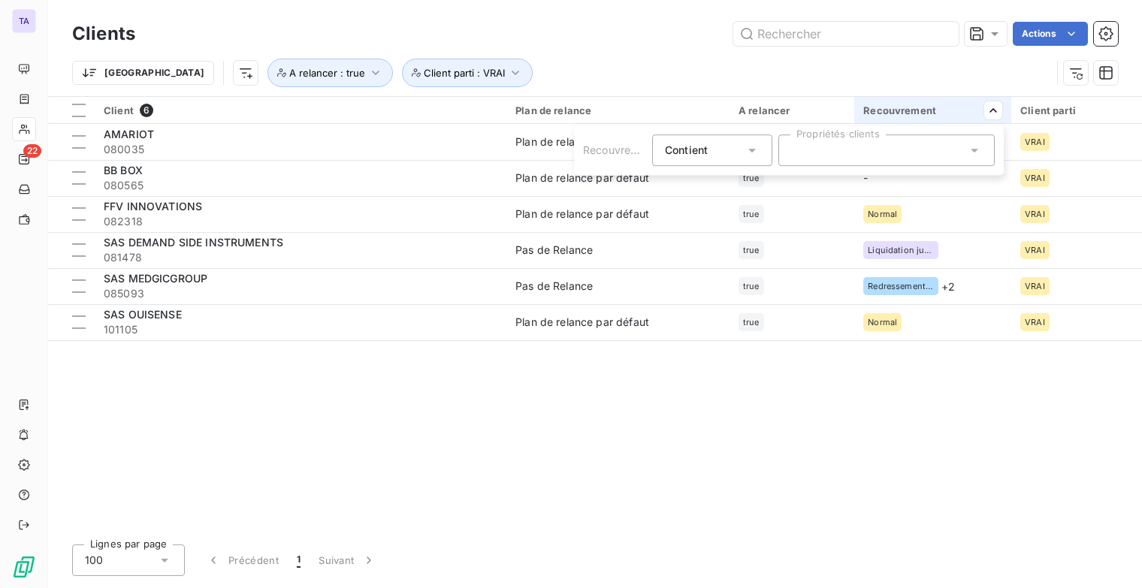
click at [960, 152] on div at bounding box center [886, 151] width 216 height 32
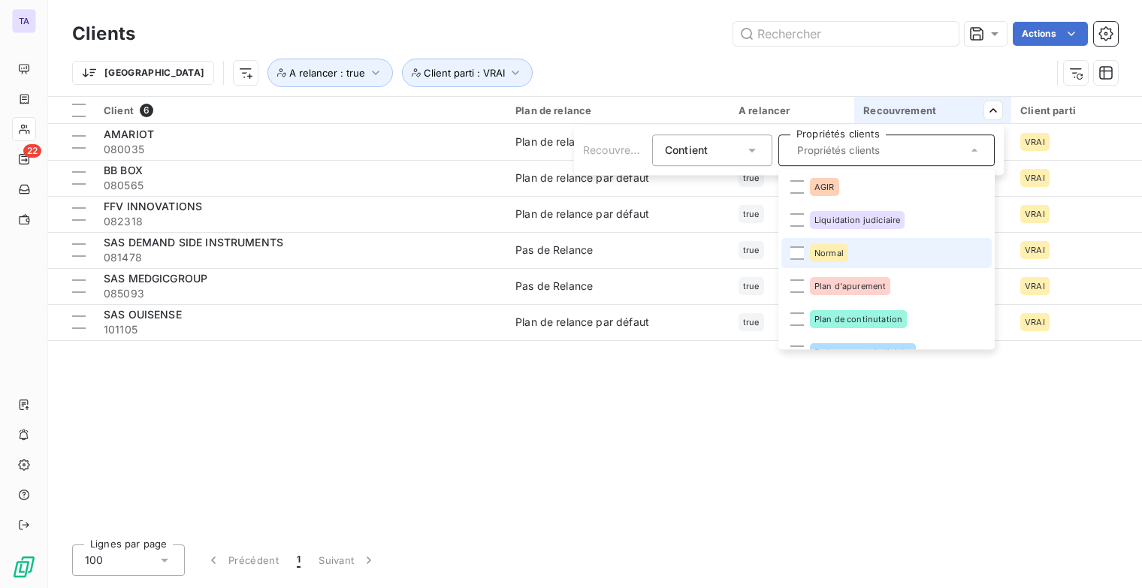
click at [800, 252] on div at bounding box center [798, 253] width 14 height 14
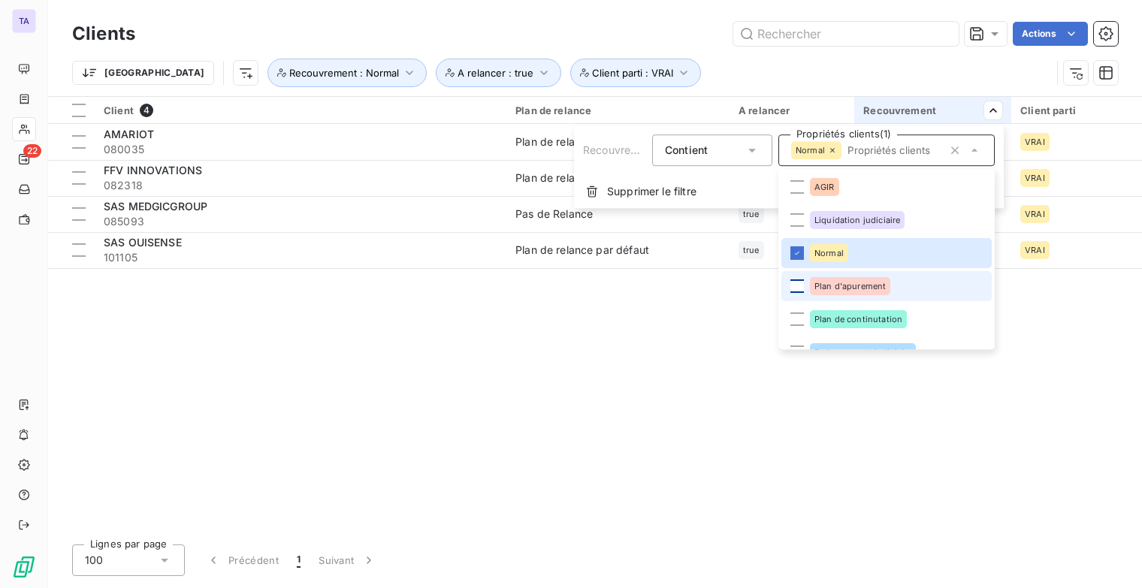
click at [802, 288] on div at bounding box center [798, 287] width 14 height 14
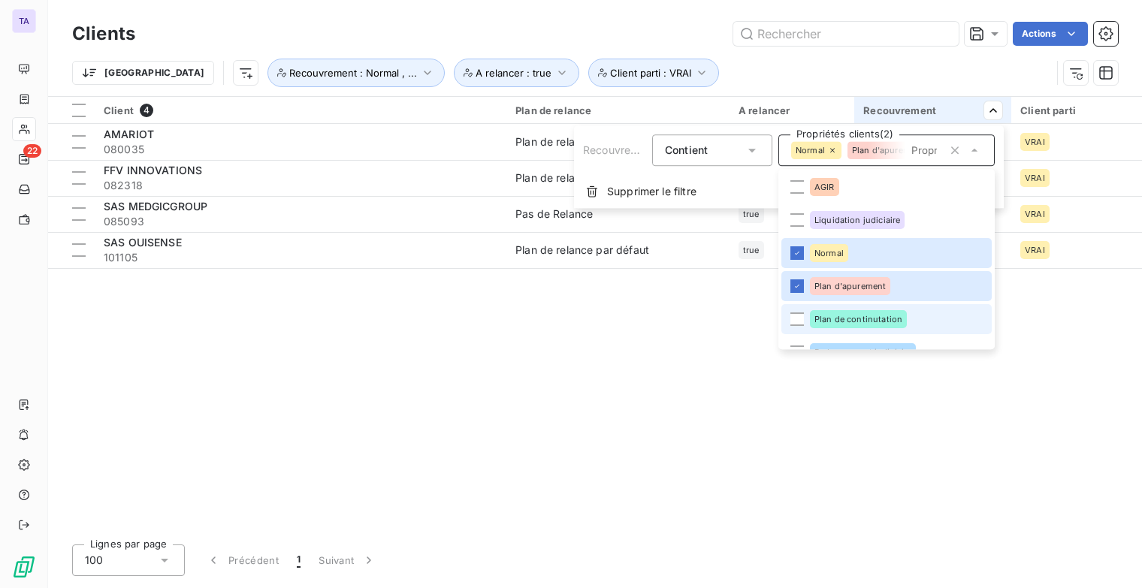
drag, startPoint x: 800, startPoint y: 321, endPoint x: 821, endPoint y: 312, distance: 22.2
click at [800, 320] on div at bounding box center [798, 320] width 14 height 14
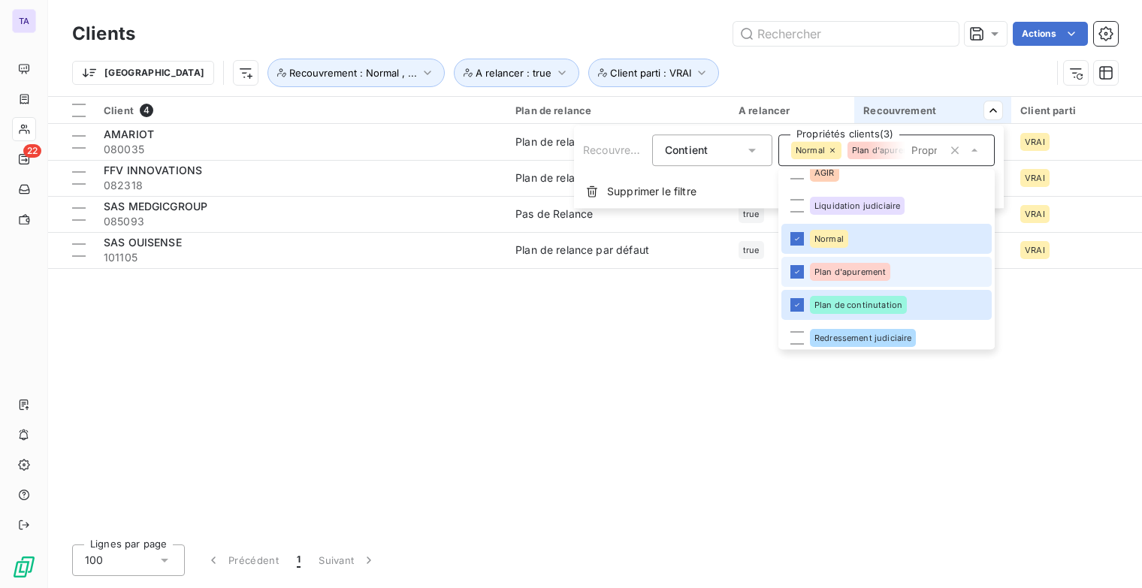
scroll to position [21, 0]
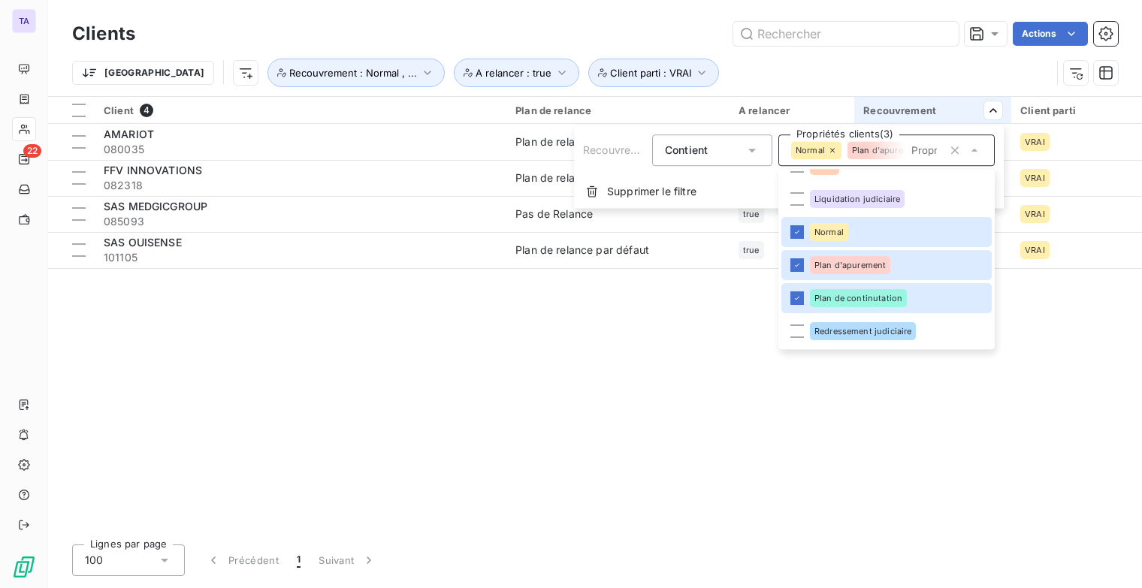
click at [885, 429] on html "TA 22 Clients Actions Trier A relancer : true Recouvrement : Normal , ... Clien…" at bounding box center [571, 294] width 1142 height 588
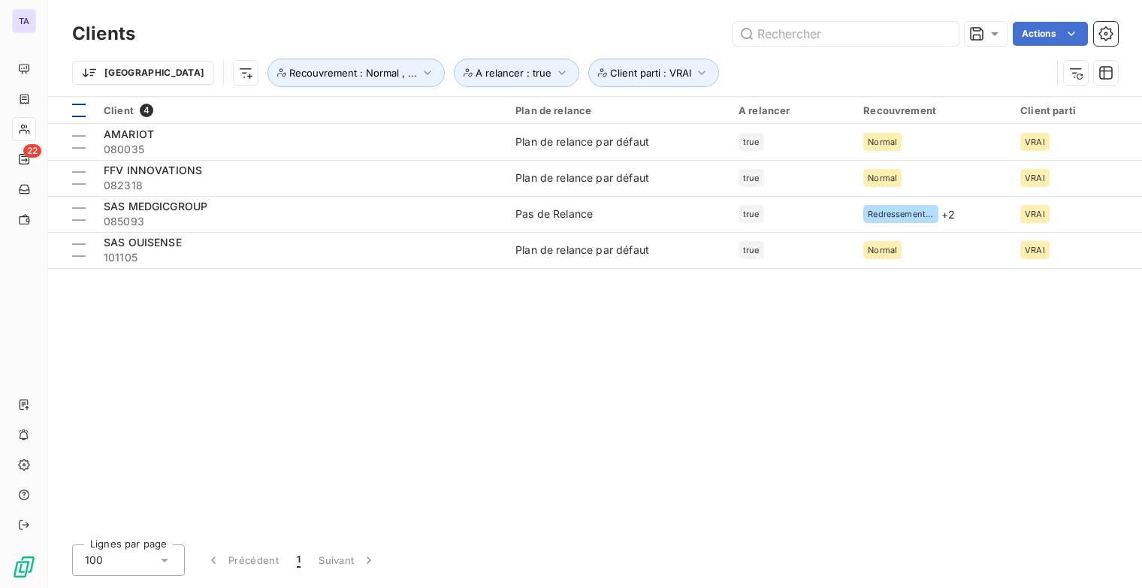
drag, startPoint x: 82, startPoint y: 107, endPoint x: 233, endPoint y: 86, distance: 152.6
click at [83, 107] on div at bounding box center [79, 111] width 14 height 14
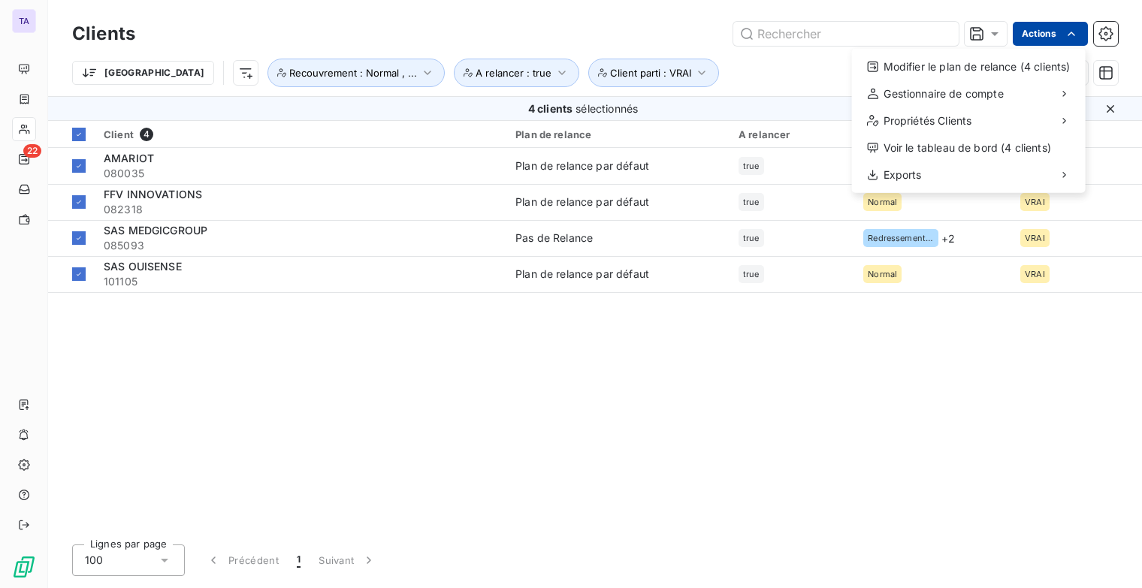
click at [1051, 32] on html "TA 22 Clients Actions Modifier le plan de relance (4 clients) Gestionnaire de c…" at bounding box center [571, 294] width 1142 height 588
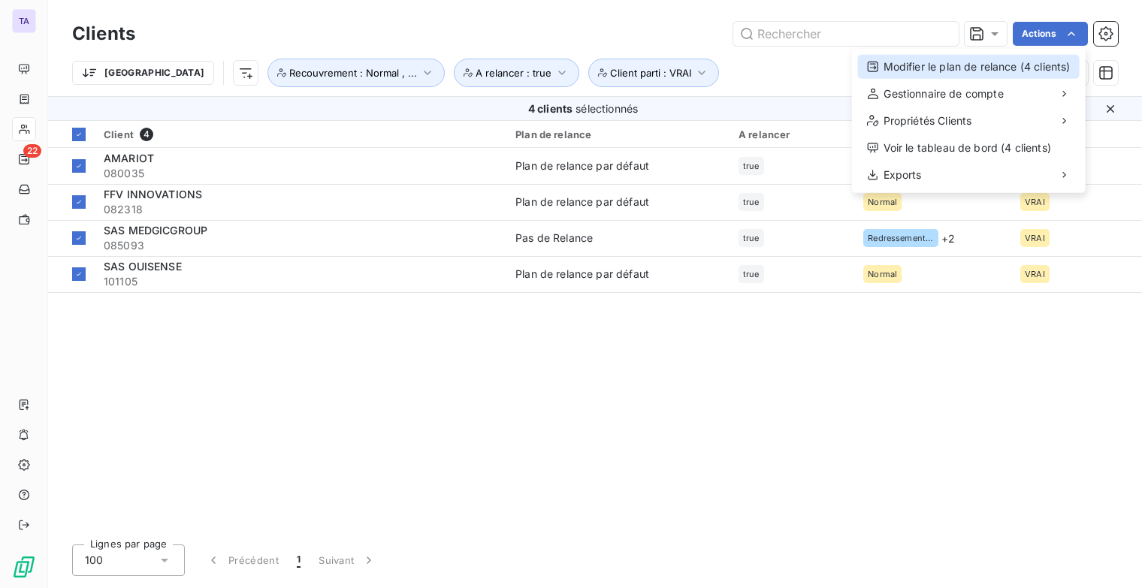
click at [992, 61] on div "Modifier le plan de relance (4 clients)" at bounding box center [969, 67] width 222 height 24
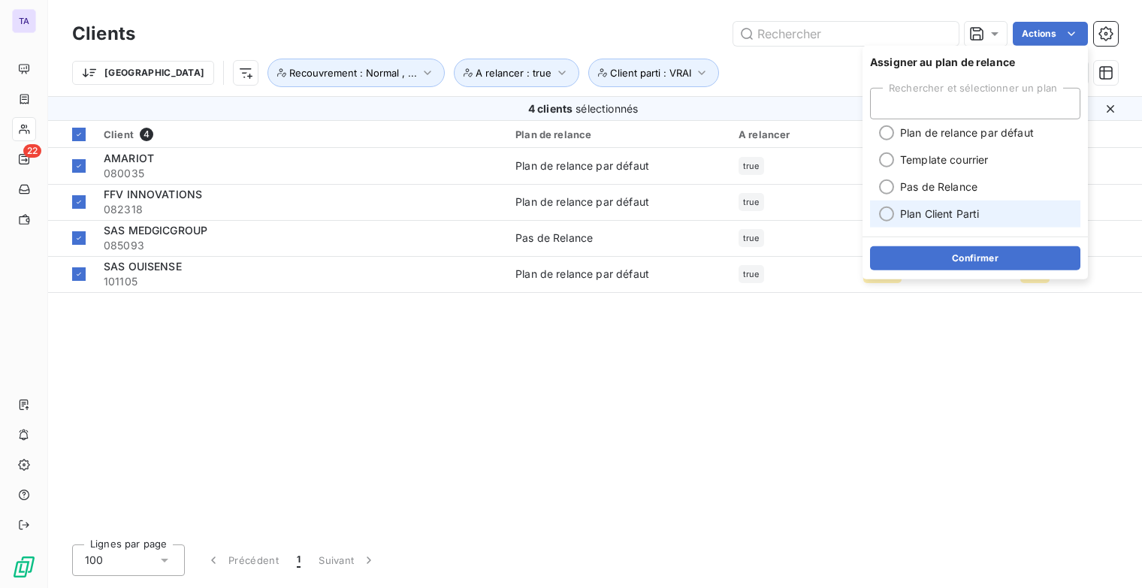
click at [923, 218] on span "Plan Client Parti" at bounding box center [940, 214] width 80 height 15
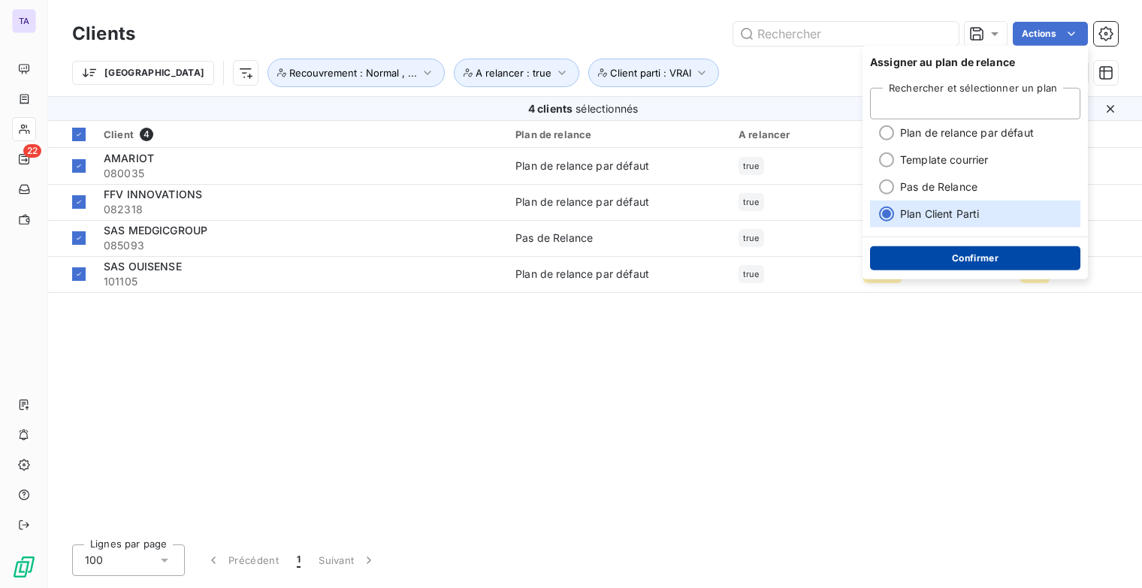
click at [983, 255] on button "Confirmer" at bounding box center [975, 258] width 210 height 24
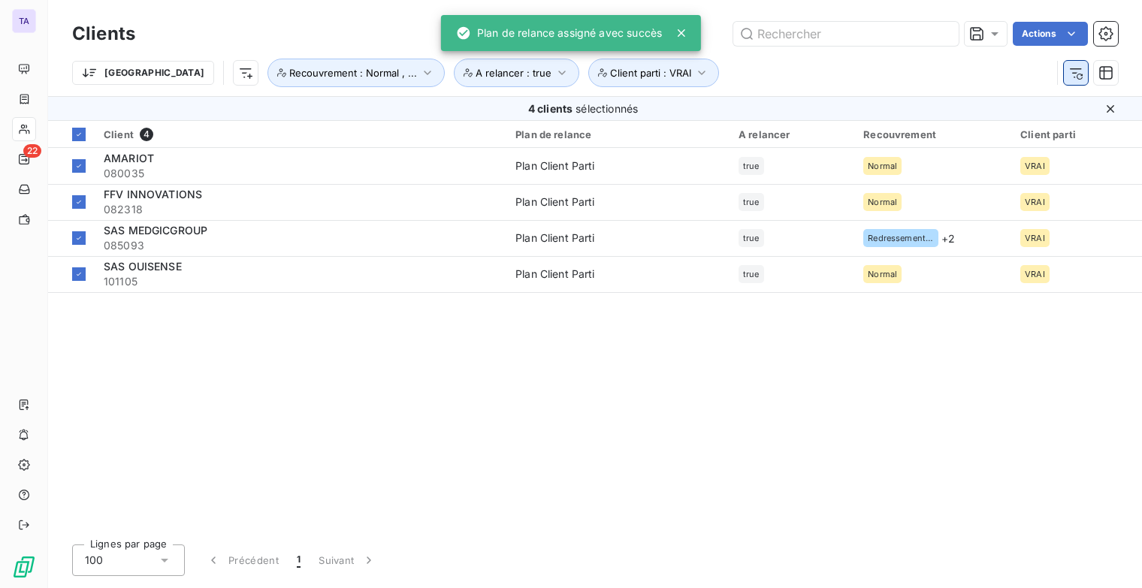
click at [1078, 71] on icon "button" at bounding box center [1076, 72] width 15 height 15
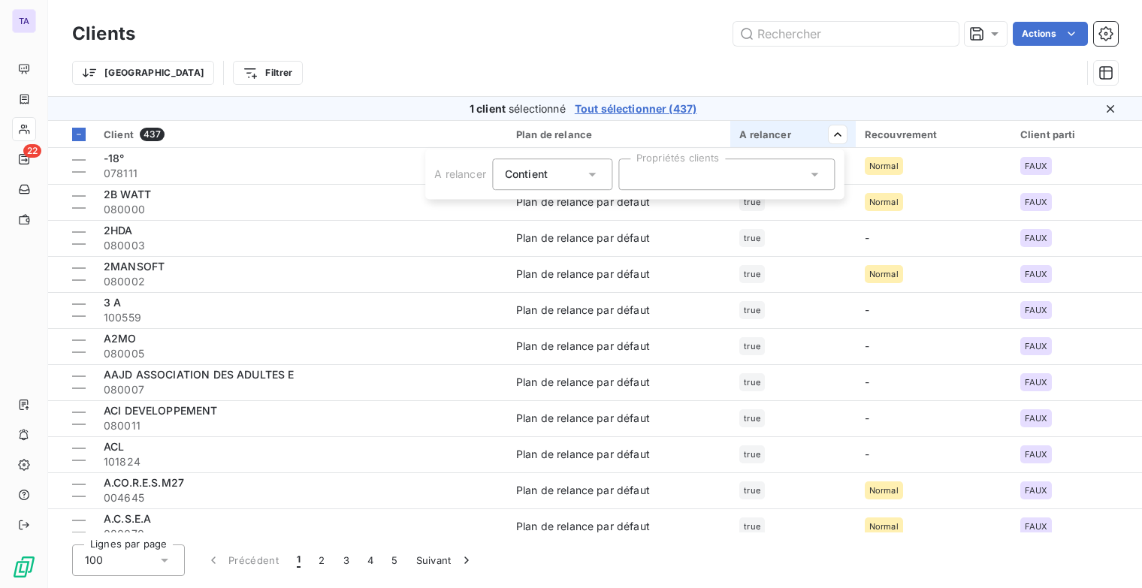
click at [707, 177] on div at bounding box center [726, 175] width 216 height 32
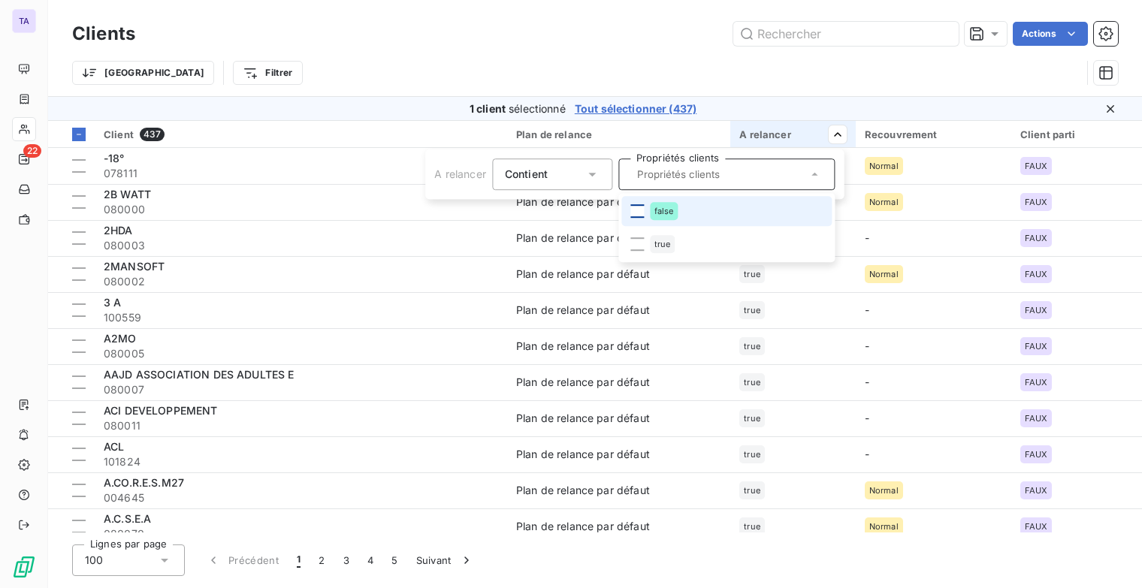
click at [637, 213] on div at bounding box center [637, 211] width 14 height 14
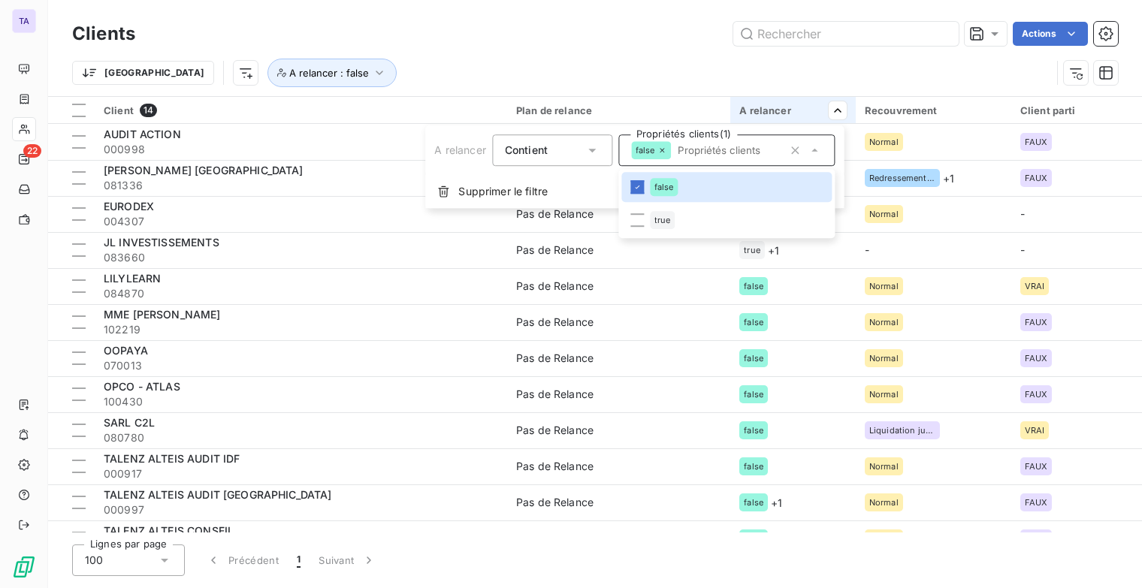
click at [674, 68] on html "TA 22 Clients Actions Trier A relancer : false Client 14 Plan de relance A rela…" at bounding box center [571, 294] width 1142 height 588
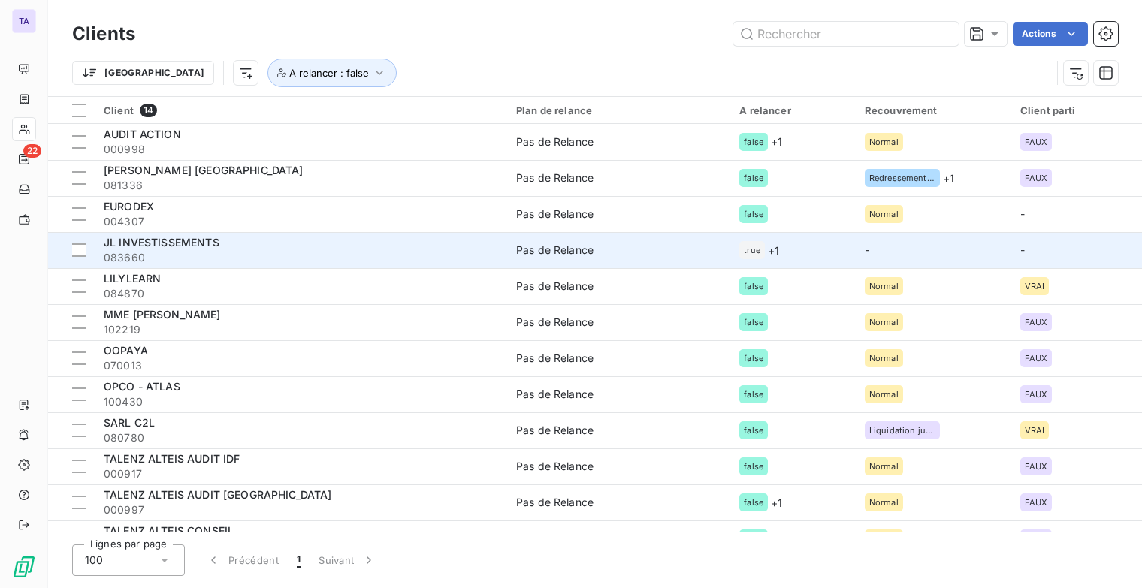
scroll to position [0, 0]
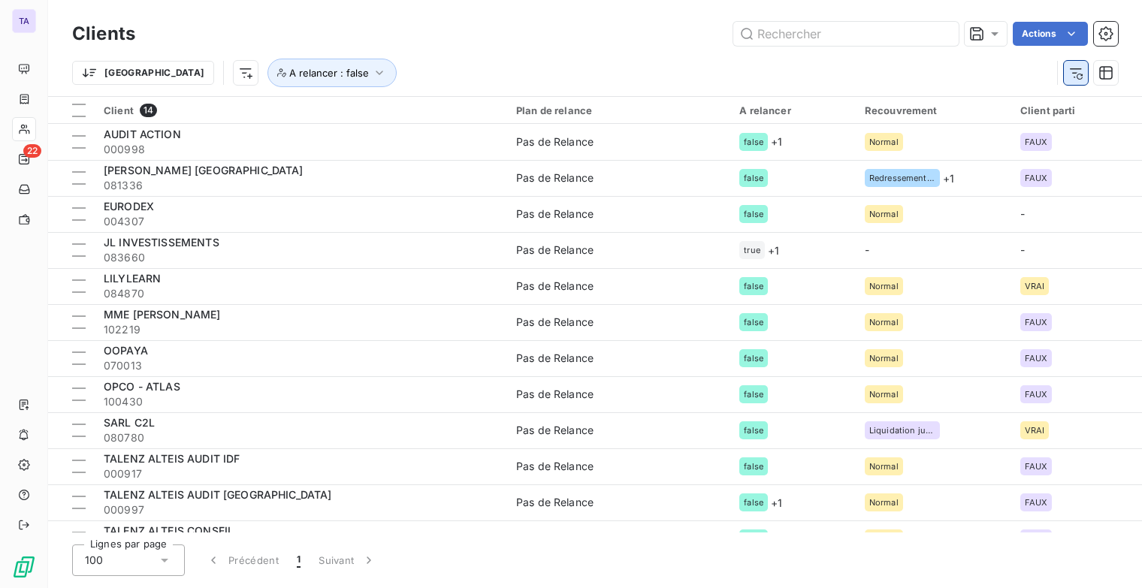
click at [1084, 77] on button "button" at bounding box center [1076, 73] width 24 height 24
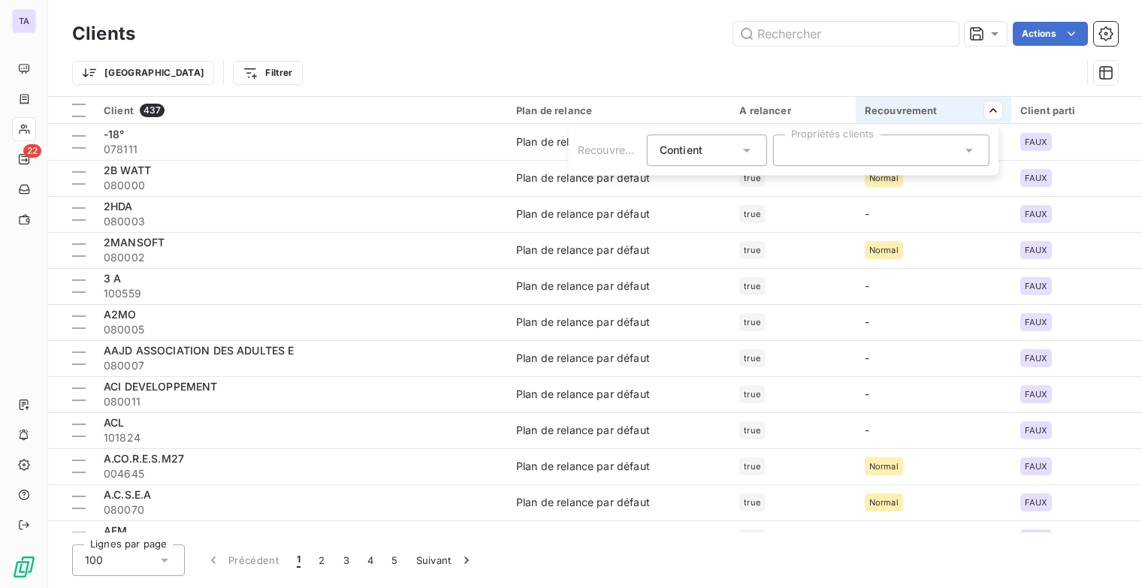
click at [914, 152] on div at bounding box center [881, 151] width 216 height 32
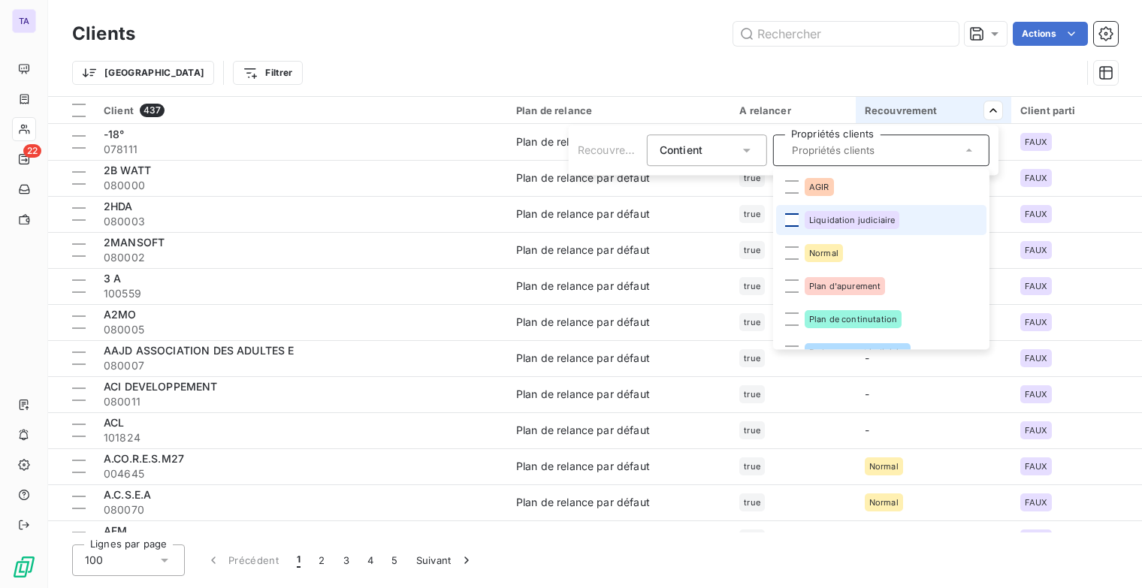
click at [787, 216] on div at bounding box center [792, 220] width 14 height 14
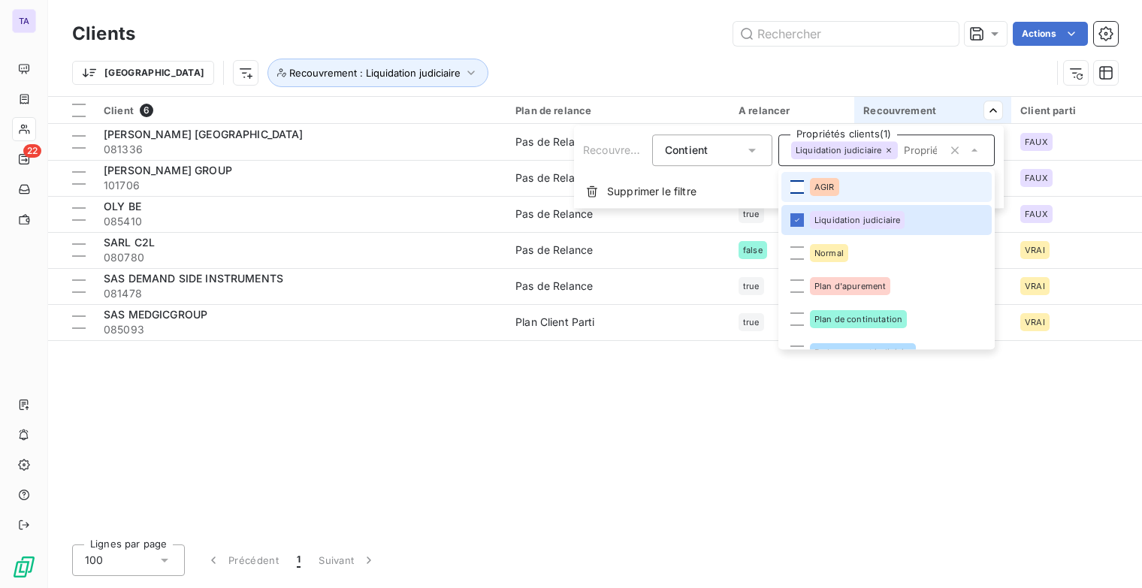
click at [793, 186] on div at bounding box center [798, 187] width 14 height 14
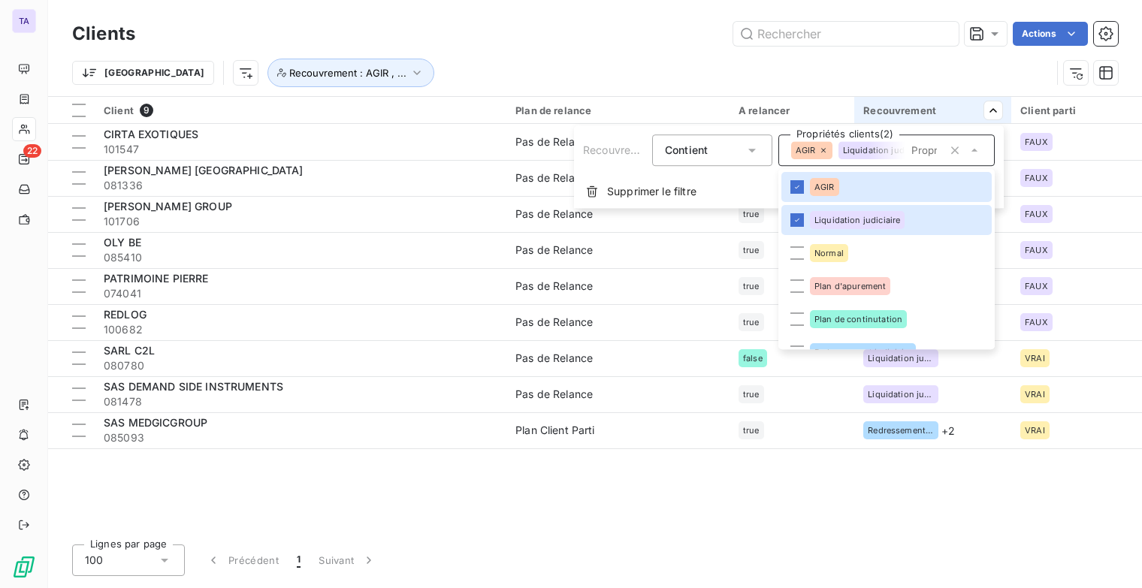
scroll to position [21, 0]
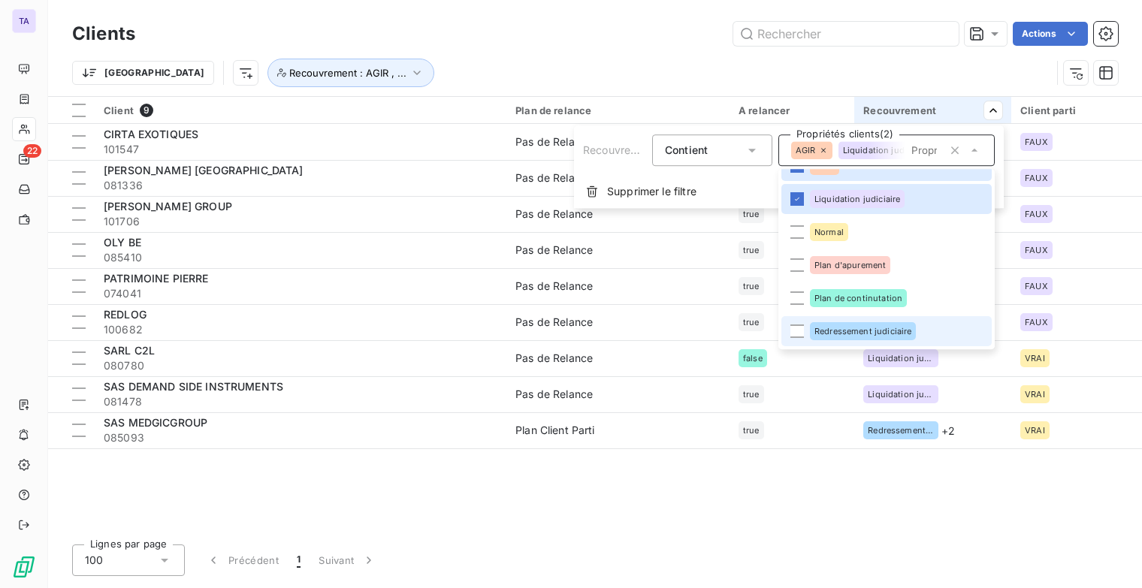
click at [803, 327] on div at bounding box center [798, 332] width 14 height 14
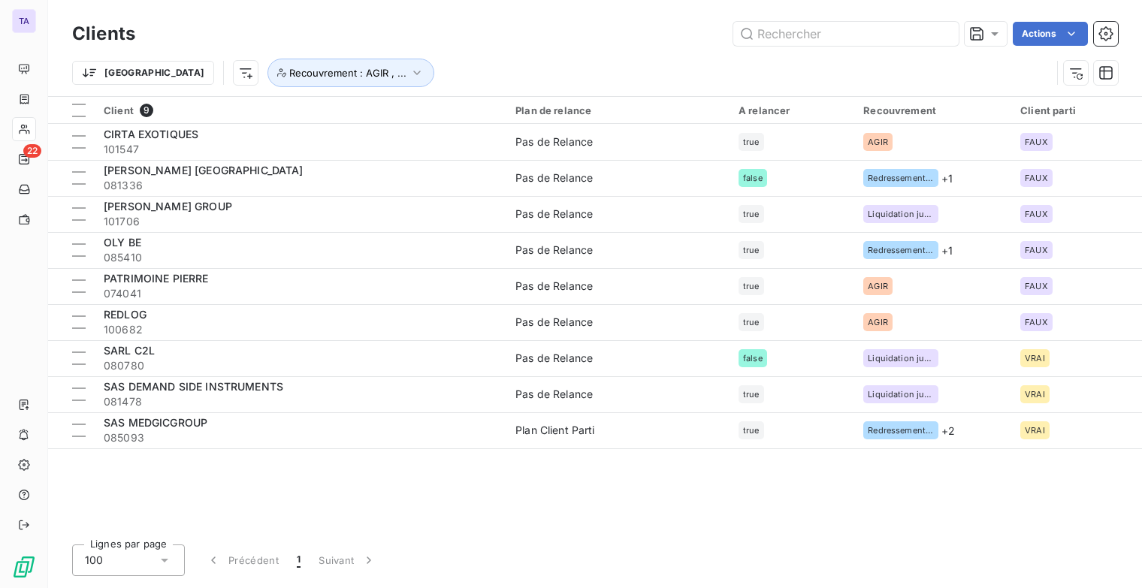
click at [772, 524] on html "TA 22 Clients Actions Trier Recouvrement : AGIR , ... Client 9 Plan de relance …" at bounding box center [571, 294] width 1142 height 588
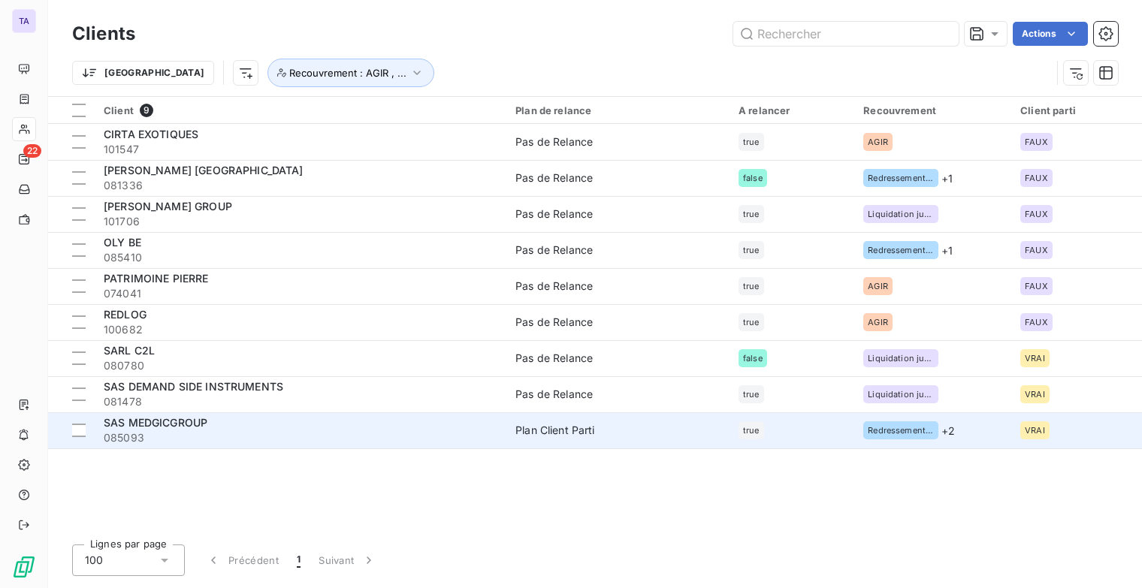
click at [543, 433] on div "Plan Client Parti" at bounding box center [555, 430] width 80 height 15
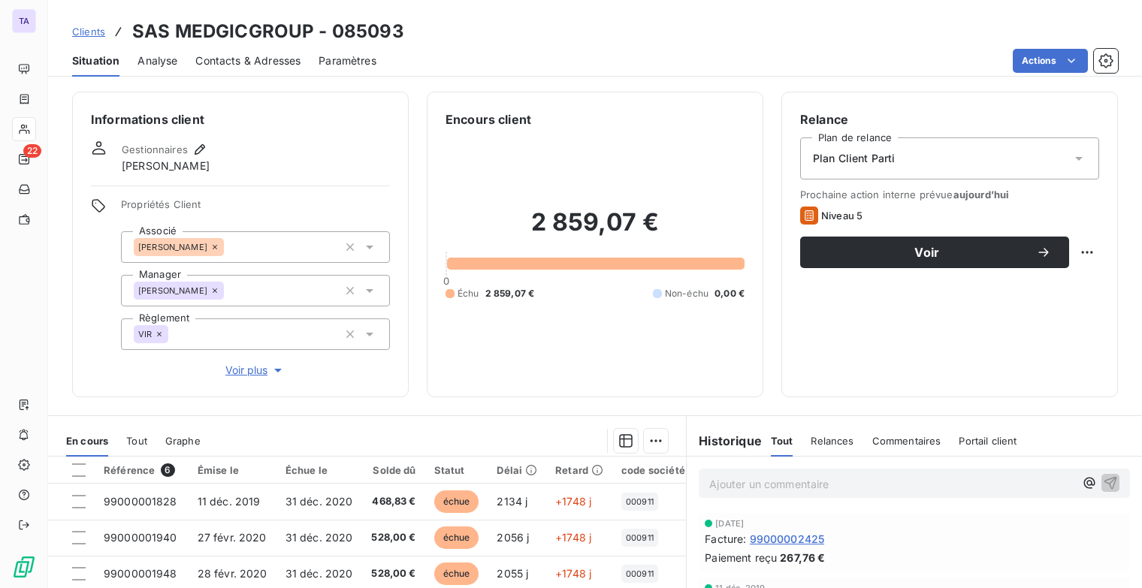
click at [919, 155] on div "Plan Client Parti" at bounding box center [949, 159] width 299 height 42
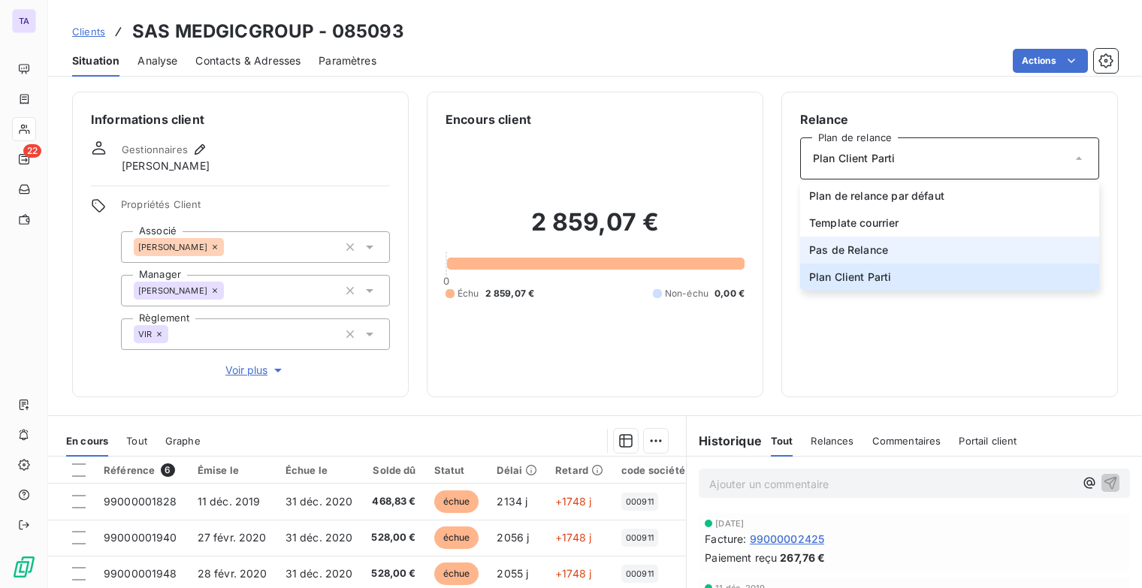
click at [860, 255] on span "Pas de Relance" at bounding box center [848, 250] width 79 height 15
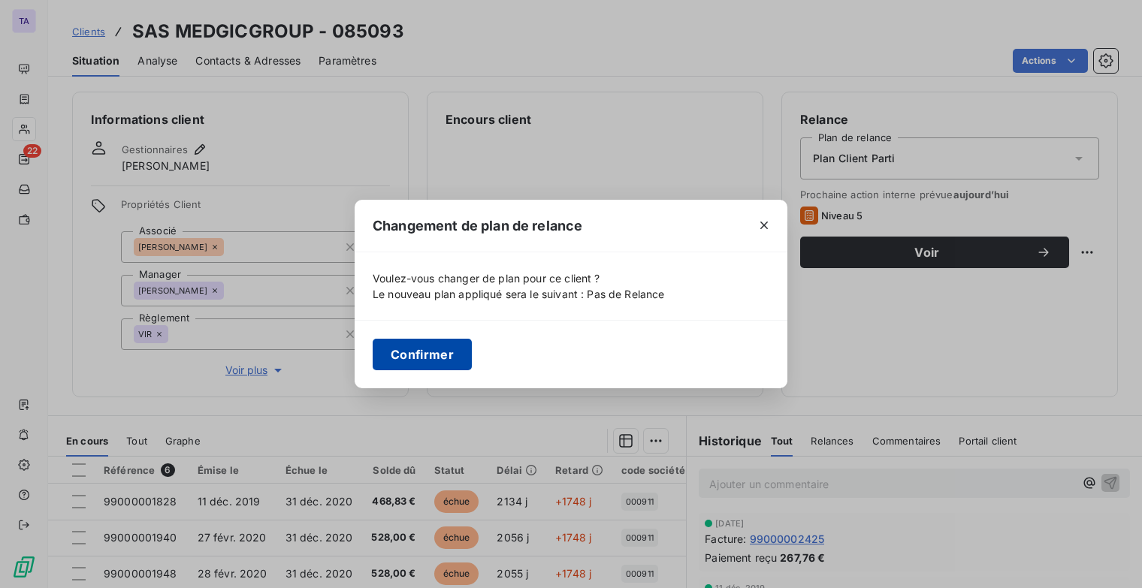
click at [440, 355] on button "Confirmer" at bounding box center [422, 355] width 99 height 32
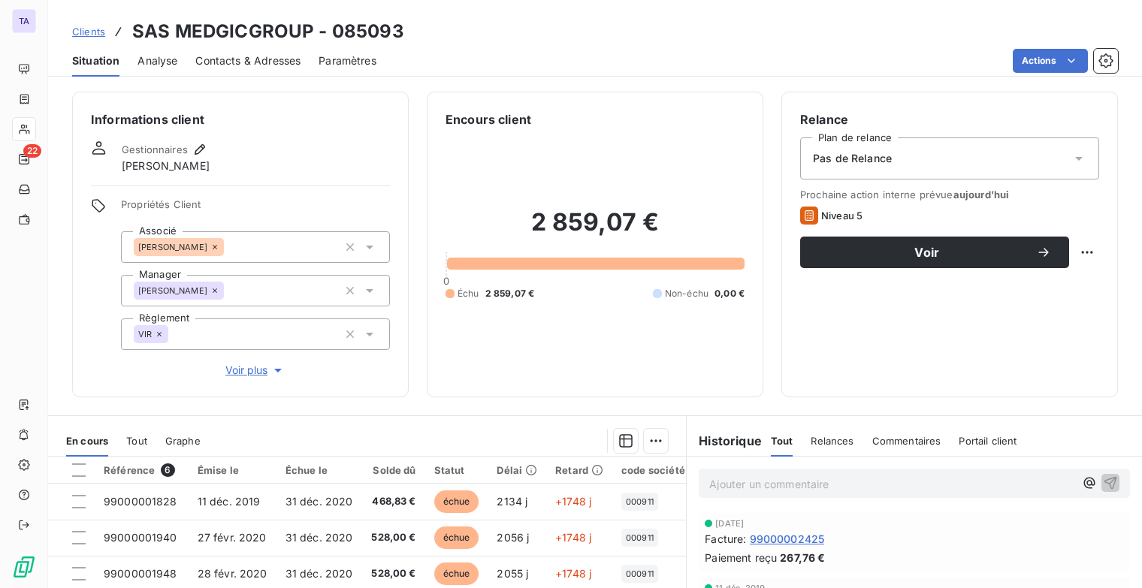
click at [95, 34] on span "Clients" at bounding box center [88, 32] width 33 height 12
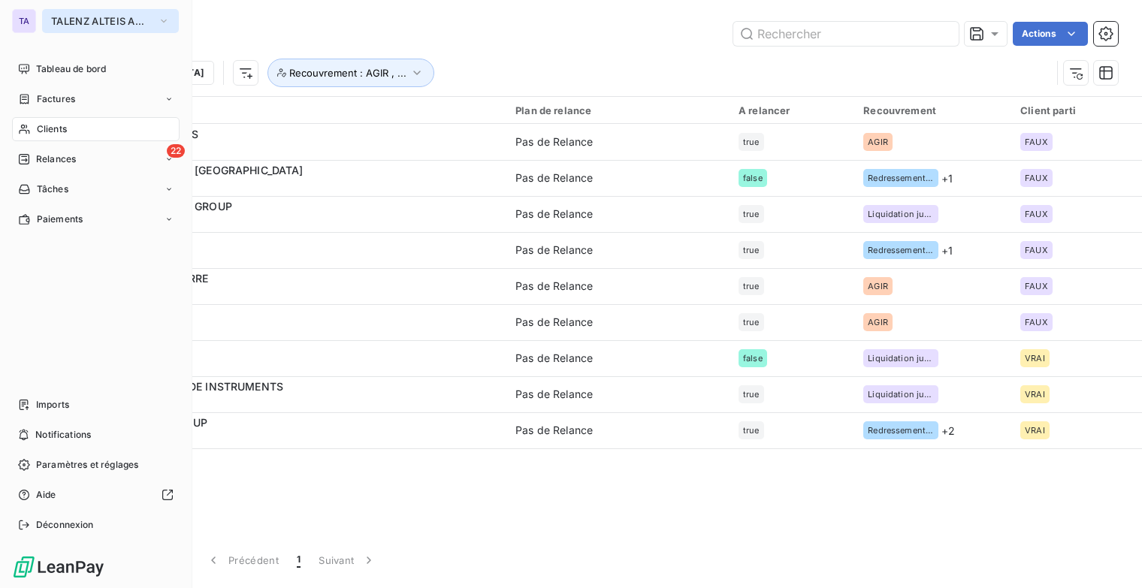
click at [165, 20] on icon "button" at bounding box center [164, 21] width 12 height 15
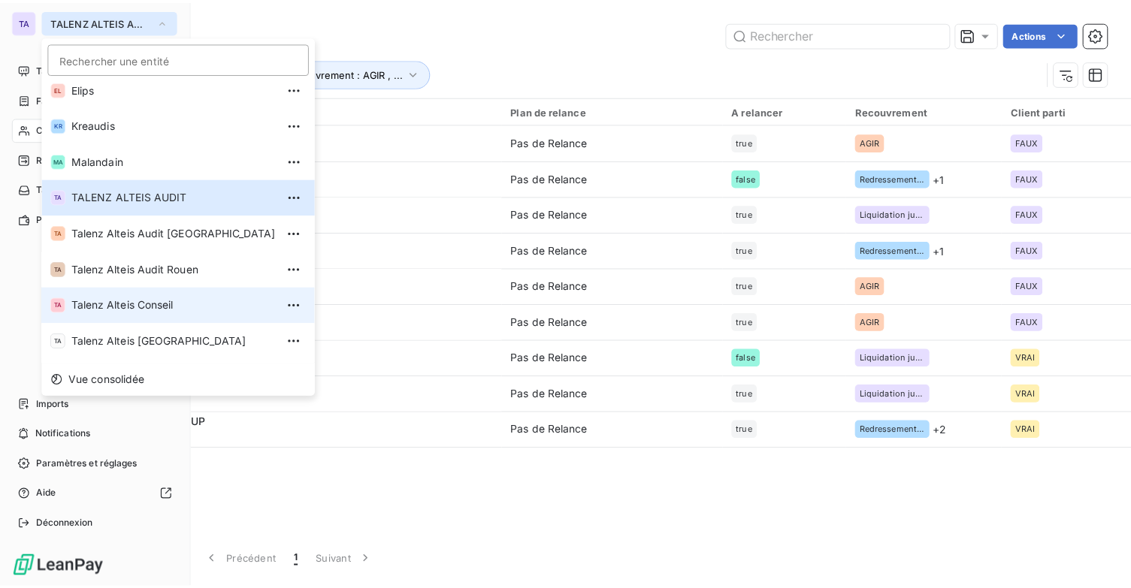
scroll to position [113, 0]
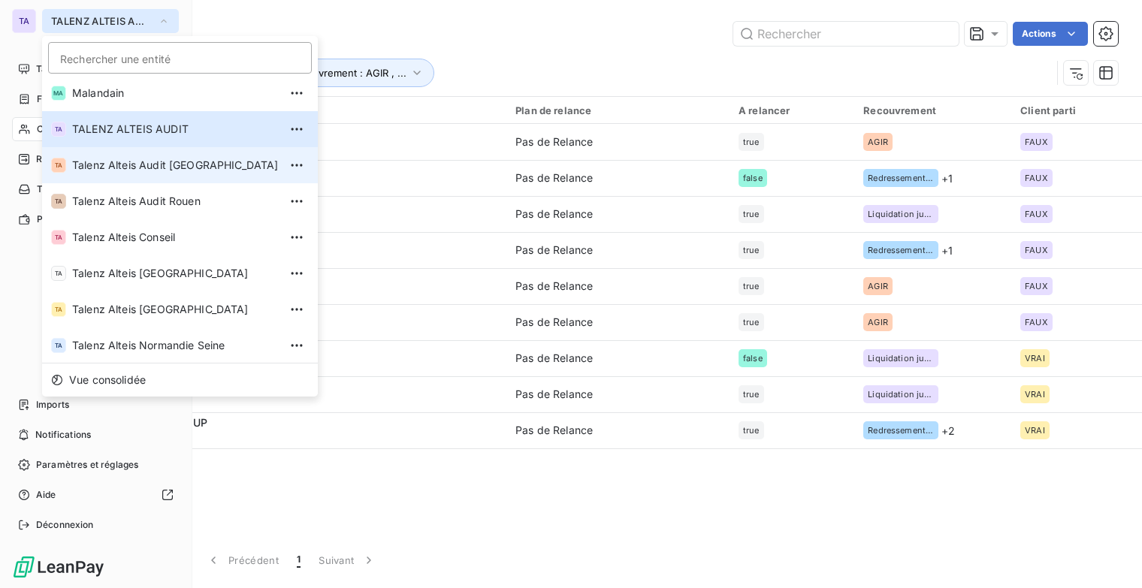
click at [186, 171] on span "Talenz Alteis Audit [GEOGRAPHIC_DATA]" at bounding box center [175, 165] width 207 height 15
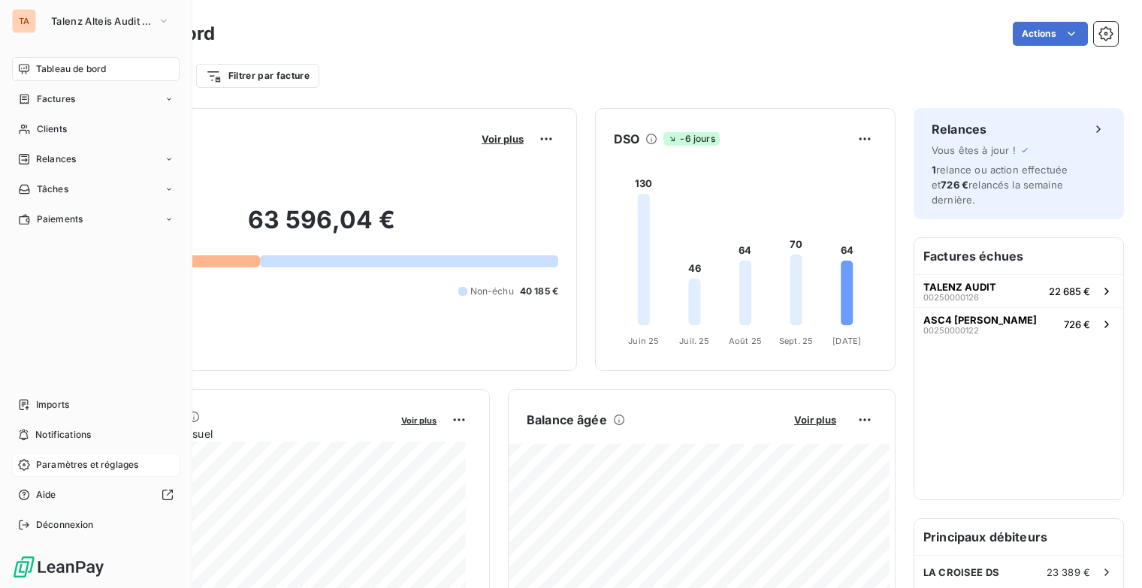
click at [124, 459] on span "Paramètres et réglages" at bounding box center [87, 465] width 102 height 14
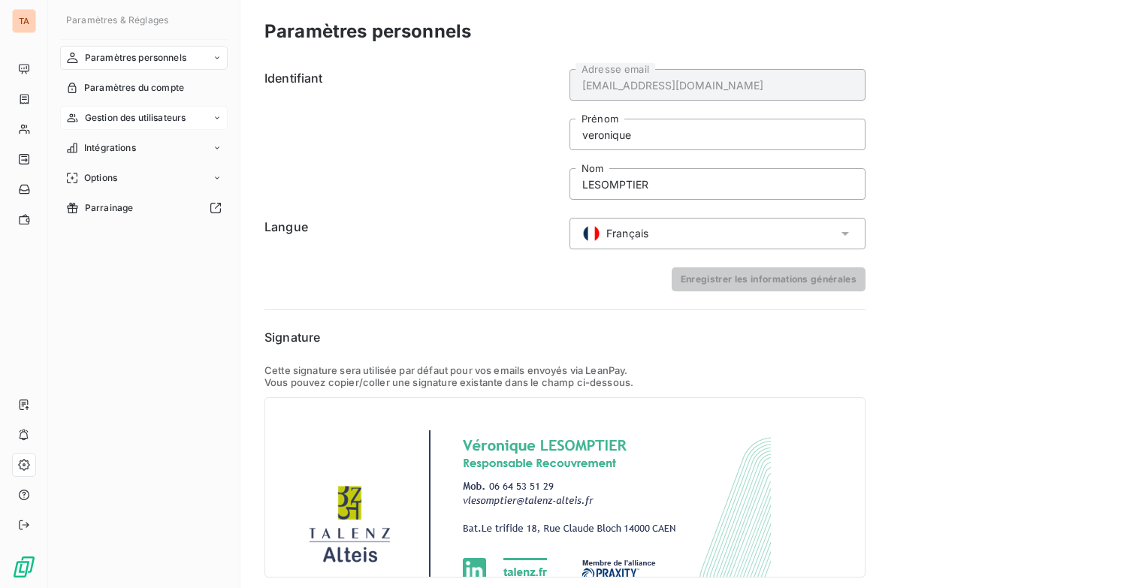
click at [216, 123] on div "Gestion des utilisateurs" at bounding box center [144, 118] width 168 height 24
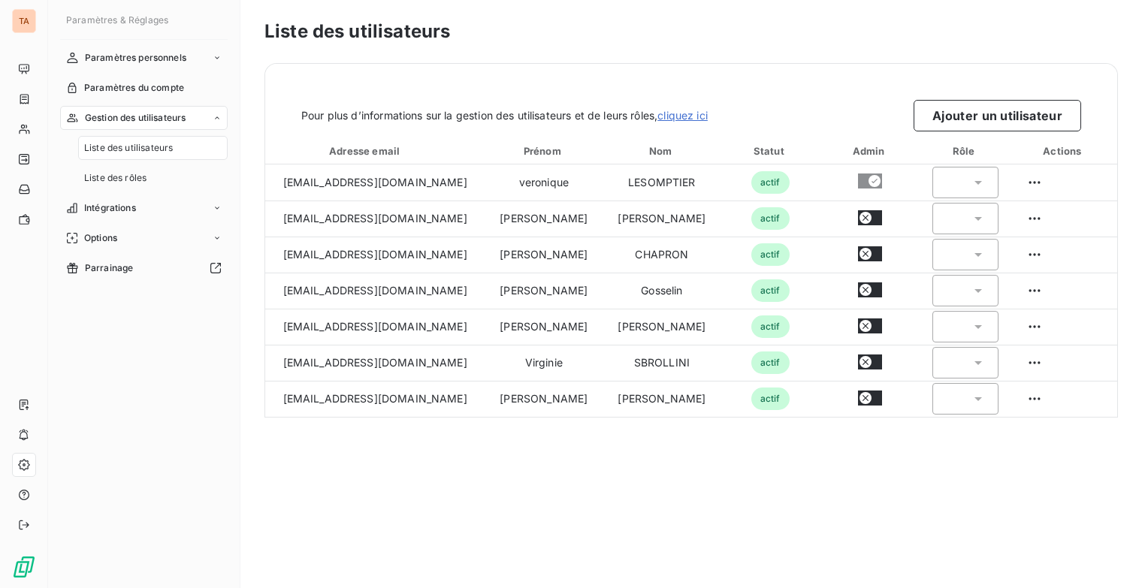
click at [167, 140] on div "Liste des utilisateurs" at bounding box center [153, 148] width 150 height 24
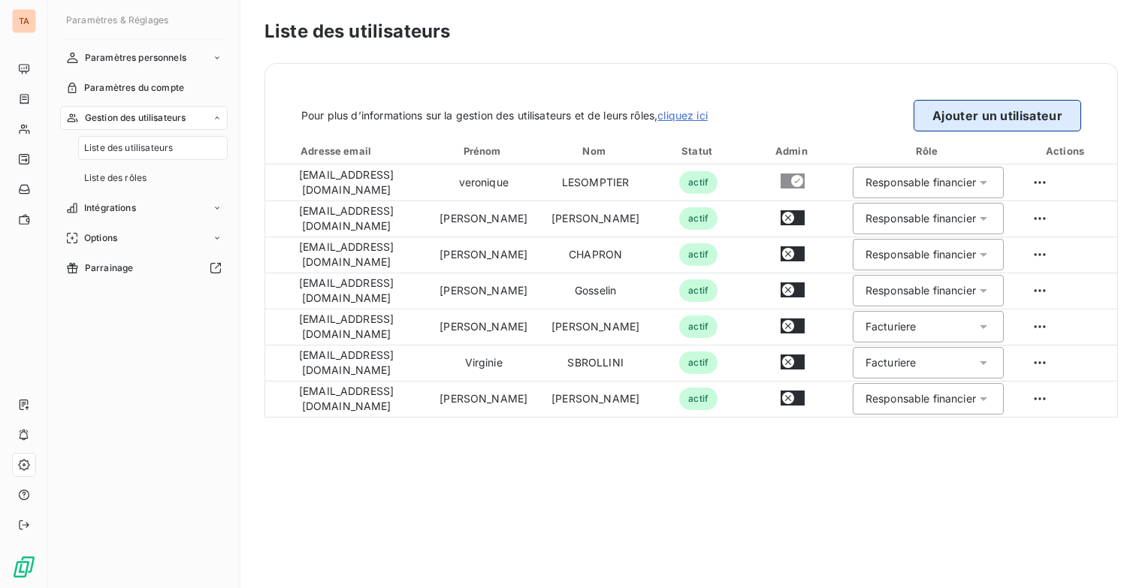
click at [1015, 116] on button "Ajouter un utilisateur" at bounding box center [998, 116] width 168 height 32
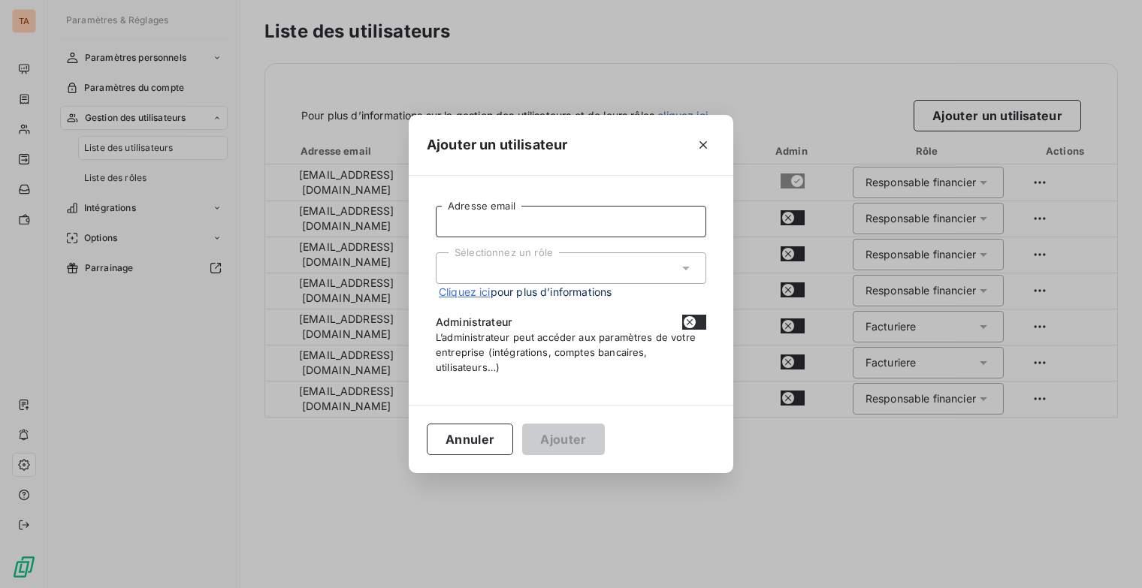
click at [558, 228] on input "Adresse email" at bounding box center [571, 222] width 271 height 32
type input "scollet.talenzalteis@gmail.com"
click at [528, 264] on div "Sélectionnez un rôle" at bounding box center [571, 268] width 271 height 32
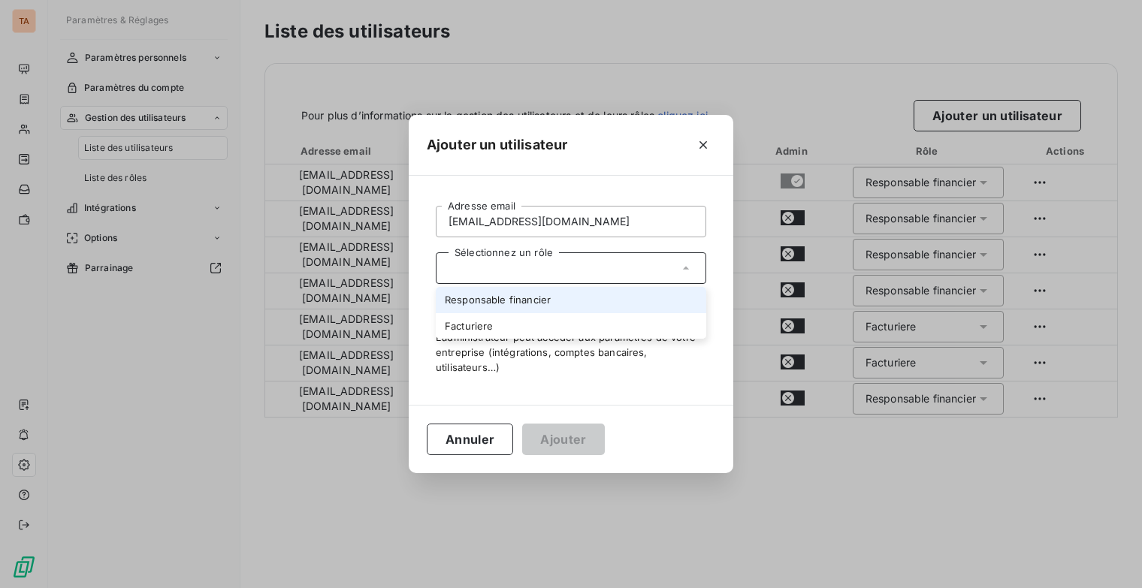
click at [541, 301] on li "Responsable financier" at bounding box center [571, 300] width 271 height 26
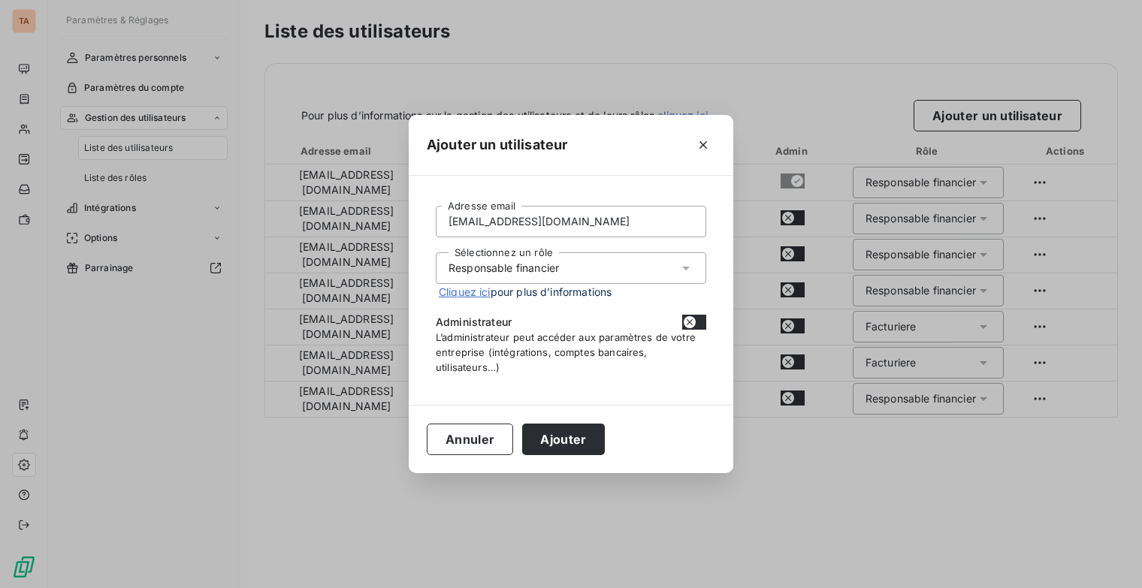
drag, startPoint x: 697, startPoint y: 326, endPoint x: 654, endPoint y: 354, distance: 51.7
click at [697, 327] on button "button" at bounding box center [694, 322] width 24 height 15
checkbox input "true"
click at [580, 443] on button "Ajouter" at bounding box center [563, 440] width 82 height 32
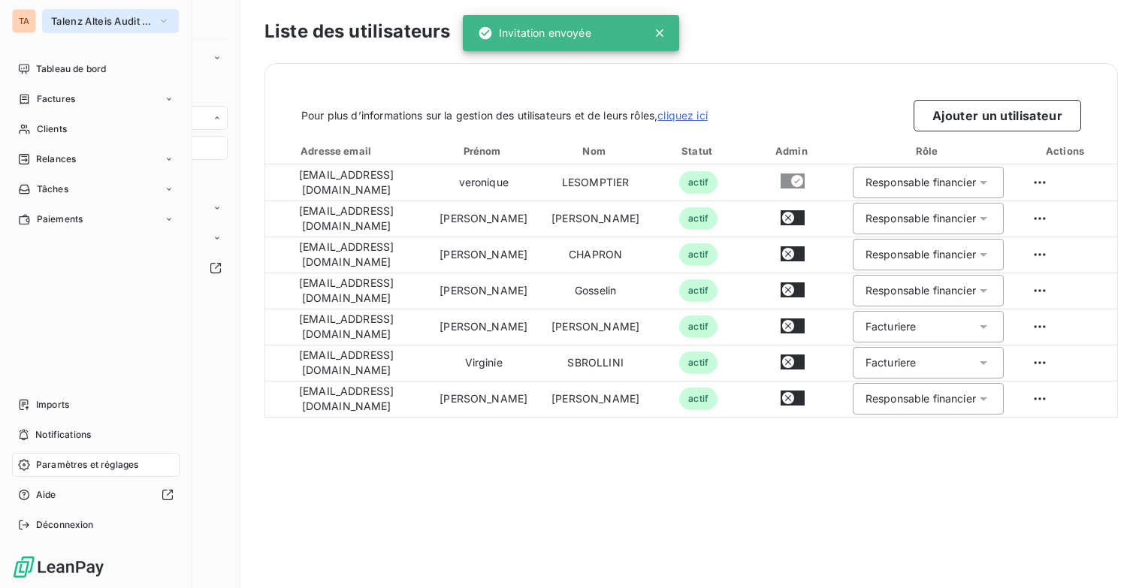
click at [162, 23] on icon "button" at bounding box center [164, 21] width 12 height 15
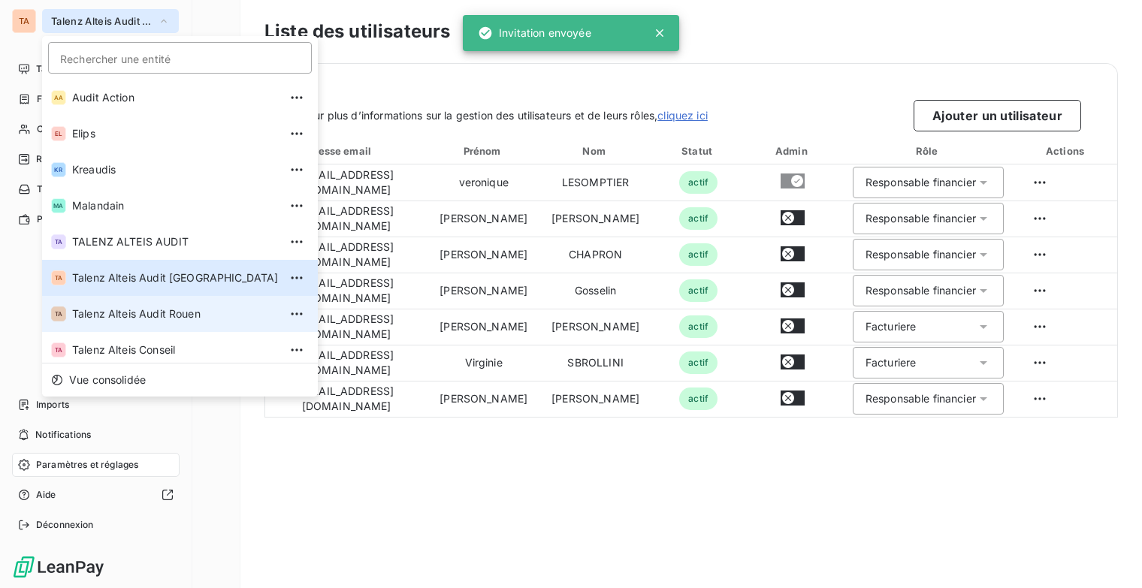
click at [178, 313] on span "Talenz Alteis Audit Rouen" at bounding box center [175, 314] width 207 height 15
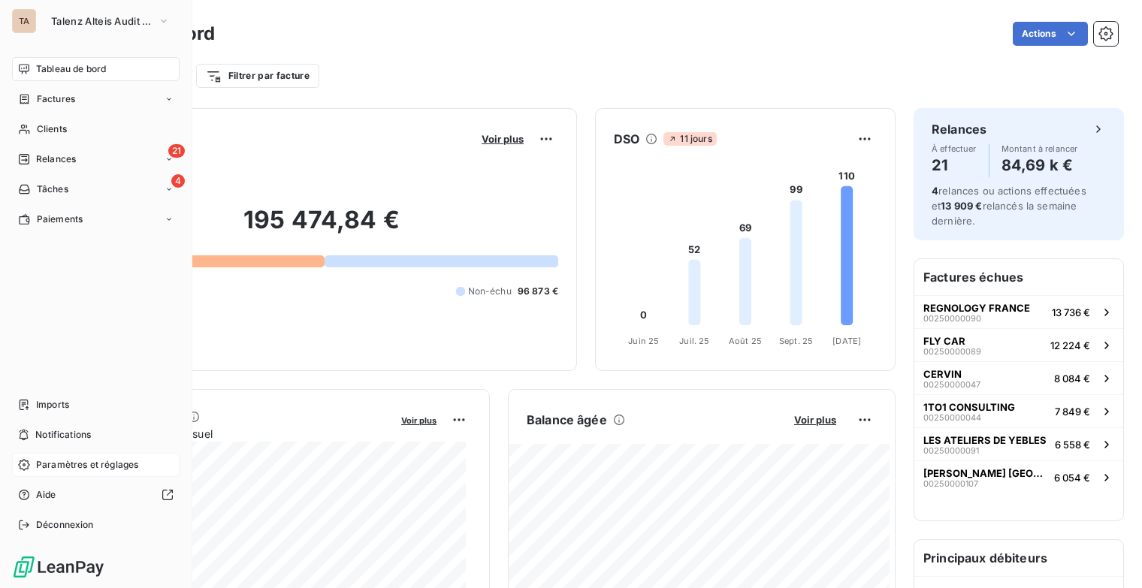
click at [142, 468] on div "Paramètres et réglages" at bounding box center [96, 465] width 168 height 24
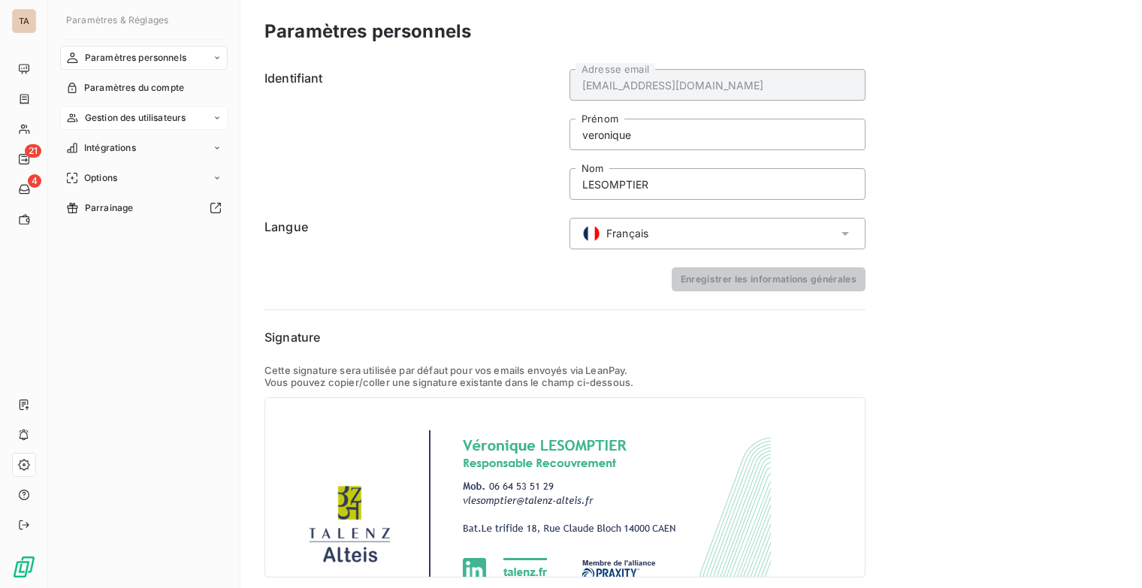
click at [205, 112] on div "Gestion des utilisateurs" at bounding box center [144, 118] width 168 height 24
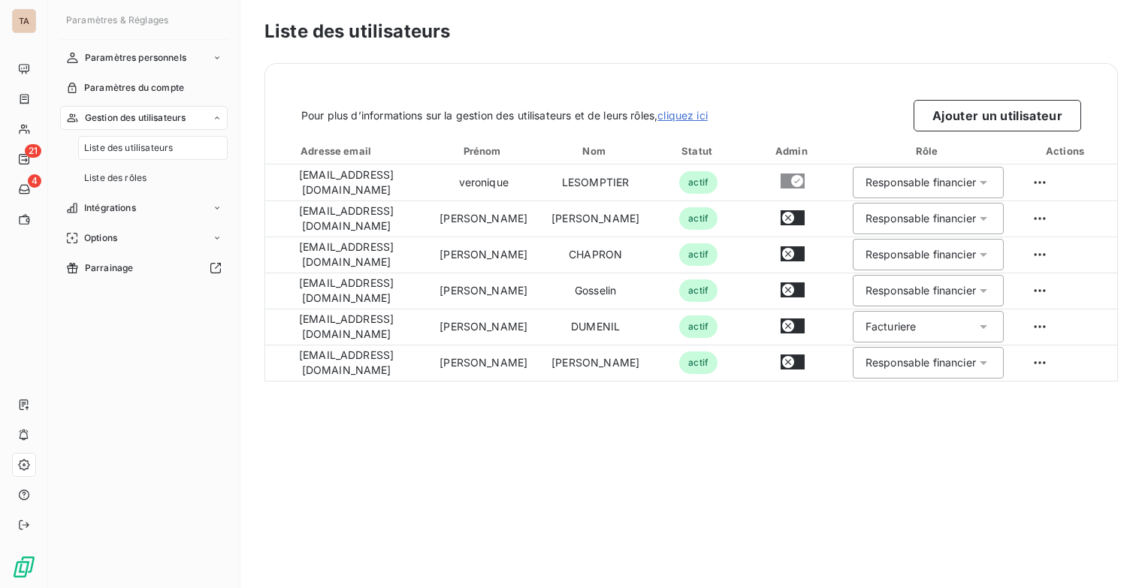
click at [173, 153] on span "Liste des utilisateurs" at bounding box center [128, 148] width 89 height 14
click at [1029, 115] on button "Ajouter un utilisateur" at bounding box center [998, 116] width 168 height 32
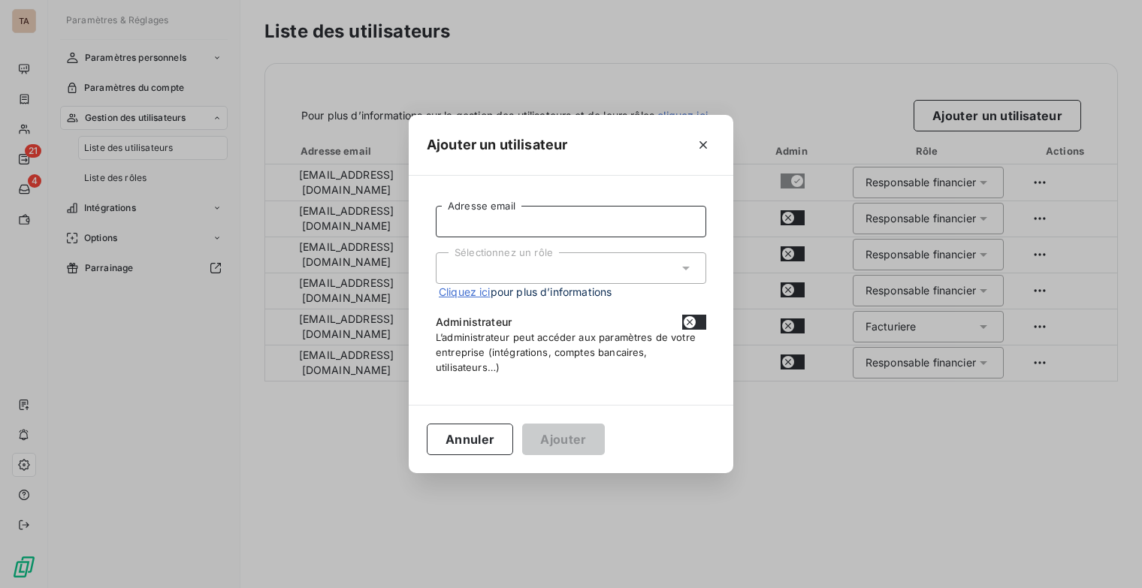
click at [567, 221] on input "Adresse email" at bounding box center [571, 222] width 271 height 32
type input "scollet.talenzalteis@gmail.com"
click at [573, 268] on div "Sélectionnez un rôle" at bounding box center [571, 268] width 271 height 32
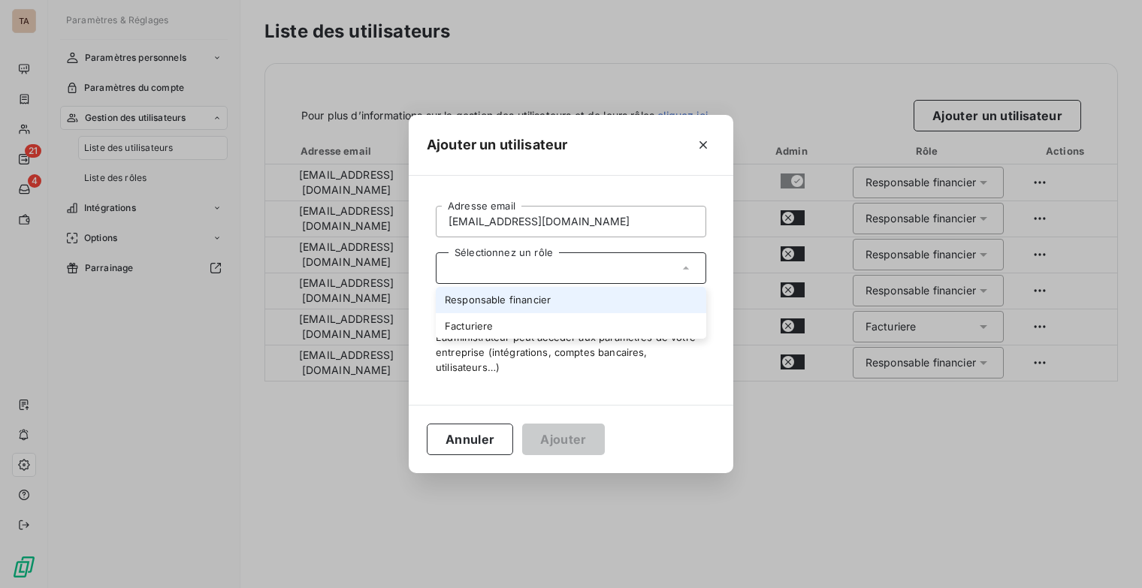
click at [552, 307] on li "Responsable financier" at bounding box center [571, 300] width 271 height 26
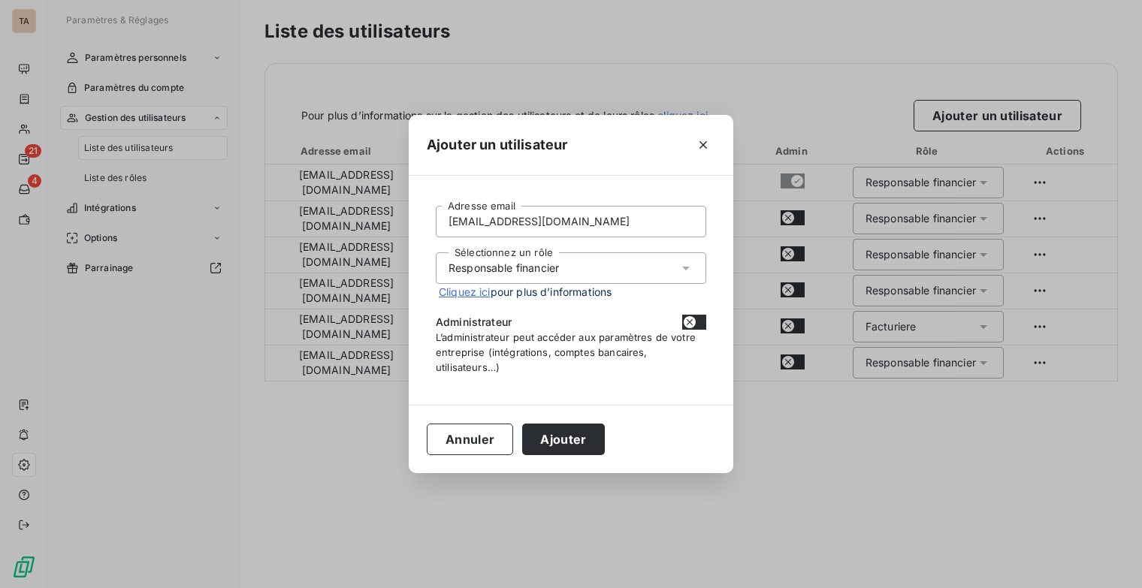
drag, startPoint x: 697, startPoint y: 322, endPoint x: 686, endPoint y: 331, distance: 14.4
click at [697, 323] on button "button" at bounding box center [694, 322] width 24 height 15
checkbox input "true"
drag, startPoint x: 552, startPoint y: 434, endPoint x: 571, endPoint y: 432, distance: 18.9
click at [553, 434] on button "Ajouter" at bounding box center [563, 440] width 82 height 32
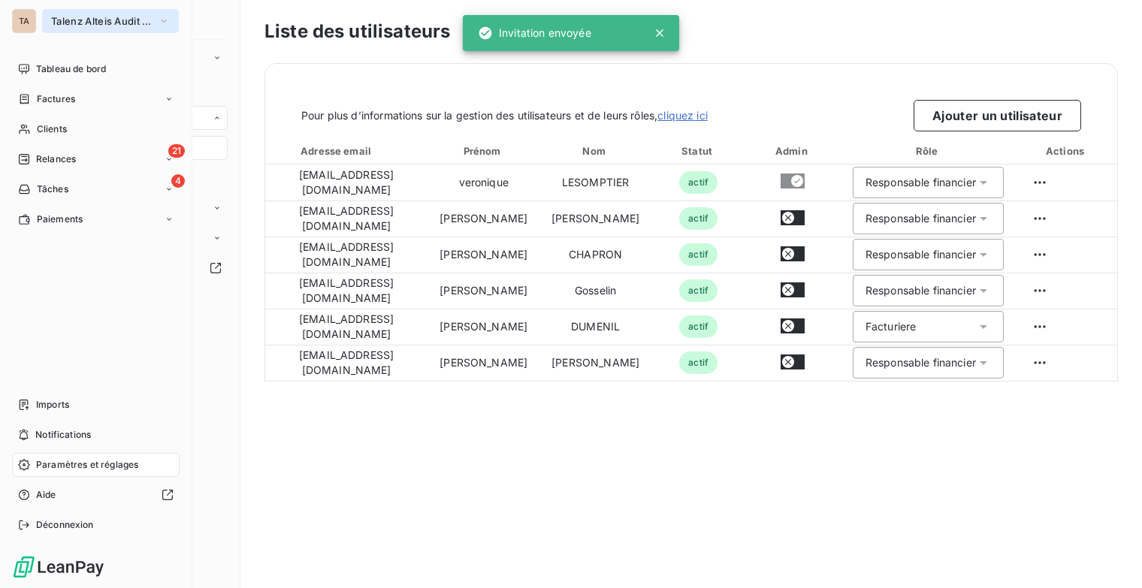
click at [167, 20] on icon "button" at bounding box center [164, 21] width 12 height 15
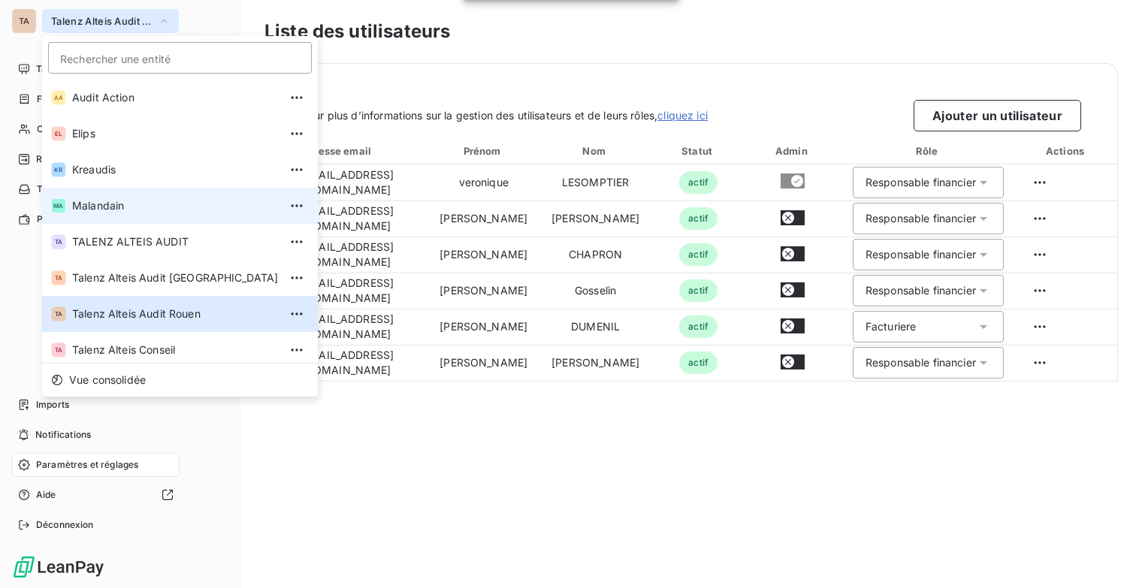
click at [132, 201] on span "Malandain" at bounding box center [175, 205] width 207 height 15
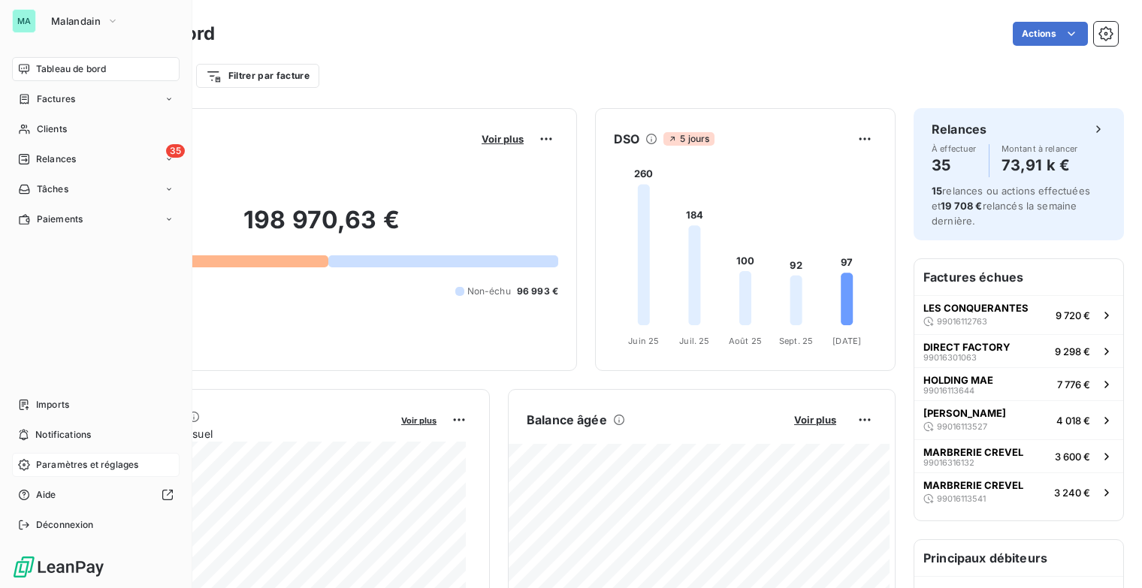
click at [131, 469] on span "Paramètres et réglages" at bounding box center [87, 465] width 102 height 14
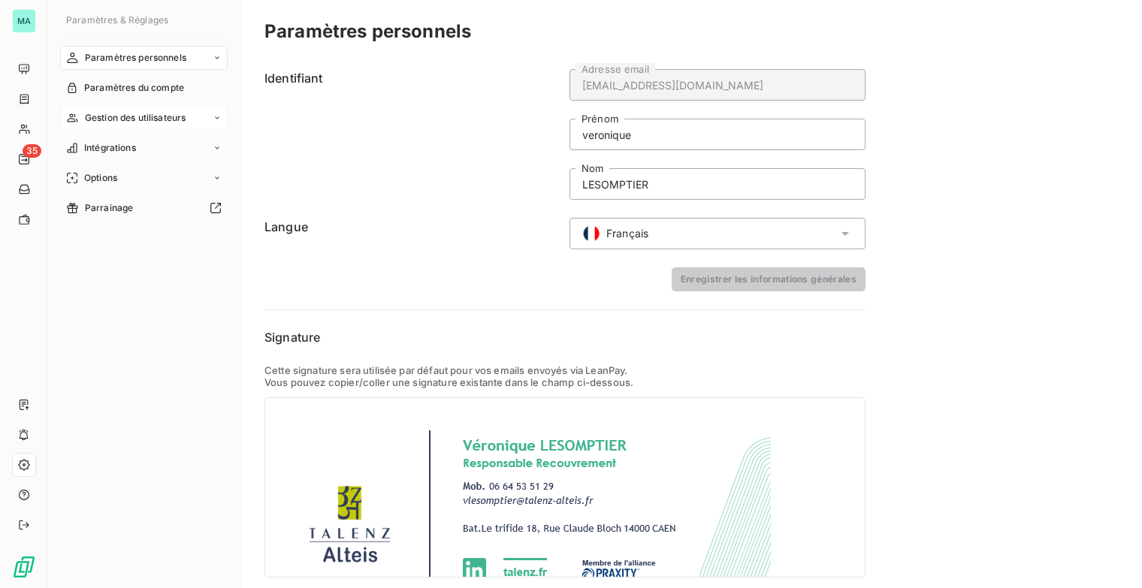
click at [210, 119] on div "Gestion des utilisateurs" at bounding box center [144, 118] width 168 height 24
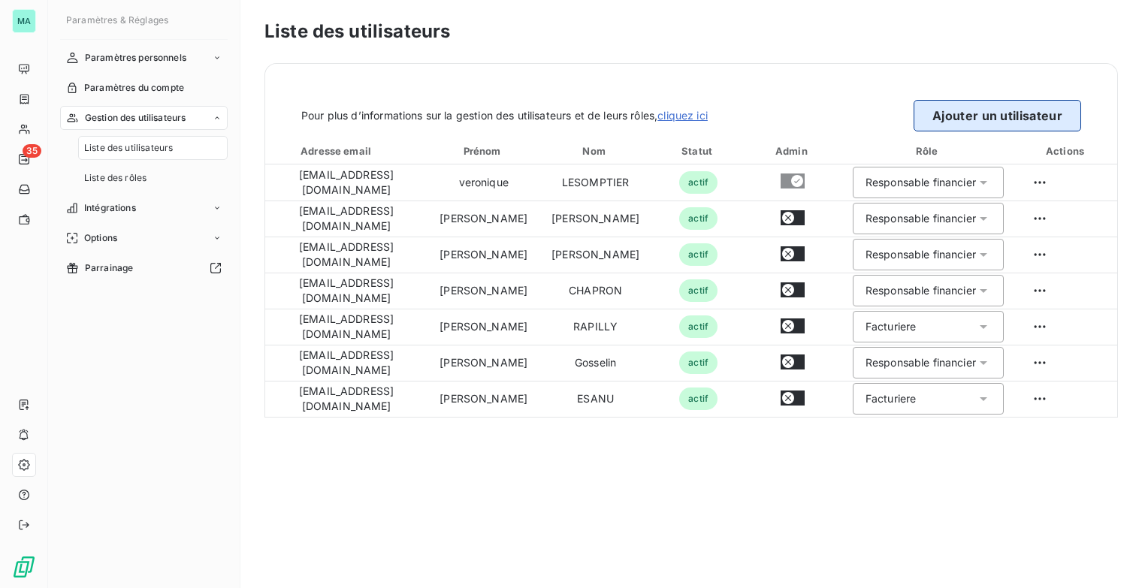
click at [1005, 122] on button "Ajouter un utilisateur" at bounding box center [998, 116] width 168 height 32
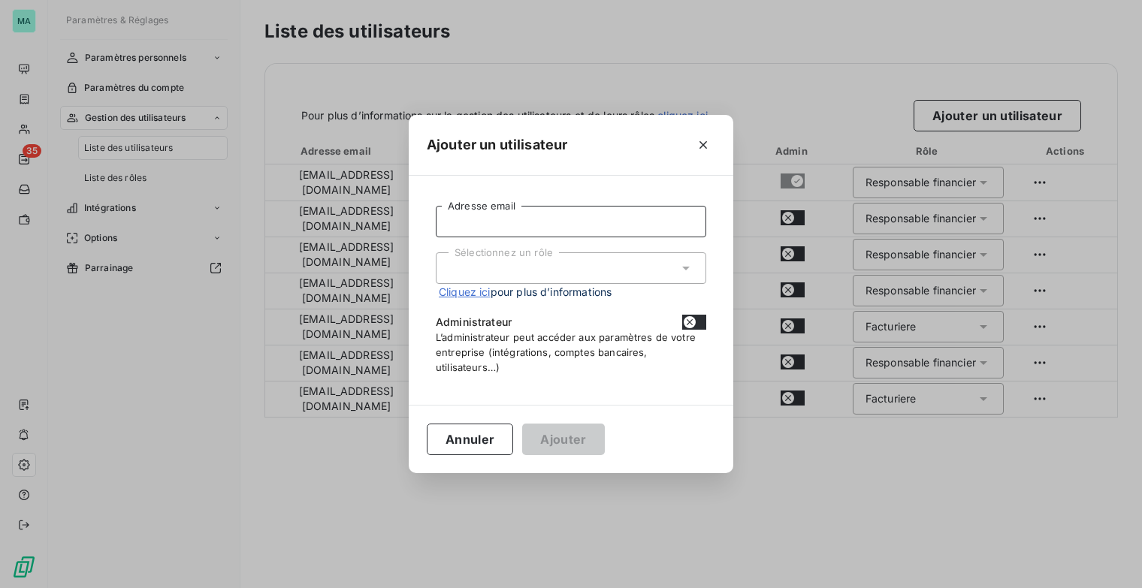
click at [534, 216] on input "Adresse email" at bounding box center [571, 222] width 271 height 32
type input "scollet.talenzalteis@gmail.com"
click at [541, 267] on div "Sélectionnez un rôle" at bounding box center [571, 268] width 271 height 32
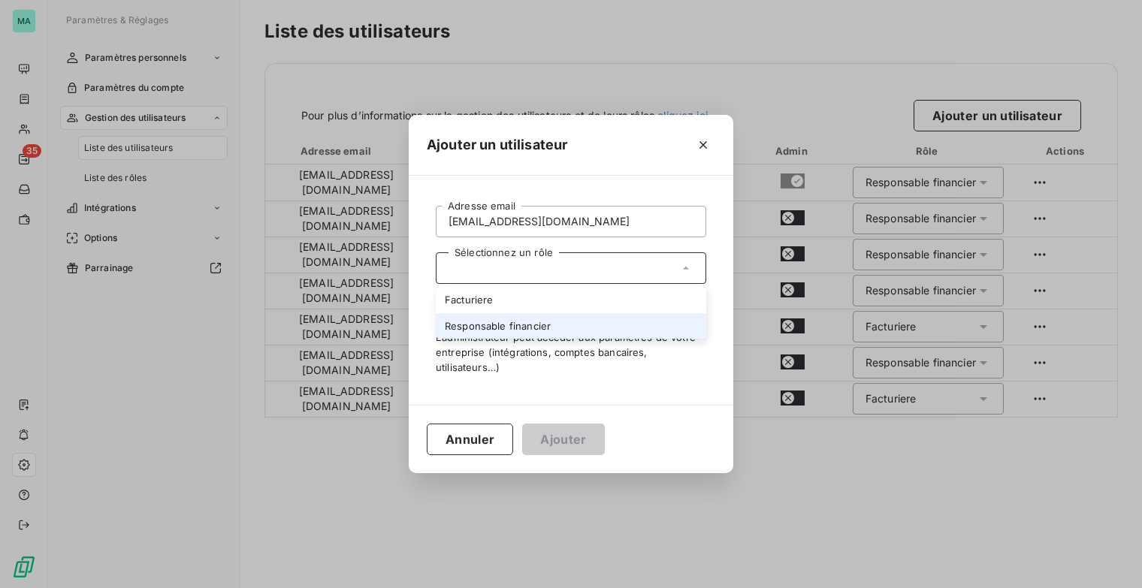
click at [499, 324] on li "Responsable financier" at bounding box center [571, 326] width 271 height 26
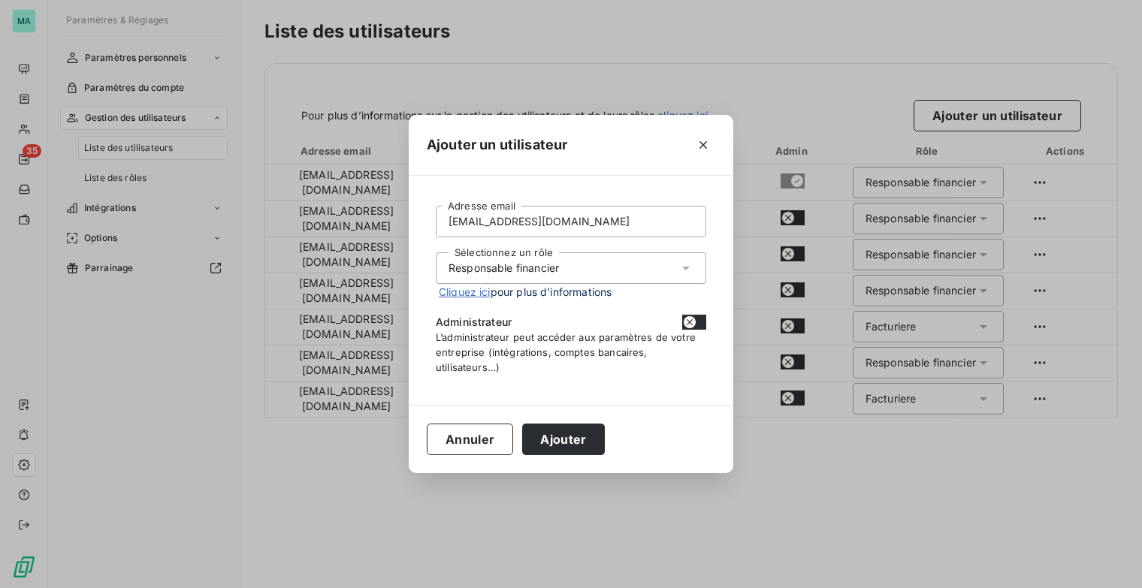
click at [703, 321] on button "button" at bounding box center [694, 322] width 24 height 15
checkbox input "true"
click at [556, 431] on button "Ajouter" at bounding box center [563, 440] width 82 height 32
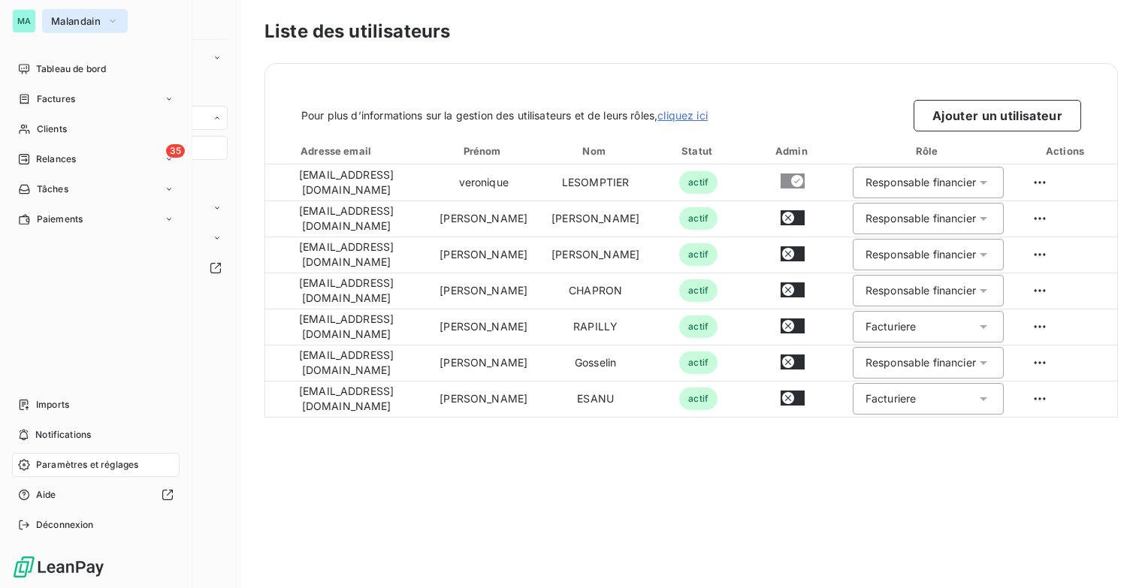
click at [116, 18] on icon "button" at bounding box center [113, 21] width 12 height 15
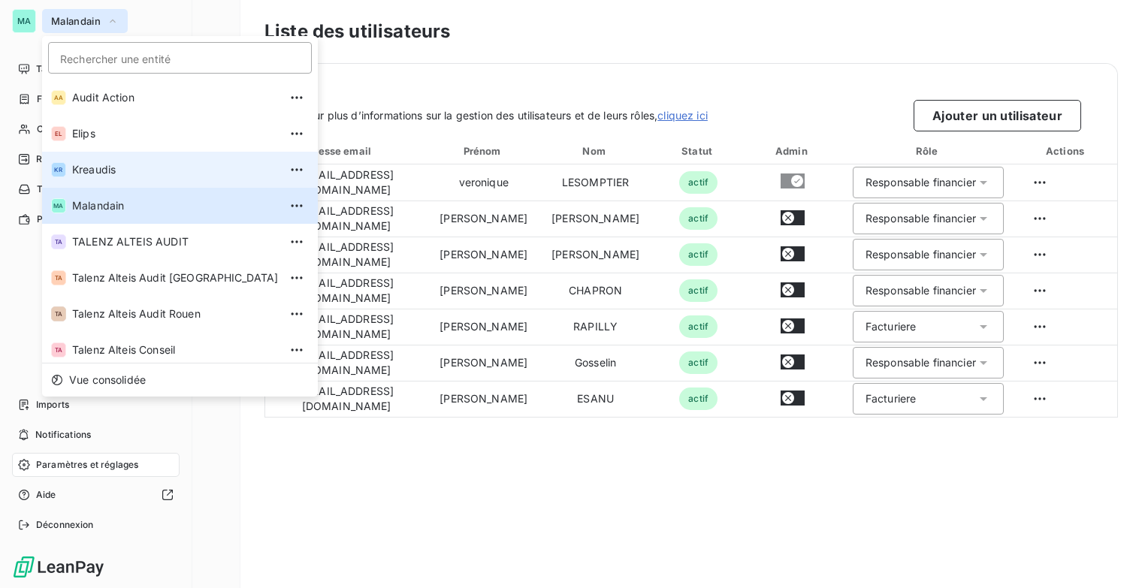
click at [111, 183] on li "KR Kreaudis" at bounding box center [180, 170] width 276 height 36
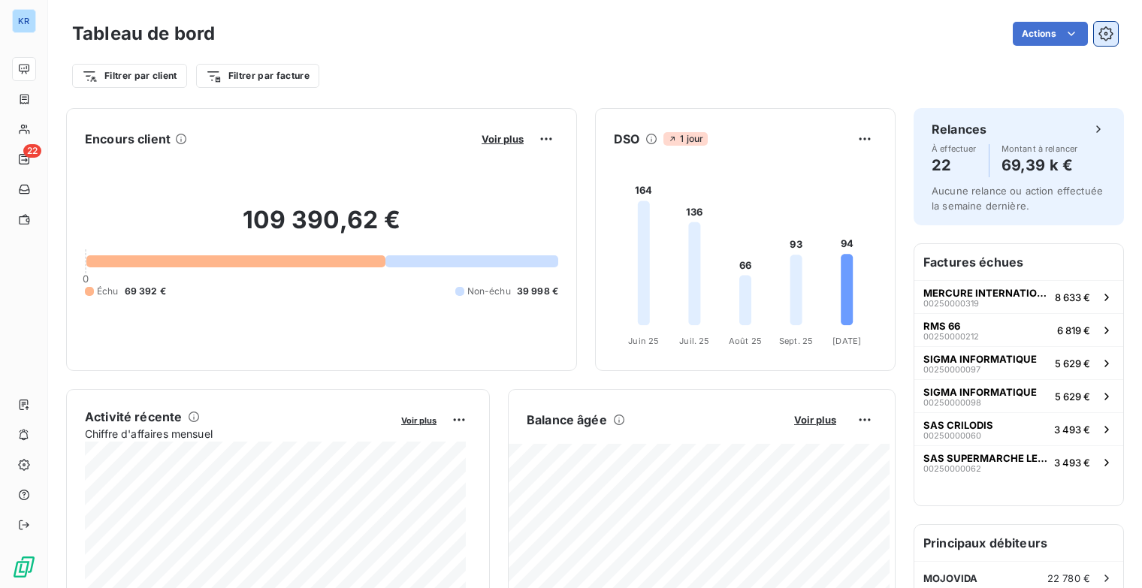
click at [1099, 33] on icon "button" at bounding box center [1106, 33] width 15 height 15
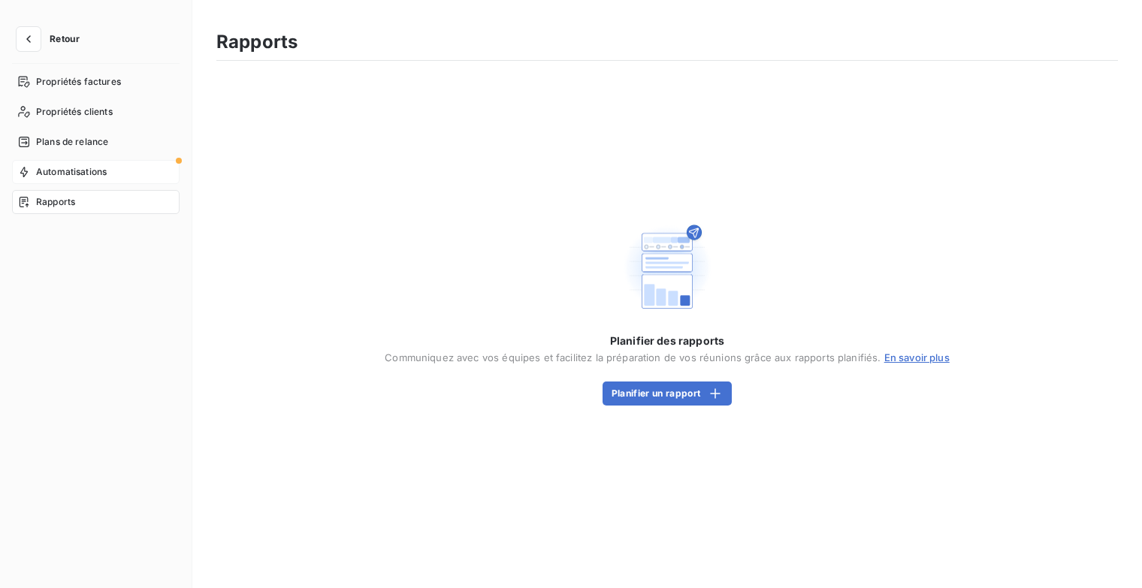
click at [102, 175] on span "Automatisations" at bounding box center [71, 172] width 71 height 14
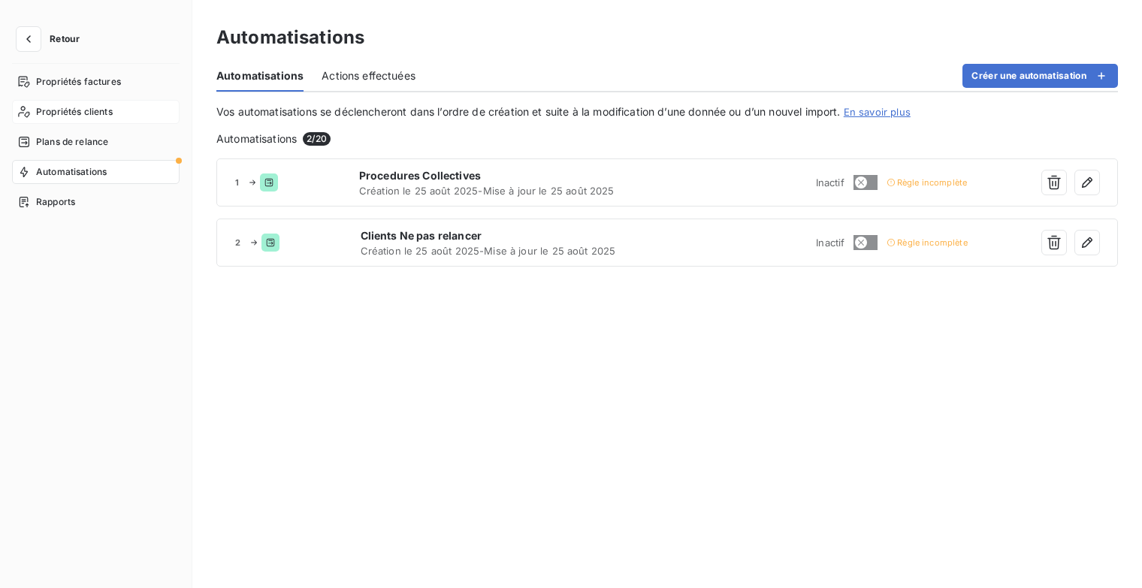
click at [78, 109] on span "Propriétés clients" at bounding box center [74, 112] width 77 height 14
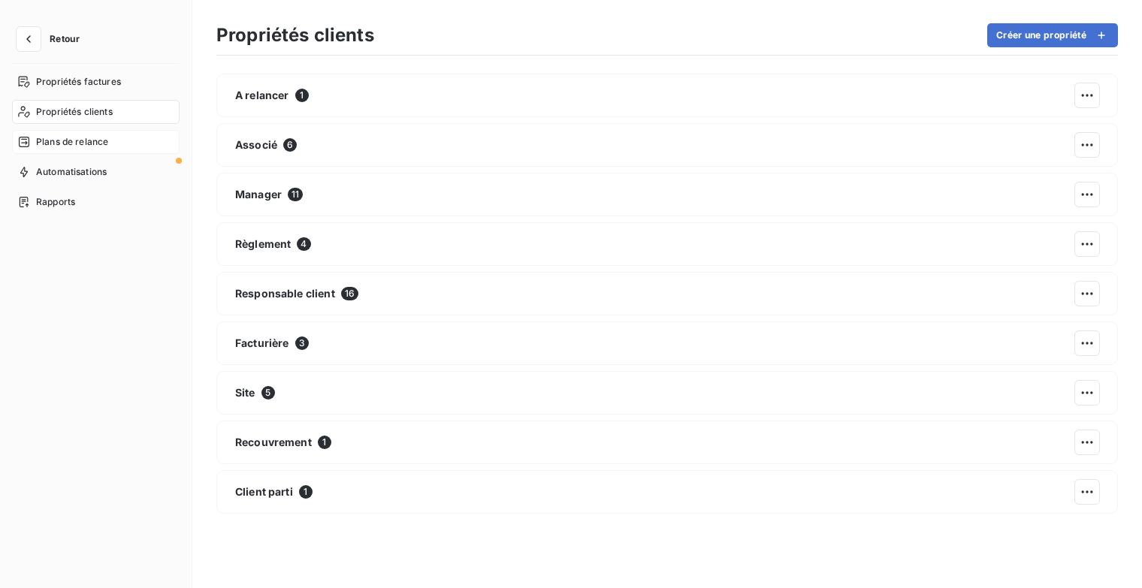
click at [87, 142] on span "Plans de relance" at bounding box center [72, 142] width 72 height 14
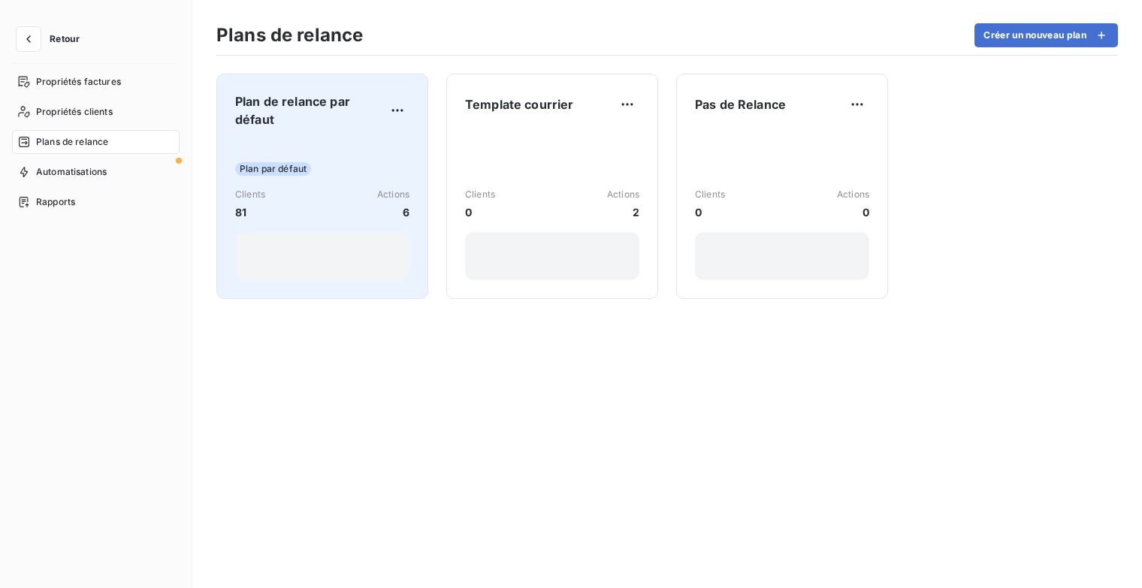
click at [352, 128] on div "Plan de relance par défaut Plan par défaut Clients 81 Actions 6" at bounding box center [322, 186] width 174 height 188
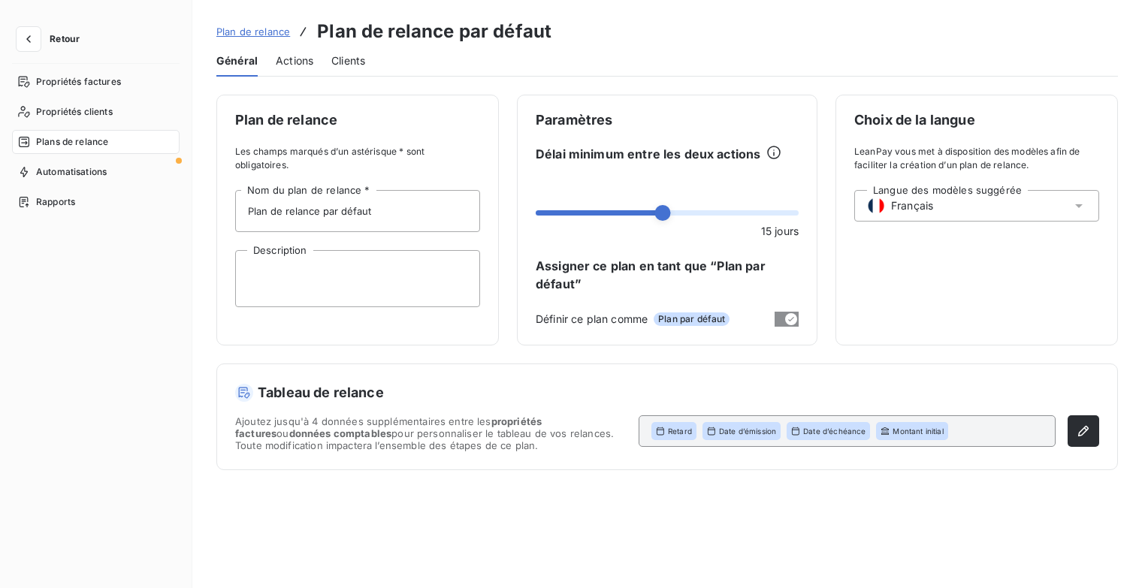
click at [293, 63] on span "Actions" at bounding box center [295, 60] width 38 height 15
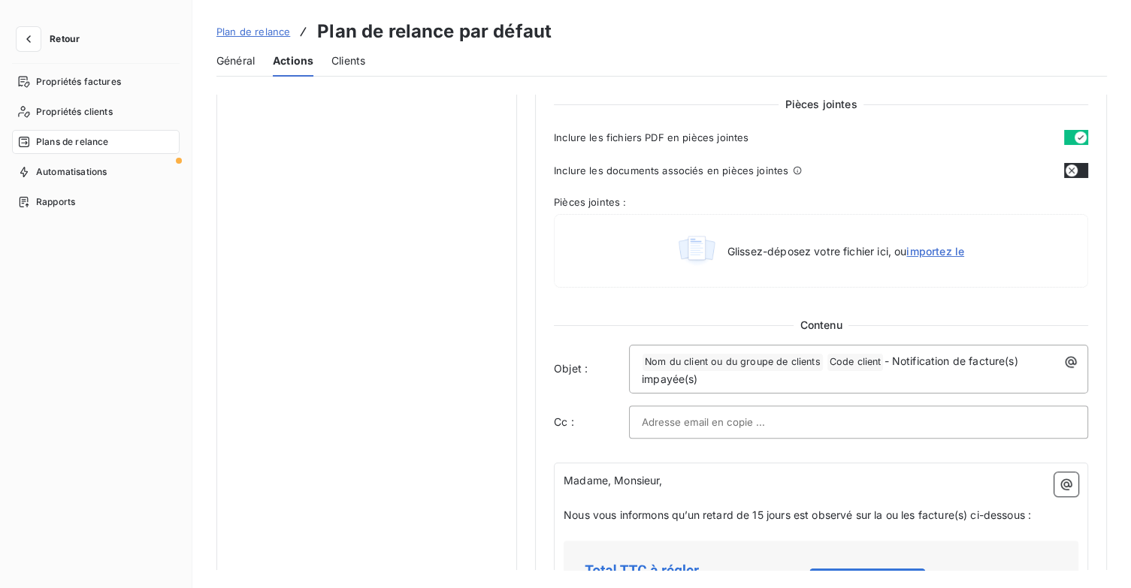
scroll to position [676, 0]
click at [638, 365] on div "﻿ Nom du client ou du groupe de clients ﻿ Code client ﻿ - Notification de factu…" at bounding box center [858, 368] width 449 height 38
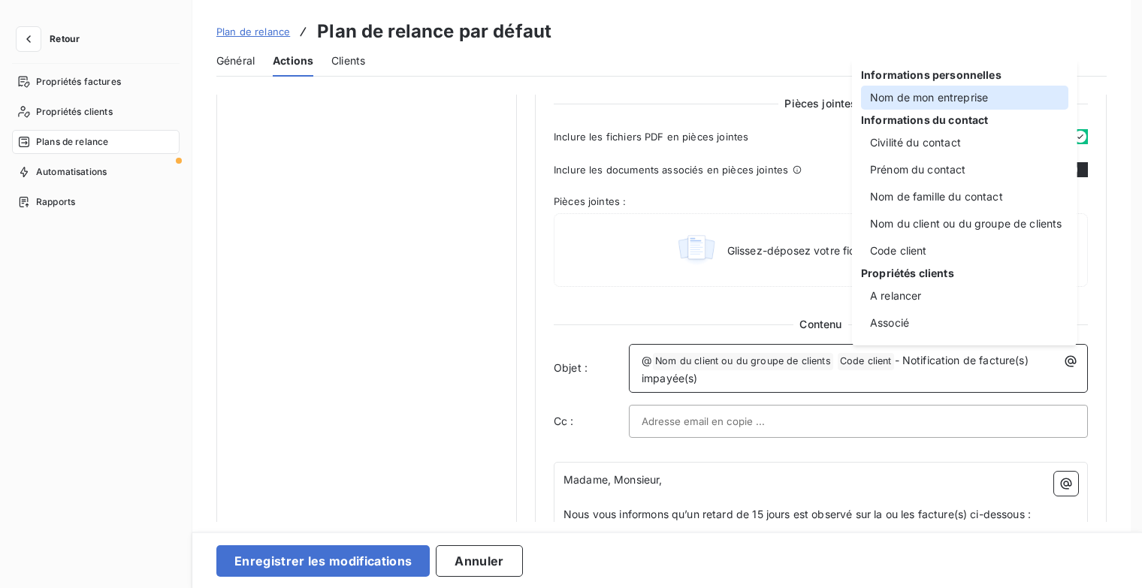
click at [929, 100] on div "Nom de mon entreprise" at bounding box center [964, 98] width 207 height 24
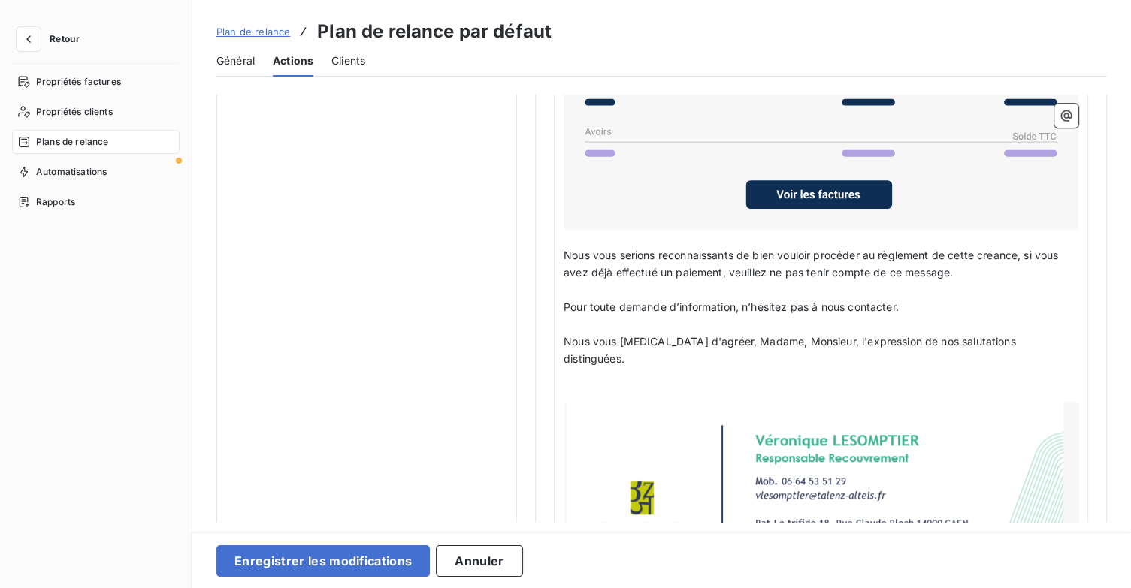
scroll to position [1277, 0]
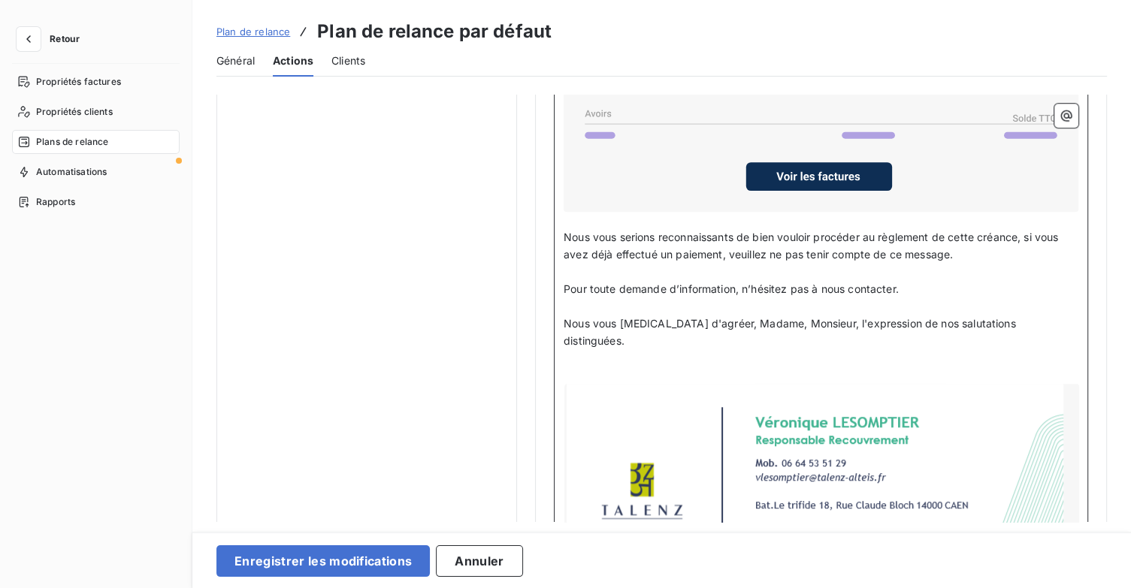
click at [609, 367] on p "﻿" at bounding box center [821, 375] width 515 height 17
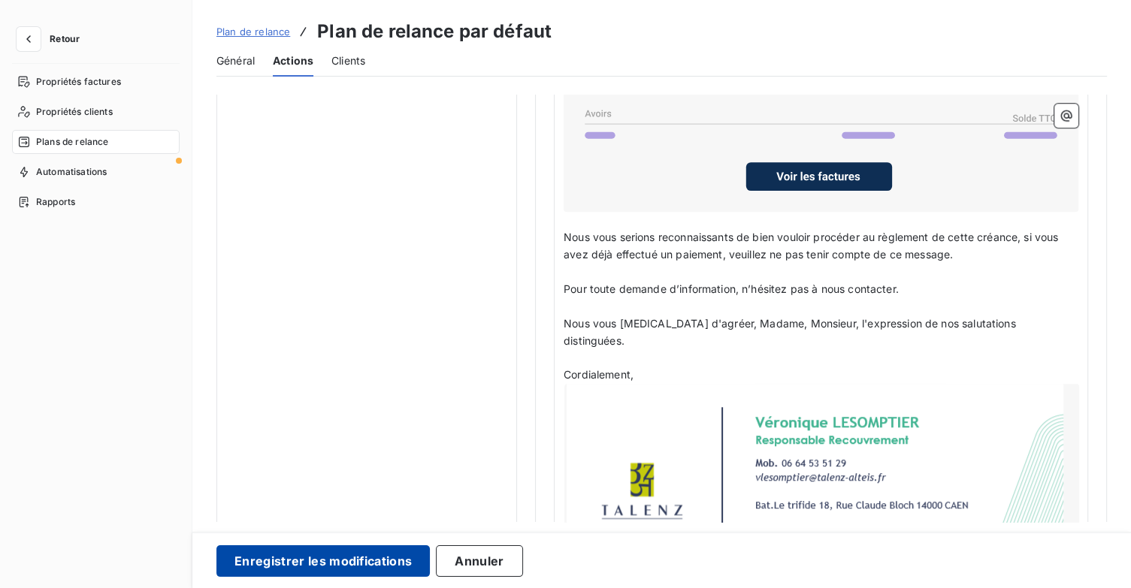
click at [373, 561] on button "Enregistrer les modifications" at bounding box center [322, 562] width 213 height 32
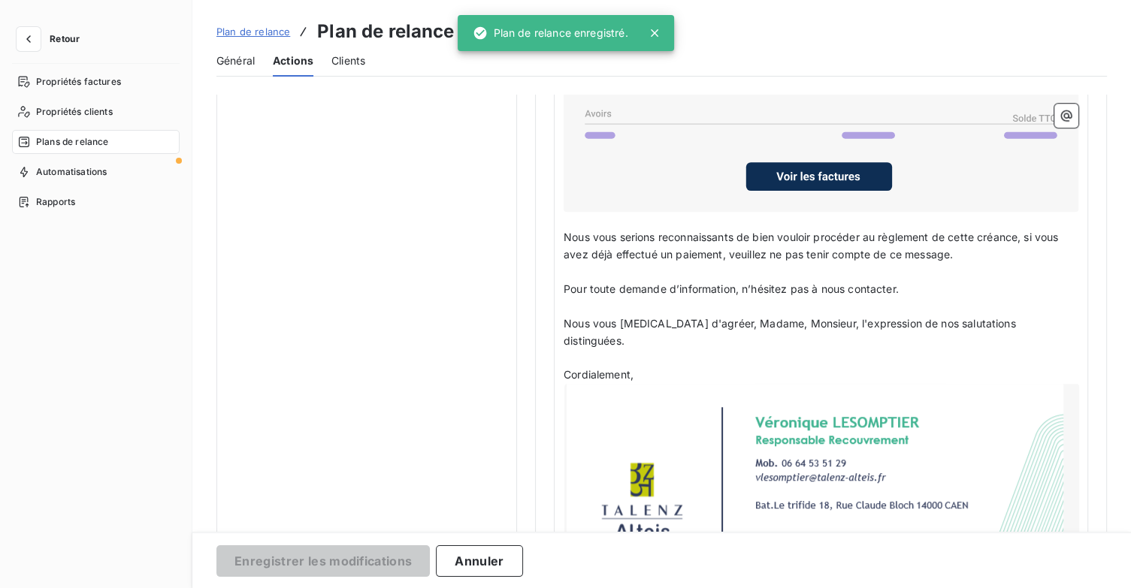
scroll to position [86, 0]
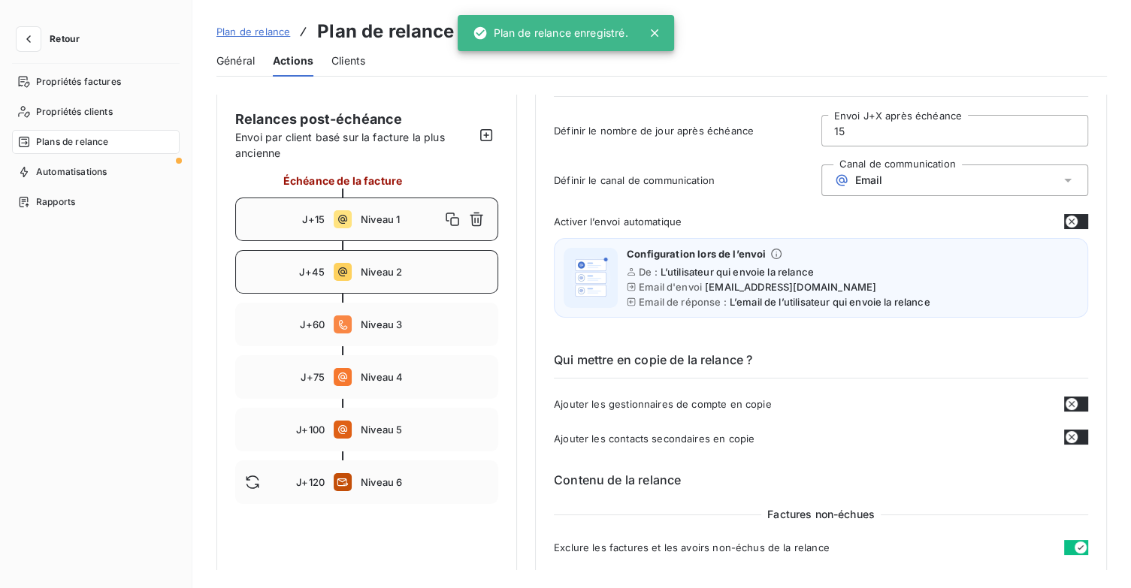
click at [394, 271] on span "Niveau 2" at bounding box center [425, 272] width 128 height 12
type input "45"
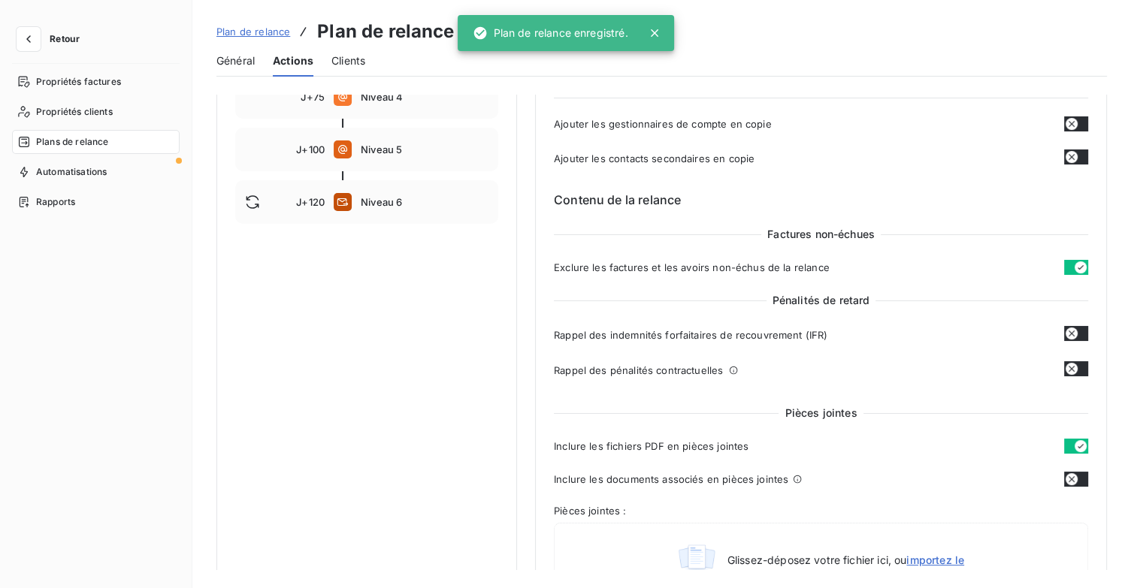
scroll to position [537, 0]
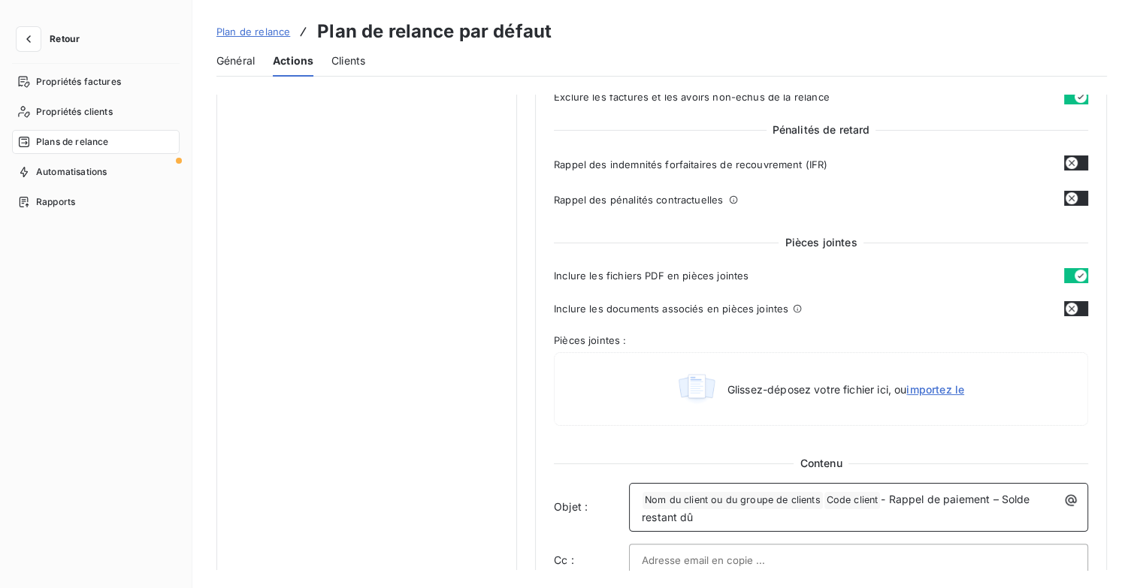
click at [637, 499] on div "﻿ Nom du client ou du groupe de clients ﻿ ﻿ Code client ﻿ - Rappel de paiement …" at bounding box center [858, 507] width 449 height 38
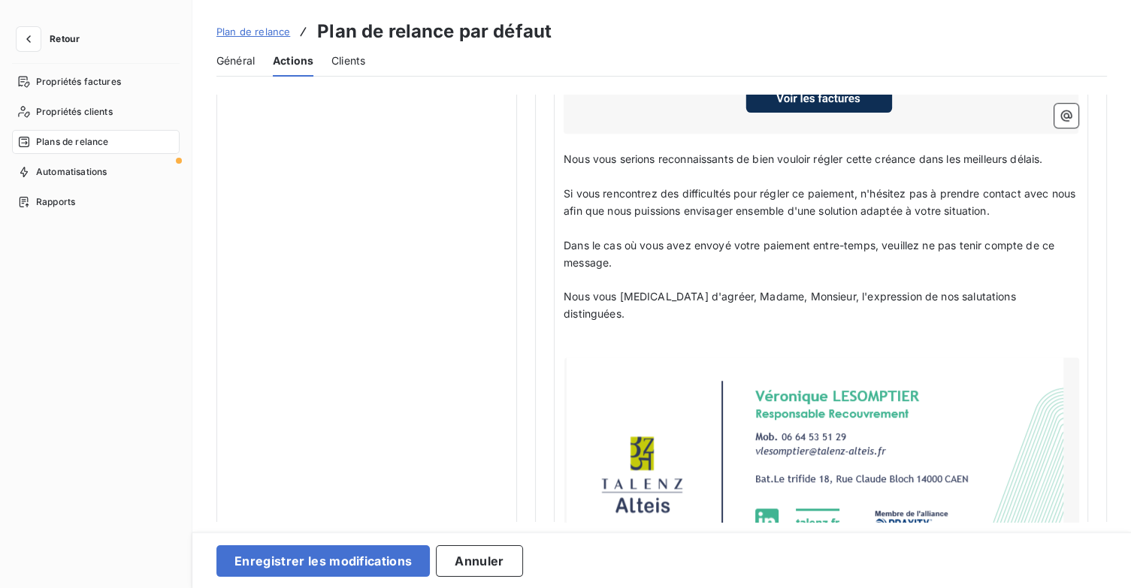
scroll to position [1364, 0]
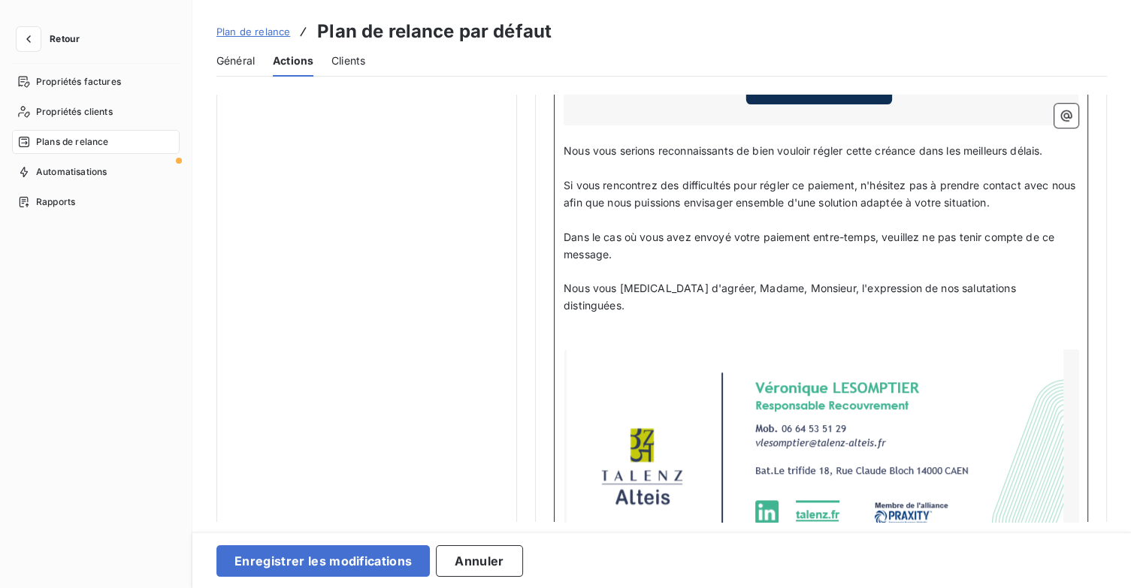
click at [636, 332] on p "﻿" at bounding box center [821, 340] width 515 height 17
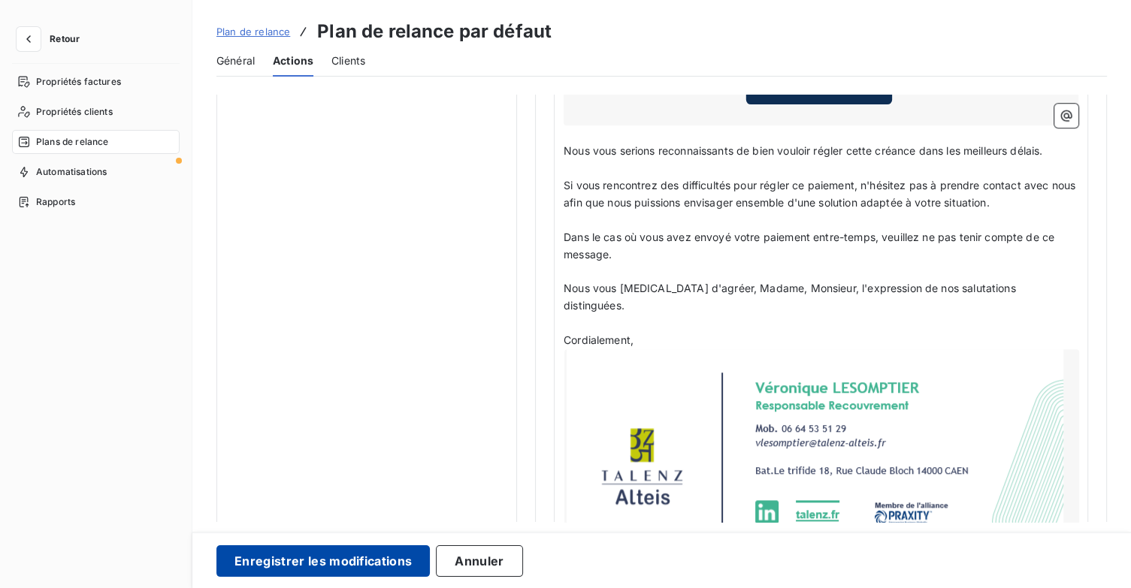
click at [404, 567] on button "Enregistrer les modifications" at bounding box center [322, 562] width 213 height 32
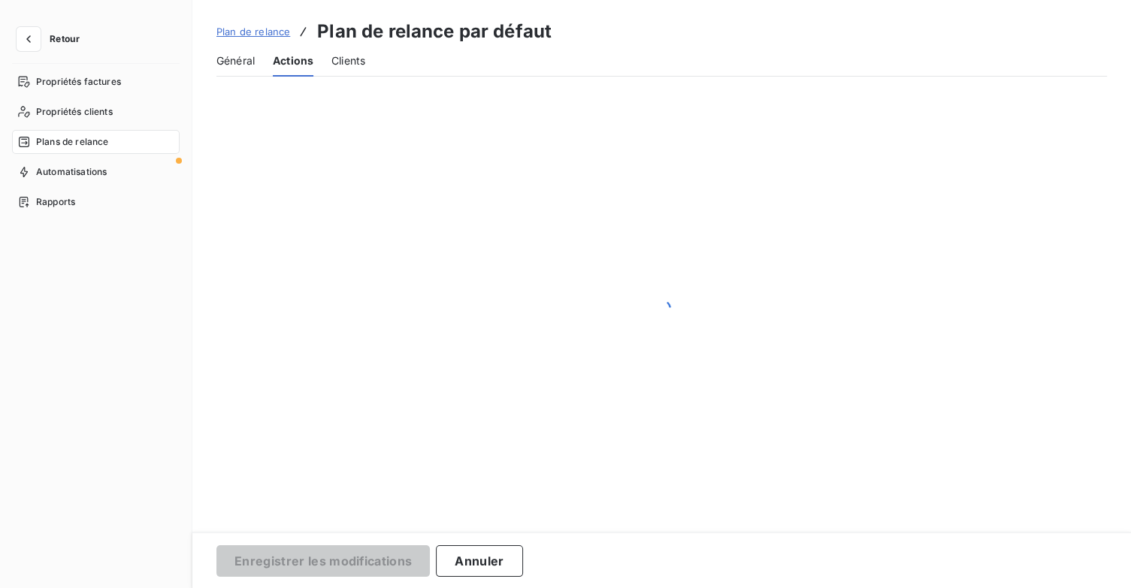
scroll to position [86, 0]
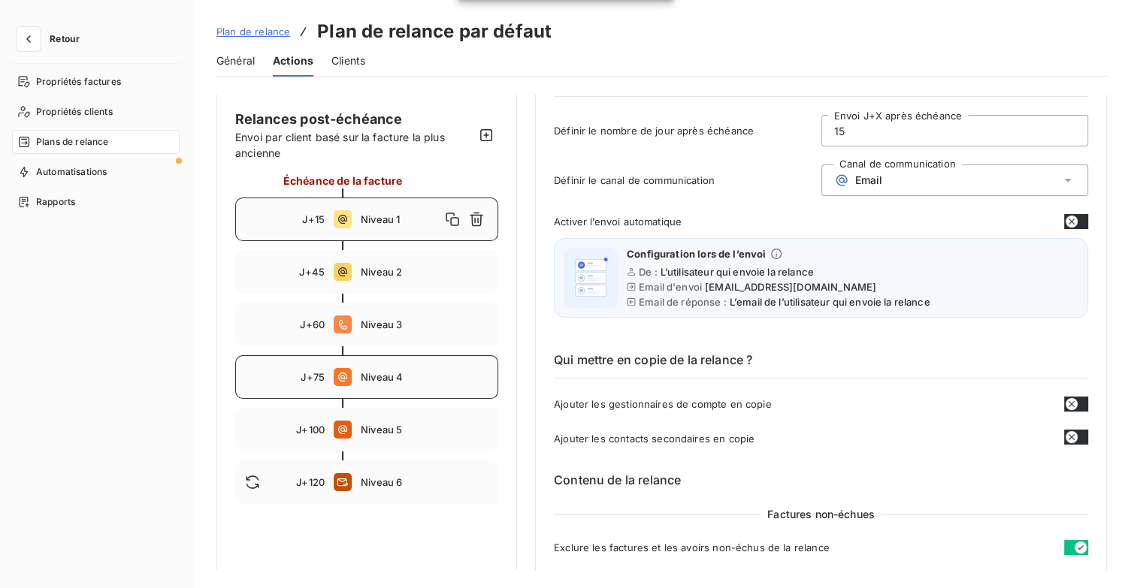
click at [409, 386] on div "J+75 Niveau 4" at bounding box center [366, 377] width 263 height 44
type input "75"
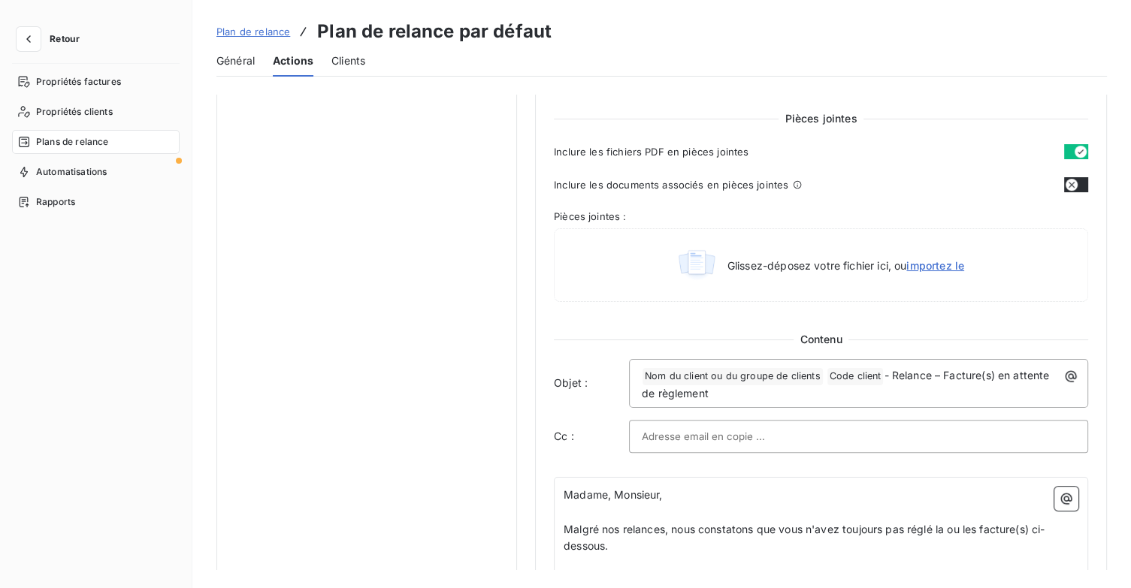
scroll to position [688, 0]
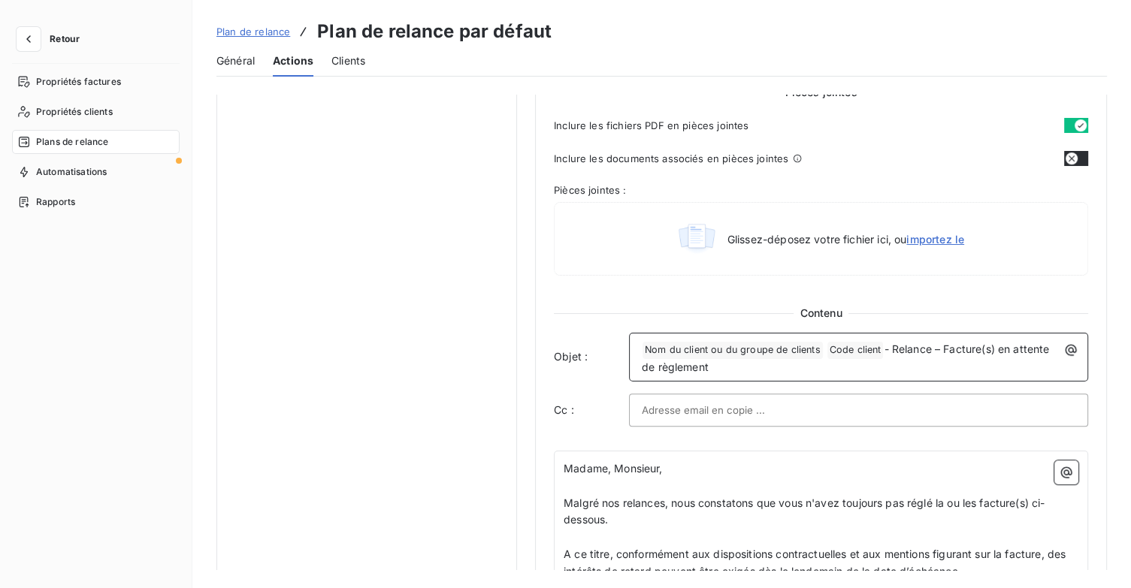
click at [645, 346] on span "Nom du client ou du groupe de clients ﻿" at bounding box center [732, 350] width 180 height 17
click at [636, 350] on div "﻿ Nom du client ou du groupe de clients ﻿ Code client ﻿ - Relance – Facture(s) …" at bounding box center [858, 357] width 449 height 38
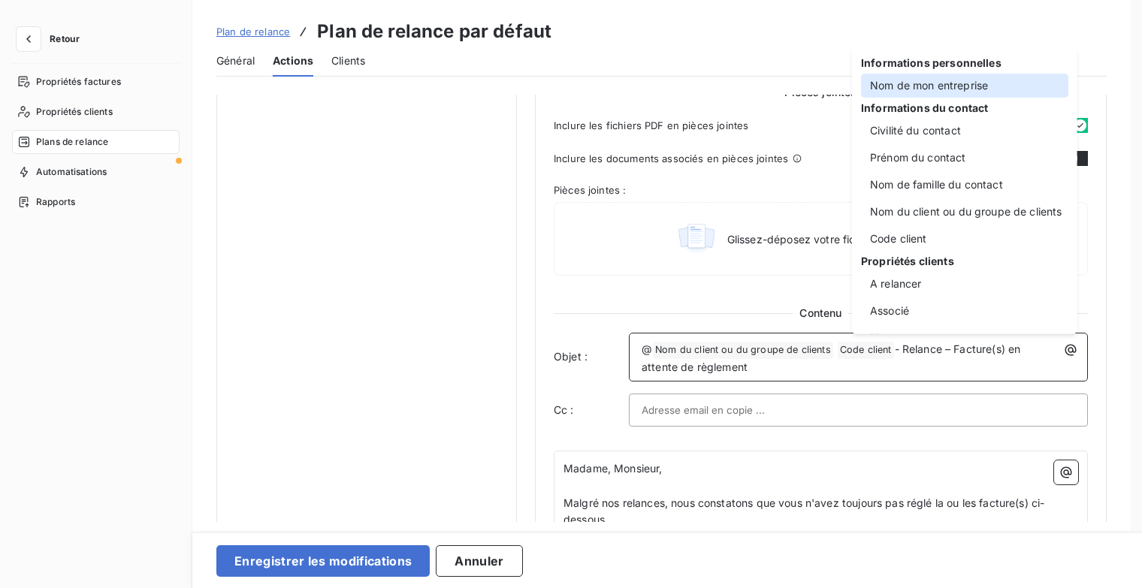
click at [984, 88] on div "Nom de mon entreprise" at bounding box center [964, 86] width 207 height 24
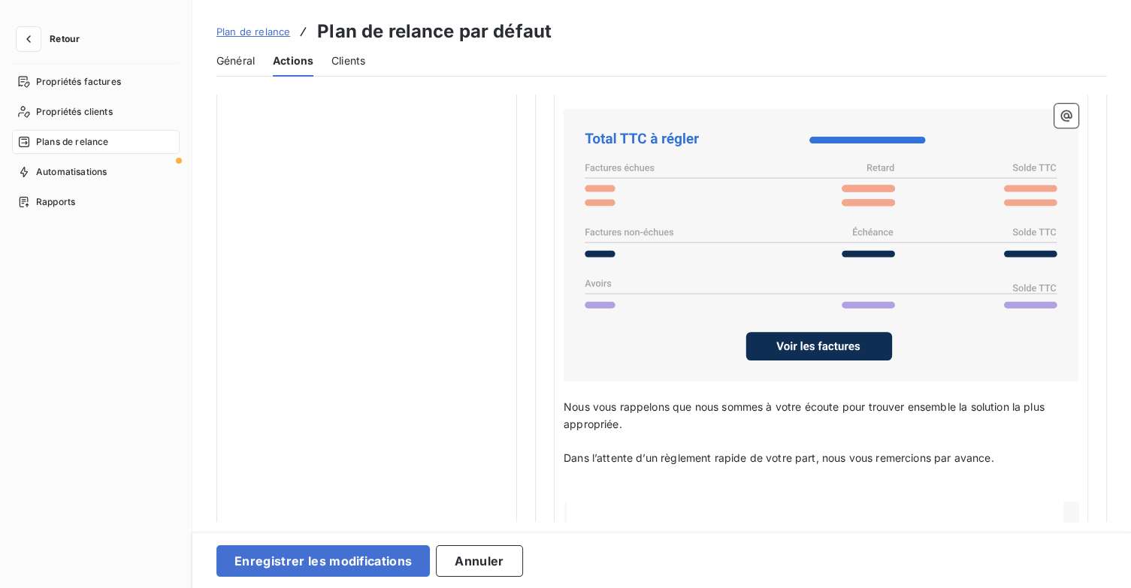
scroll to position [1428, 0]
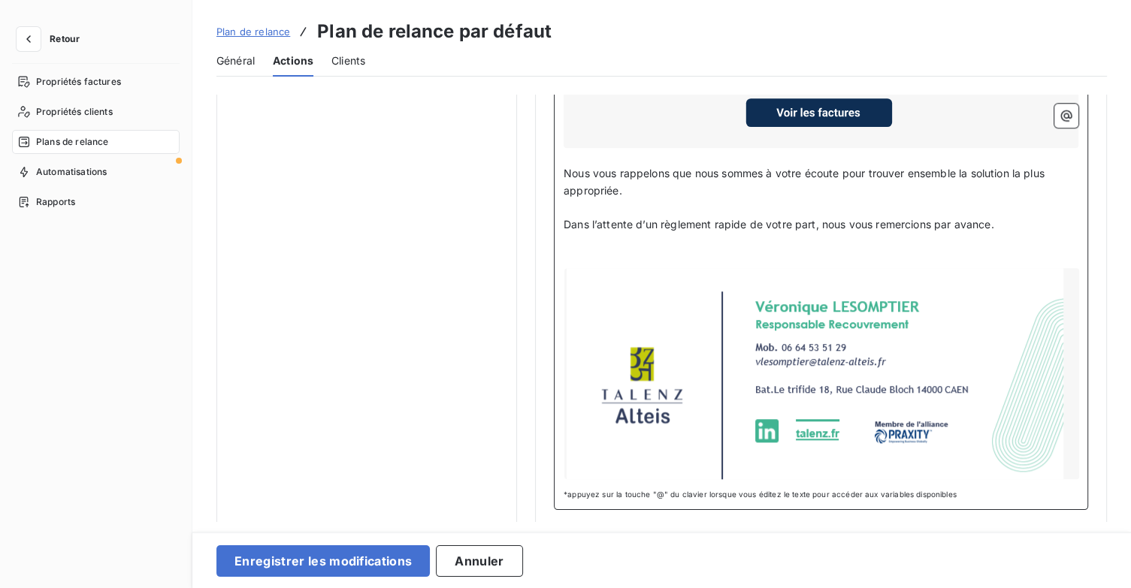
click at [607, 255] on p "﻿" at bounding box center [821, 259] width 515 height 17
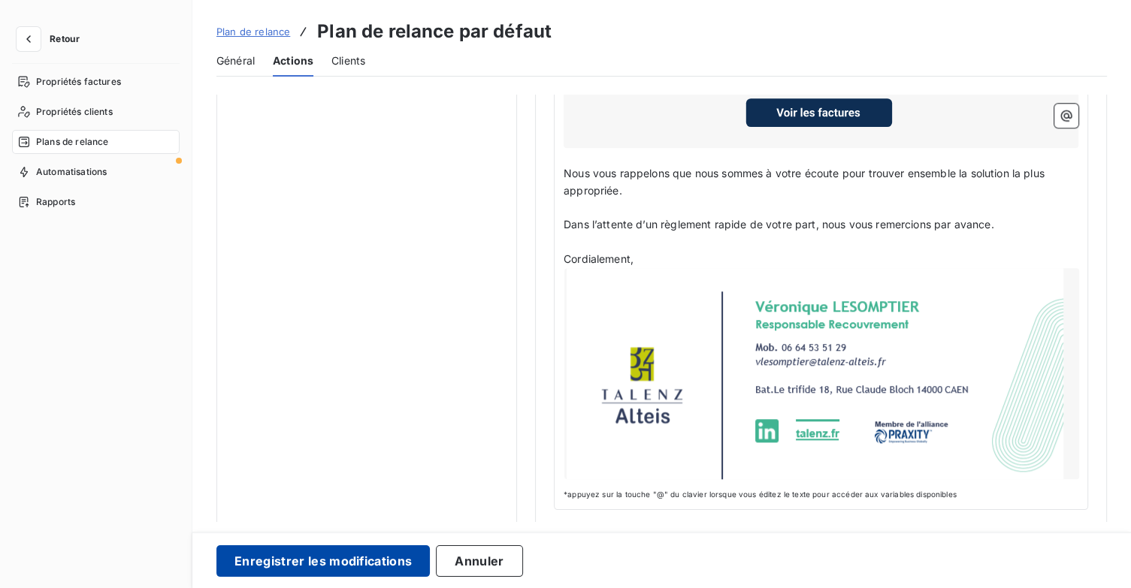
click at [397, 557] on button "Enregistrer les modifications" at bounding box center [322, 562] width 213 height 32
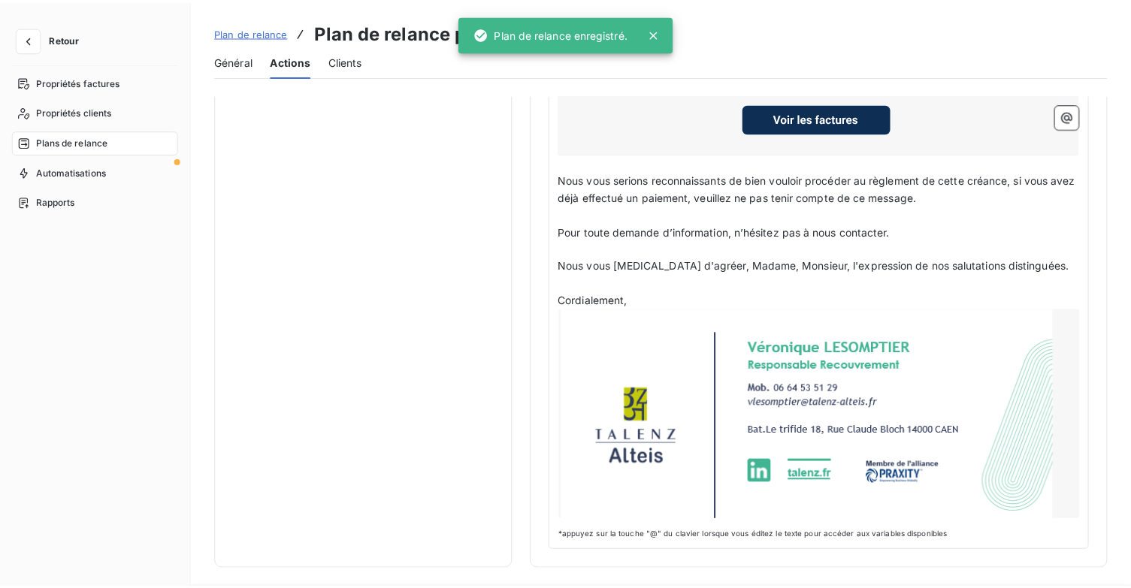
scroll to position [86, 0]
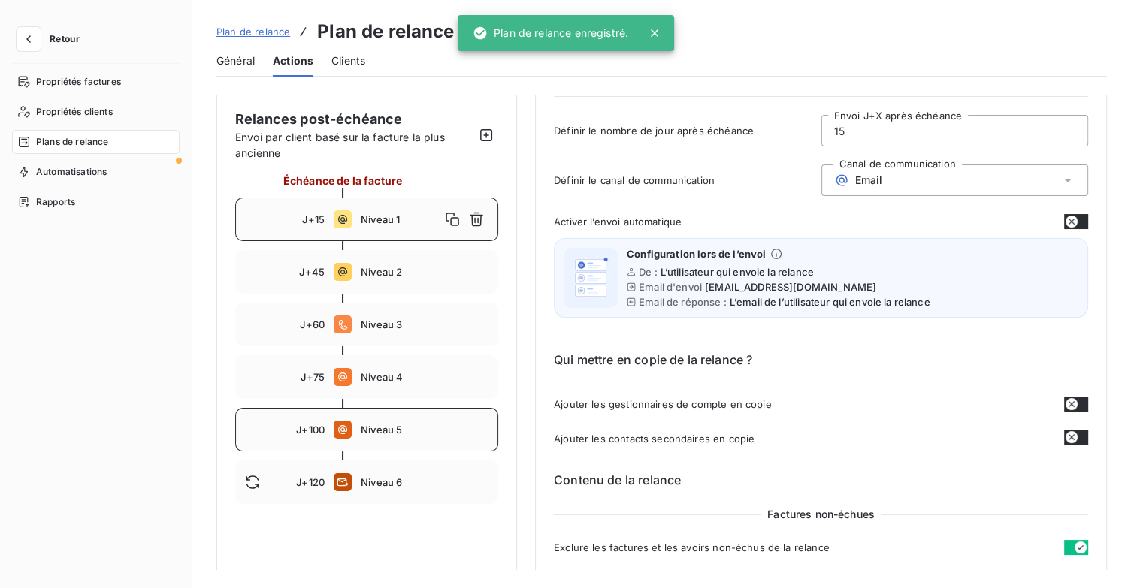
click at [400, 433] on span "Niveau 5" at bounding box center [425, 430] width 128 height 12
type input "100"
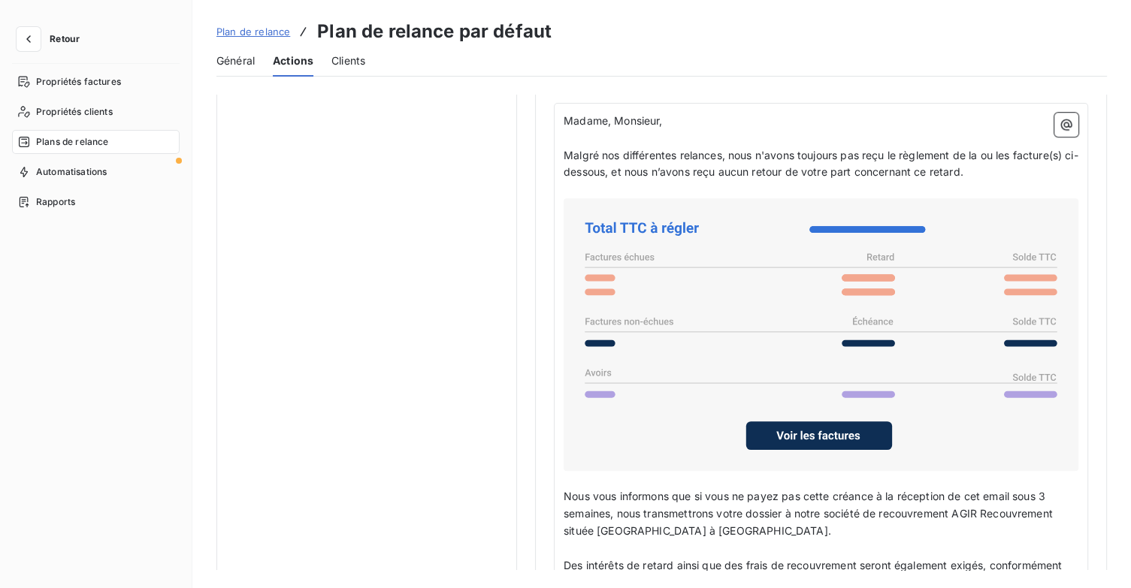
scroll to position [1138, 0]
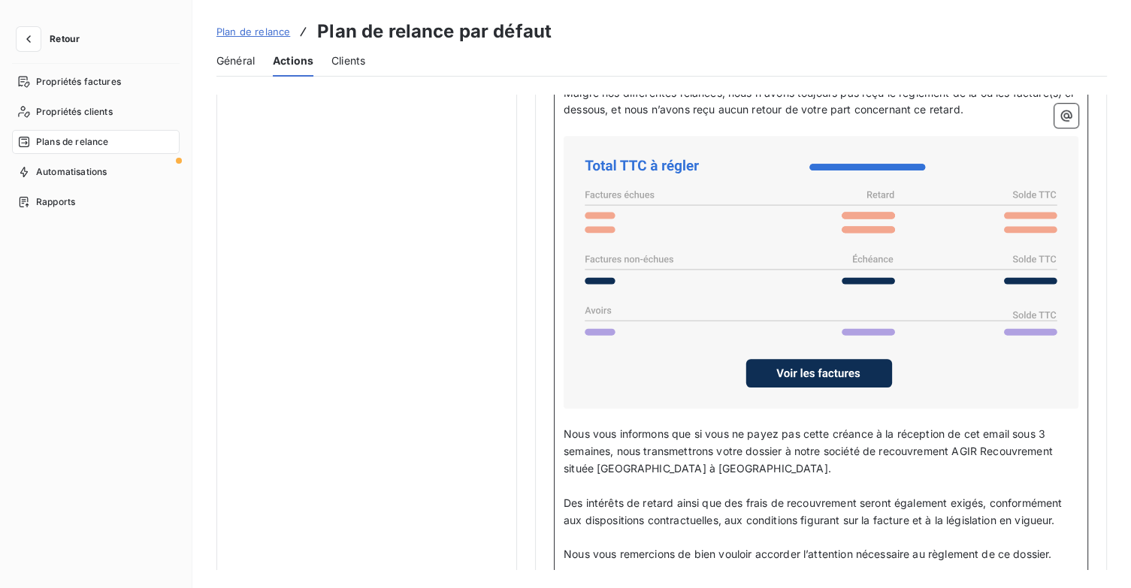
click at [1047, 428] on span "Nous vous informons que si vous ne payez pas cette créance à la réception de ce…" at bounding box center [810, 451] width 492 height 47
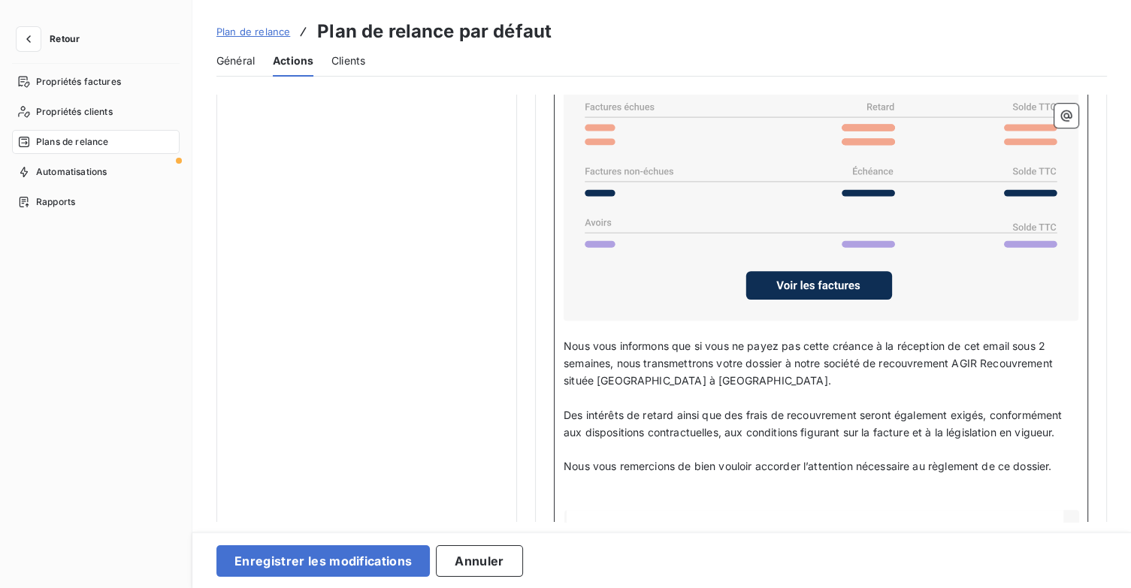
scroll to position [1364, 0]
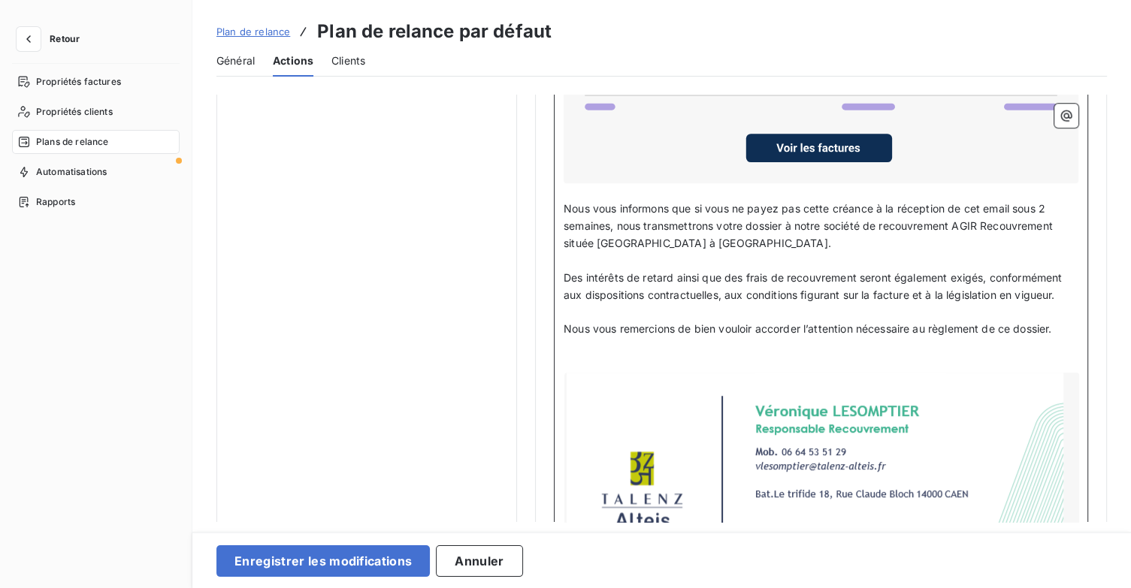
click at [615, 358] on p "﻿" at bounding box center [821, 363] width 515 height 17
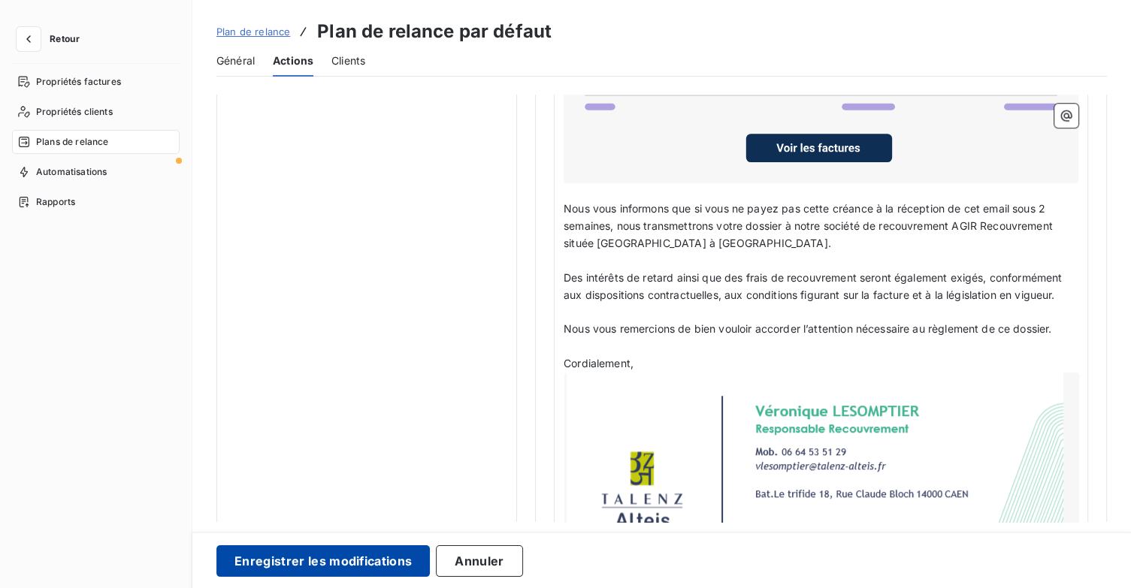
click at [401, 553] on button "Enregistrer les modifications" at bounding box center [322, 562] width 213 height 32
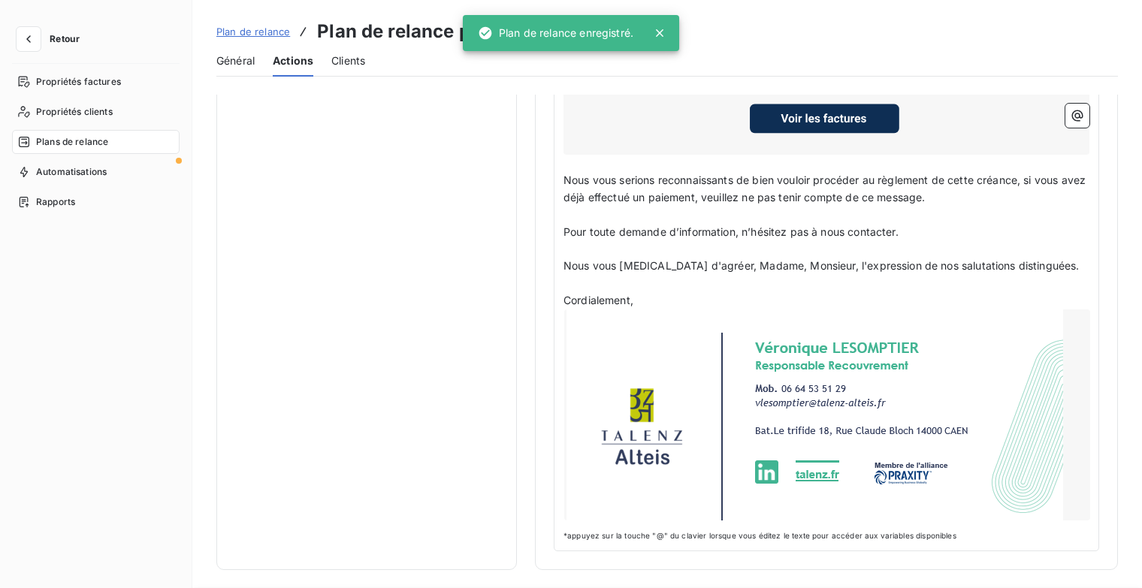
scroll to position [86, 0]
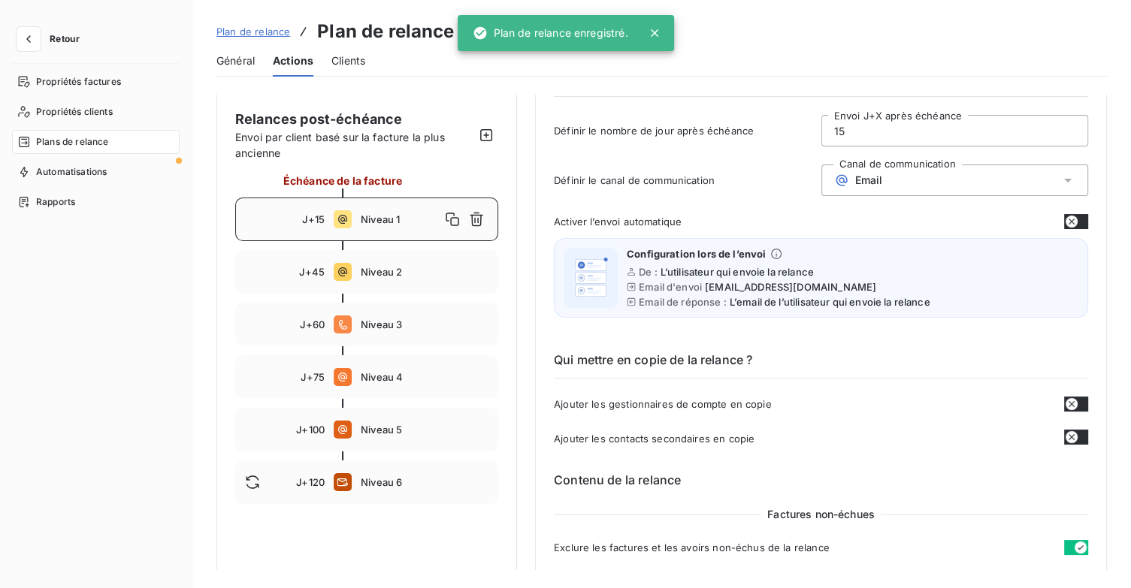
click at [63, 41] on span "Retour" at bounding box center [65, 39] width 30 height 9
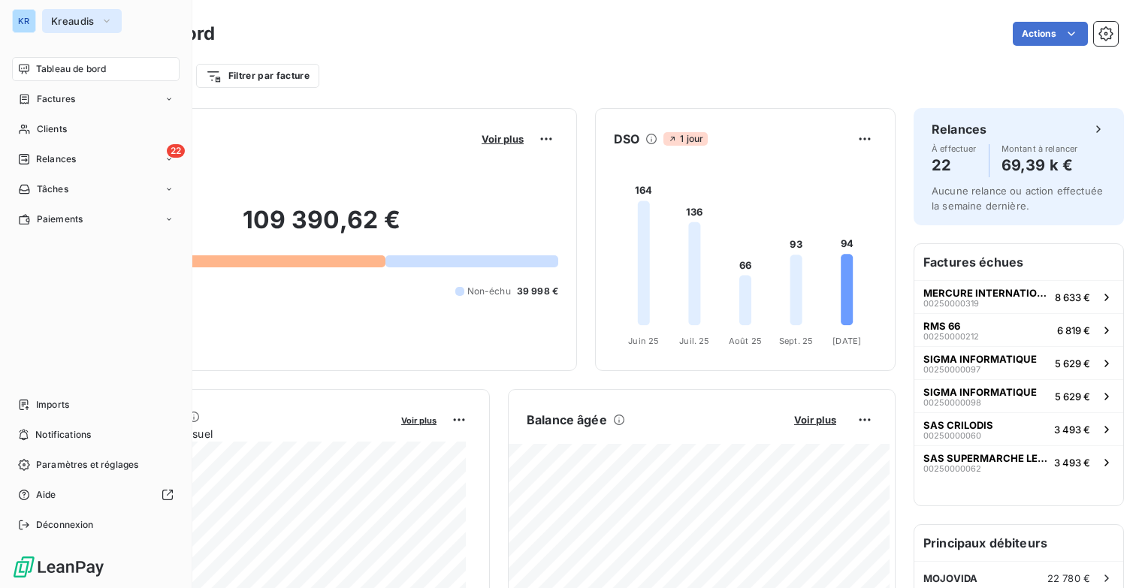
click at [104, 20] on icon "button" at bounding box center [107, 21] width 12 height 15
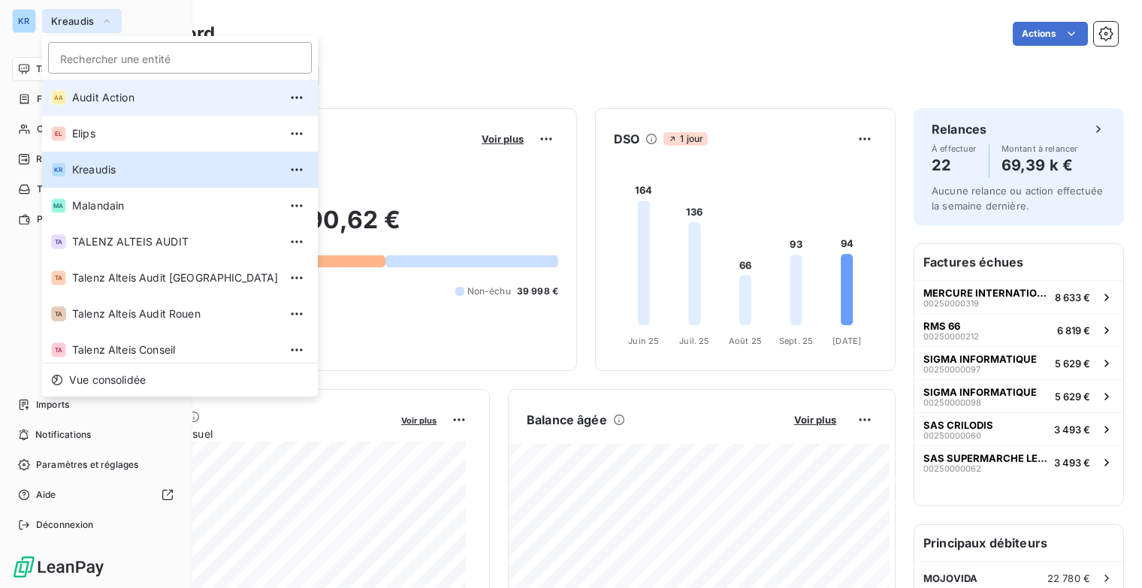
click at [162, 98] on span "Audit Action" at bounding box center [175, 97] width 207 height 15
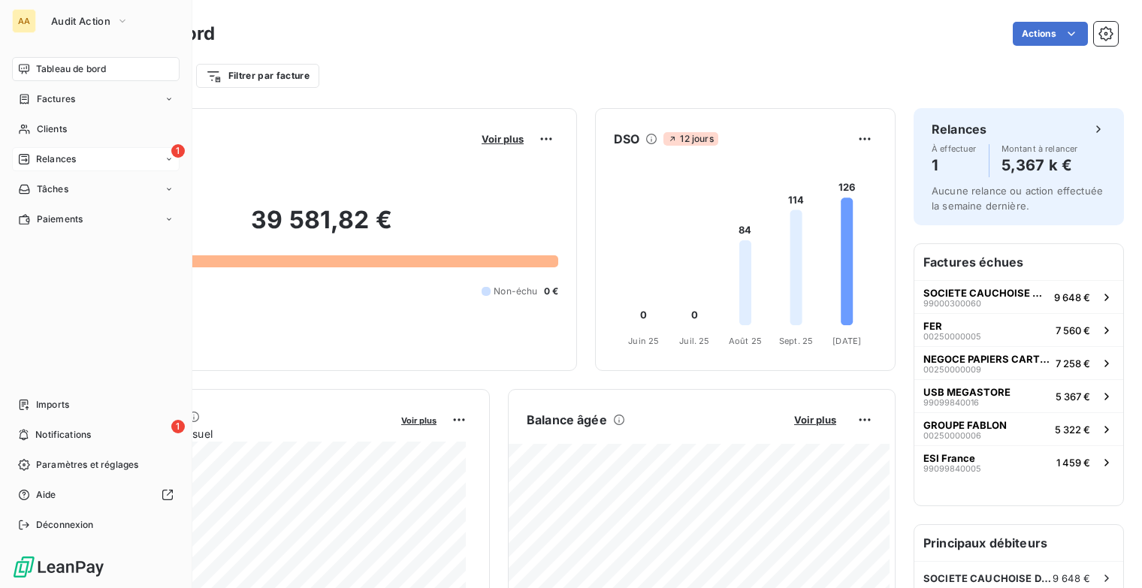
click at [99, 160] on div "1 Relances" at bounding box center [96, 159] width 168 height 24
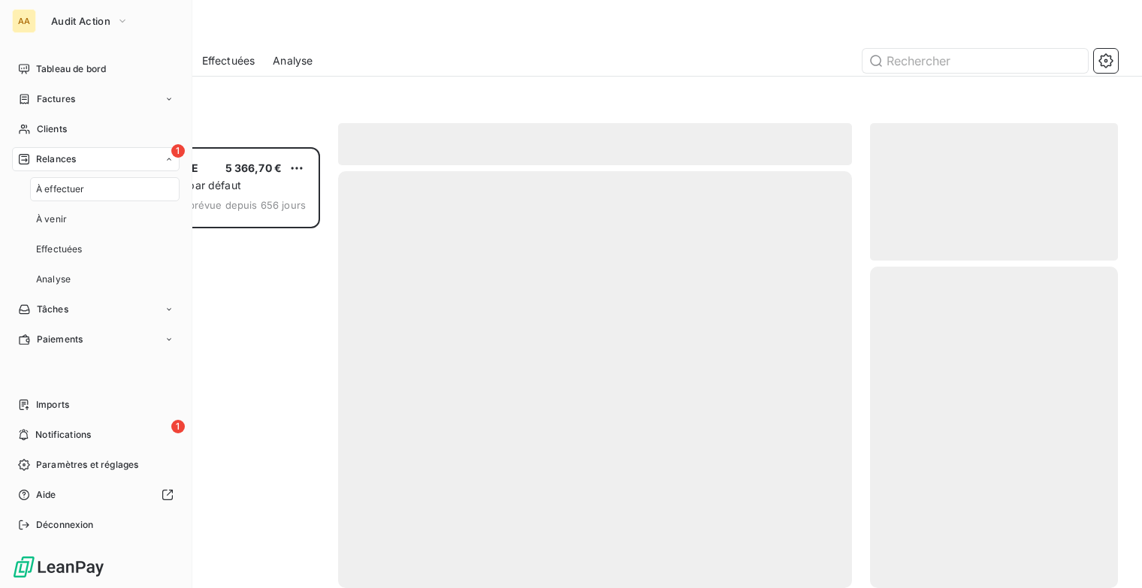
scroll to position [430, 236]
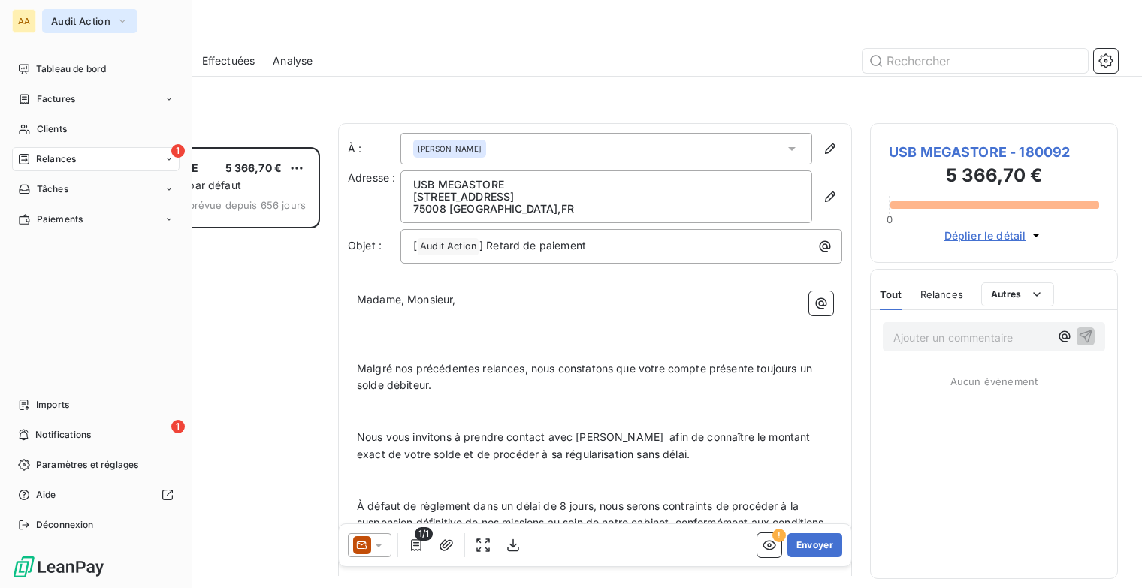
click at [119, 23] on icon "button" at bounding box center [122, 21] width 12 height 15
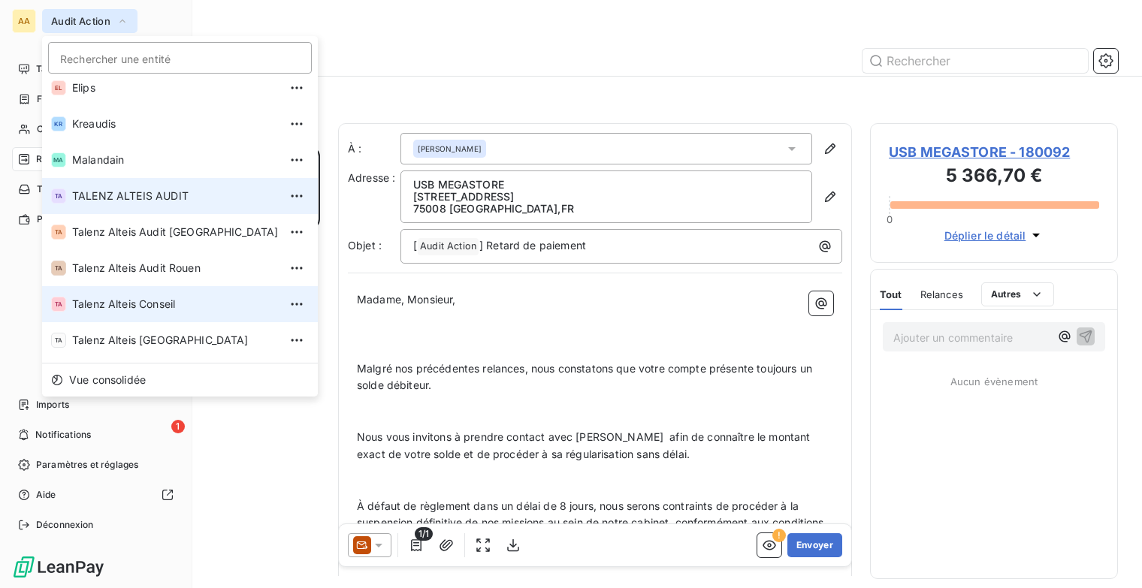
scroll to position [113, 0]
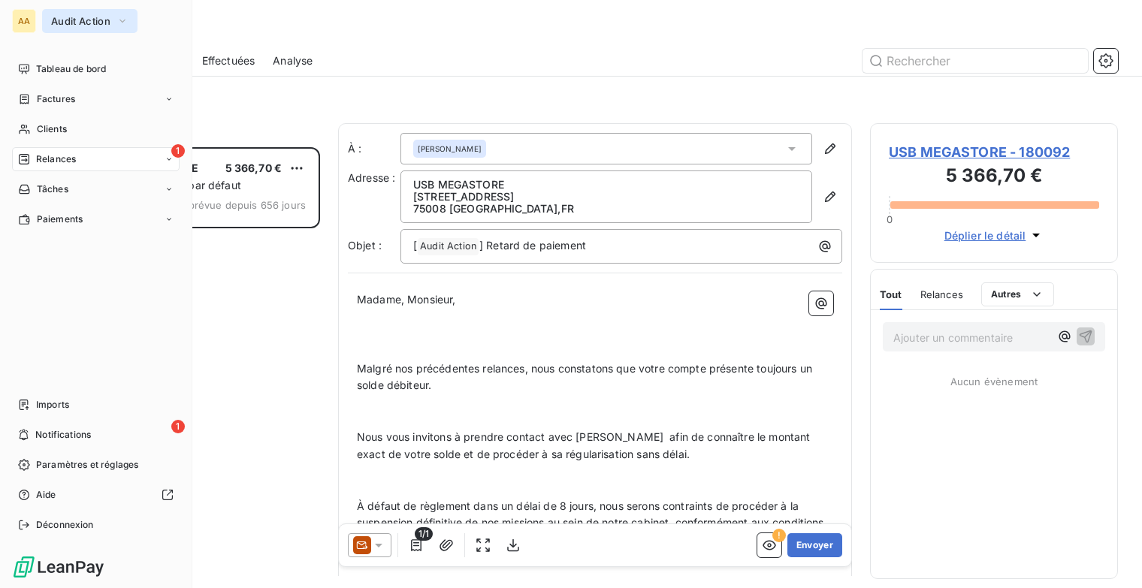
click at [126, 26] on icon "button" at bounding box center [122, 21] width 12 height 15
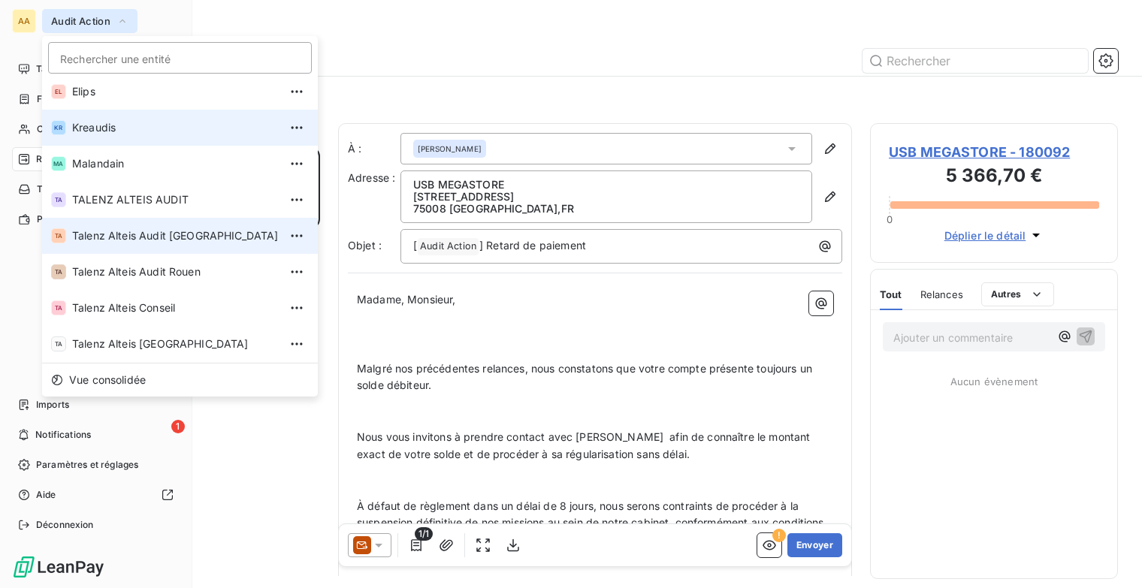
scroll to position [0, 0]
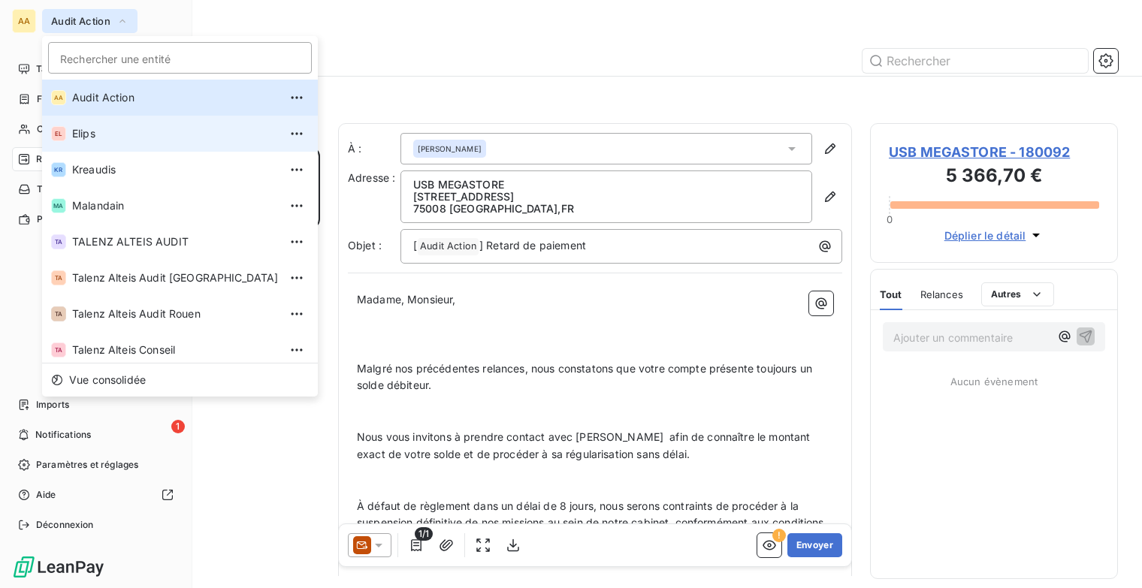
click at [93, 134] on span "Elips" at bounding box center [175, 133] width 207 height 15
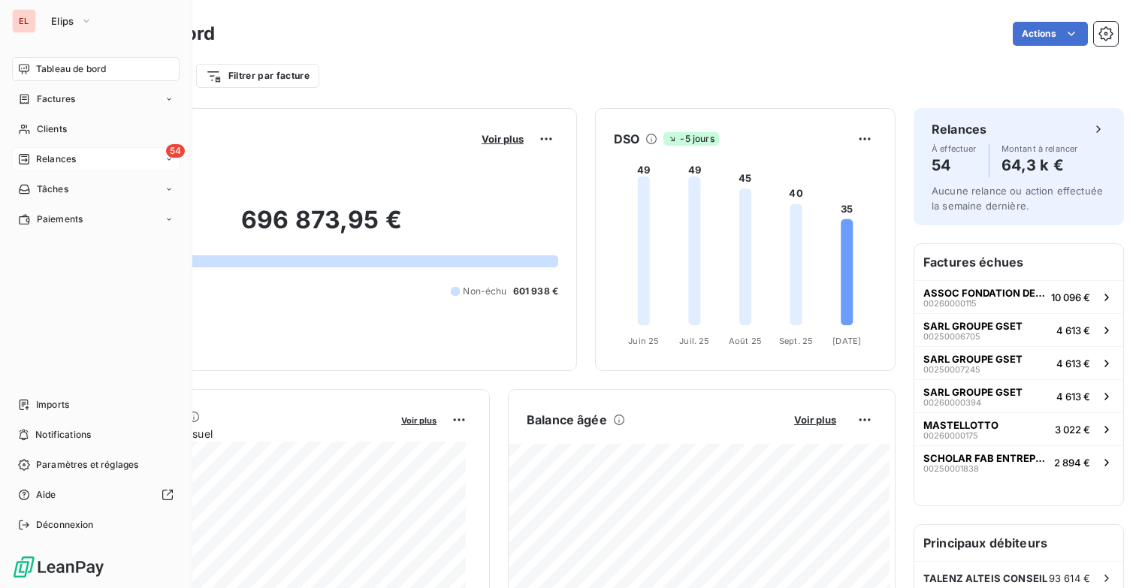
click at [82, 165] on div "54 Relances" at bounding box center [96, 159] width 168 height 24
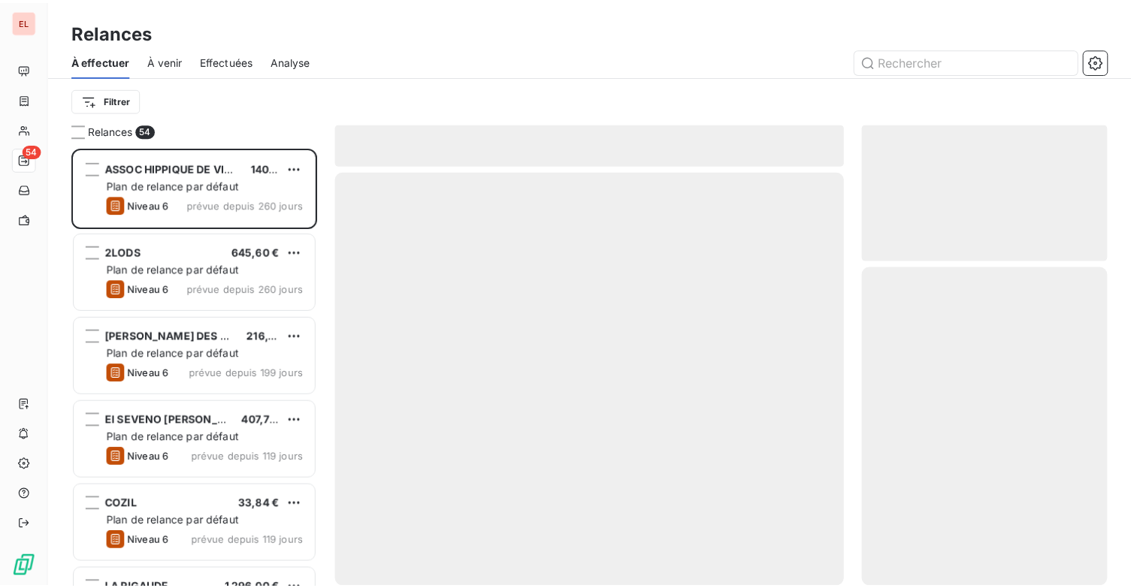
scroll to position [430, 236]
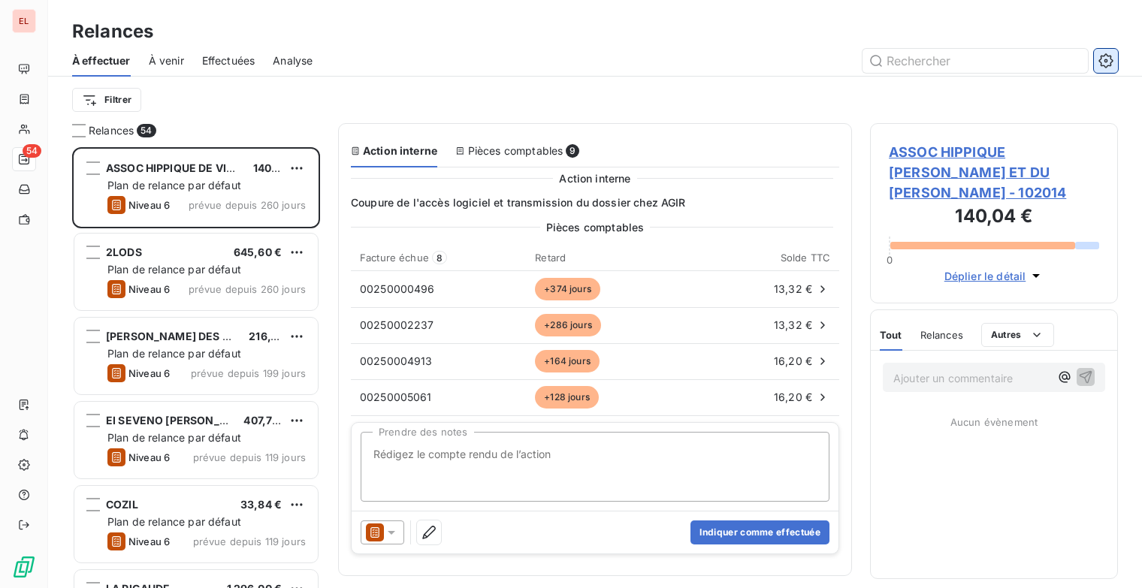
click at [1104, 53] on icon "button" at bounding box center [1106, 60] width 15 height 15
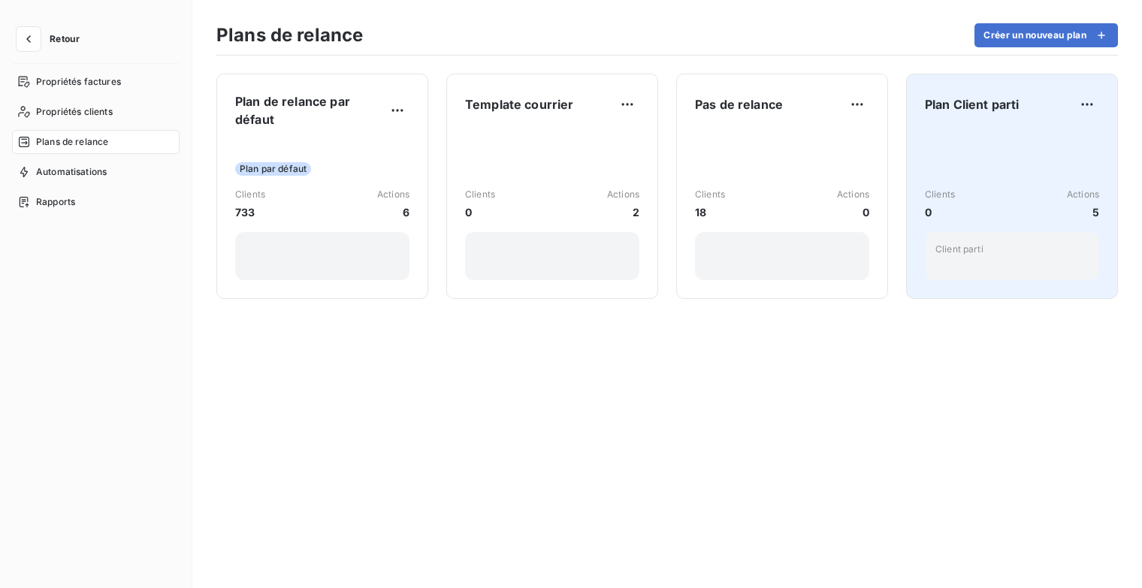
click at [963, 142] on div "Clients 0 Actions 5 Client parti" at bounding box center [1012, 204] width 174 height 152
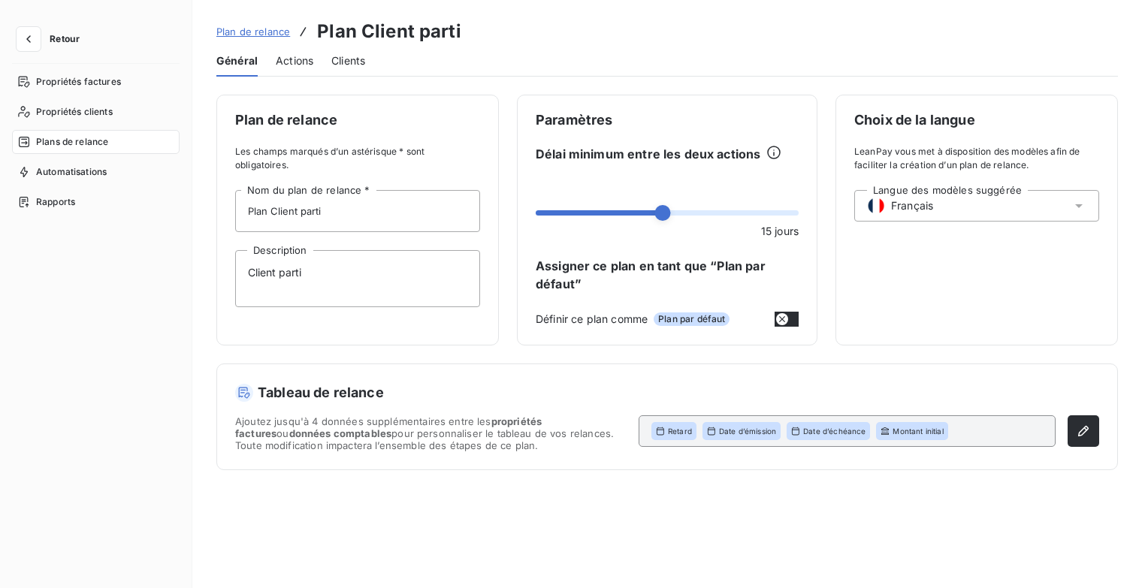
drag, startPoint x: 286, startPoint y: 64, endPoint x: 299, endPoint y: 65, distance: 13.6
click at [289, 64] on span "Actions" at bounding box center [295, 60] width 38 height 15
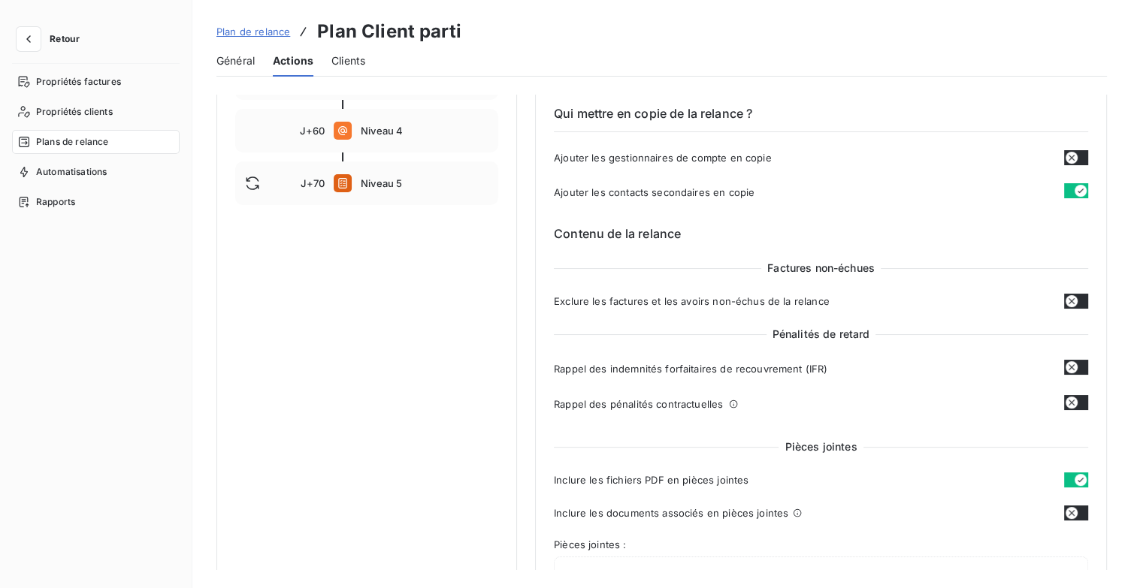
scroll to position [225, 0]
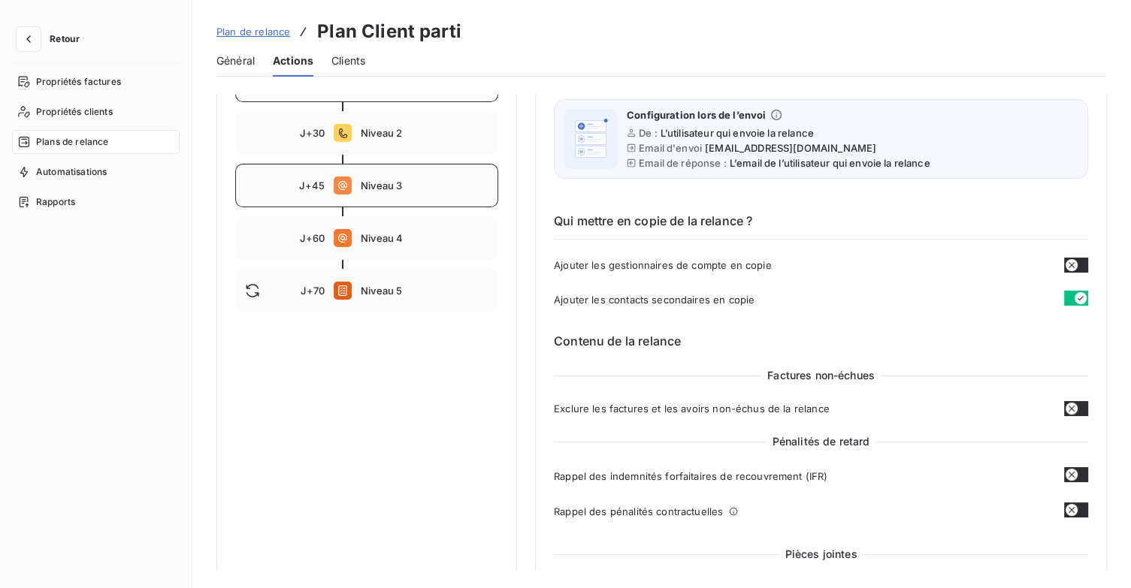
click at [380, 188] on span "Niveau 3" at bounding box center [425, 186] width 128 height 12
type input "45"
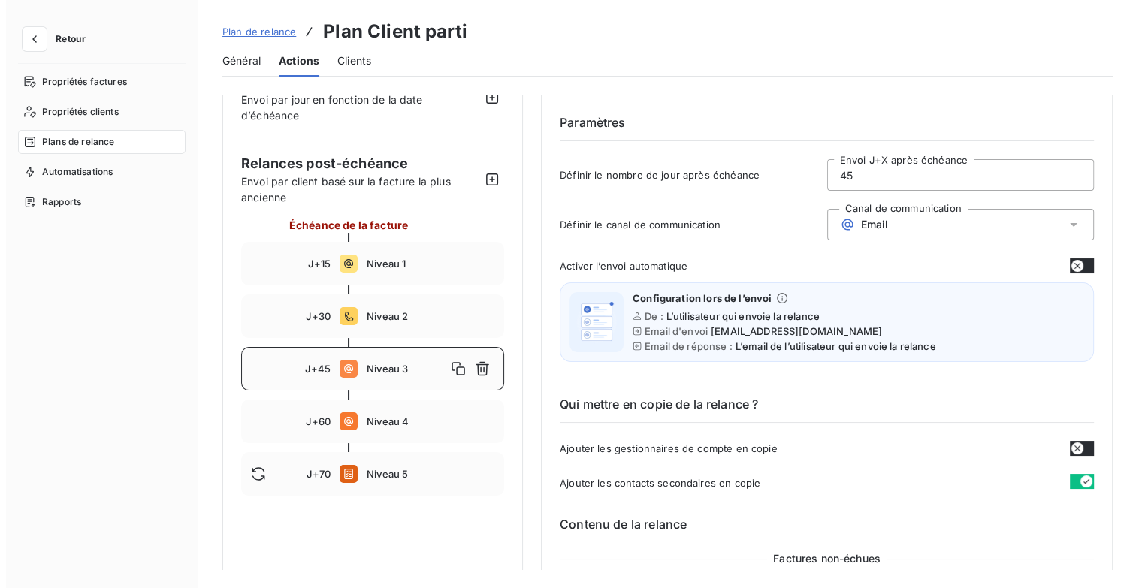
scroll to position [0, 0]
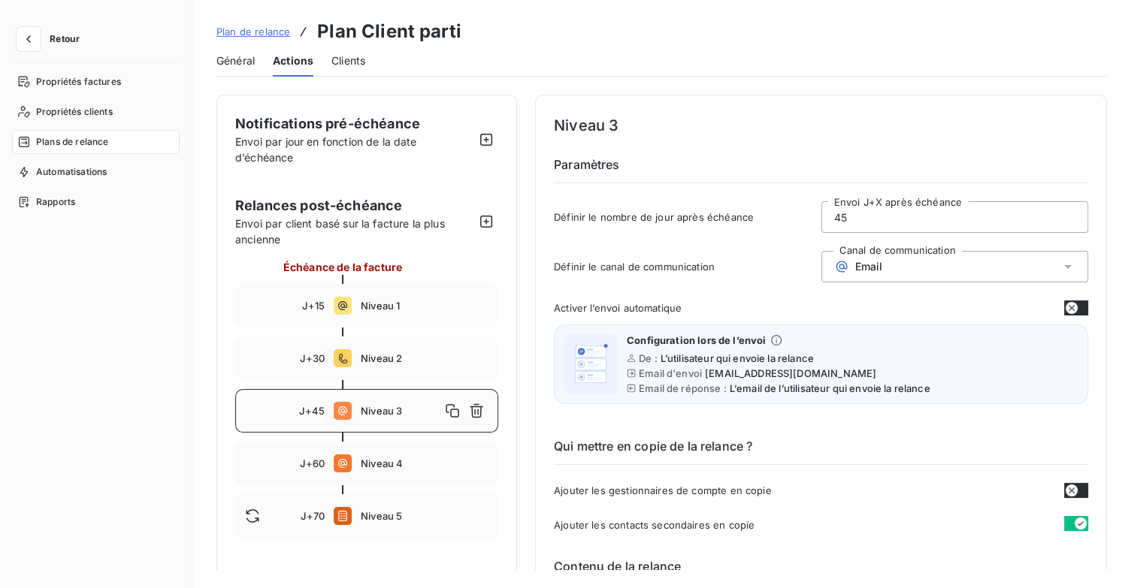
click at [261, 31] on span "Plan de relance" at bounding box center [253, 32] width 74 height 12
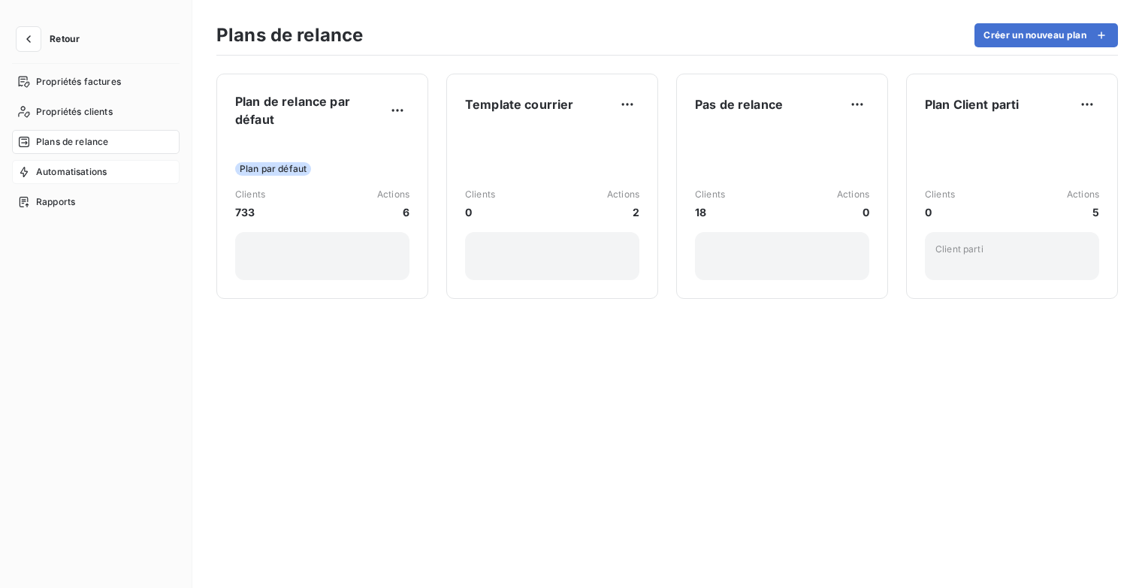
drag, startPoint x: 96, startPoint y: 162, endPoint x: 120, endPoint y: 168, distance: 24.6
click at [96, 162] on div "Automatisations" at bounding box center [96, 172] width 168 height 24
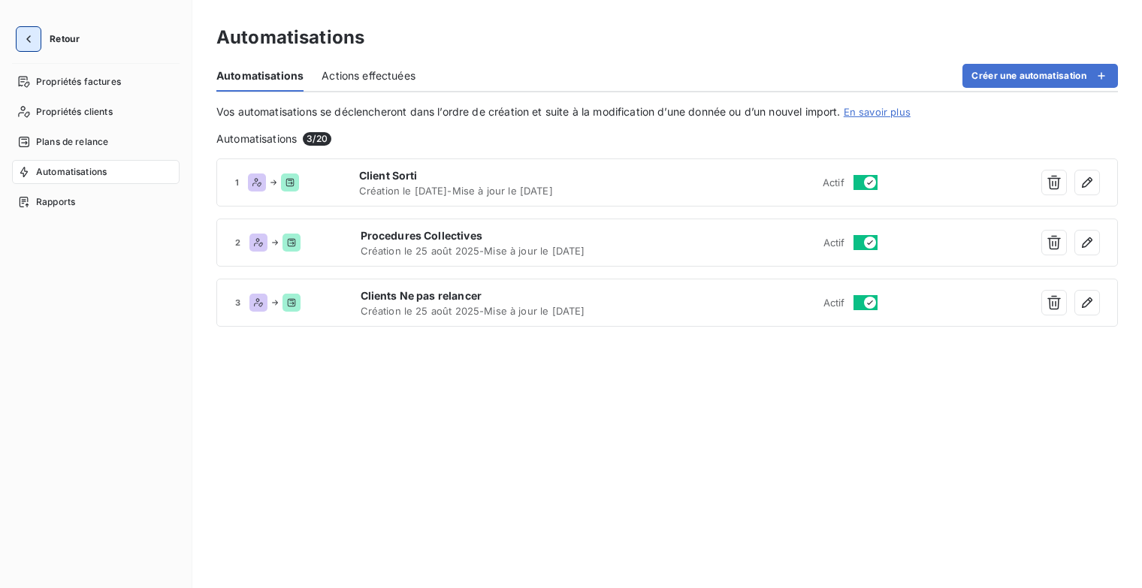
click at [24, 32] on icon "button" at bounding box center [28, 39] width 15 height 15
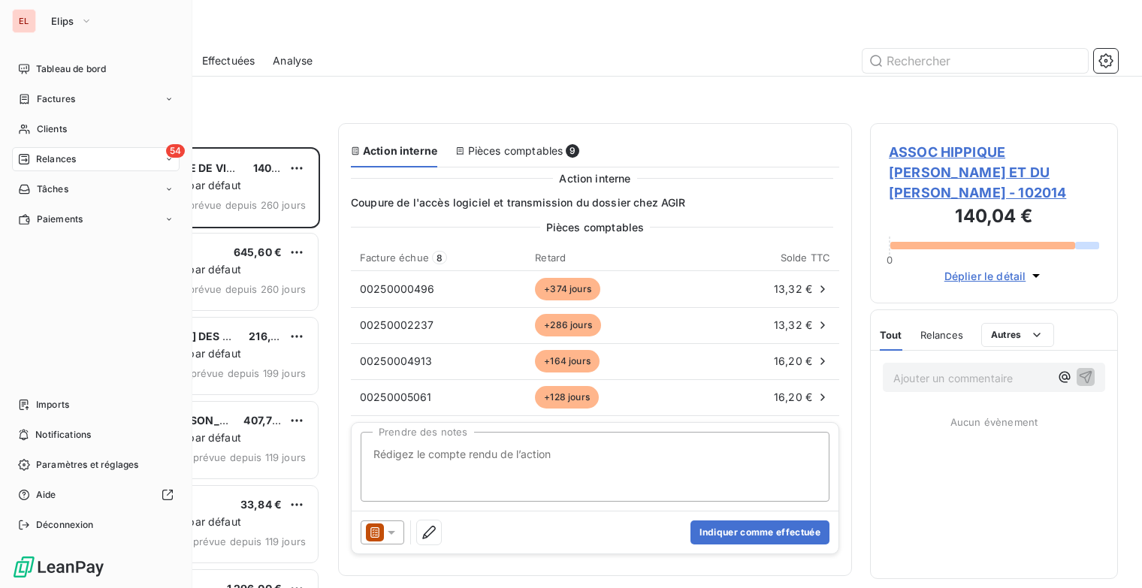
scroll to position [430, 236]
click at [62, 128] on span "Clients" at bounding box center [52, 129] width 30 height 14
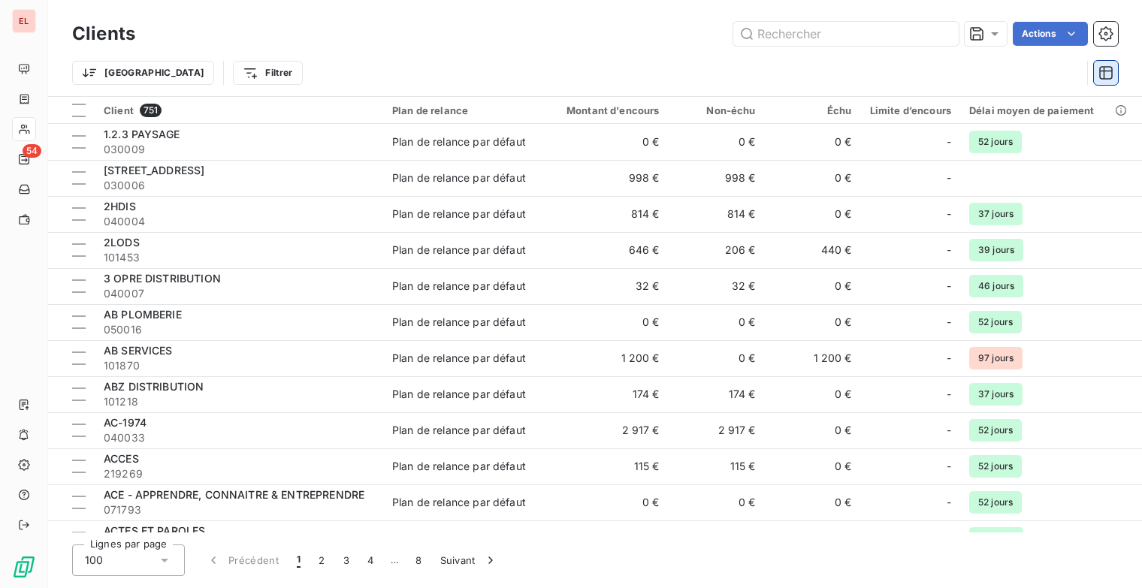
click at [1105, 71] on icon "button" at bounding box center [1106, 73] width 14 height 14
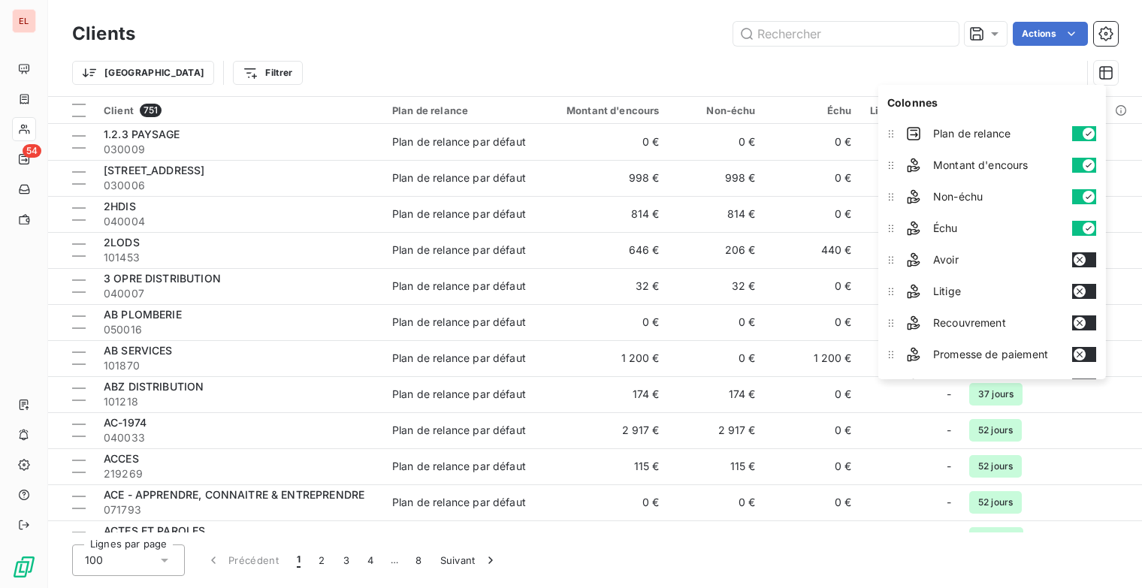
click at [1078, 167] on button "button" at bounding box center [1084, 165] width 24 height 15
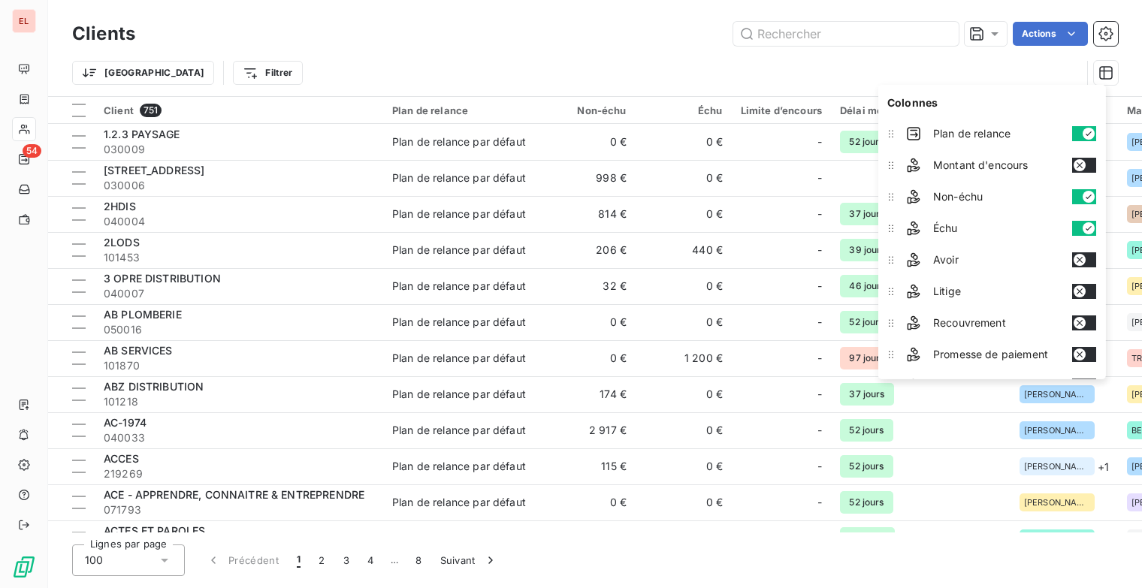
click at [1078, 201] on button "button" at bounding box center [1084, 196] width 24 height 15
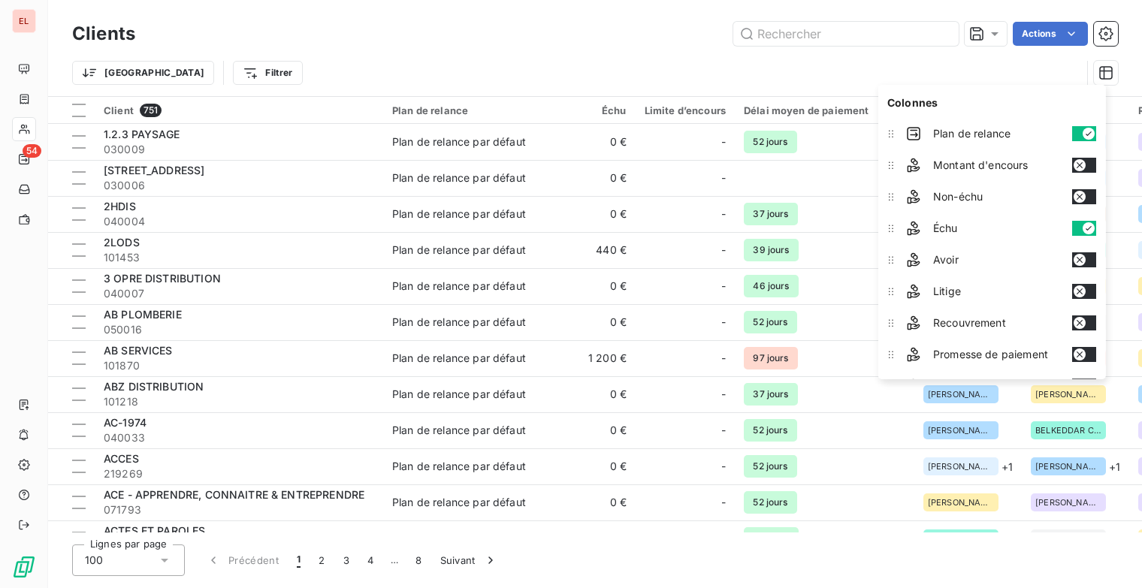
click at [1079, 225] on button "button" at bounding box center [1084, 228] width 24 height 15
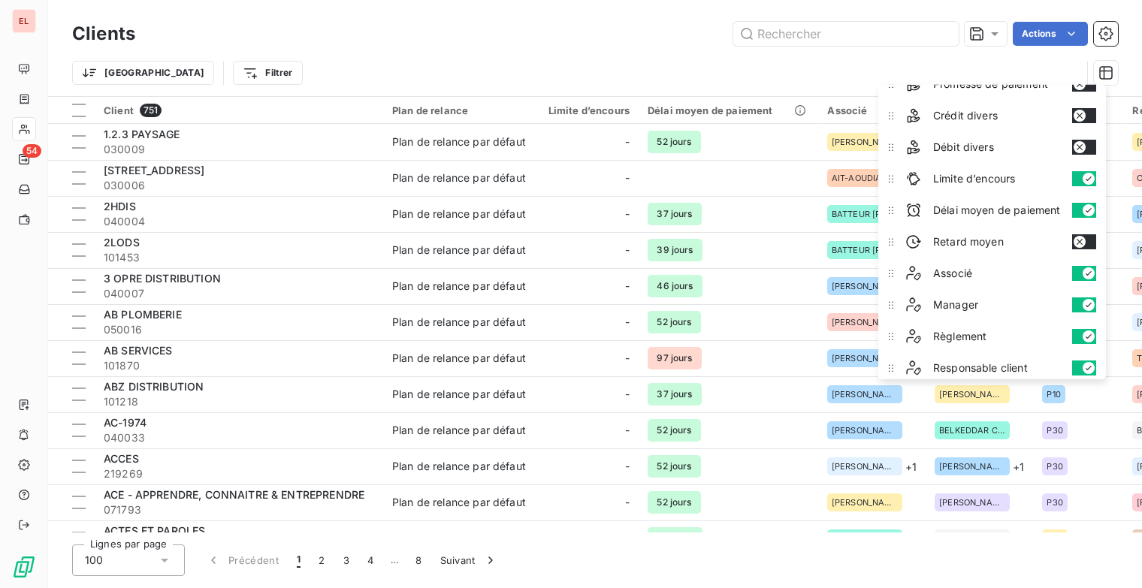
scroll to position [301, 0]
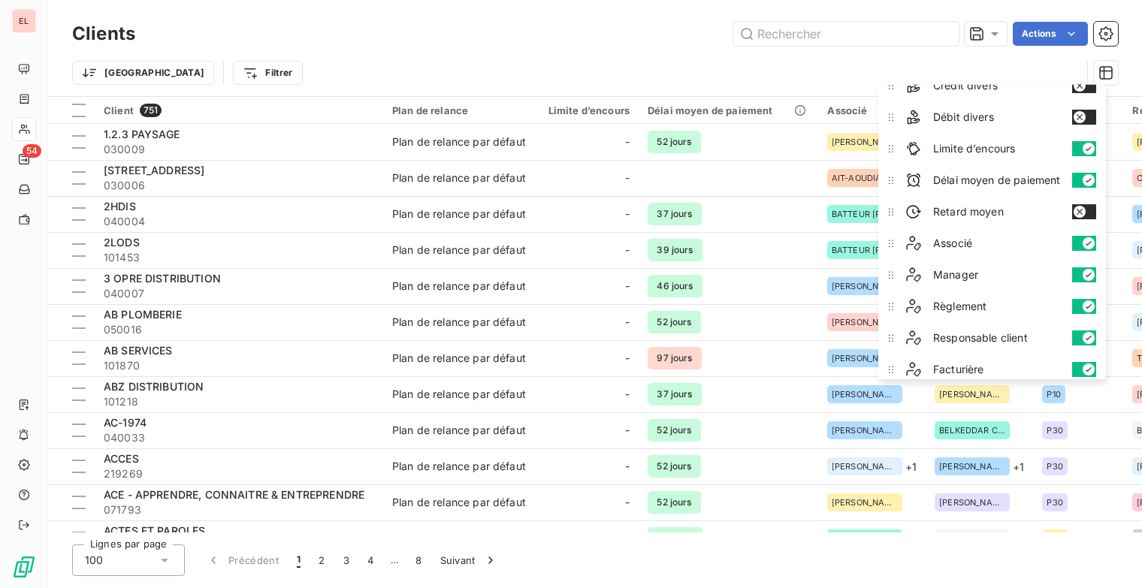
drag, startPoint x: 1080, startPoint y: 138, endPoint x: 1080, endPoint y: 174, distance: 36.1
click at [1080, 141] on div "Limite d’encours" at bounding box center [1001, 149] width 202 height 30
click at [1080, 176] on button "button" at bounding box center [1084, 180] width 24 height 15
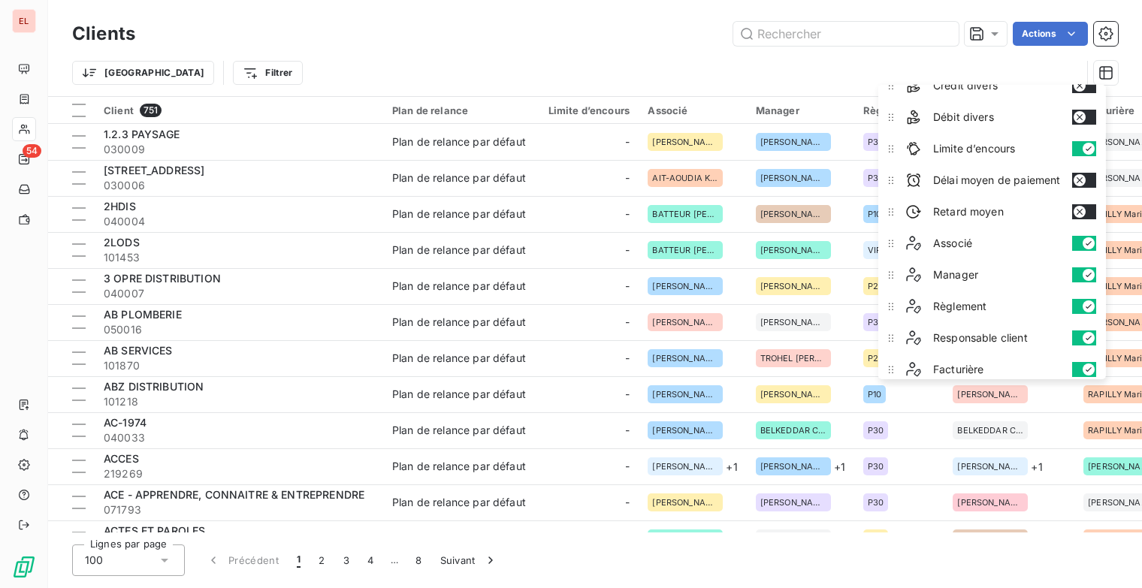
click at [1081, 148] on button "button" at bounding box center [1084, 148] width 24 height 15
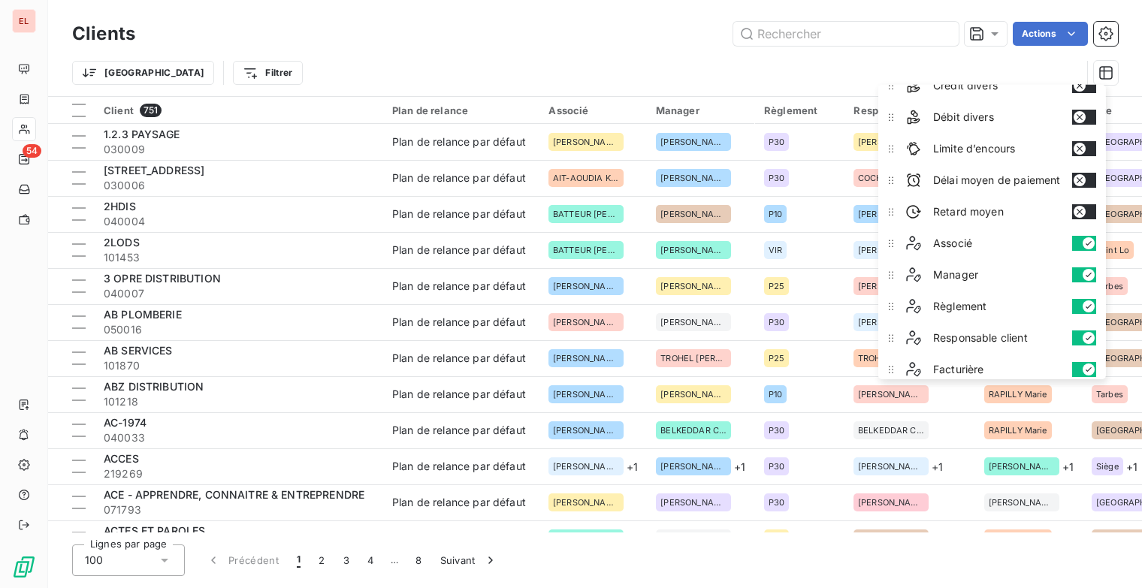
drag, startPoint x: 1076, startPoint y: 237, endPoint x: 1077, endPoint y: 268, distance: 31.6
click at [1077, 240] on button "button" at bounding box center [1084, 243] width 24 height 15
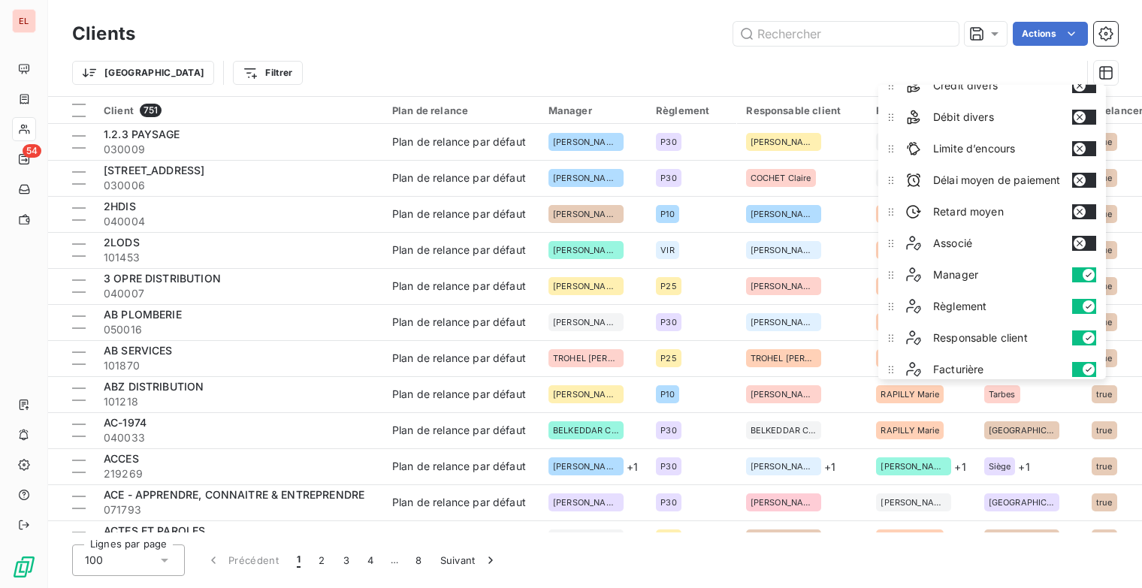
click at [1076, 279] on div "Manager" at bounding box center [1001, 275] width 202 height 30
drag, startPoint x: 1085, startPoint y: 265, endPoint x: 1084, endPoint y: 284, distance: 18.8
click at [1085, 269] on icon "button" at bounding box center [1089, 275] width 12 height 12
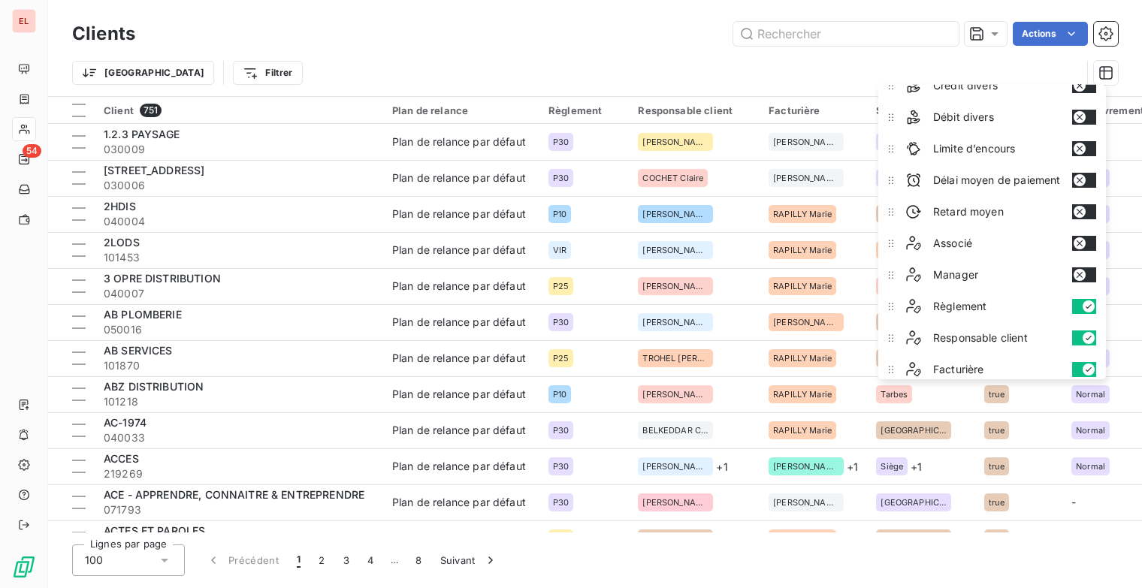
click at [1084, 301] on icon "button" at bounding box center [1089, 307] width 12 height 12
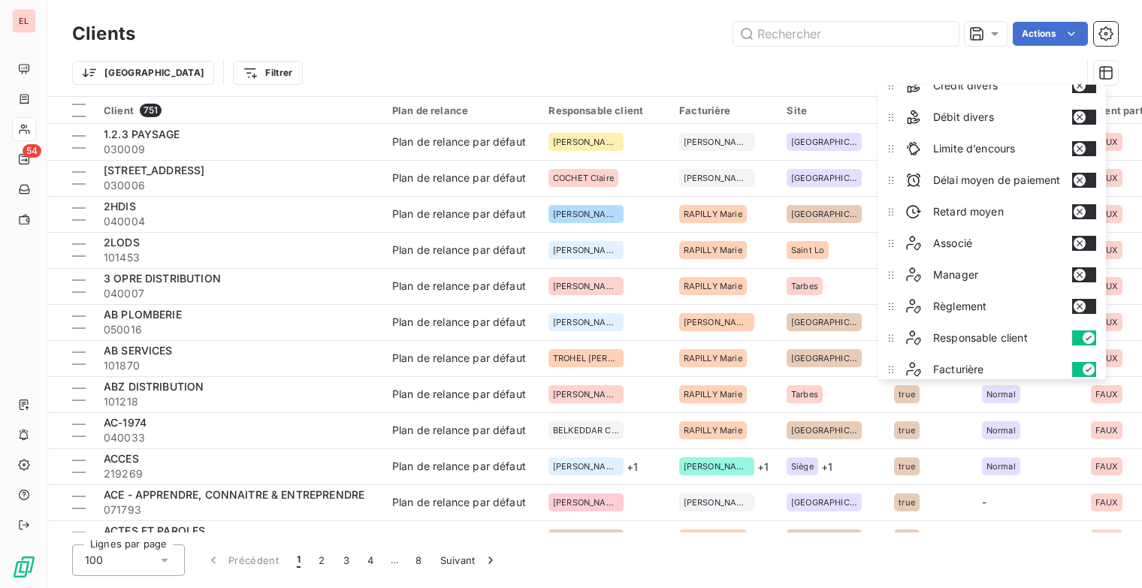
click at [1077, 324] on div "Responsable client" at bounding box center [1001, 338] width 202 height 30
click at [1080, 333] on button "button" at bounding box center [1084, 338] width 24 height 15
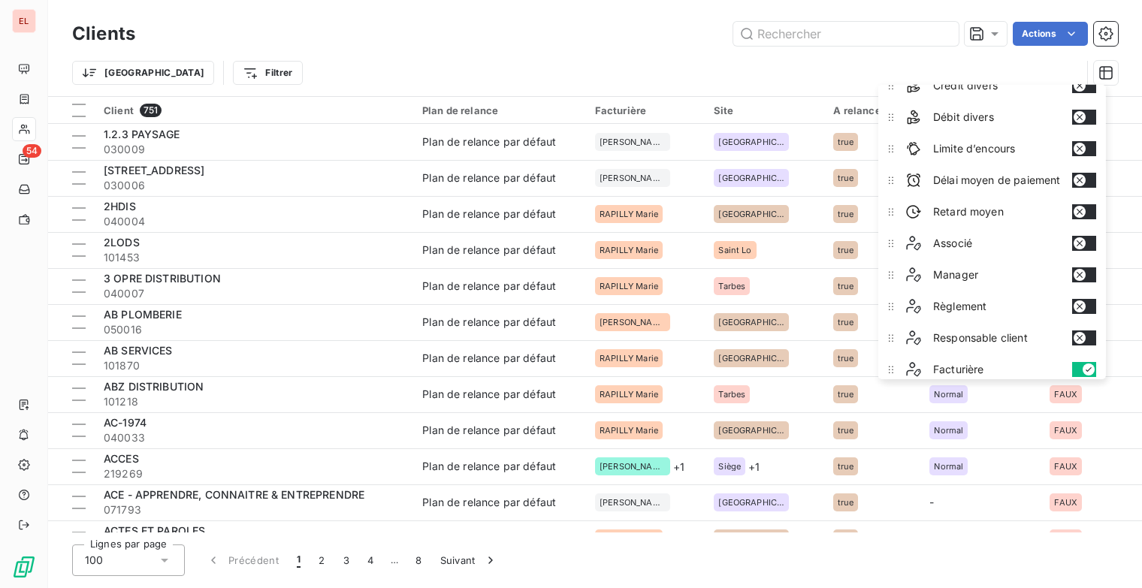
click at [1081, 366] on button "button" at bounding box center [1084, 369] width 24 height 15
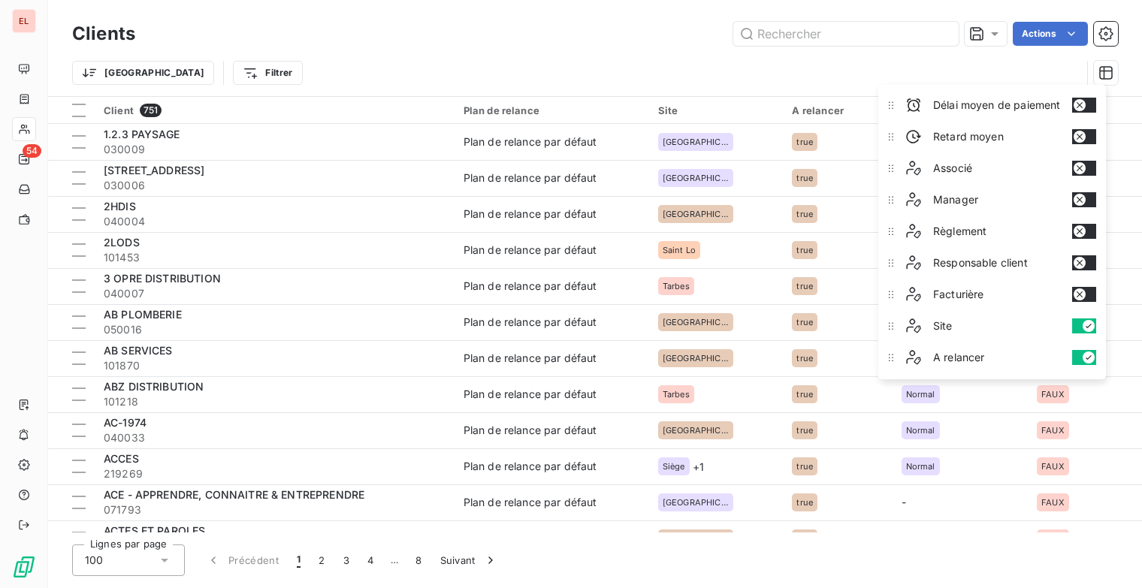
scroll to position [429, 0]
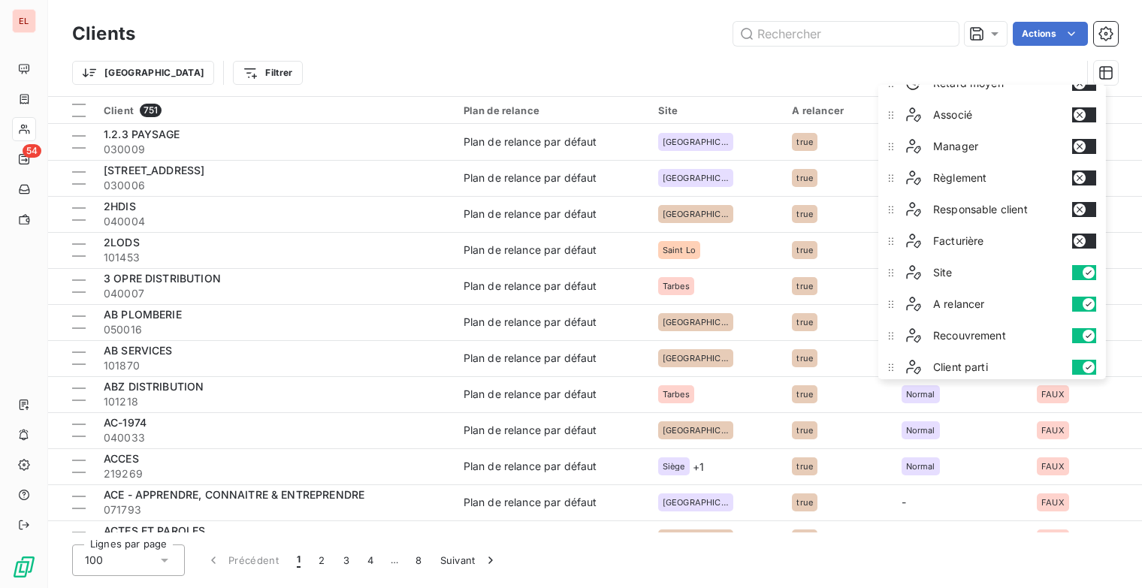
click at [1082, 268] on button "button" at bounding box center [1084, 272] width 24 height 15
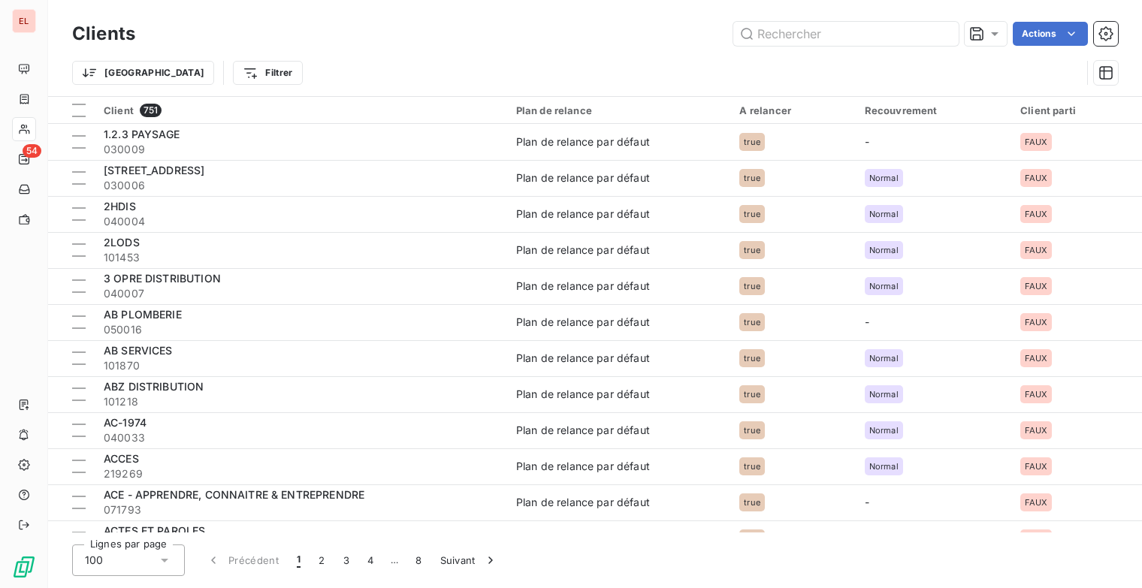
click at [947, 541] on div "Clients Actions Trier Filtrer Client 751 Plan de relance A relancer Recouvremen…" at bounding box center [595, 294] width 1094 height 588
click at [1099, 144] on icon at bounding box center [1097, 150] width 15 height 15
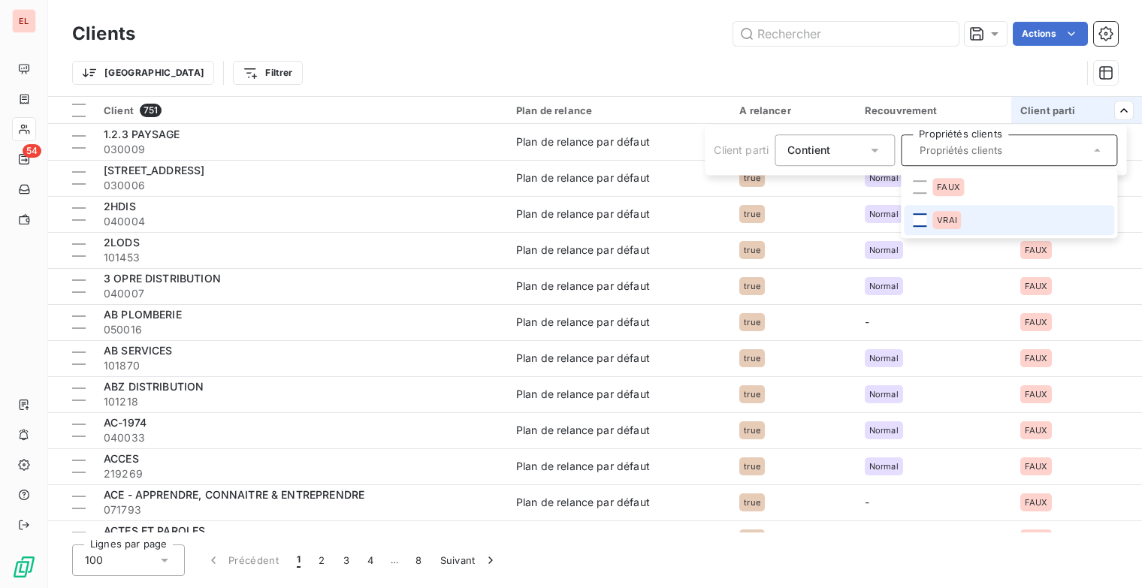
click at [924, 222] on div at bounding box center [920, 220] width 14 height 14
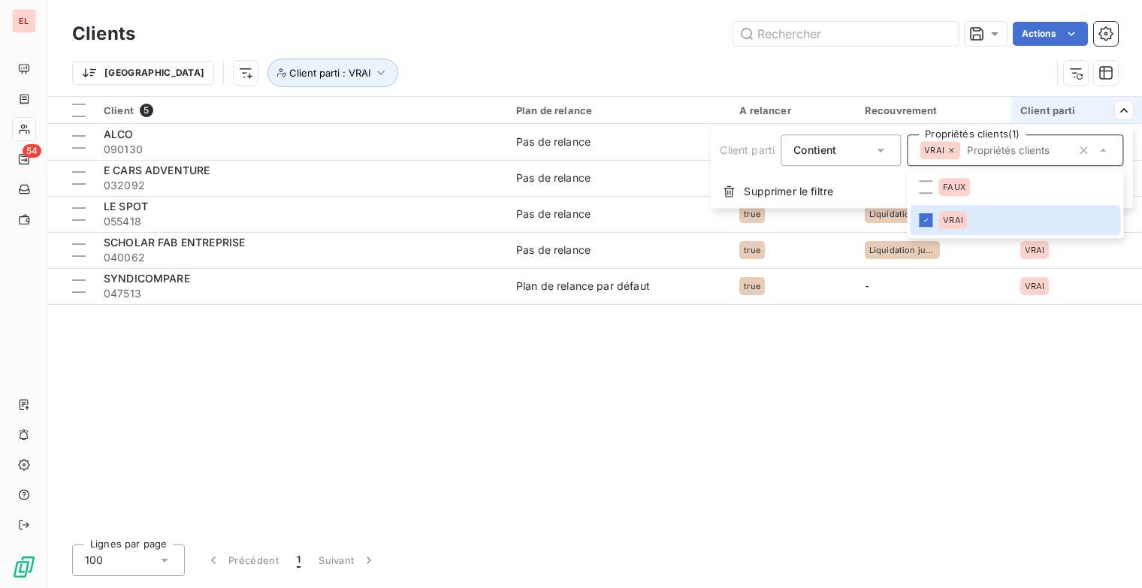
click at [953, 394] on html "EL 54 Clients Actions Trier Client parti : VRAI Client 5 Plan de relance A rela…" at bounding box center [571, 294] width 1142 height 588
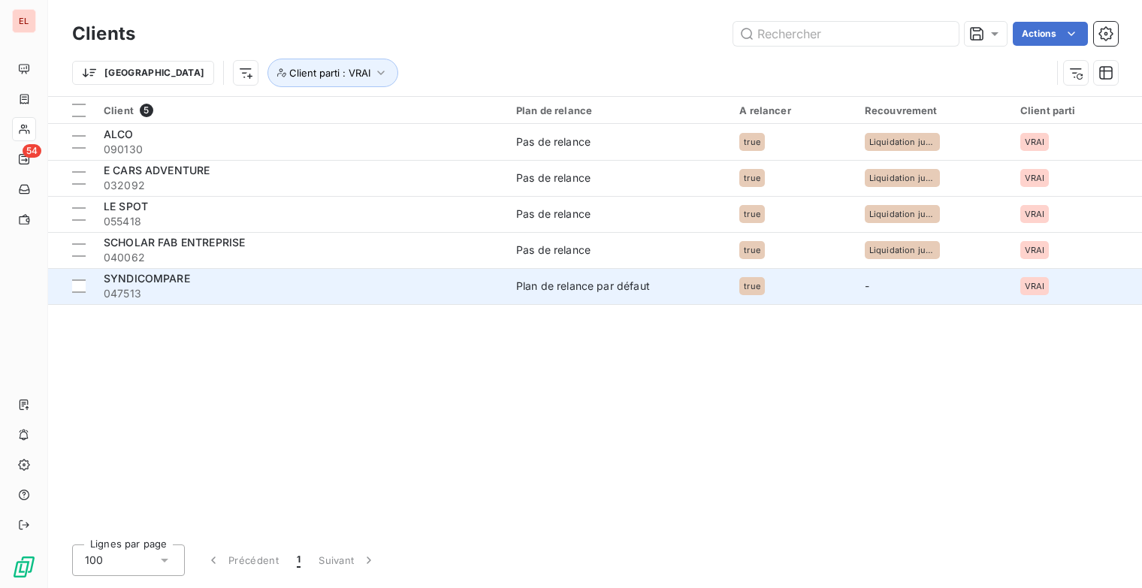
click at [120, 281] on span "SYNDICOMPARE" at bounding box center [147, 278] width 86 height 13
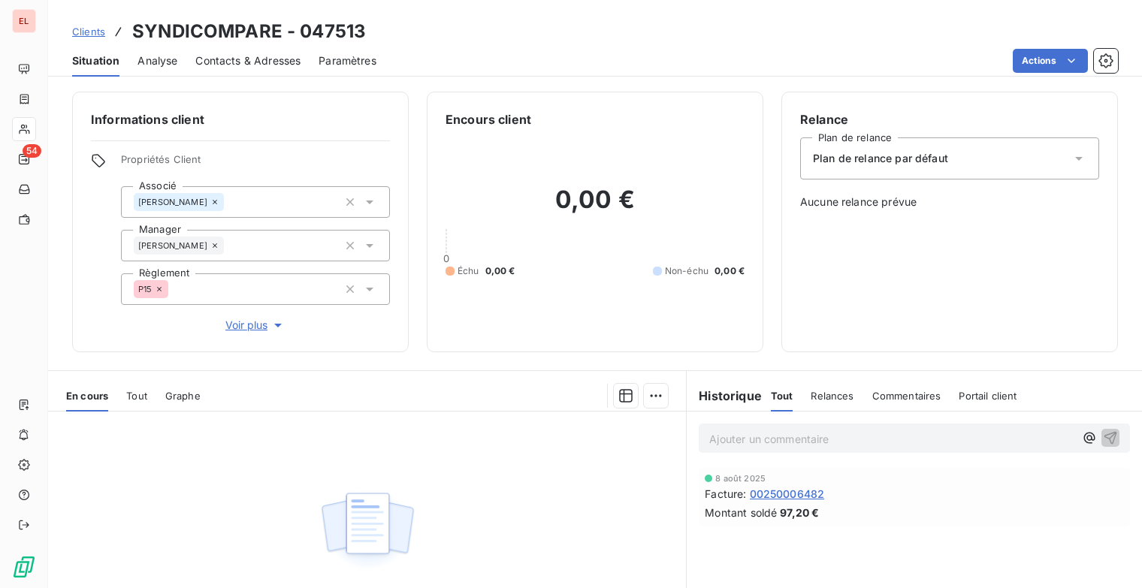
click at [95, 34] on span "Clients" at bounding box center [88, 32] width 33 height 12
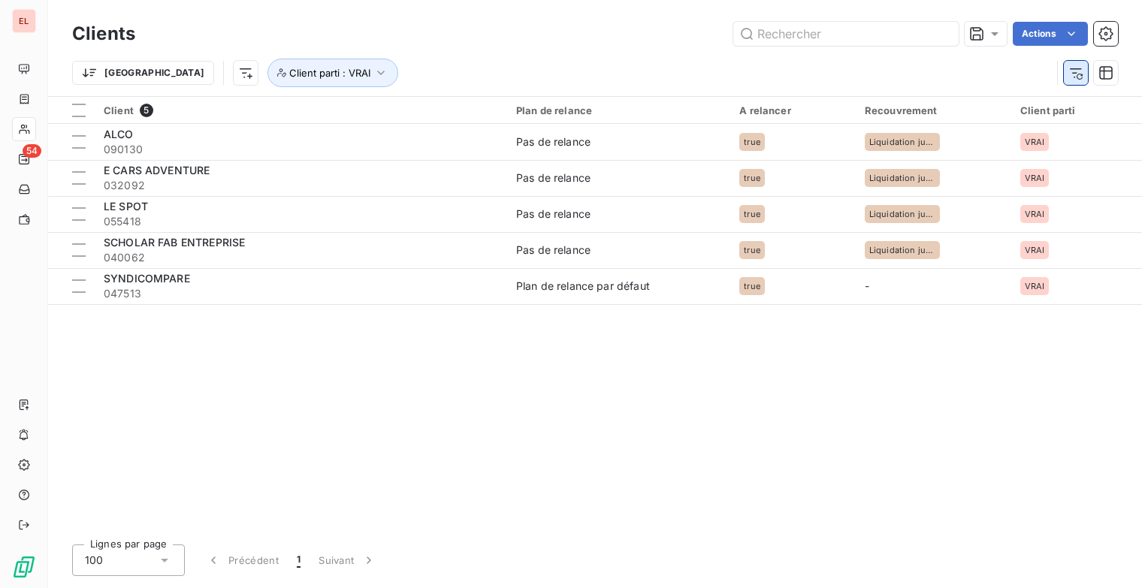
click at [1075, 72] on icon "button" at bounding box center [1076, 73] width 12 height 10
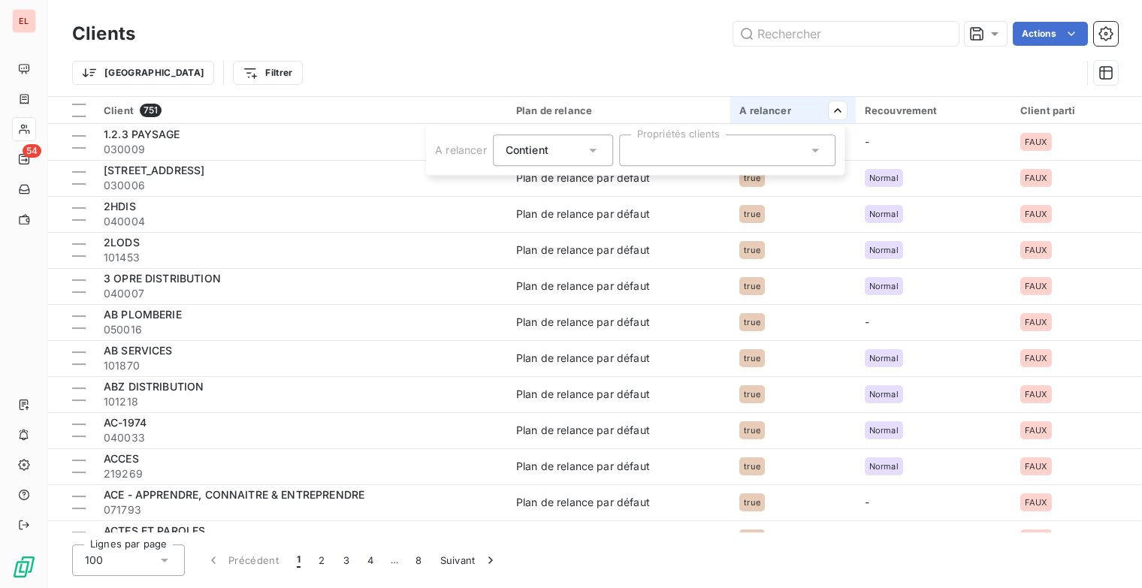
click at [785, 156] on div at bounding box center [727, 151] width 216 height 32
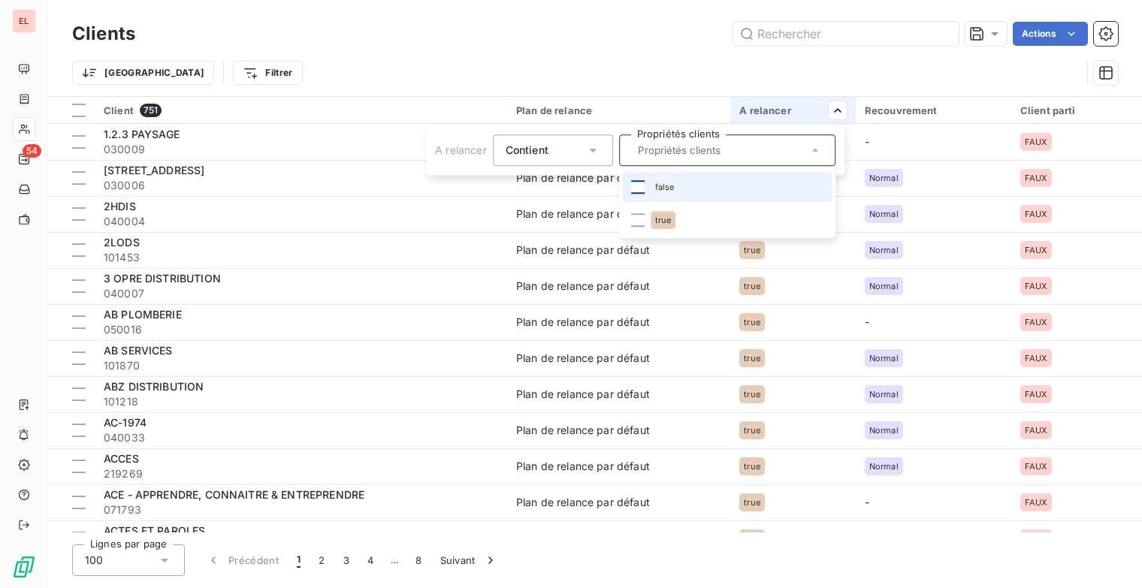
click at [642, 190] on div at bounding box center [638, 187] width 14 height 14
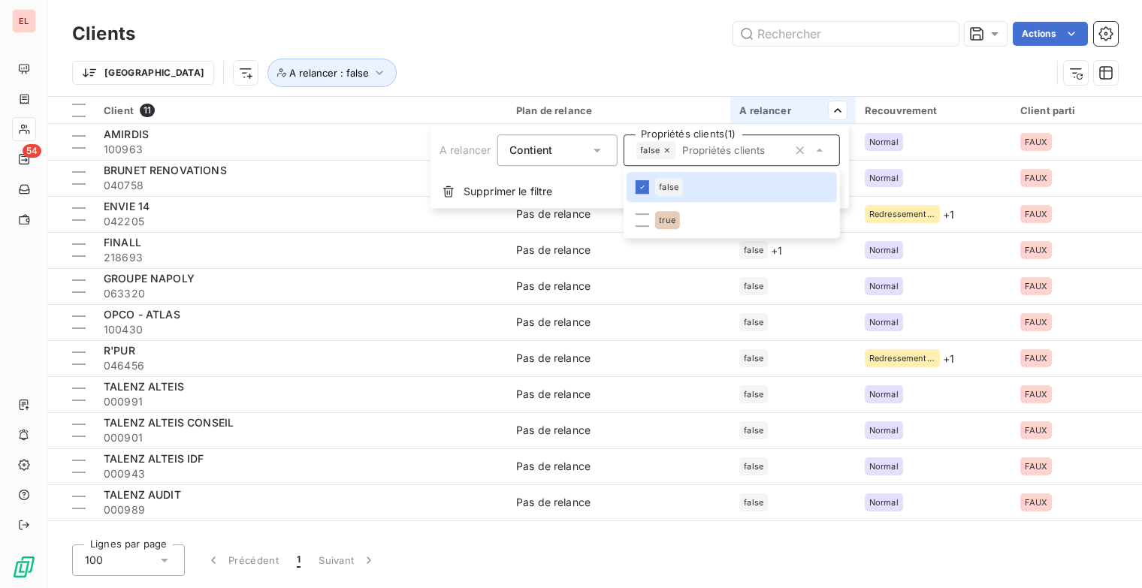
click at [658, 68] on html "EL 54 Clients Actions Trier A relancer : false Client 11 Plan de relance A rela…" at bounding box center [571, 294] width 1142 height 588
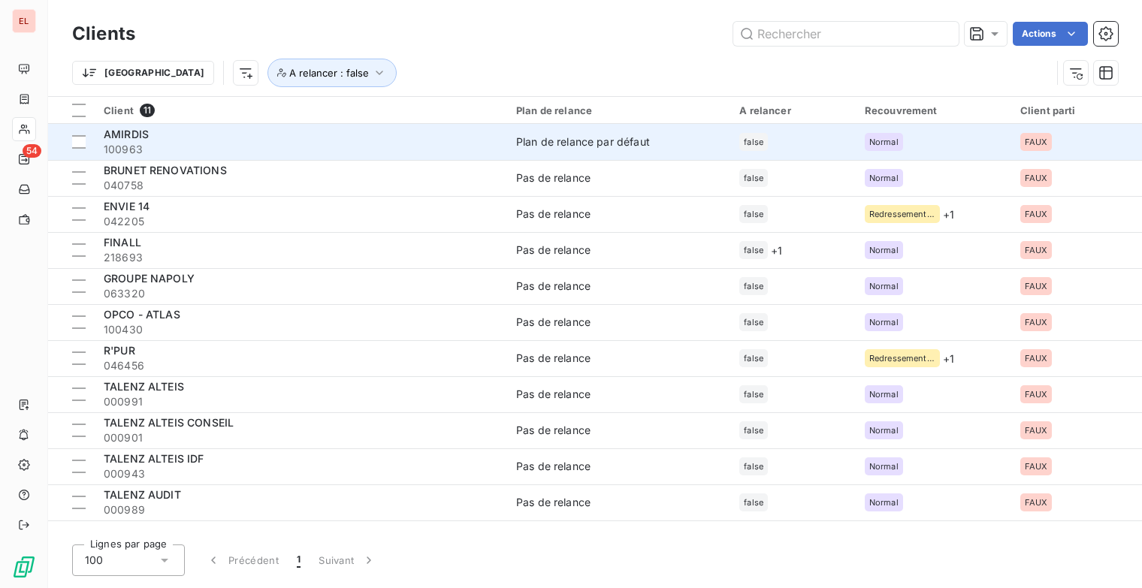
click at [617, 146] on div "Plan de relance par défaut" at bounding box center [583, 142] width 134 height 15
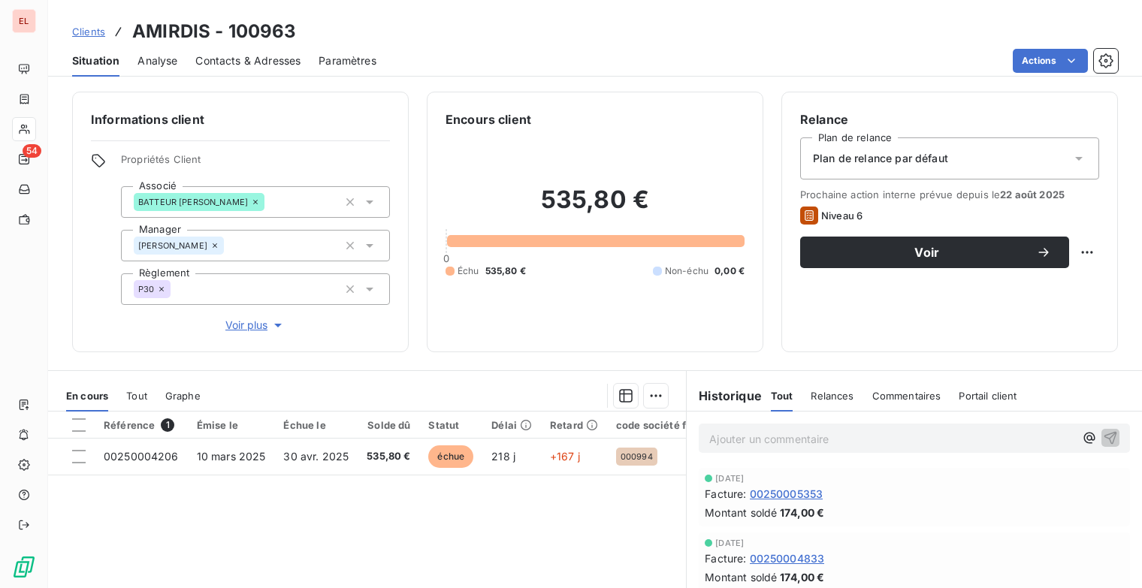
click at [966, 158] on div "Plan de relance par défaut" at bounding box center [949, 159] width 299 height 42
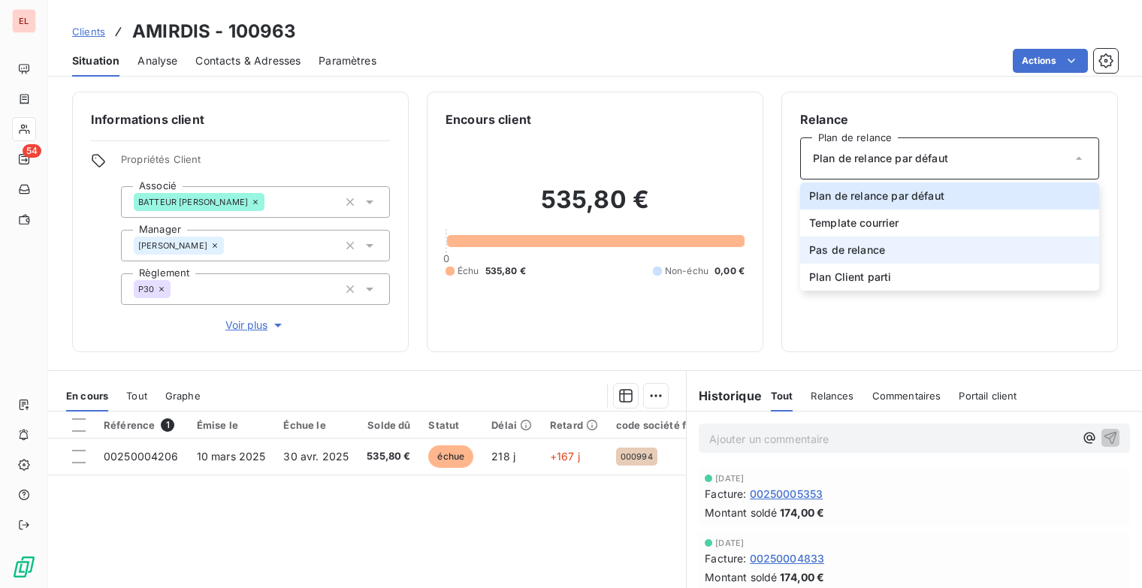
click at [860, 246] on span "Pas de relance" at bounding box center [847, 250] width 76 height 15
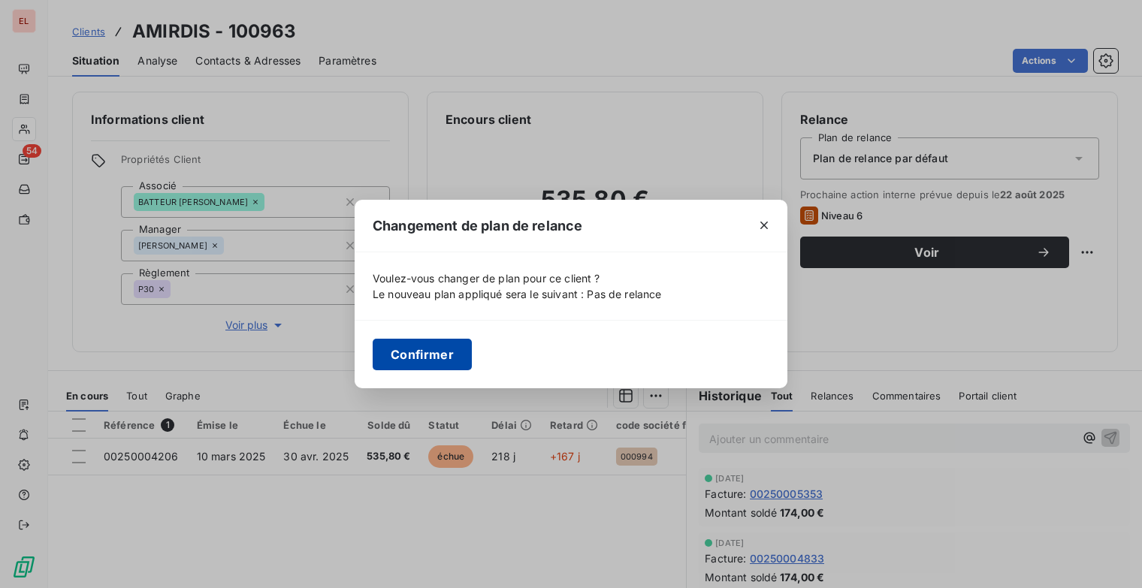
click at [430, 343] on button "Confirmer" at bounding box center [422, 355] width 99 height 32
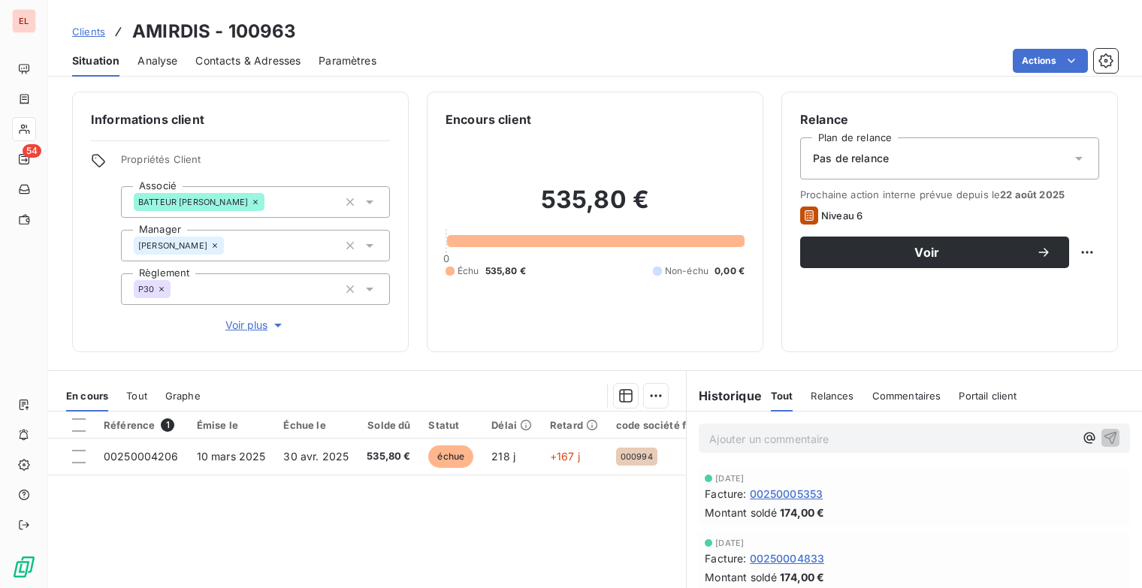
click at [85, 29] on span "Clients" at bounding box center [88, 32] width 33 height 12
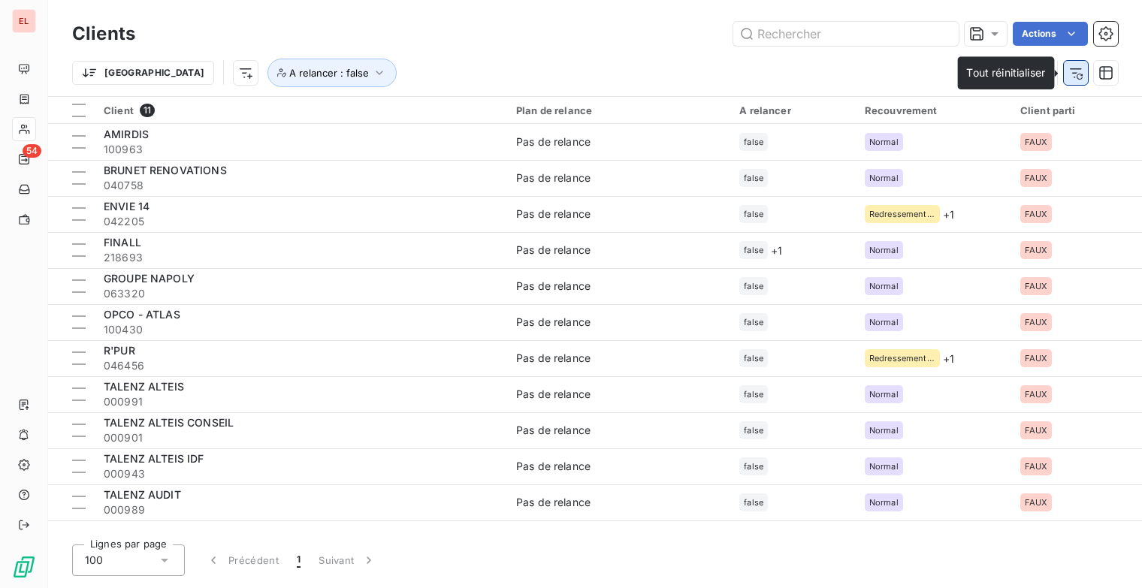
click at [1082, 73] on icon "button" at bounding box center [1076, 72] width 15 height 15
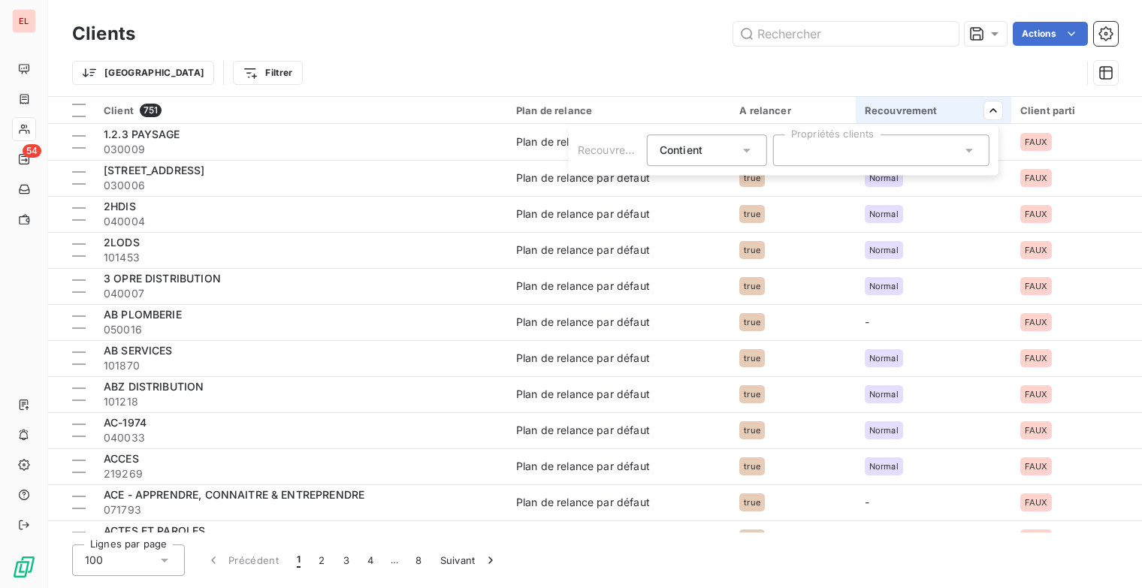
click at [965, 153] on icon at bounding box center [969, 150] width 15 height 15
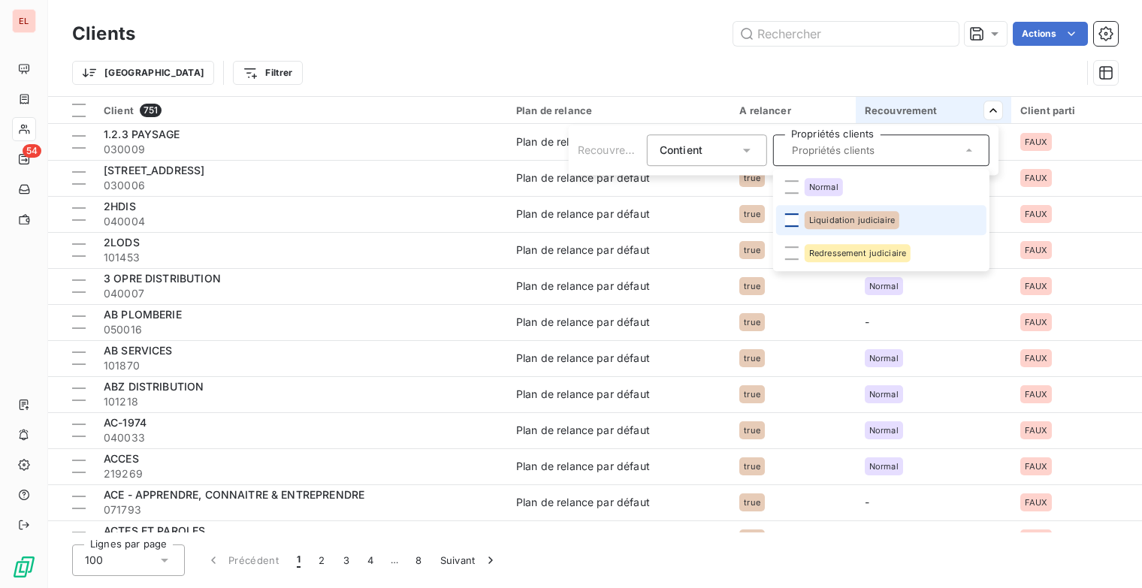
click at [791, 219] on div at bounding box center [792, 220] width 14 height 14
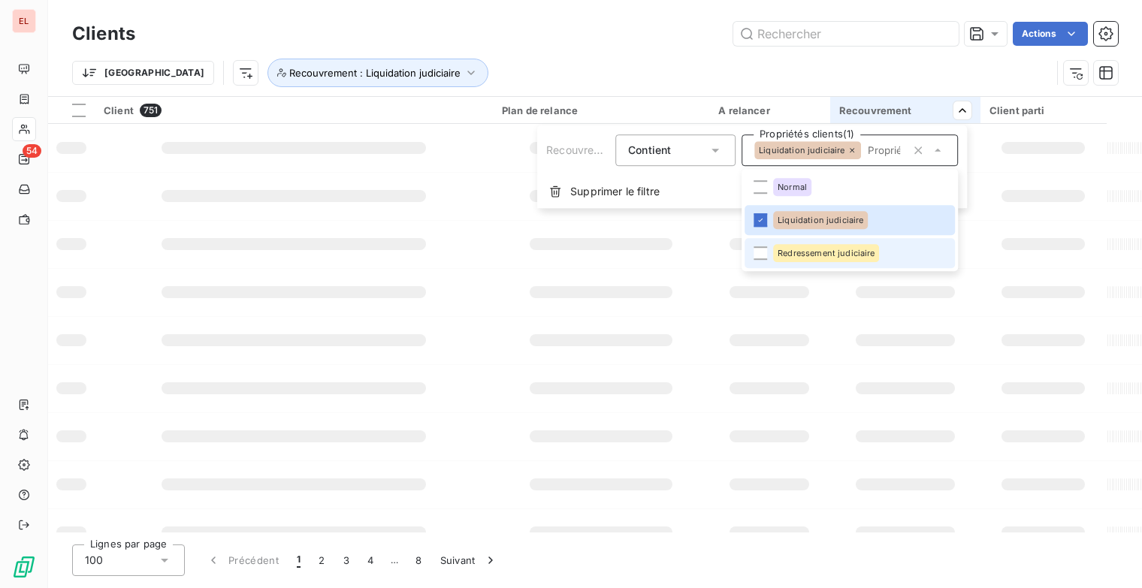
click at [763, 249] on html "EL 54 Clients Actions Trier Recouvrement : Liquidation judiciaire Client 751 Pl…" at bounding box center [571, 294] width 1142 height 588
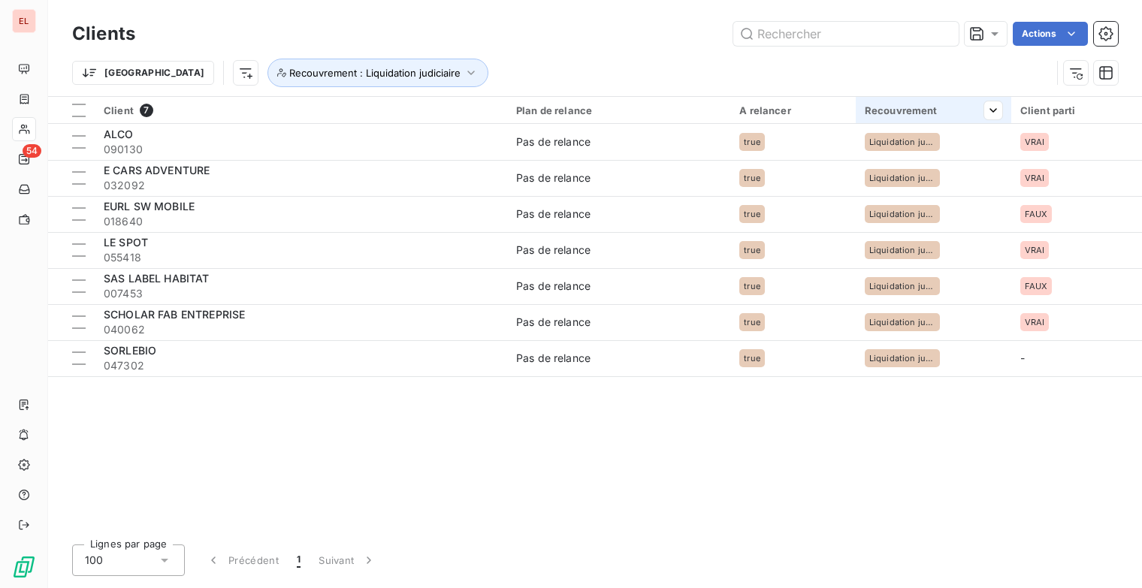
click at [943, 112] on div "Recouvrement" at bounding box center [934, 110] width 138 height 12
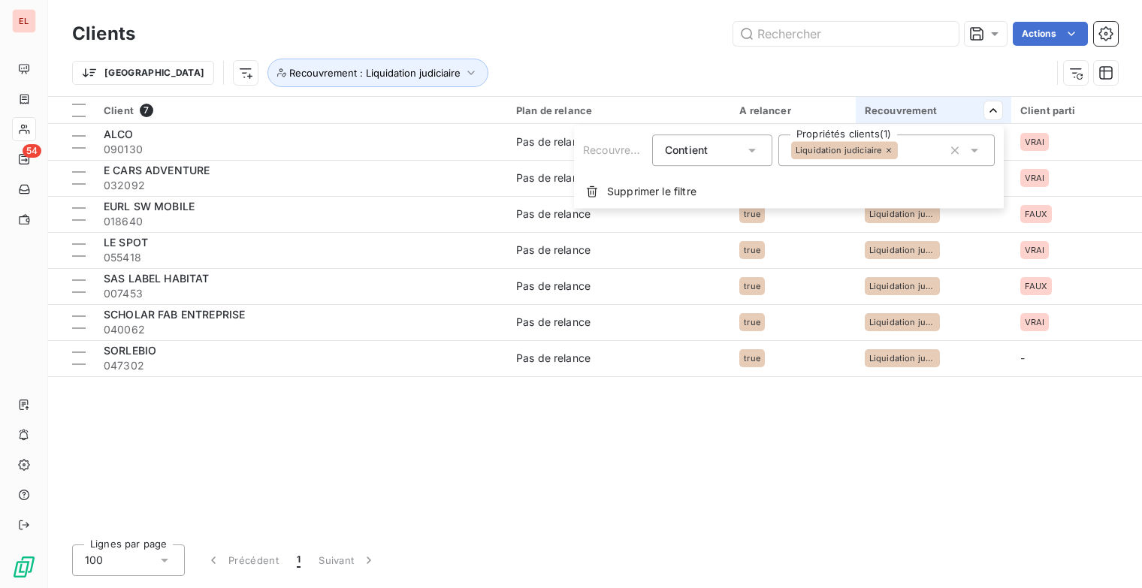
click at [975, 150] on icon at bounding box center [975, 151] width 8 height 4
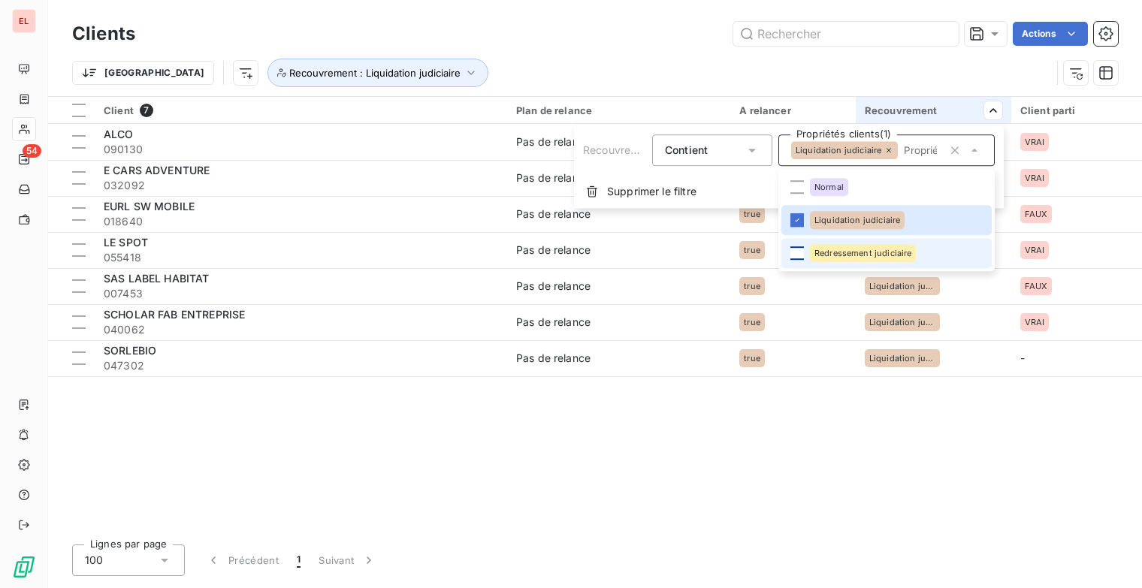
click at [800, 252] on div at bounding box center [798, 253] width 14 height 14
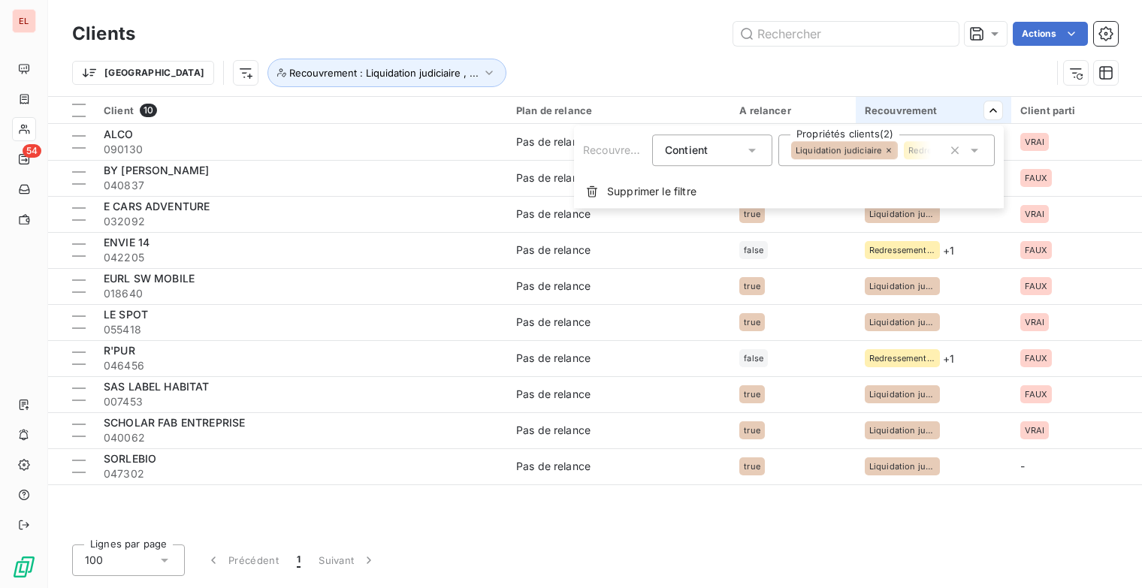
click at [960, 150] on icon "button" at bounding box center [955, 150] width 15 height 15
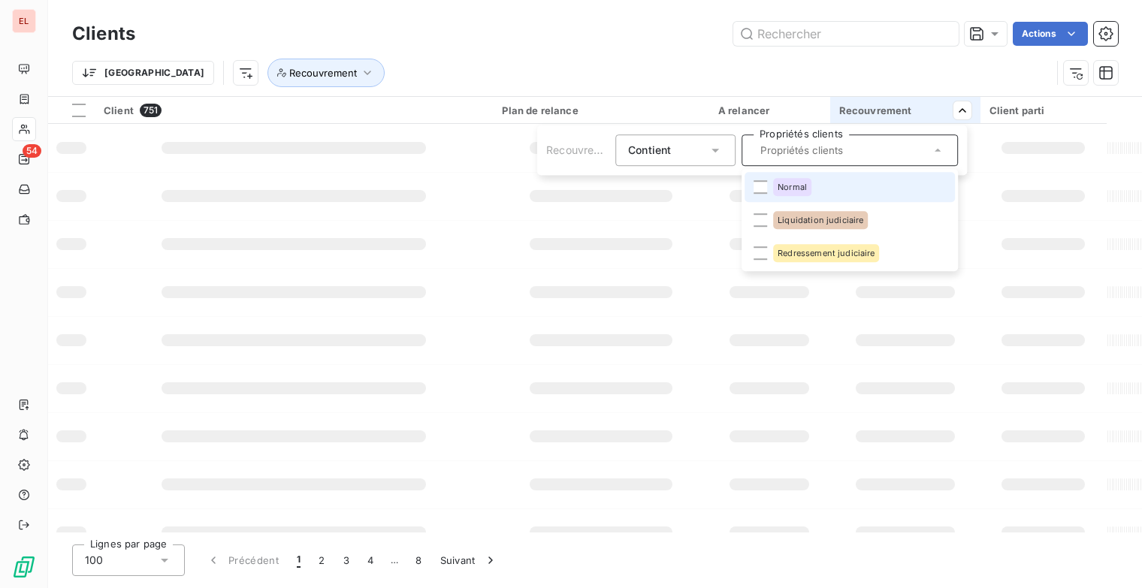
click at [802, 186] on span "Normal" at bounding box center [792, 187] width 29 height 9
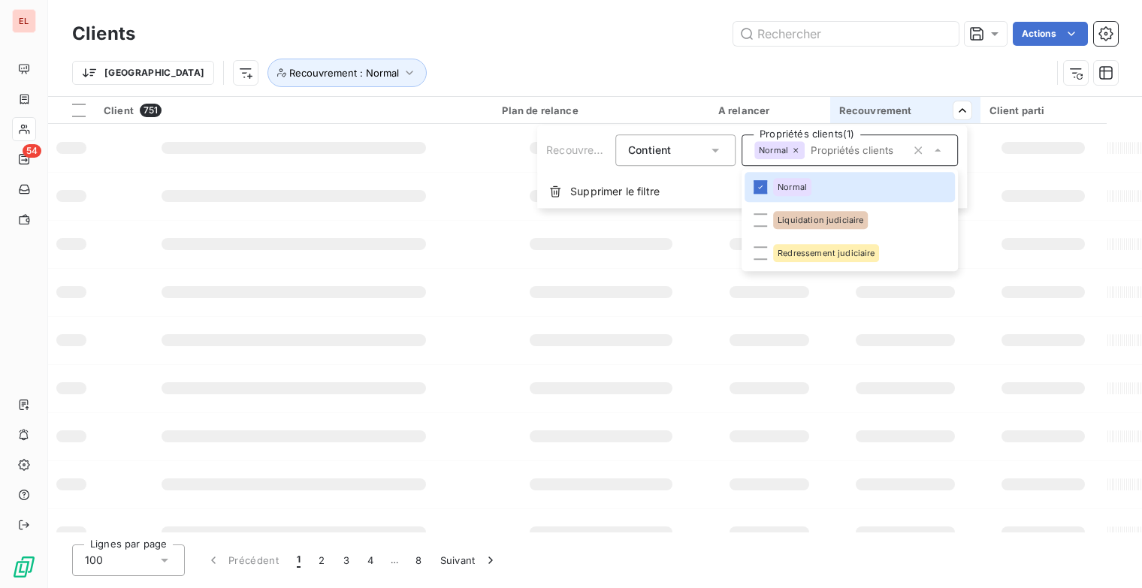
click at [832, 52] on html "EL 54 Clients Actions Trier Recouvrement : Normal Client 751 Plan de relance A …" at bounding box center [571, 294] width 1142 height 588
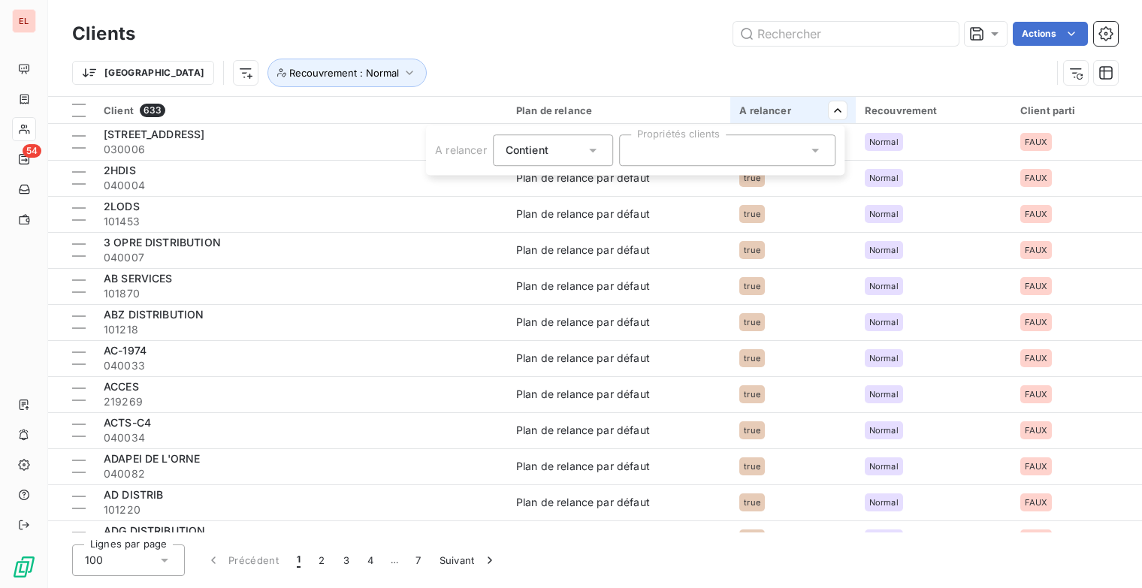
click at [741, 154] on div at bounding box center [727, 151] width 216 height 32
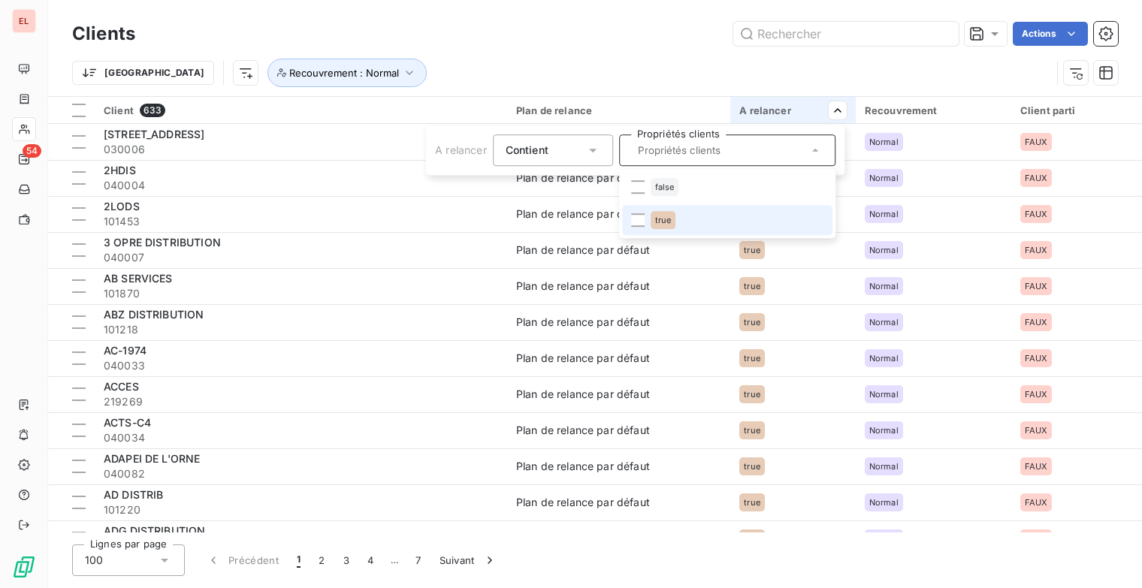
drag, startPoint x: 641, startPoint y: 222, endPoint x: 675, endPoint y: 156, distance: 74.3
click at [642, 222] on div at bounding box center [638, 220] width 14 height 14
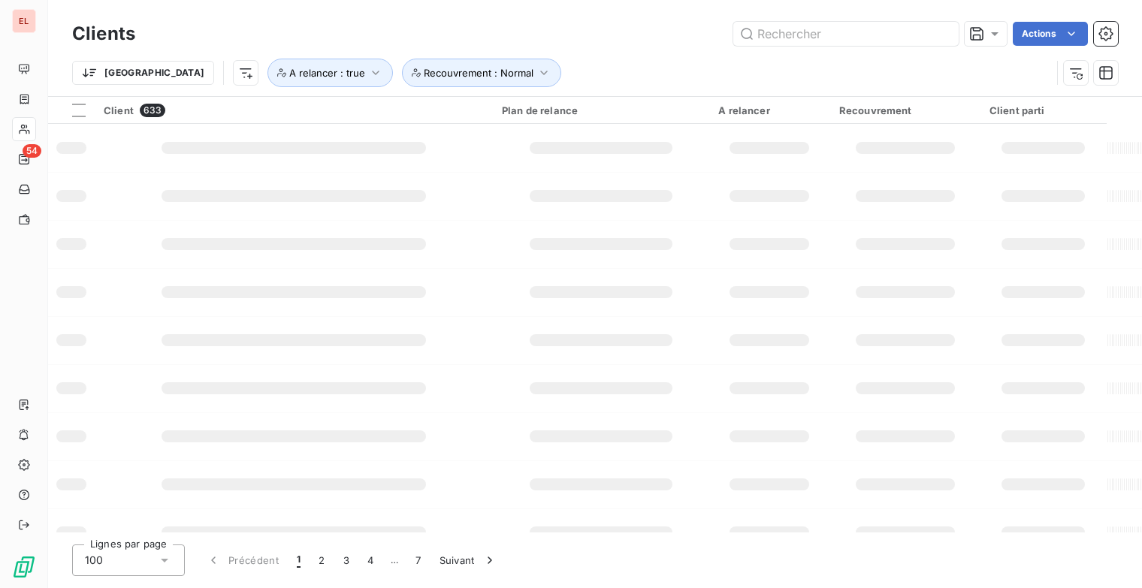
click at [699, 64] on html "EL 54 Clients Actions Trier A relancer : true Recouvrement : Normal Client 633 …" at bounding box center [571, 294] width 1142 height 588
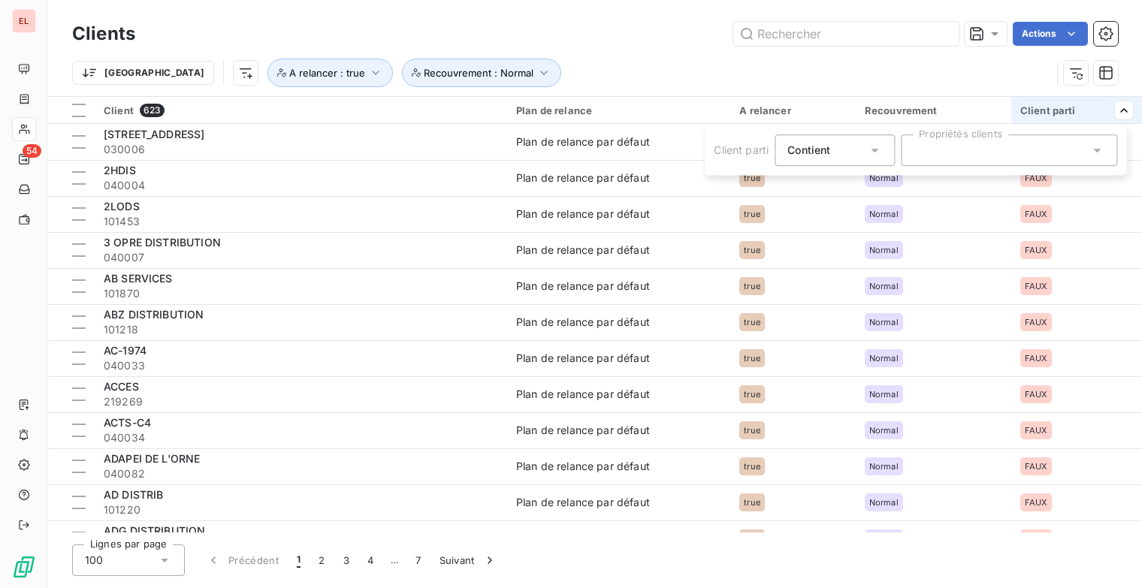
click at [1001, 153] on div at bounding box center [1009, 151] width 216 height 32
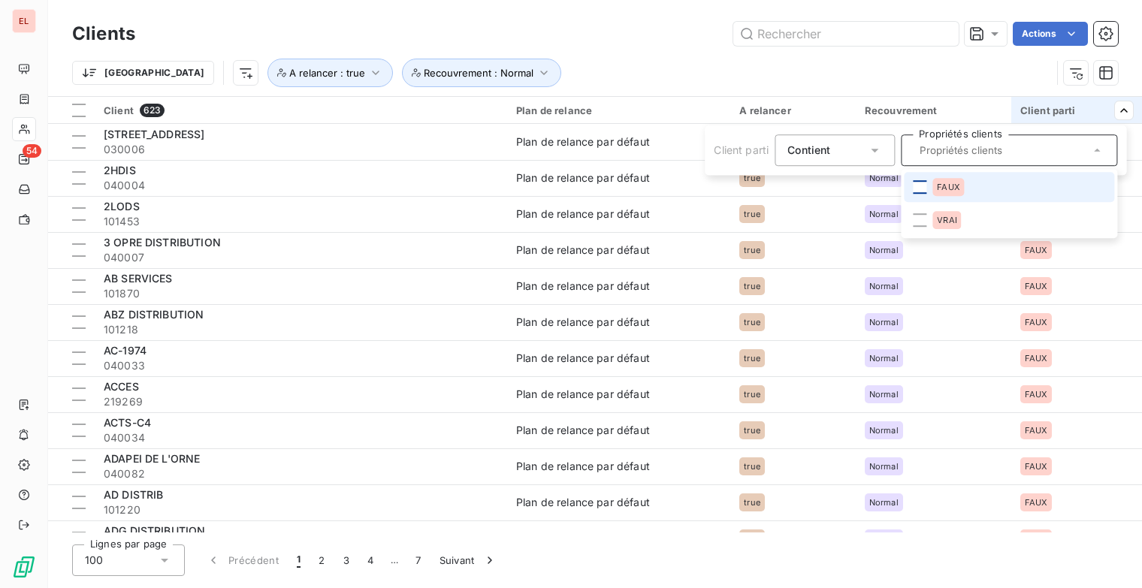
click at [923, 187] on div at bounding box center [920, 187] width 14 height 14
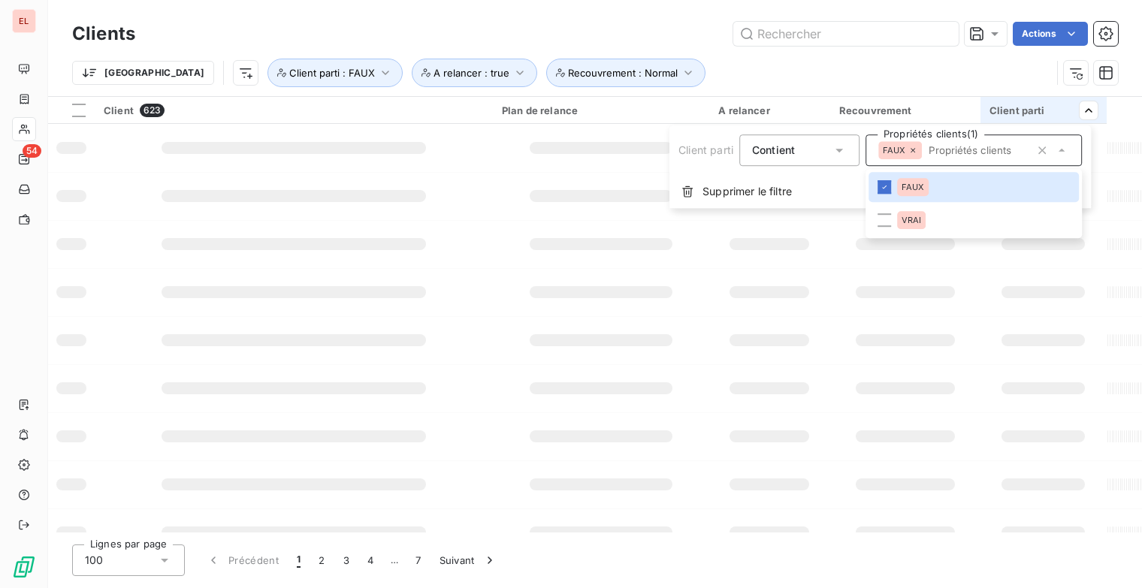
click at [903, 64] on html "EL 54 Clients Actions Trier A relancer : true Recouvrement : Normal Client part…" at bounding box center [571, 294] width 1142 height 588
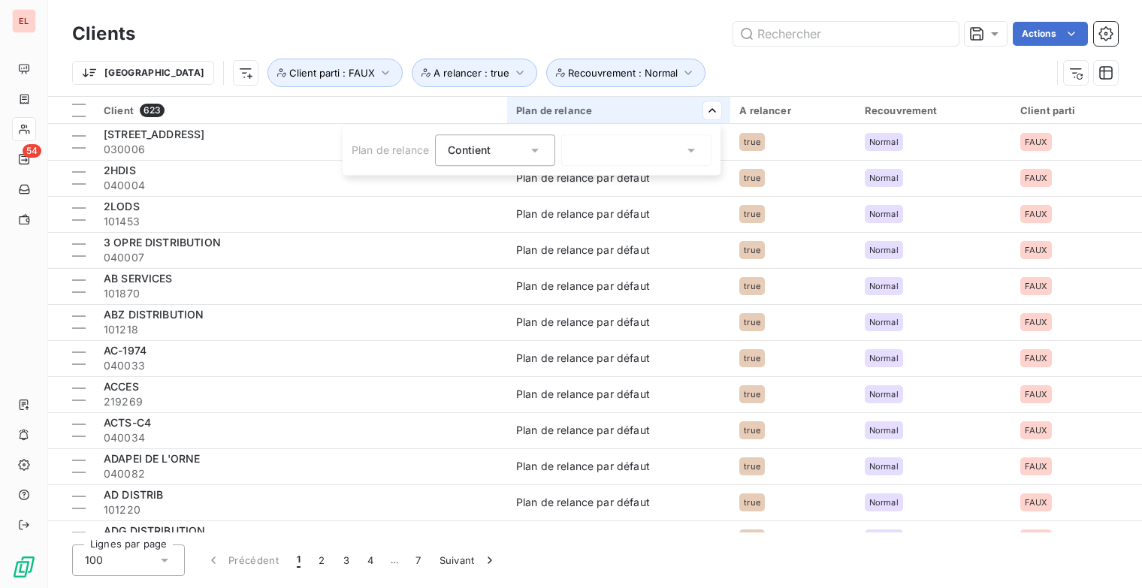
click at [634, 156] on div at bounding box center [636, 151] width 150 height 32
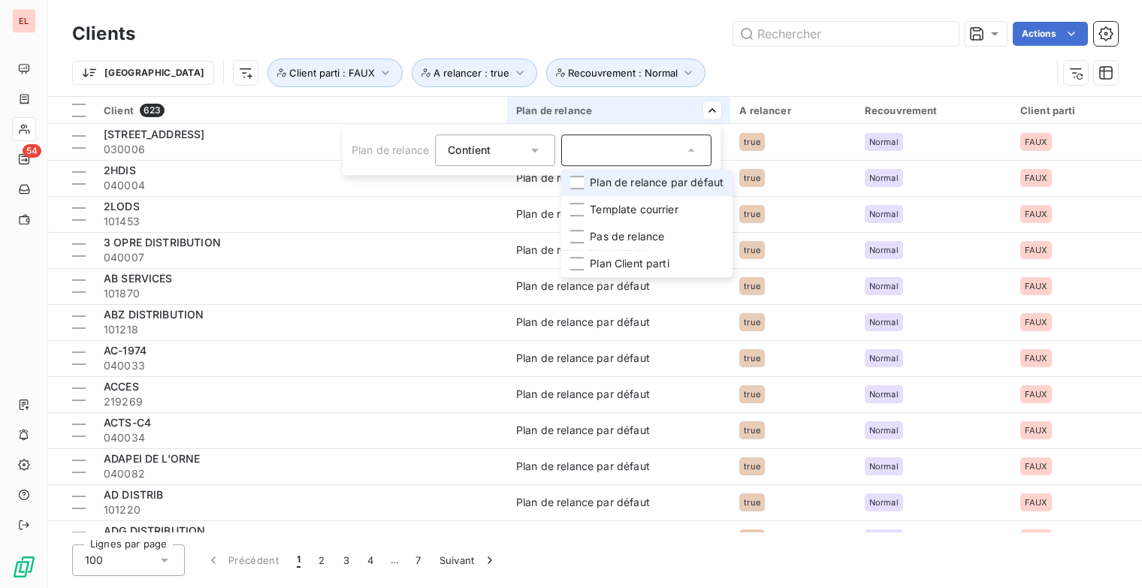
click at [641, 180] on span "Plan de relance par défaut" at bounding box center [657, 182] width 134 height 15
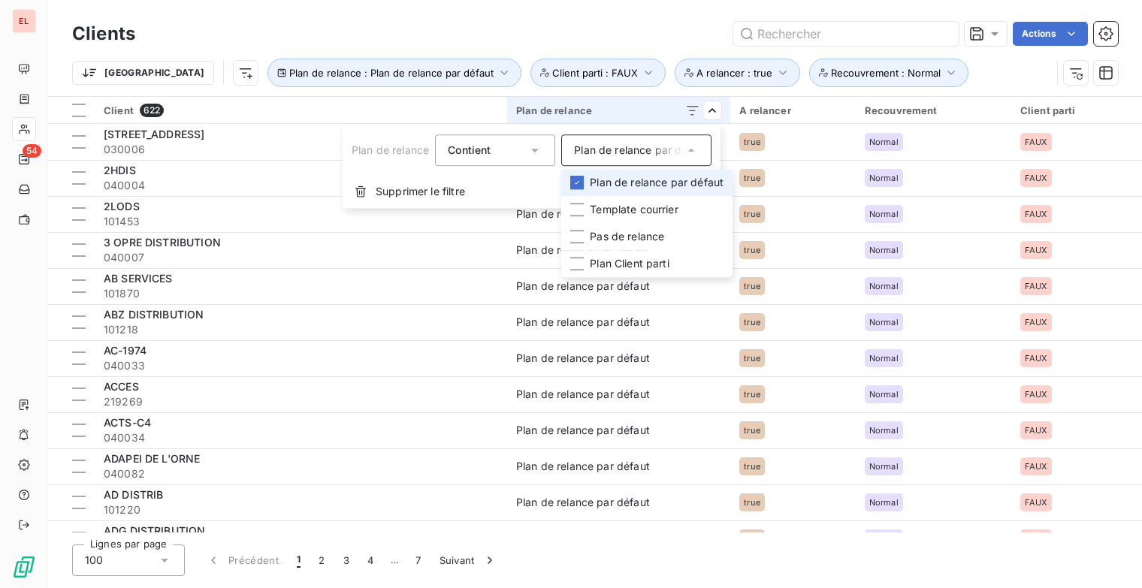
click at [674, 183] on span "Plan de relance par défaut" at bounding box center [657, 182] width 134 height 15
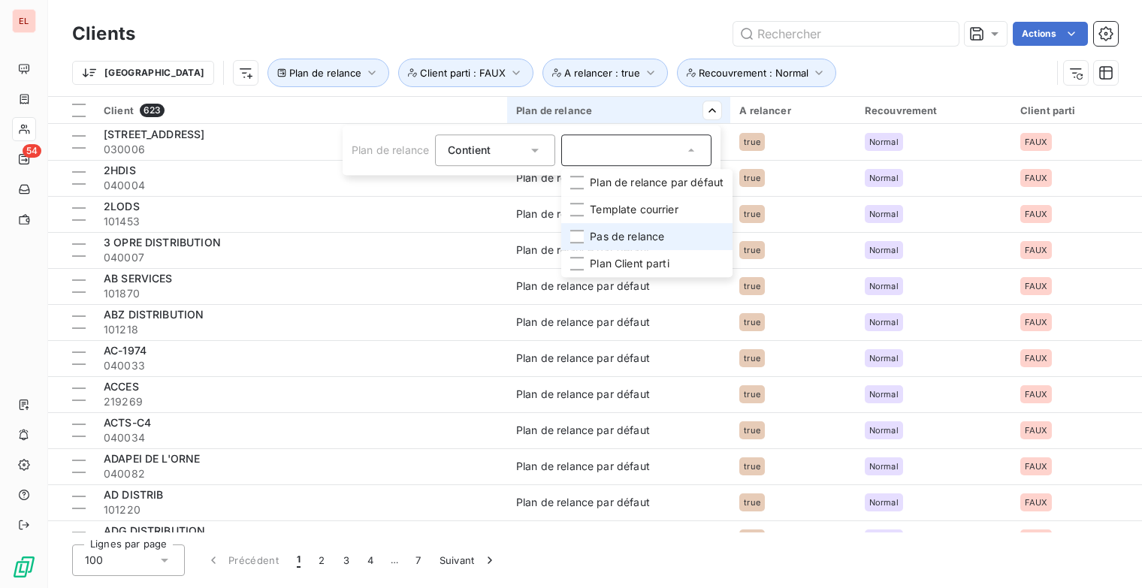
click at [623, 237] on span "Pas de relance" at bounding box center [627, 236] width 74 height 15
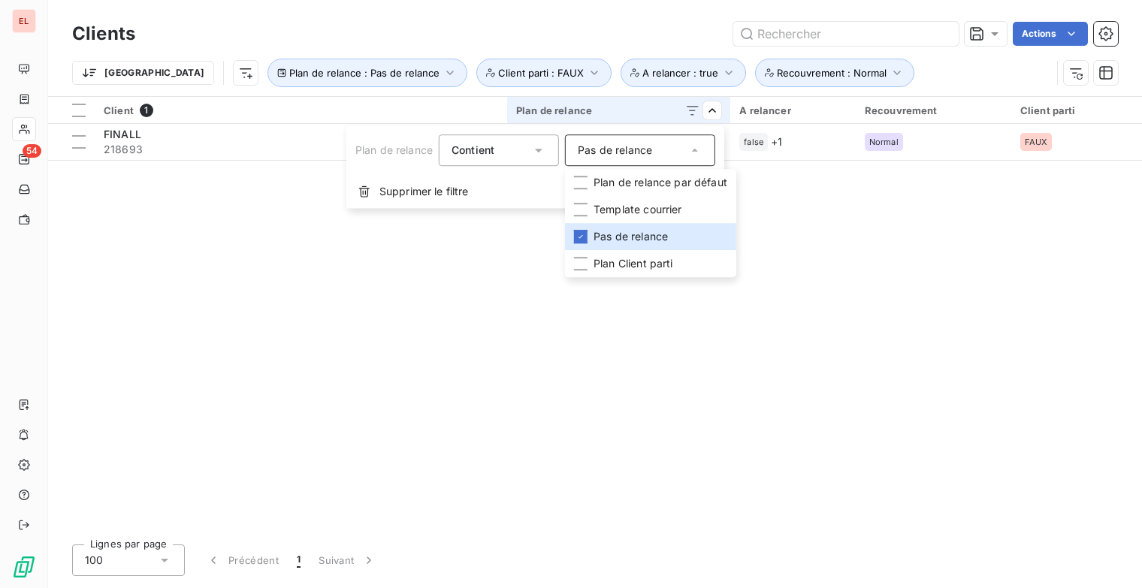
click at [831, 230] on html "EL 54 Clients Actions Trier Plan de relance : Pas de relance A relancer : true …" at bounding box center [571, 294] width 1142 height 588
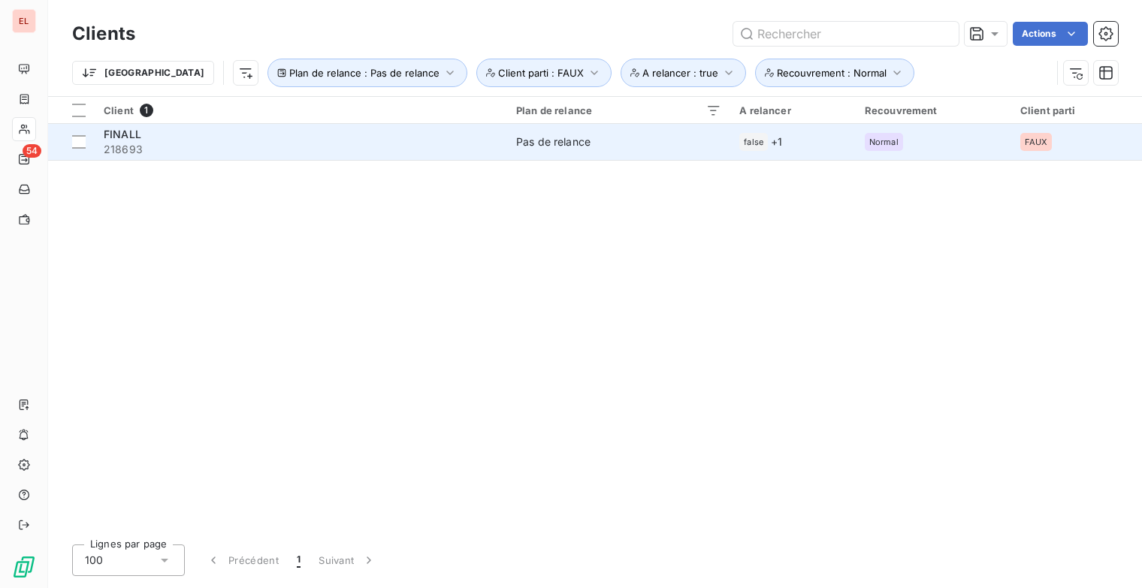
click at [168, 130] on div "FINALL" at bounding box center [301, 134] width 394 height 15
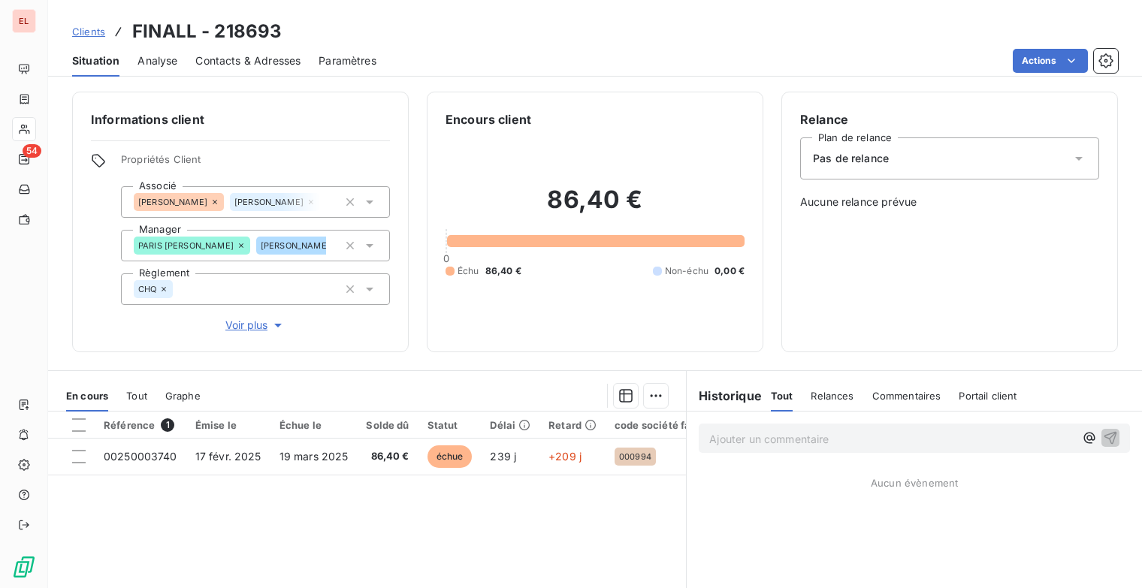
click at [254, 327] on span "Voir plus" at bounding box center [255, 325] width 60 height 15
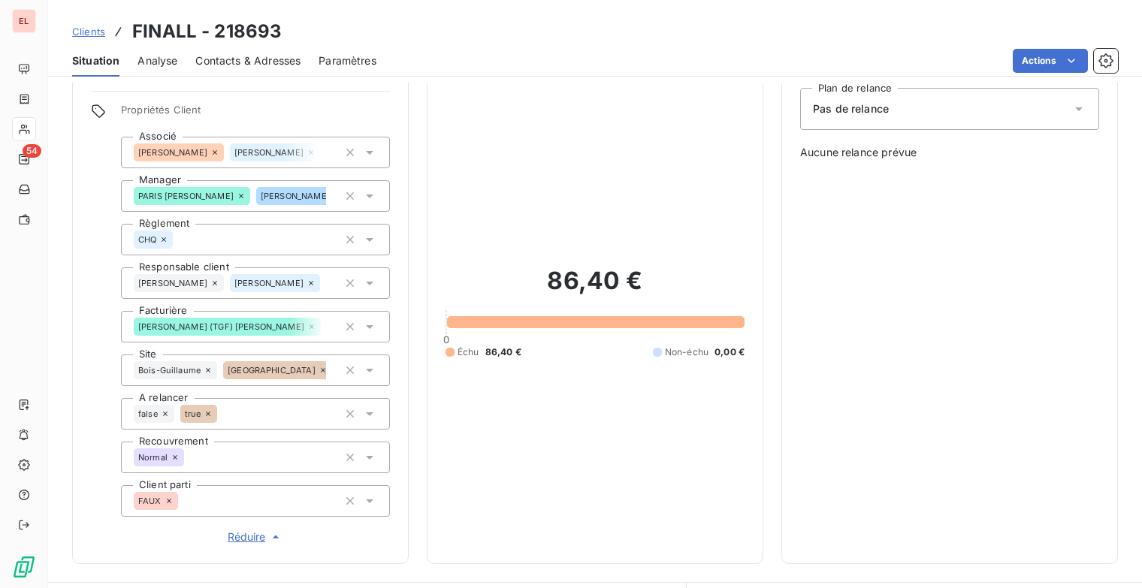
scroll to position [75, 0]
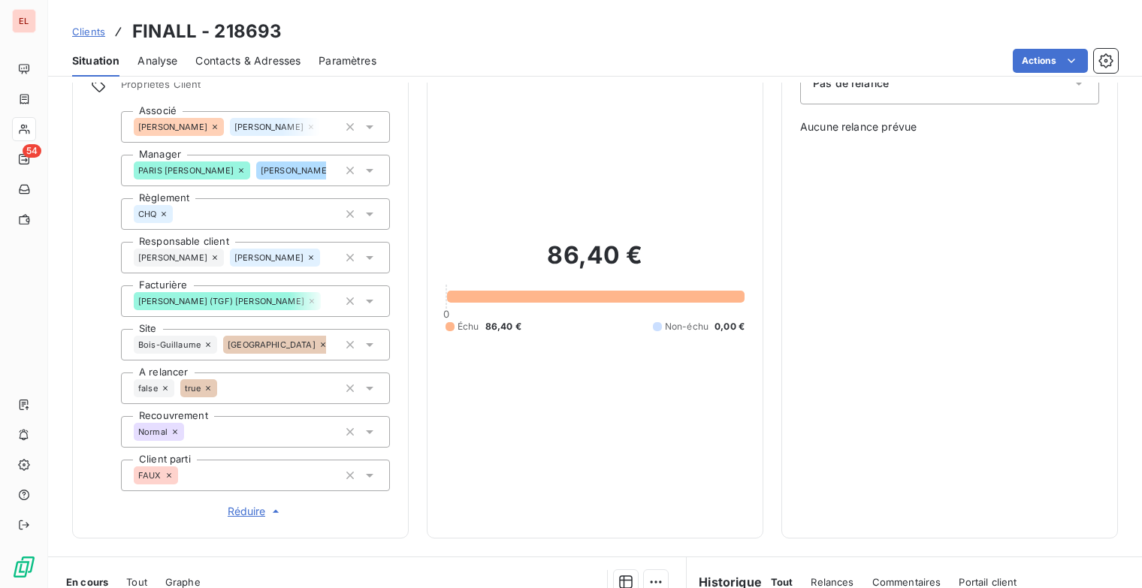
click at [166, 386] on icon at bounding box center [165, 388] width 5 height 5
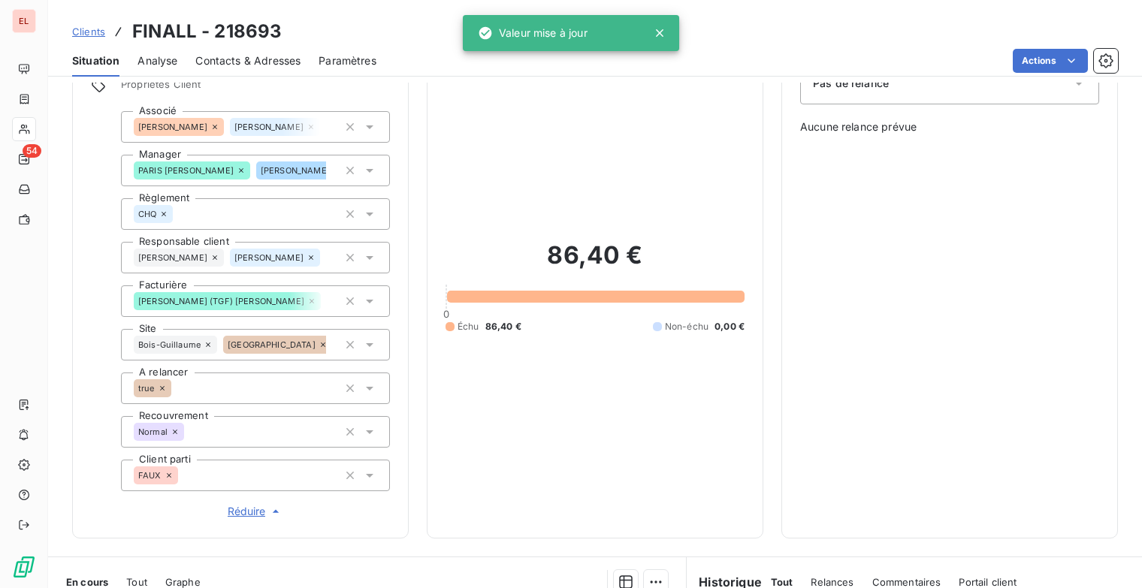
click at [515, 429] on div "86,40 € 0 Échu 86,40 € Non-échu 0,00 €" at bounding box center [595, 286] width 299 height 467
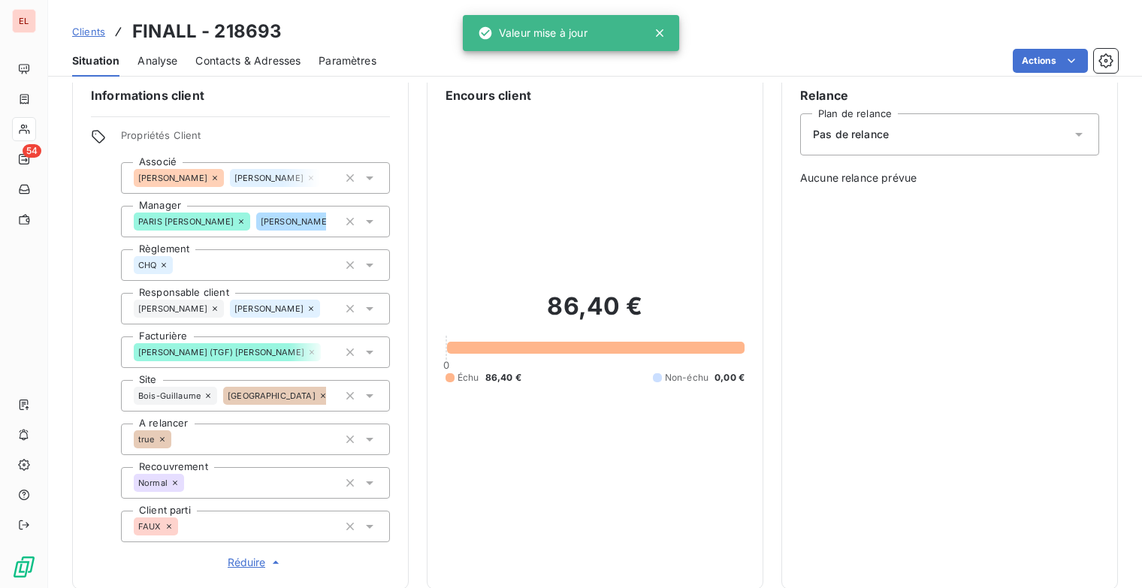
scroll to position [0, 0]
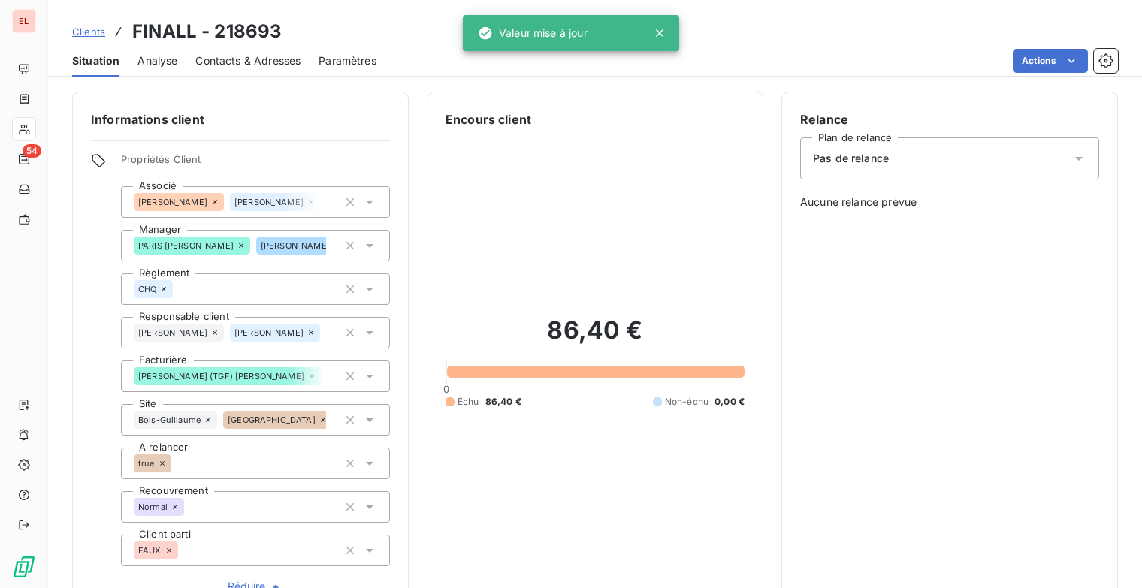
click at [960, 162] on div "Pas de relance" at bounding box center [949, 159] width 299 height 42
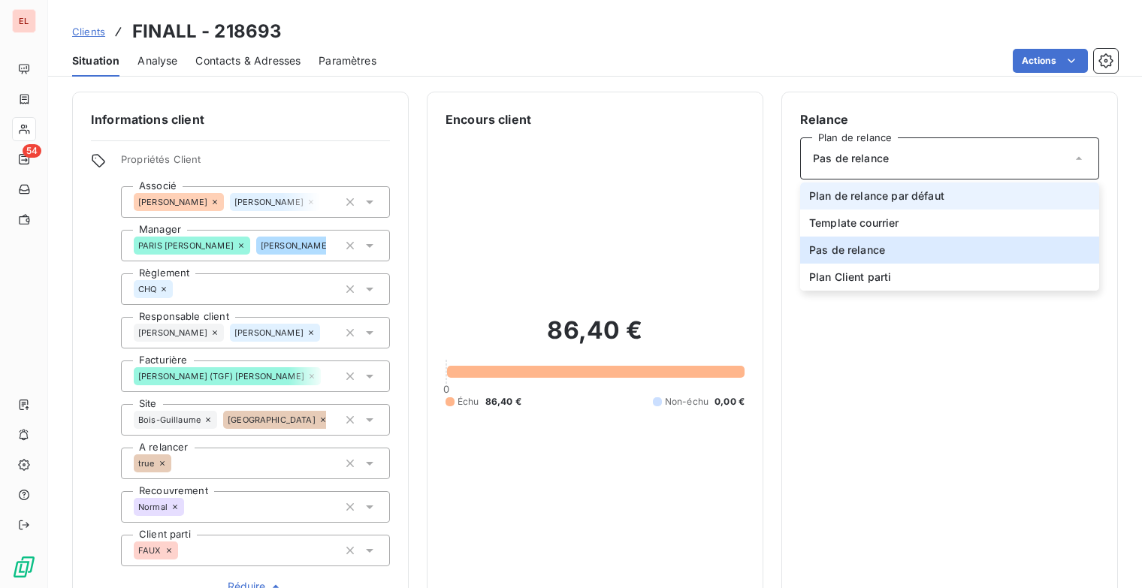
click at [896, 200] on span "Plan de relance par défaut" at bounding box center [876, 196] width 135 height 15
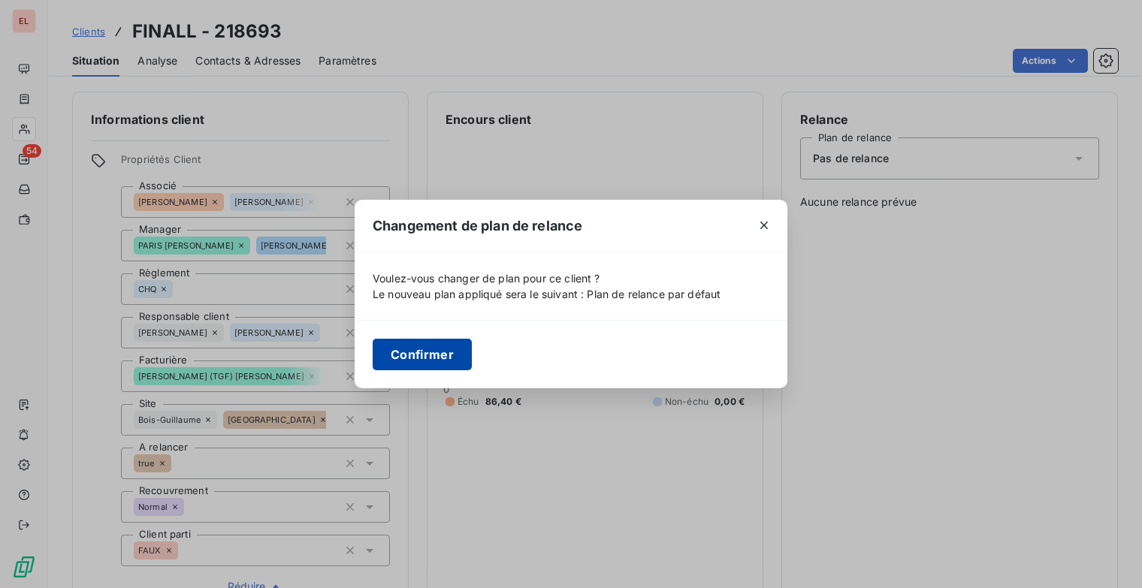
click at [411, 360] on button "Confirmer" at bounding box center [422, 355] width 99 height 32
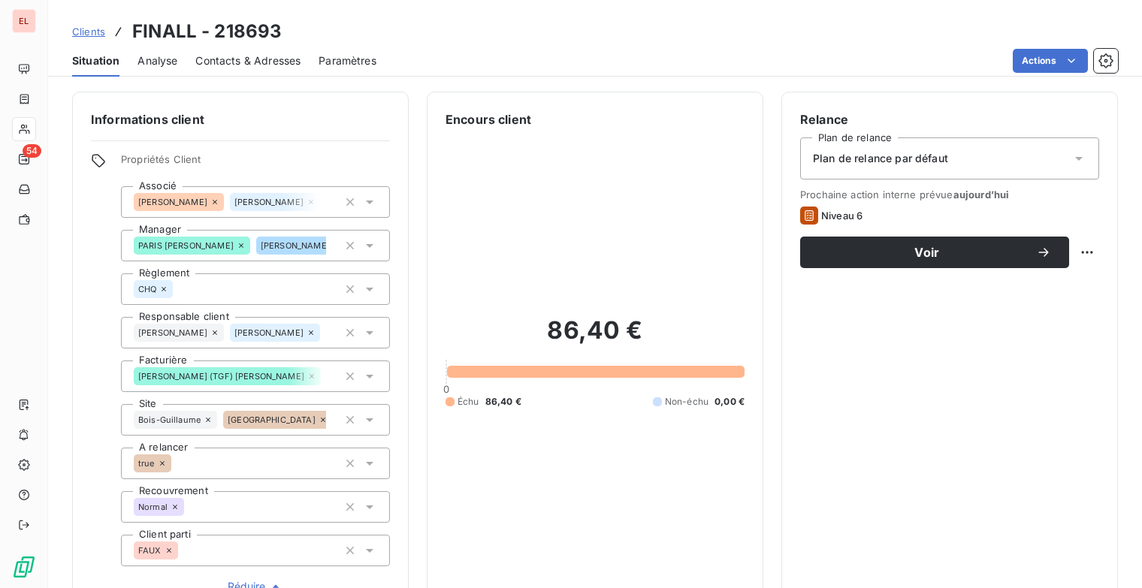
click at [95, 31] on span "Clients" at bounding box center [88, 32] width 33 height 12
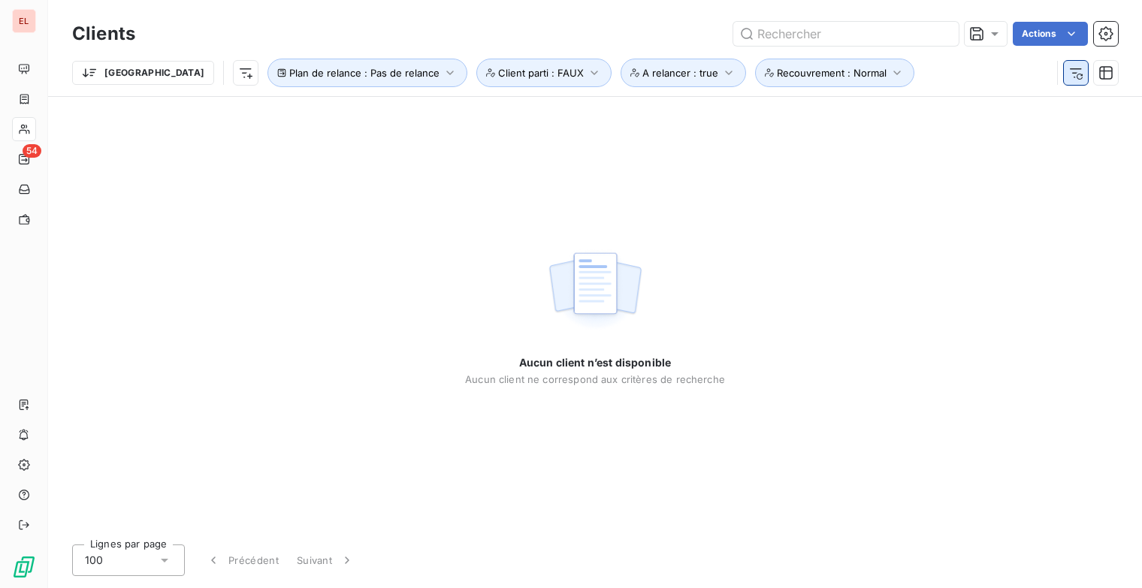
click at [1084, 77] on button "button" at bounding box center [1076, 73] width 24 height 24
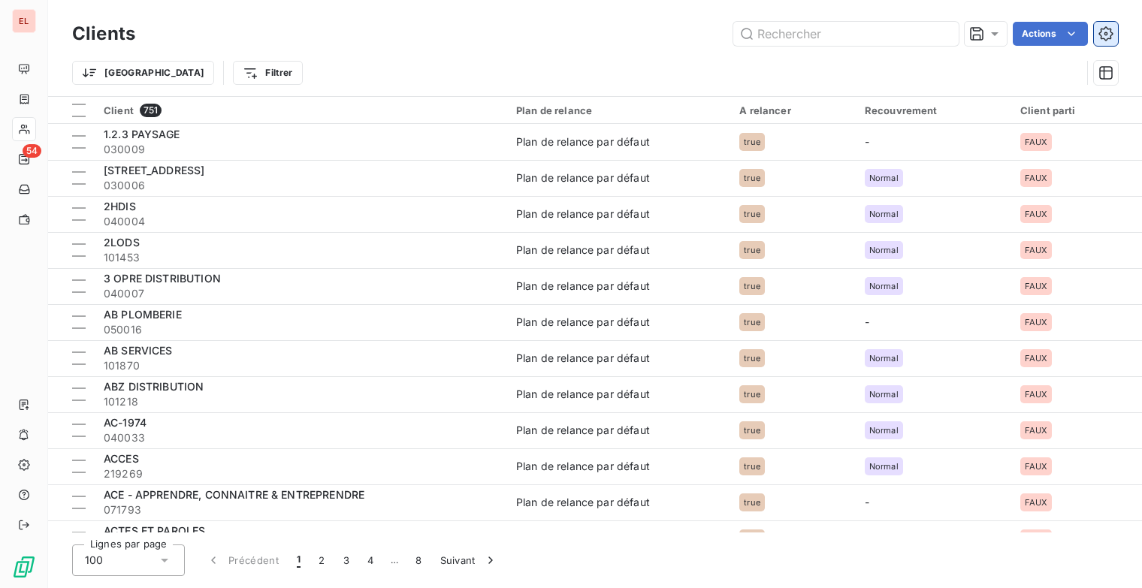
click at [1105, 32] on icon "button" at bounding box center [1107, 34] width 4 height 4
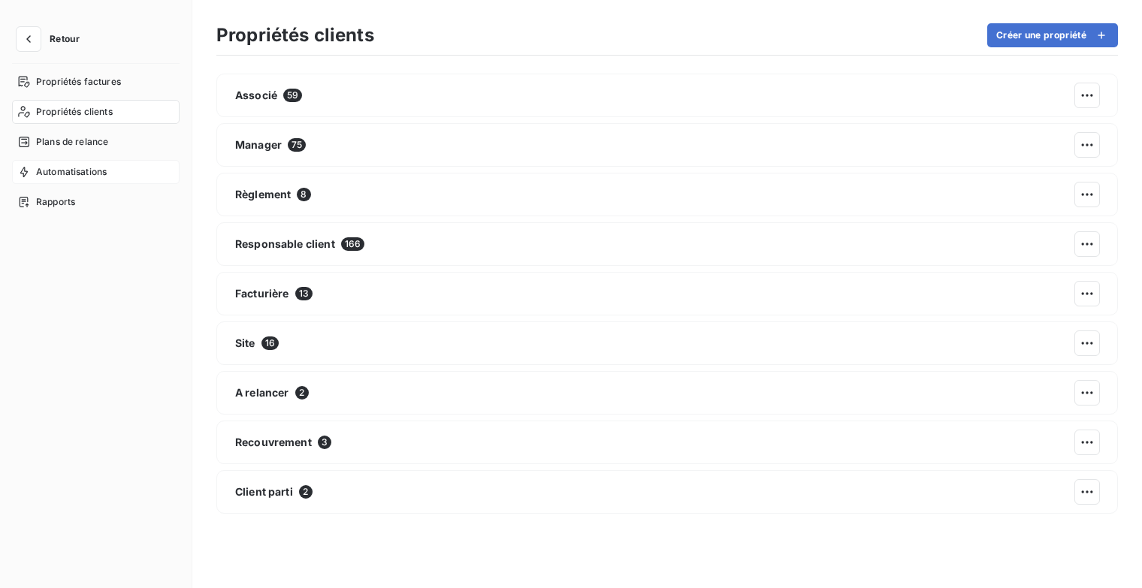
click at [87, 163] on div "Automatisations" at bounding box center [96, 172] width 168 height 24
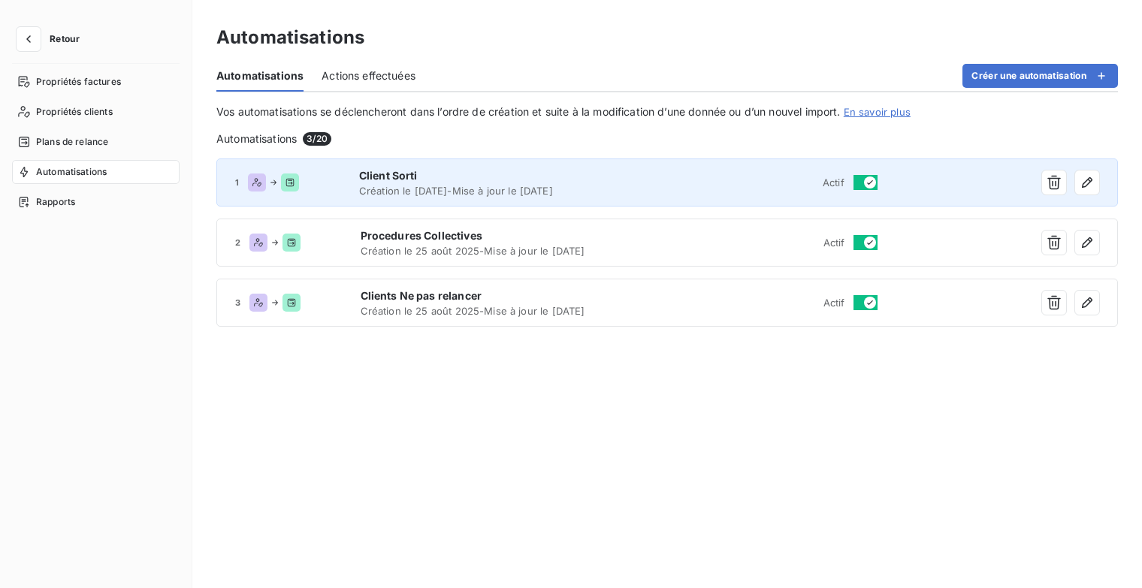
click at [540, 180] on span "Client Sorti" at bounding box center [512, 175] width 306 height 15
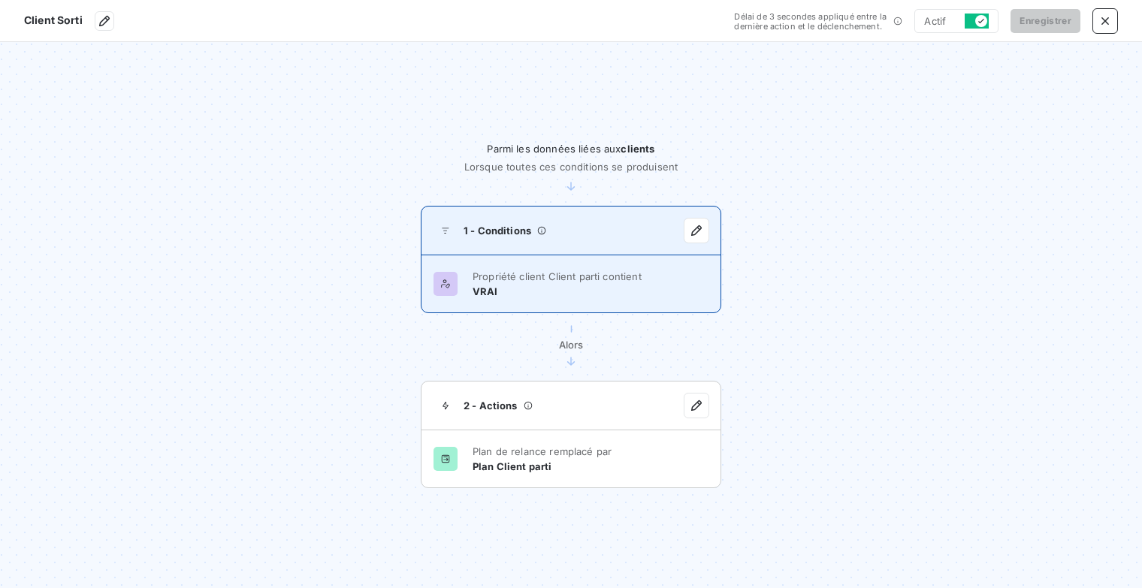
click at [557, 276] on span "Propriété client Client parti contient" at bounding box center [557, 277] width 169 height 12
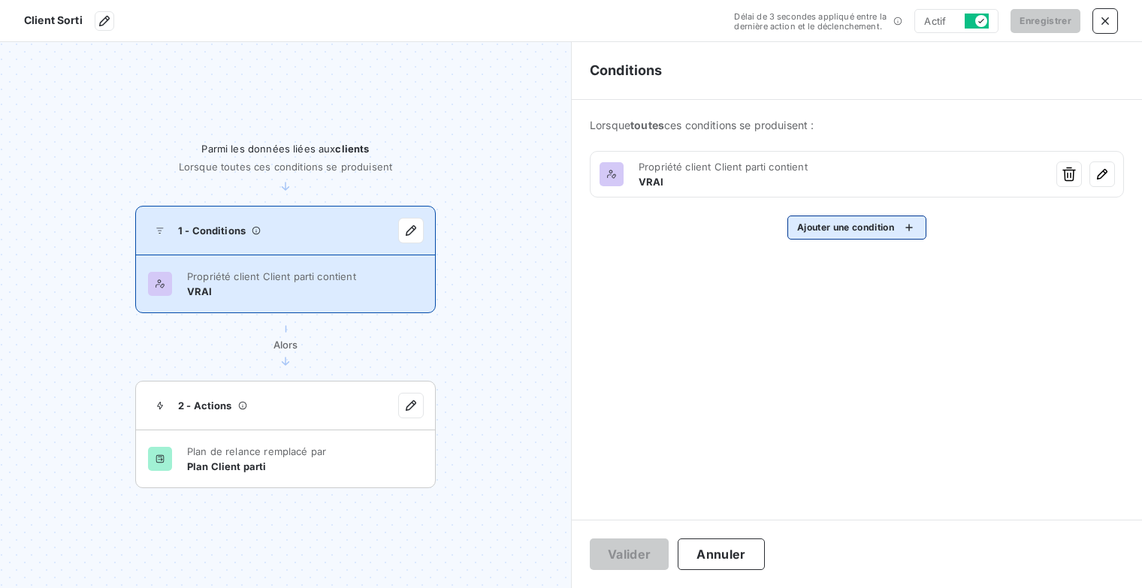
click at [911, 235] on html "Client Sorti Délai de 3 secondes appliqué entre la dernière action et le déclen…" at bounding box center [571, 294] width 1142 height 588
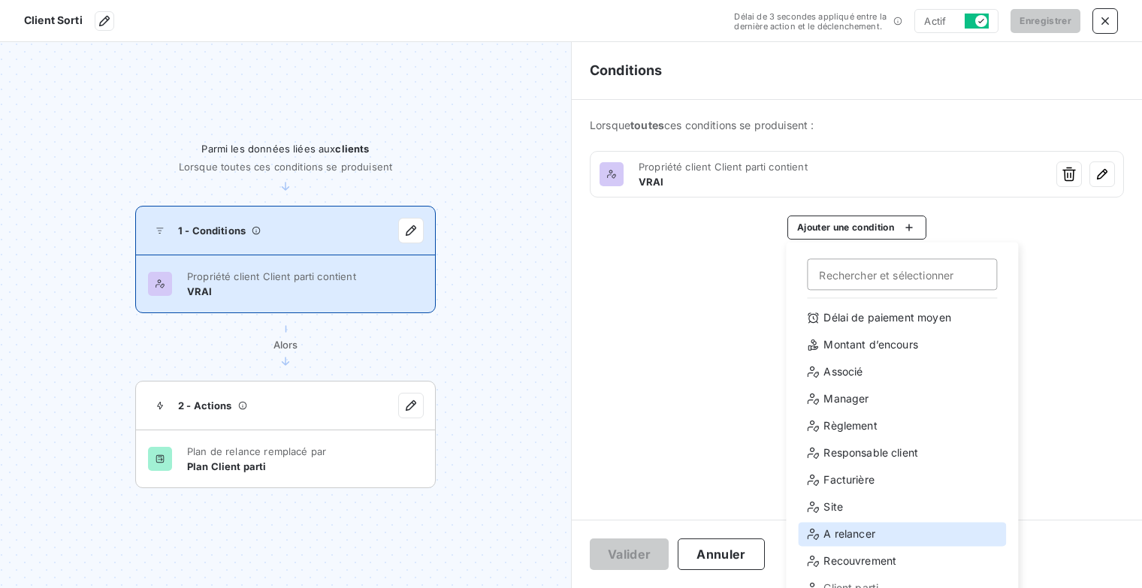
click at [874, 525] on div "A relancer" at bounding box center [902, 534] width 208 height 24
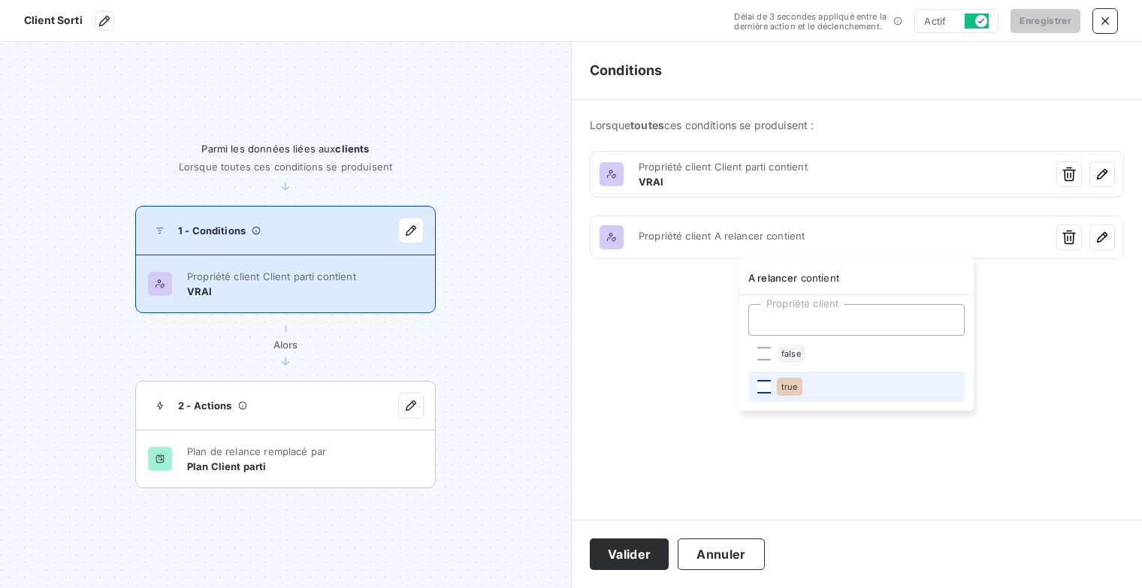
click at [763, 390] on div at bounding box center [764, 387] width 14 height 14
click at [691, 388] on html "Client Sorti Délai de 3 secondes appliqué entre la dernière action et le déclen…" at bounding box center [571, 294] width 1142 height 588
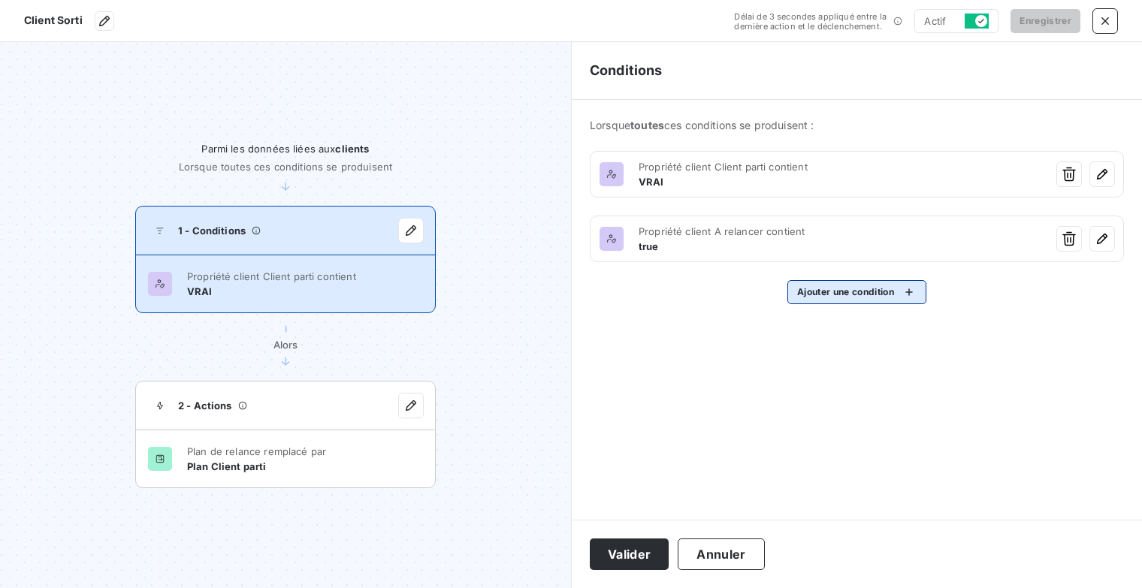
click at [908, 294] on html "Client Sorti Délai de 3 secondes appliqué entre la dernière action et le déclen…" at bounding box center [571, 294] width 1142 height 588
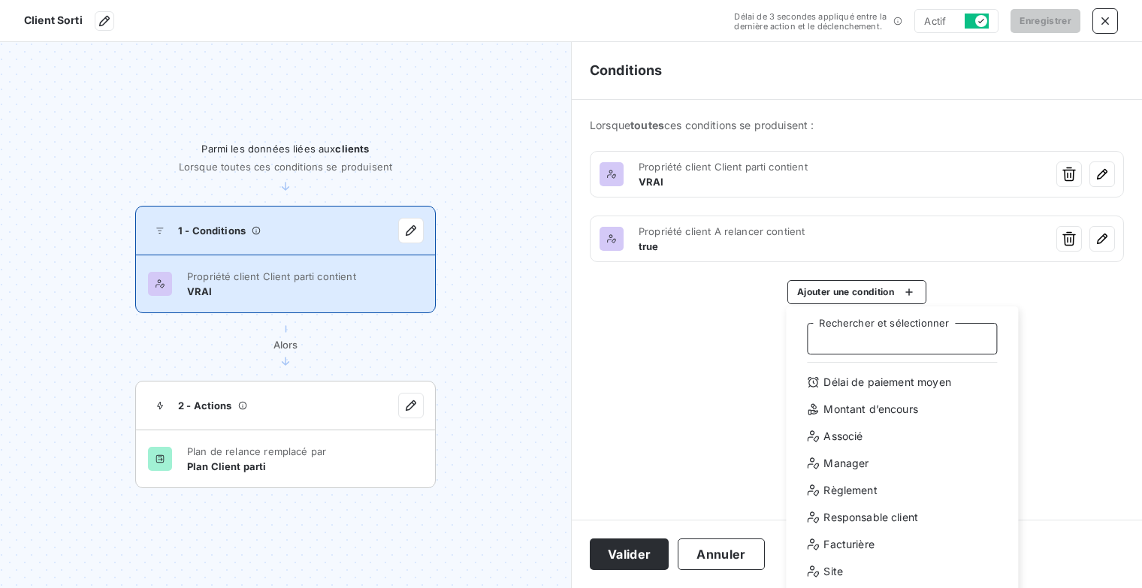
click at [845, 343] on input "Rechercher et sélectionner" at bounding box center [902, 339] width 190 height 32
type input "r"
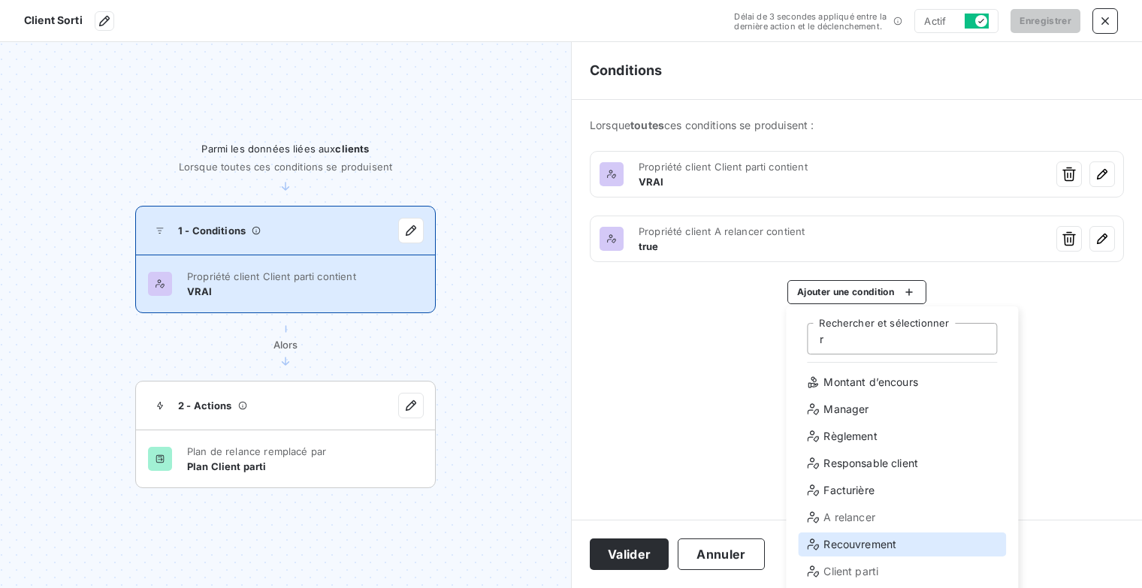
click at [888, 539] on div "Recouvrement" at bounding box center [902, 545] width 208 height 24
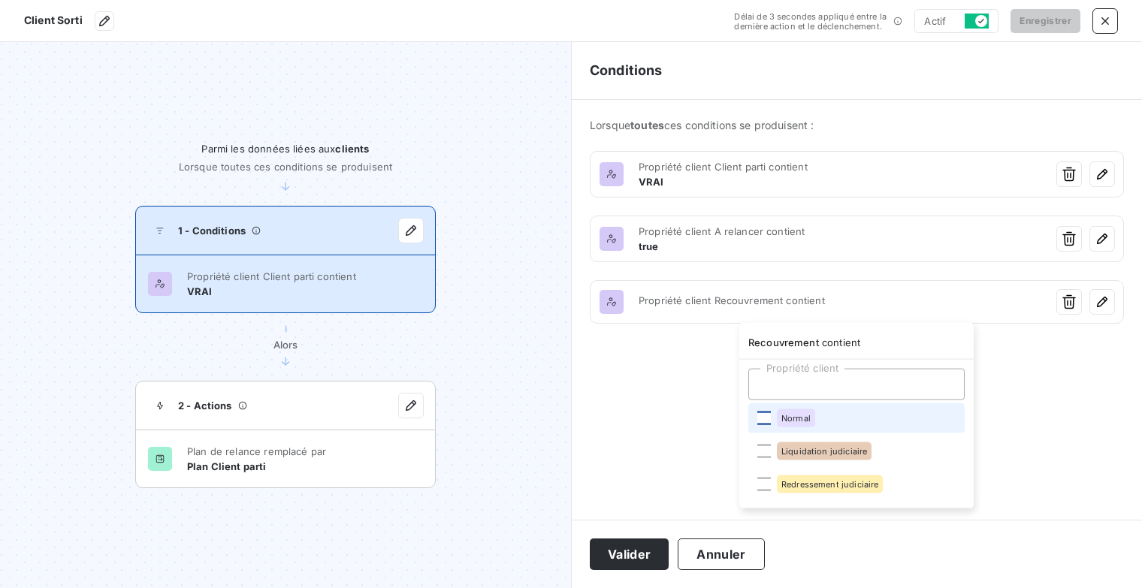
click at [764, 417] on div at bounding box center [764, 419] width 14 height 14
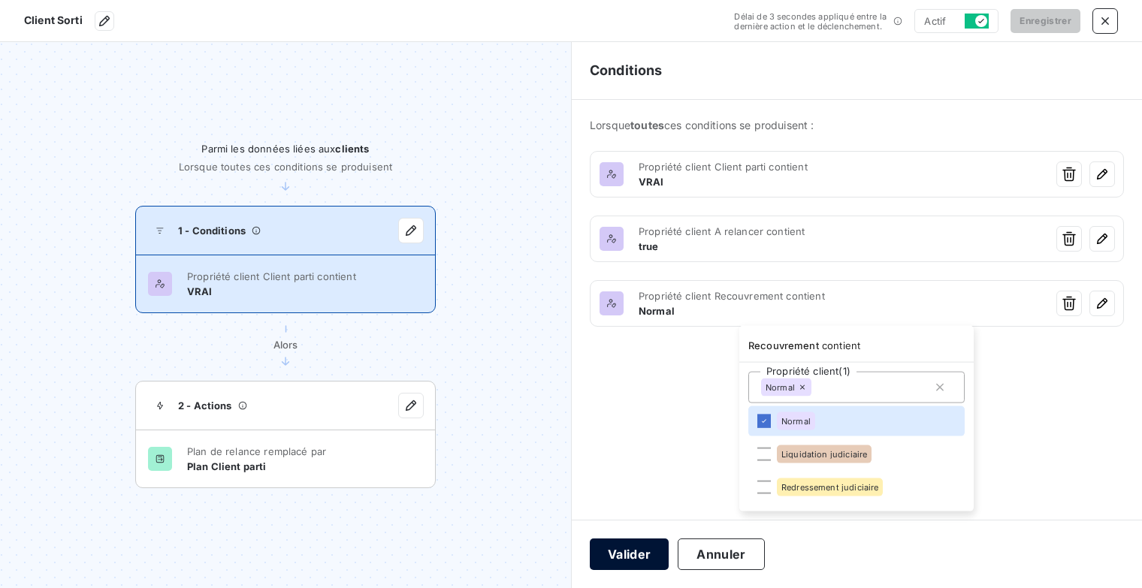
click at [632, 560] on html "Client Sorti Délai de 3 secondes appliqué entre la dernière action et le déclen…" at bounding box center [571, 294] width 1142 height 588
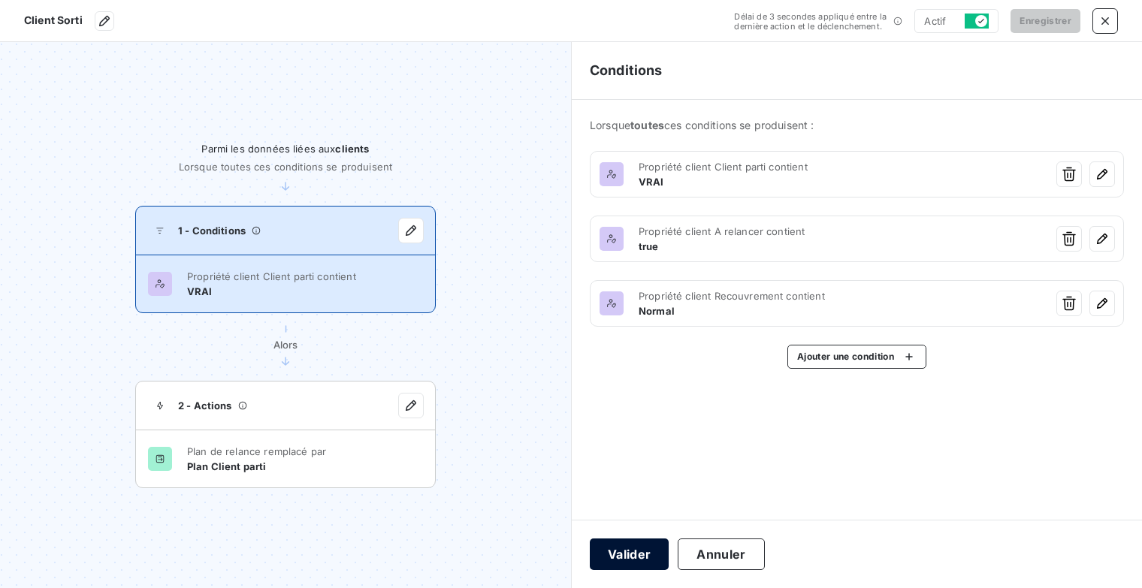
click at [641, 555] on button "Valider" at bounding box center [629, 555] width 79 height 32
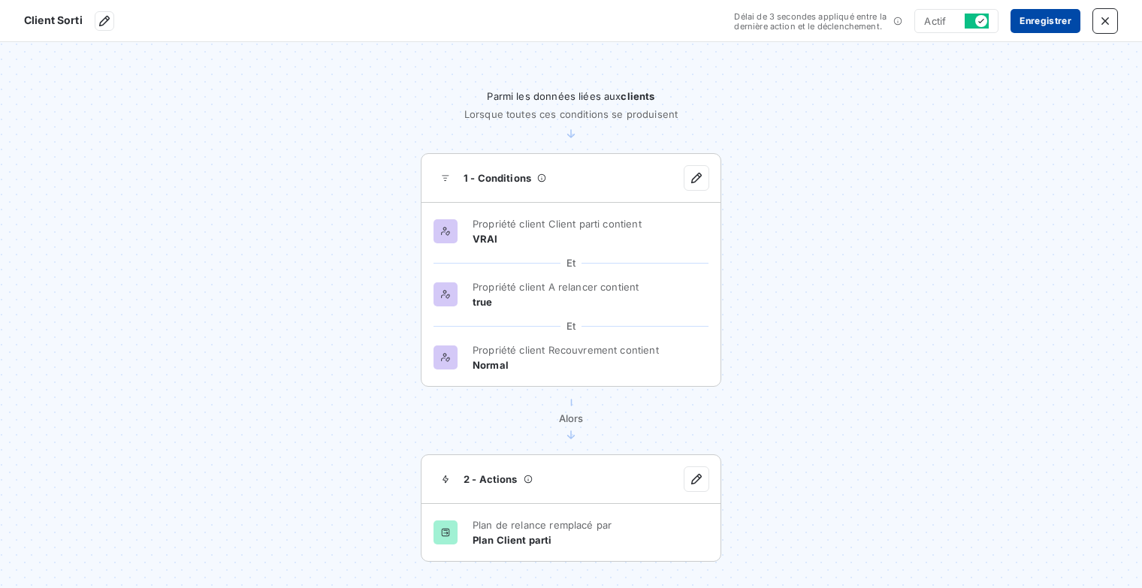
click at [1038, 25] on button "Enregistrer" at bounding box center [1046, 21] width 70 height 24
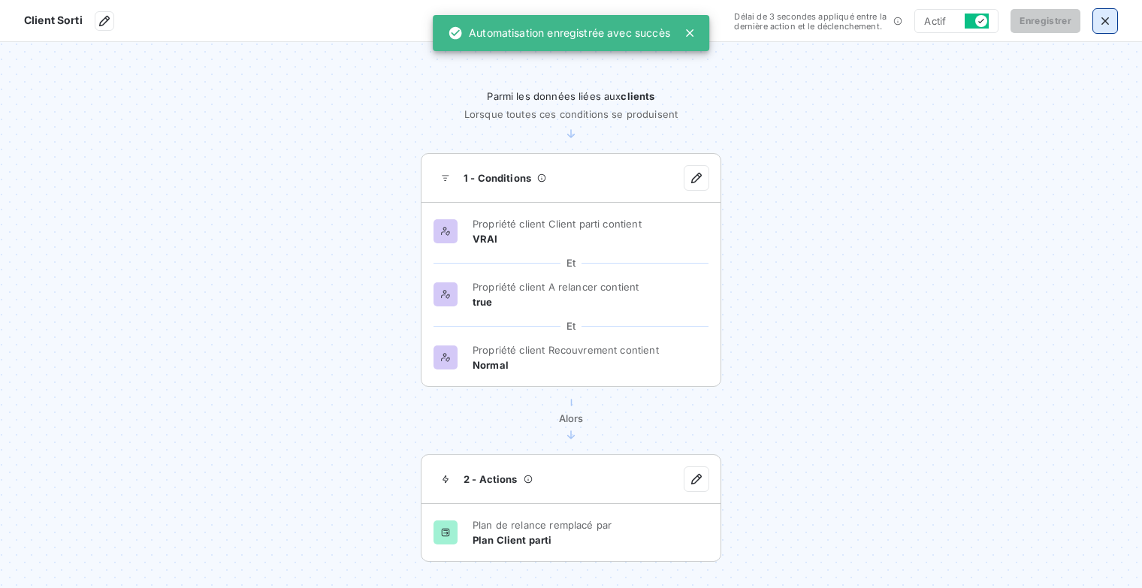
click at [1112, 26] on icon "button" at bounding box center [1105, 21] width 15 height 15
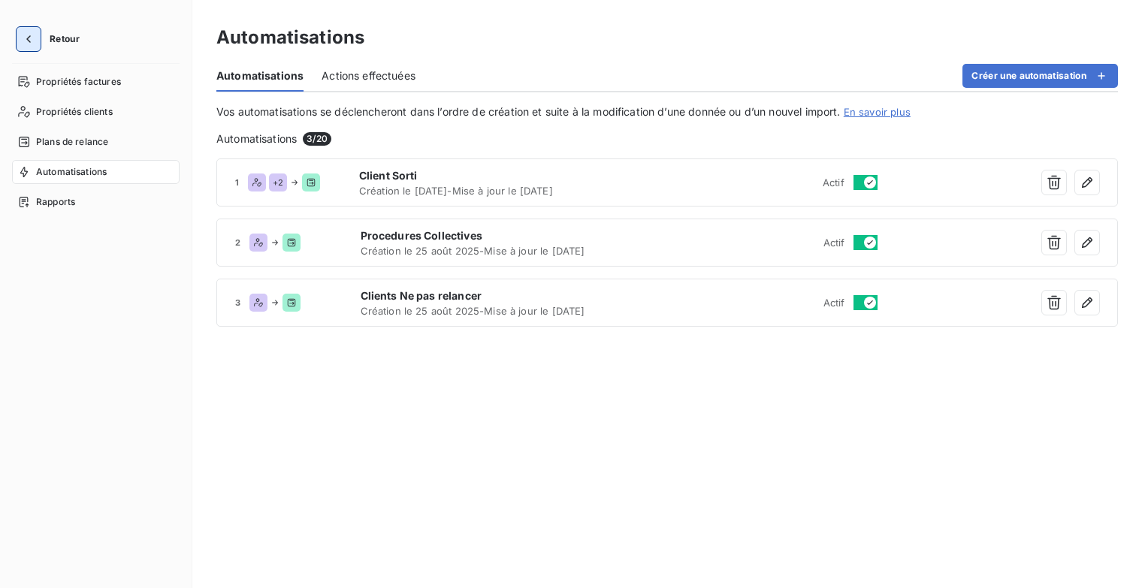
click at [37, 43] on button "button" at bounding box center [29, 39] width 24 height 24
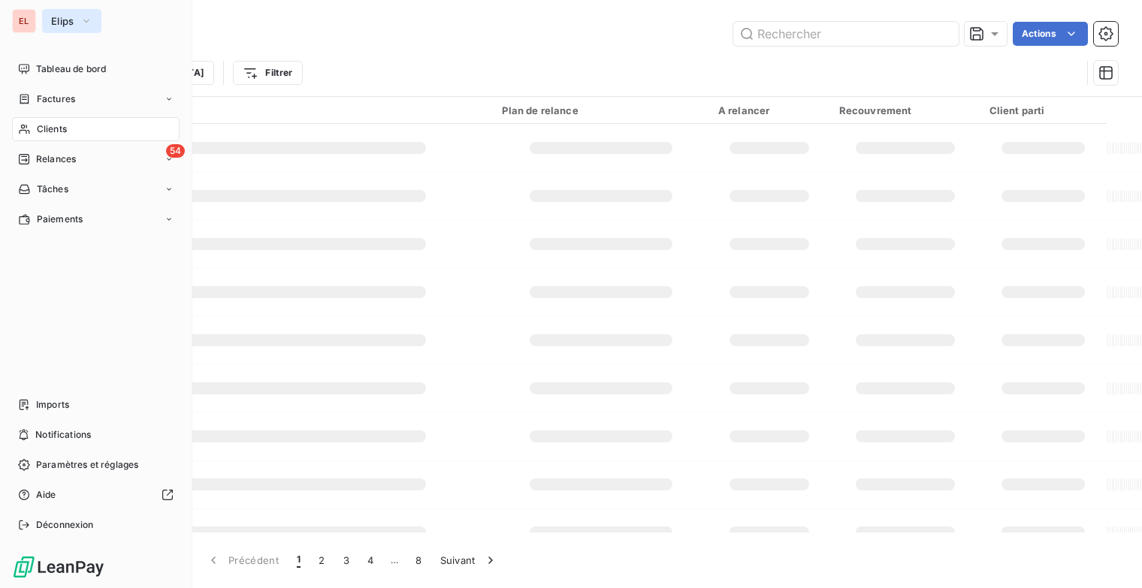
click at [89, 25] on icon "button" at bounding box center [86, 21] width 12 height 15
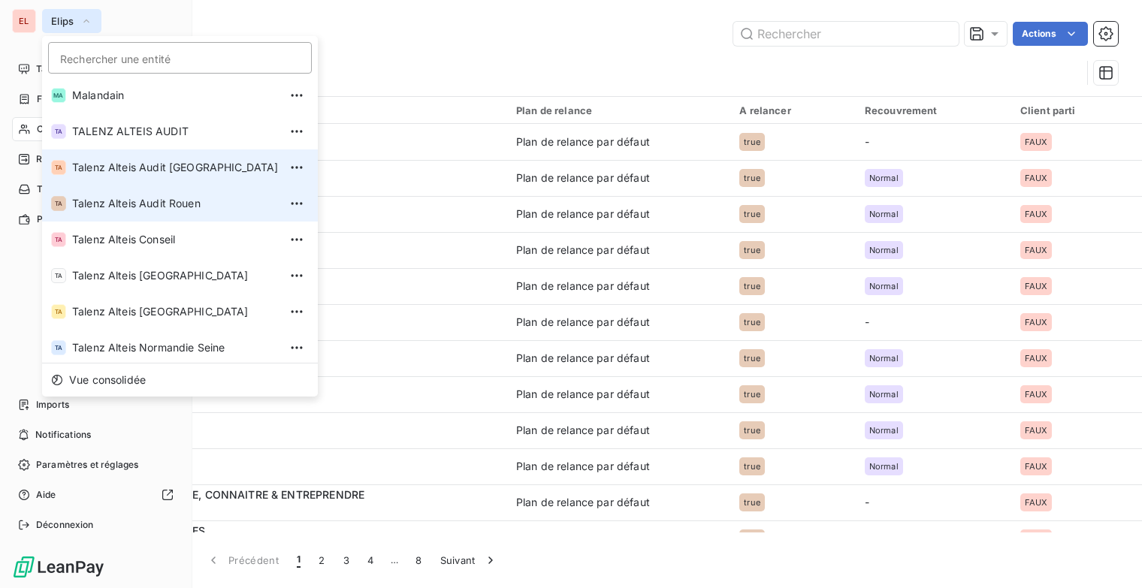
scroll to position [113, 0]
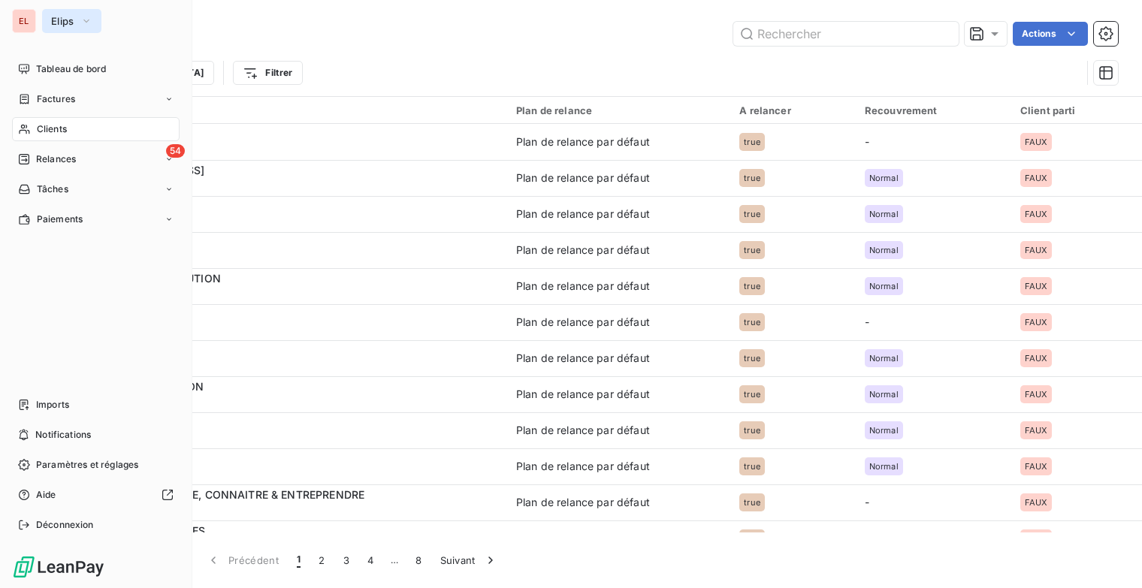
click at [86, 21] on icon "button" at bounding box center [86, 21] width 6 height 3
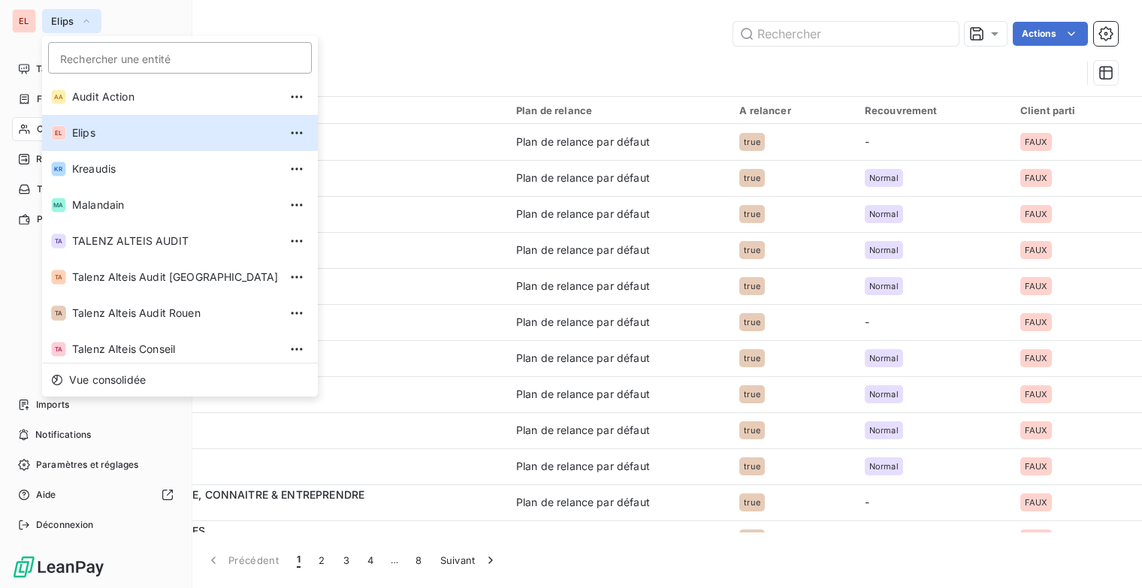
scroll to position [0, 0]
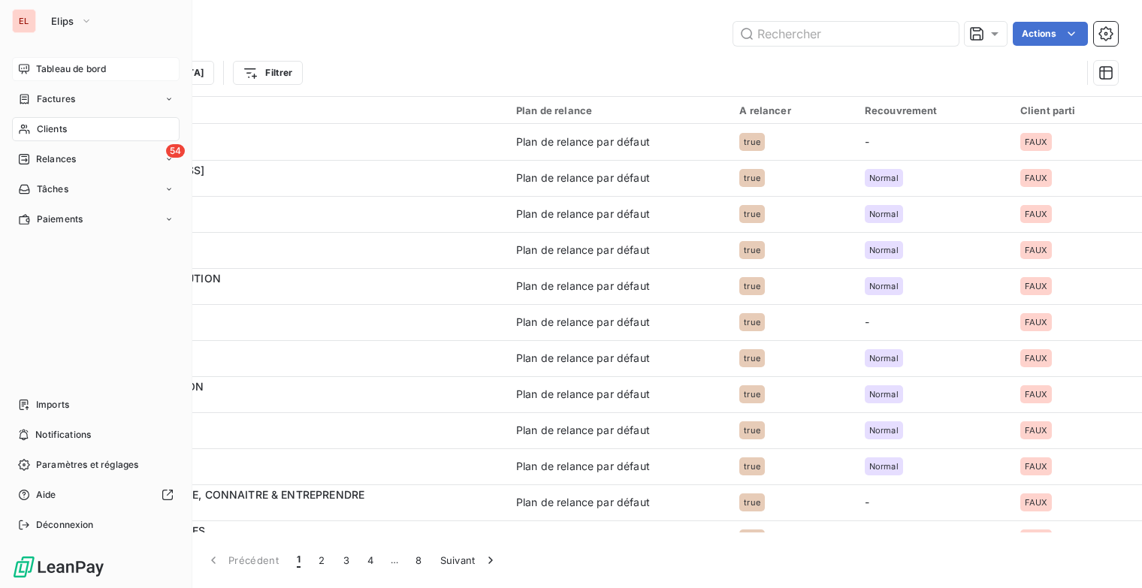
click at [63, 65] on span "Tableau de bord" at bounding box center [71, 69] width 70 height 14
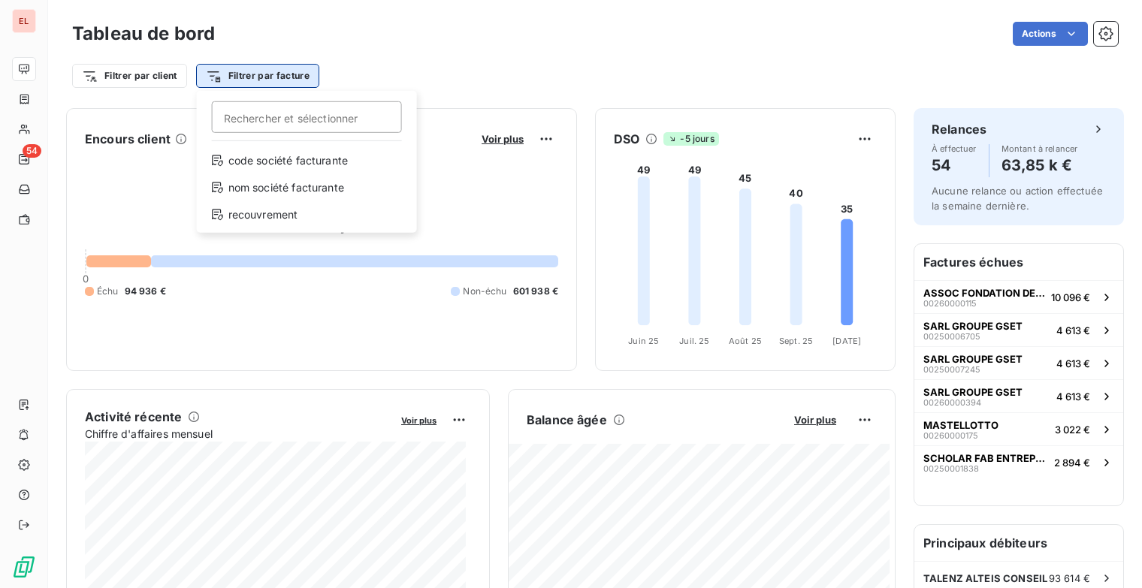
click at [268, 76] on html "EL 54 Tableau de bord Actions Filtrer par client Filtrer par facture Rechercher…" at bounding box center [571, 294] width 1142 height 588
click at [242, 213] on div "recouvrement" at bounding box center [307, 215] width 208 height 24
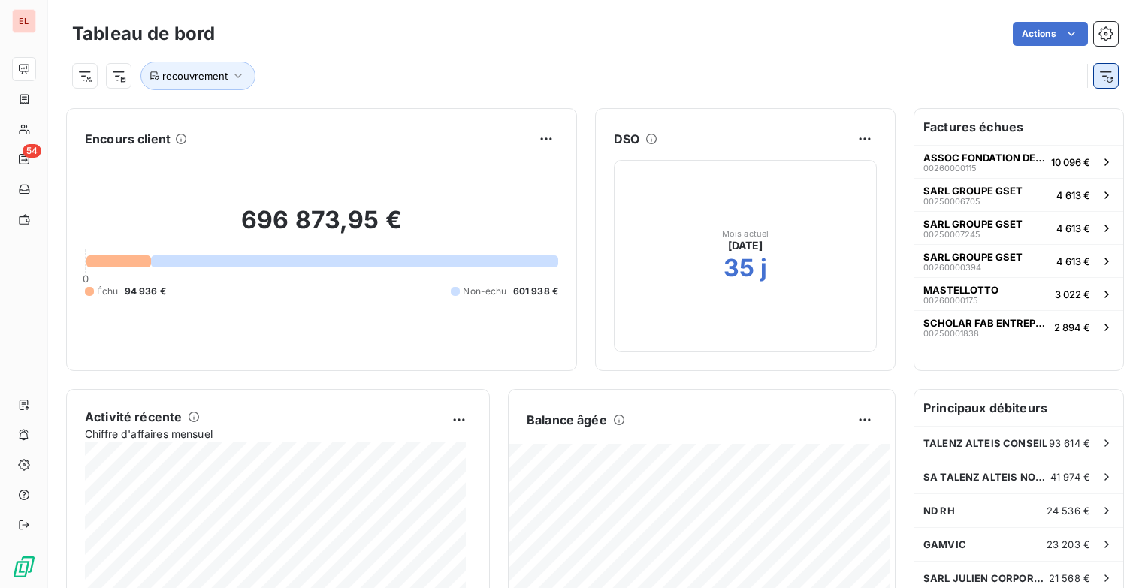
click at [1099, 77] on icon "button" at bounding box center [1106, 75] width 15 height 15
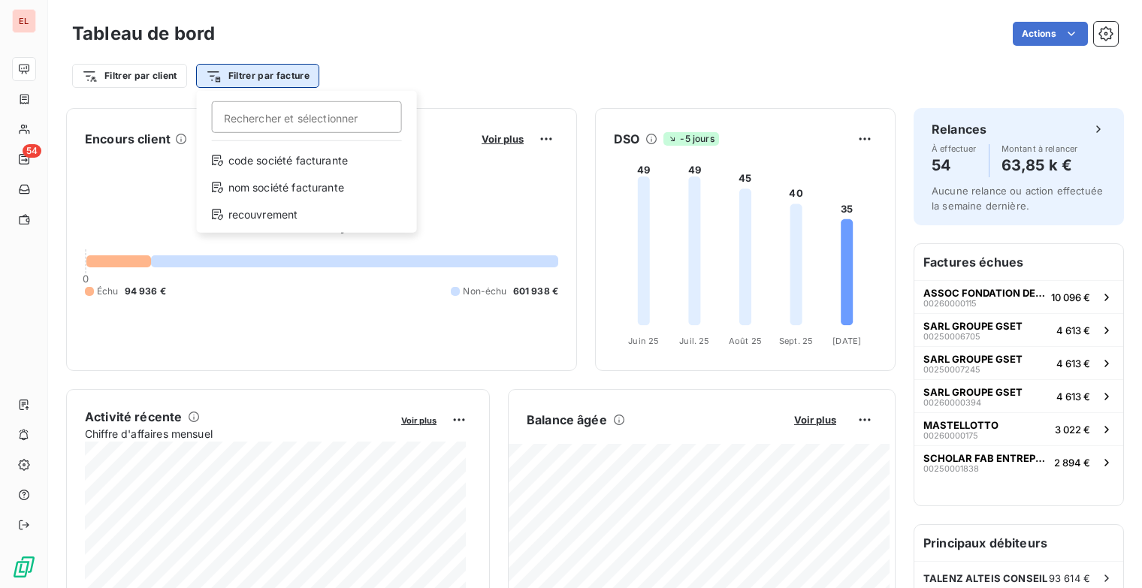
click at [274, 80] on html "EL 54 Tableau de bord Actions Filtrer par client Filtrer par facture Rechercher…" at bounding box center [571, 294] width 1142 height 588
click at [275, 207] on div "recouvrement" at bounding box center [307, 215] width 208 height 24
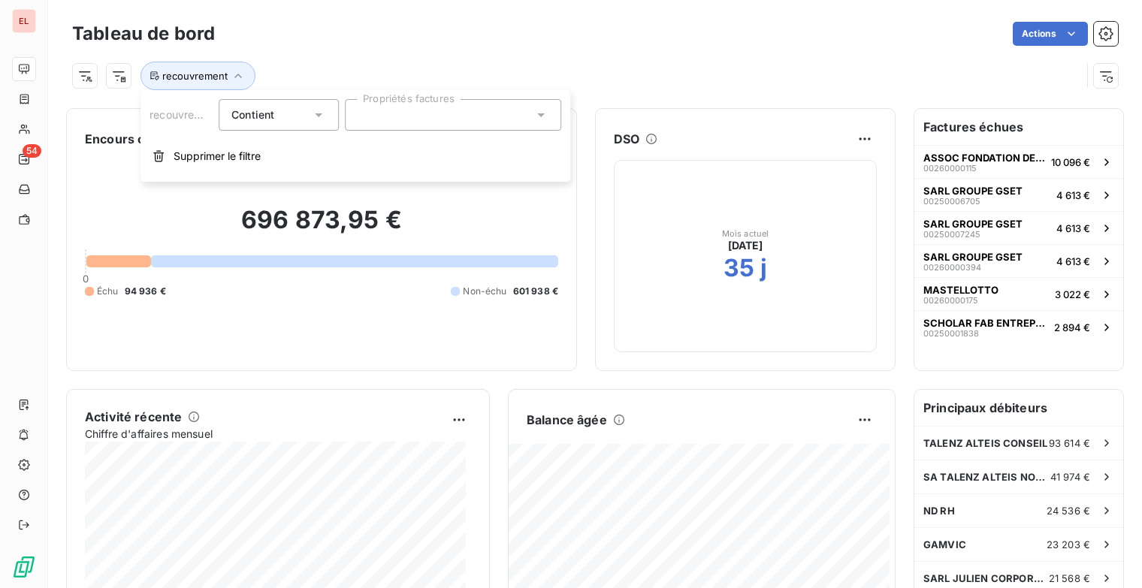
click at [539, 115] on icon at bounding box center [541, 114] width 15 height 15
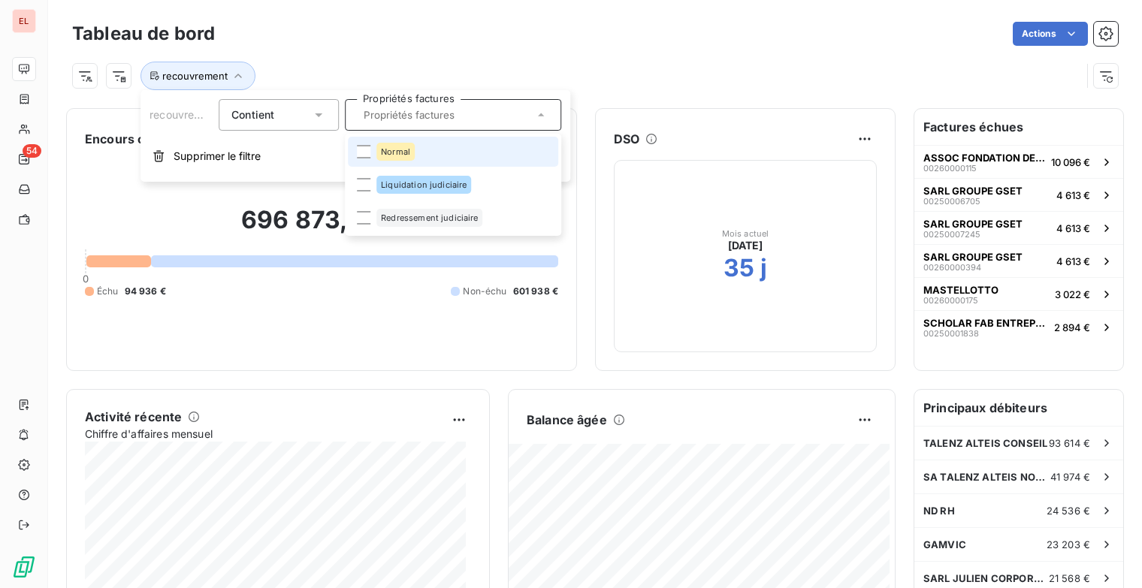
drag, startPoint x: 539, startPoint y: 115, endPoint x: 612, endPoint y: 40, distance: 104.7
click at [612, 40] on body "EL 54 Tableau de bord Actions recouvrement Encours client 696 873,95 € 0 Échu 9…" at bounding box center [571, 294] width 1142 height 588
click at [207, 156] on span "Supprimer le filtre" at bounding box center [217, 156] width 87 height 15
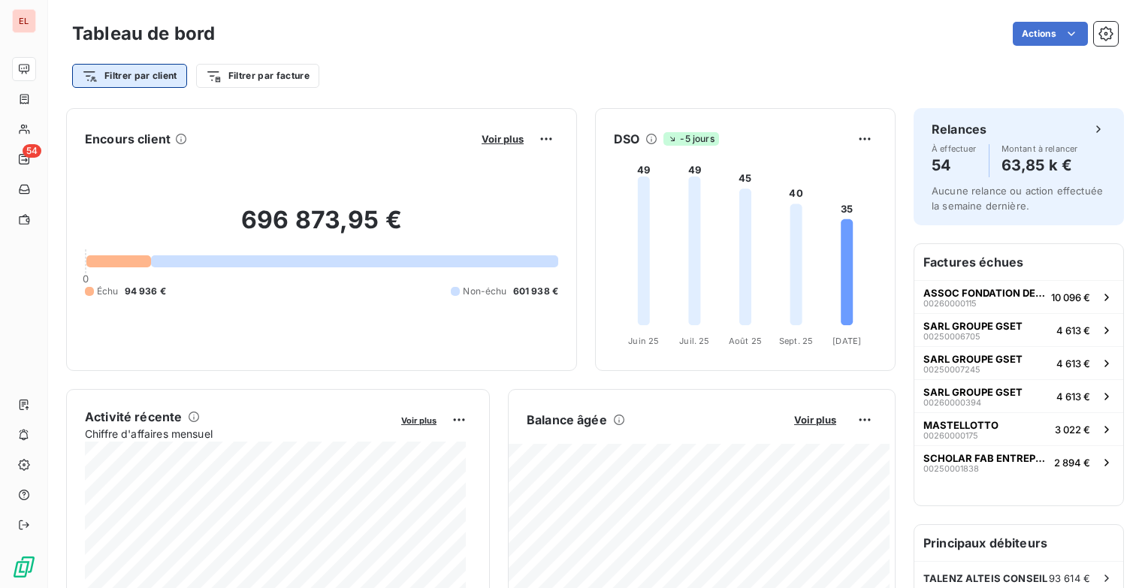
click at [120, 77] on html "EL 54 Tableau de bord Actions Filtrer par client Filtrer par facture Encours cl…" at bounding box center [571, 294] width 1142 height 588
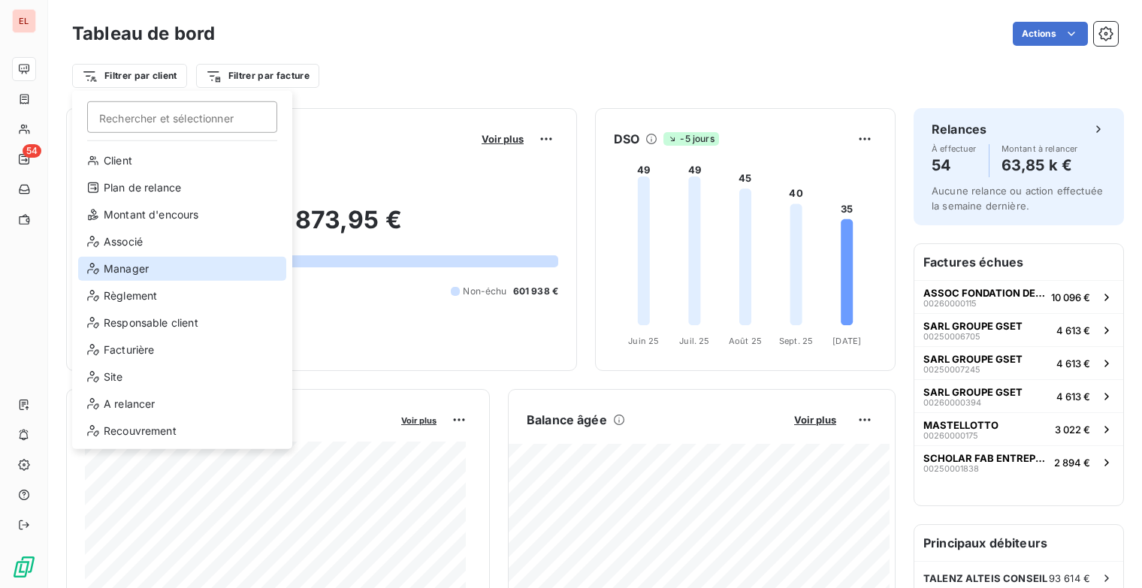
click at [145, 279] on div "Manager" at bounding box center [182, 269] width 208 height 24
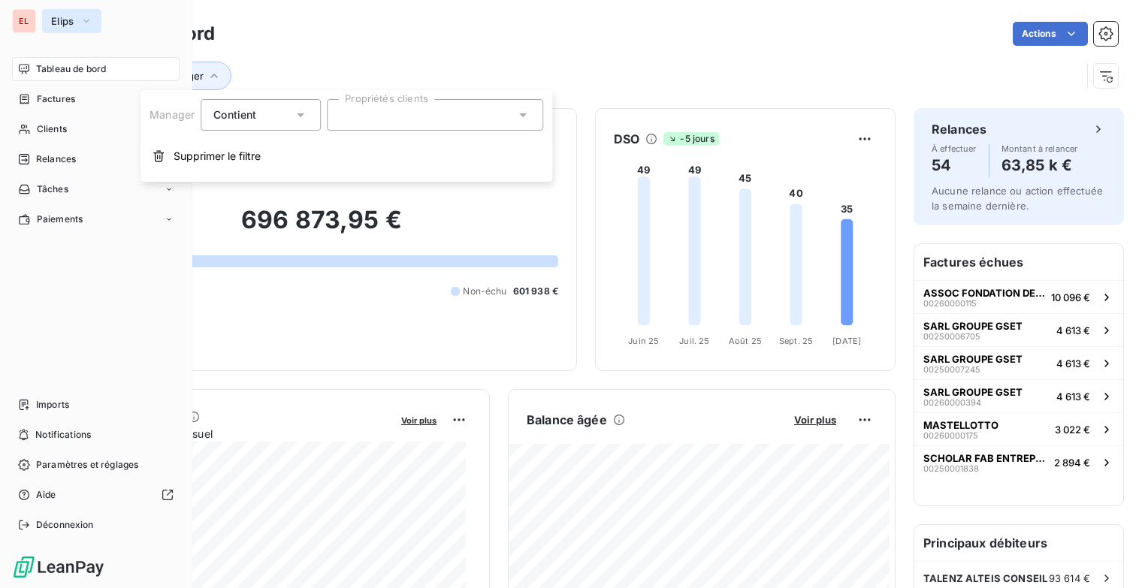
click at [78, 23] on button "Elips" at bounding box center [71, 21] width 59 height 24
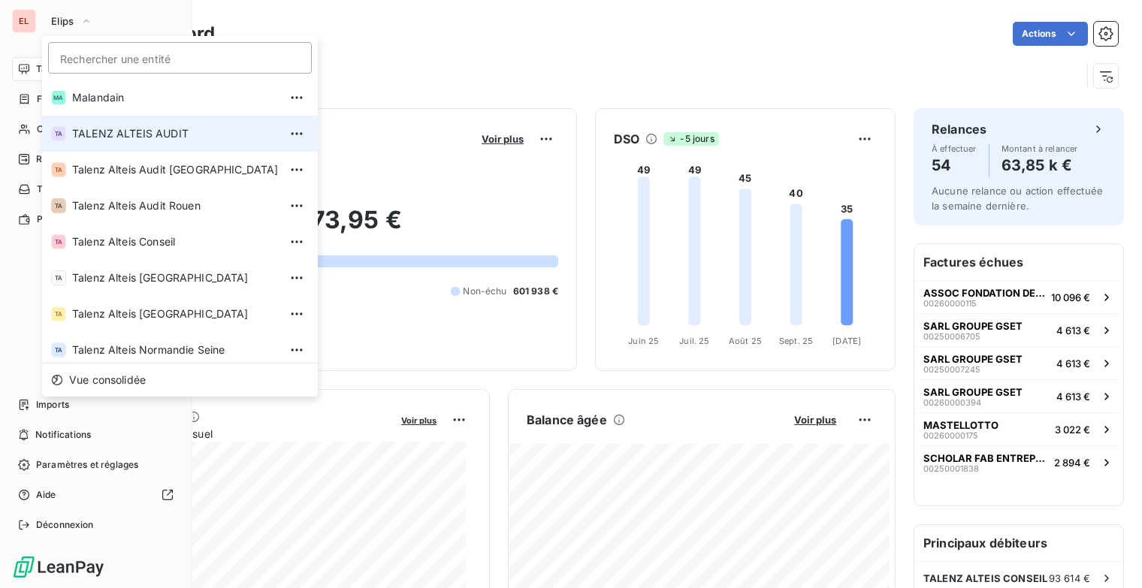
scroll to position [113, 0]
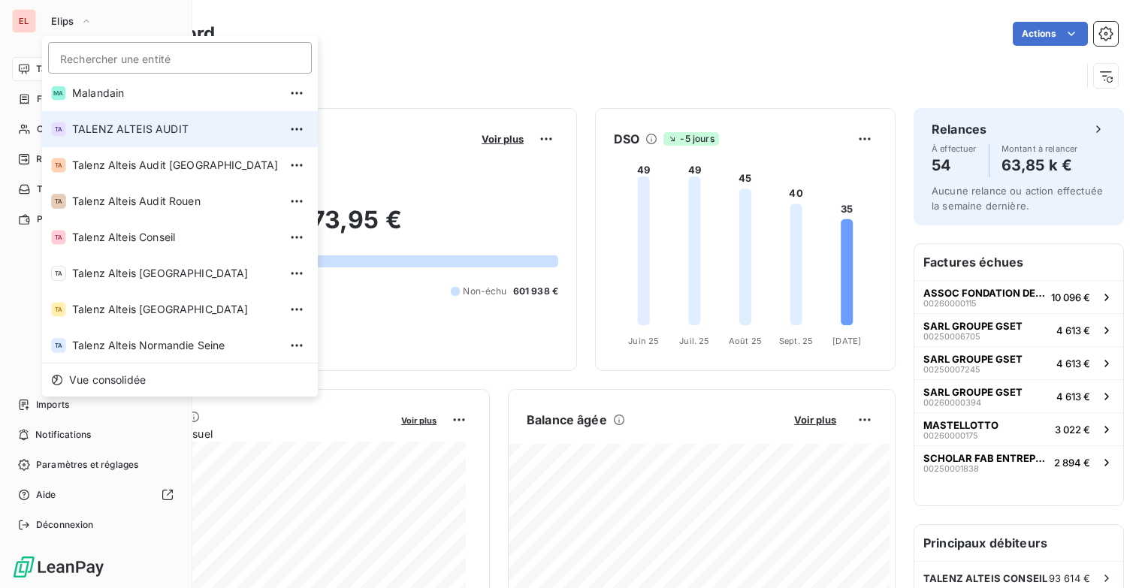
click at [121, 239] on span "Talenz Alteis Conseil" at bounding box center [175, 237] width 207 height 15
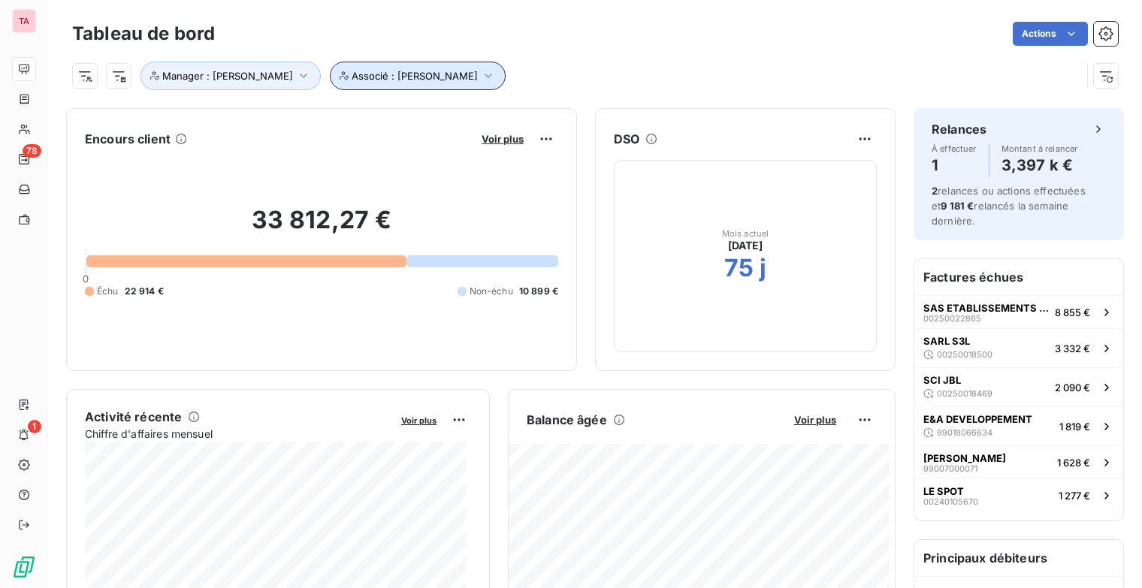
click at [496, 74] on icon "button" at bounding box center [488, 75] width 15 height 15
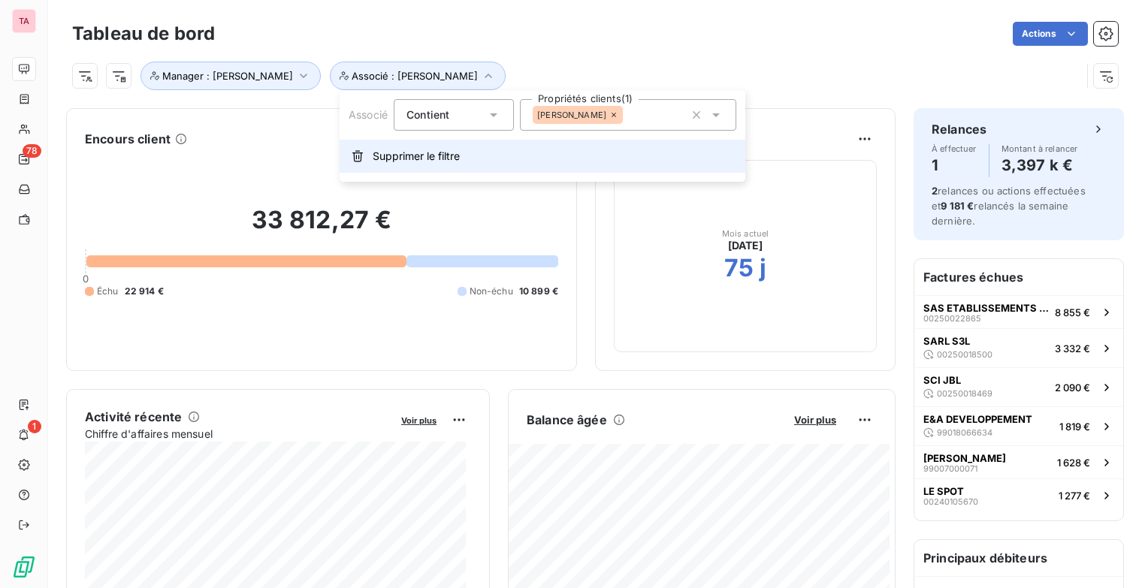
click at [441, 155] on span "Supprimer le filtre" at bounding box center [416, 156] width 87 height 15
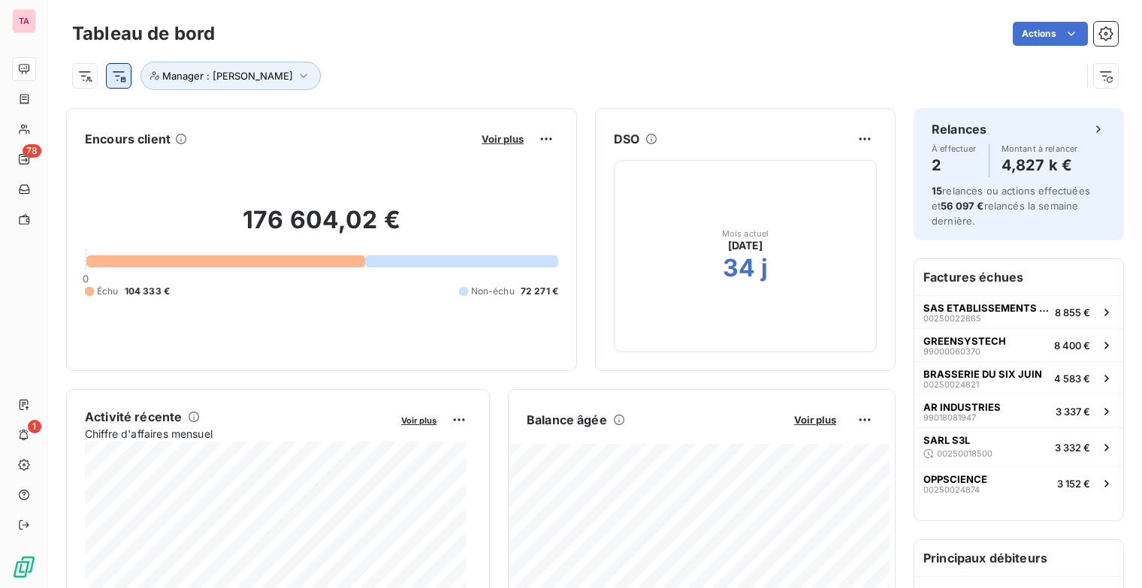
click at [117, 72] on html "TA 78 1 Tableau de bord Actions Manager : TEISSEDRE Corinne Encours client Voir…" at bounding box center [571, 294] width 1142 height 588
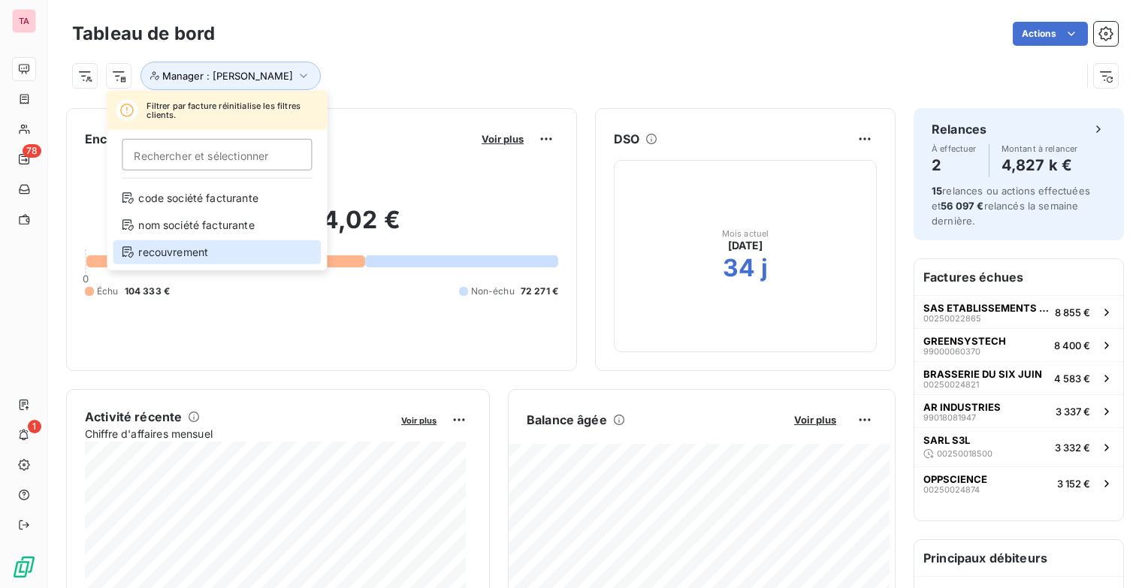
click at [178, 247] on div "recouvrement" at bounding box center [217, 252] width 208 height 24
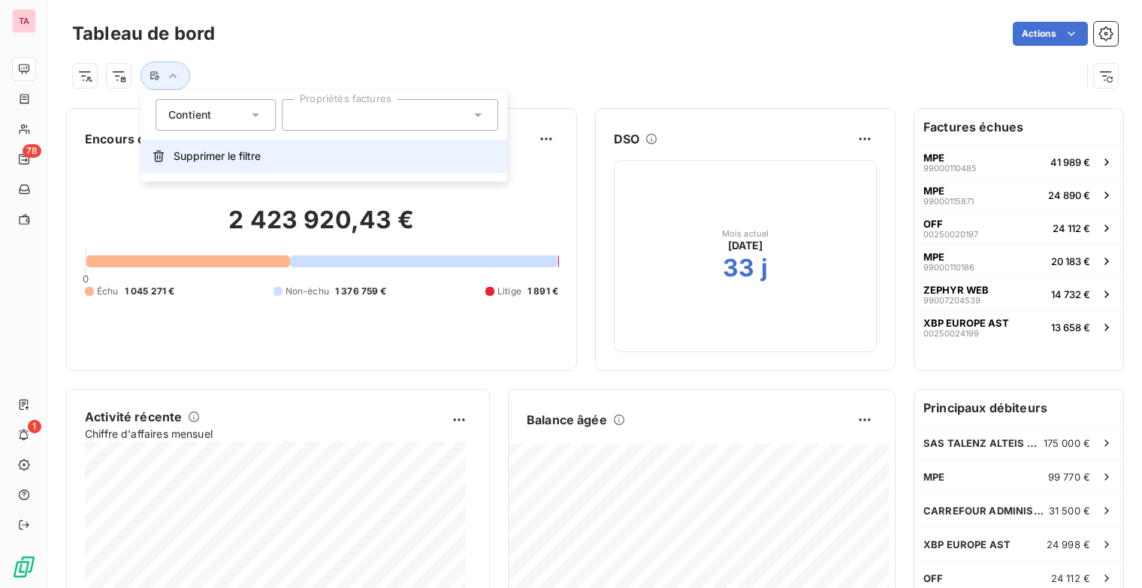
click at [228, 160] on span "Supprimer le filtre" at bounding box center [217, 156] width 87 height 15
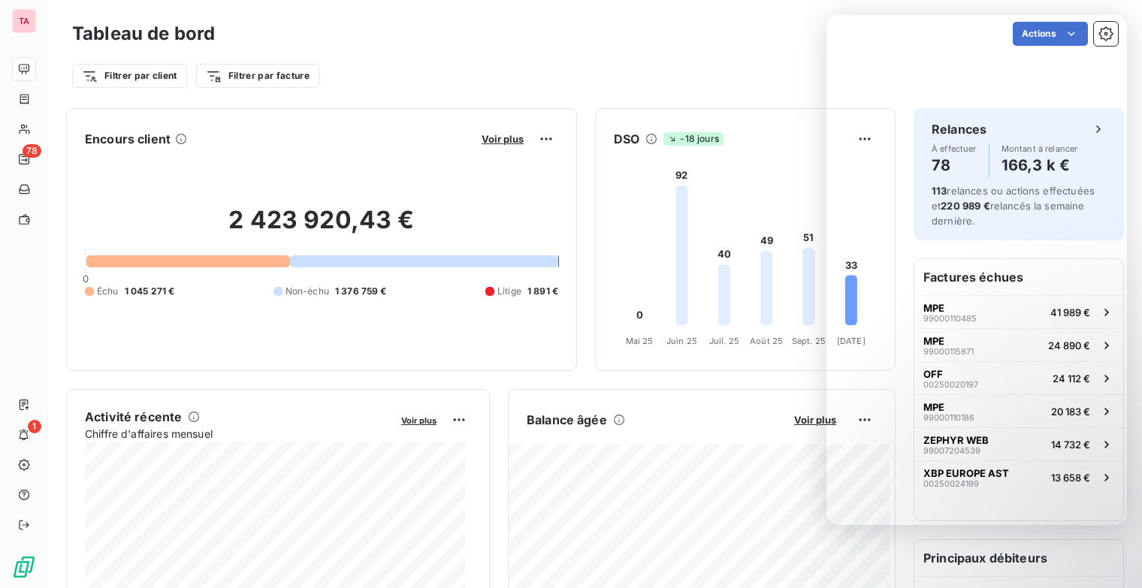
click at [667, 42] on div "Actions" at bounding box center [675, 34] width 885 height 24
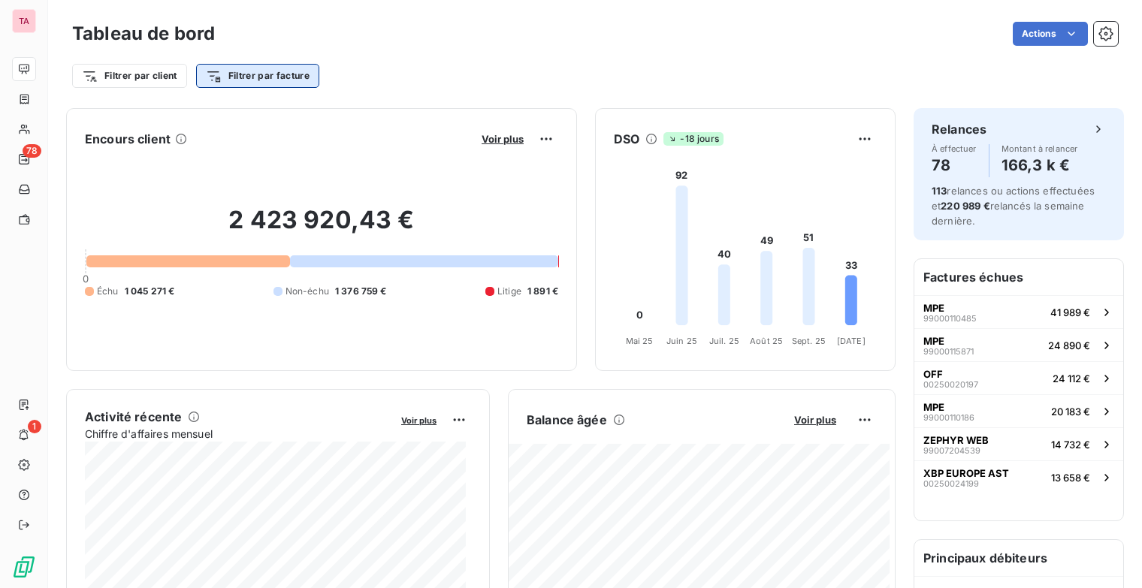
click at [277, 79] on html "TA 78 1 Tableau de bord Actions Filtrer par client Filtrer par facture Encours …" at bounding box center [571, 294] width 1142 height 588
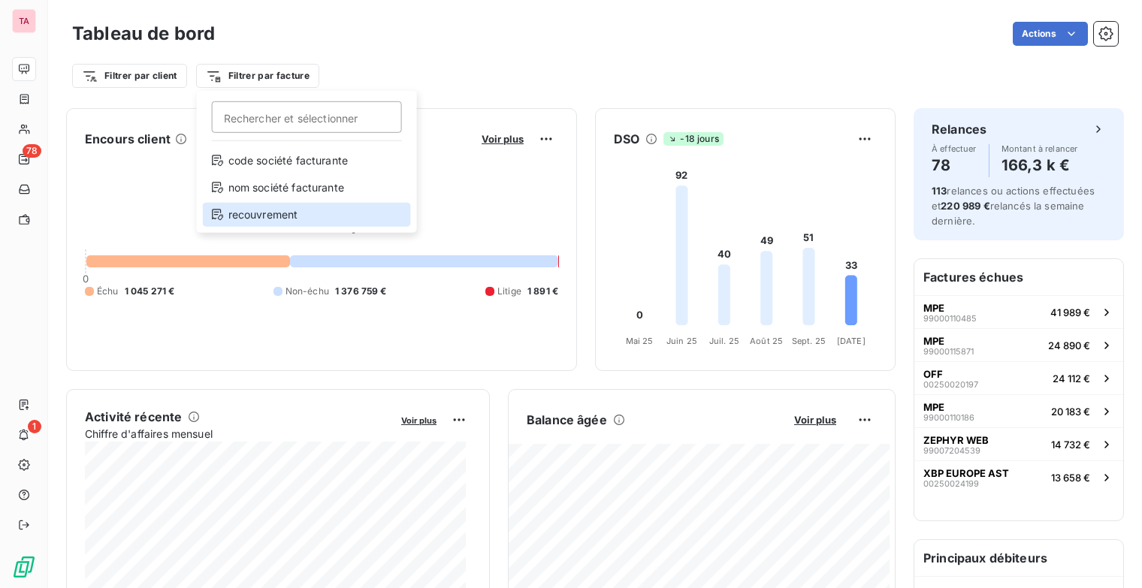
click at [271, 210] on div "recouvrement" at bounding box center [307, 215] width 208 height 24
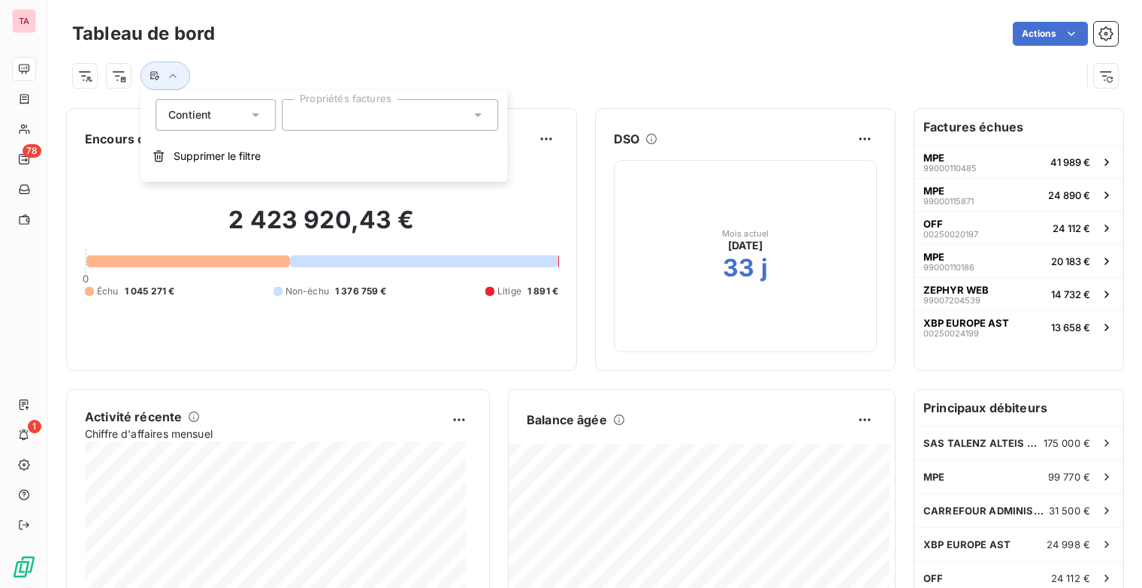
click at [418, 116] on div at bounding box center [390, 115] width 216 height 32
click at [322, 63] on div at bounding box center [576, 76] width 1009 height 29
click at [1099, 71] on icon "button" at bounding box center [1106, 75] width 15 height 15
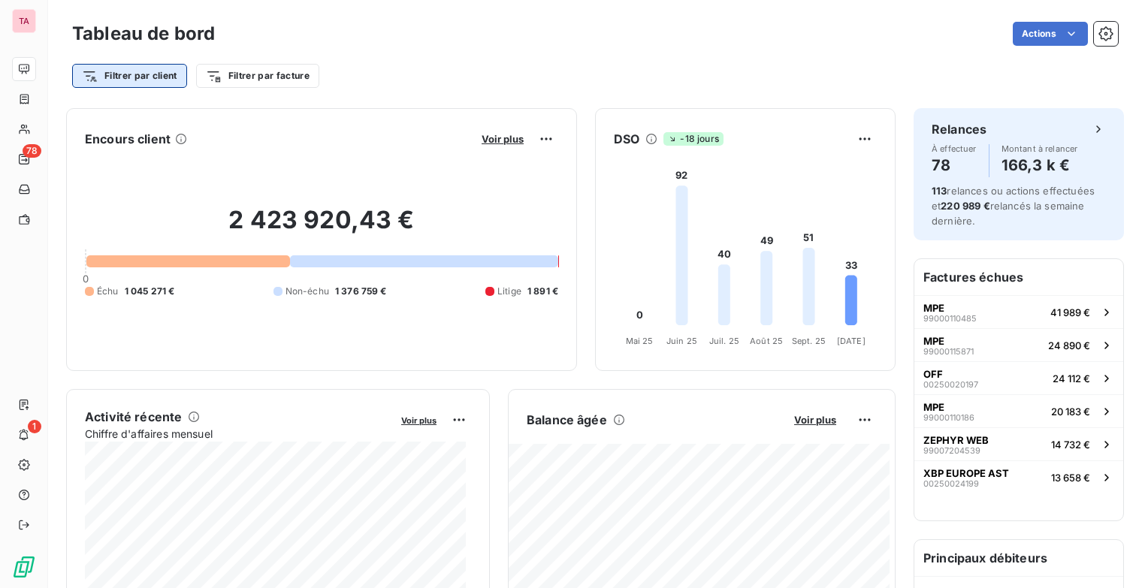
click at [142, 77] on html "TA 78 1 Tableau de bord Actions Filtrer par client Filtrer par facture Encours …" at bounding box center [571, 294] width 1142 height 588
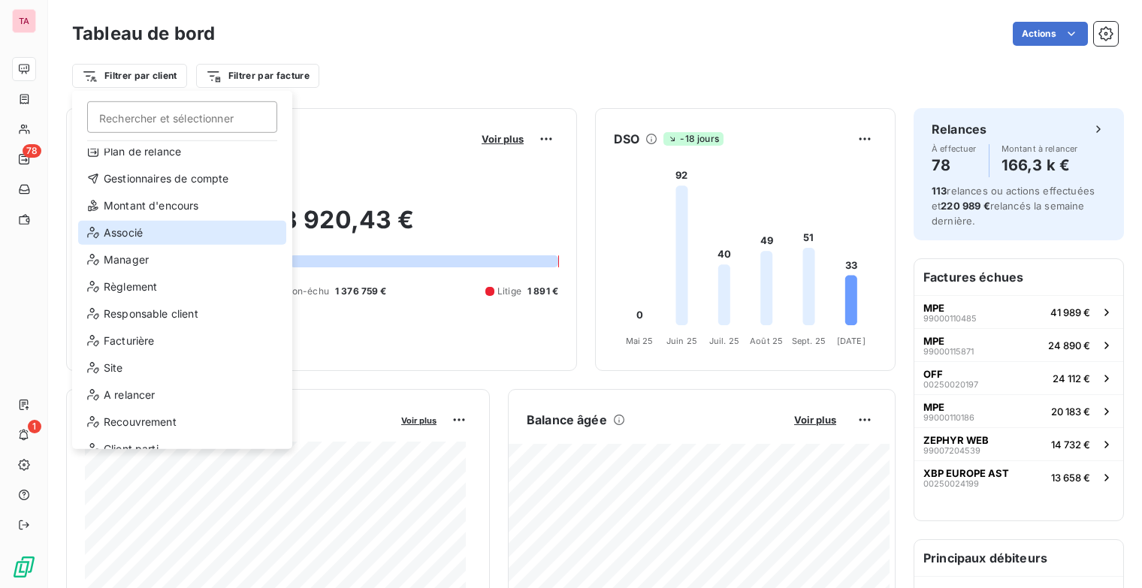
scroll to position [42, 0]
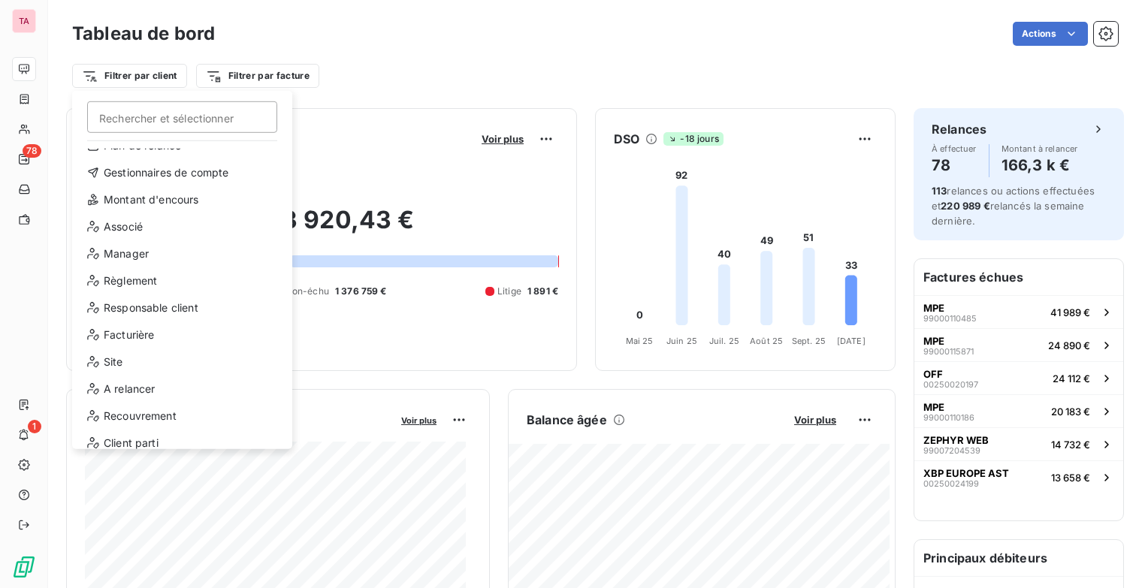
click at [365, 59] on html "TA 78 1 Tableau de bord Actions Filtrer par client Rechercher et sélectionner C…" at bounding box center [571, 294] width 1142 height 588
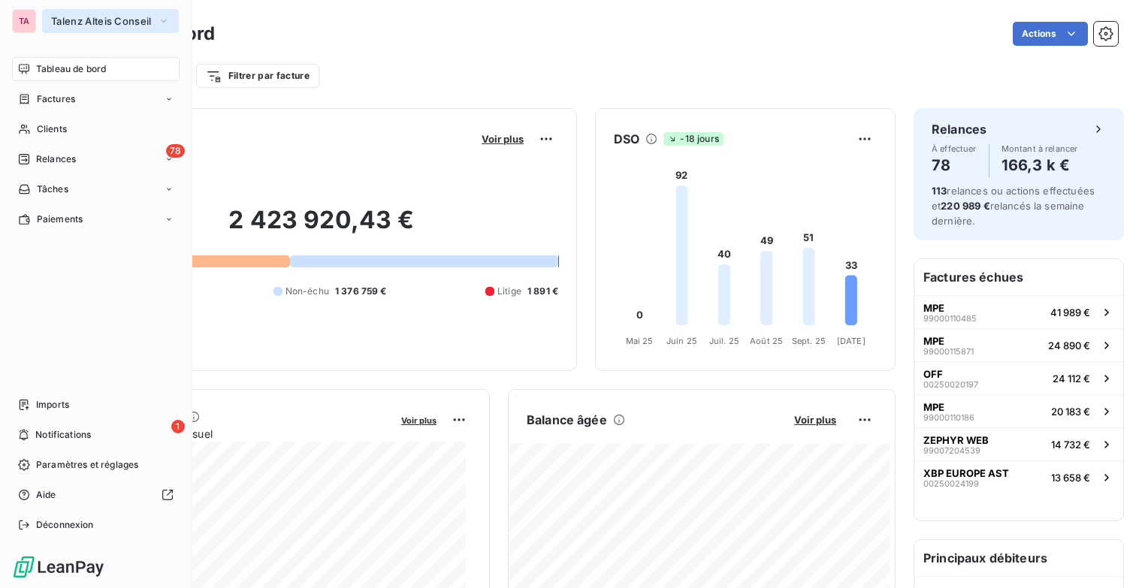
click at [138, 20] on span "Talenz Alteis Conseil" at bounding box center [101, 21] width 101 height 12
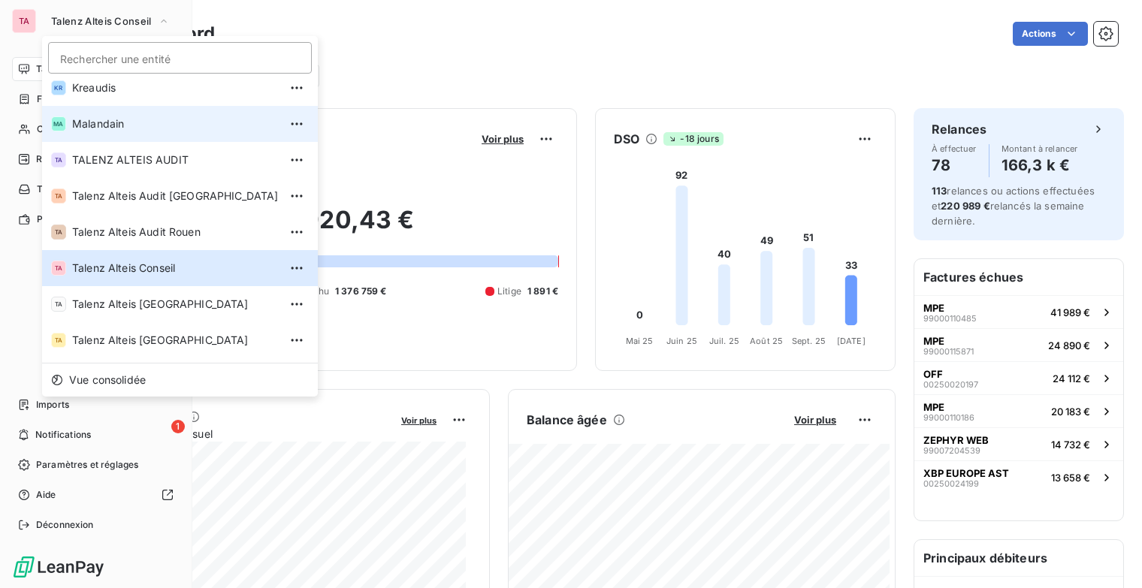
scroll to position [113, 0]
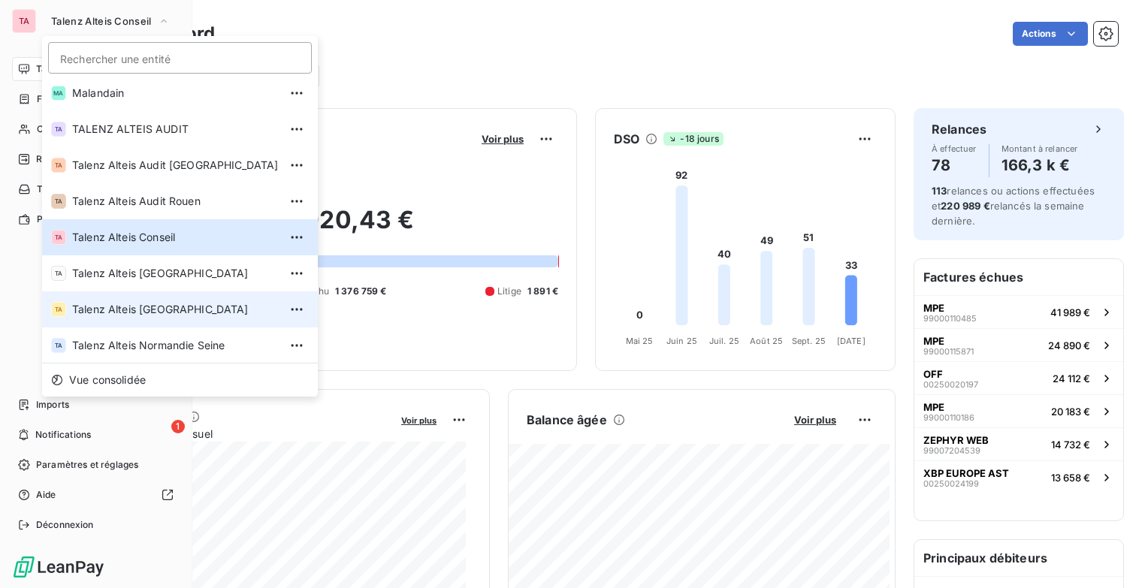
click at [156, 309] on span "Talenz Alteis [GEOGRAPHIC_DATA]" at bounding box center [175, 309] width 207 height 15
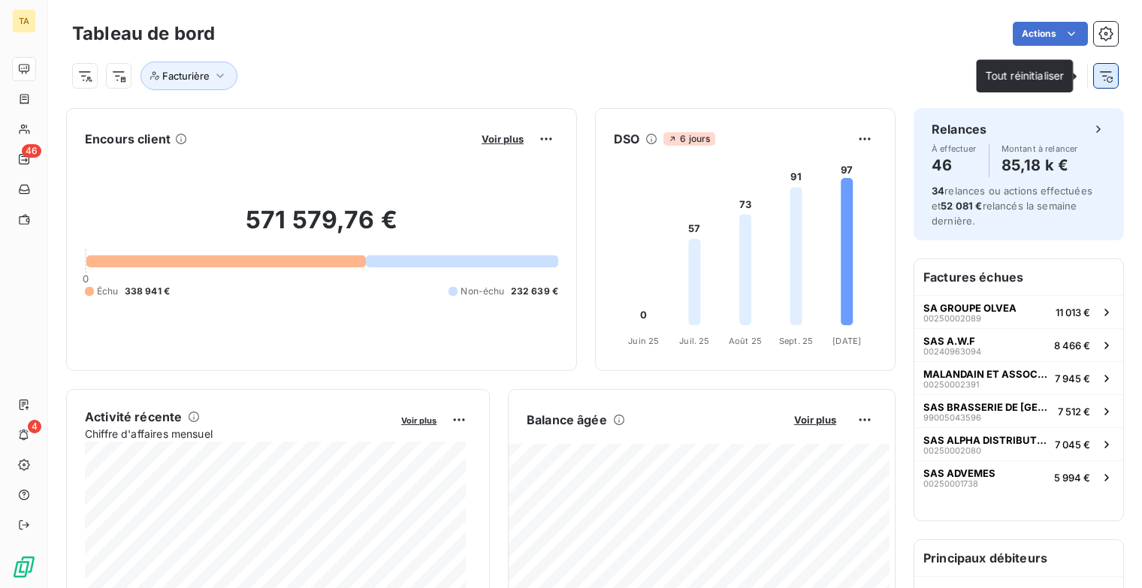
click at [1099, 74] on icon "button" at bounding box center [1106, 75] width 15 height 15
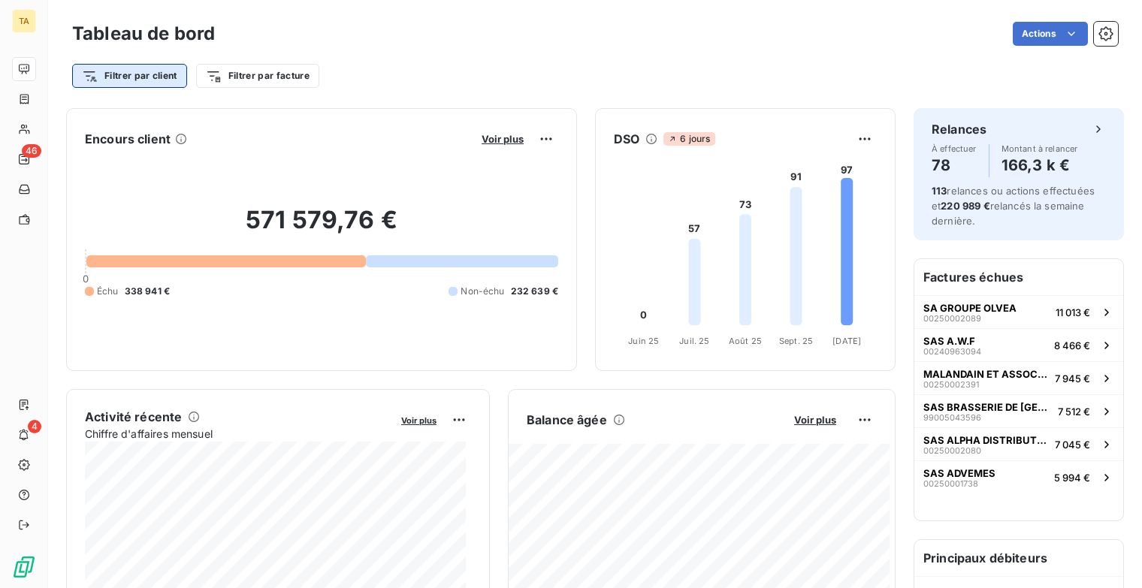
click at [131, 80] on html "TA 46 4 Tableau de bord Actions Filtrer par client Filtrer par facture Encours …" at bounding box center [571, 294] width 1142 height 588
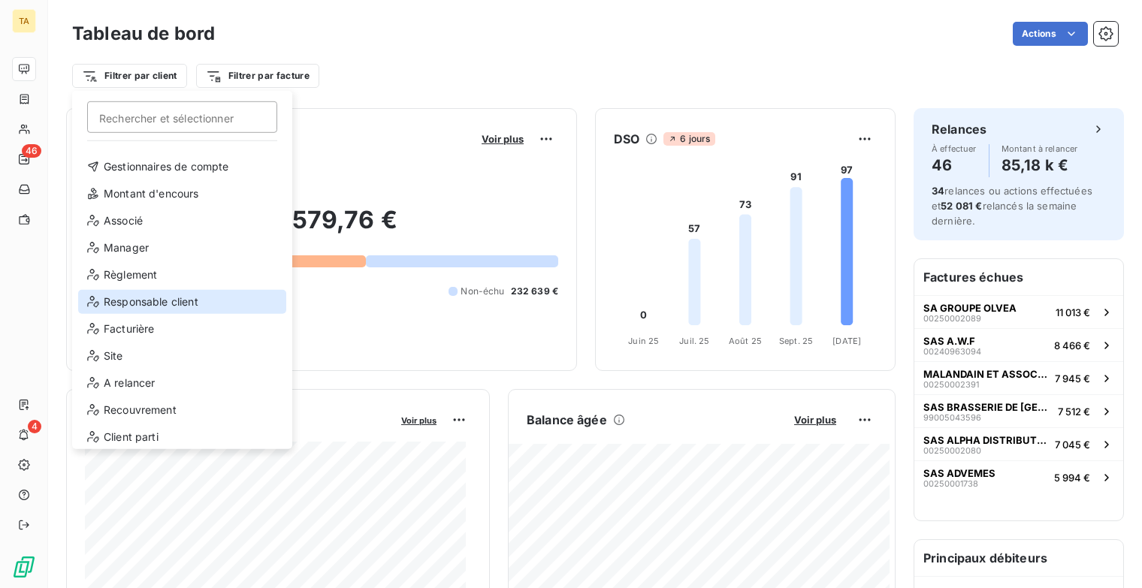
scroll to position [54, 0]
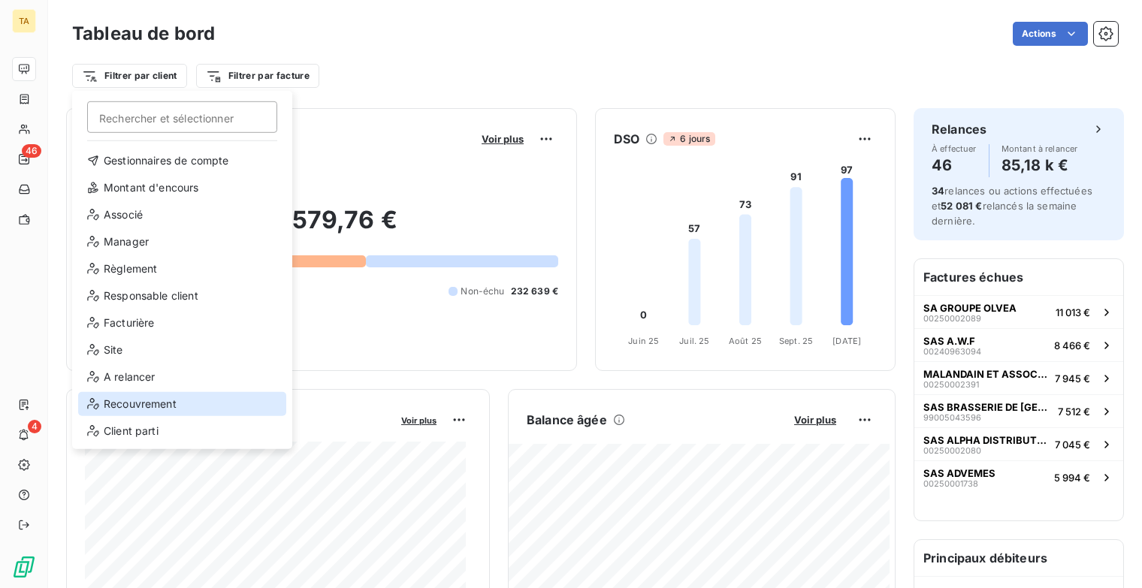
click at [151, 403] on div "Recouvrement" at bounding box center [182, 404] width 208 height 24
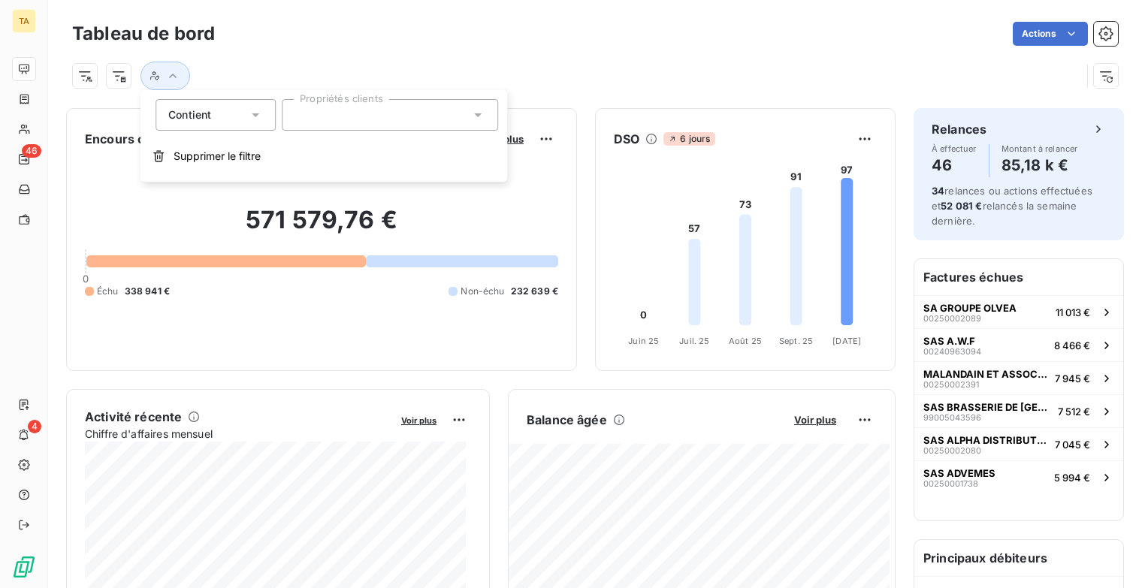
click at [378, 119] on div at bounding box center [390, 115] width 216 height 32
click at [482, 120] on icon at bounding box center [477, 114] width 15 height 15
click at [470, 117] on div at bounding box center [390, 115] width 216 height 32
click at [470, 117] on input "text" at bounding box center [383, 115] width 176 height 14
click at [467, 116] on div at bounding box center [390, 115] width 216 height 32
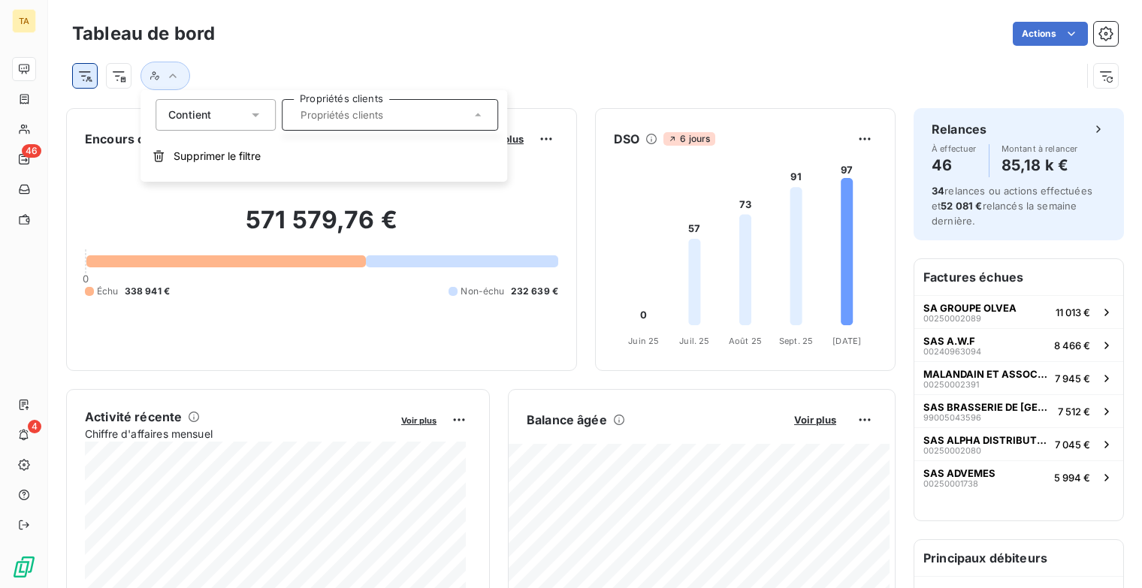
click at [90, 77] on html "TA 46 4 Tableau de bord Actions Encours client Voir plus 571 579,76 € 0 Échu 33…" at bounding box center [571, 294] width 1142 height 588
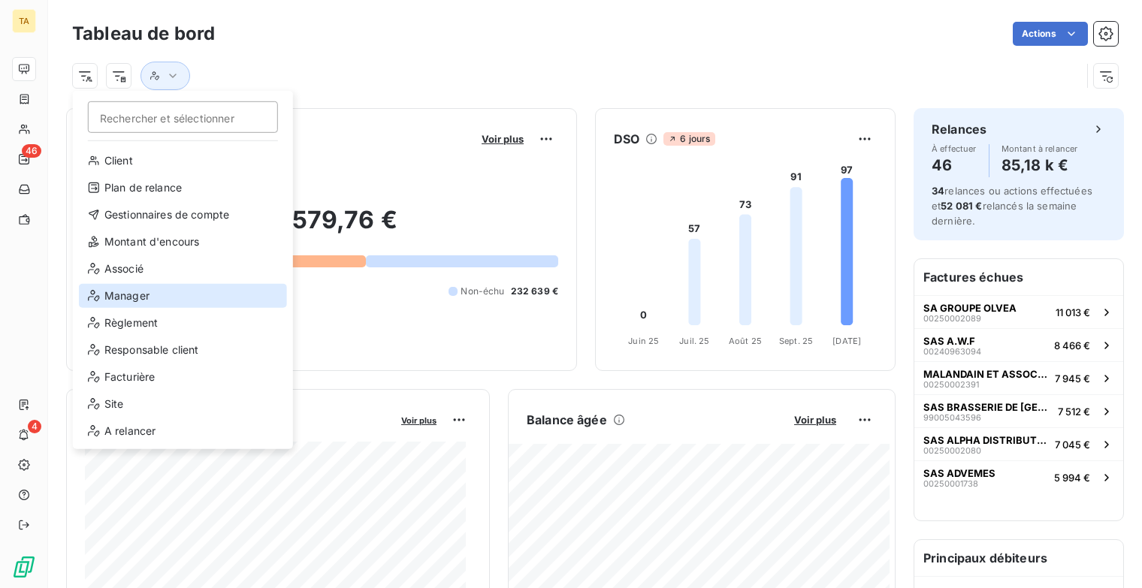
click at [165, 297] on div "Manager" at bounding box center [183, 296] width 208 height 24
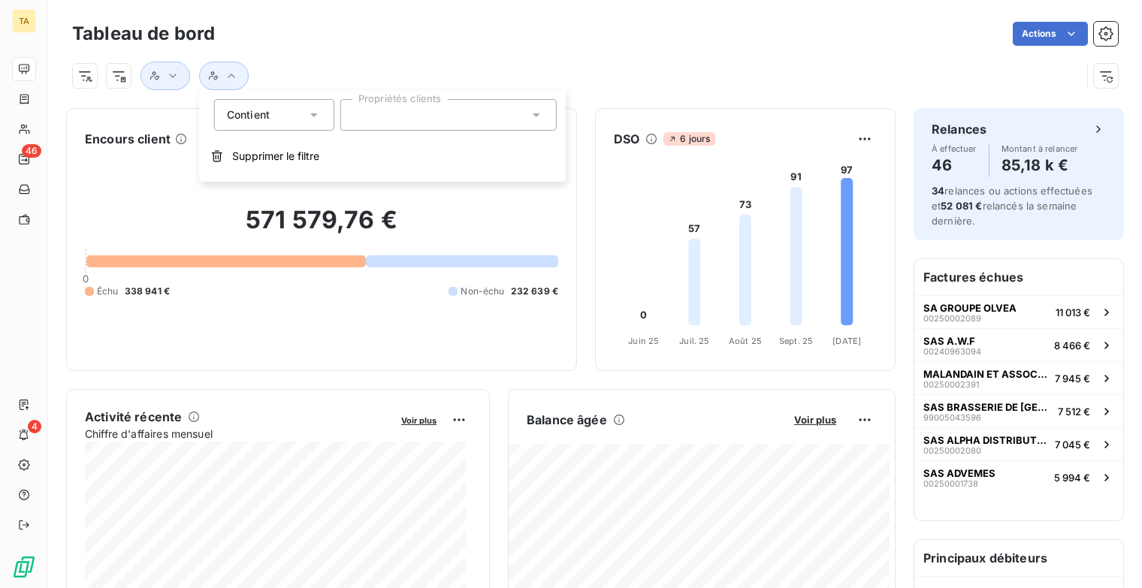
click at [416, 121] on div at bounding box center [448, 115] width 216 height 32
click at [416, 121] on input "text" at bounding box center [441, 115] width 176 height 14
click at [280, 140] on button "Supprimer le filtre" at bounding box center [382, 156] width 367 height 33
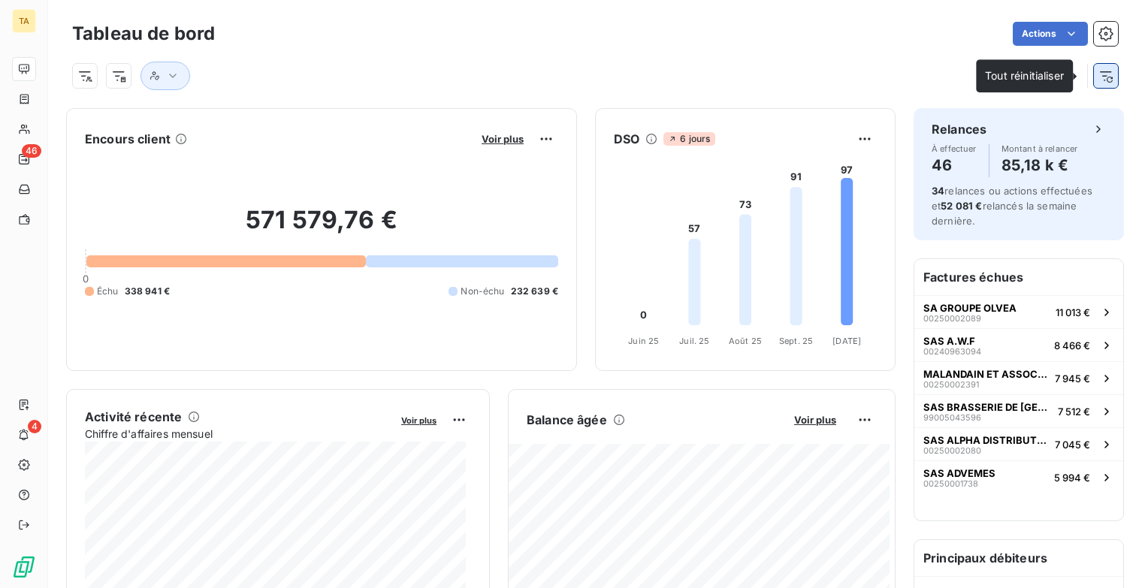
click at [1107, 77] on icon "button" at bounding box center [1110, 80] width 6 height 6
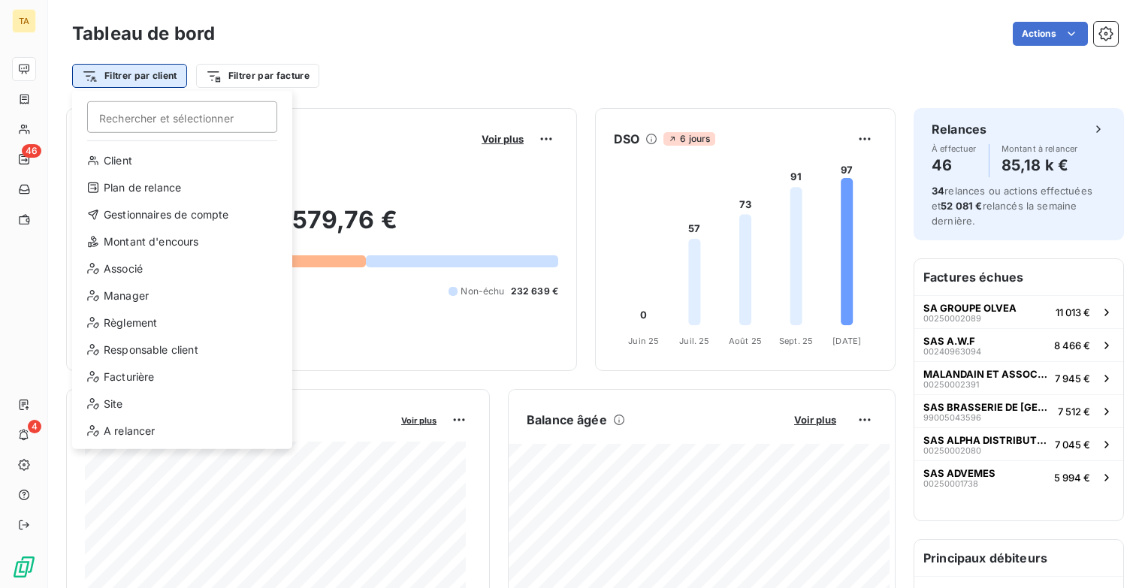
click at [166, 73] on html "TA 46 4 Tableau de bord Actions Filtrer par client Rechercher et sélectionner C…" at bounding box center [571, 294] width 1142 height 588
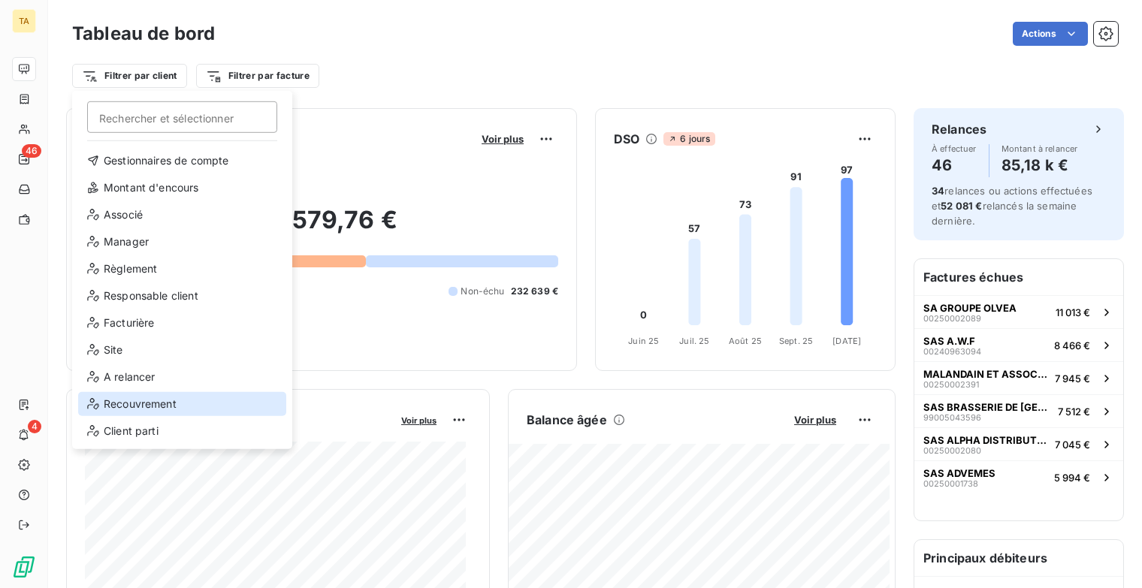
click at [168, 407] on div "Recouvrement" at bounding box center [182, 404] width 208 height 24
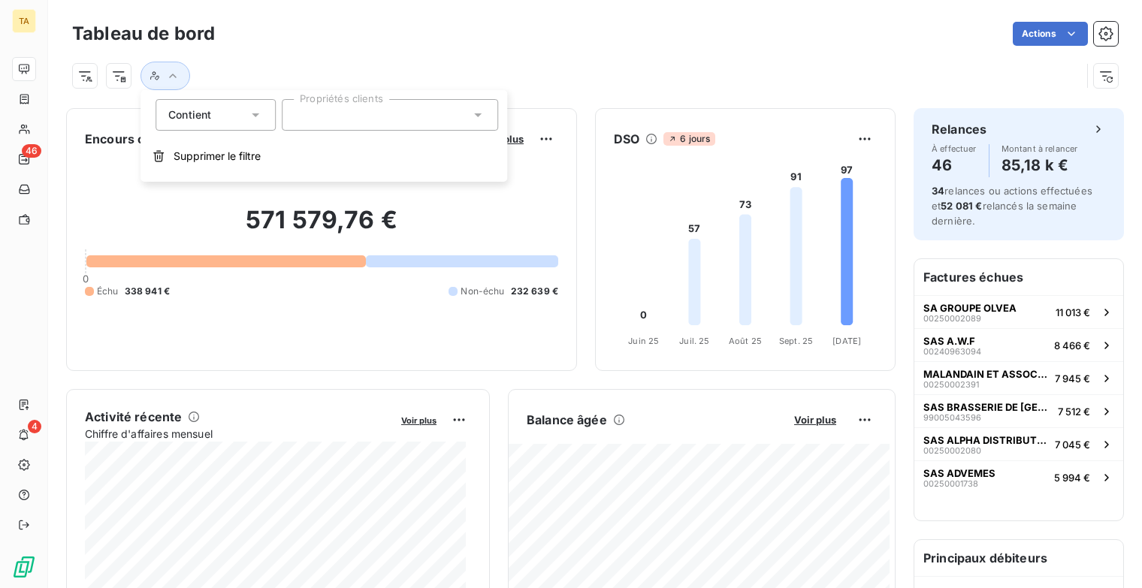
click at [361, 113] on div at bounding box center [390, 115] width 216 height 32
click at [307, 26] on div "Actions" at bounding box center [675, 34] width 885 height 24
click at [175, 74] on icon "button" at bounding box center [173, 76] width 8 height 5
click at [256, 64] on div at bounding box center [576, 76] width 1009 height 29
click at [1094, 83] on button "button" at bounding box center [1106, 76] width 24 height 24
